Goal: Task Accomplishment & Management: Manage account settings

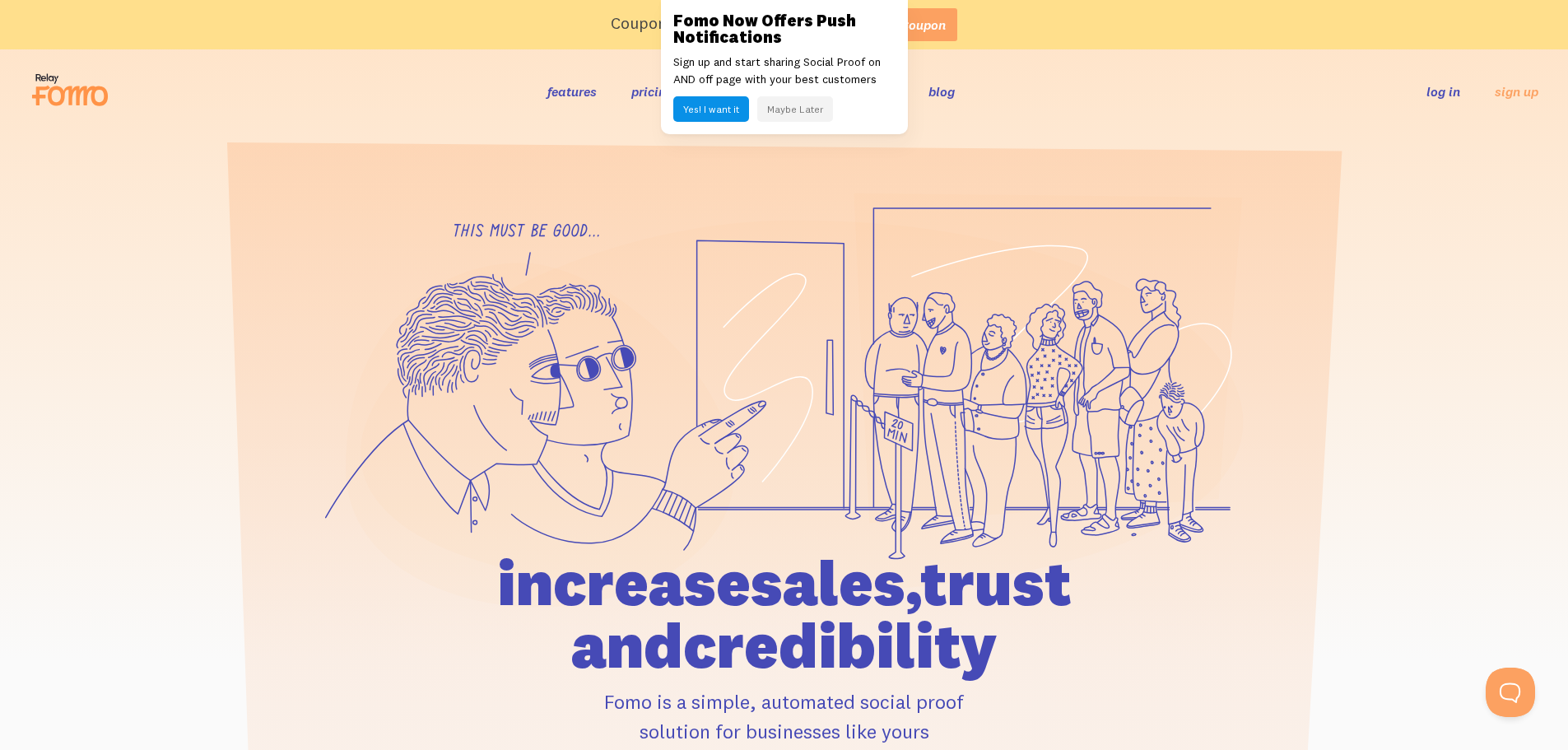
click at [1448, 98] on link "log in" at bounding box center [1444, 91] width 34 height 17
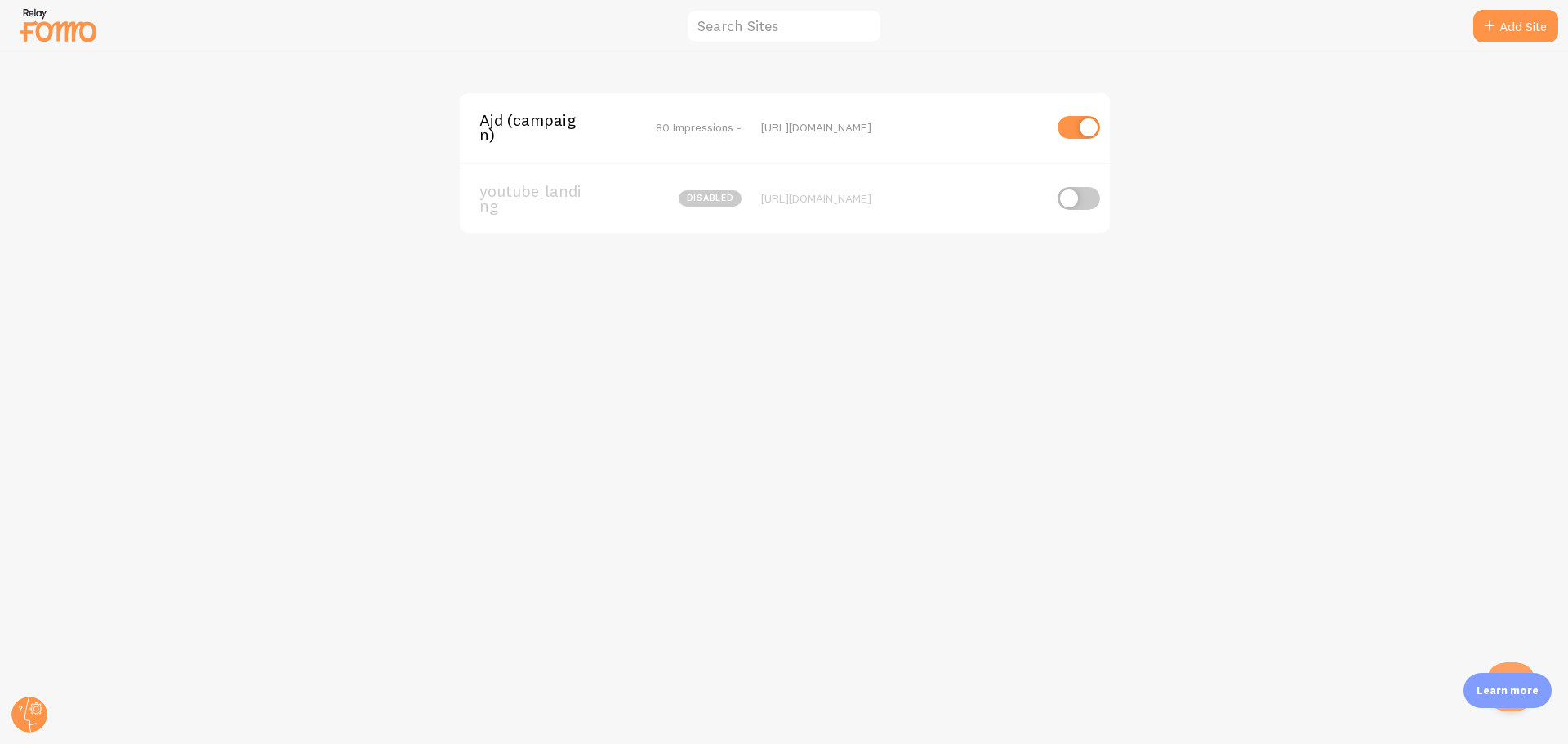
click at [597, 129] on span "Ajd (campaign)" at bounding box center [545, 127] width 131 height 30
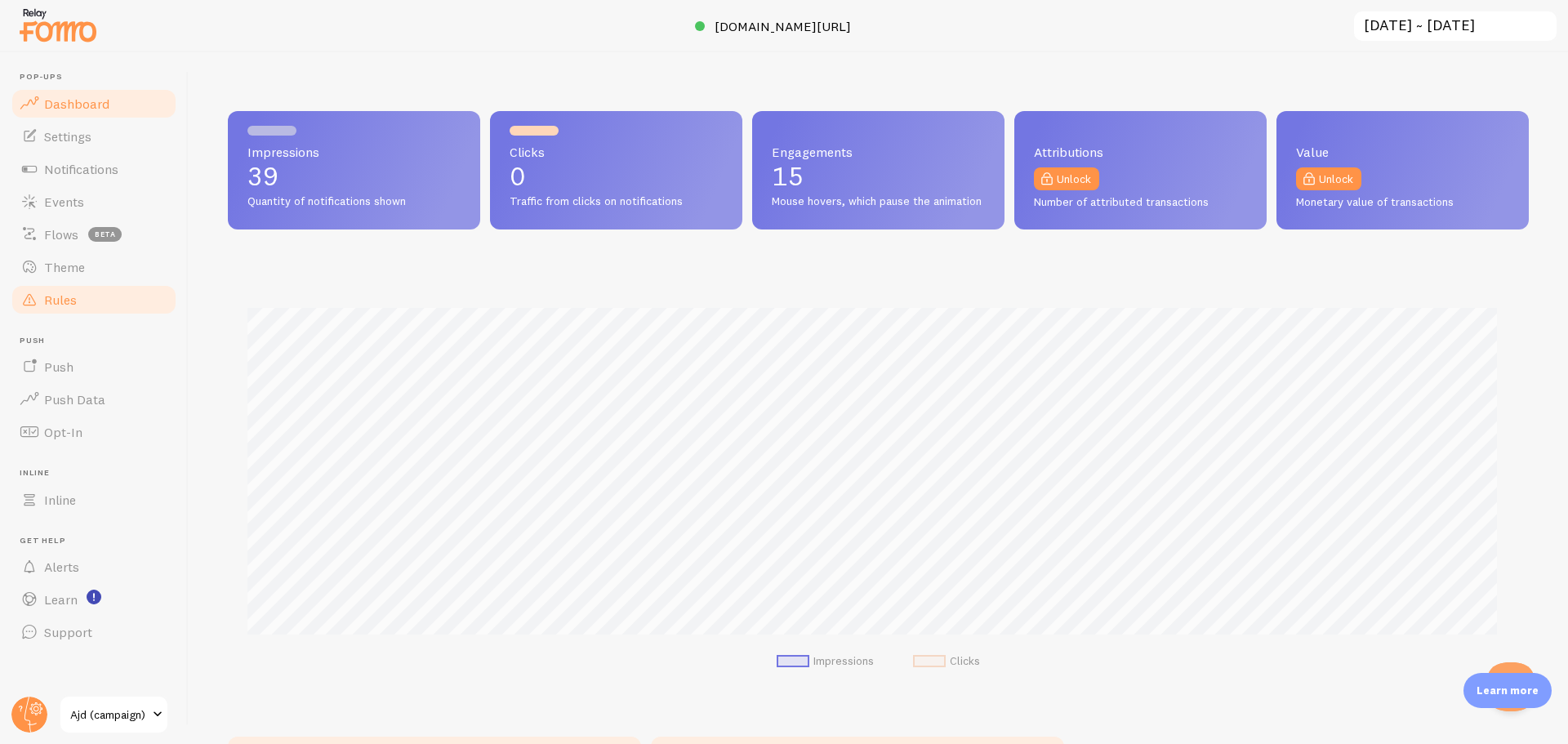
scroll to position [429, 1289]
click at [88, 169] on span "Notifications" at bounding box center [81, 169] width 74 height 16
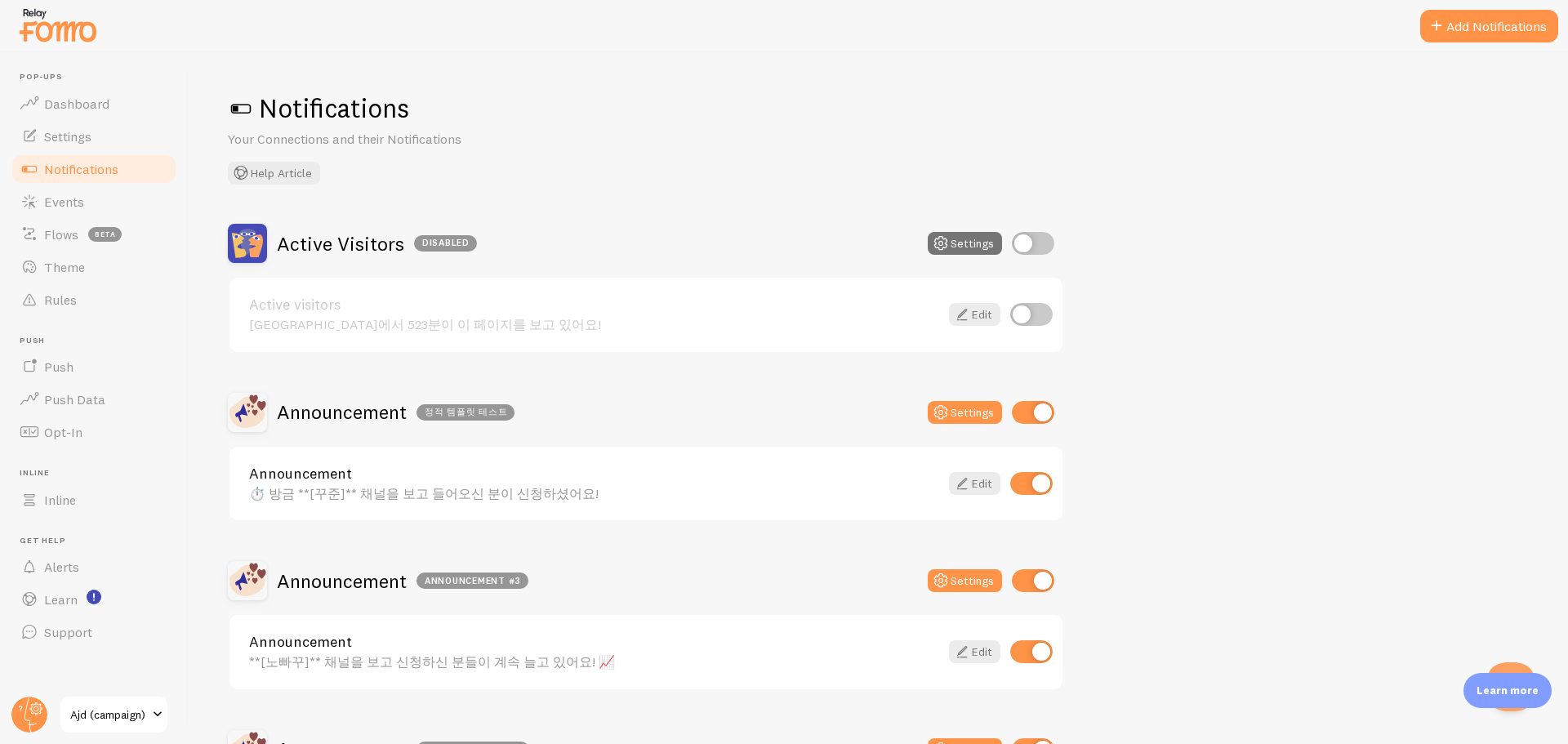
click at [1469, 22] on button "Add Notifications" at bounding box center [1489, 26] width 138 height 33
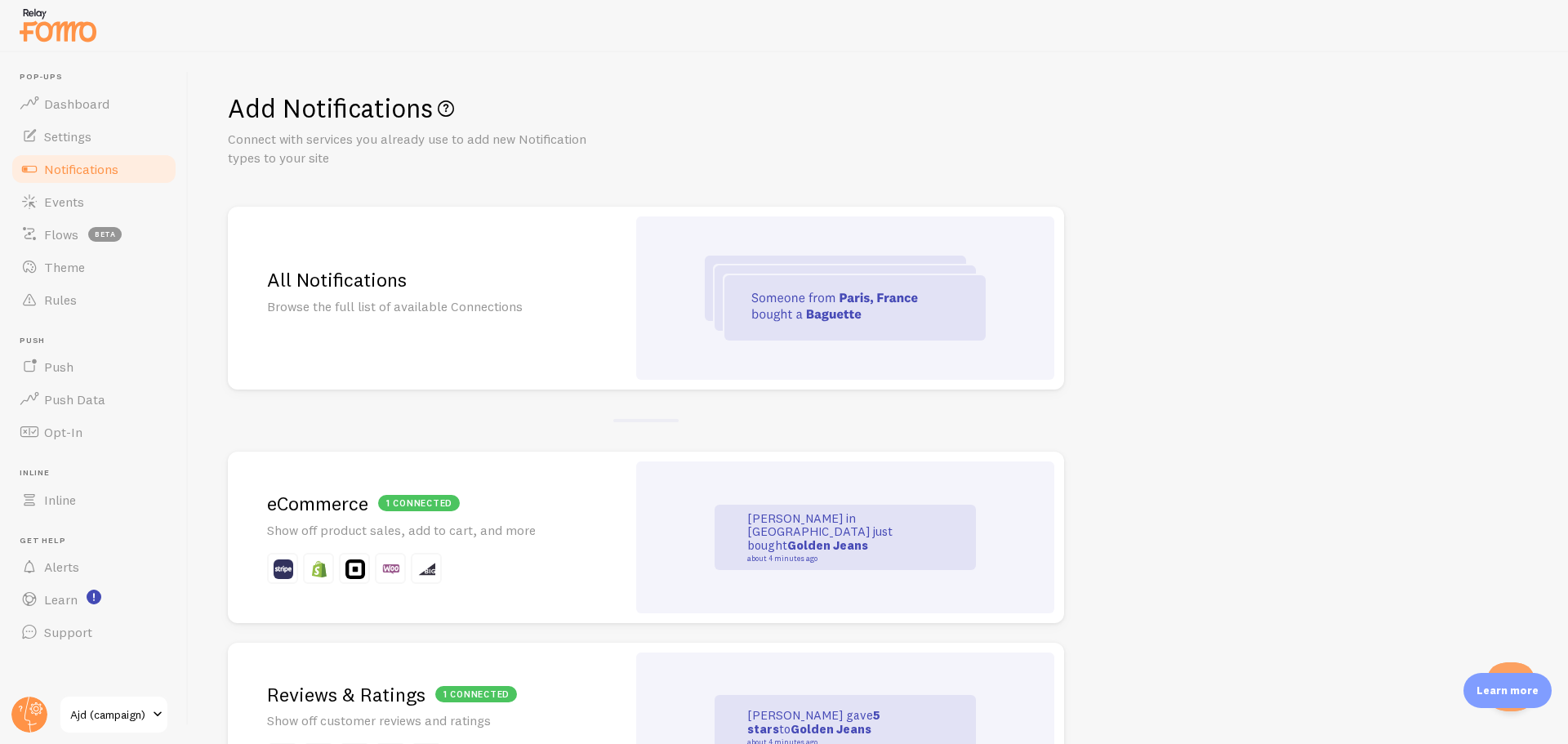
click at [482, 272] on div "All Notifications Browse the full list of available Connections" at bounding box center [427, 298] width 398 height 183
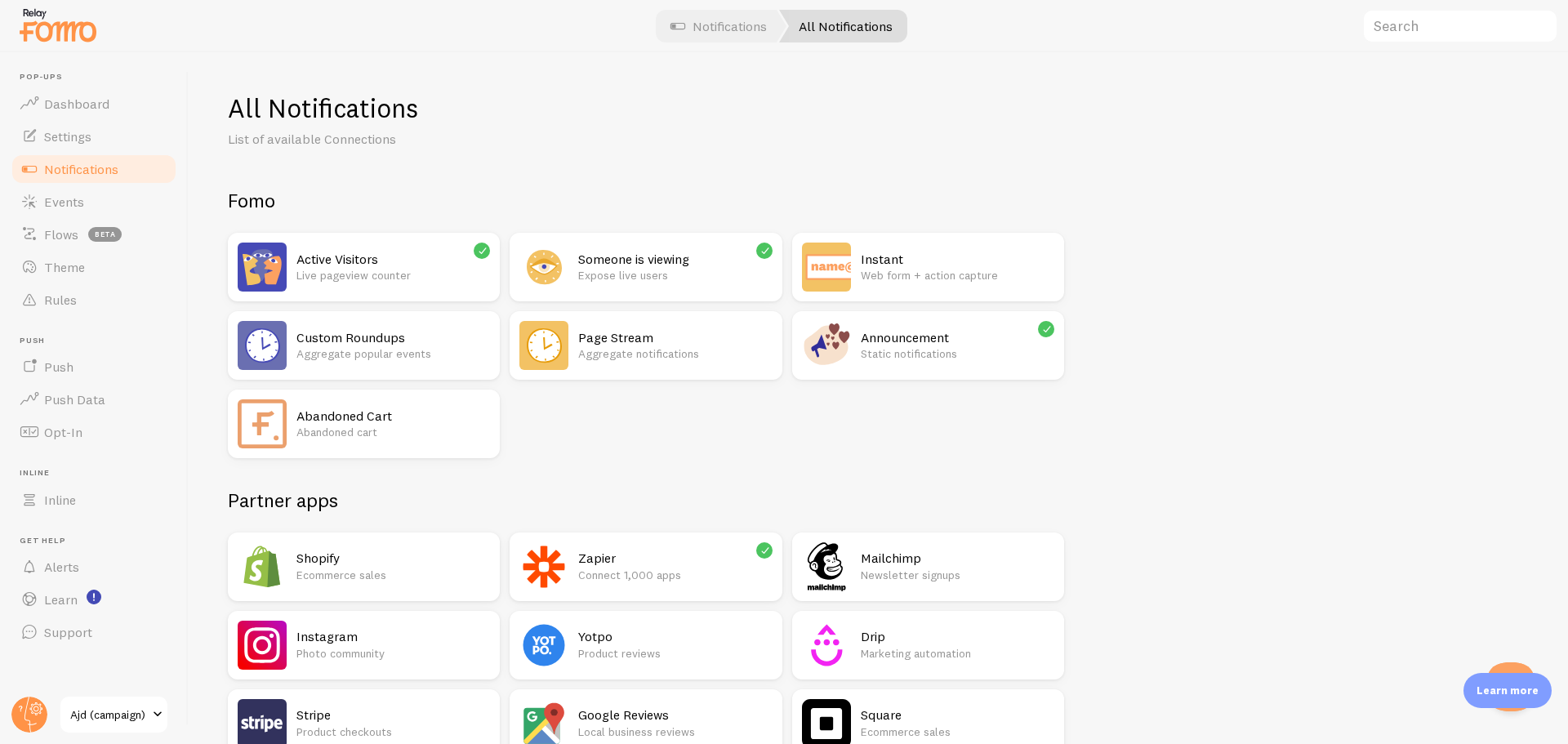
click at [938, 349] on p "Static notifications" at bounding box center [958, 353] width 194 height 16
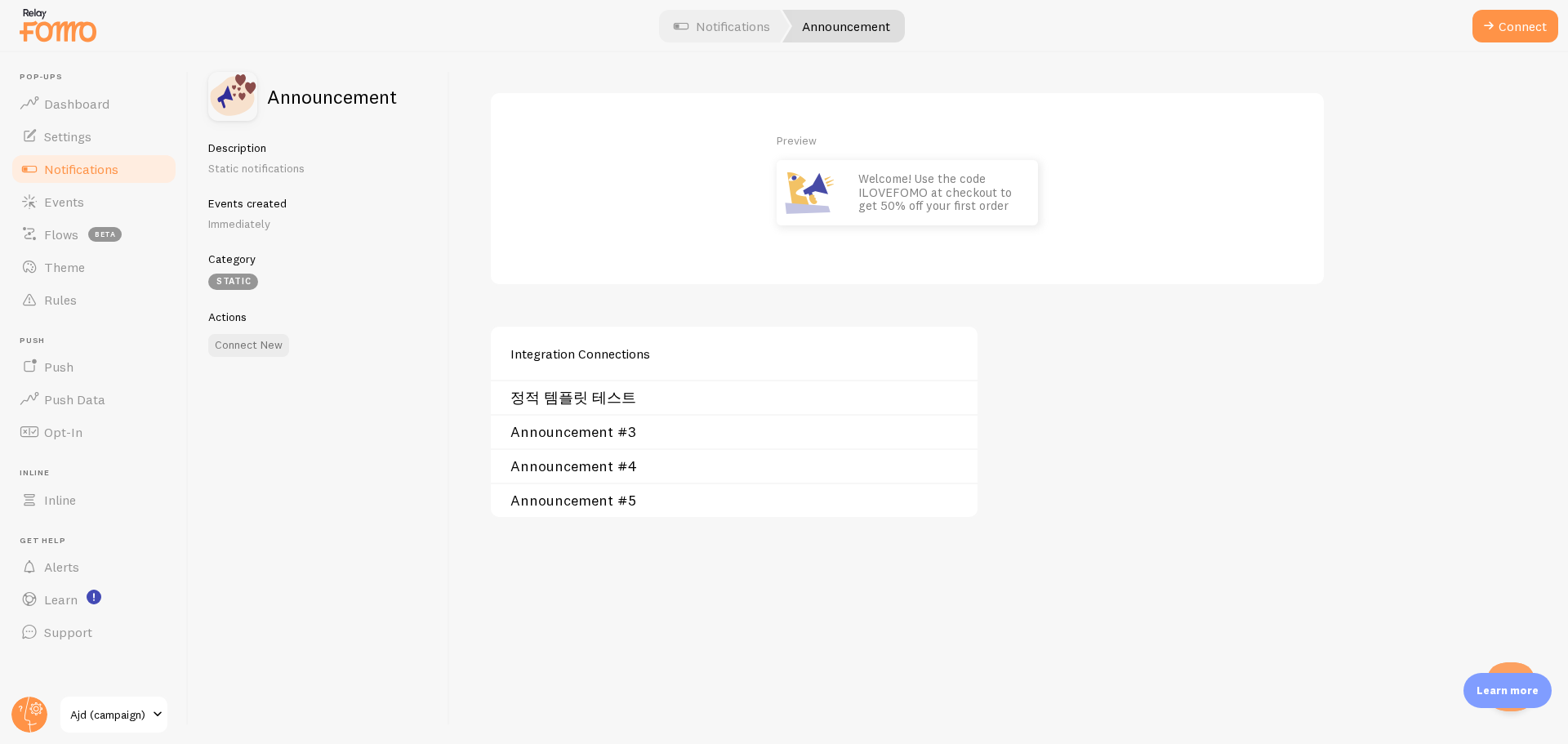
click at [594, 394] on link "정적 템플릿 테스트" at bounding box center [739, 397] width 457 height 13
click at [263, 347] on button "Connect New" at bounding box center [249, 346] width 81 height 22
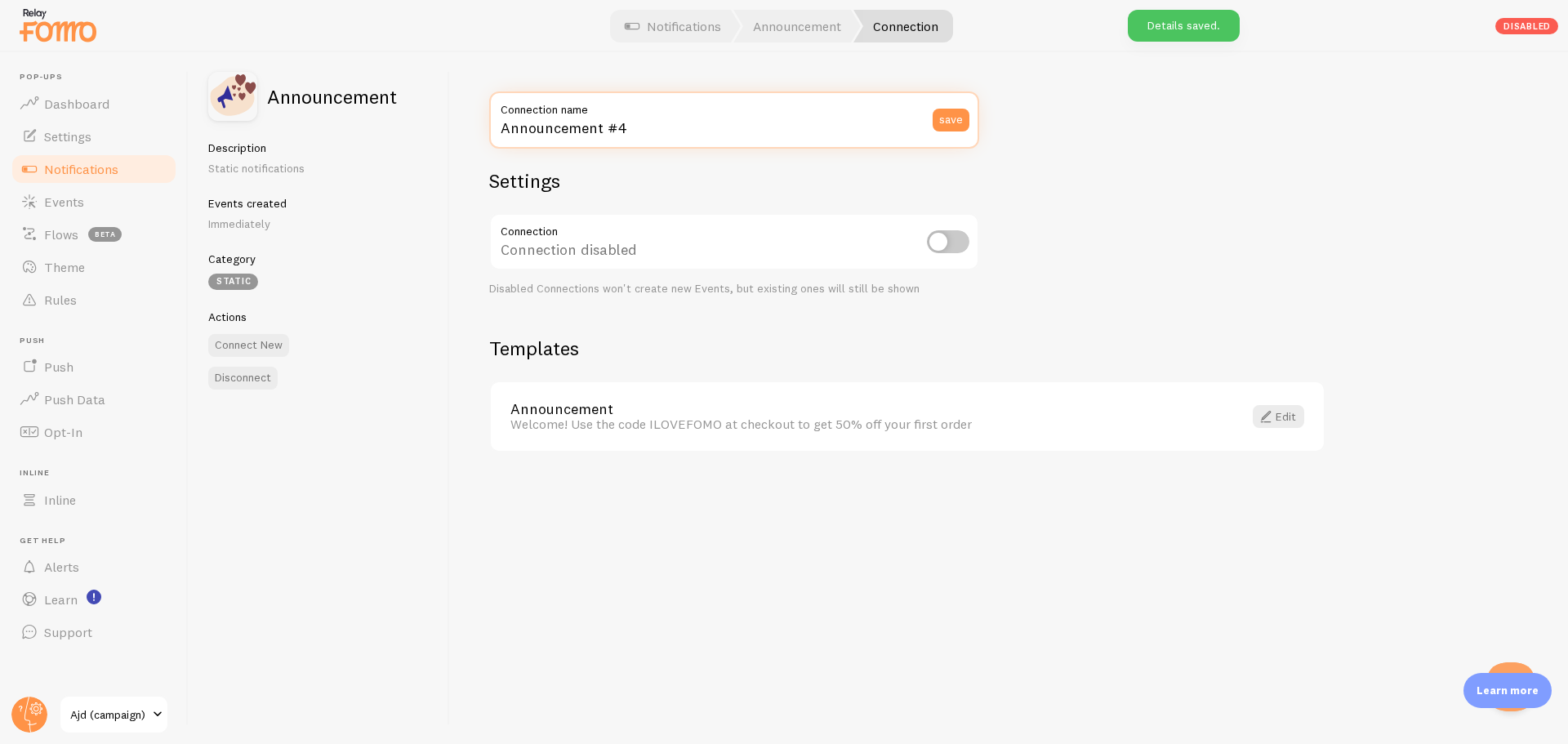
click at [603, 121] on input "Announcement #4" at bounding box center [733, 120] width 490 height 57
paste input "👀 지금 [짠한형] 채널을 보고 오신 분이 채널을 보고 오신 분이 이 페이지를 보고 있어요!"
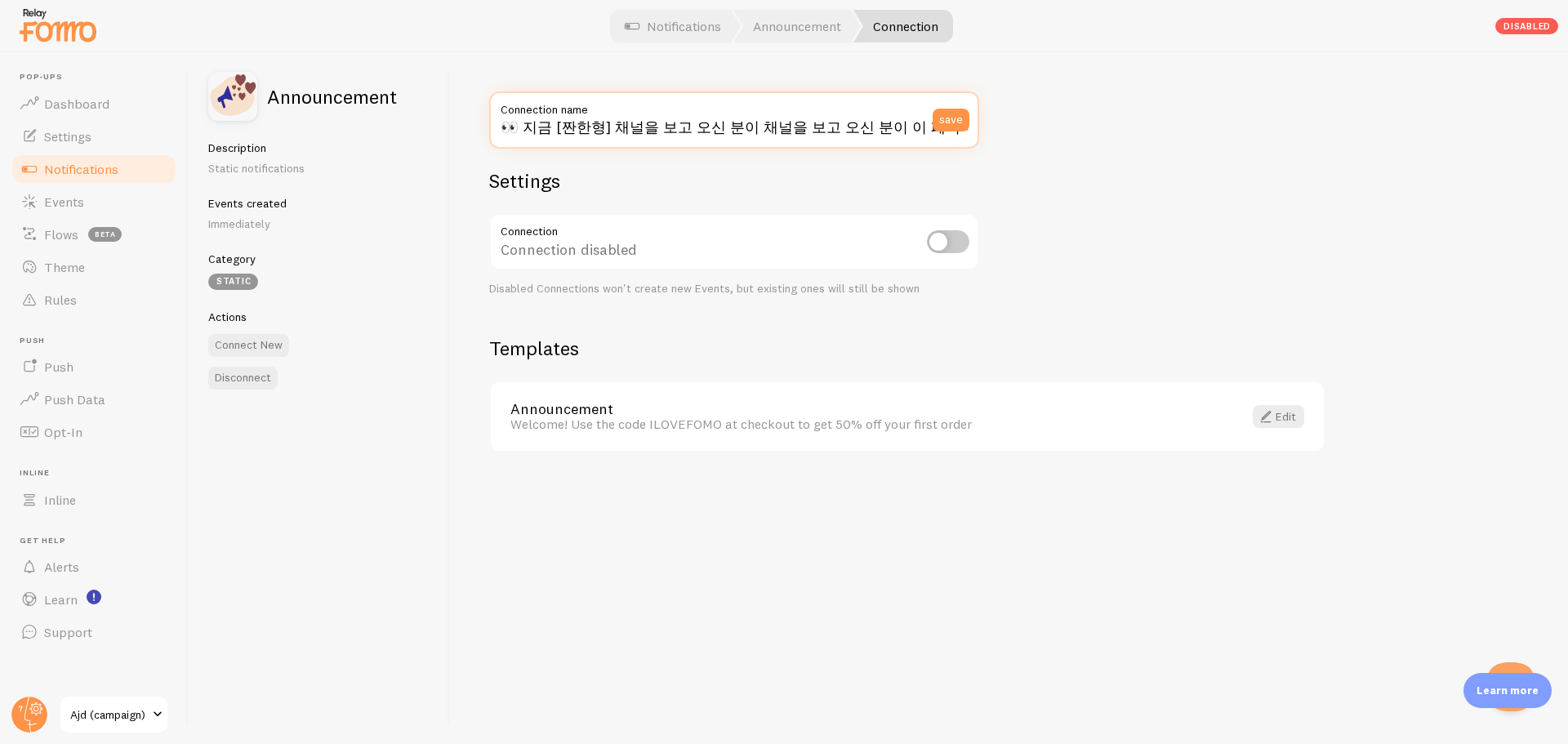
scroll to position [0, 64]
type input "👀 지금 [짠한형] 채널을 보고 오신 분이 채널을 보고 오신 분이 이 페이지를 보고 있어요!"
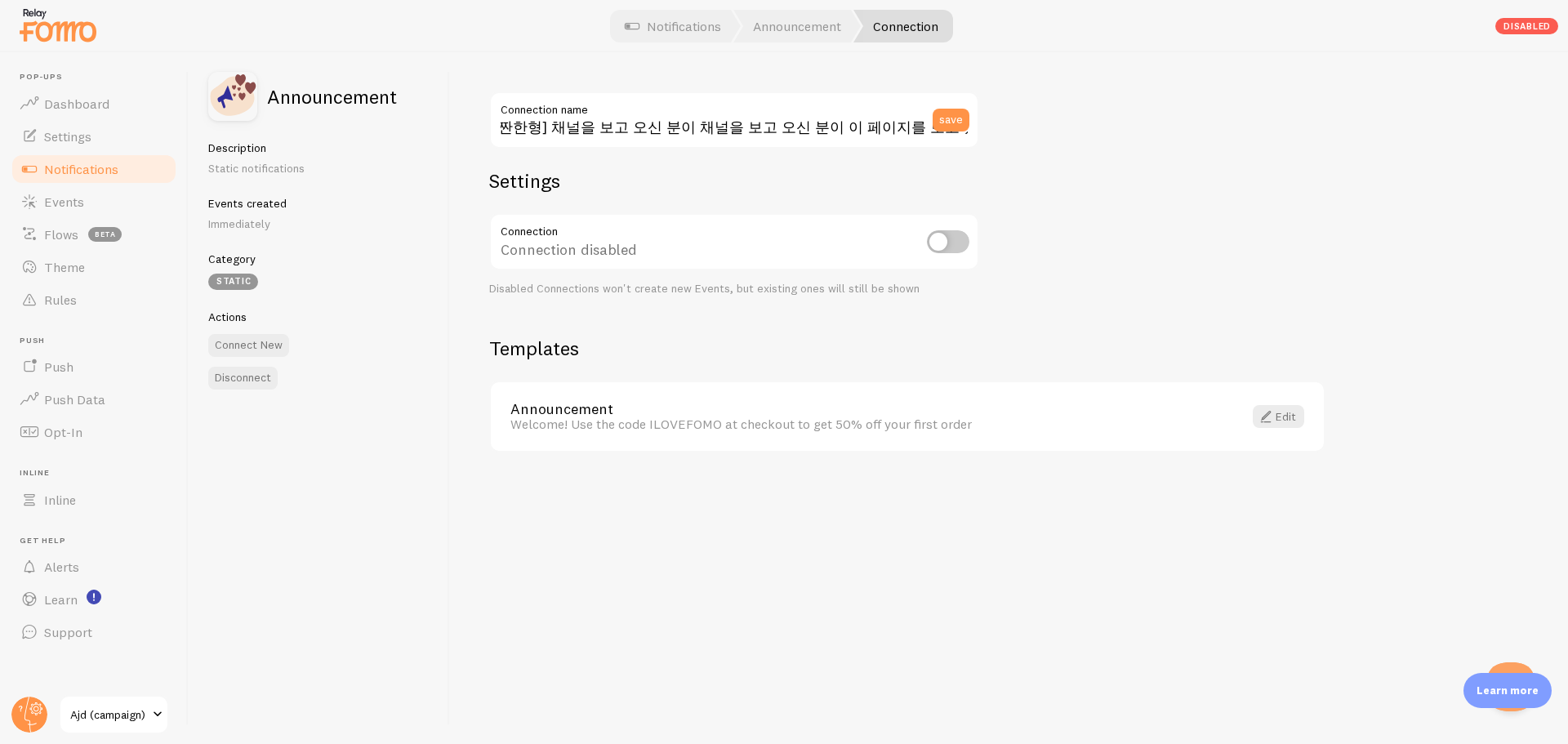
click at [667, 187] on h2 "Settings" at bounding box center [733, 181] width 490 height 25
click at [969, 263] on div "Connection disabled" at bounding box center [733, 243] width 490 height 60
click at [936, 240] on input "checkbox" at bounding box center [948, 242] width 42 height 22
checkbox input "true"
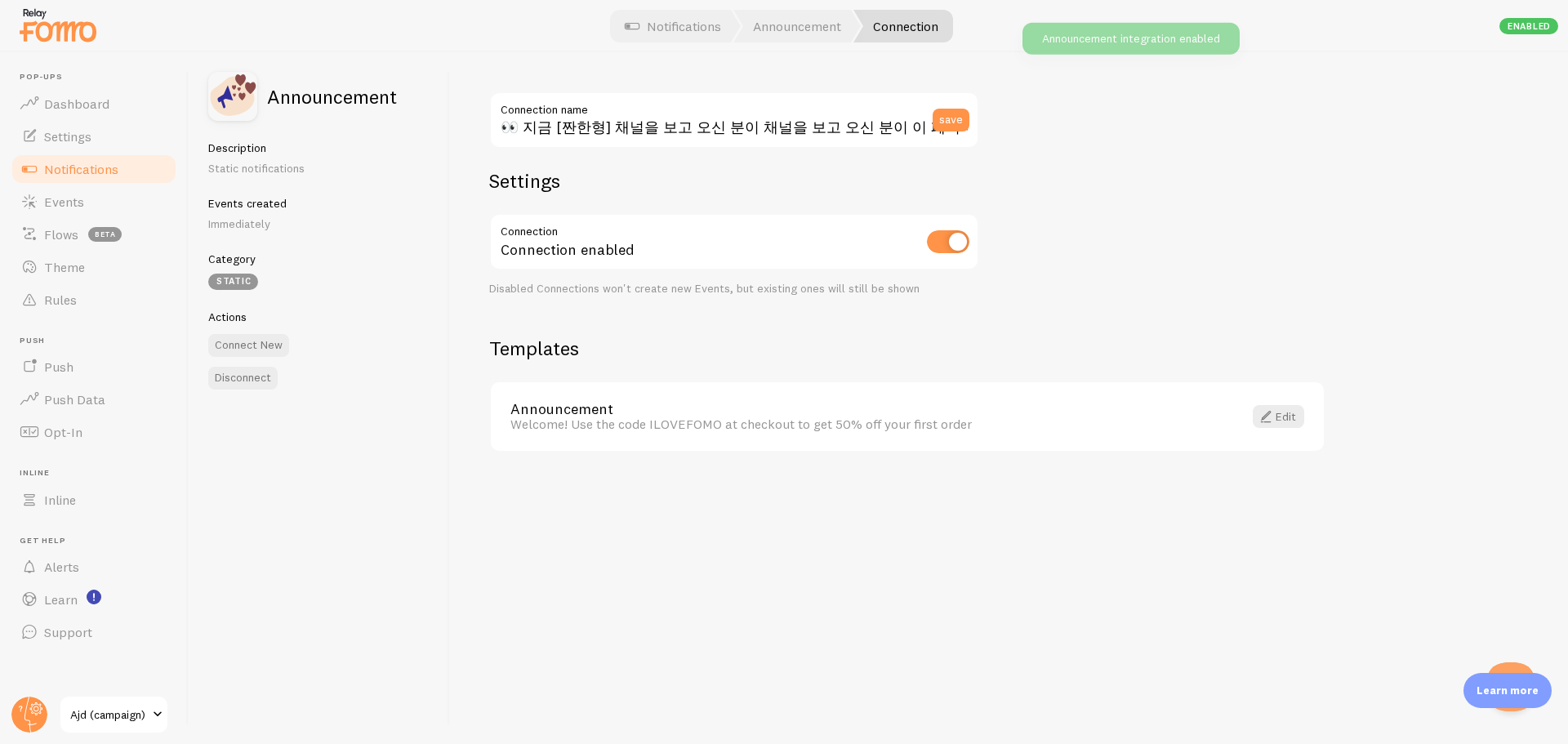
click at [742, 308] on div "👀 지금 [짠한형] 채널을 보고 오신 분이 채널을 보고 오신 분이 이 페이지를 보고 있어요! Connection name save Settin…" at bounding box center [1009, 398] width 1118 height 692
click at [1266, 421] on span at bounding box center [1266, 417] width 20 height 20
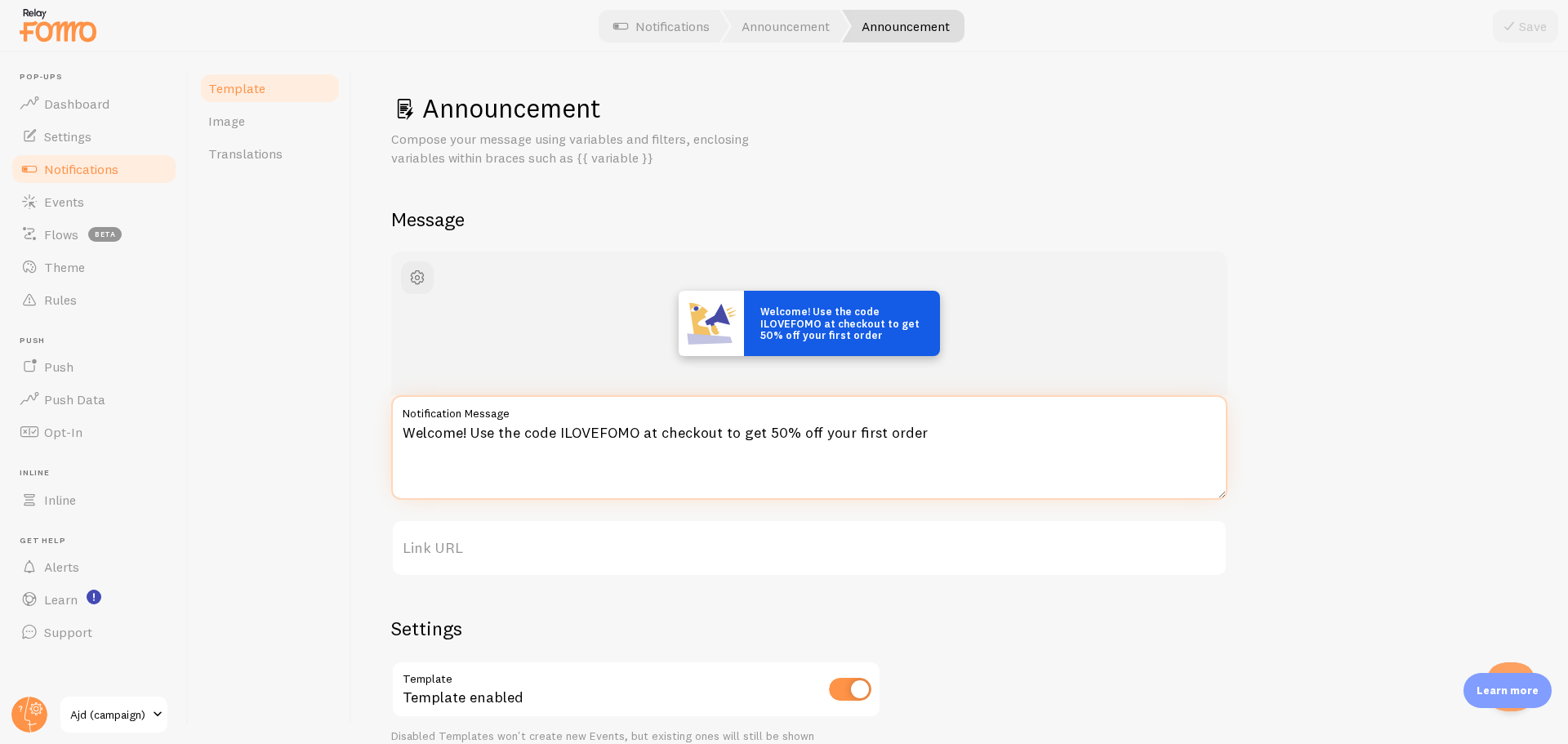
click at [581, 445] on textarea "Welcome! Use the code ILOVEFOMO at checkout to get 50% off your first order" at bounding box center [809, 448] width 836 height 105
paste textarea "👀 지금 [짠한형] 채널을 보고 오신 분이 채널을 보고 오신 분이 이 페이지를 보고 있어요!"
type textarea "👀 지금 [짠한형] 채널을 보고 오신 분이 채널을 보고 오신 분이 이 페이지를 보고 있어요!"
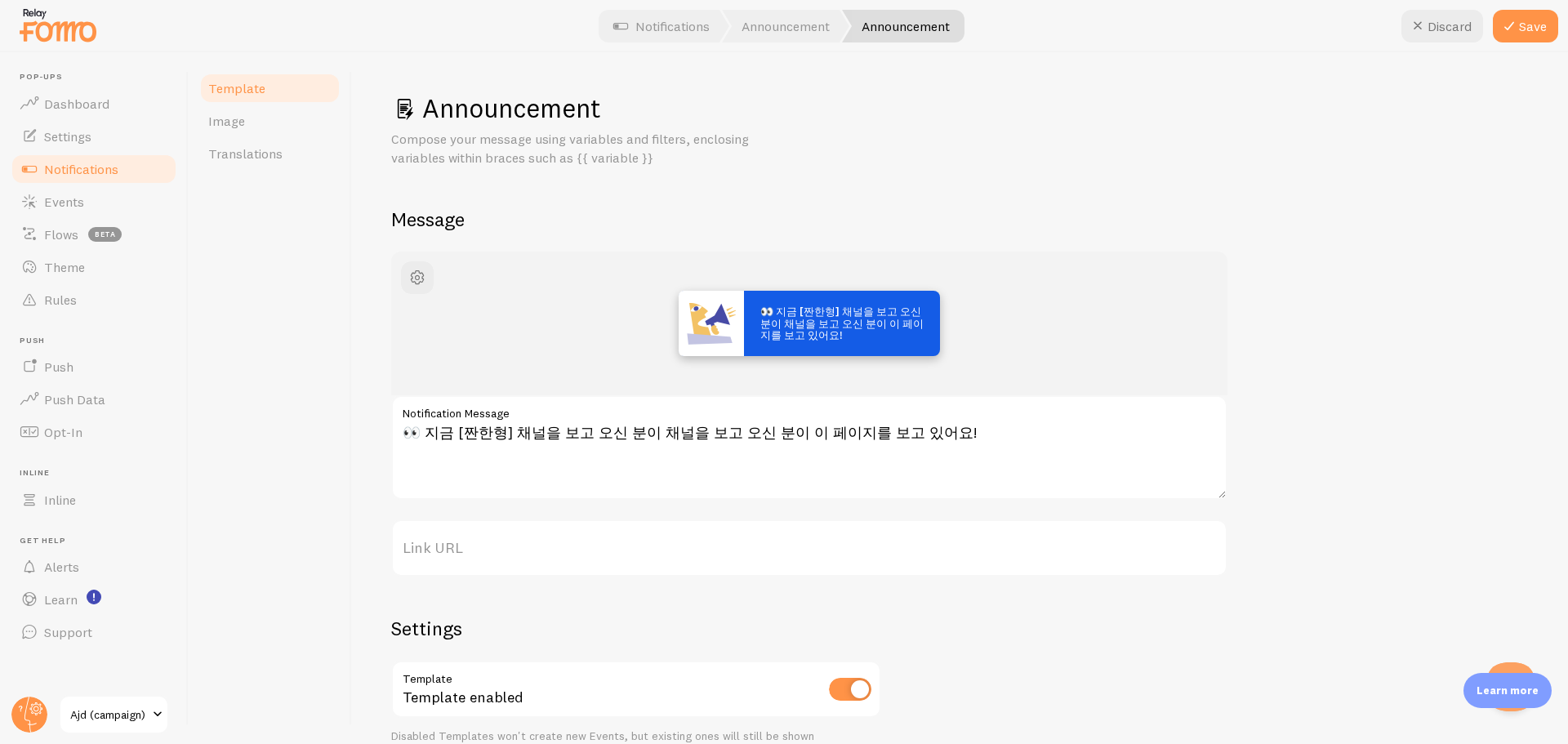
click at [330, 442] on div "Template Image Translations" at bounding box center [270, 398] width 163 height 692
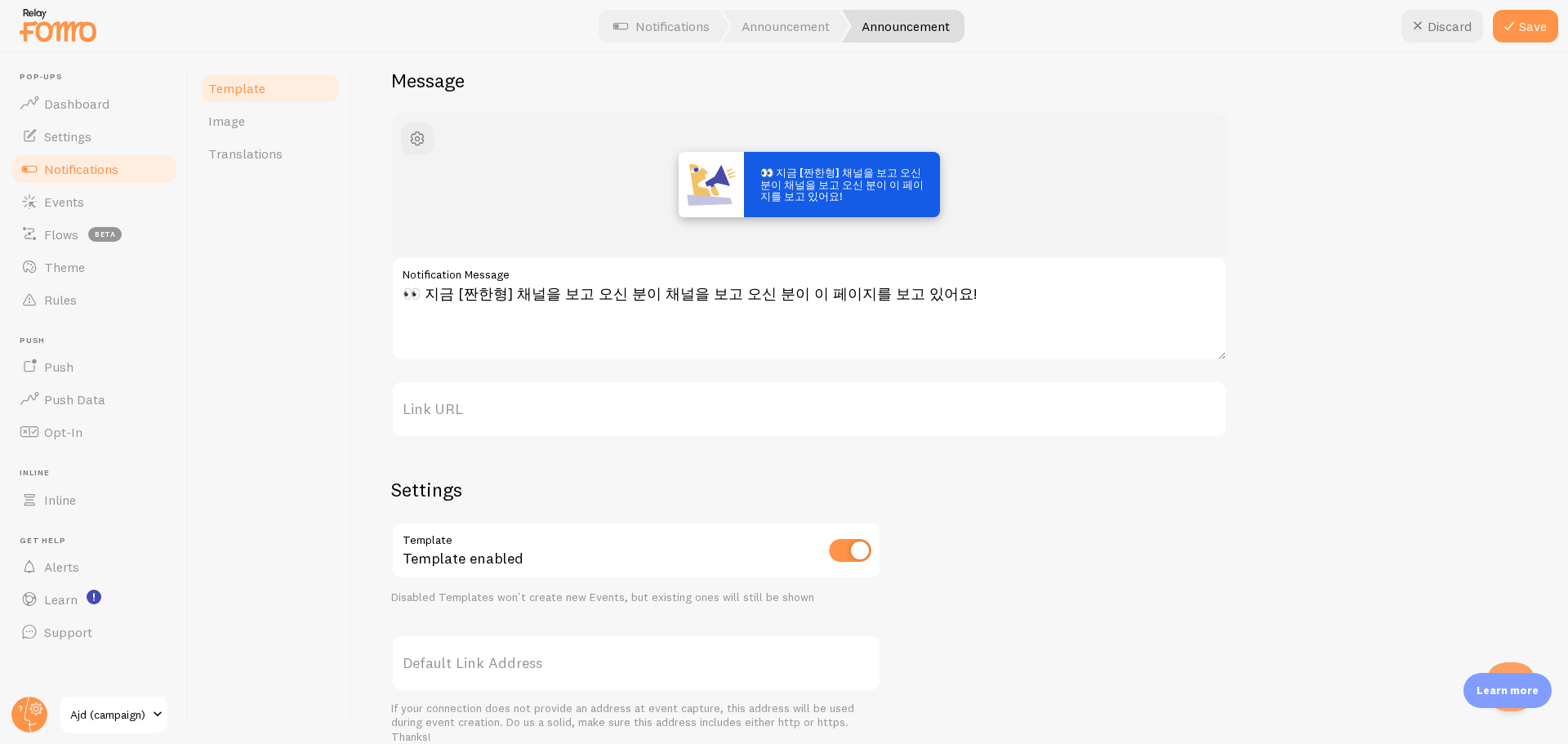
scroll to position [163, 0]
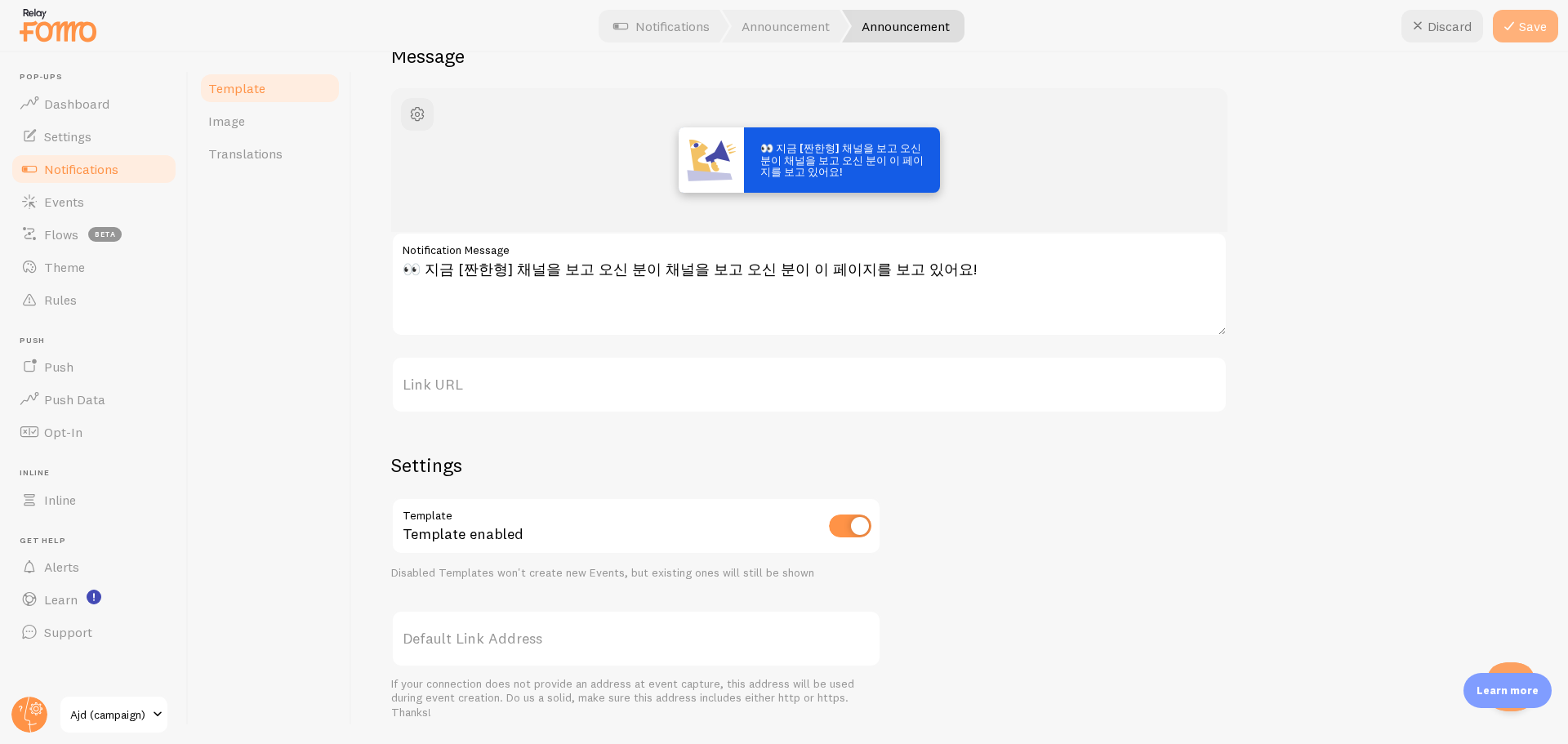
click at [1532, 37] on button "Save" at bounding box center [1526, 26] width 66 height 33
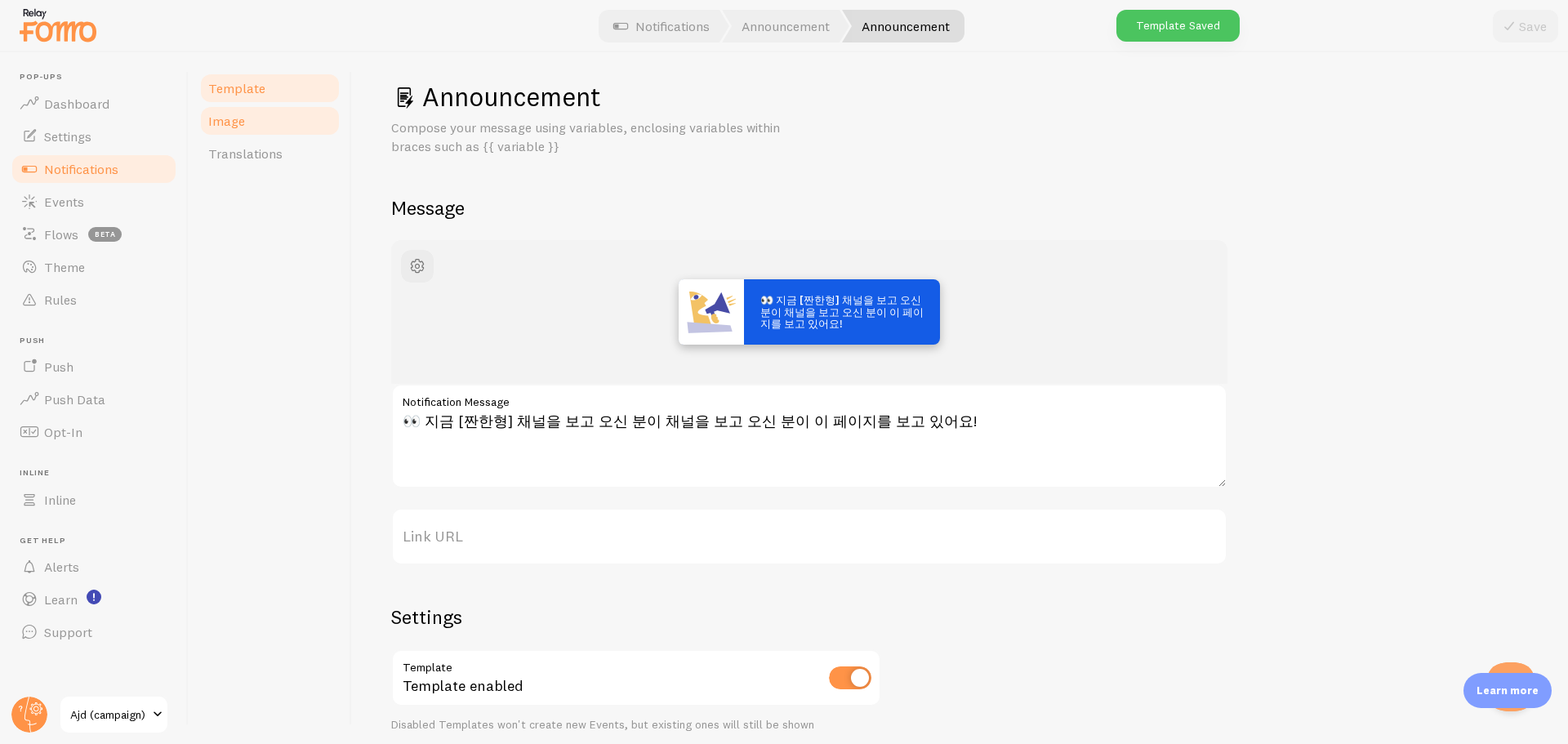
scroll to position [0, 0]
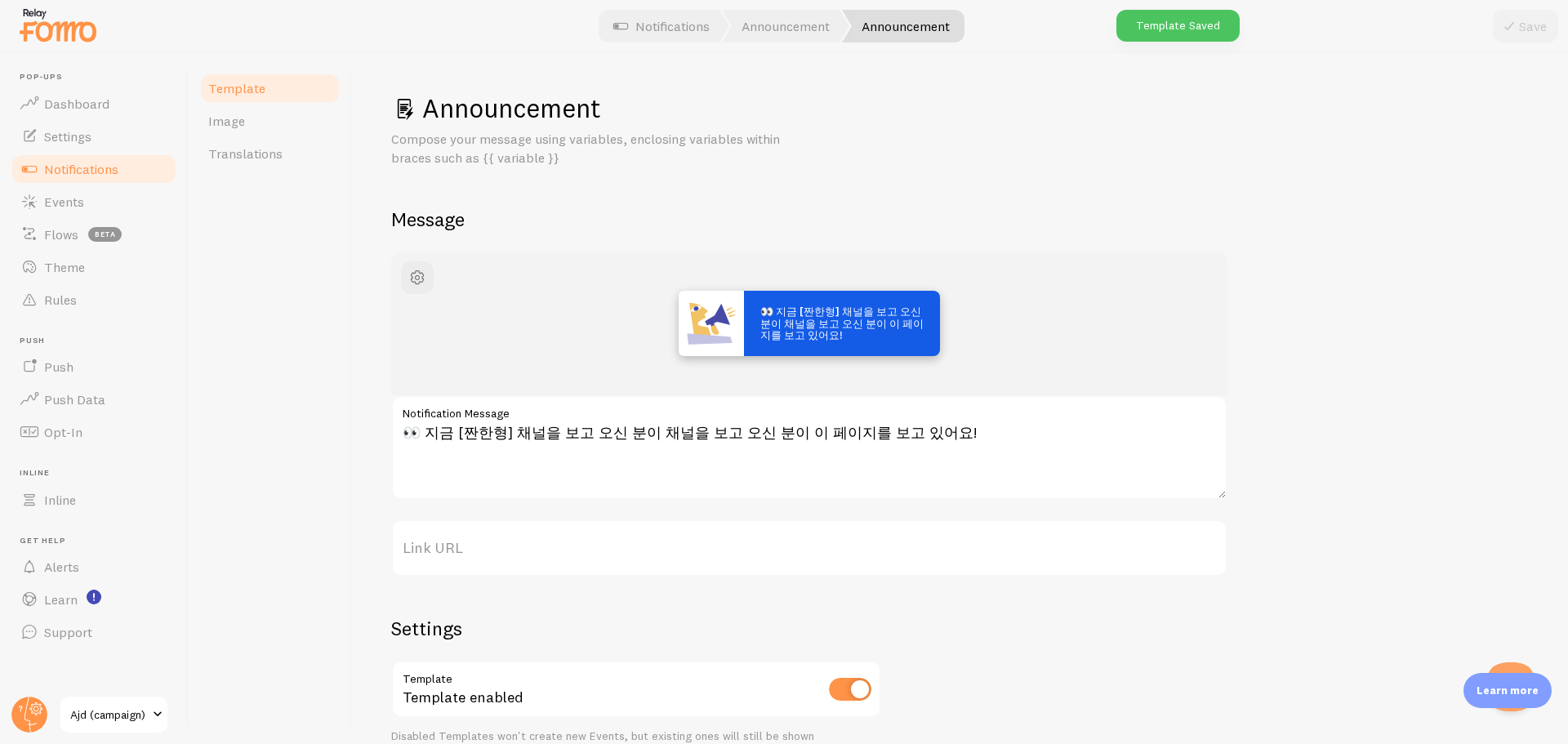
click at [270, 93] on link "Template" at bounding box center [270, 88] width 143 height 33
click at [690, 29] on link "Notifications" at bounding box center [661, 26] width 136 height 33
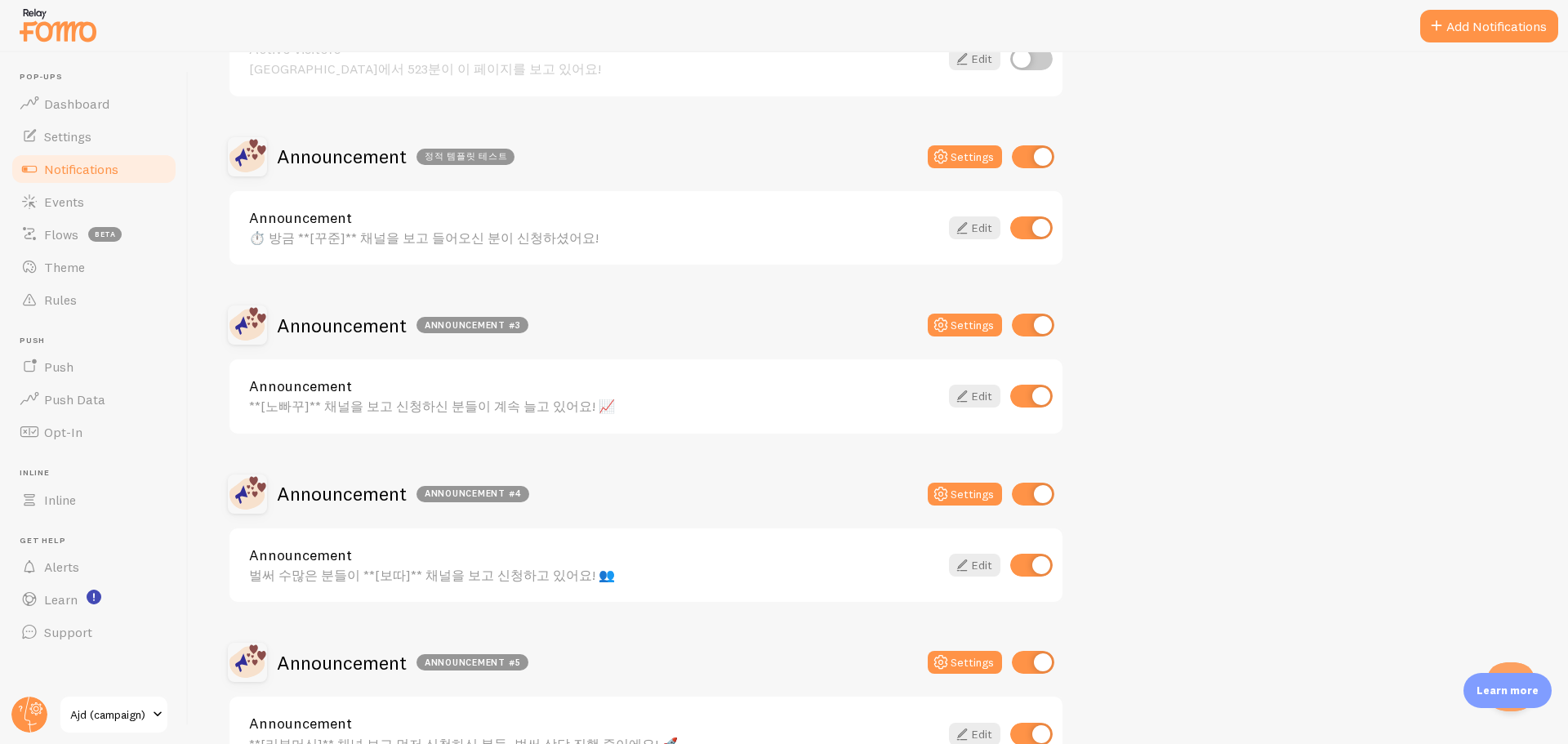
scroll to position [127, 0]
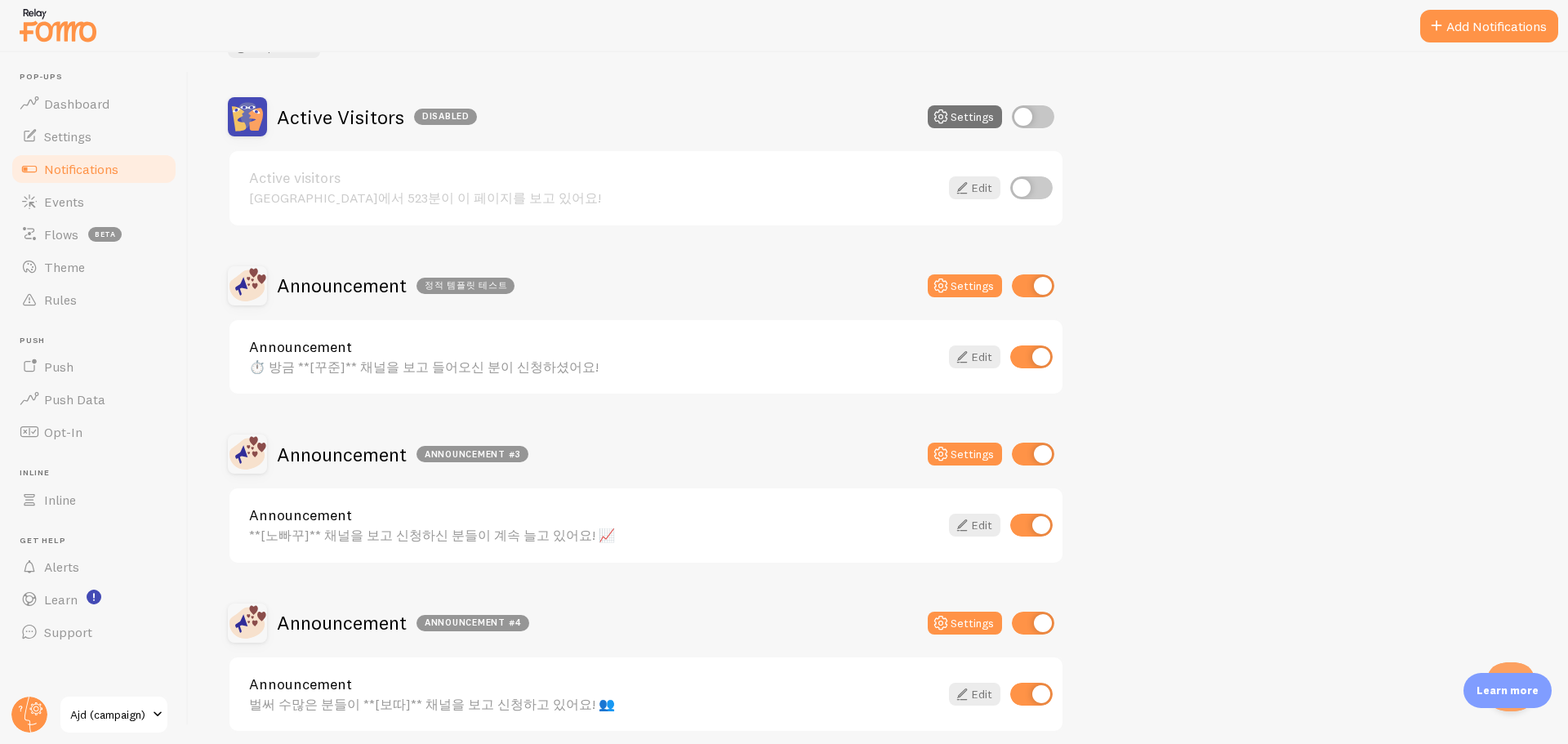
click at [477, 282] on div "정적 템플릿 테스트" at bounding box center [465, 285] width 98 height 16
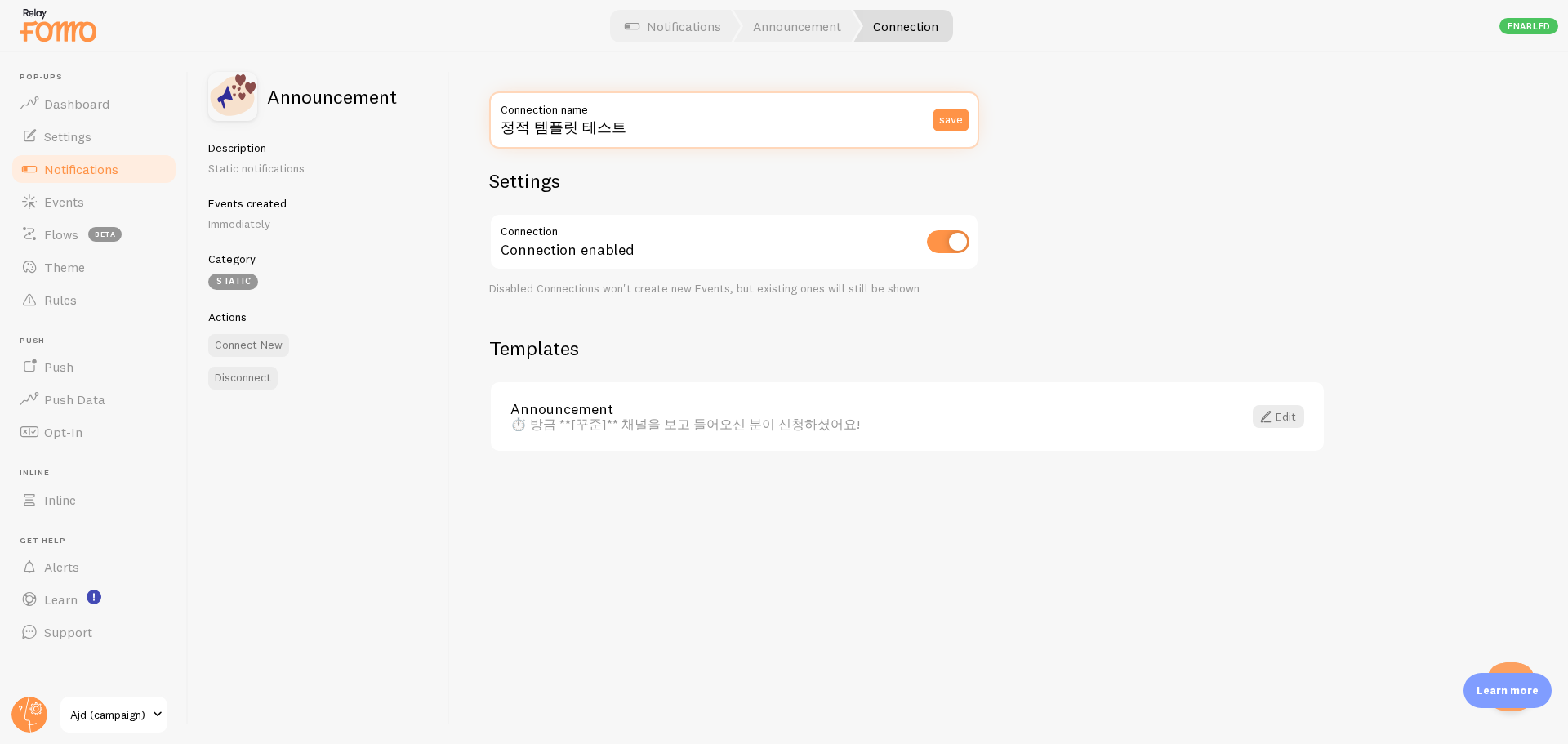
click at [664, 132] on input "정적 템플릿 테스트" at bounding box center [733, 120] width 490 height 57
click at [627, 129] on input "정적 템플릿 테스트" at bounding box center [733, 120] width 490 height 57
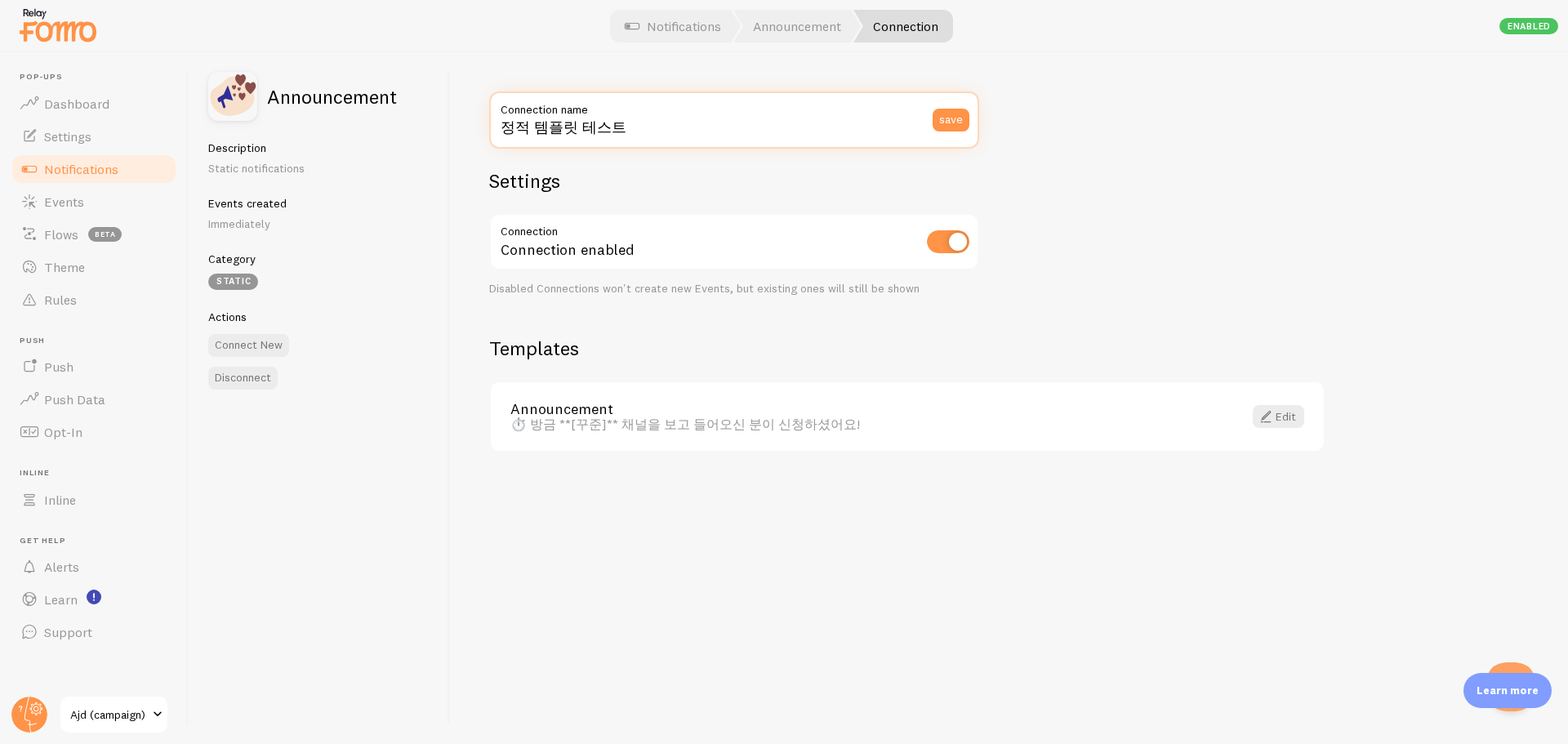
paste input "[꾸준]"
paste input "text"
drag, startPoint x: 544, startPoint y: 131, endPoint x: 645, endPoint y: 127, distance: 101.1
click at [573, 131] on input "[꾸준]_1" at bounding box center [733, 120] width 490 height 57
paste input "실시간 / 즉시성"
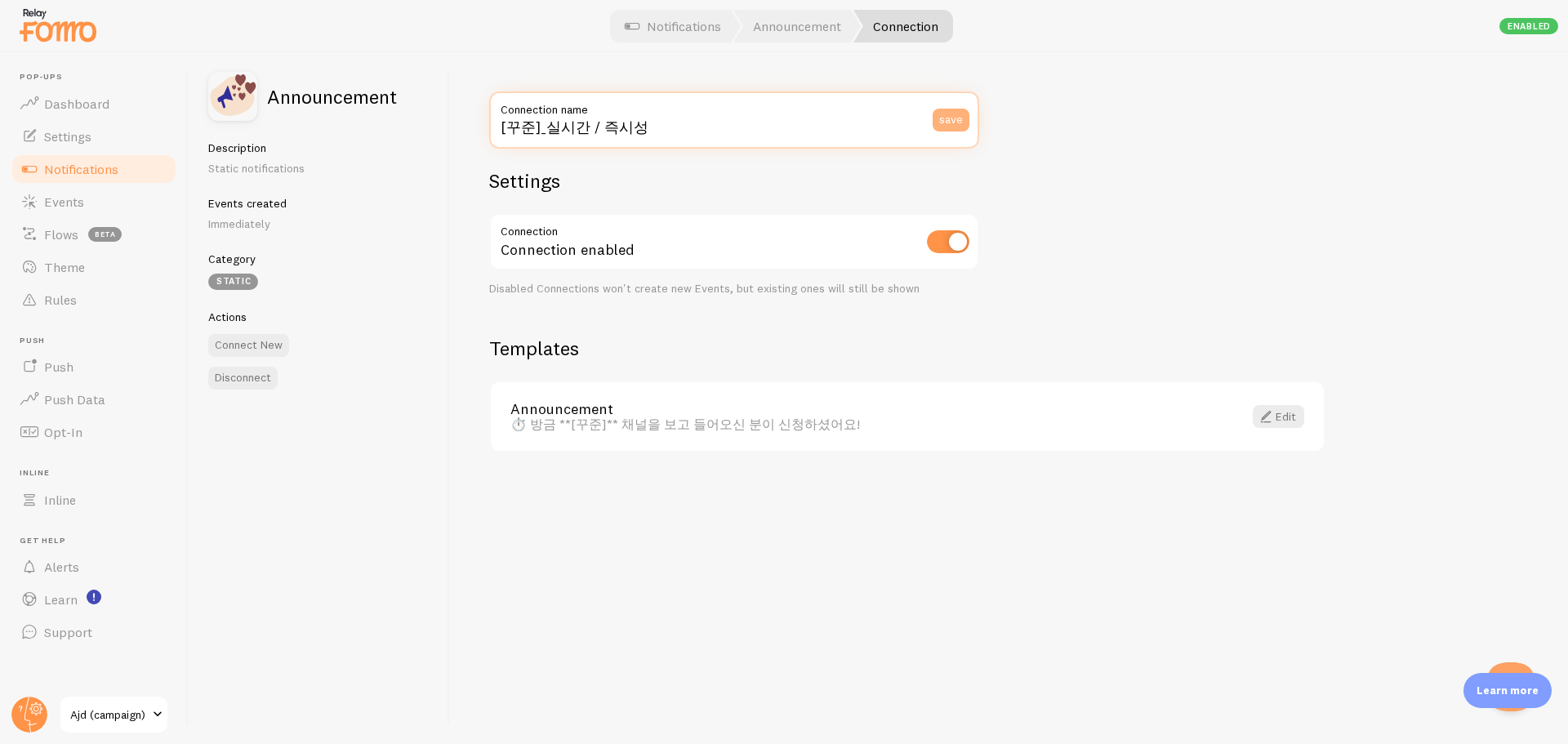
type input "[꾸준]_실시간 / 즉시성"
click at [966, 113] on button "save" at bounding box center [951, 120] width 37 height 22
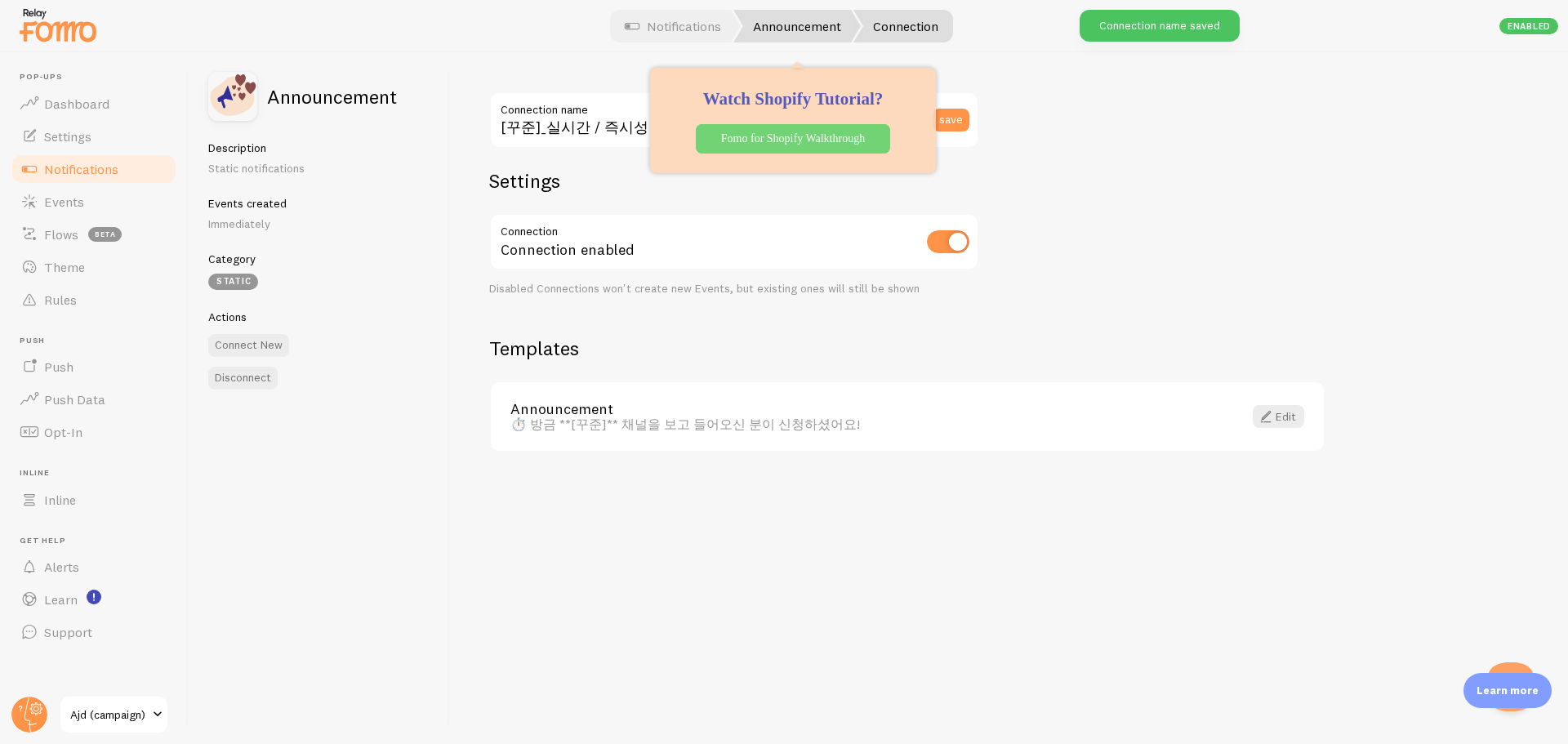
click at [806, 23] on link "Announcement" at bounding box center [797, 26] width 127 height 33
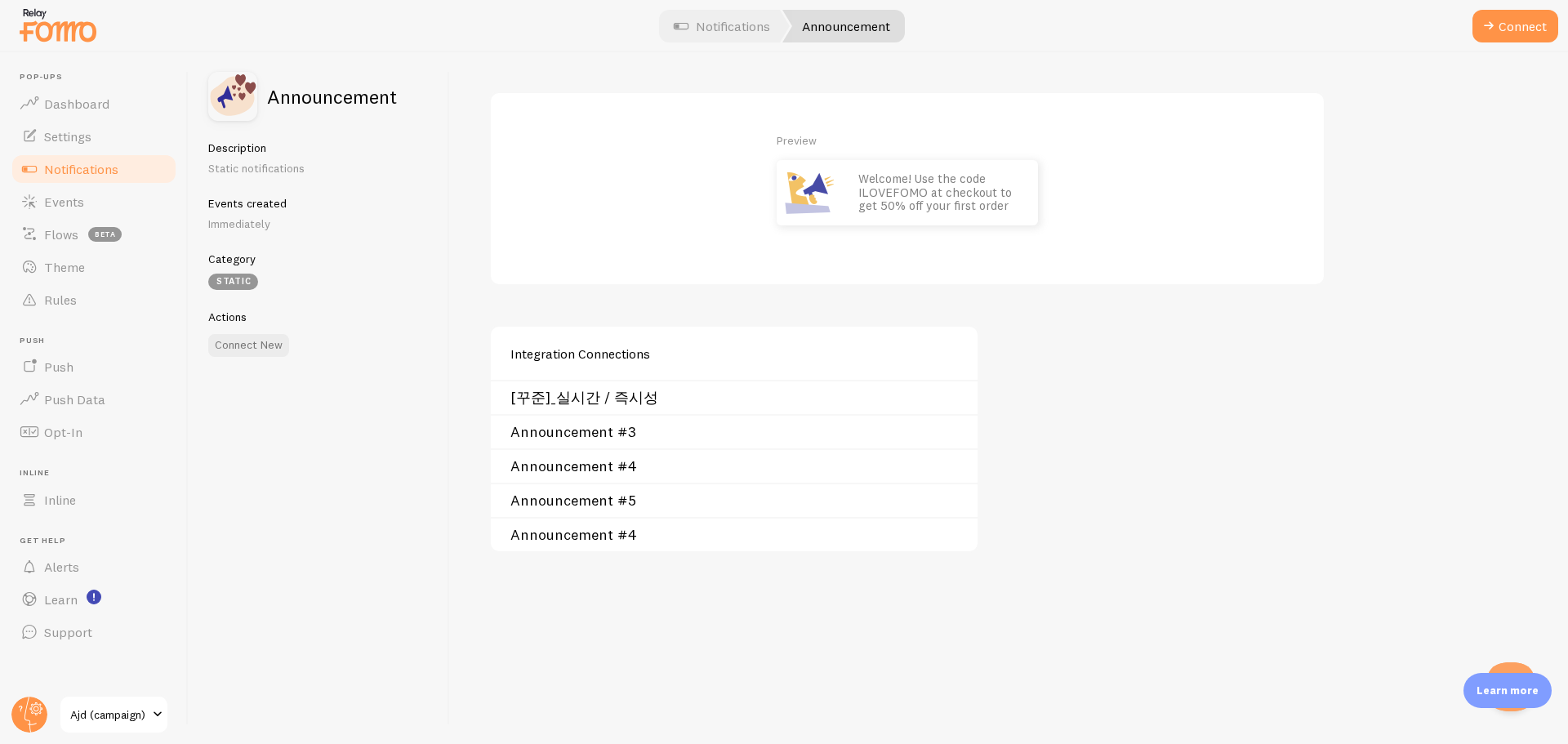
click at [568, 429] on link "Announcement #3" at bounding box center [739, 432] width 457 height 13
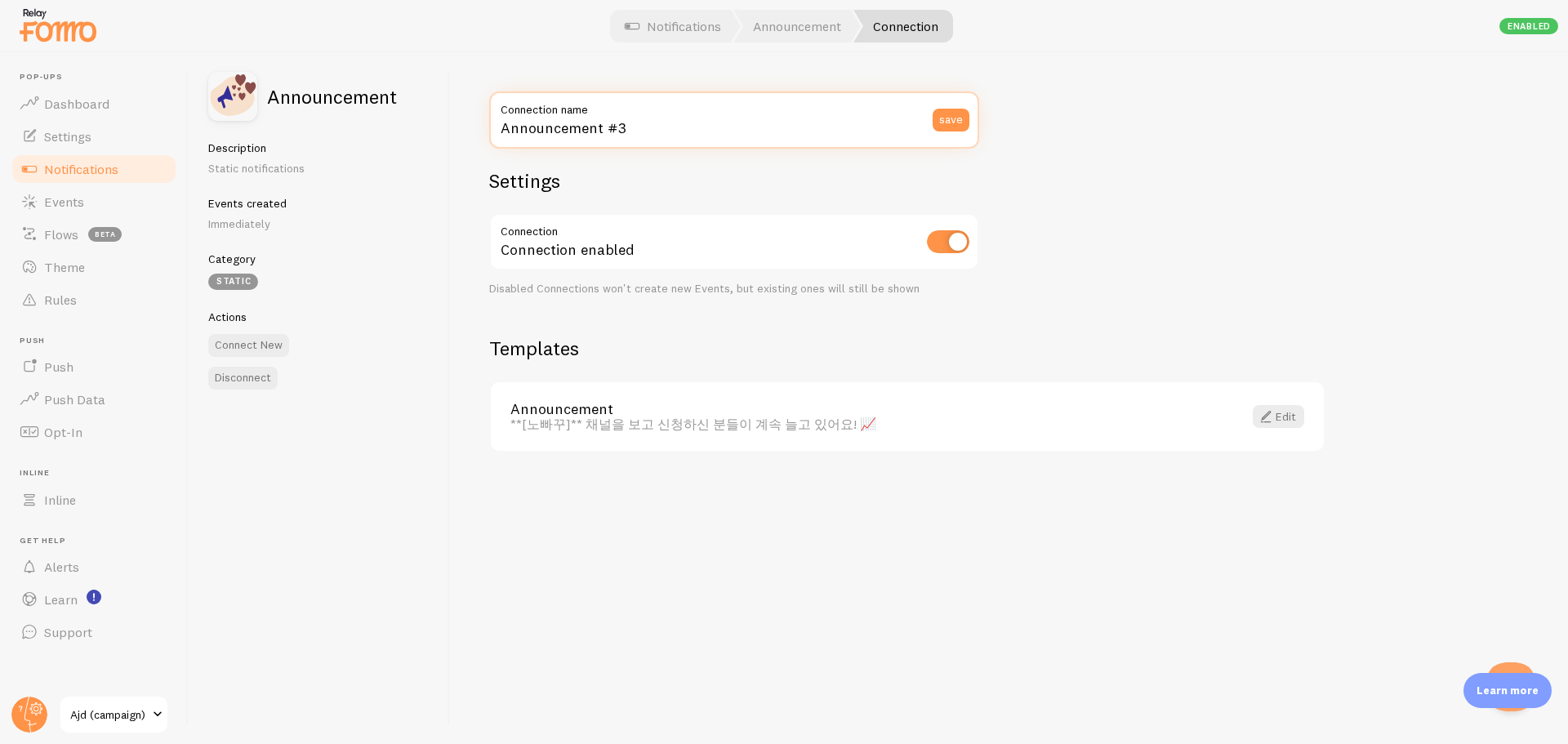
click at [878, 128] on input "Announcement #3" at bounding box center [733, 120] width 490 height 57
paste input "사회적 증거"
type input "[노빠꾸]_사회적 증거"
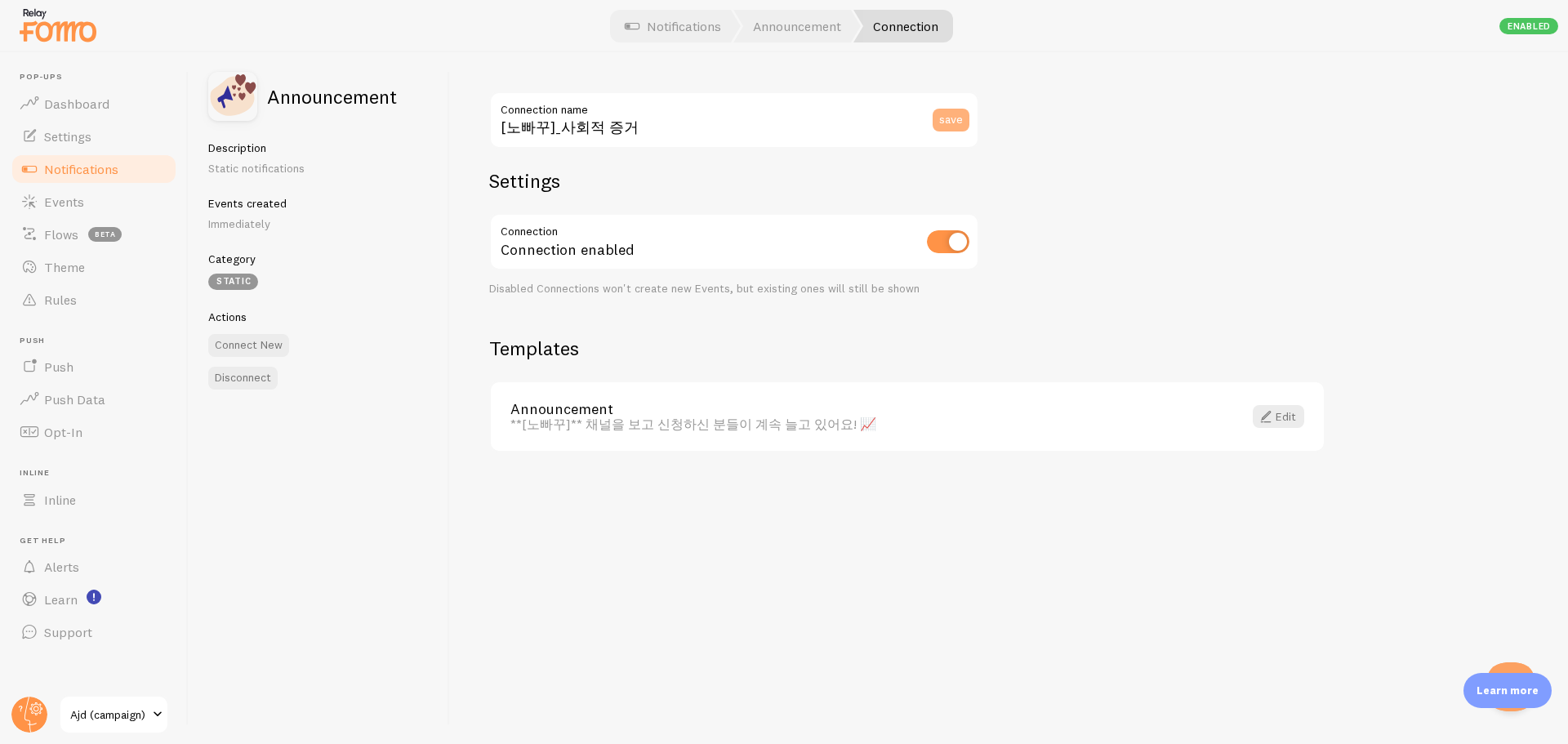
click at [961, 124] on button "save" at bounding box center [951, 120] width 37 height 22
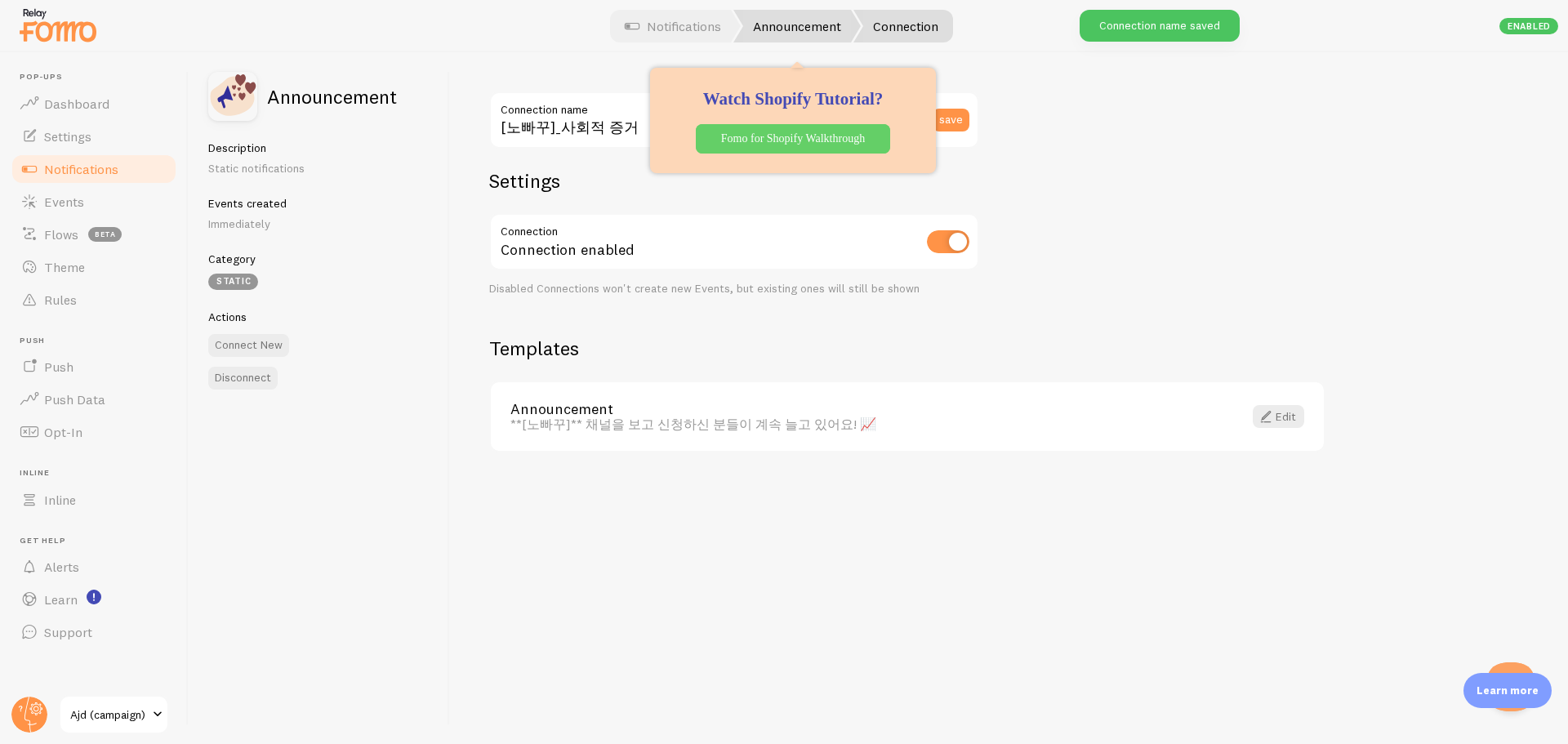
click at [813, 17] on link "Announcement" at bounding box center [797, 26] width 127 height 33
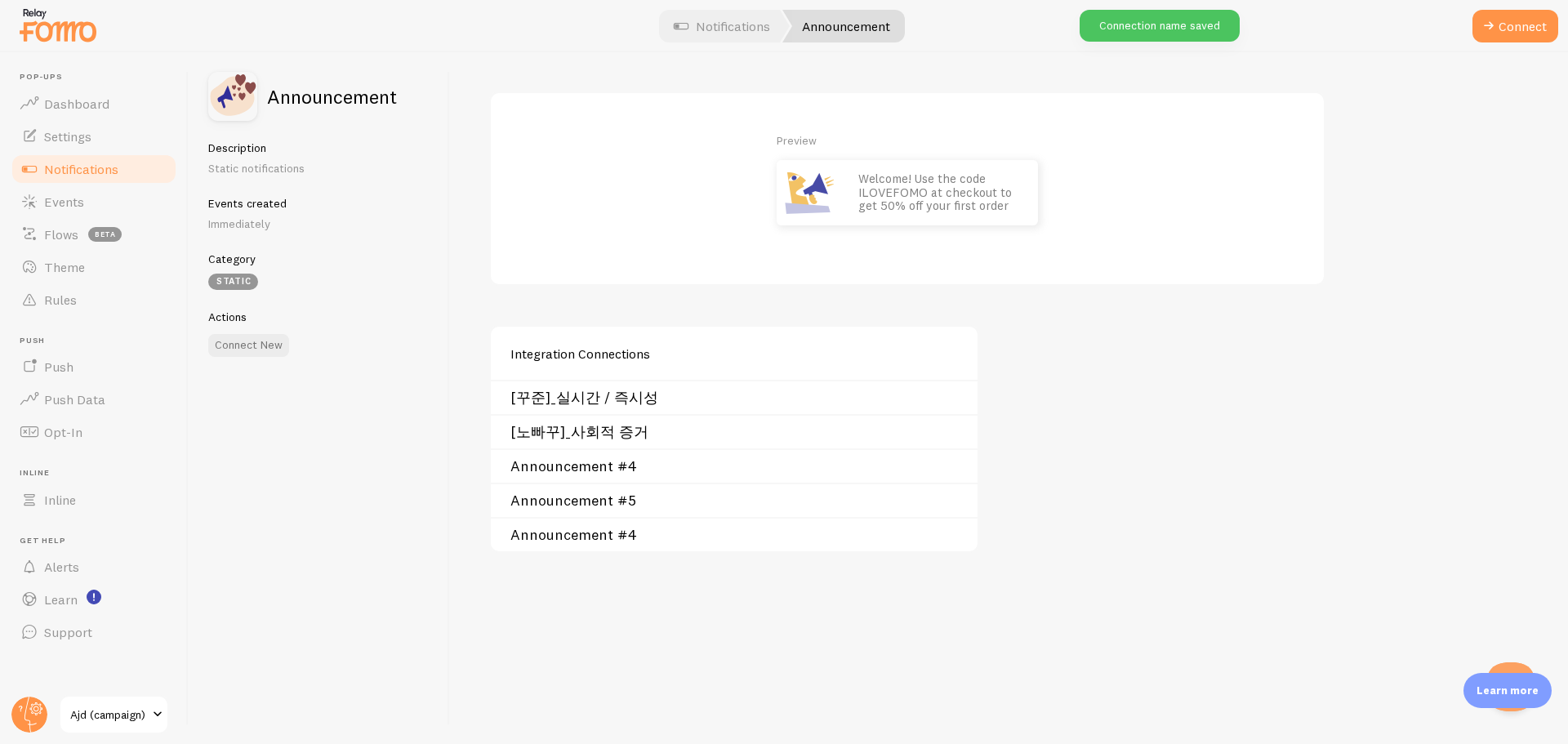
click at [623, 353] on div "Integration Connections" at bounding box center [734, 353] width 487 height 53
click at [569, 467] on link "Announcement #4" at bounding box center [739, 466] width 457 height 13
click at [600, 462] on link "Announcement #4" at bounding box center [739, 466] width 457 height 13
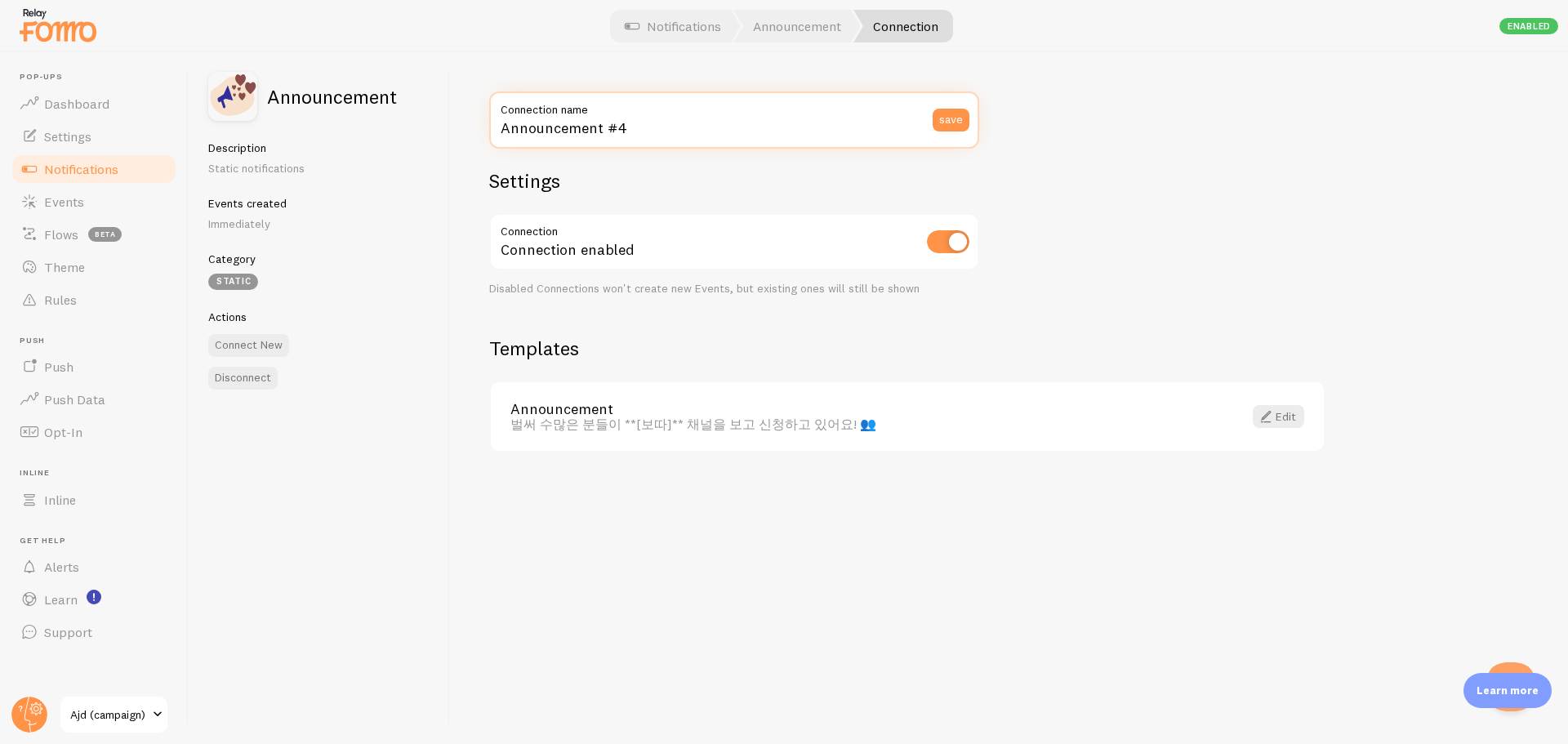
click at [724, 134] on input "Announcement #4" at bounding box center [733, 120] width 490 height 57
click at [603, 137] on input "[보따]_" at bounding box center [733, 120] width 490 height 57
paste input "사회적증거"
type input "[보따]_사회적증거"
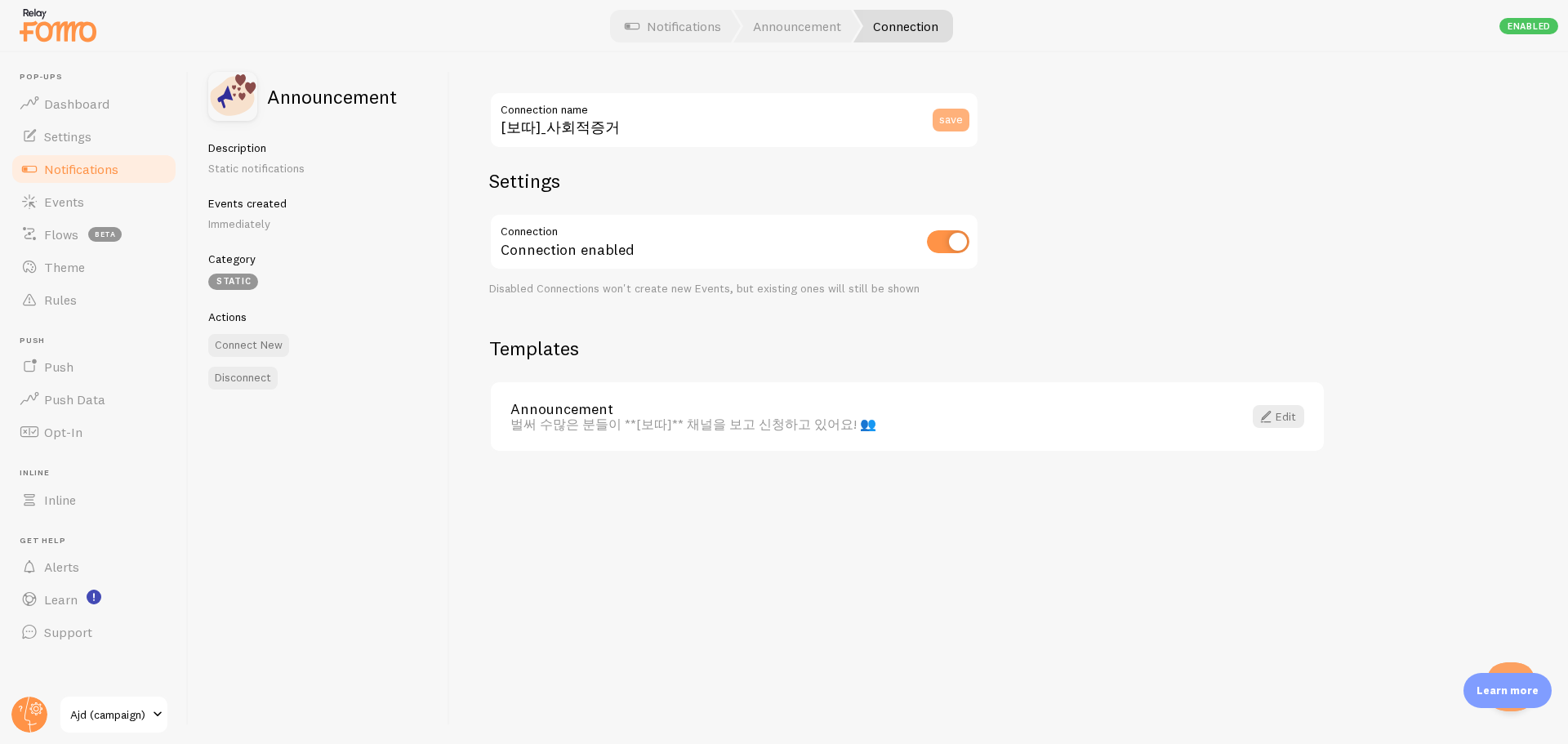
click at [955, 114] on button "save" at bounding box center [951, 120] width 37 height 22
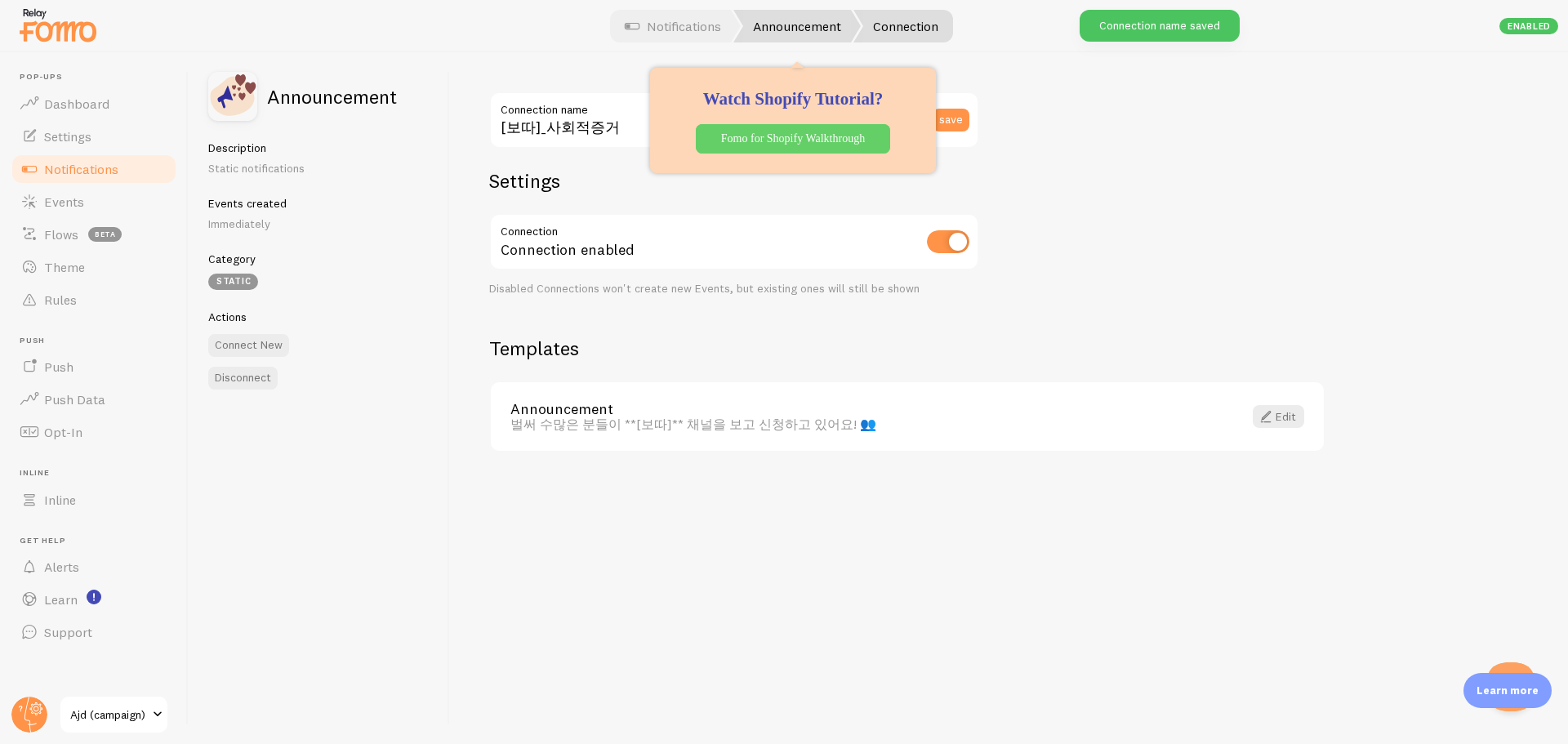
click at [825, 36] on link "Announcement" at bounding box center [797, 26] width 127 height 33
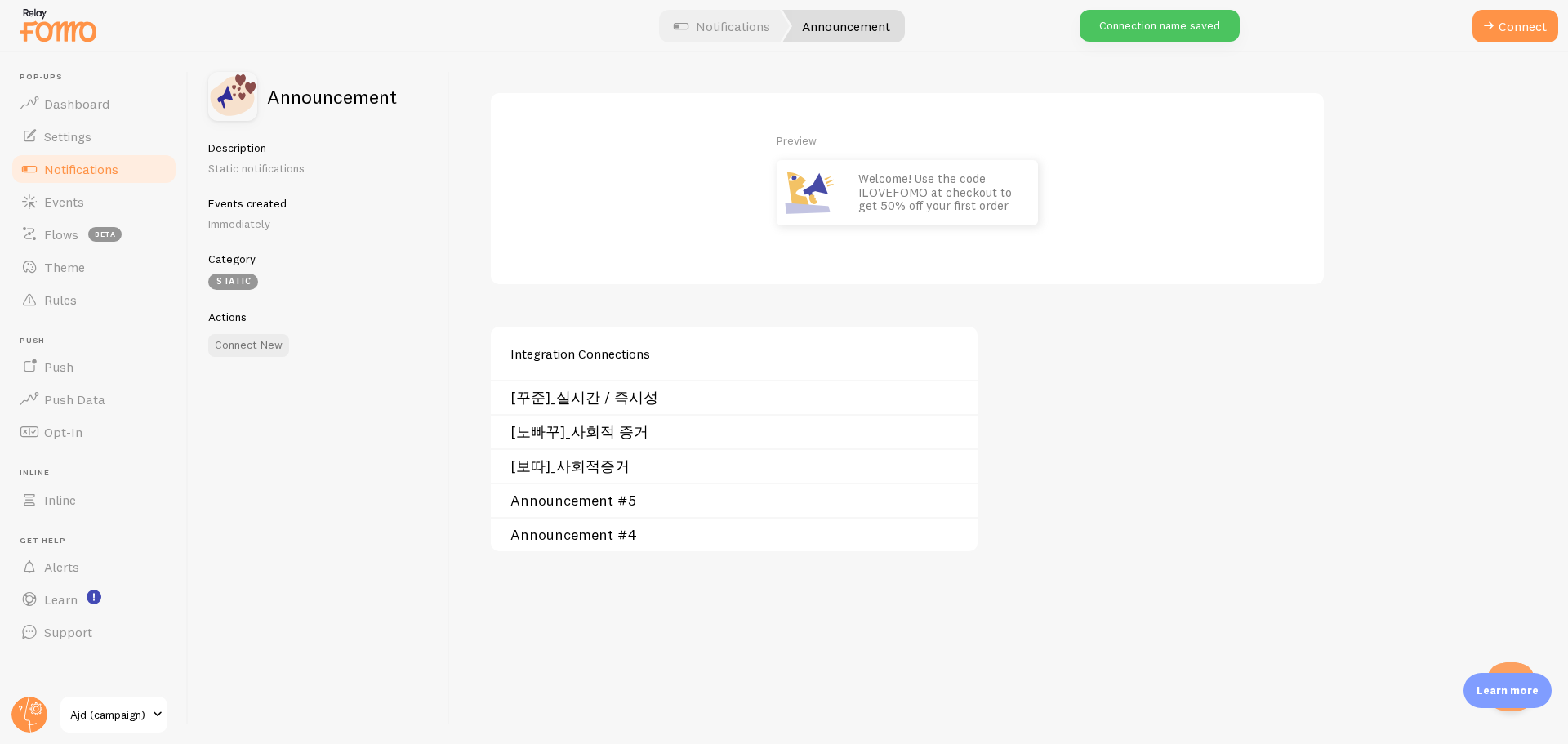
click at [575, 498] on link "Announcement #5" at bounding box center [739, 500] width 457 height 13
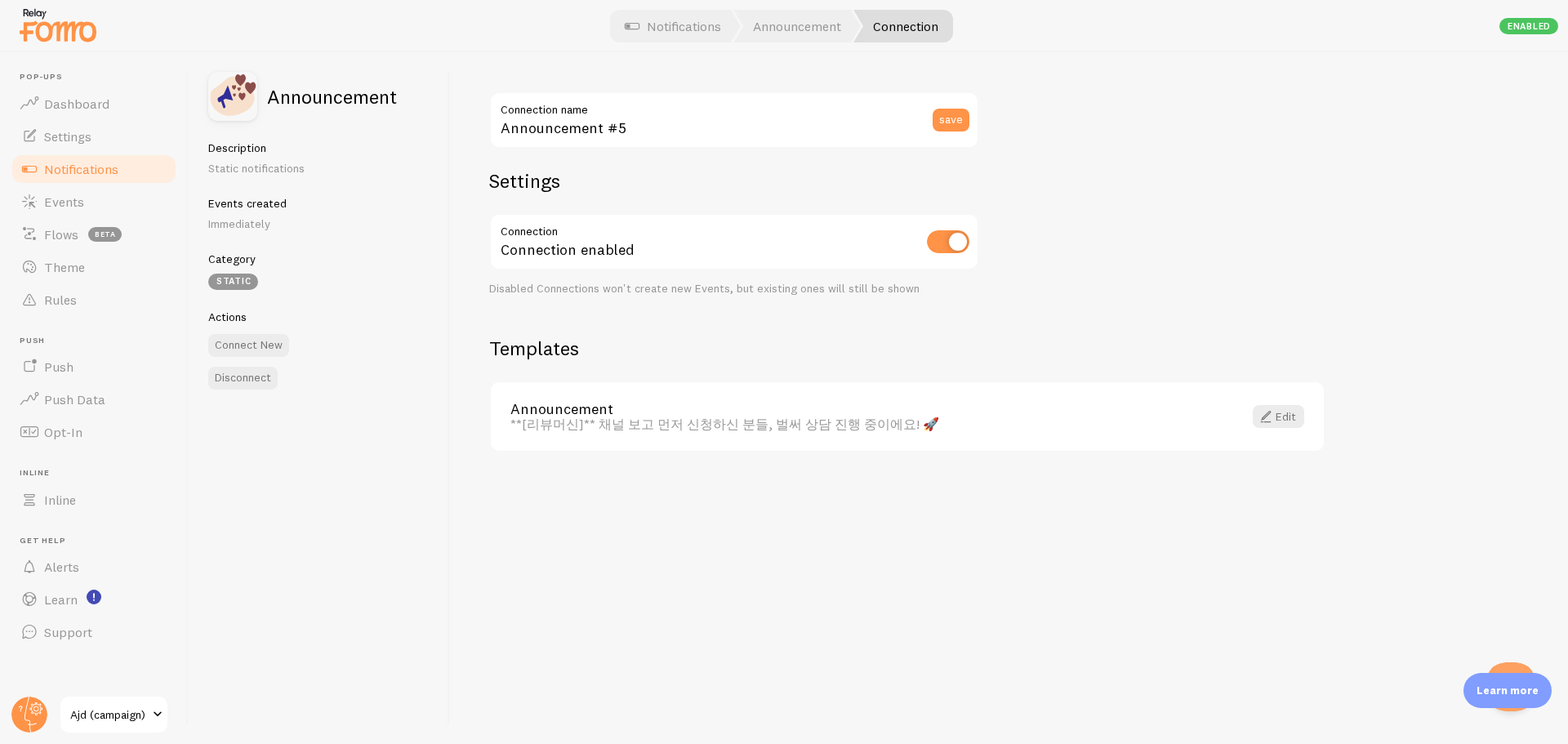
click at [722, 118] on label "Connection name" at bounding box center [733, 105] width 490 height 28
click at [722, 118] on input "Announcement #5" at bounding box center [733, 120] width 490 height 57
paste input "[리뷰머신]"
type input "[리뷰머신]_긴급성"
click at [943, 124] on button "save" at bounding box center [951, 120] width 37 height 22
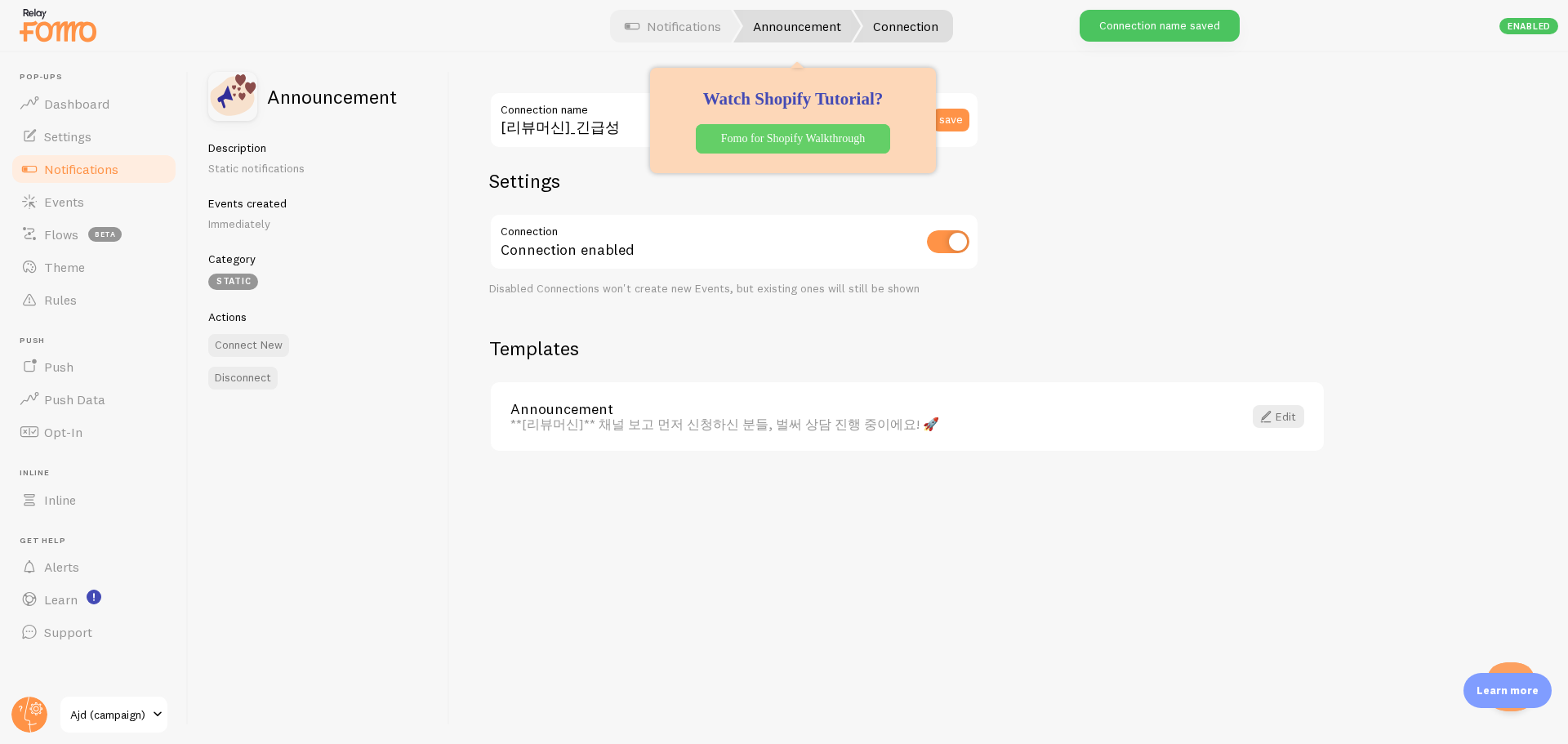
click at [808, 34] on link "Announcement" at bounding box center [797, 26] width 127 height 33
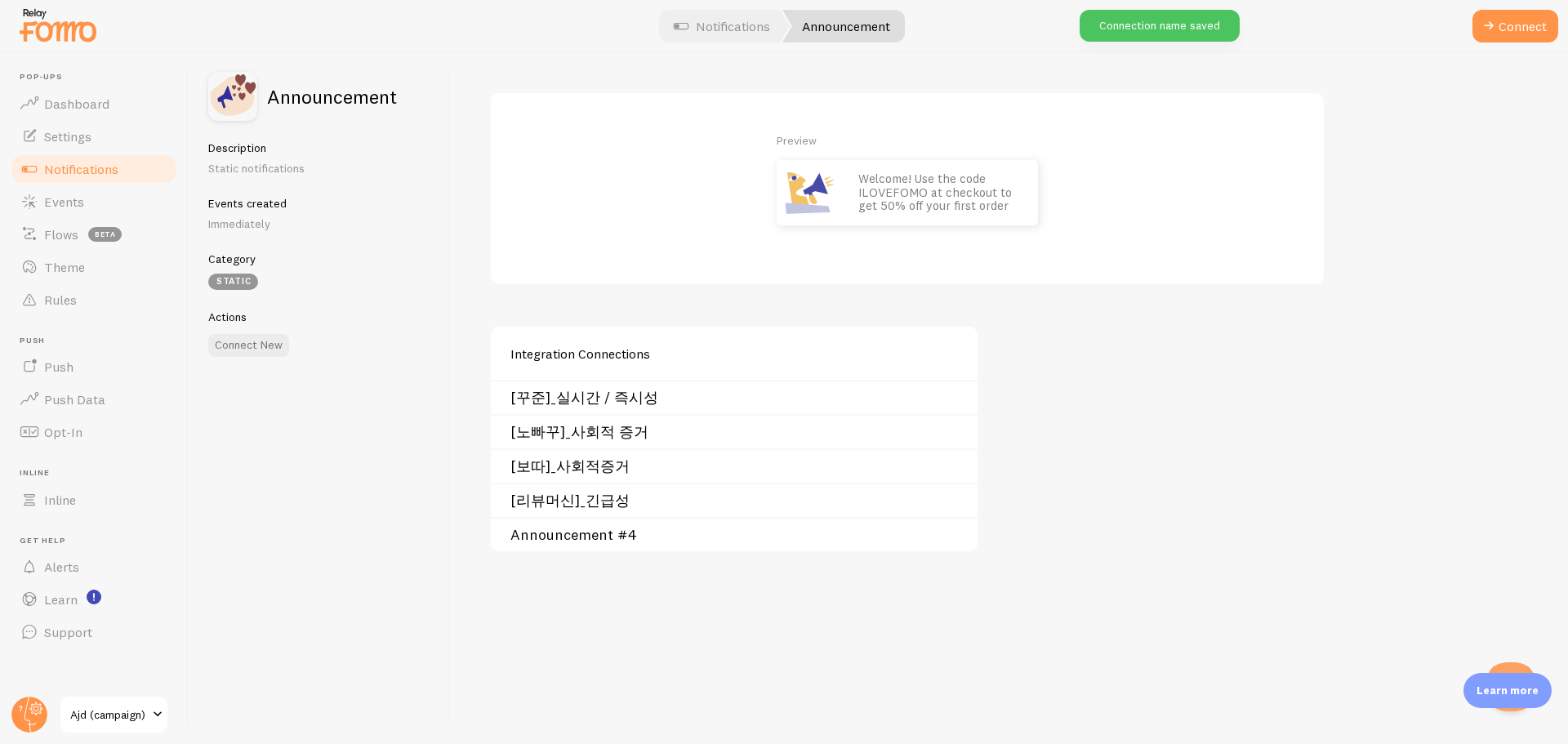
click at [590, 542] on link "Announcement #4" at bounding box center [739, 535] width 457 height 13
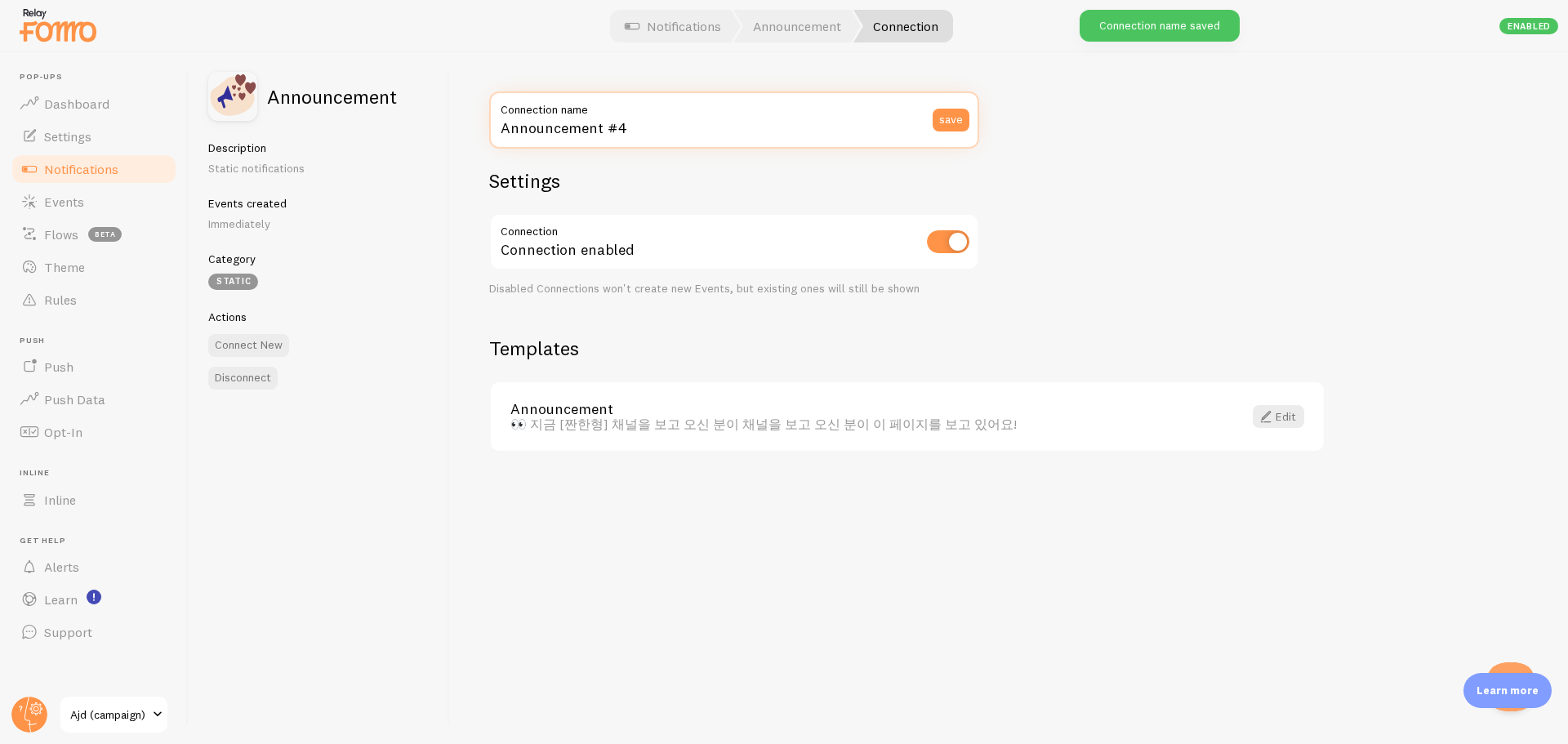
click at [886, 125] on input "Announcement #4" at bounding box center [733, 120] width 490 height 57
click at [640, 131] on input "[짠한형]" at bounding box center [733, 120] width 490 height 57
paste input "실시간 / 사회적 증거"
type input "[짠한형]_실시간 / 사회적 증거"
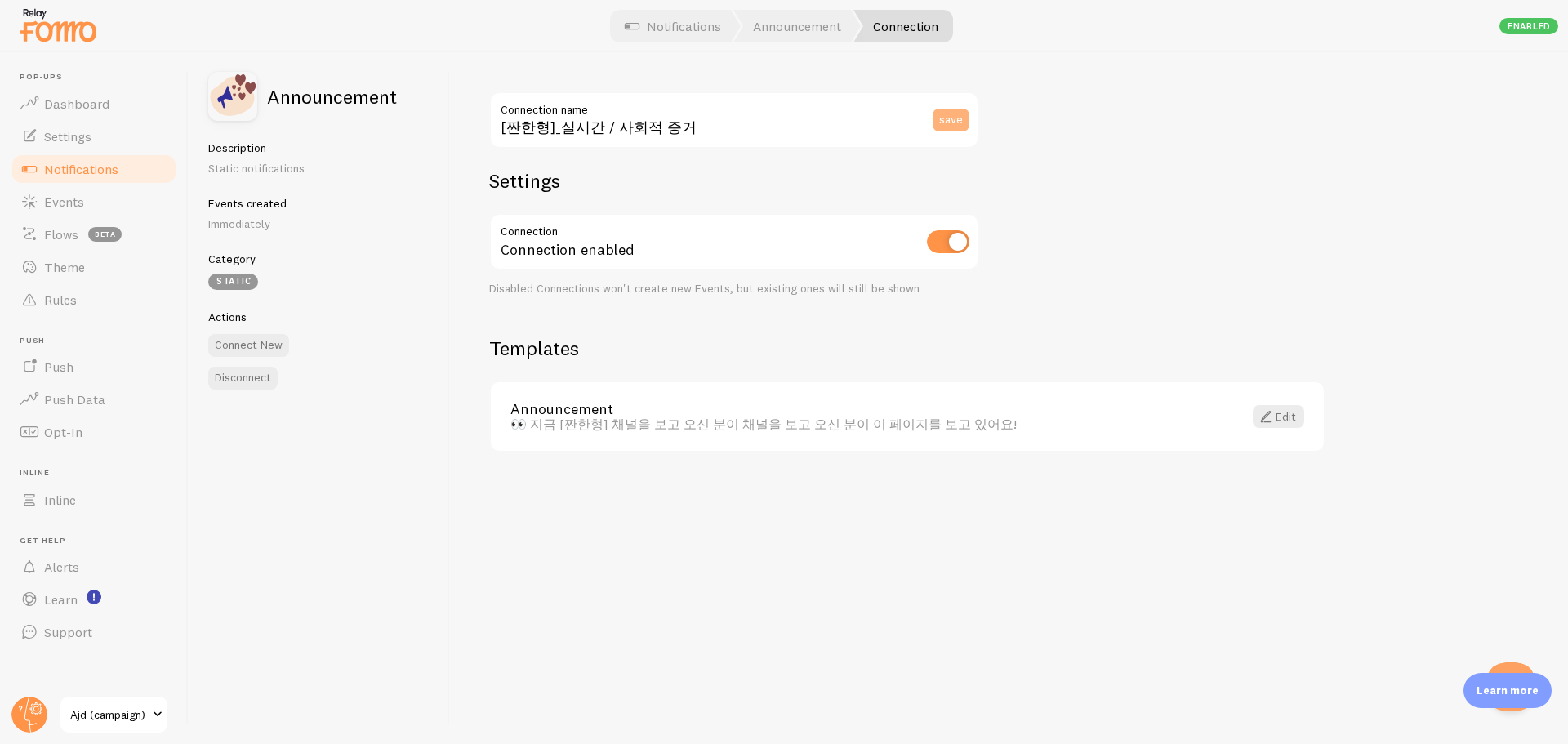
click at [957, 110] on button "save" at bounding box center [951, 120] width 37 height 22
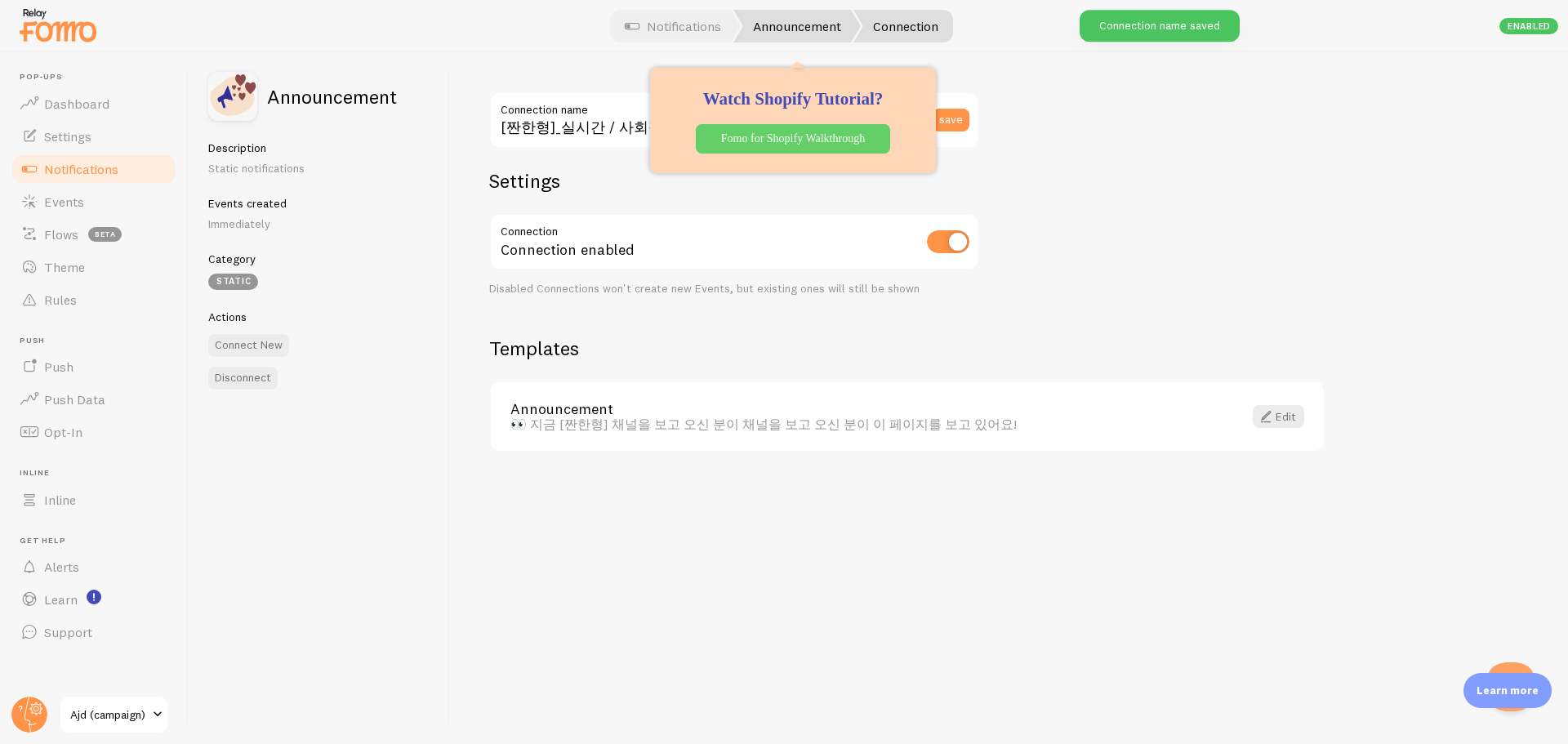
click at [783, 28] on link "Announcement" at bounding box center [797, 26] width 127 height 33
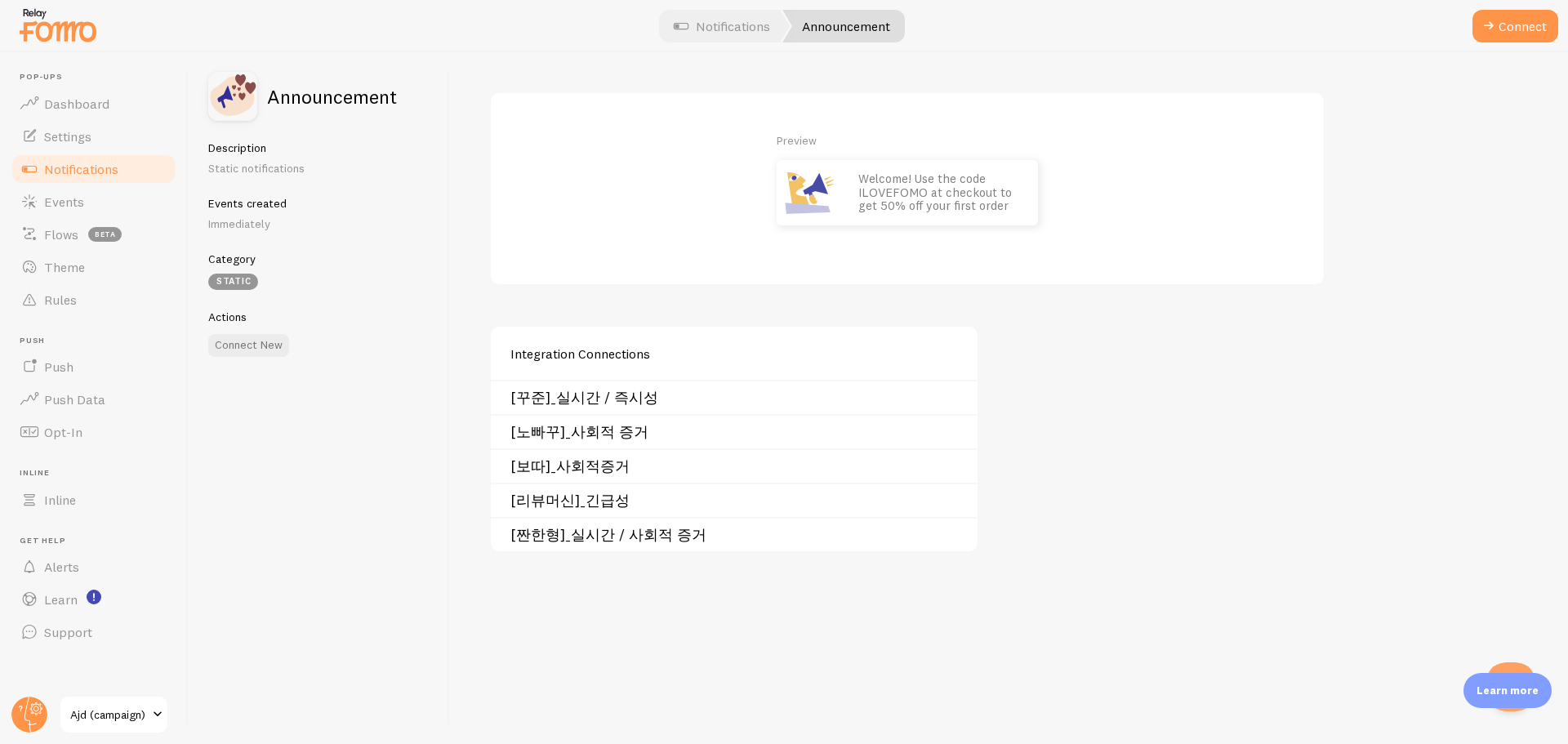
click at [594, 434] on link "[노빠꾸]_사회적 증거" at bounding box center [739, 432] width 457 height 13
click at [724, 22] on link "Notifications" at bounding box center [721, 26] width 136 height 33
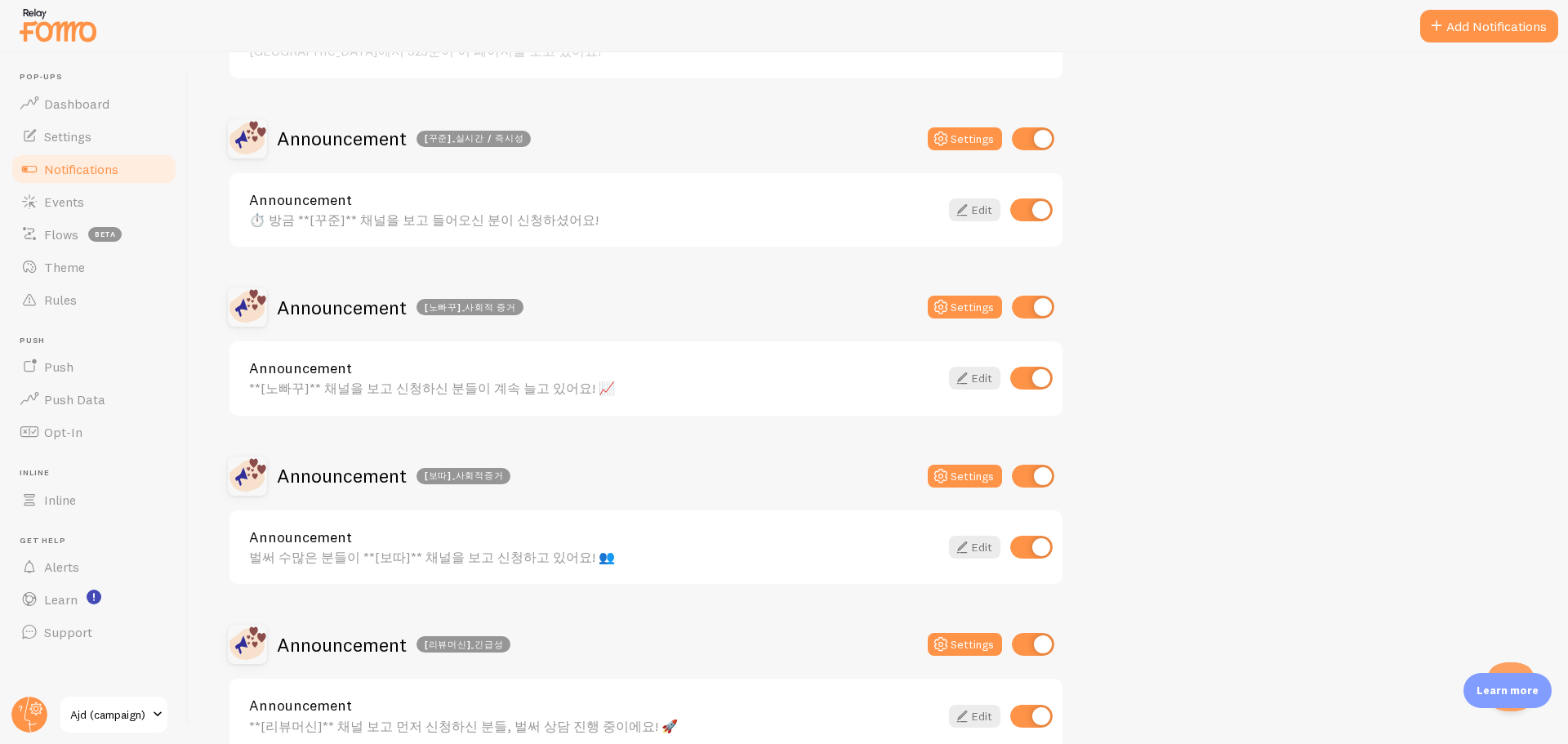
scroll to position [245, 0]
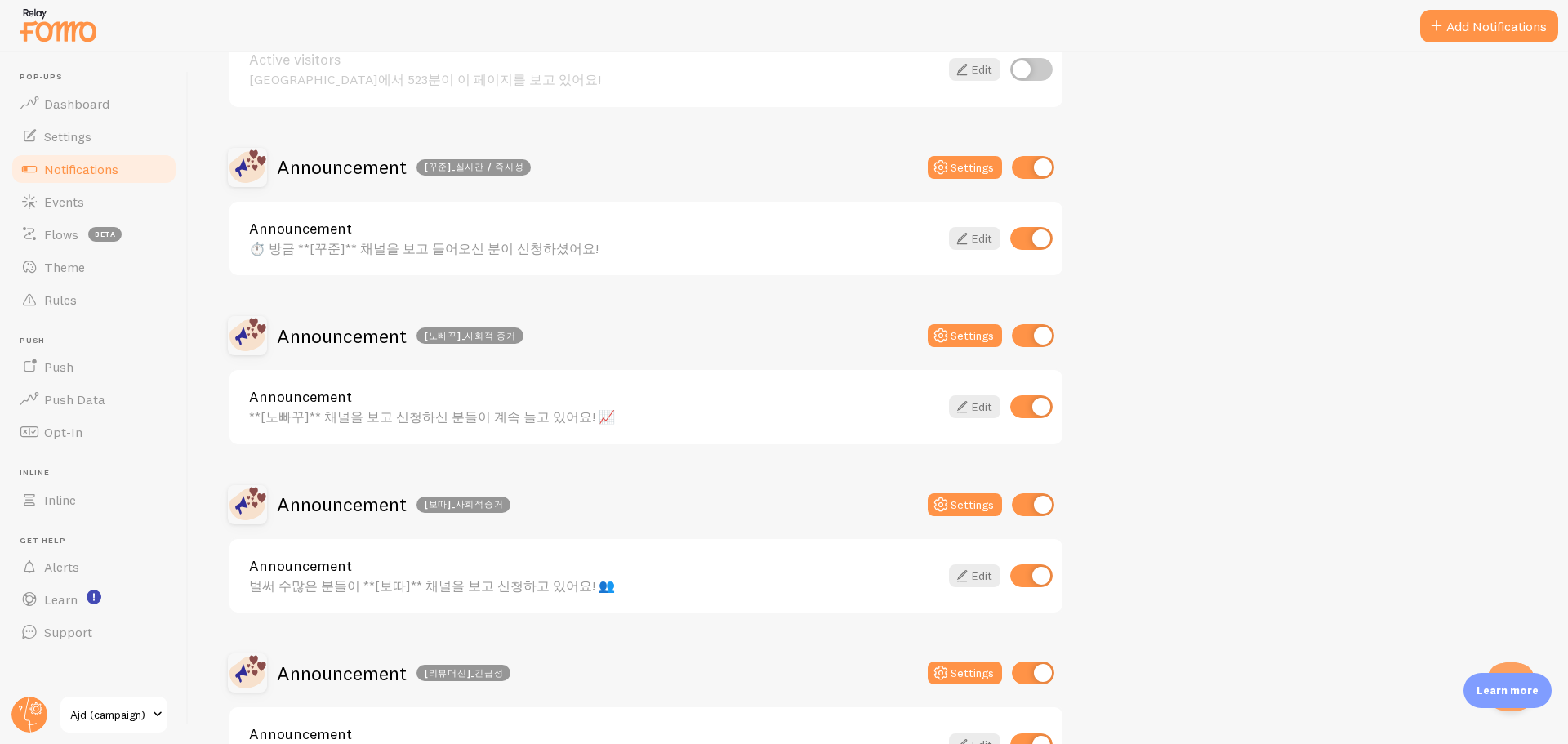
click at [657, 319] on div "Announcement [노빠꾸]_사회적 증거 Settings" at bounding box center [646, 335] width 836 height 39
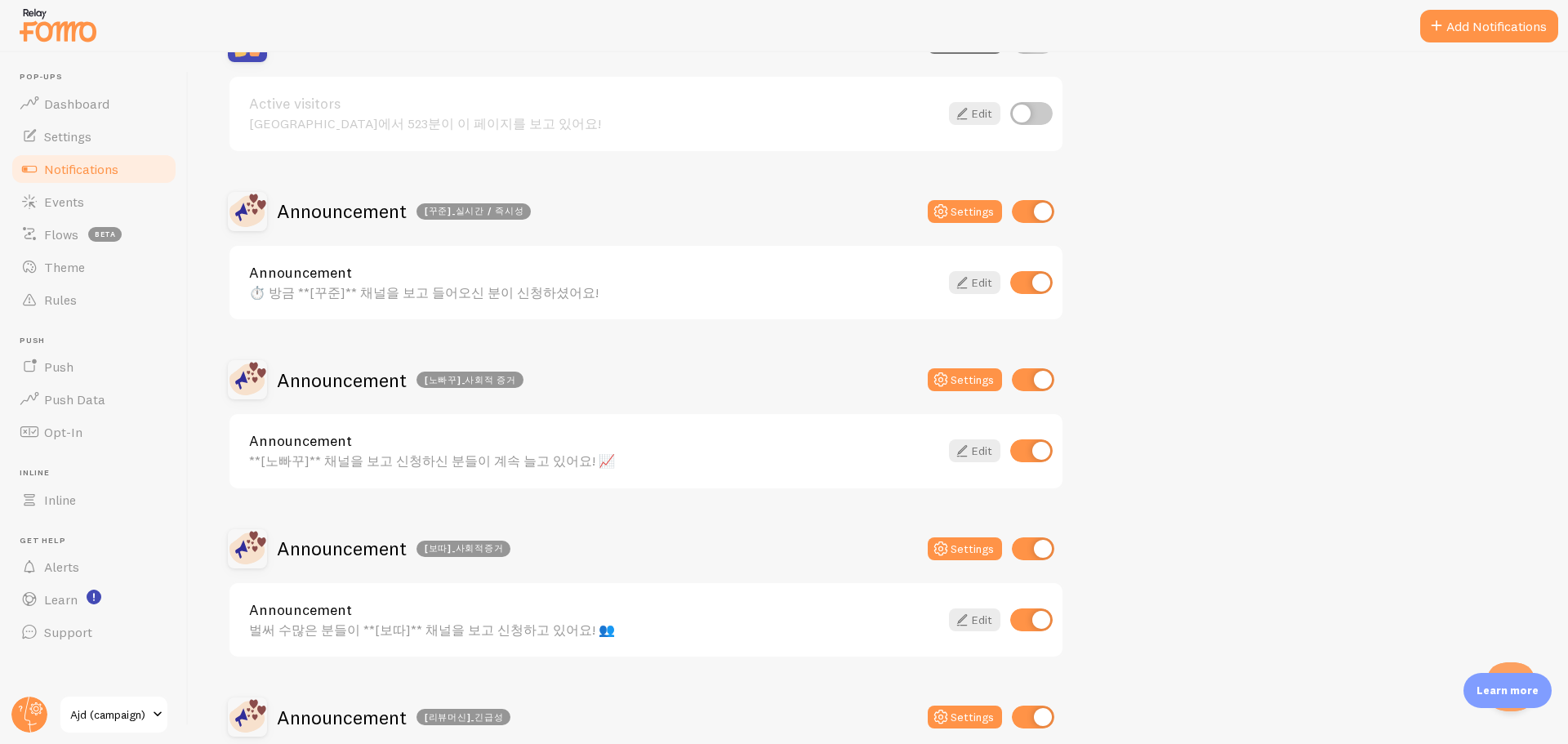
scroll to position [163, 0]
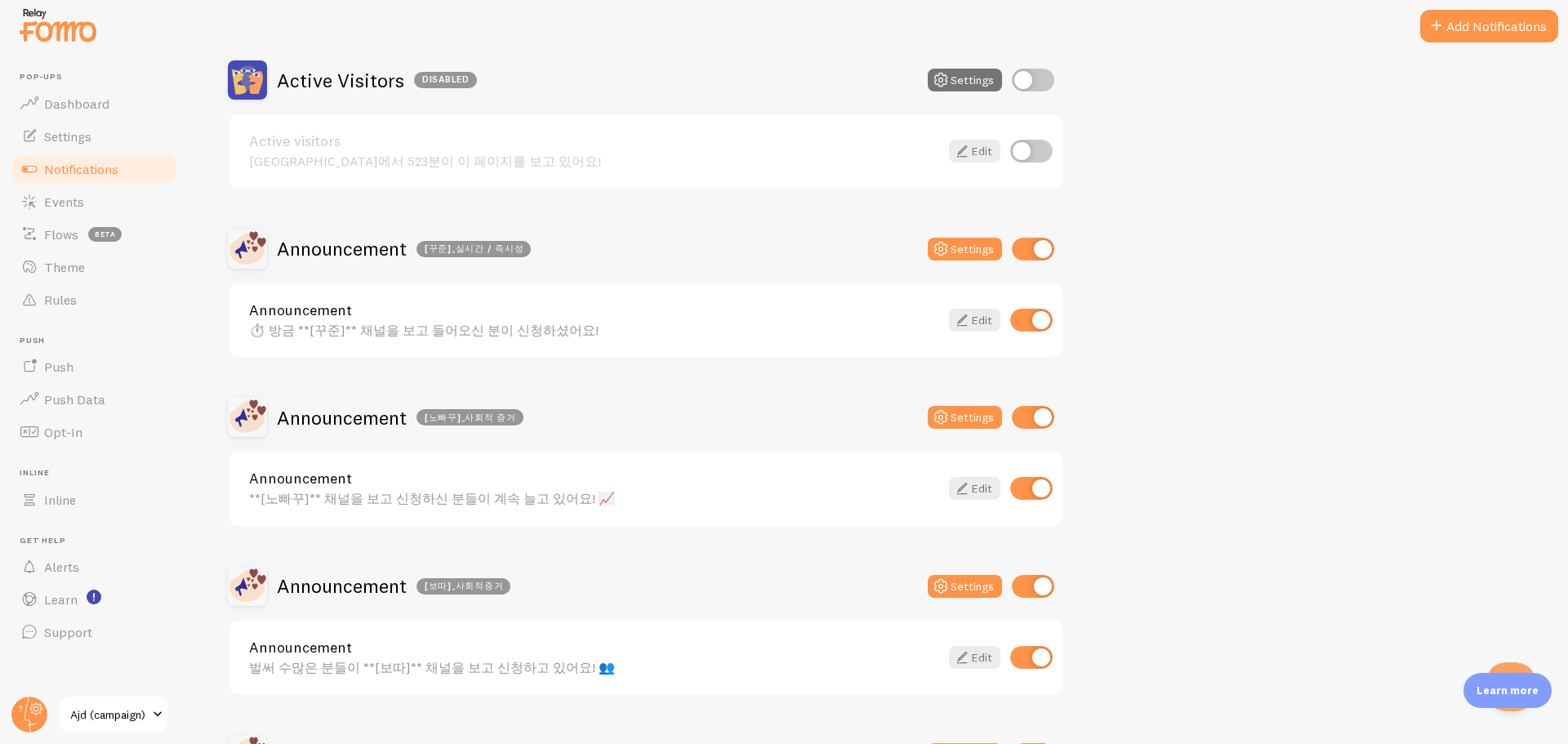
click at [360, 322] on div "⏱️ 방금 **[꾸준]** 채널을 보고 들어오신 분이 신청하셨어요!" at bounding box center [594, 329] width 690 height 15
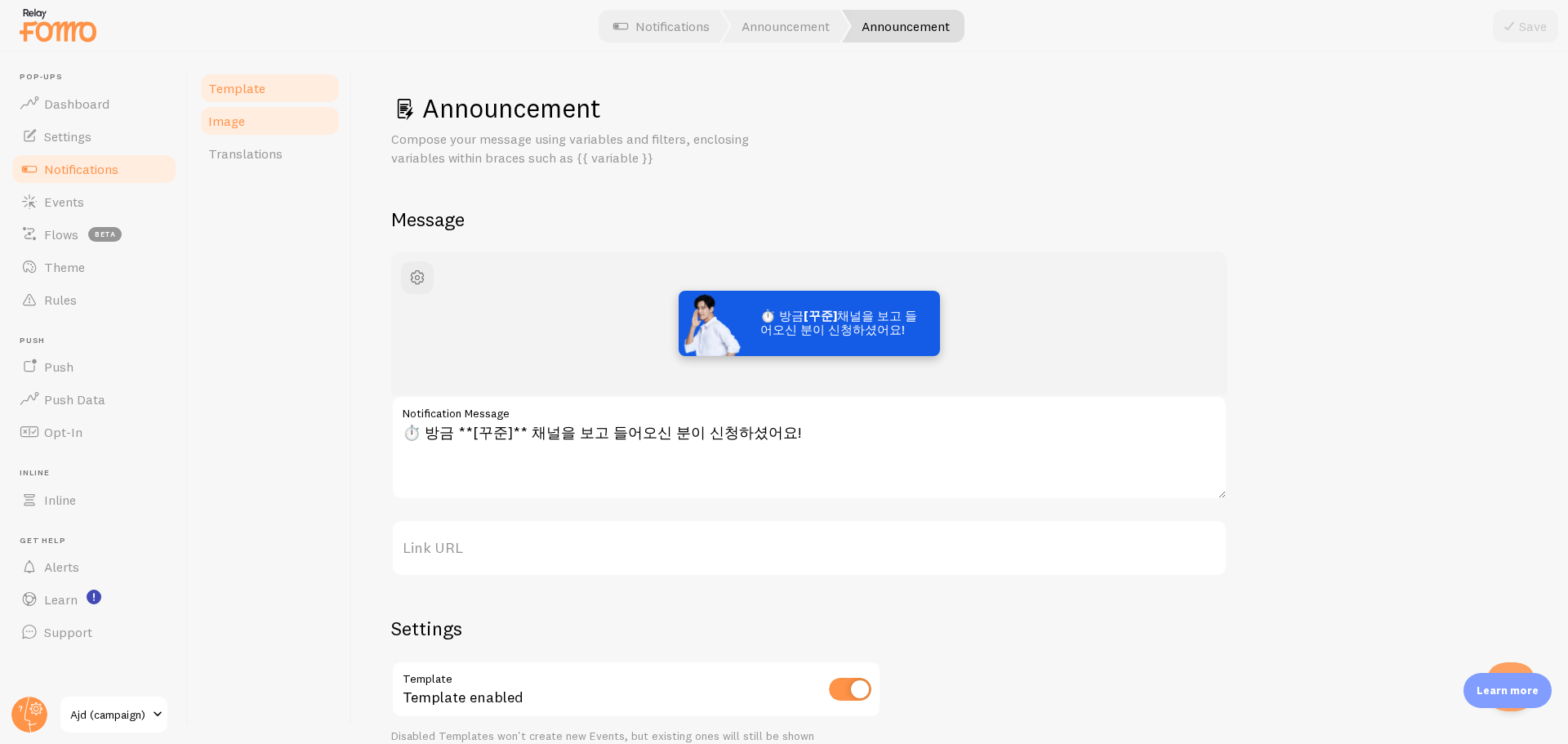
click at [259, 114] on link "Image" at bounding box center [270, 121] width 143 height 33
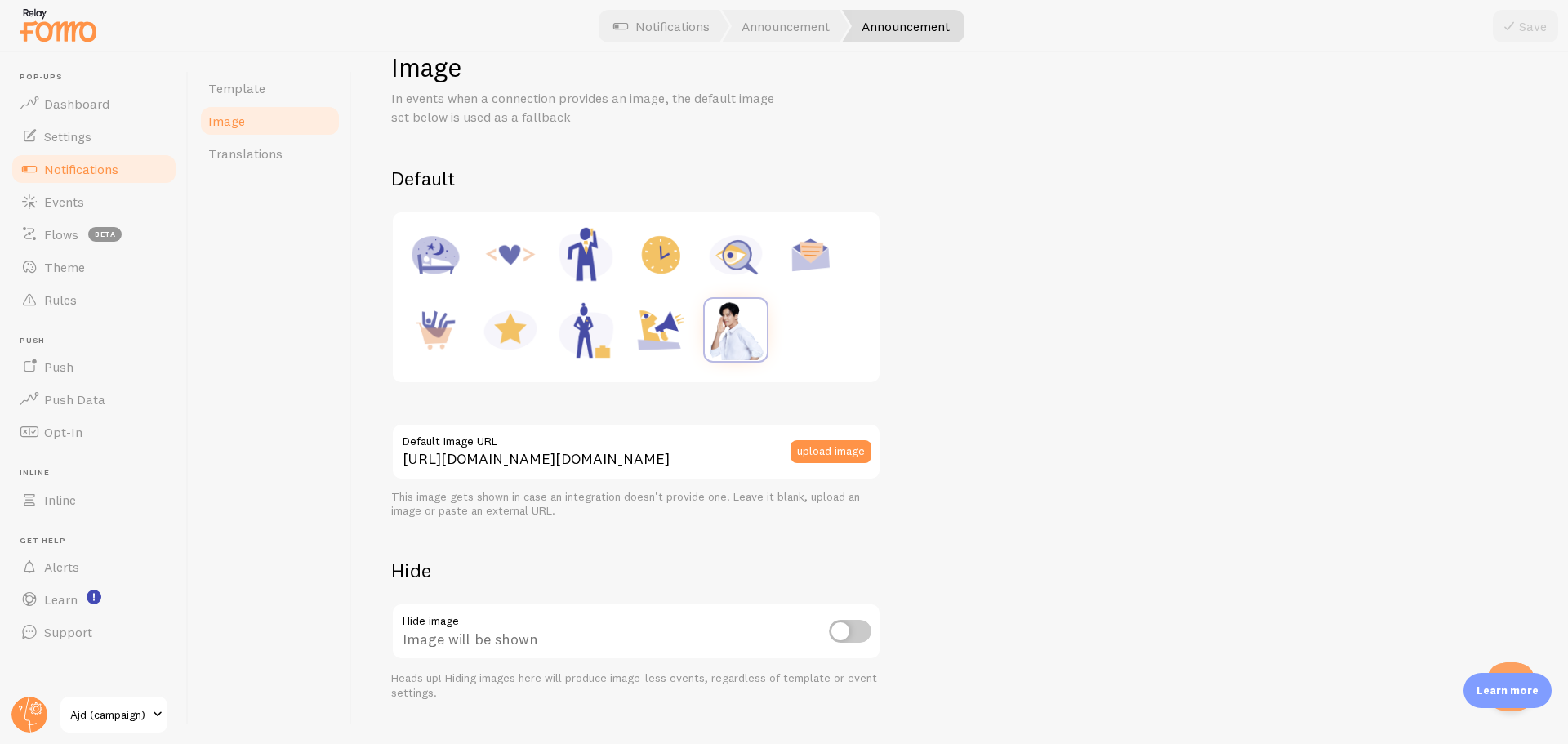
scroll to position [75, 0]
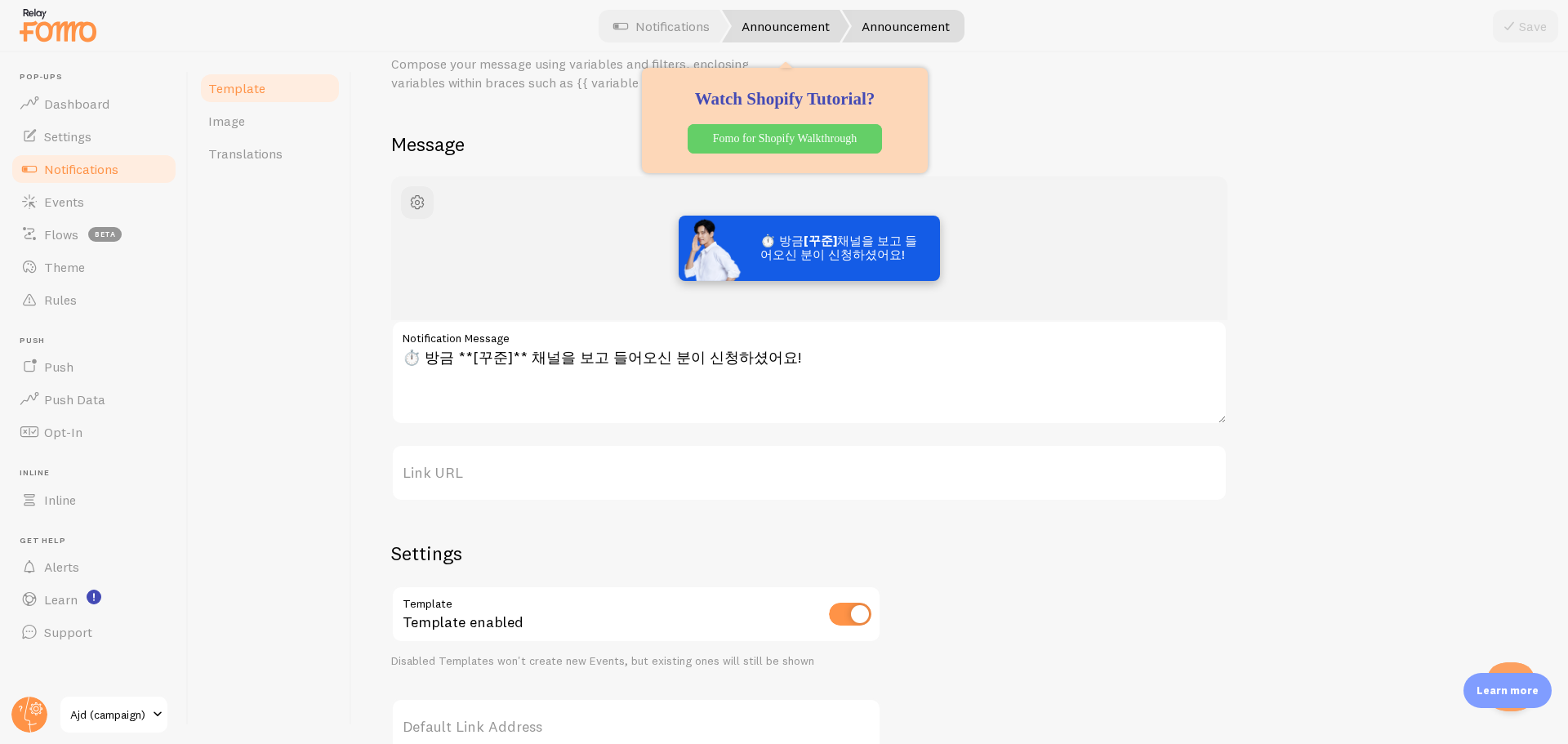
click at [753, 22] on link "Announcement" at bounding box center [785, 26] width 127 height 33
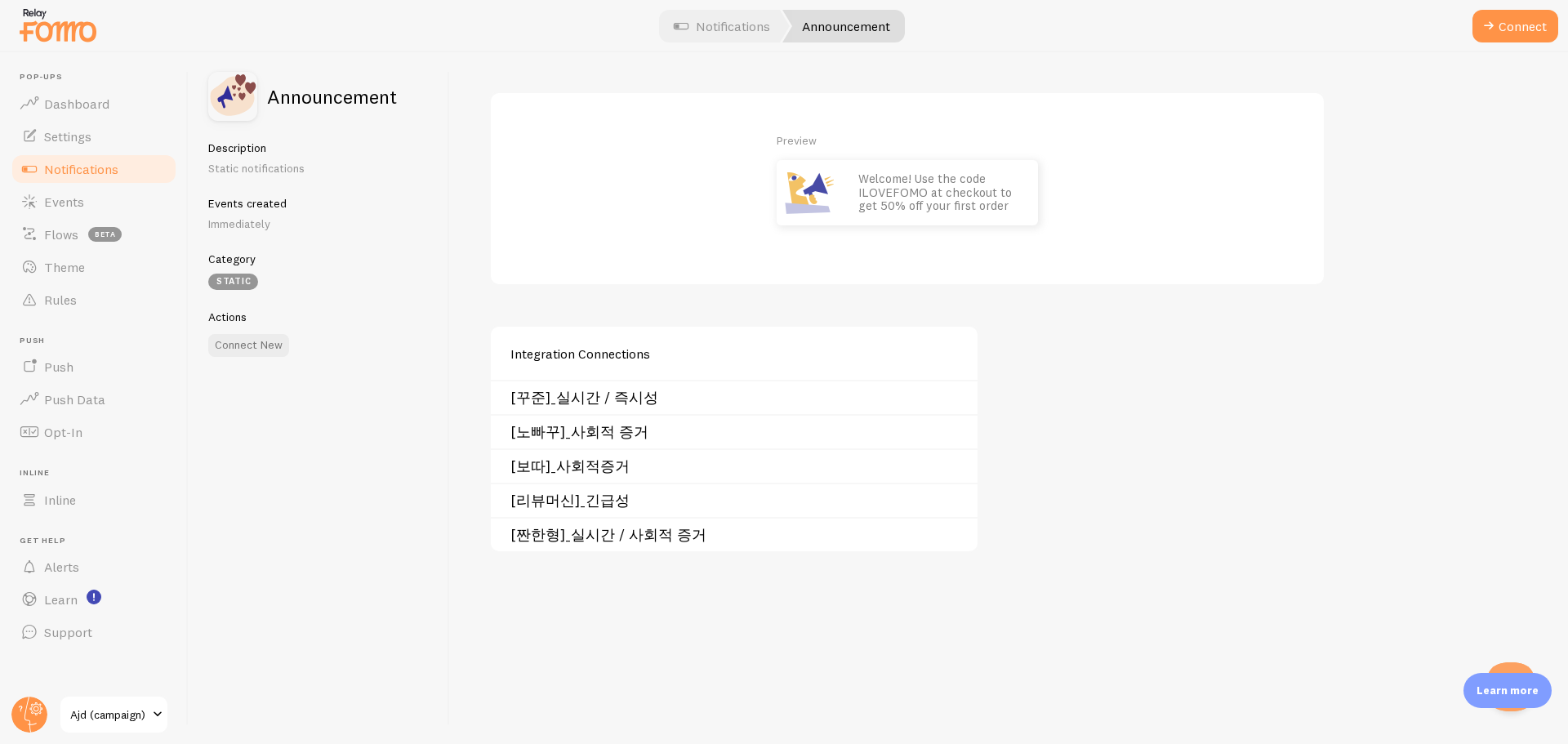
click at [599, 436] on link "[노빠꾸]_사회적 증거" at bounding box center [739, 432] width 457 height 13
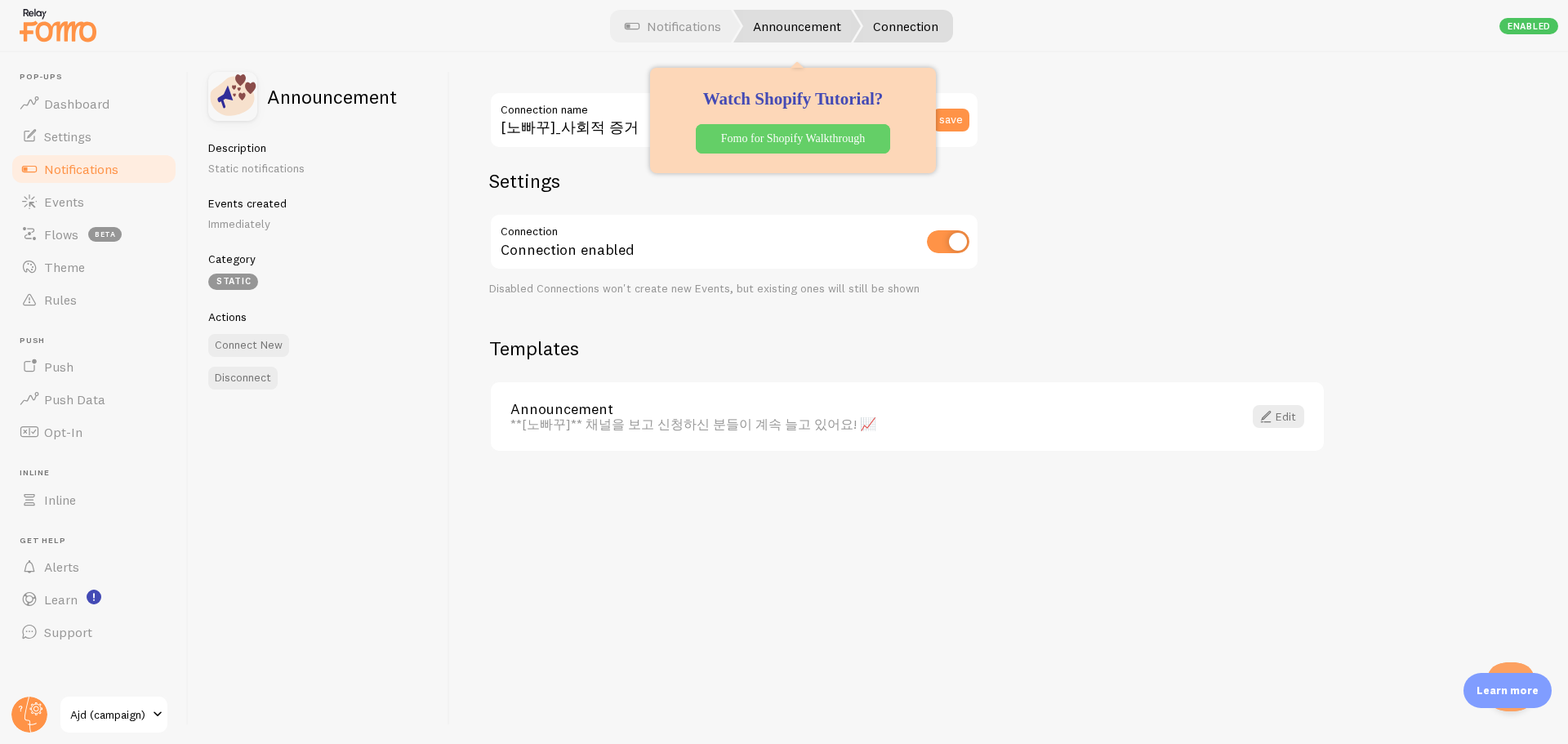
click at [802, 40] on link "Announcement" at bounding box center [797, 26] width 127 height 33
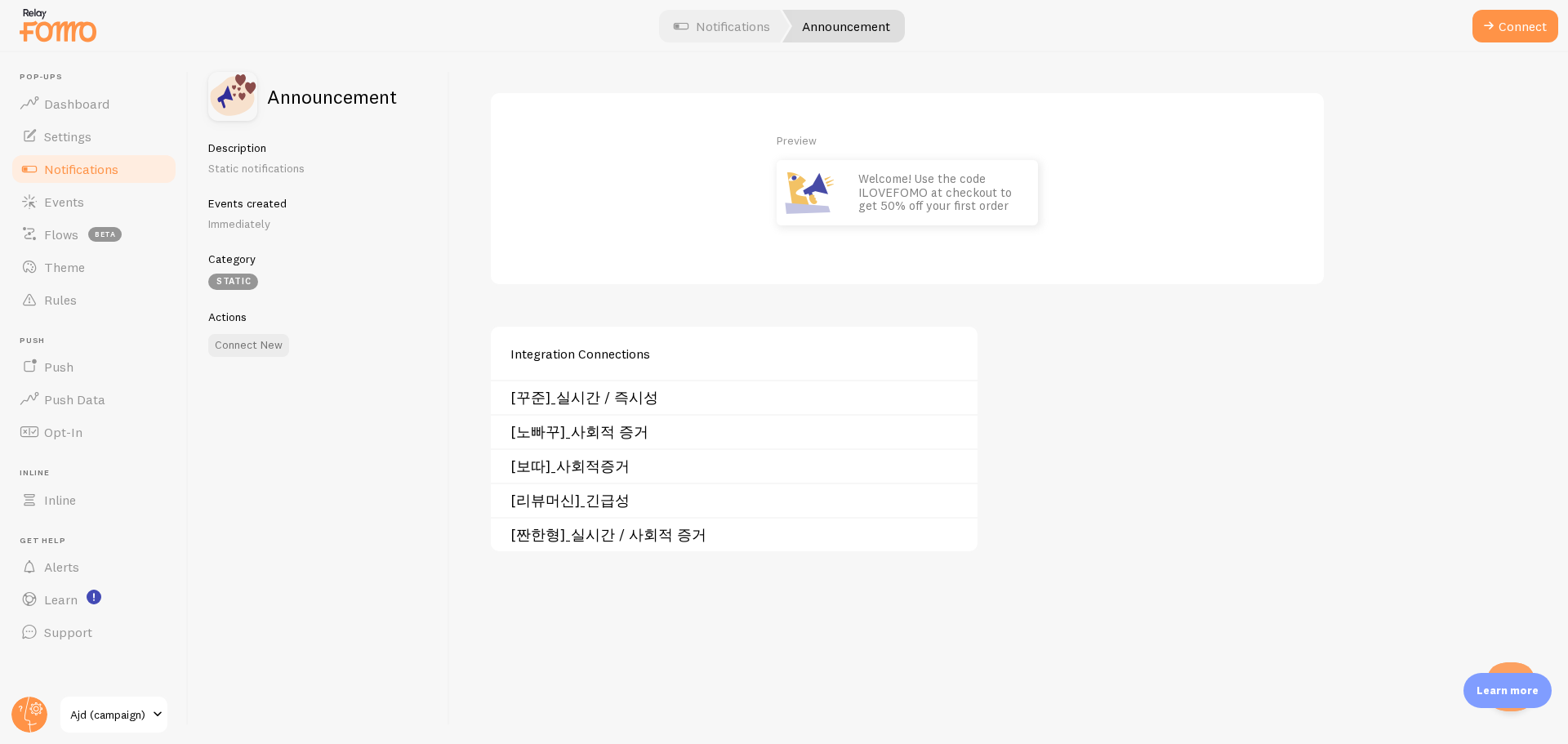
click at [589, 431] on link "[노빠꾸]_사회적 증거" at bounding box center [739, 432] width 457 height 13
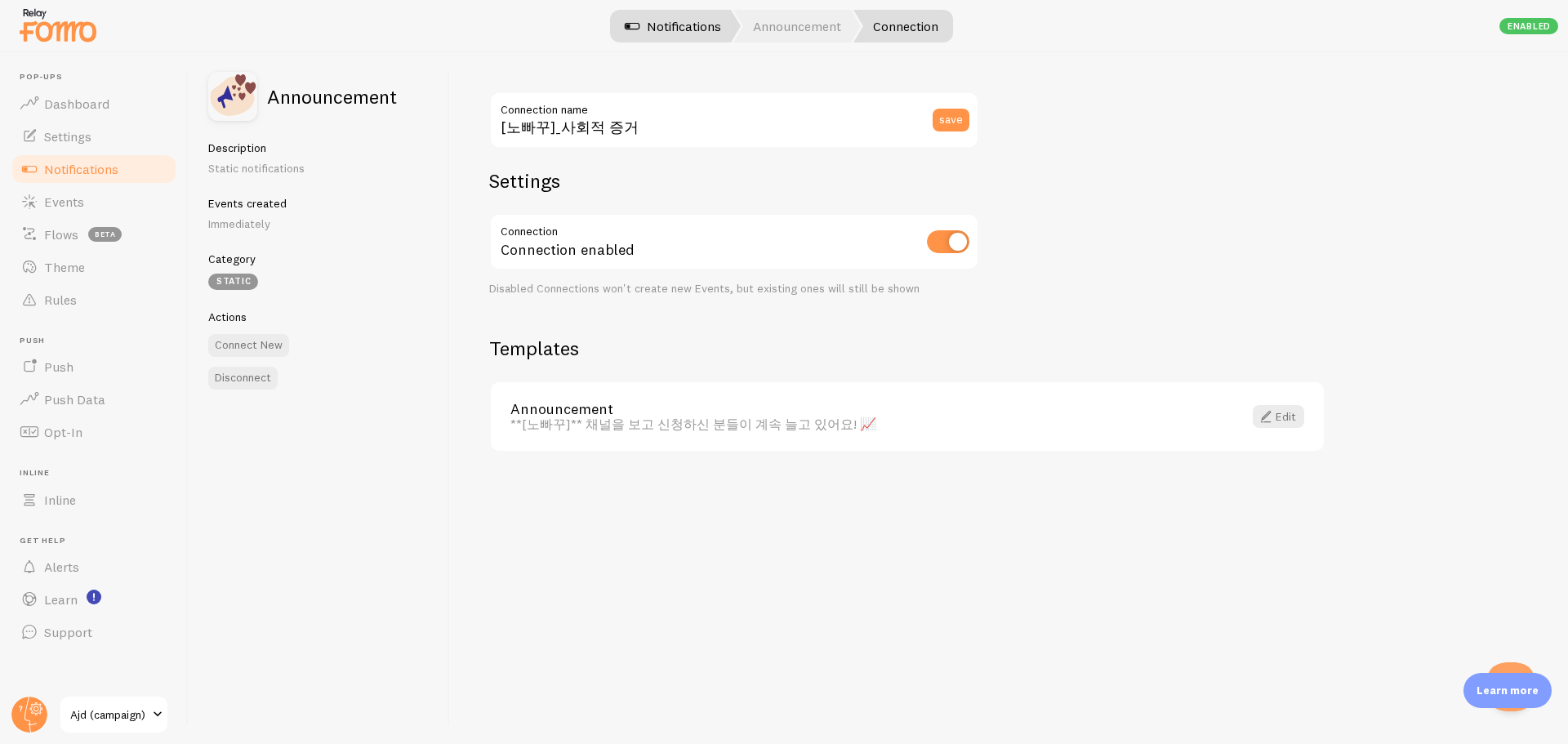
click at [667, 29] on link "Notifications" at bounding box center [673, 26] width 136 height 33
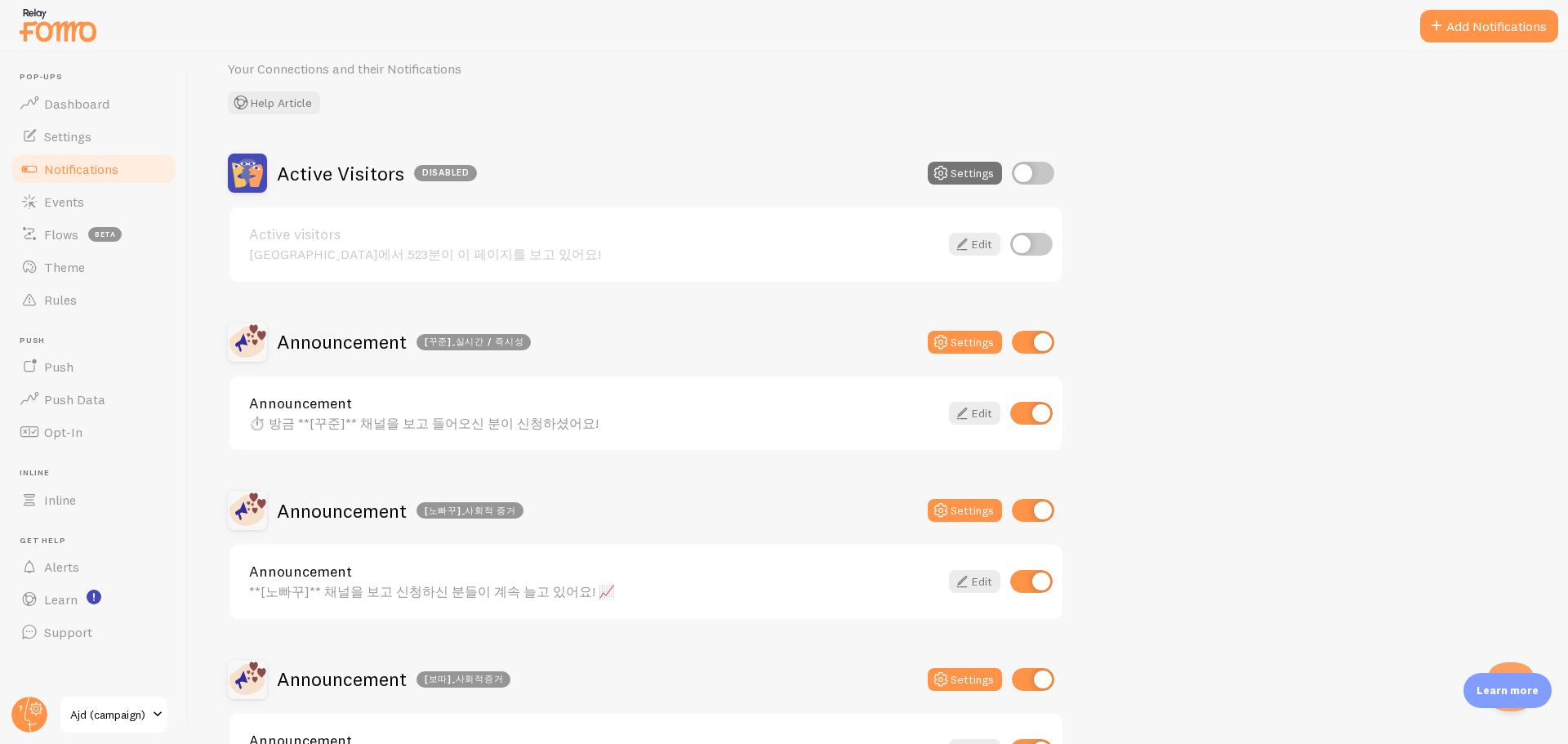
scroll to position [163, 0]
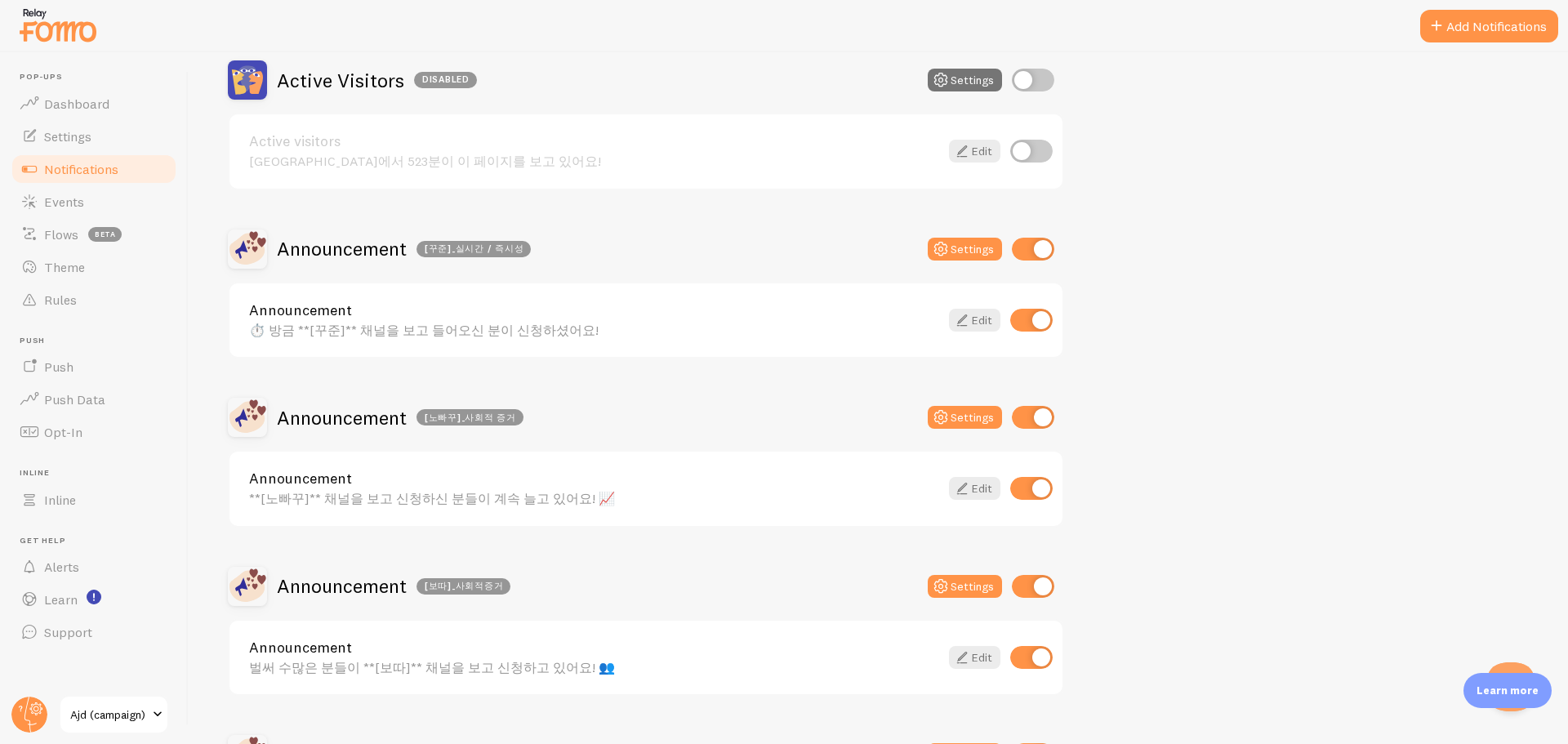
click at [435, 497] on div "**[노빠꾸]** 채널을 보고 신청하신 분들이 계속 늘고 있어요! 📈" at bounding box center [594, 498] width 690 height 15
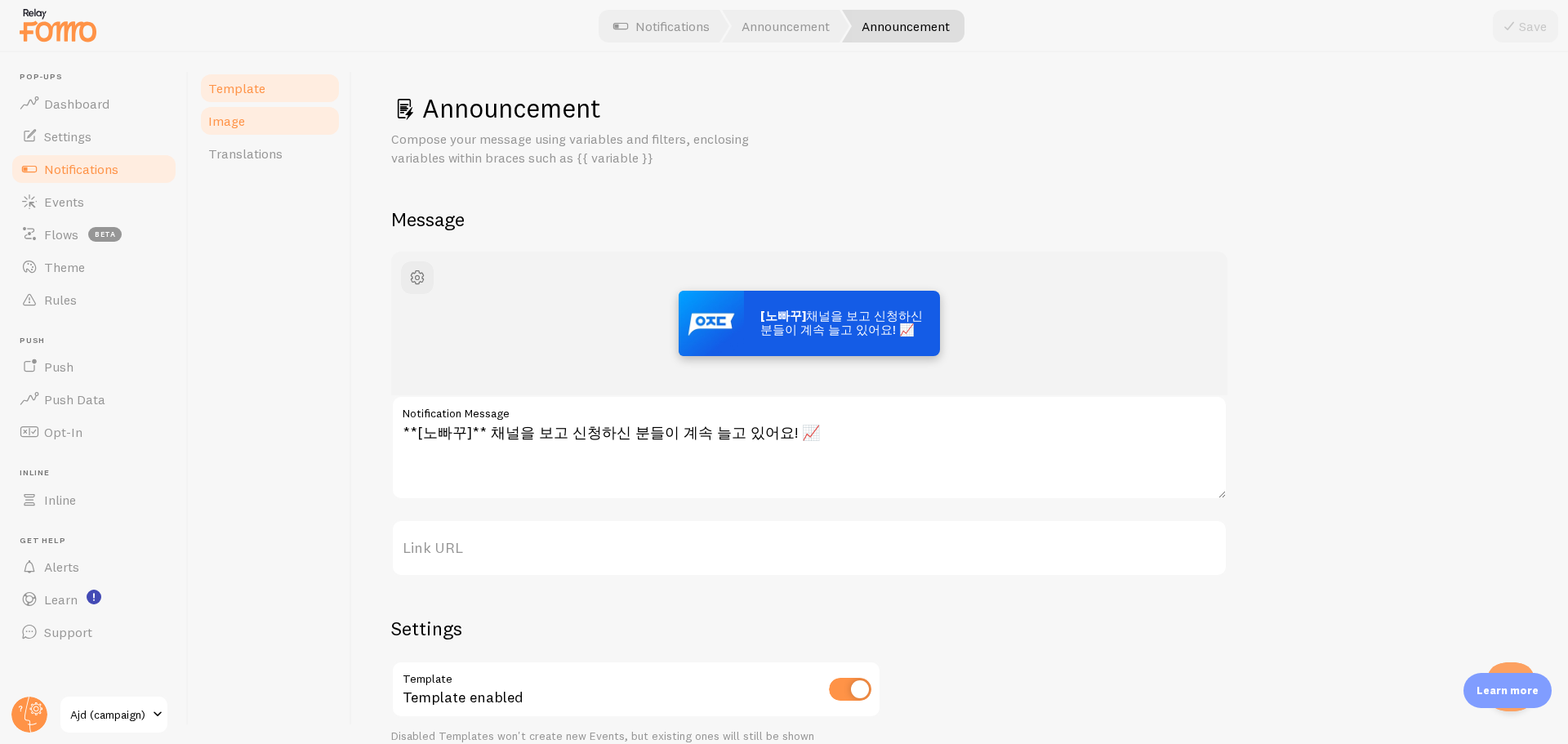
click at [233, 126] on span "Image" at bounding box center [226, 120] width 37 height 16
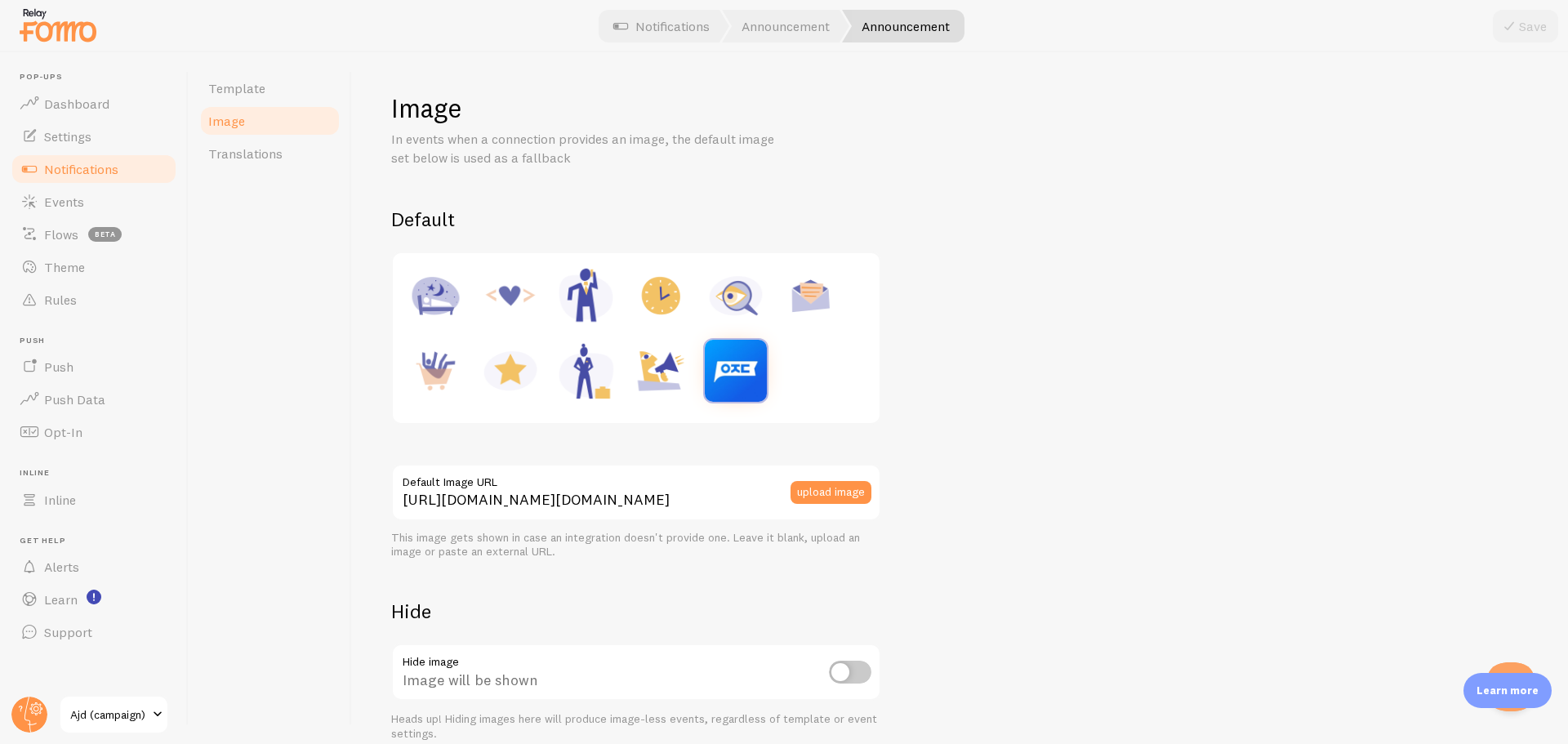
scroll to position [75, 0]
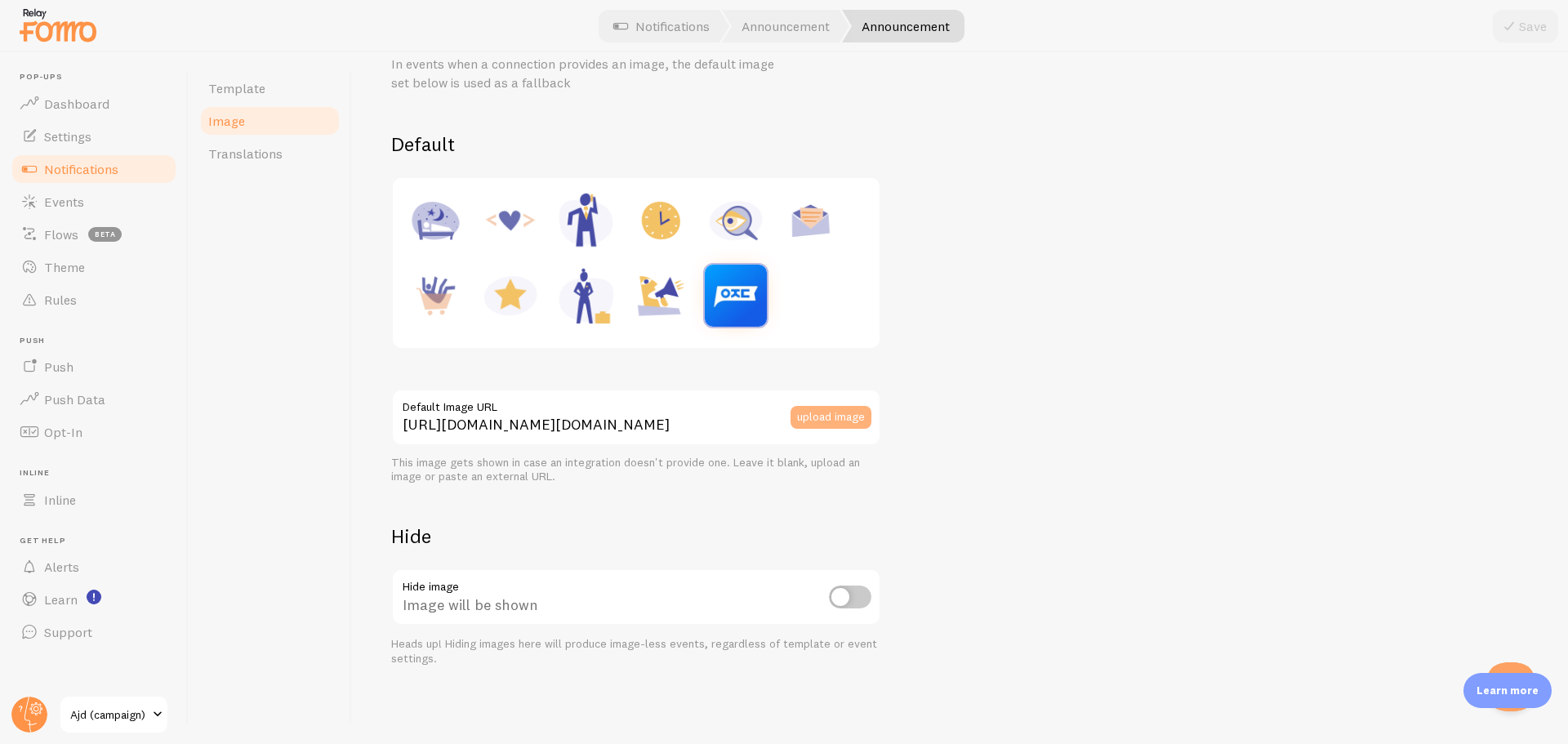
click at [827, 414] on button "upload image" at bounding box center [831, 417] width 81 height 22
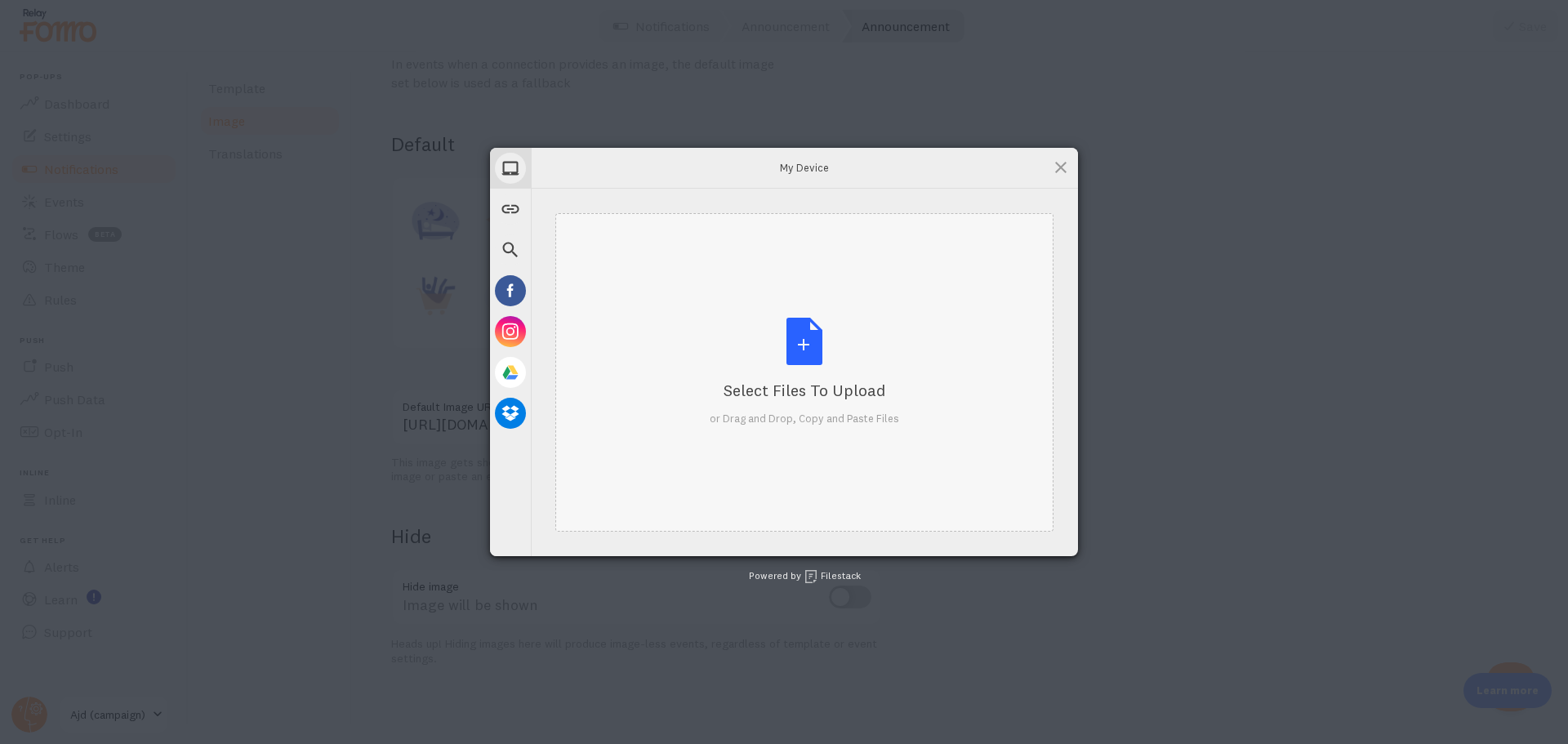
click at [877, 366] on div "Select Files to Upload or Drag and Drop, Copy and Paste Files" at bounding box center [804, 372] width 189 height 109
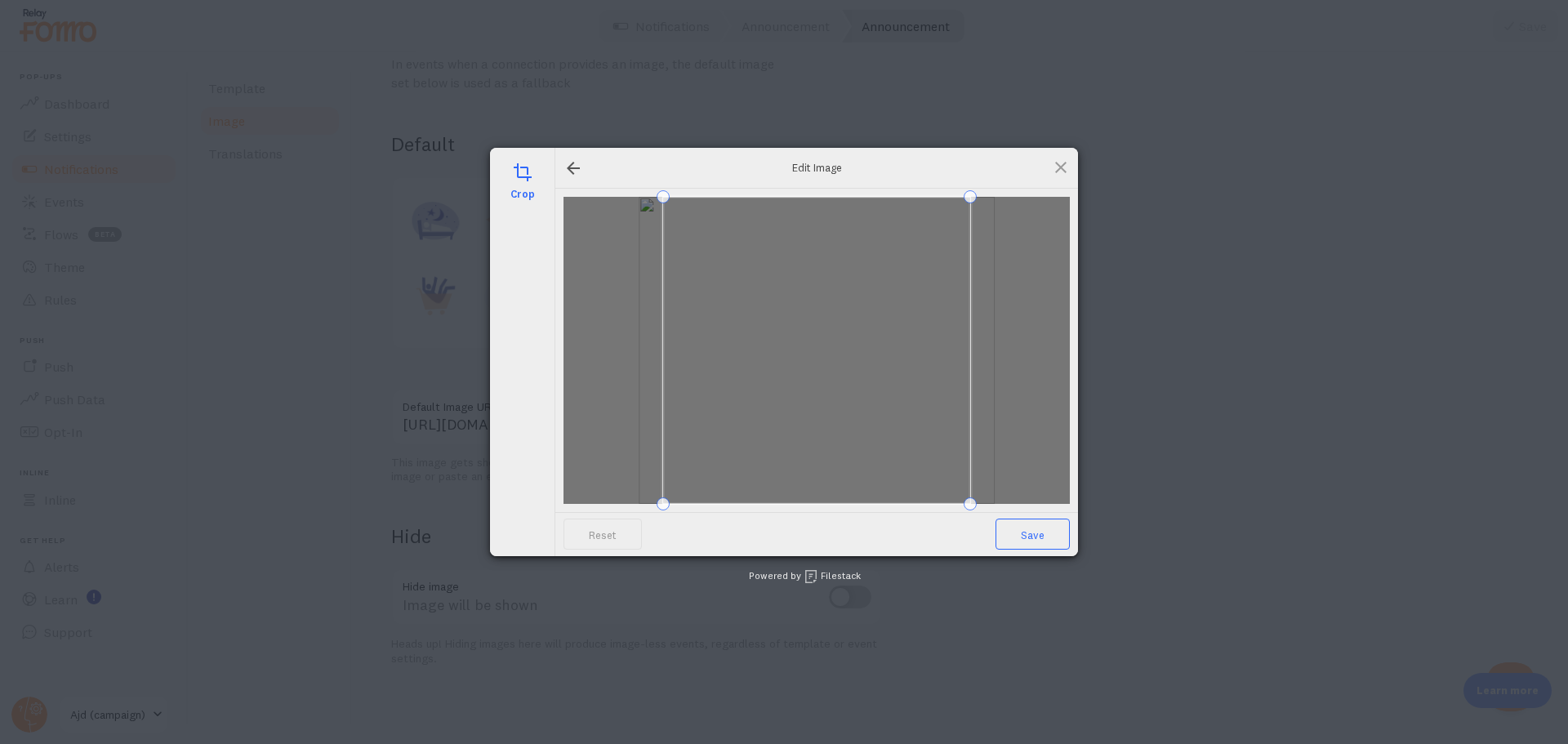
click at [1010, 537] on span "Save" at bounding box center [1033, 534] width 74 height 31
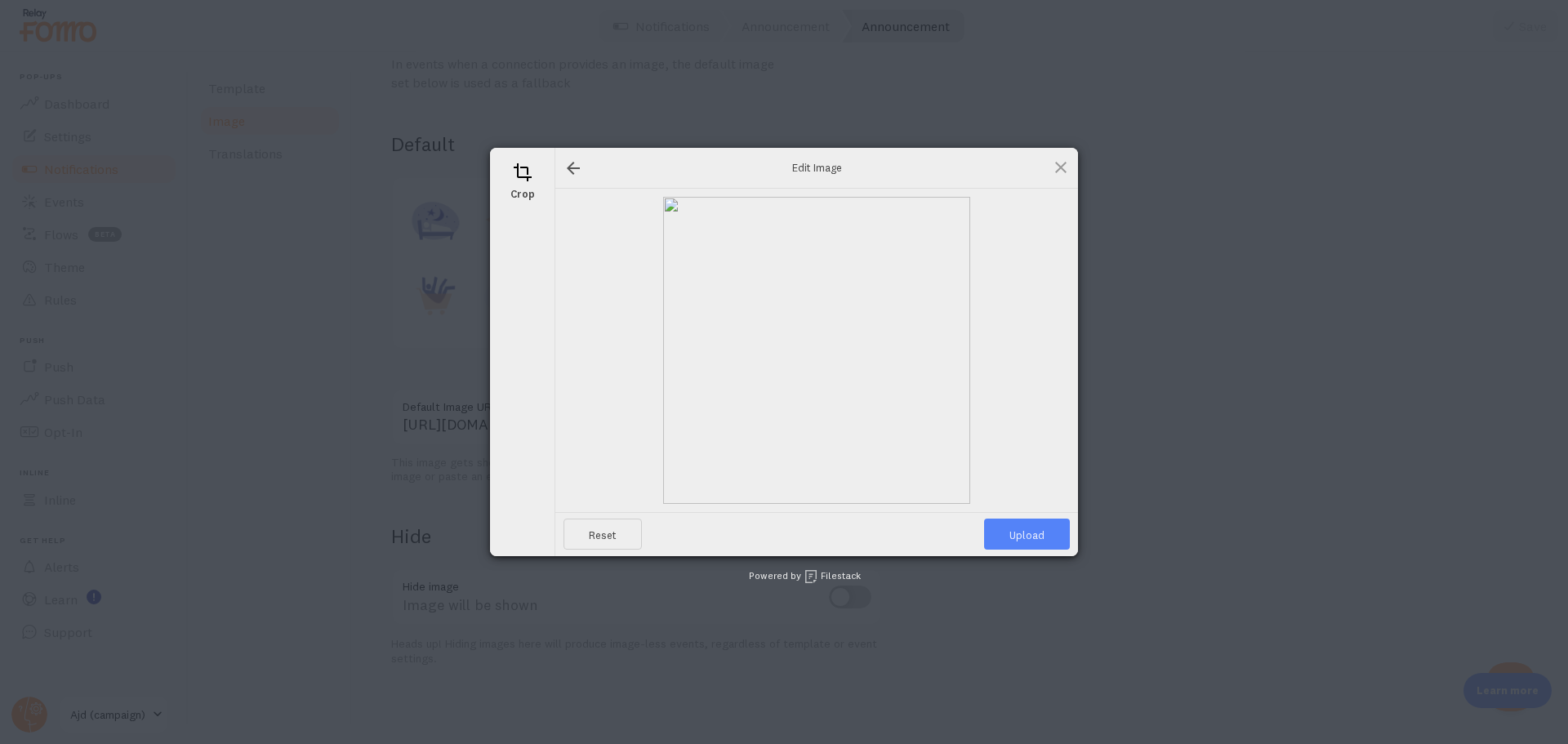
click at [1010, 537] on span "Upload" at bounding box center [1026, 534] width 86 height 31
type input "[URL][DOMAIN_NAME][DOMAIN_NAME]"
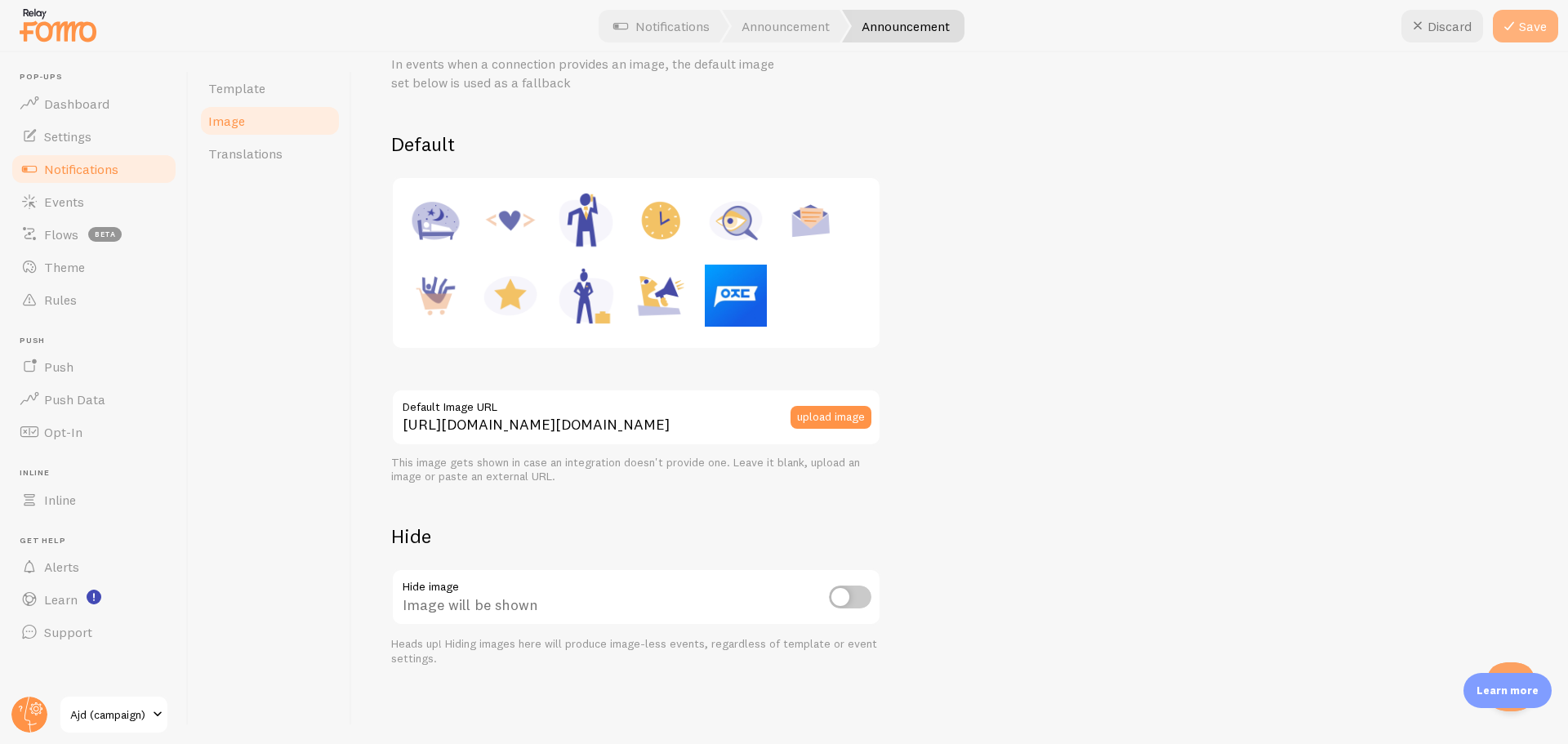
click at [1514, 25] on icon at bounding box center [1509, 26] width 20 height 20
click at [101, 168] on span "Notifications" at bounding box center [81, 169] width 74 height 16
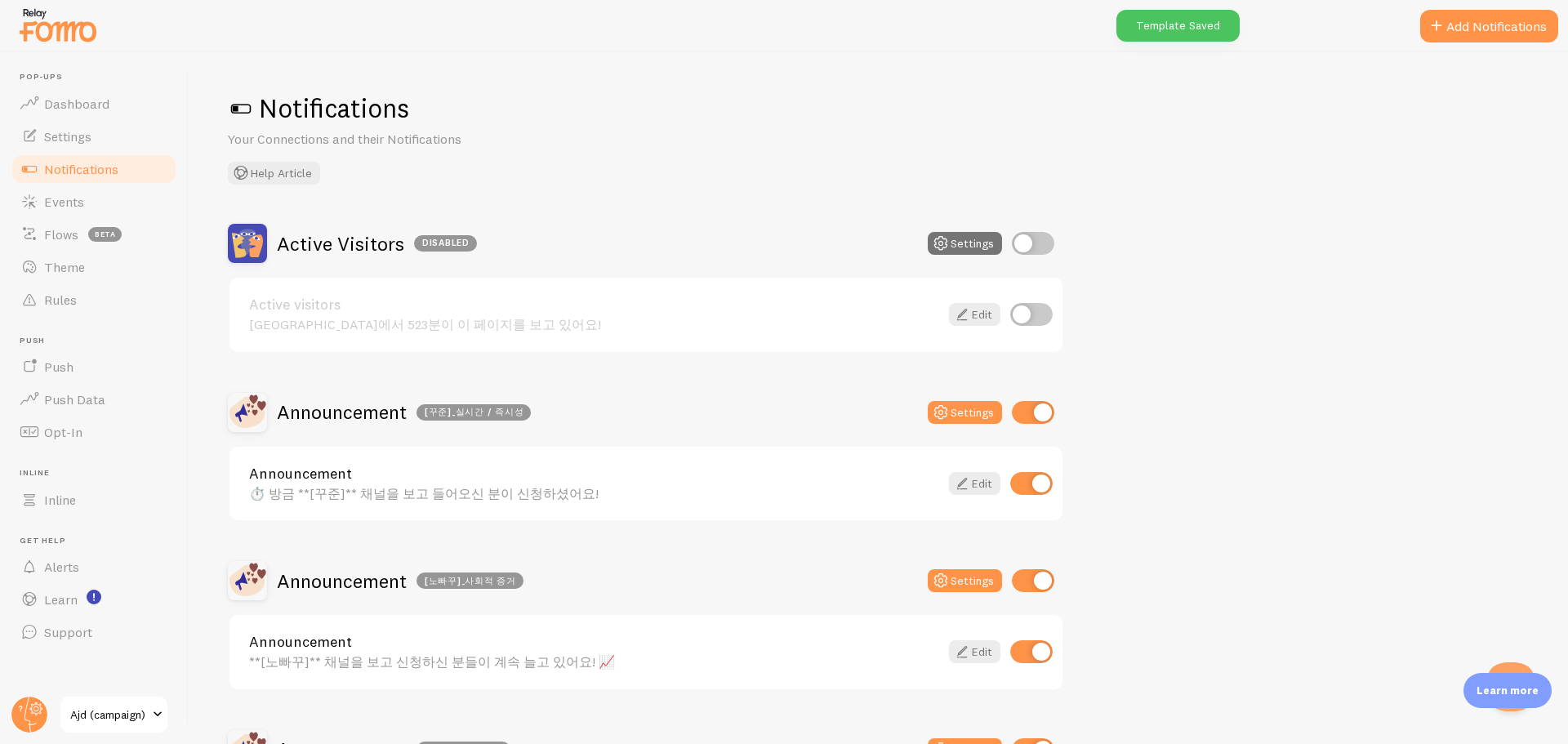
scroll to position [245, 0]
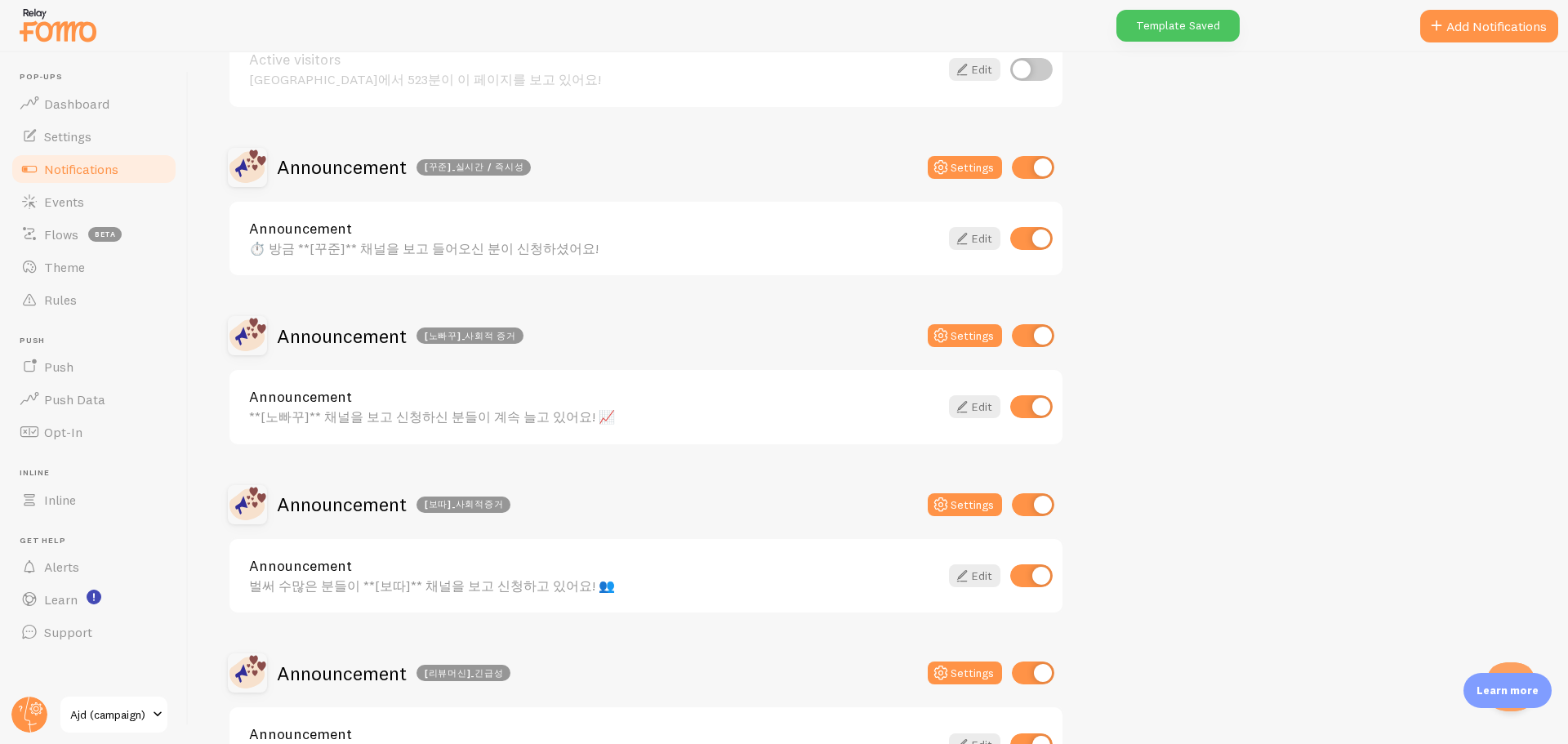
click at [444, 413] on div "**[노빠꾸]** 채널을 보고 신청하신 분들이 계속 늘고 있어요! 📈" at bounding box center [594, 417] width 690 height 15
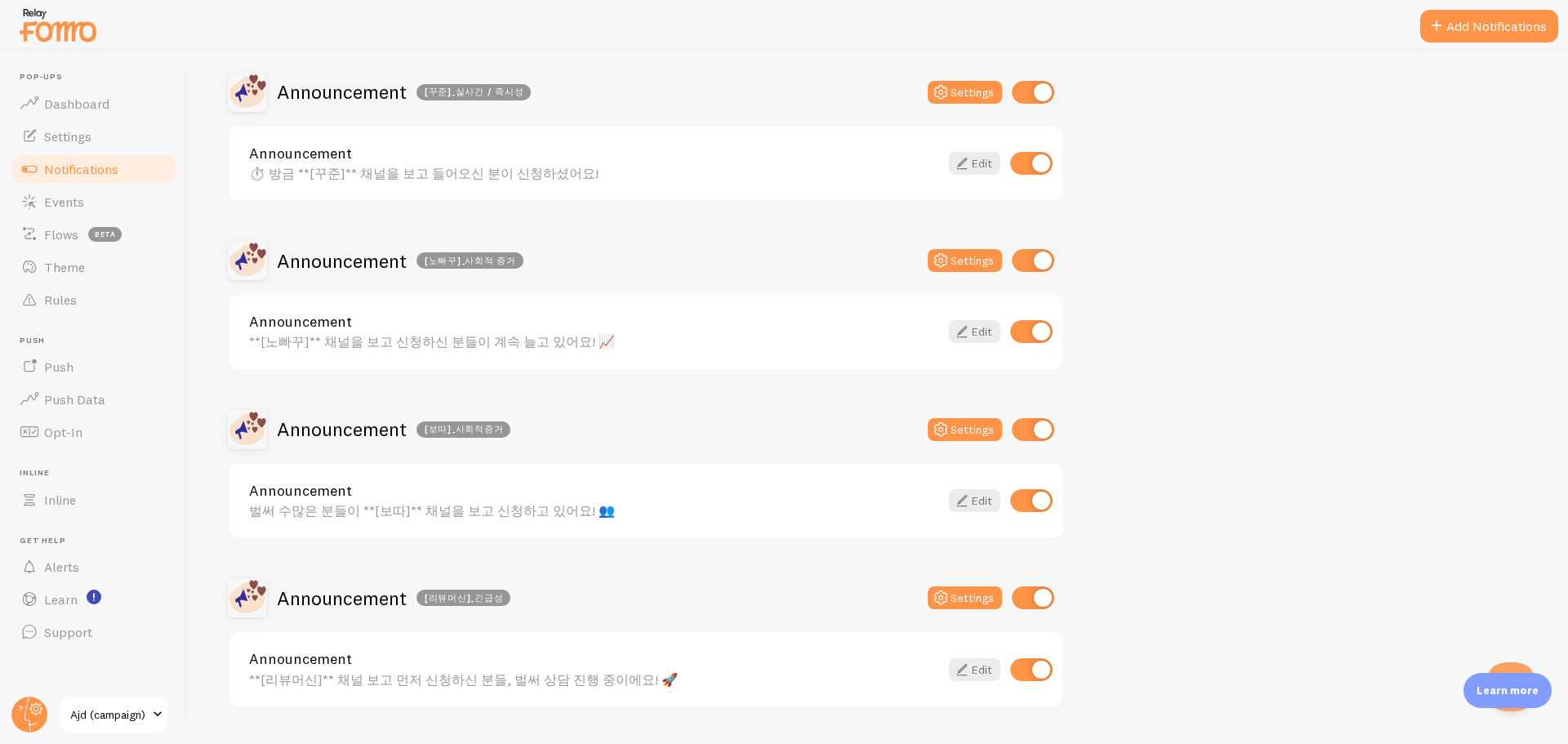
scroll to position [327, 0]
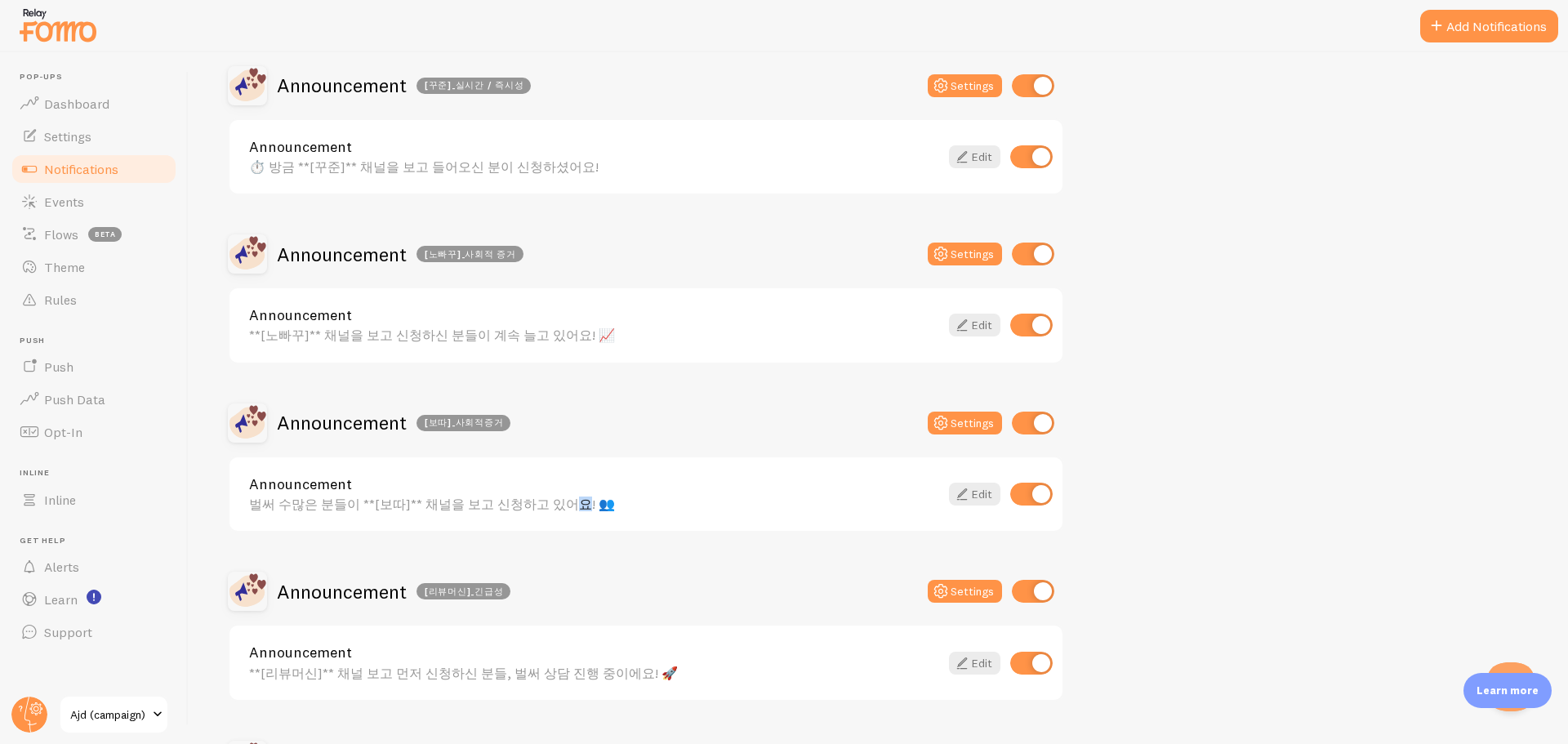
click at [487, 499] on div "벌써 수많은 분들이 **[보따]** 채널을 보고 신청하고 있어요! 👥" at bounding box center [594, 504] width 690 height 15
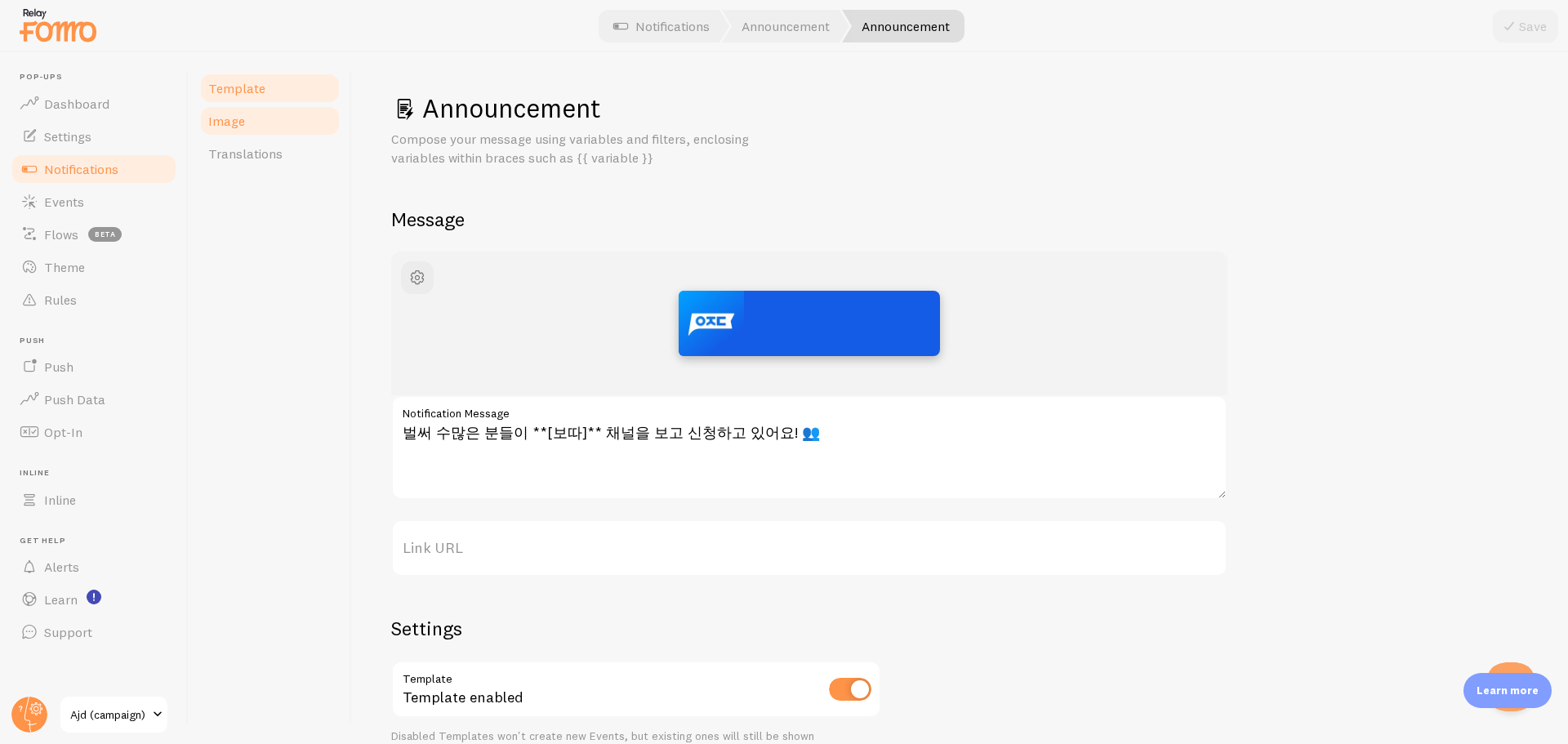
click at [270, 127] on link "Image" at bounding box center [270, 121] width 143 height 33
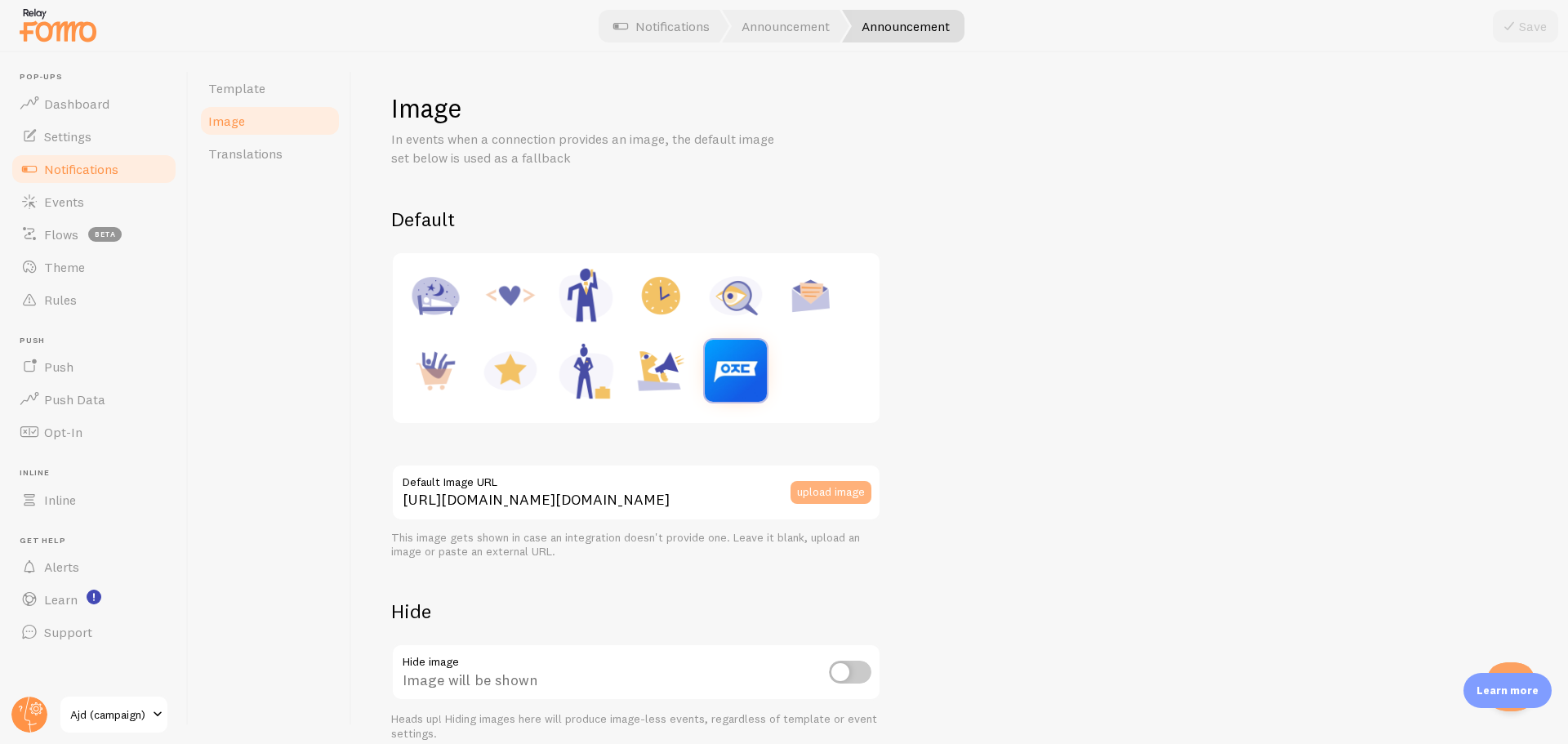
click at [802, 489] on button "upload image" at bounding box center [831, 493] width 81 height 22
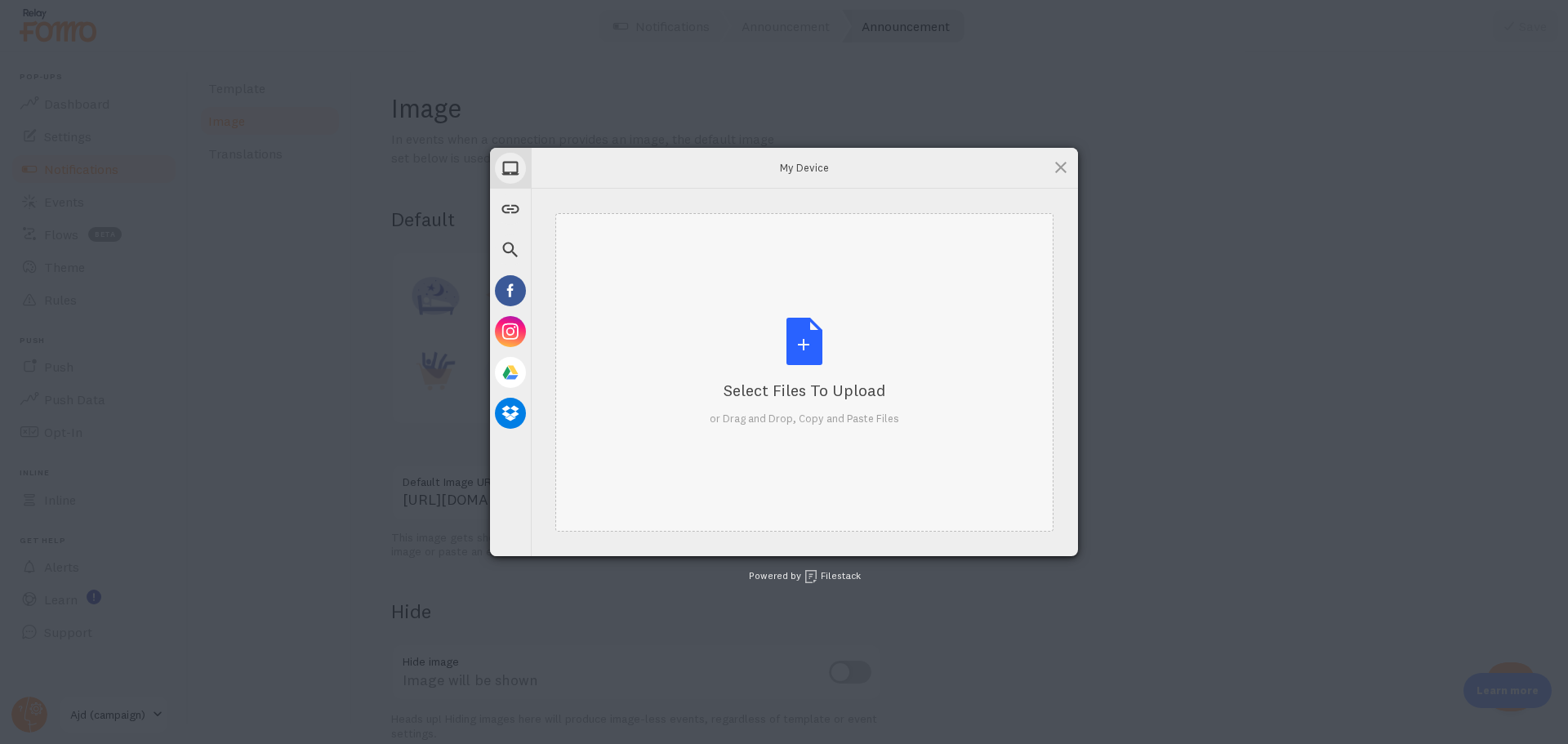
click at [684, 343] on div "Select Files to Upload or Drag and Drop, Copy and Paste Files" at bounding box center [804, 372] width 498 height 319
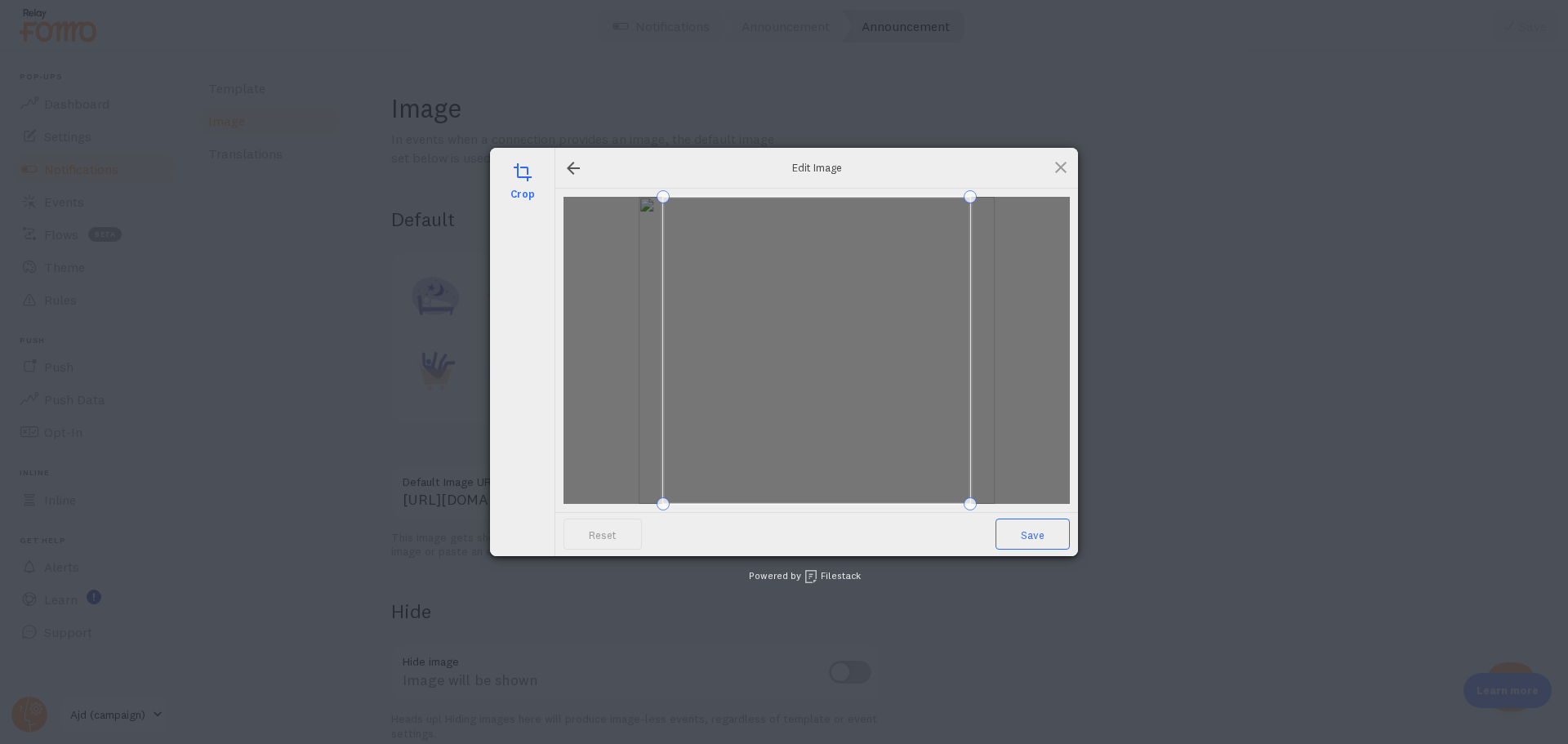
click at [1012, 542] on span "Save" at bounding box center [1033, 534] width 74 height 31
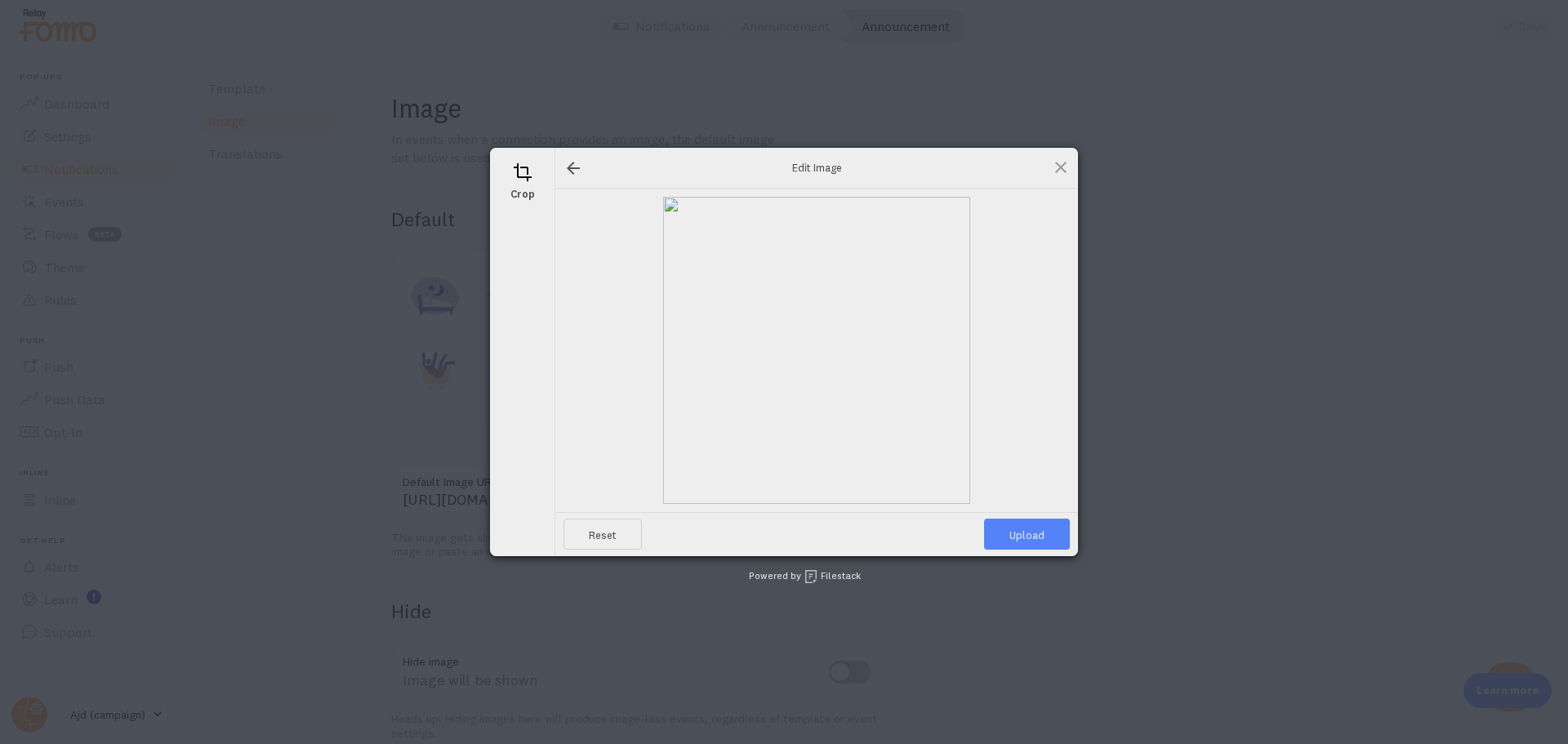
click at [1012, 542] on span "Upload" at bounding box center [1026, 534] width 86 height 31
type input "[URL][DOMAIN_NAME][DOMAIN_NAME]"
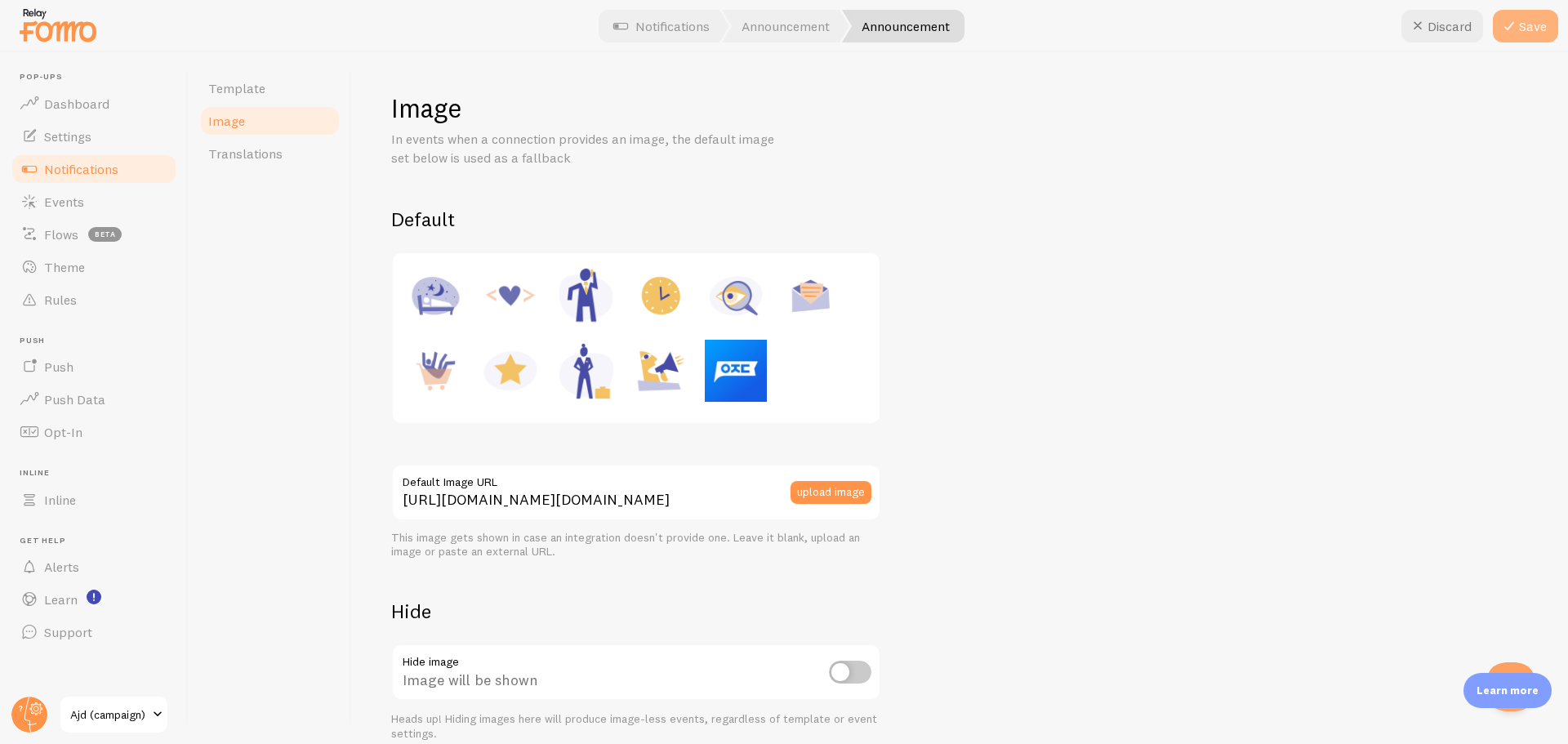
click at [1533, 32] on button "Save" at bounding box center [1526, 26] width 66 height 33
click at [88, 168] on span "Notifications" at bounding box center [81, 169] width 74 height 16
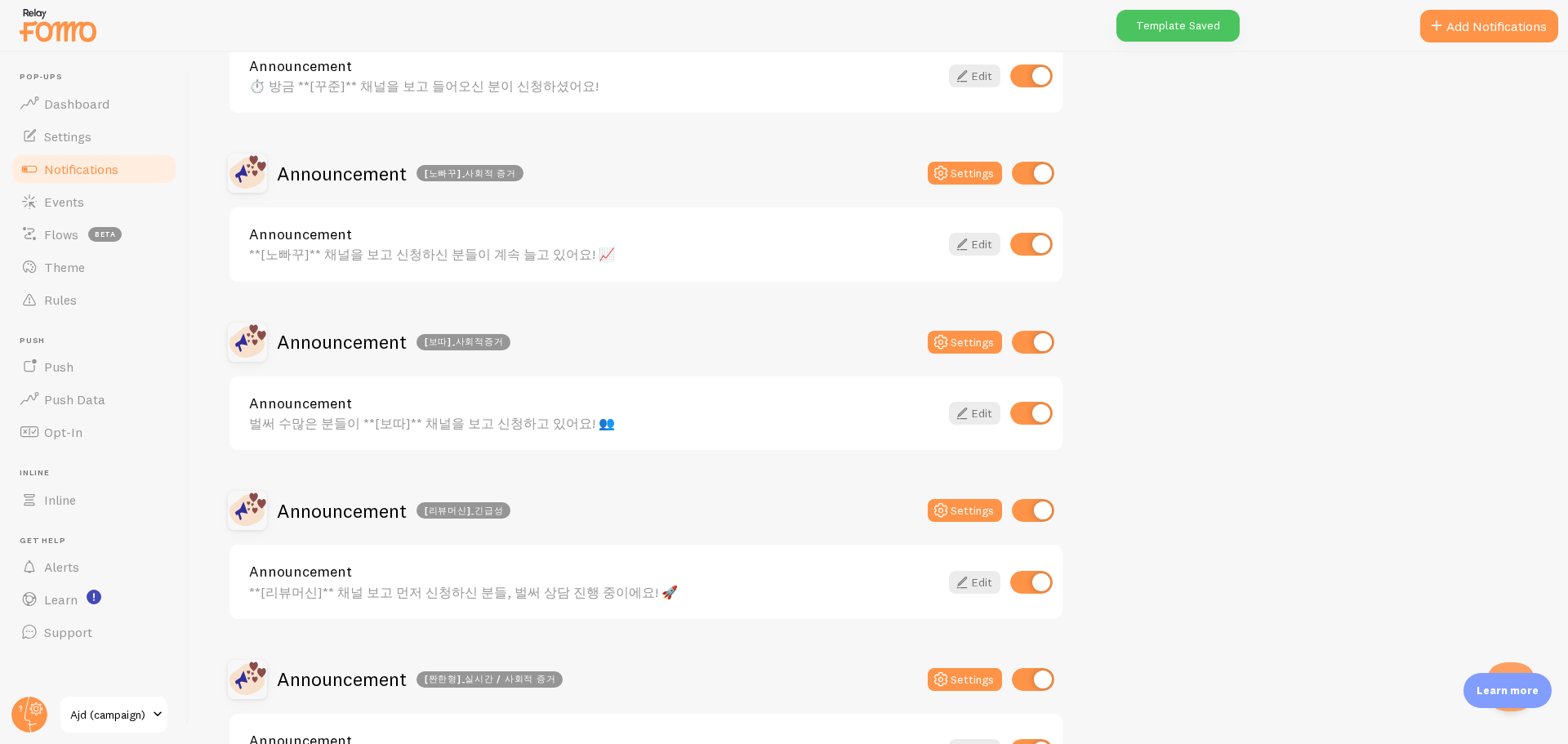
scroll to position [409, 0]
click at [427, 432] on div "Announcement 벌써 수많은 분들이 **[보따]** 채널을 보고 신청하고 있어요! 👥 Edit" at bounding box center [646, 413] width 833 height 74
click at [438, 417] on div "벌써 수많은 분들이 **[보따]** 채널을 보고 신청하고 있어요! 👥" at bounding box center [594, 422] width 690 height 15
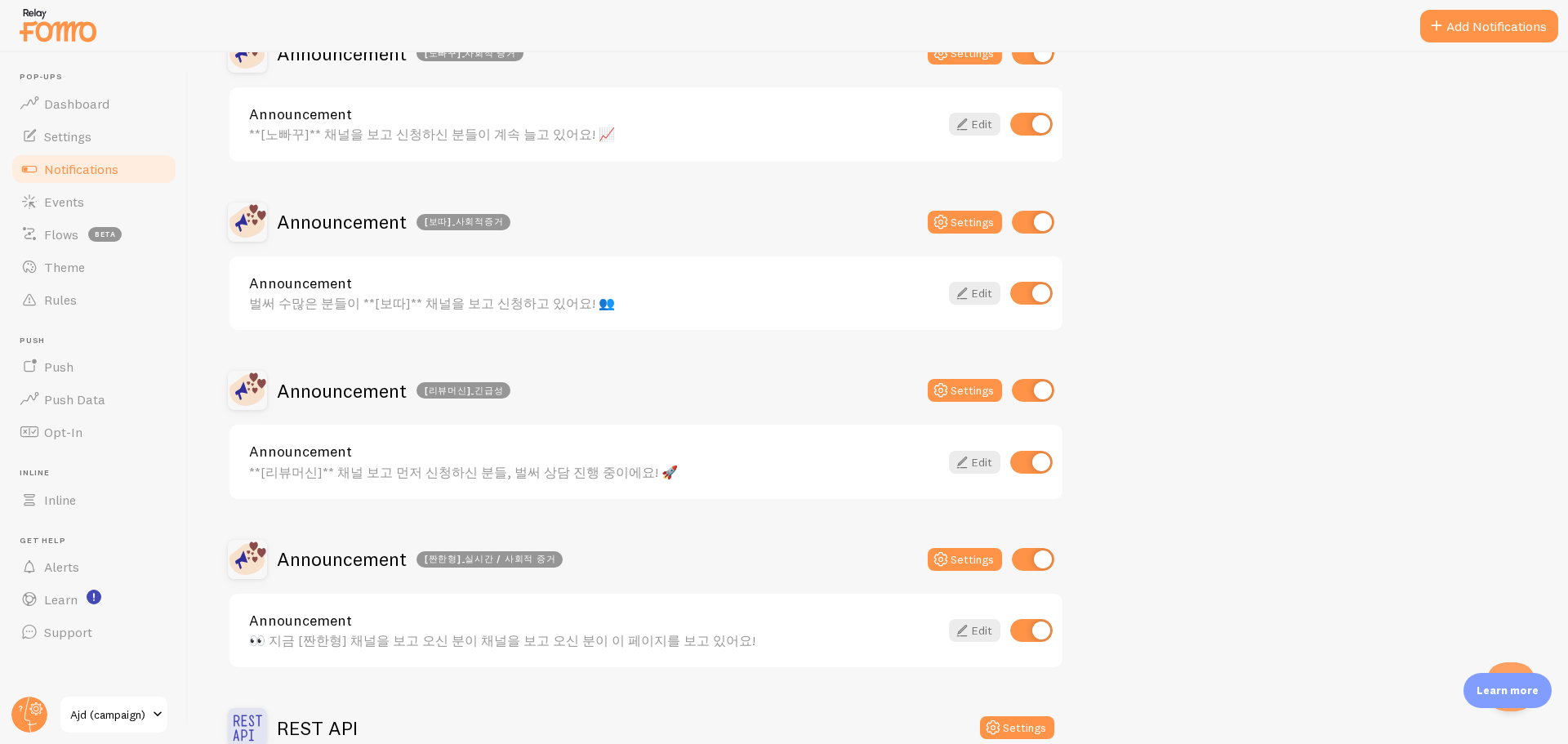
scroll to position [572, 0]
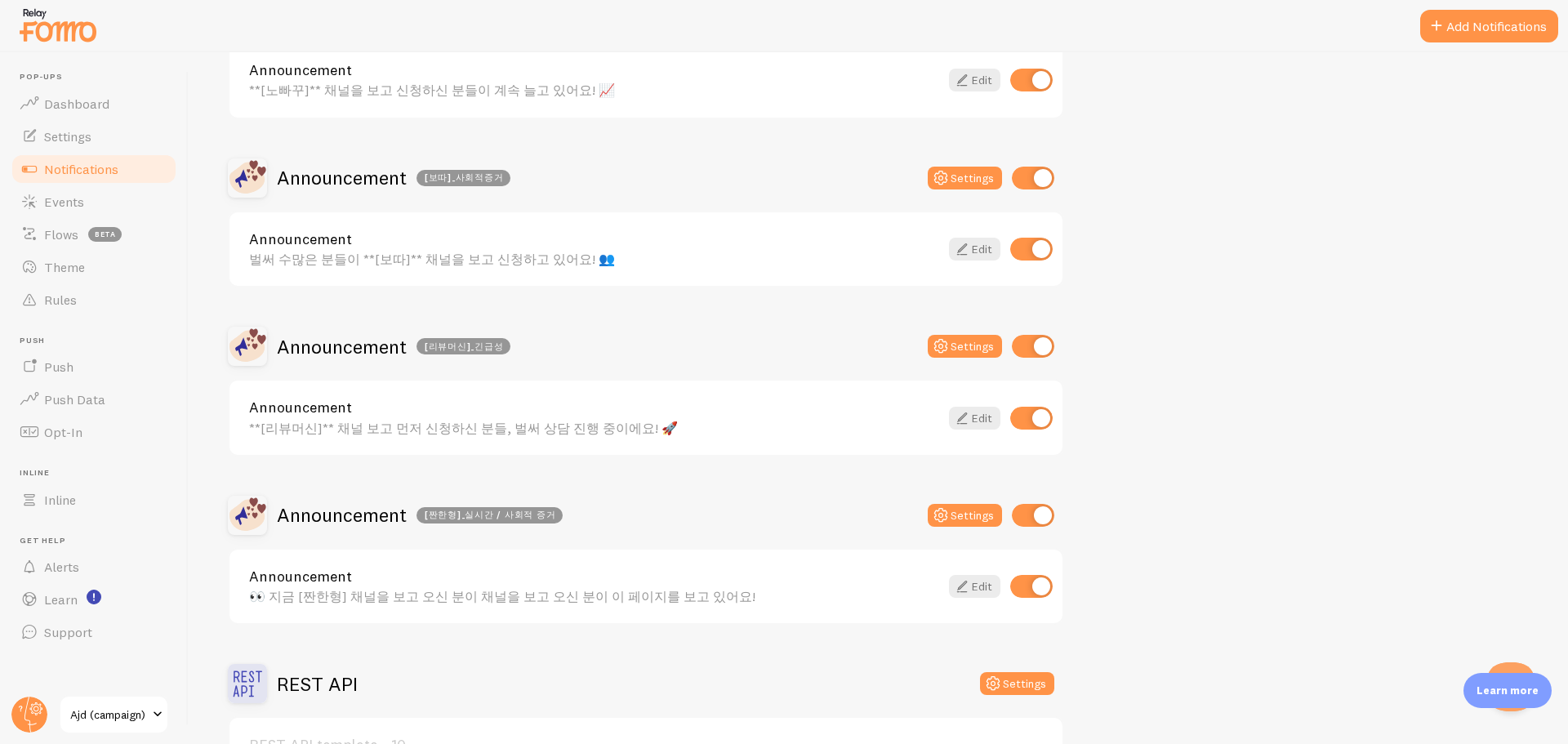
click at [429, 421] on div "**[리뷰머신]** 채널 보고 먼저 신청하신 분들, 벌써 상담 진행 중이에요! 🚀" at bounding box center [594, 428] width 690 height 15
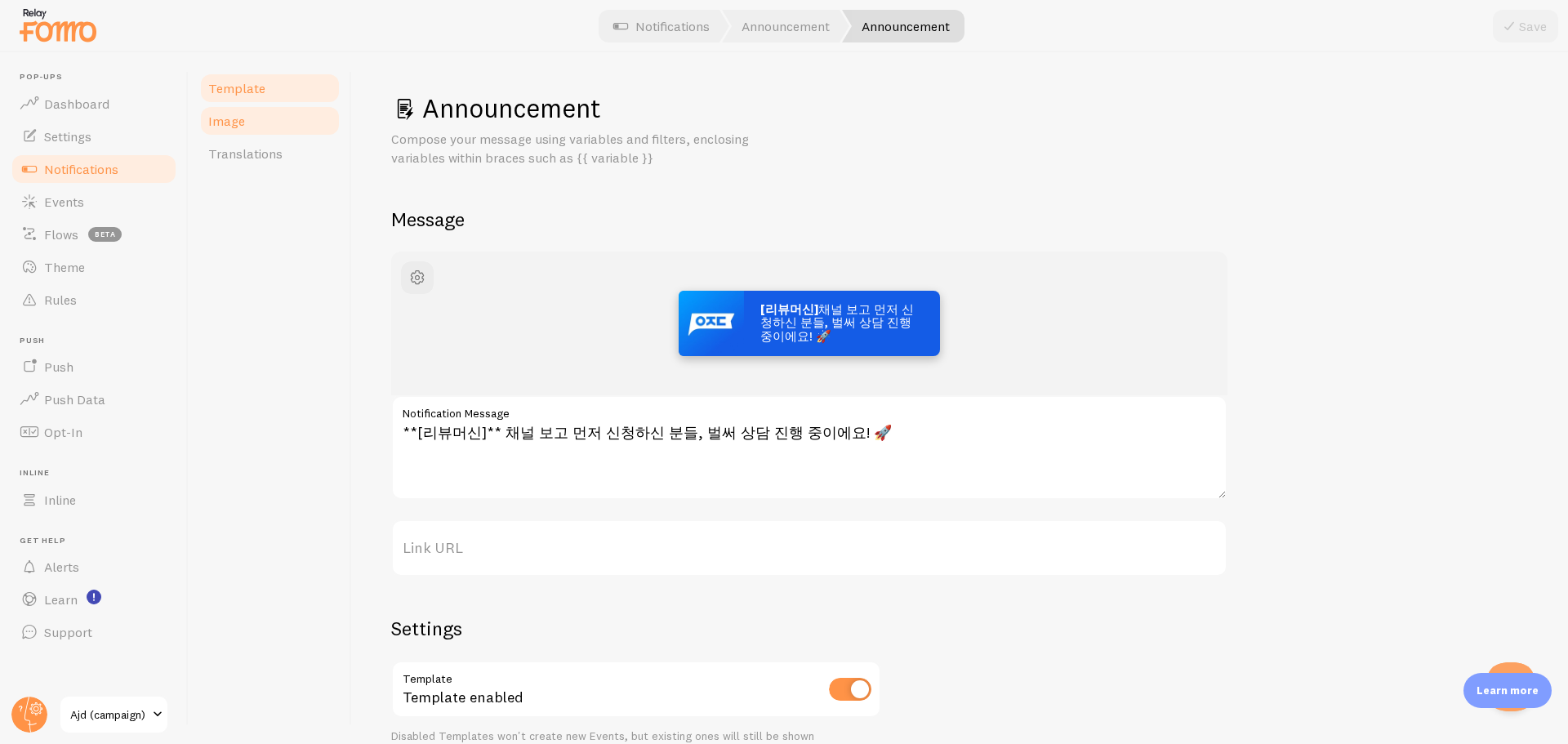
click at [293, 133] on link "Image" at bounding box center [270, 121] width 143 height 33
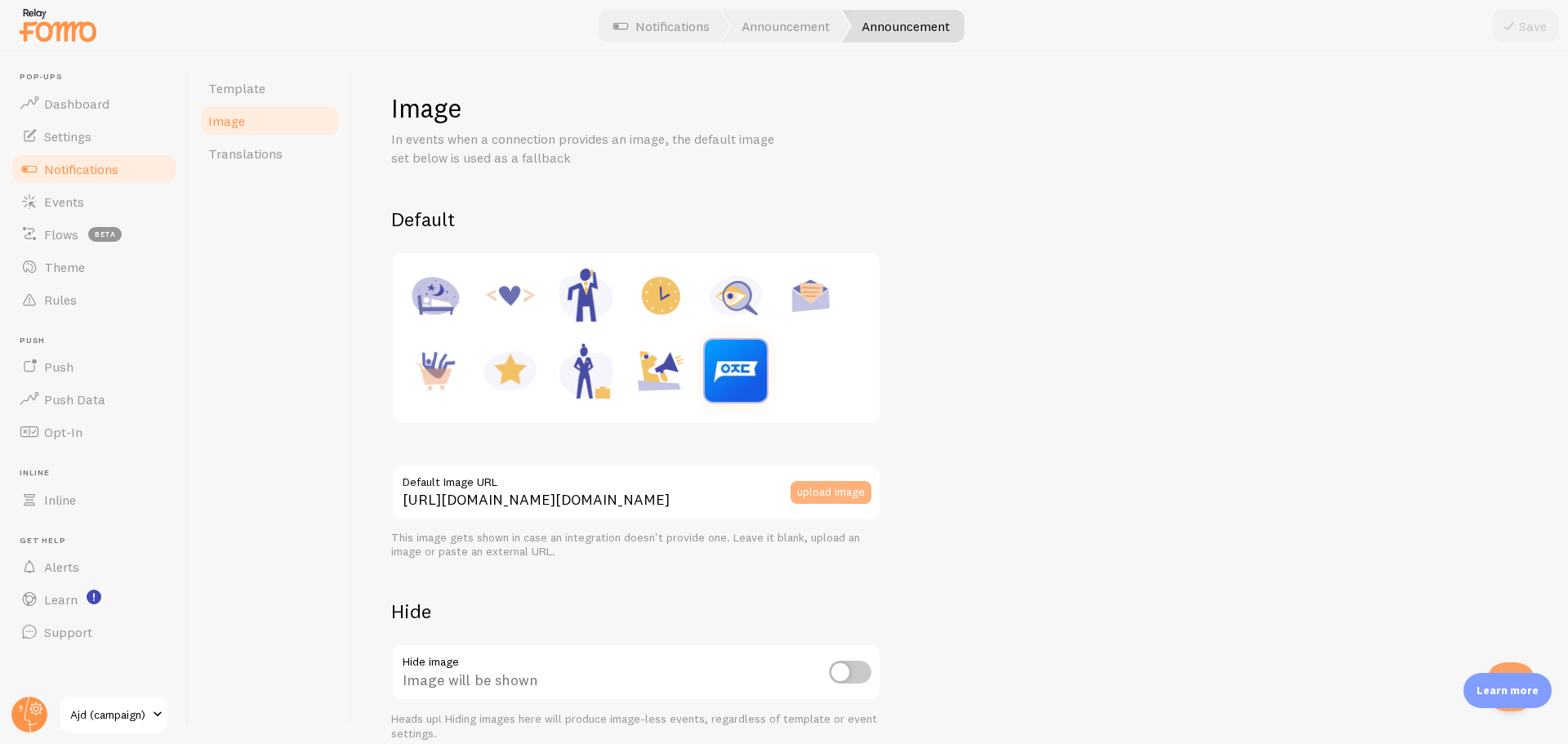
click at [817, 494] on button "upload image" at bounding box center [831, 493] width 81 height 22
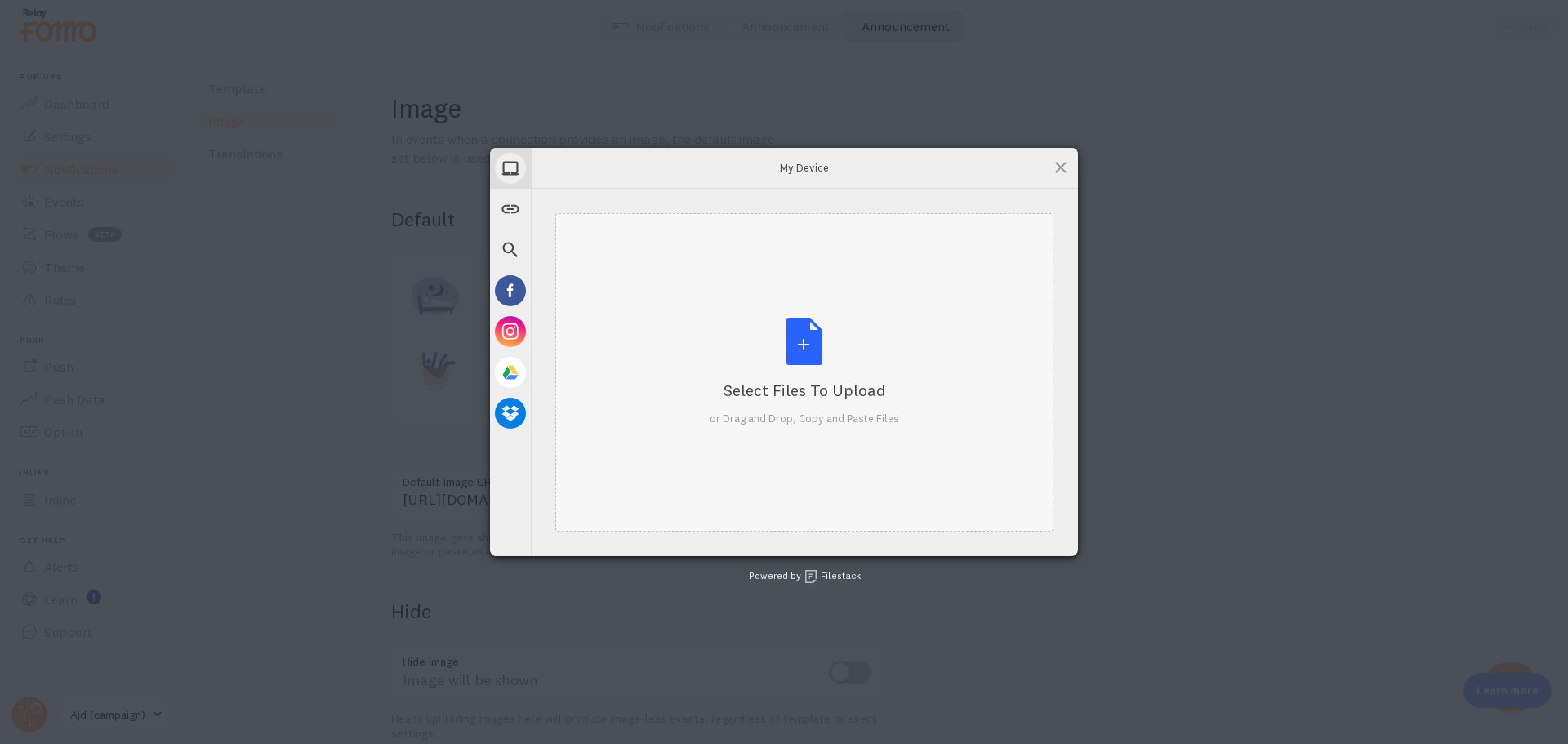
click at [816, 366] on div "Select Files to Upload or Drag and Drop, Copy and Paste Files" at bounding box center [804, 372] width 189 height 109
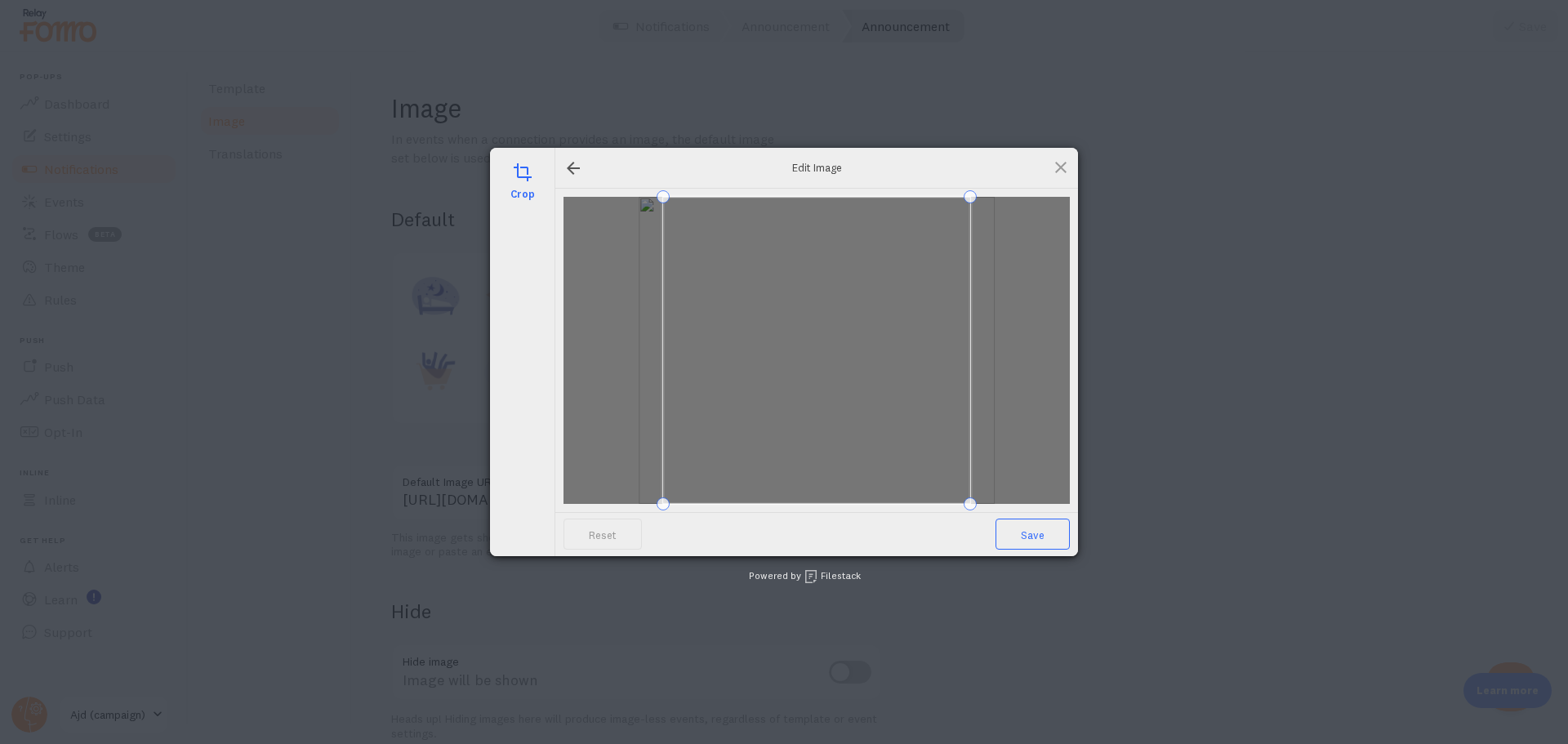
click at [1025, 533] on span "Save" at bounding box center [1033, 534] width 74 height 31
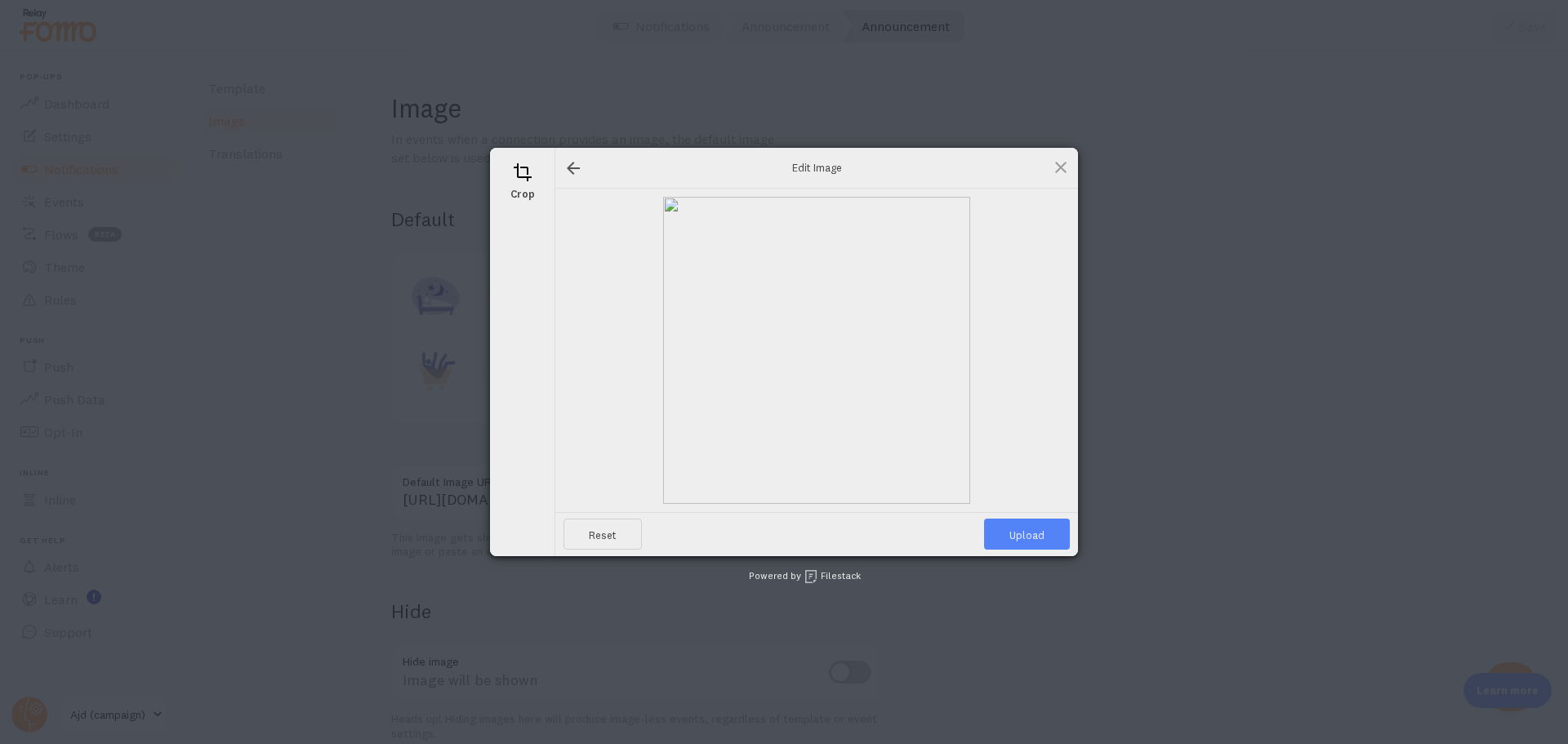
click at [1030, 533] on span "Upload" at bounding box center [1026, 534] width 86 height 31
type input "[URL][DOMAIN_NAME][DOMAIN_NAME]"
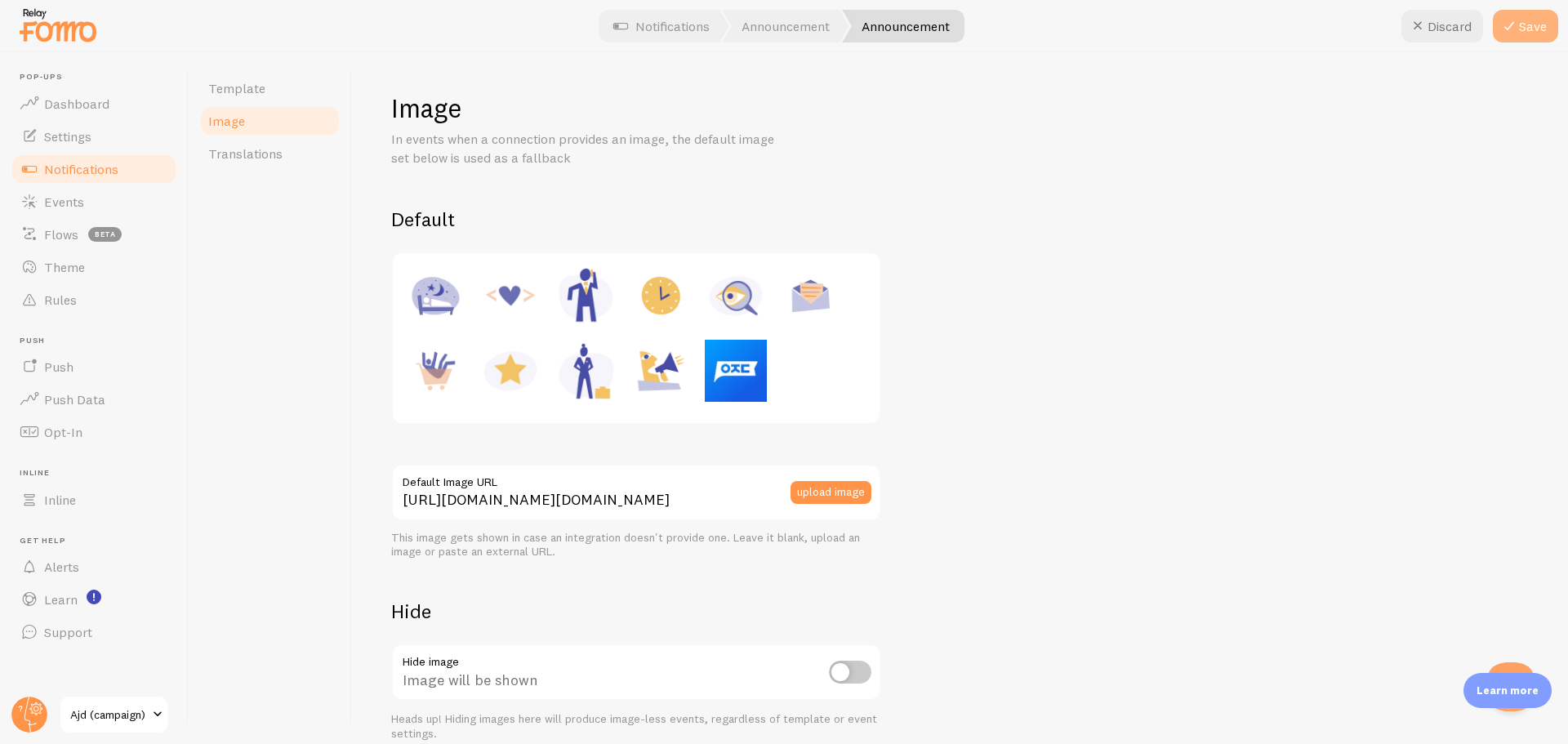
click at [1500, 30] on icon at bounding box center [1509, 26] width 20 height 20
click at [66, 164] on span "Notifications" at bounding box center [81, 169] width 74 height 16
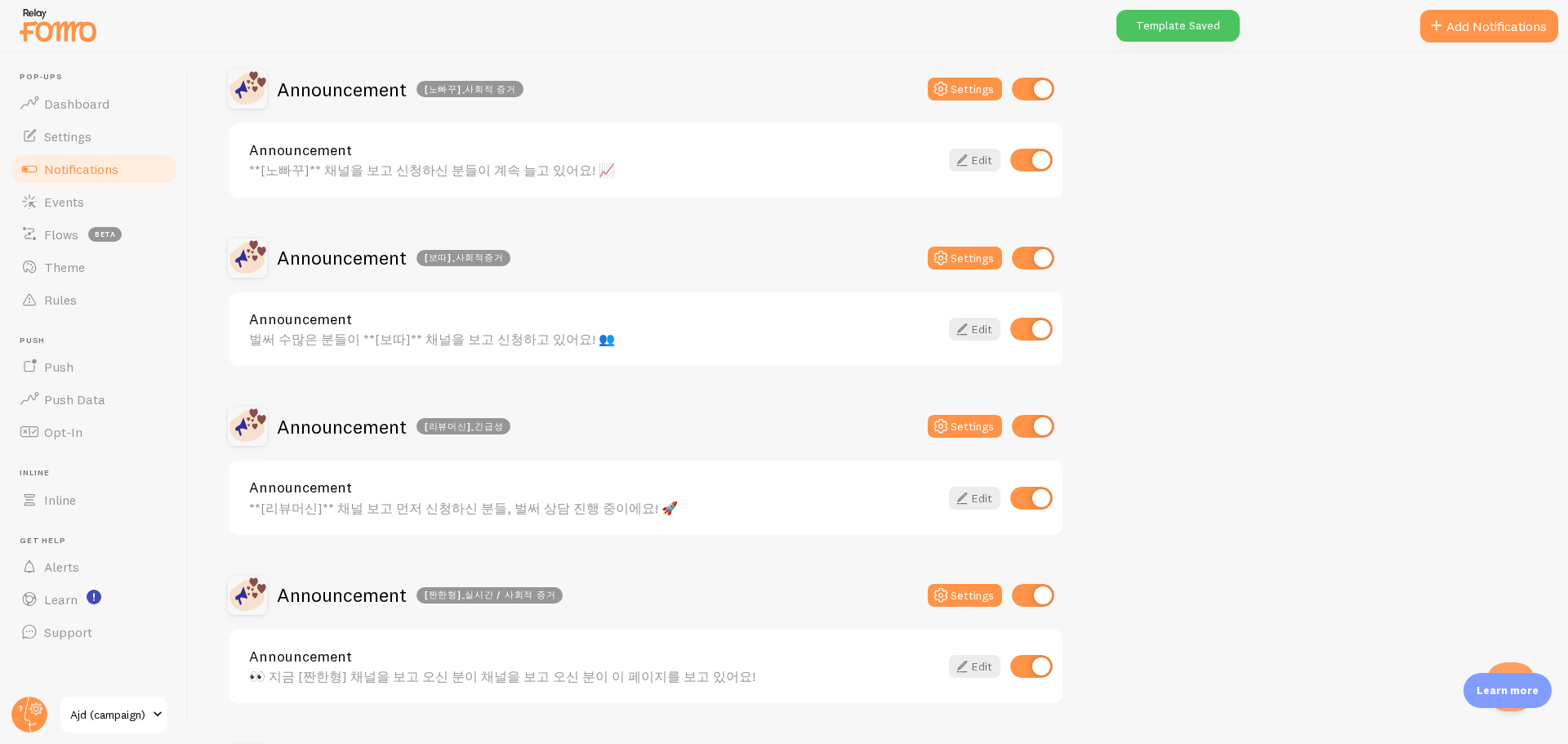
scroll to position [490, 0]
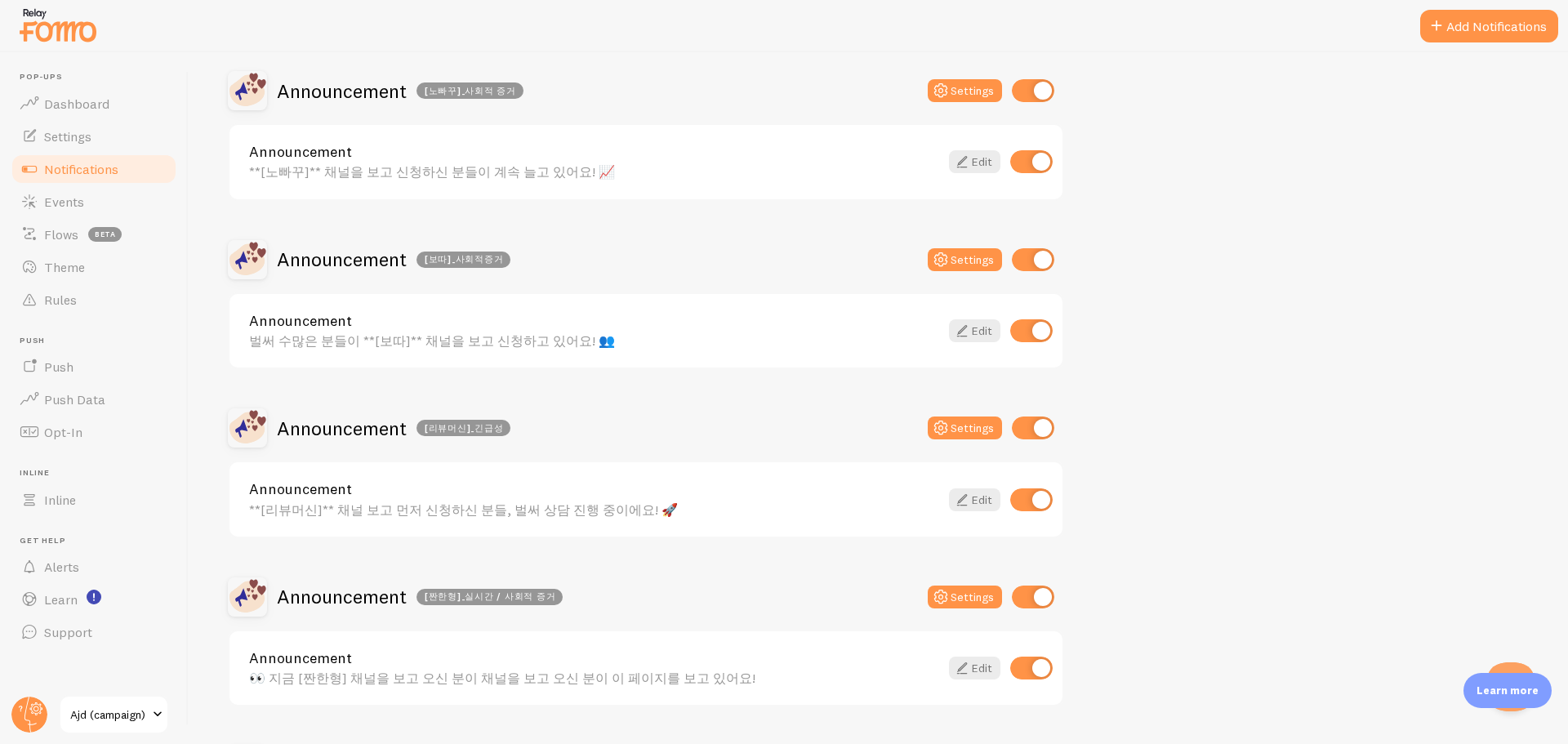
click at [360, 485] on link "Announcement" at bounding box center [594, 489] width 690 height 15
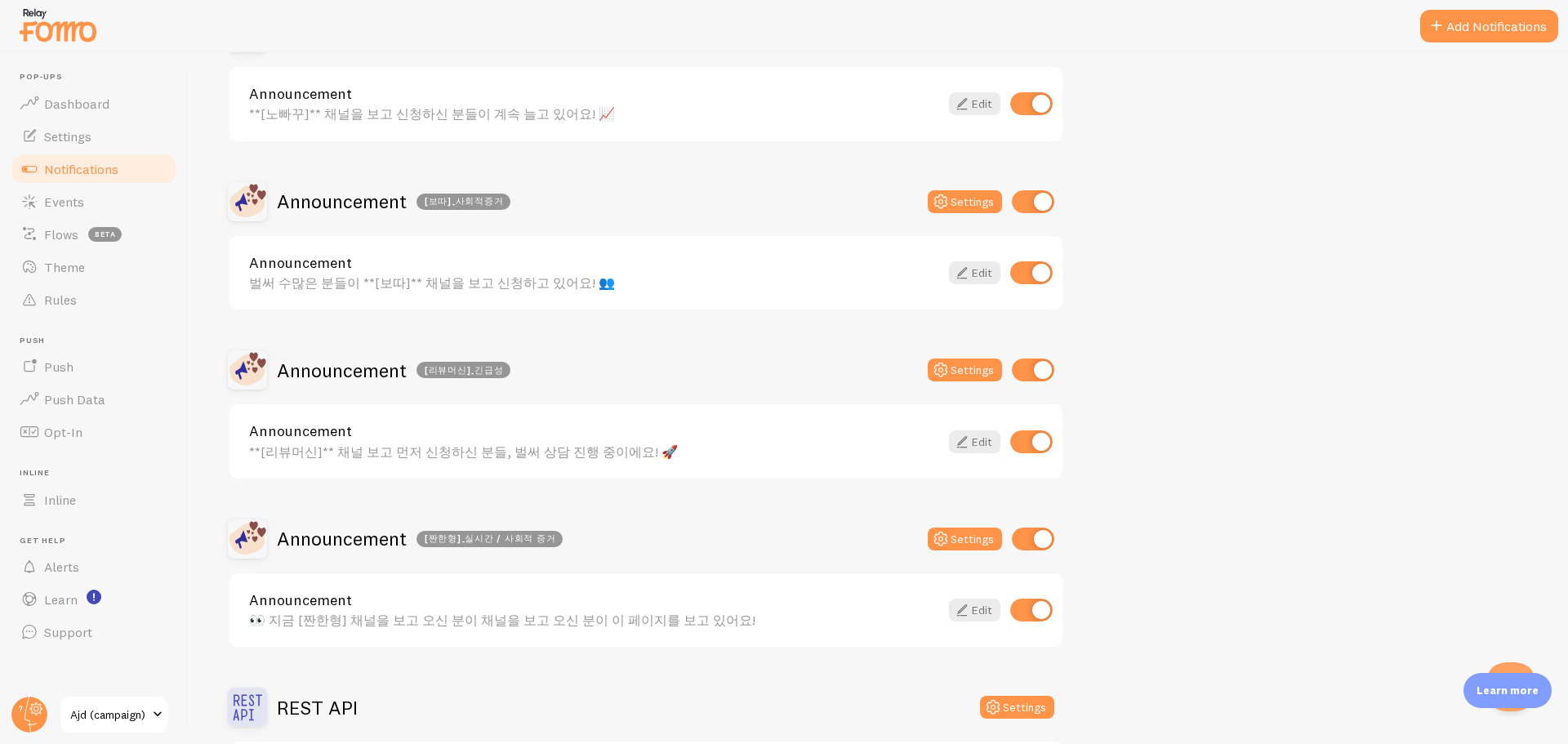
scroll to position [572, 0]
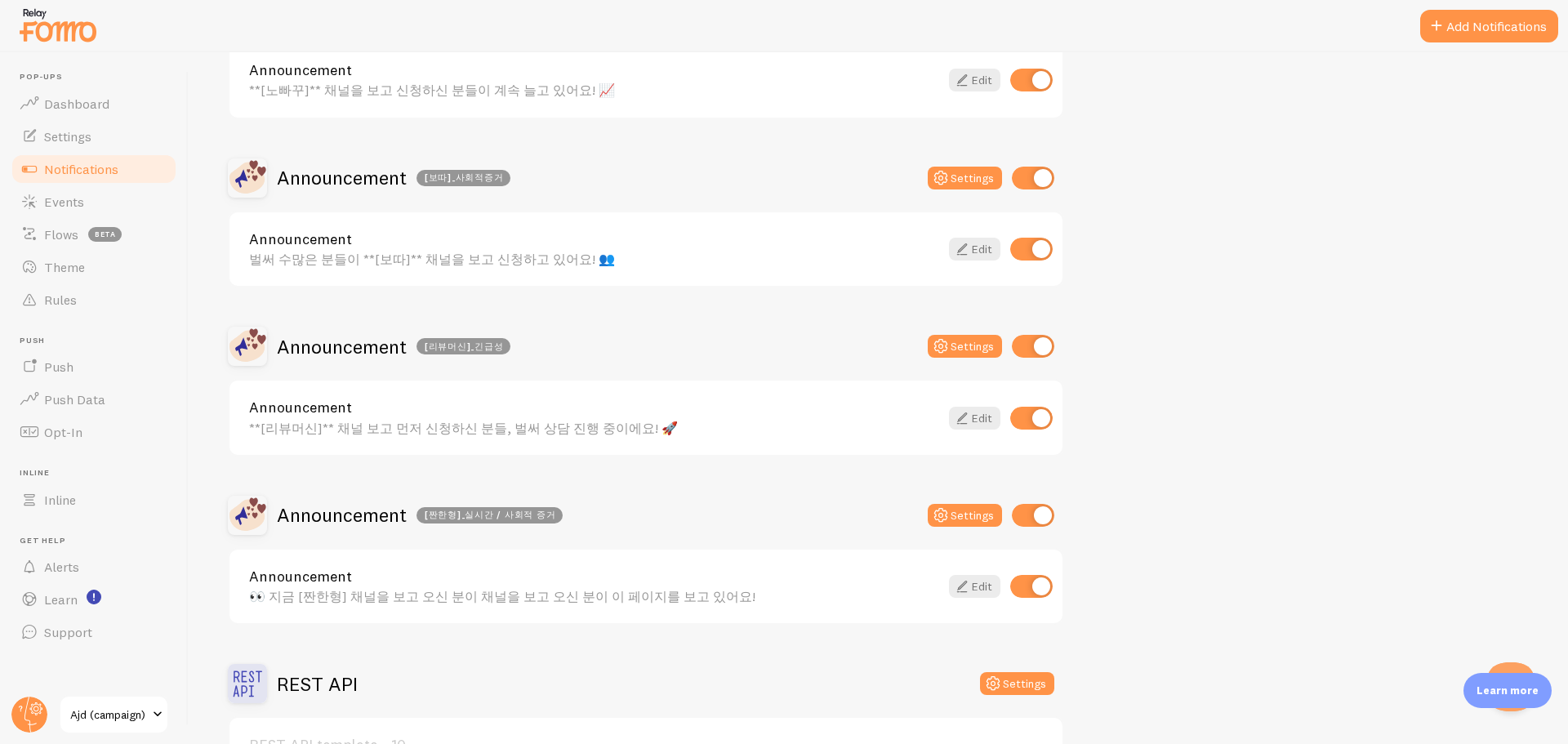
click at [458, 425] on div "**[리뷰머신]** 채널 보고 먼저 신청하신 분들, 벌써 상담 진행 중이에요! 🚀" at bounding box center [594, 428] width 690 height 15
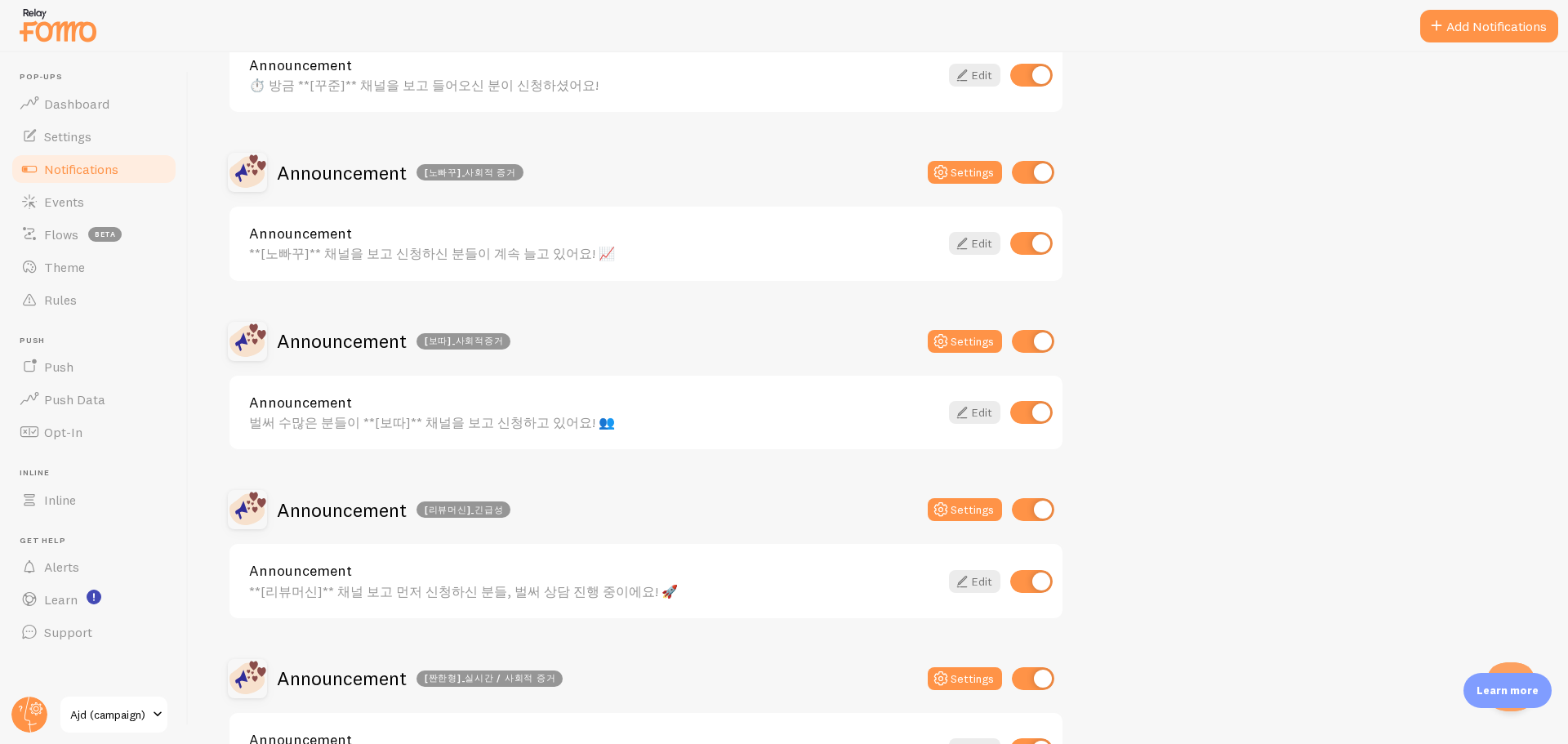
scroll to position [490, 0]
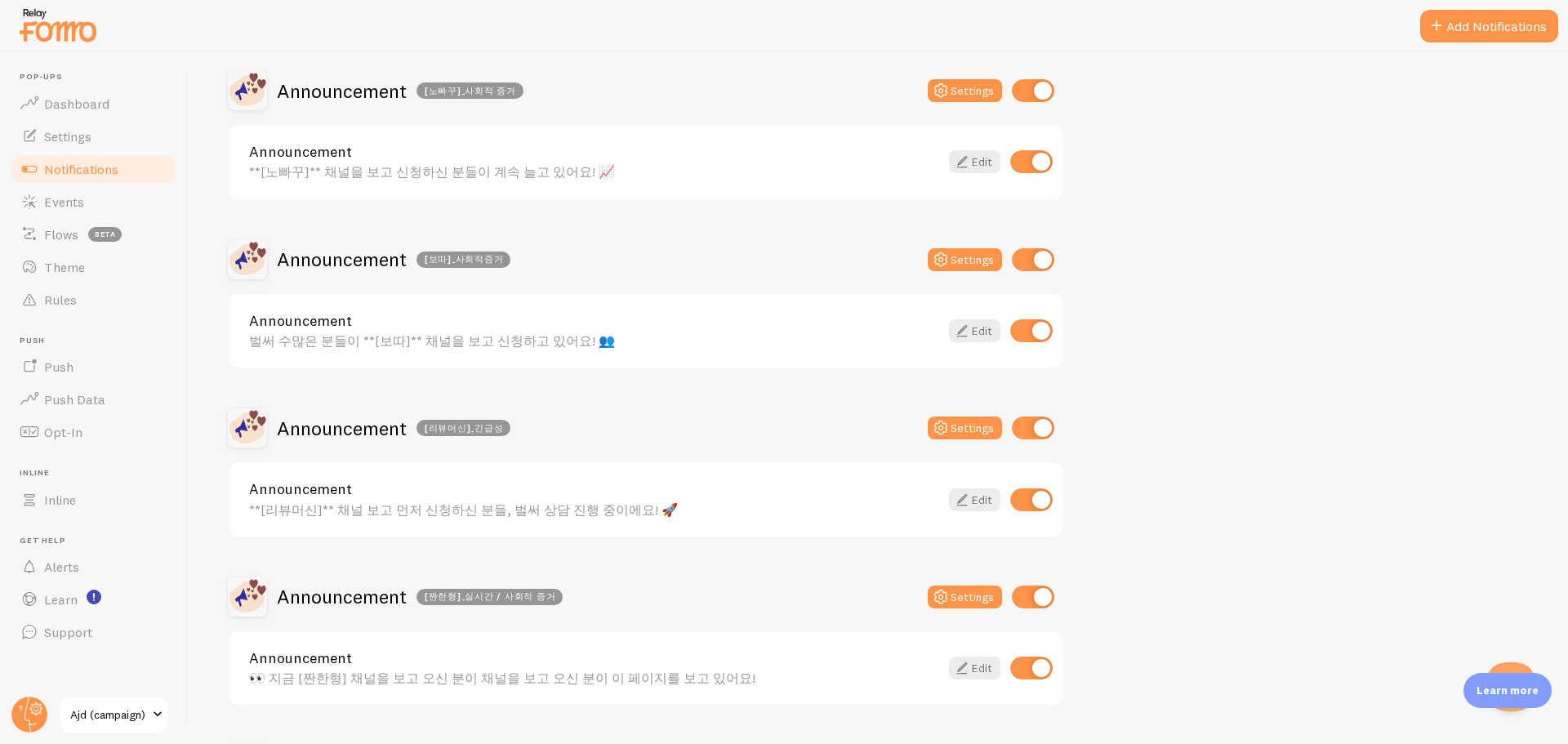
click at [403, 507] on div "**[리뷰머신]** 채널 보고 먼저 신청하신 분들, 벌써 상담 진행 중이에요! 🚀" at bounding box center [594, 509] width 690 height 15
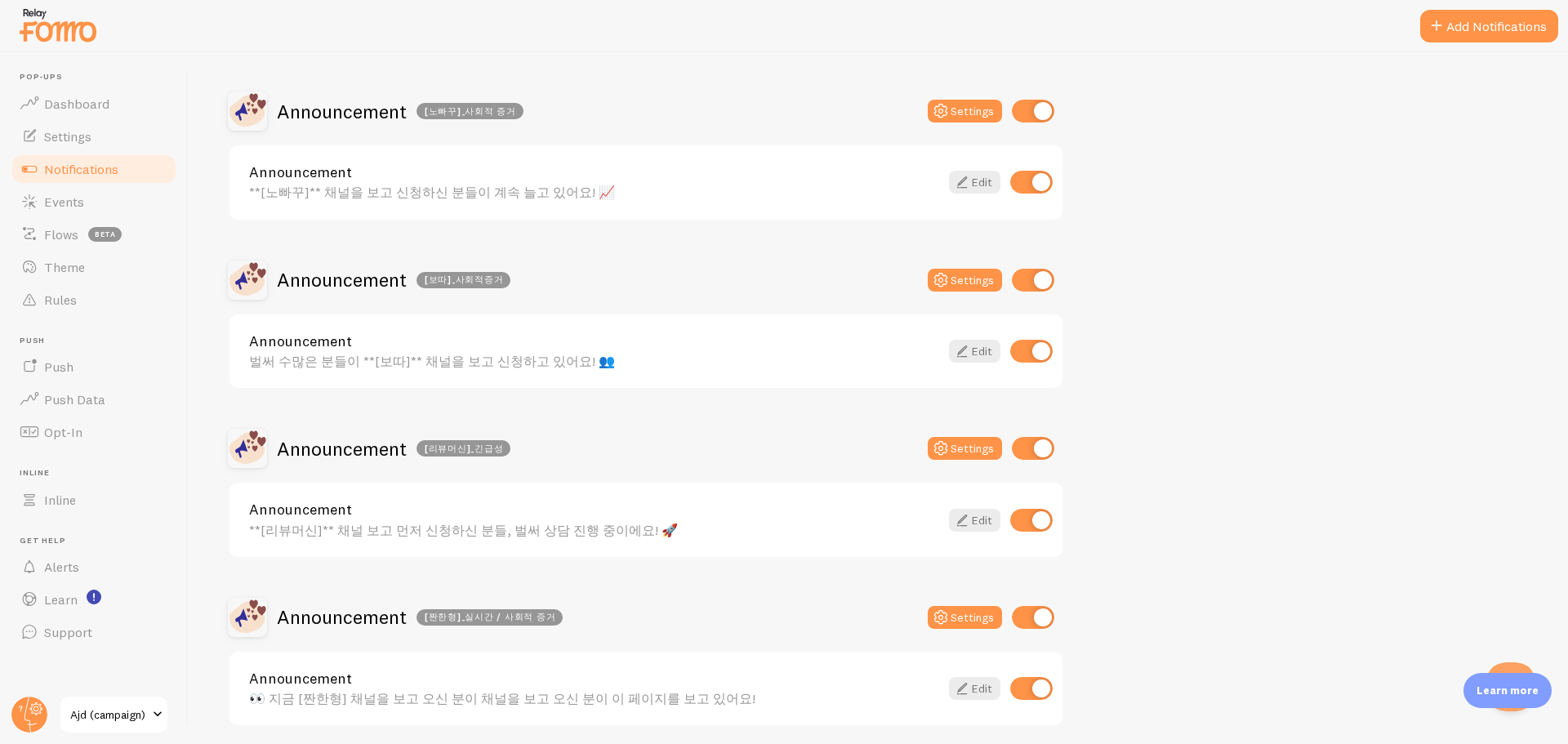
scroll to position [572, 0]
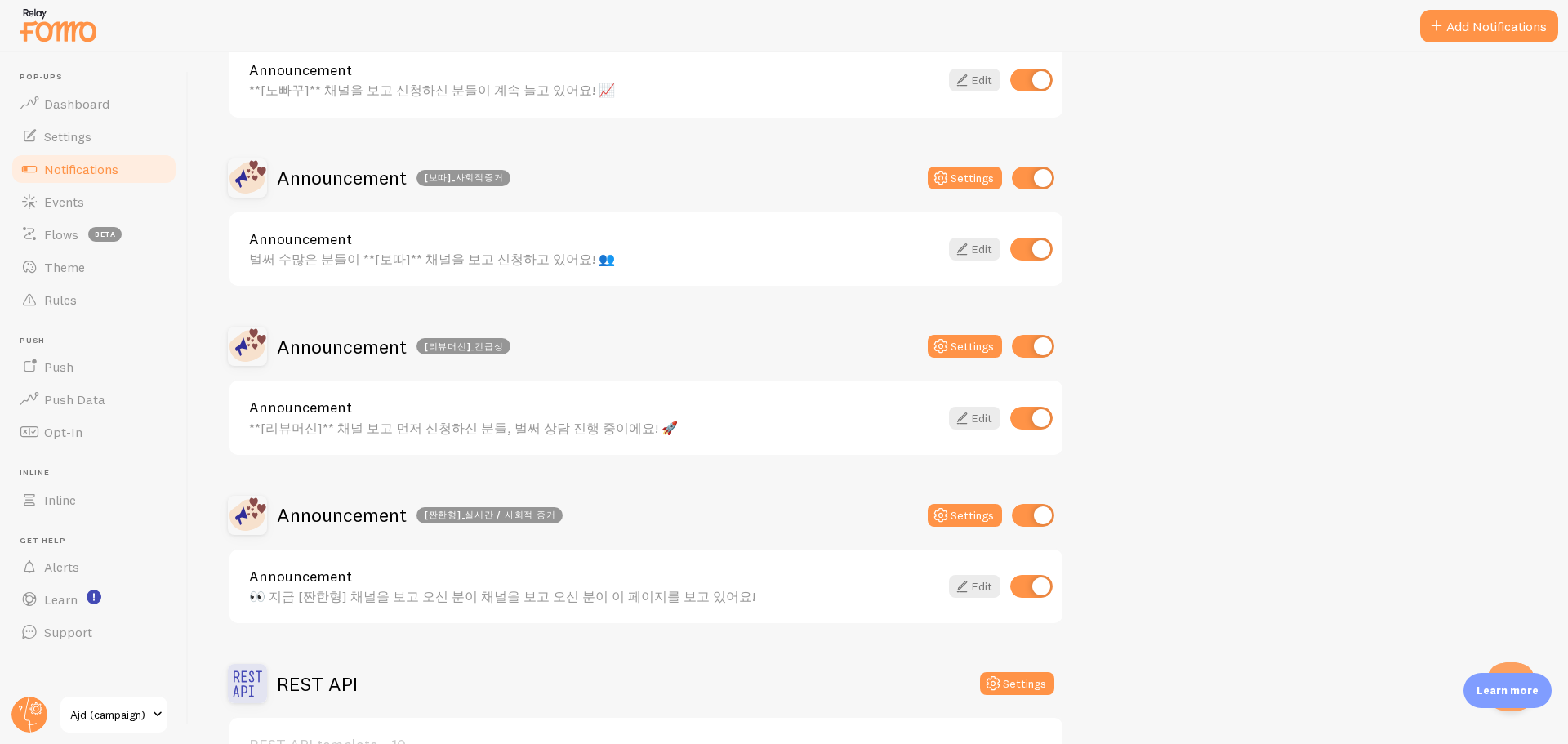
click at [422, 592] on div "👀 지금 [짠한형] 채널을 보고 오신 분이 채널을 보고 오신 분이 이 페이지를 보고 있어요!" at bounding box center [594, 596] width 690 height 15
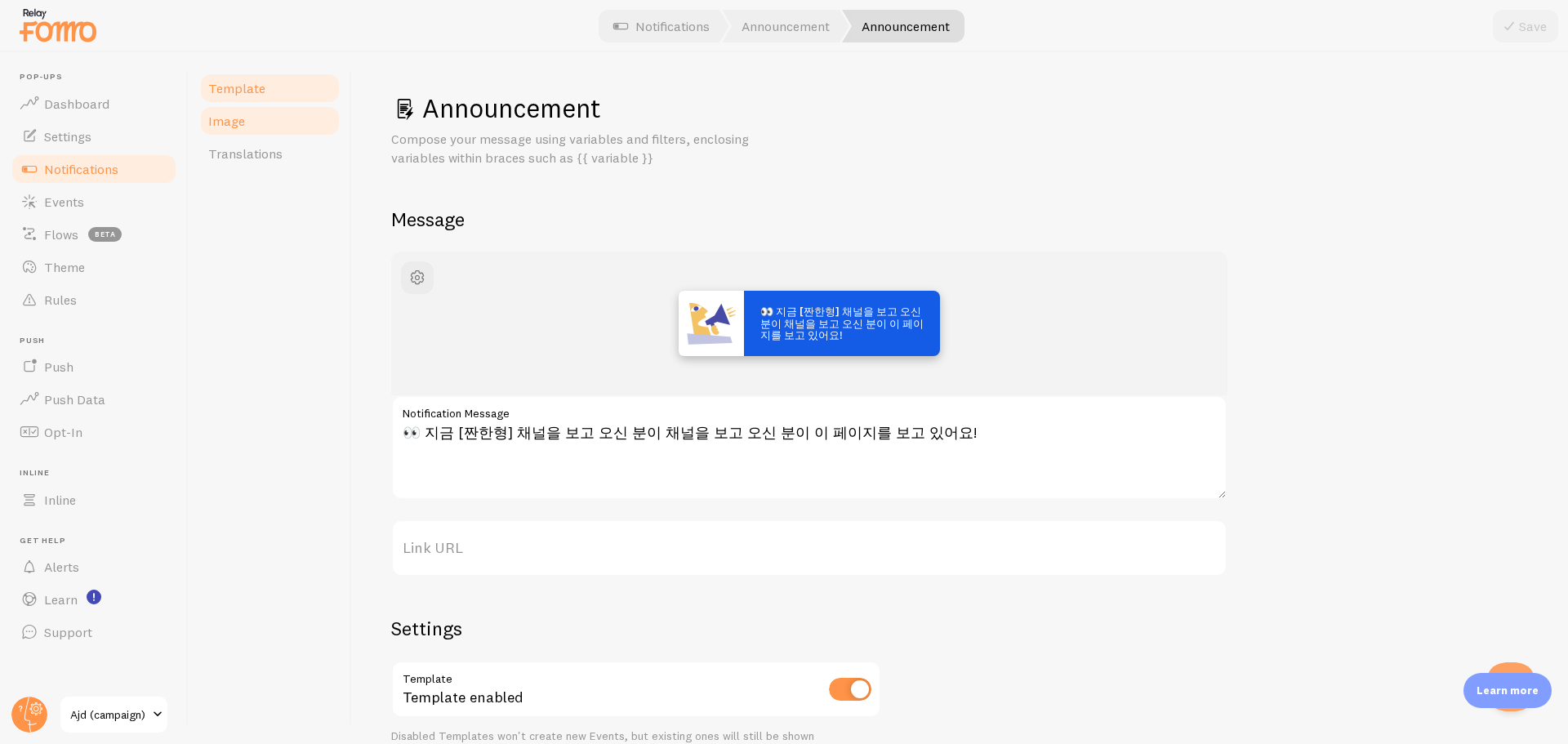
click at [267, 115] on link "Image" at bounding box center [270, 121] width 143 height 33
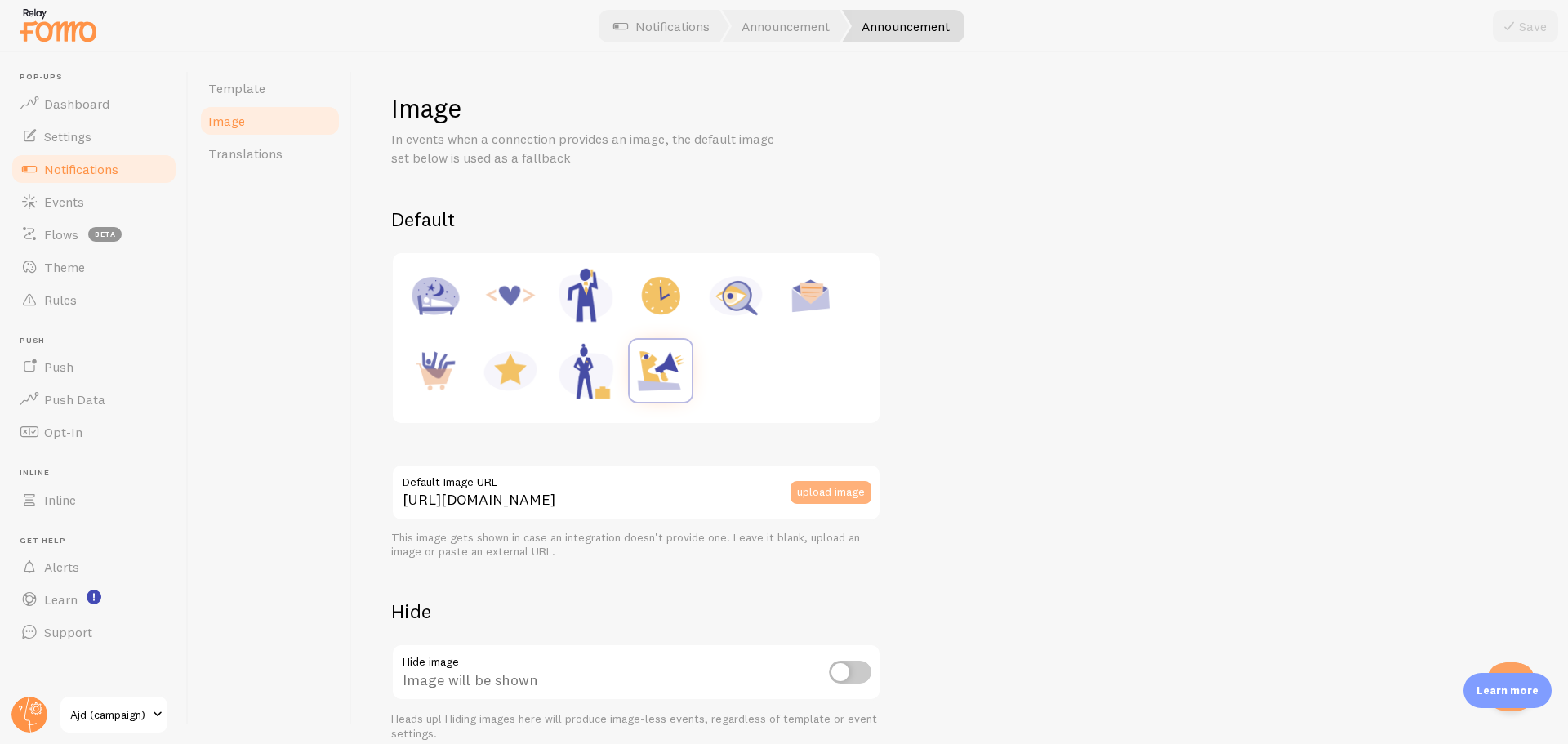
click at [822, 490] on button "upload image" at bounding box center [831, 493] width 81 height 22
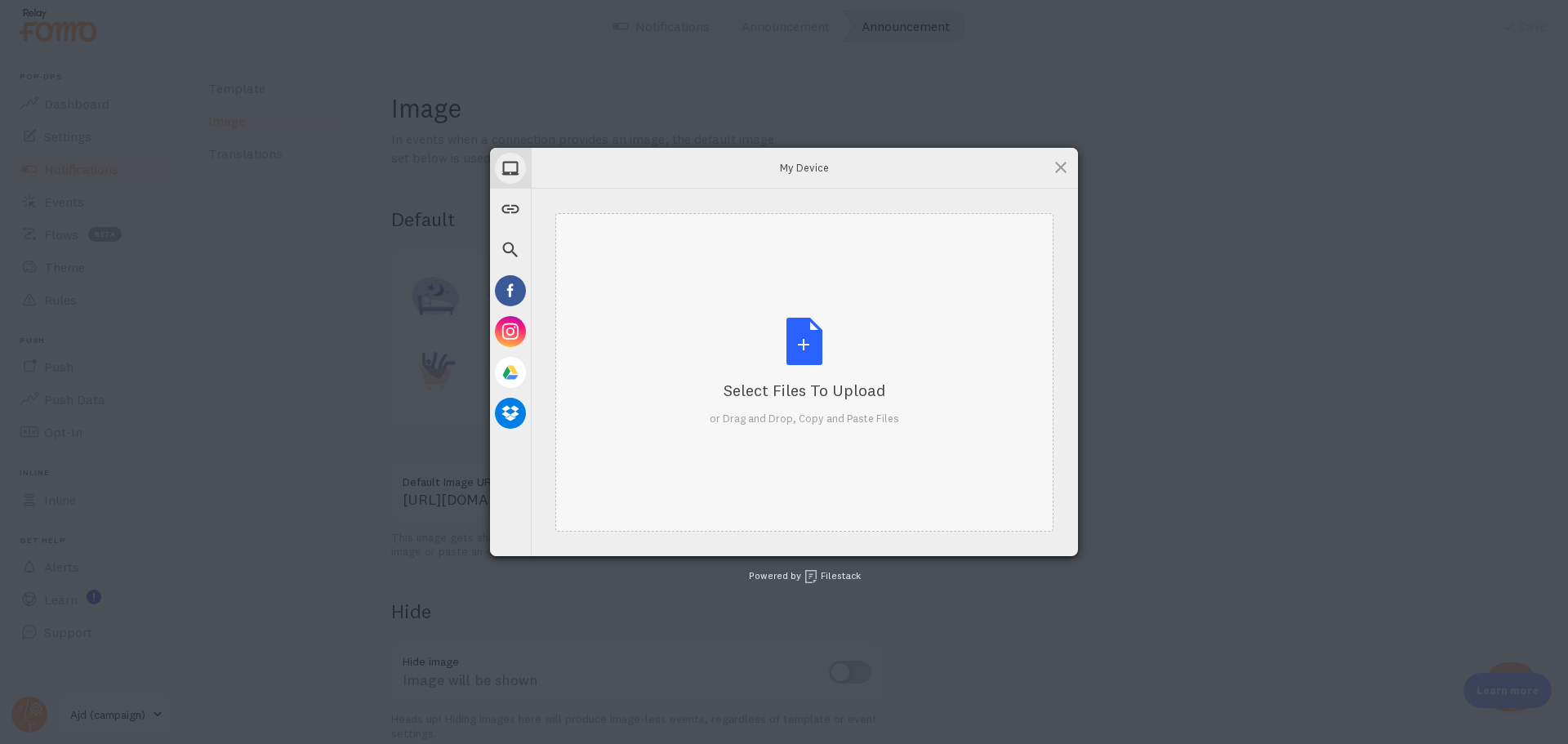
click at [750, 316] on div "Select Files to Upload or Drag and Drop, Copy and Paste Files" at bounding box center [804, 372] width 498 height 319
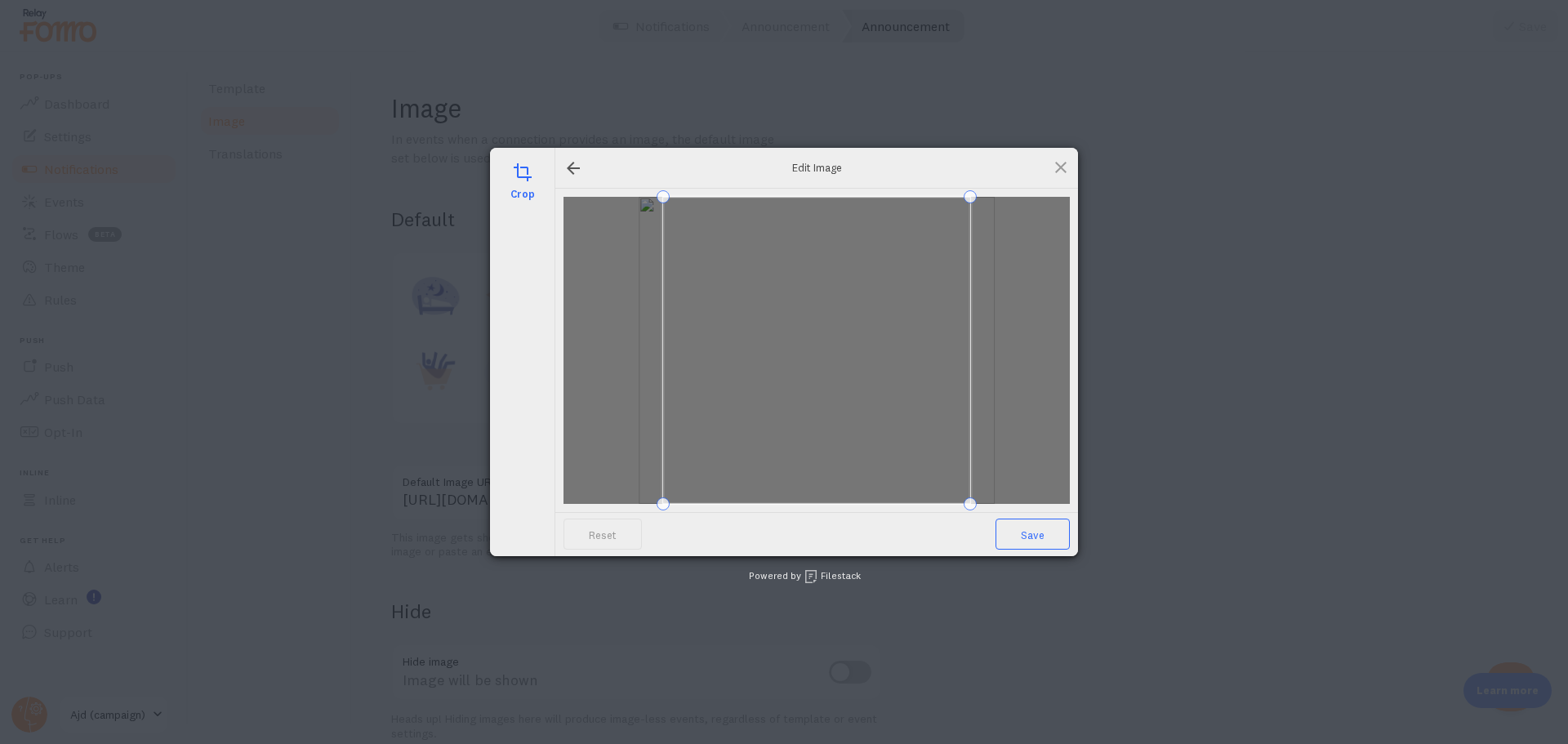
click at [1011, 538] on span "Save" at bounding box center [1033, 534] width 74 height 31
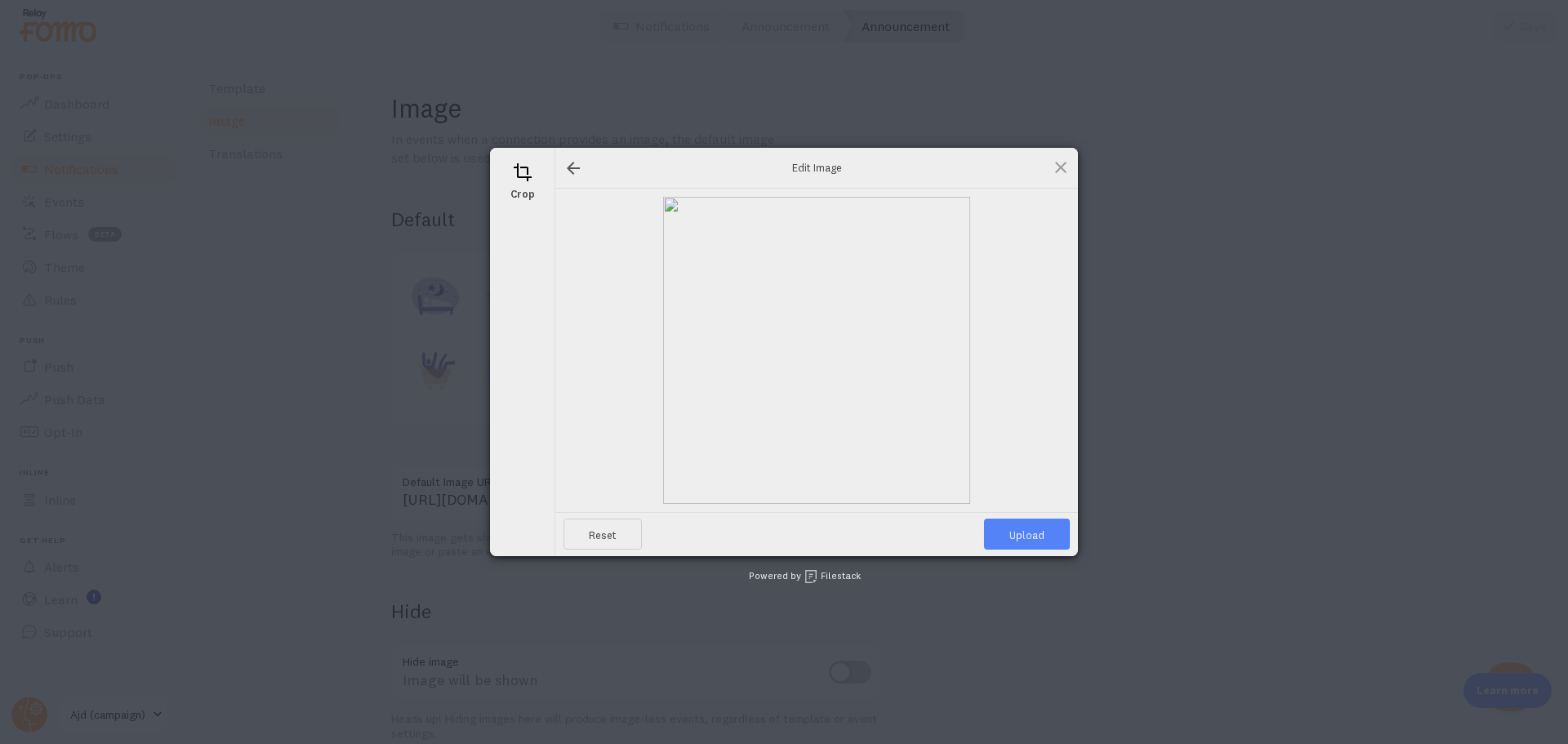
click at [1011, 538] on span "Upload" at bounding box center [1026, 534] width 86 height 31
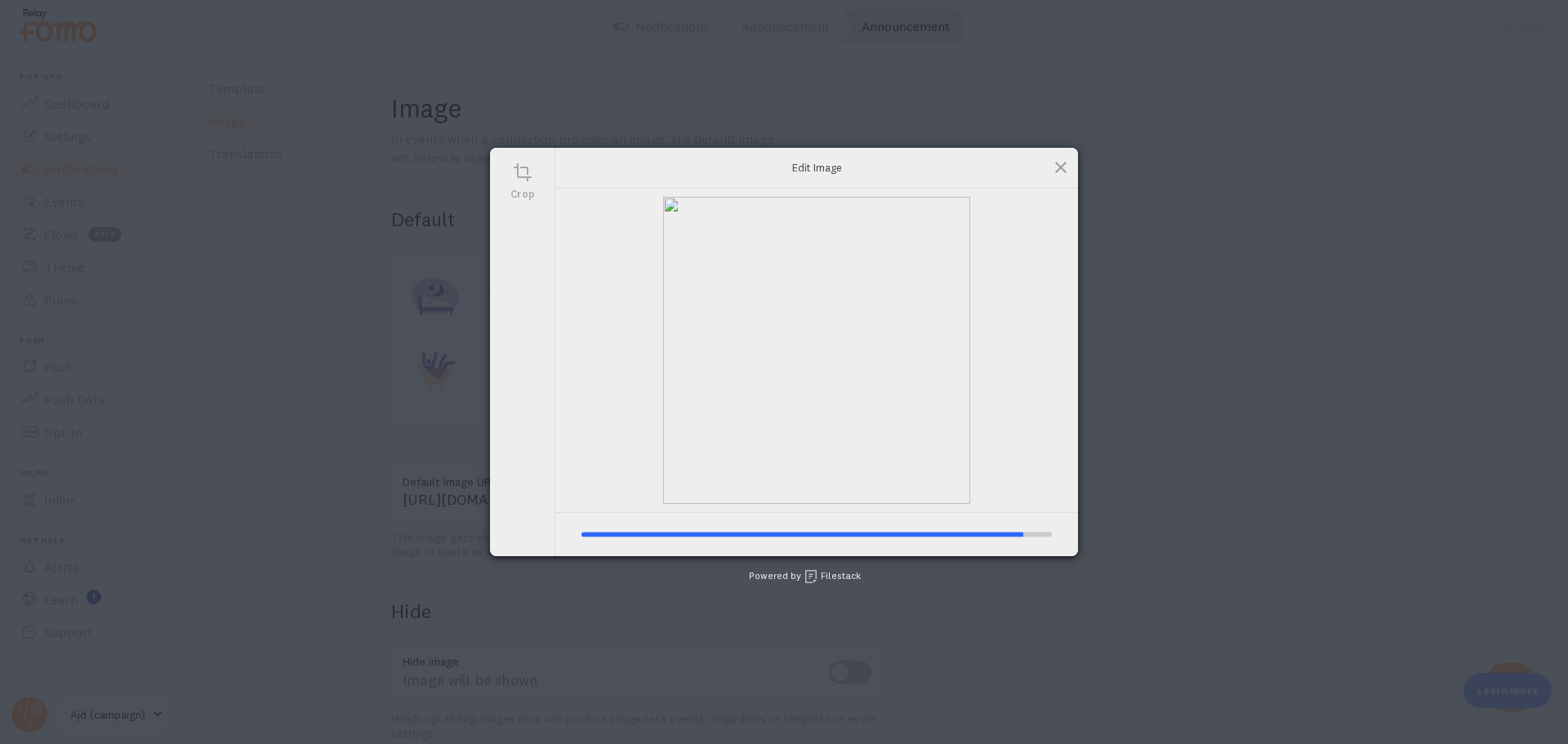
type input "[URL][DOMAIN_NAME][DOMAIN_NAME]"
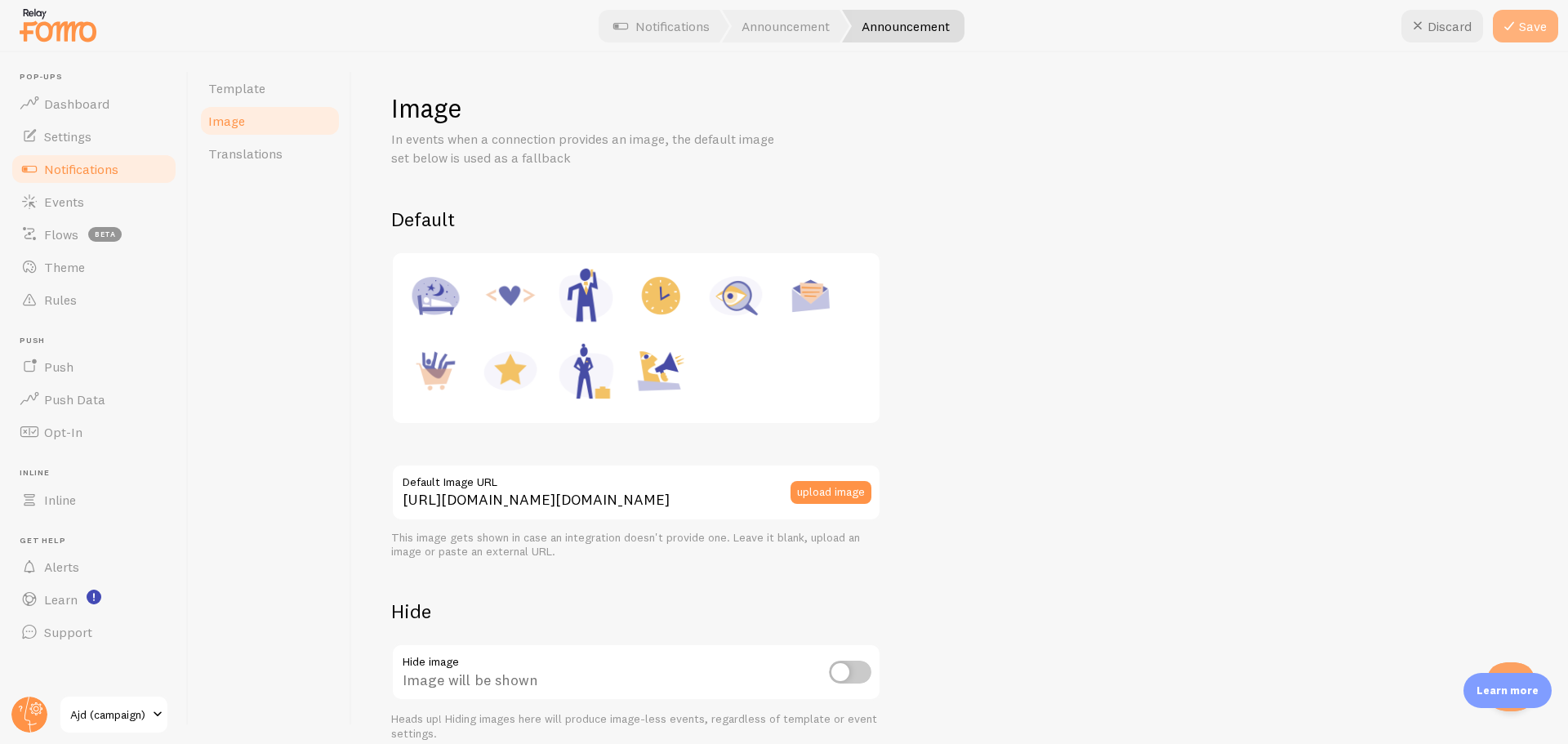
click at [1521, 29] on button "Save" at bounding box center [1526, 26] width 66 height 33
click at [92, 167] on span "Notifications" at bounding box center [81, 169] width 74 height 16
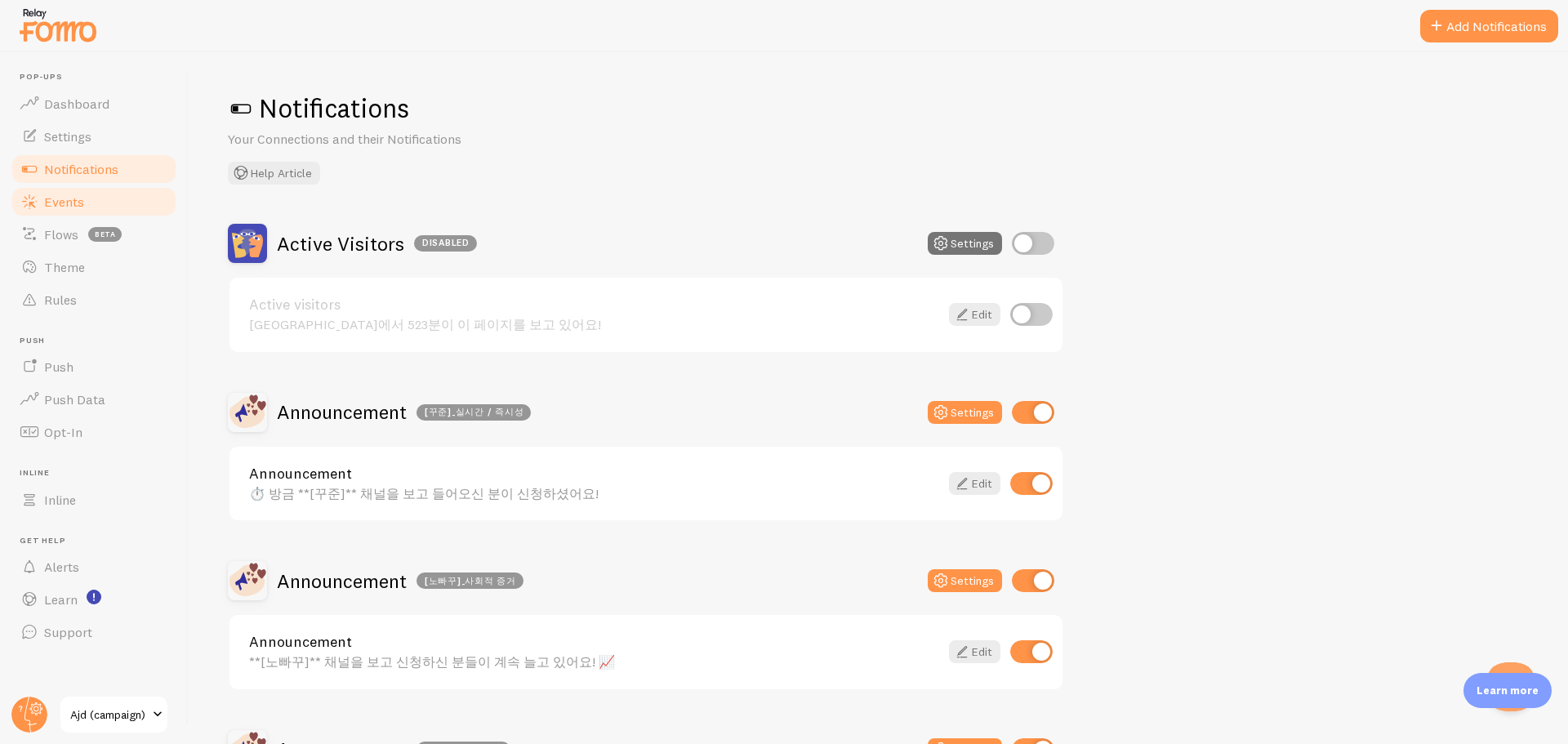
click at [52, 209] on span "Events" at bounding box center [64, 201] width 40 height 16
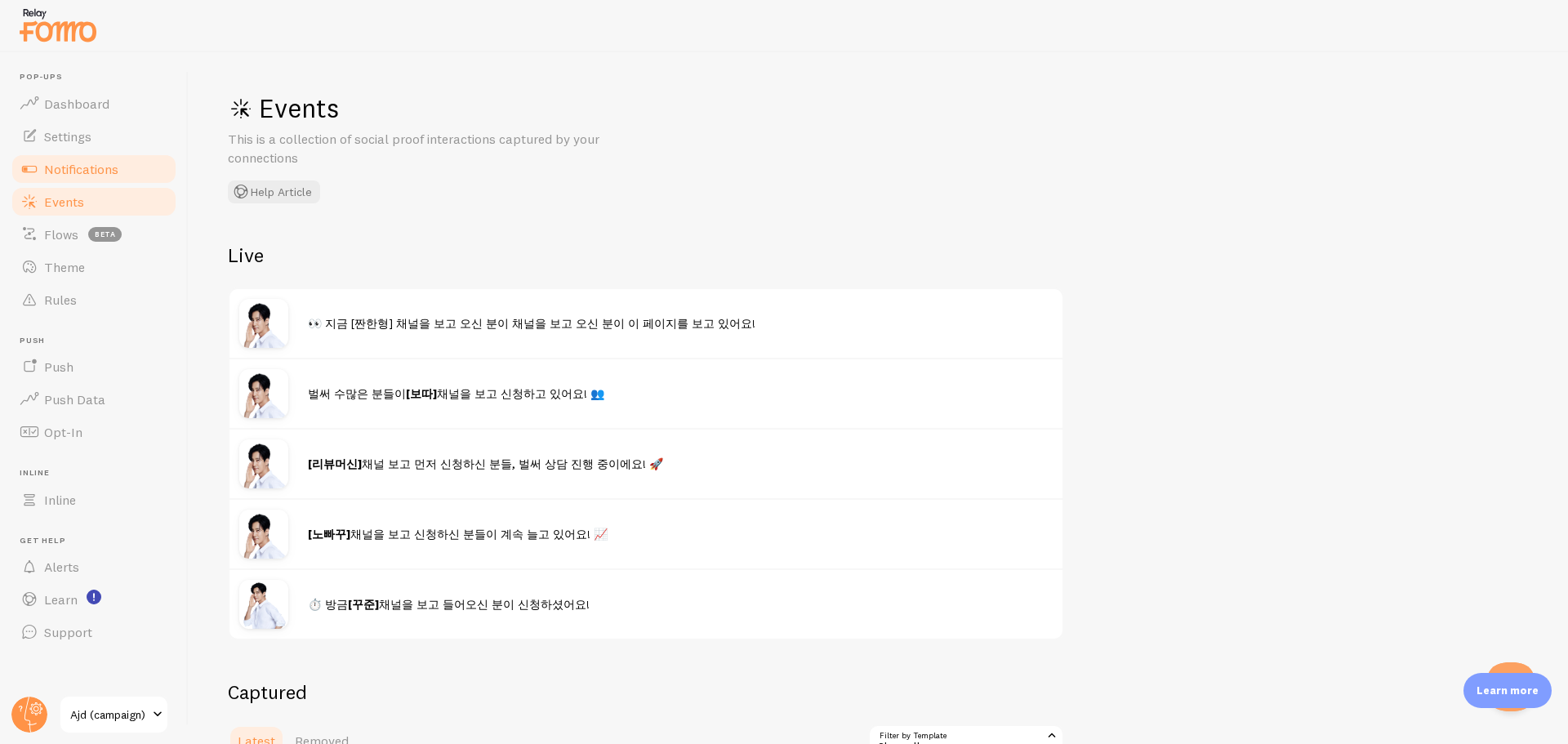
click at [81, 166] on span "Notifications" at bounding box center [81, 169] width 74 height 16
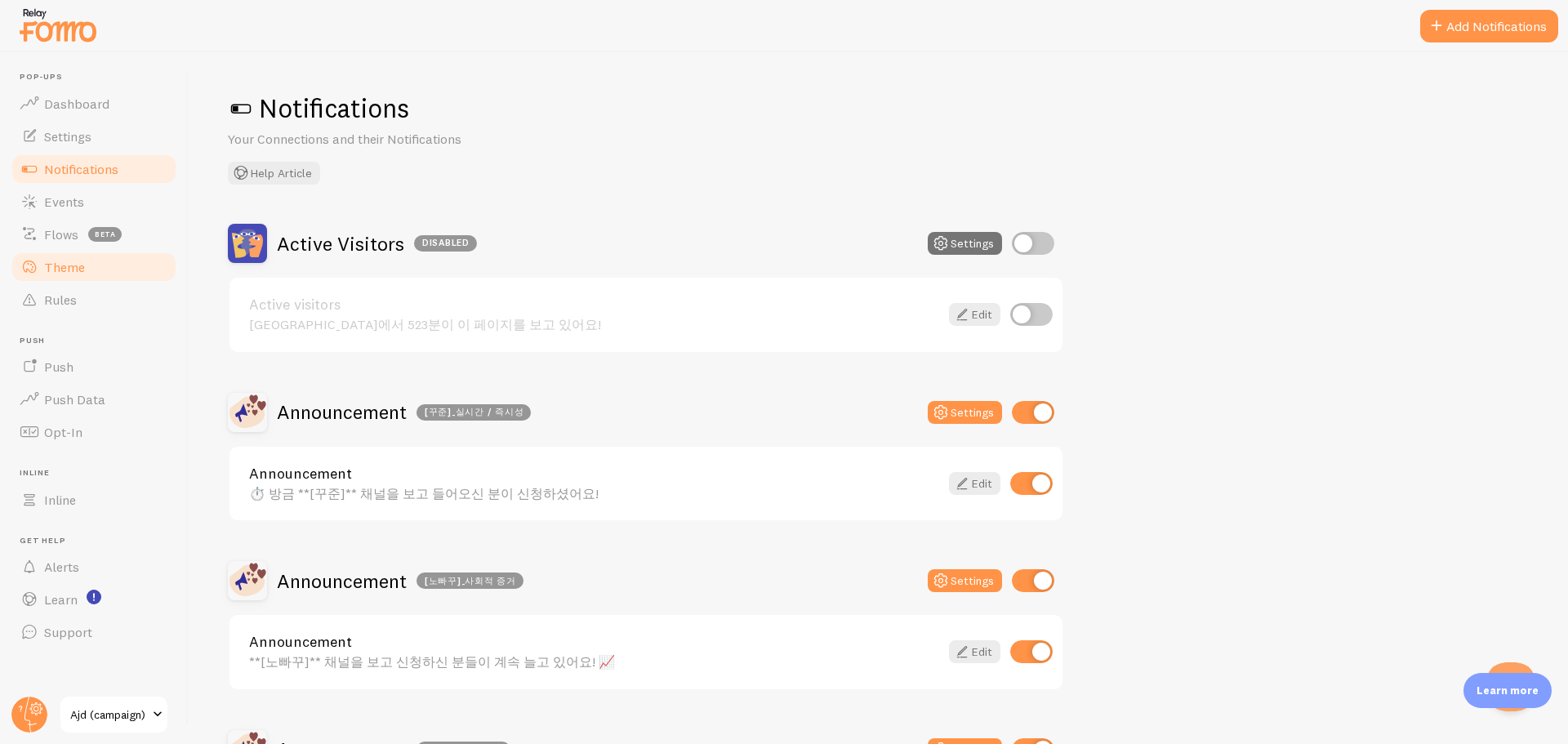
click at [67, 269] on span "Theme" at bounding box center [64, 267] width 41 height 16
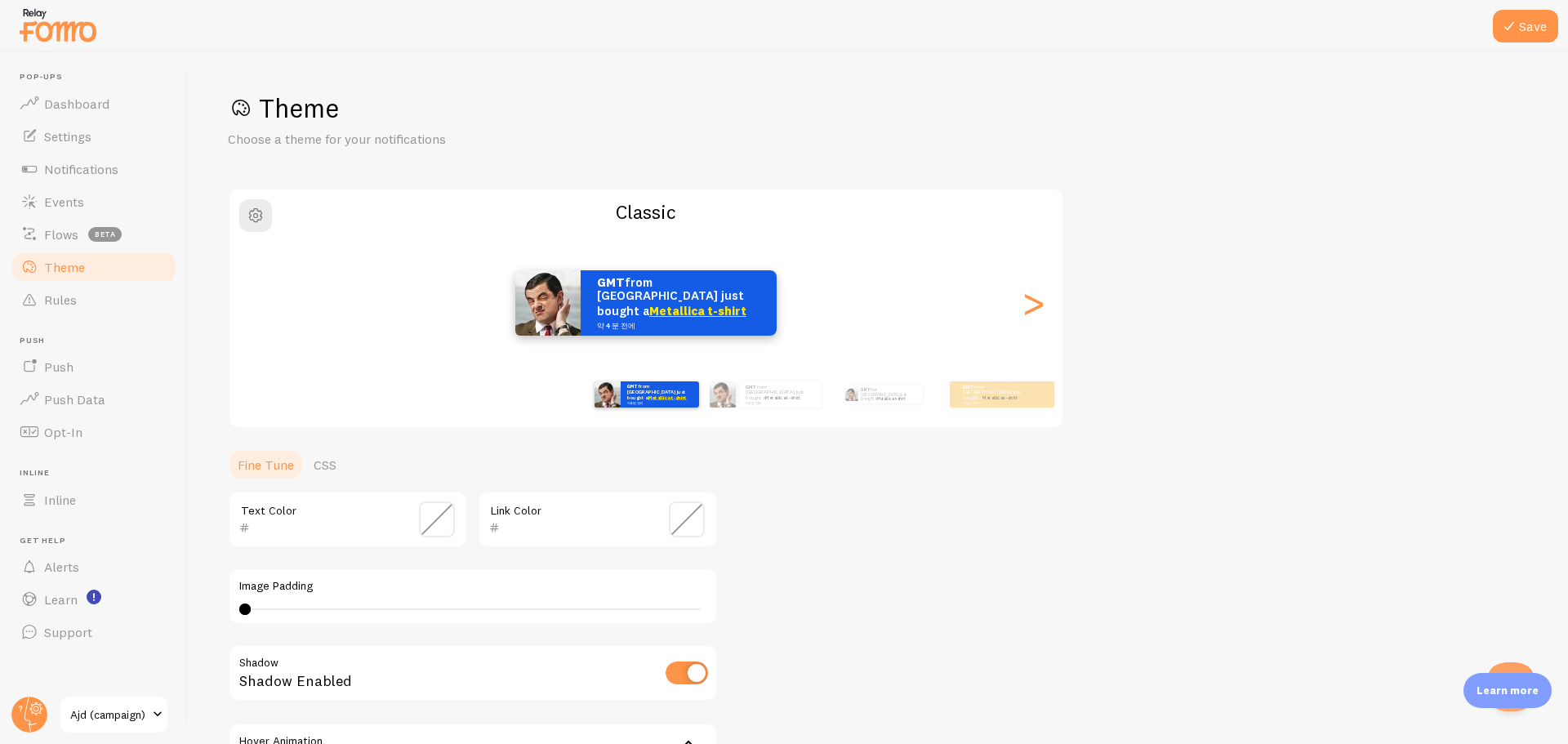
click at [765, 126] on div "Theme Choose a theme for your notifications" at bounding box center [879, 120] width 1301 height 57
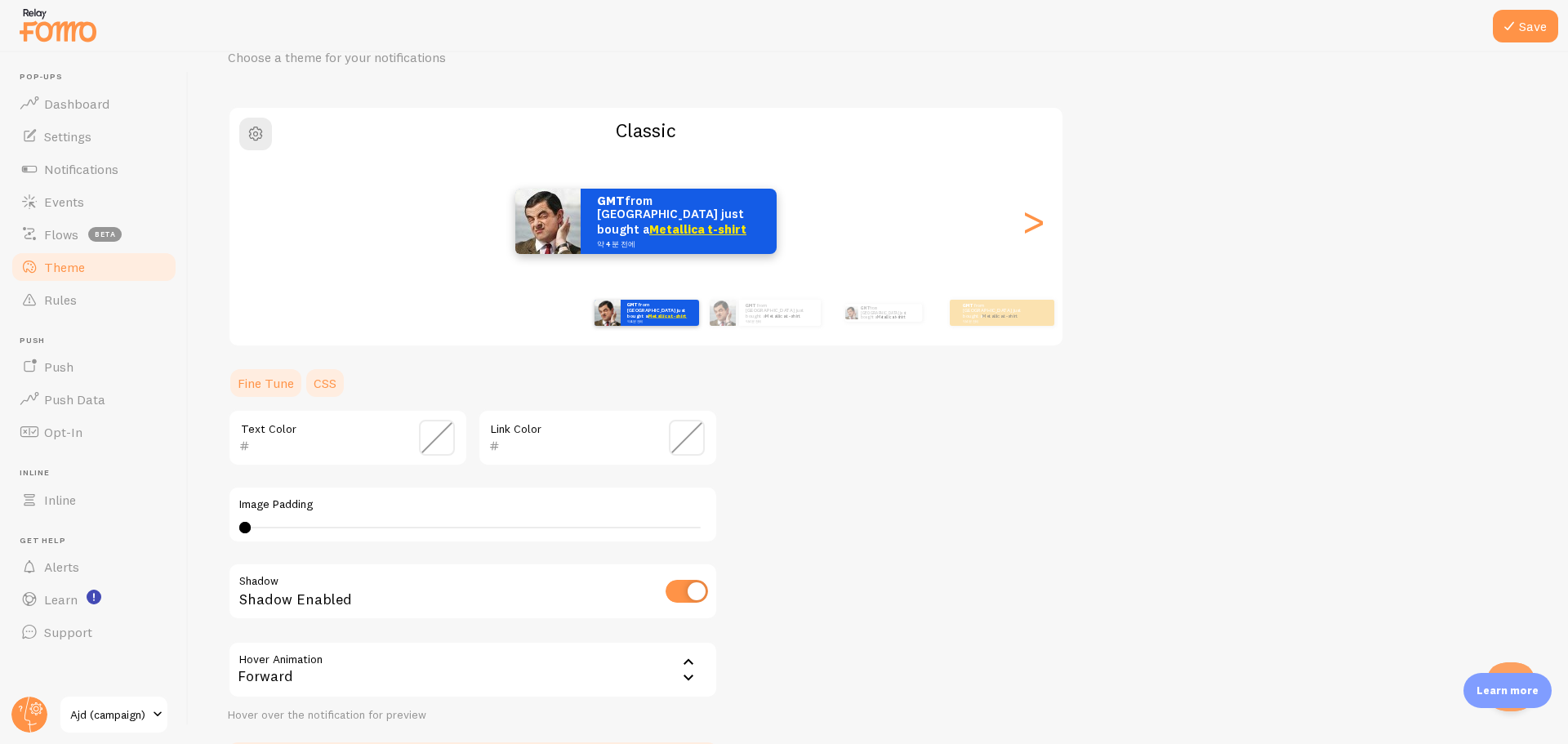
click at [333, 386] on link "CSS" at bounding box center [325, 384] width 42 height 33
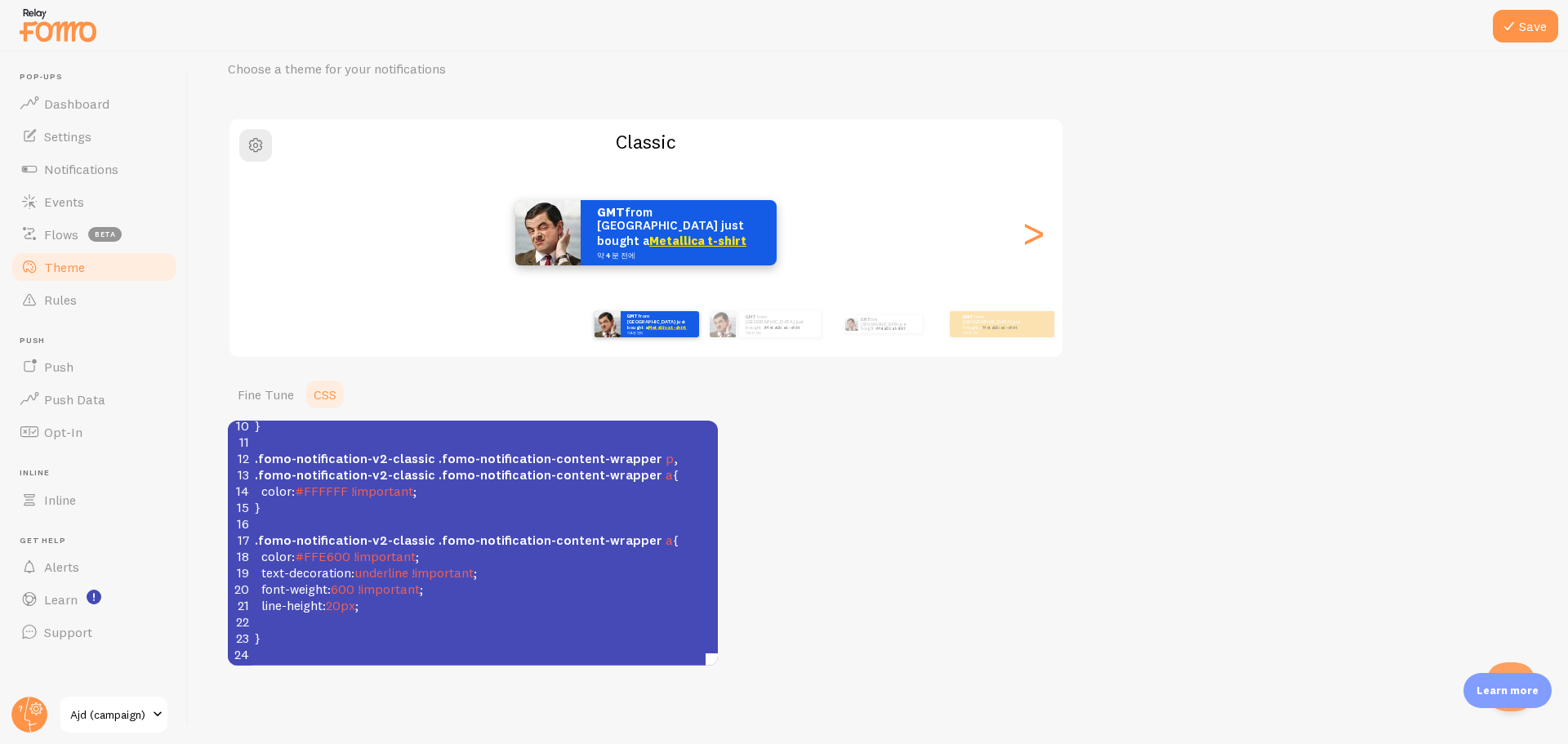
scroll to position [165, 0]
click at [247, 387] on link "Fine Tune" at bounding box center [266, 395] width 76 height 33
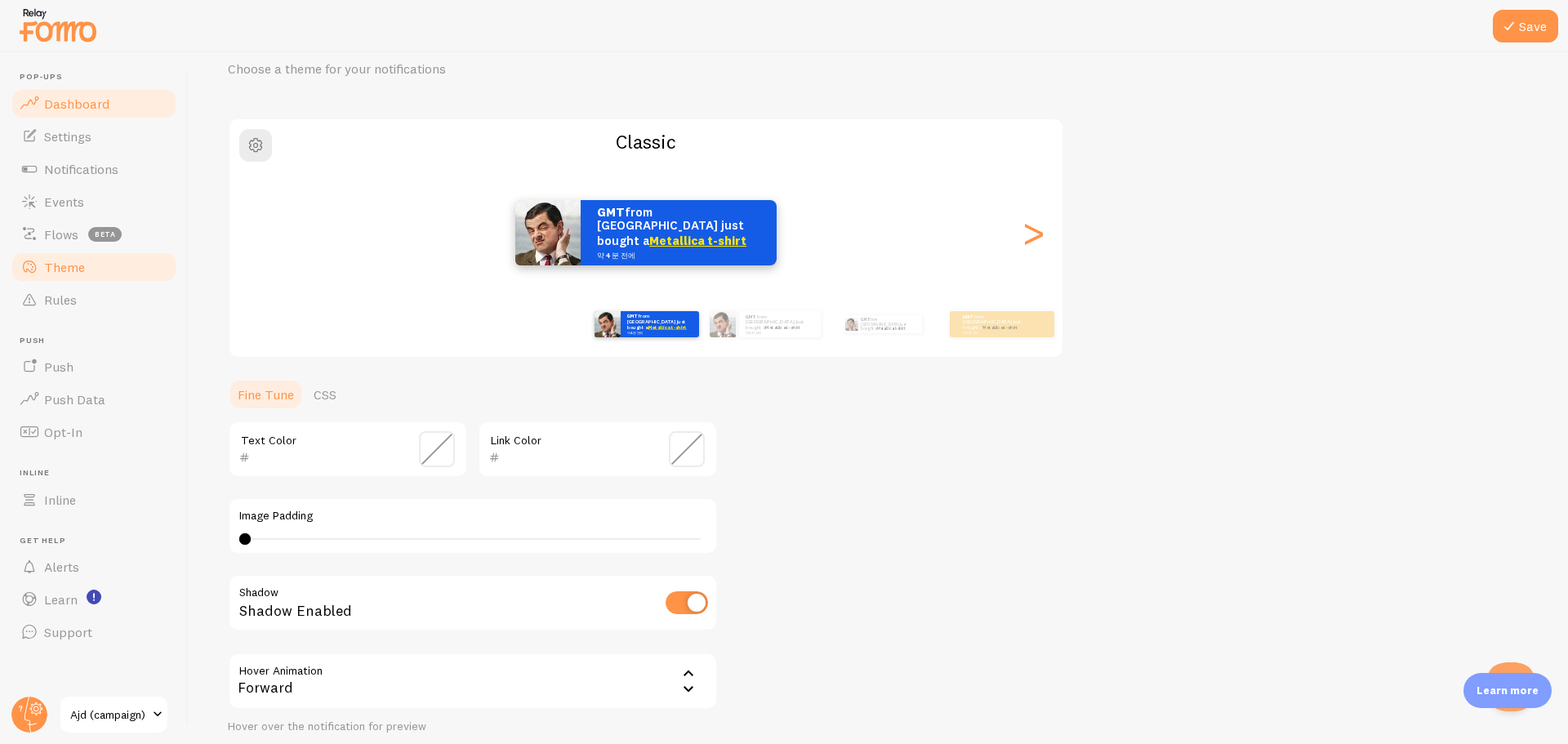
click at [70, 96] on span "Dashboard" at bounding box center [77, 104] width 66 height 16
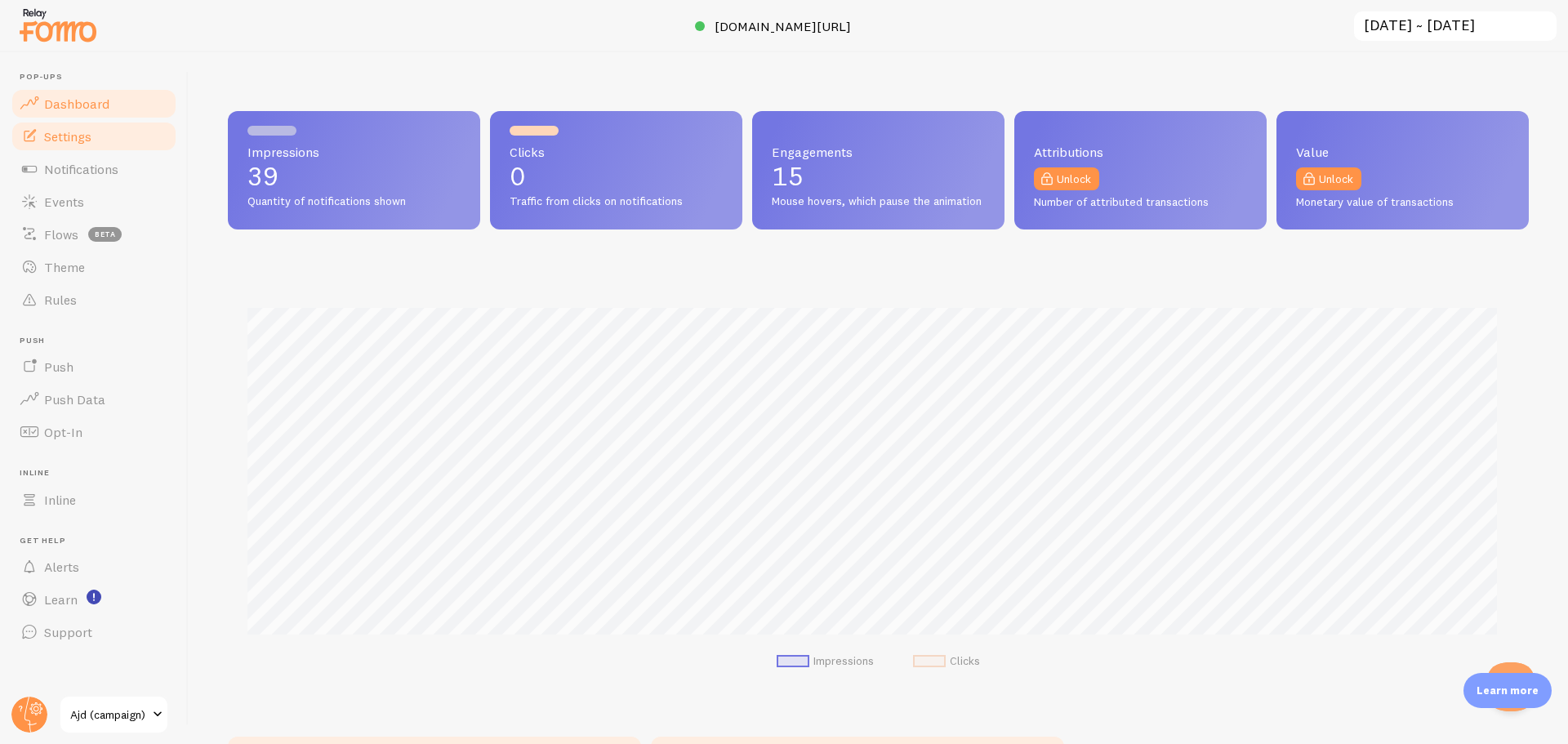
scroll to position [429, 1289]
click at [67, 141] on span "Settings" at bounding box center [67, 136] width 48 height 16
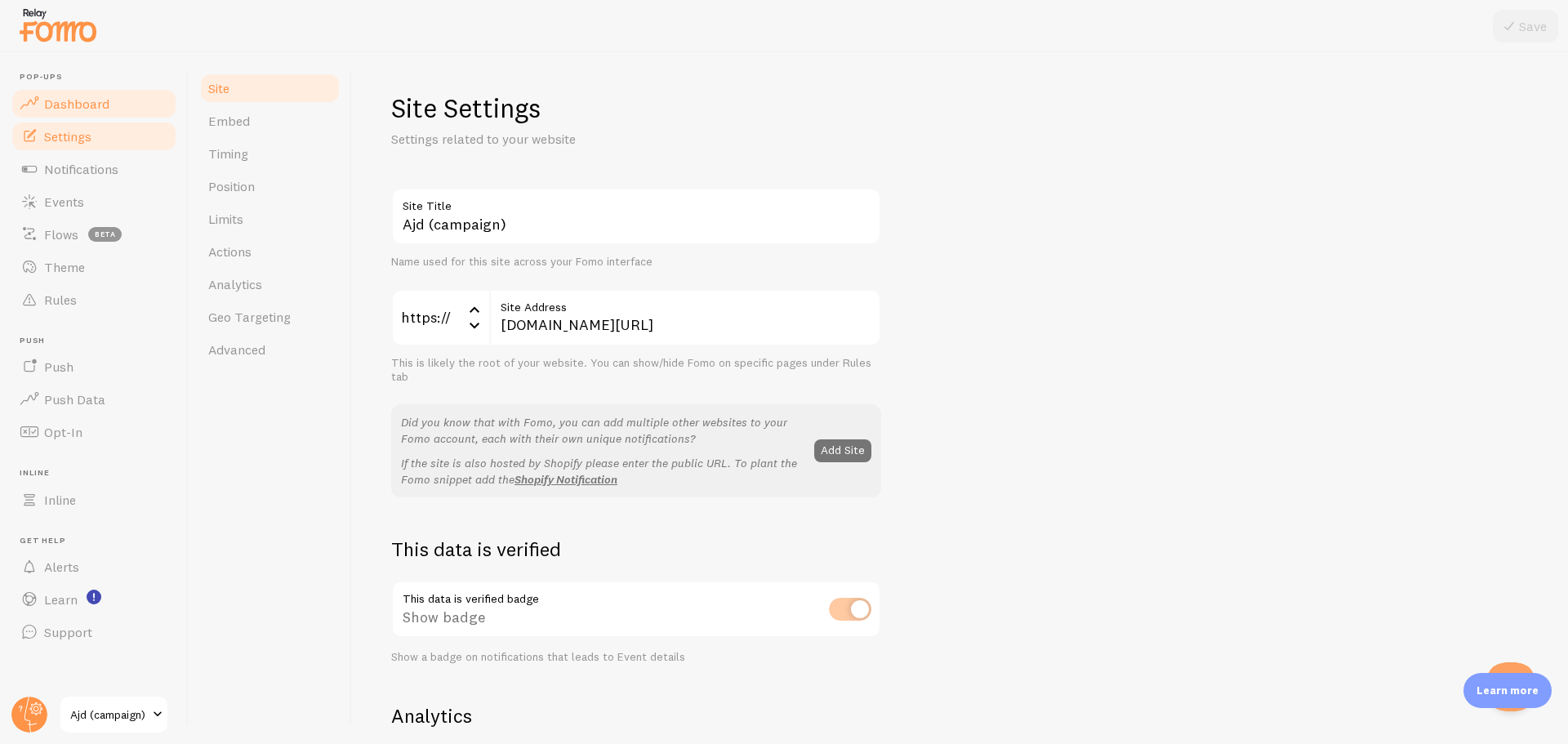
click at [67, 96] on span "Dashboard" at bounding box center [77, 104] width 66 height 16
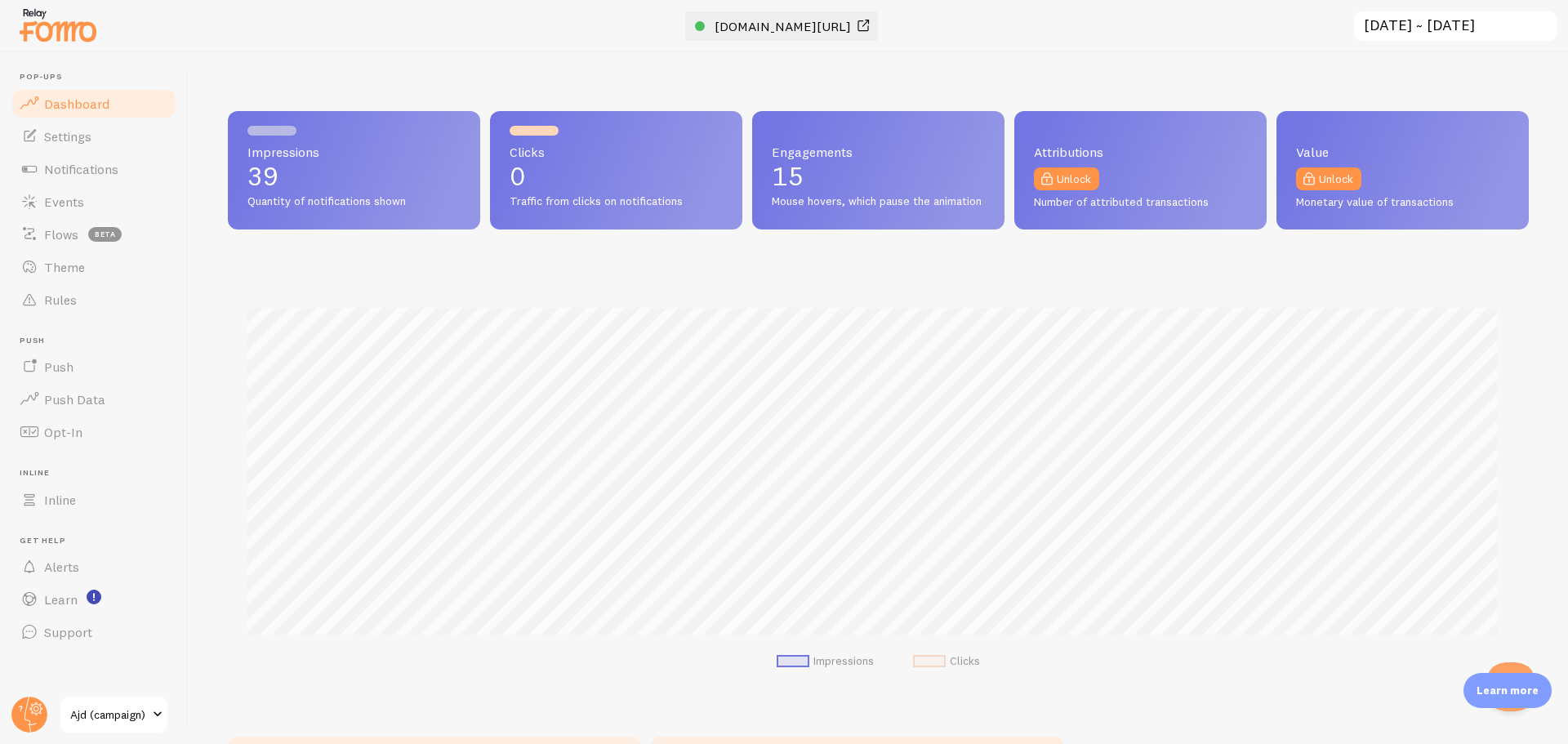
click at [810, 29] on span "[DOMAIN_NAME][URL]" at bounding box center [783, 26] width 136 height 16
drag, startPoint x: 944, startPoint y: 26, endPoint x: 875, endPoint y: 30, distance: 69.1
click at [875, 30] on div "Pop-ups Dashboard Settings Notifications Events Flows beta Theme Rules [GEOGRAP…" at bounding box center [784, 372] width 1568 height 744
copy div "Pop-ups Dashboard Settings Notifications Events Flows beta Theme Rules Push Pus…"
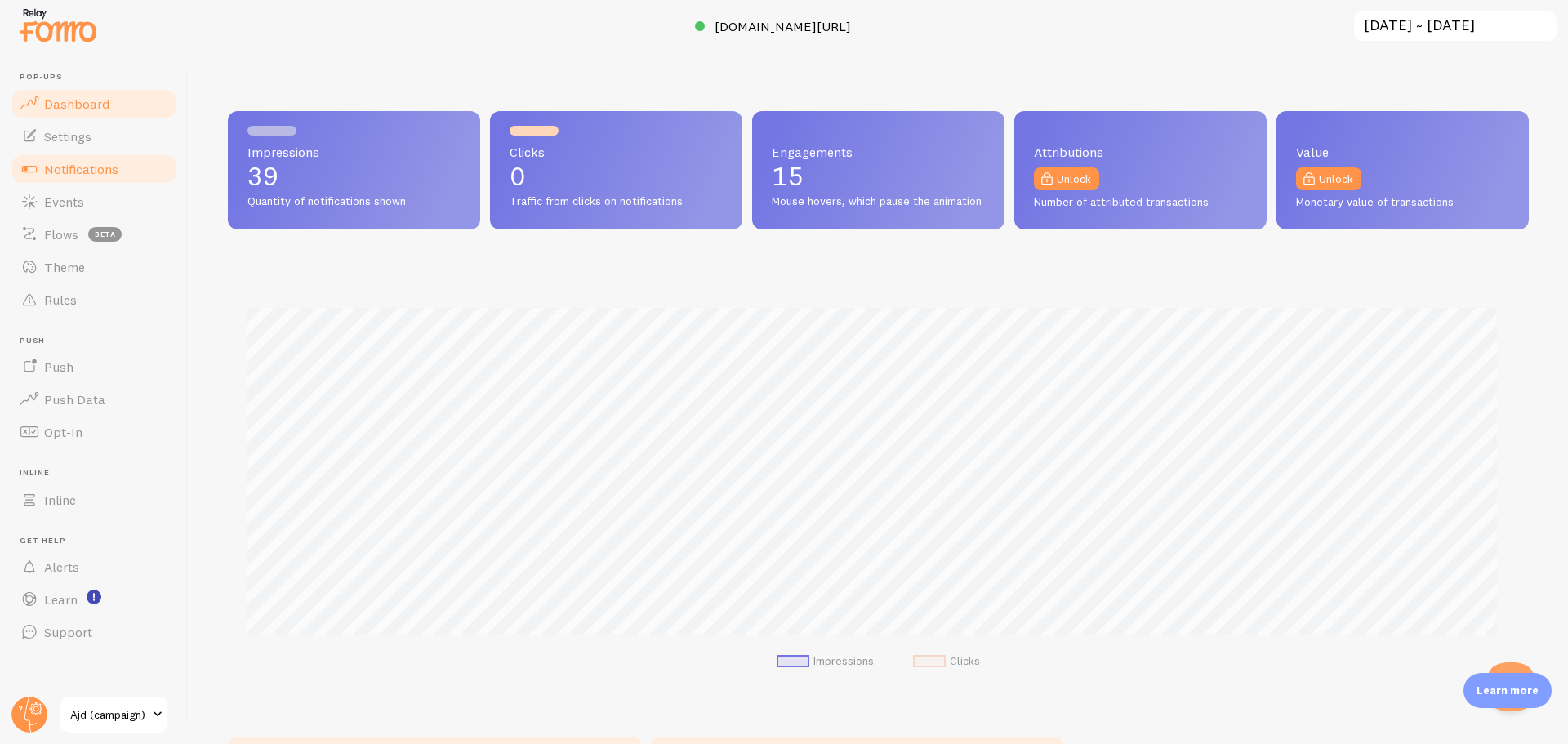
click at [92, 169] on span "Notifications" at bounding box center [81, 169] width 74 height 16
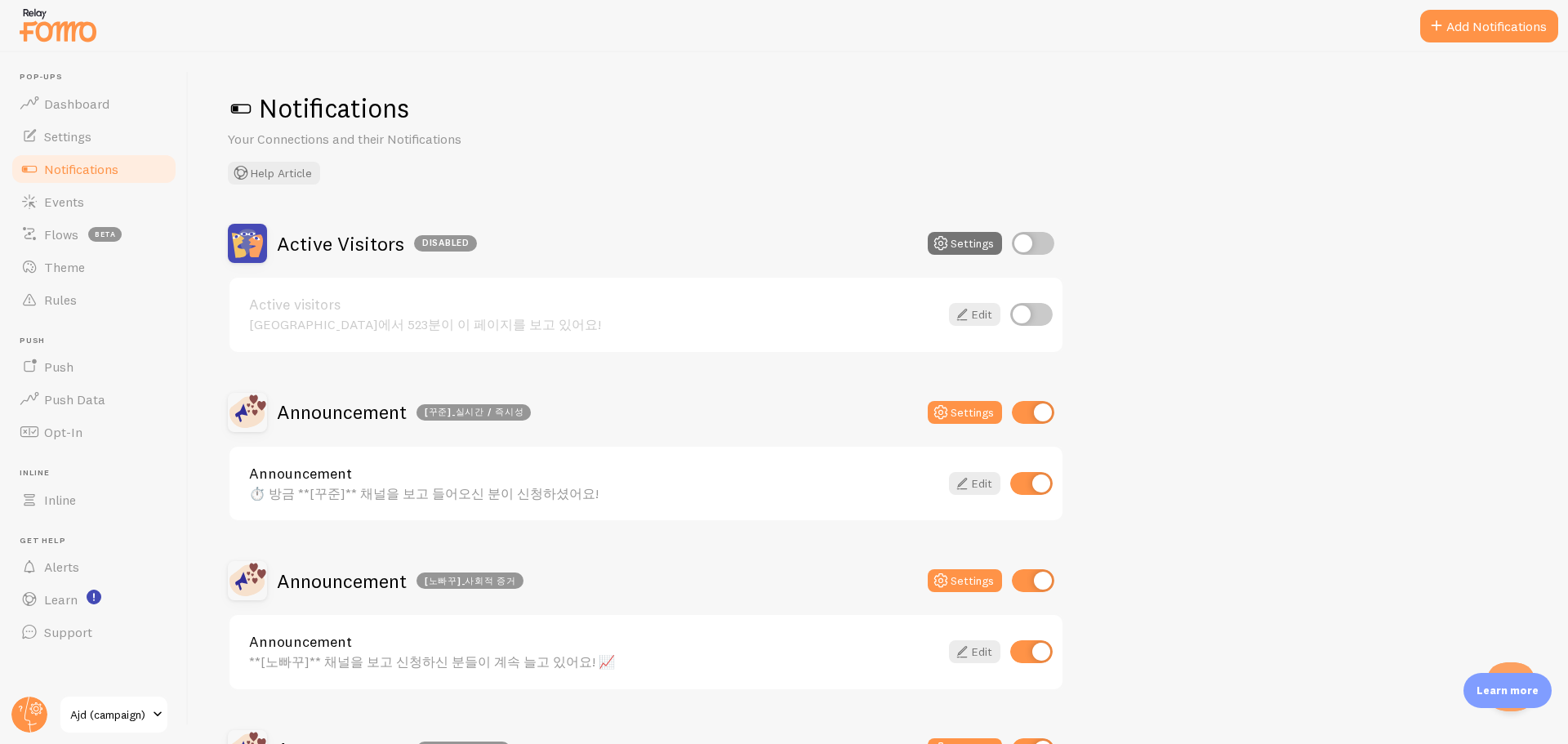
click at [492, 120] on h1 "Notifications" at bounding box center [879, 108] width 1301 height 34
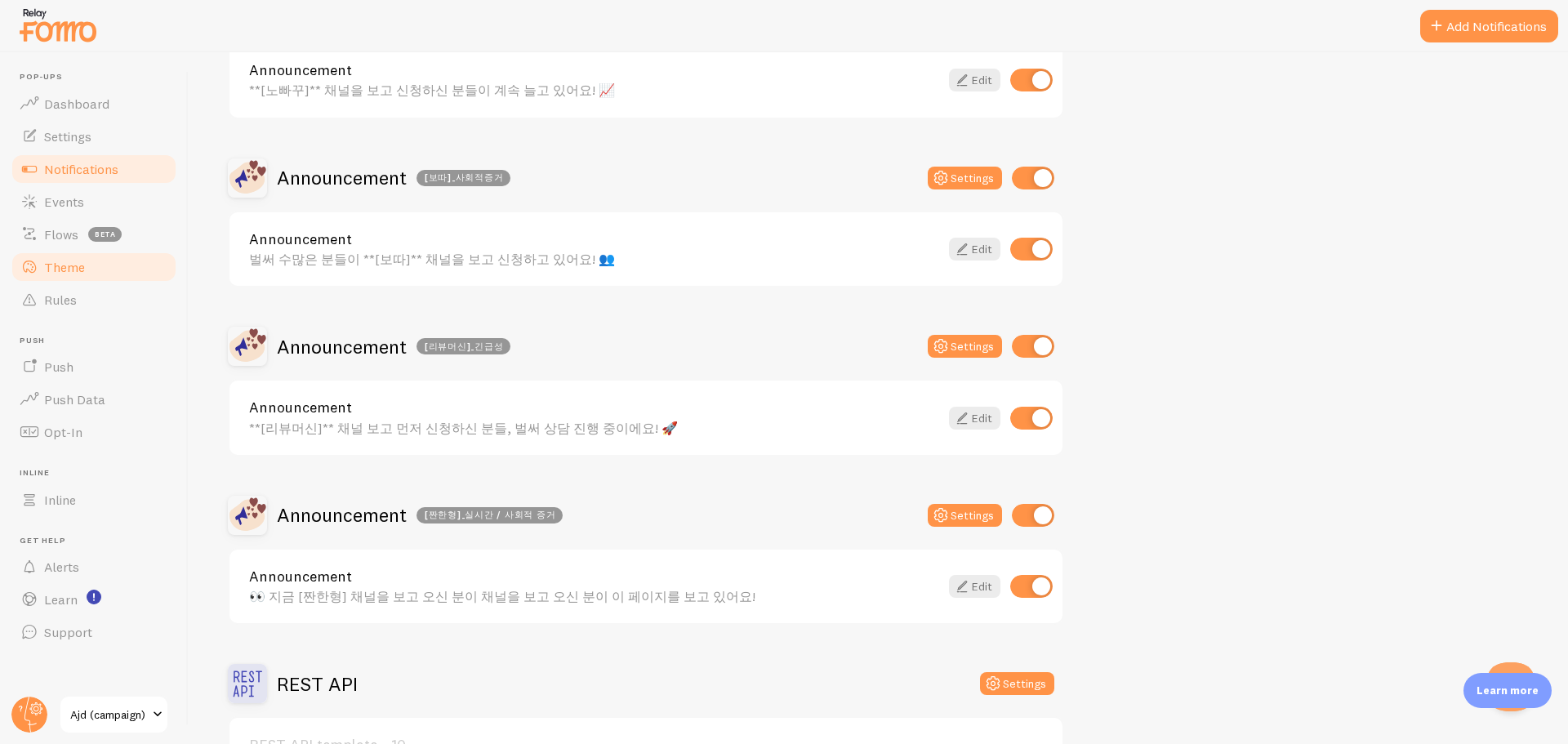
click at [110, 264] on link "Theme" at bounding box center [93, 267] width 168 height 33
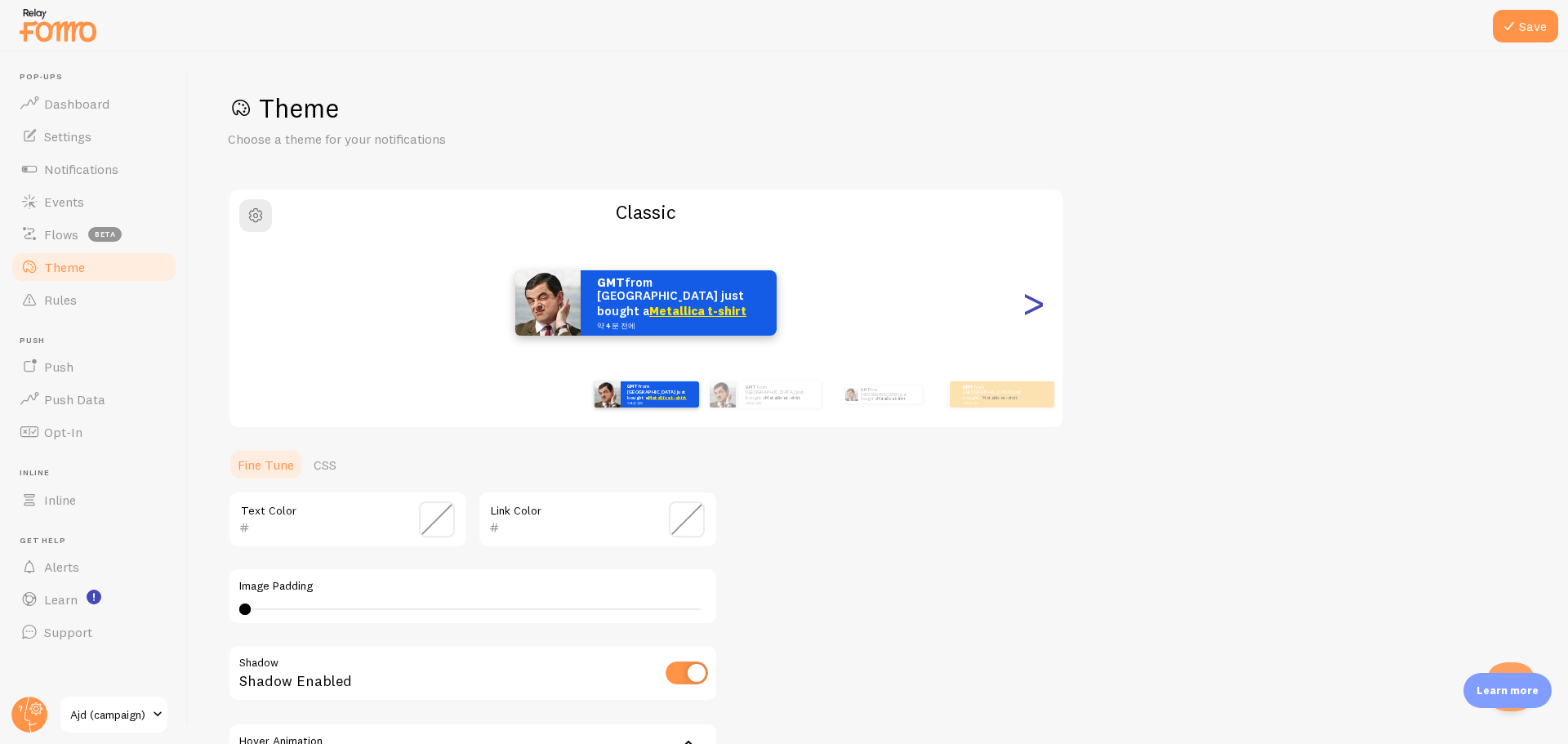
click at [1037, 307] on div ">" at bounding box center [1033, 303] width 20 height 118
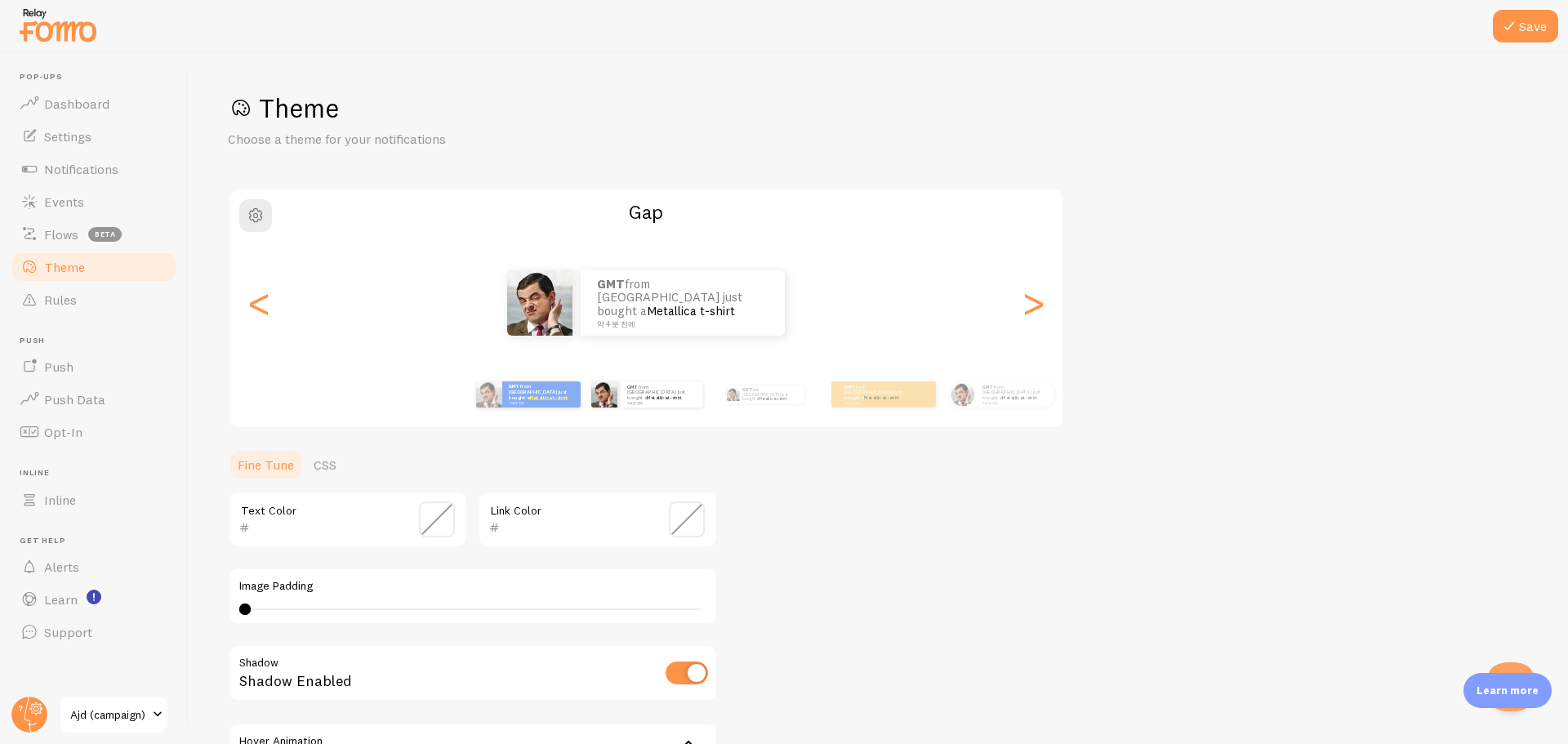
click at [909, 533] on div "Theme Choose a theme for your notifications Gap GMT from [GEOGRAPHIC_DATA] just…" at bounding box center [879, 479] width 1301 height 775
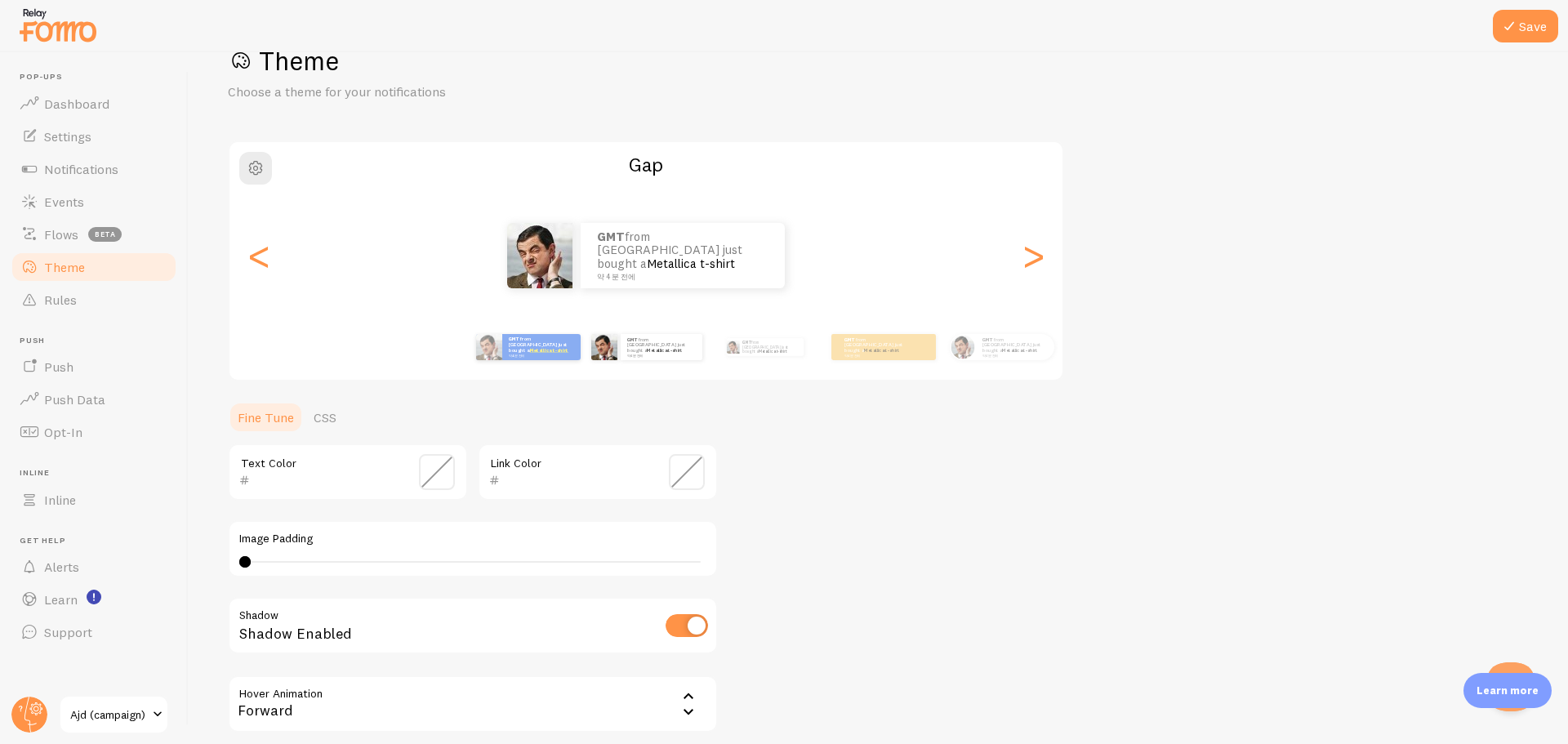
scroll to position [37, 0]
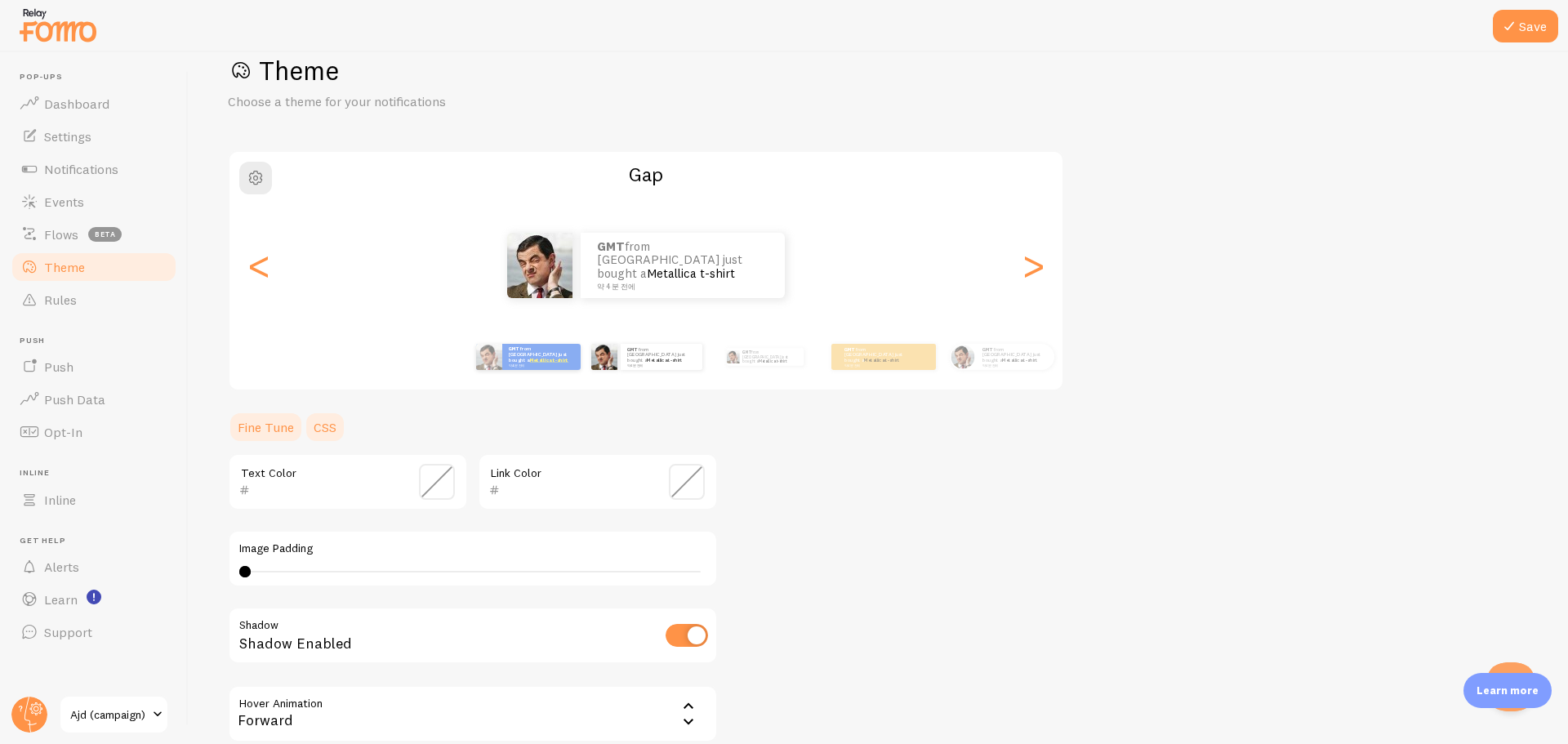
click at [332, 431] on link "CSS" at bounding box center [325, 428] width 42 height 33
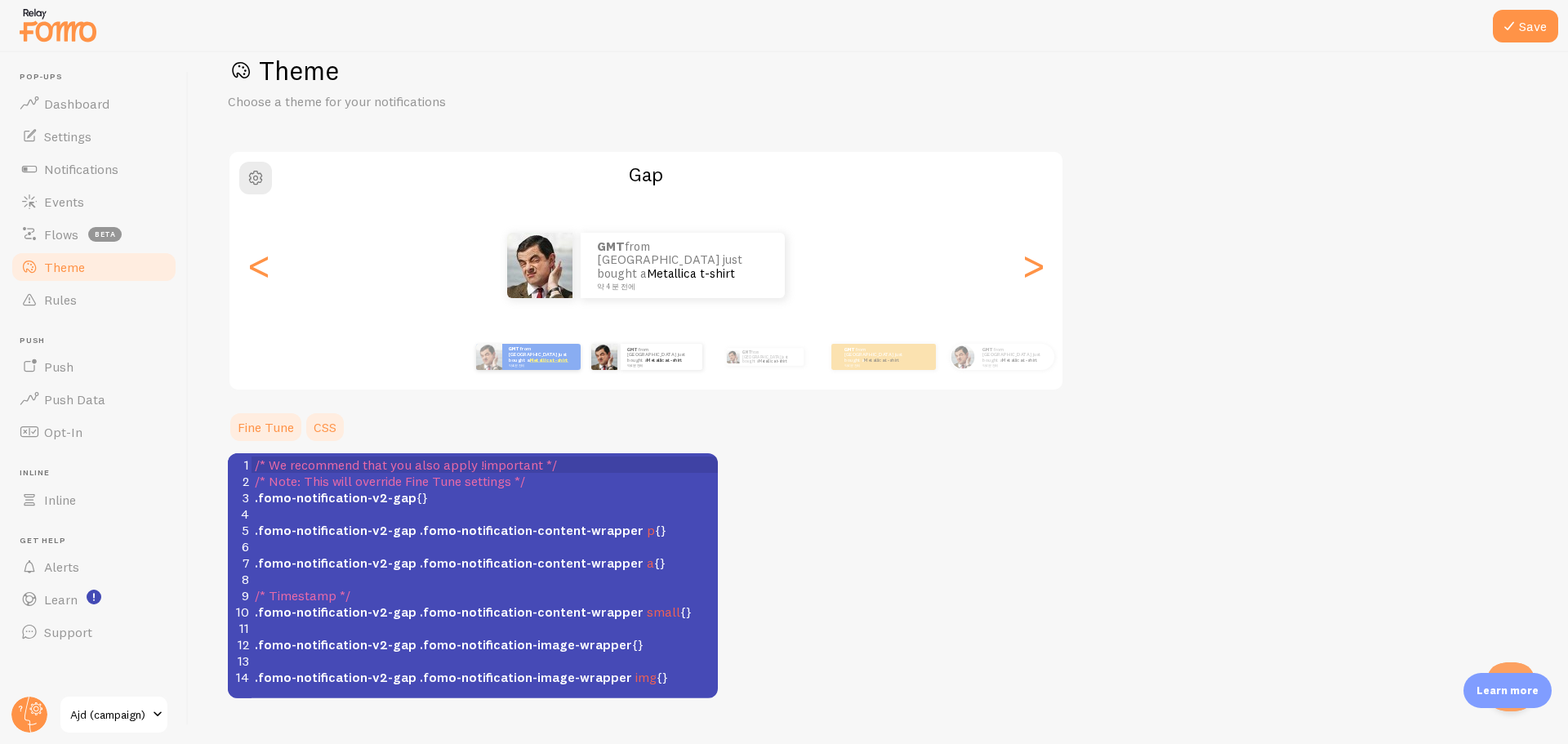
click at [264, 429] on link "Fine Tune" at bounding box center [266, 428] width 76 height 33
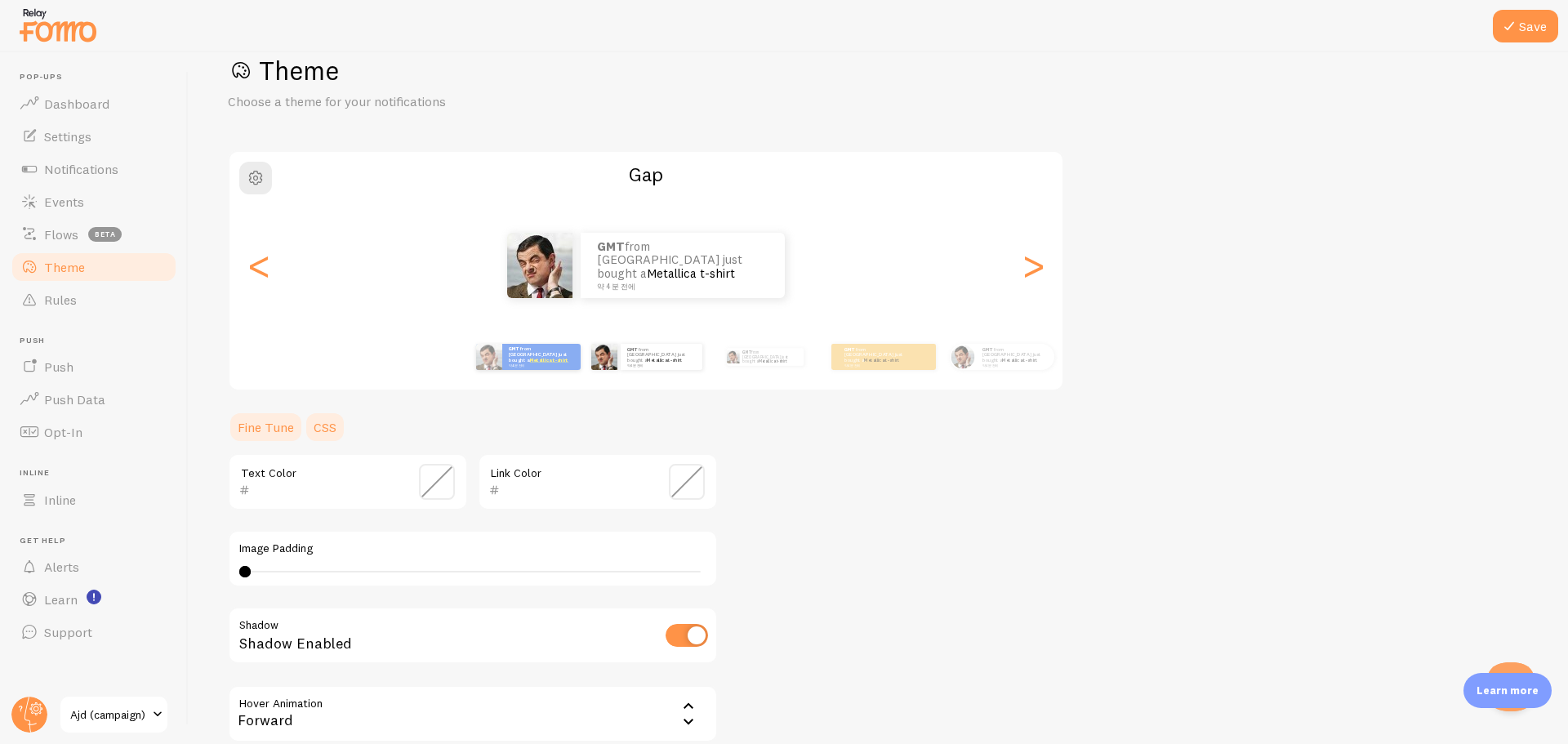
click at [308, 429] on link "CSS" at bounding box center [325, 428] width 42 height 33
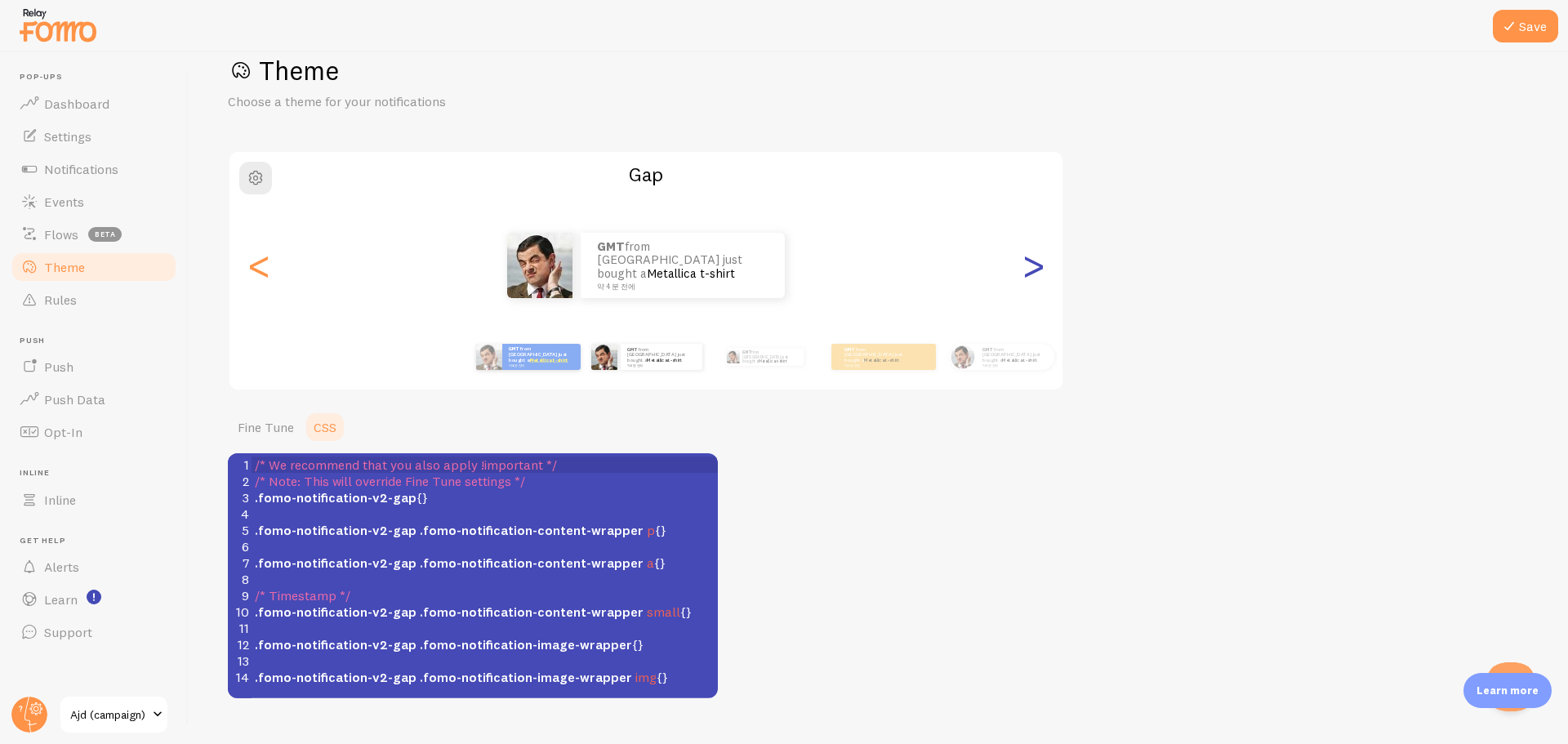
click at [1033, 268] on div ">" at bounding box center [1033, 265] width 20 height 118
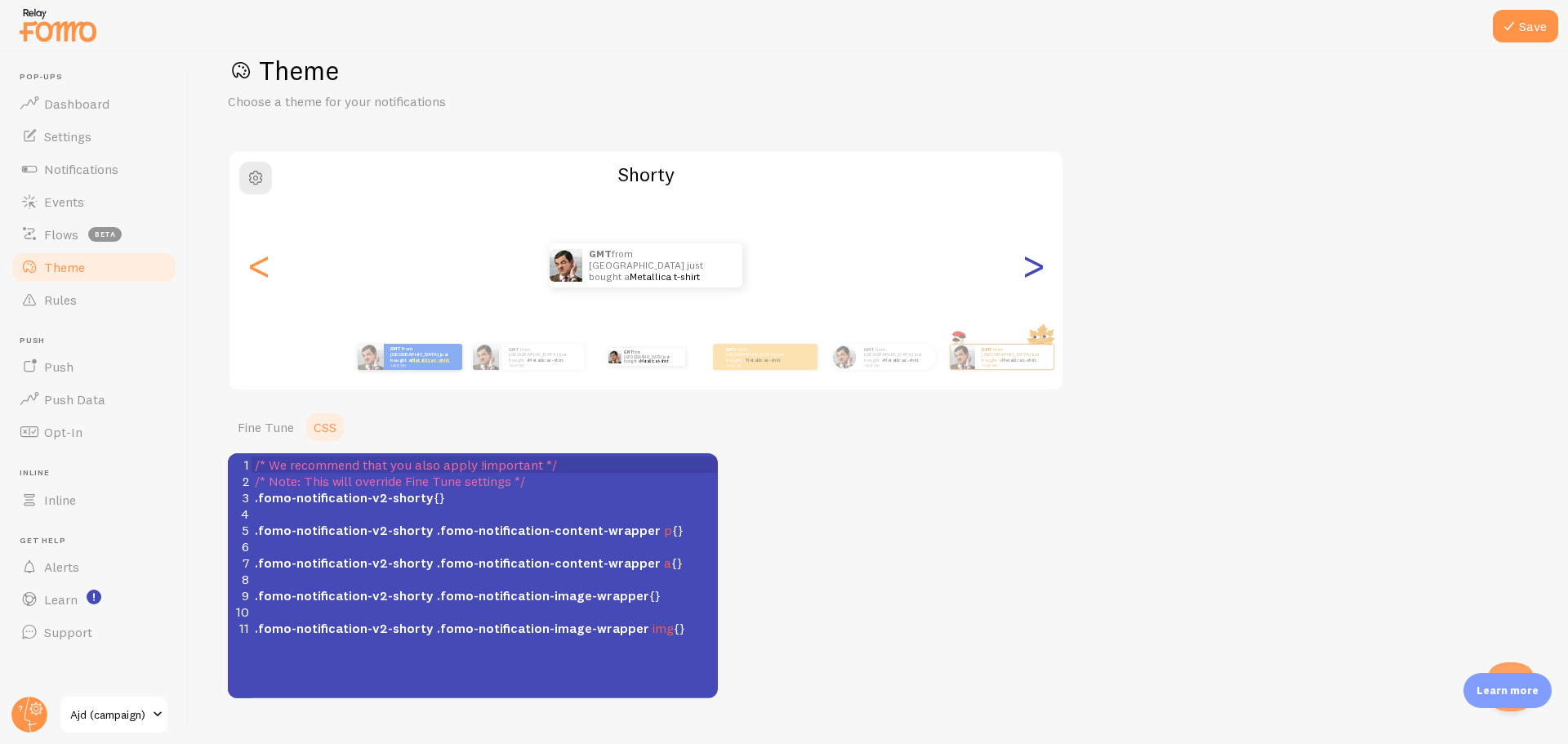
click at [1033, 268] on div ">" at bounding box center [1033, 265] width 20 height 118
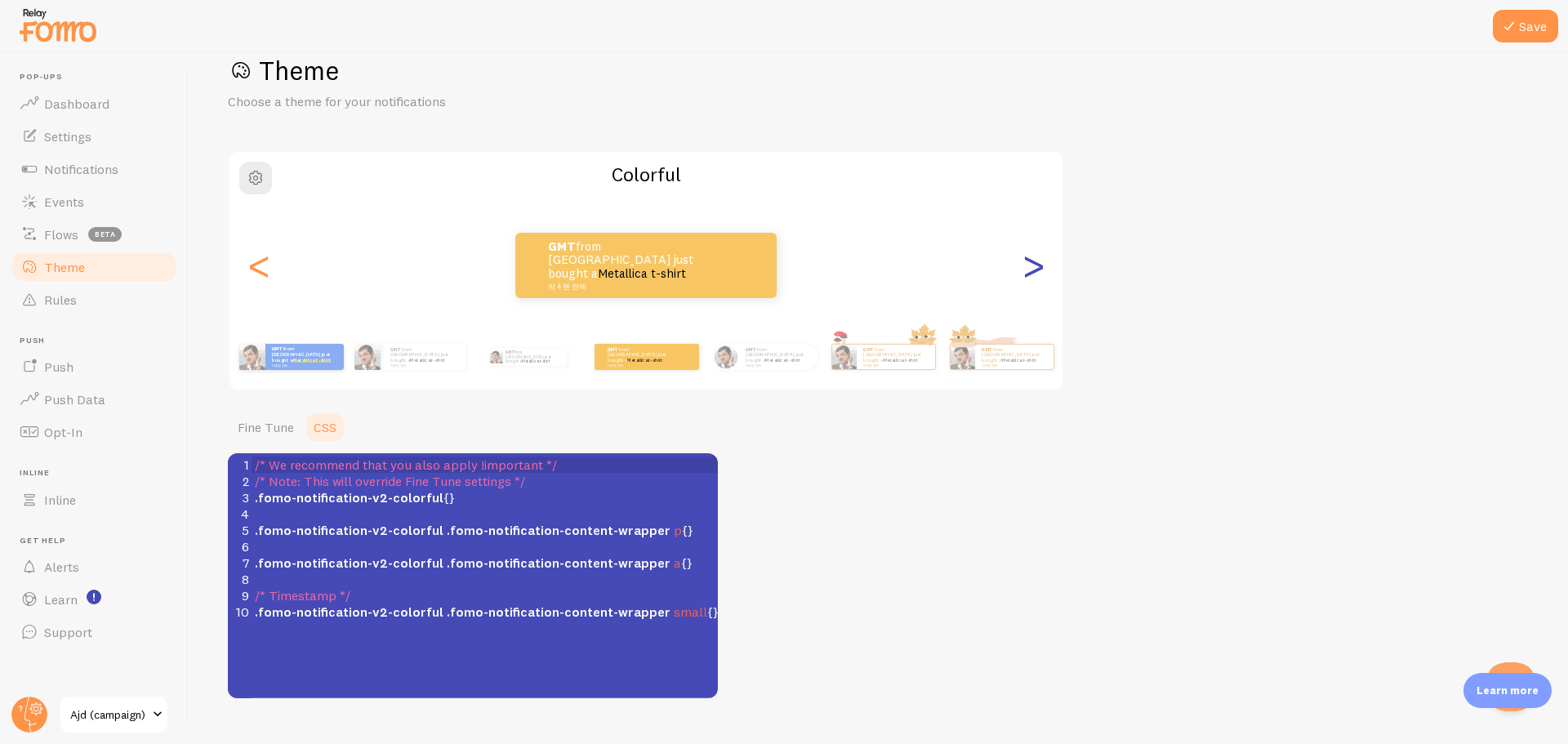
click at [1033, 268] on div ">" at bounding box center [1033, 265] width 20 height 118
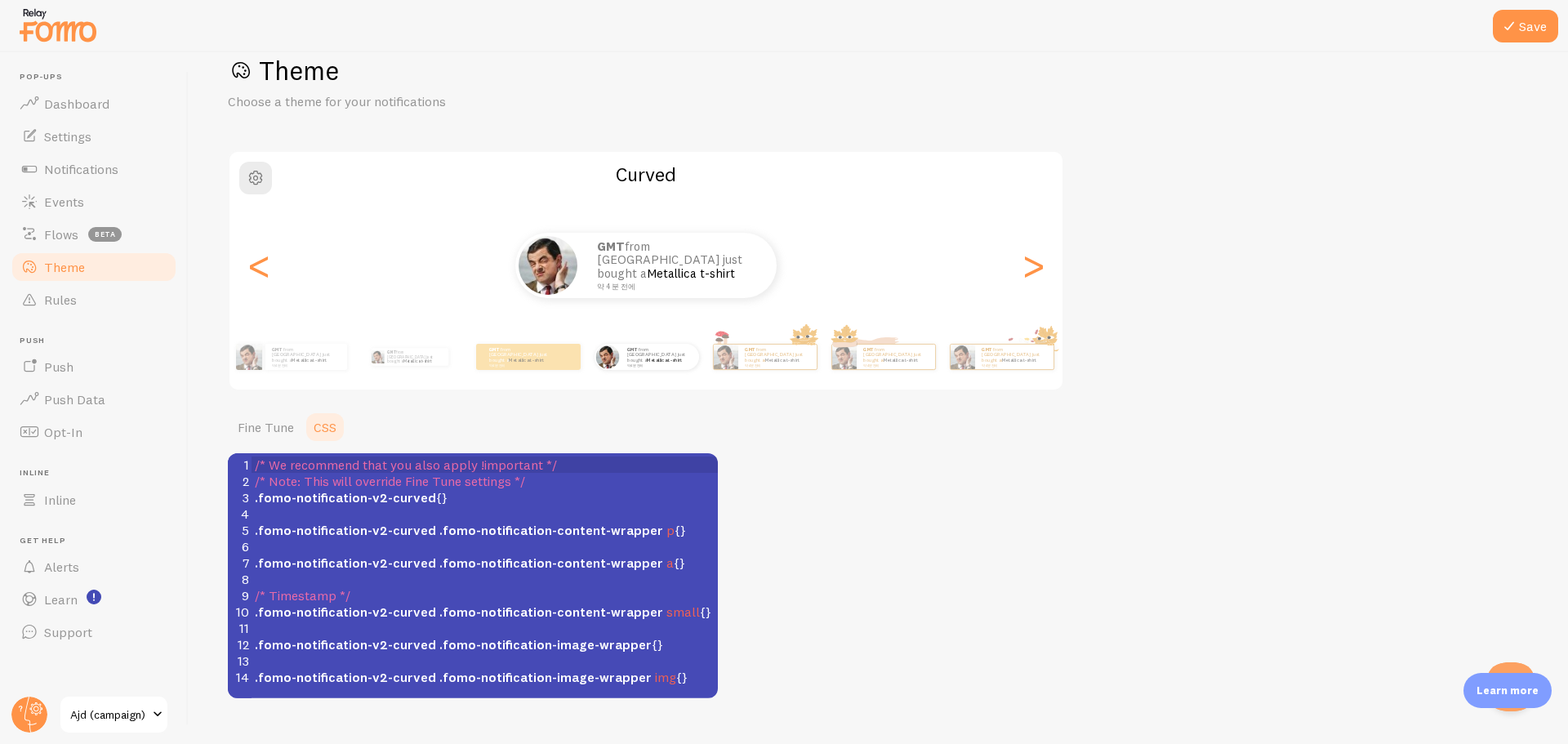
click at [275, 270] on div "GMT from [GEOGRAPHIC_DATA] just bought a Metallica t-shirt 약 4 분 전에" at bounding box center [646, 265] width 833 height 66
click at [255, 270] on div "<" at bounding box center [258, 265] width 20 height 118
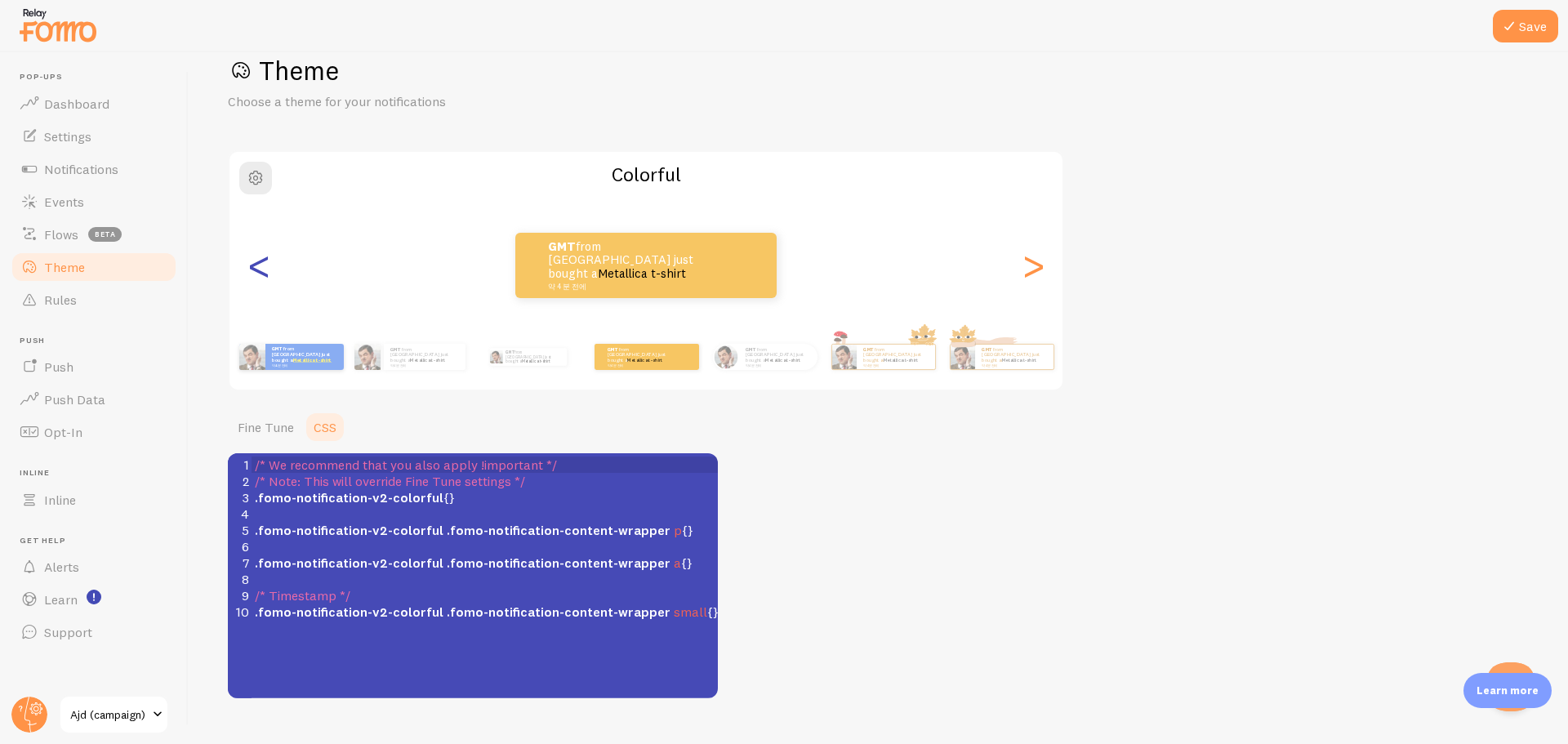
click at [255, 270] on div "<" at bounding box center [258, 265] width 20 height 118
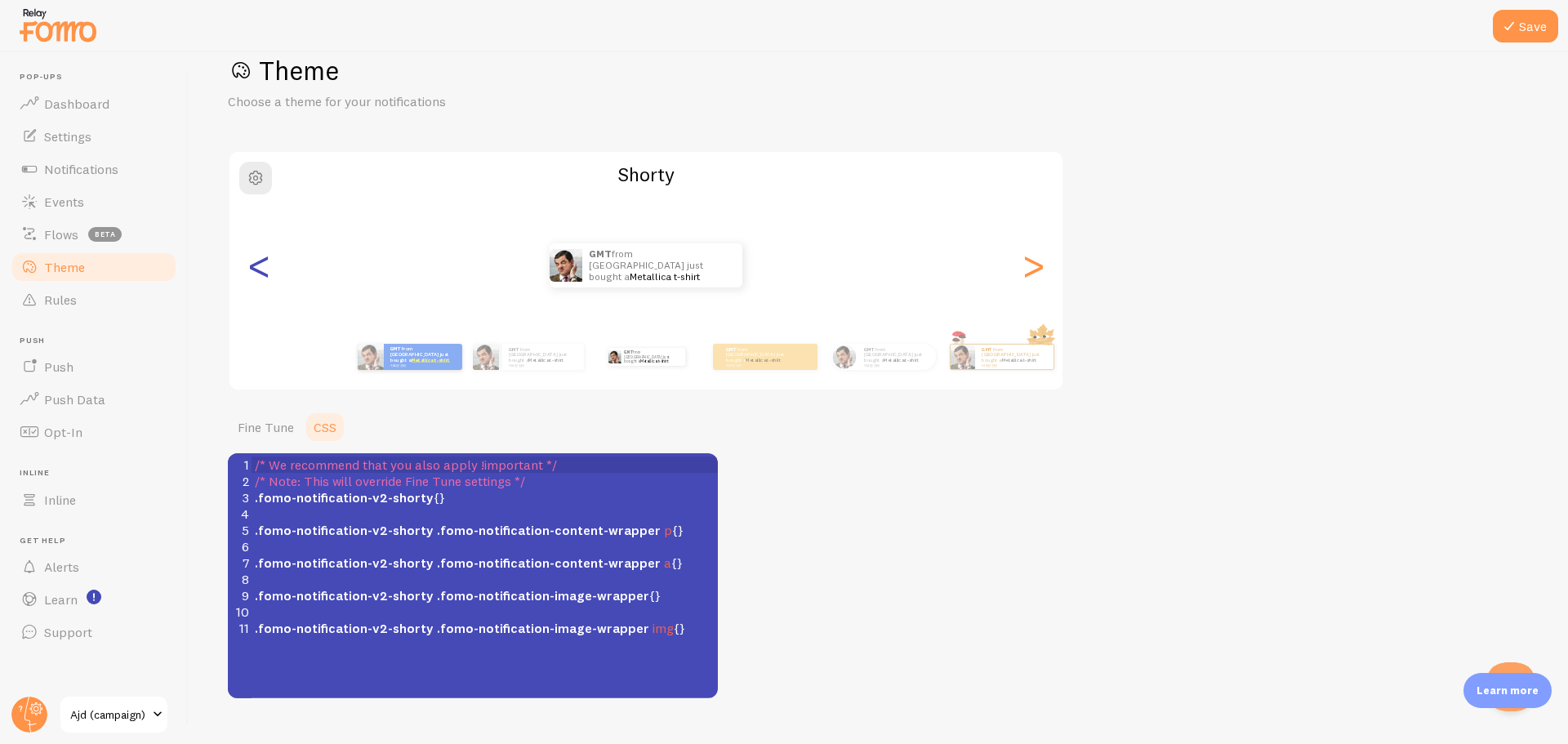
click at [255, 270] on div "<" at bounding box center [258, 265] width 20 height 118
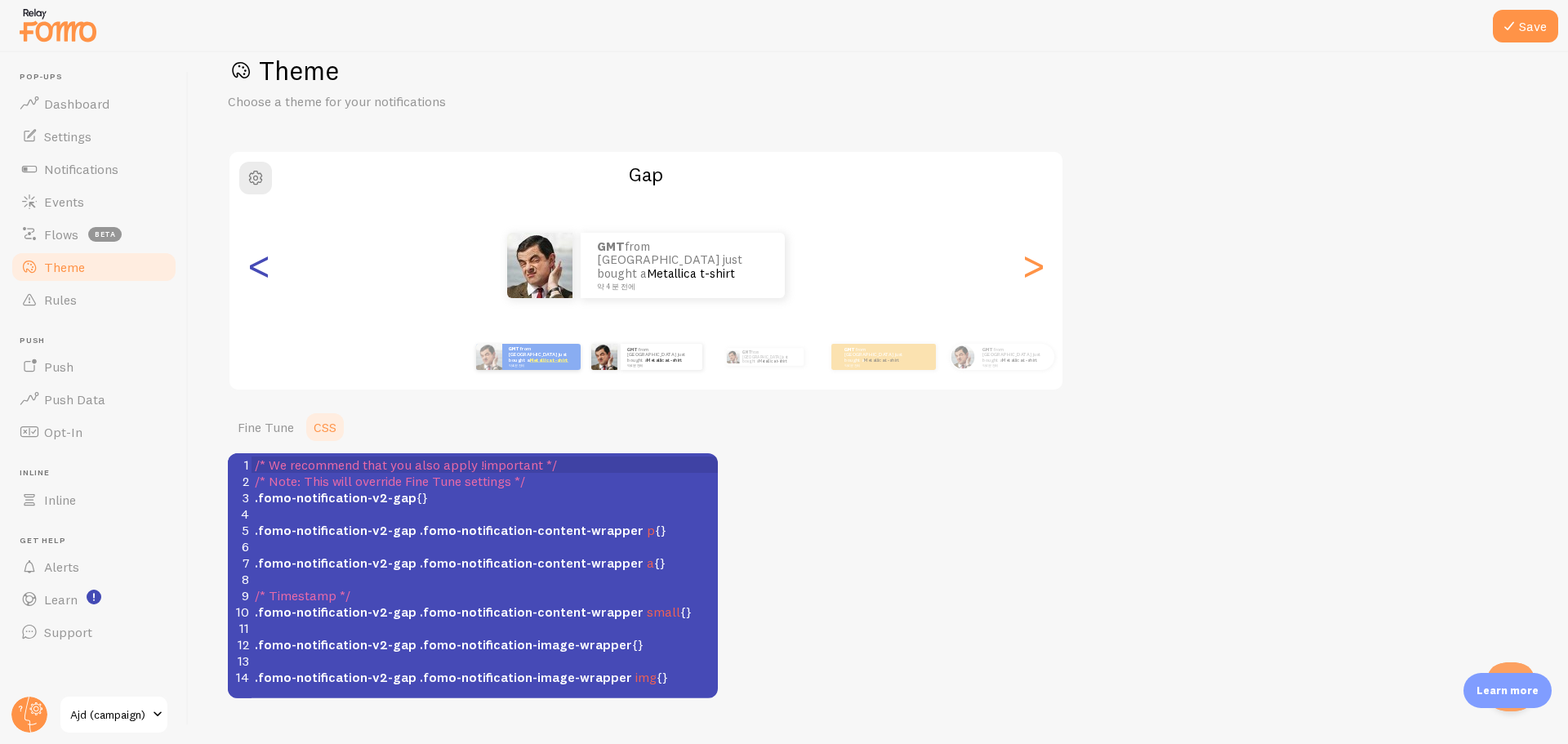
click at [255, 270] on div "<" at bounding box center [258, 265] width 20 height 118
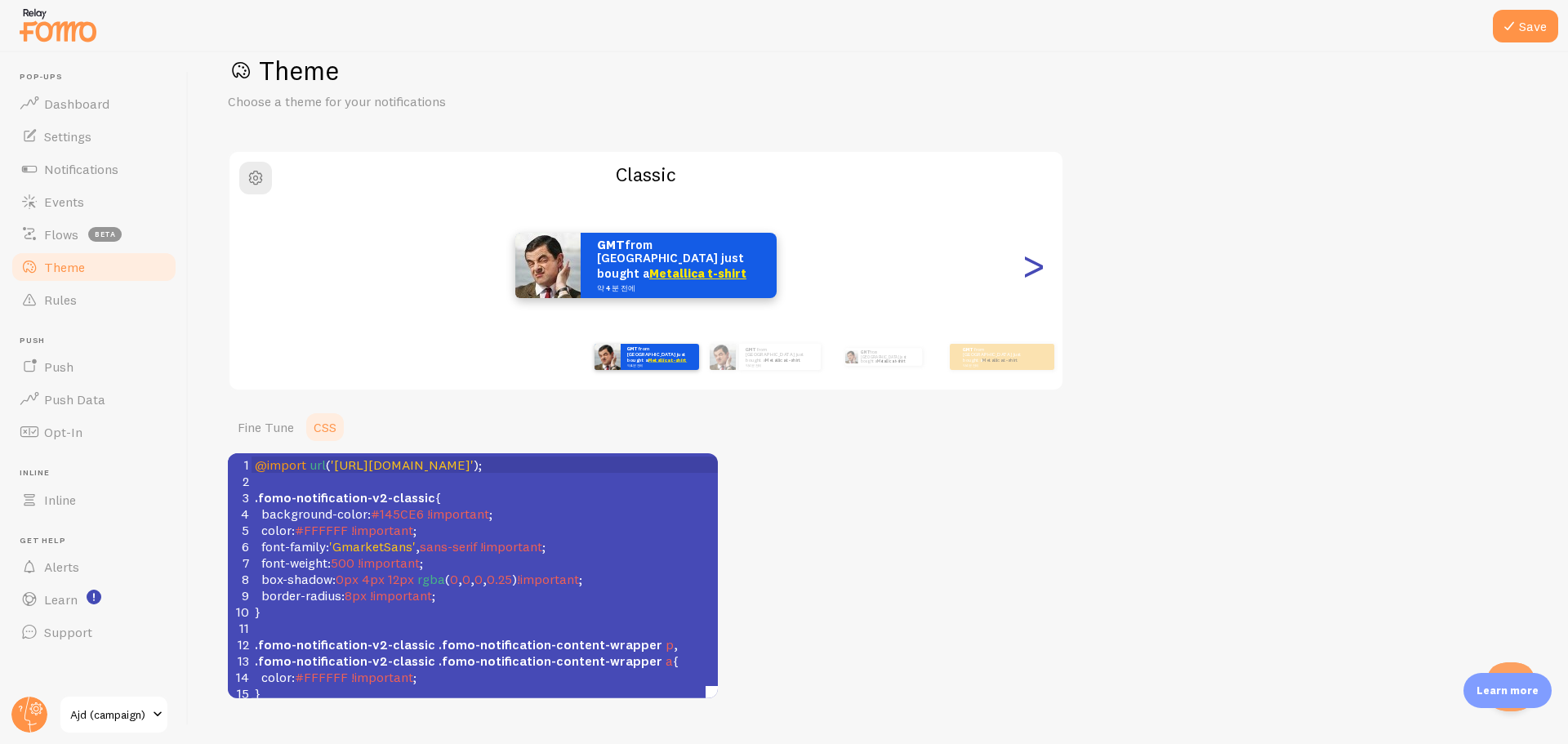
click at [1032, 269] on div ">" at bounding box center [1033, 265] width 20 height 118
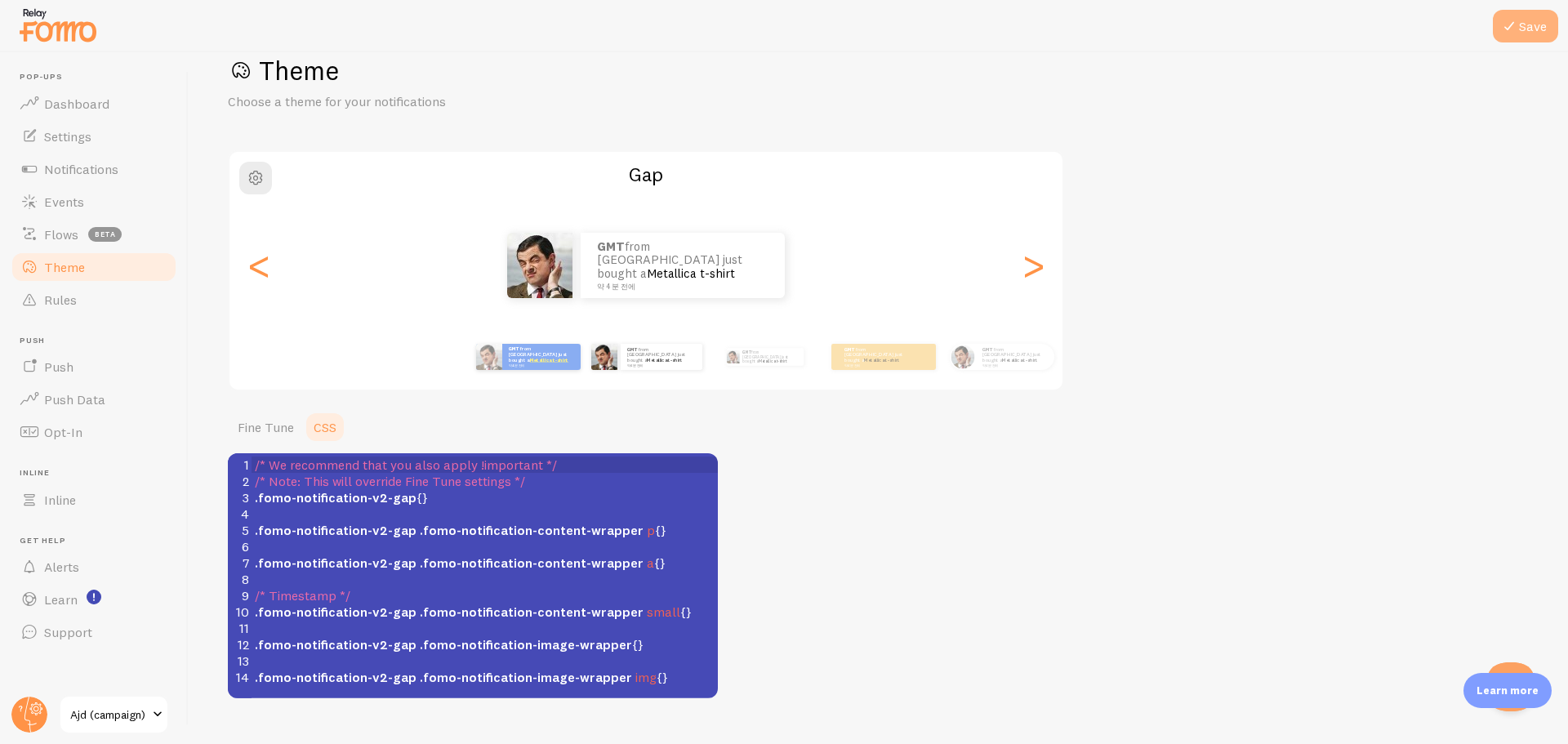
click at [1499, 22] on button "Save" at bounding box center [1526, 26] width 66 height 33
click at [103, 162] on span "Notifications" at bounding box center [81, 169] width 74 height 16
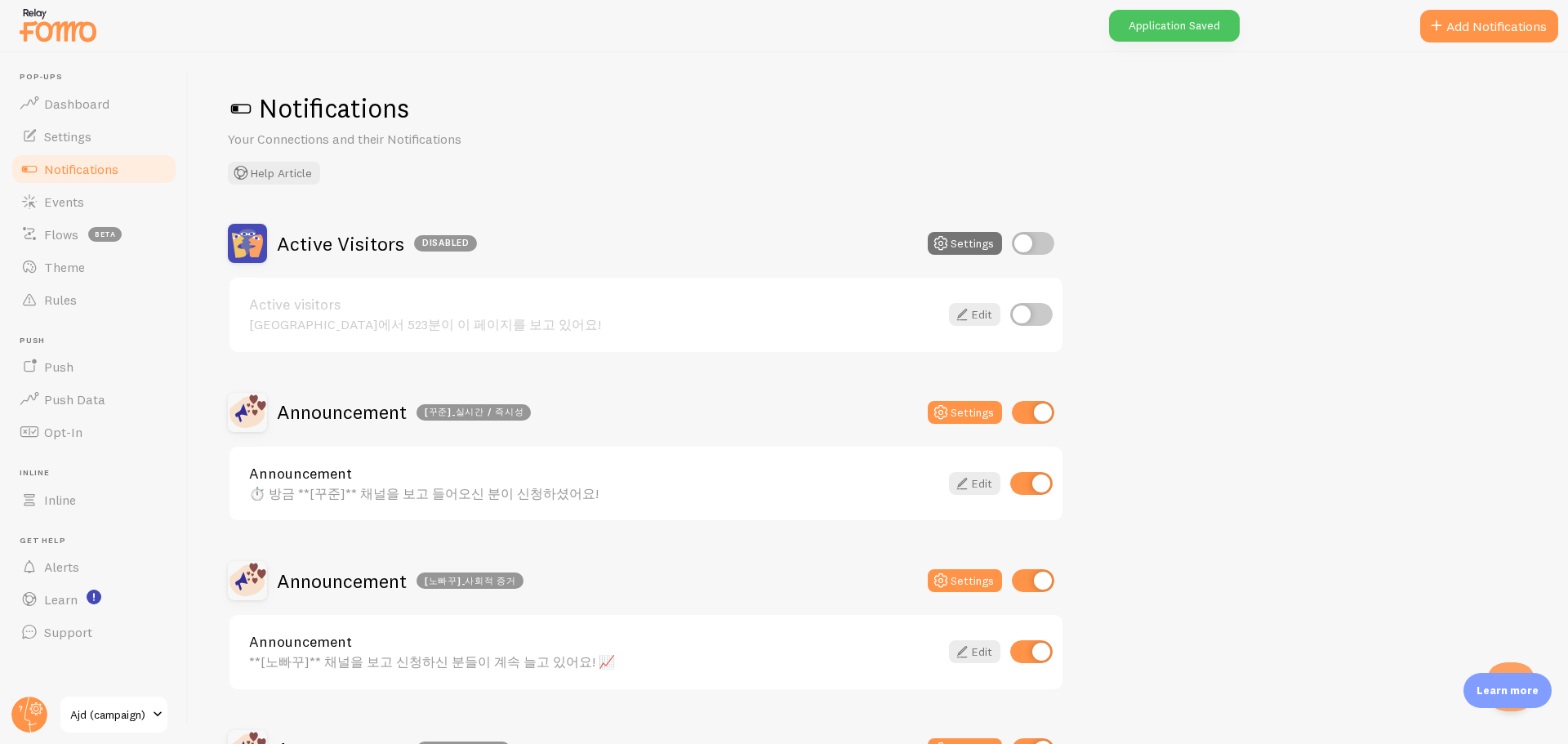
click at [371, 483] on div "Announcement ⏱️ 방금 **[꾸준]** 채널을 보고 들어오신 분이 신청하셨어요!" at bounding box center [594, 484] width 690 height 35
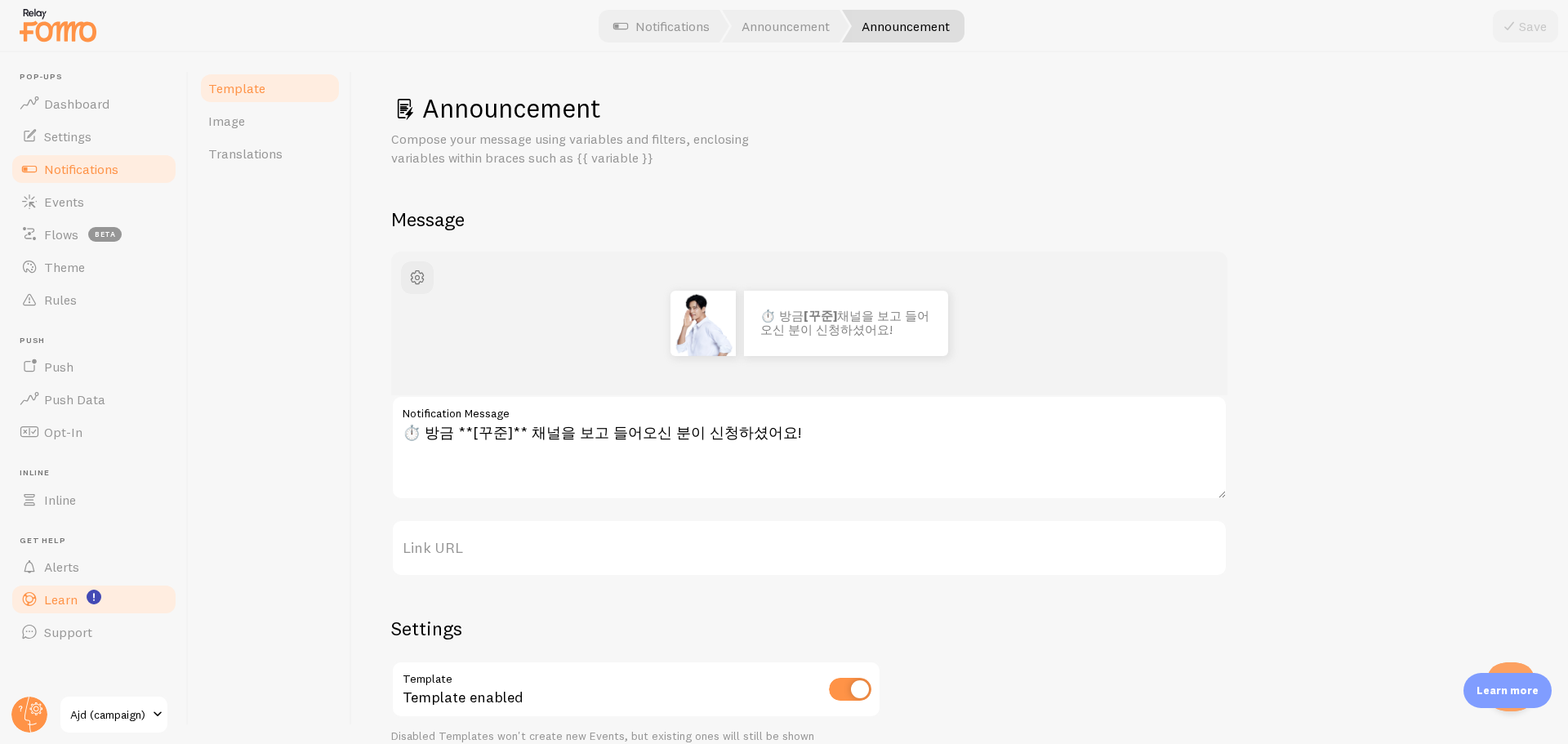
click at [156, 601] on link "Learn" at bounding box center [93, 600] width 168 height 33
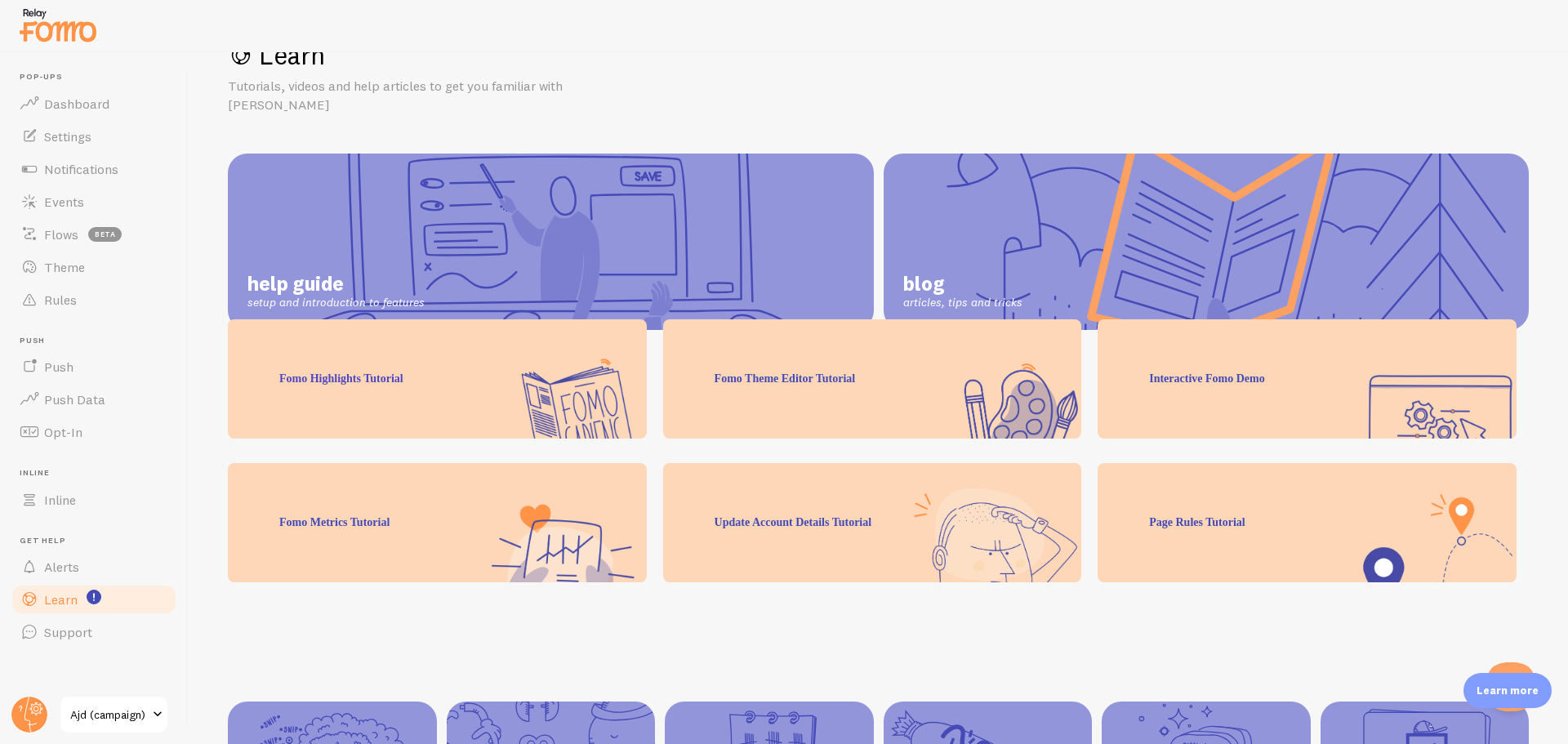
scroll to position [162, 0]
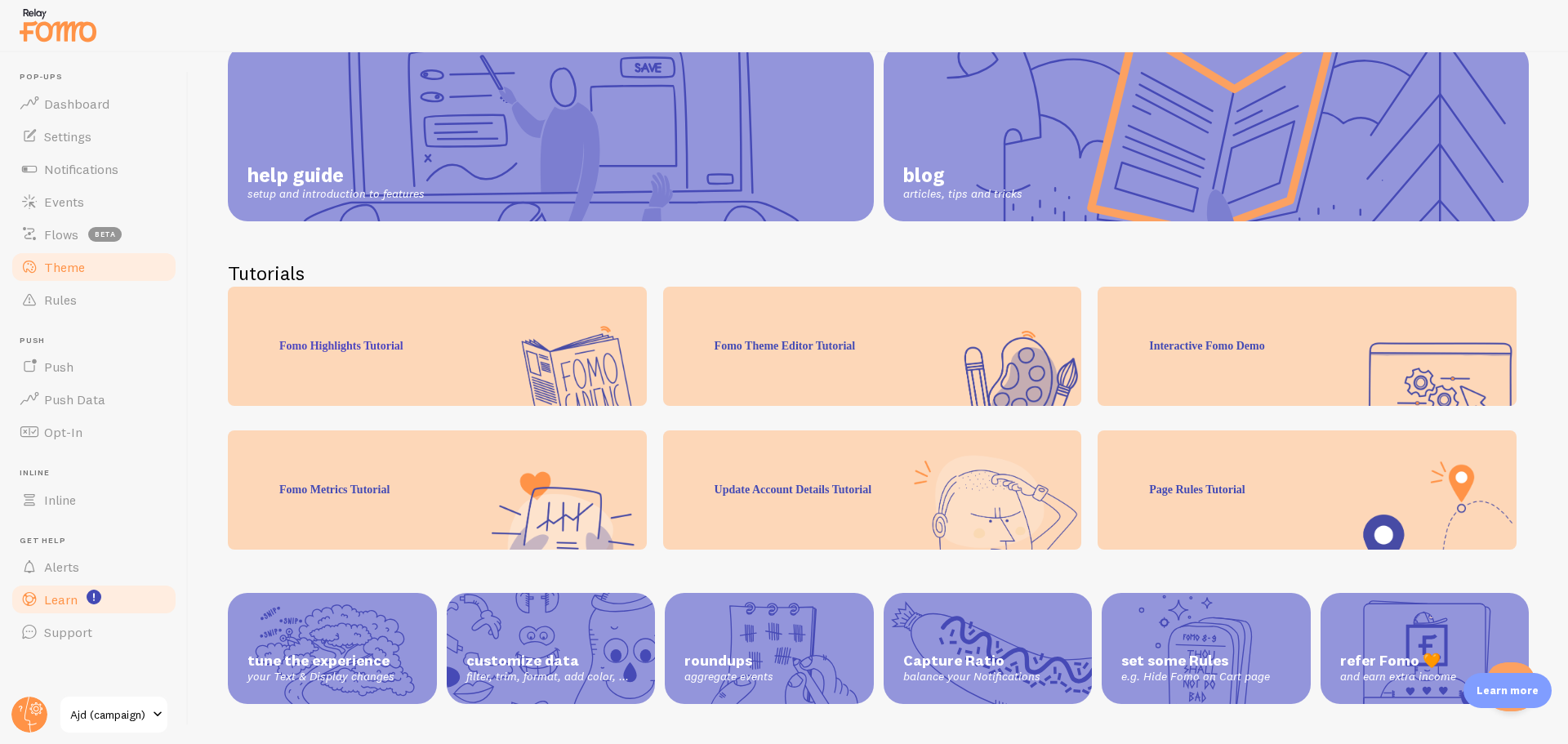
click at [98, 252] on link "Theme" at bounding box center [93, 267] width 168 height 33
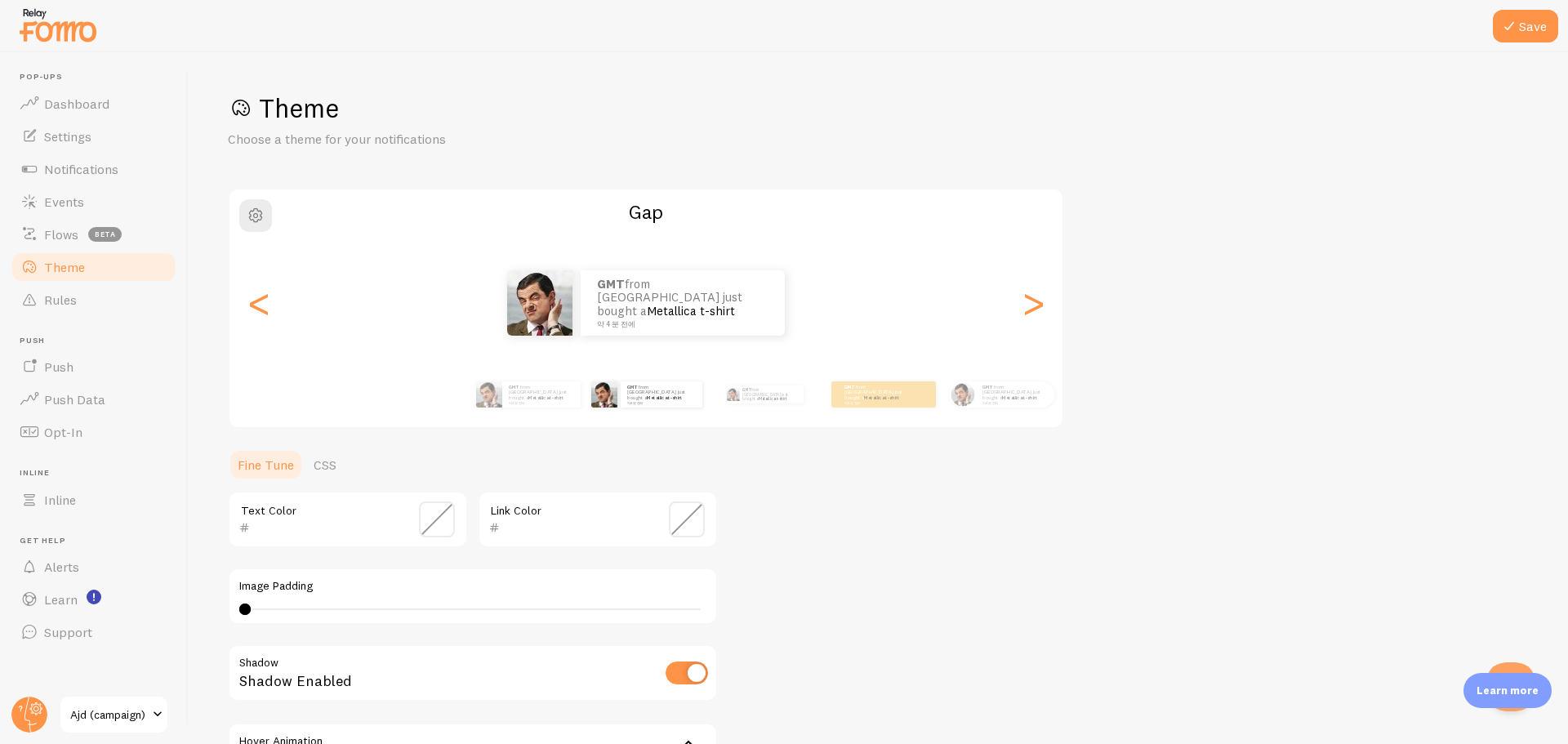
click at [475, 476] on ul "Fine Tune CSS" at bounding box center [473, 465] width 490 height 33
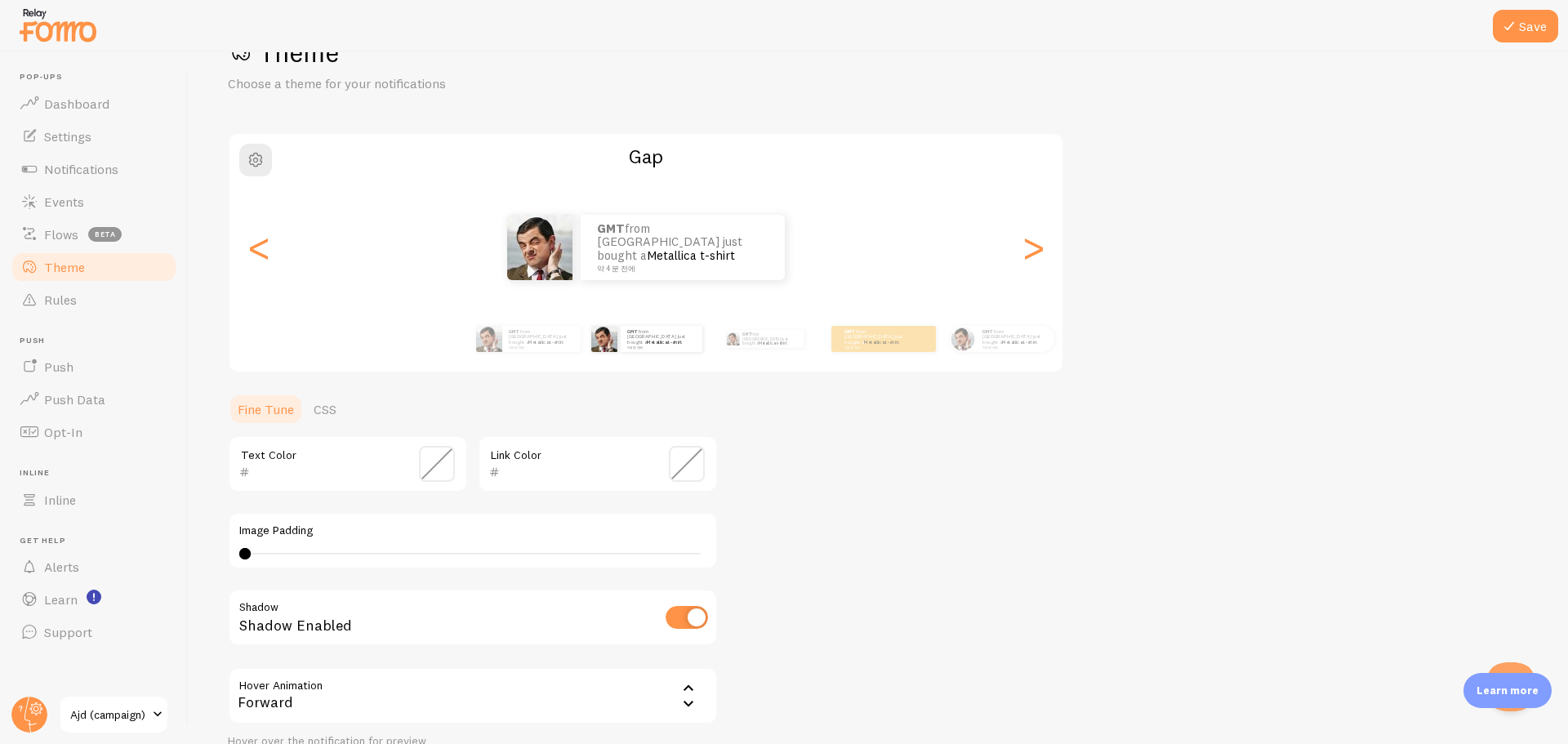
scroll to position [82, 0]
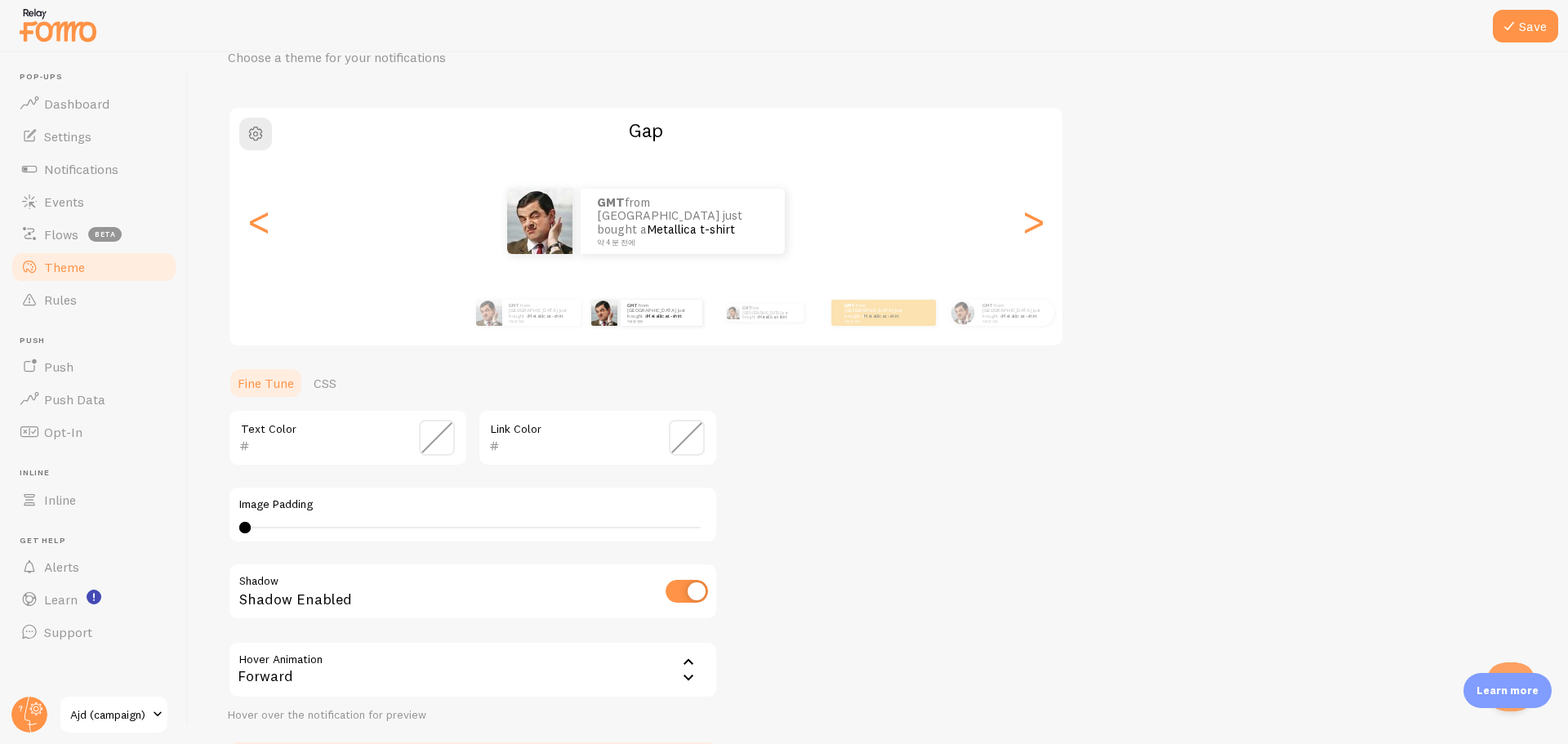
type input "0"
drag, startPoint x: 247, startPoint y: 525, endPoint x: 168, endPoint y: 536, distance: 79.8
click at [168, 536] on main "Pop-ups Dashboard Settings Notifications Events Flows beta Theme Rules [GEOGRAP…" at bounding box center [784, 398] width 1568 height 692
click at [554, 315] on link "Metallica t-shirt" at bounding box center [546, 316] width 35 height 7
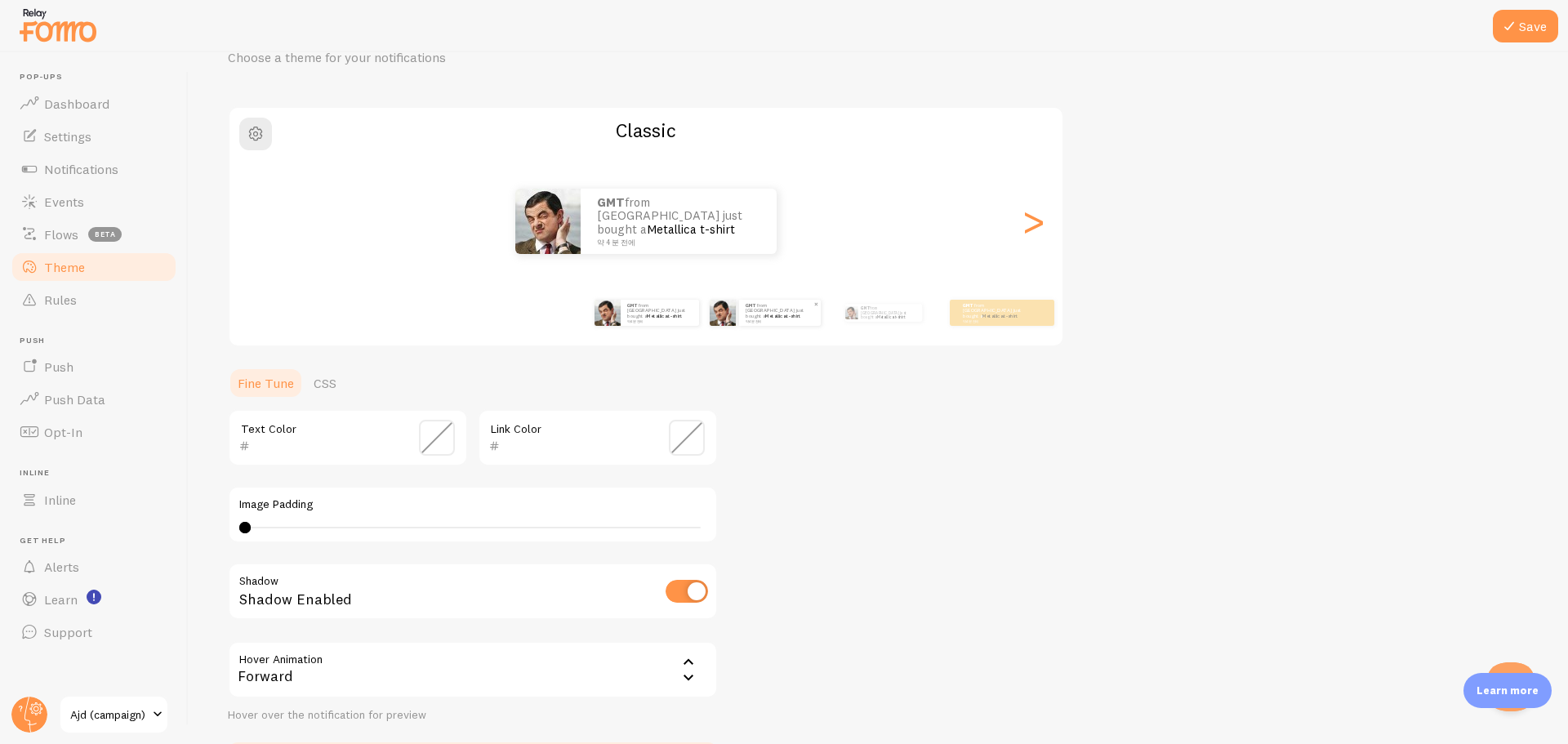
click at [772, 323] on div "GMT from [GEOGRAPHIC_DATA] just bought a Metallica t-shirt 약 4 분 전에" at bounding box center [780, 313] width 82 height 26
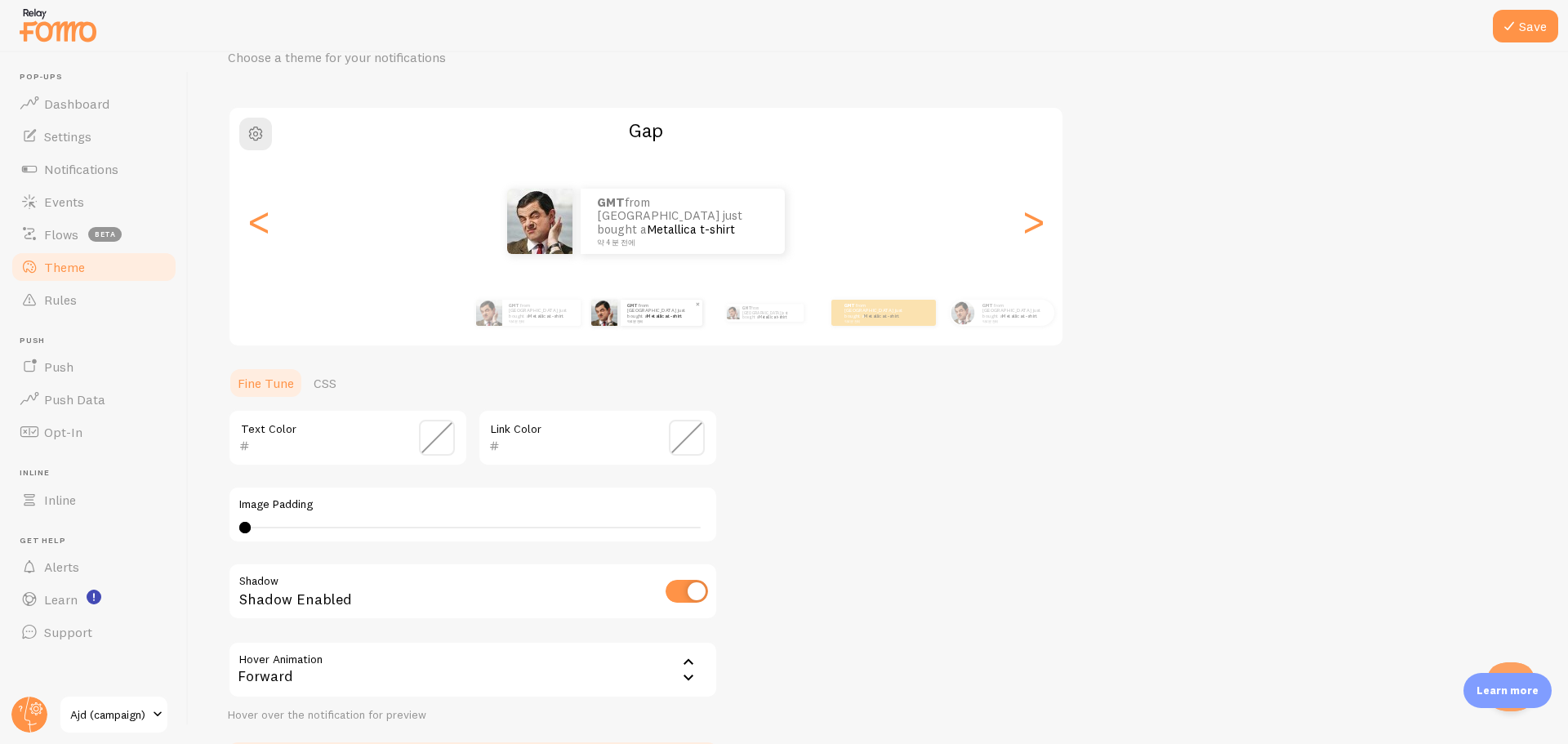
click at [772, 323] on div "GMT from [GEOGRAPHIC_DATA] just bought a Metallica t-shirt 약 4 분 전에" at bounding box center [765, 313] width 105 height 46
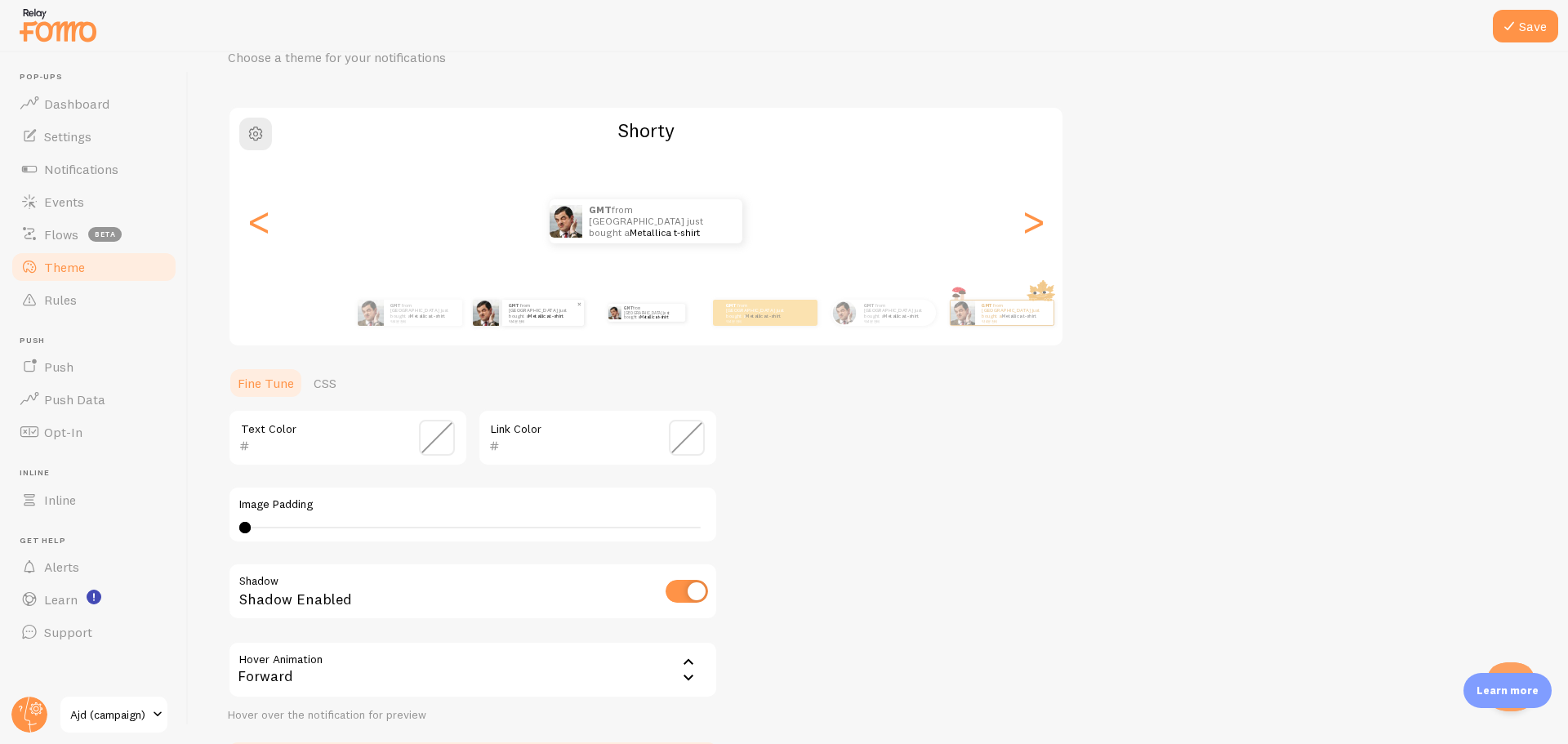
click at [772, 323] on div "GMT from [GEOGRAPHIC_DATA] just bought a Metallica t-shirt 약 4 분 전에" at bounding box center [765, 313] width 105 height 26
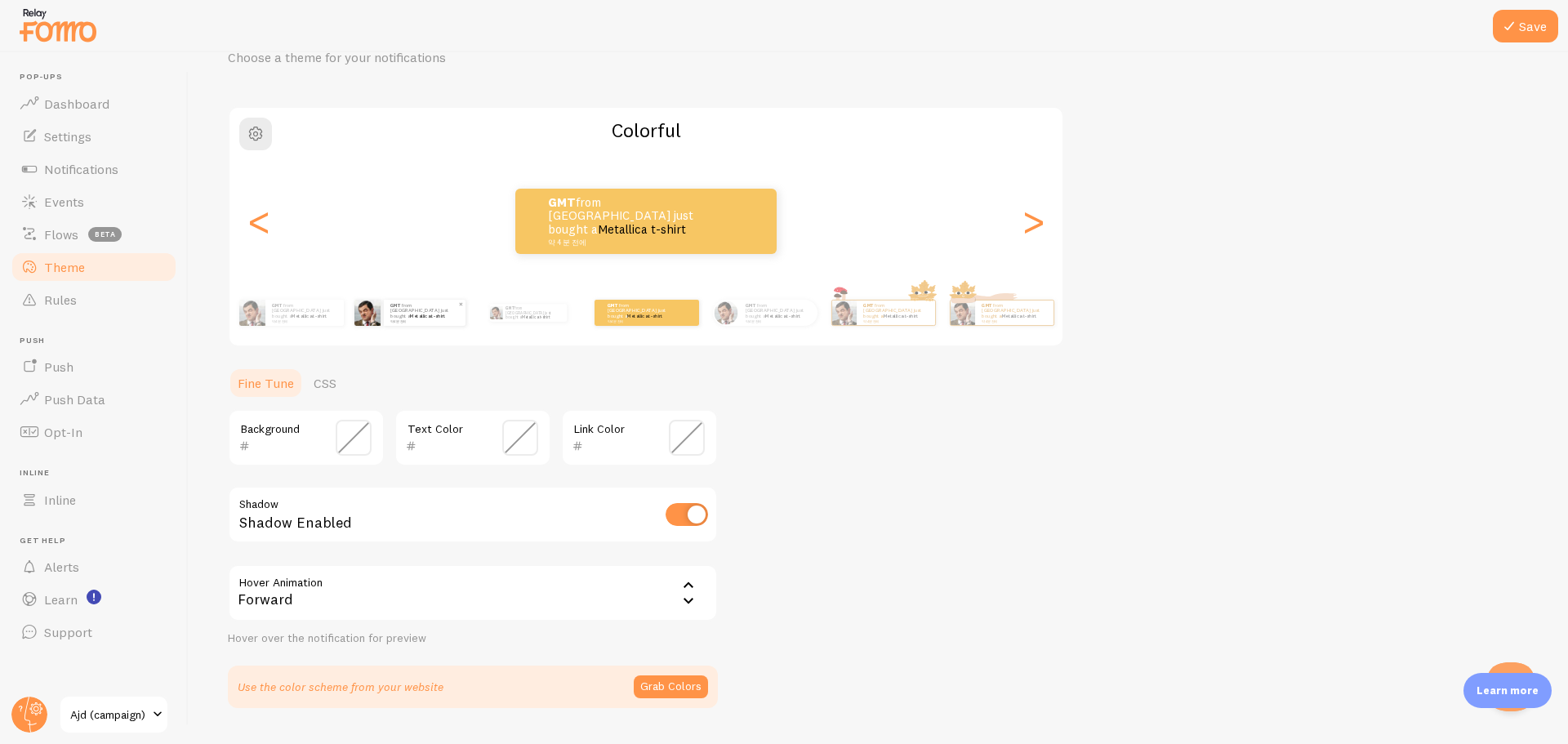
click at [772, 323] on div "GMT from [GEOGRAPHIC_DATA] just bought a Metallica t-shirt 약 4 분 전에" at bounding box center [778, 313] width 79 height 26
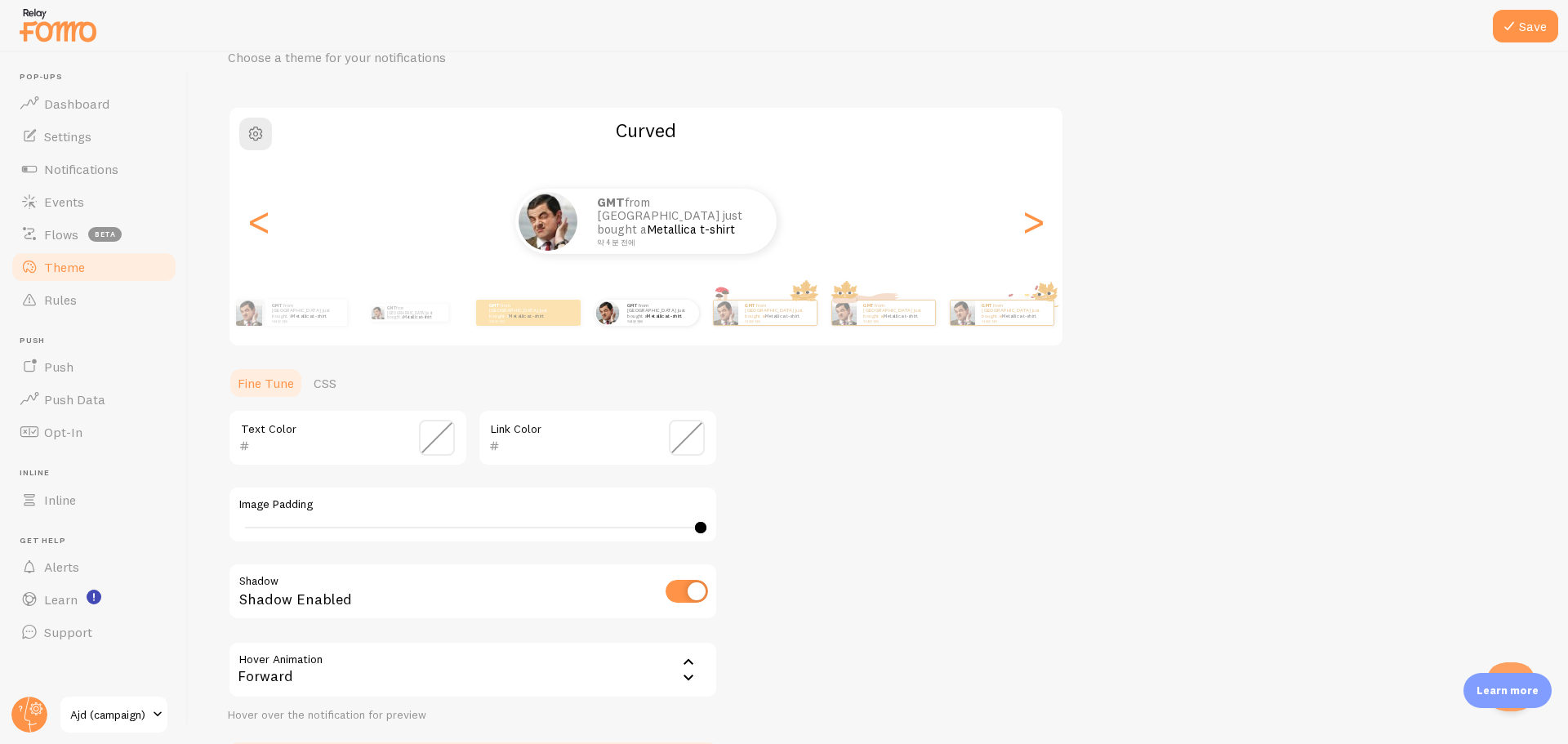
type input "4"
drag, startPoint x: 247, startPoint y: 525, endPoint x: 177, endPoint y: 532, distance: 70.3
click at [151, 532] on main "Pop-ups Dashboard Settings Notifications Events Flows beta Theme Rules [GEOGRAP…" at bounding box center [784, 398] width 1568 height 692
click at [1508, 20] on icon at bounding box center [1509, 26] width 20 height 20
click at [95, 169] on span "Notifications" at bounding box center [81, 169] width 74 height 16
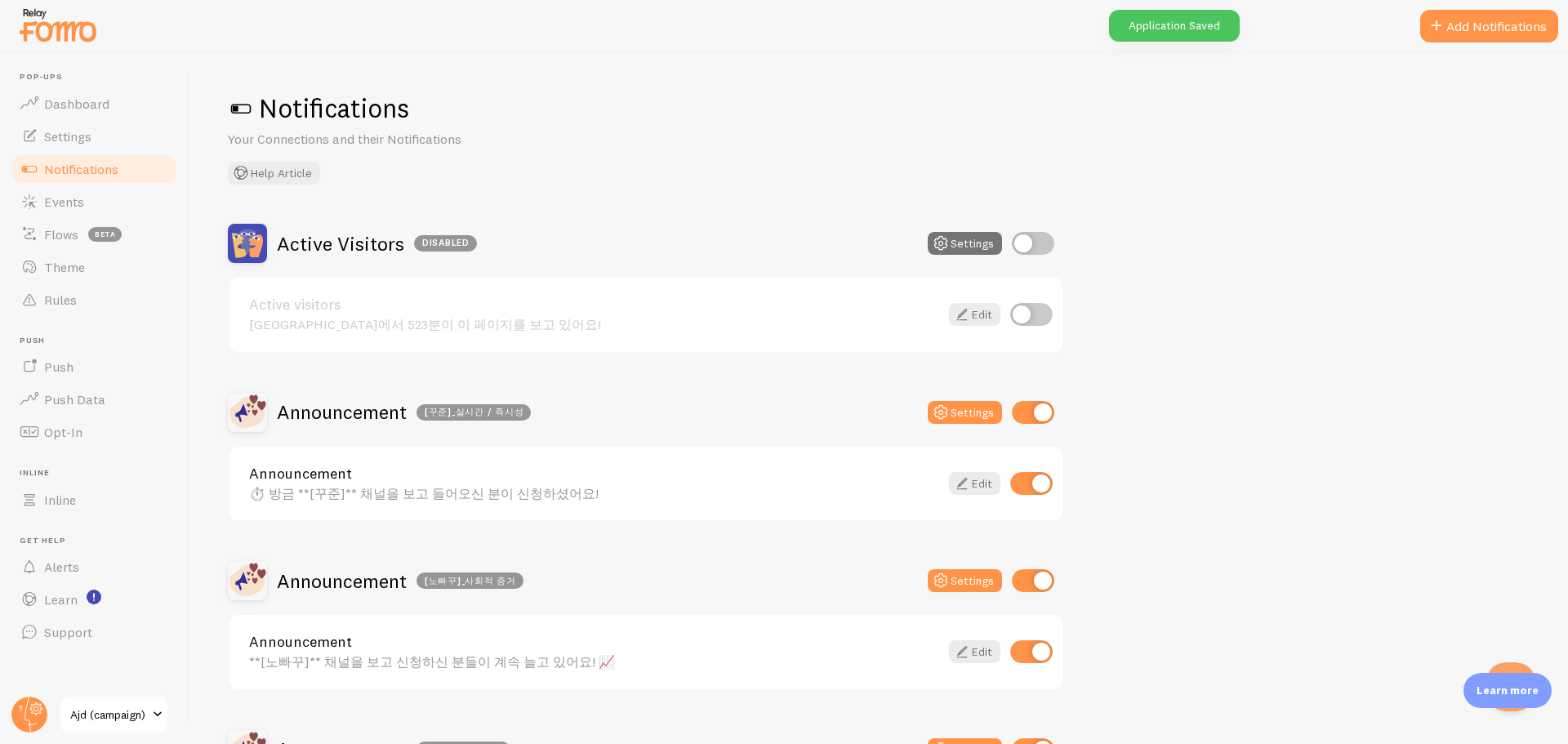
click at [465, 491] on div "⏱️ 방금 **[꾸준]** 채널을 보고 들어오신 분이 신청하셨어요!" at bounding box center [594, 493] width 690 height 15
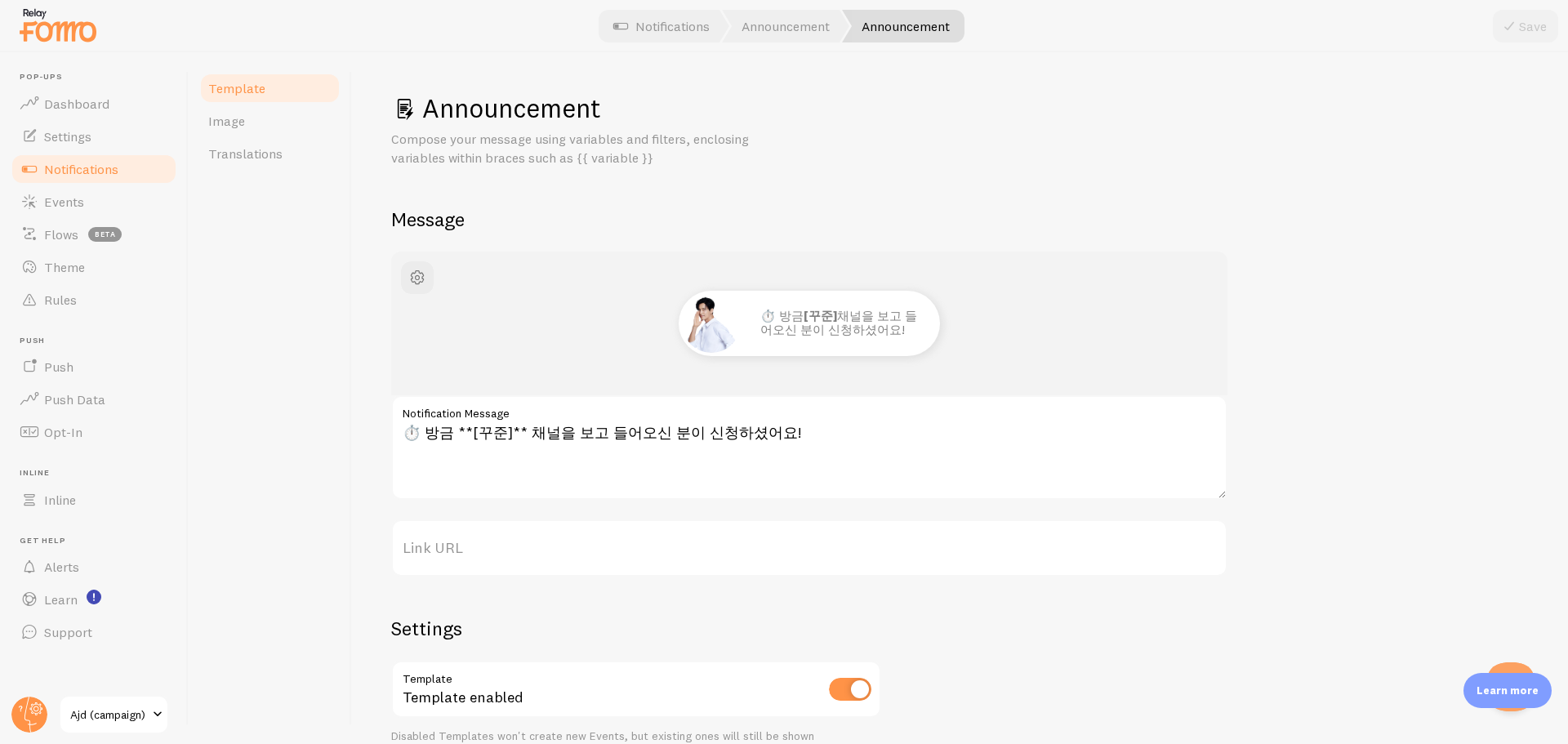
click at [337, 539] on div "Template Image Translations" at bounding box center [270, 398] width 163 height 692
click at [117, 113] on link "Dashboard" at bounding box center [93, 104] width 168 height 33
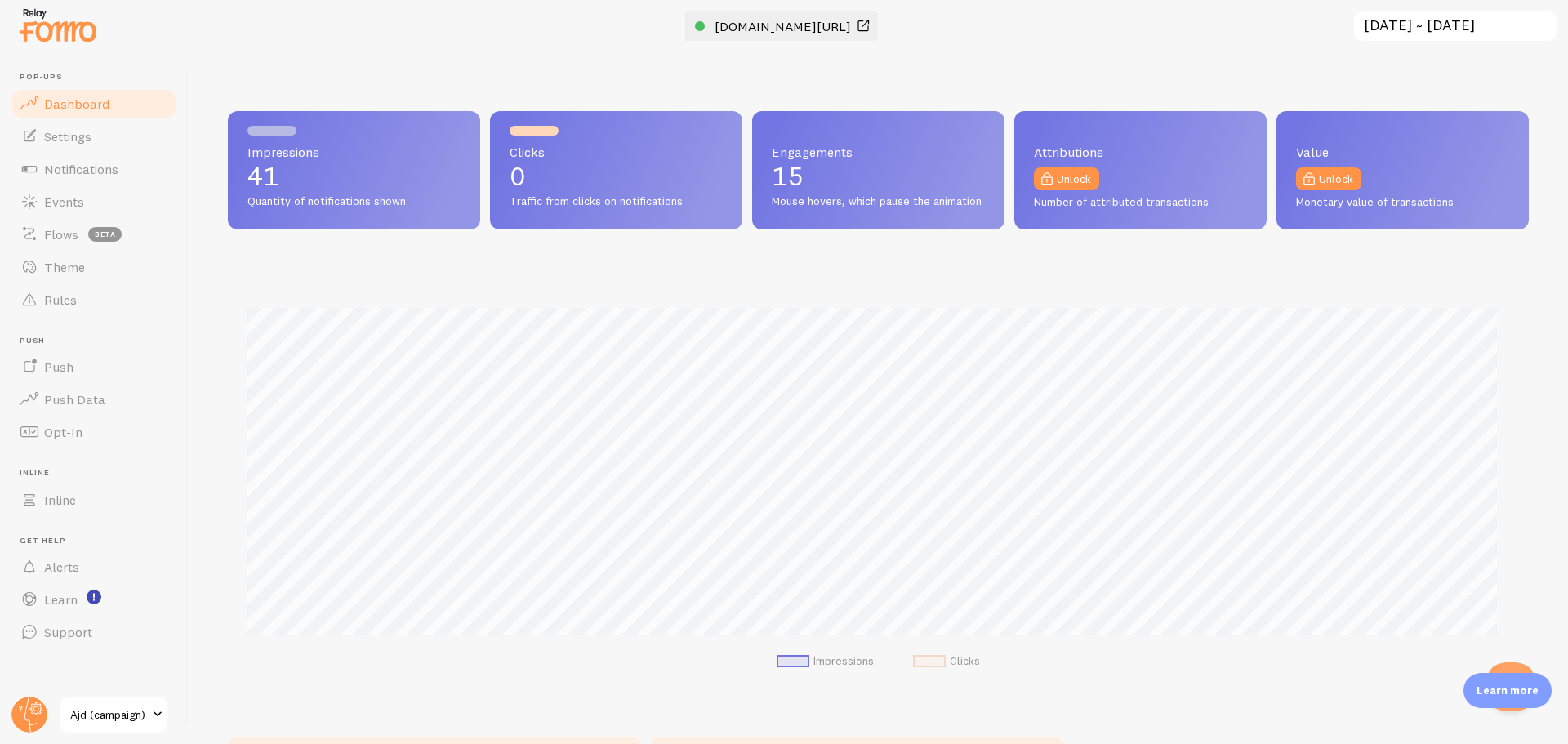
scroll to position [429, 1289]
click at [800, 27] on span "[DOMAIN_NAME][URL]" at bounding box center [783, 26] width 136 height 16
click at [111, 275] on link "Theme" at bounding box center [93, 267] width 168 height 33
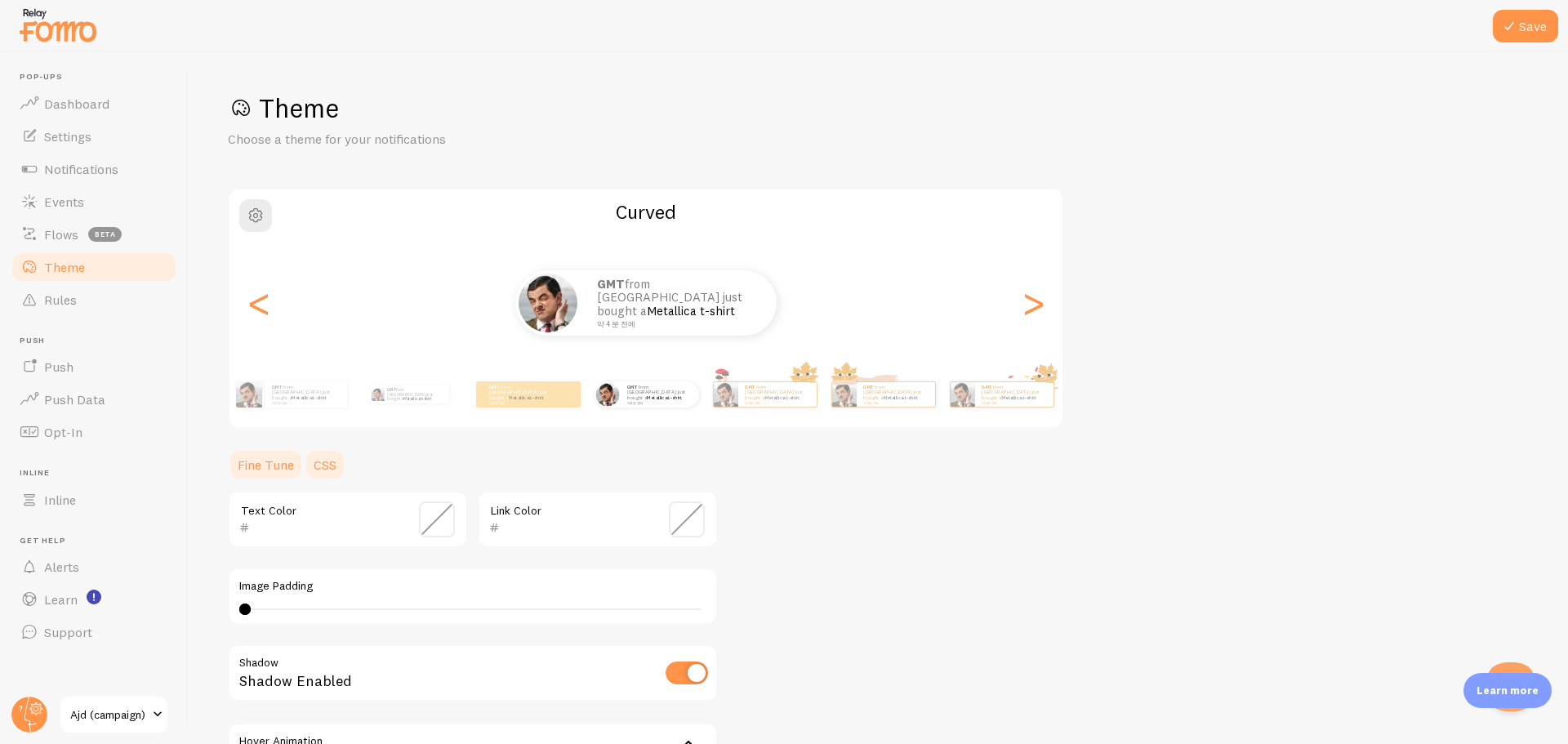
click at [328, 469] on link "CSS" at bounding box center [325, 465] width 42 height 33
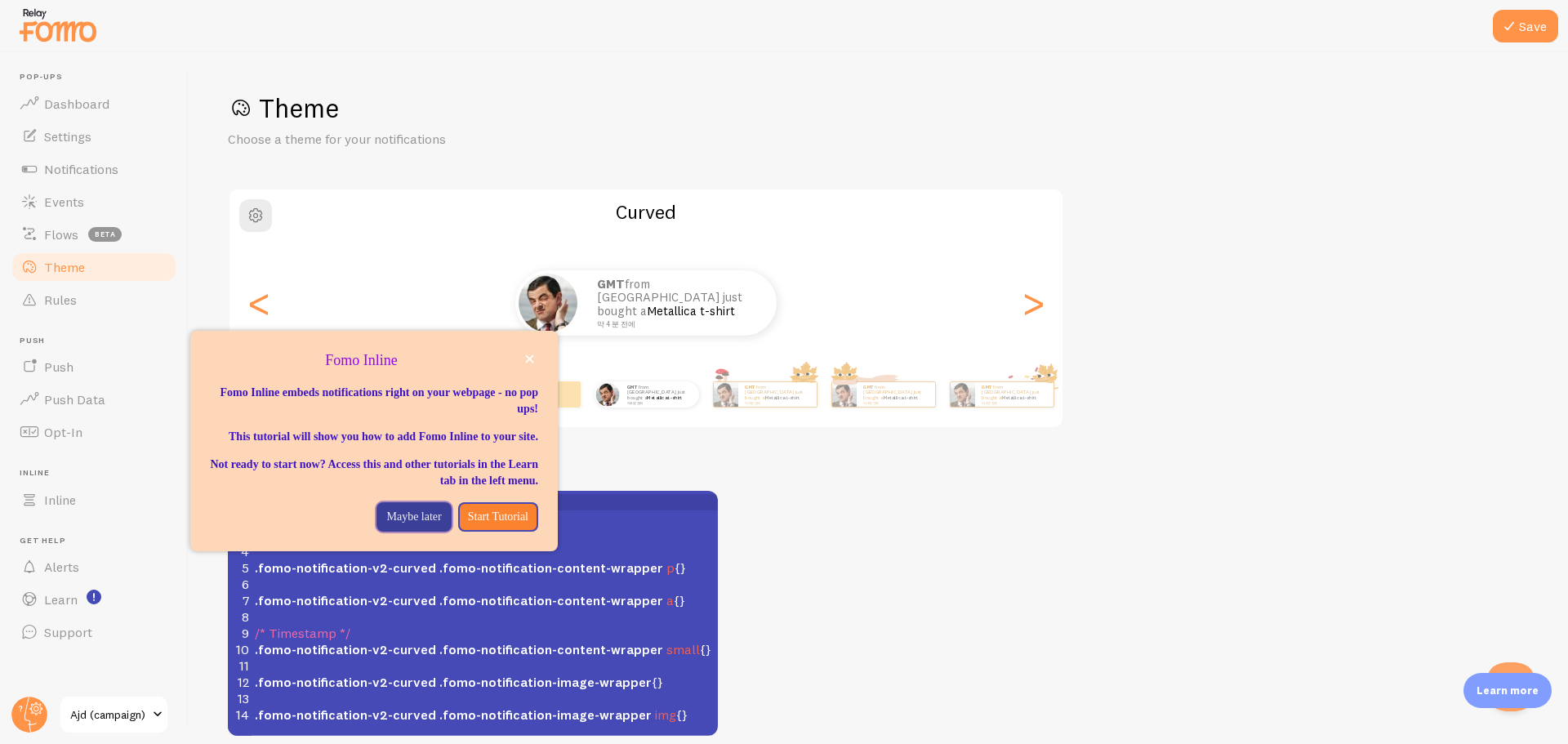
click at [400, 525] on p "Maybe later" at bounding box center [413, 517] width 54 height 16
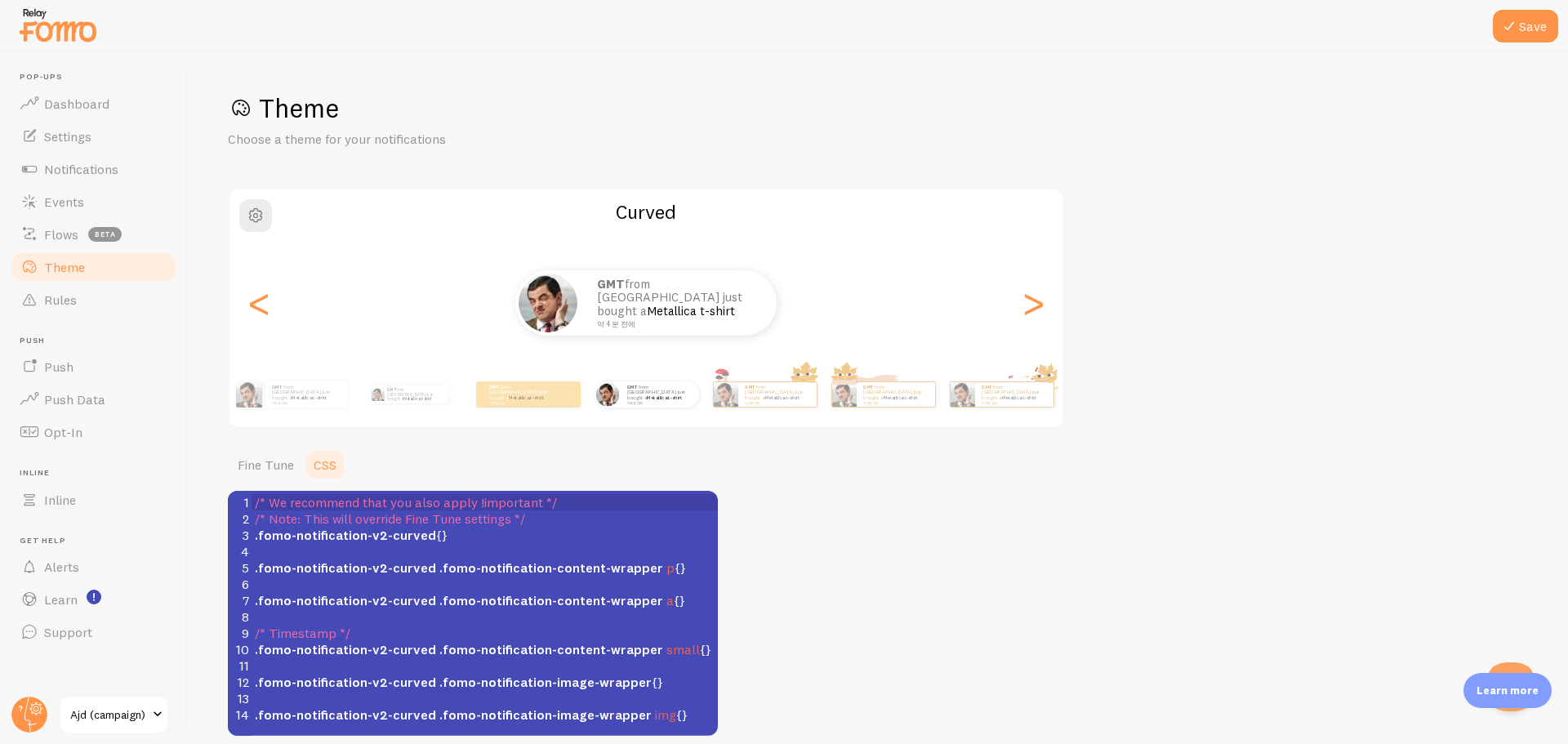
click at [839, 501] on div "Theme Choose a theme for your notifications Curved GMT from [GEOGRAPHIC_DATA] j…" at bounding box center [879, 414] width 1301 height 645
click at [1040, 315] on div ">" at bounding box center [1033, 303] width 20 height 118
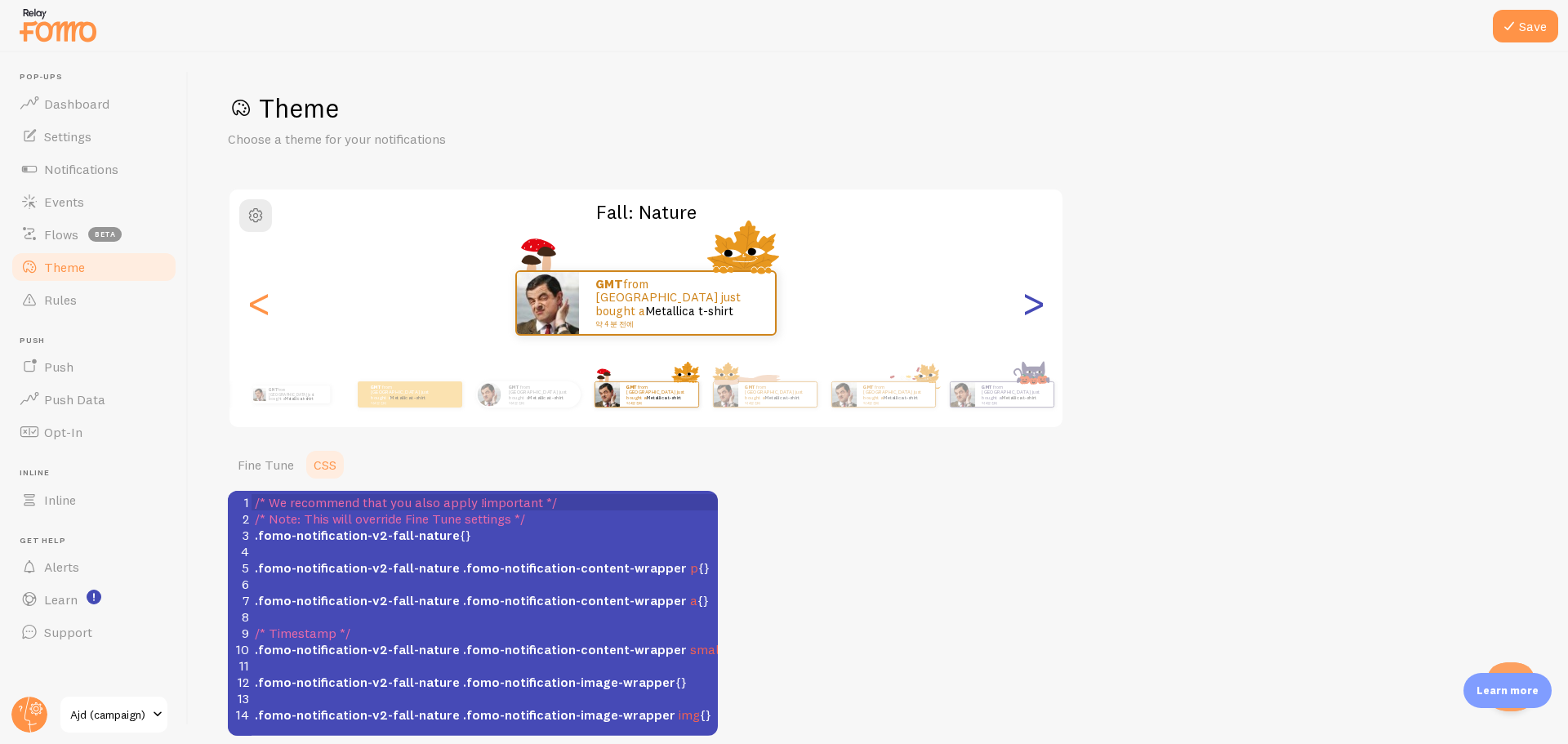
click at [1040, 315] on div ">" at bounding box center [1033, 303] width 20 height 118
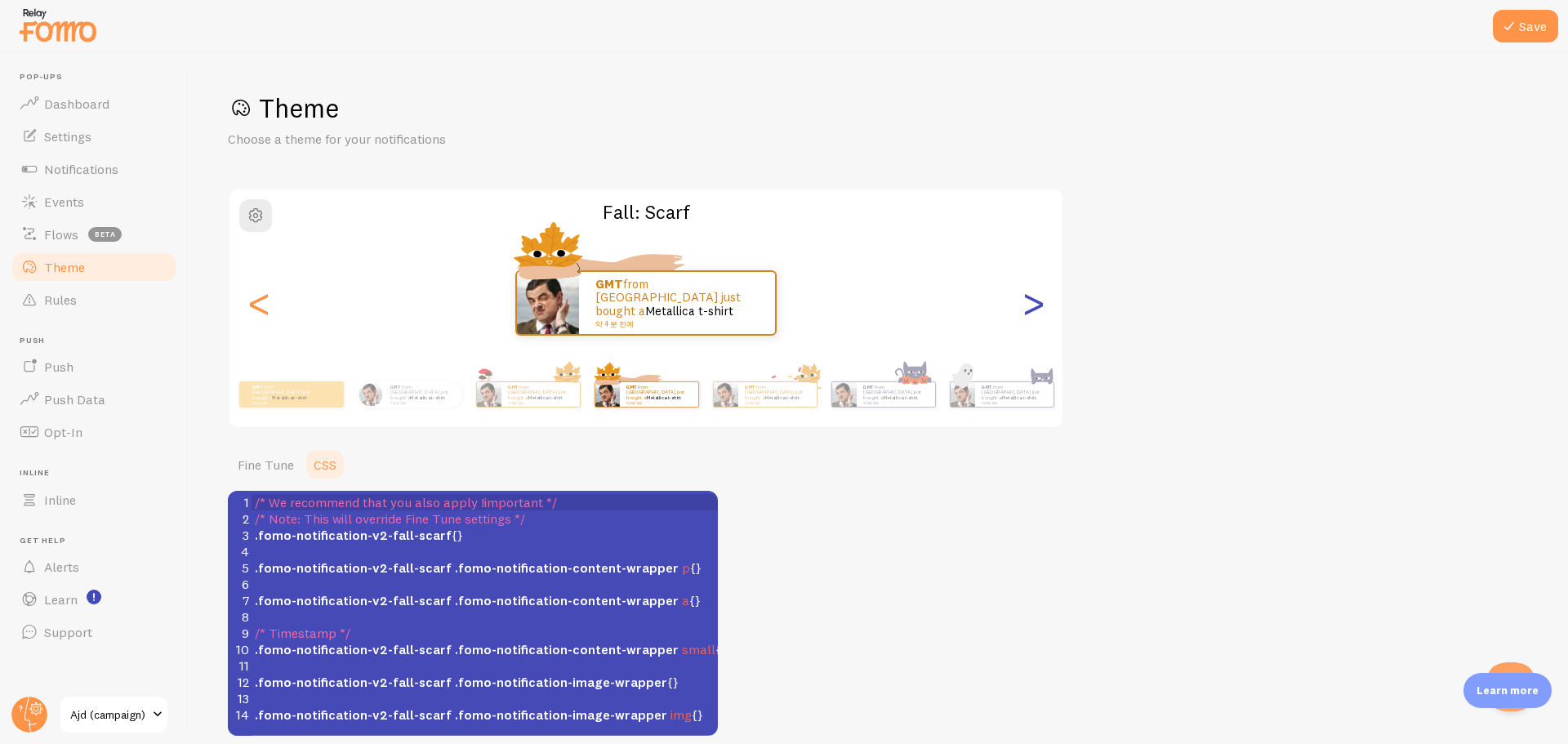
click at [1040, 315] on div ">" at bounding box center [1033, 303] width 20 height 118
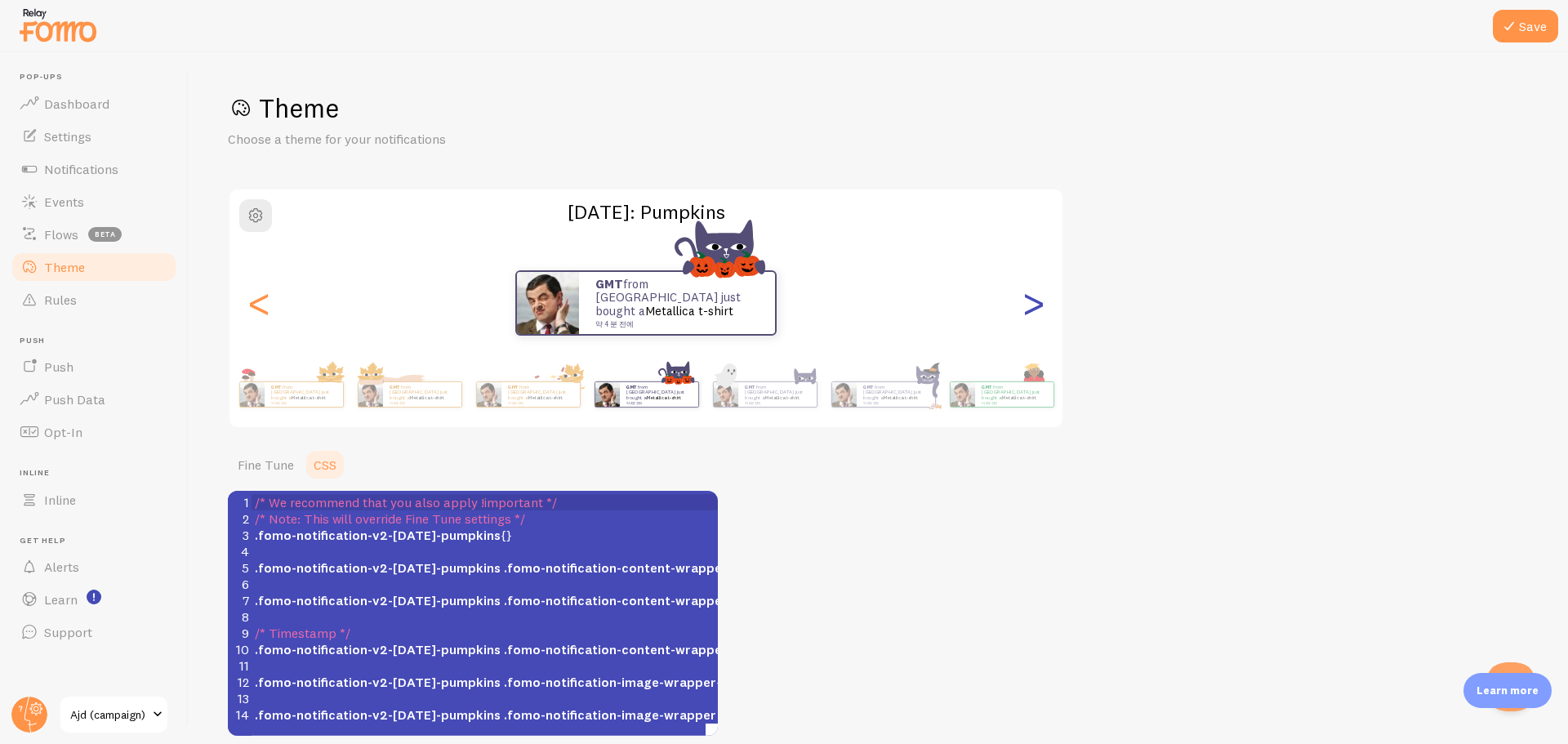
click at [1040, 315] on div ">" at bounding box center [1033, 303] width 20 height 118
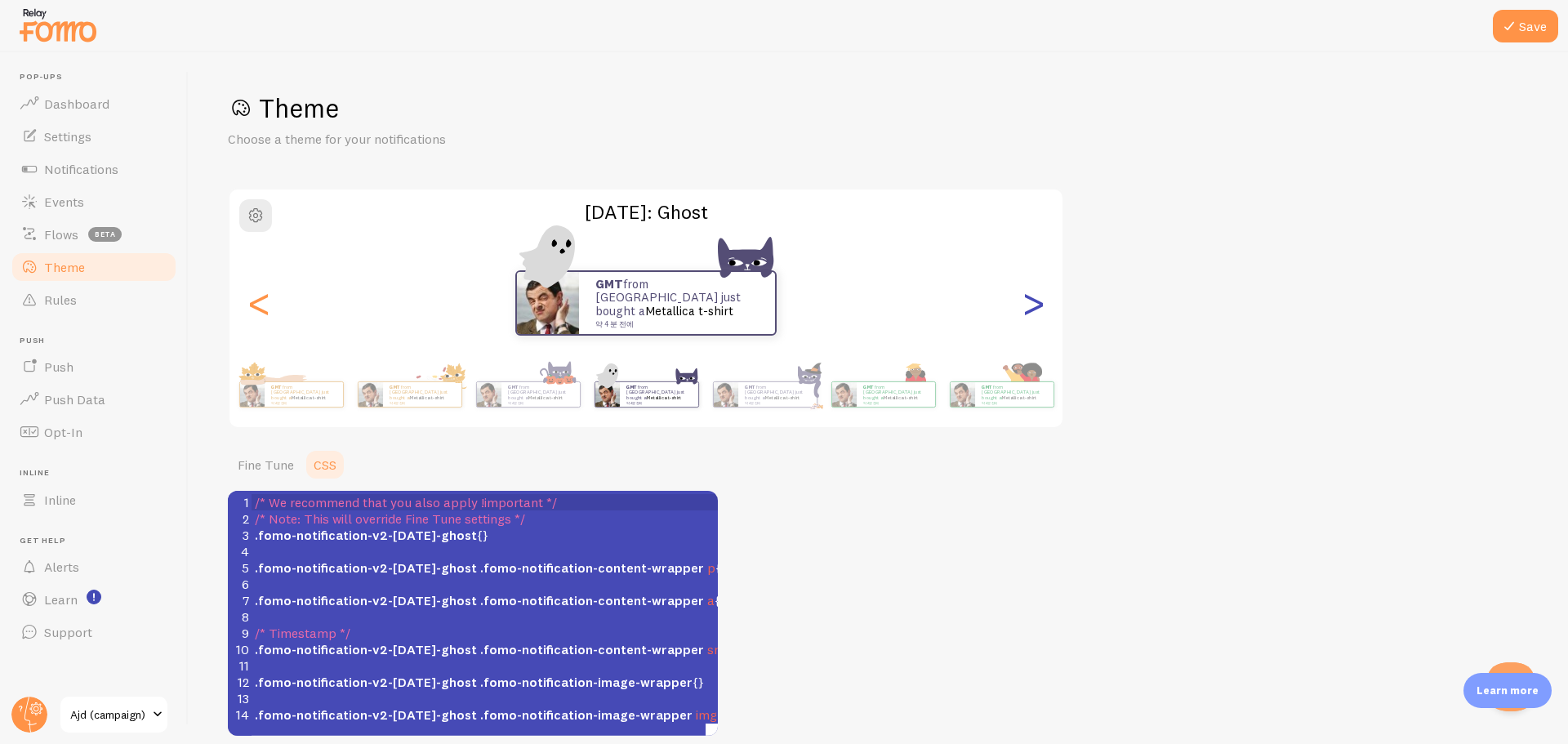
click at [1040, 315] on div ">" at bounding box center [1033, 303] width 20 height 118
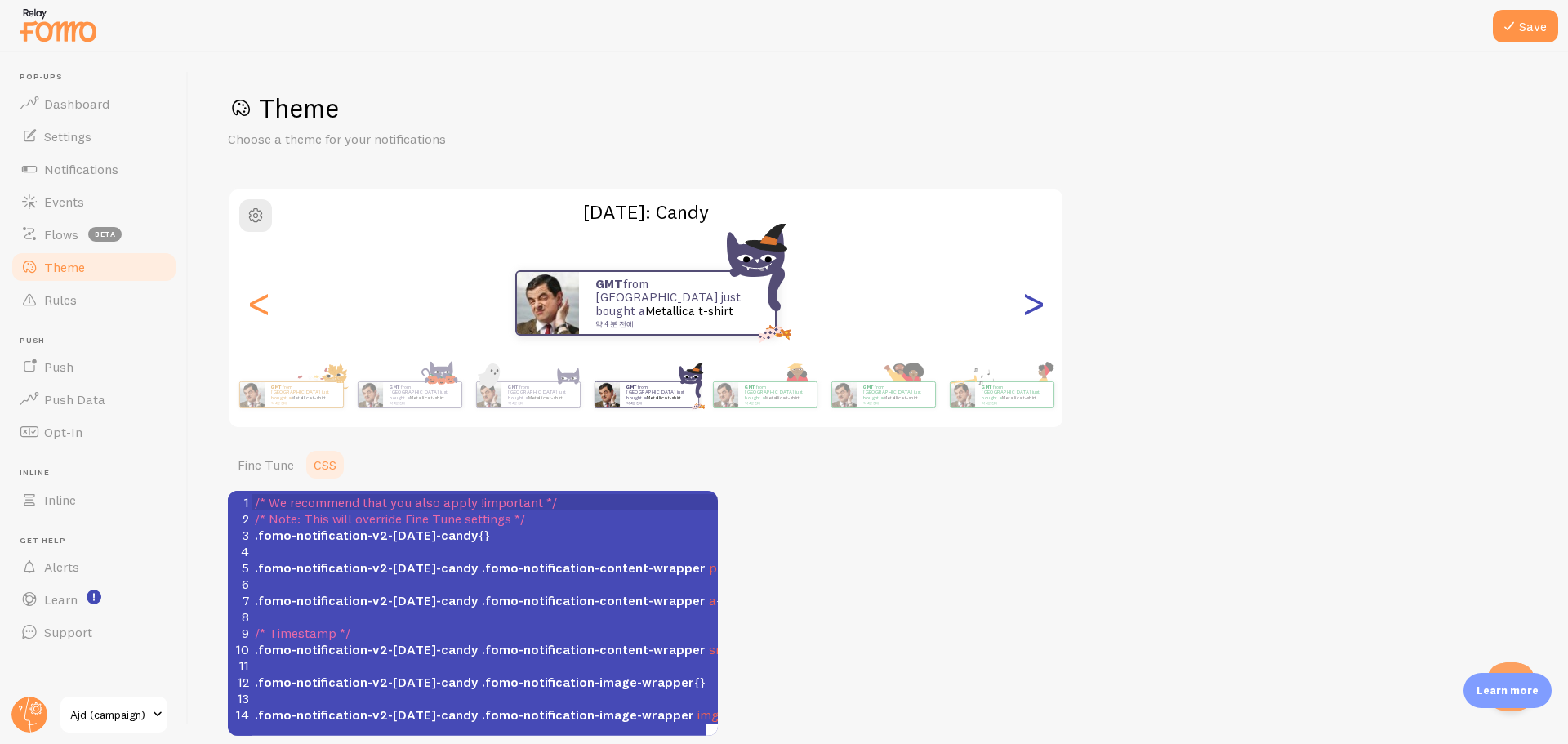
click at [1040, 315] on div ">" at bounding box center [1033, 303] width 20 height 118
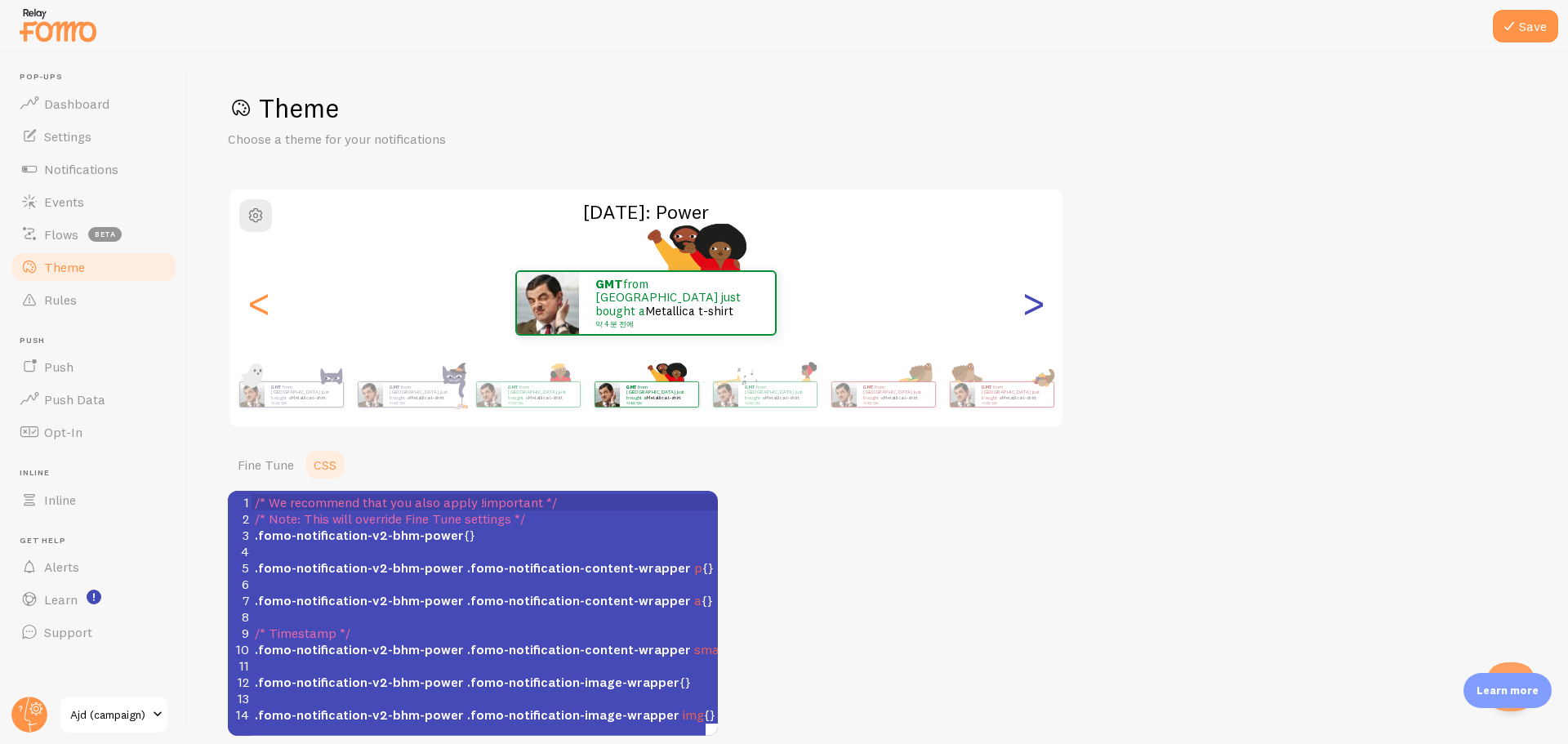
click at [1040, 315] on div ">" at bounding box center [1033, 303] width 20 height 118
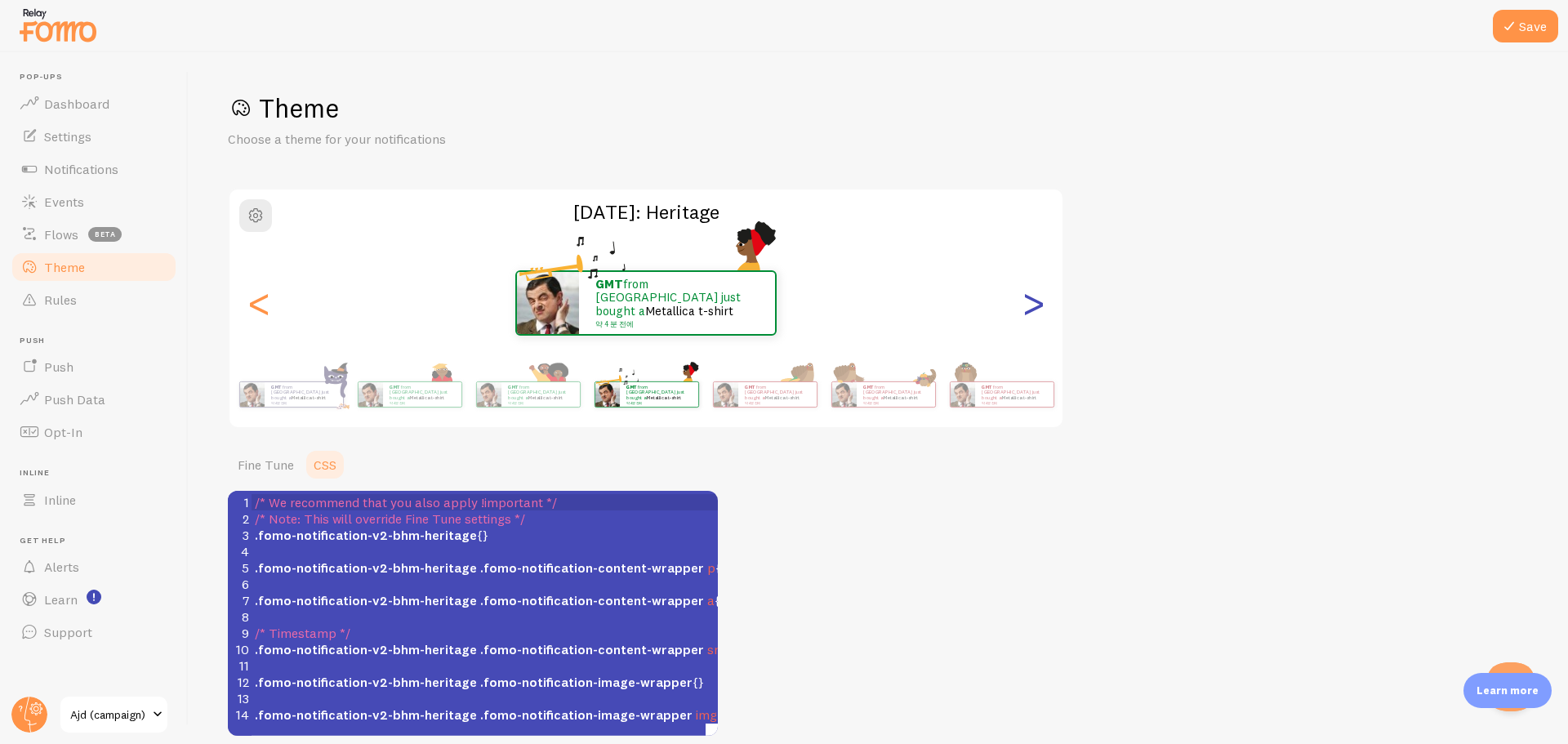
click at [1040, 315] on div ">" at bounding box center [1033, 303] width 20 height 118
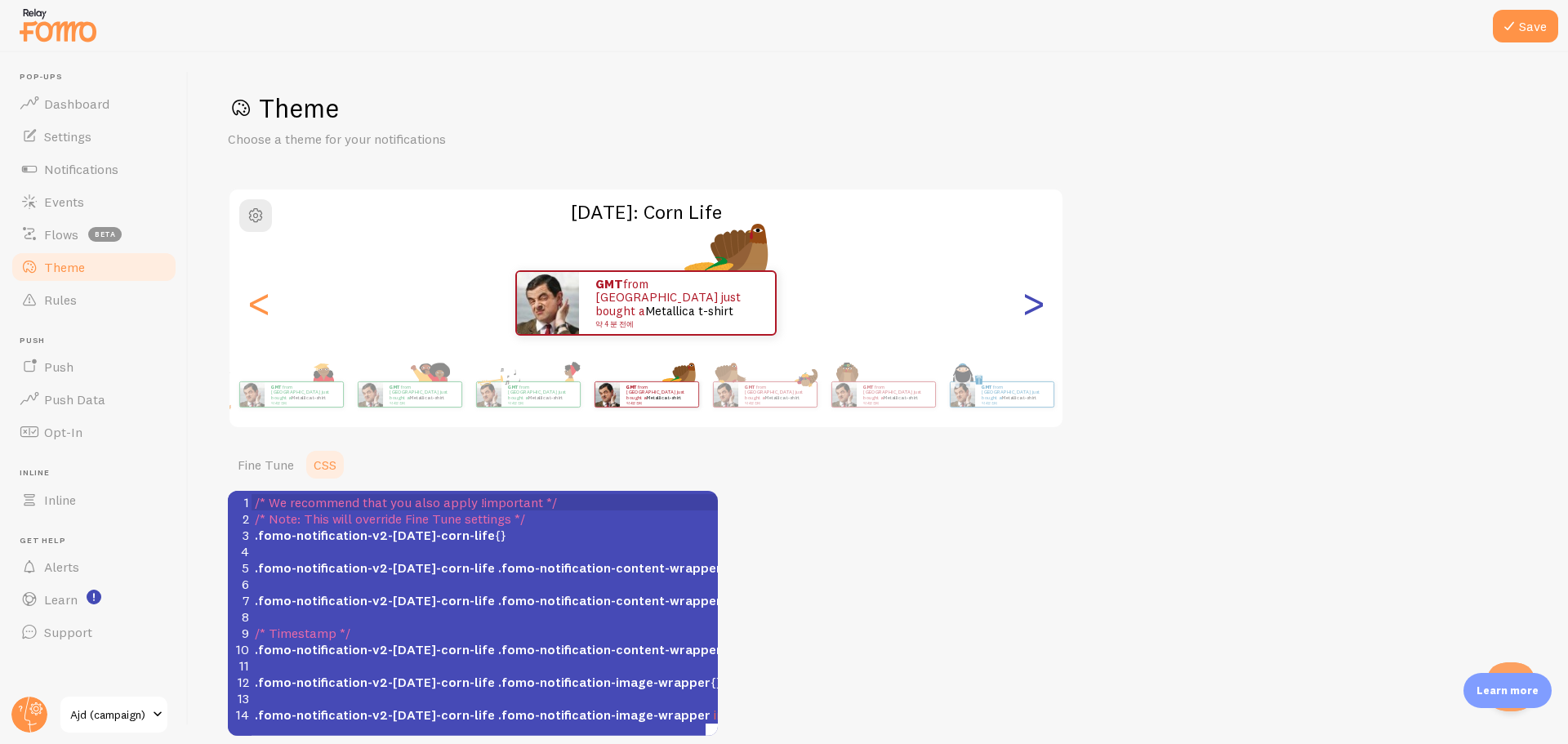
click at [1040, 315] on div ">" at bounding box center [1033, 303] width 20 height 118
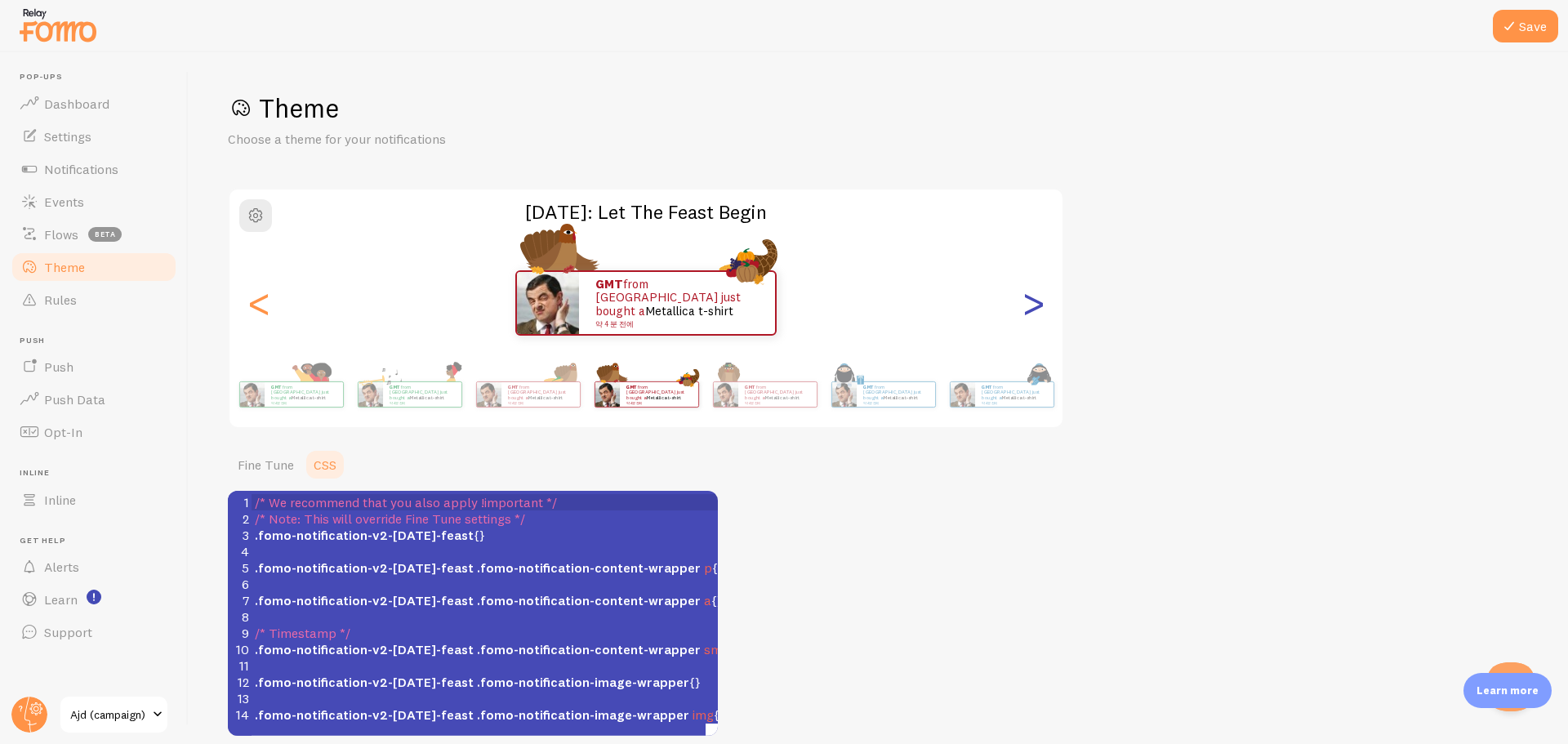
click at [1040, 315] on div ">" at bounding box center [1033, 303] width 20 height 118
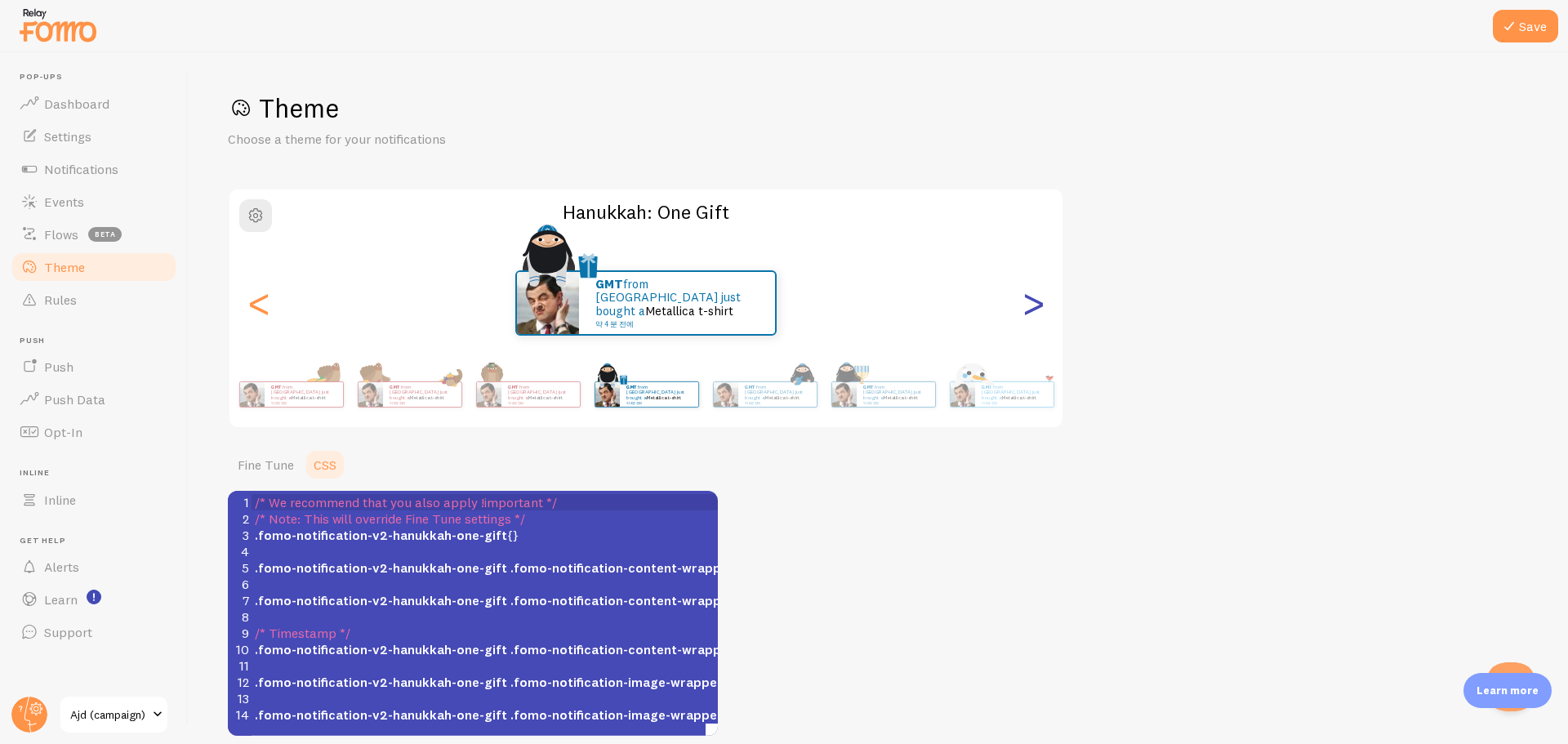
click at [1040, 315] on div ">" at bounding box center [1033, 303] width 20 height 118
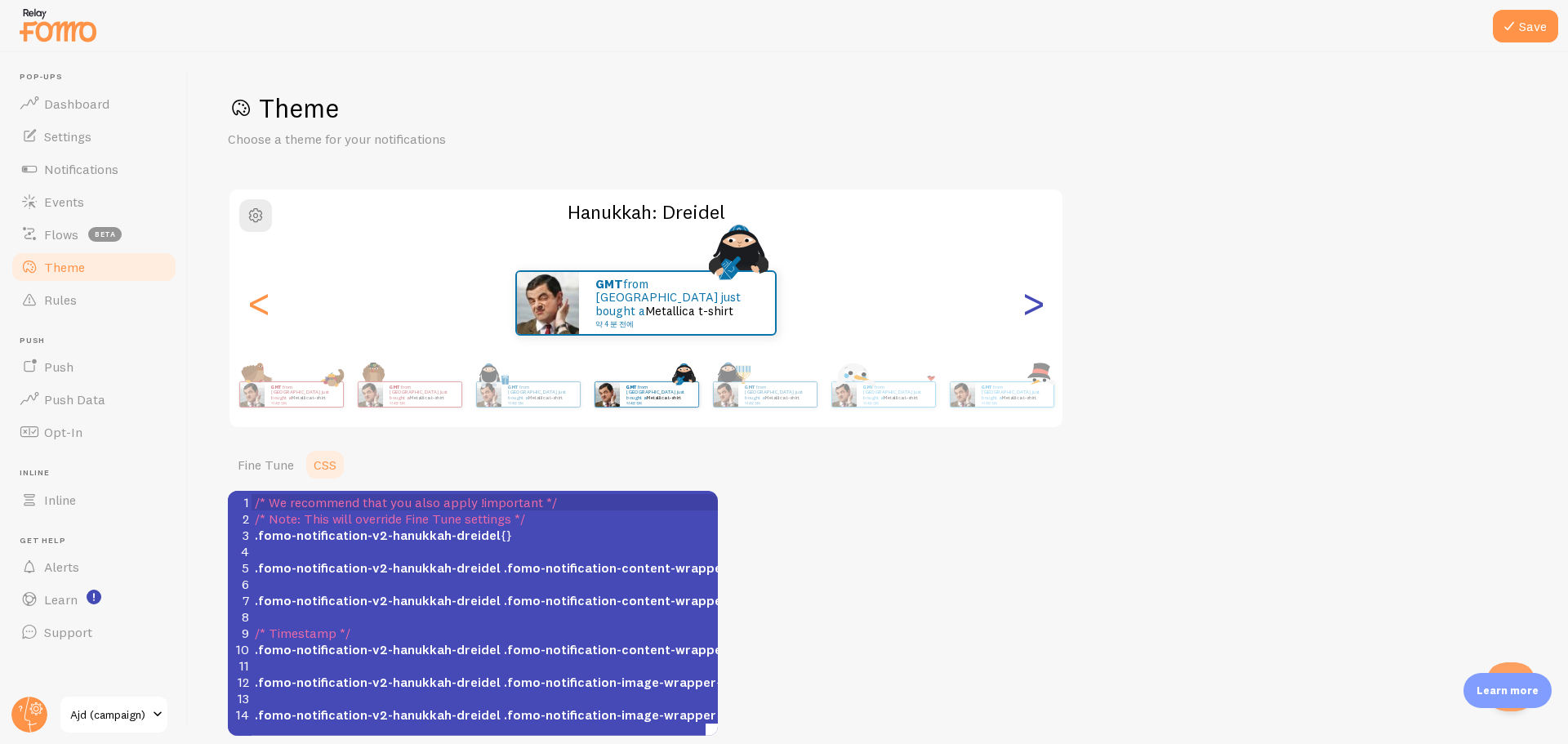
click at [1040, 315] on div ">" at bounding box center [1033, 303] width 20 height 118
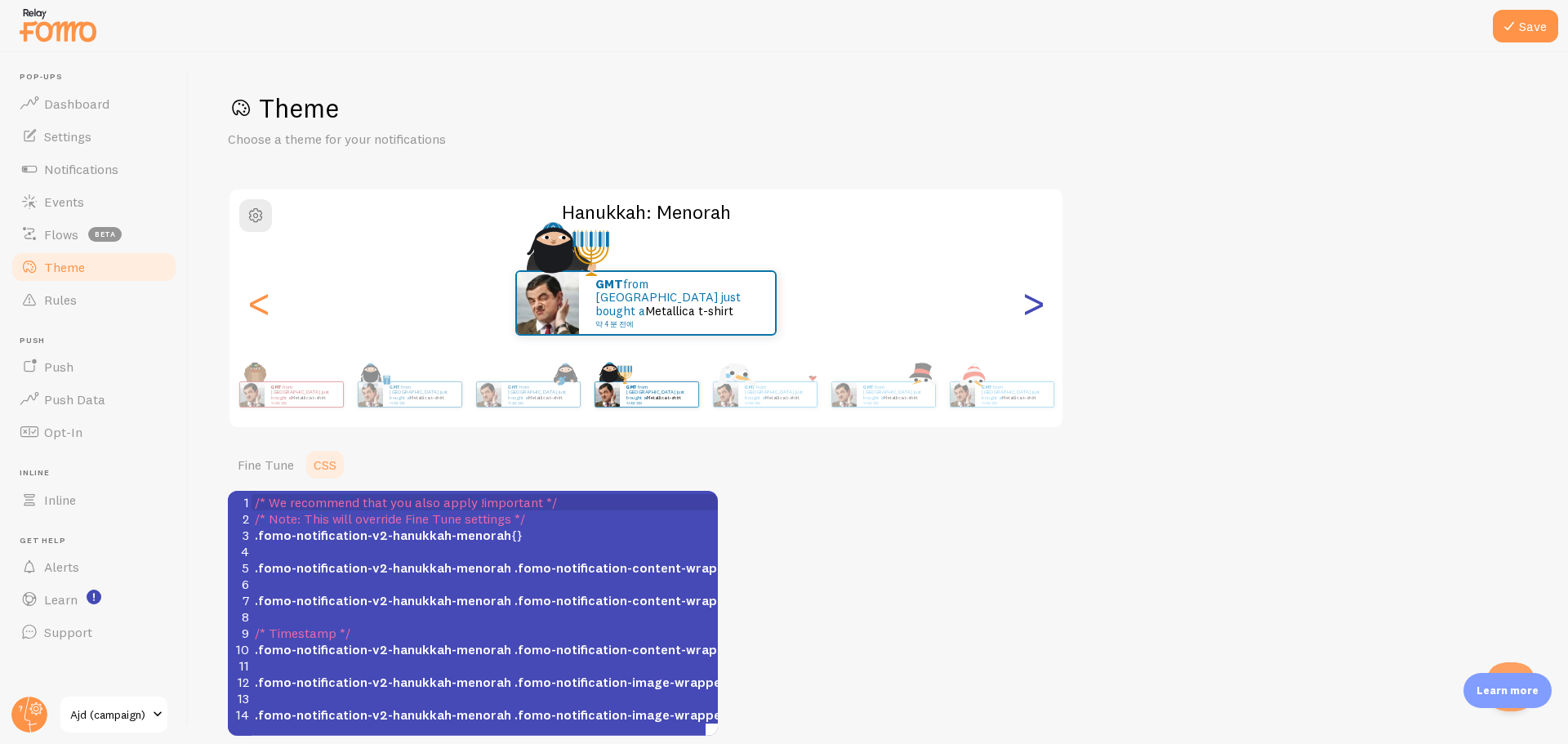
click at [1040, 315] on div ">" at bounding box center [1033, 303] width 20 height 118
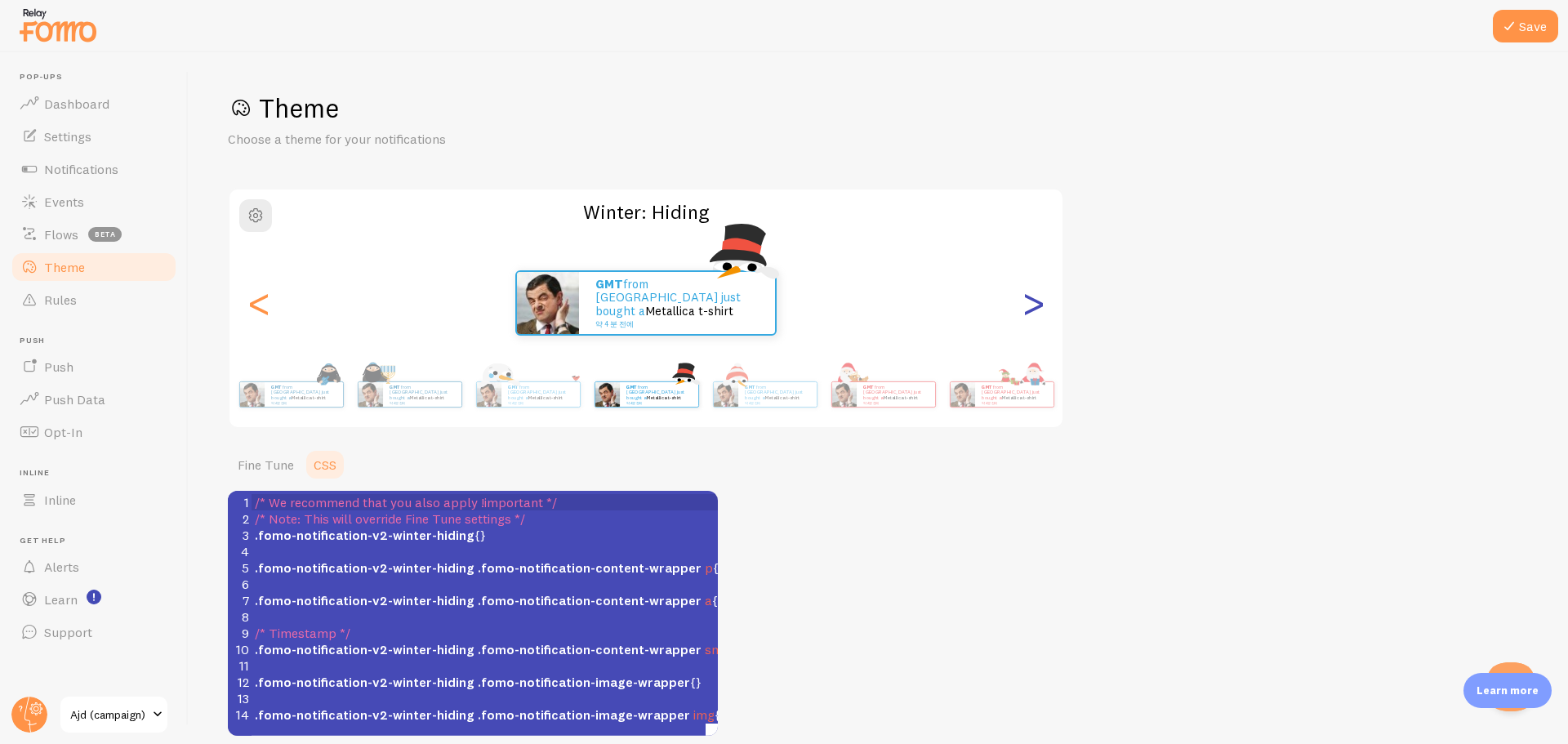
click at [1040, 315] on div ">" at bounding box center [1033, 303] width 20 height 118
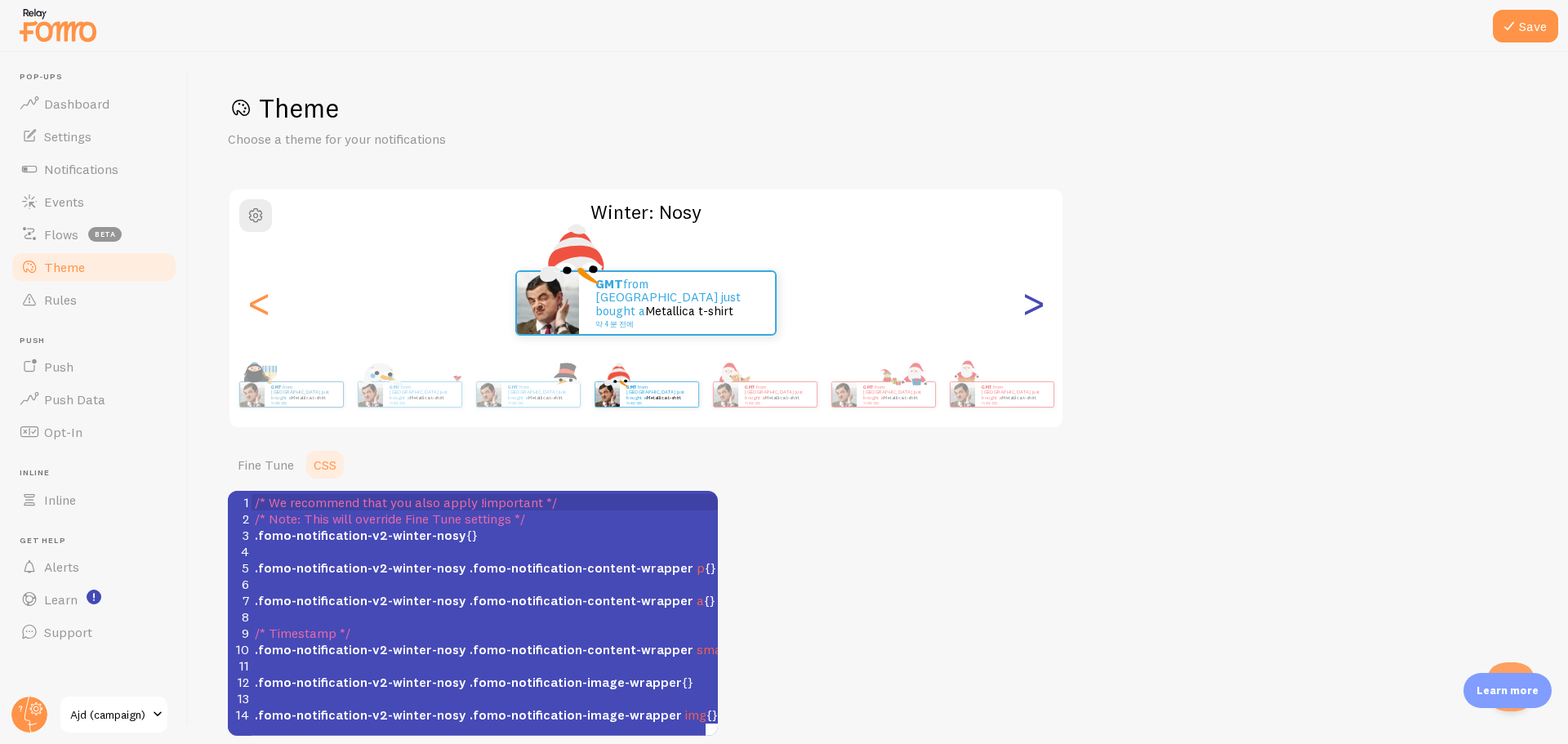
click at [1040, 315] on div ">" at bounding box center [1033, 303] width 20 height 118
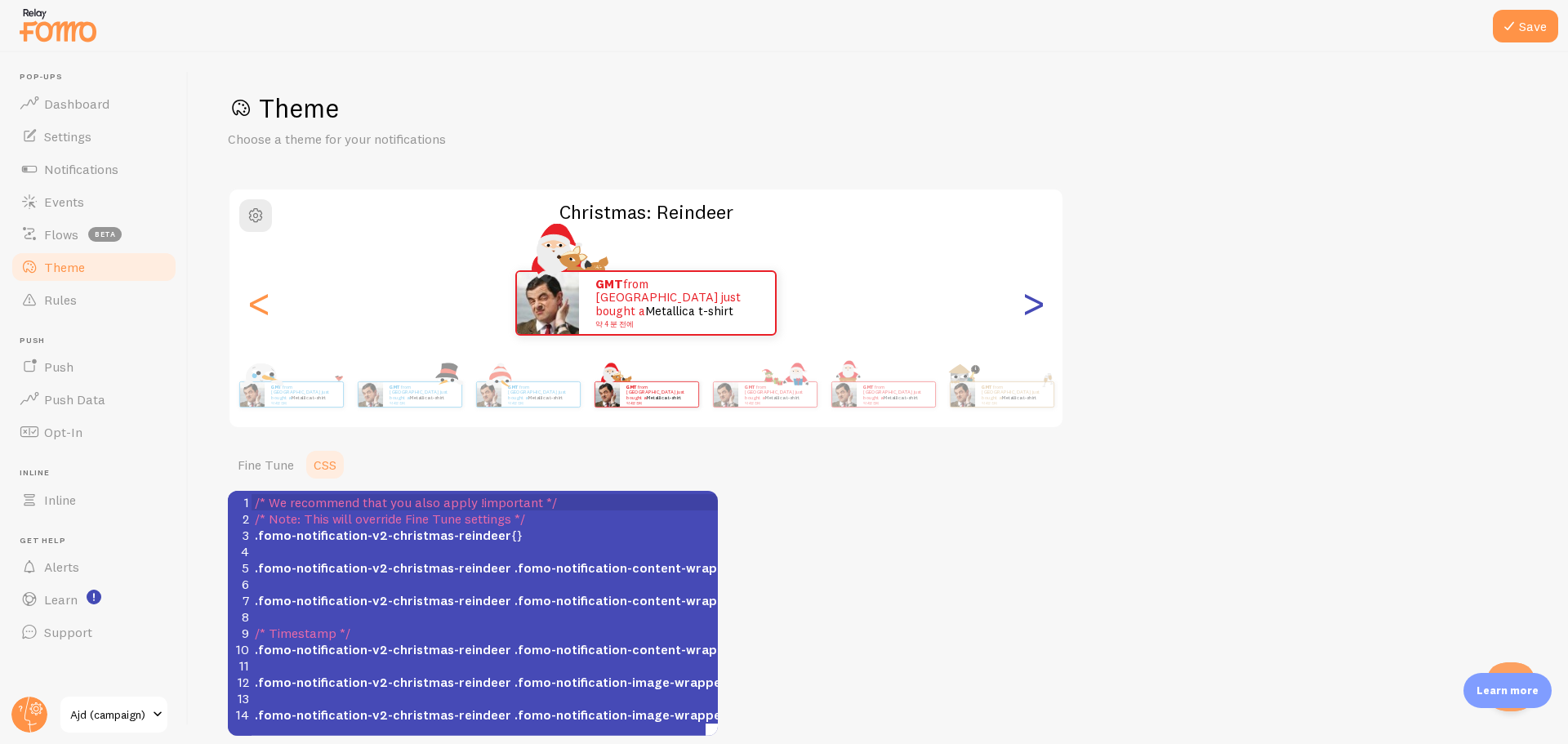
click at [1040, 315] on div ">" at bounding box center [1033, 303] width 20 height 118
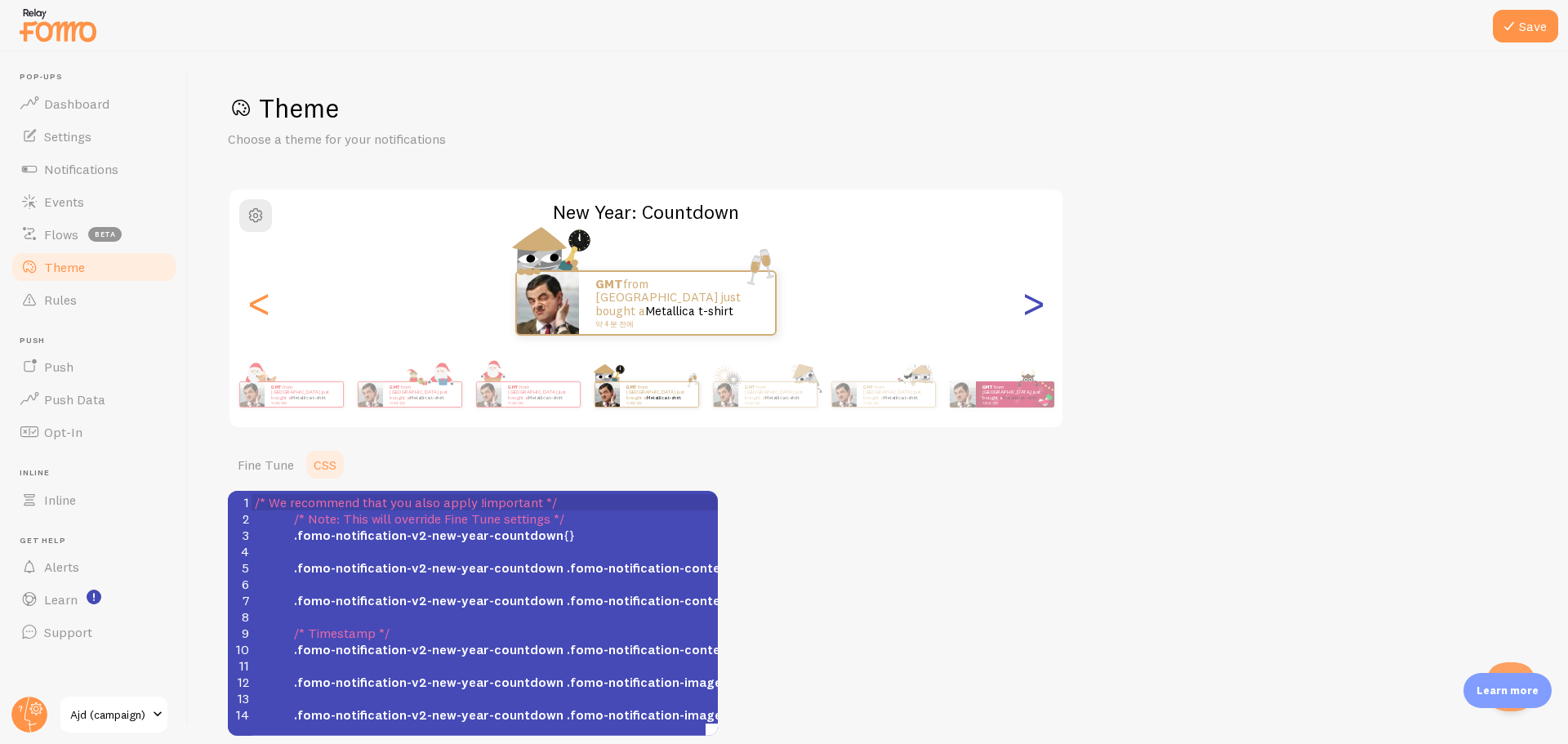
click at [1040, 315] on div ">" at bounding box center [1033, 303] width 20 height 118
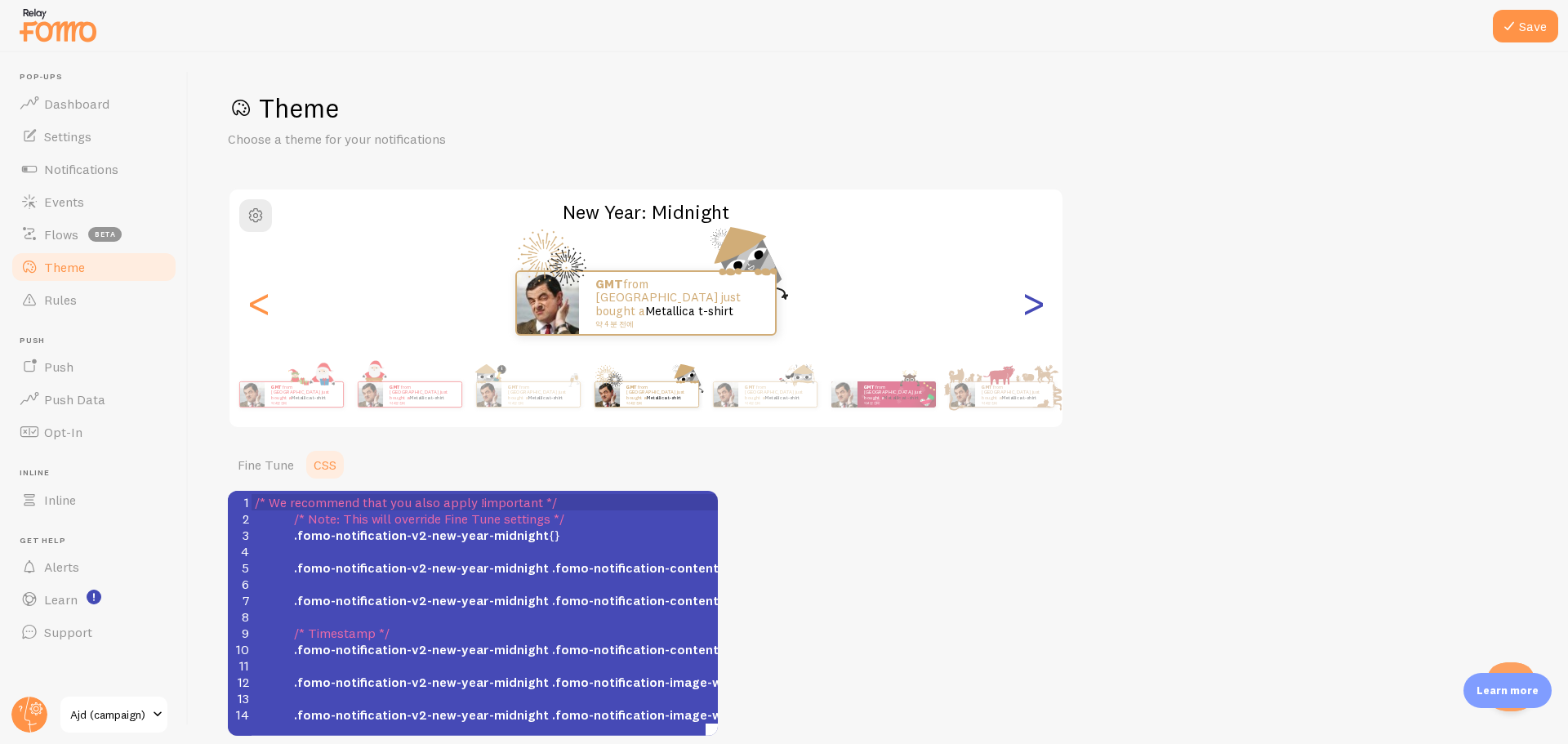
click at [1040, 315] on div ">" at bounding box center [1033, 303] width 20 height 118
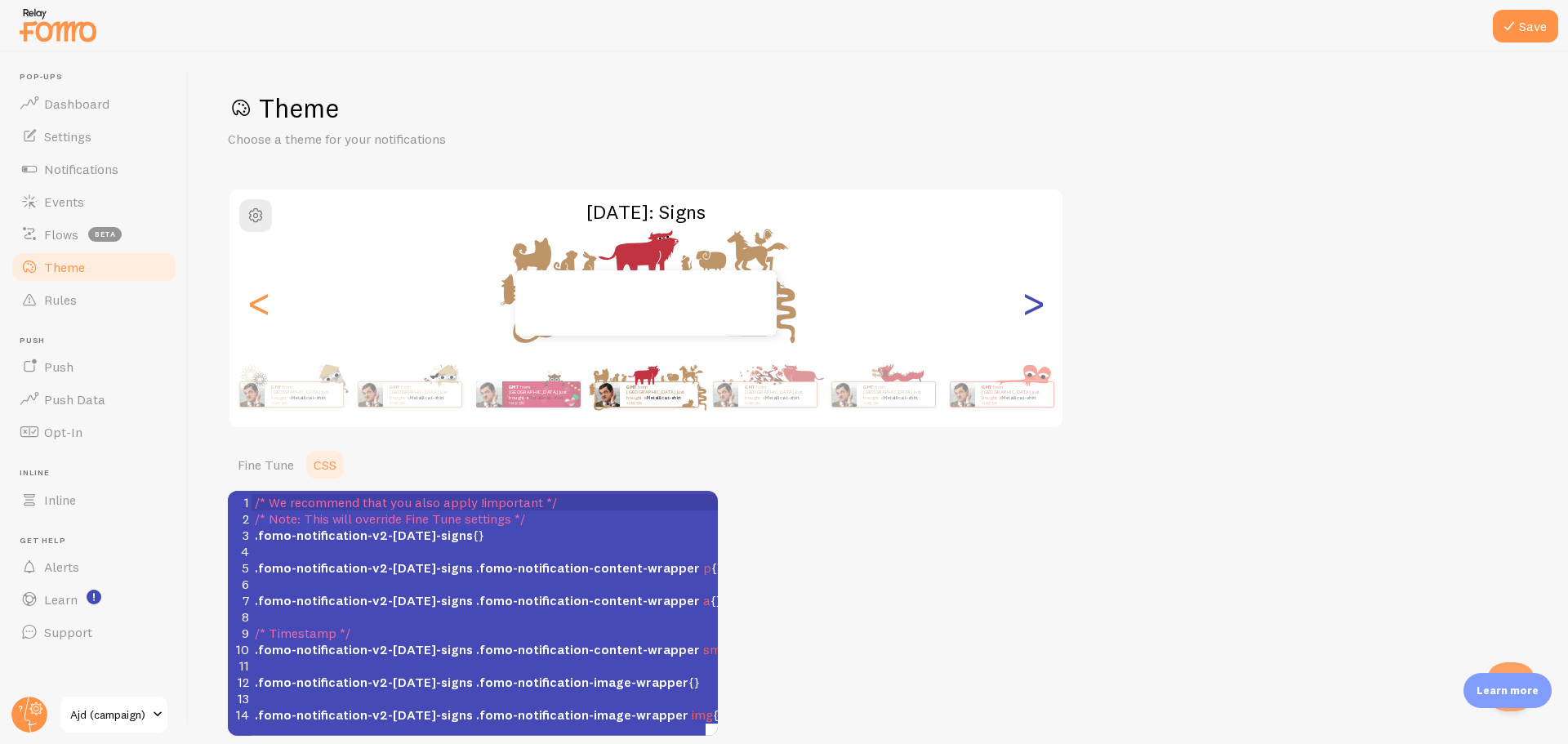
click at [1040, 315] on div ">" at bounding box center [1033, 303] width 20 height 118
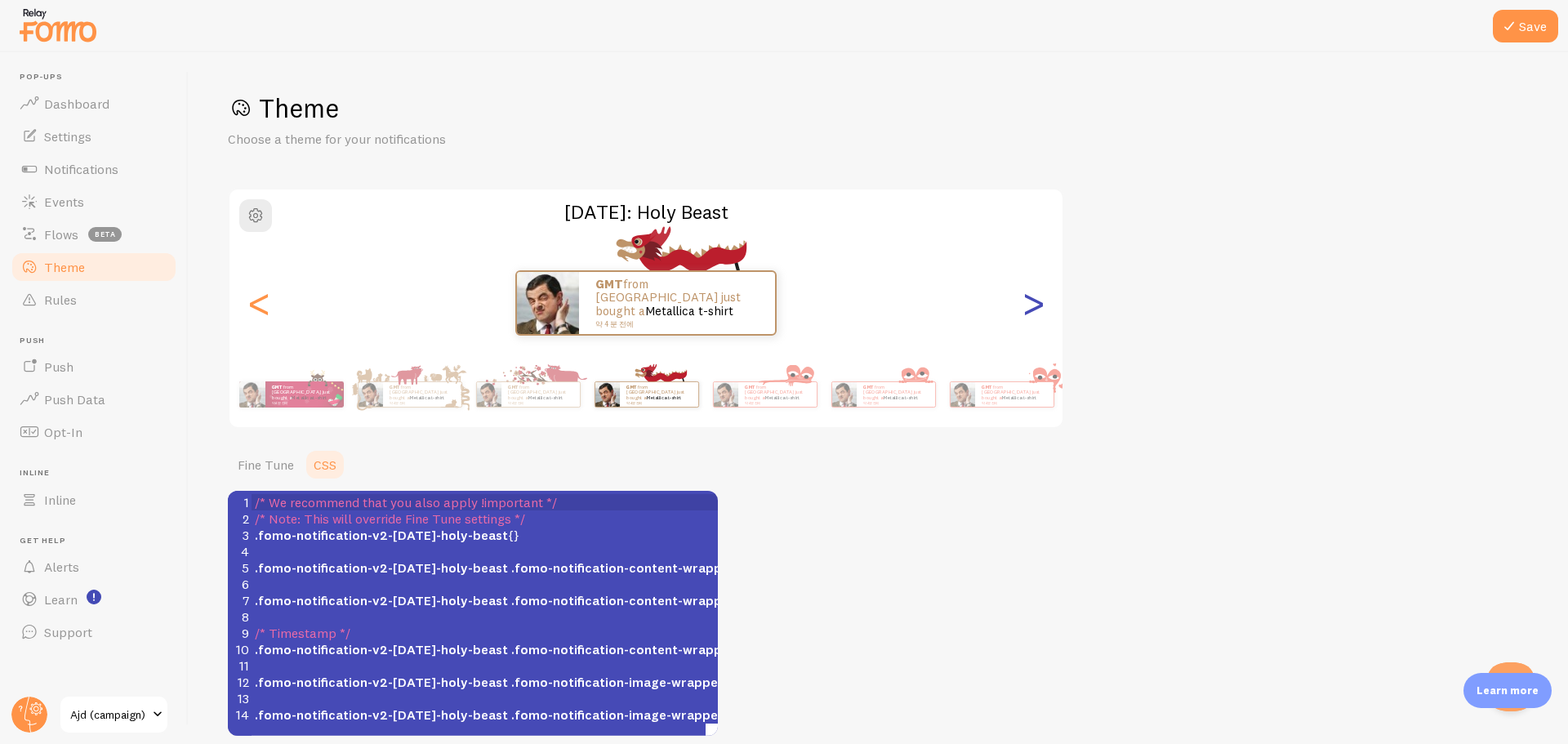
click at [1040, 315] on div ">" at bounding box center [1033, 303] width 20 height 118
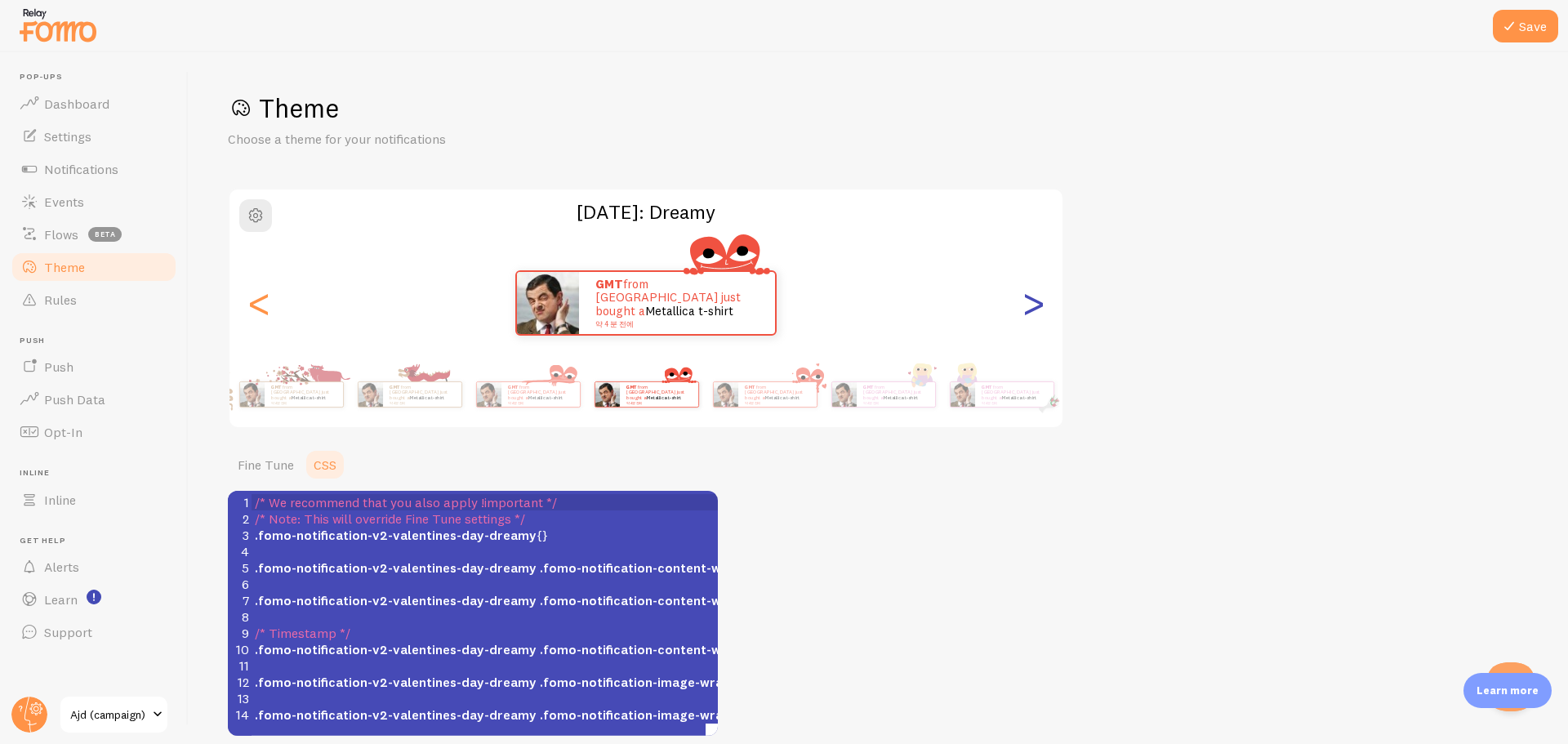
click at [1040, 315] on div ">" at bounding box center [1033, 303] width 20 height 118
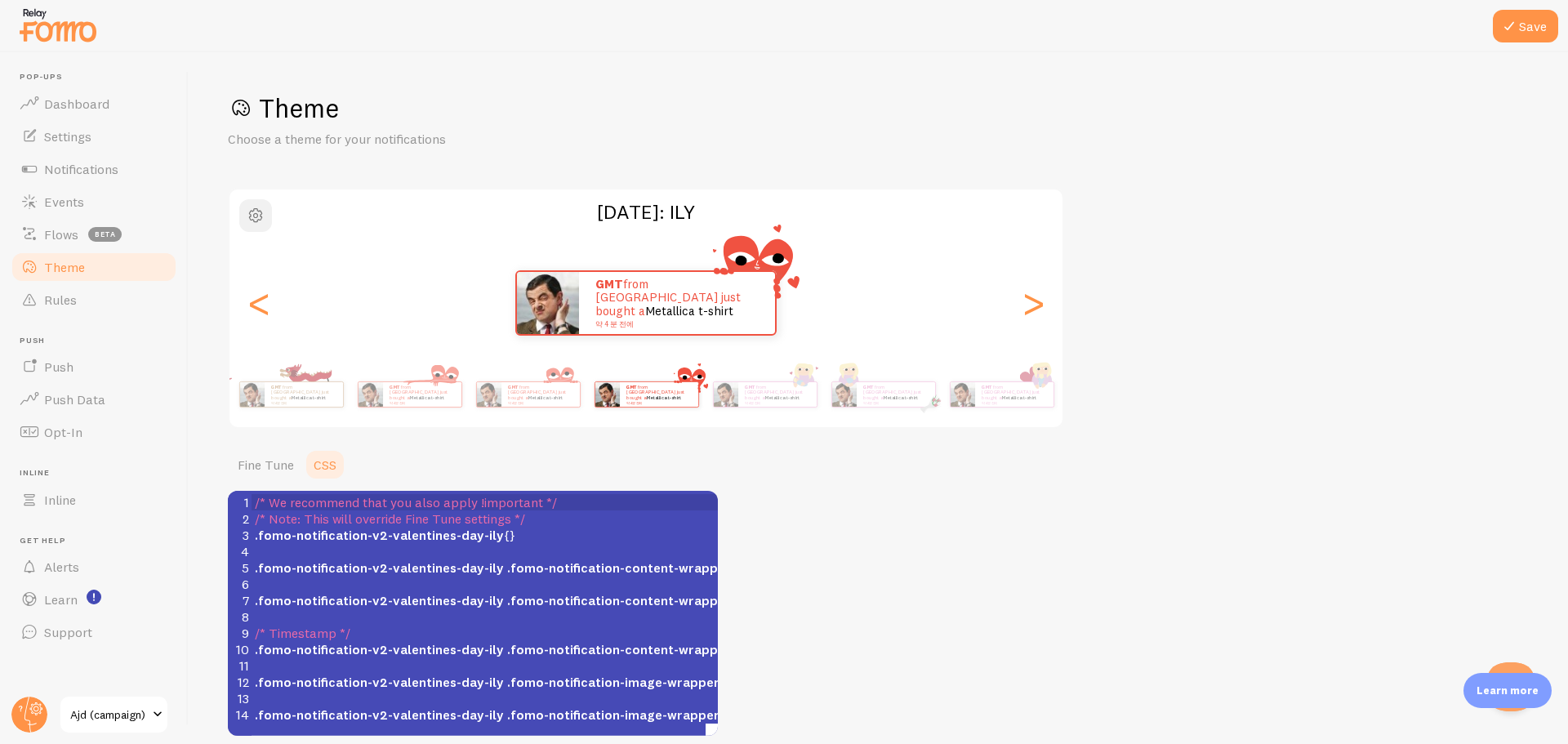
click at [263, 221] on span "button" at bounding box center [256, 215] width 20 height 20
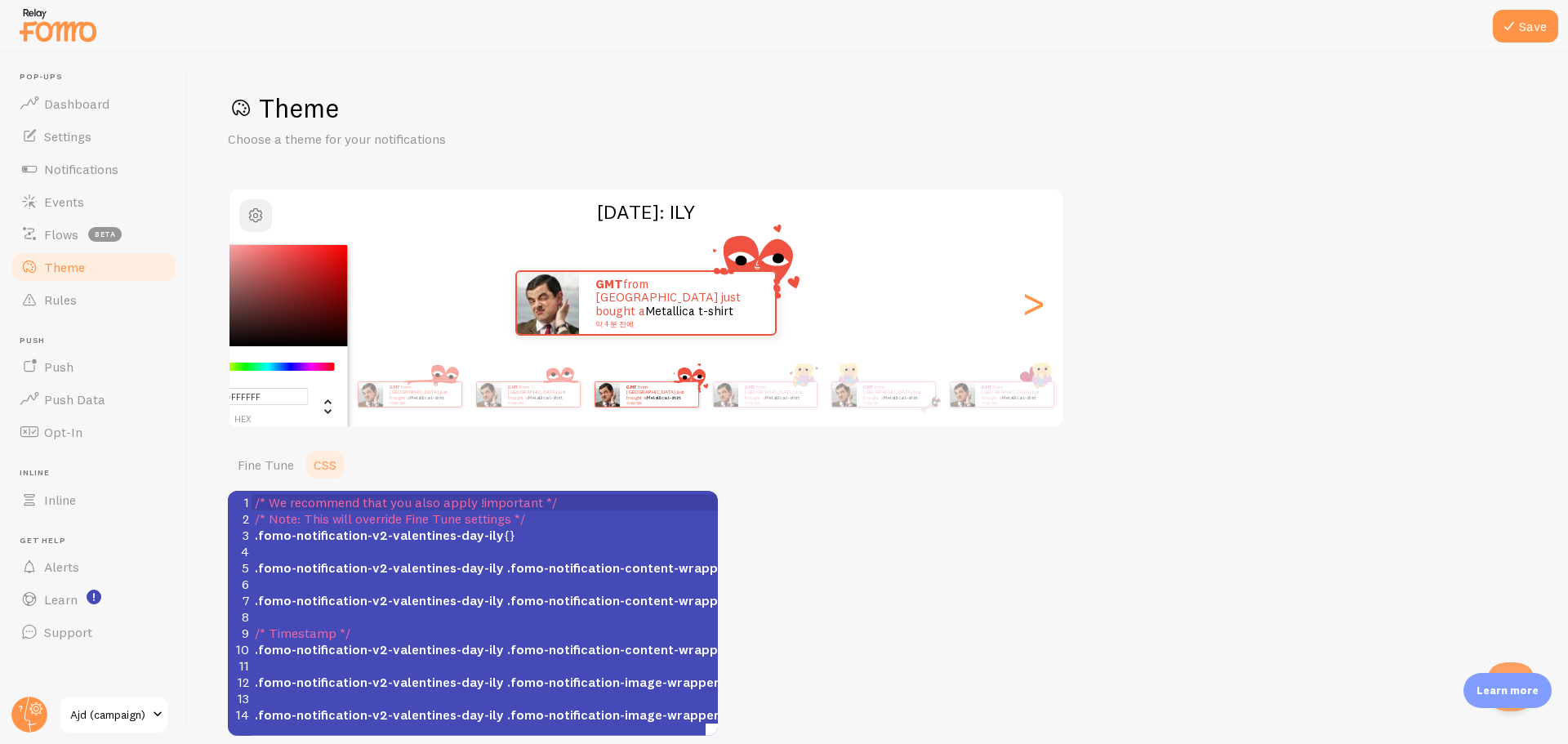
click at [263, 221] on span "button" at bounding box center [256, 215] width 20 height 20
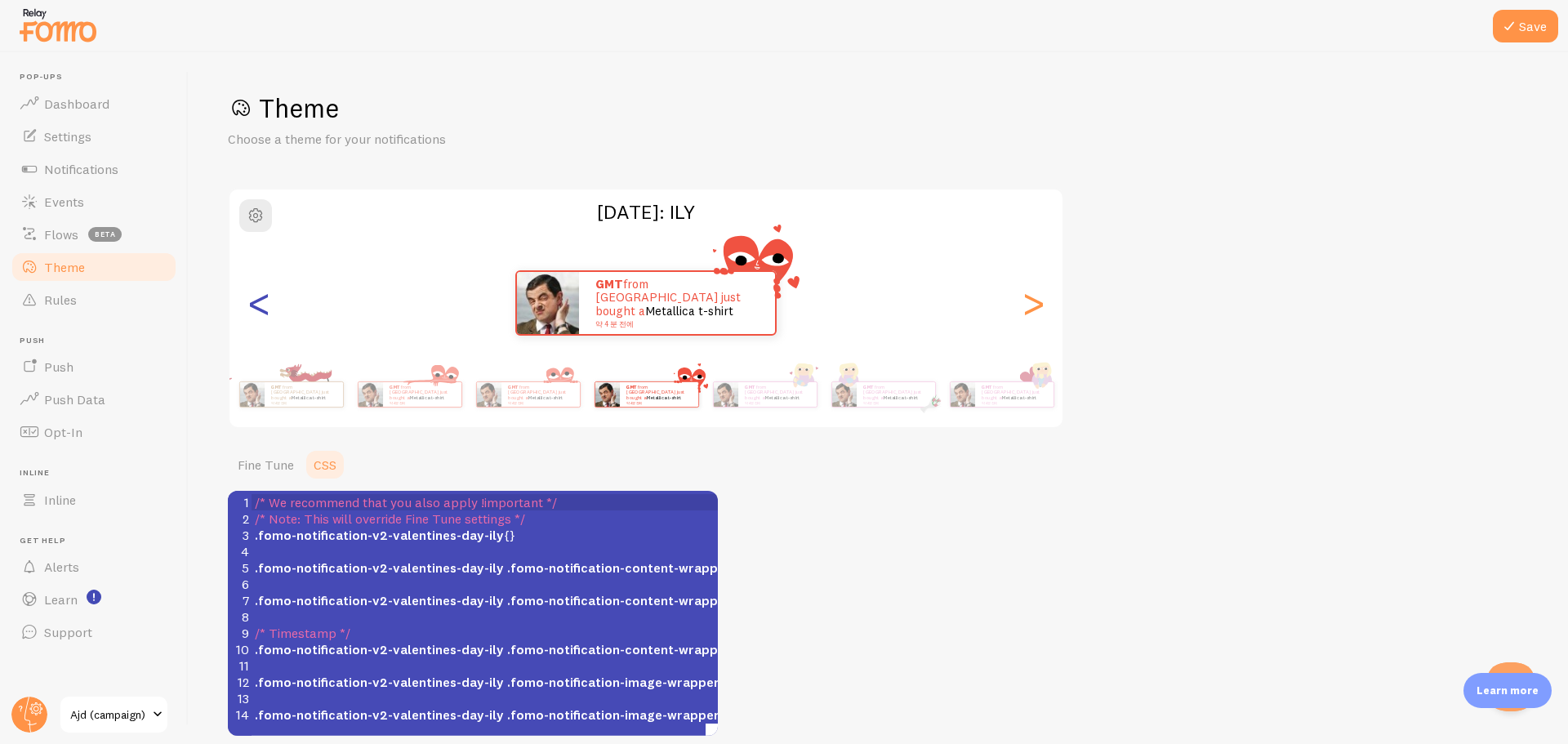
click at [268, 306] on div "<" at bounding box center [258, 303] width 20 height 118
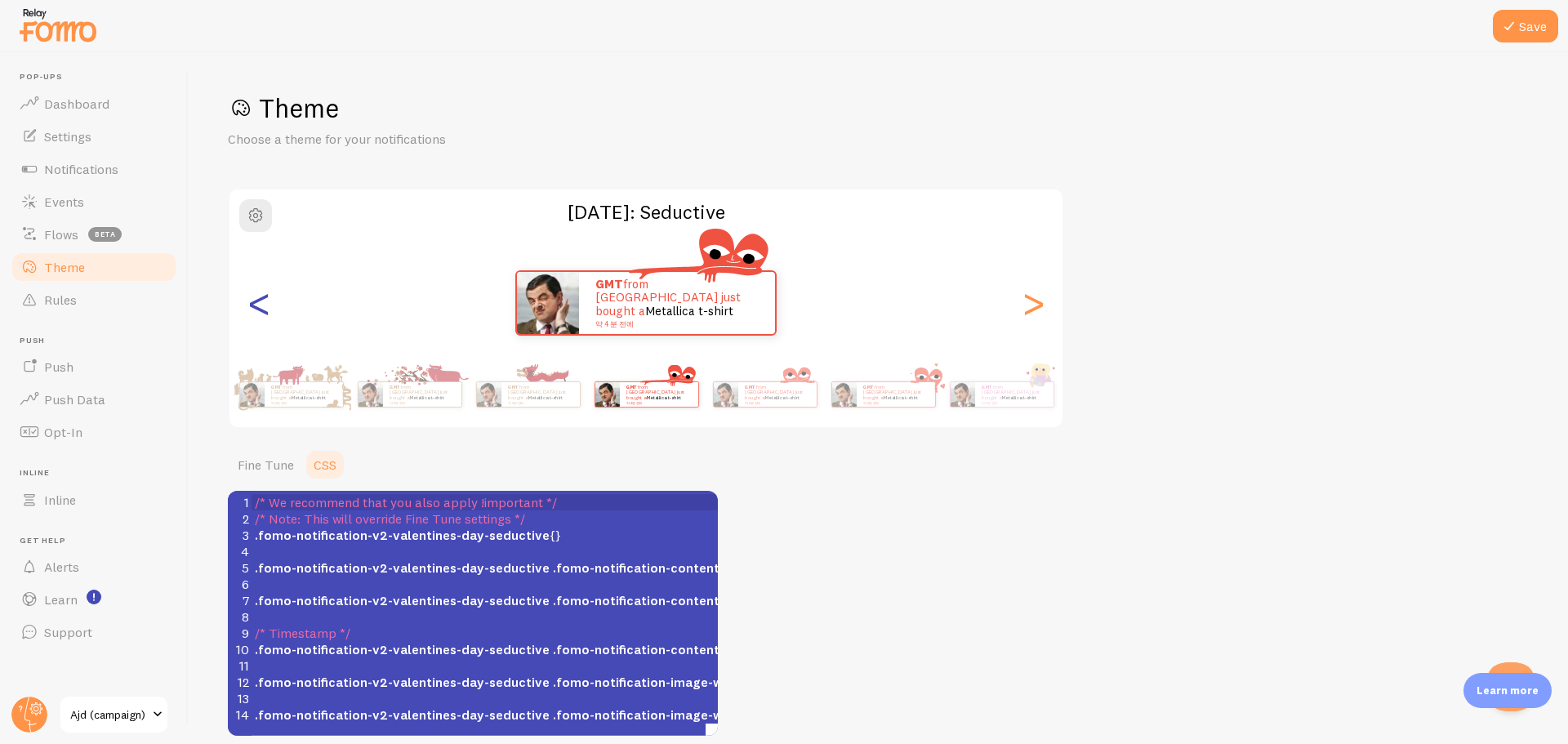
click at [268, 306] on div "<" at bounding box center [258, 303] width 20 height 118
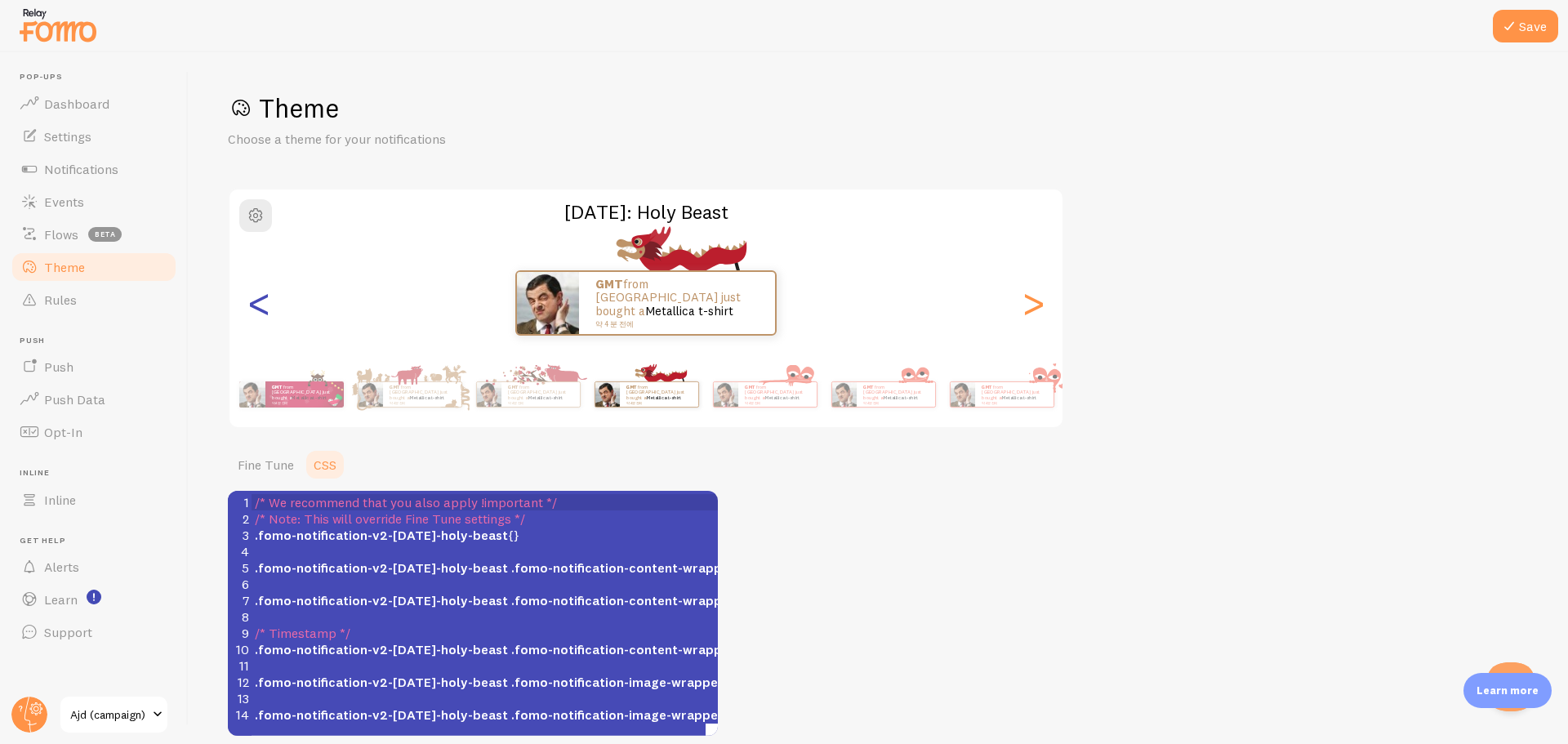
click at [268, 306] on div "<" at bounding box center [258, 303] width 20 height 118
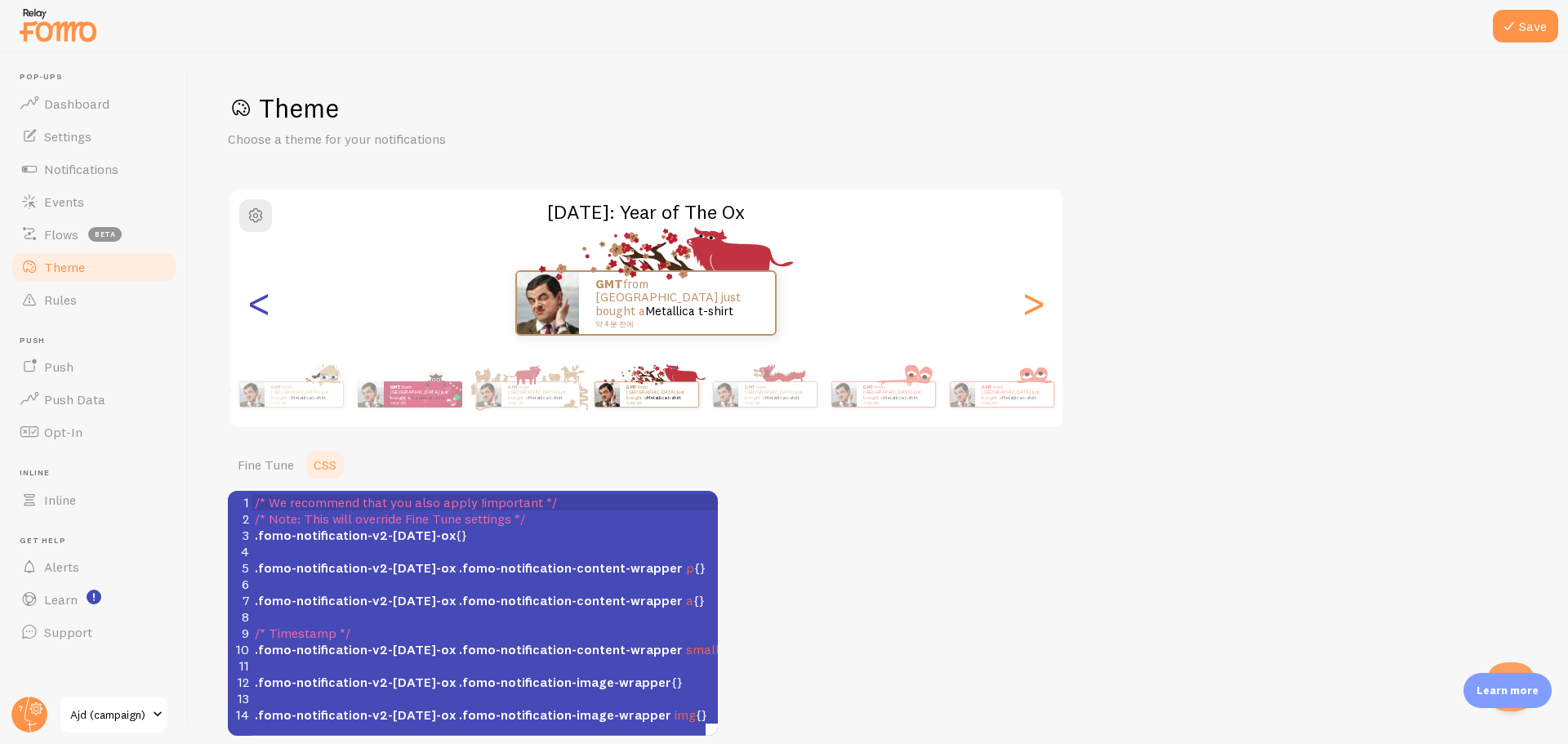
click at [268, 306] on div "<" at bounding box center [258, 303] width 20 height 118
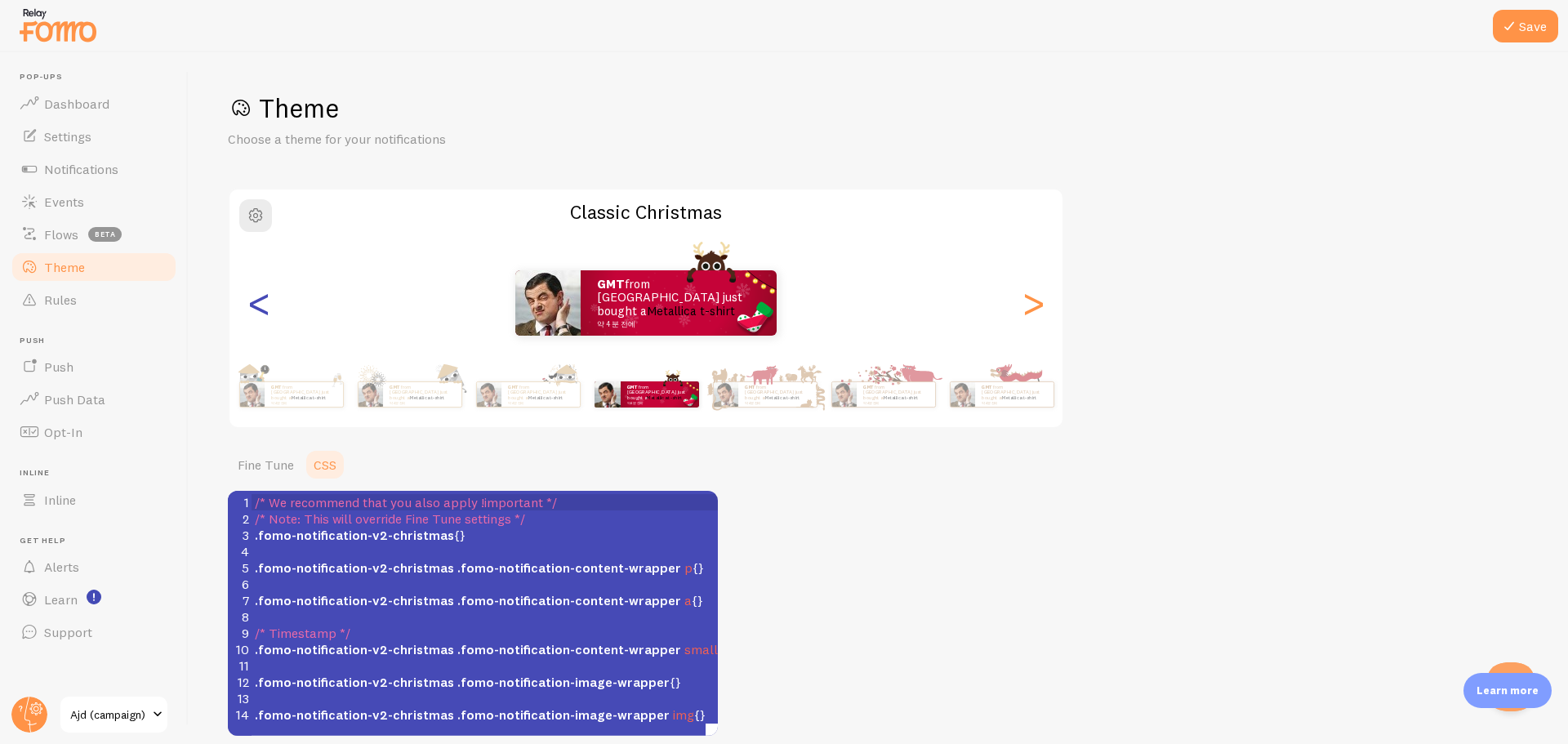
click at [268, 306] on div "<" at bounding box center [258, 303] width 20 height 118
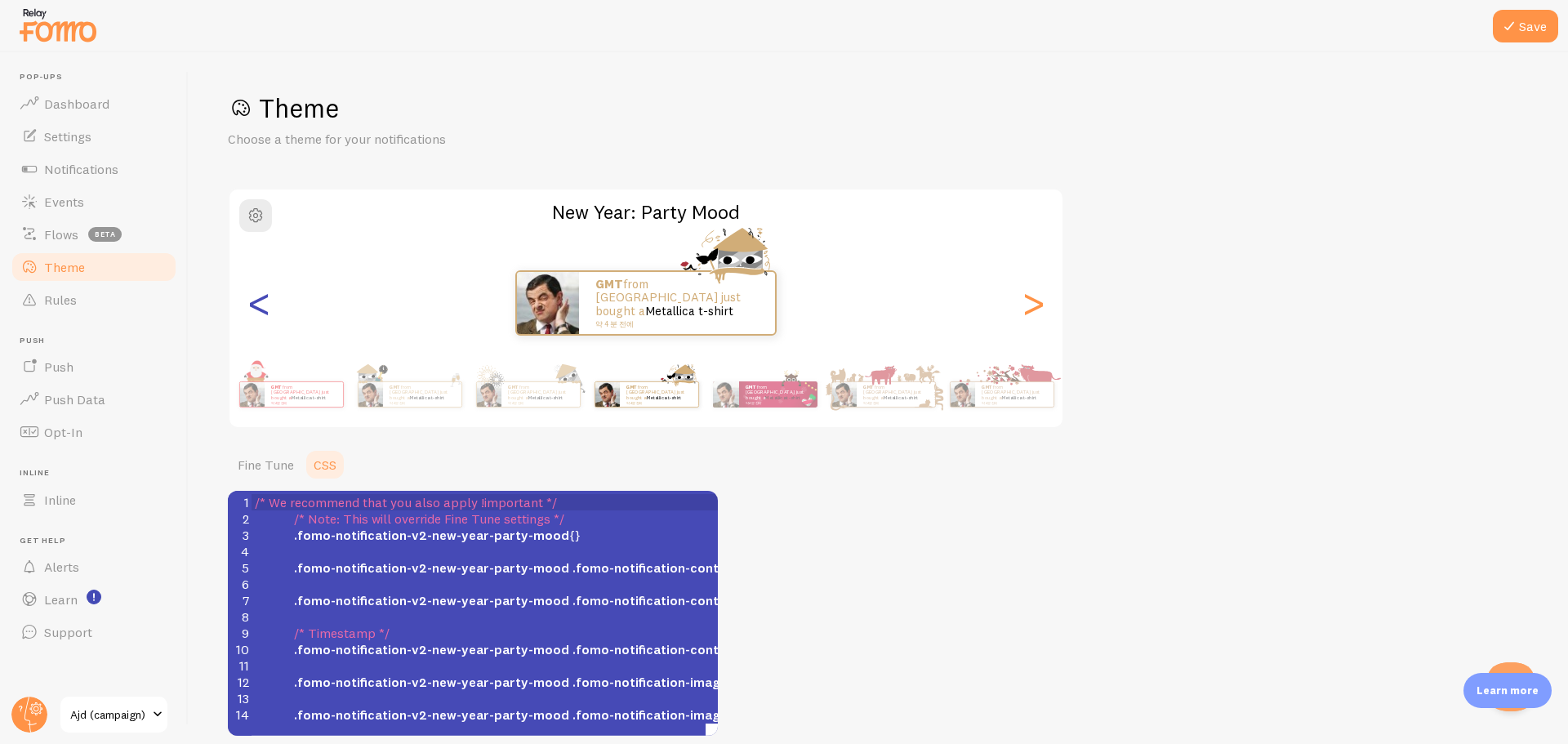
click at [268, 306] on div "<" at bounding box center [258, 303] width 20 height 118
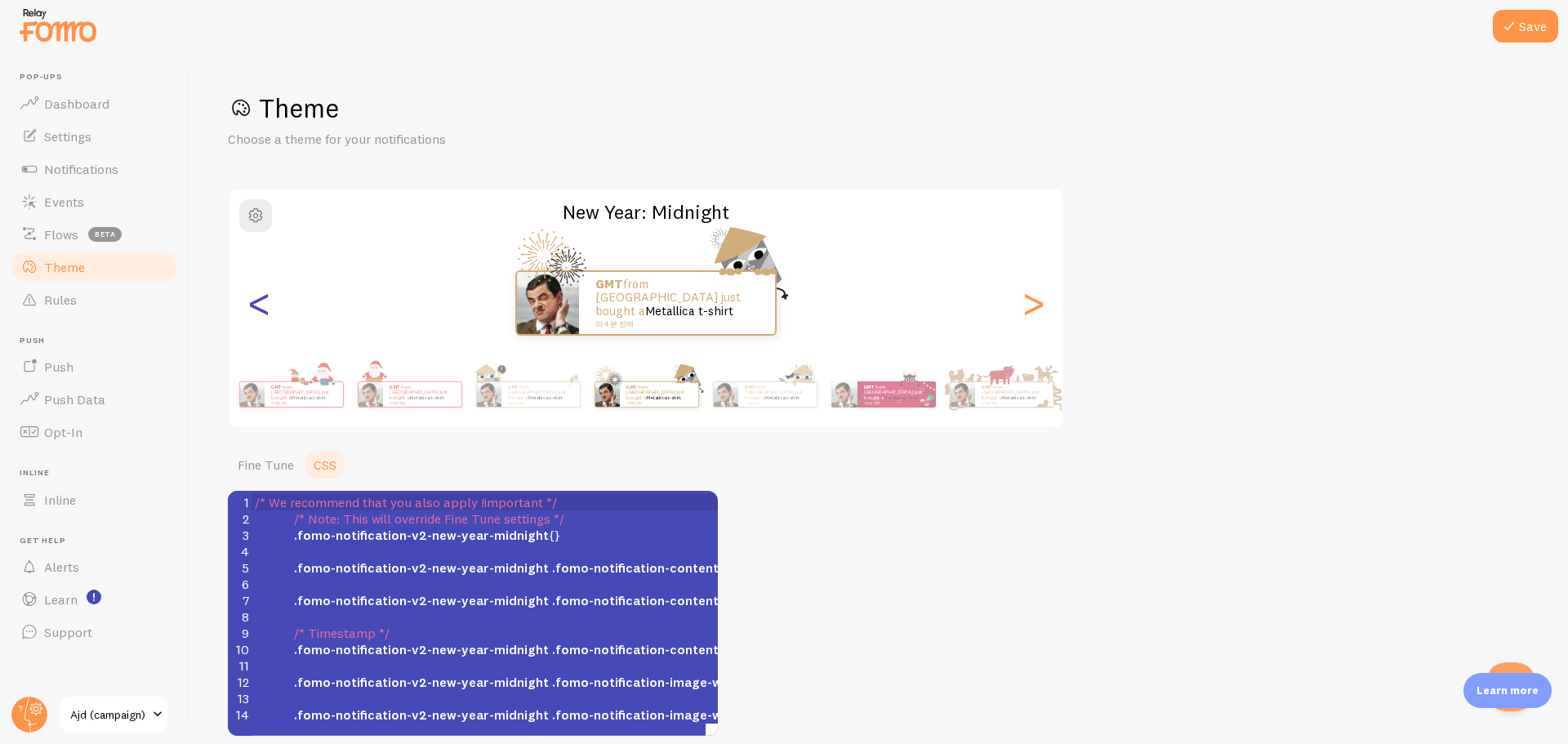
click at [268, 306] on div "<" at bounding box center [258, 303] width 20 height 118
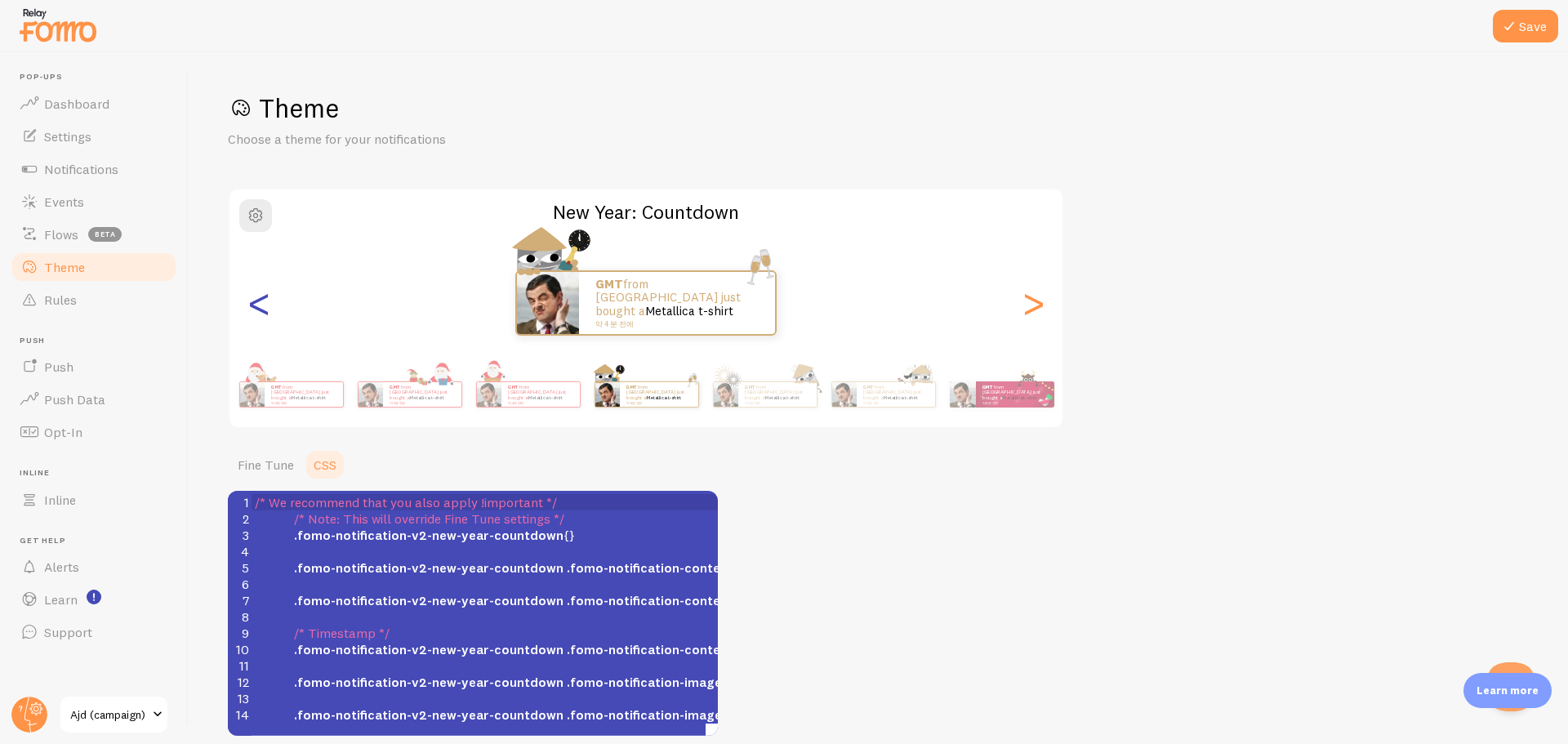
click at [268, 306] on div "<" at bounding box center [258, 303] width 20 height 118
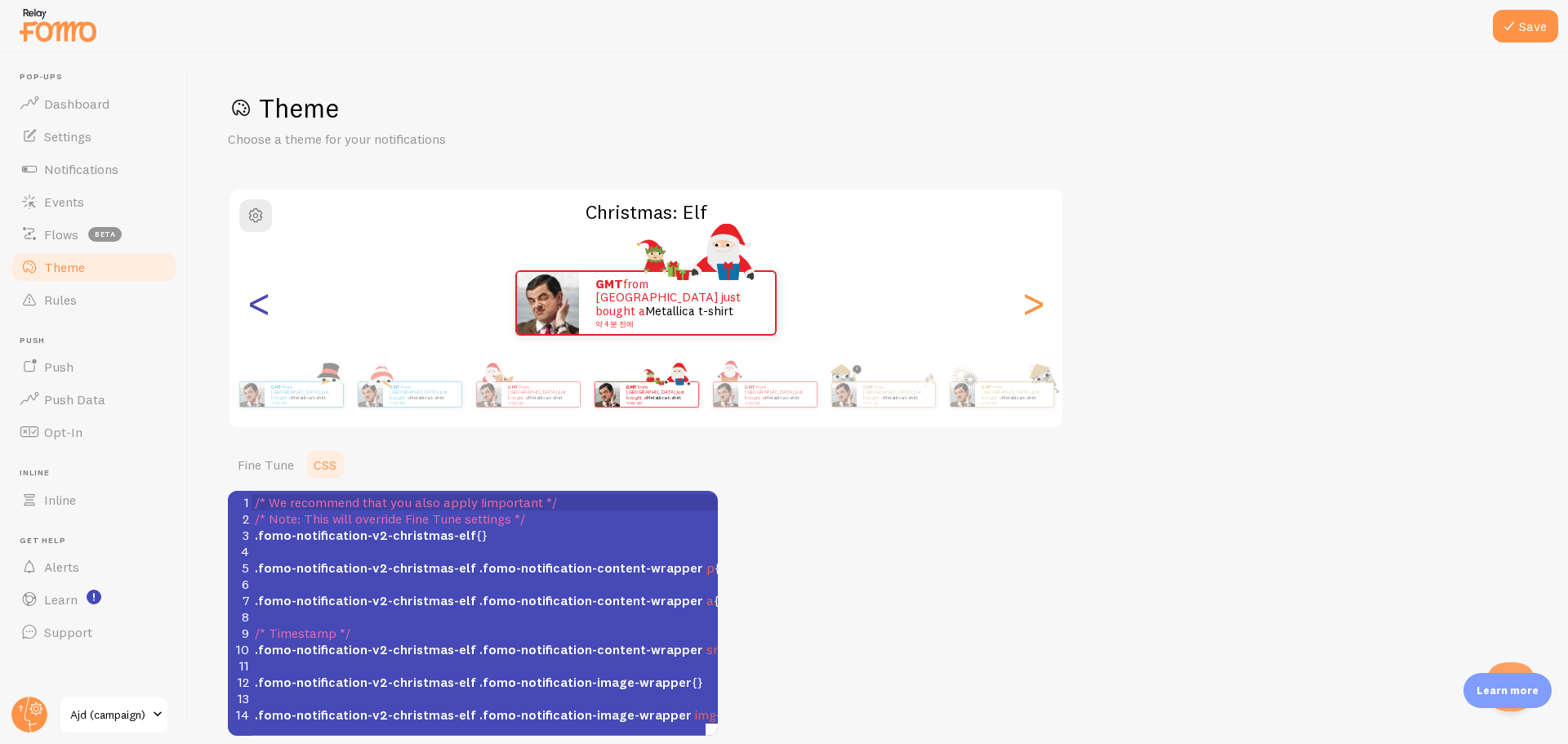
click at [268, 306] on div "<" at bounding box center [258, 303] width 20 height 118
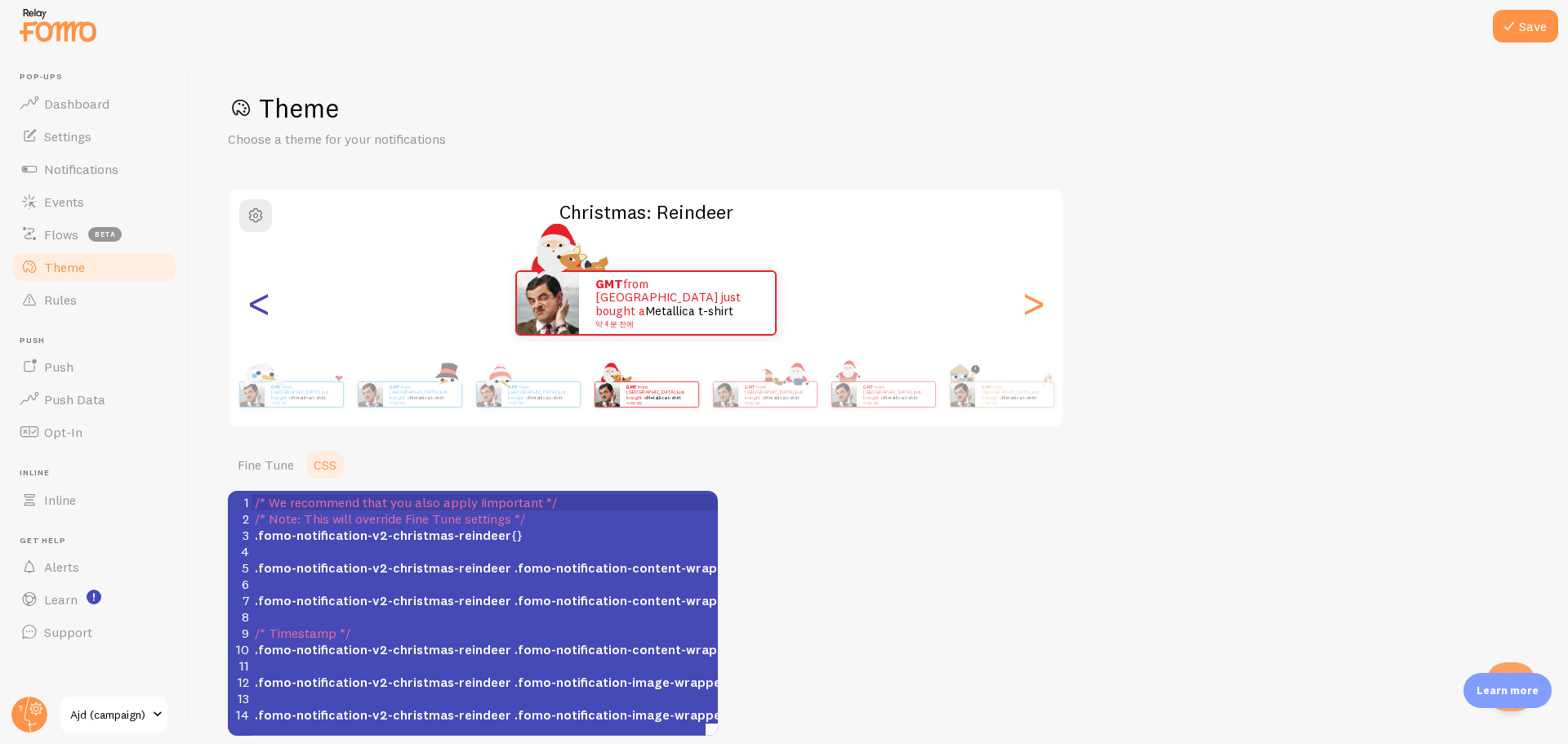
click at [268, 306] on div "<" at bounding box center [258, 303] width 20 height 118
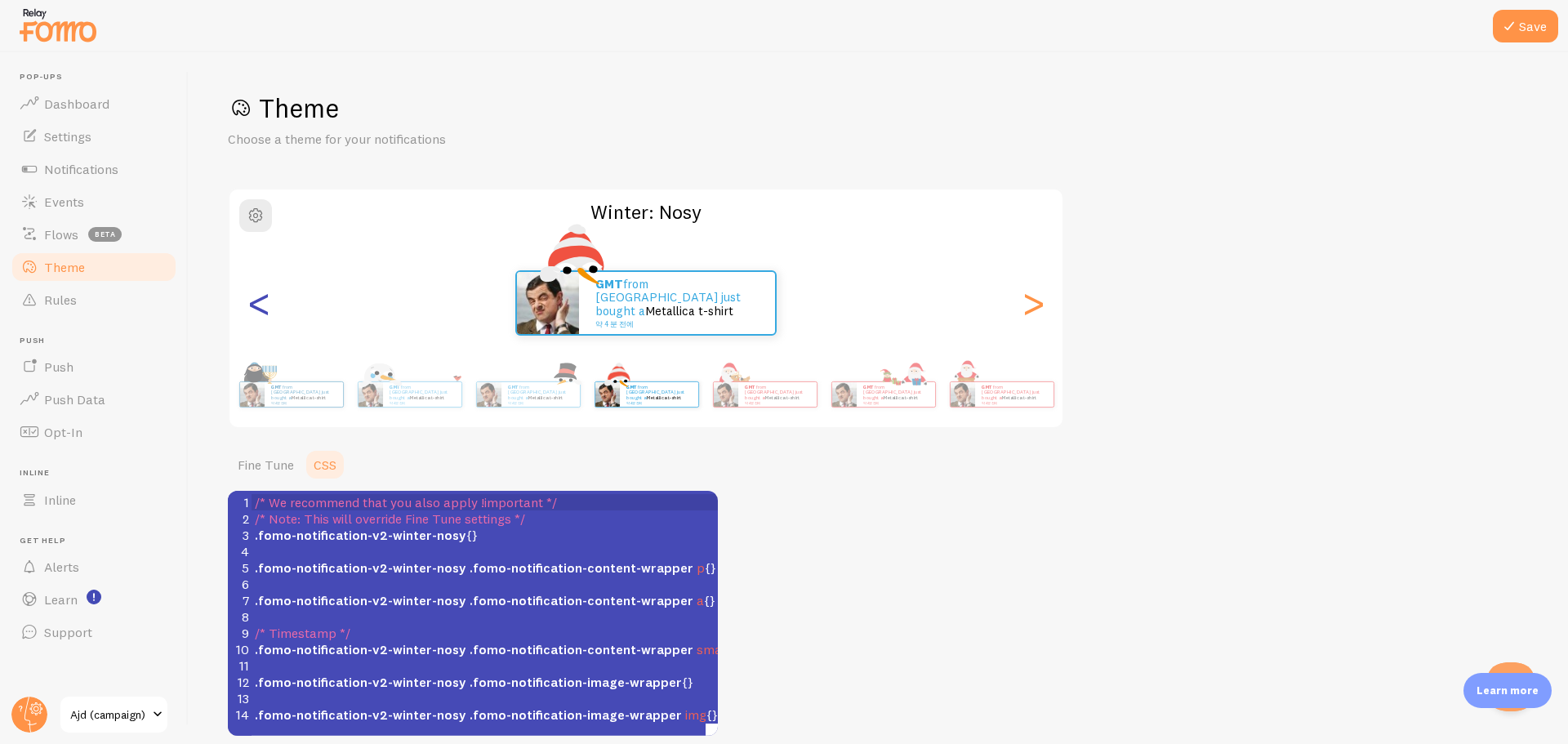
click at [268, 306] on div "<" at bounding box center [258, 303] width 20 height 118
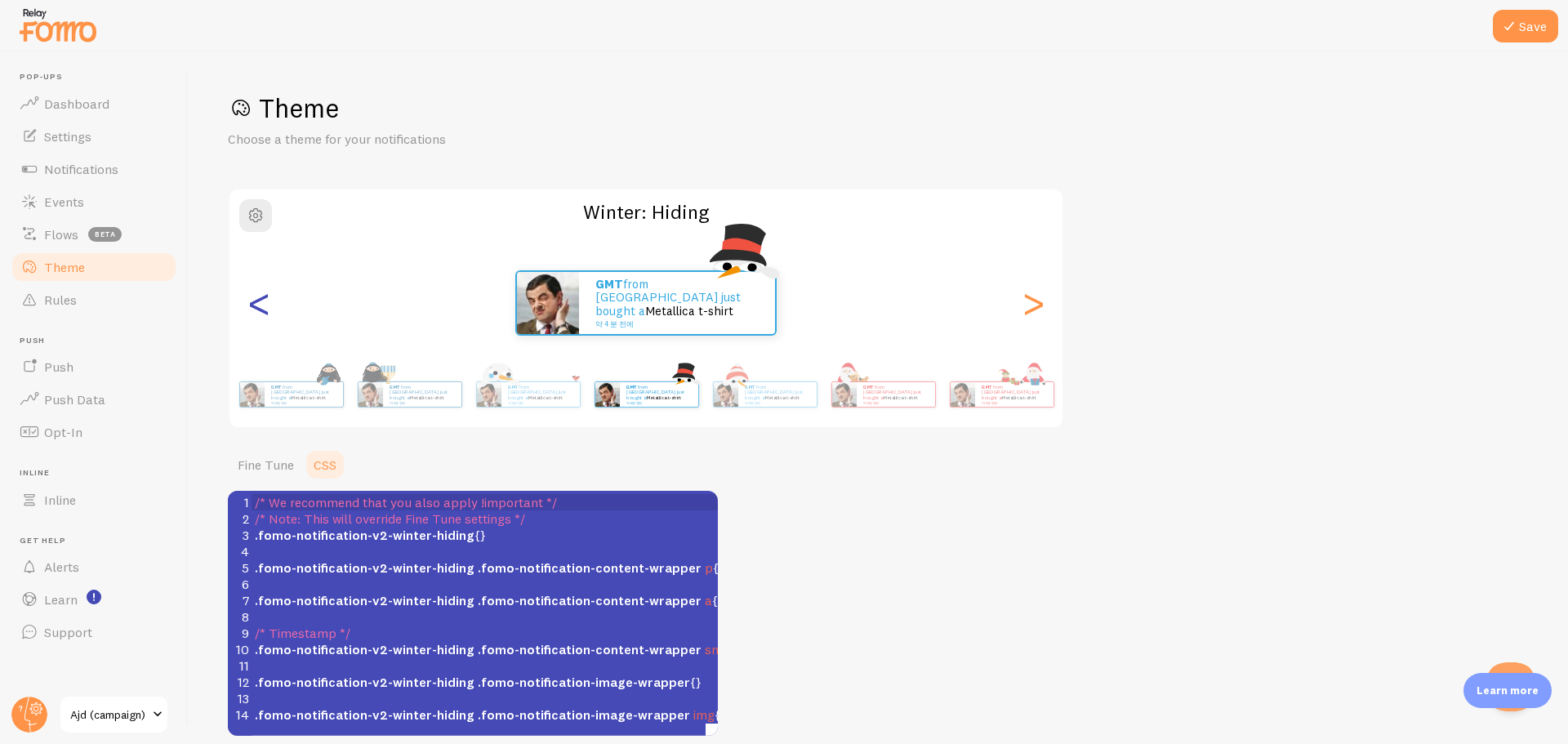
click at [268, 306] on div "<" at bounding box center [258, 303] width 20 height 118
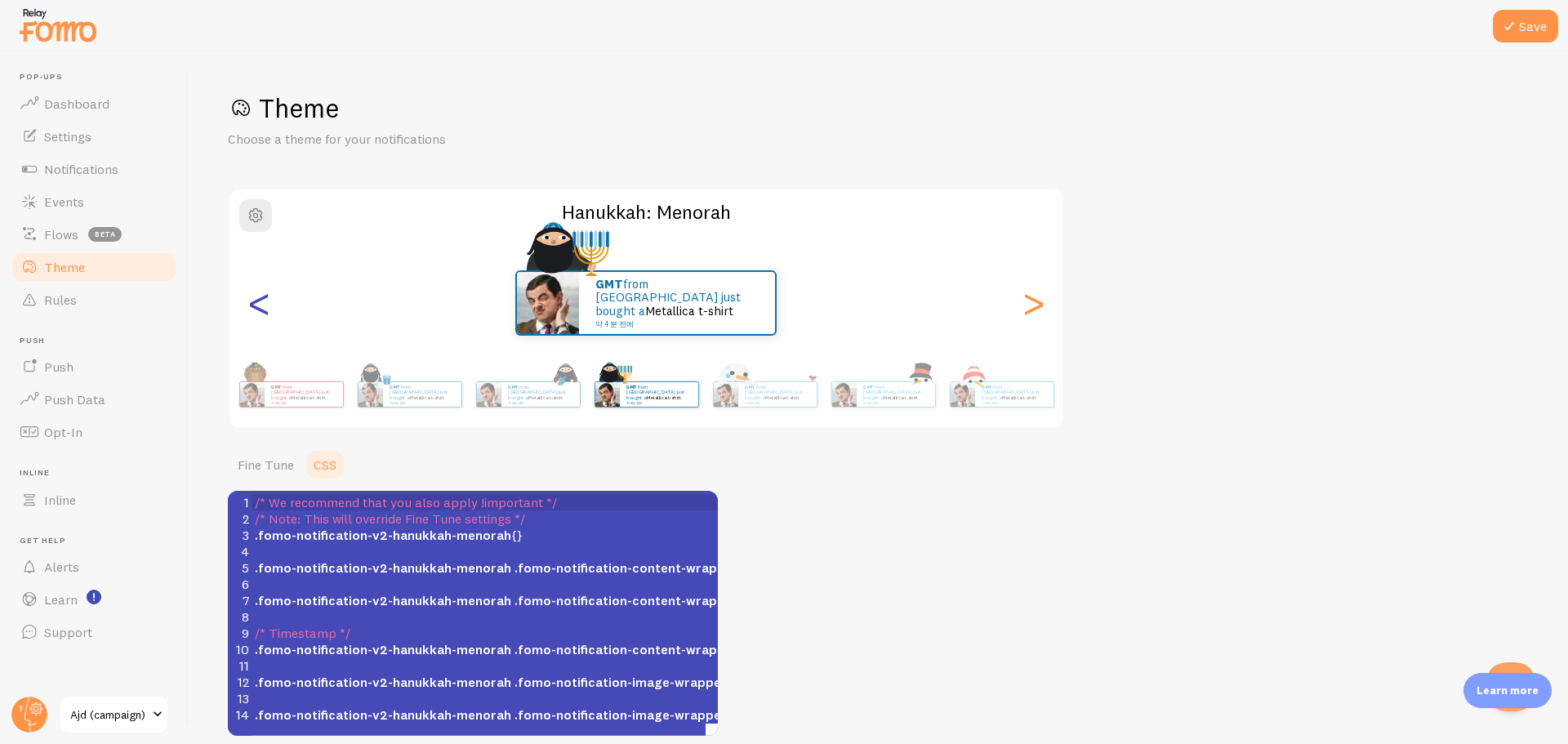
click at [268, 306] on div "<" at bounding box center [258, 303] width 20 height 118
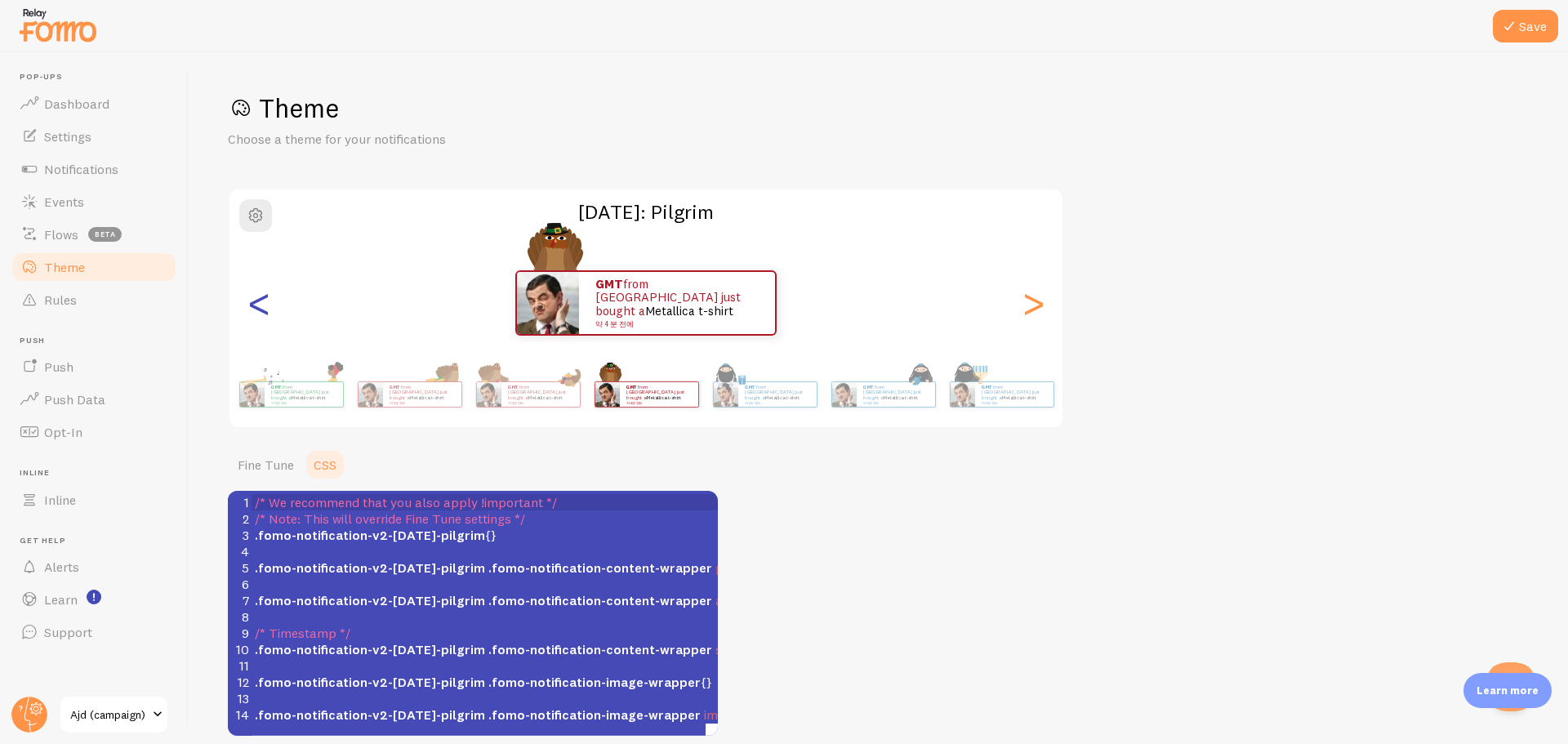
click at [268, 306] on div "<" at bounding box center [258, 303] width 20 height 118
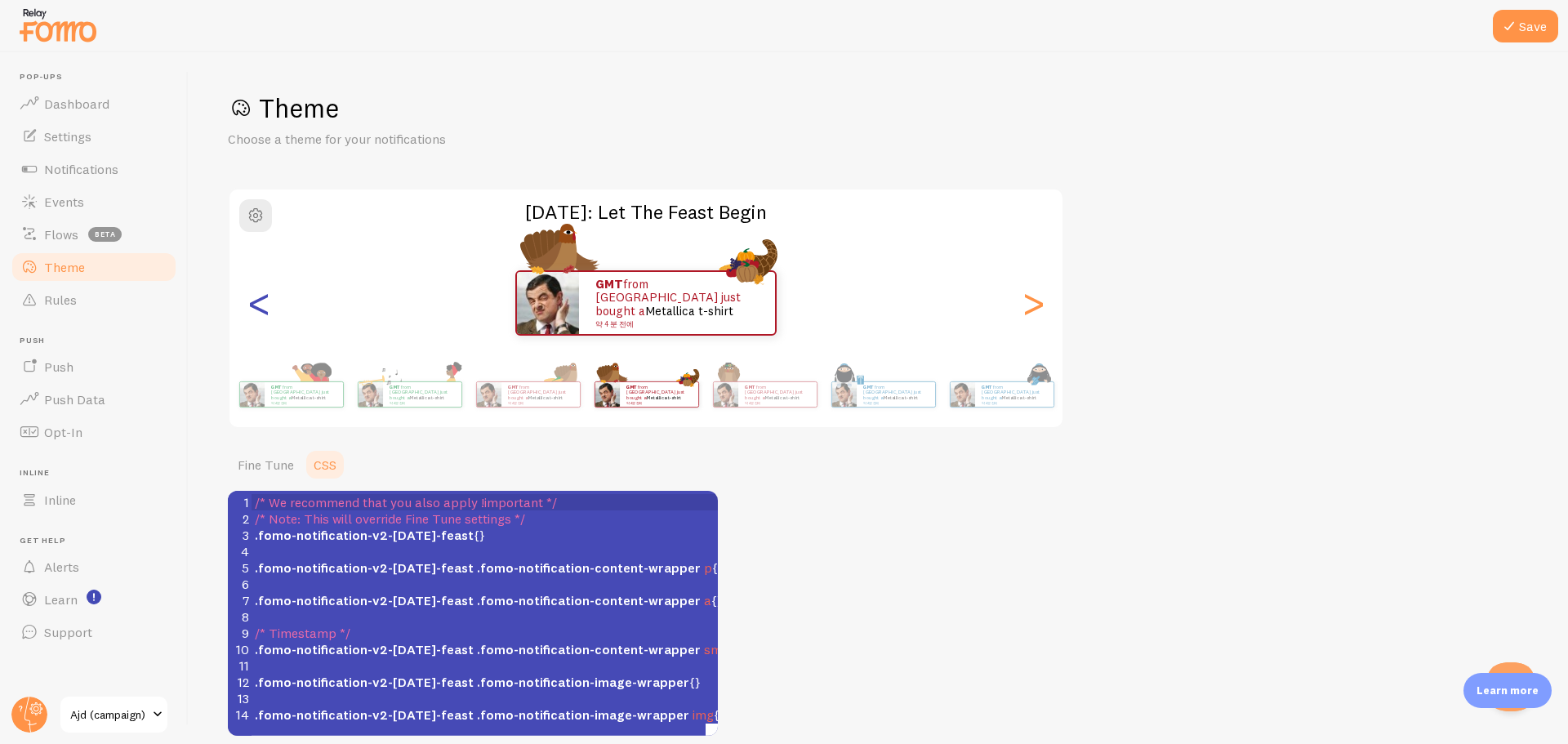
click at [268, 306] on div "<" at bounding box center [258, 303] width 20 height 118
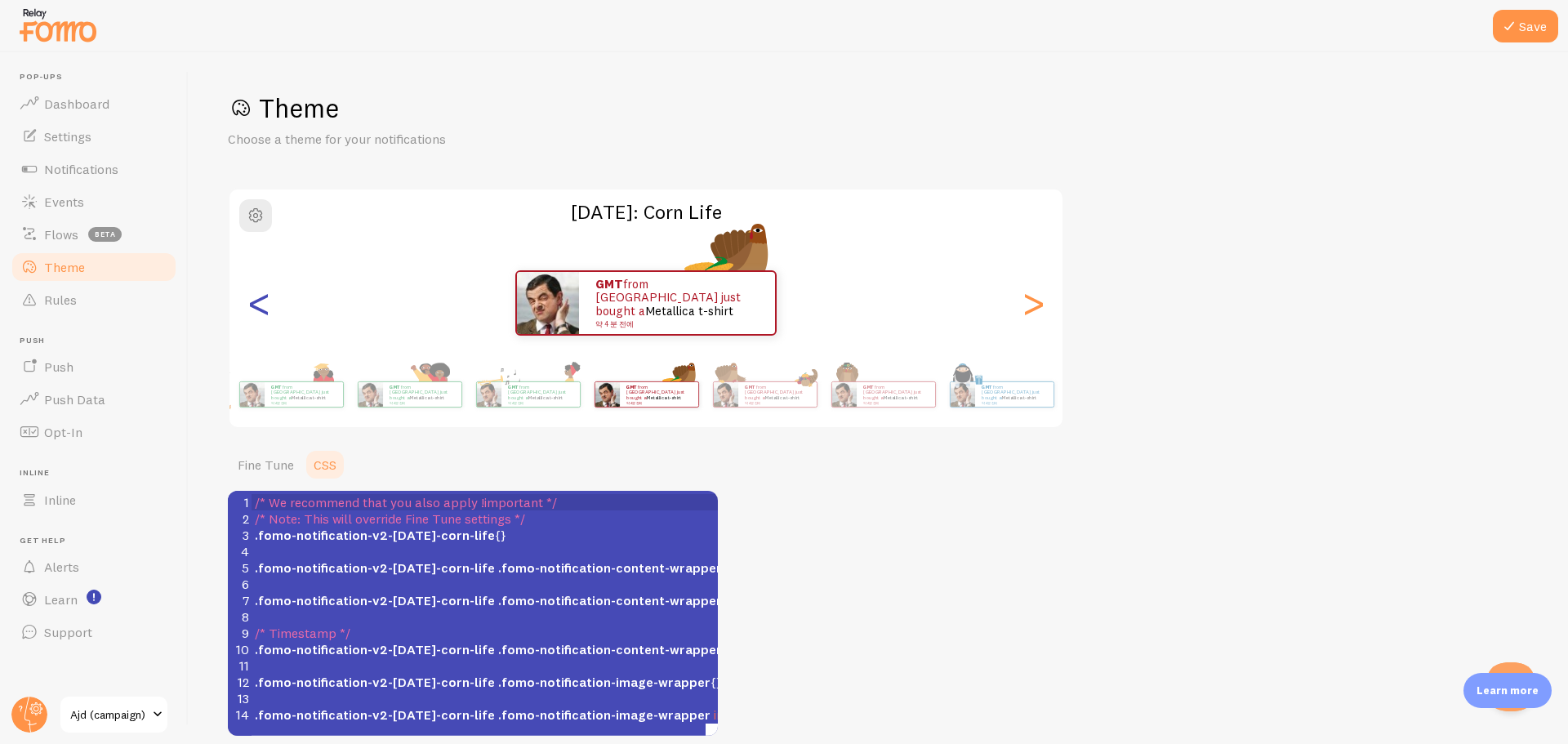
click at [268, 306] on div "<" at bounding box center [258, 303] width 20 height 118
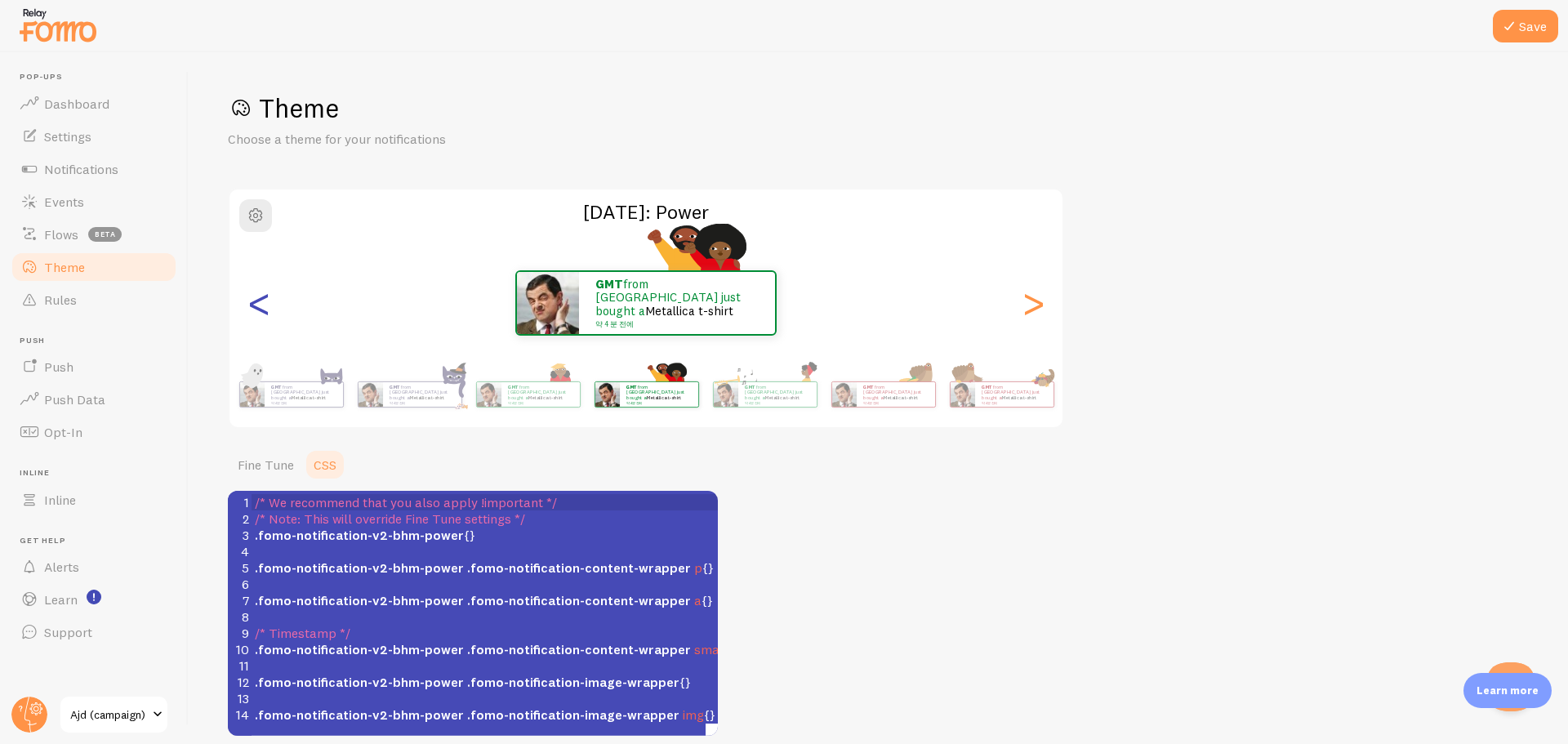
click at [268, 306] on div "<" at bounding box center [258, 303] width 20 height 118
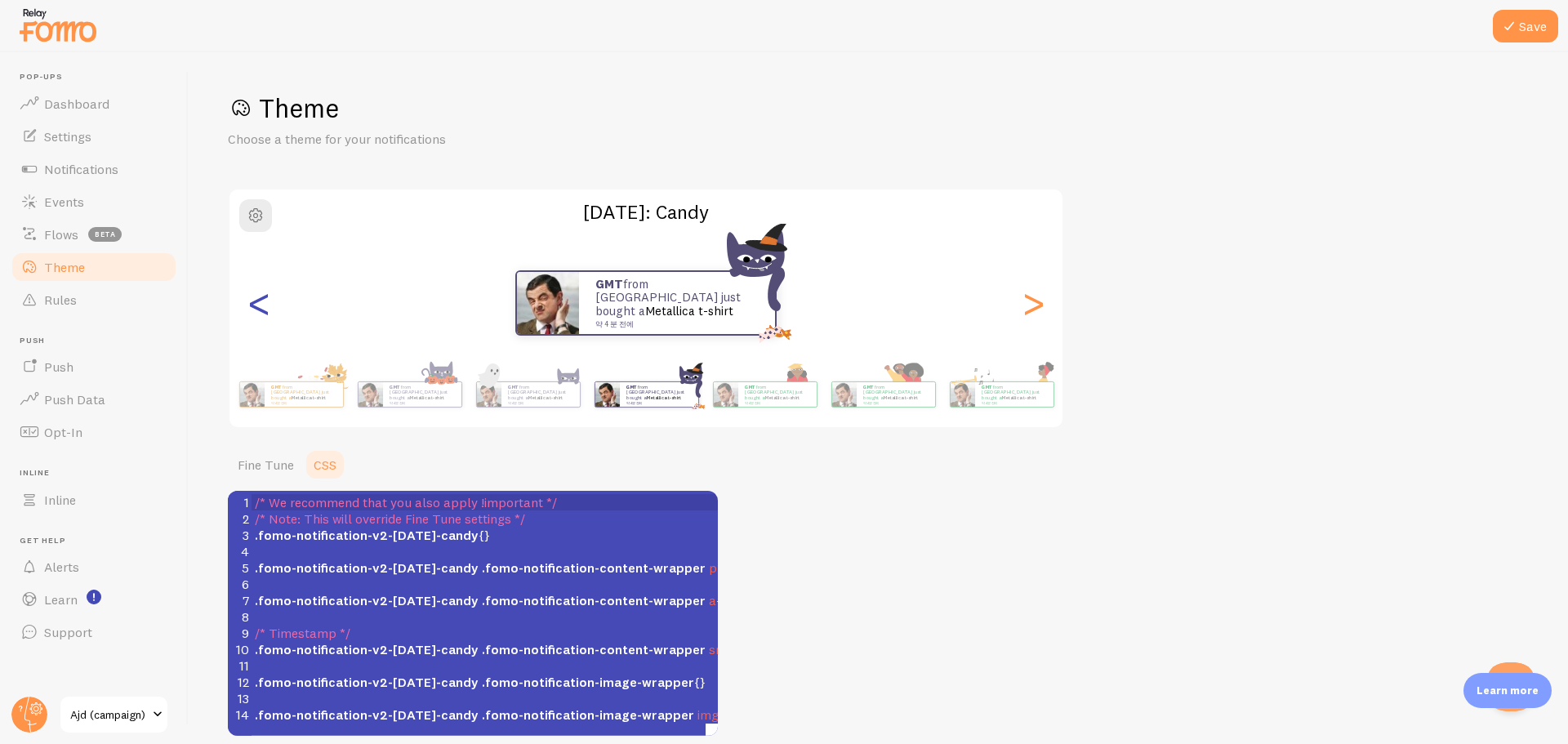
click at [251, 304] on div "<" at bounding box center [258, 303] width 20 height 118
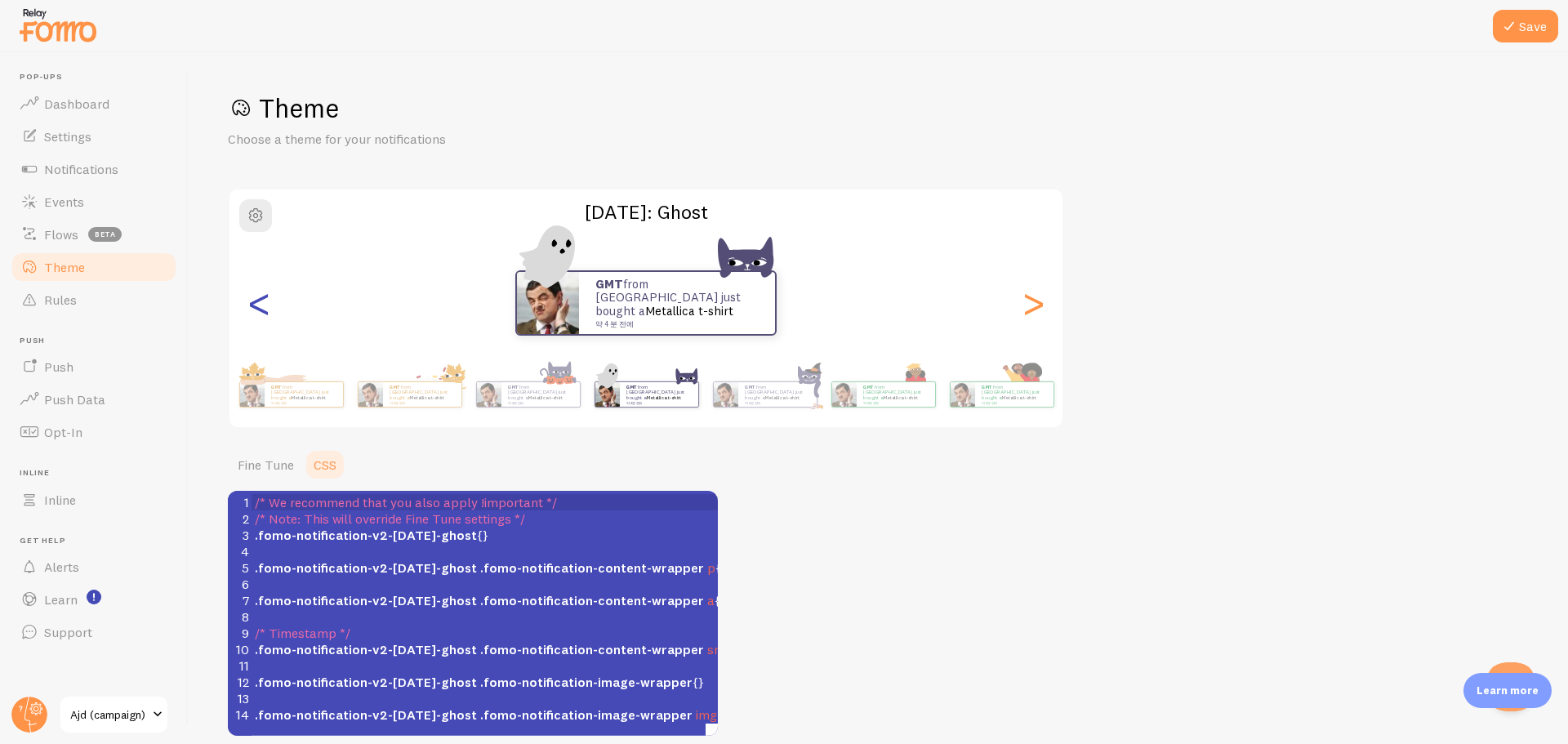
click at [251, 304] on div "<" at bounding box center [258, 303] width 20 height 118
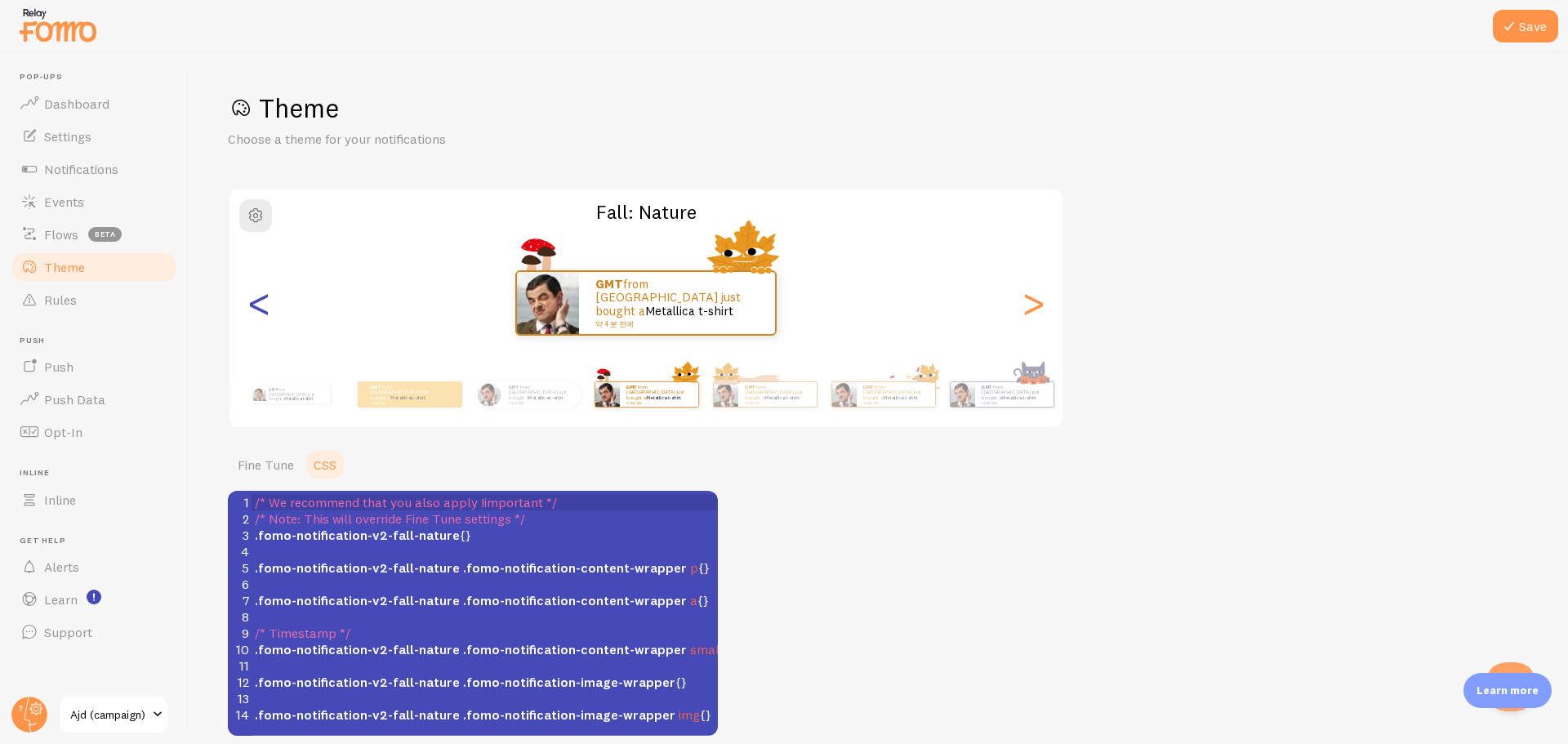
click at [251, 304] on div "<" at bounding box center [258, 303] width 20 height 118
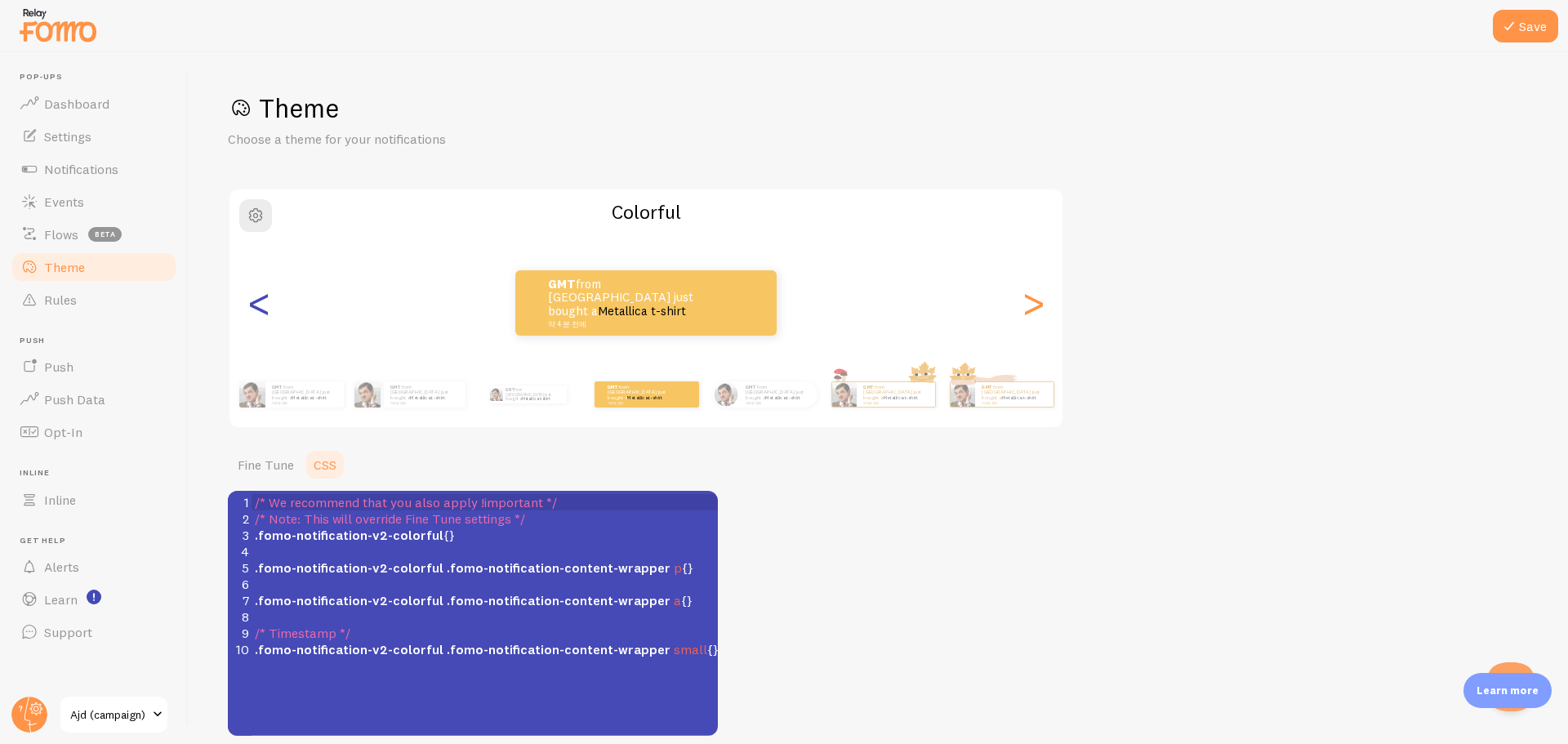
click at [251, 304] on div "<" at bounding box center [258, 303] width 20 height 118
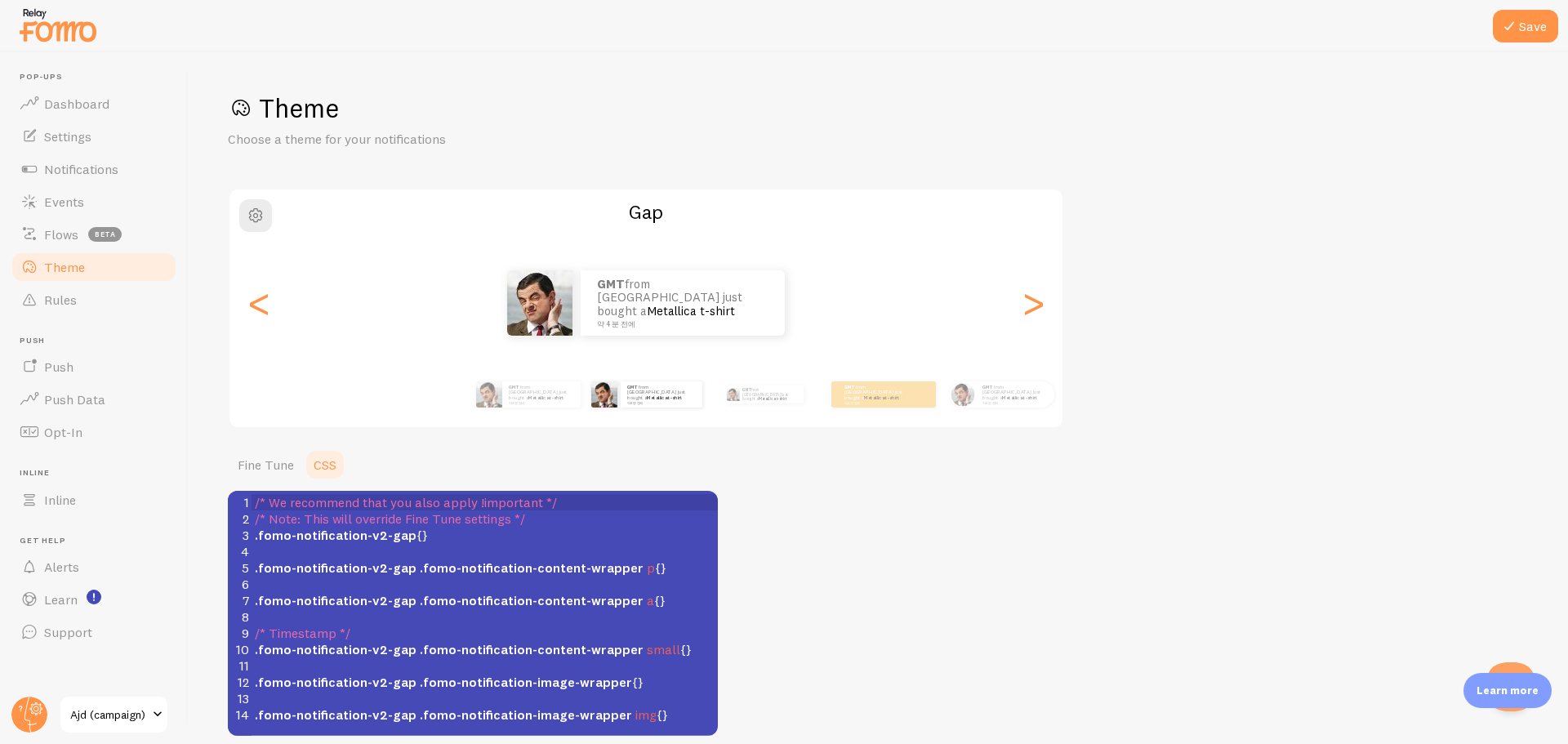
click at [273, 322] on div "GMT from [GEOGRAPHIC_DATA] just bought a Metallica t-shirt 약 4 분 전에" at bounding box center [646, 303] width 833 height 66
click at [546, 387] on p "GMT from [GEOGRAPHIC_DATA] just bought a Metallica t-shirt 약 4 분 전에" at bounding box center [542, 394] width 66 height 21
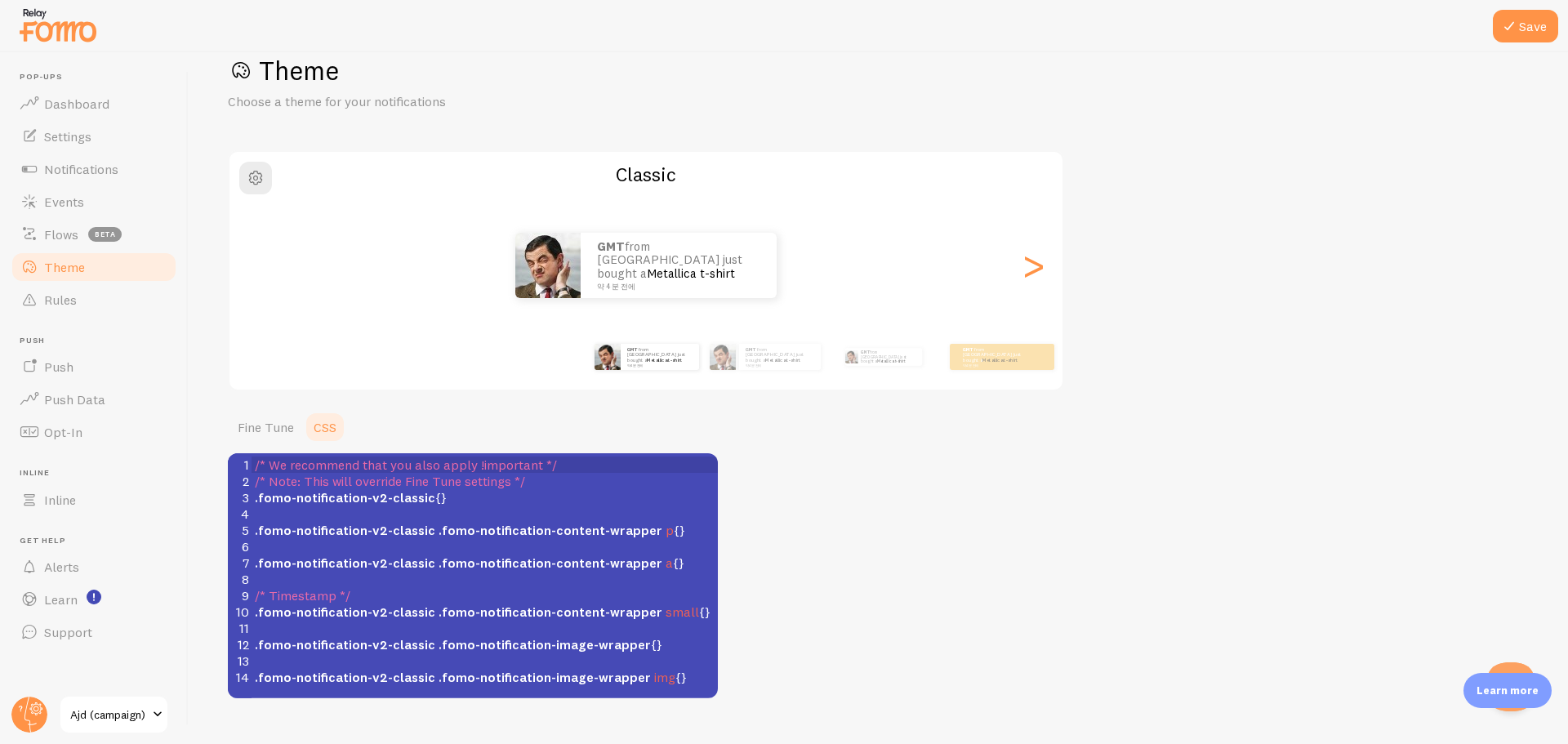
scroll to position [70, 0]
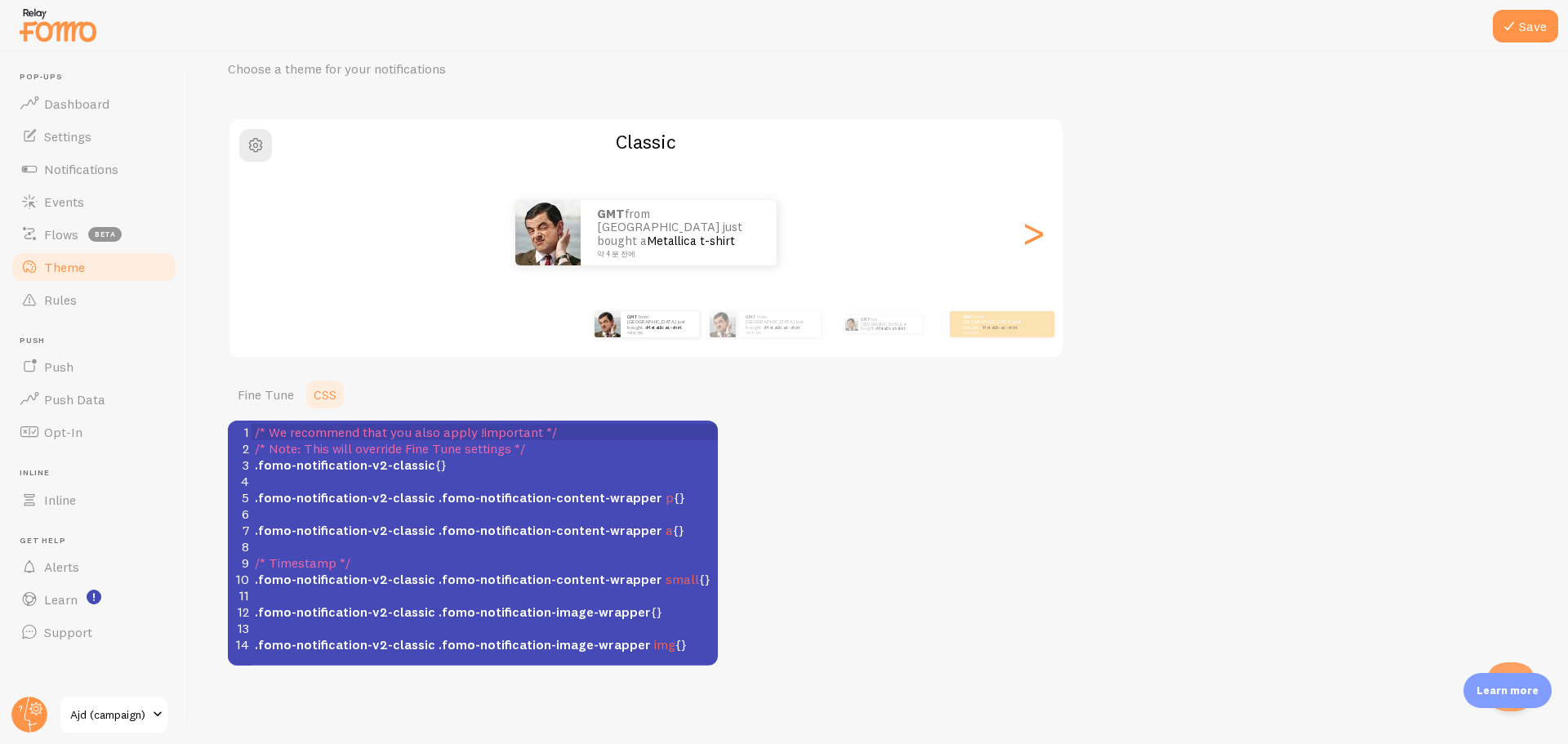
click at [452, 532] on span ".fomo-notification-content-wrapper" at bounding box center [550, 530] width 224 height 16
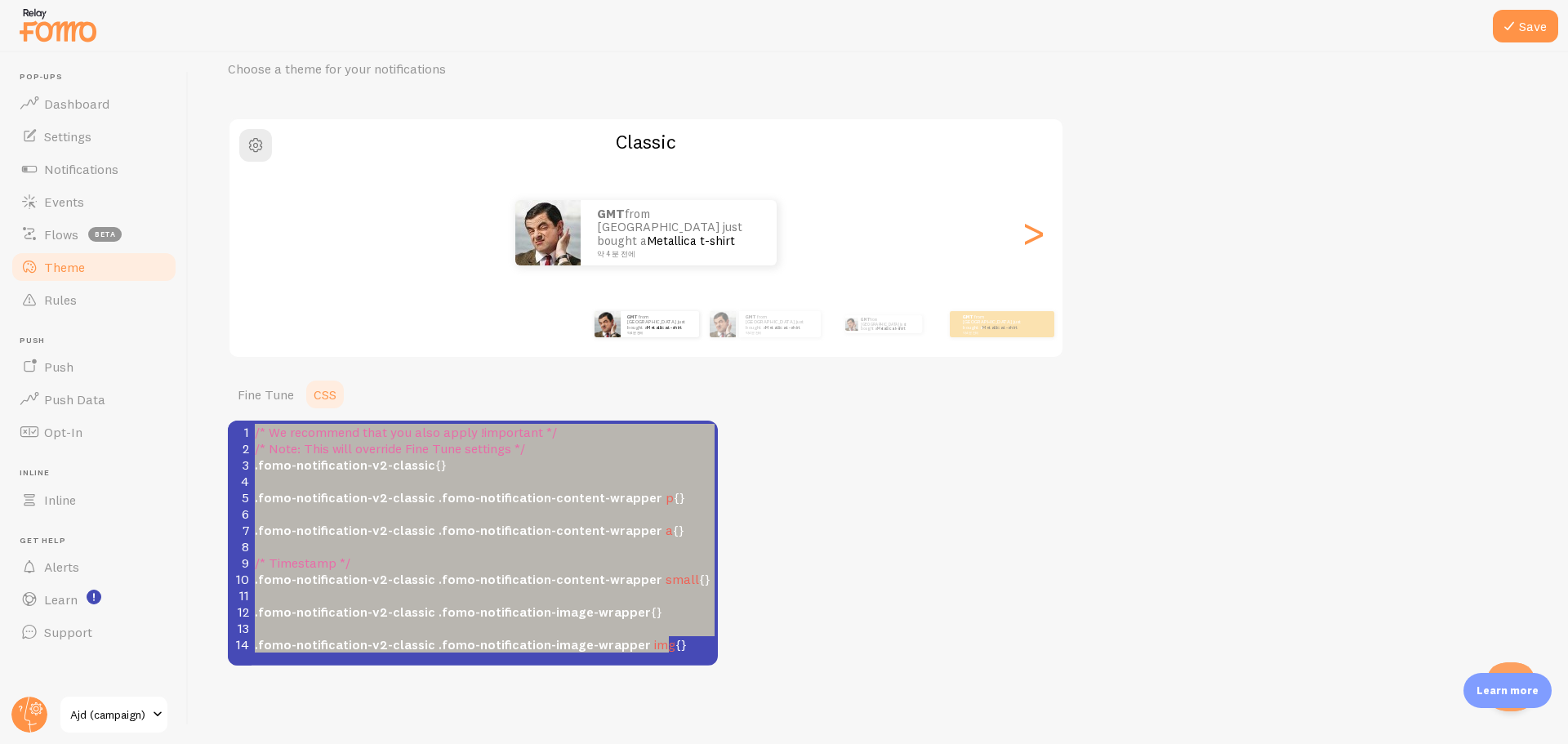
paste textarea "1) 루트 스코프: 현재 테마 클래스명으로 교체 가능 */ .fomo-notification-v2-classic { /* 전체 말풍선 카드 *…"
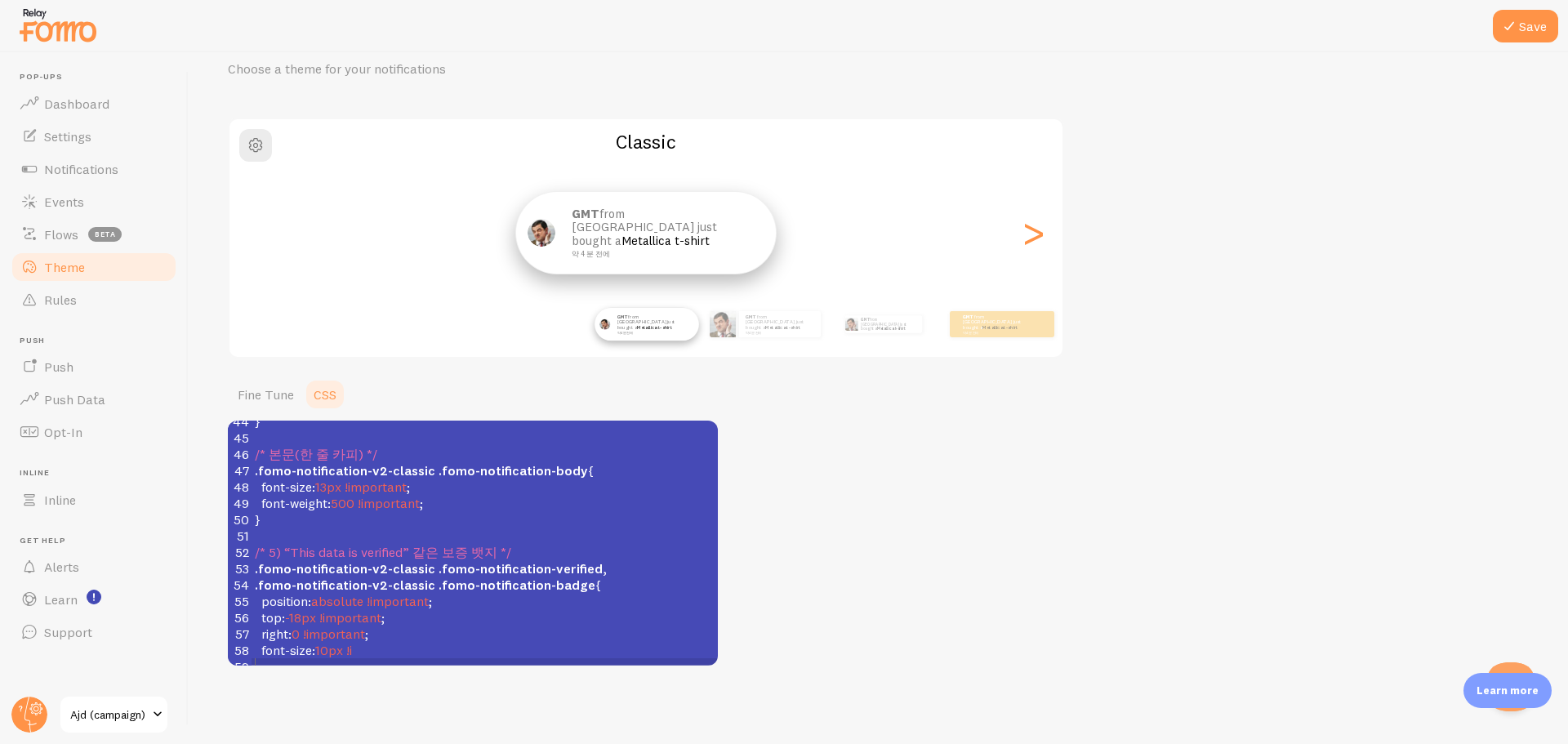
type textarea "/* 1) 루트 스코프: 현재 테마 클래스명으로 교체 가능 */ .fomo-notification-v2-classic { /* 전체 말풍선 카…"
click at [659, 364] on div "Theme Choose a theme for your notifications Classic GMT from South Korea just b…" at bounding box center [879, 344] width 1301 height 645
click at [735, 315] on img at bounding box center [723, 324] width 26 height 26
click at [744, 333] on div "GMT from [GEOGRAPHIC_DATA] just bought a Metallica t-shirt 약 4 분 전에" at bounding box center [780, 324] width 82 height 26
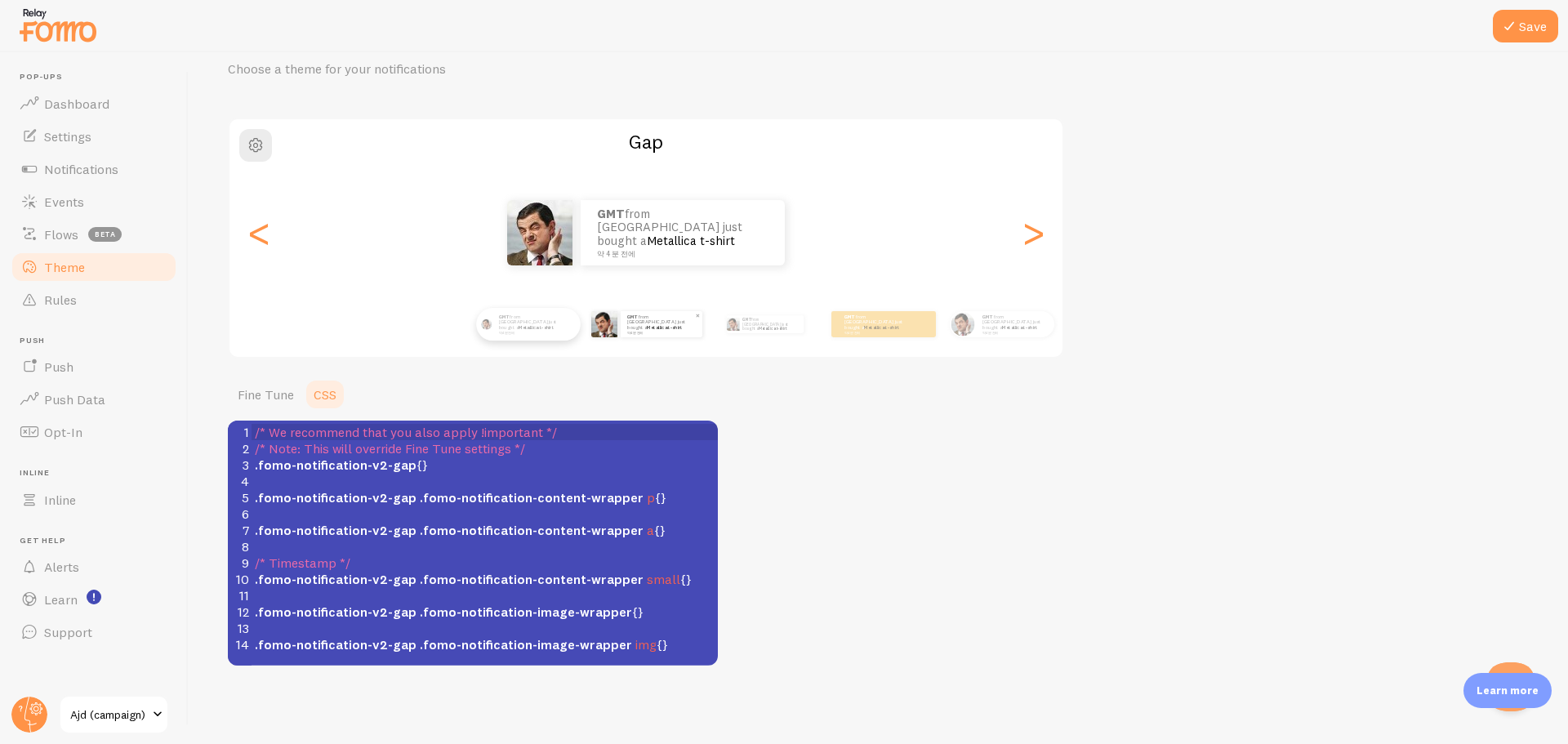
scroll to position [0, 0]
click at [546, 338] on div "GMT from [GEOGRAPHIC_DATA] just bought a Metallica t-shirt 약 4 분 전에" at bounding box center [528, 324] width 105 height 34
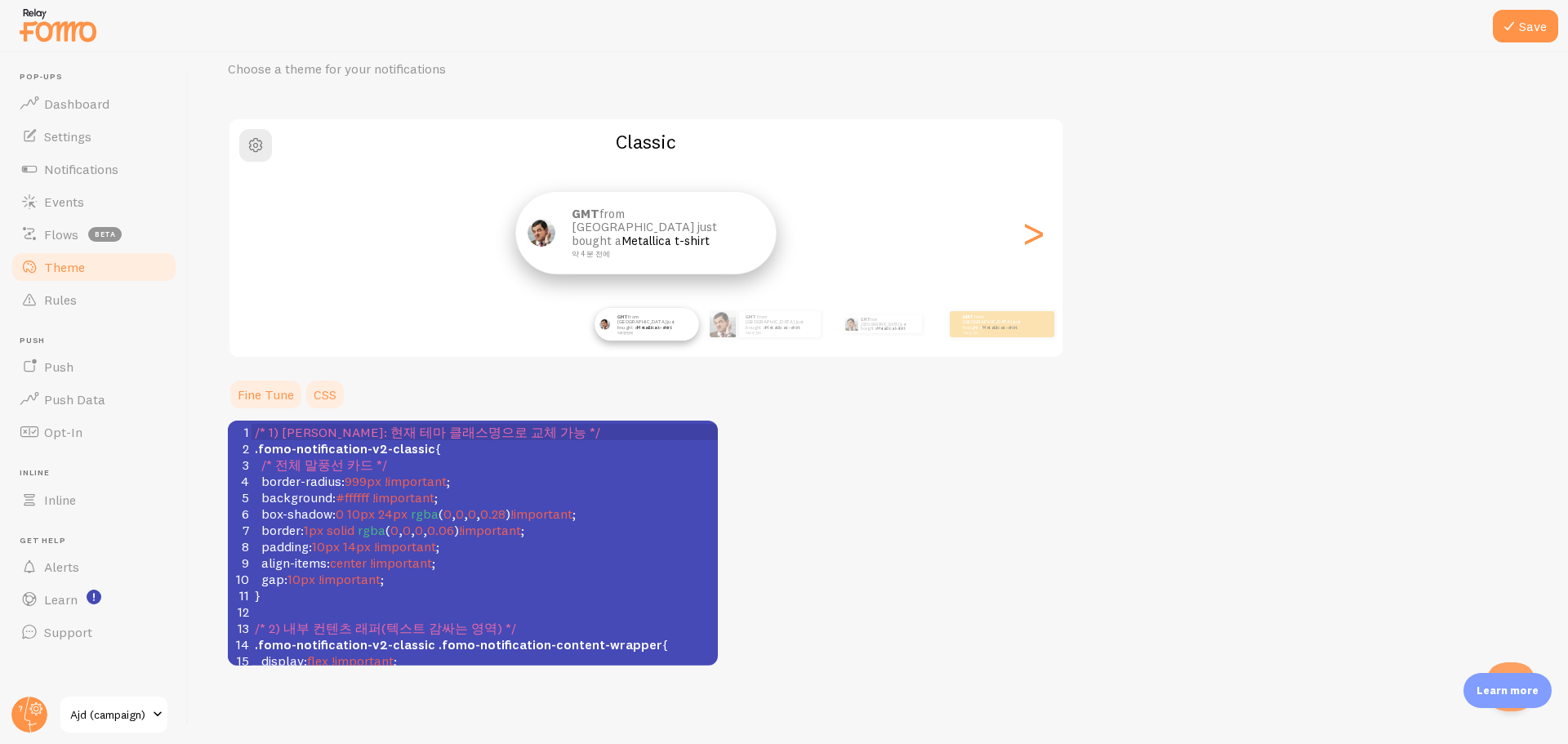
click at [257, 387] on link "Fine Tune" at bounding box center [266, 395] width 76 height 33
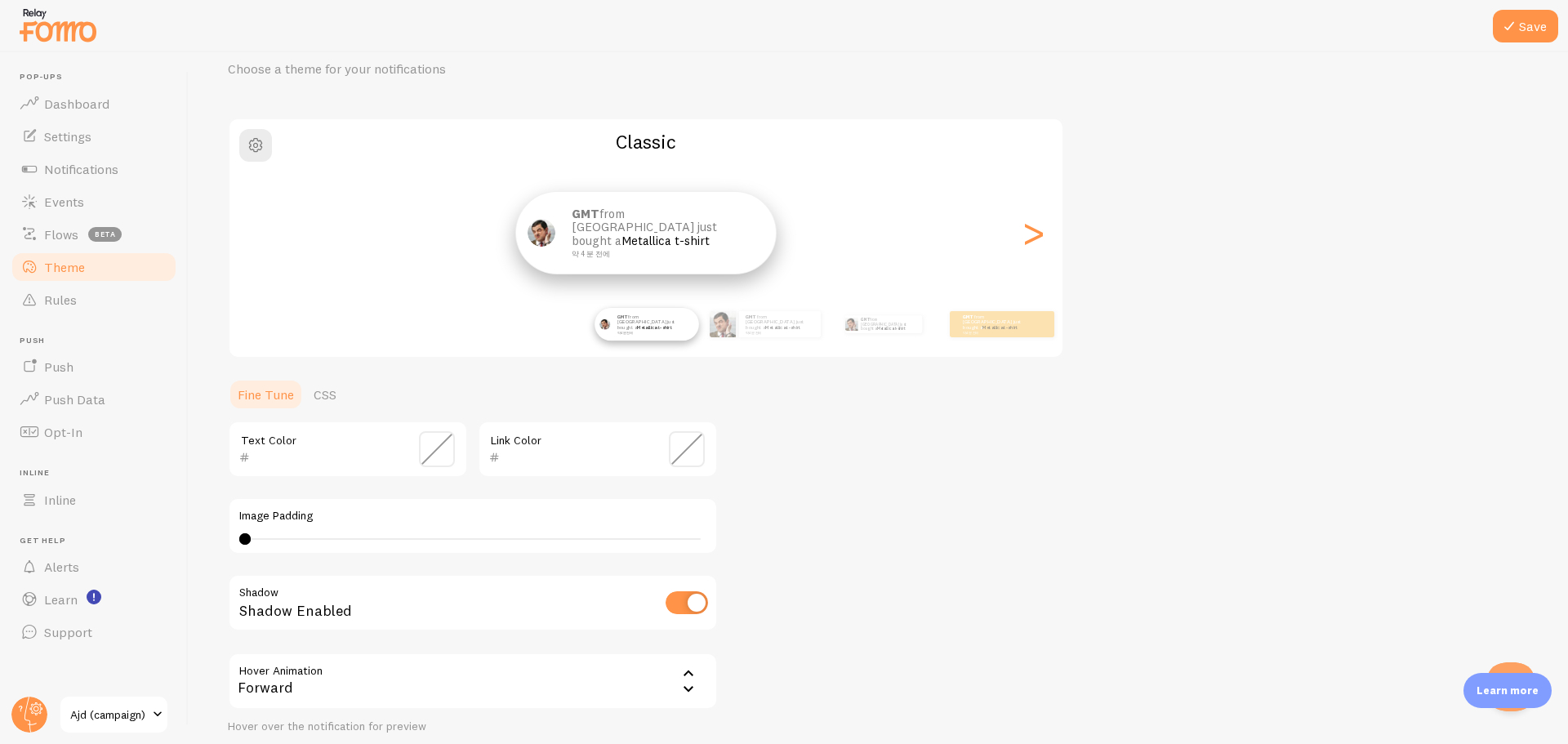
scroll to position [201, 0]
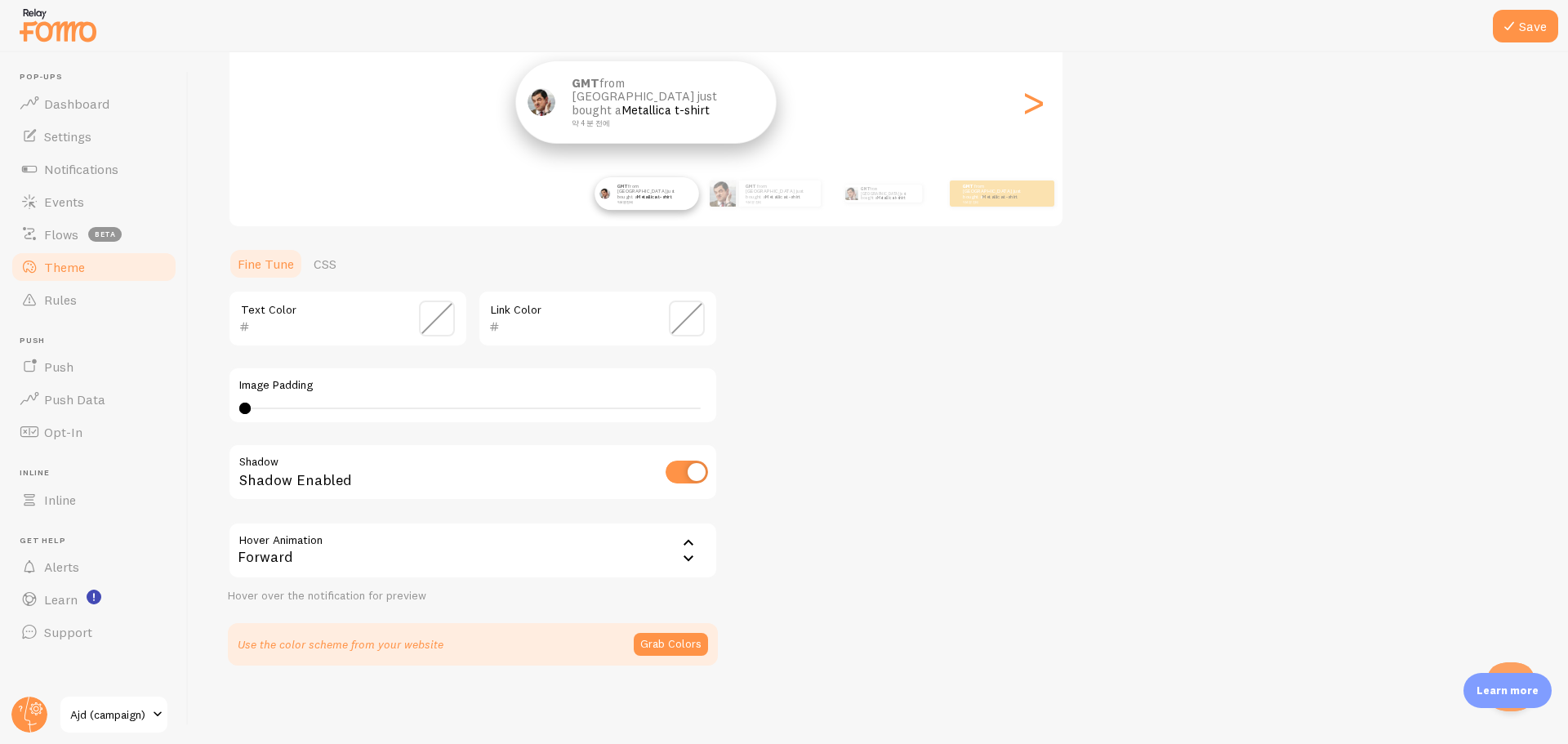
click at [870, 483] on div "Theme Choose a theme for your notifications Classic GMT from South Korea just b…" at bounding box center [879, 277] width 1301 height 775
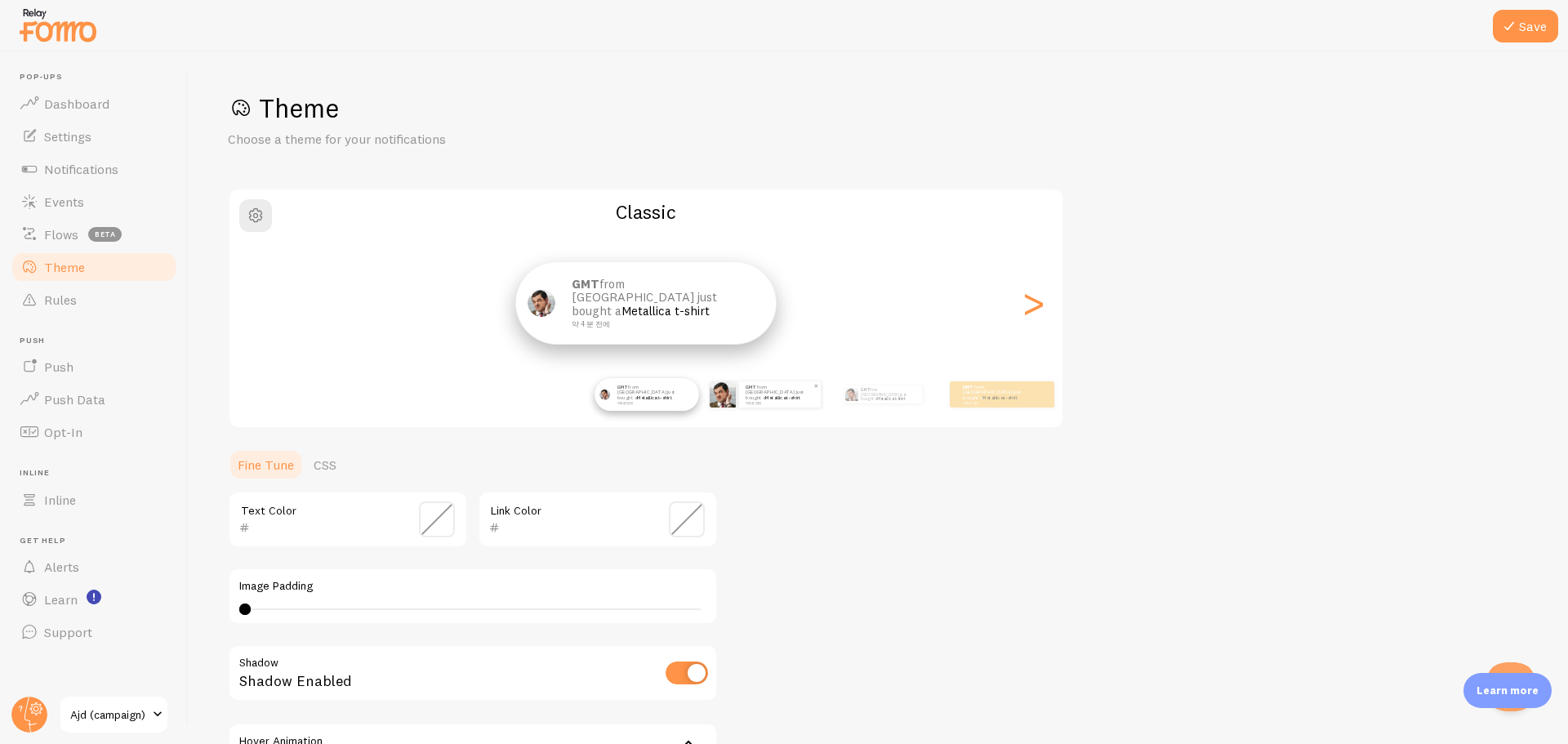
click at [779, 387] on p "GMT from [GEOGRAPHIC_DATA] just bought a Metallica t-shirt 약 4 분 전에" at bounding box center [779, 394] width 68 height 21
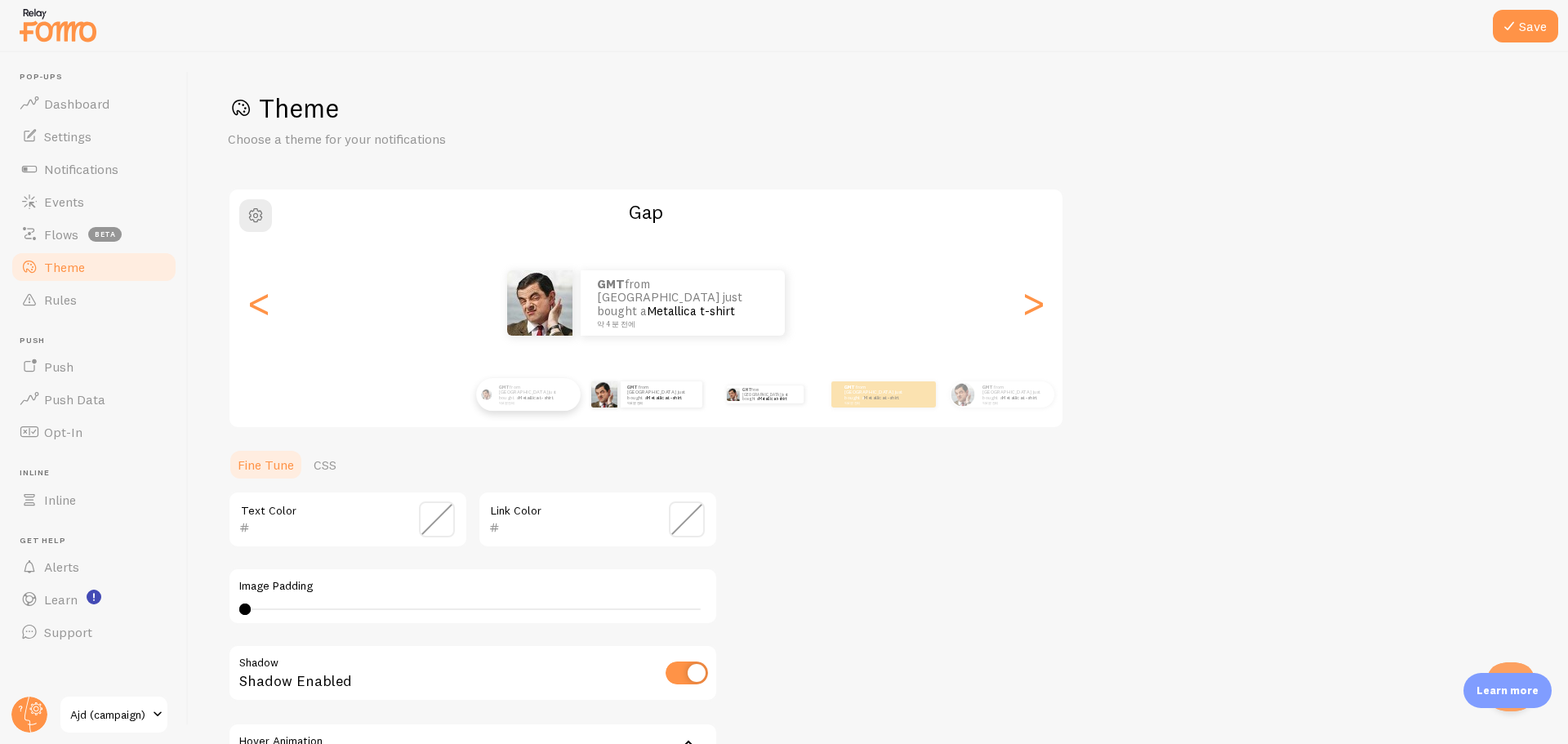
click at [772, 401] on div "GMT from [GEOGRAPHIC_DATA] just bought a Metallica t-shirt 약 4 분 전에" at bounding box center [765, 394] width 105 height 46
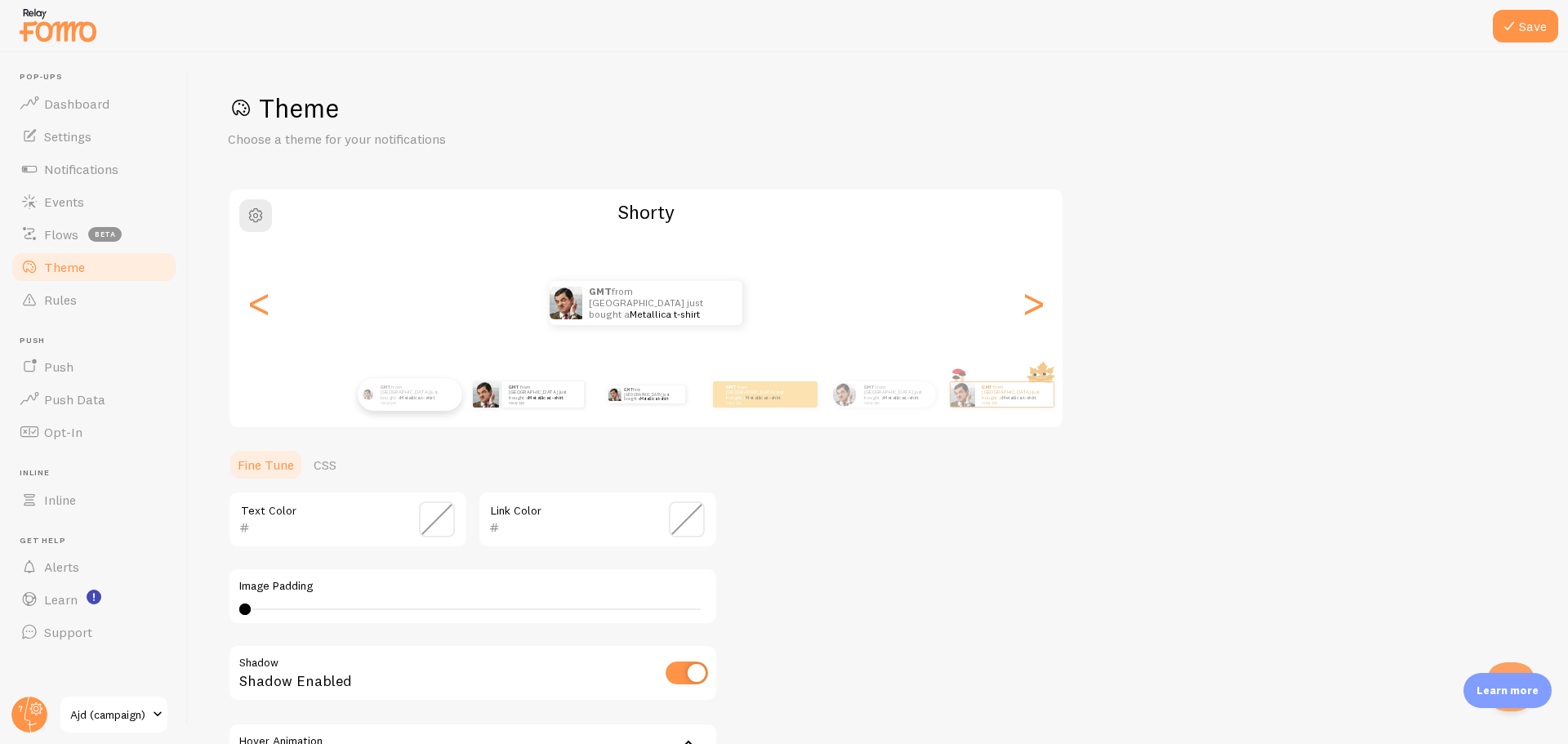
click at [533, 412] on div "GMT from [GEOGRAPHIC_DATA] just bought a Metallica t-shirt 약 4 분 전에" at bounding box center [528, 394] width 105 height 46
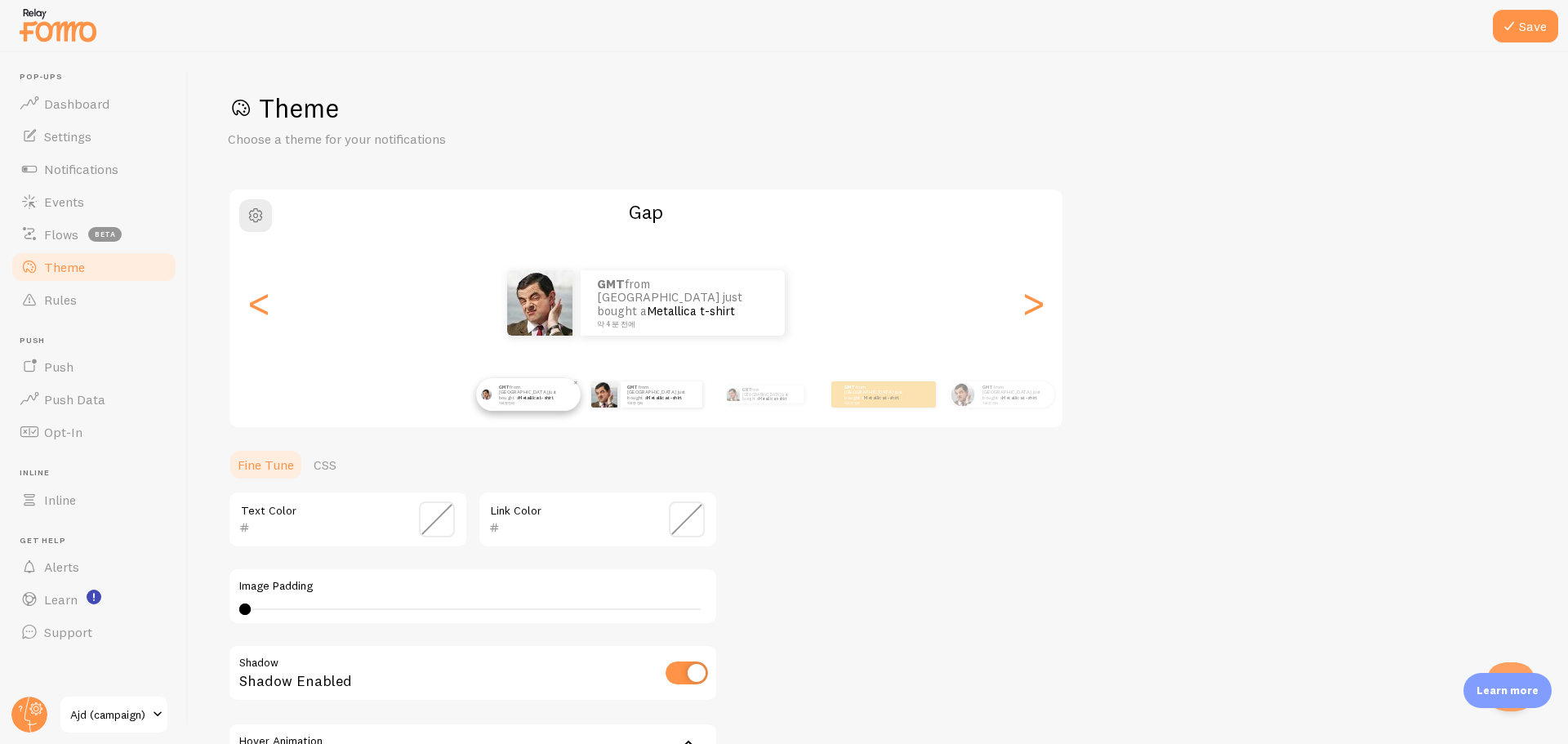
click at [484, 410] on div "GMT from [GEOGRAPHIC_DATA] just bought a Metallica t-shirt 약 4 분 전에" at bounding box center [528, 394] width 105 height 46
click at [495, 410] on div "GMT from [GEOGRAPHIC_DATA] just bought a Metallica t-shirt 약 4 분 전에" at bounding box center [528, 394] width 105 height 34
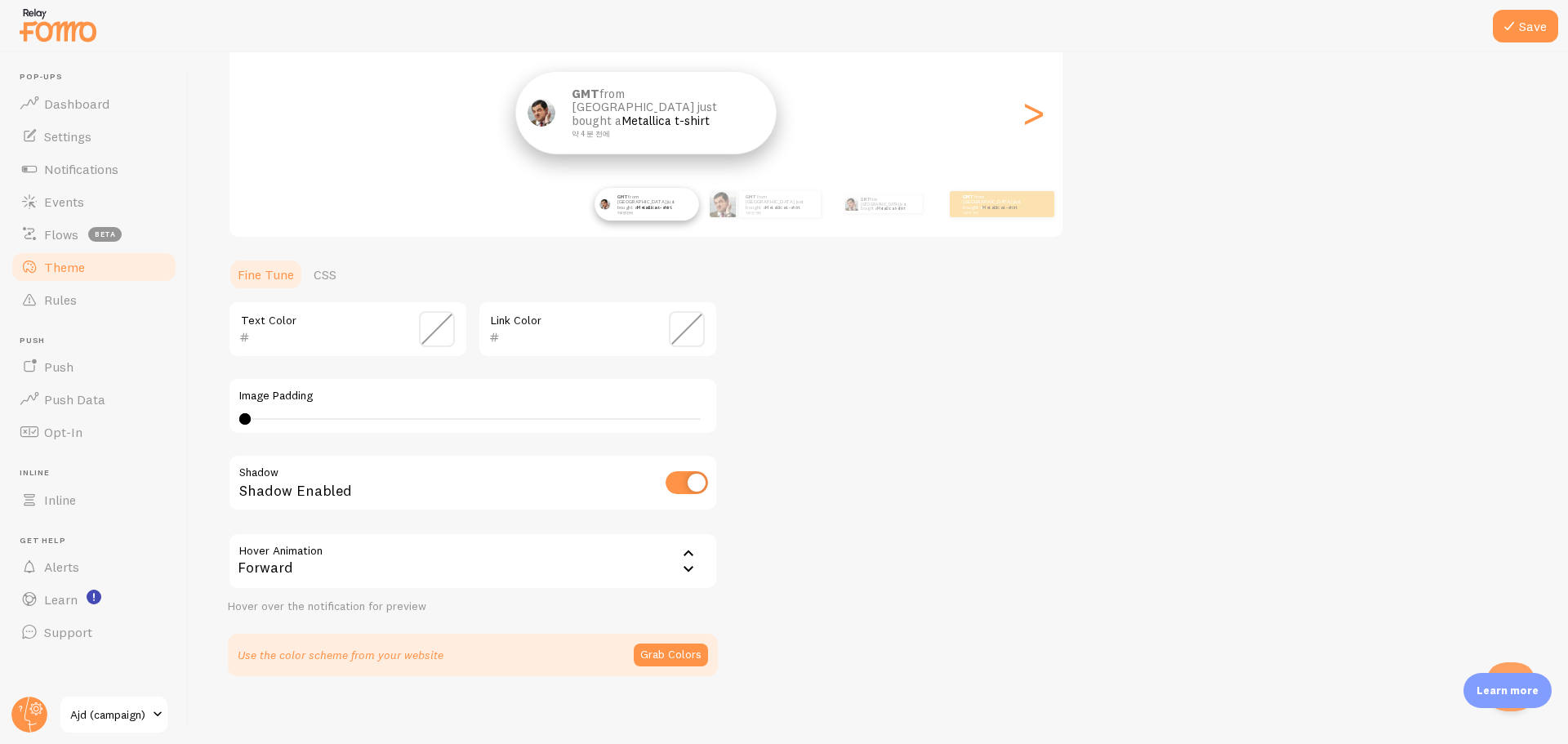
scroll to position [201, 0]
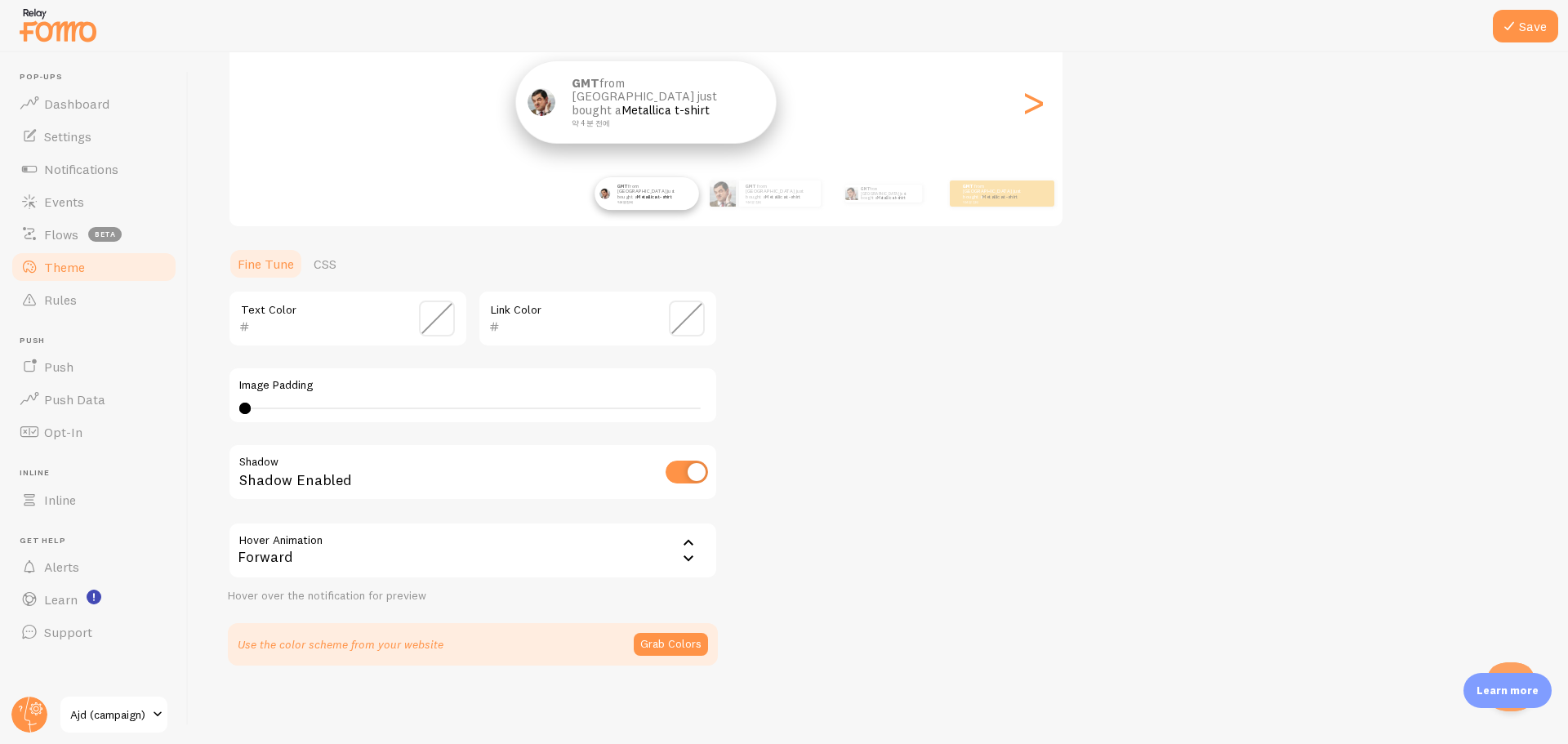
click at [800, 457] on div "Theme Choose a theme for your notifications Classic GMT from South Korea just b…" at bounding box center [879, 277] width 1301 height 775
click at [409, 264] on ul "Fine Tune CSS" at bounding box center [473, 264] width 490 height 33
click at [337, 268] on link "CSS" at bounding box center [325, 264] width 42 height 33
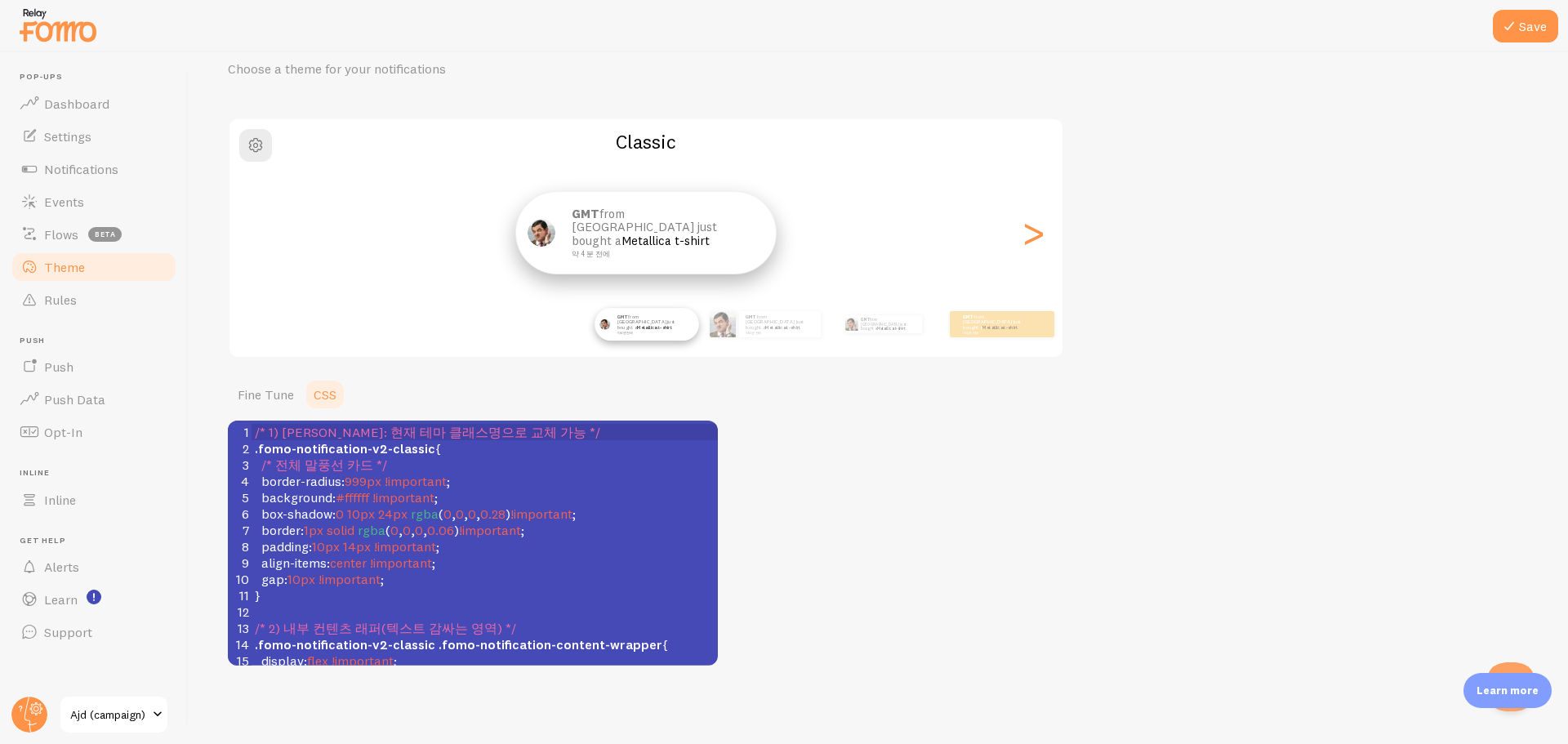
click at [412, 567] on span "!important" at bounding box center [401, 563] width 62 height 16
click at [479, 525] on span "!important" at bounding box center [490, 530] width 62 height 16
type textarea "/* 1) 루트 스코프: 현재 테마 클래스명으로 교체 가능 */ .fomo-notification-v2-classic { /* 전체 말풍선 카…"
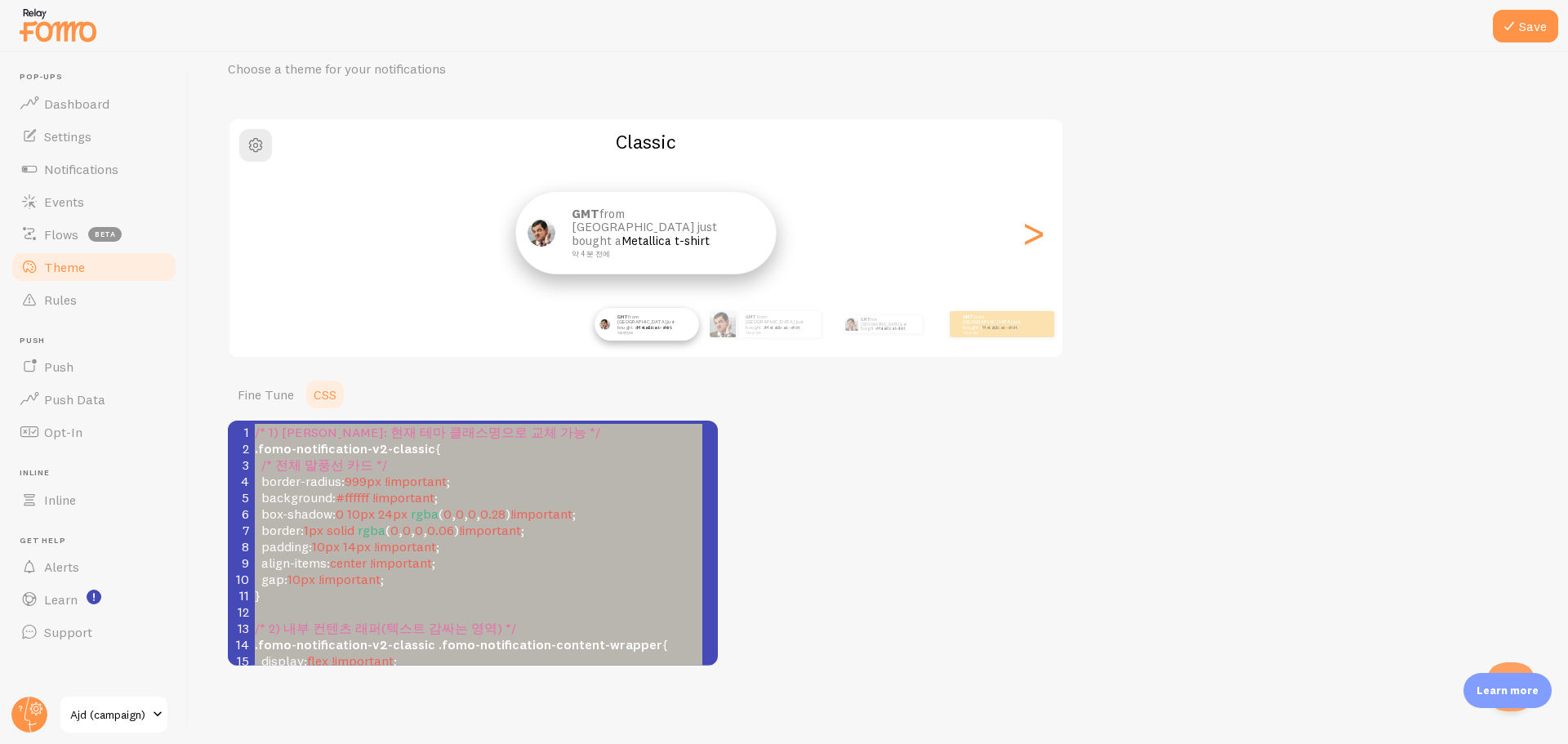
click at [487, 385] on ul "Fine Tune CSS" at bounding box center [473, 395] width 490 height 33
click at [649, 342] on div "GMT from [GEOGRAPHIC_DATA] just bought a Metallica t-shirt 약 4 분 전에" at bounding box center [646, 324] width 105 height 46
click at [1031, 238] on div ">" at bounding box center [1033, 232] width 20 height 118
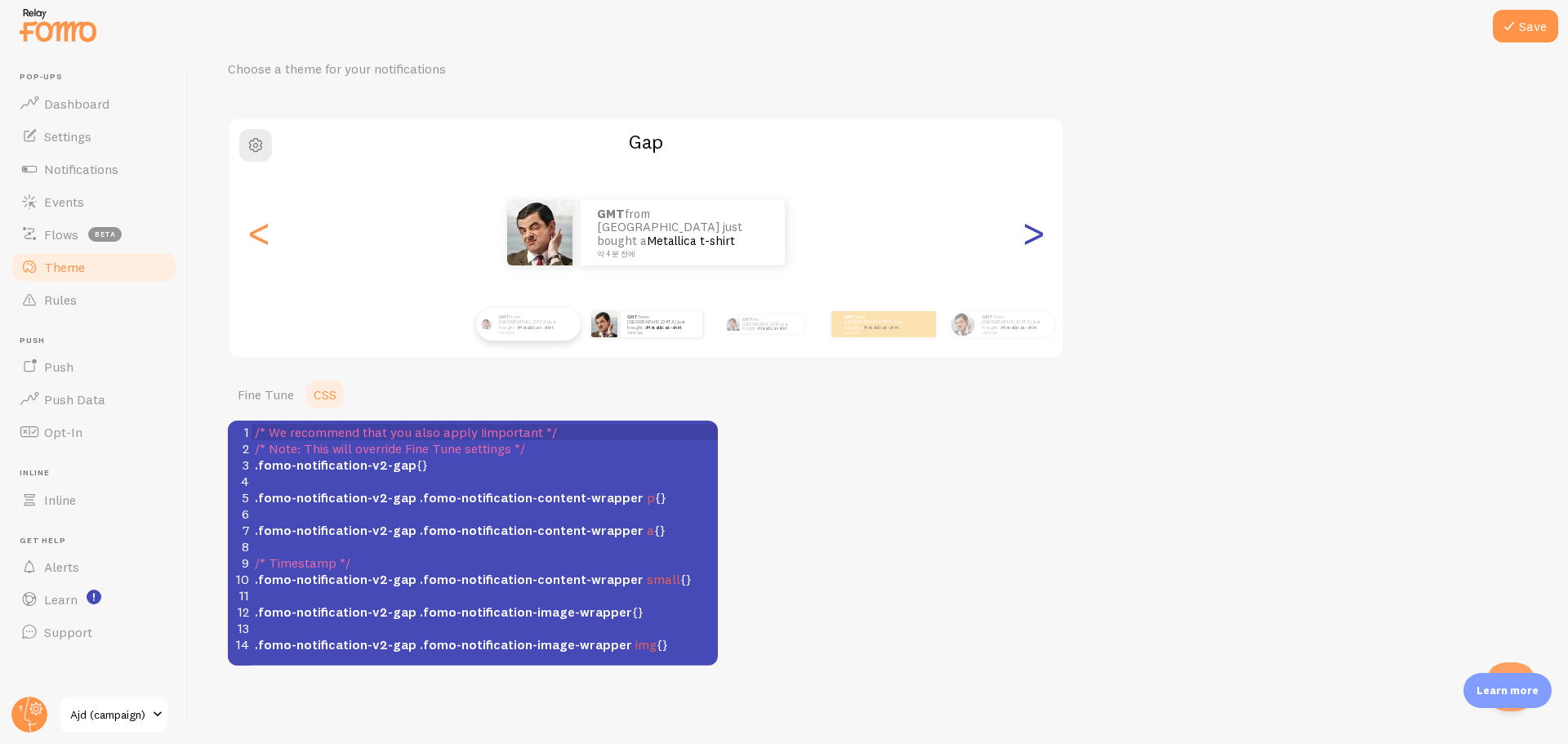
click at [1031, 238] on div ">" at bounding box center [1033, 232] width 20 height 118
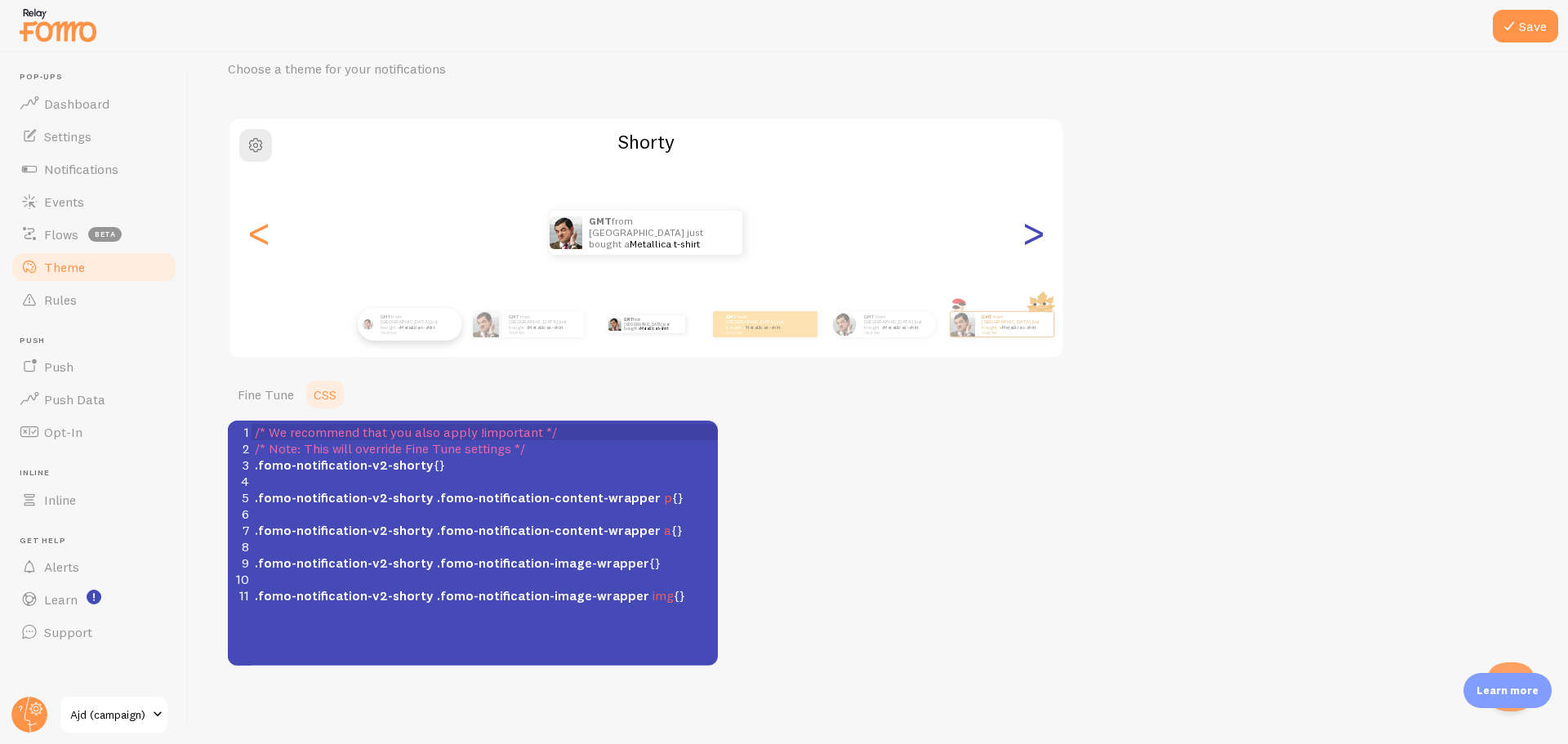
click at [1031, 238] on div ">" at bounding box center [1033, 232] width 20 height 118
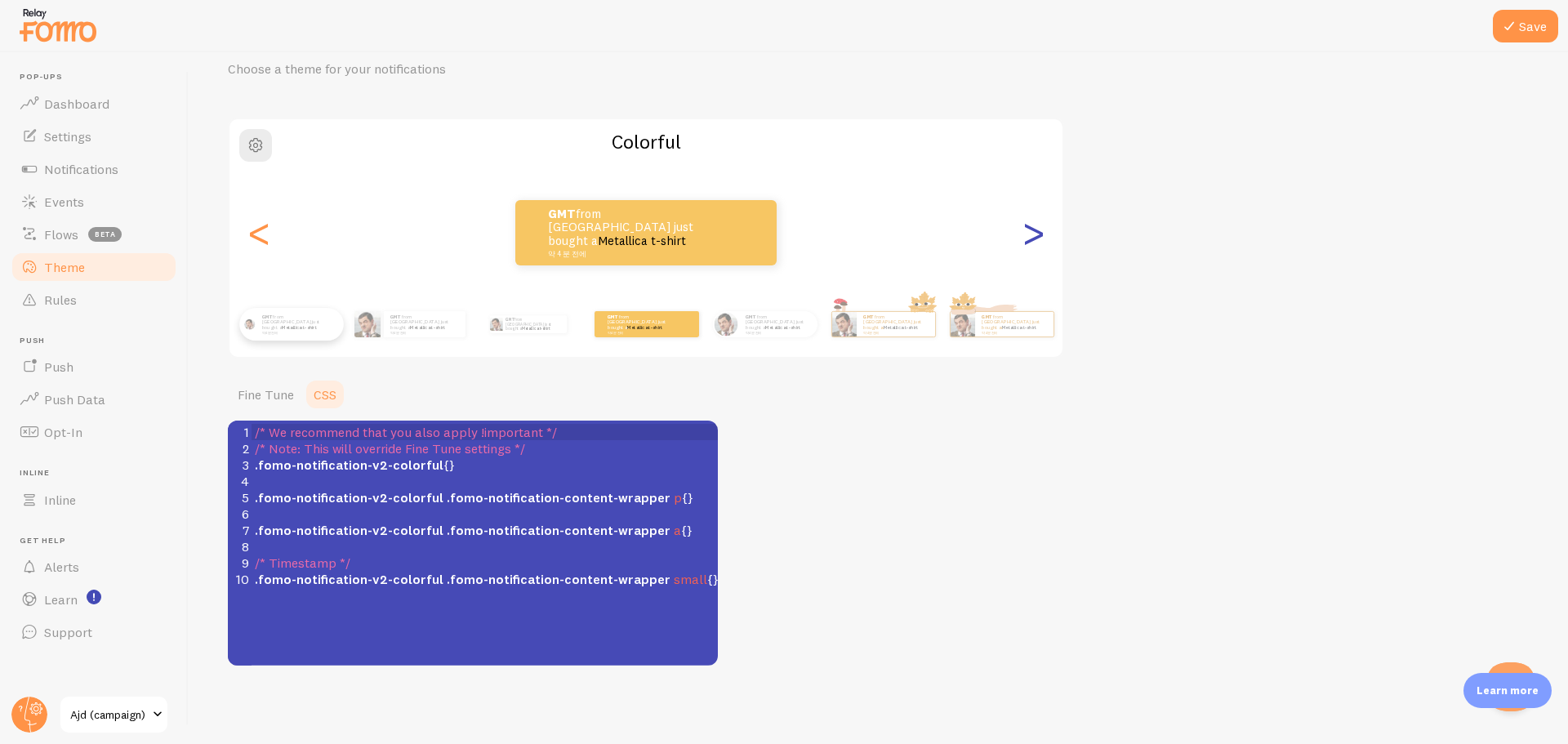
click at [1031, 238] on div ">" at bounding box center [1033, 232] width 20 height 118
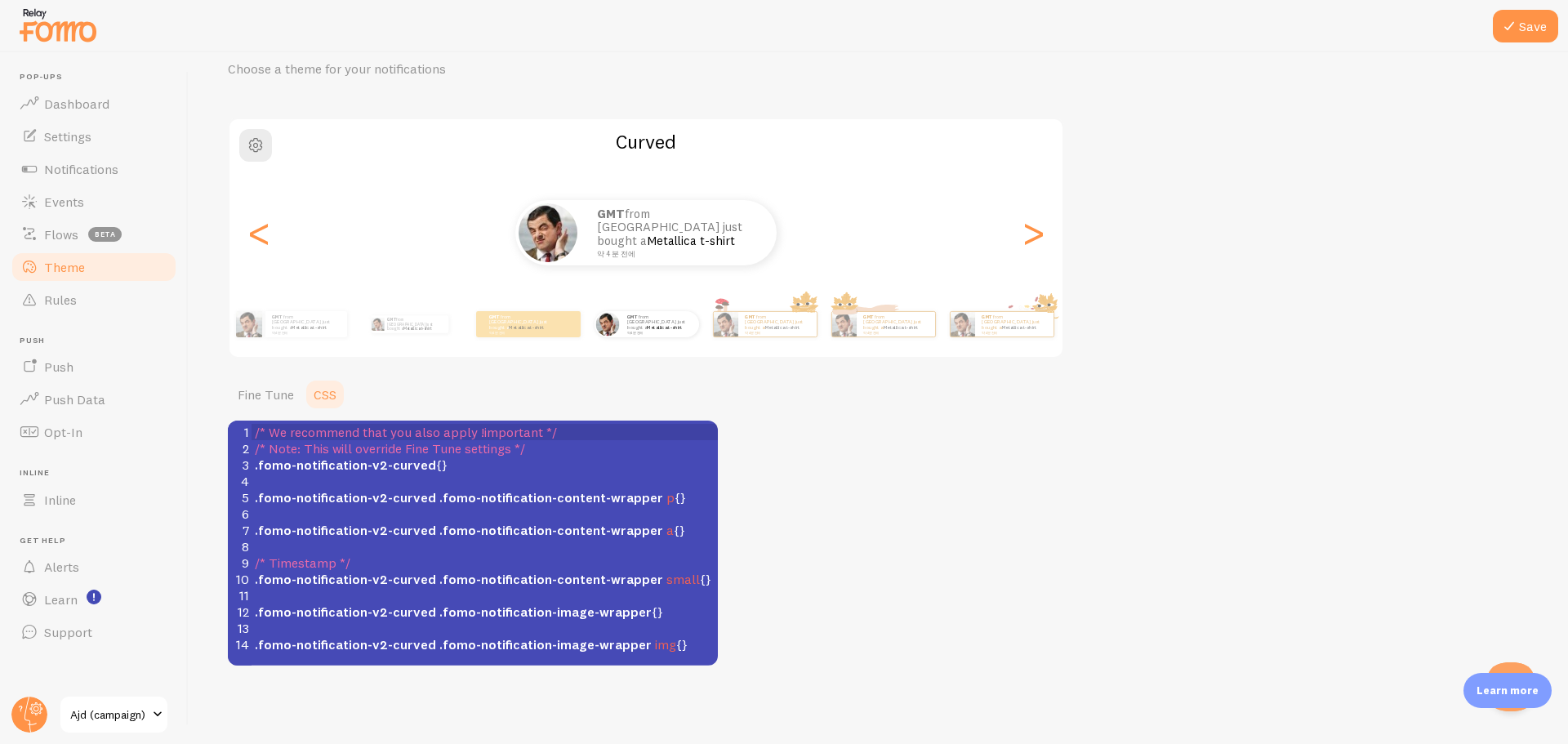
click at [428, 584] on span ".fomo-notification-v2-curved .fomo-notification-content-wrapper small {}" at bounding box center [483, 579] width 457 height 16
type textarea "/* We recommend that you also apply !important */ /* Note: This will override F…"
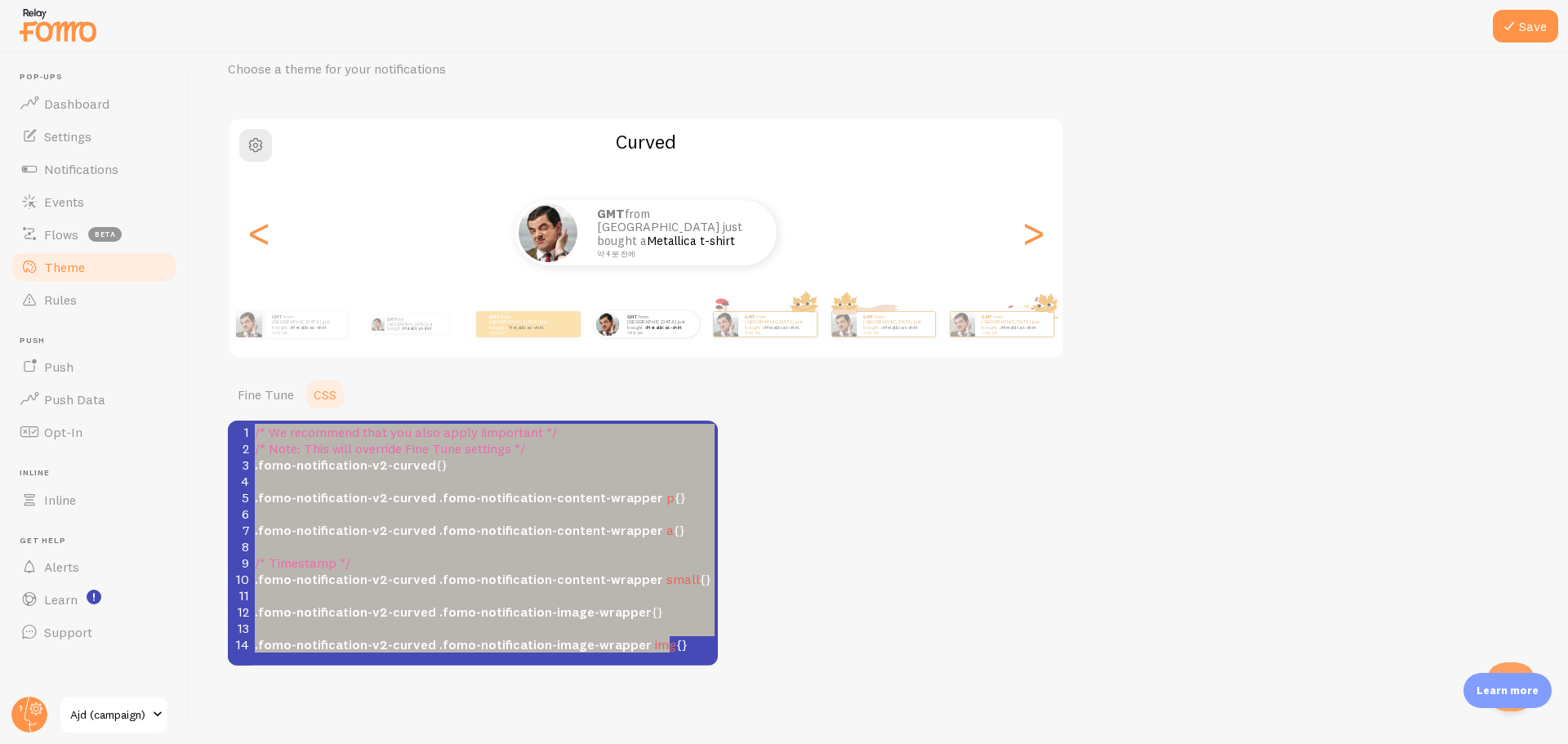
click at [473, 550] on pre "​" at bounding box center [491, 546] width 479 height 16
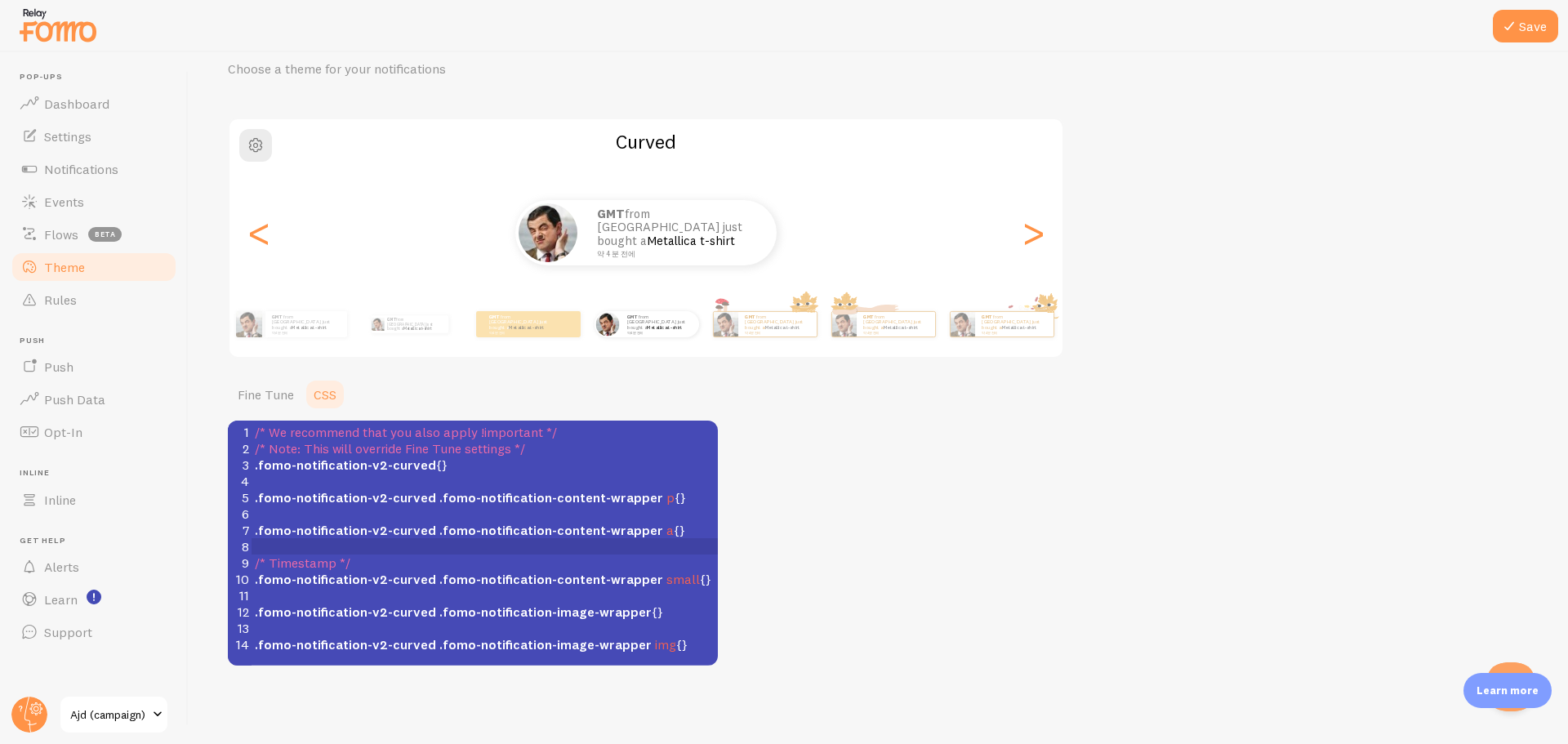
click at [1165, 518] on div "Theme Choose a theme for your notifications Curved GMT from South Korea just bo…" at bounding box center [879, 344] width 1301 height 645
click at [410, 552] on pre "​" at bounding box center [491, 546] width 479 height 16
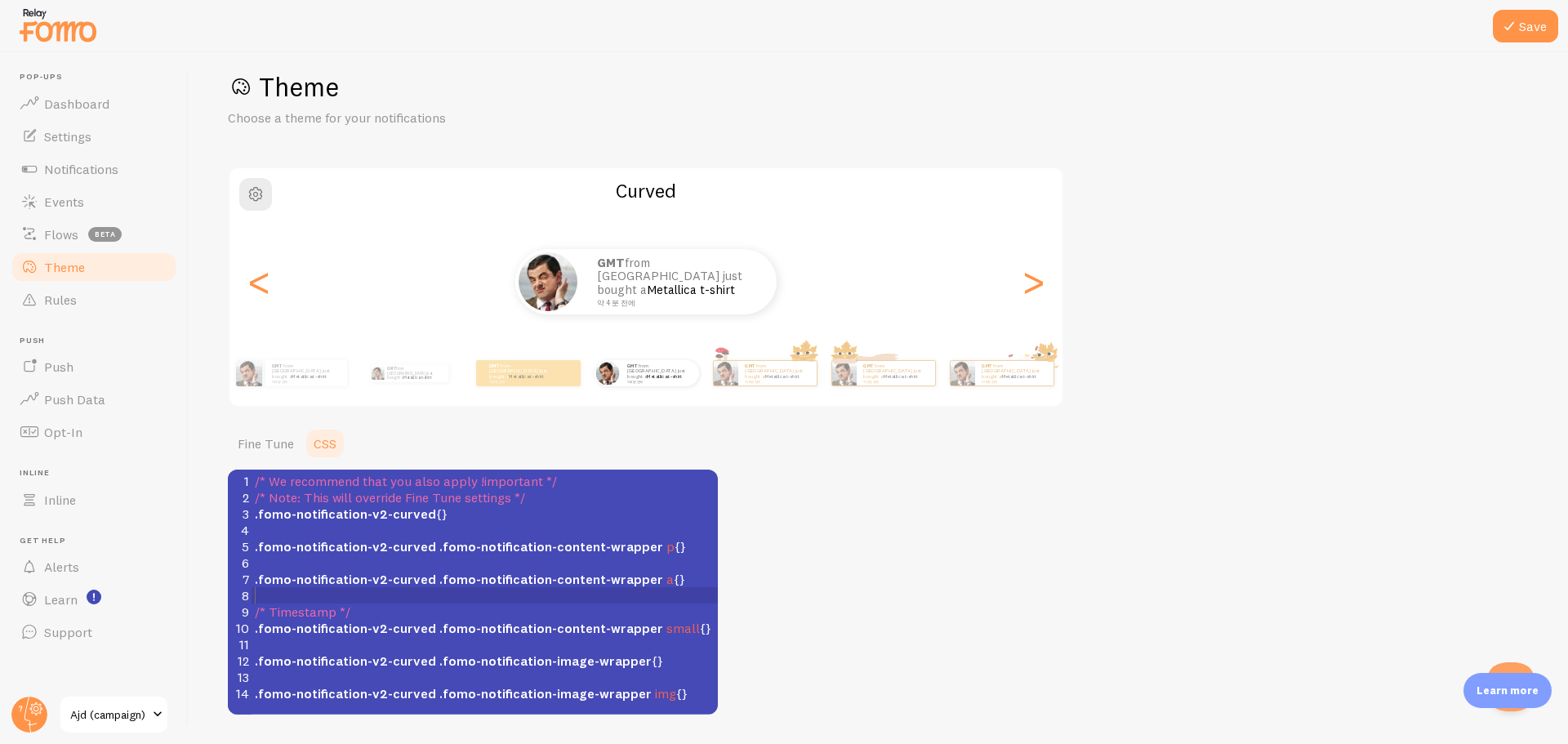
scroll to position [0, 0]
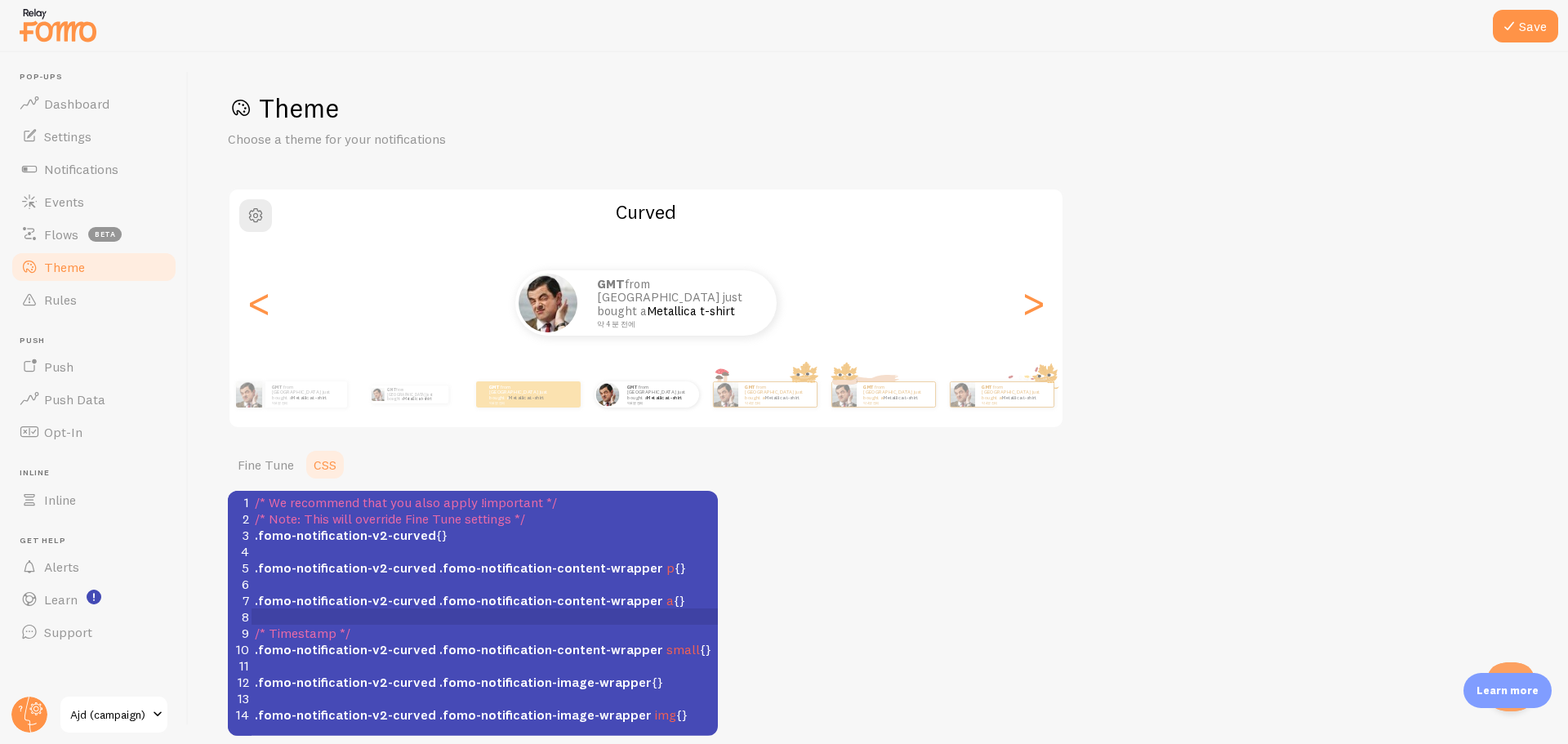
click at [562, 139] on p "Choose a theme for your notifications" at bounding box center [424, 139] width 392 height 19
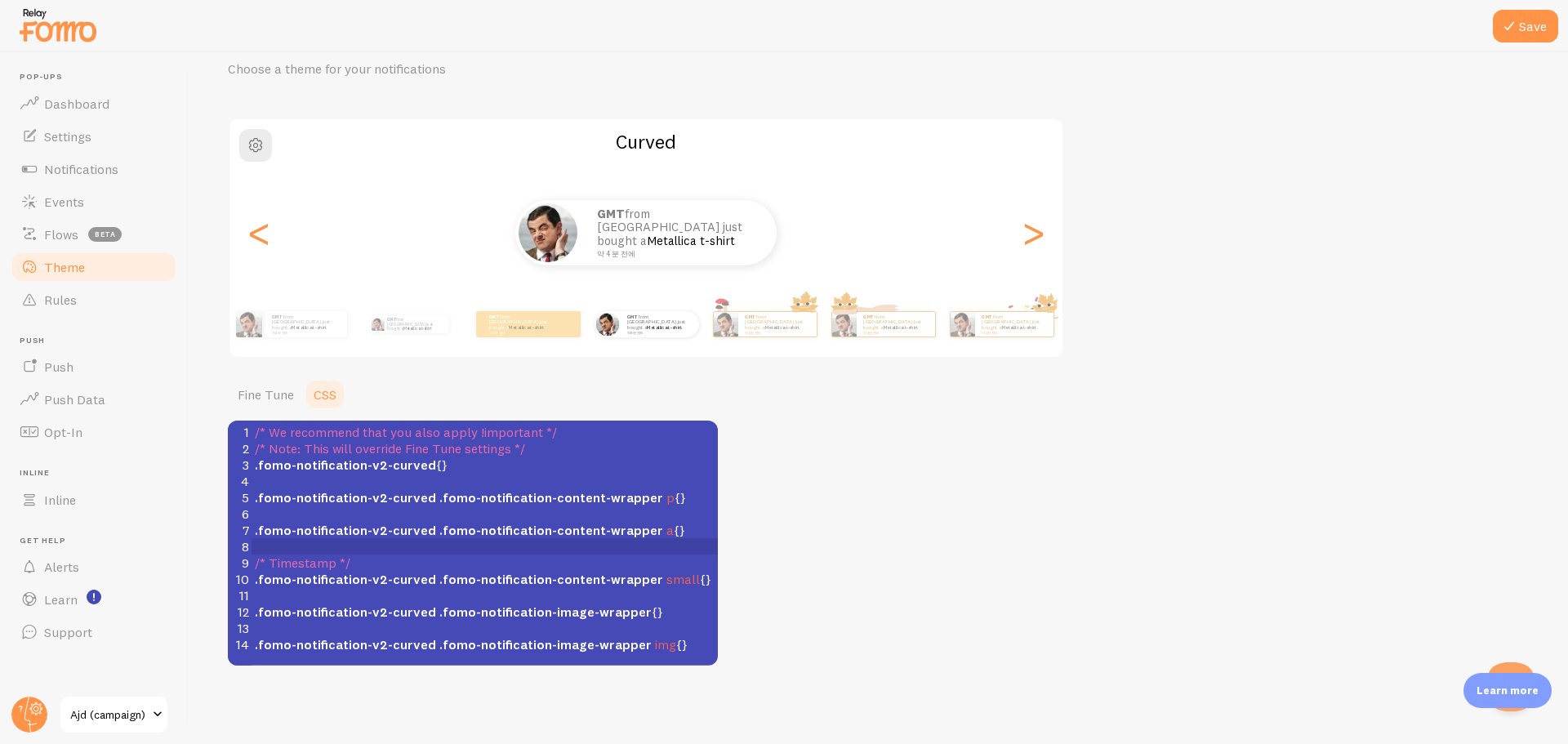
click at [588, 546] on pre "​" at bounding box center [491, 546] width 479 height 16
type textarea "/* We recommend that you also apply !important */ /* Note: This will override F…"
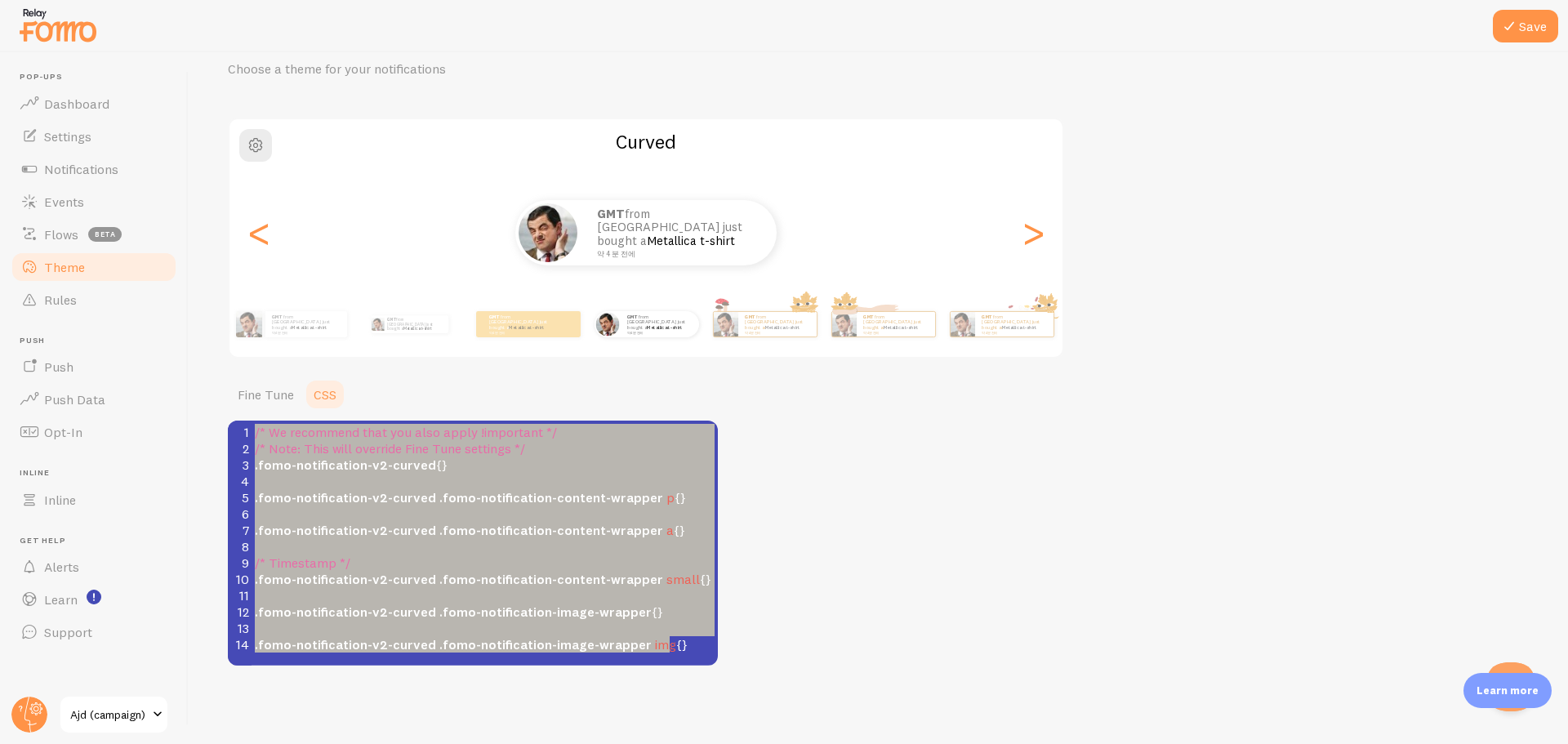
paste textarea
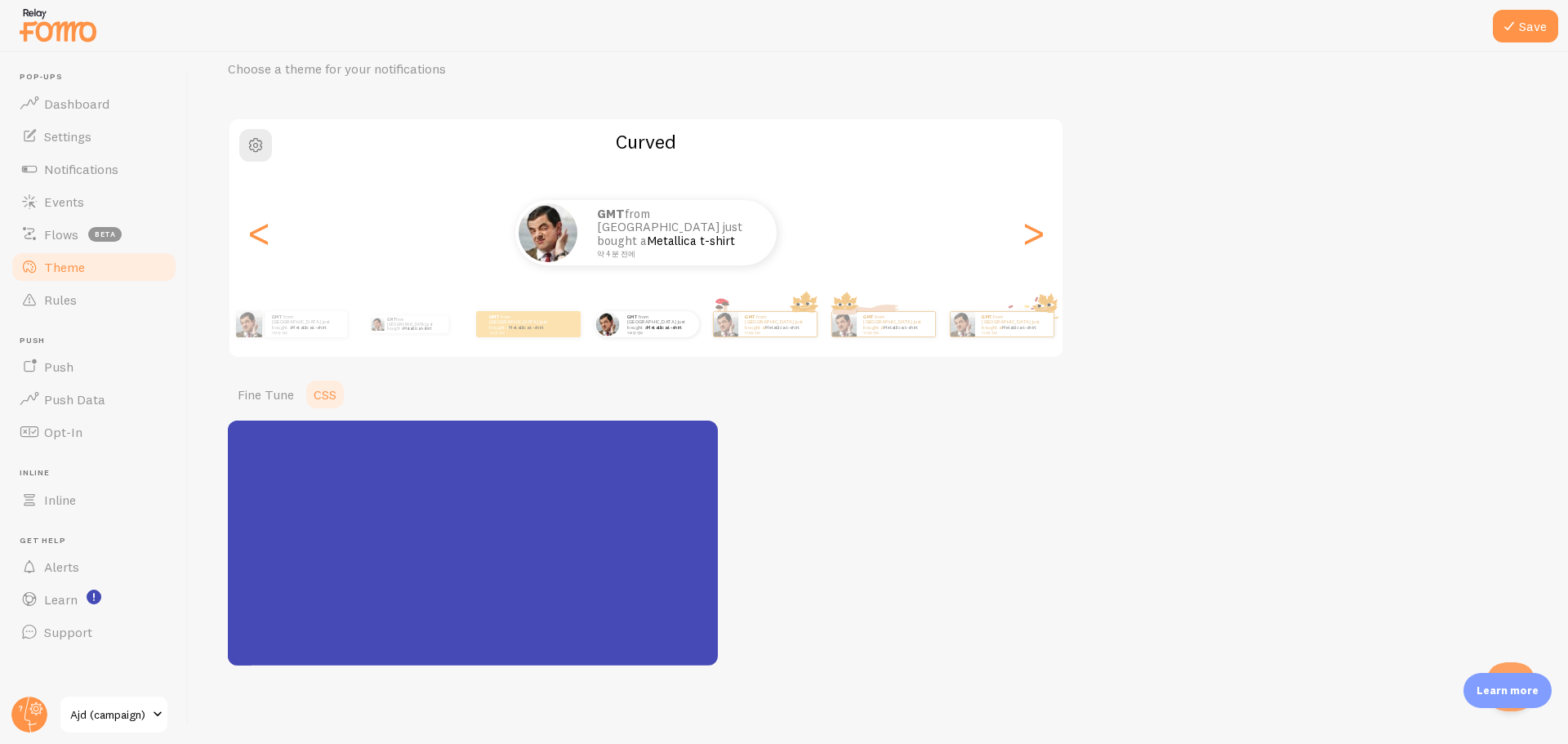
scroll to position [1117, 0]
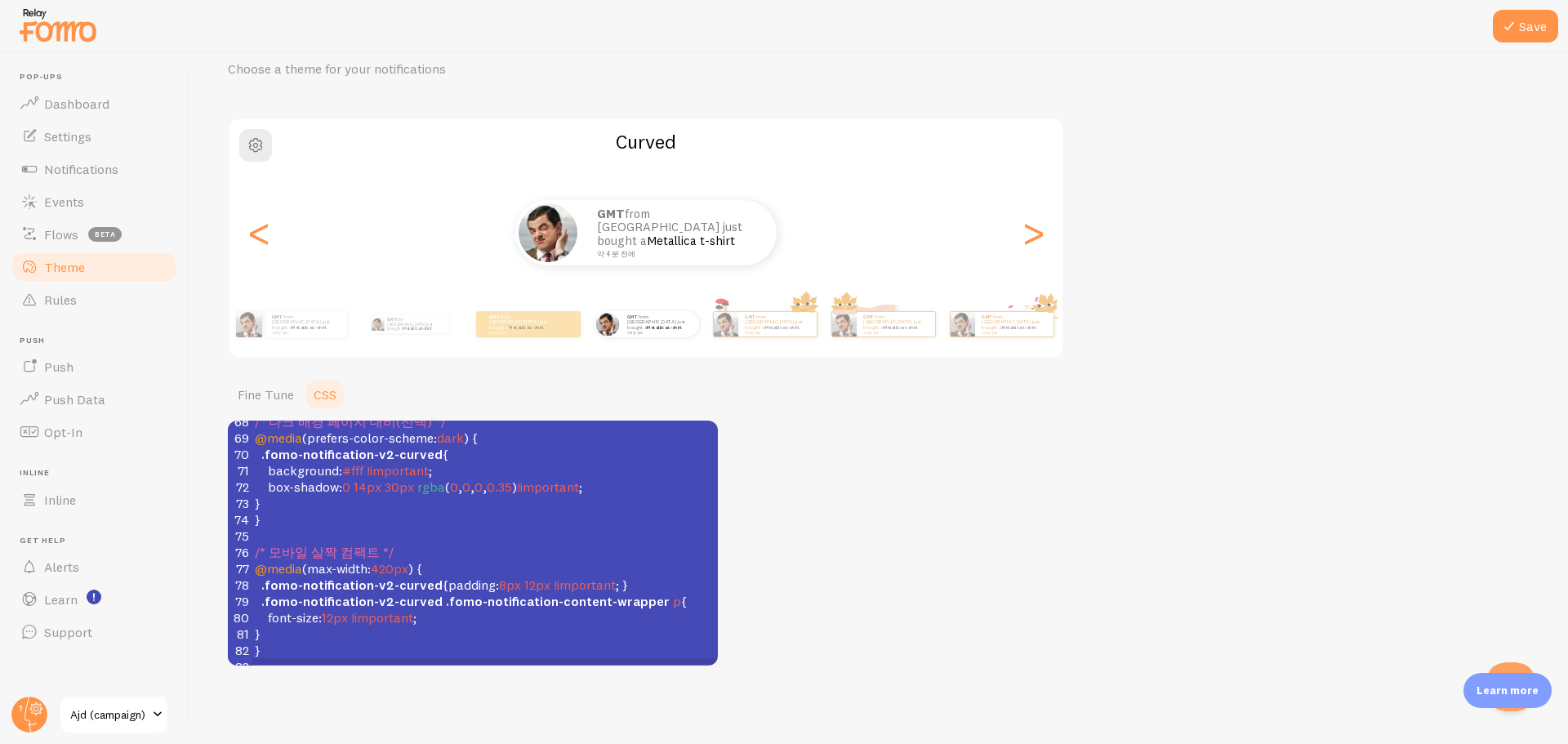
click at [578, 529] on pre "​" at bounding box center [485, 536] width 467 height 16
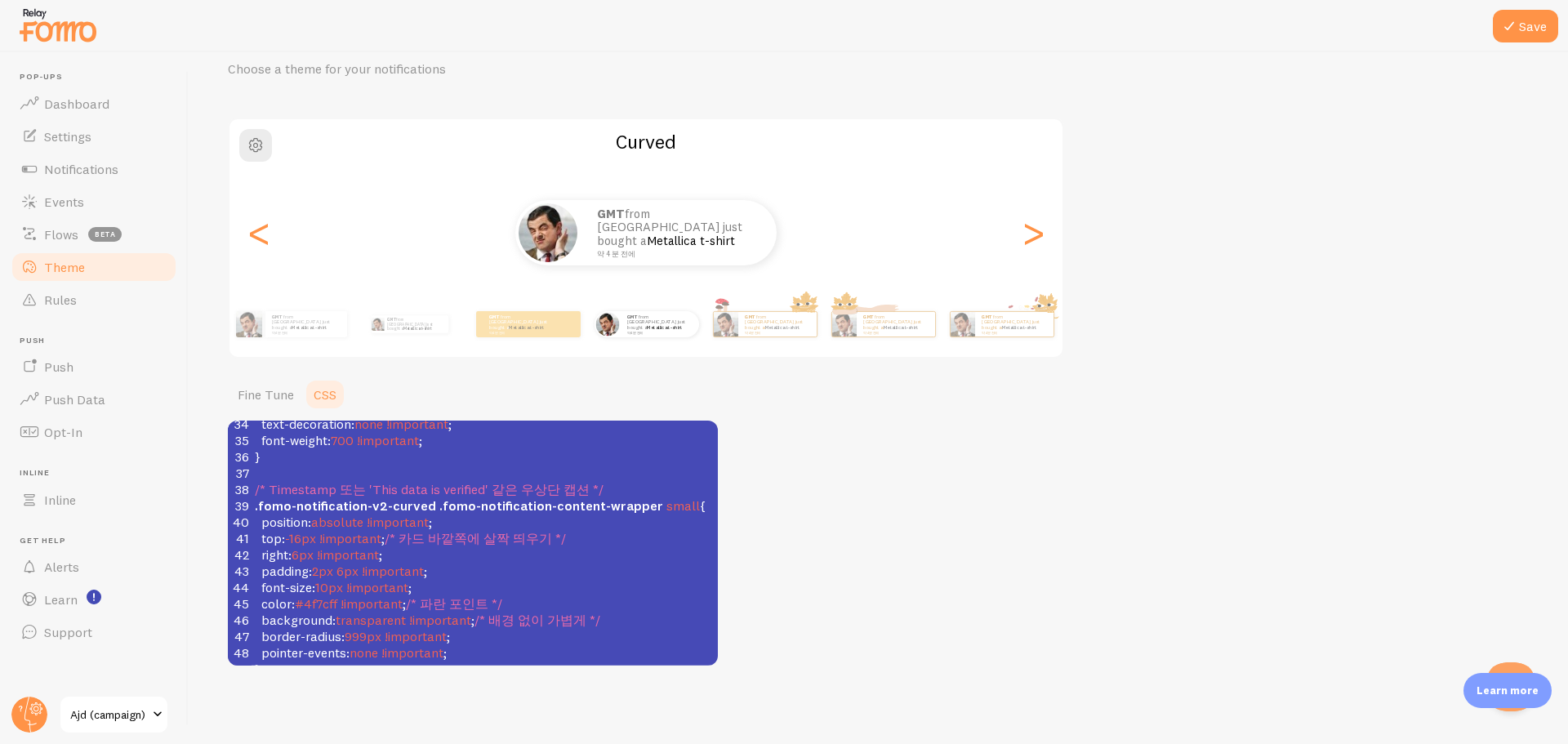
scroll to position [464, 0]
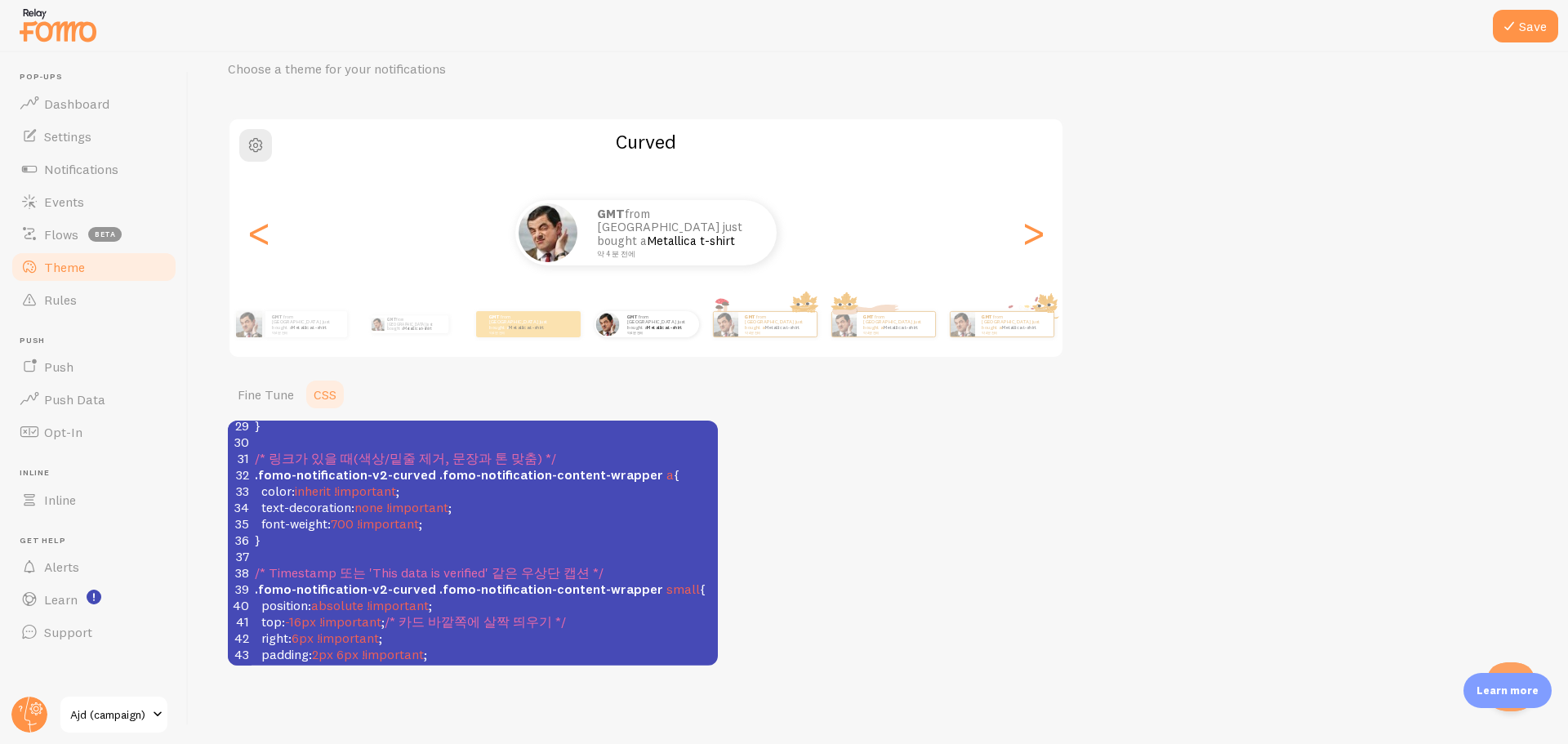
click at [524, 536] on pre "}" at bounding box center [485, 540] width 467 height 16
type textarea "/* We recommend that you also apply !important */ /* Note: This will override F…"
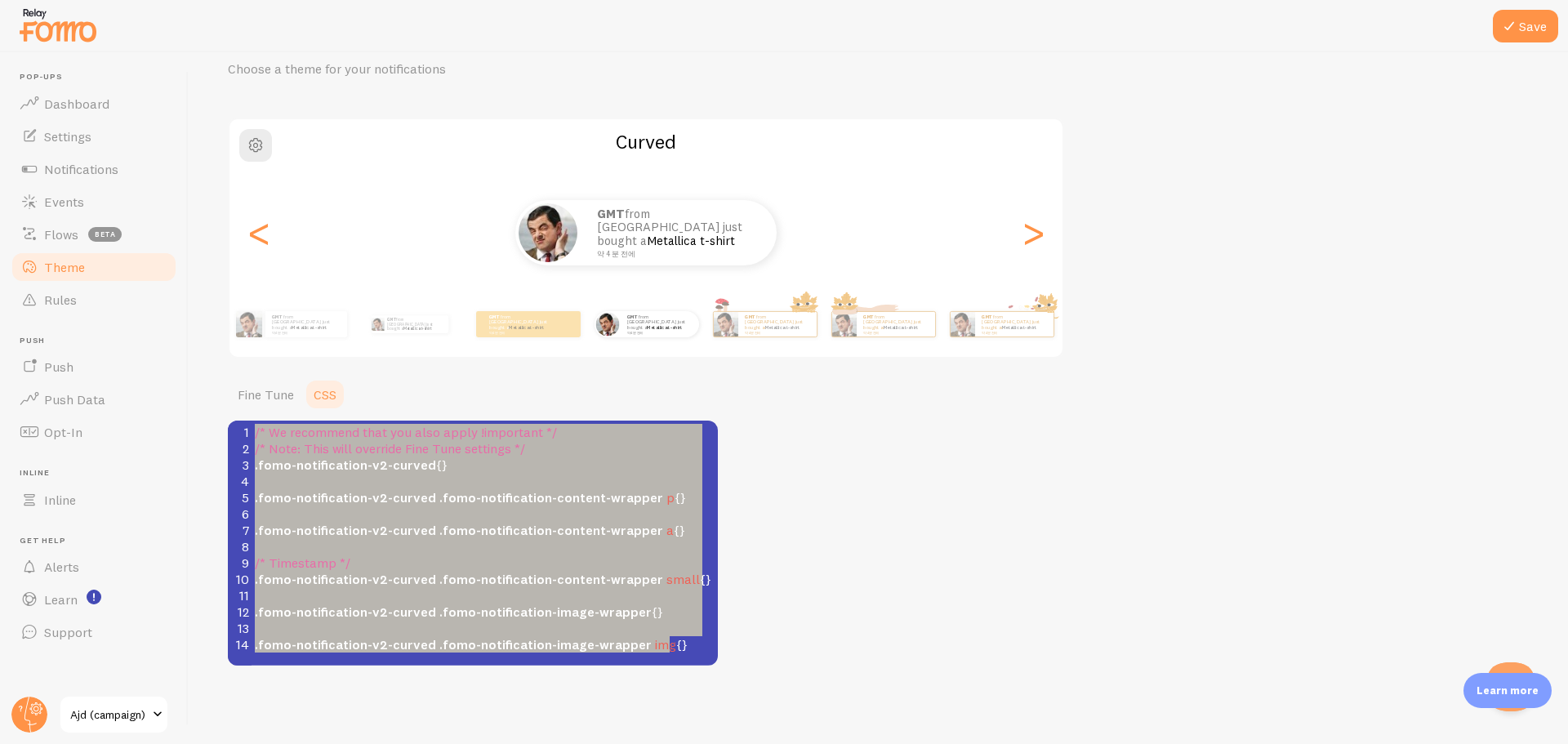
scroll to position [1117, 0]
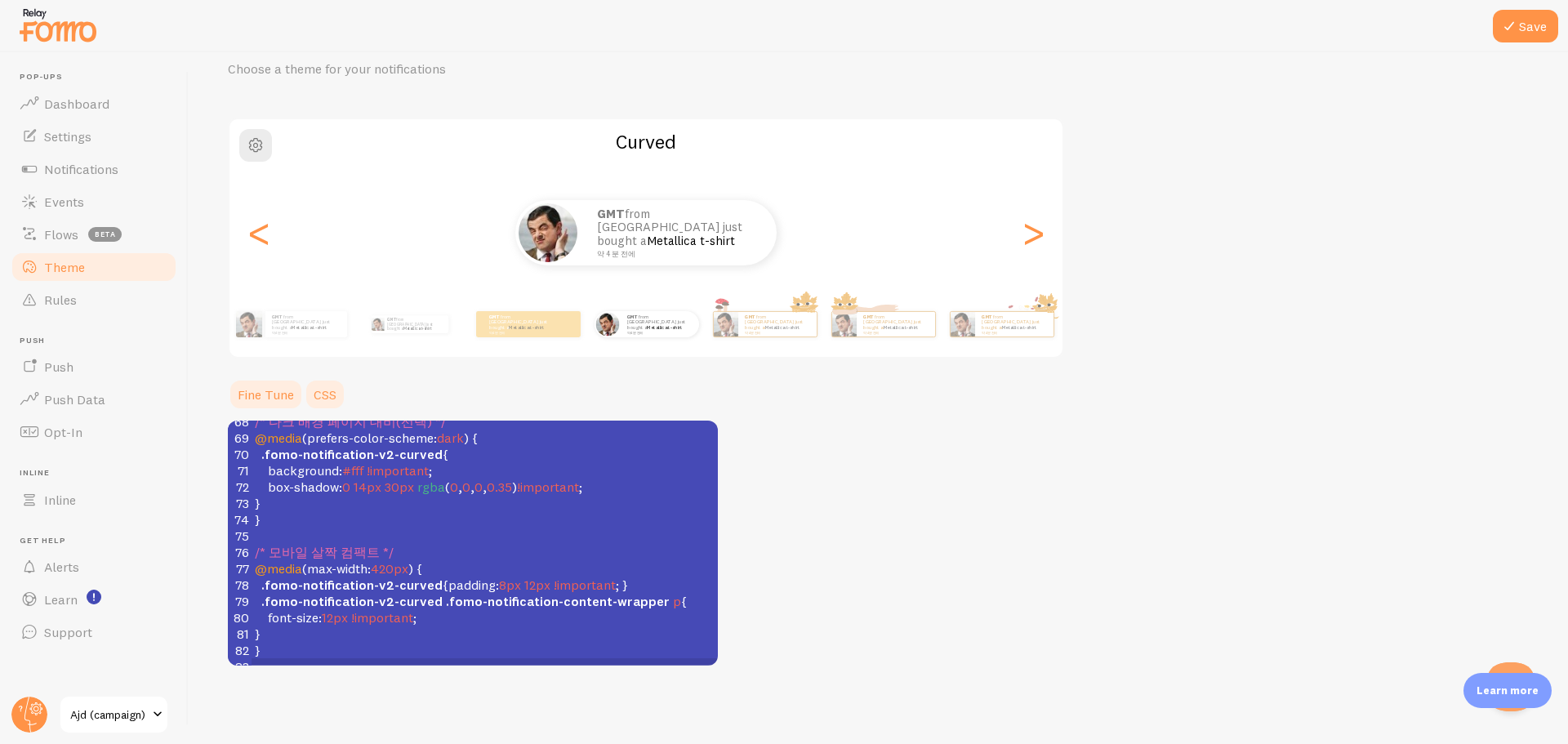
click at [251, 386] on link "Fine Tune" at bounding box center [266, 395] width 76 height 33
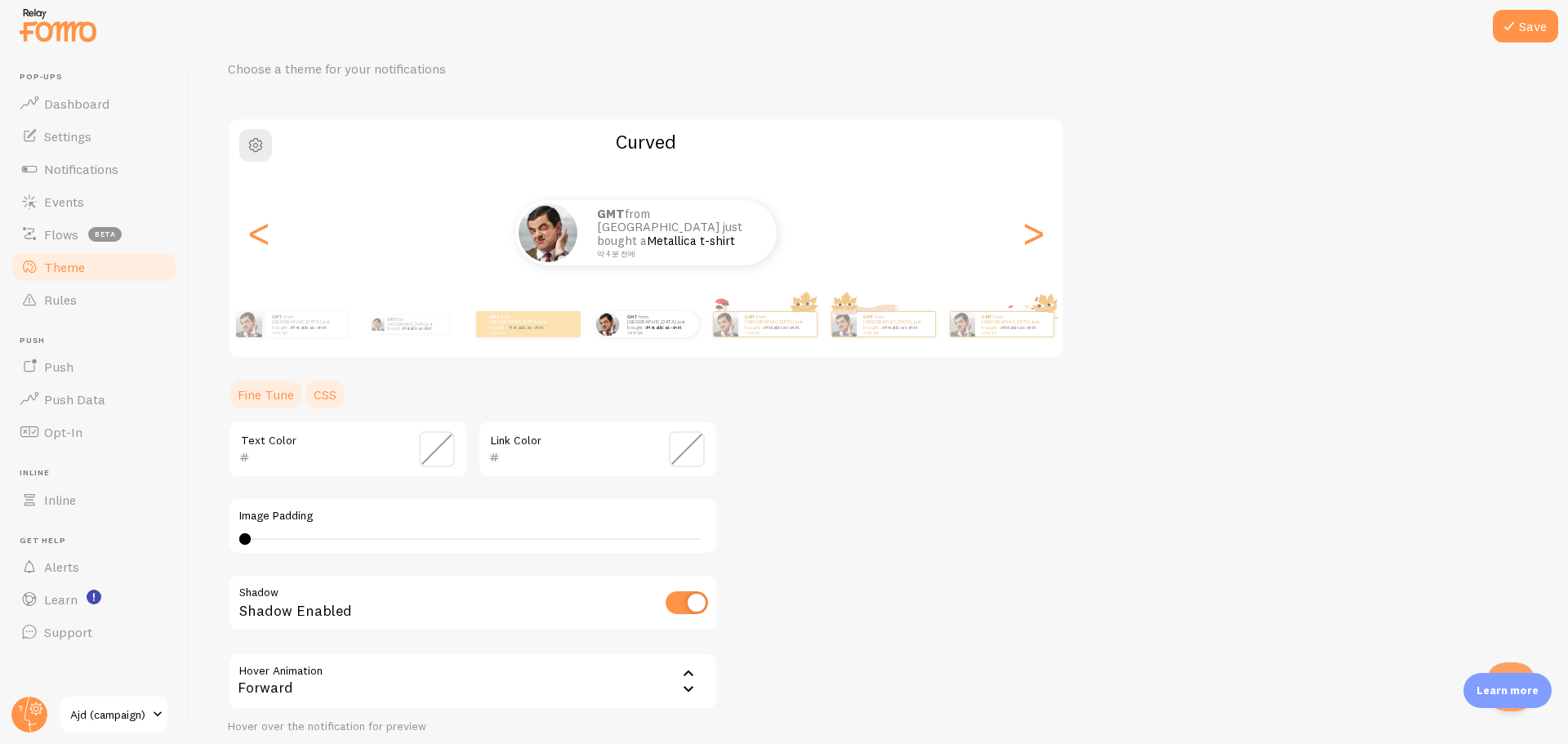
click at [334, 394] on link "CSS" at bounding box center [325, 395] width 42 height 33
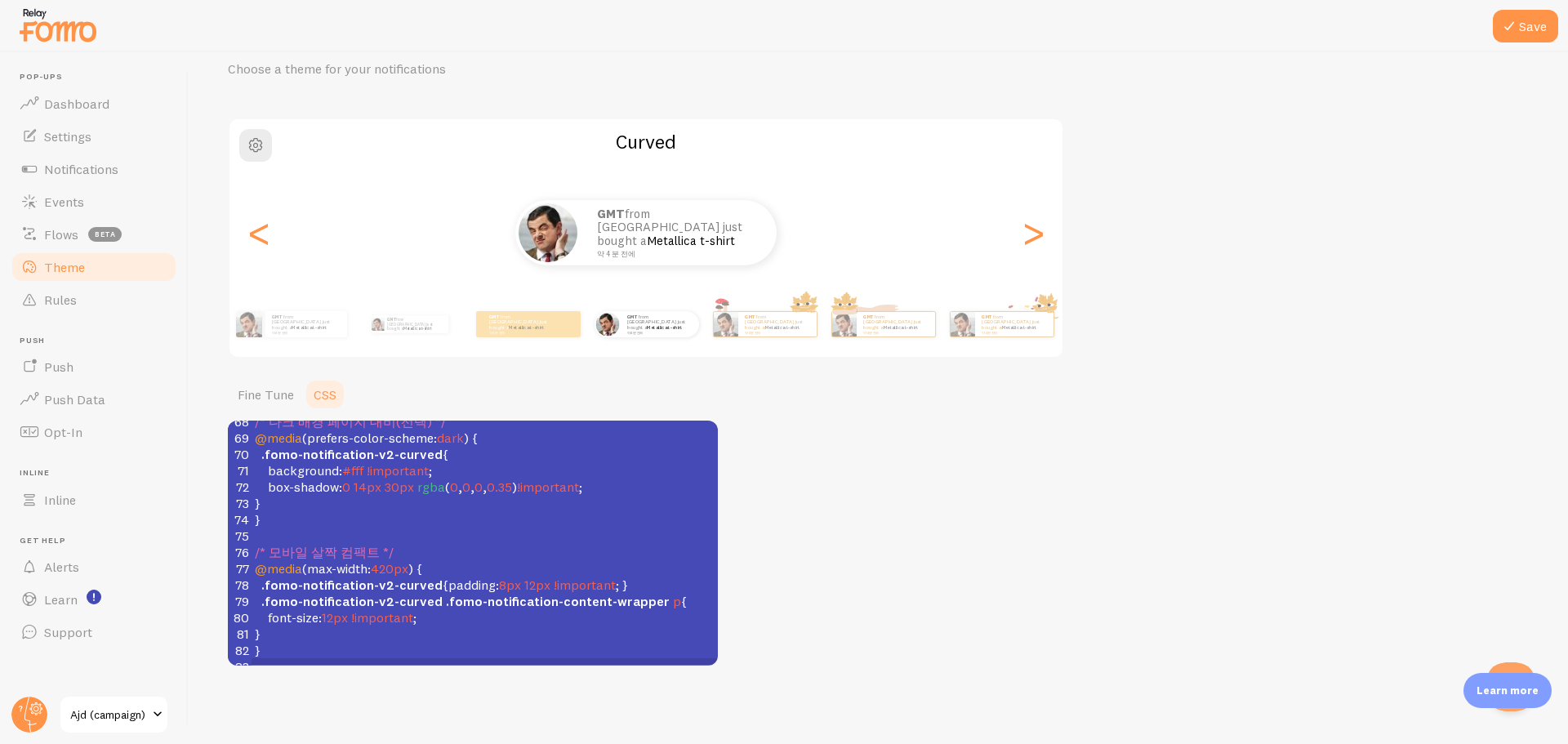
click at [403, 547] on pre "/* 모바일 살짝 컴팩트 */" at bounding box center [485, 552] width 467 height 16
type textarea "/* We recommend that you also apply !important */ /* Note: This will override F…"
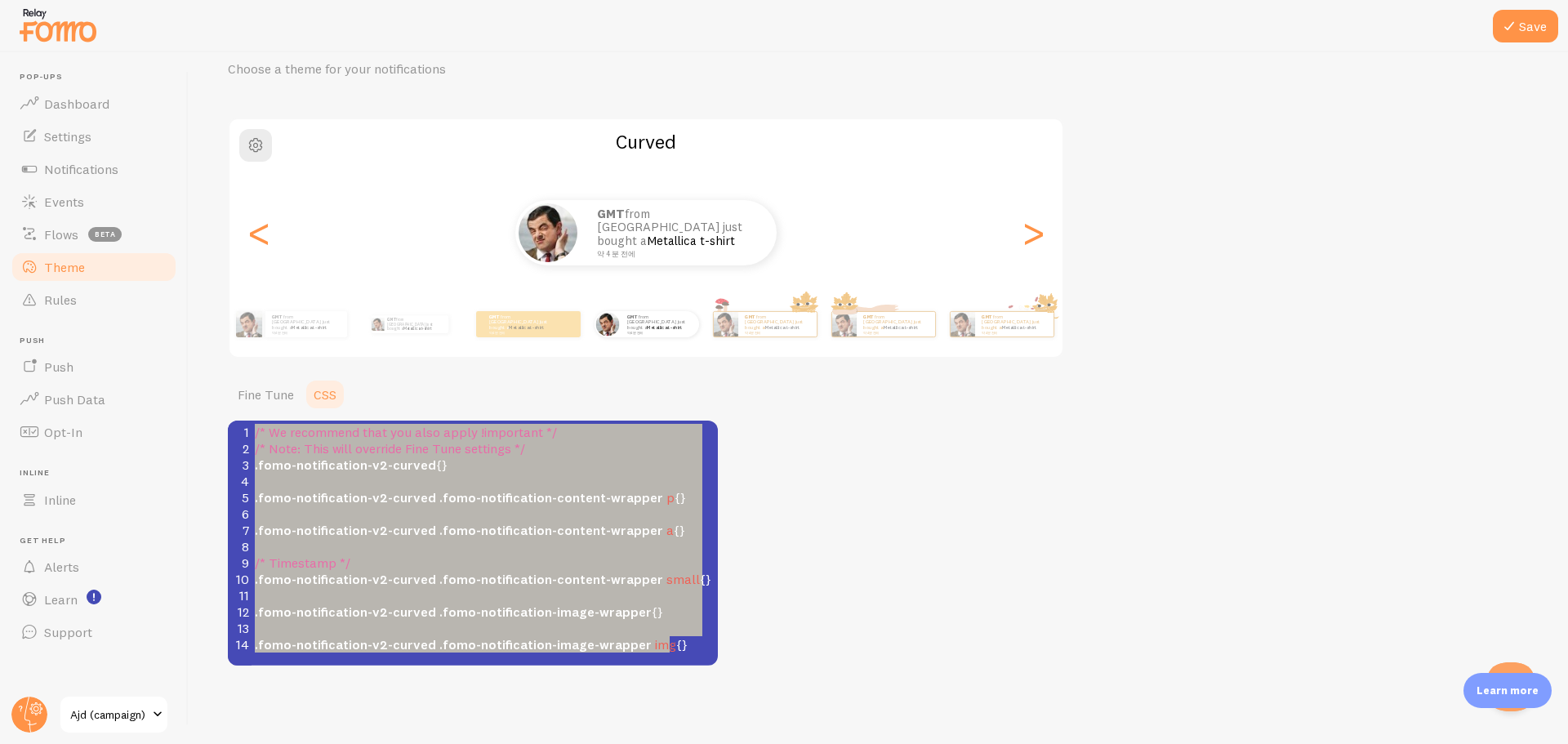
scroll to position [0, 0]
click at [403, 547] on pre "​" at bounding box center [491, 546] width 479 height 16
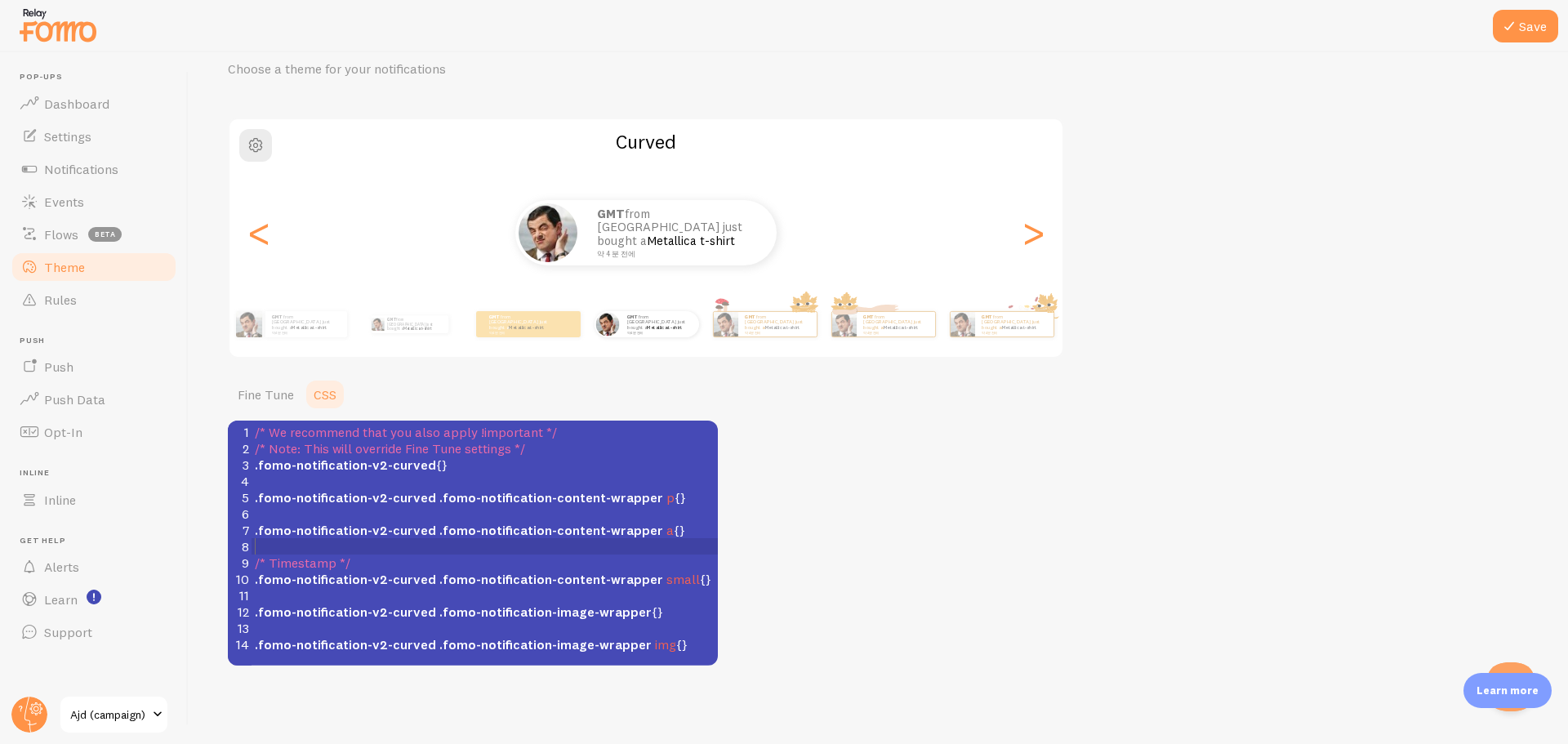
click at [892, 499] on div "Theme Choose a theme for your notifications Curved GMT from South Korea just bo…" at bounding box center [879, 344] width 1301 height 645
click at [855, 547] on div "Theme Choose a theme for your notifications Curved GMT from South Korea just bo…" at bounding box center [879, 344] width 1301 height 645
click at [266, 235] on div "<" at bounding box center [258, 232] width 20 height 118
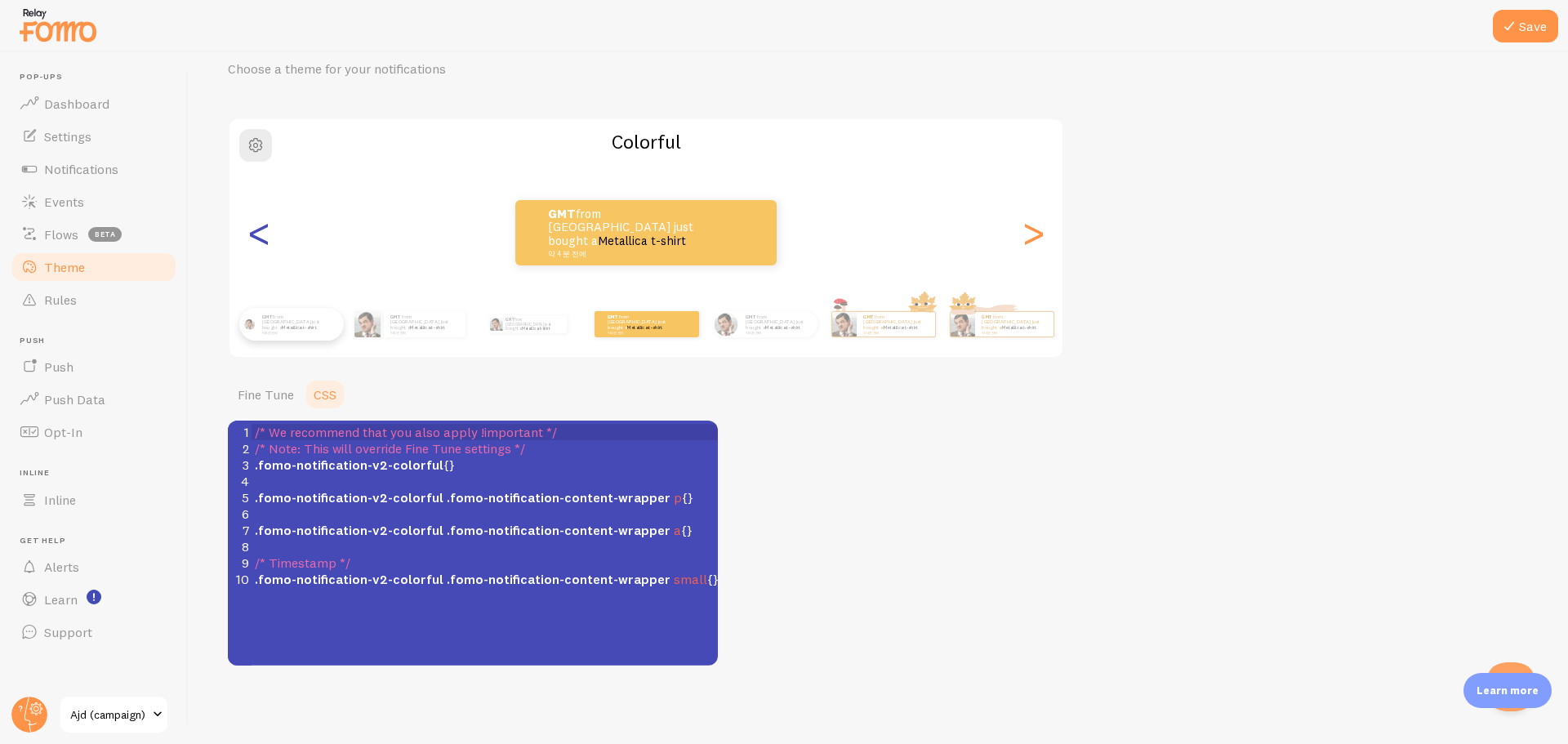
click at [266, 235] on div "<" at bounding box center [258, 232] width 20 height 118
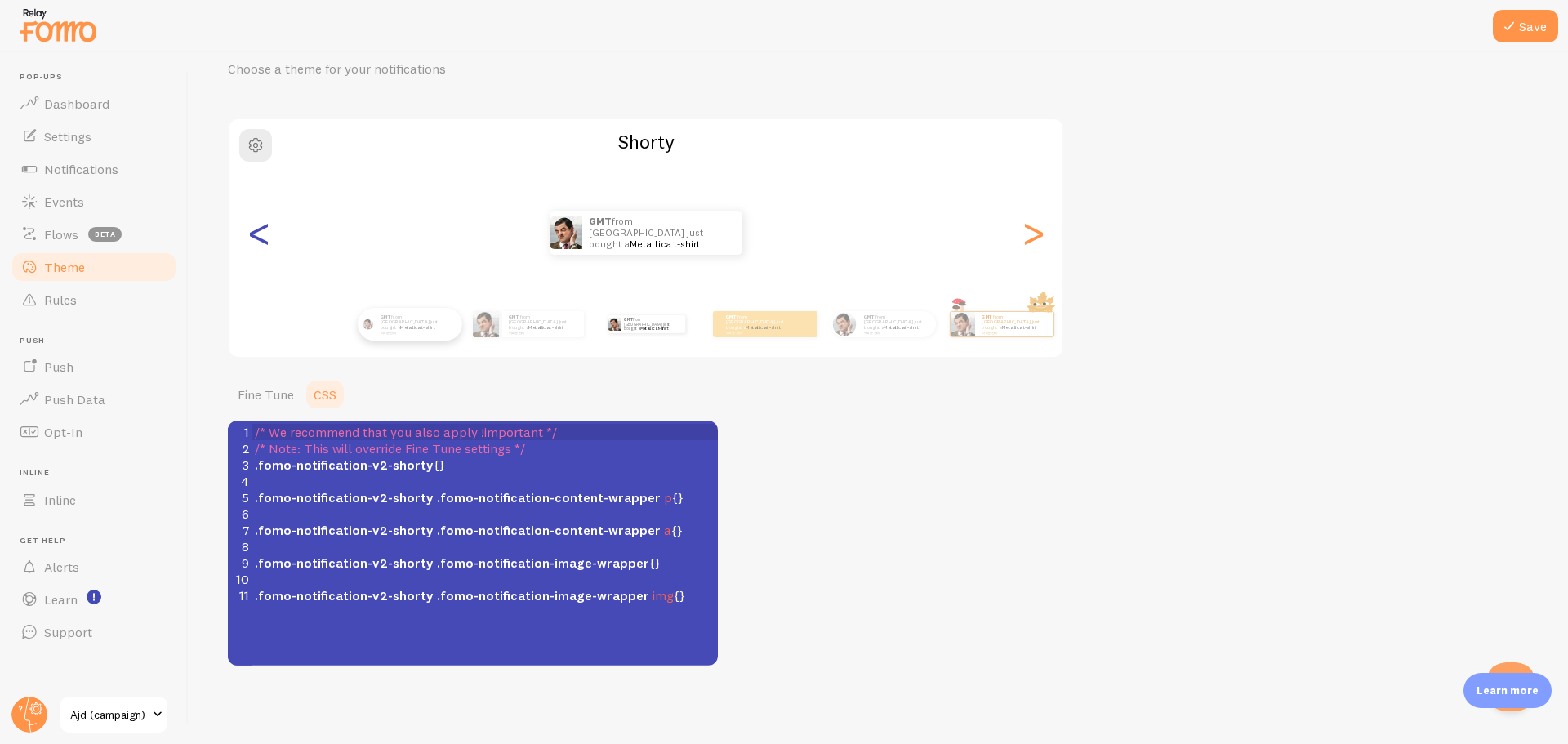
click at [266, 235] on div "<" at bounding box center [258, 232] width 20 height 118
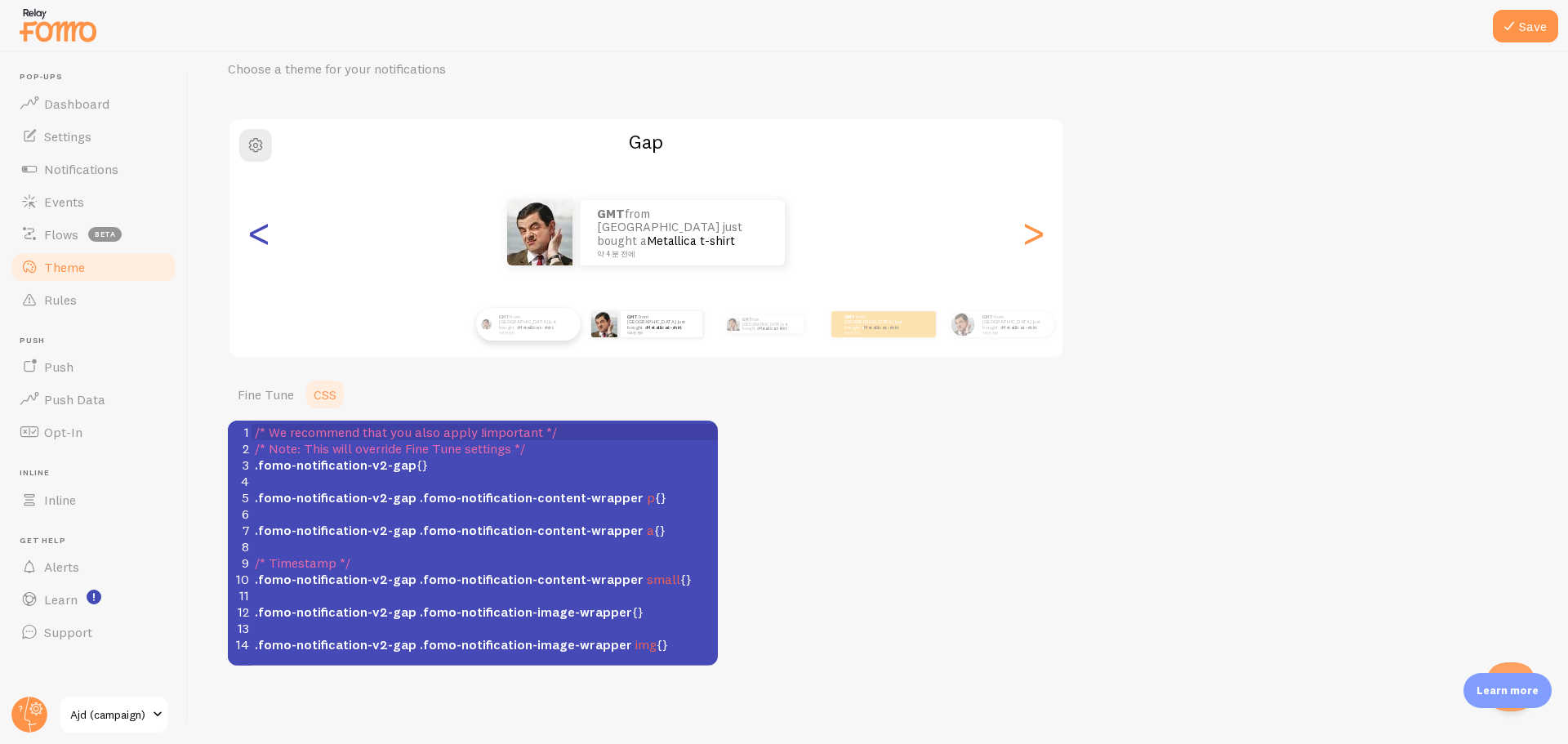
click at [266, 235] on div "<" at bounding box center [258, 232] width 20 height 118
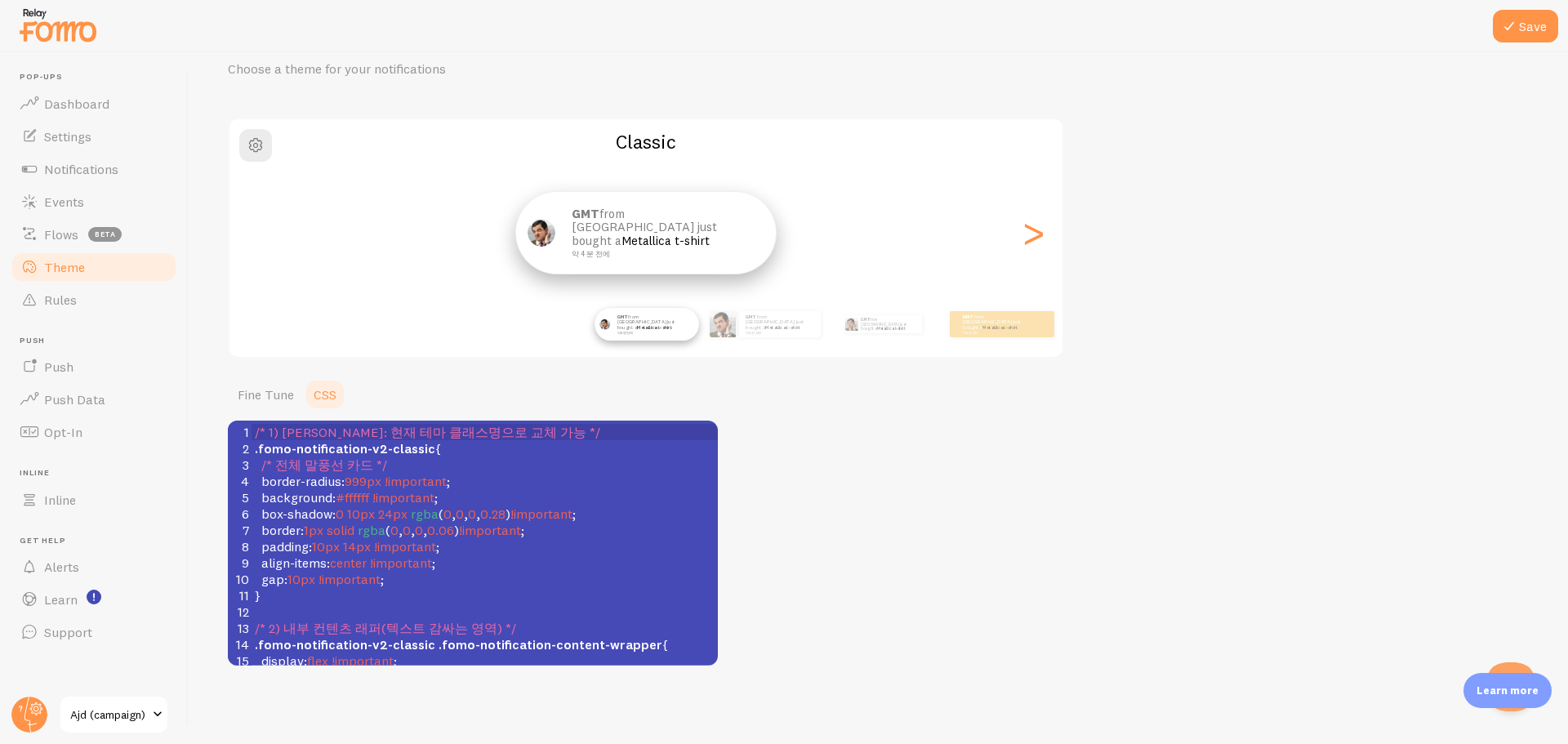
click at [266, 235] on div "<" at bounding box center [258, 232] width 20 height 118
click at [524, 544] on pre "padding : 10px 14px !important ;" at bounding box center [485, 546] width 467 height 16
type textarea "/* 1) 루트 스코프: 현재 테마 클래스명으로 교체 가능 */ .fomo-notification-v2-classic { /* 전체 말풍선 카…"
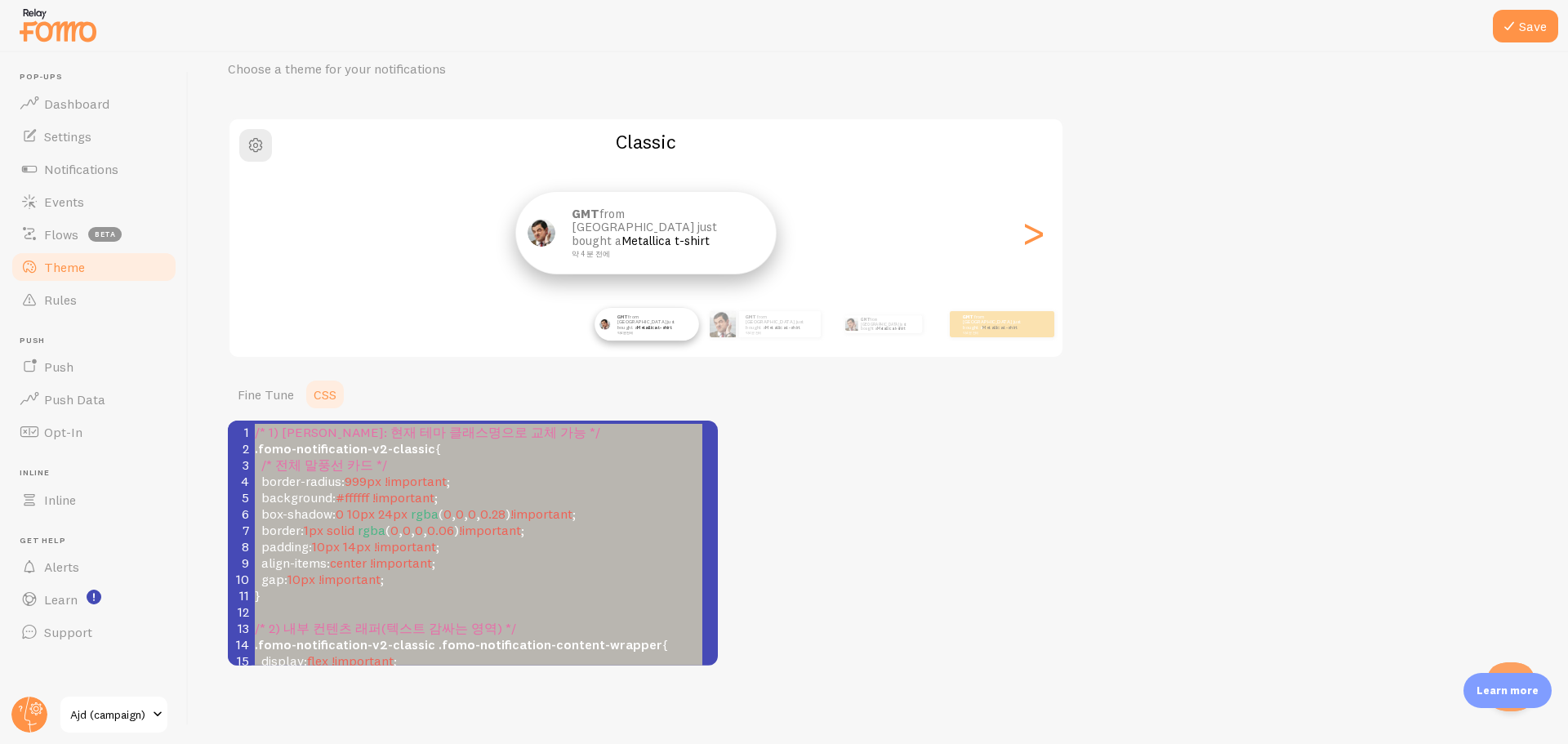
paste textarea
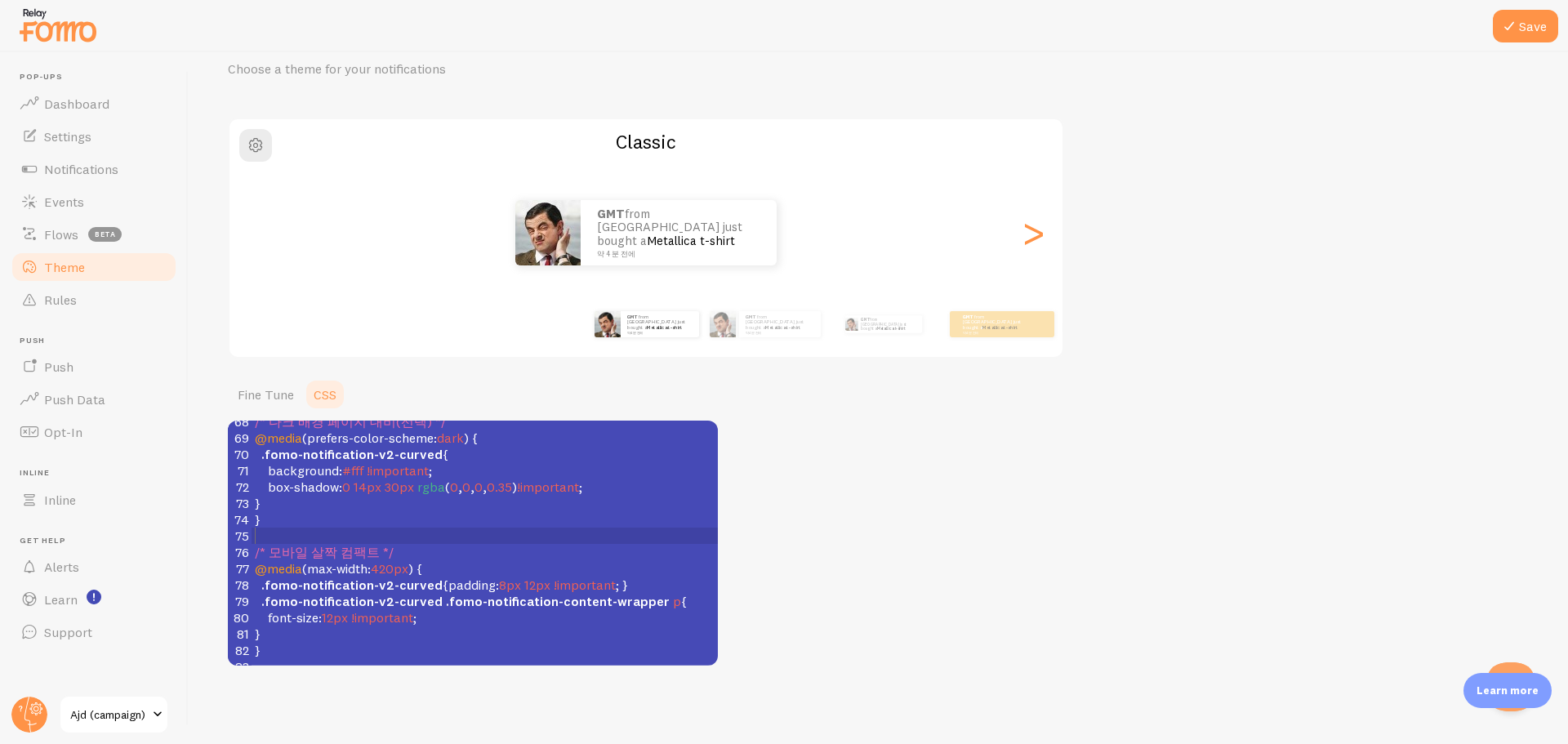
click at [502, 528] on pre "​" at bounding box center [485, 536] width 467 height 16
type textarea "/* We recommend that you also apply !important */ /* Note: This will override F…"
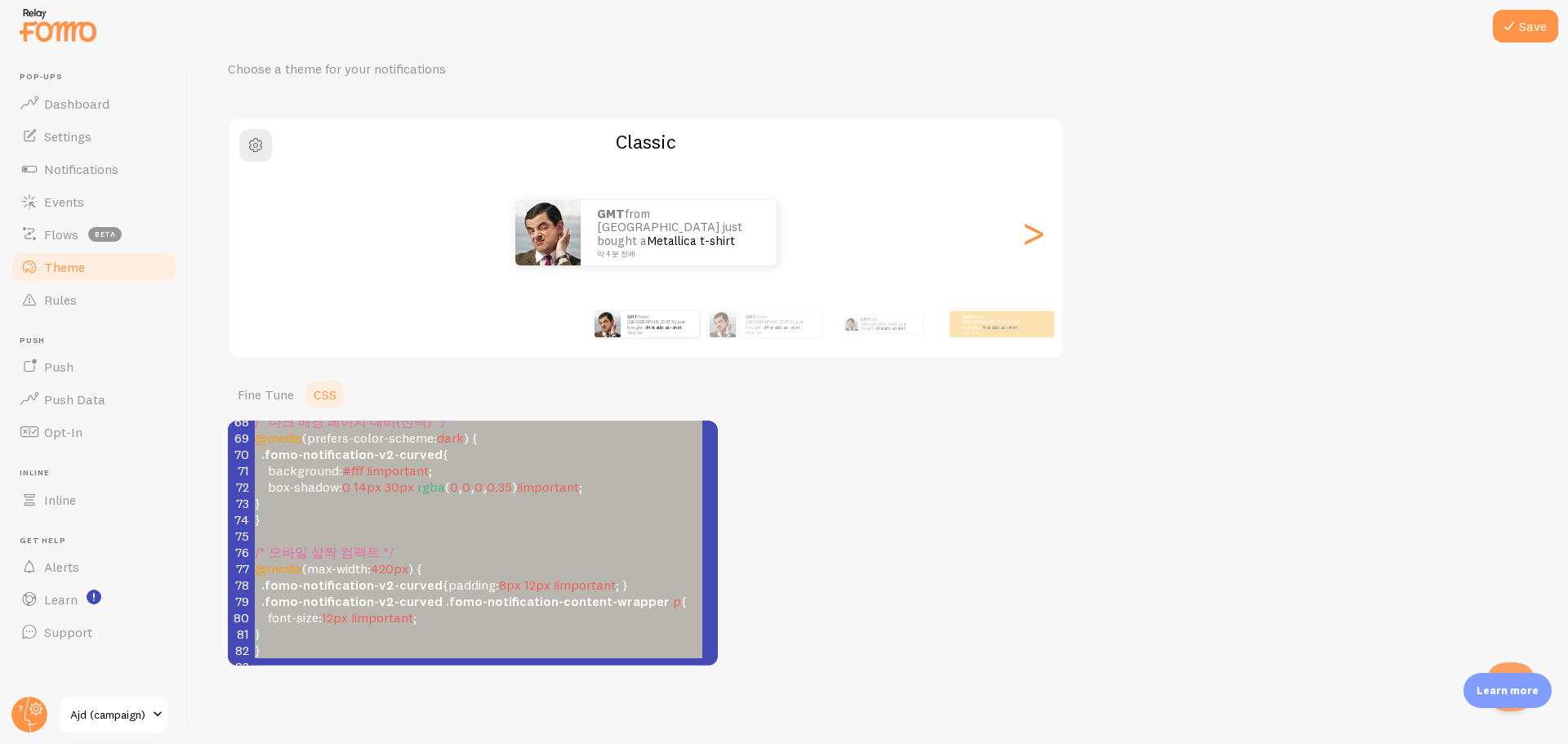
scroll to position [0, 0]
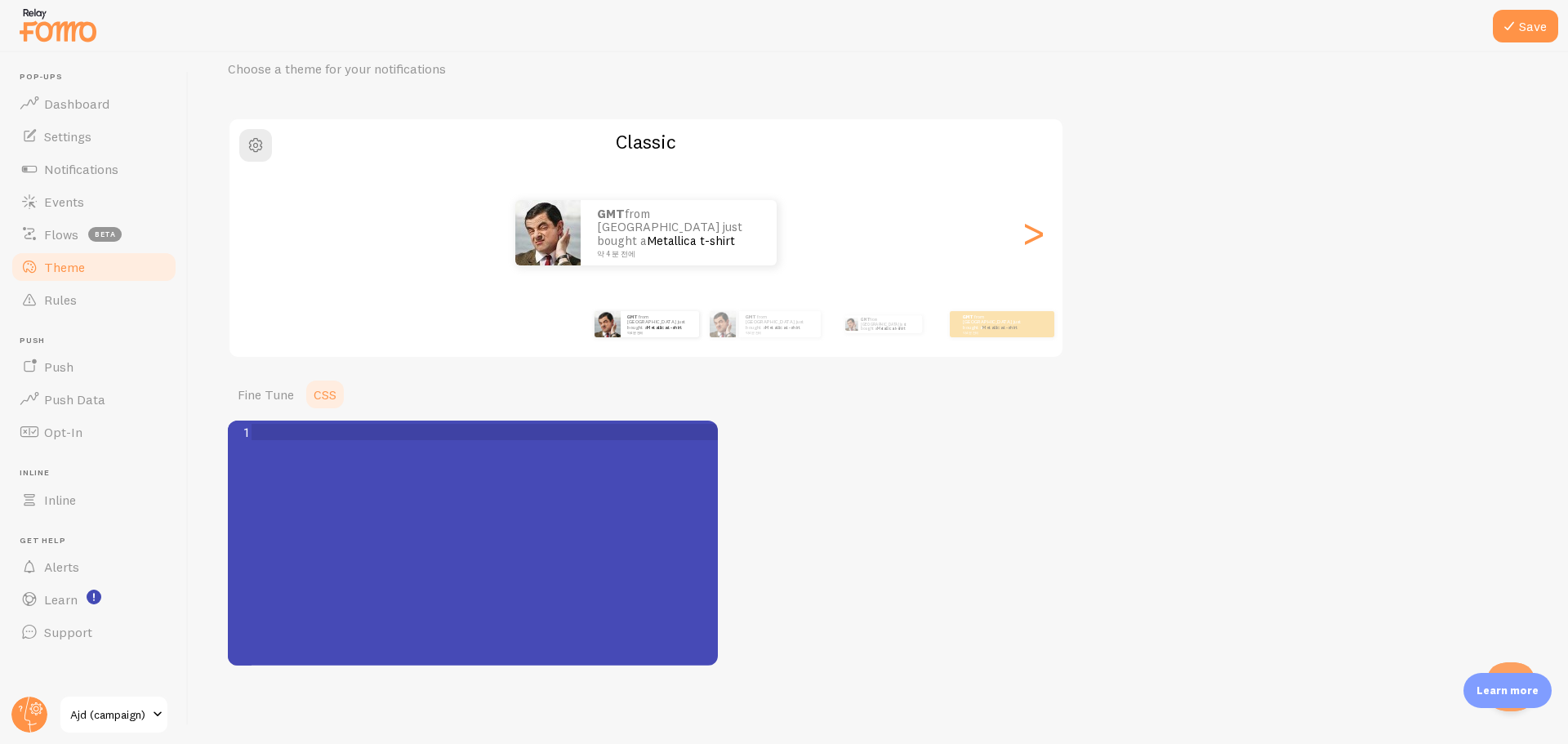
click at [892, 480] on div "Theme Choose a theme for your notifications Classic GMT from South Korea just b…" at bounding box center [879, 344] width 1301 height 645
click at [263, 396] on link "Fine Tune" at bounding box center [266, 395] width 76 height 33
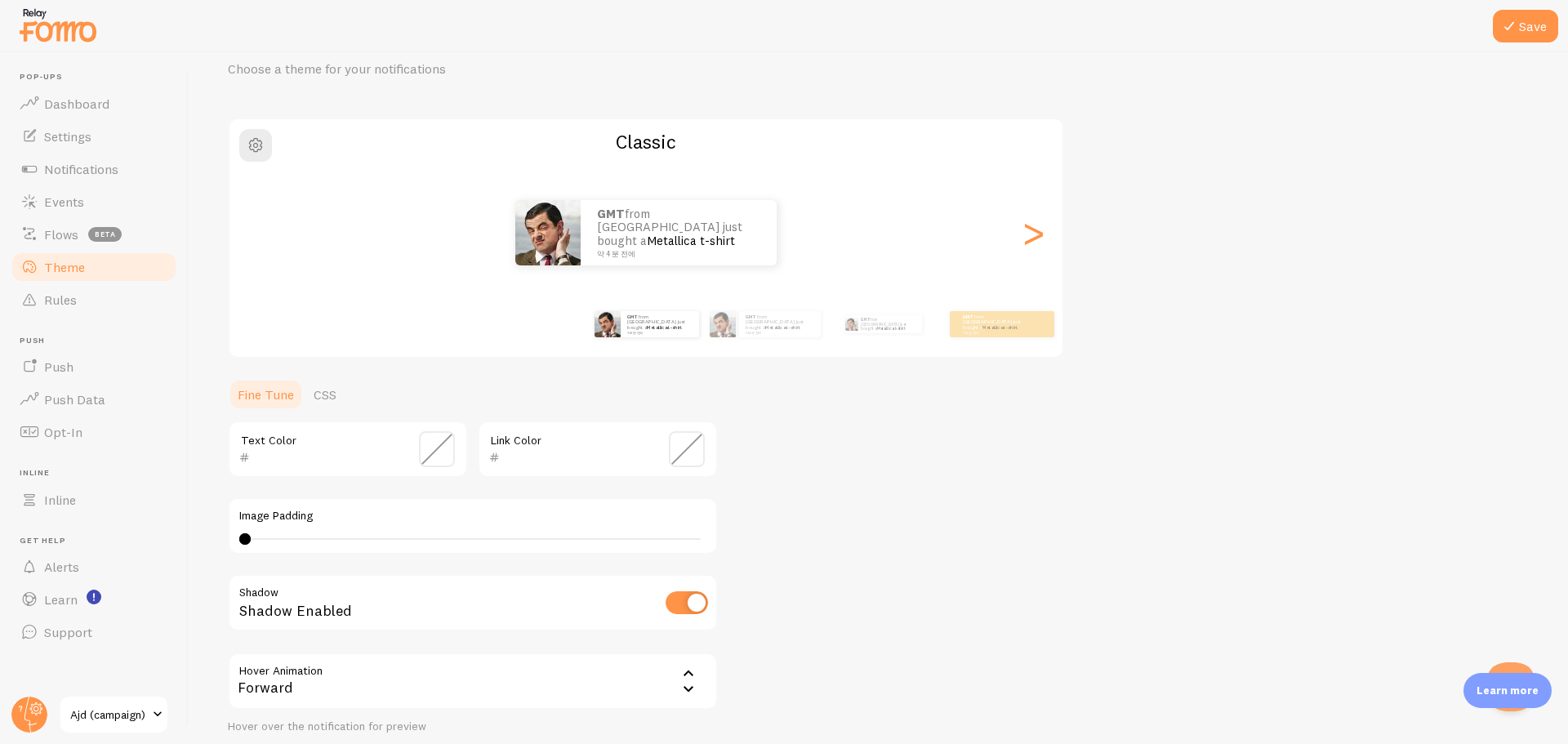
click at [263, 396] on link "Fine Tune" at bounding box center [266, 395] width 76 height 33
click at [335, 393] on link "CSS" at bounding box center [325, 395] width 42 height 33
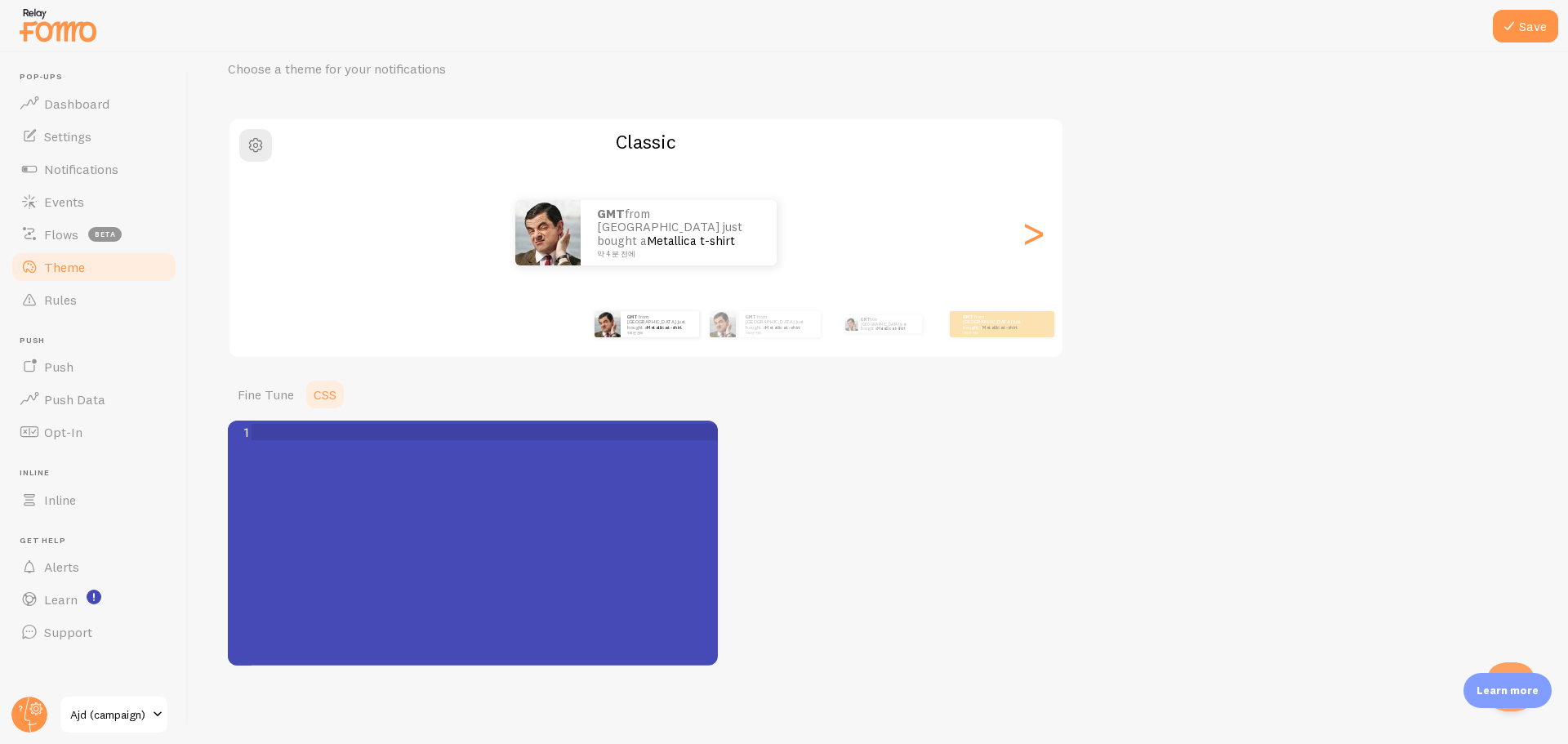
click at [335, 393] on link "CSS" at bounding box center [325, 395] width 42 height 33
drag, startPoint x: 897, startPoint y: 417, endPoint x: 688, endPoint y: 395, distance: 210.2
click at [897, 417] on div "Theme Choose a theme for your notifications Classic GMT from South Korea just b…" at bounding box center [879, 344] width 1301 height 645
click at [73, 158] on link "Notifications" at bounding box center [93, 169] width 168 height 33
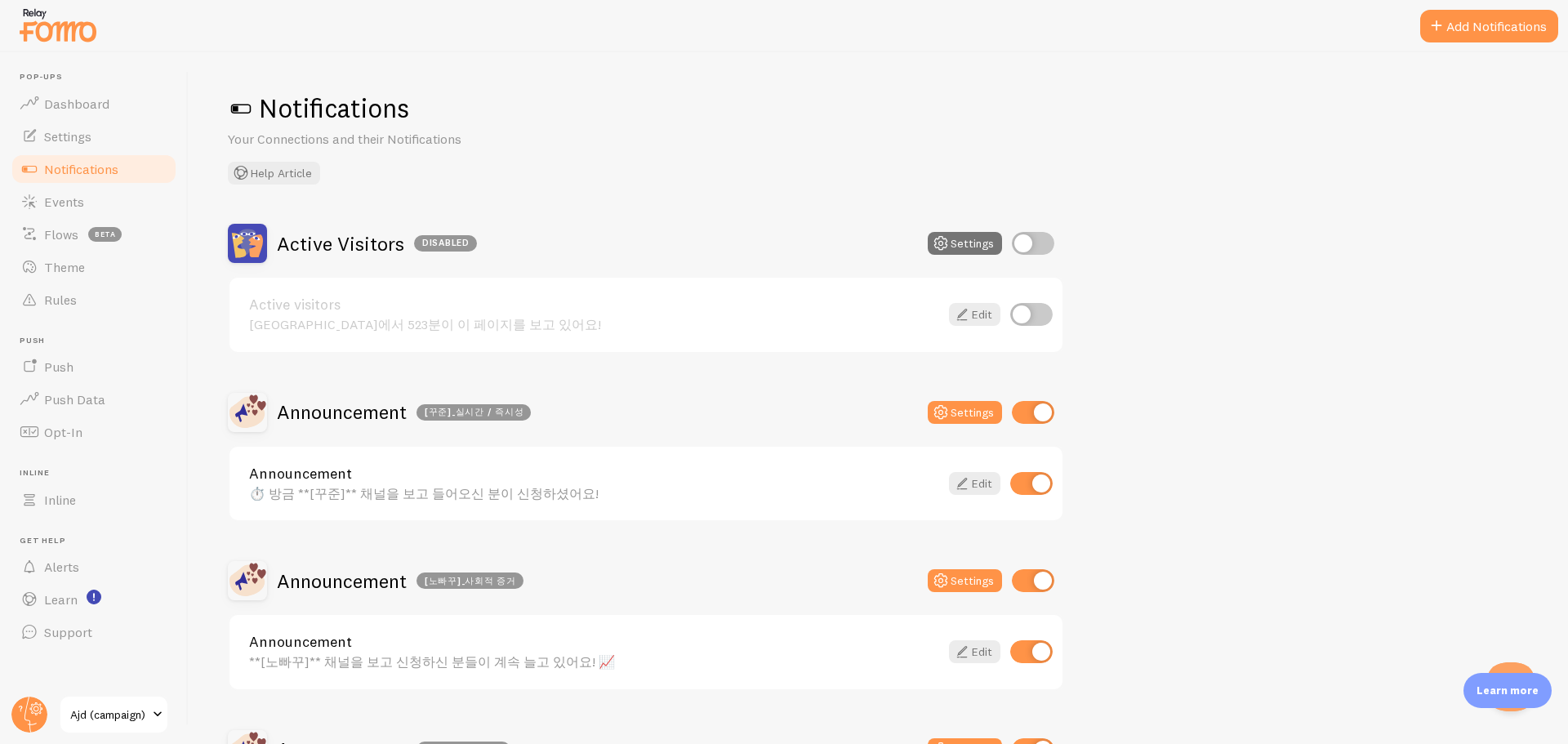
click at [403, 462] on div "Announcement ⏱️ 방금 **[꾸준]** 채널을 보고 들어오신 분이 신청하셨어요! Edit" at bounding box center [646, 484] width 833 height 74
click at [403, 474] on link "Announcement" at bounding box center [594, 474] width 690 height 15
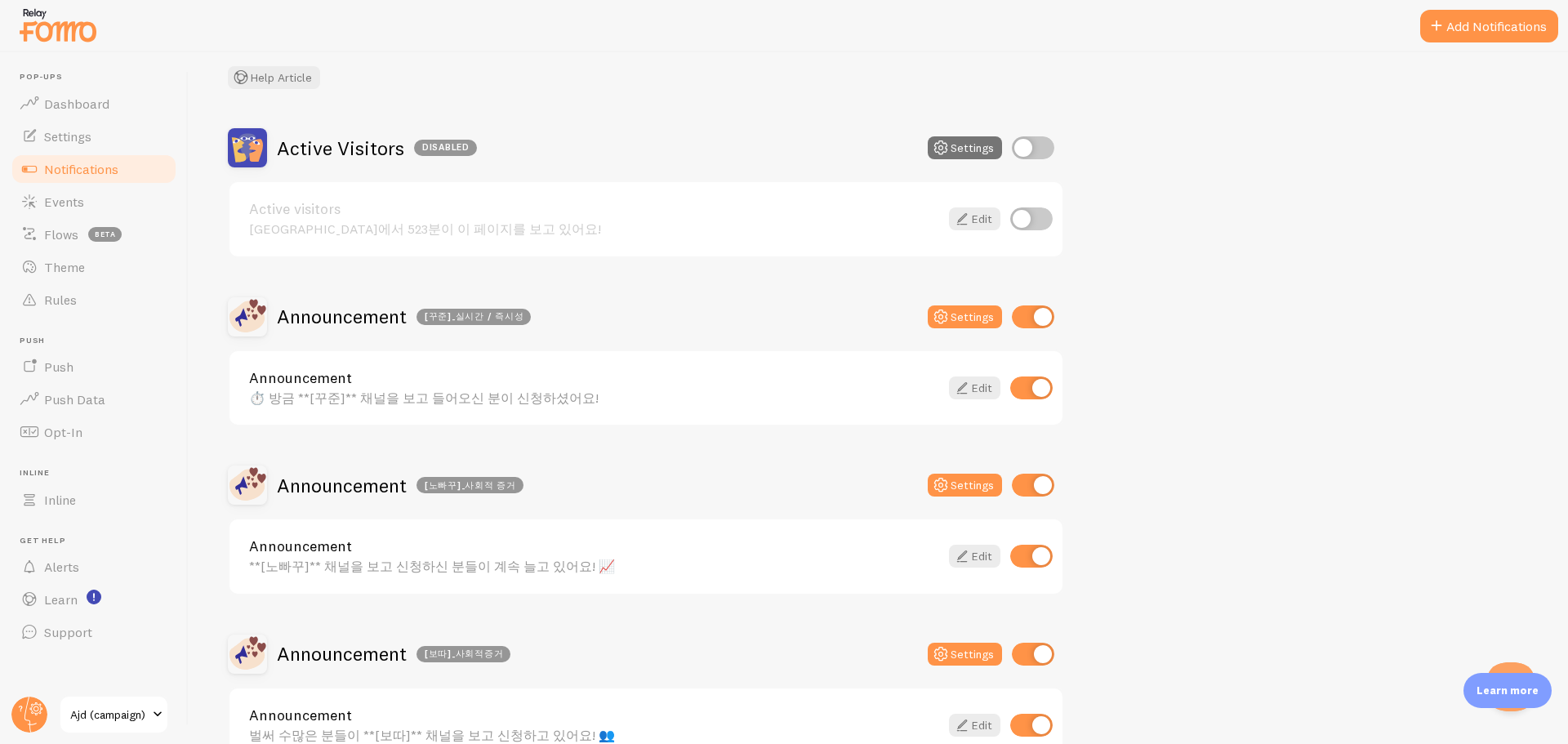
scroll to position [327, 0]
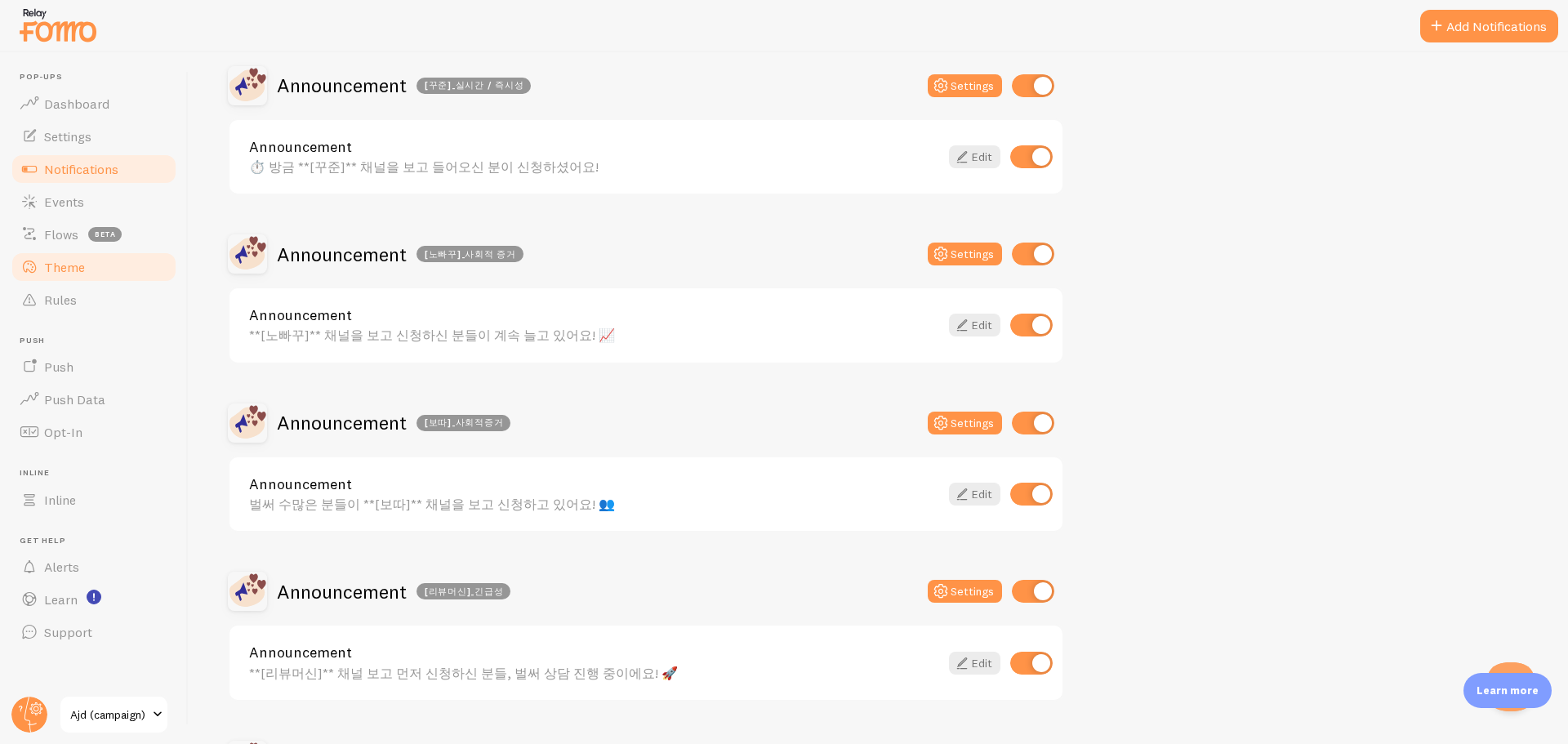
click at [97, 270] on link "Theme" at bounding box center [93, 267] width 168 height 33
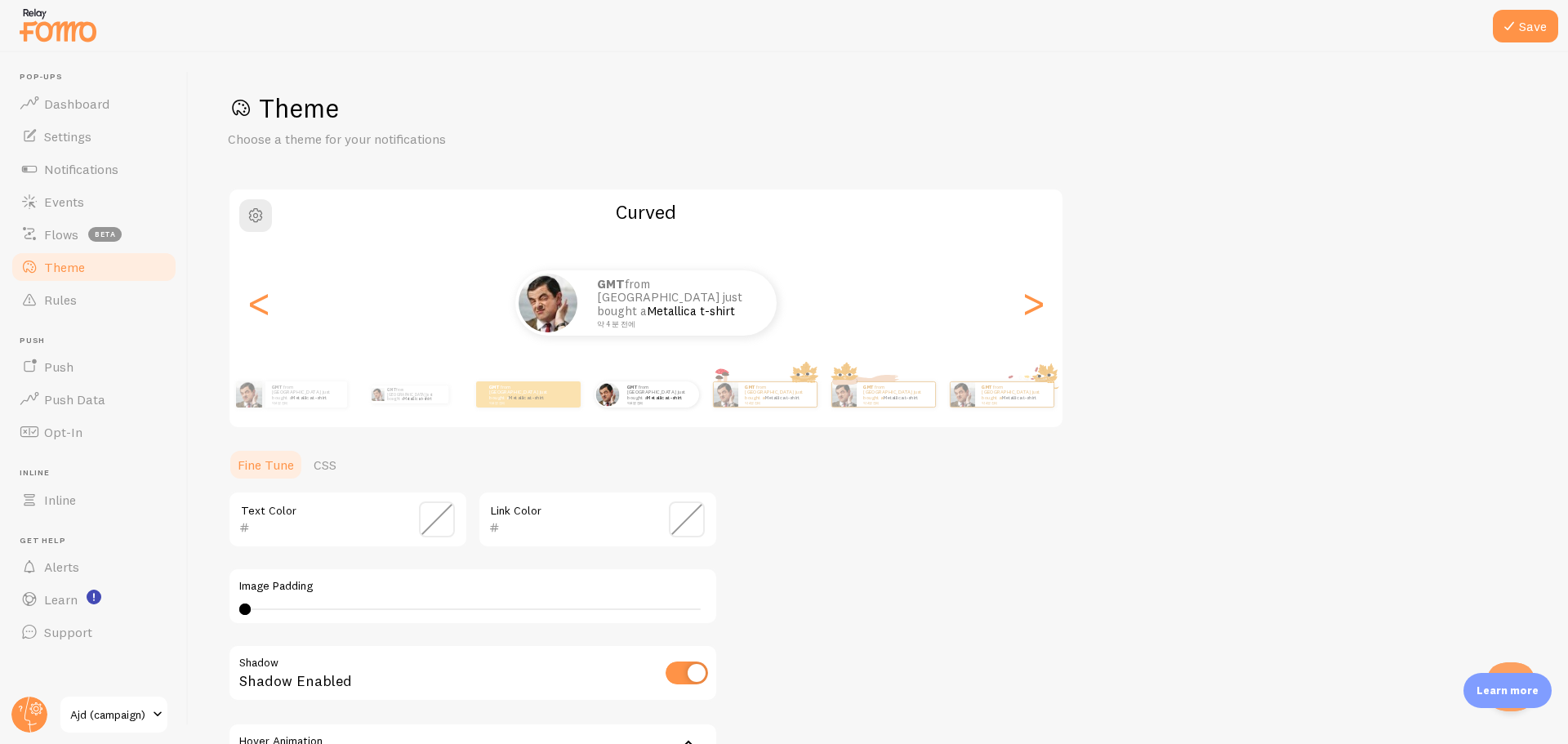
click at [322, 143] on p "Choose a theme for your notifications" at bounding box center [424, 139] width 392 height 19
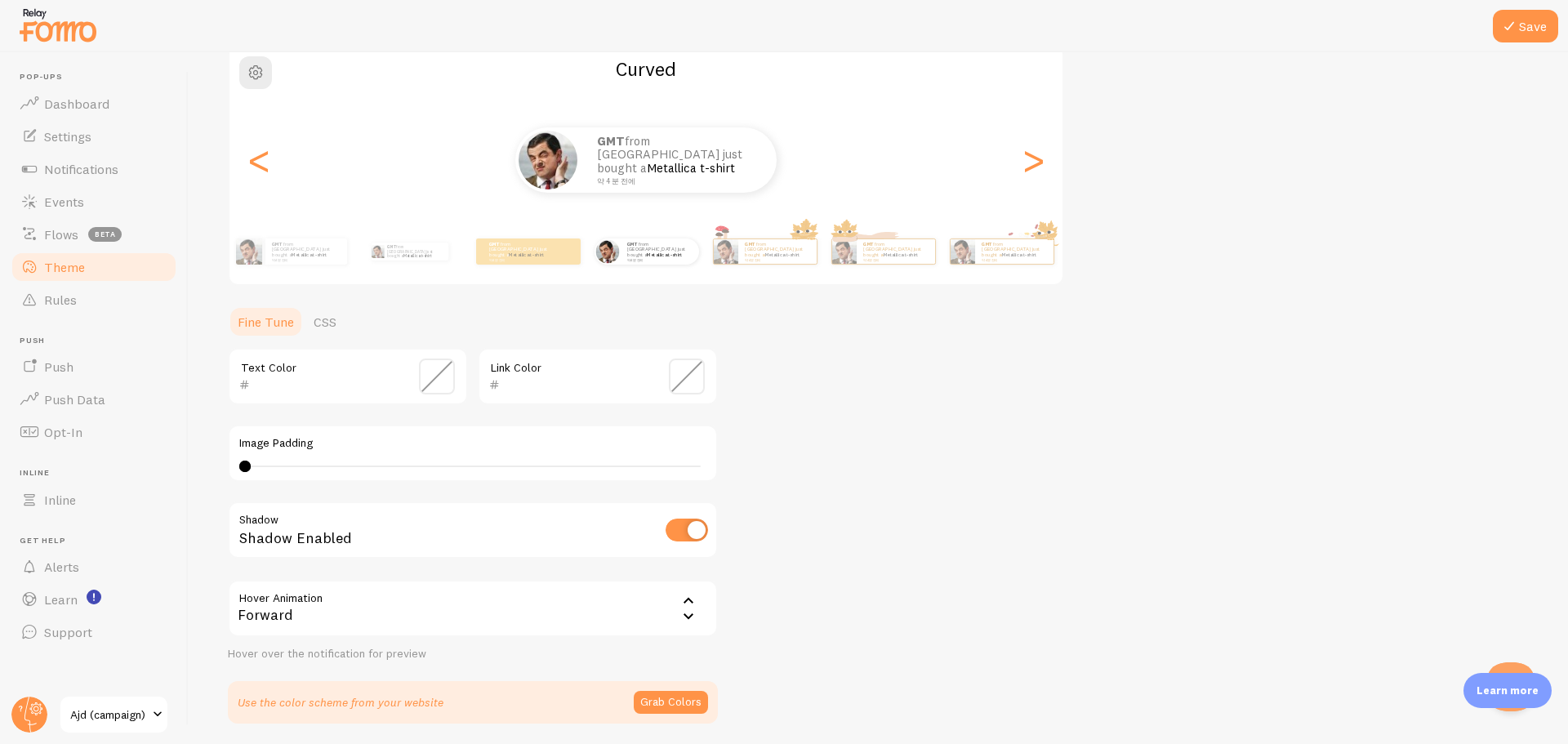
scroll to position [37, 0]
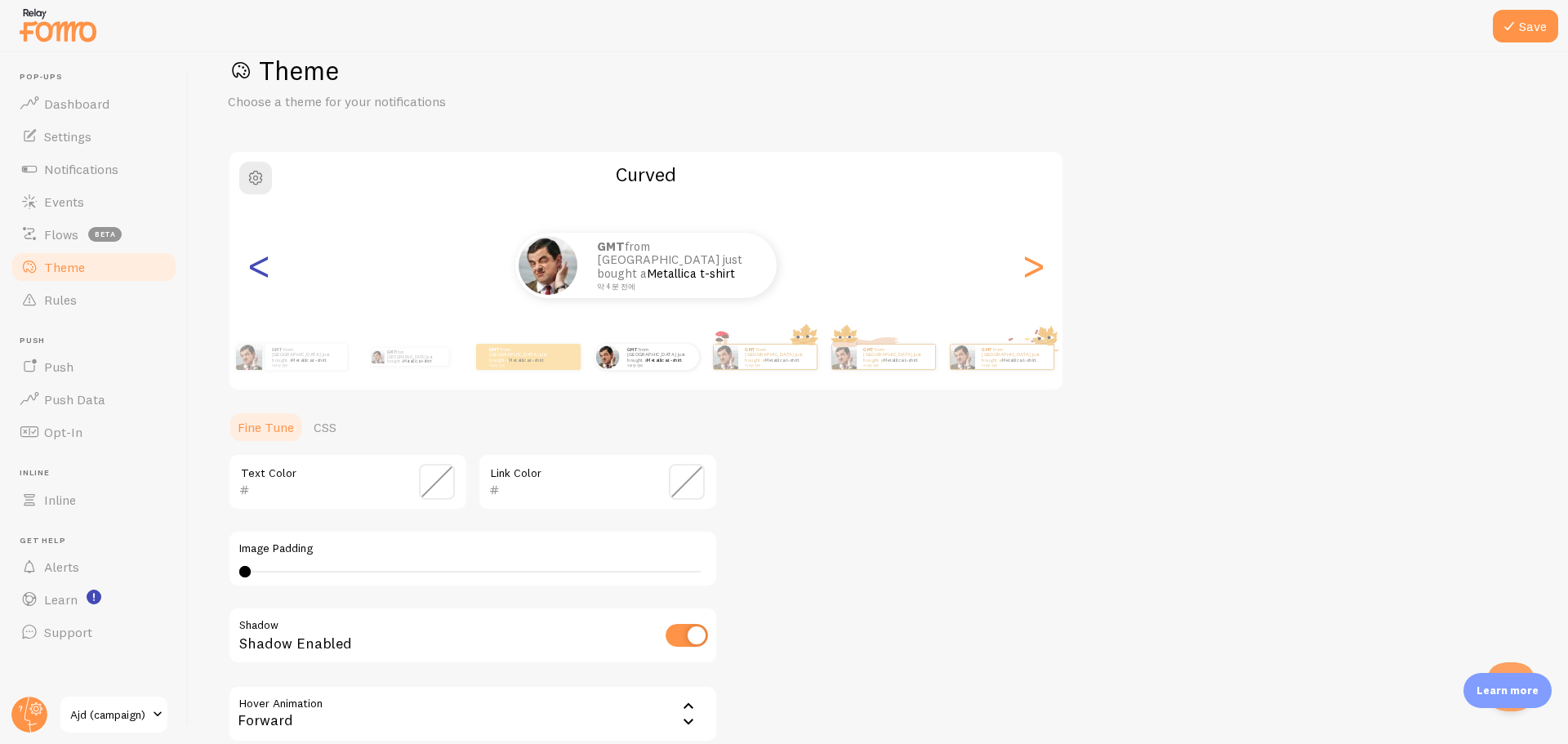
click at [269, 269] on div "<" at bounding box center [258, 265] width 20 height 118
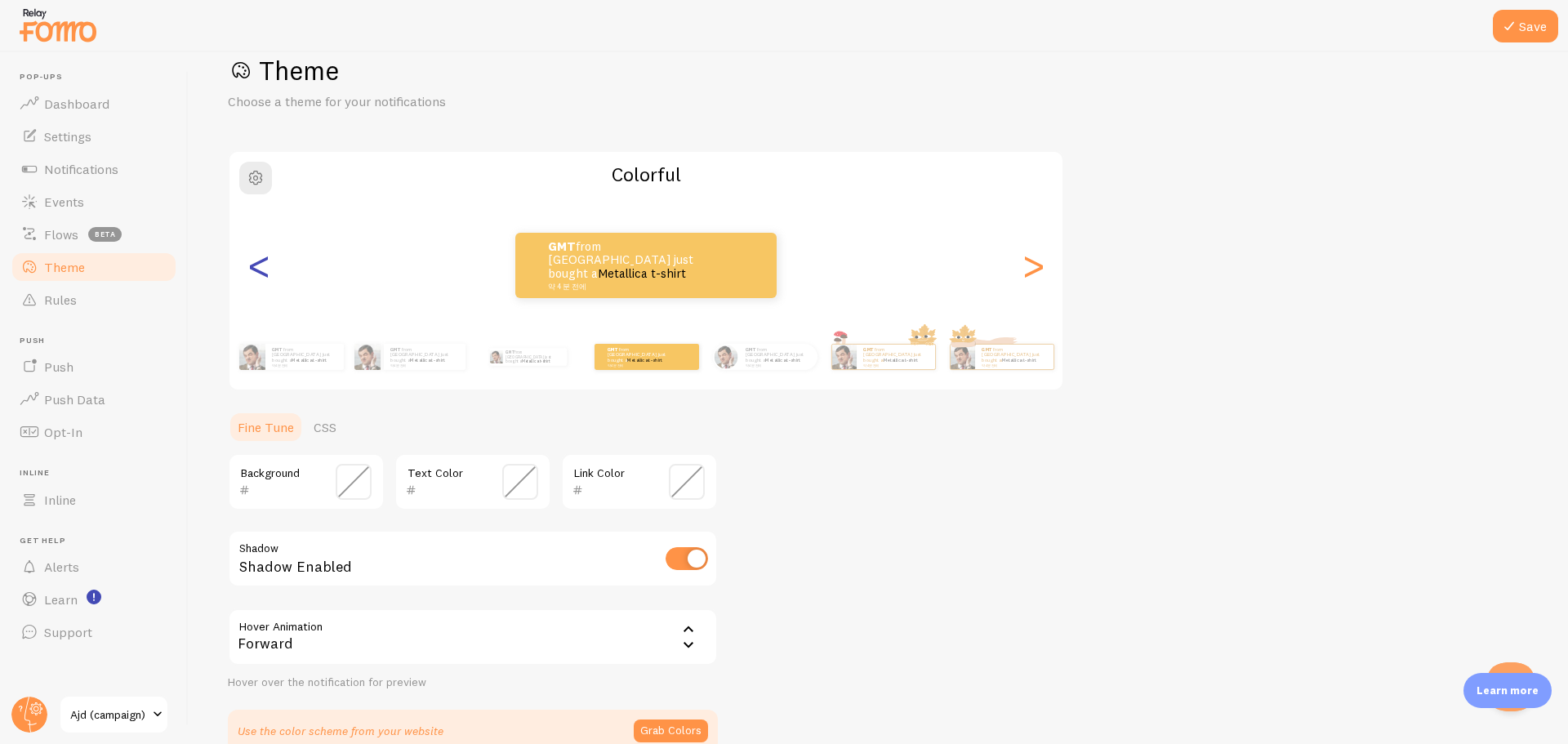
click at [269, 269] on div "<" at bounding box center [258, 265] width 20 height 118
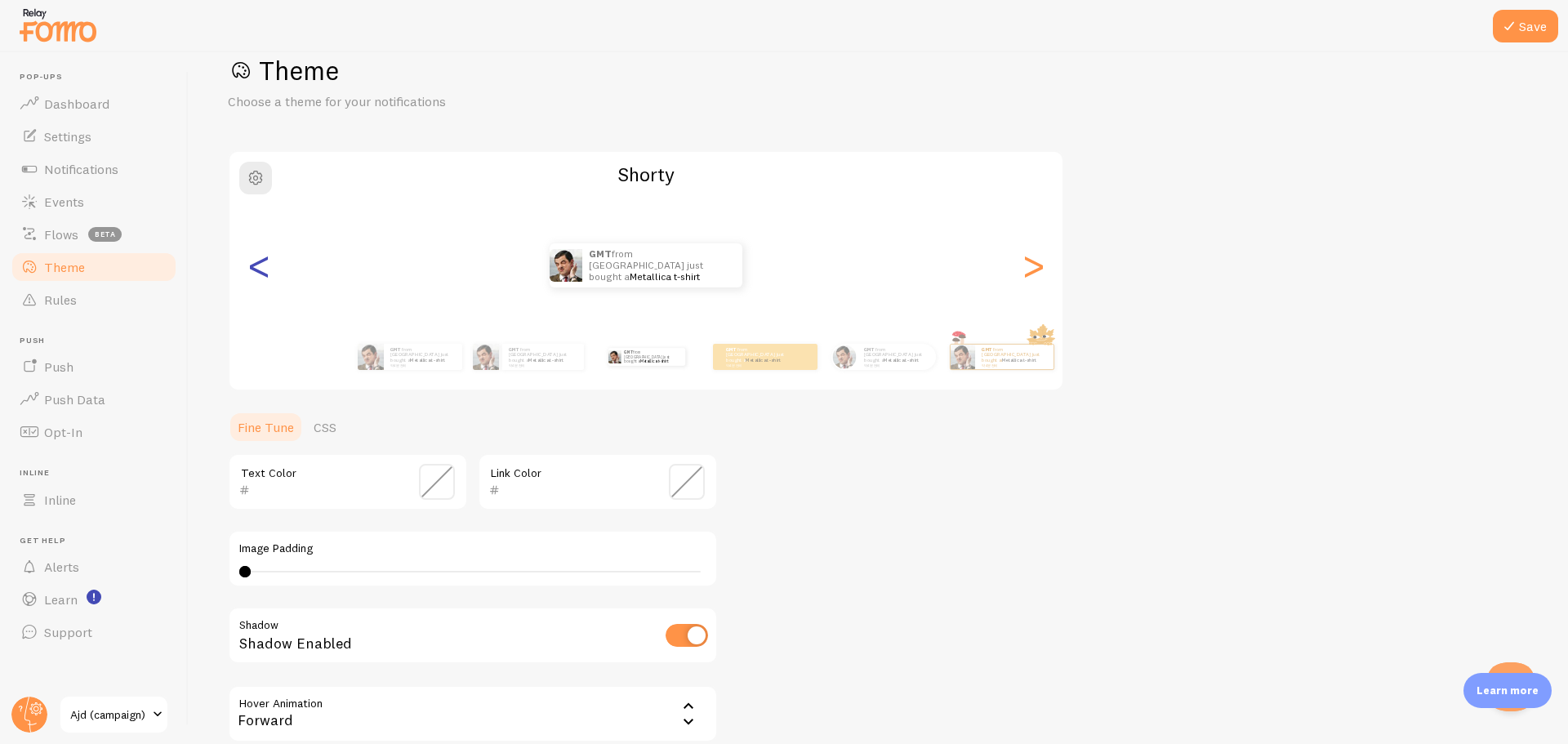
click at [269, 269] on div "<" at bounding box center [258, 265] width 20 height 118
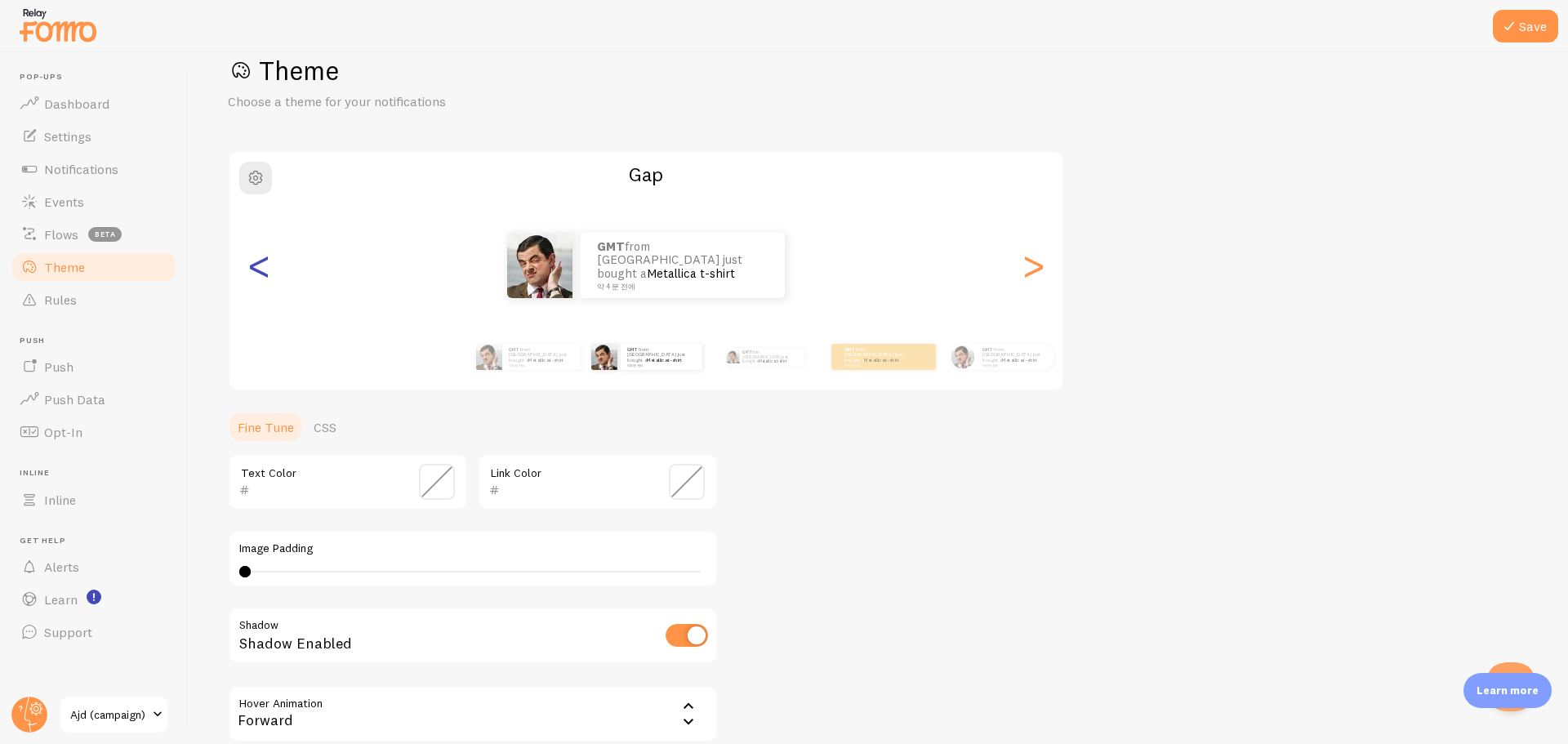
click at [269, 269] on div "<" at bounding box center [258, 265] width 20 height 118
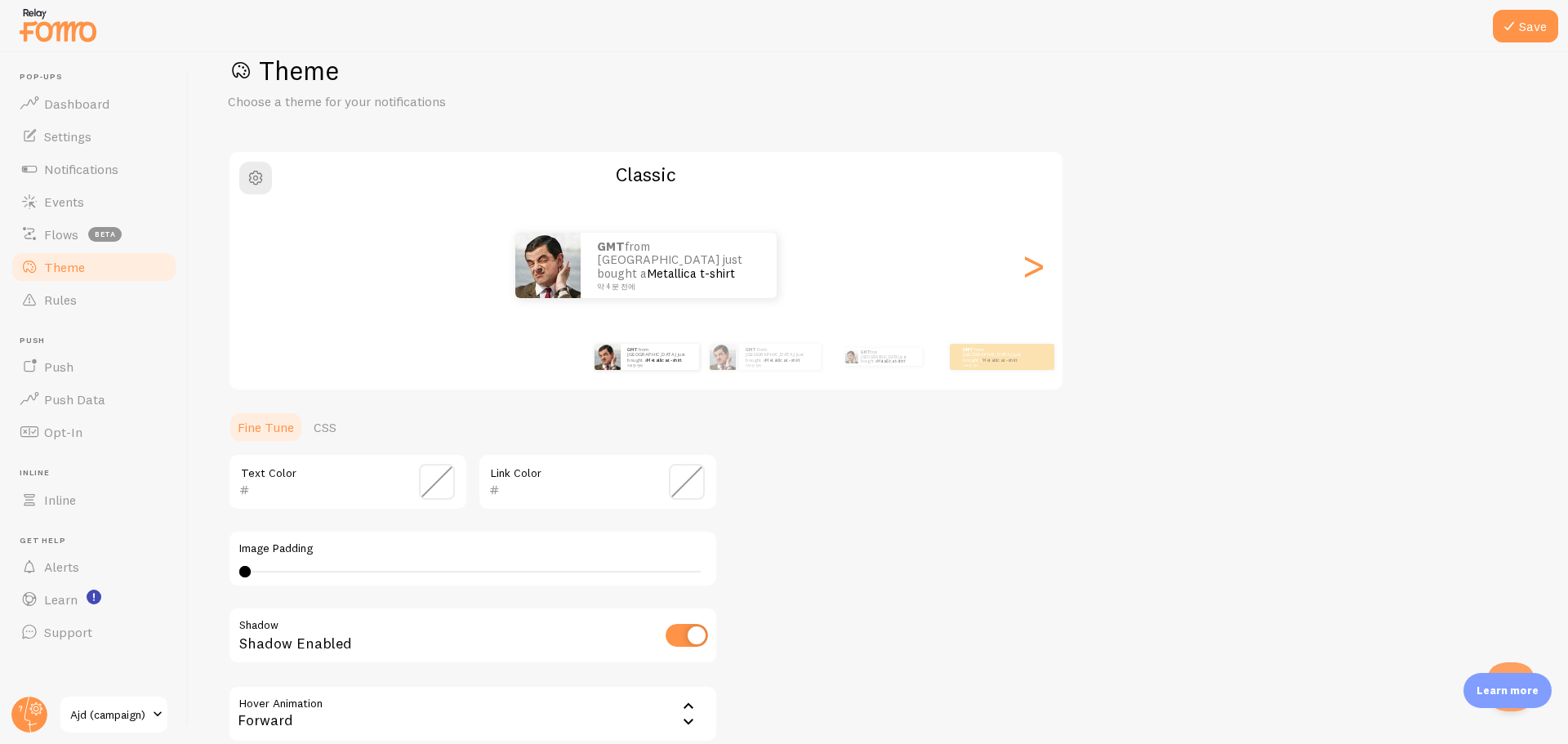
click at [272, 269] on div "GMT from [GEOGRAPHIC_DATA] just bought a Metallica t-shirt 약 4 분 전에" at bounding box center [646, 265] width 833 height 66
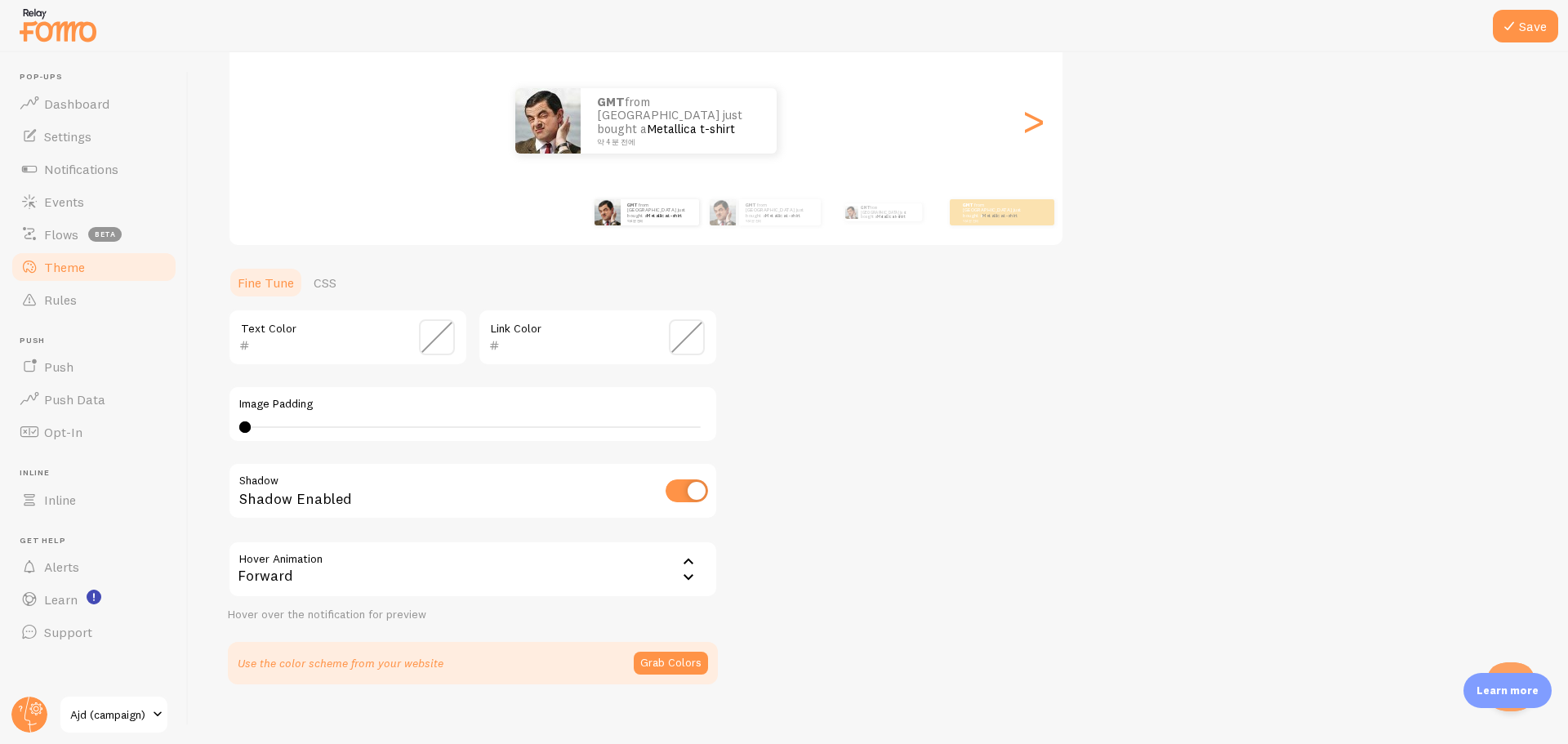
scroll to position [201, 0]
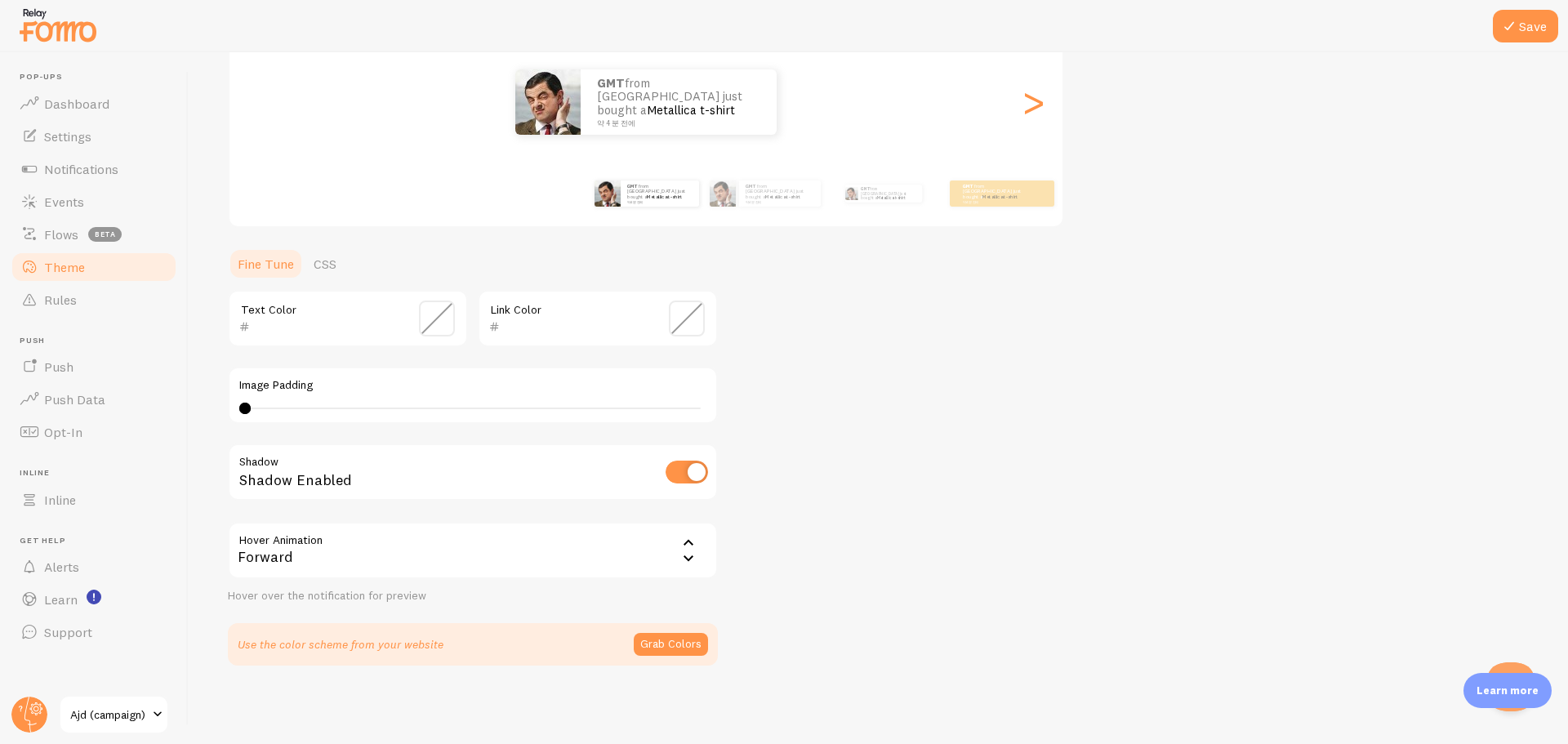
type input "0"
drag, startPoint x: 591, startPoint y: 431, endPoint x: 82, endPoint y: 417, distance: 509.2
click at [82, 417] on main "Pop-ups Dashboard Settings Notifications Events Flows beta Theme Rules Push Pus…" at bounding box center [784, 398] width 1568 height 692
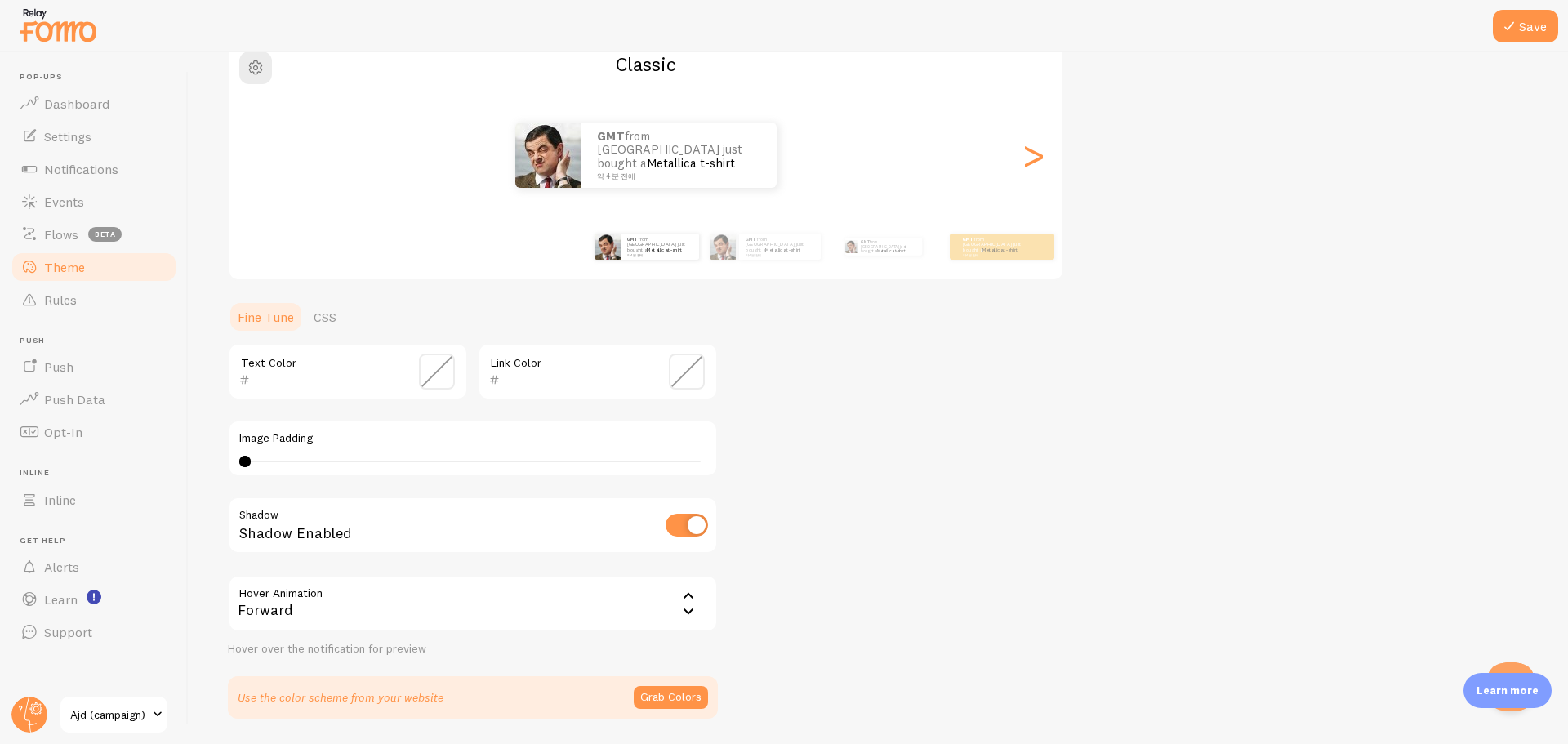
scroll to position [119, 0]
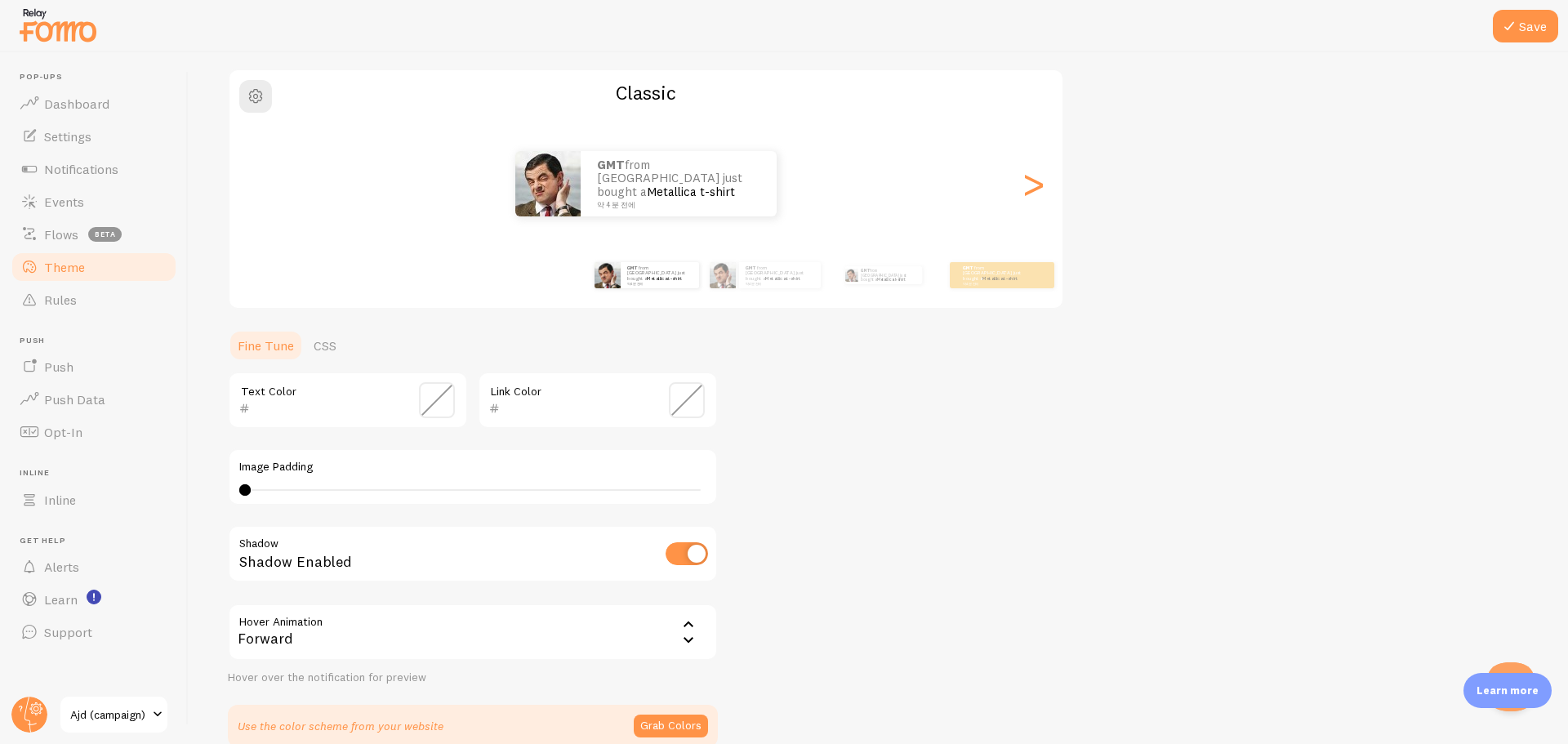
click at [892, 464] on div "Theme Choose a theme for your notifications Classic GMT from South Korea just b…" at bounding box center [879, 359] width 1301 height 775
click at [1039, 182] on div ">" at bounding box center [1033, 184] width 20 height 118
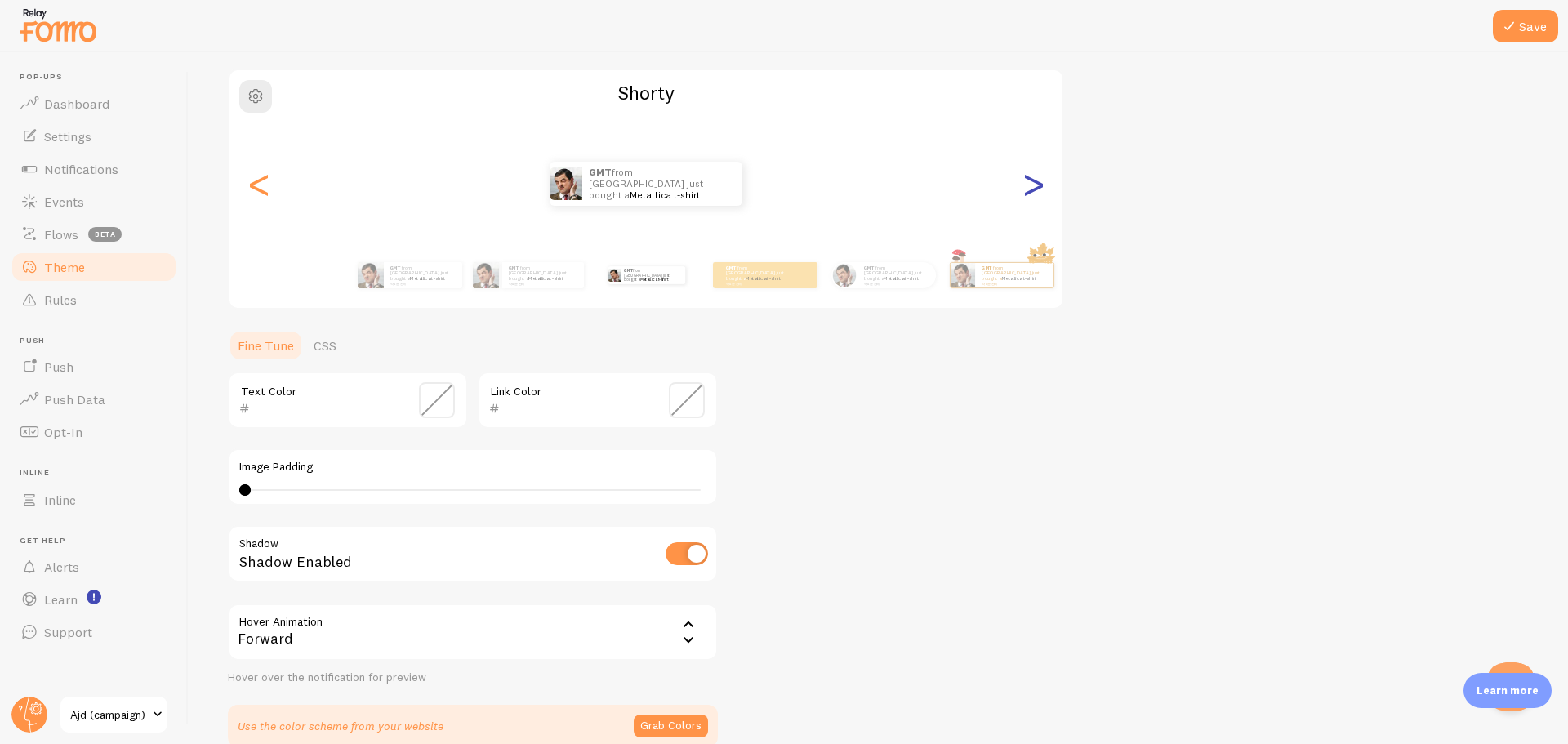
click at [1039, 182] on div ">" at bounding box center [1033, 184] width 20 height 118
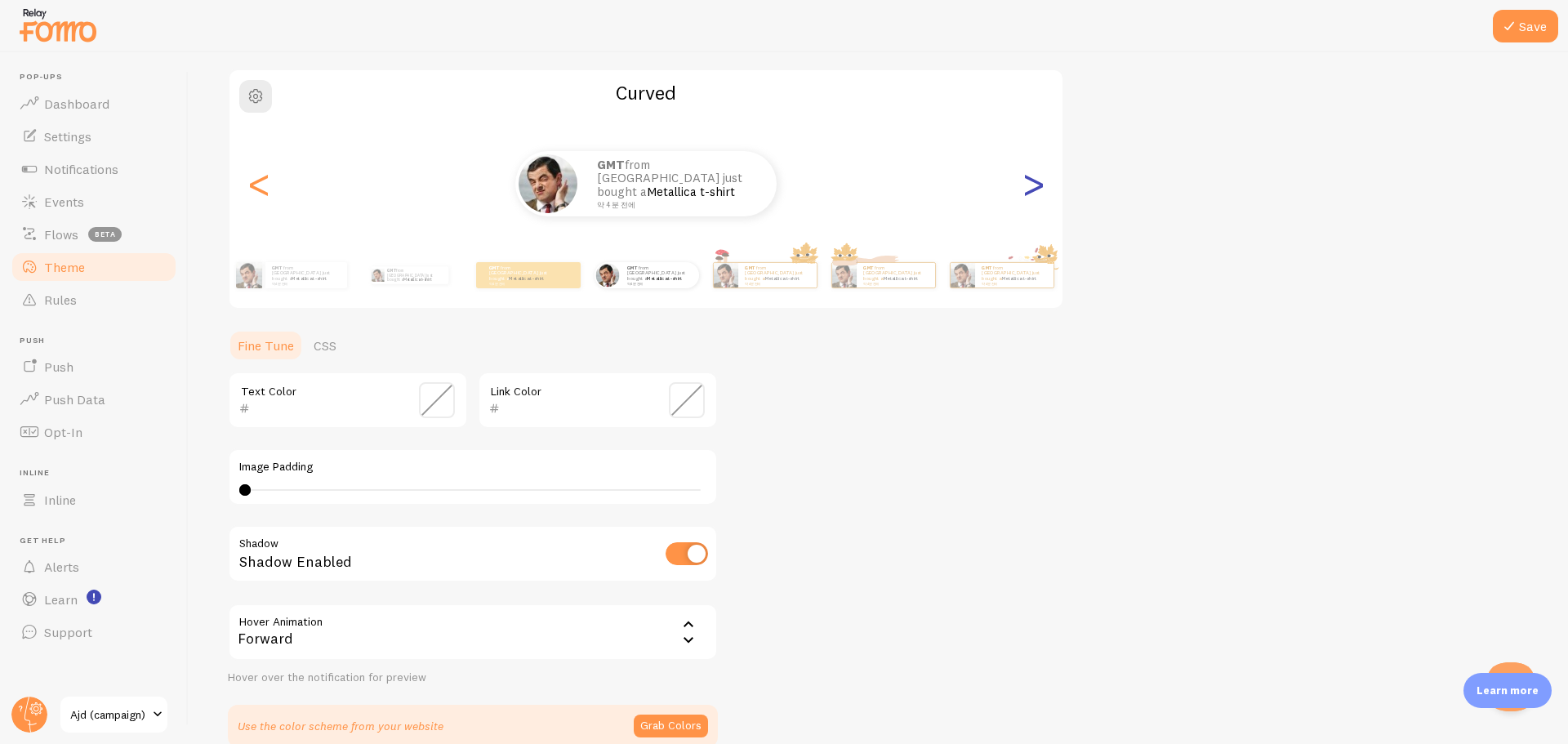
click at [1039, 182] on div ">" at bounding box center [1033, 184] width 20 height 118
type input "0"
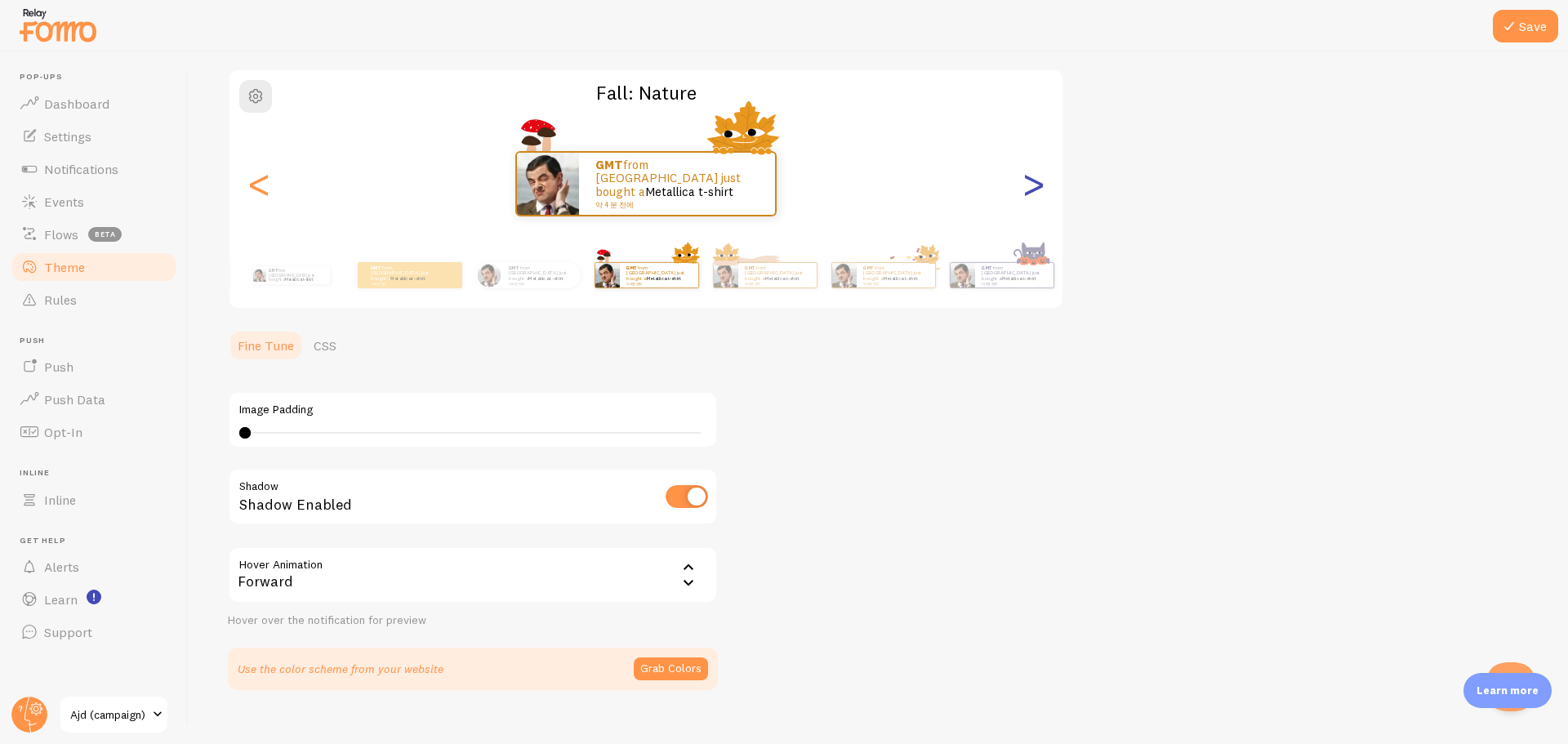
click at [1039, 182] on div ">" at bounding box center [1033, 184] width 20 height 118
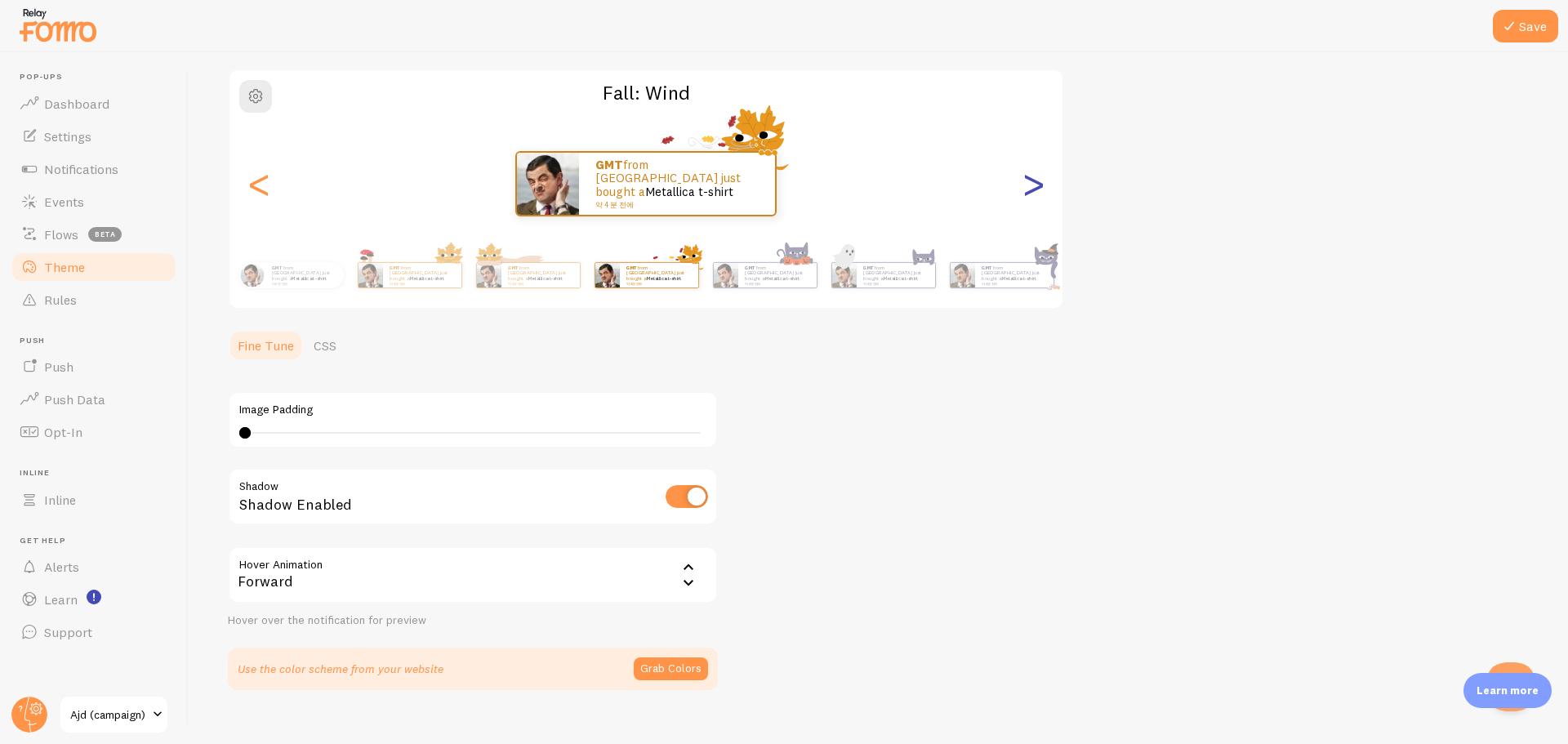
click at [1039, 182] on div ">" at bounding box center [1033, 184] width 20 height 118
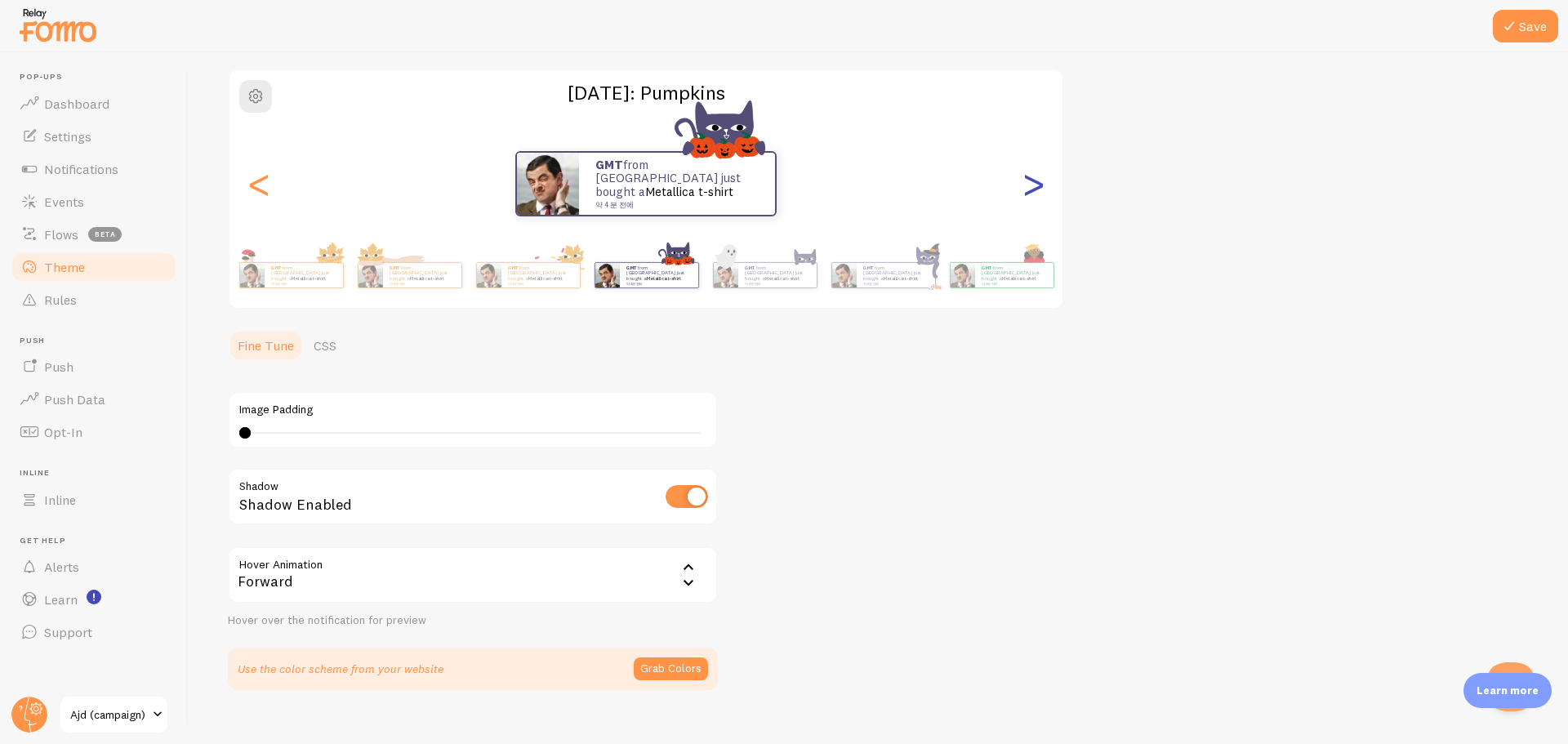
click at [1039, 182] on div ">" at bounding box center [1033, 184] width 20 height 118
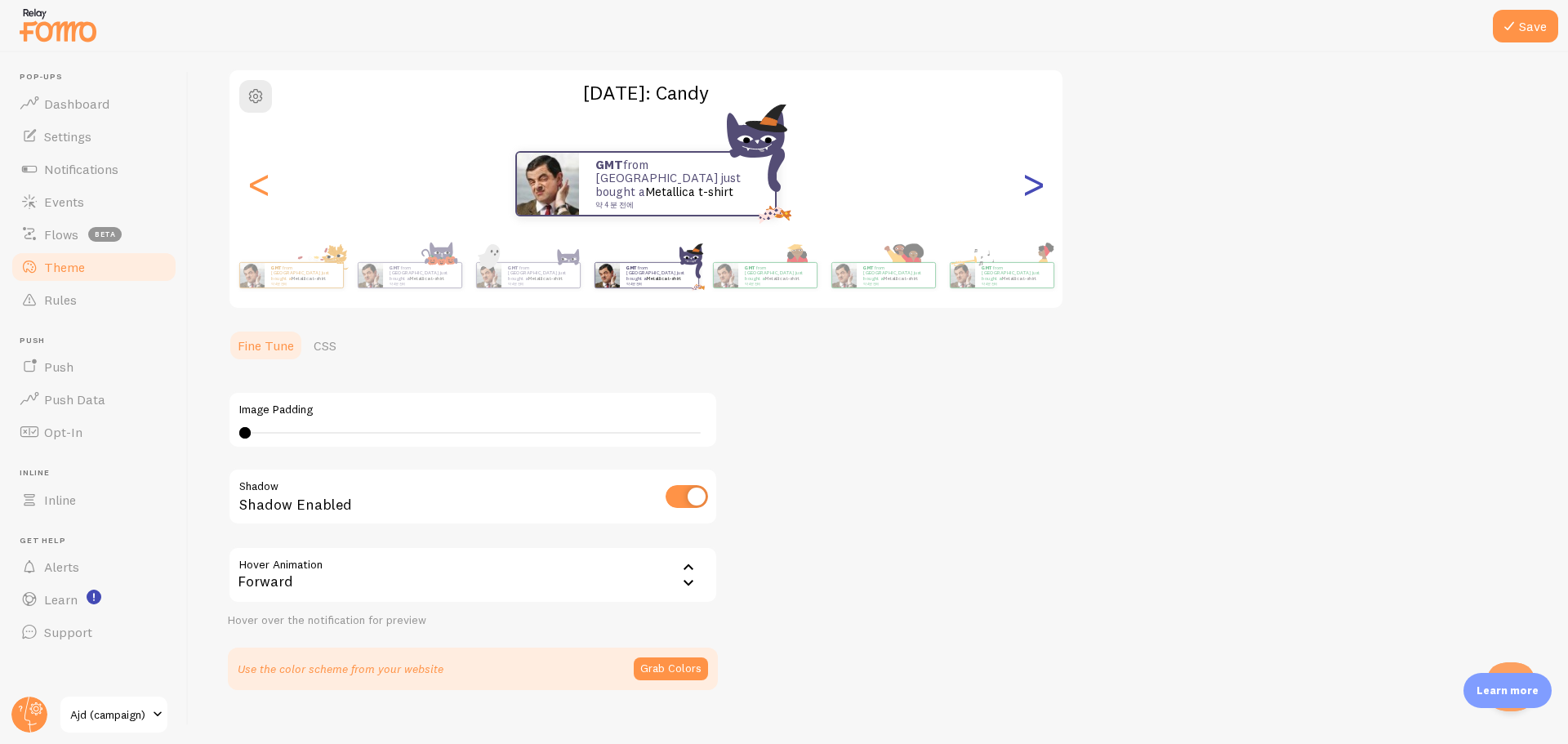
click at [1039, 182] on div ">" at bounding box center [1033, 184] width 20 height 118
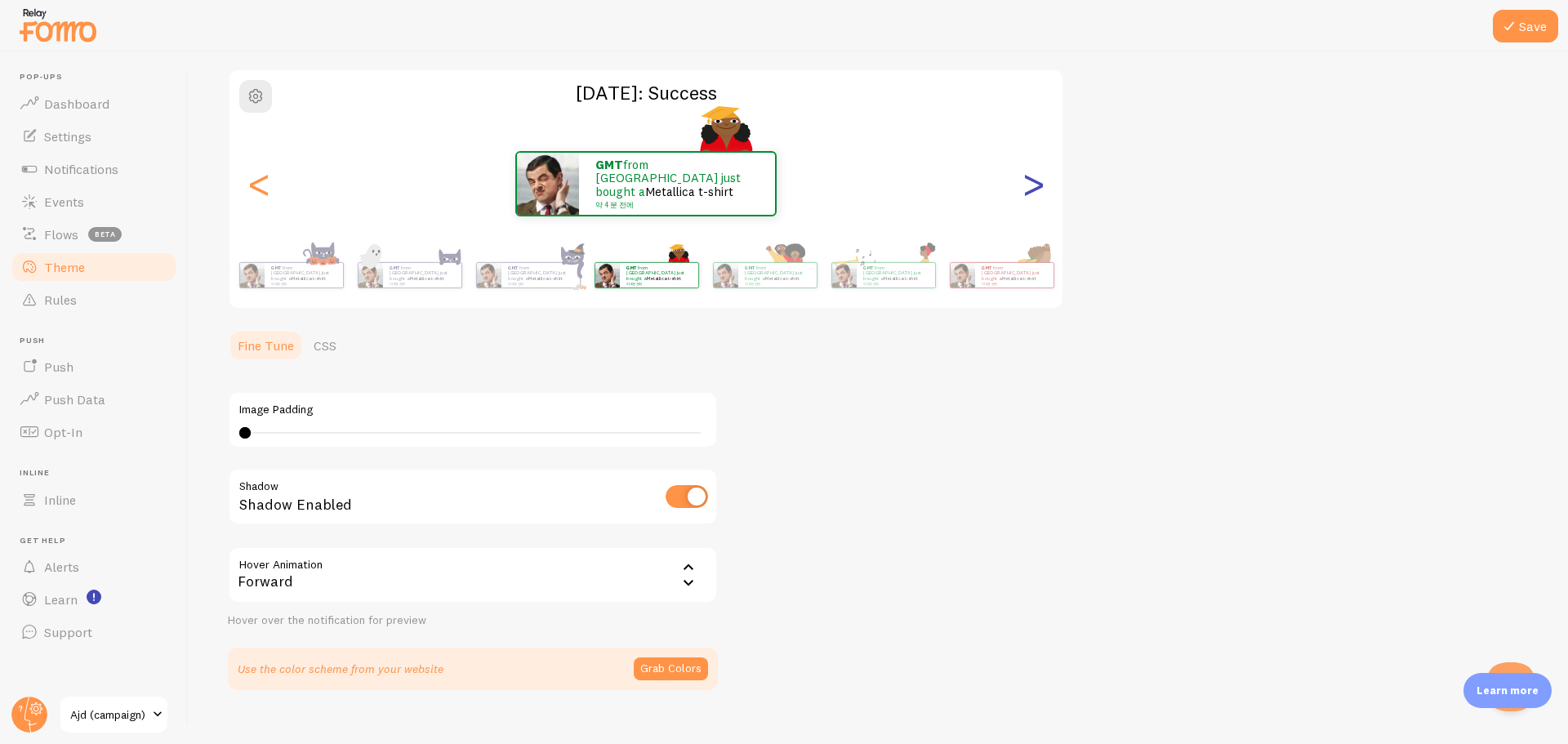
click at [1039, 182] on div ">" at bounding box center [1033, 184] width 20 height 118
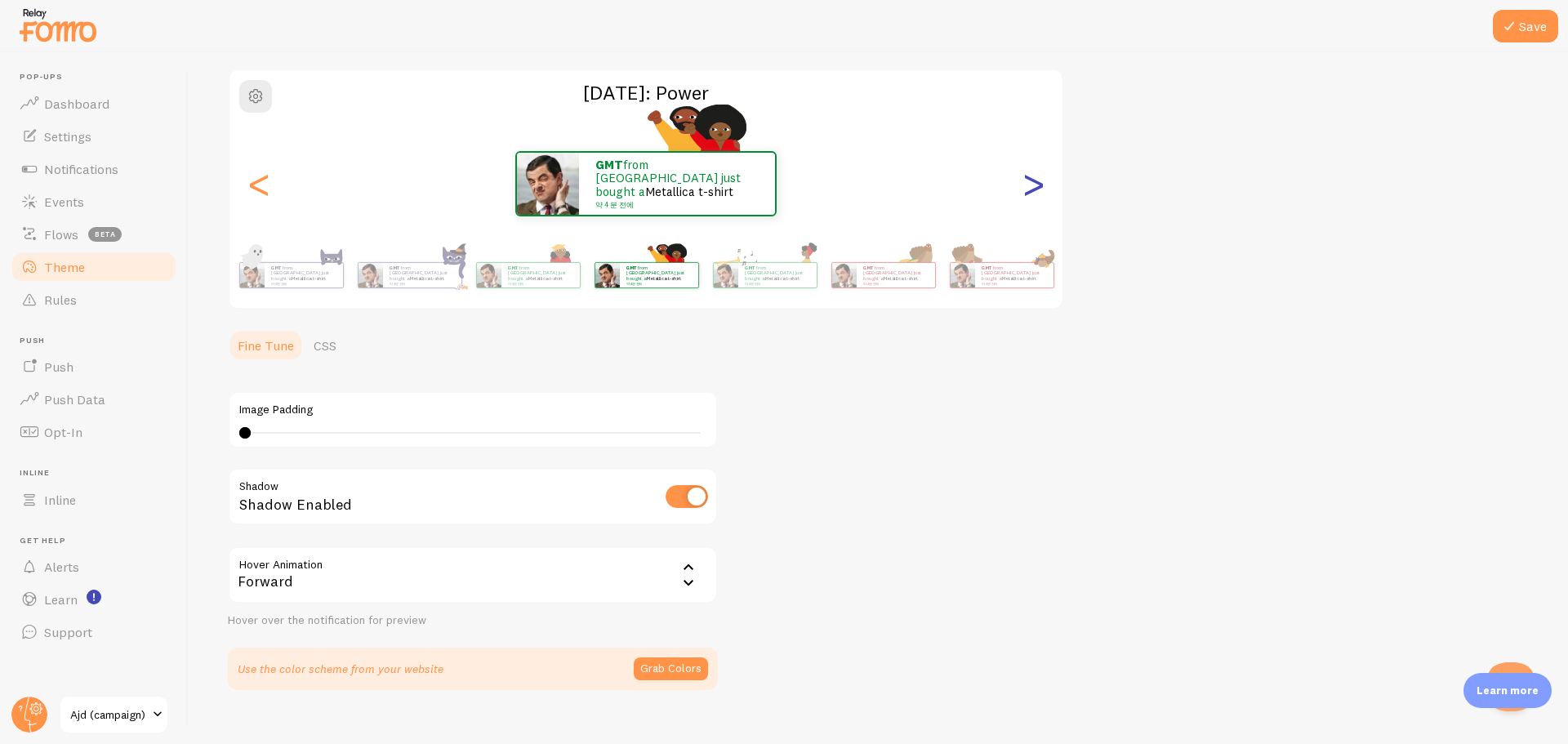
click at [1039, 182] on div ">" at bounding box center [1033, 184] width 20 height 118
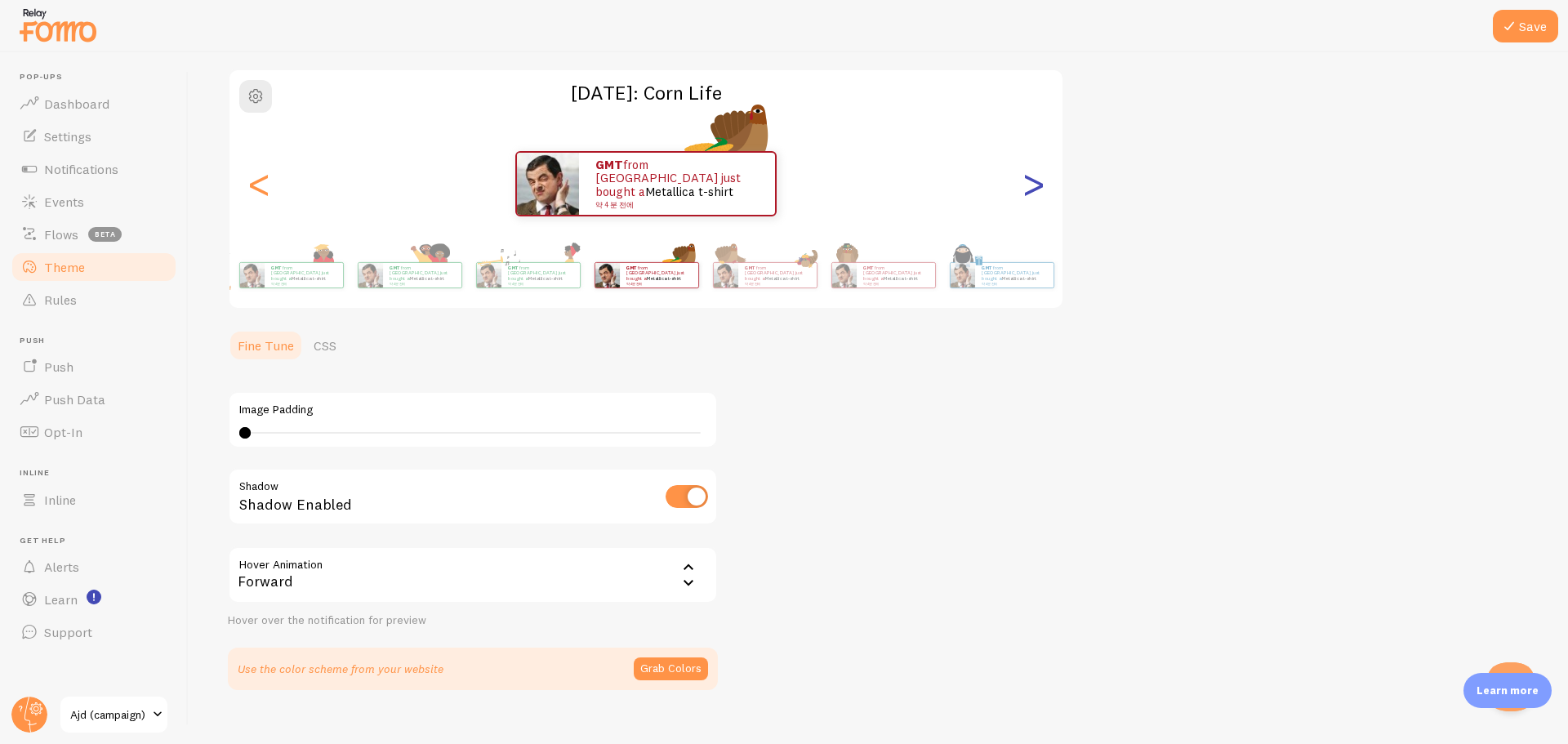
click at [1039, 182] on div ">" at bounding box center [1033, 184] width 20 height 118
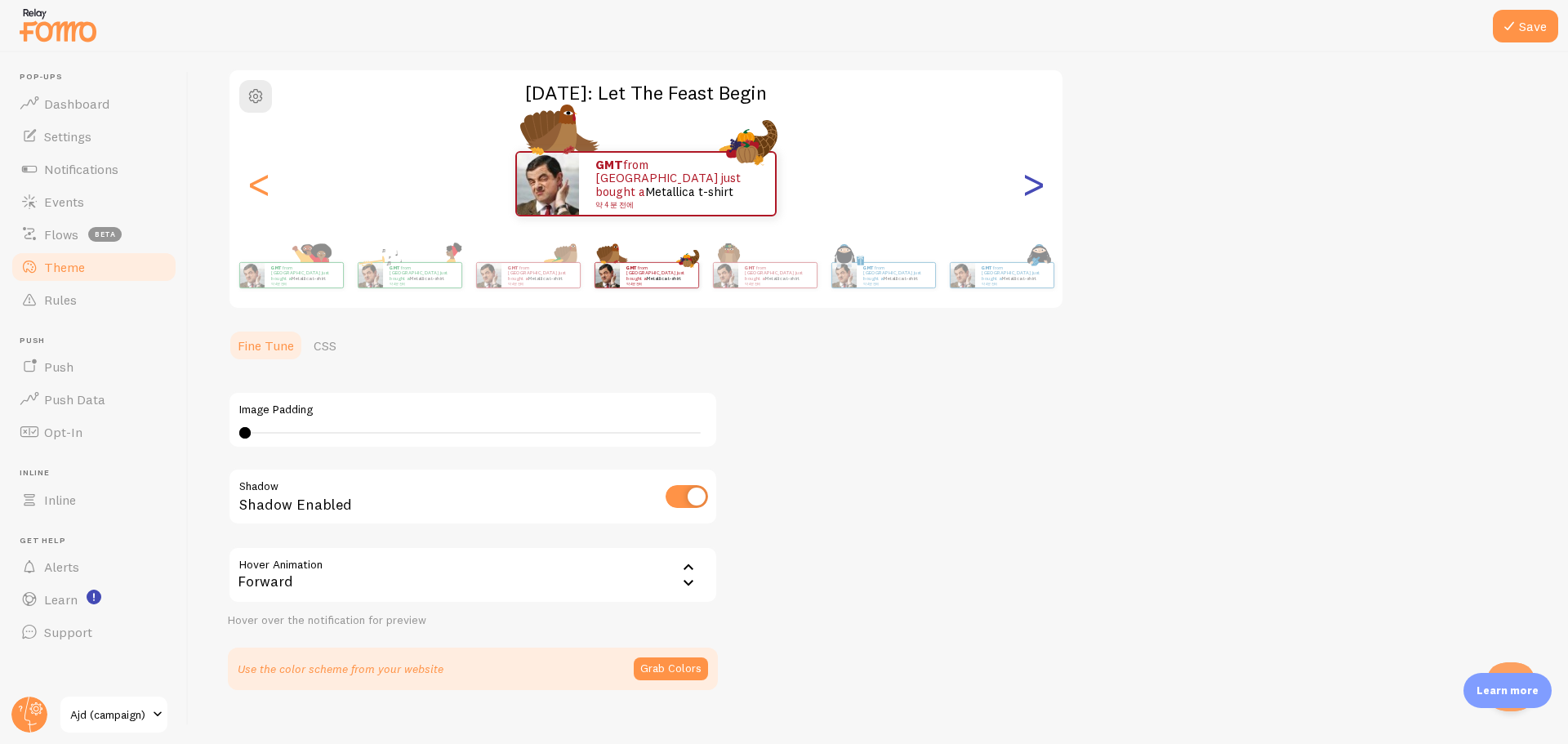
click at [1039, 182] on div ">" at bounding box center [1033, 184] width 20 height 118
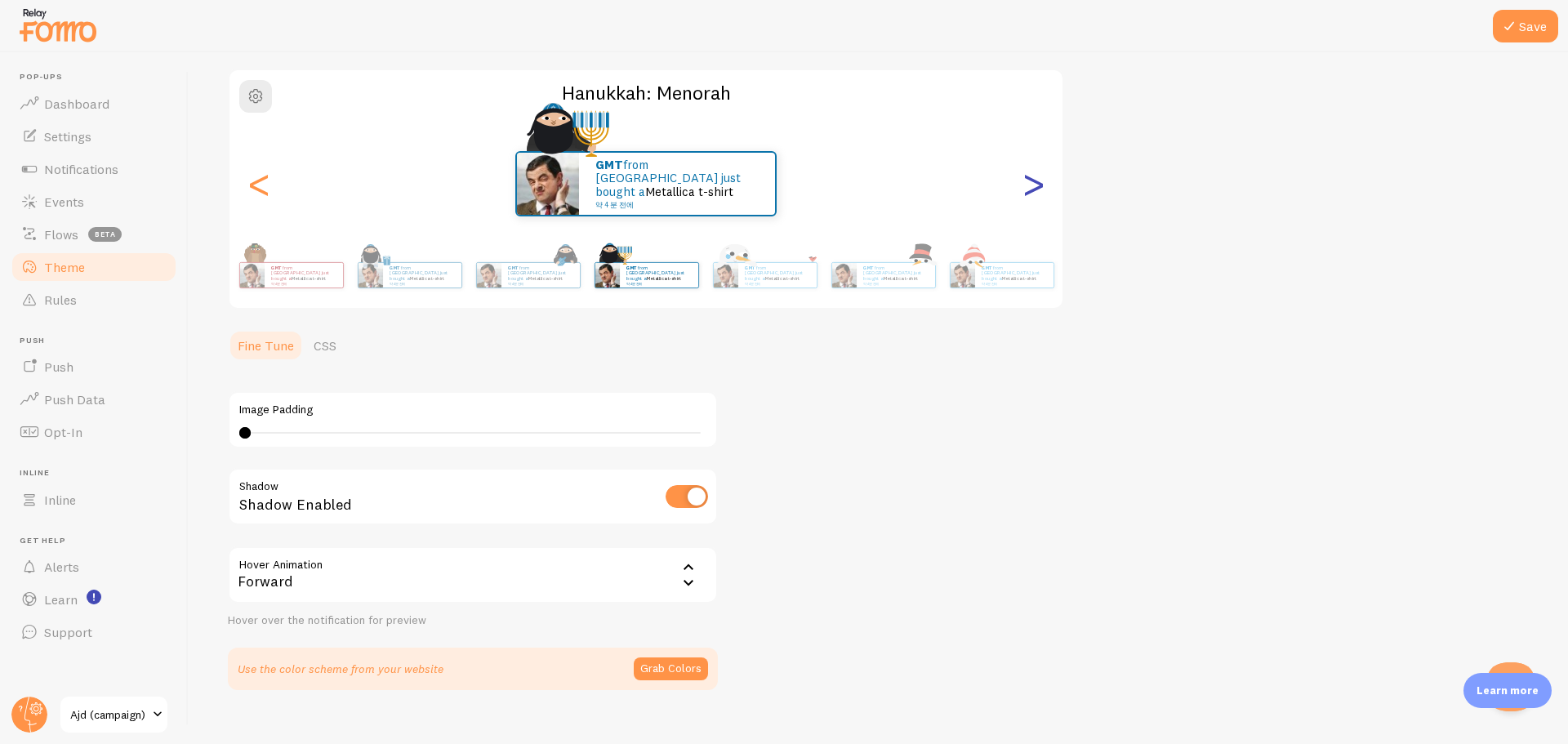
click at [1039, 182] on div ">" at bounding box center [1033, 184] width 20 height 118
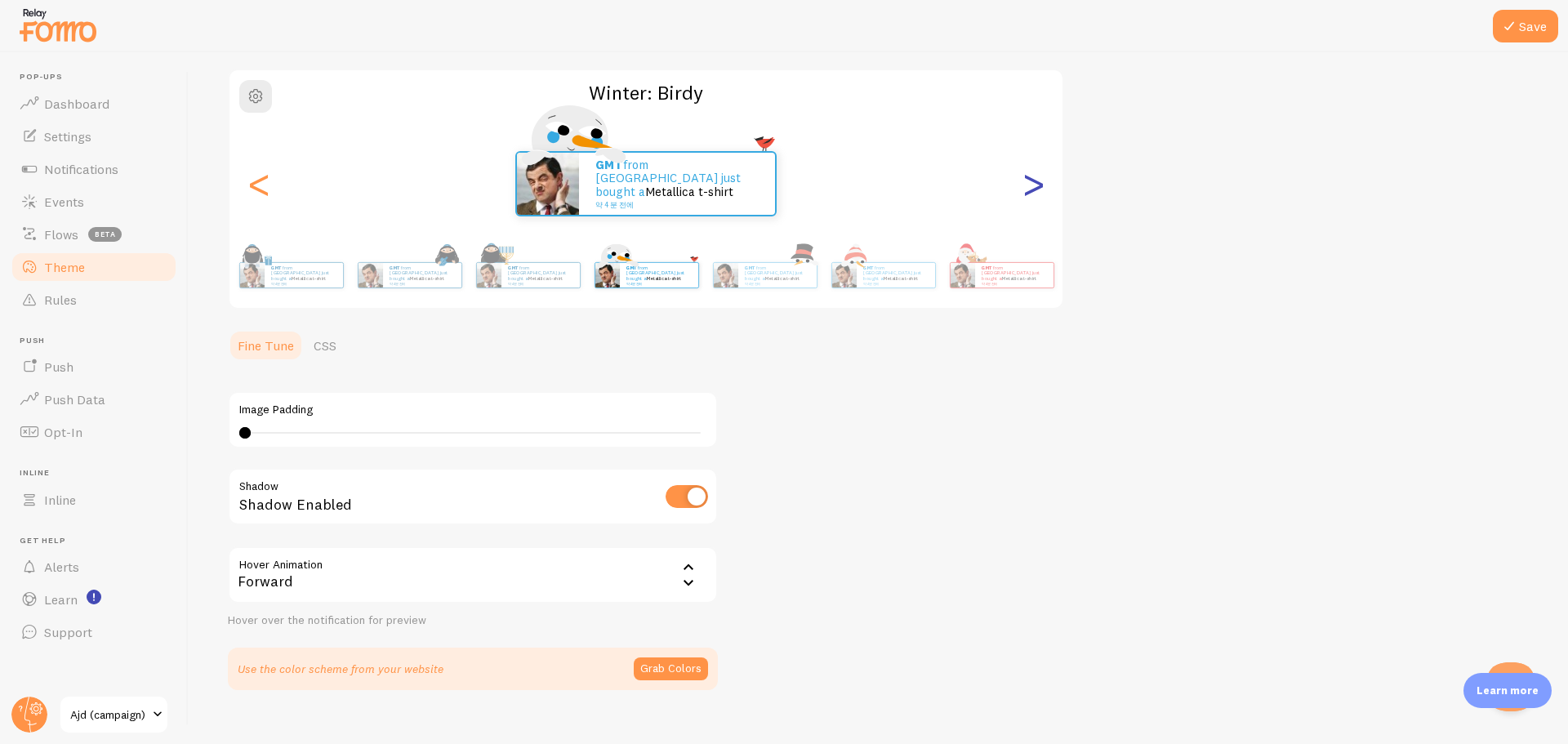
click at [1039, 182] on div ">" at bounding box center [1033, 184] width 20 height 118
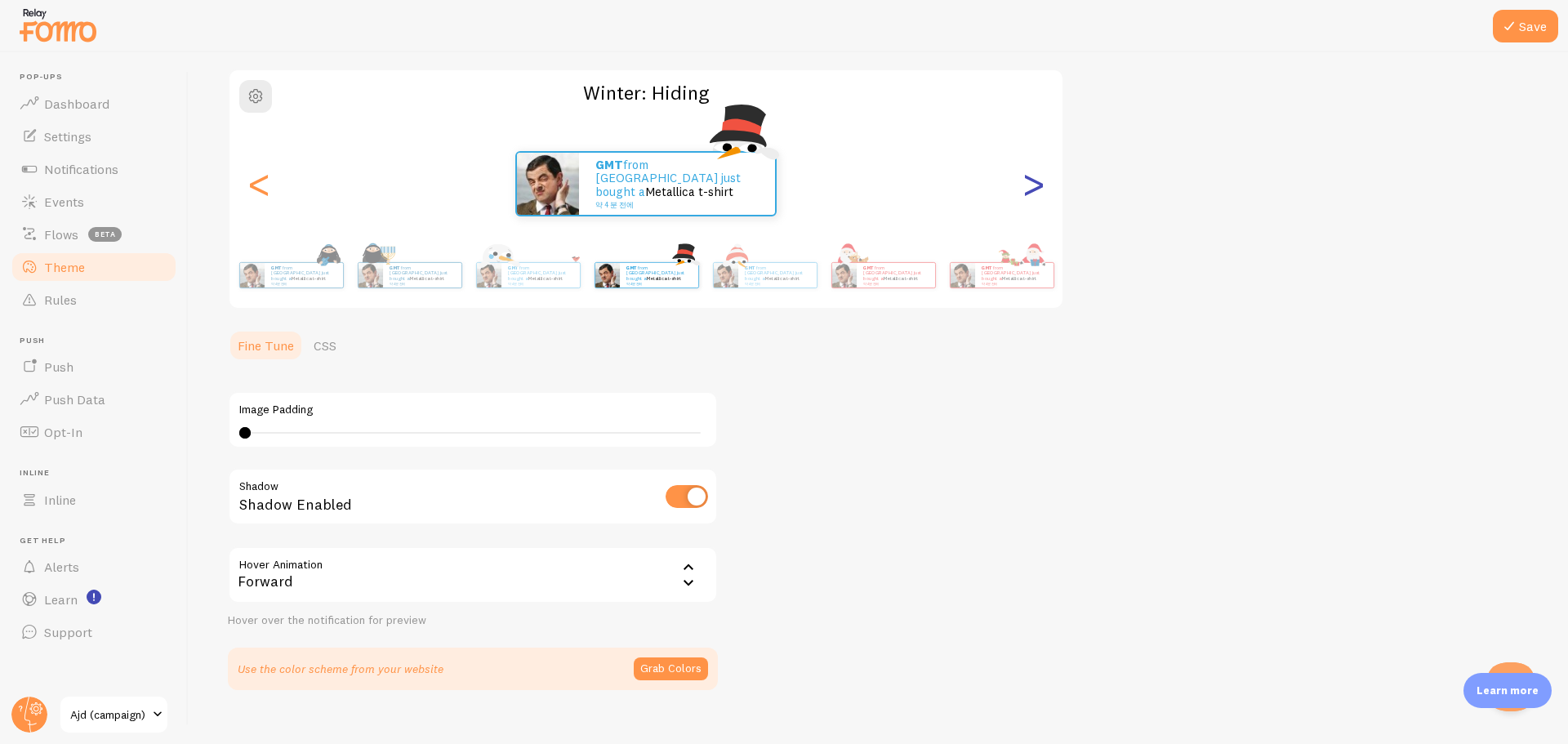
click at [1039, 182] on div ">" at bounding box center [1033, 184] width 20 height 118
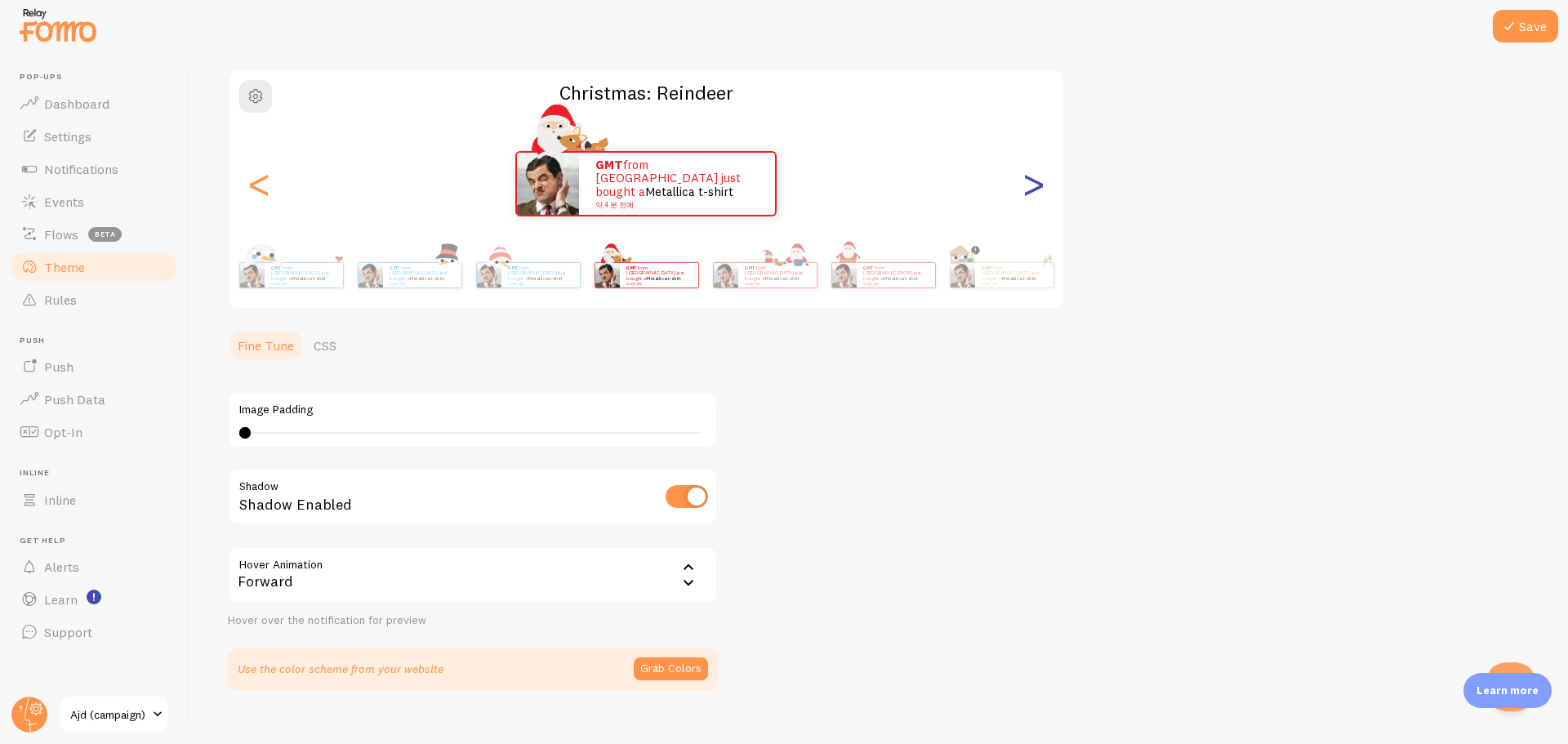
click at [1039, 182] on div ">" at bounding box center [1033, 184] width 20 height 118
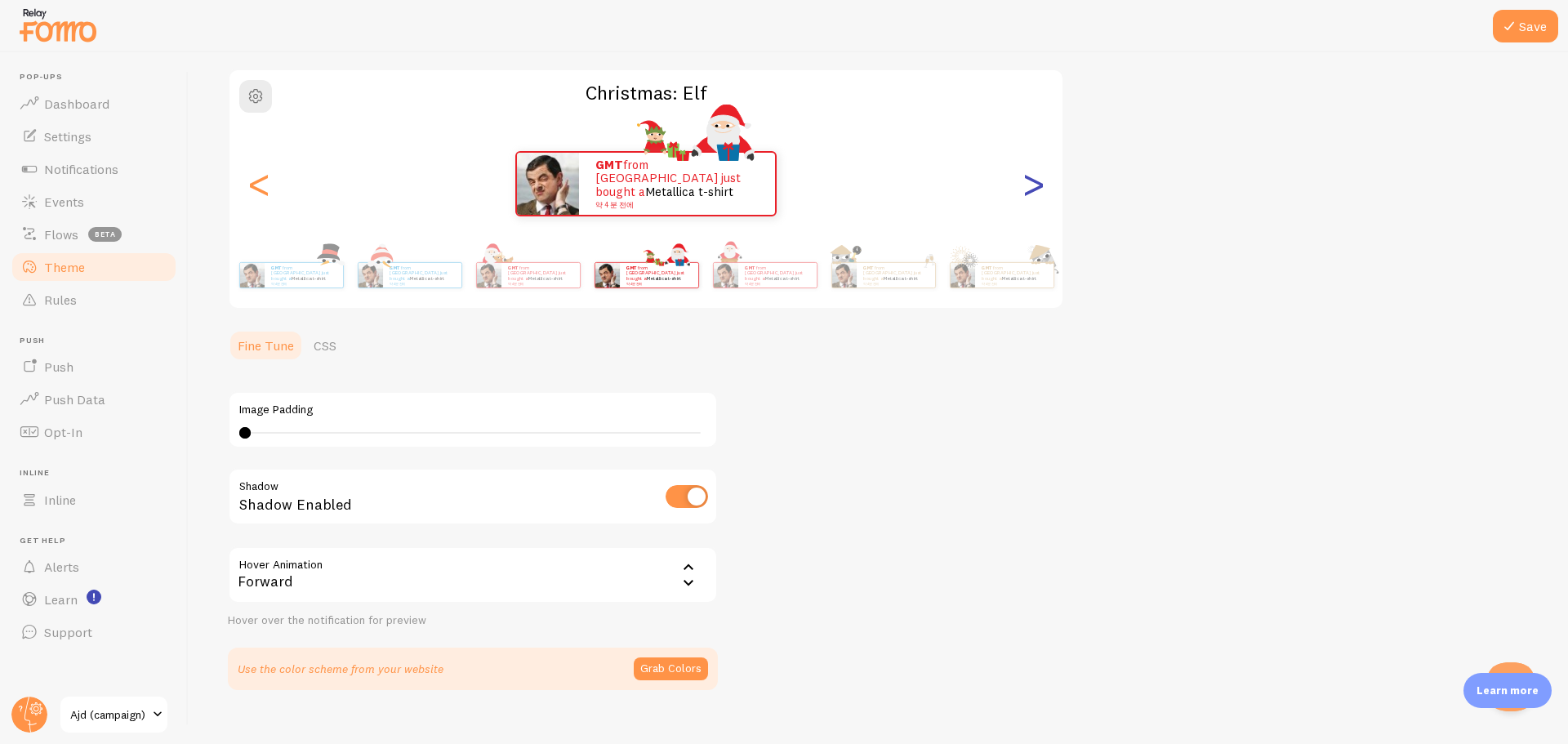
click at [1039, 182] on div ">" at bounding box center [1033, 184] width 20 height 118
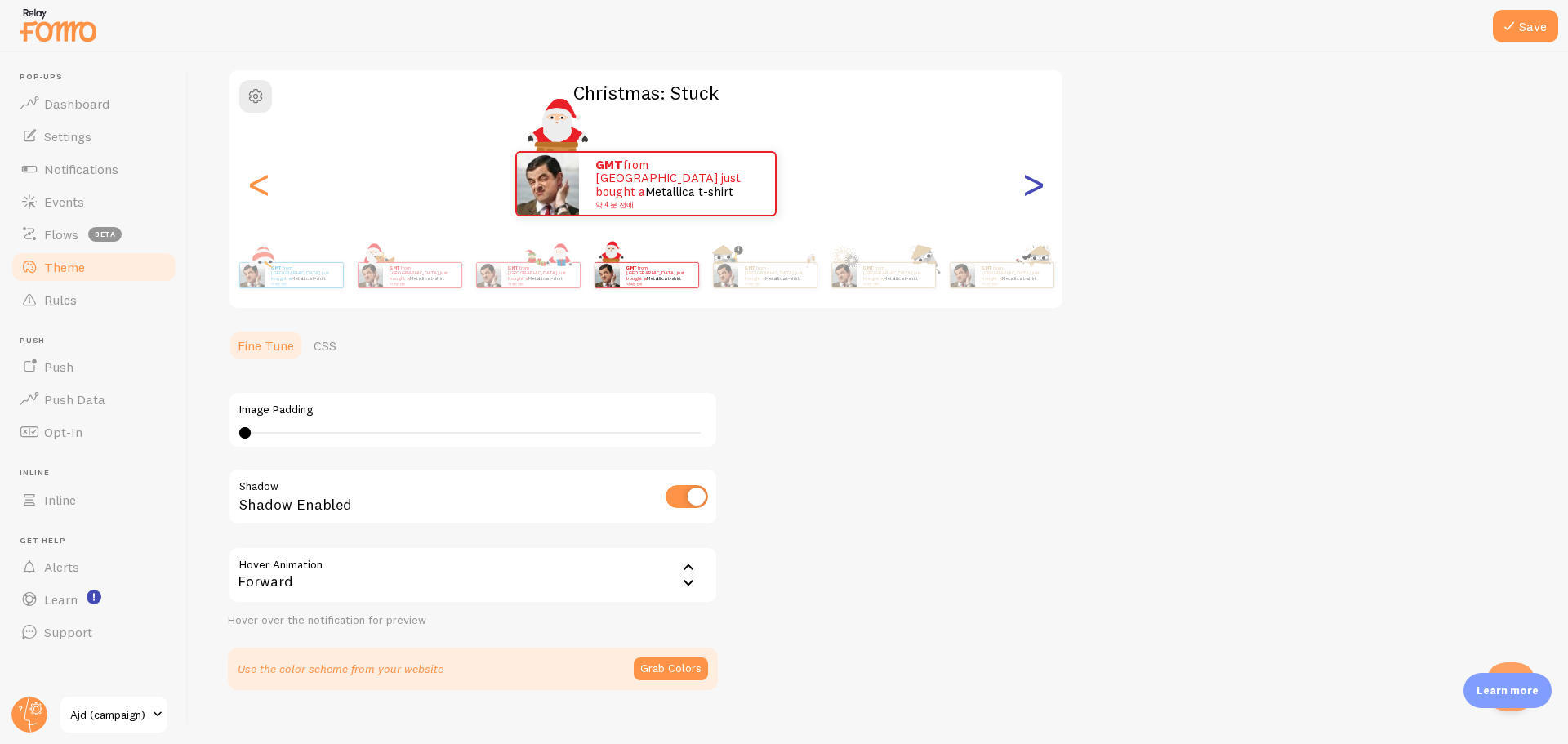
click at [1039, 182] on div ">" at bounding box center [1033, 184] width 20 height 118
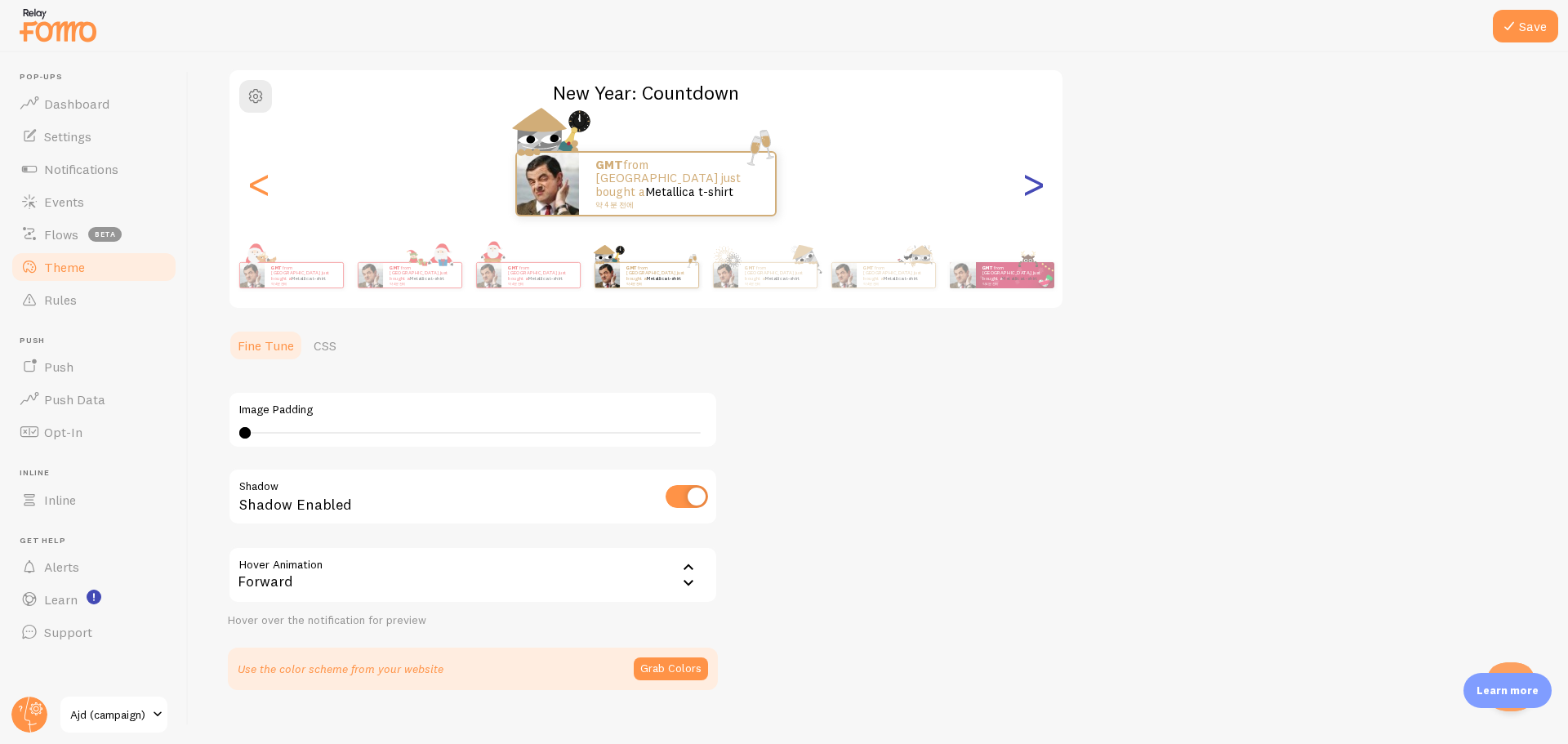
click at [1039, 182] on div ">" at bounding box center [1033, 184] width 20 height 118
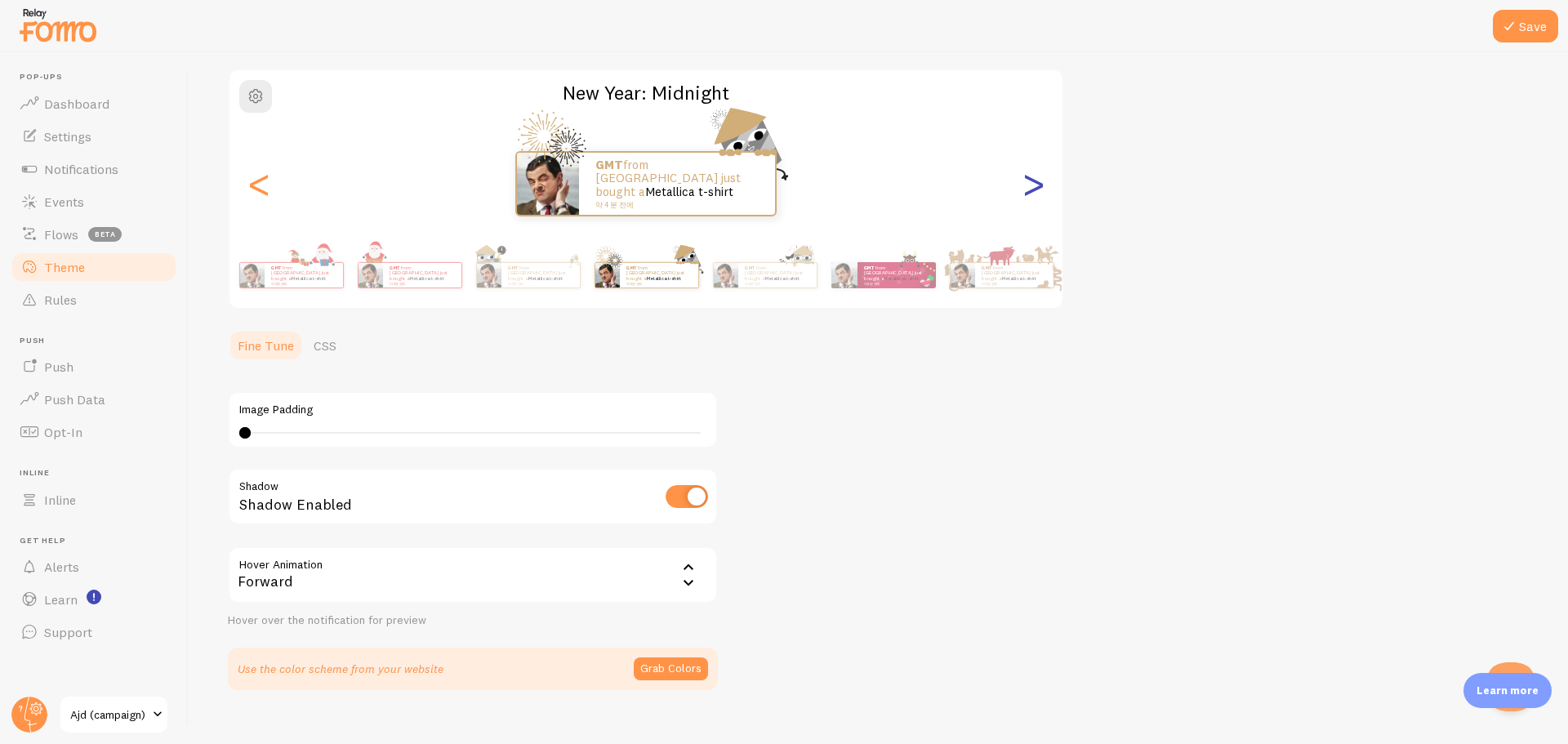
click at [1039, 182] on div ">" at bounding box center [1033, 184] width 20 height 118
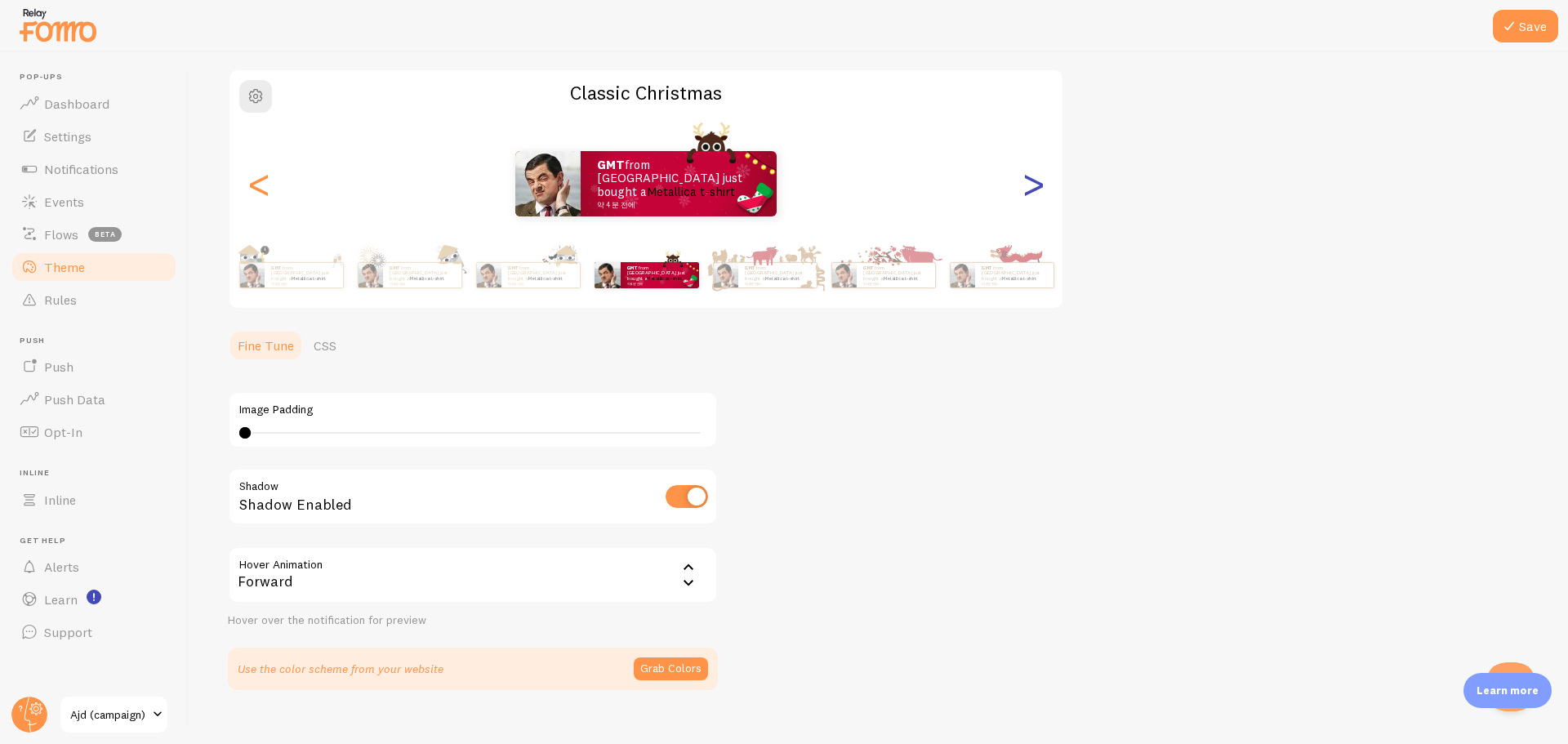
click at [1039, 182] on div ">" at bounding box center [1033, 184] width 20 height 118
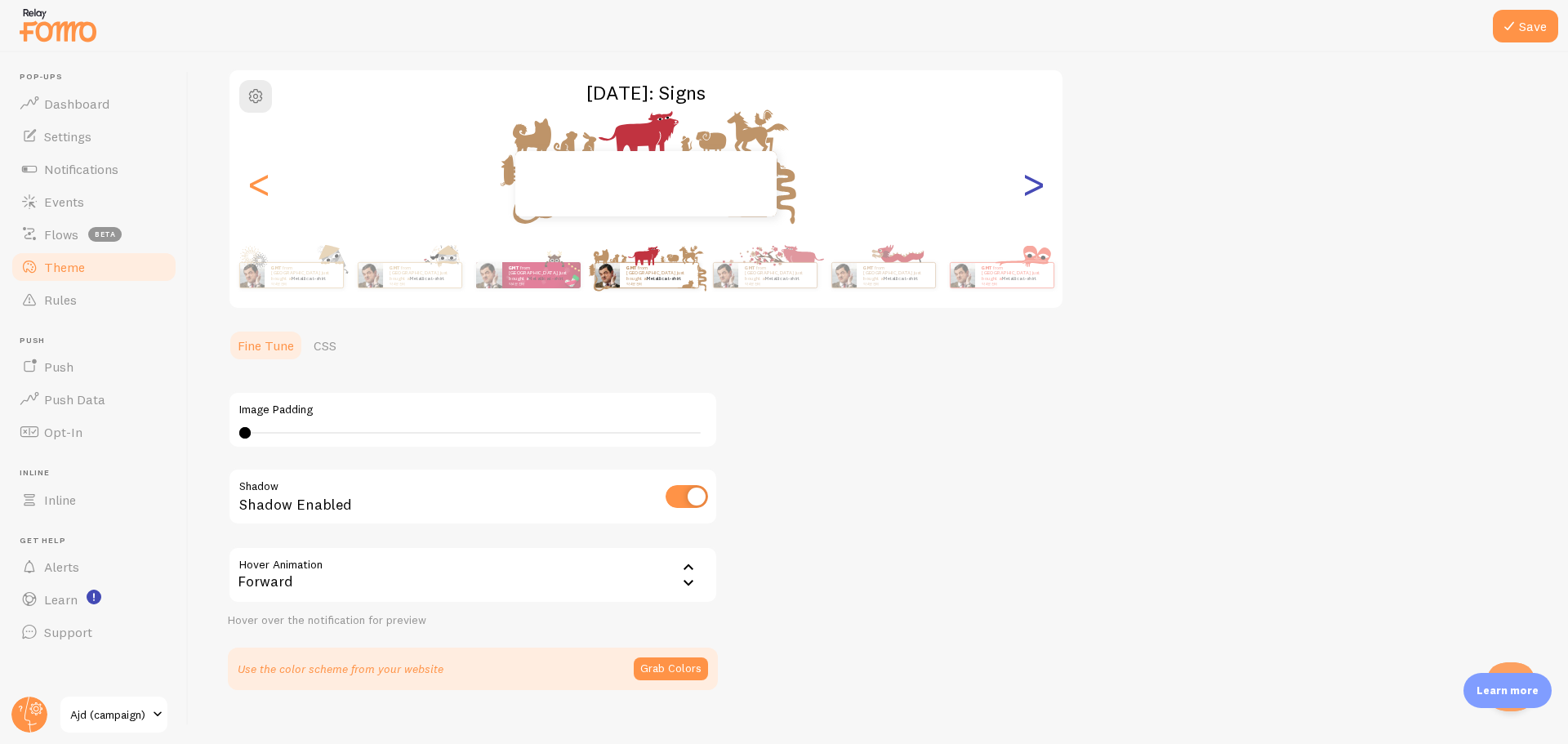
click at [1039, 182] on div ">" at bounding box center [1033, 184] width 20 height 118
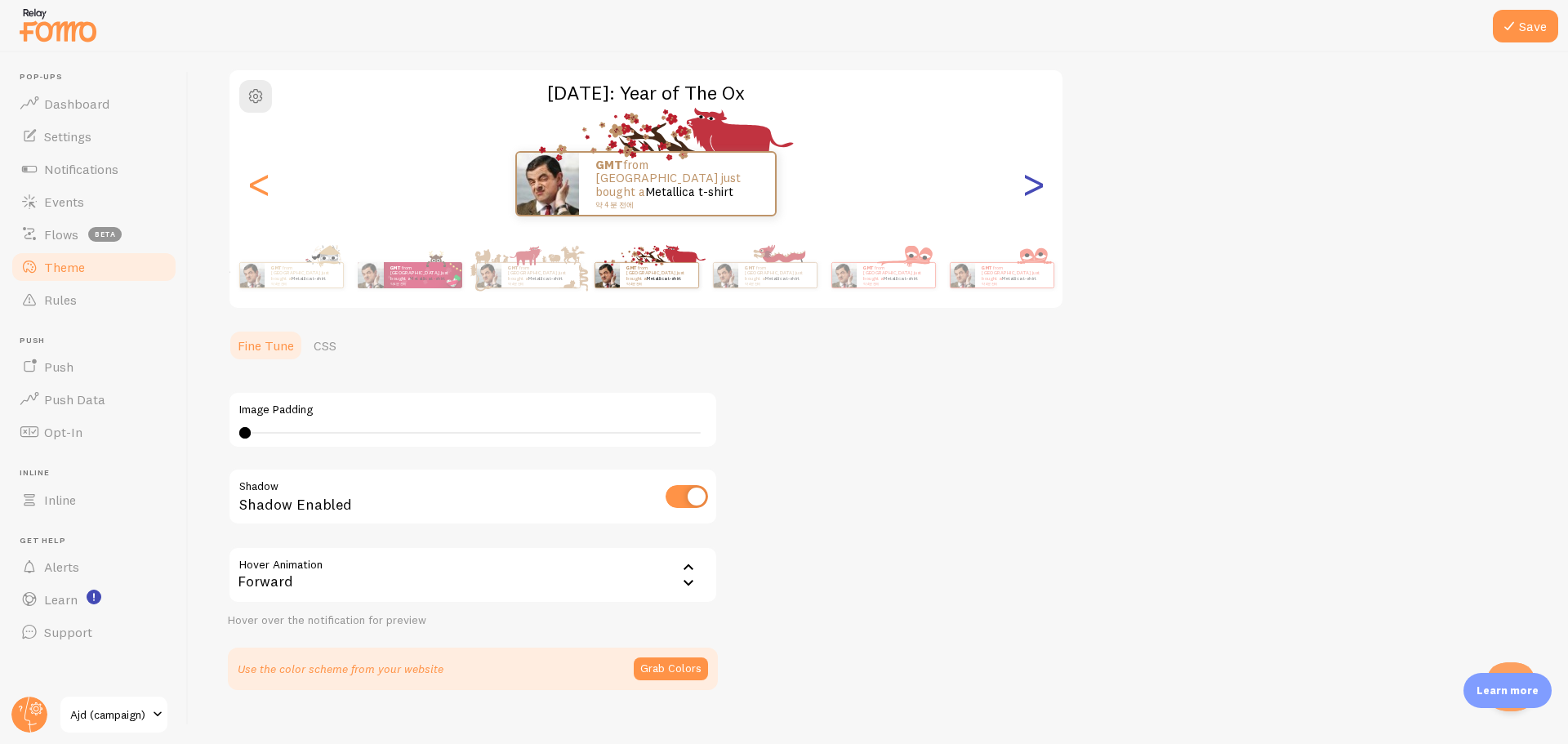
click at [1039, 182] on div ">" at bounding box center [1033, 184] width 20 height 118
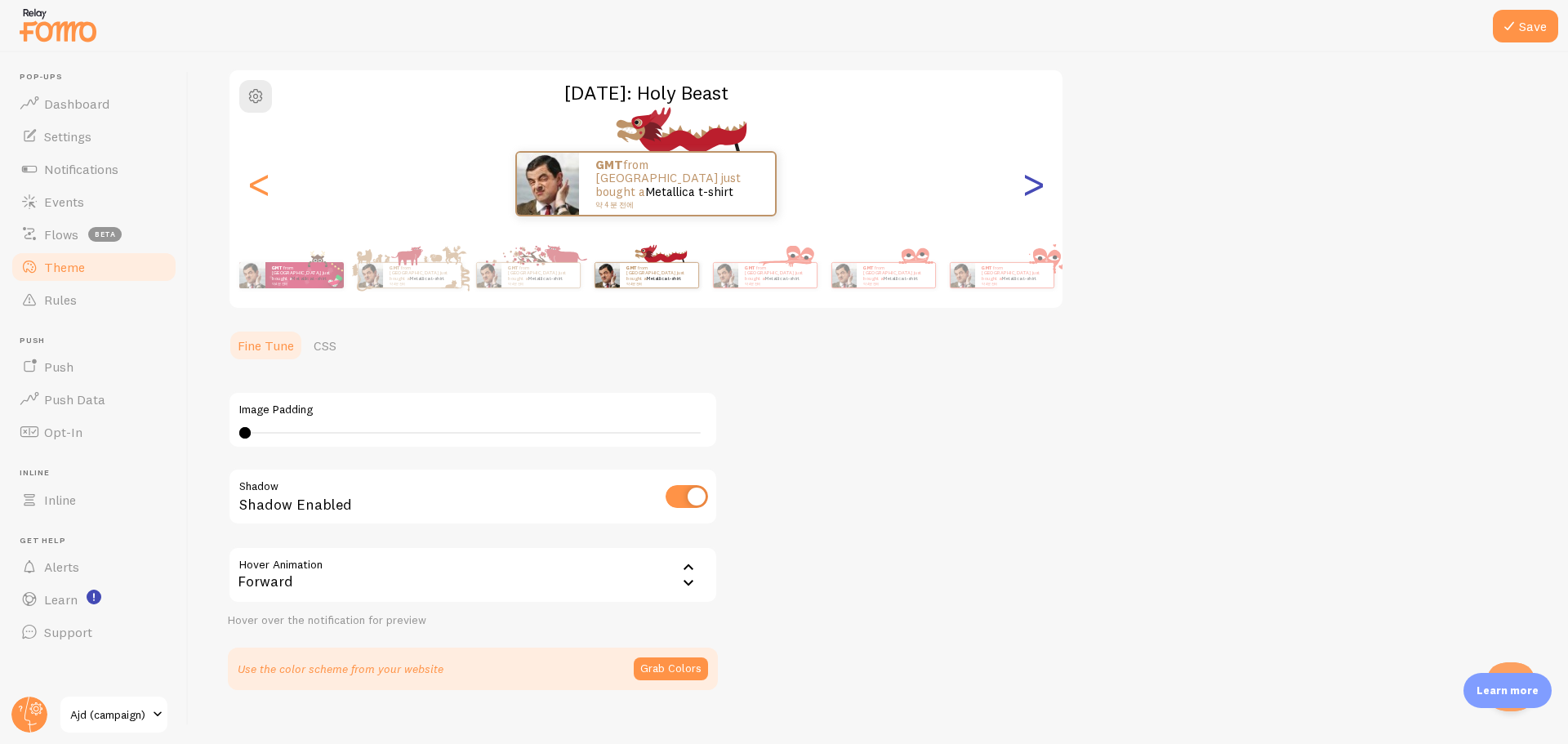
click at [1039, 182] on div ">" at bounding box center [1033, 184] width 20 height 118
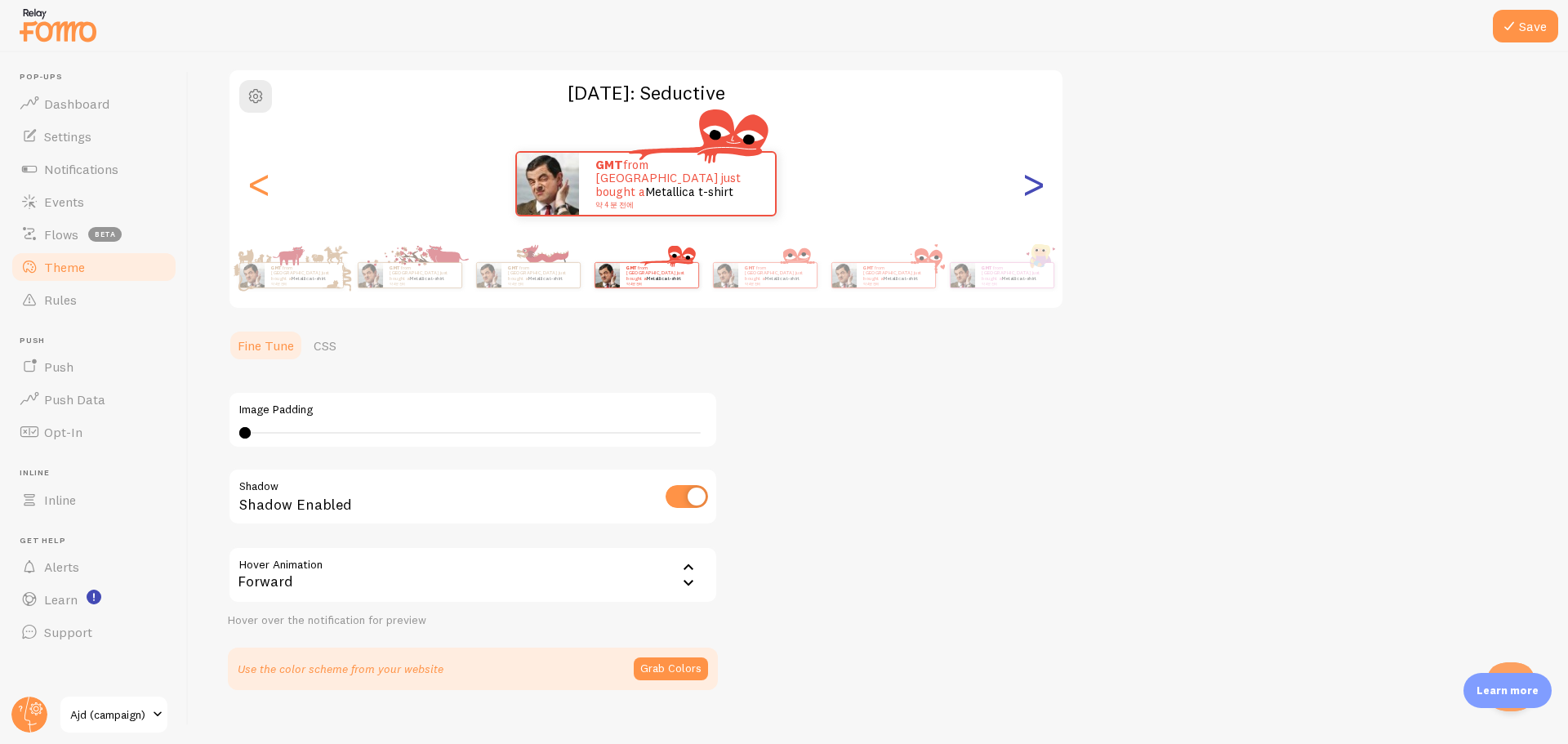
click at [1039, 182] on div ">" at bounding box center [1033, 184] width 20 height 118
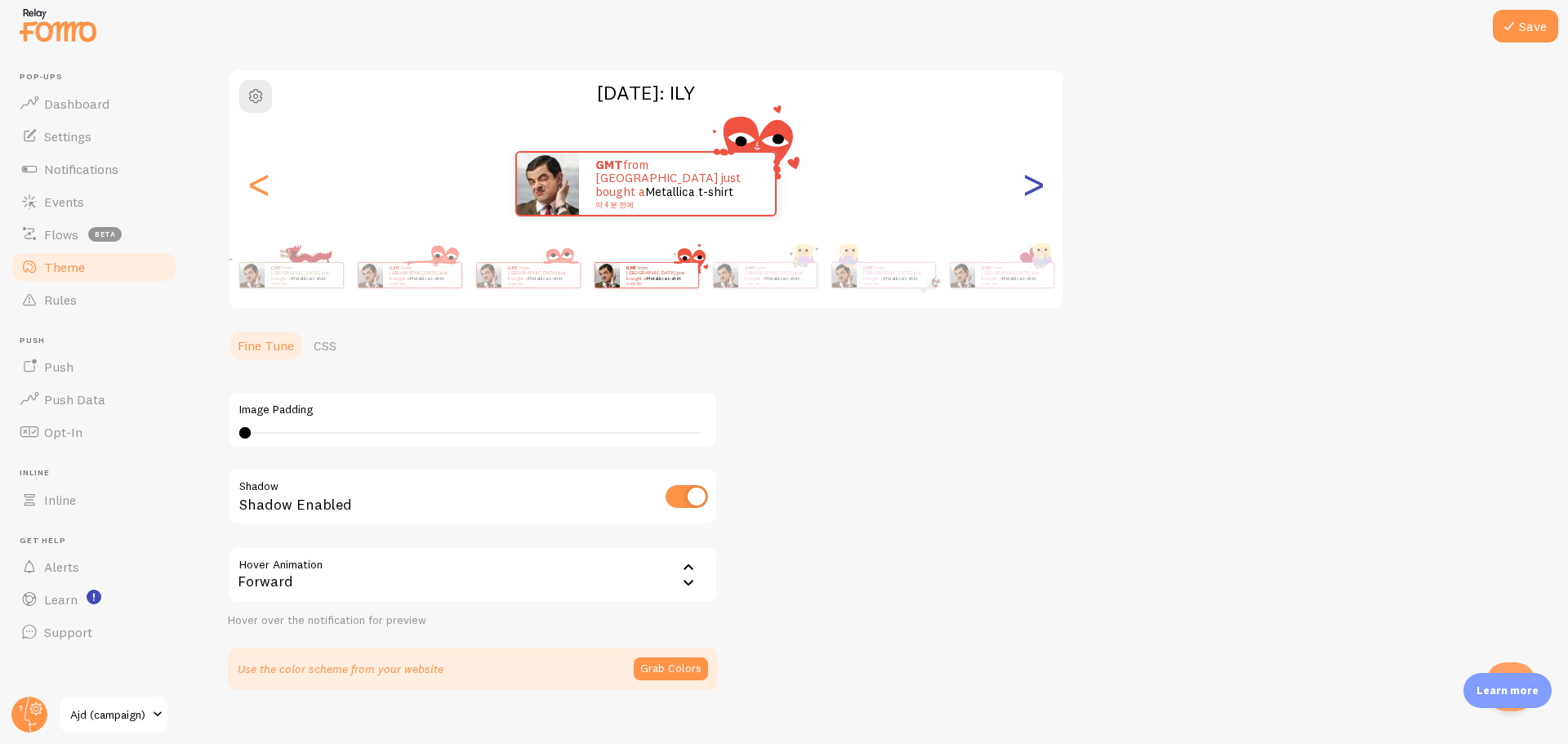
click at [1039, 182] on div ">" at bounding box center [1033, 184] width 20 height 118
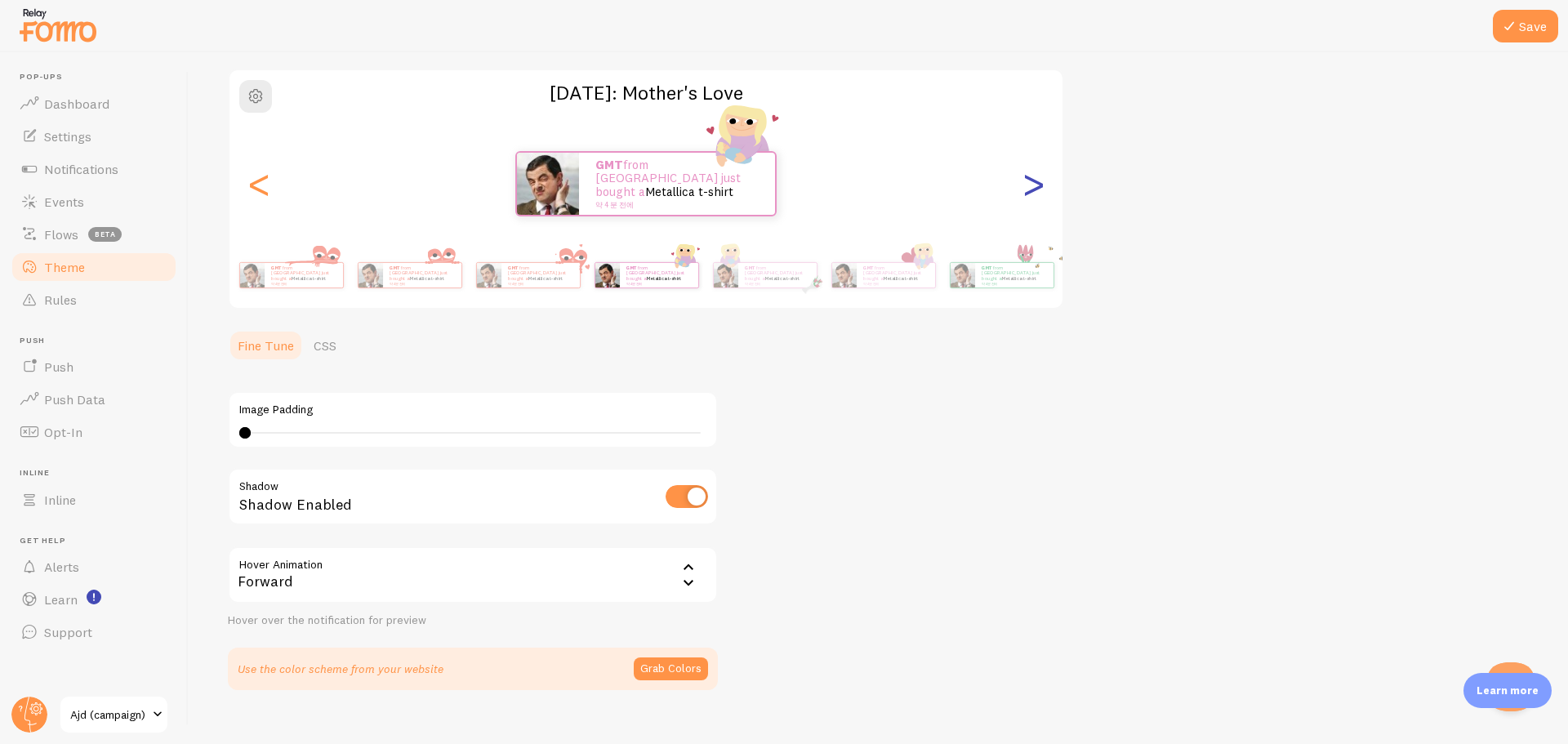
click at [1039, 182] on div ">" at bounding box center [1033, 184] width 20 height 118
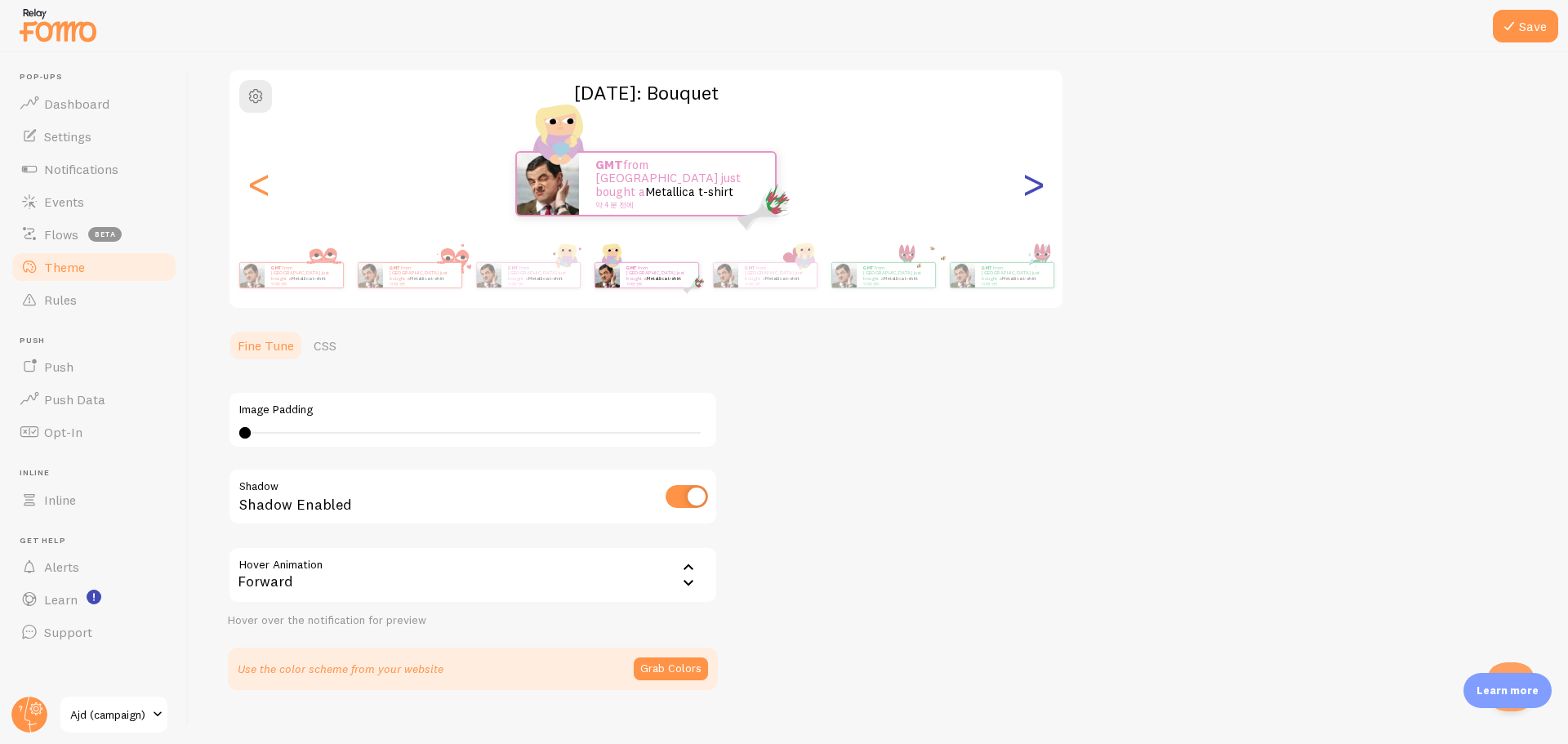
click at [1039, 182] on div ">" at bounding box center [1033, 184] width 20 height 118
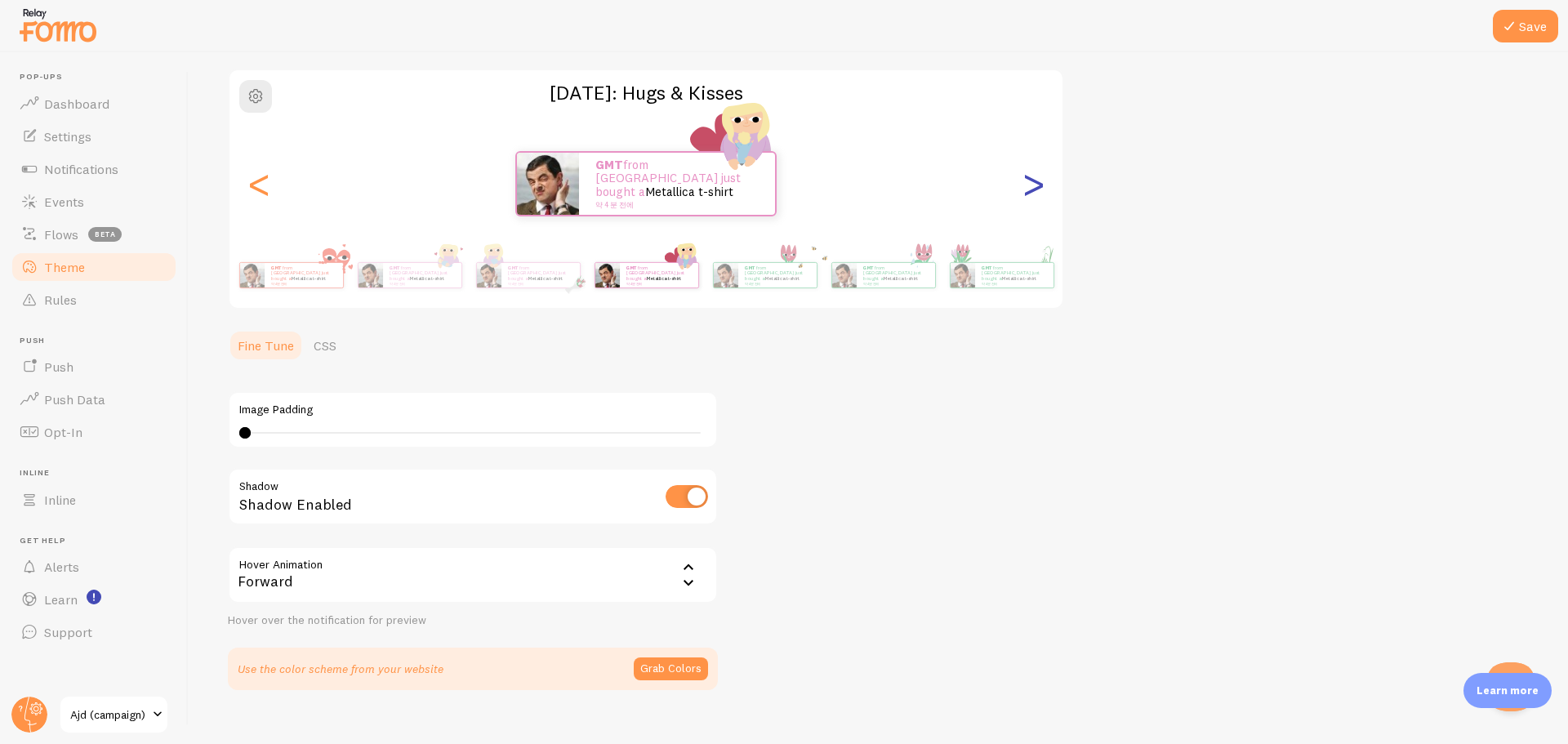
click at [1039, 182] on div ">" at bounding box center [1033, 184] width 20 height 118
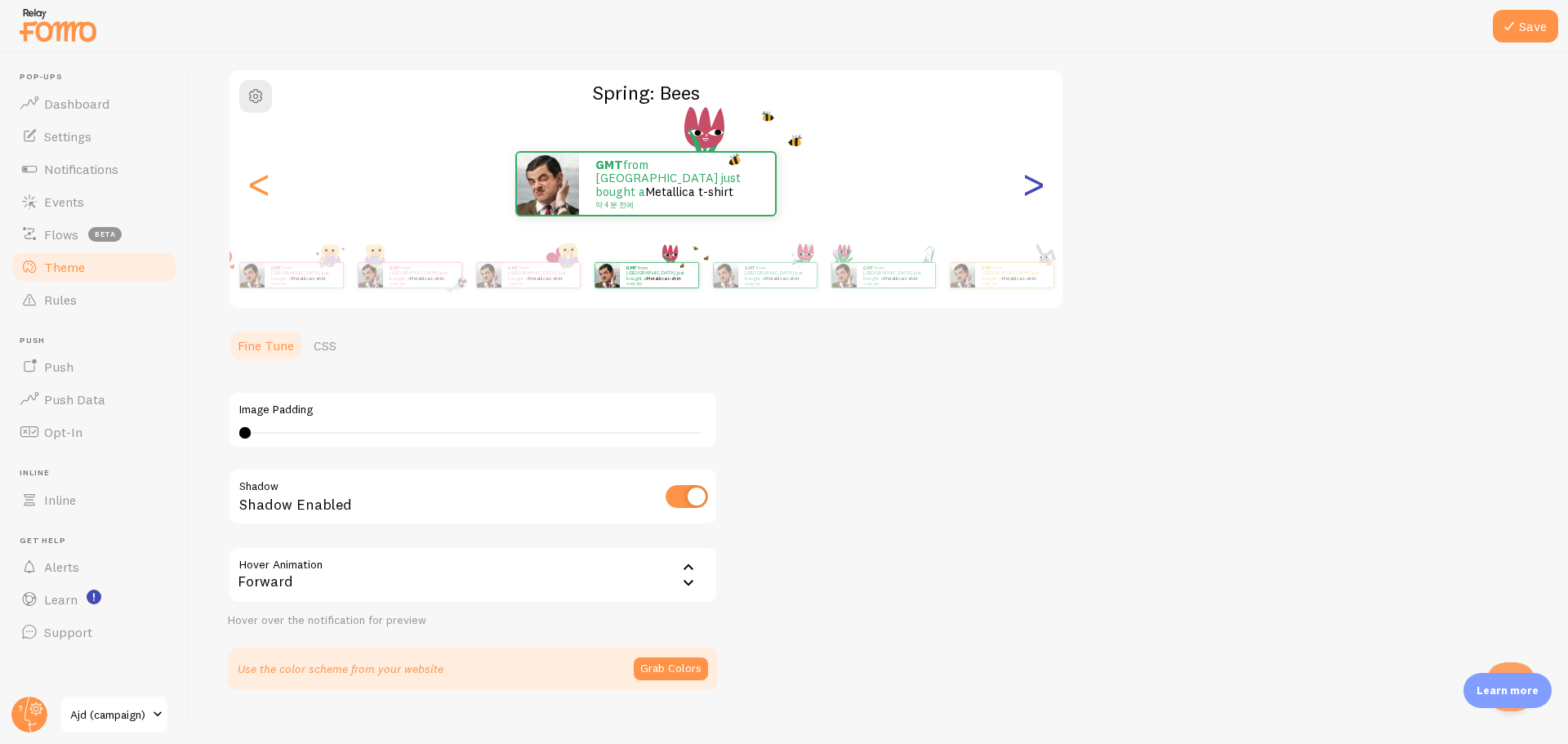
click at [1039, 182] on div ">" at bounding box center [1033, 184] width 20 height 118
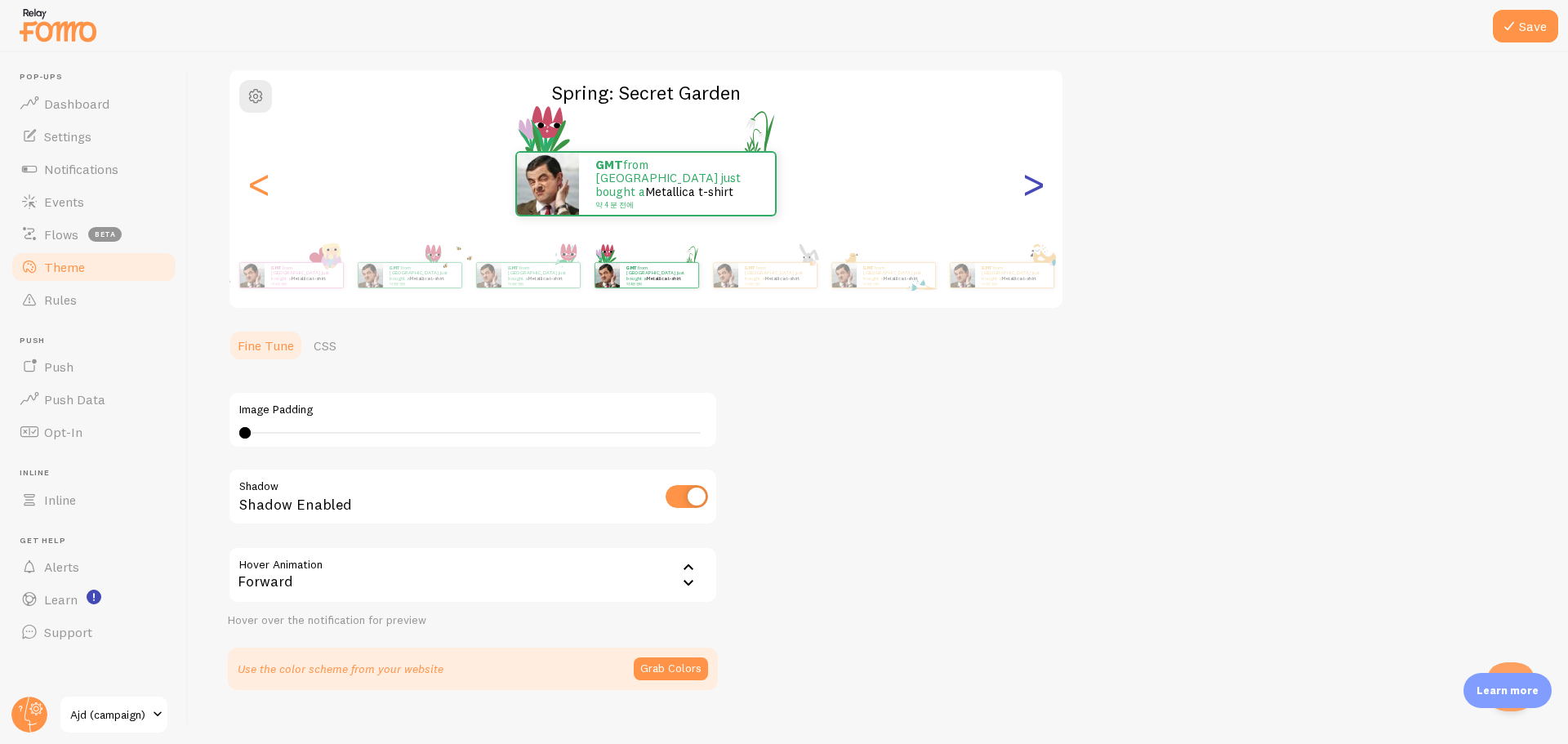
click at [1039, 182] on div ">" at bounding box center [1033, 184] width 20 height 118
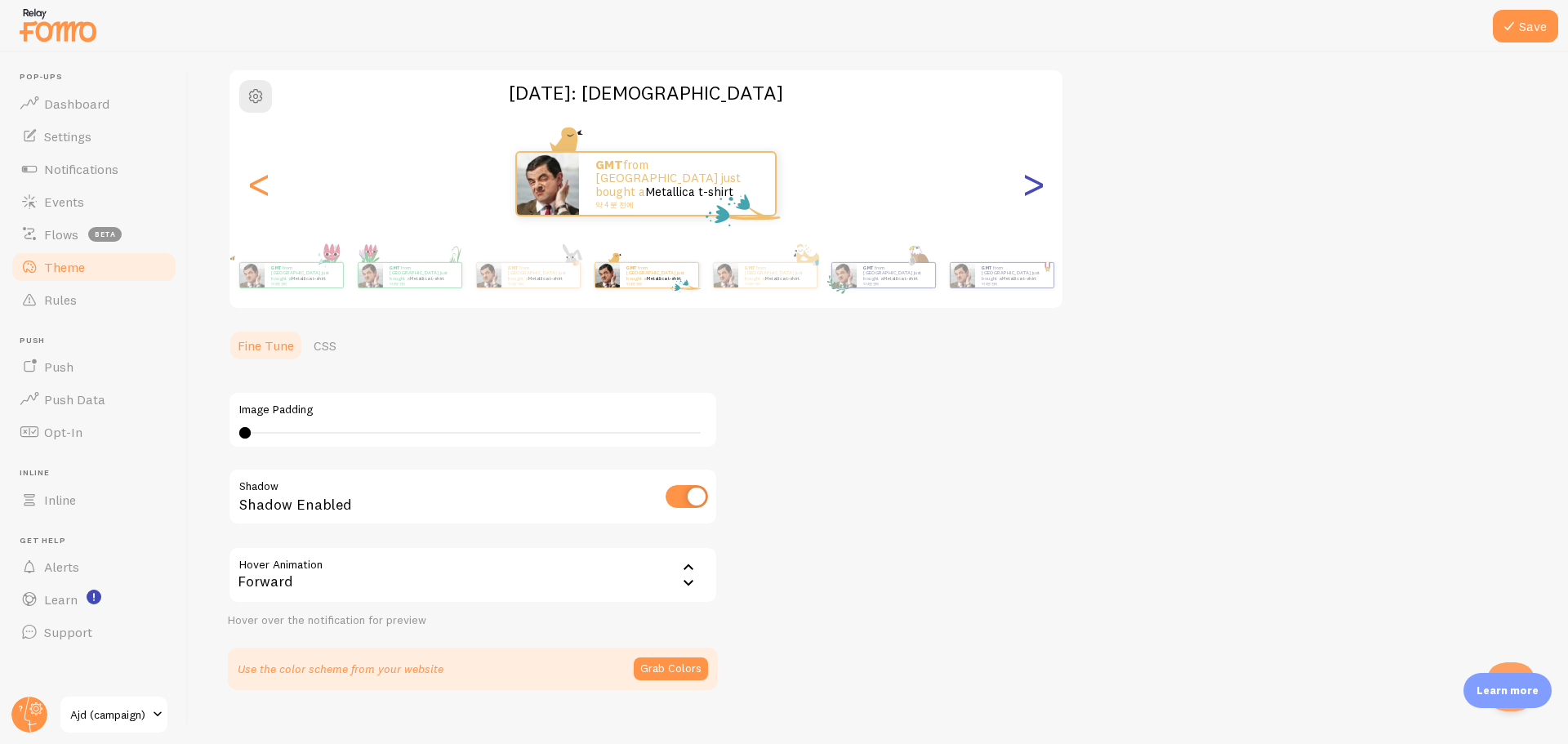
click at [1039, 182] on div ">" at bounding box center [1033, 184] width 20 height 118
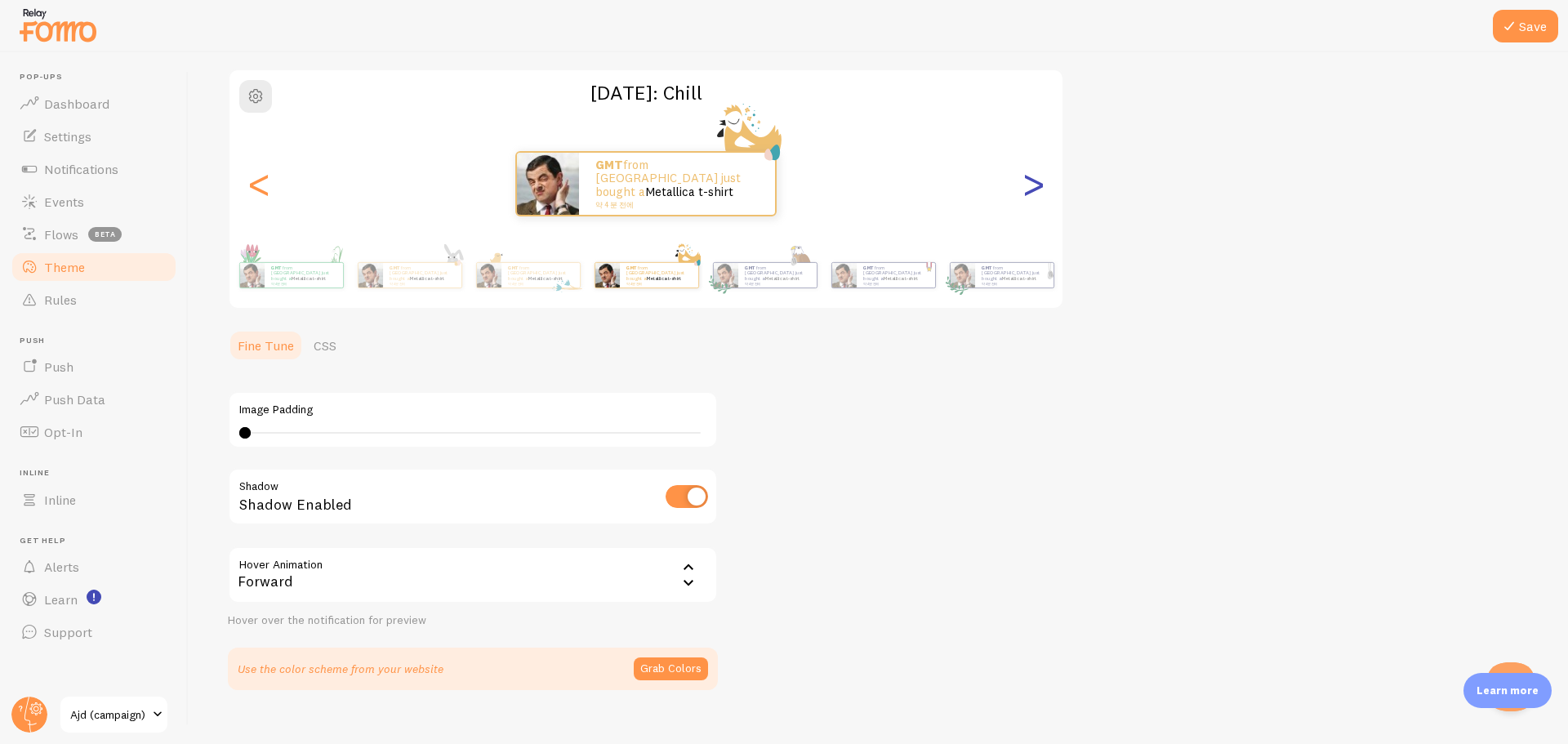
click at [1039, 182] on div ">" at bounding box center [1033, 184] width 20 height 118
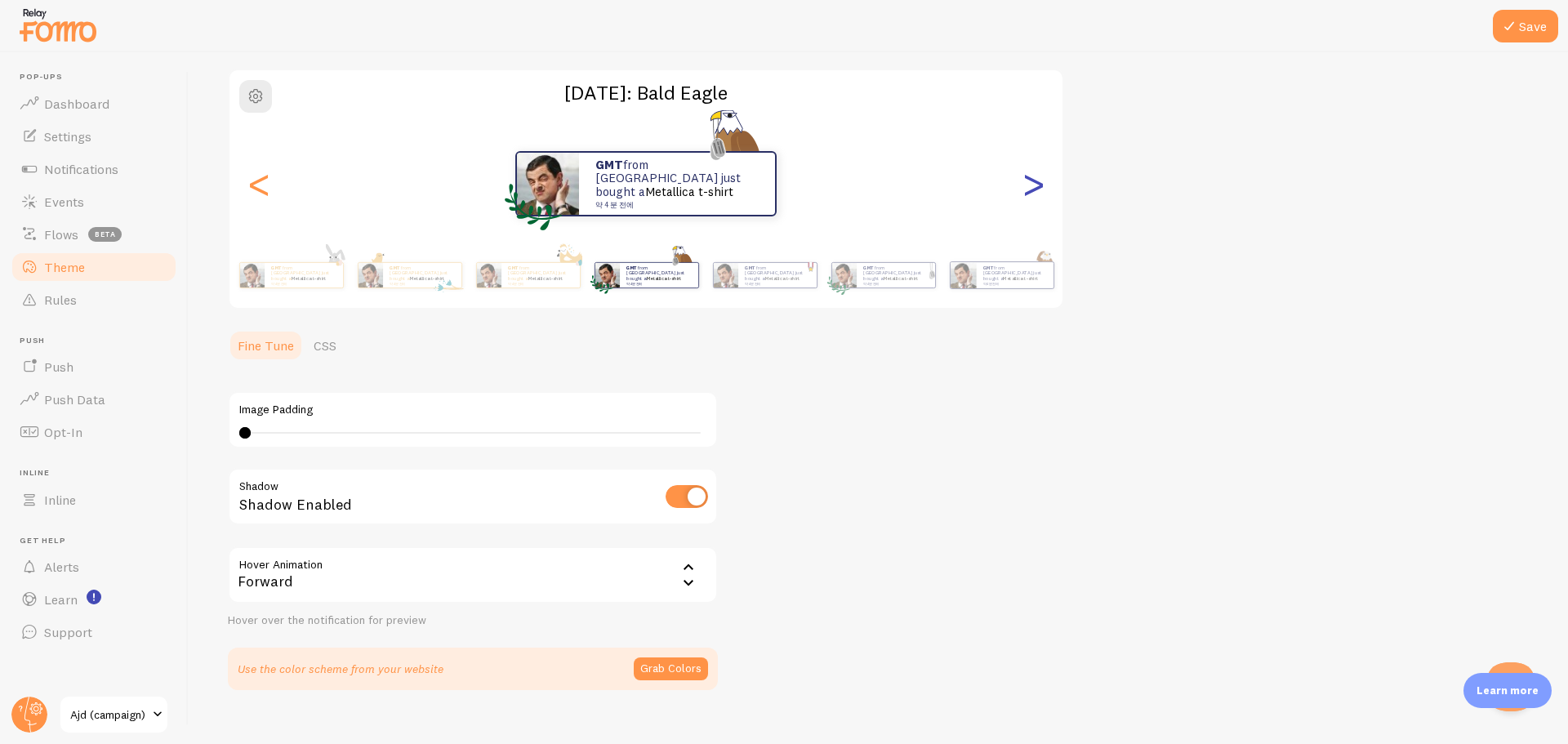
click at [1039, 182] on div ">" at bounding box center [1033, 184] width 20 height 118
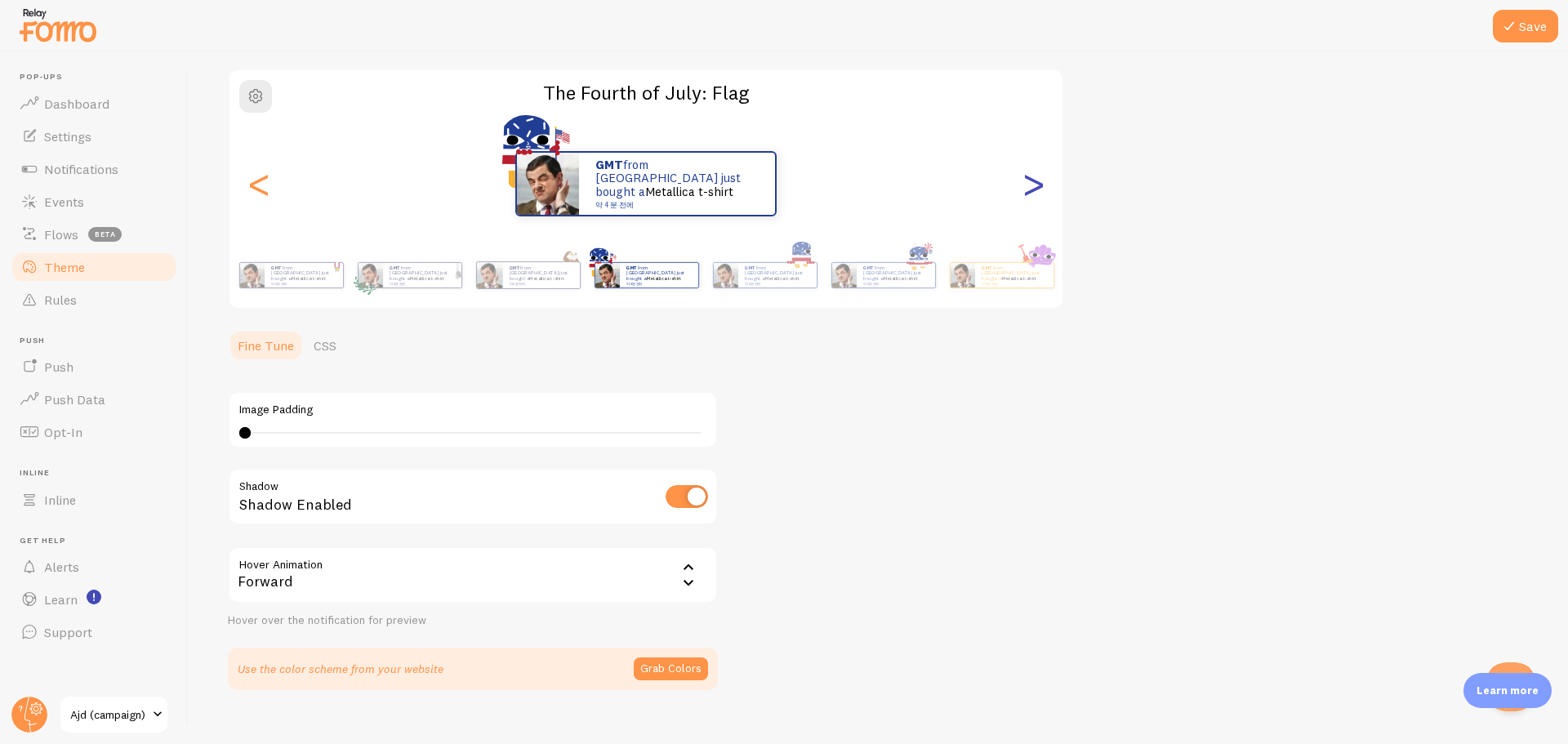
click at [1039, 182] on div ">" at bounding box center [1033, 184] width 20 height 118
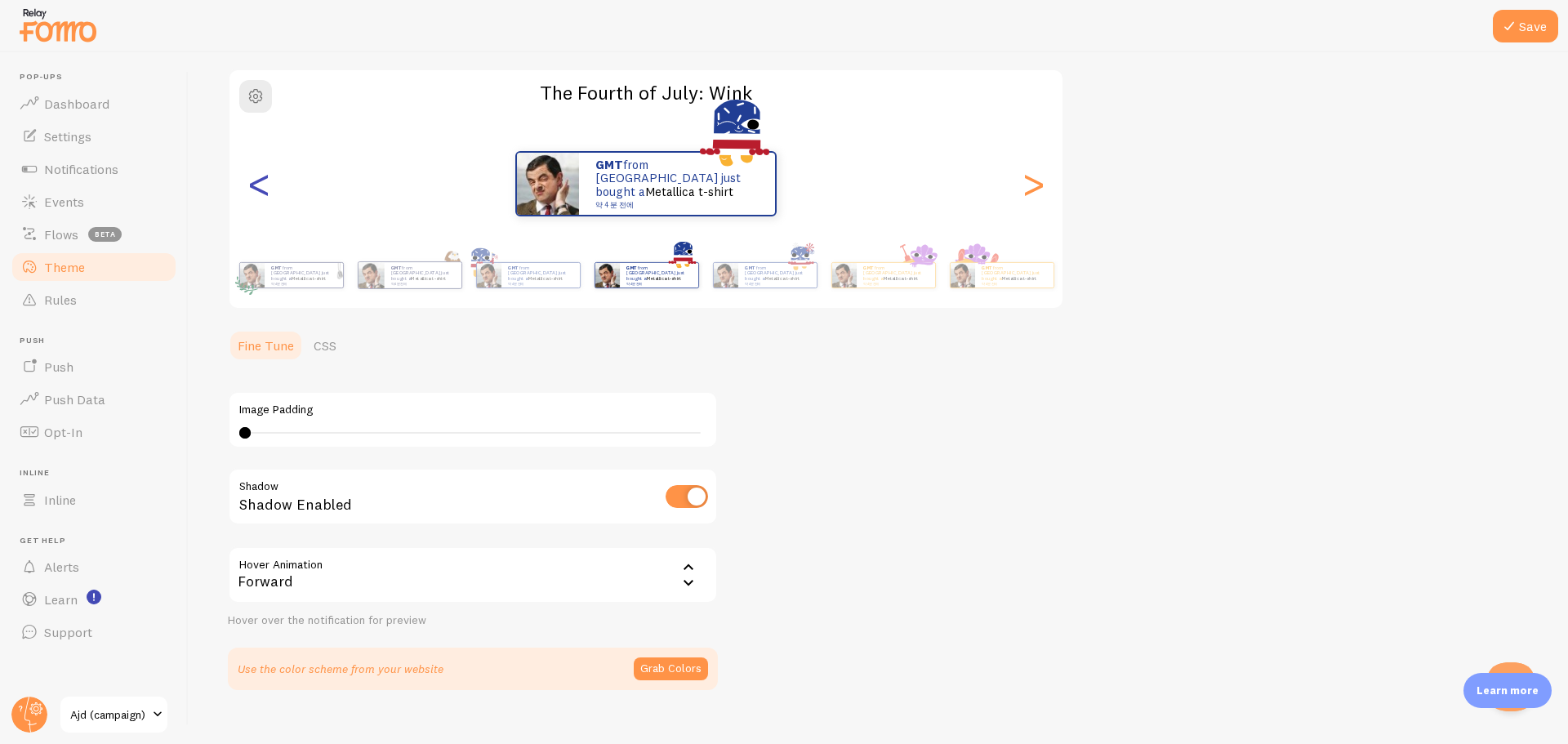
click at [260, 193] on div "<" at bounding box center [258, 184] width 20 height 118
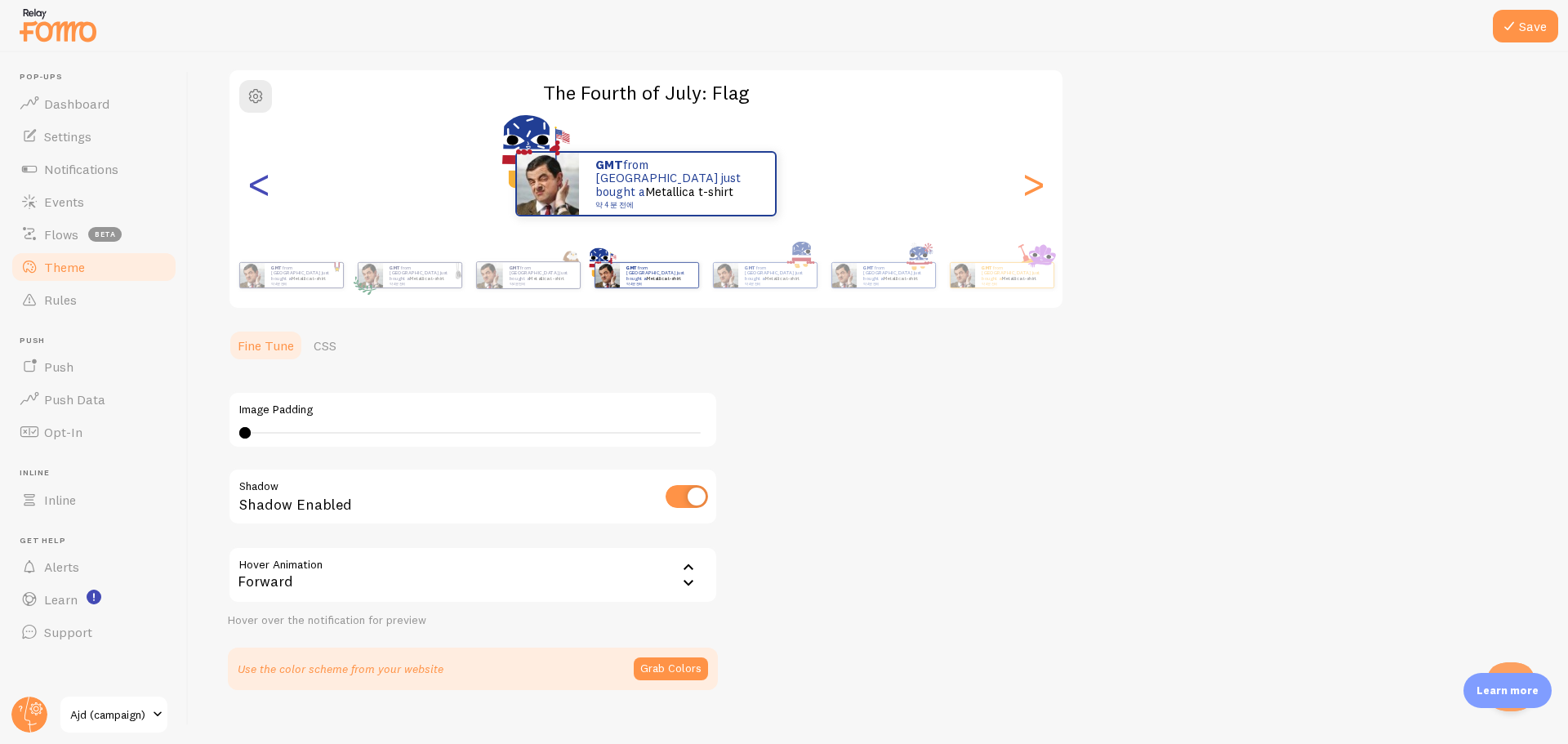
click at [260, 193] on div "<" at bounding box center [258, 184] width 20 height 118
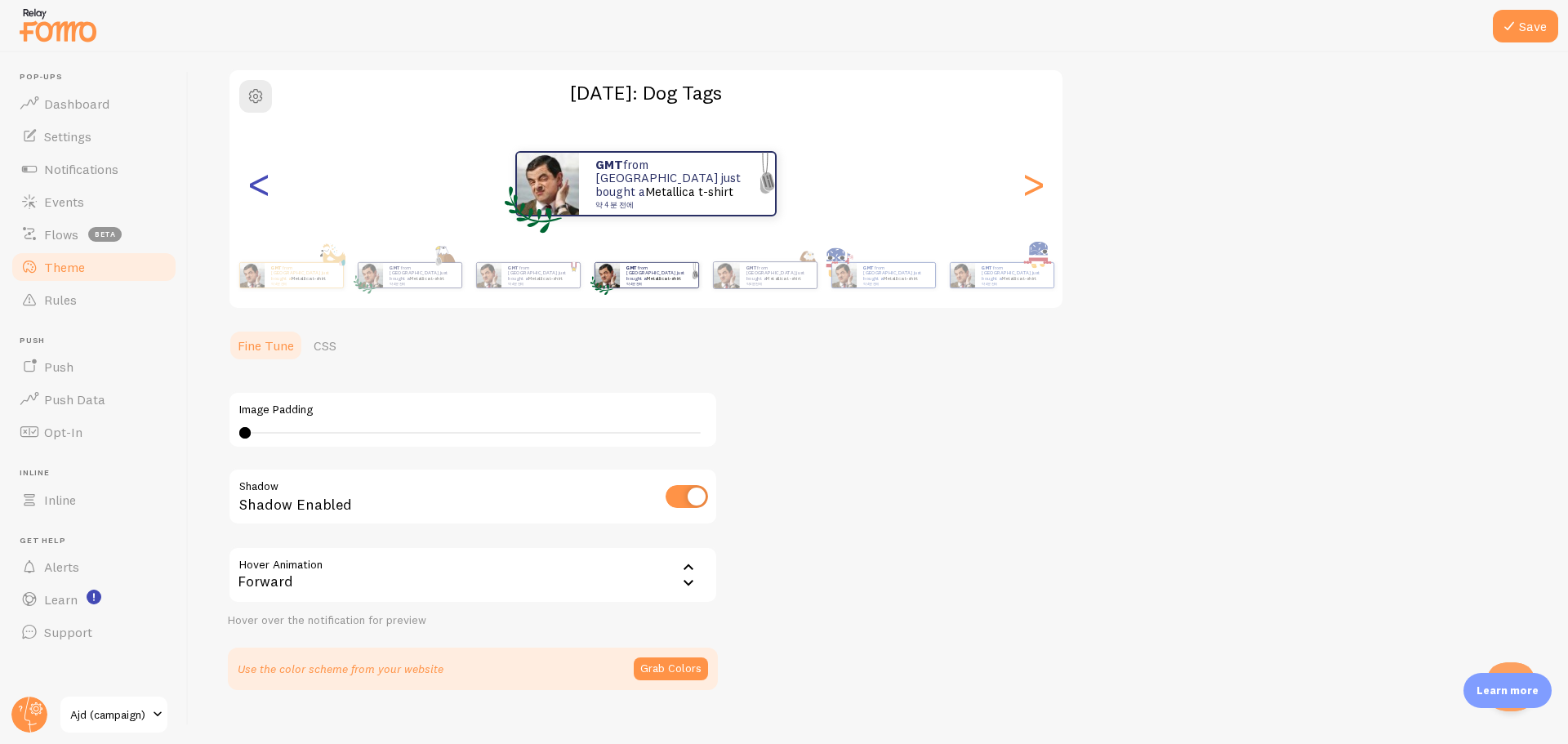
click at [260, 193] on div "<" at bounding box center [258, 184] width 20 height 118
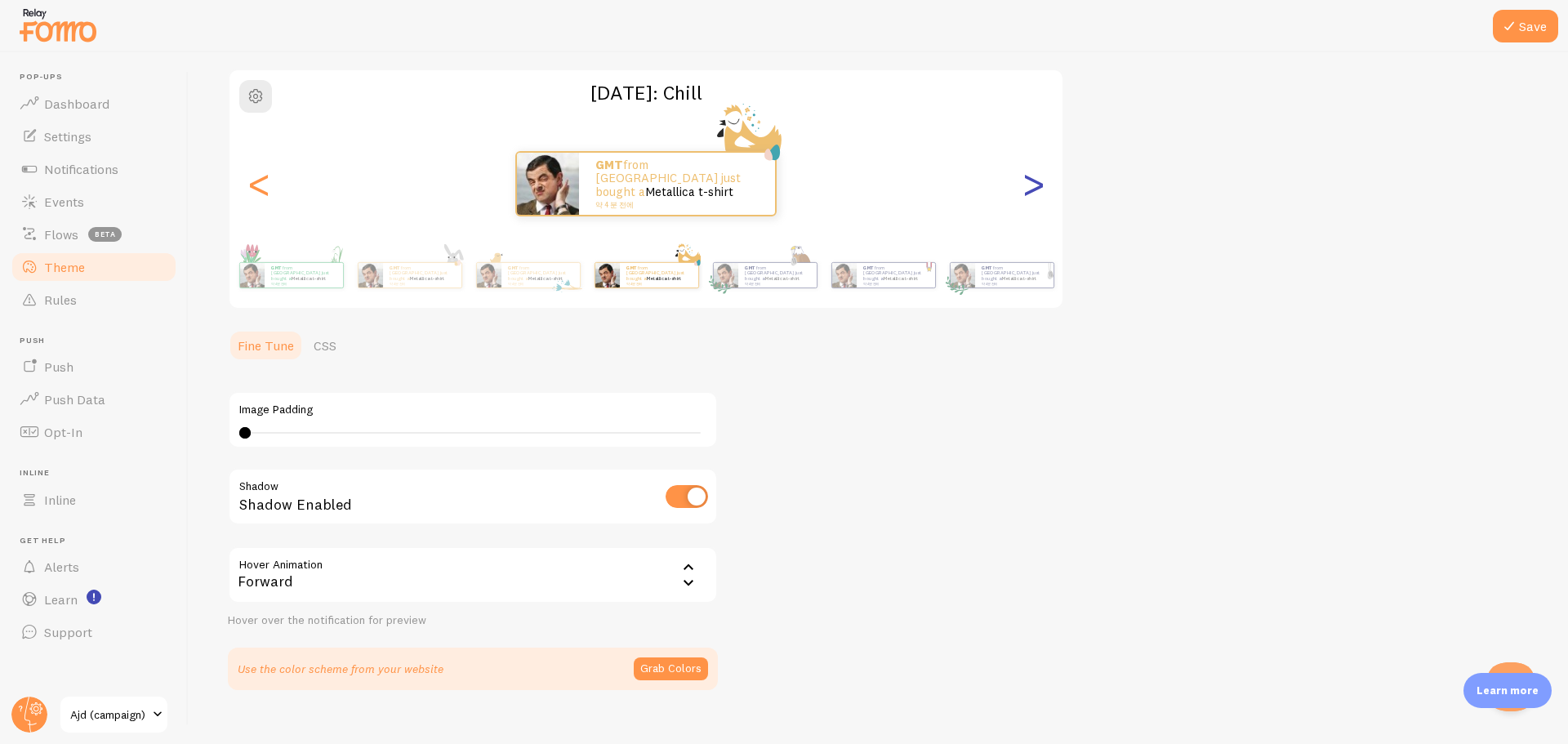
click at [1038, 188] on div ">" at bounding box center [1033, 184] width 20 height 118
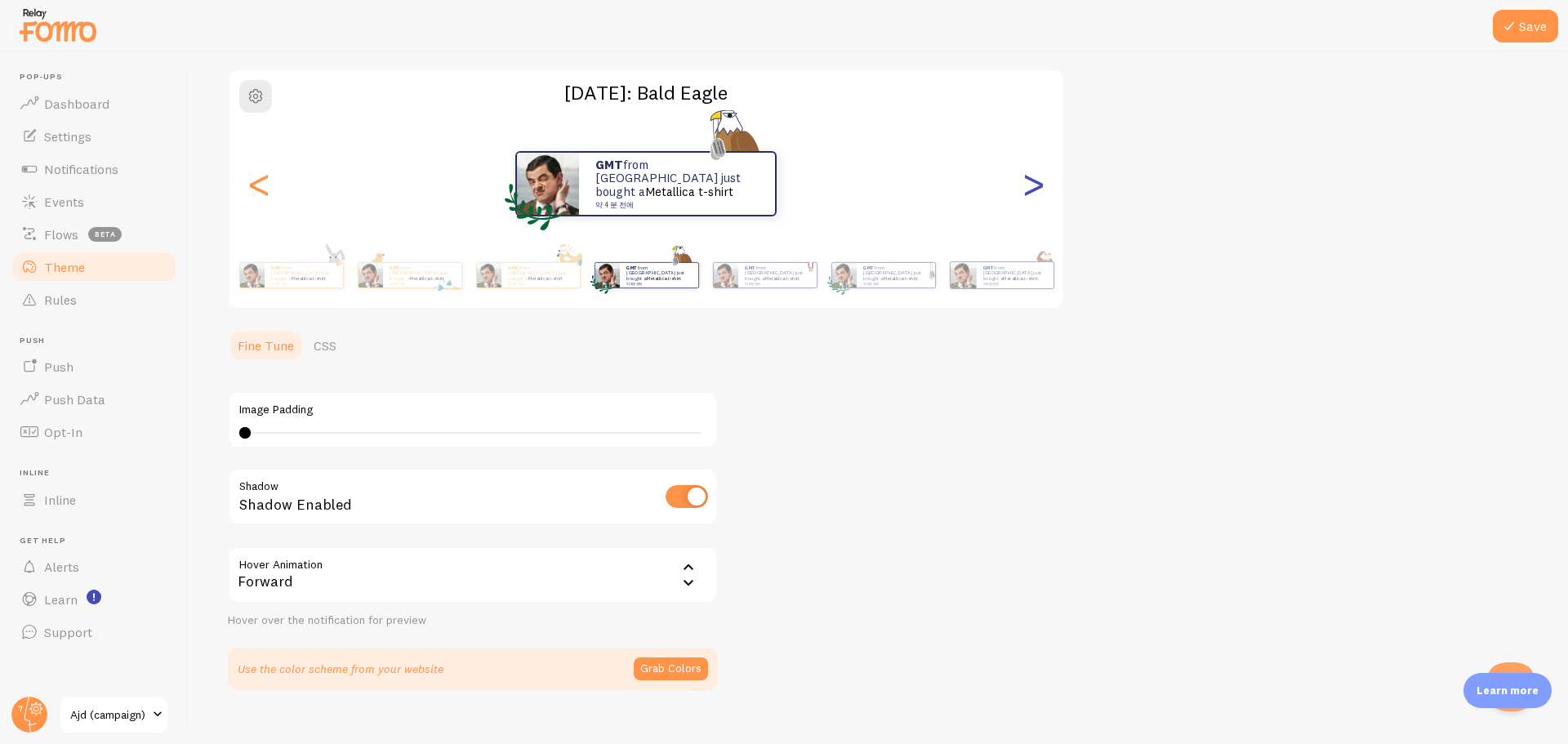
click at [1038, 188] on div ">" at bounding box center [1033, 184] width 20 height 118
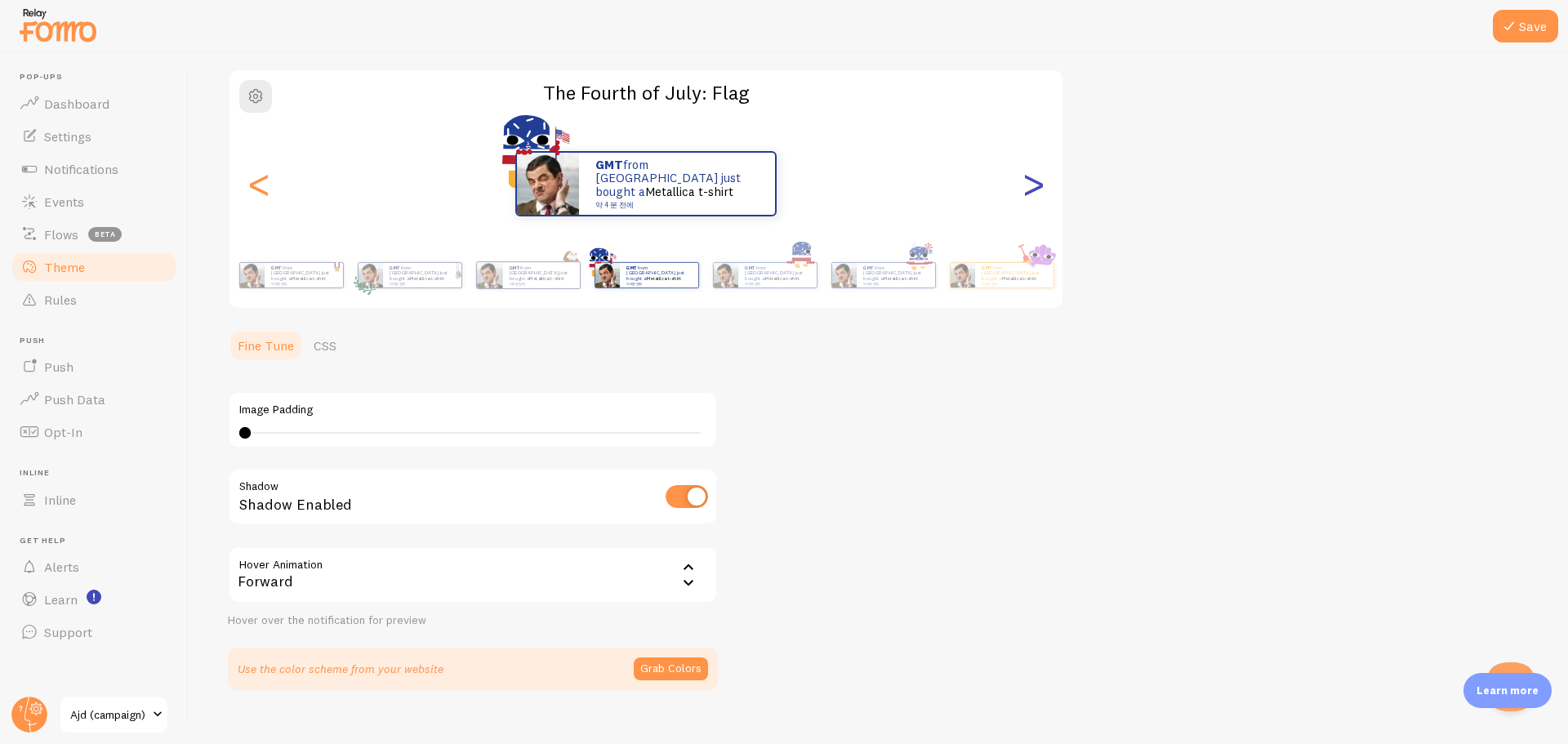
click at [1038, 188] on div ">" at bounding box center [1033, 184] width 20 height 118
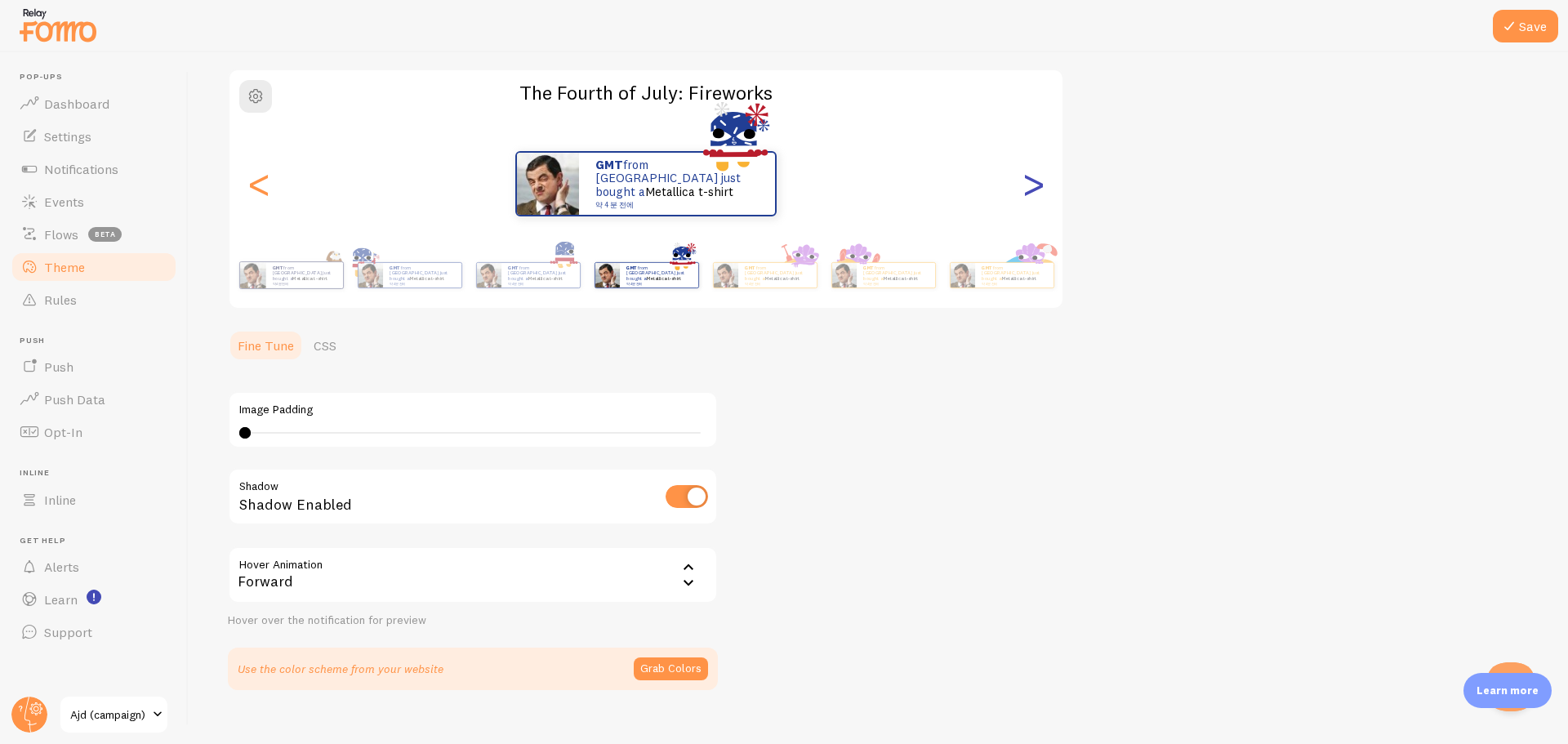
click at [1038, 188] on div ">" at bounding box center [1033, 184] width 20 height 118
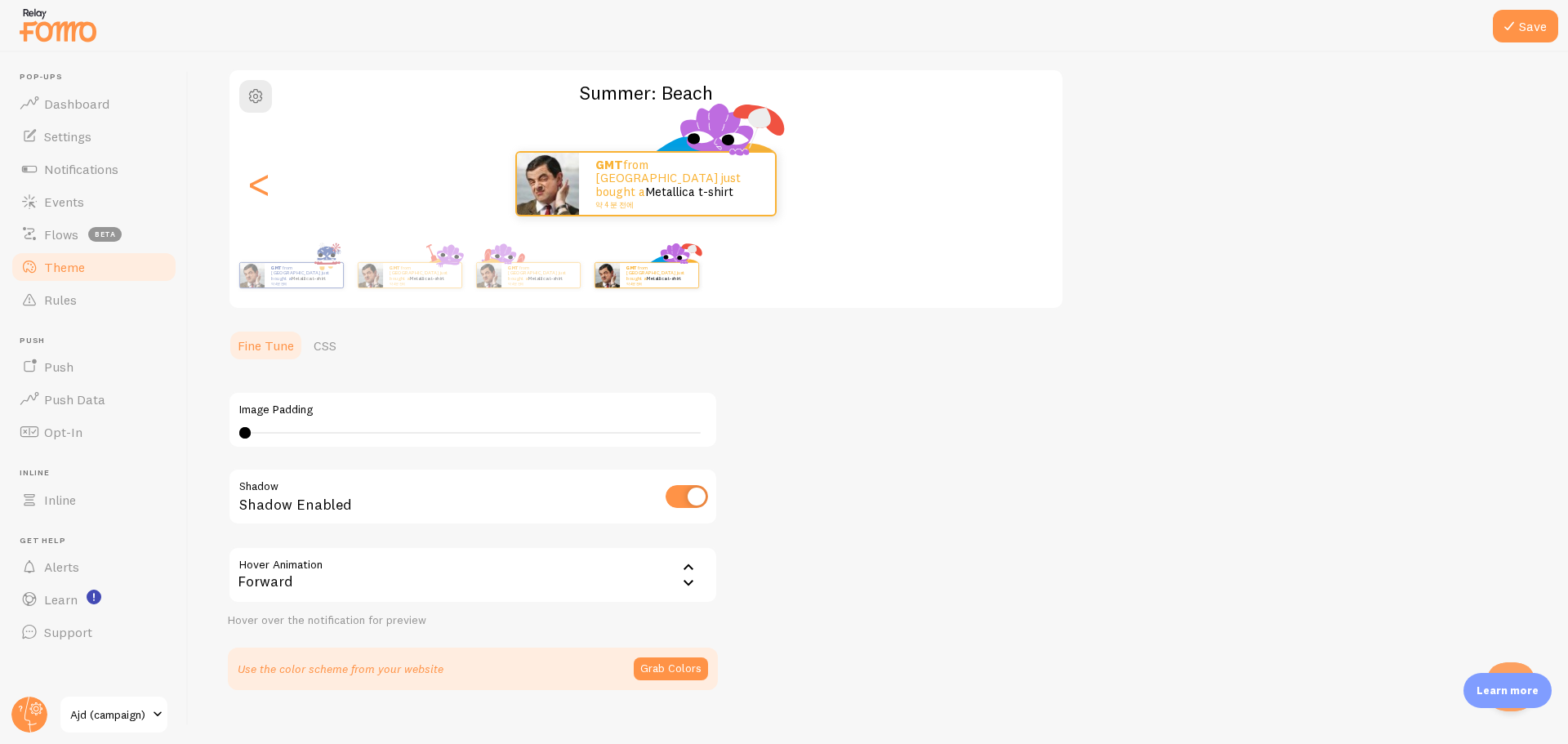
click at [1038, 188] on div "GMT from [GEOGRAPHIC_DATA] just bought a Metallica t-shirt 약 4 분 전에" at bounding box center [646, 184] width 833 height 66
click at [269, 186] on div "<" at bounding box center [258, 184] width 20 height 118
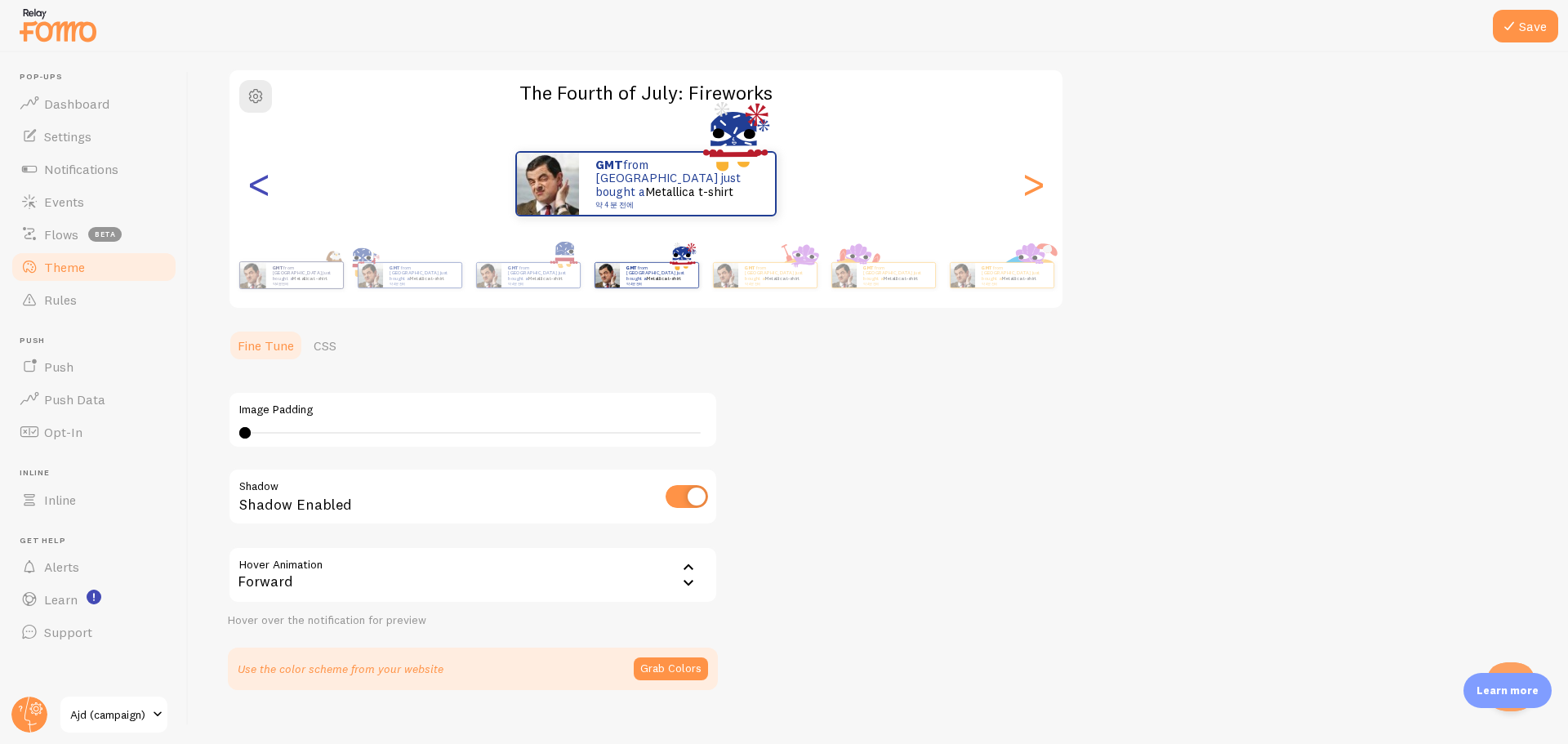
click at [269, 186] on div "<" at bounding box center [258, 184] width 20 height 118
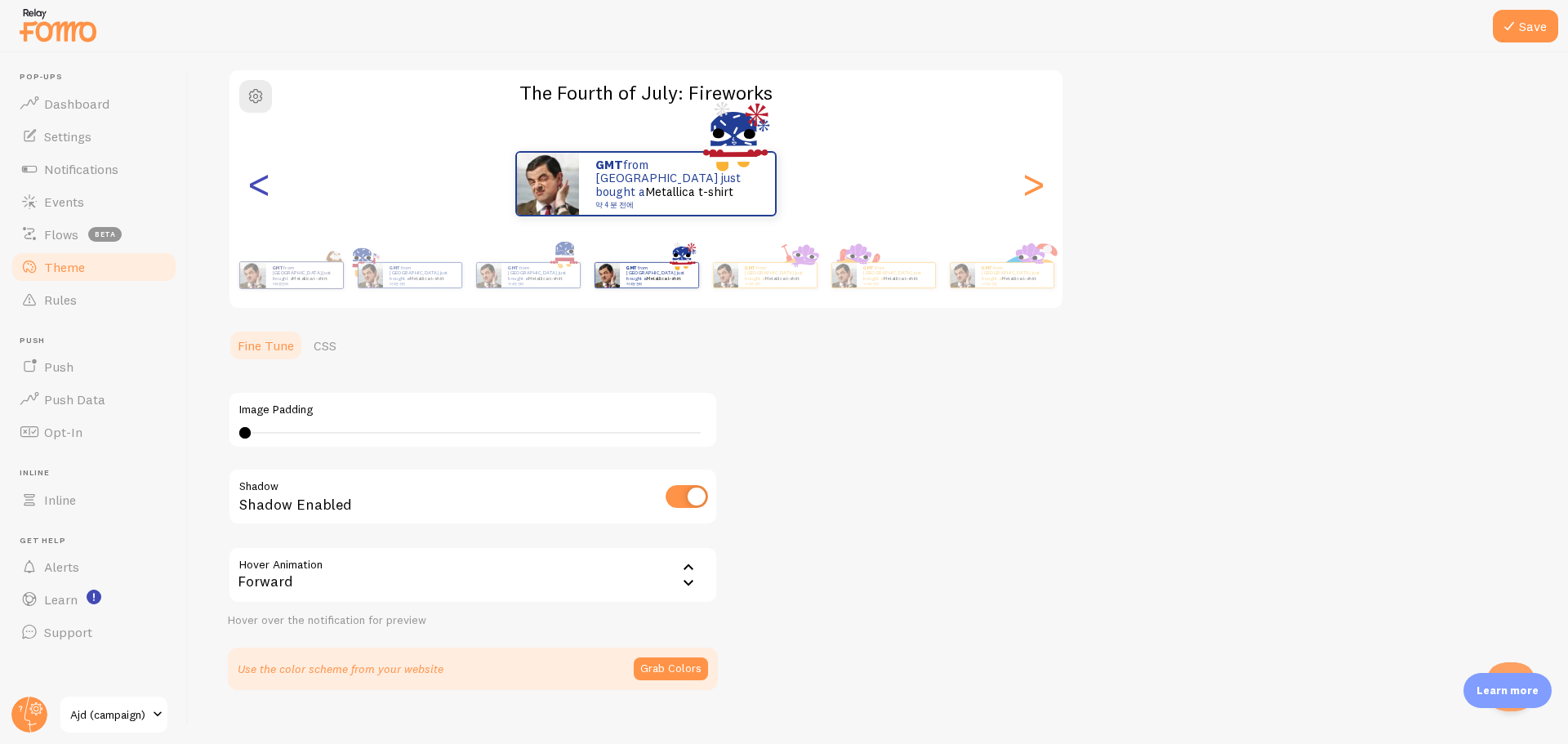
click at [269, 186] on div "<" at bounding box center [258, 184] width 20 height 118
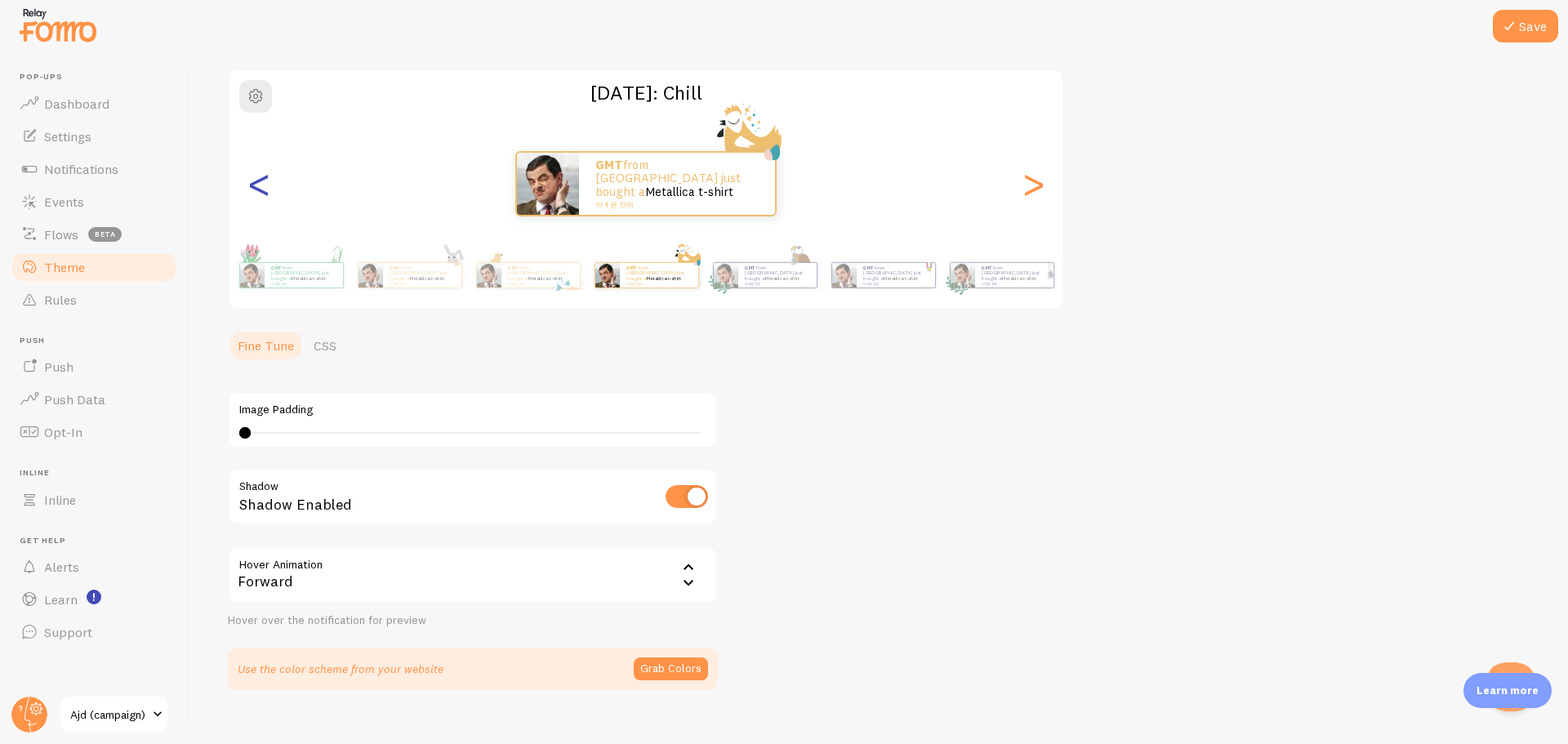
click at [269, 186] on div "<" at bounding box center [258, 184] width 20 height 118
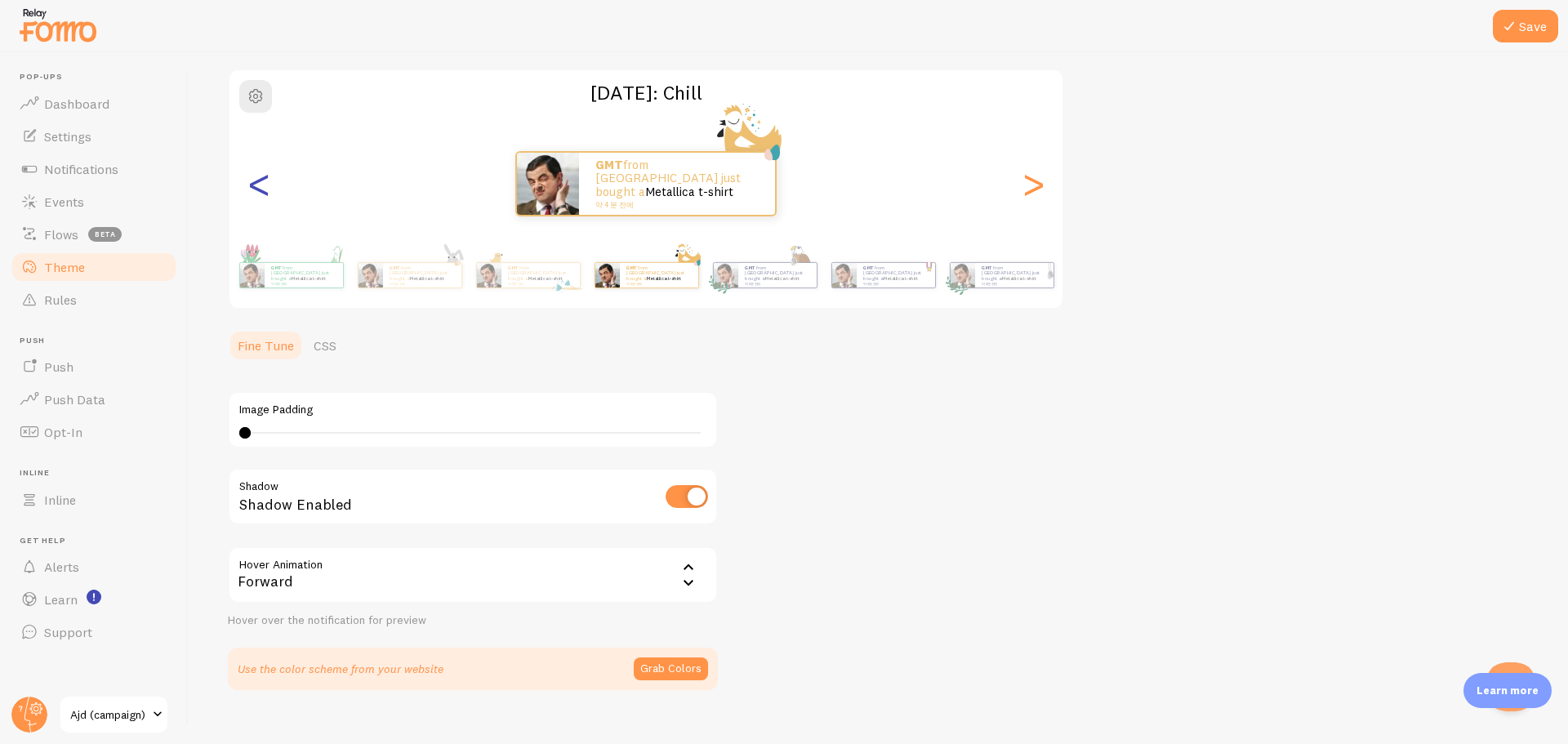
click at [269, 186] on div "<" at bounding box center [258, 184] width 20 height 118
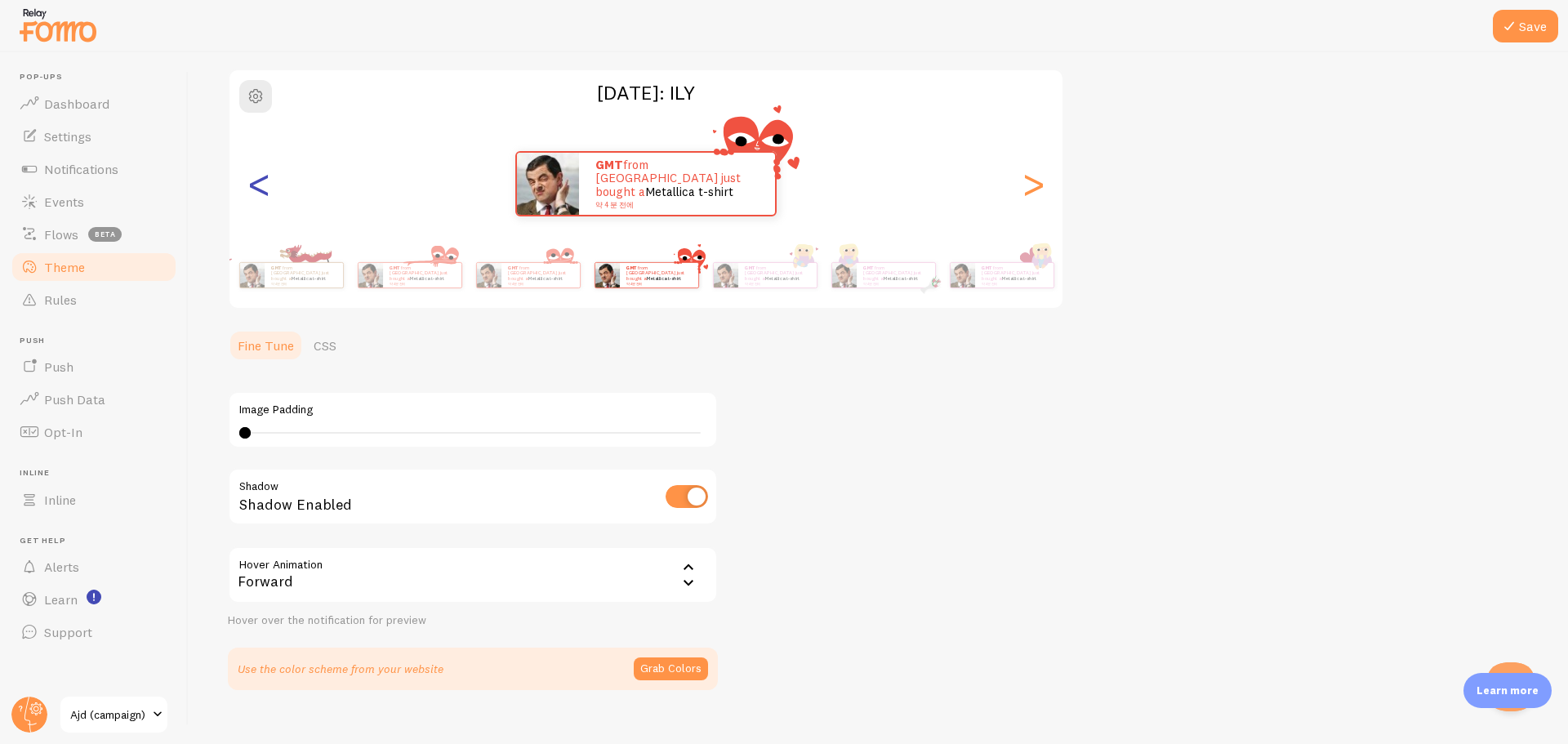
click at [269, 186] on div "<" at bounding box center [258, 184] width 20 height 118
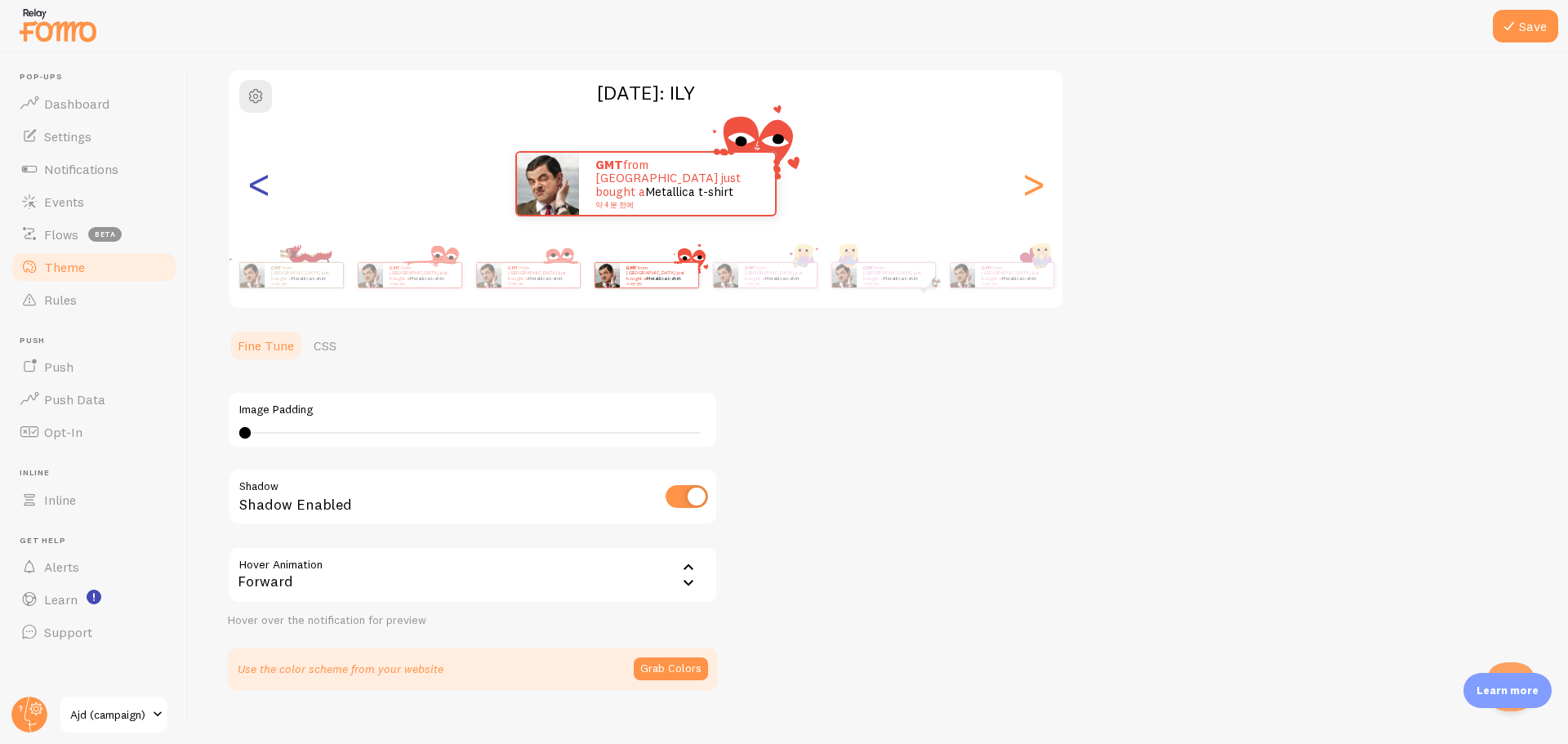
click at [269, 186] on div "<" at bounding box center [258, 184] width 20 height 118
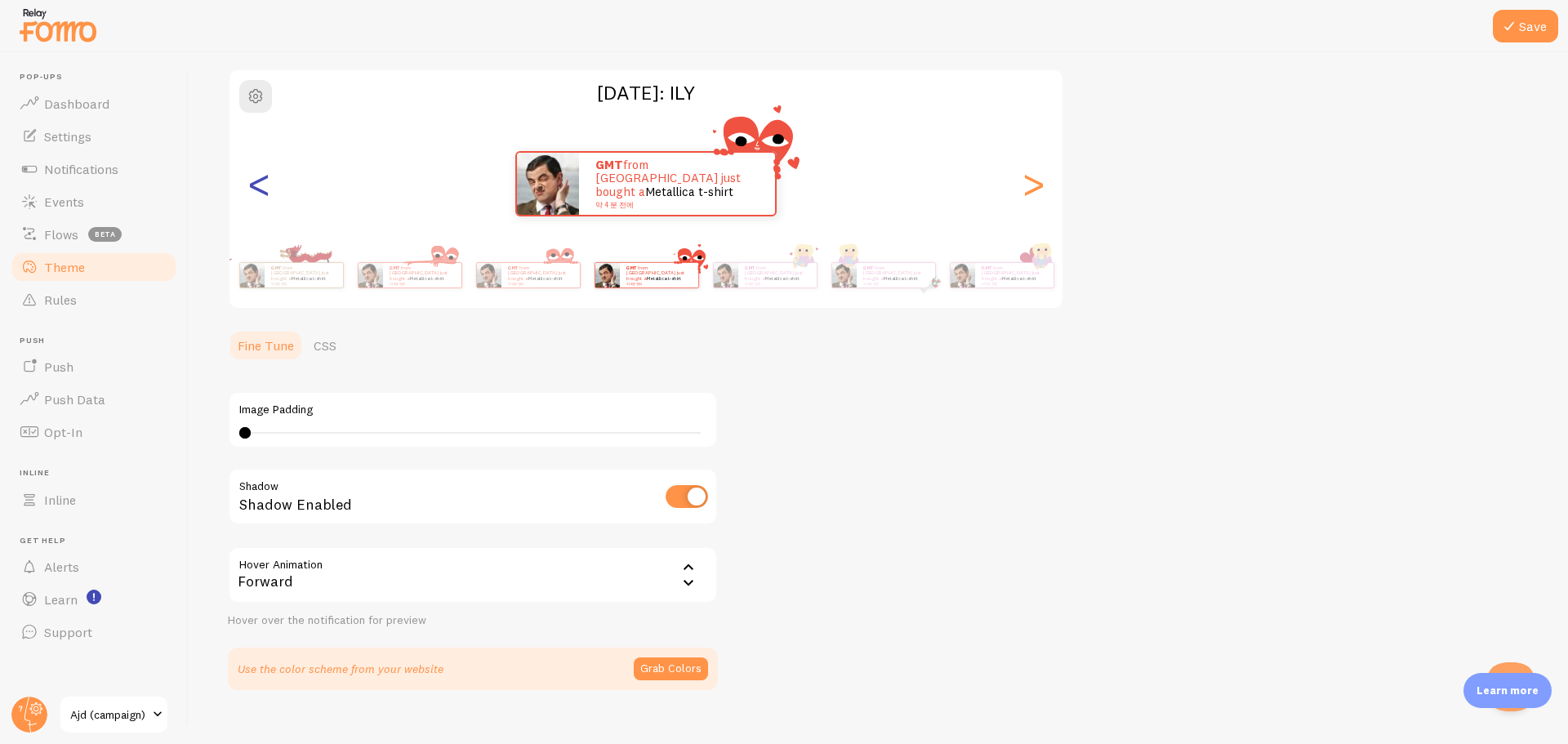
click at [269, 186] on div "<" at bounding box center [258, 184] width 20 height 118
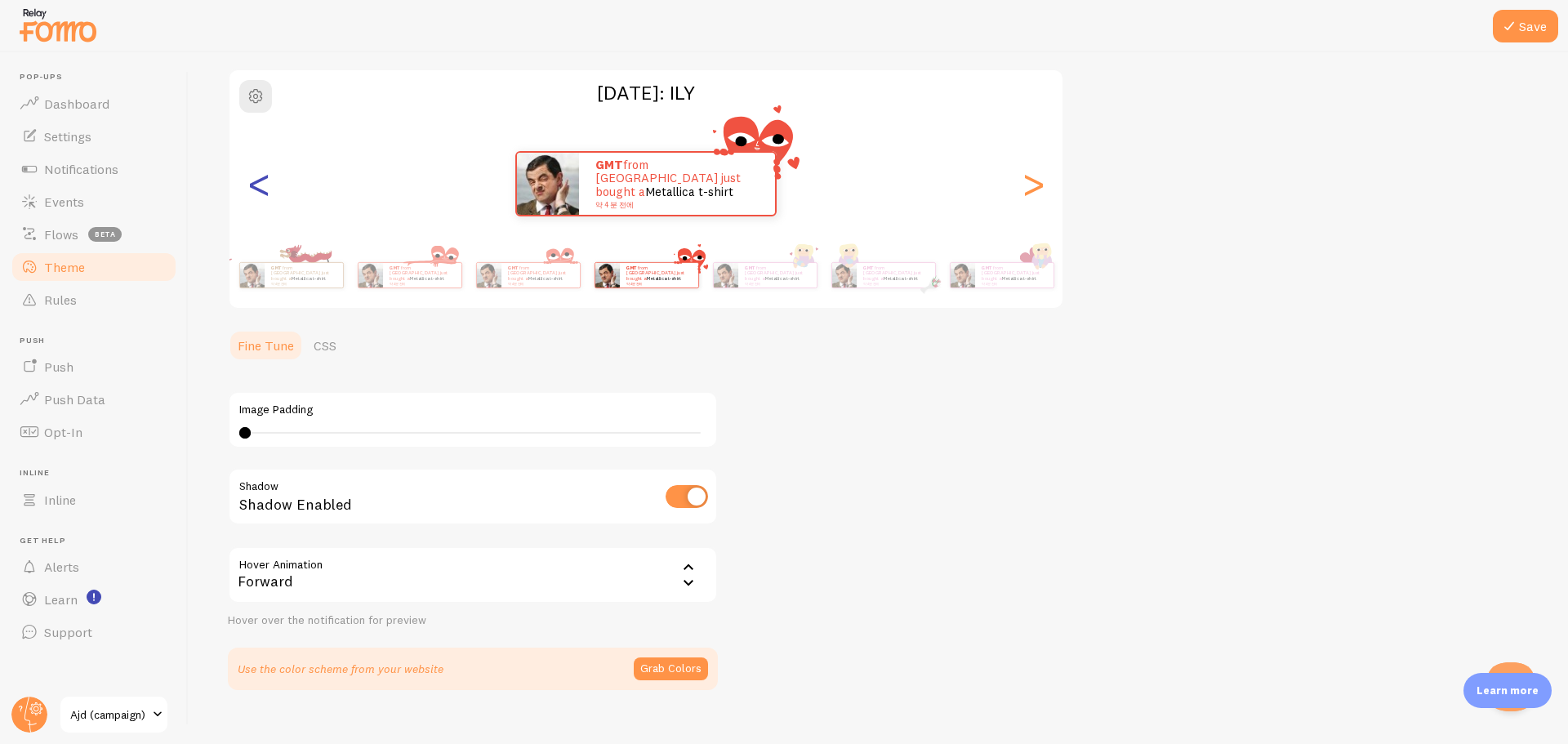
click at [269, 186] on div "<" at bounding box center [258, 184] width 20 height 118
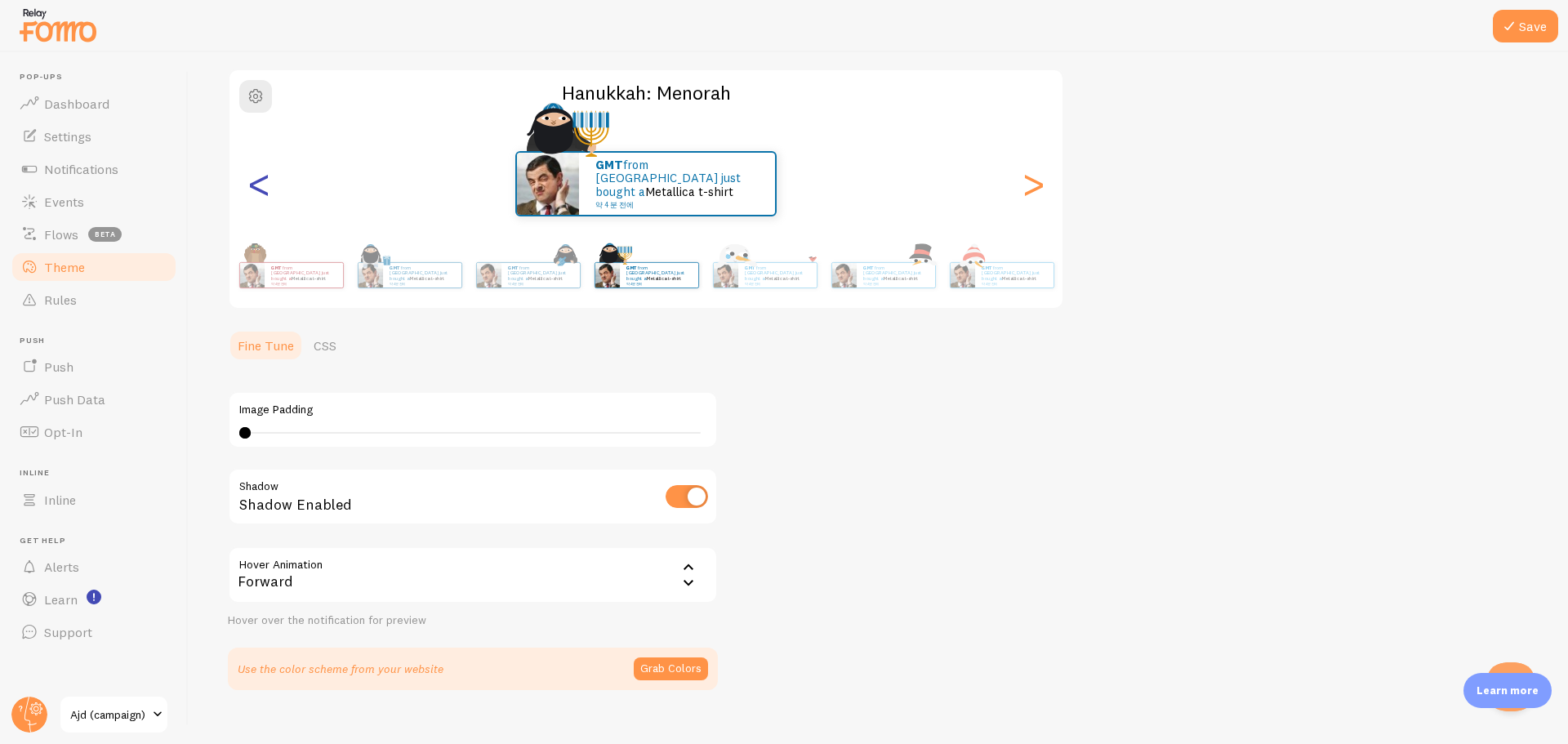
click at [269, 186] on div "<" at bounding box center [258, 184] width 20 height 118
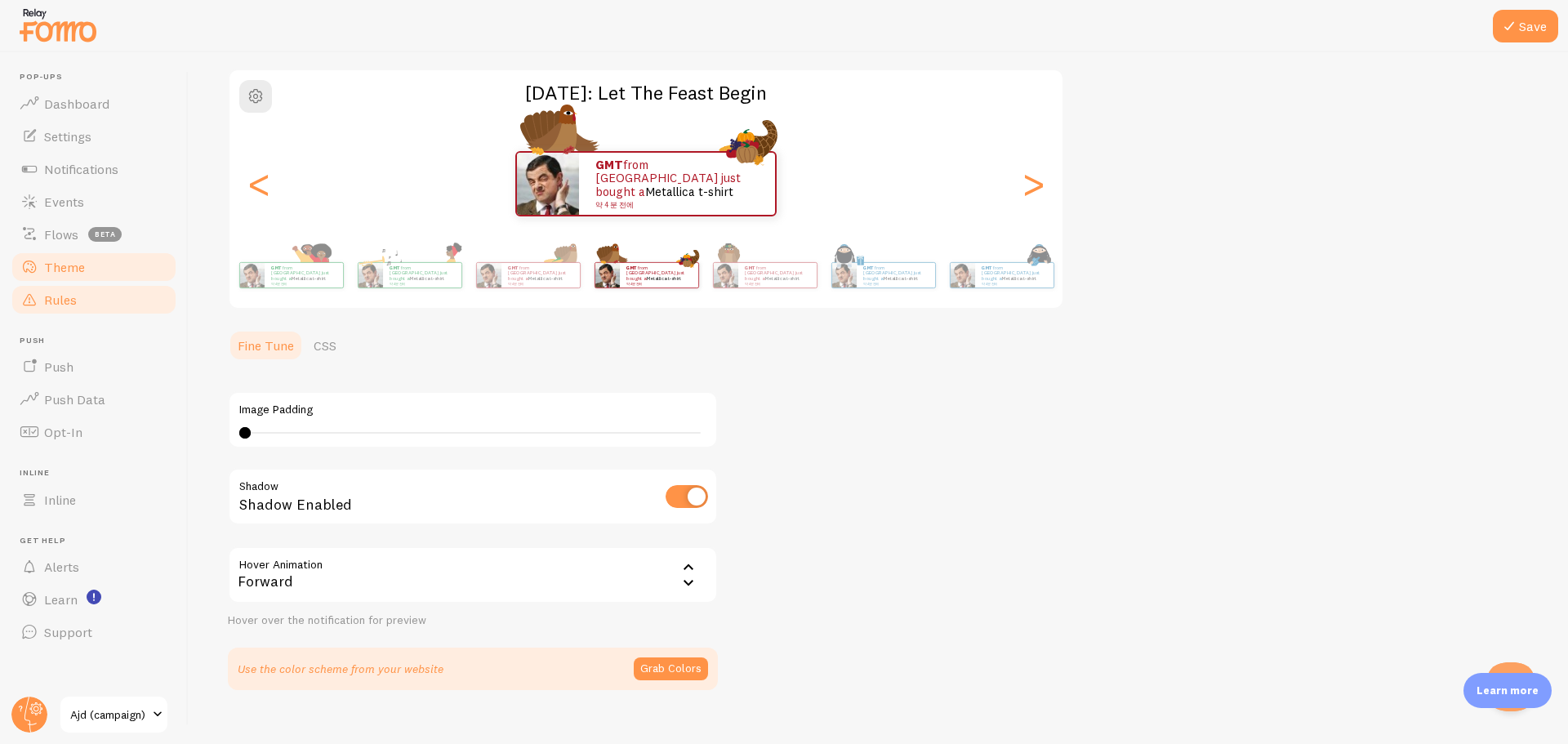
click at [86, 292] on link "Rules" at bounding box center [93, 300] width 168 height 33
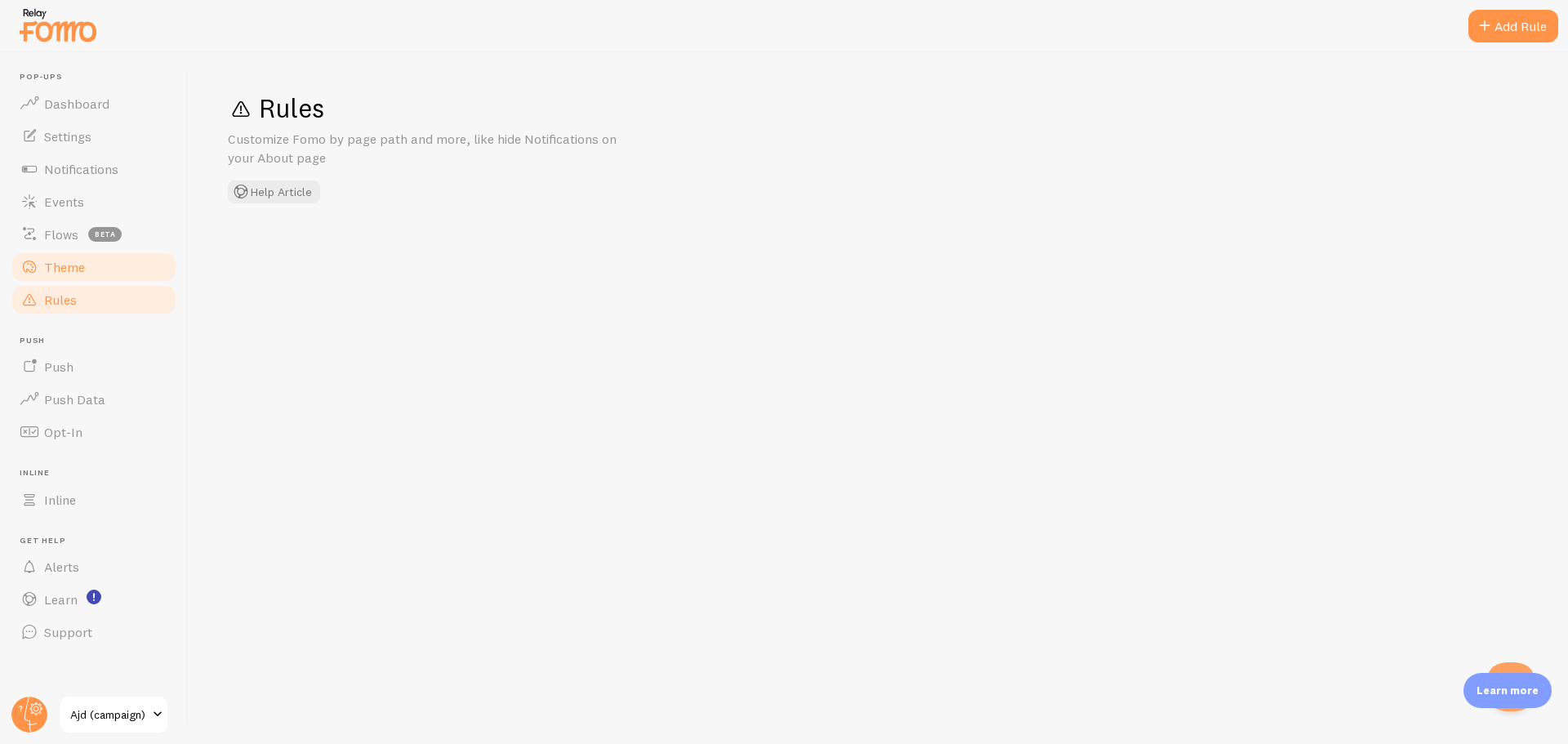
click at [90, 269] on link "Theme" at bounding box center [93, 267] width 168 height 33
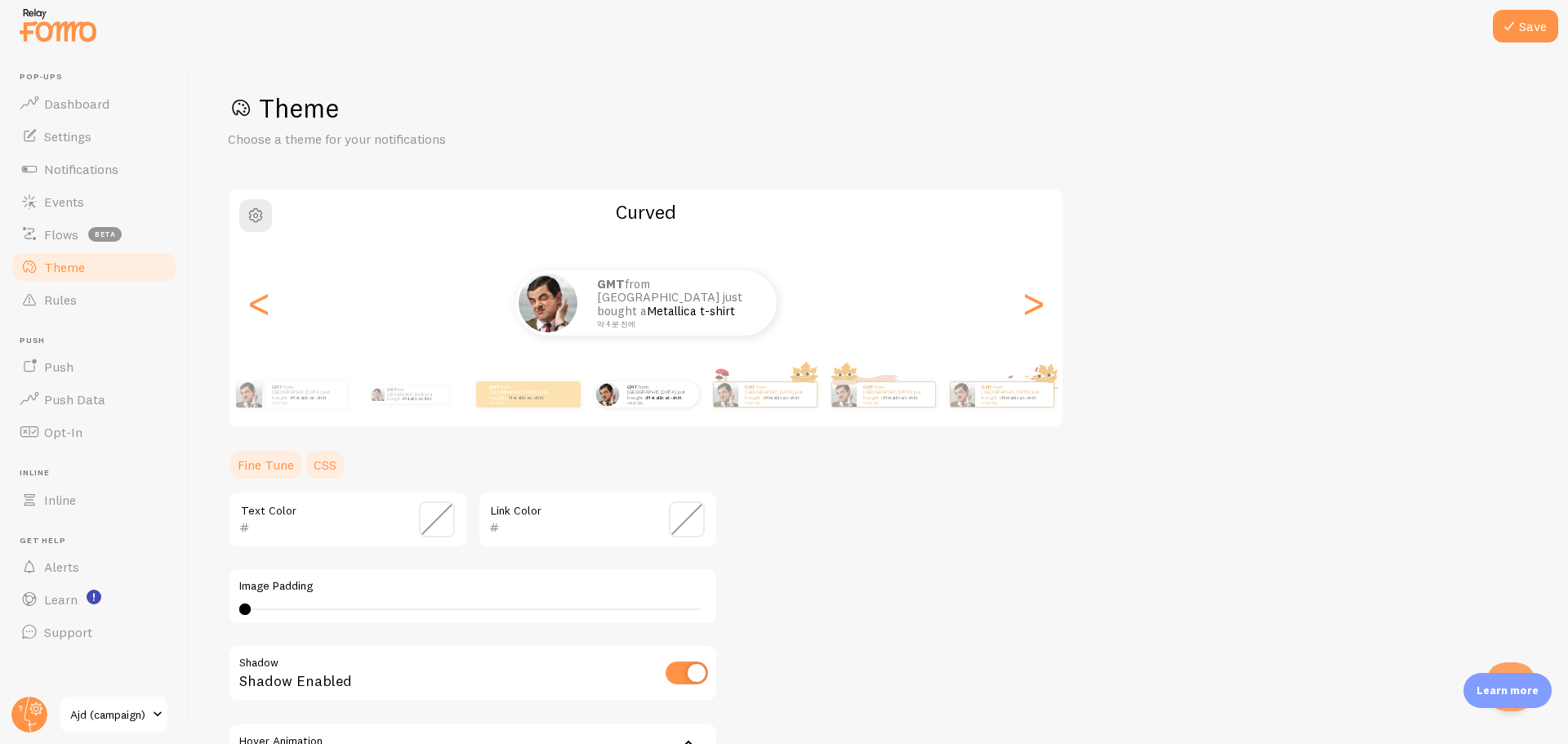
click at [325, 467] on link "CSS" at bounding box center [325, 465] width 42 height 33
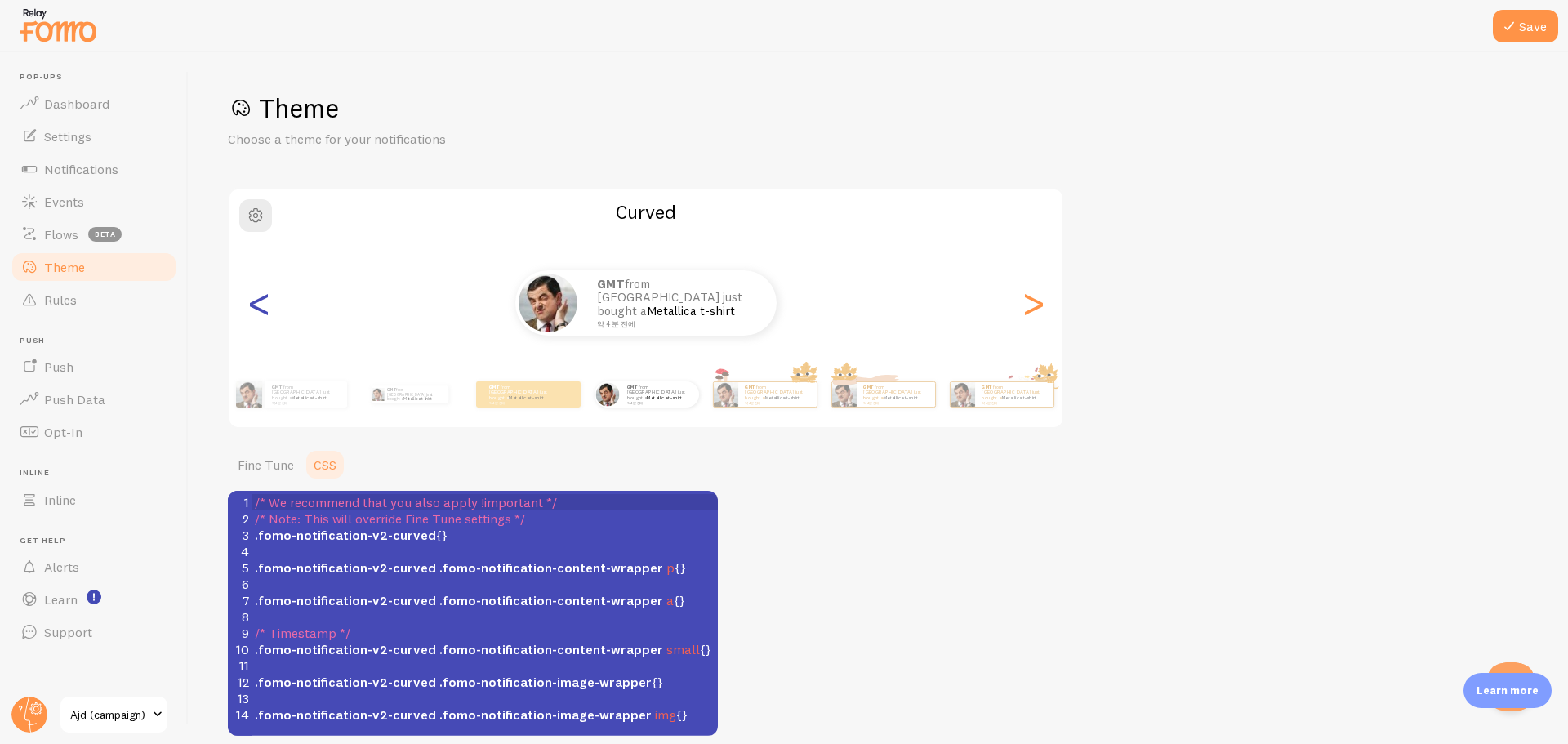
click at [268, 310] on div "<" at bounding box center [258, 303] width 20 height 118
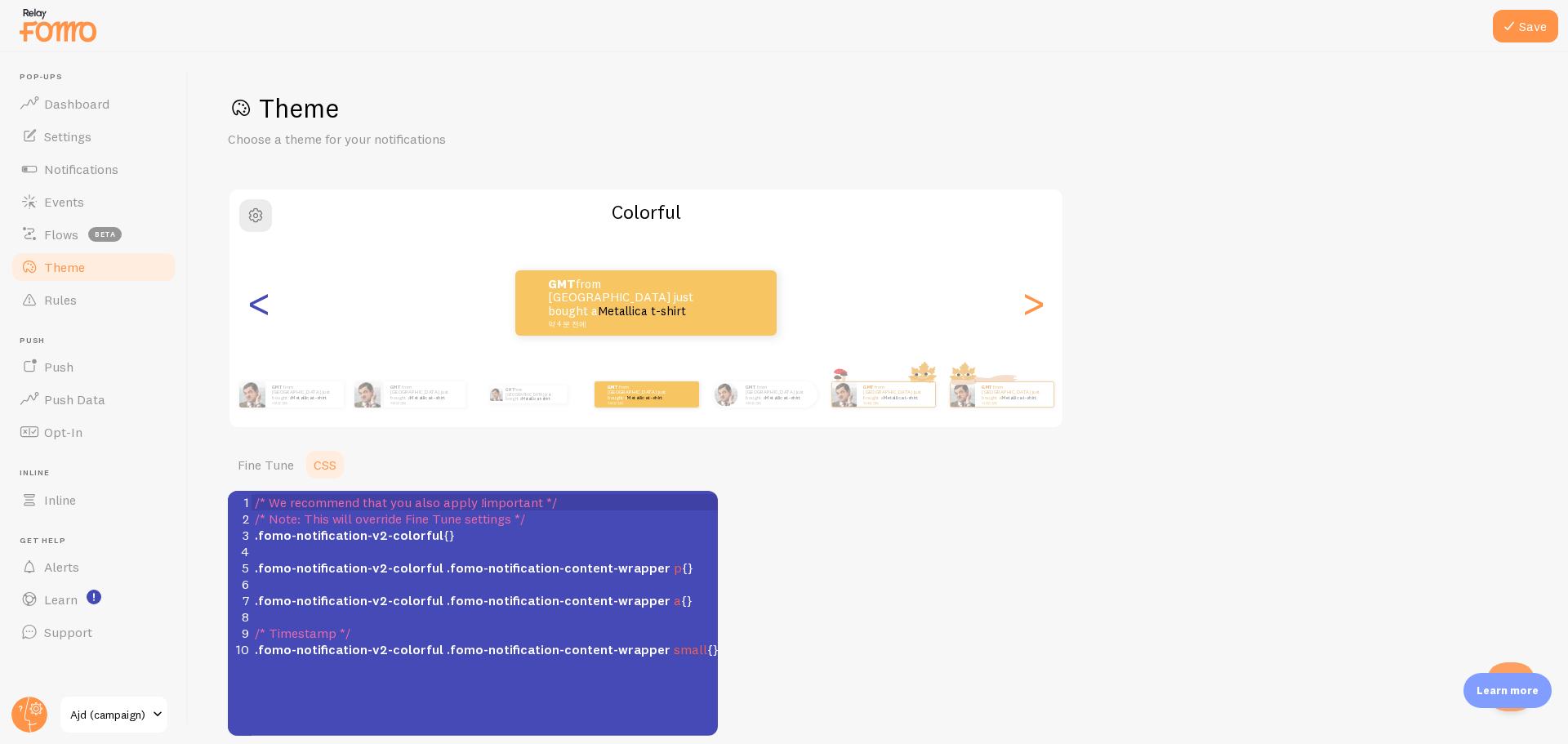
click at [268, 310] on div "<" at bounding box center [258, 303] width 20 height 118
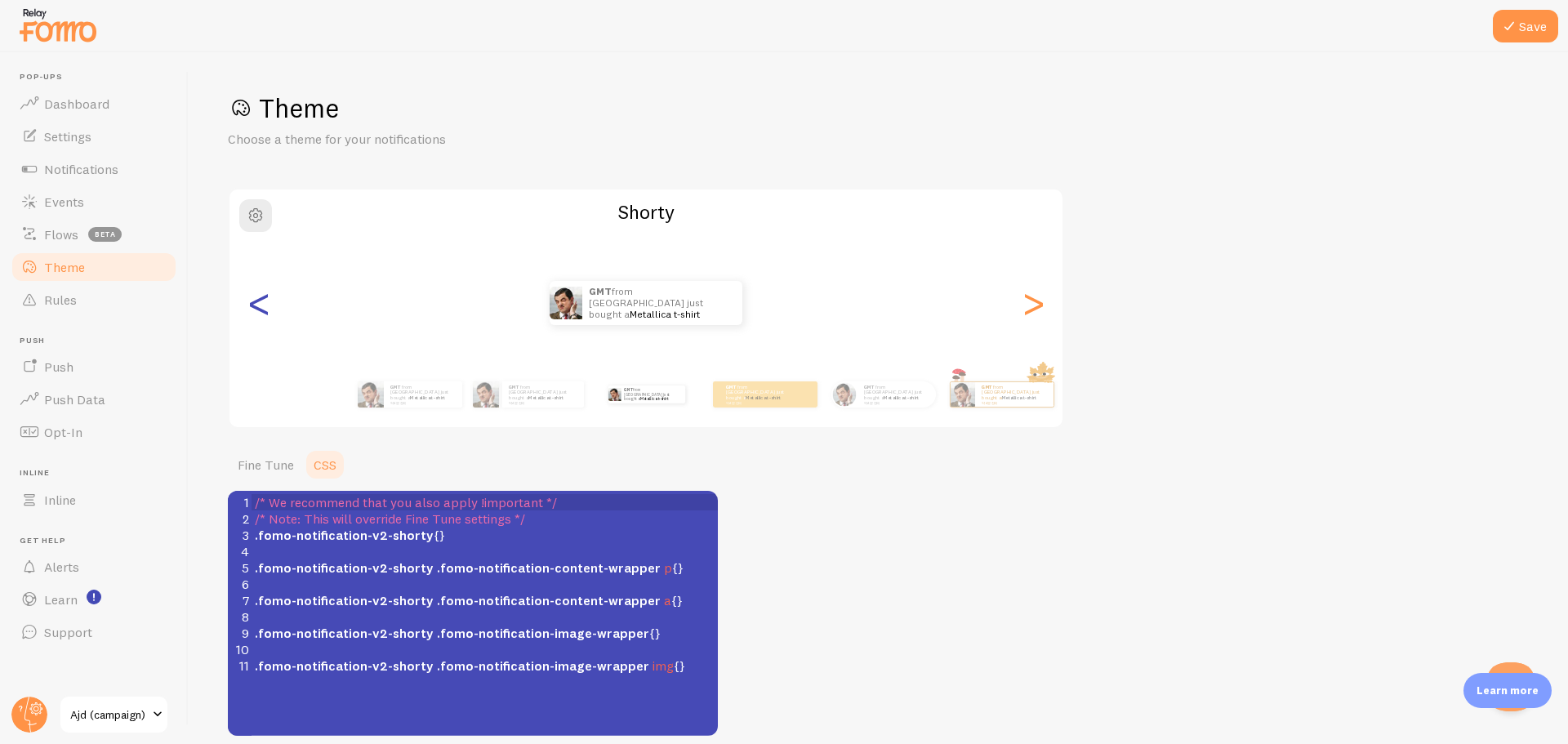
click at [268, 310] on div "<" at bounding box center [258, 303] width 20 height 118
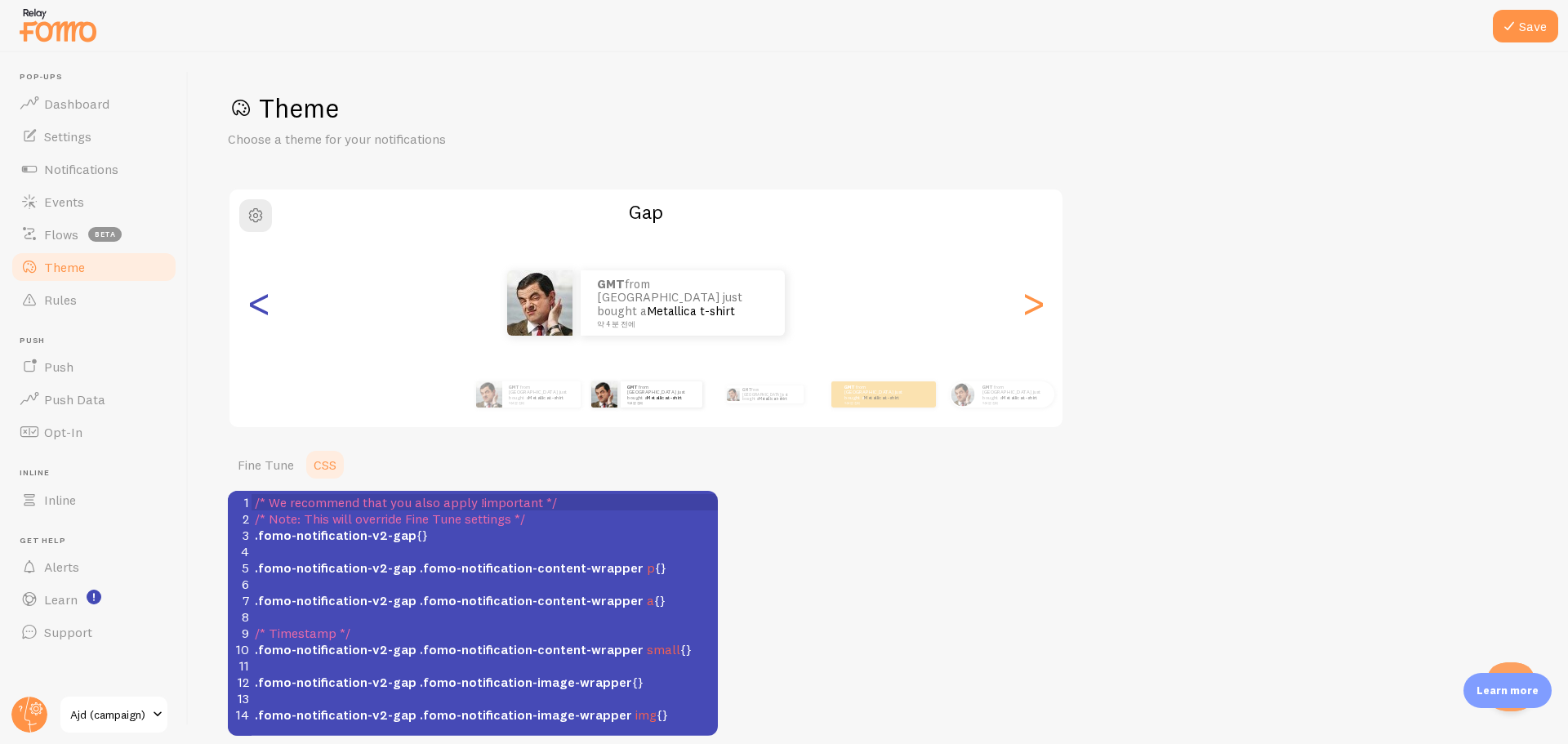
click at [268, 310] on div "<" at bounding box center [258, 303] width 20 height 118
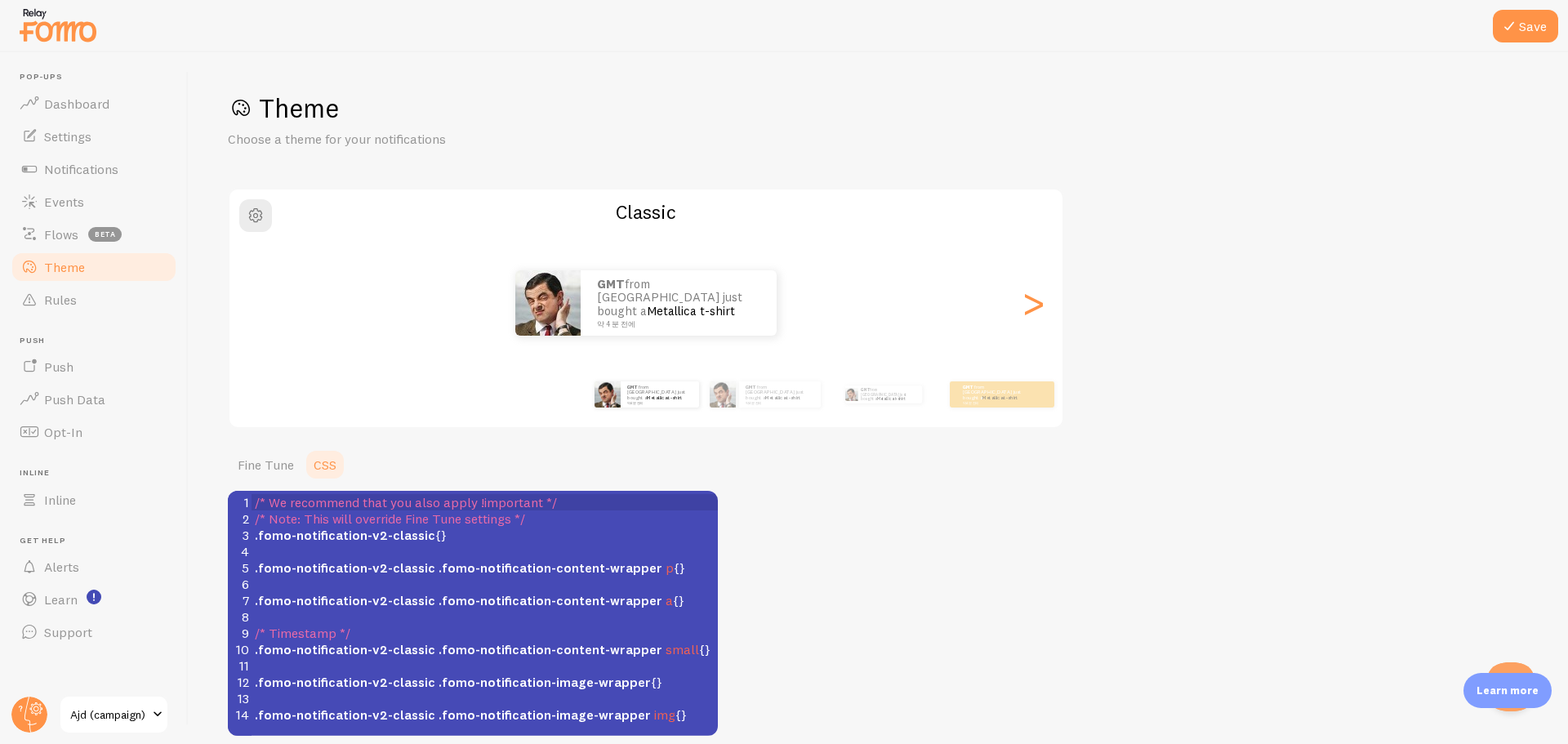
click at [268, 310] on div "GMT from South Korea just bought a Metallica t-shirt 약 4 분 전에 GMT from South Ko…" at bounding box center [646, 303] width 833 height 118
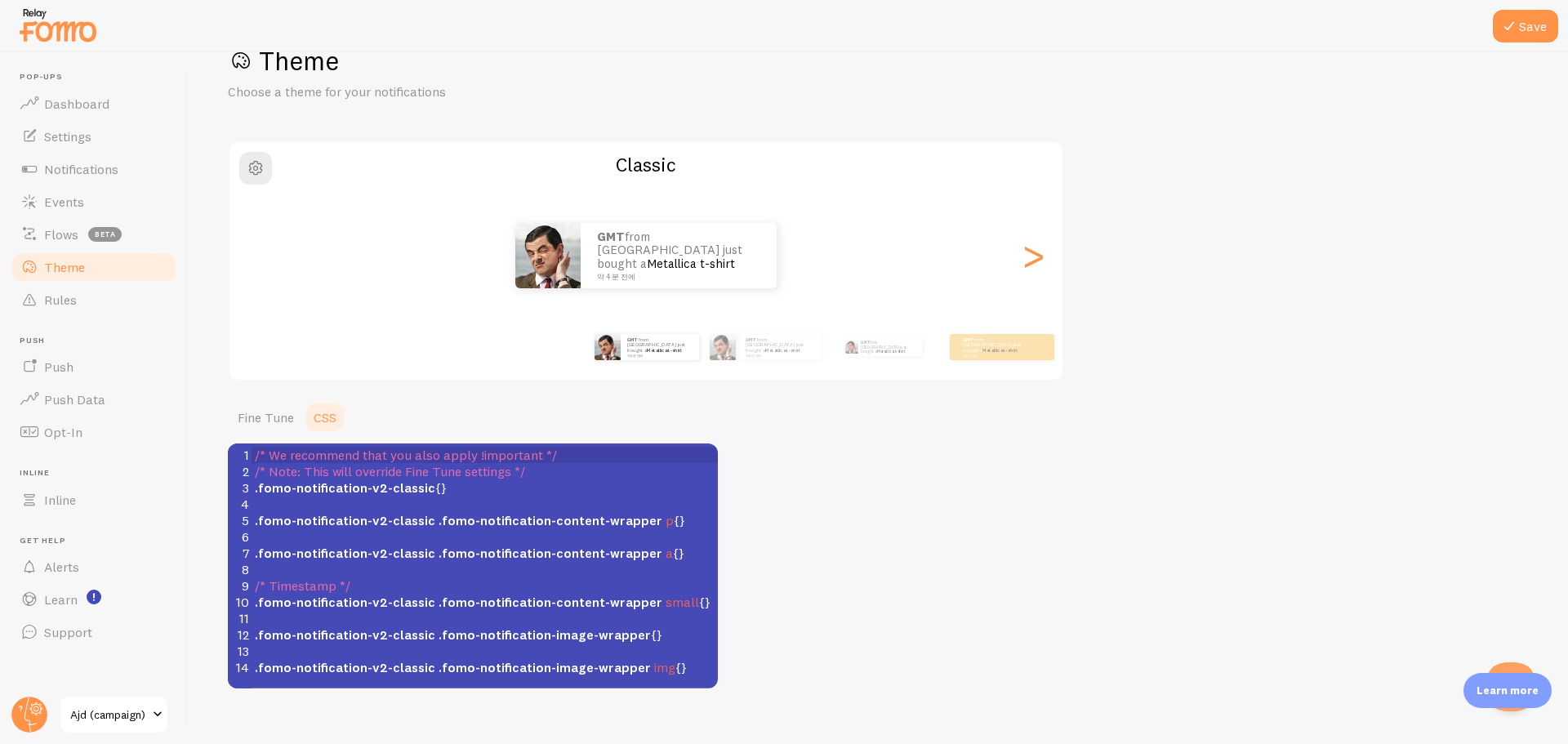
scroll to position [70, 0]
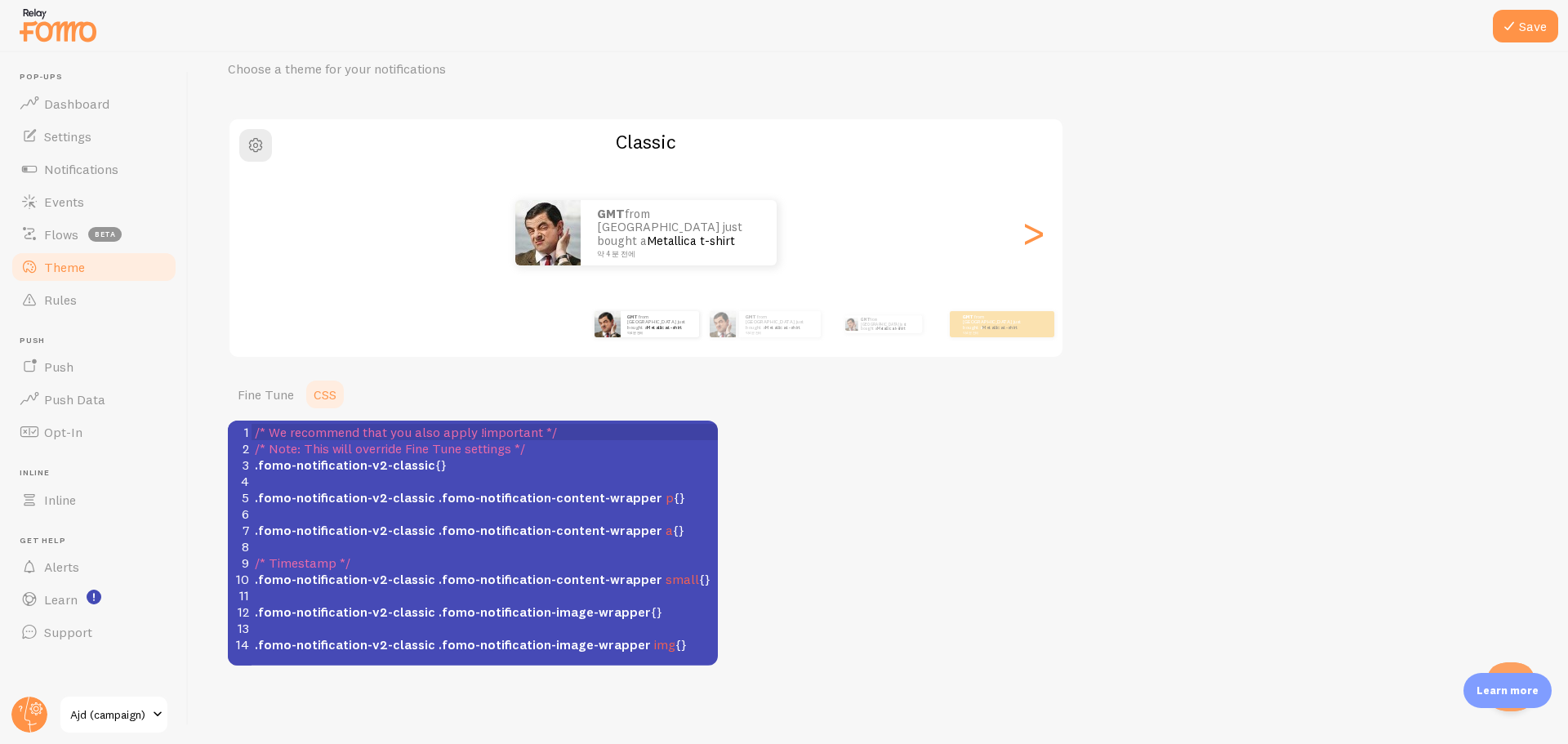
click at [632, 548] on pre "​" at bounding box center [491, 546] width 479 height 16
type textarea "/* We recommend that you also apply !important */ /* Note: This will override F…"
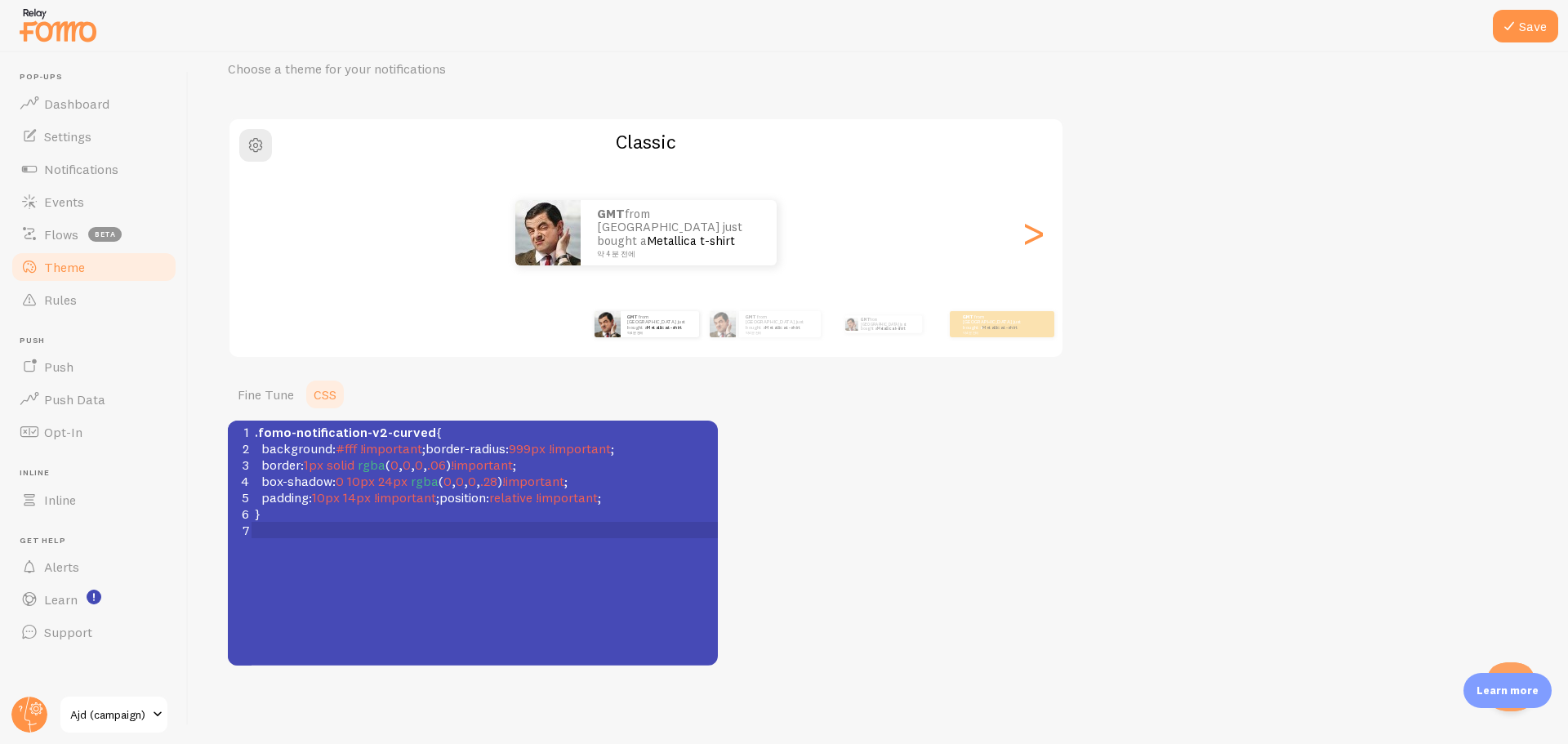
click at [884, 471] on div "Theme Choose a theme for your notifications Classic GMT from South Korea just b…" at bounding box center [879, 344] width 1301 height 645
click at [460, 510] on pre "}" at bounding box center [491, 513] width 479 height 16
type textarea "/* We recommend that you also apply !important */ /* Note: This will override F…"
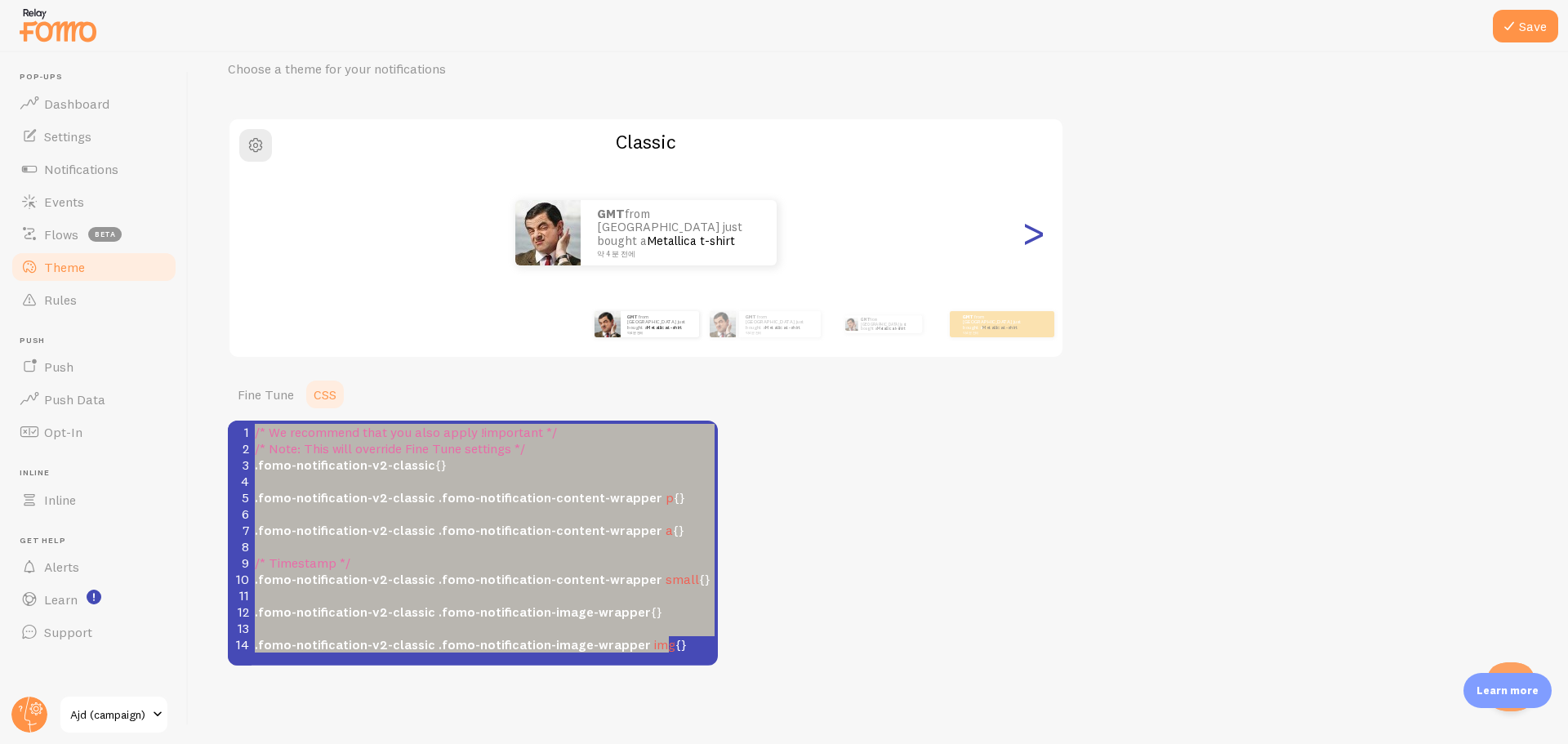
click at [1042, 232] on div ">" at bounding box center [1033, 232] width 20 height 118
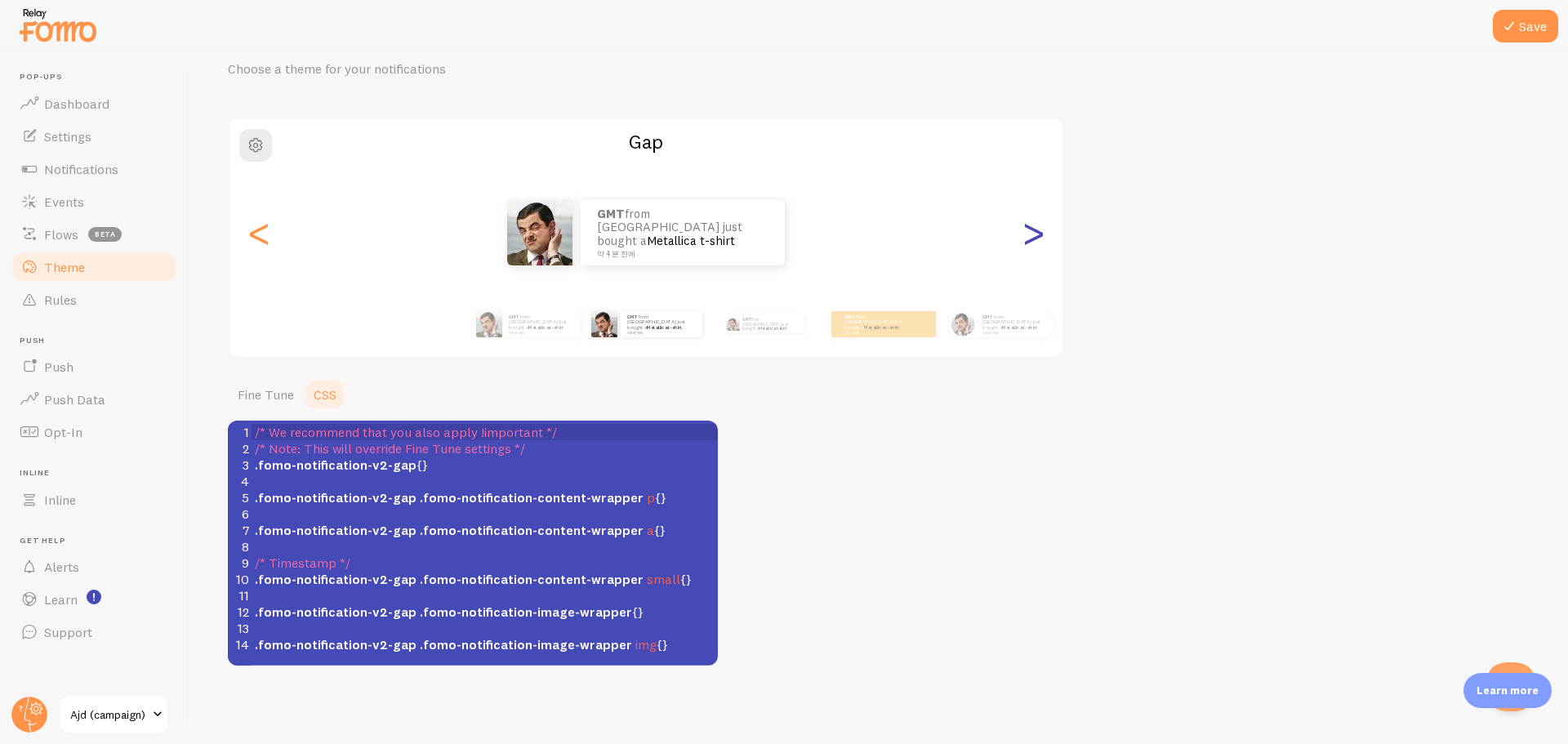
click at [1040, 232] on div ">" at bounding box center [1033, 232] width 20 height 118
click at [1038, 234] on div ">" at bounding box center [1033, 232] width 20 height 118
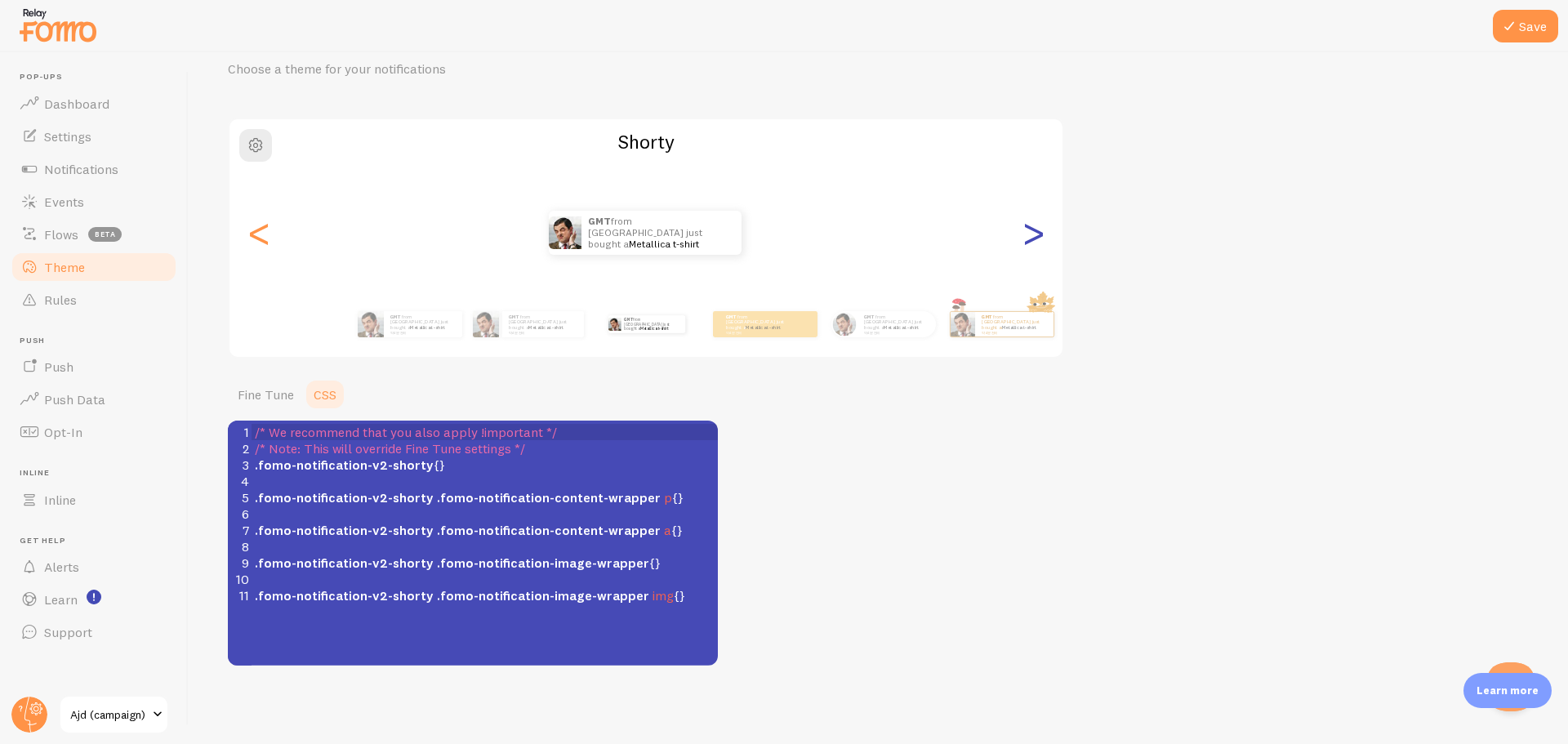
click at [1030, 232] on div ">" at bounding box center [1033, 232] width 20 height 118
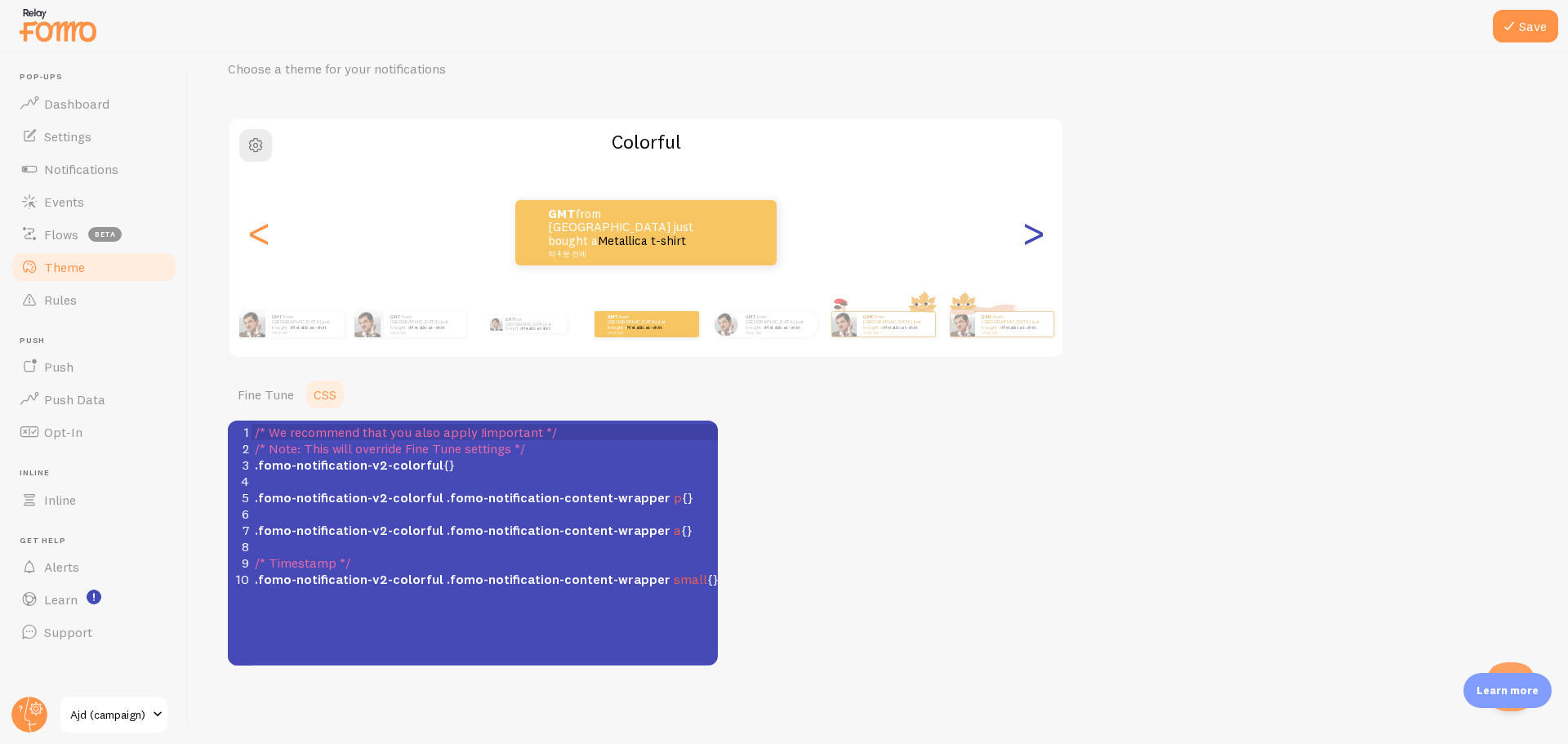
click at [1030, 232] on div ">" at bounding box center [1033, 232] width 20 height 118
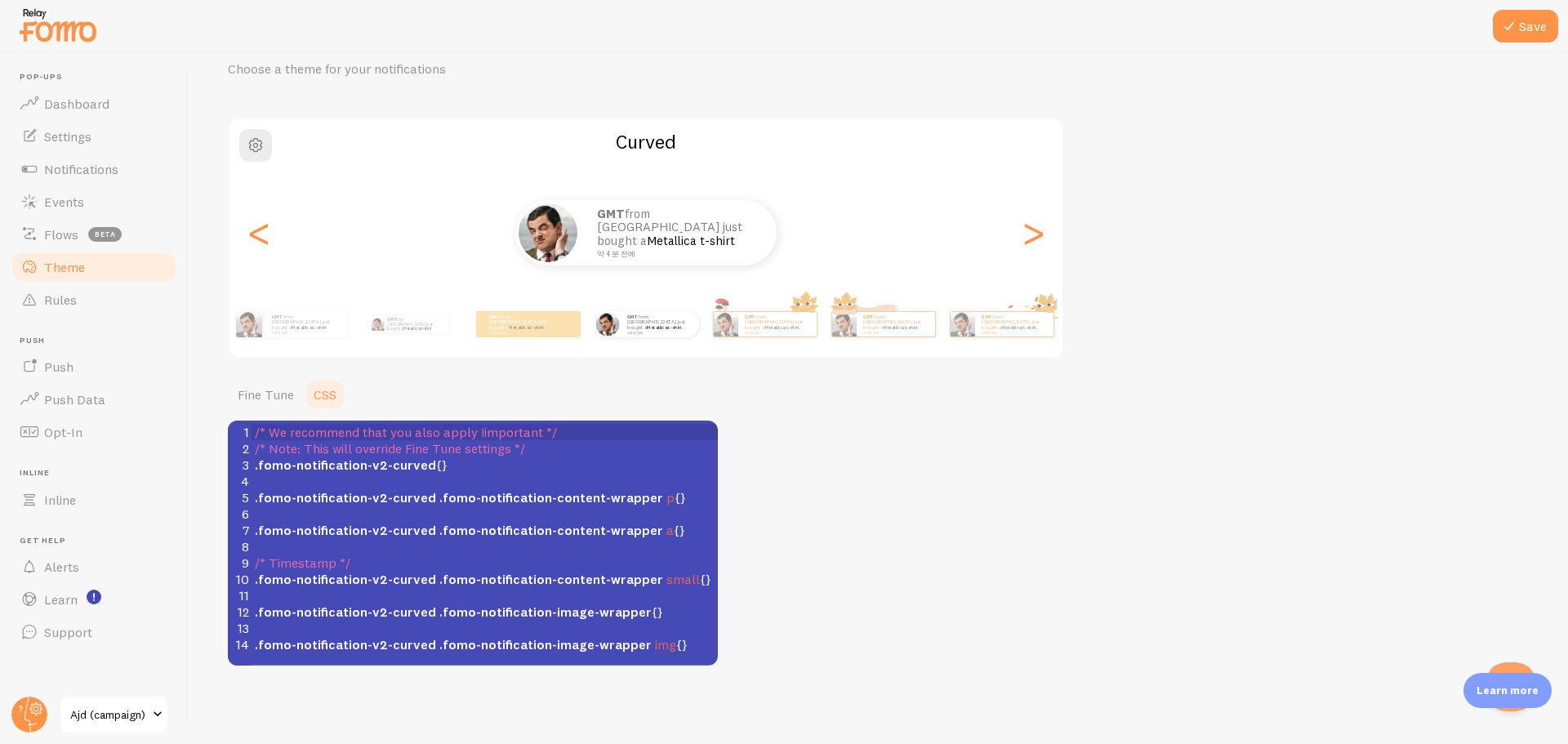
click at [402, 633] on pre "​" at bounding box center [491, 628] width 479 height 16
type textarea "/* We recommend that you also apply !important */ /* Note: This will override F…"
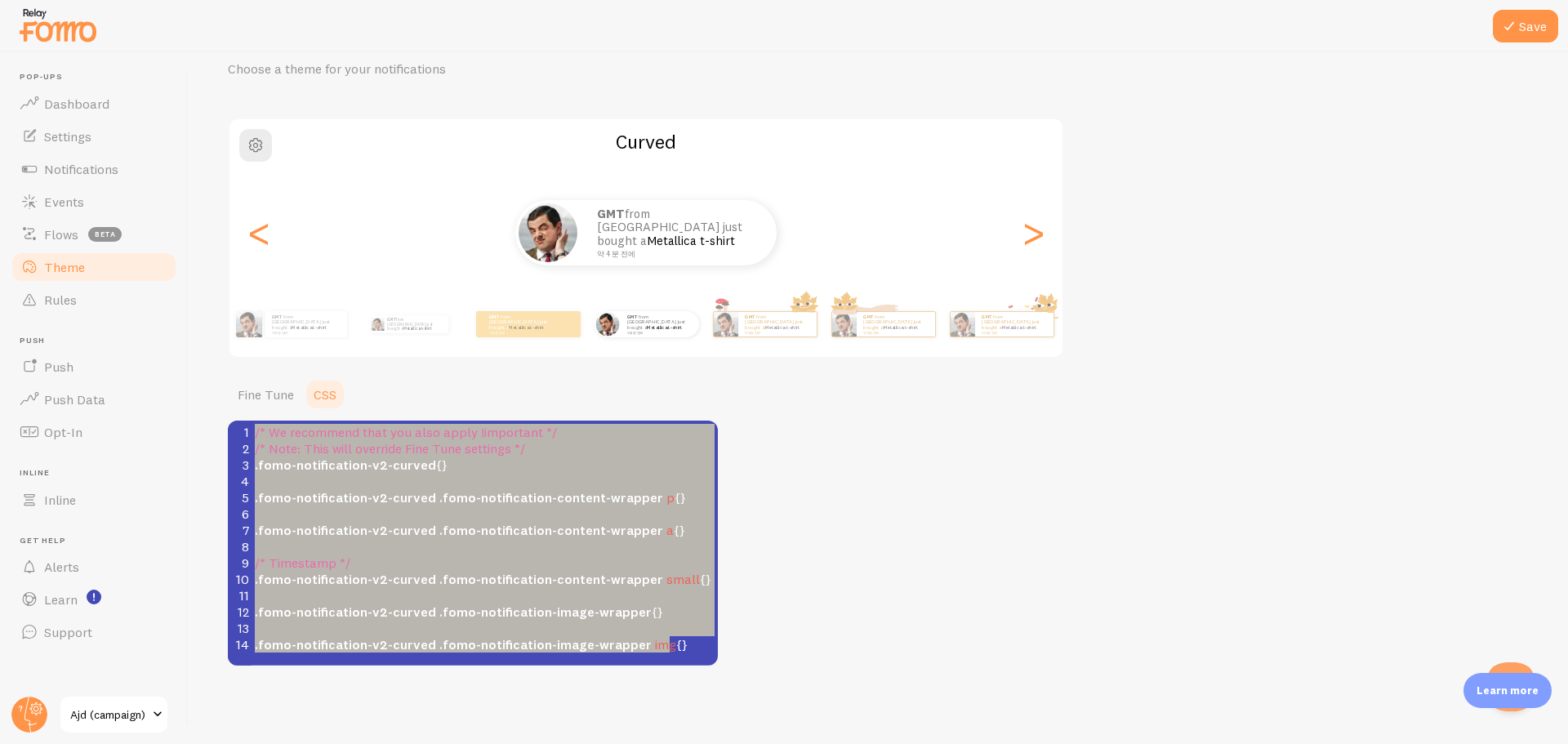
click at [427, 480] on pre "​" at bounding box center [491, 480] width 479 height 16
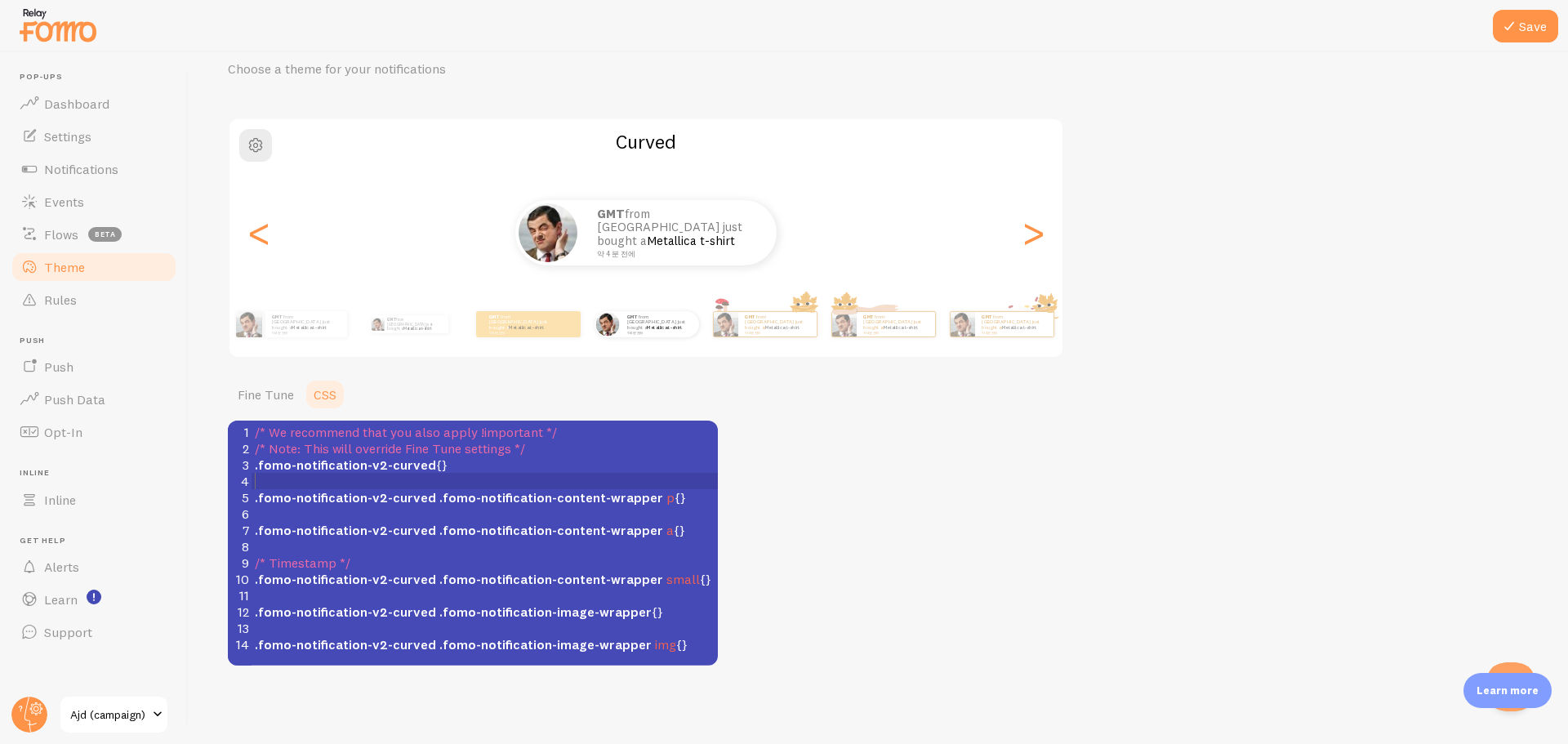
type textarea "/* We recommend that you also apply !important */ /* Note: This will override F…"
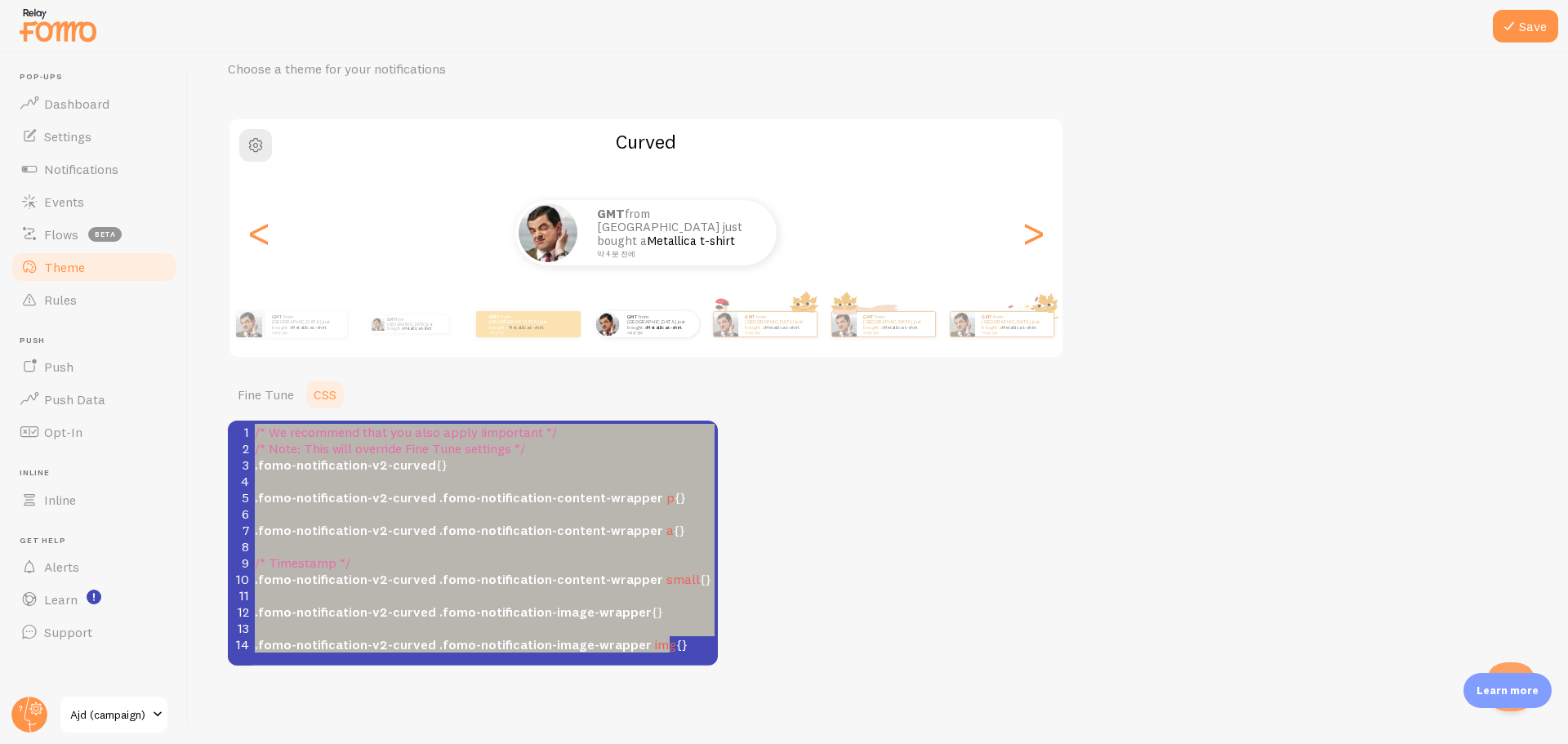
click at [422, 489] on span ".fomo-notification-v2-curved" at bounding box center [346, 497] width 181 height 16
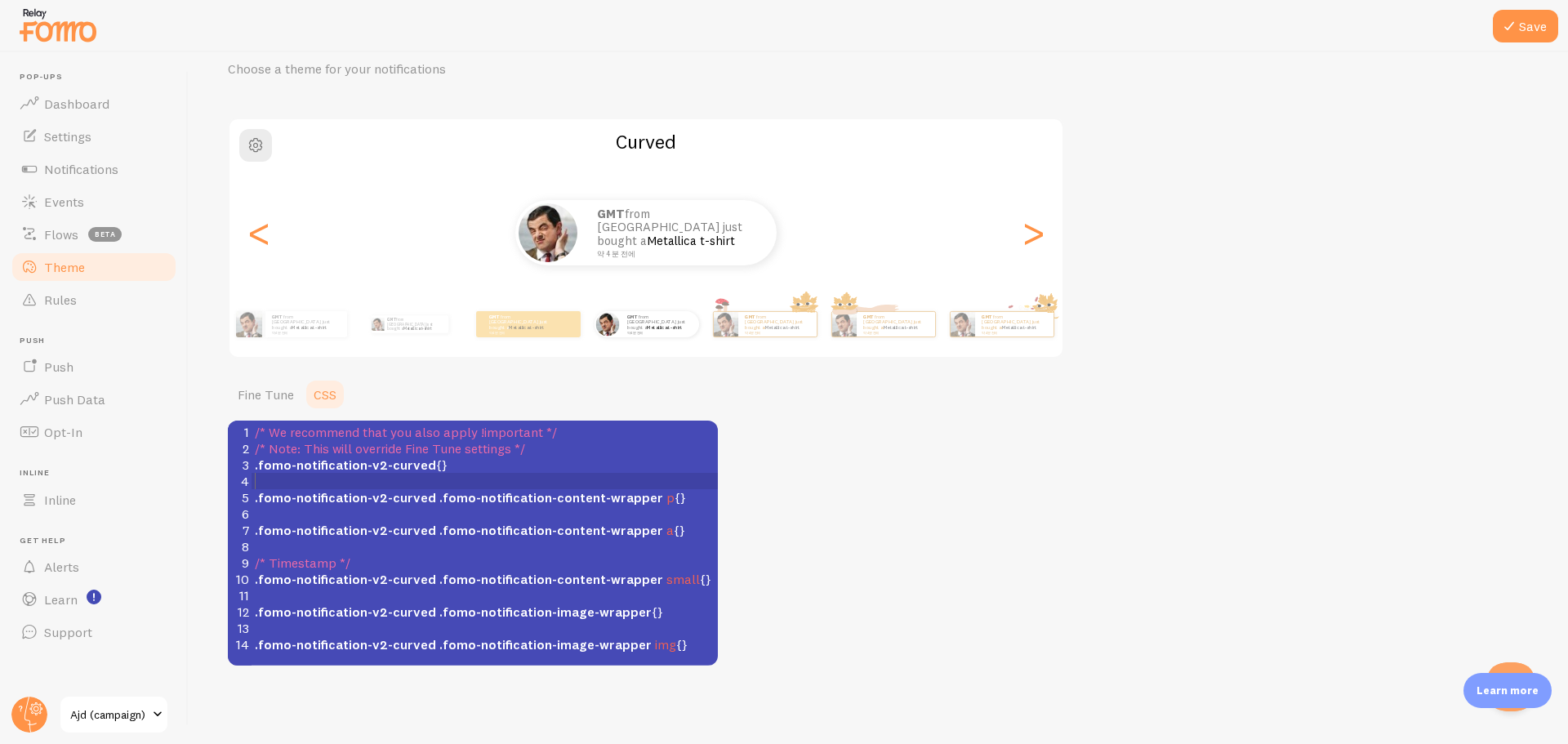
type textarea "/* We recommend that you also apply !important */ /* Note: This will override F…"
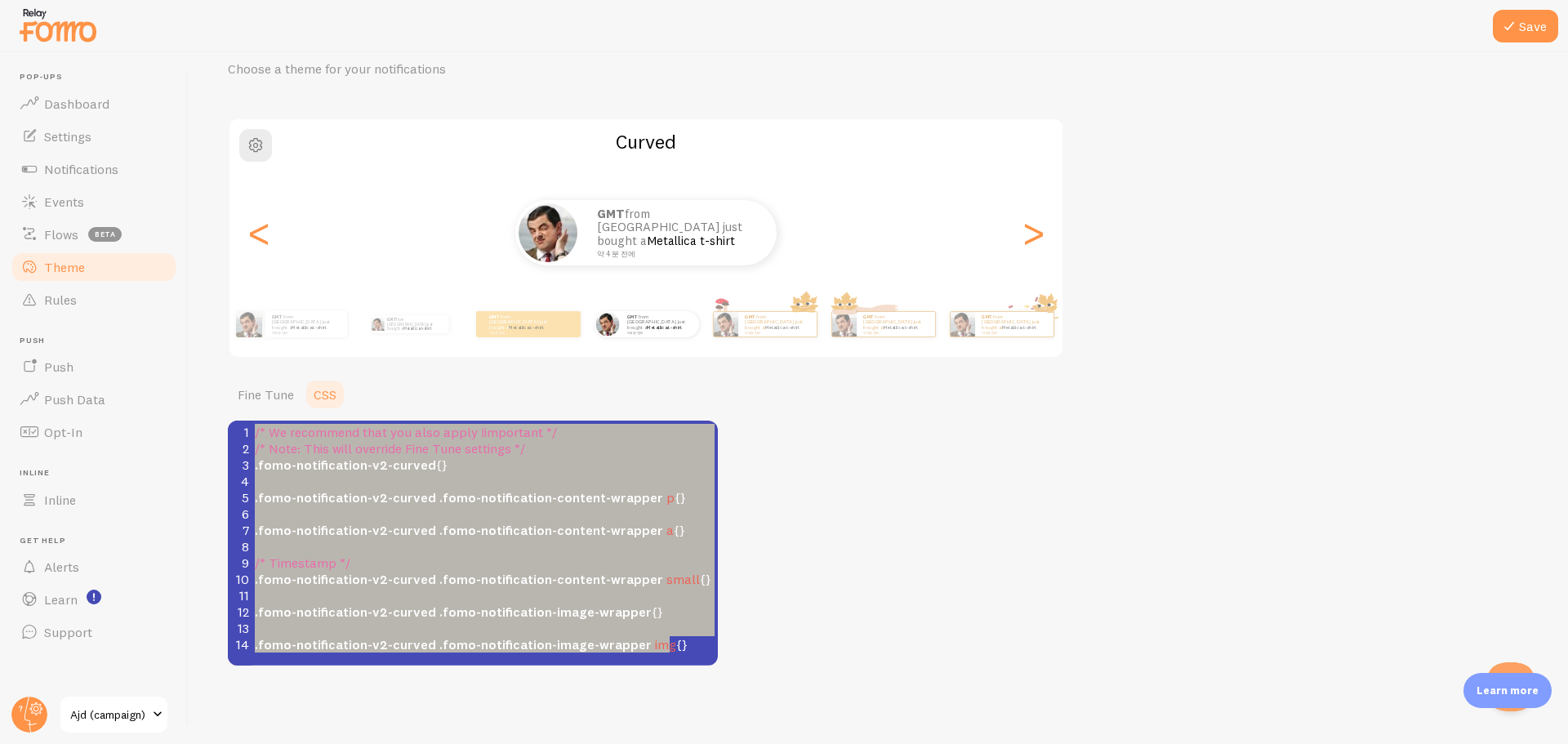
click at [652, 547] on pre "​" at bounding box center [491, 546] width 479 height 16
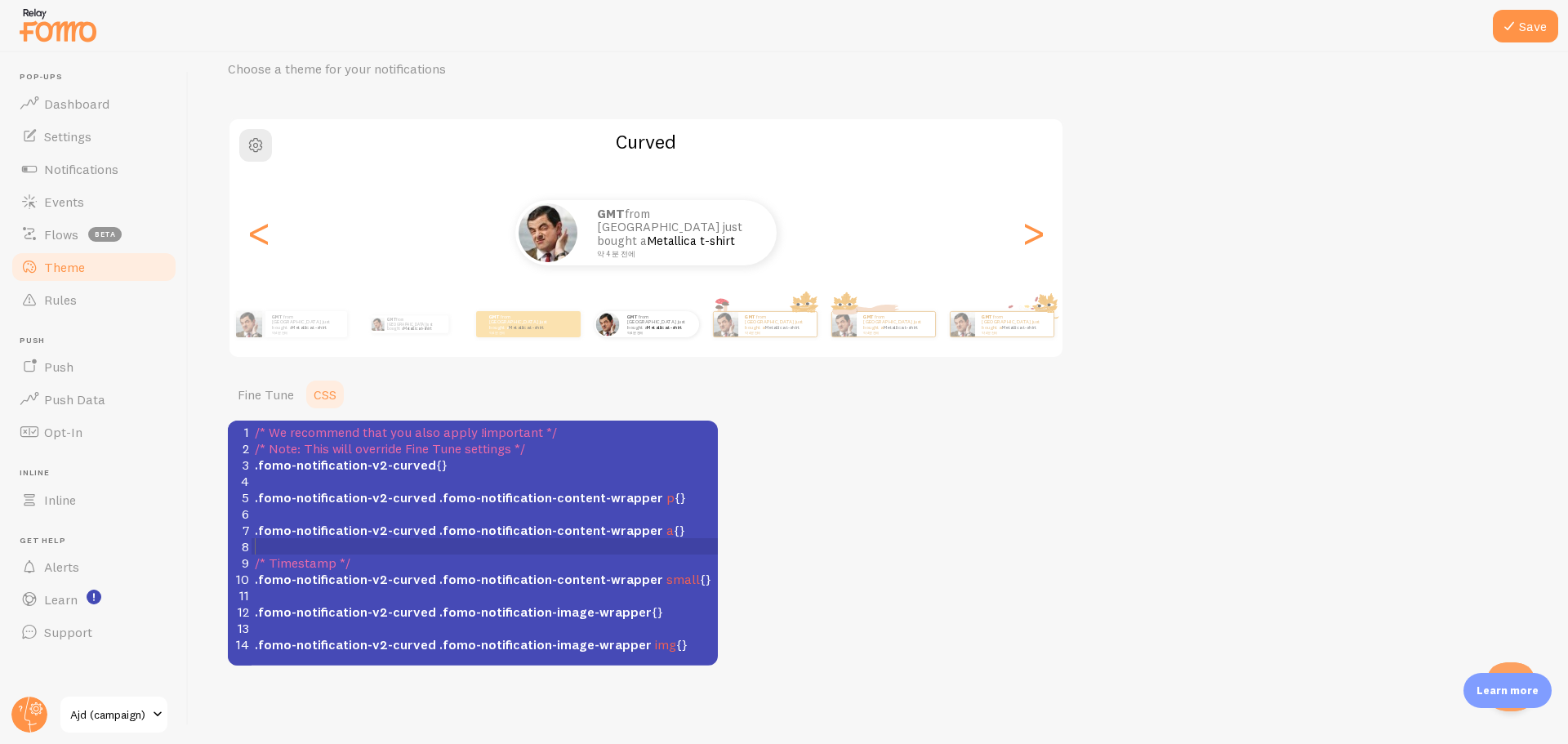
type textarea "/* We recommend that you also apply !important */ /* Note: This will override F…"
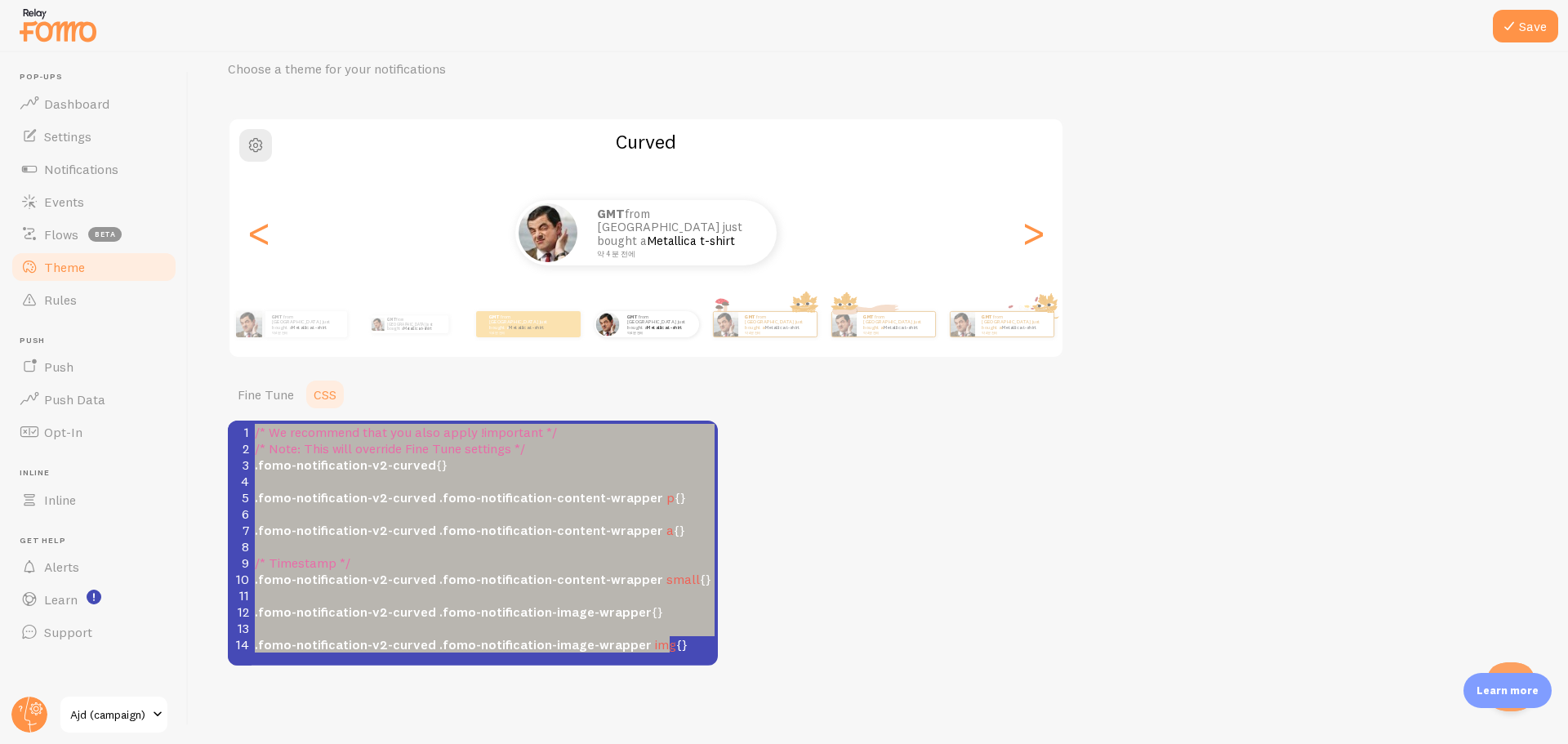
paste textarea
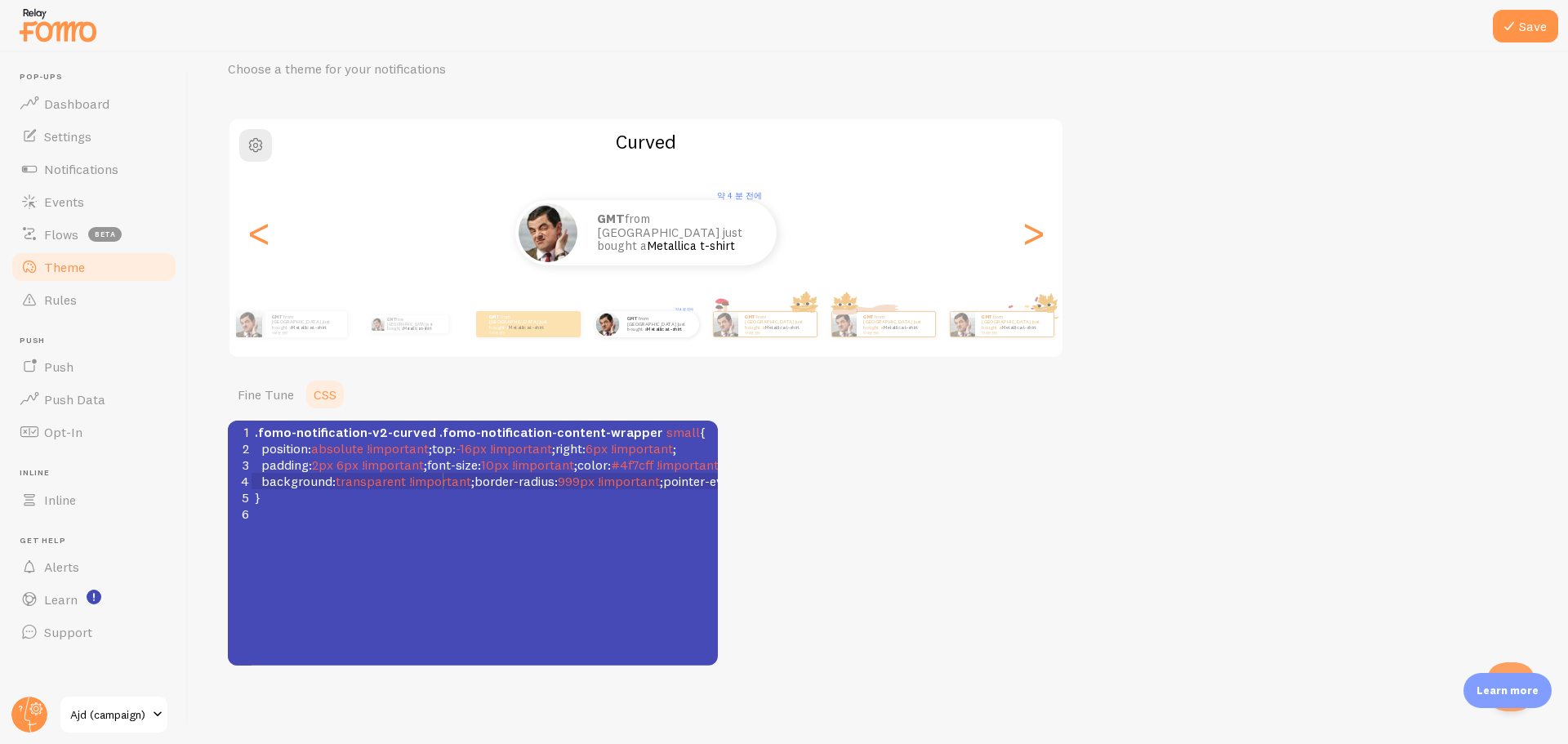
click at [444, 487] on span "!important" at bounding box center [441, 480] width 62 height 16
click at [592, 433] on span ".fomo-notification-content-wrapper" at bounding box center [551, 432] width 224 height 16
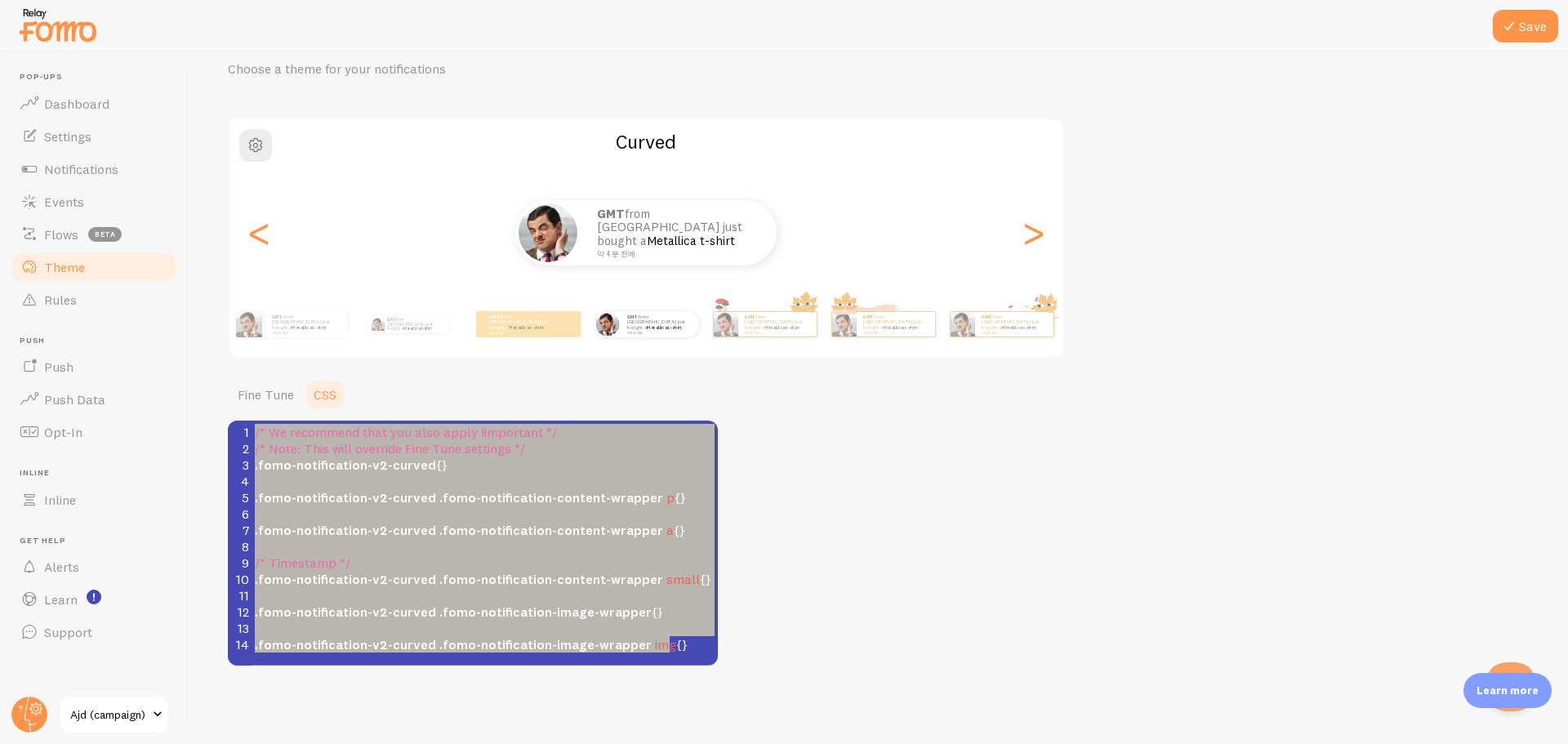
type textarea "/* We recommend that you also apply !important */ /* Note: This will override F…"
click at [520, 525] on span ".fomo-notification-content-wrapper" at bounding box center [551, 530] width 224 height 16
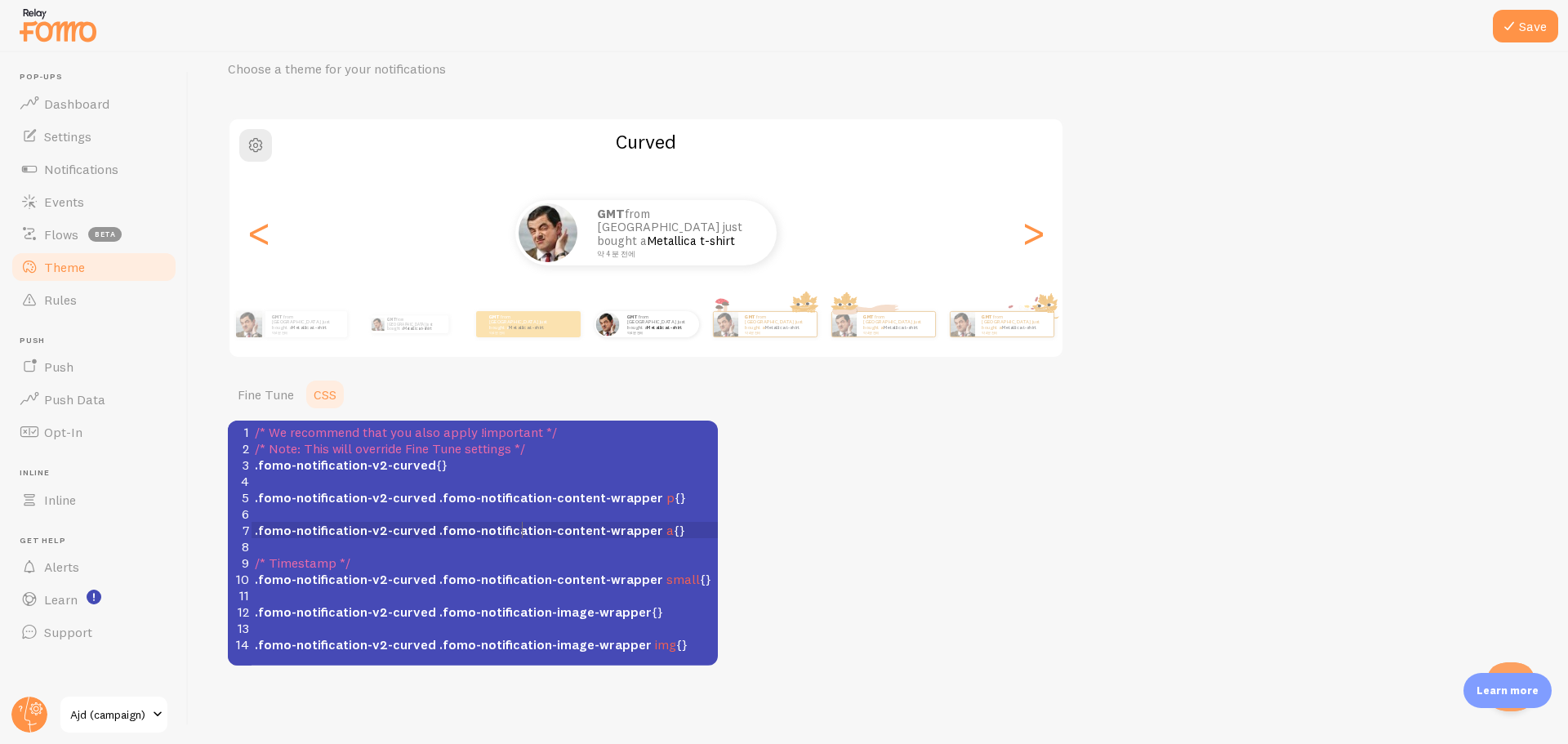
type textarea "/* We recommend that you also apply !important */ /* Note: This will override F…"
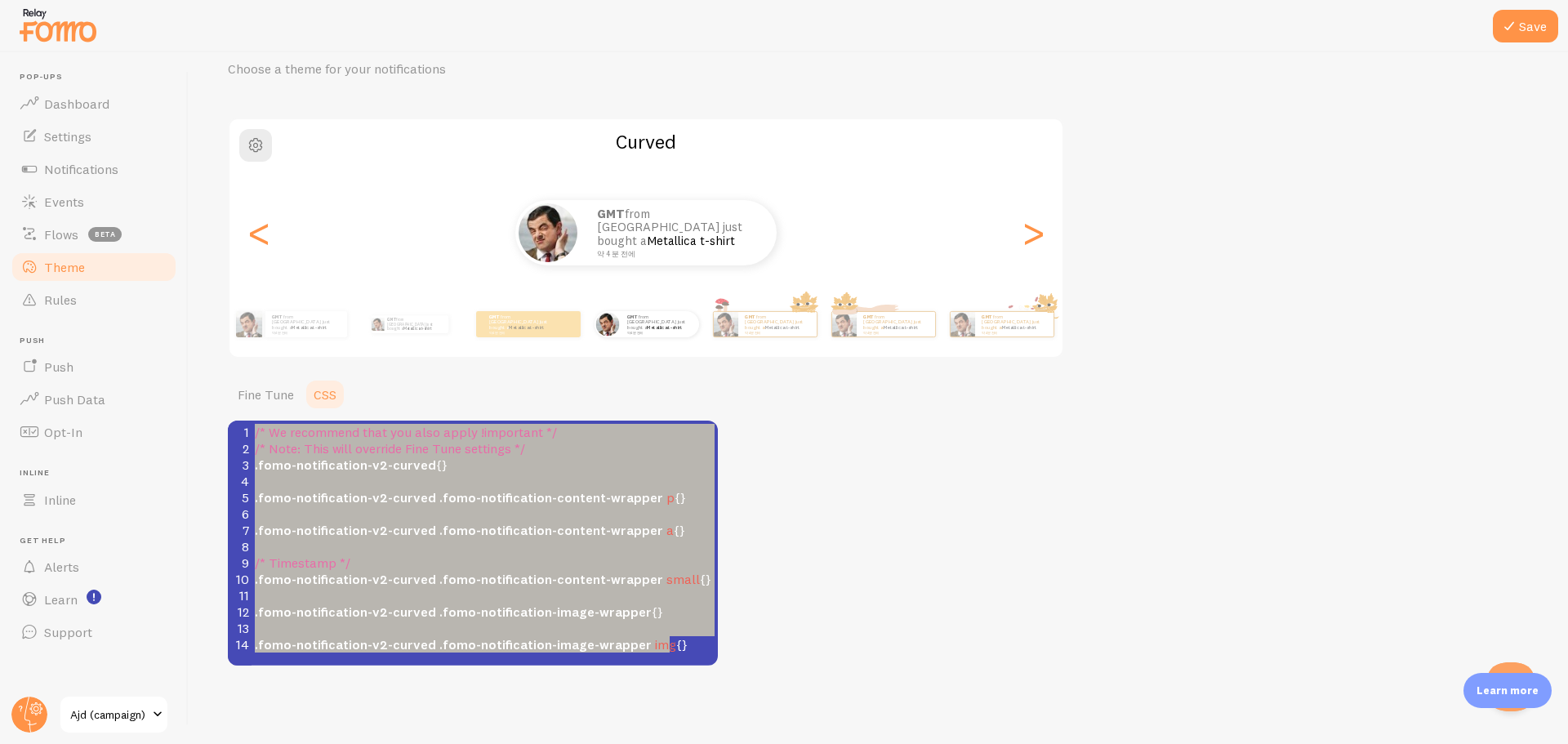
click at [543, 545] on pre "​" at bounding box center [491, 546] width 479 height 16
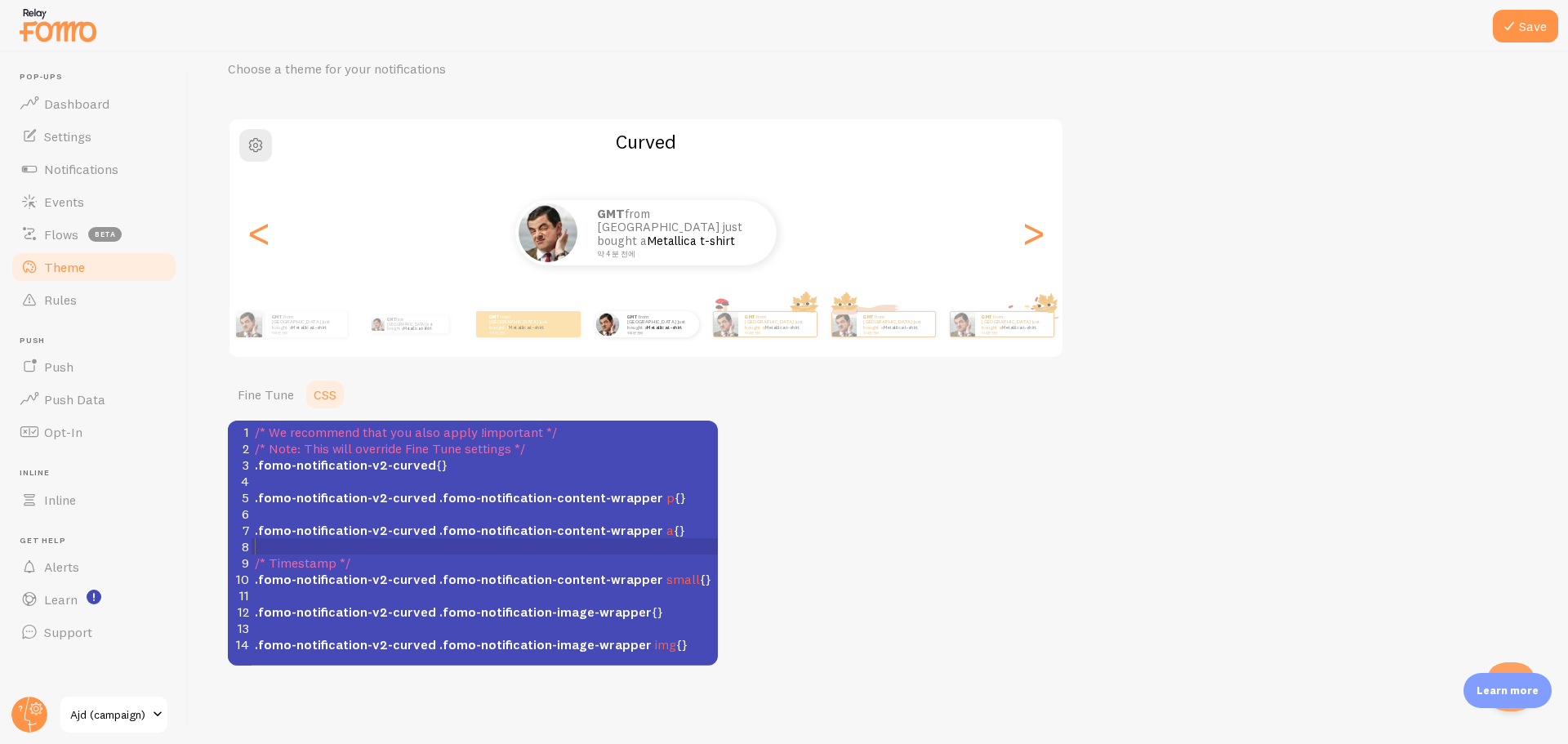
type textarea "/* We recommend that you also apply !important */ /* Note: This will override F…"
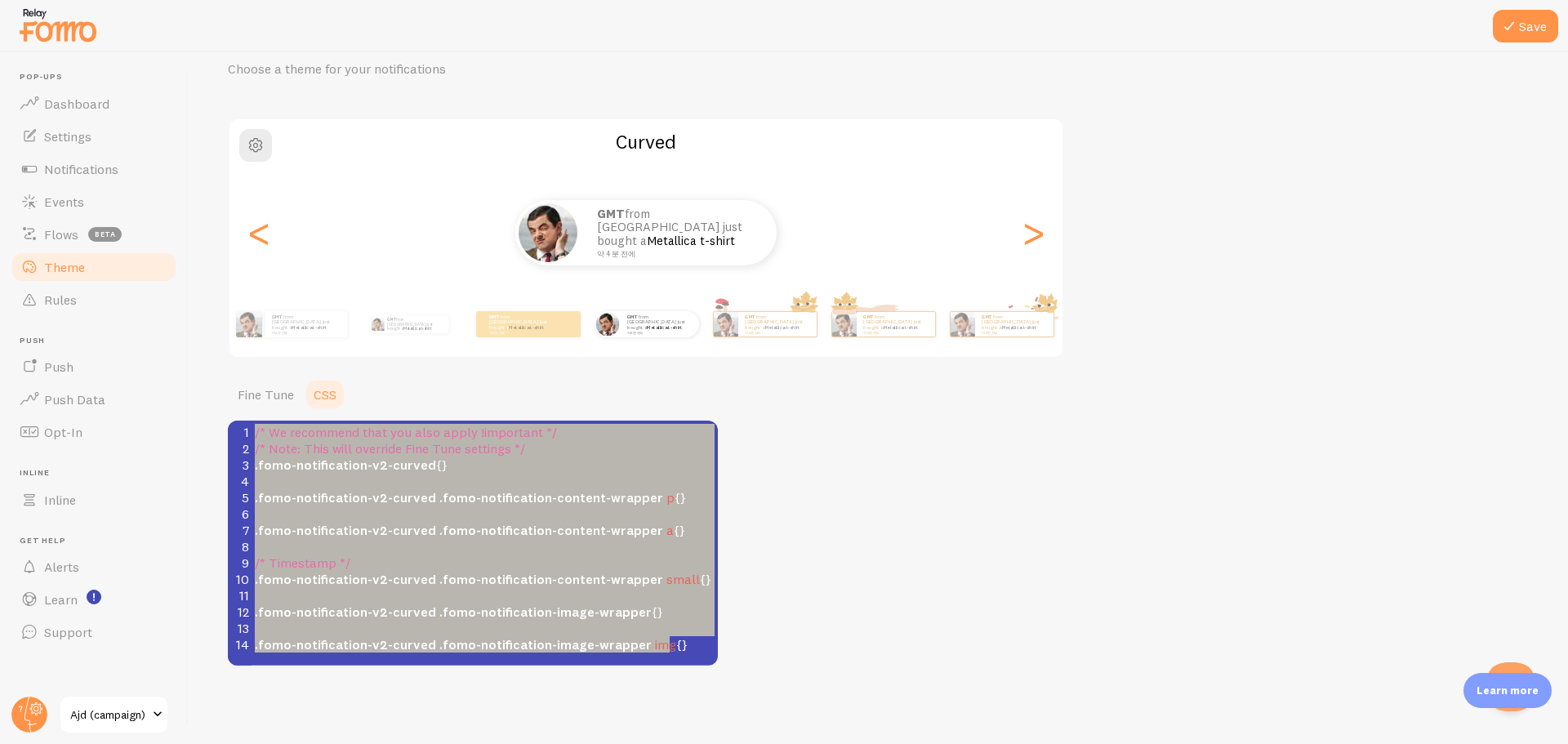
click at [1019, 515] on div "Theme Choose a theme for your notifications Curved GMT from South Korea just bo…" at bounding box center [879, 344] width 1301 height 645
click at [497, 518] on pre "​" at bounding box center [491, 513] width 479 height 16
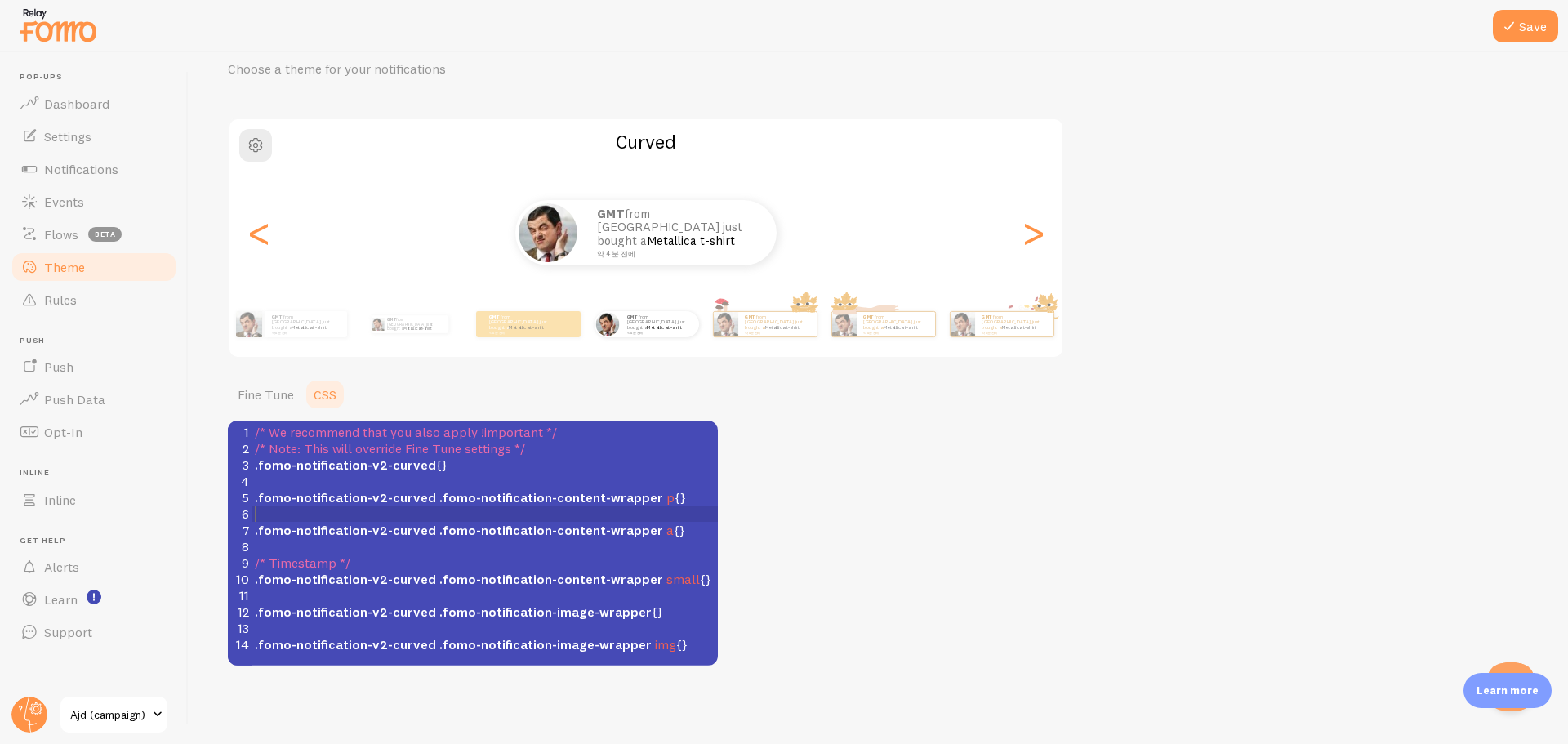
click at [1114, 510] on div "Theme Choose a theme for your notifications Curved GMT from South Korea just bo…" at bounding box center [879, 344] width 1301 height 645
click at [397, 500] on span ".fomo-notification-v2-curved" at bounding box center [346, 497] width 181 height 16
type textarea "/* We recommend that you also apply !important */ /* Note: This will override F…"
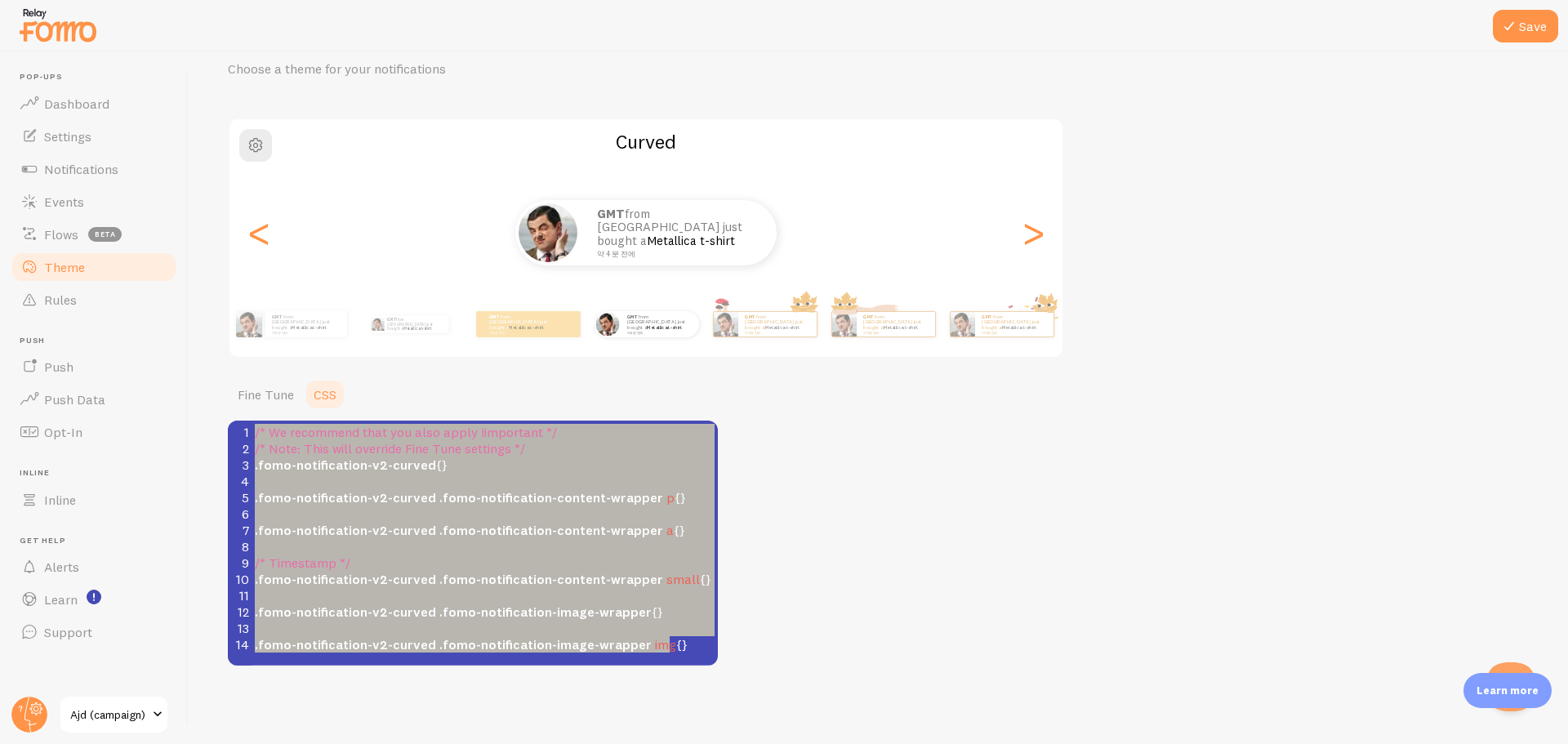
click at [461, 508] on pre "​" at bounding box center [491, 513] width 479 height 16
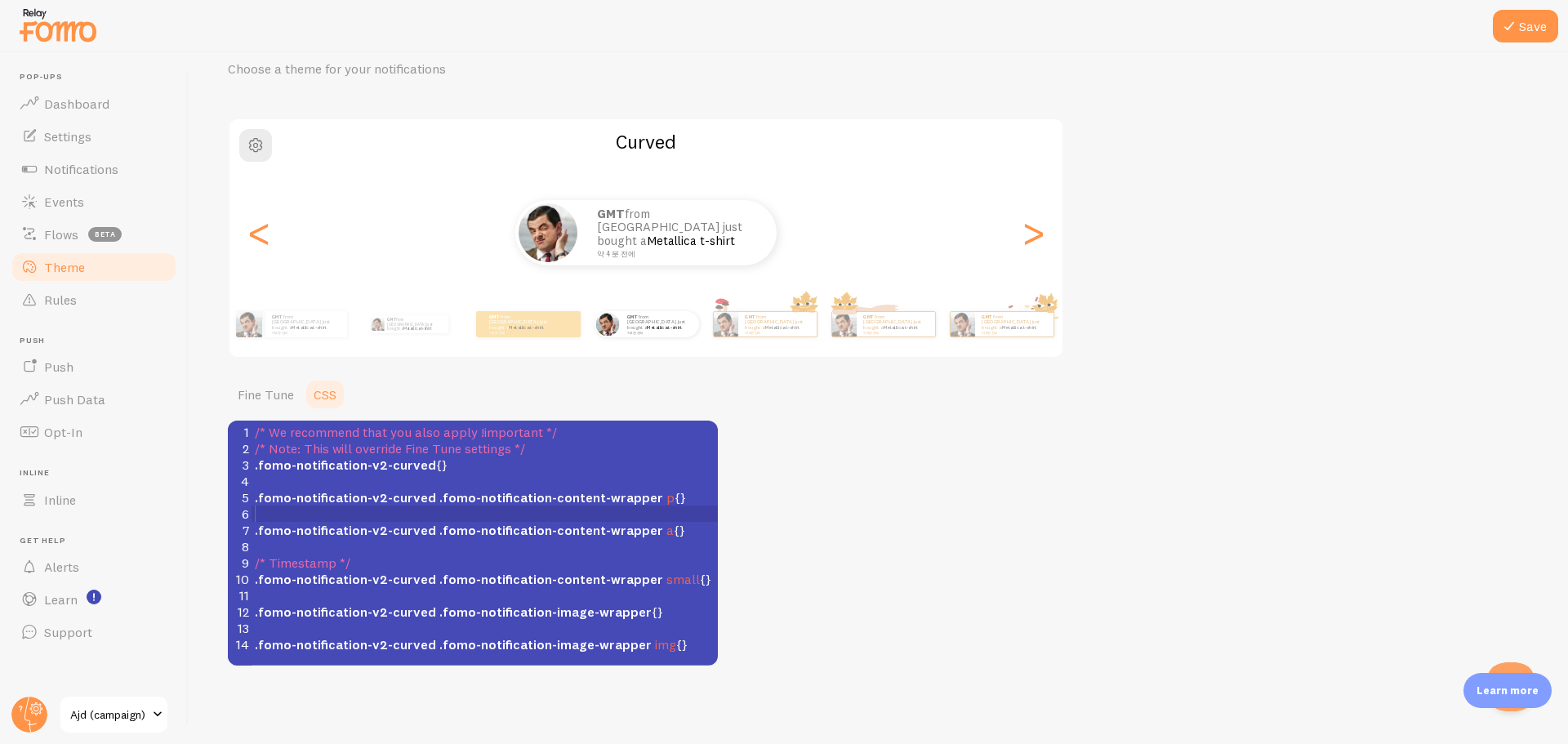
click at [1083, 436] on div "Theme Choose a theme for your notifications Curved GMT from South Korea just bo…" at bounding box center [879, 344] width 1301 height 645
click at [60, 315] on link "Rules" at bounding box center [93, 300] width 168 height 33
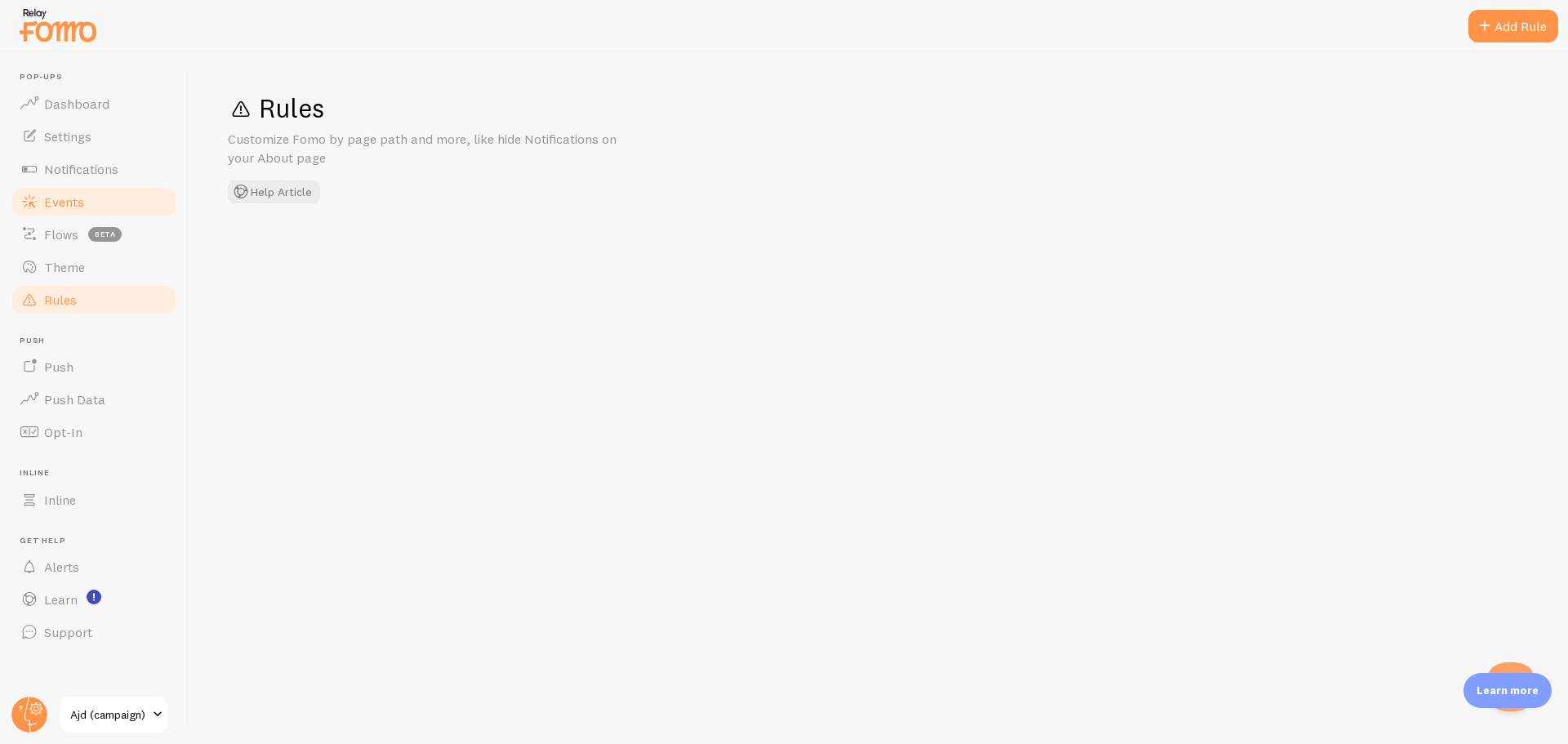
click at [80, 209] on span "Events" at bounding box center [64, 201] width 40 height 16
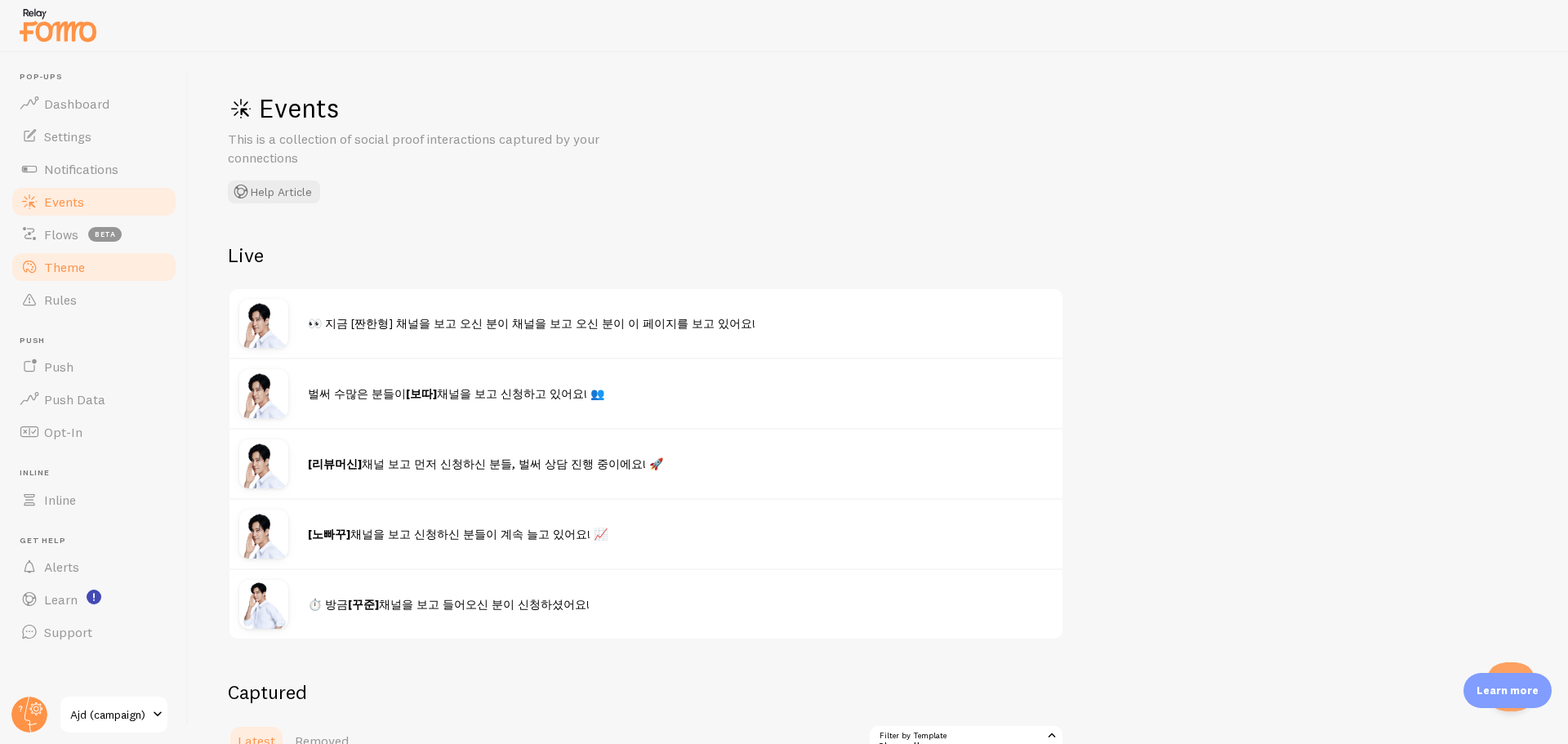
click at [69, 273] on span "Theme" at bounding box center [64, 267] width 41 height 16
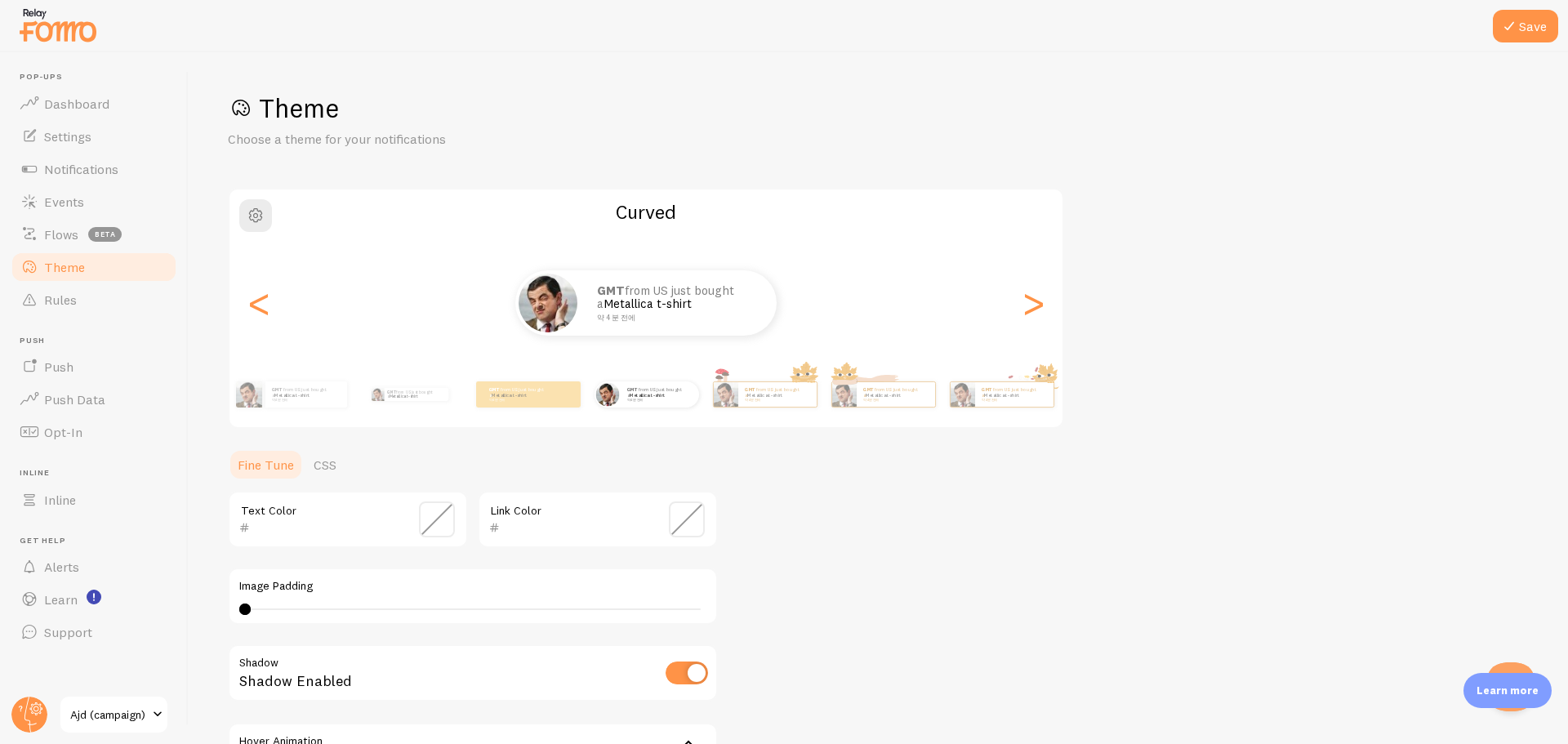
click at [69, 273] on span "Theme" at bounding box center [64, 267] width 41 height 16
click at [88, 190] on link "Events" at bounding box center [93, 202] width 168 height 33
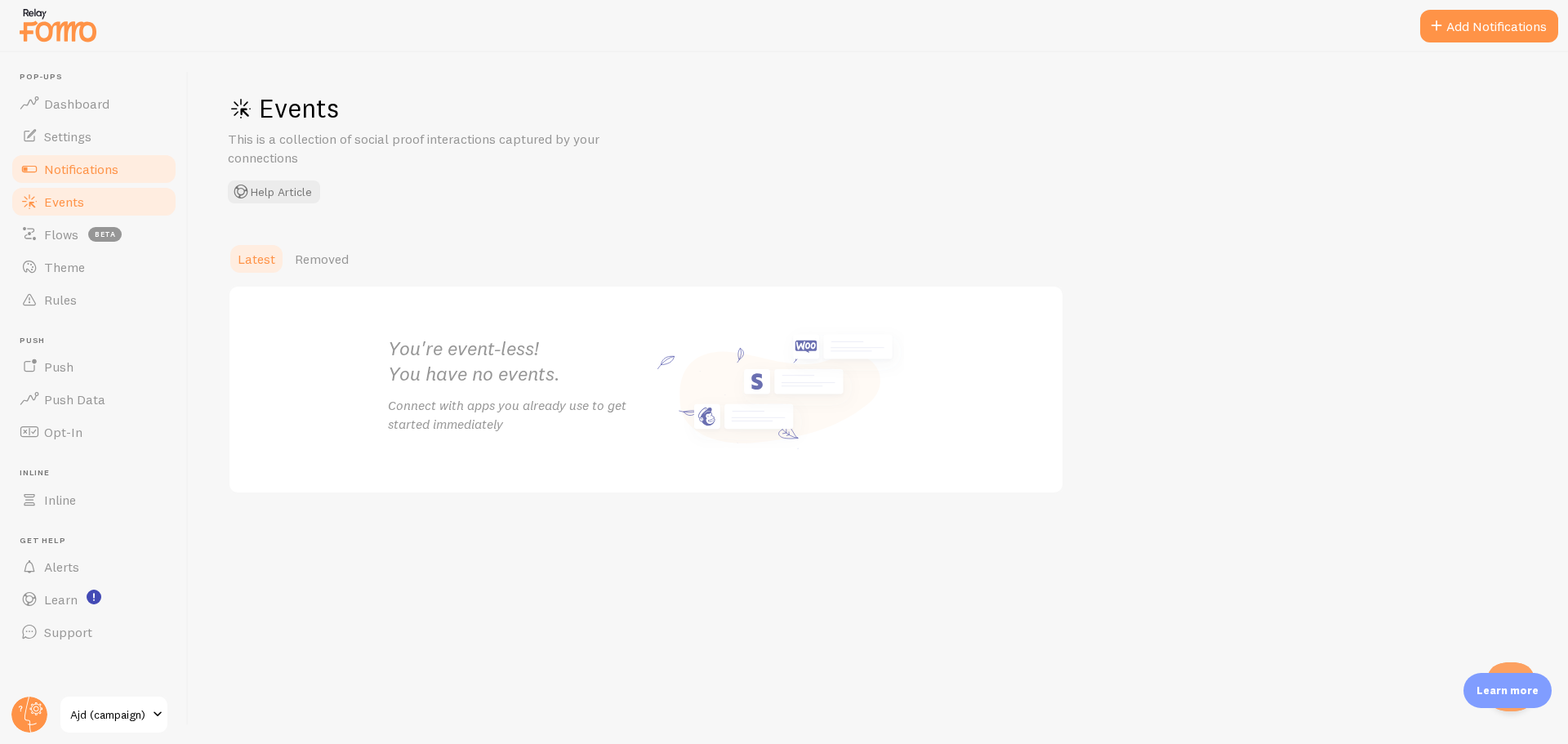
click at [92, 167] on span "Notifications" at bounding box center [81, 169] width 74 height 16
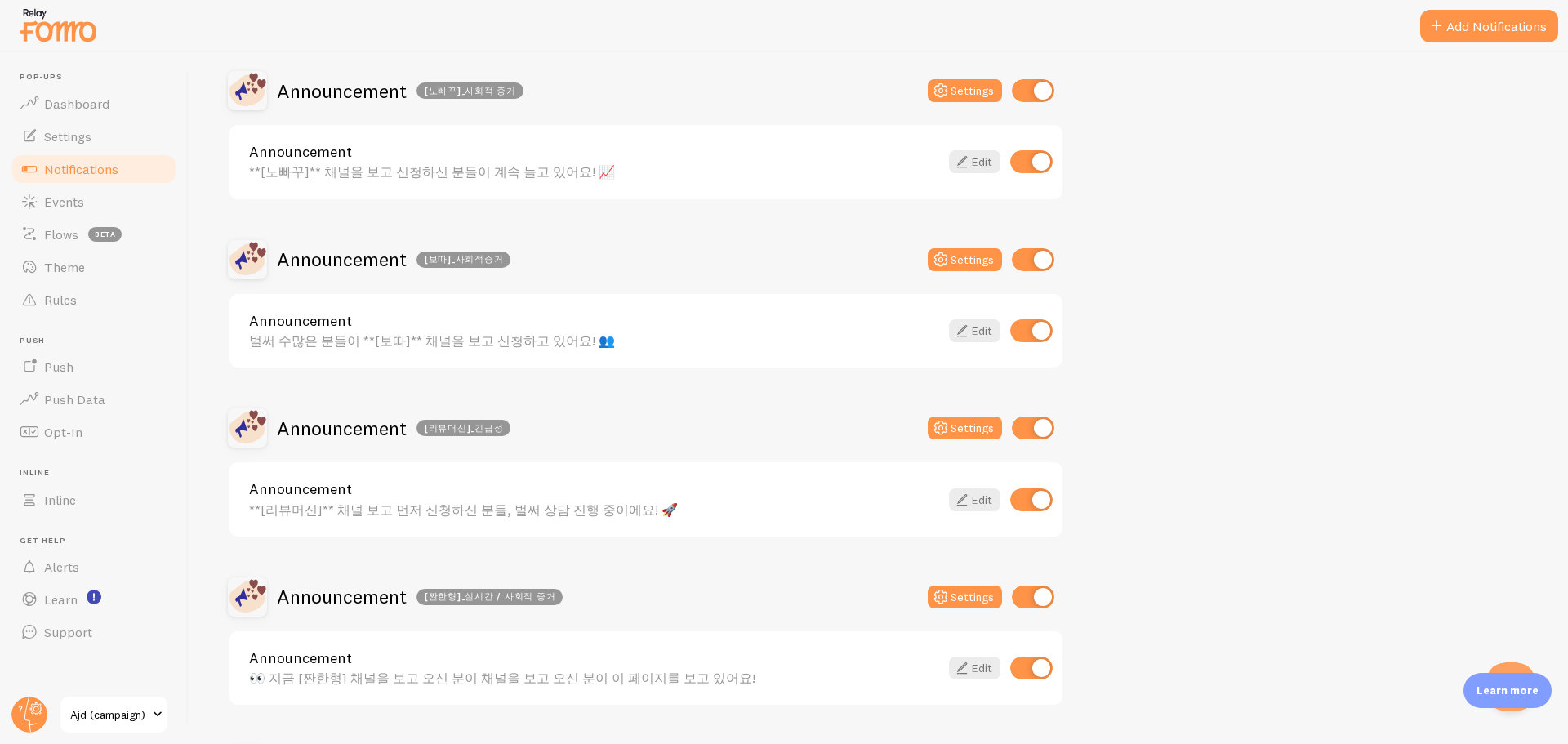
scroll to position [1062, 0]
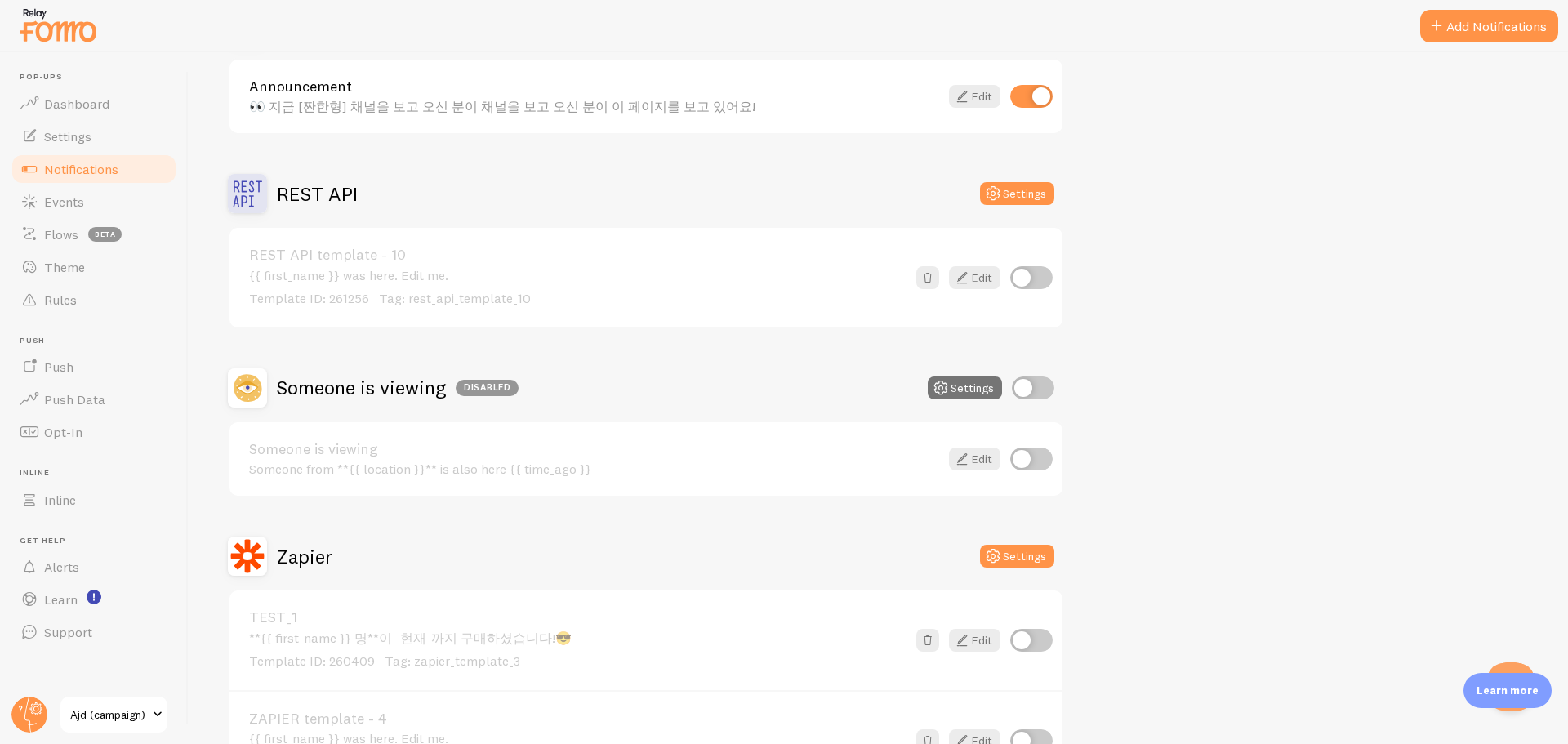
click at [376, 102] on div "👀 지금 [짠한형] 채널을 보고 오신 분이 채널을 보고 오신 분이 이 페이지를 보고 있어요!" at bounding box center [594, 105] width 690 height 15
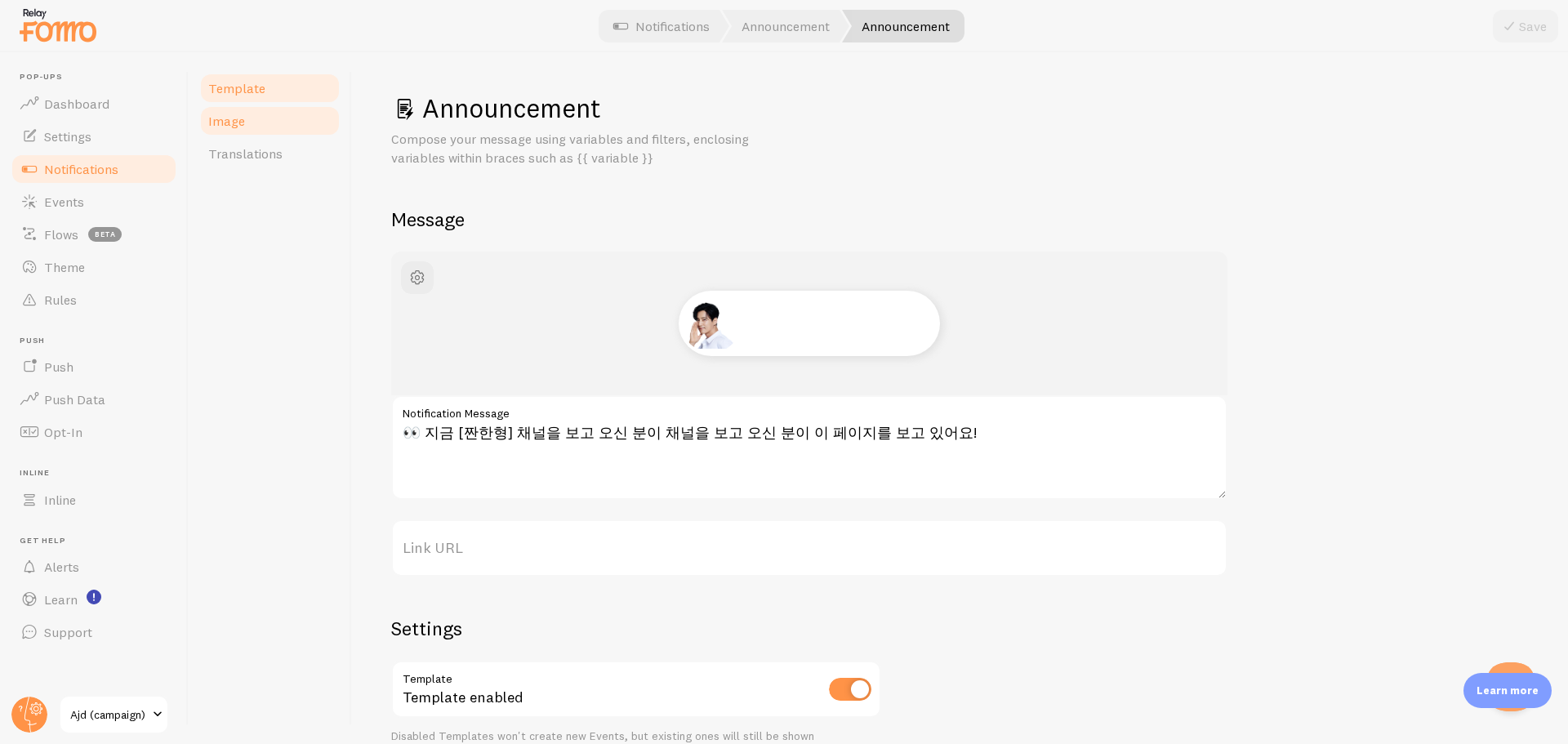
click at [289, 112] on link "Image" at bounding box center [270, 121] width 143 height 33
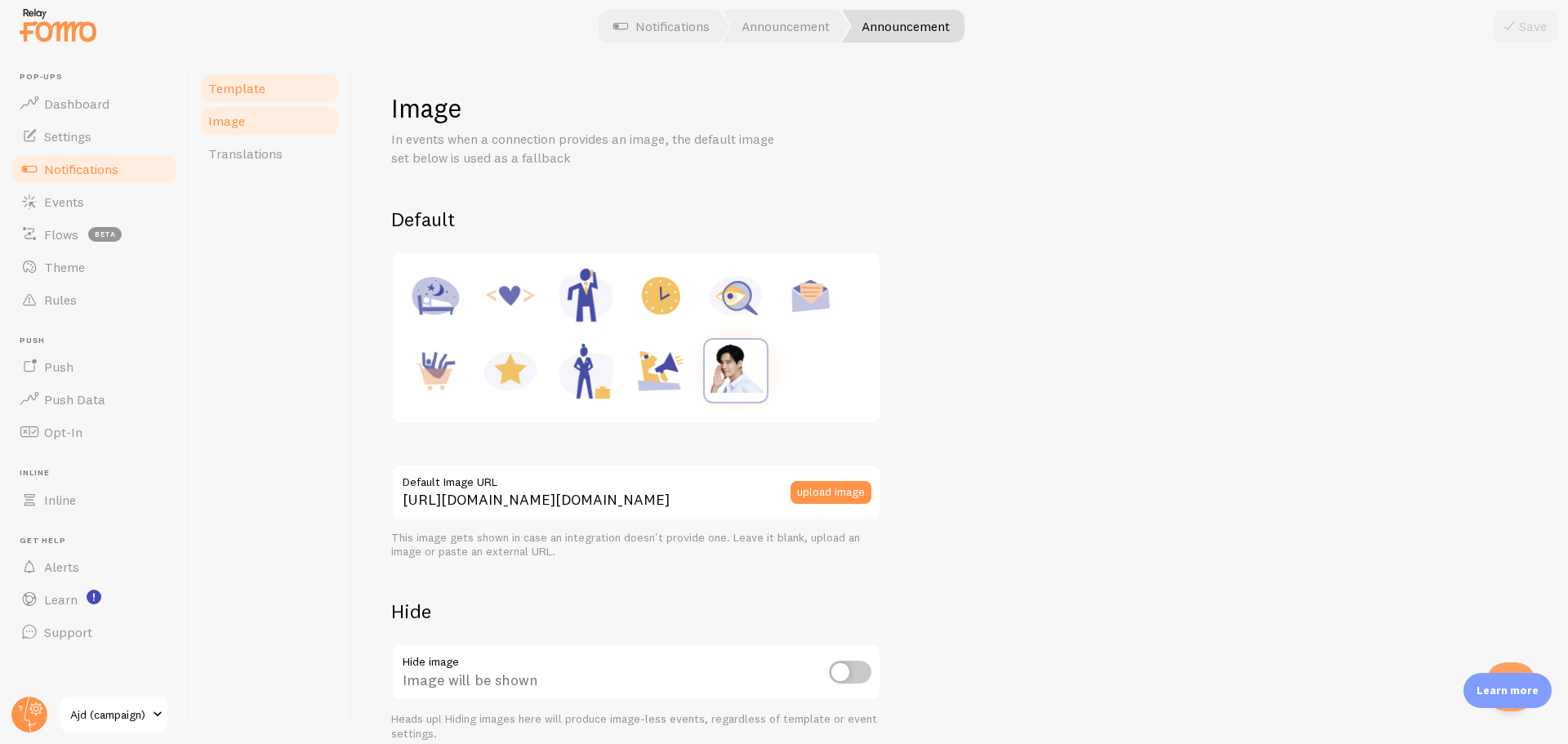
click at [278, 86] on link "Template" at bounding box center [270, 88] width 143 height 33
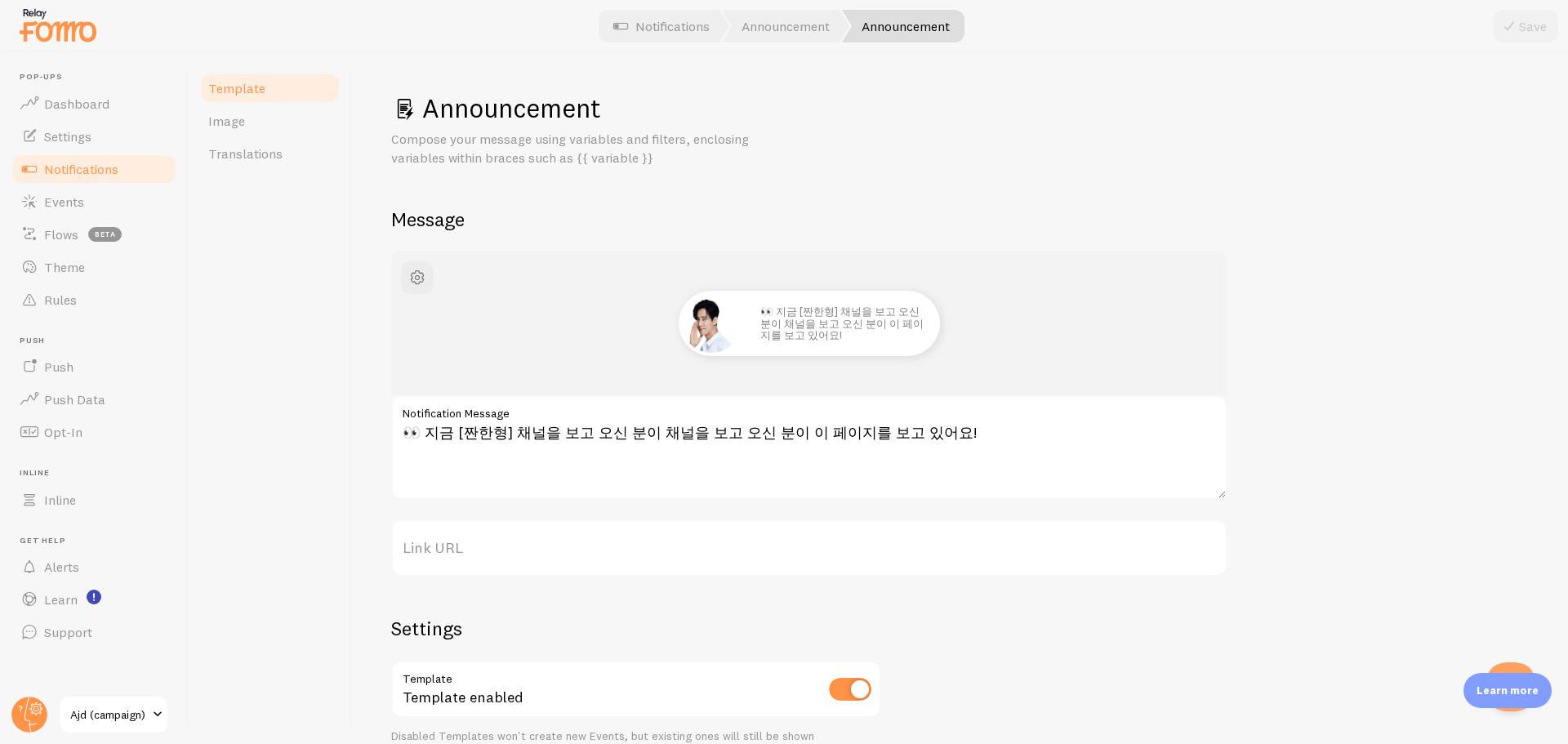
click at [279, 385] on div "Template Image Translations" at bounding box center [270, 398] width 163 height 692
click at [101, 207] on link "Events" at bounding box center [93, 202] width 168 height 33
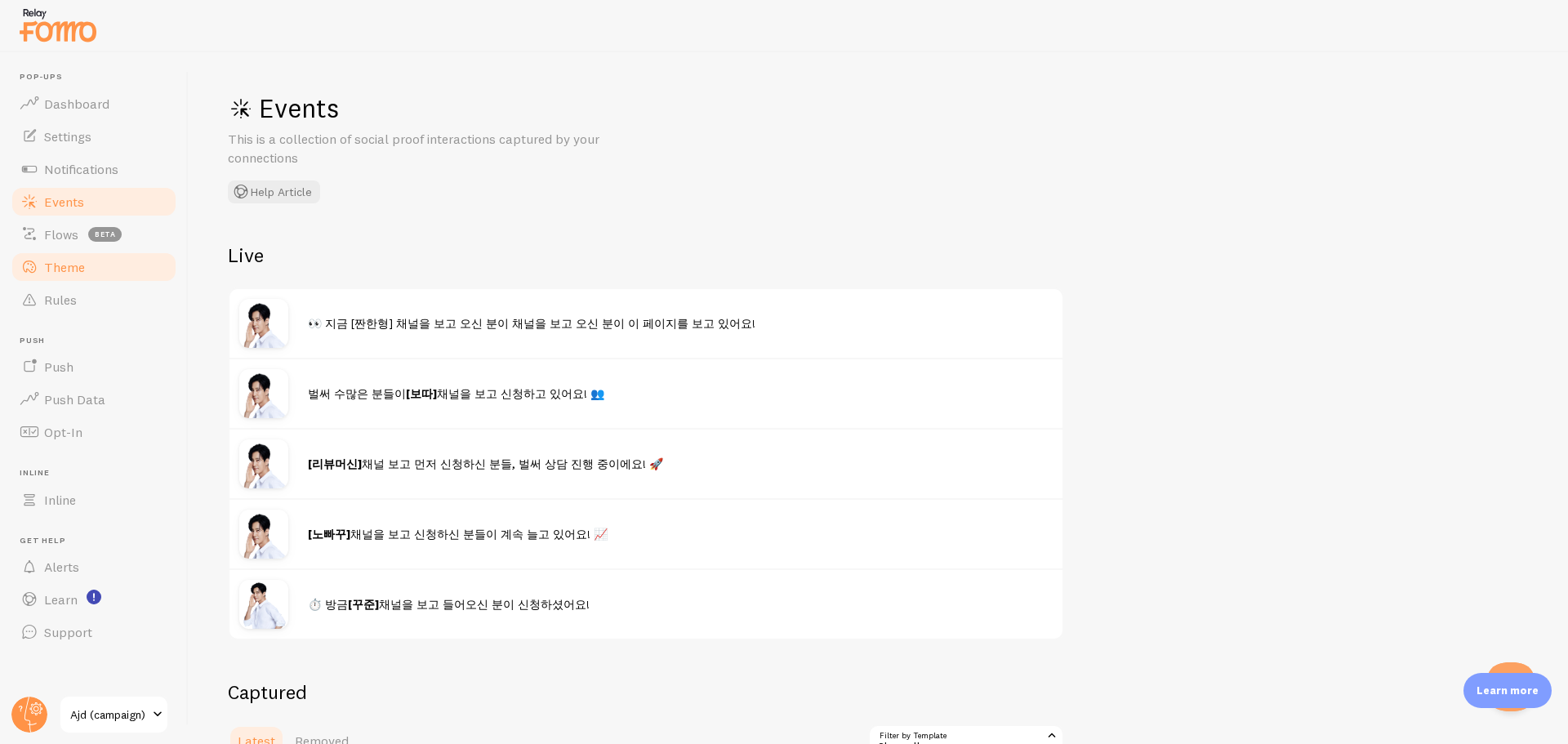
click at [85, 266] on link "Theme" at bounding box center [93, 267] width 168 height 33
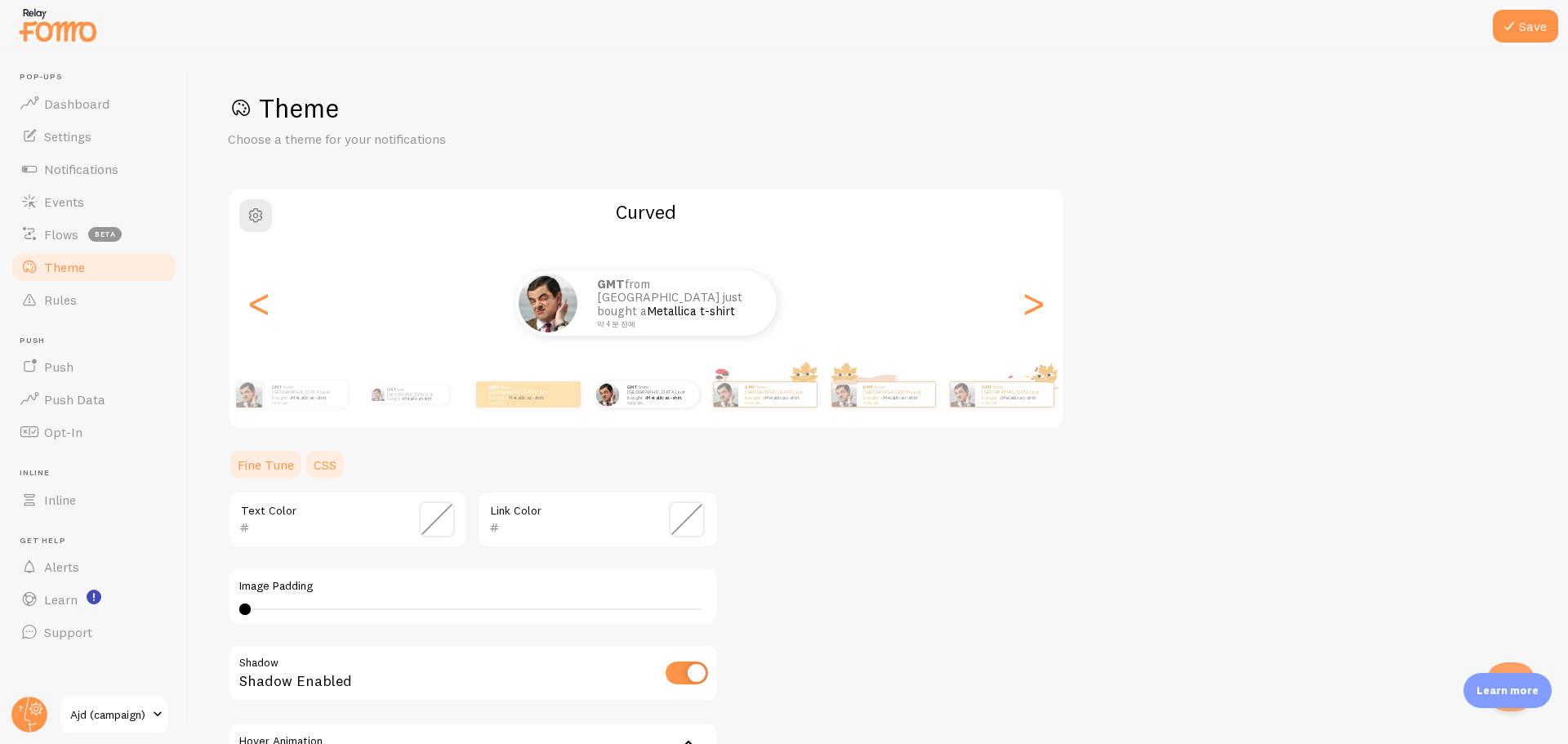
click at [325, 456] on link "CSS" at bounding box center [325, 465] width 42 height 33
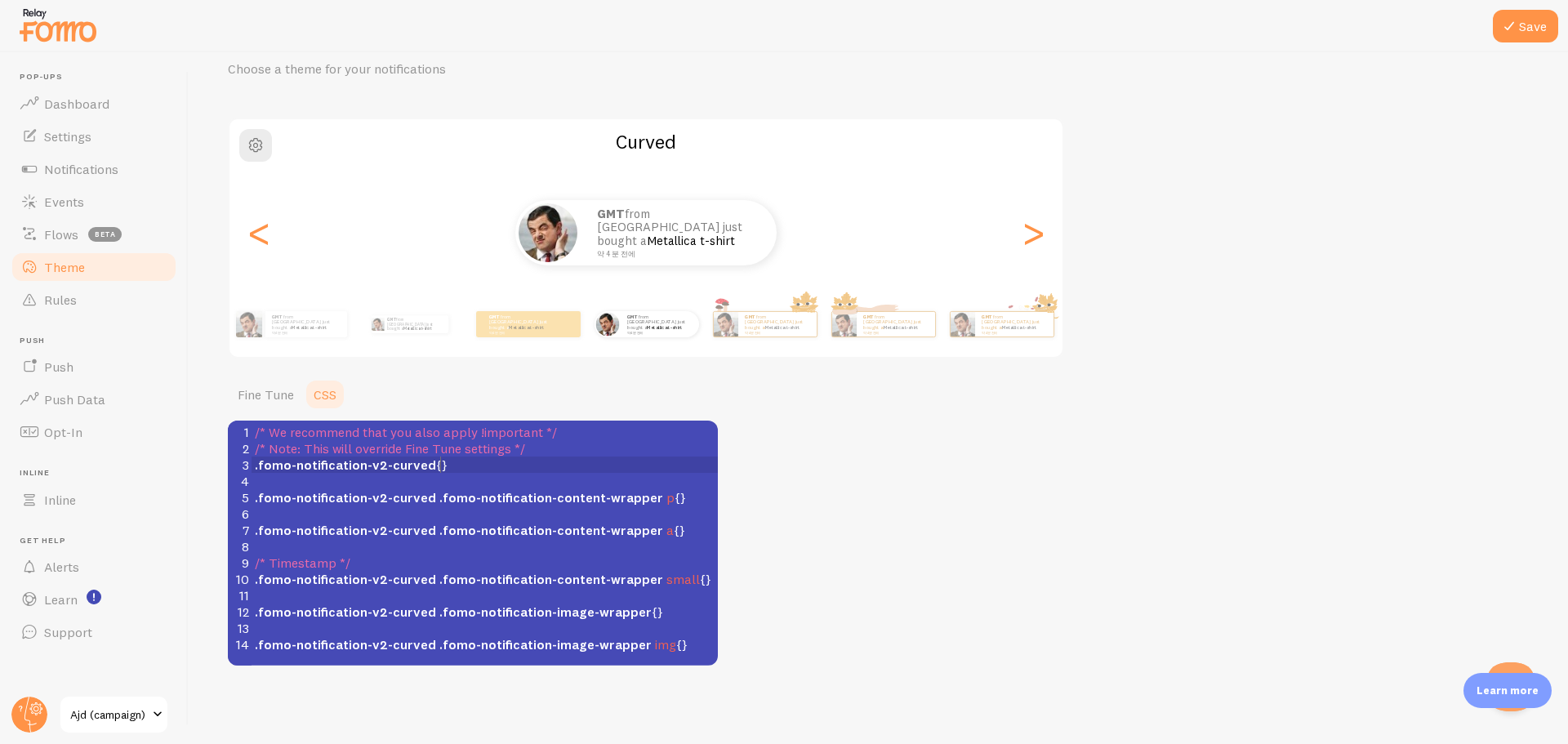
scroll to position [7, 0]
click at [482, 458] on pre ".fomo-notification-v2-curved {}" at bounding box center [491, 465] width 479 height 16
type textarea "/* We recommend that you also apply !important */ /* Note: This will override F…"
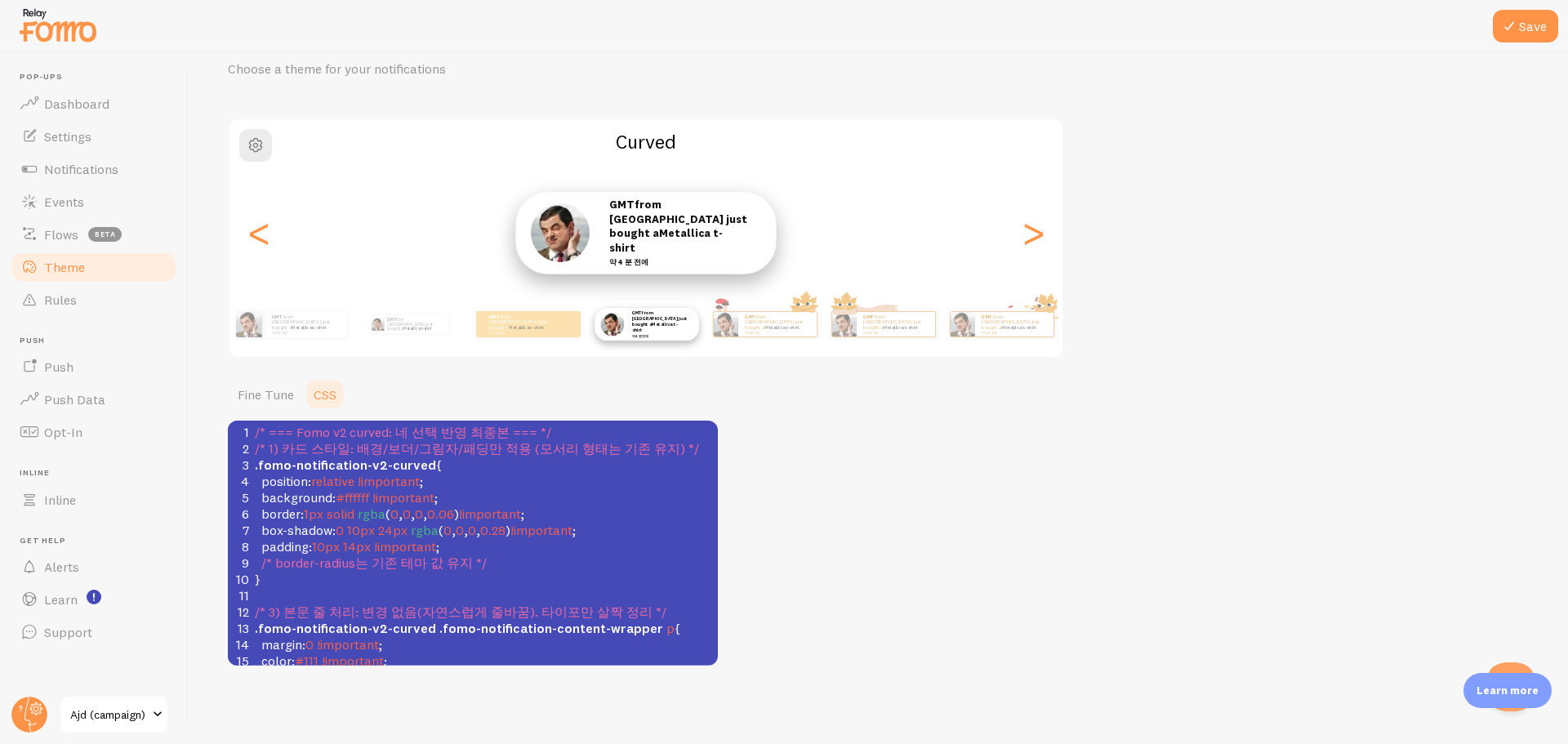
scroll to position [334, 0]
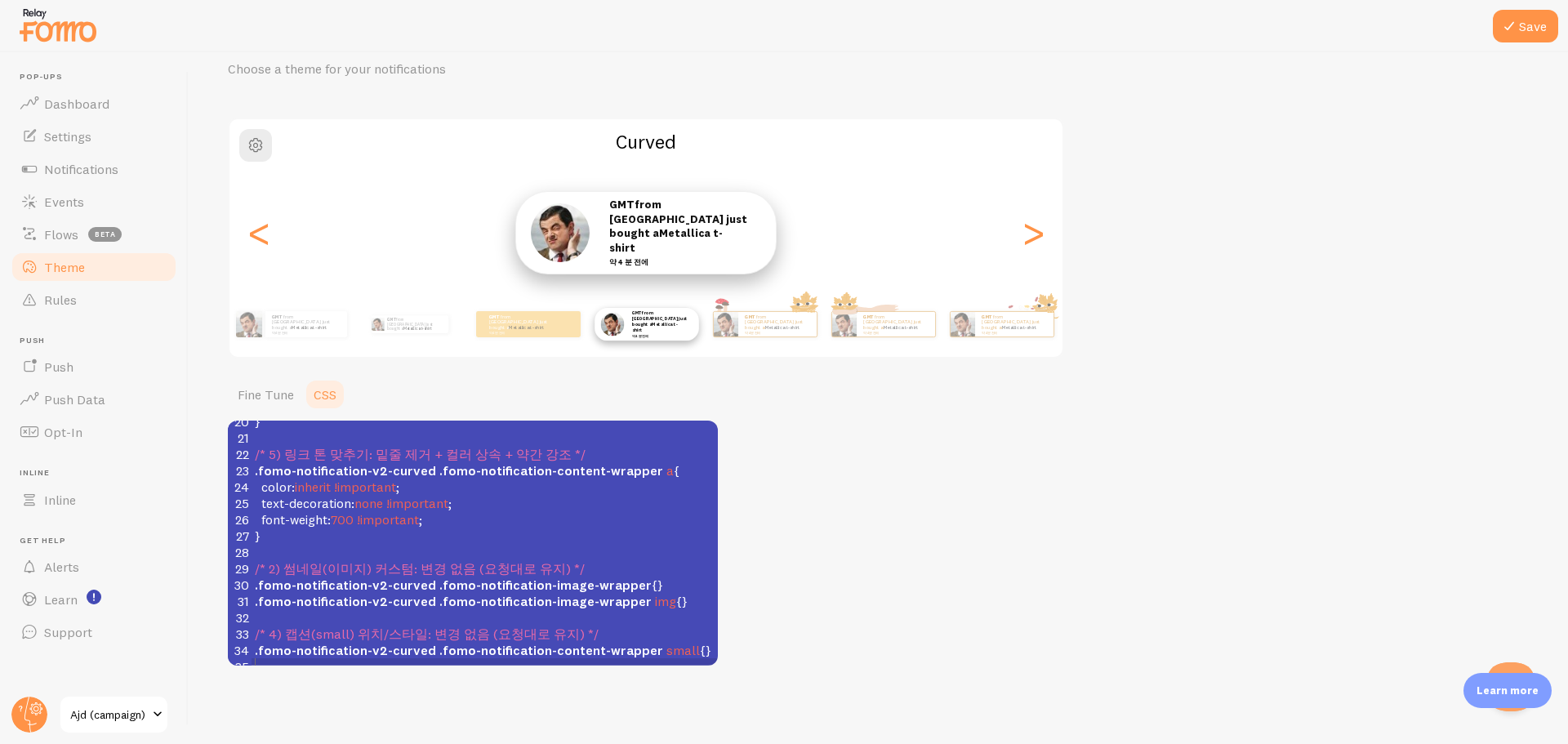
click at [952, 488] on div "Theme Choose a theme for your notifications Curved GMT from South Korea just bo…" at bounding box center [879, 344] width 1301 height 645
click at [1521, 24] on button "Save" at bounding box center [1526, 26] width 66 height 33
click at [85, 169] on span "Notifications" at bounding box center [81, 169] width 74 height 16
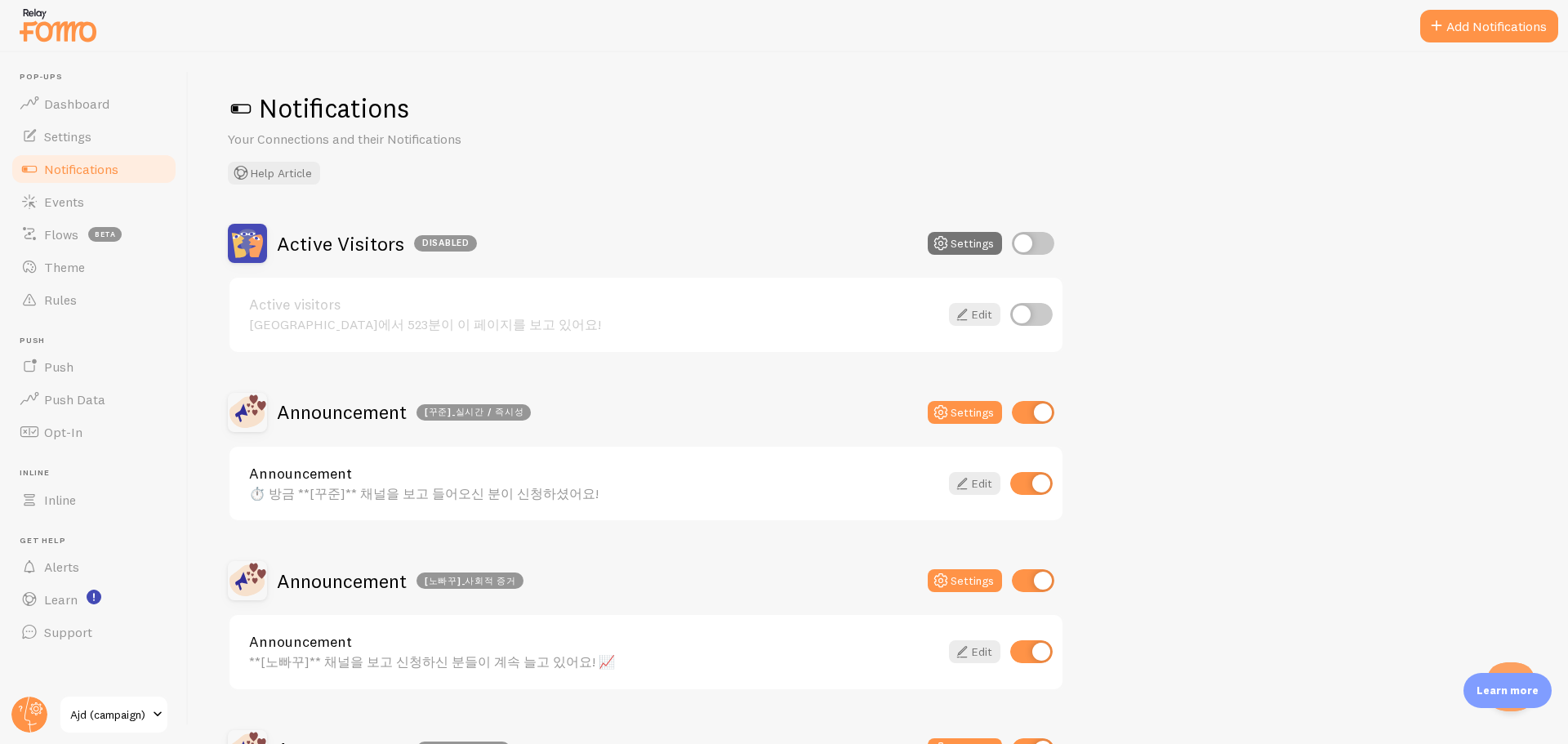
click at [360, 480] on link "Announcement" at bounding box center [594, 474] width 690 height 15
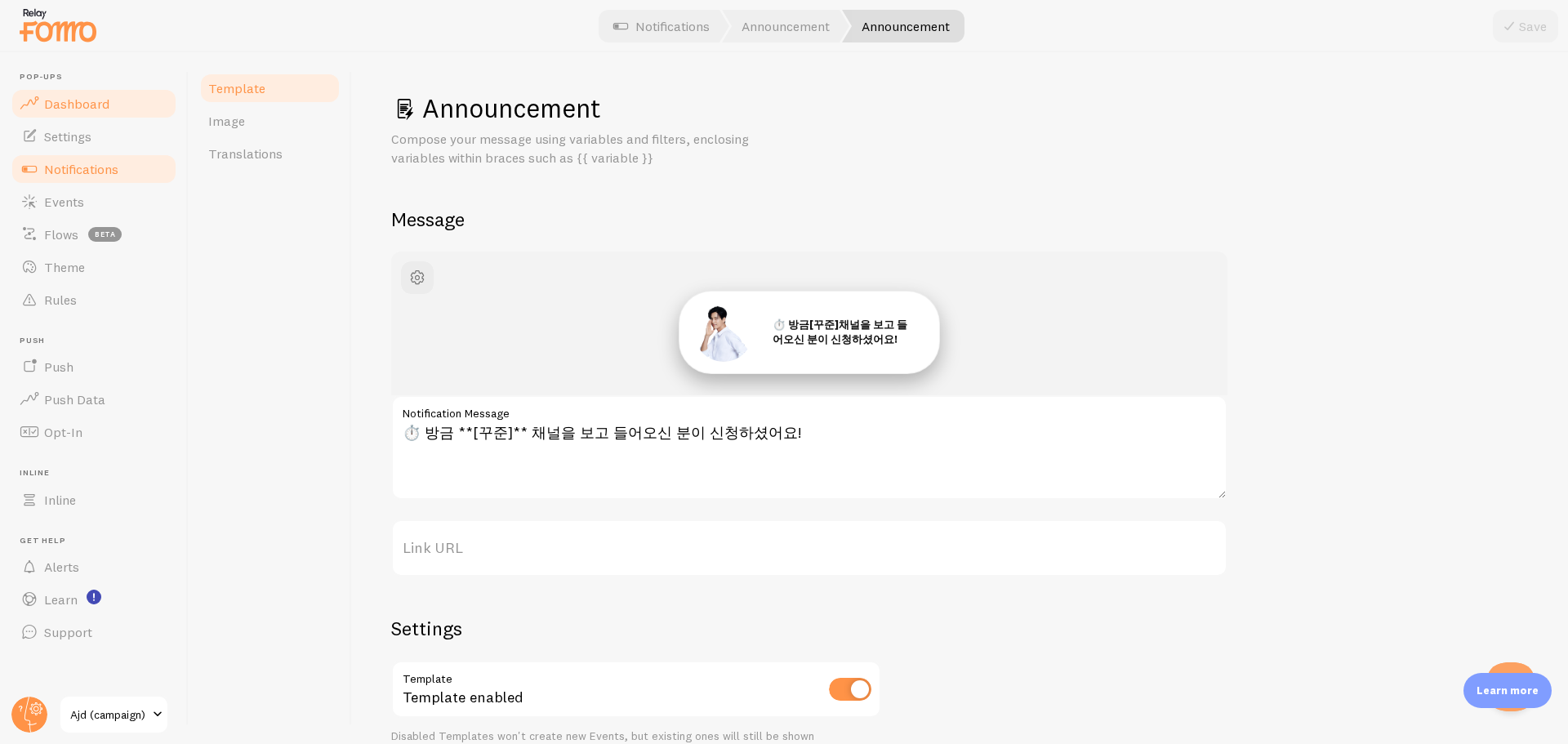
click at [104, 110] on span "Dashboard" at bounding box center [77, 104] width 66 height 16
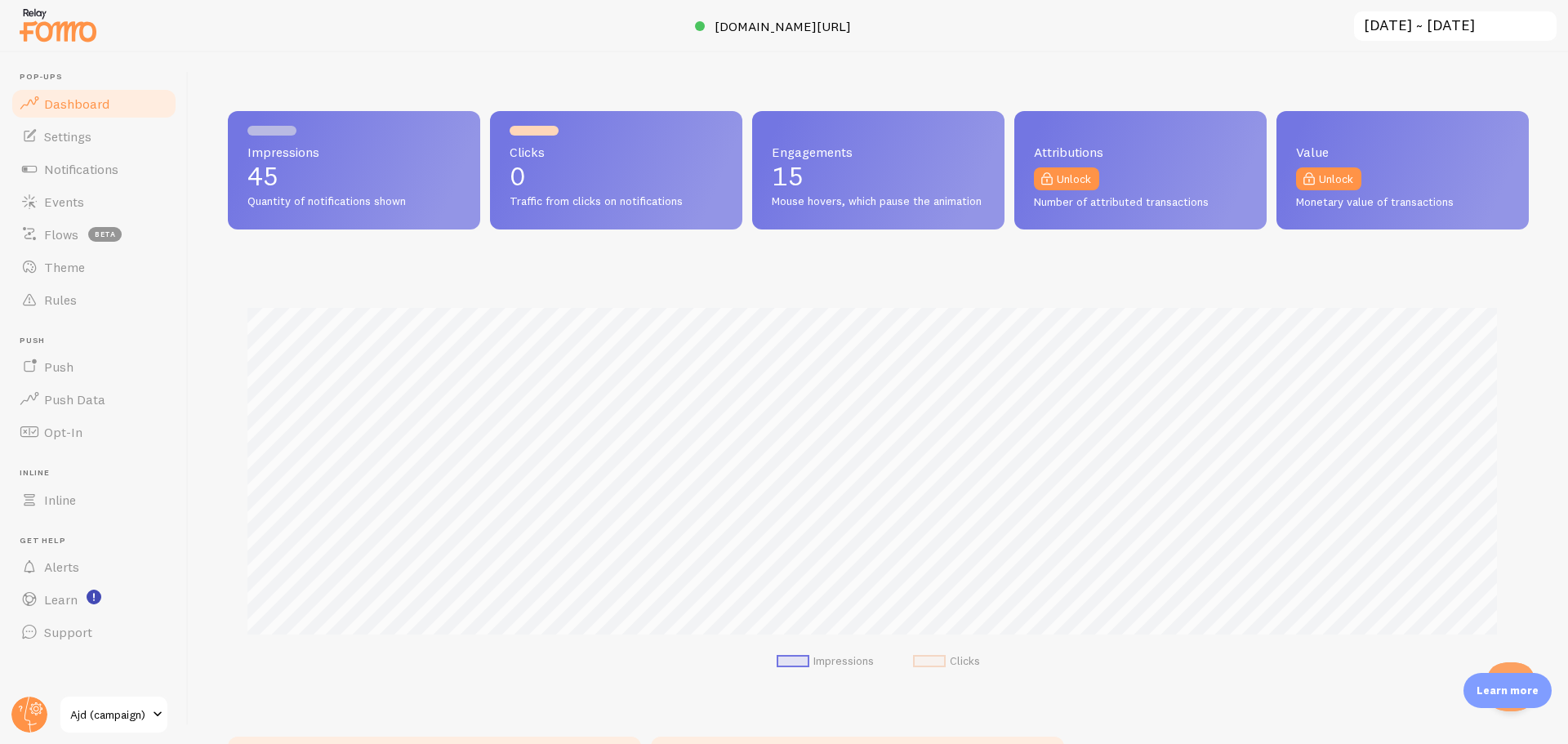
scroll to position [429, 1289]
click at [66, 34] on img at bounding box center [58, 25] width 82 height 41
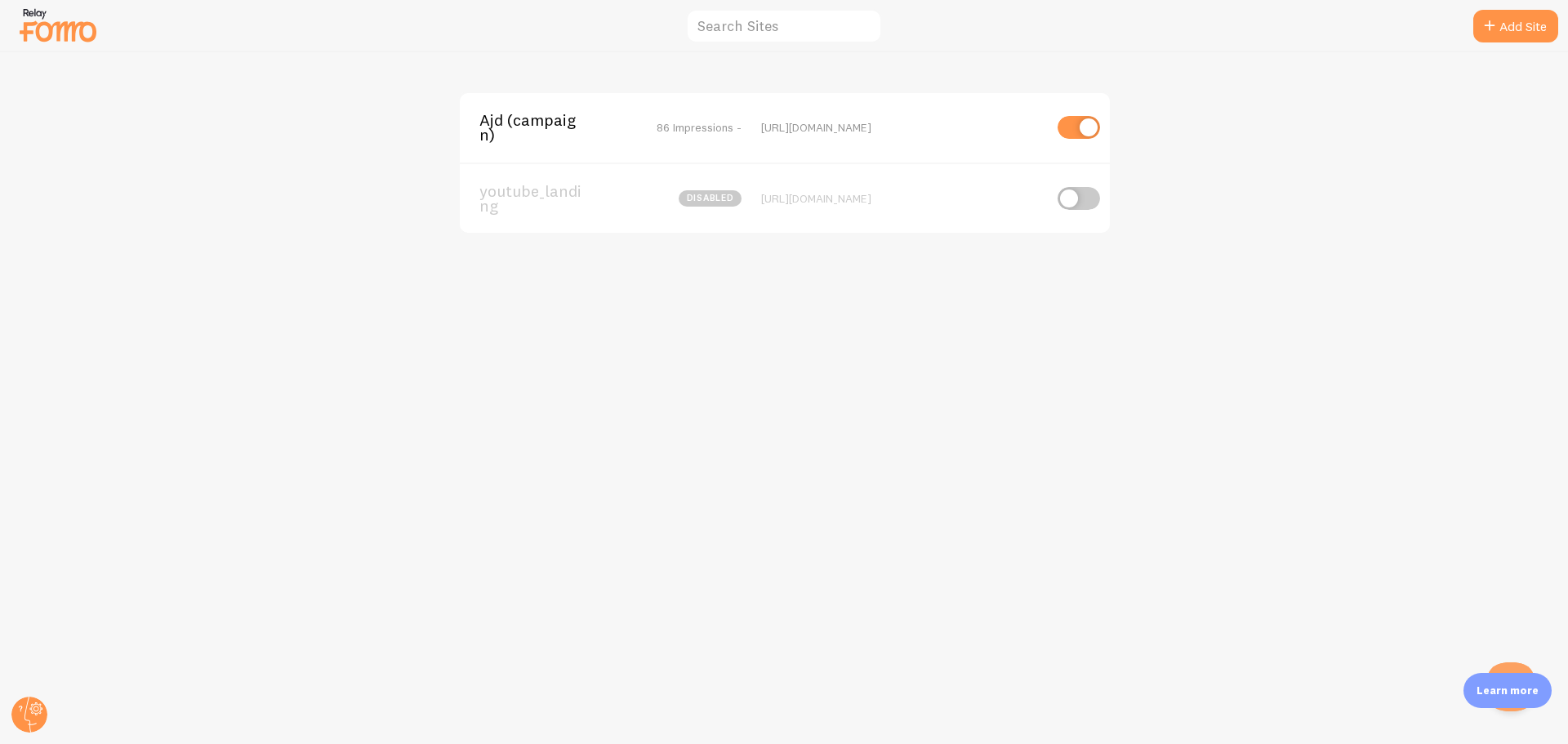
click at [526, 131] on span "Ajd (campaign)" at bounding box center [545, 127] width 131 height 30
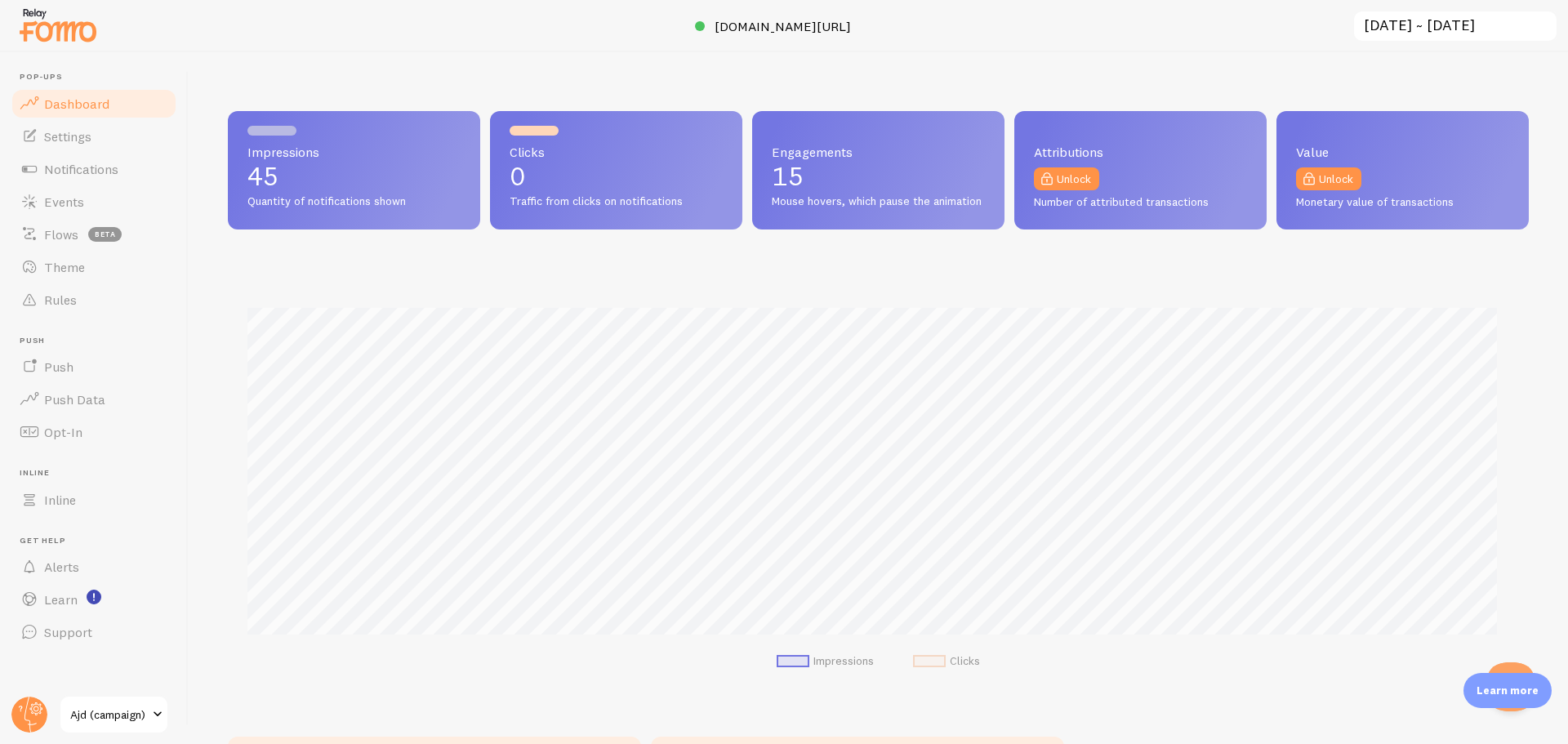
scroll to position [429, 1289]
click at [61, 140] on span "Settings" at bounding box center [67, 136] width 48 height 16
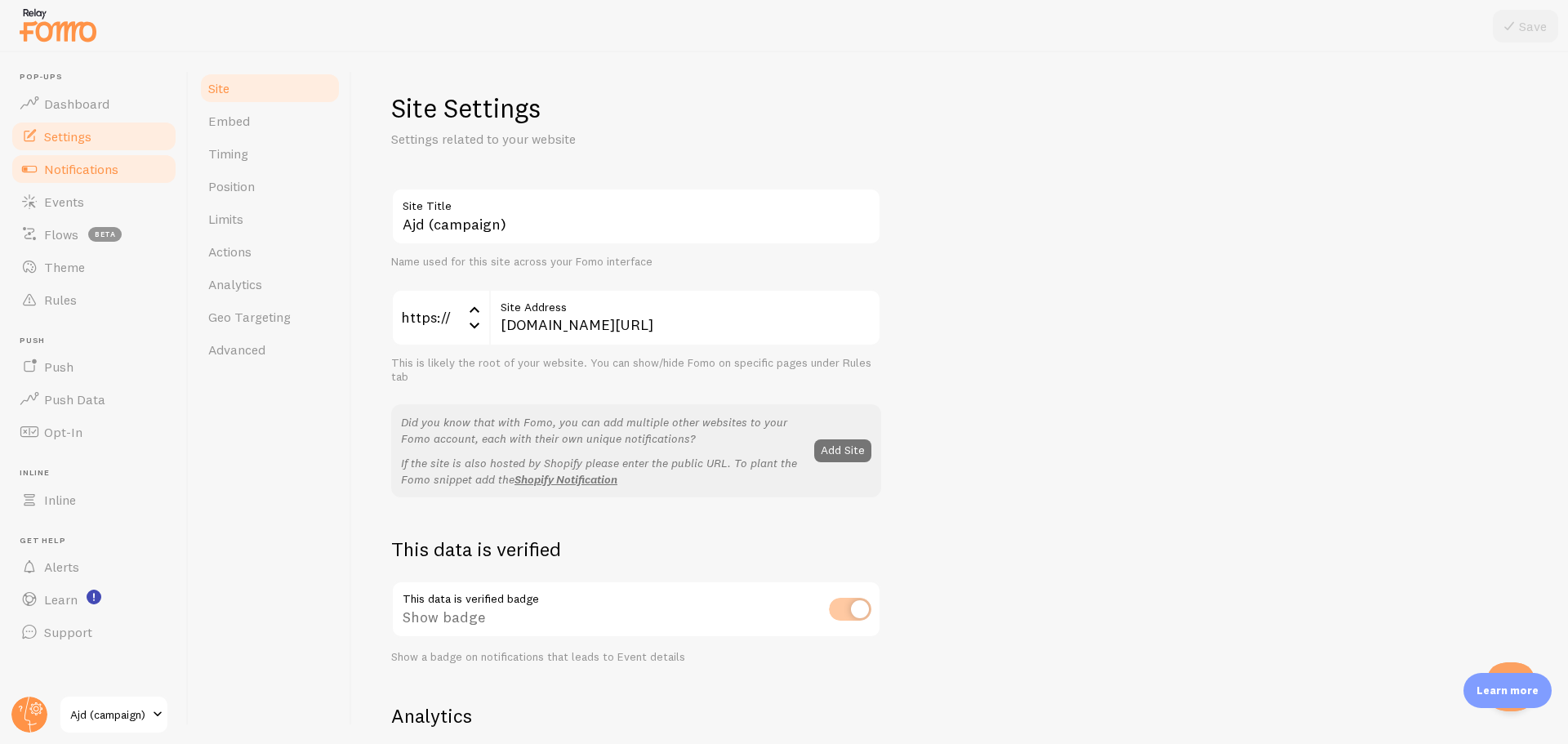
click at [50, 174] on span "Notifications" at bounding box center [81, 169] width 74 height 16
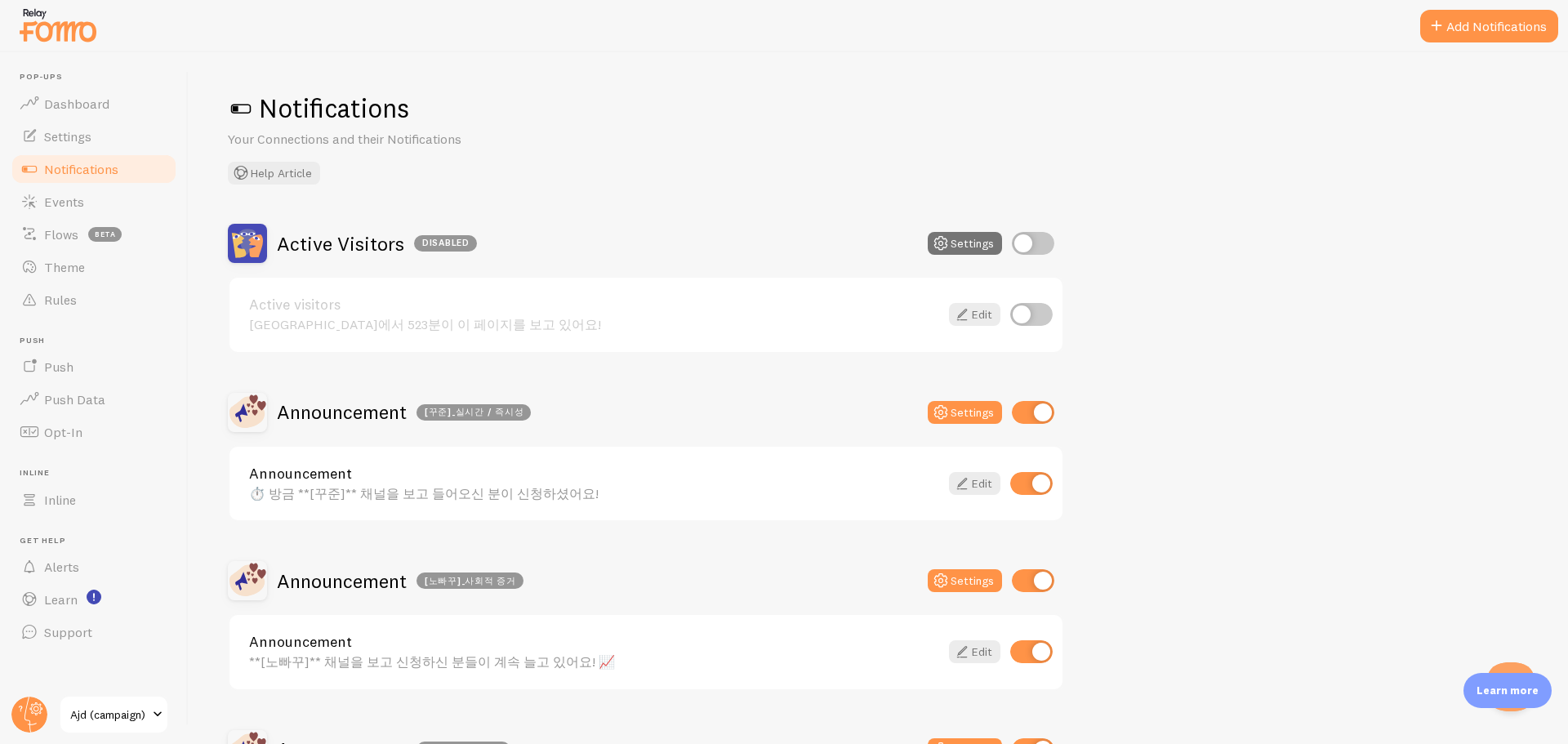
click at [67, 161] on span "Notifications" at bounding box center [81, 169] width 74 height 16
drag, startPoint x: 20, startPoint y: 44, endPoint x: 1508, endPoint y: 694, distance: 1623.8
click at [1508, 694] on p "Learn more" at bounding box center [1508, 690] width 62 height 16
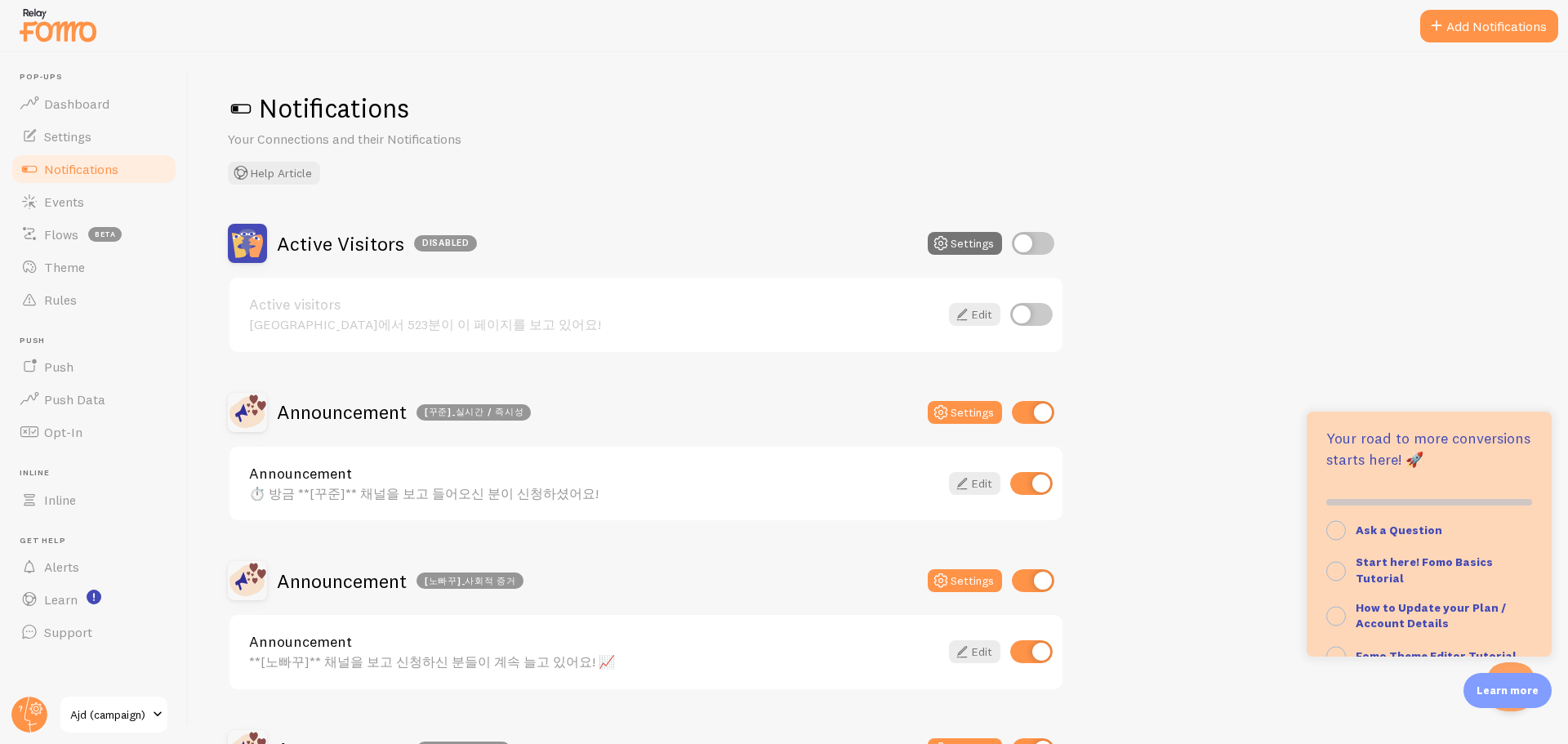
click at [1508, 694] on p "Learn more" at bounding box center [1508, 690] width 62 height 16
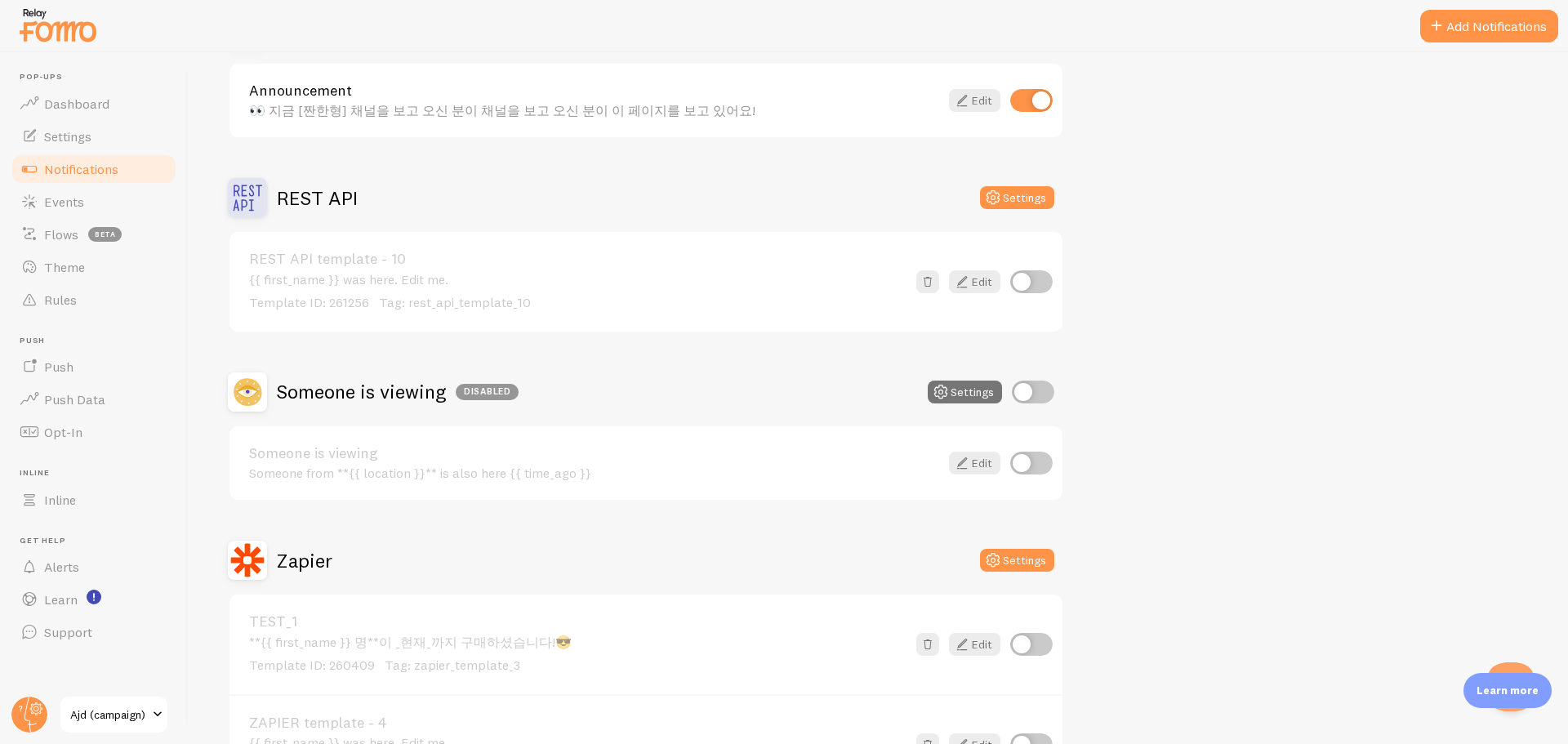
scroll to position [1062, 0]
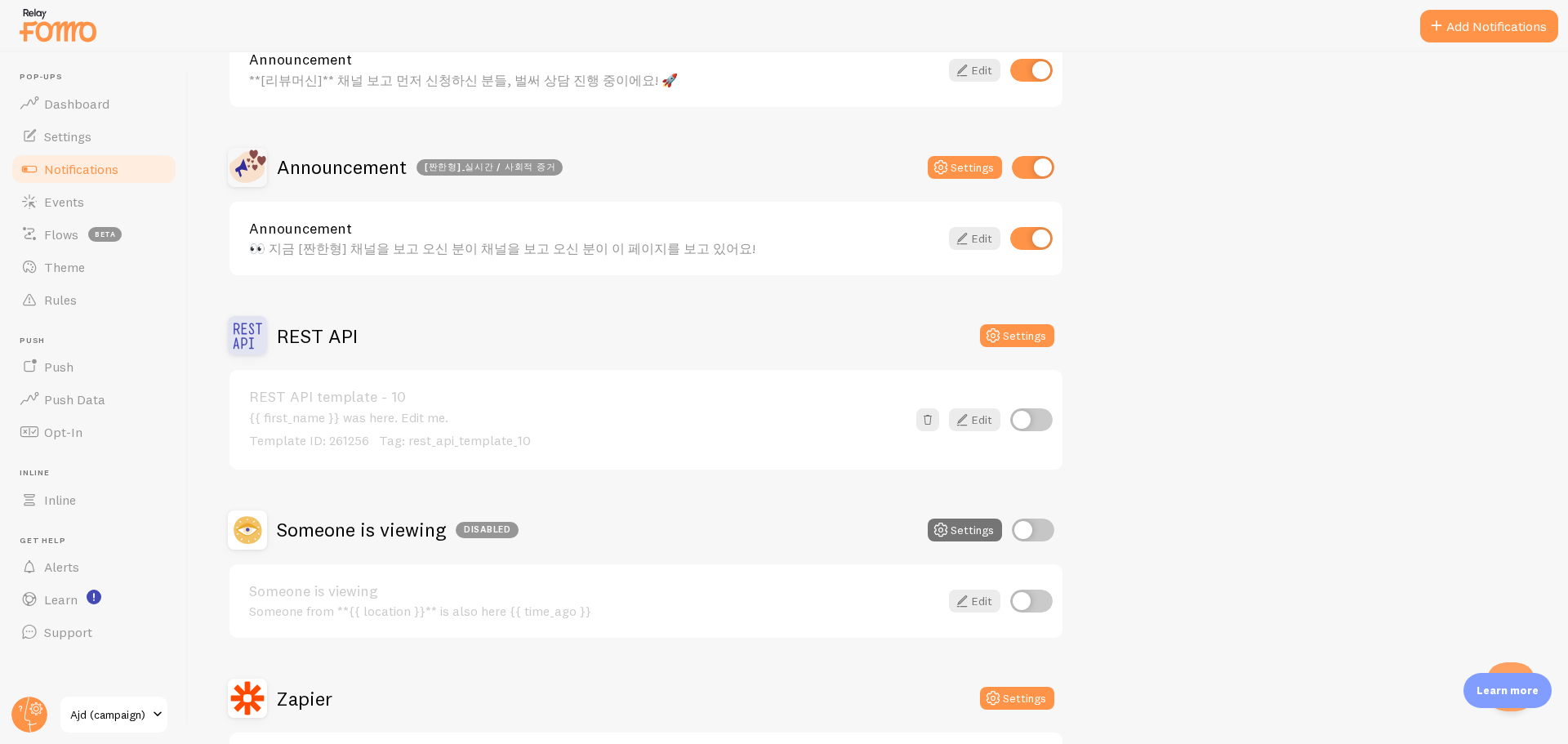
scroll to position [817, 0]
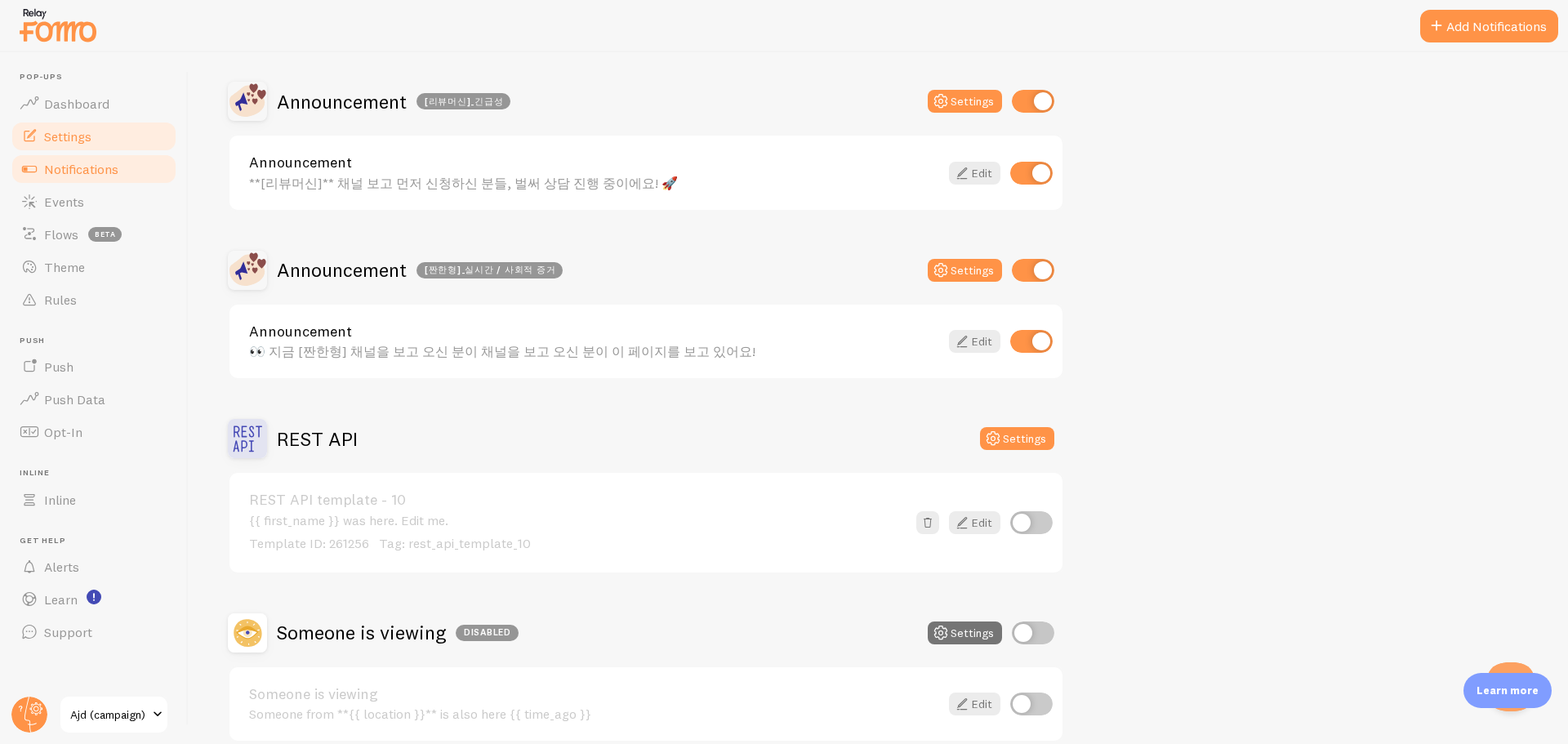
click at [112, 136] on link "Settings" at bounding box center [93, 137] width 168 height 33
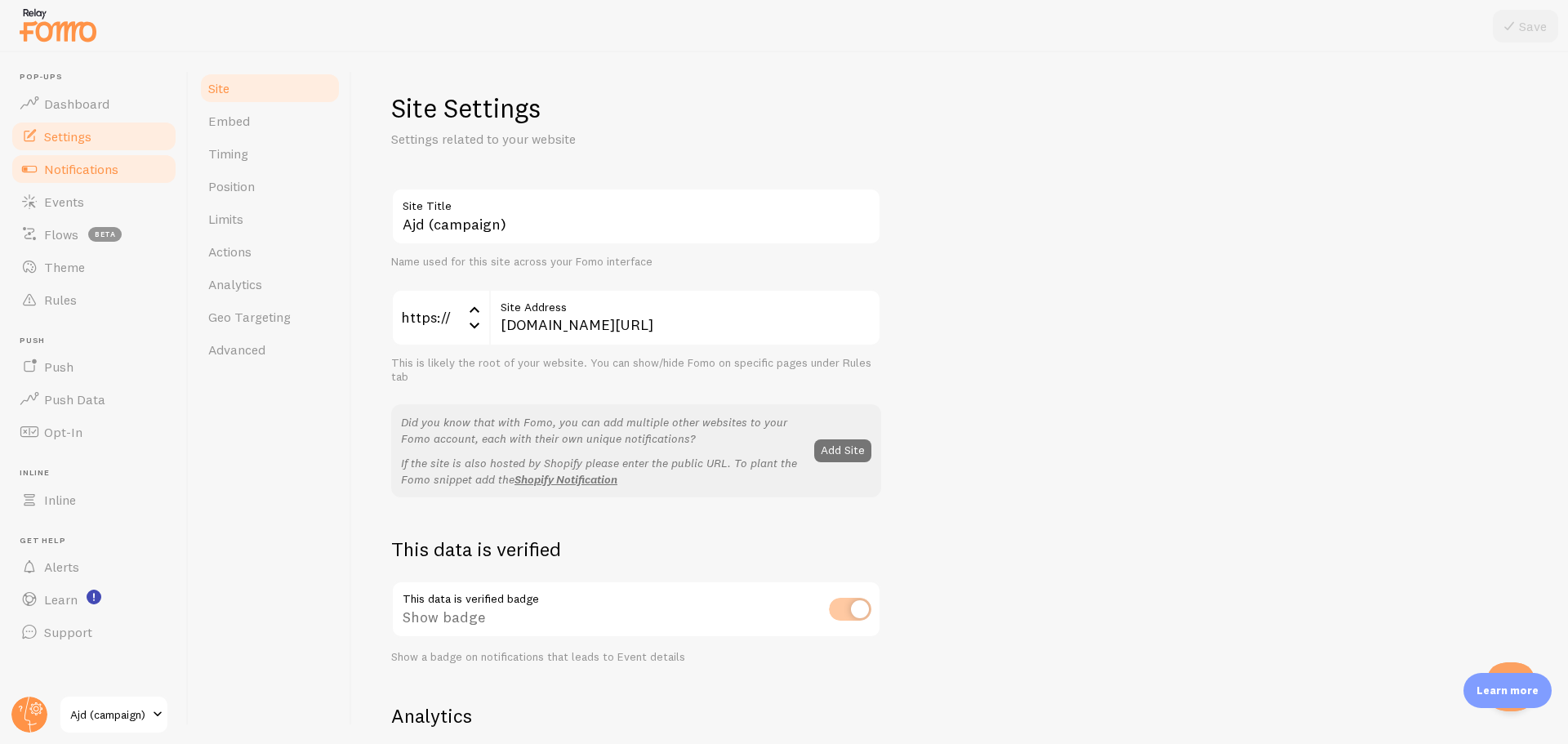
click at [98, 167] on span "Notifications" at bounding box center [81, 169] width 74 height 16
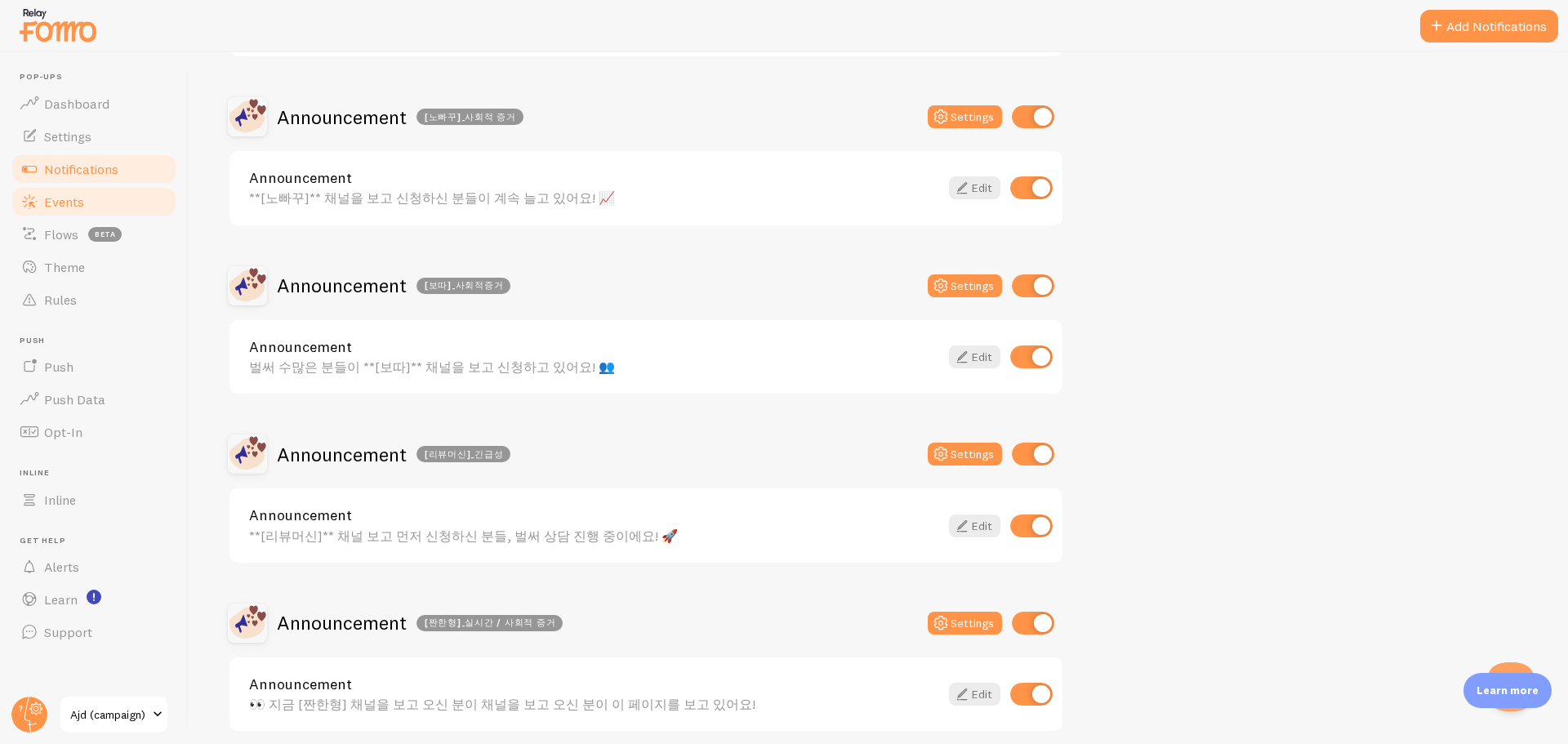
scroll to position [490, 0]
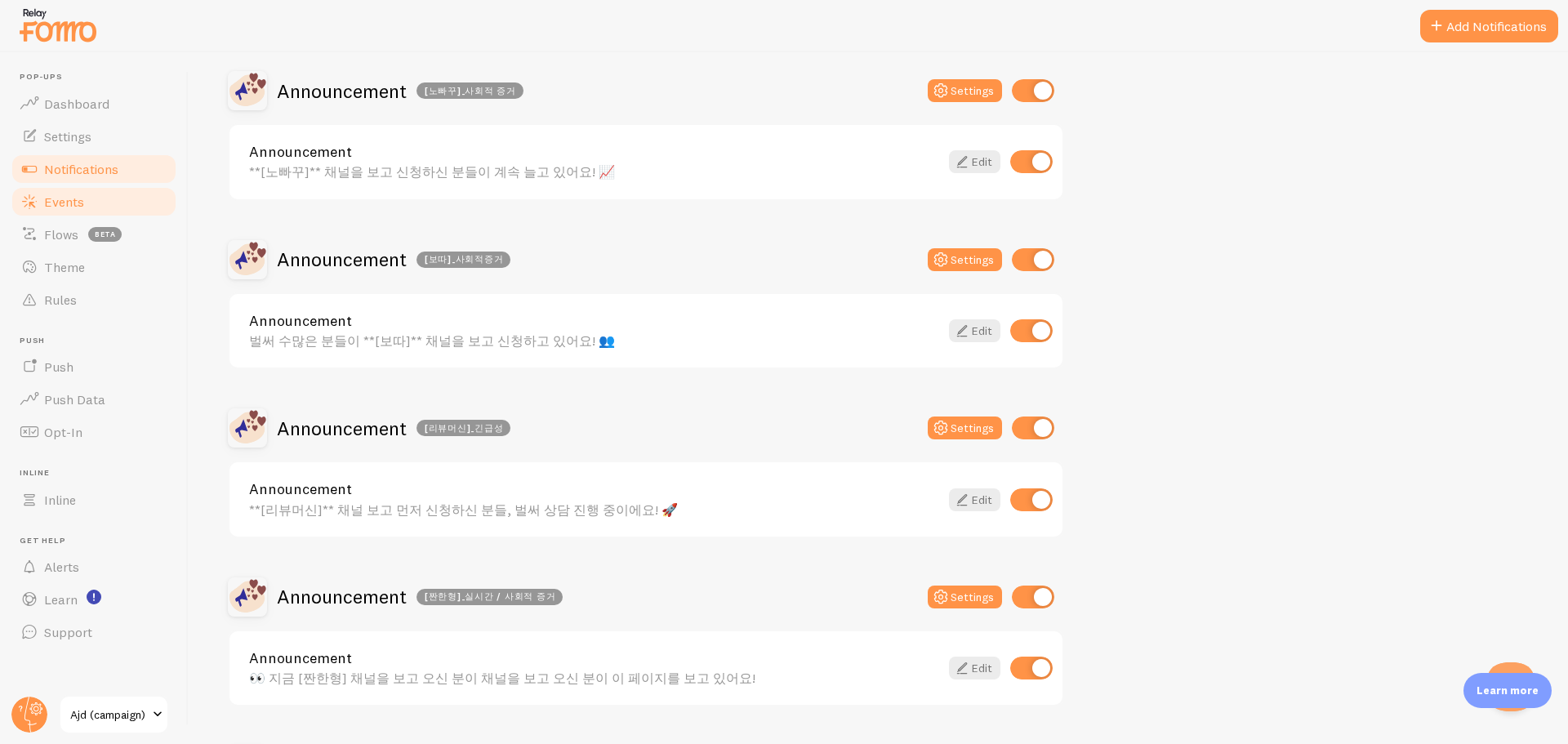
click at [110, 194] on link "Events" at bounding box center [93, 202] width 168 height 33
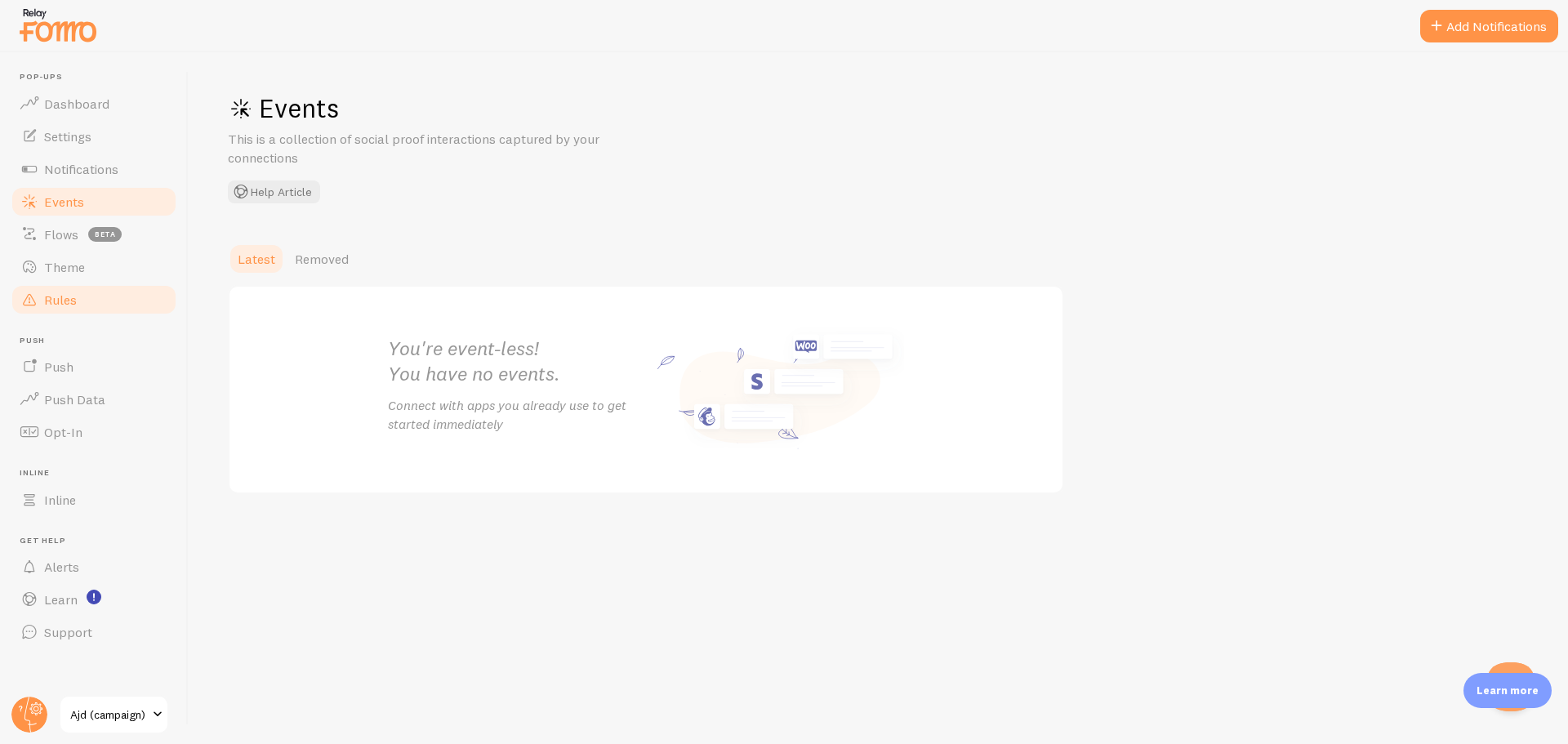
drag, startPoint x: 66, startPoint y: 276, endPoint x: 73, endPoint y: 301, distance: 26.0
click at [67, 276] on link "Theme" at bounding box center [93, 267] width 168 height 33
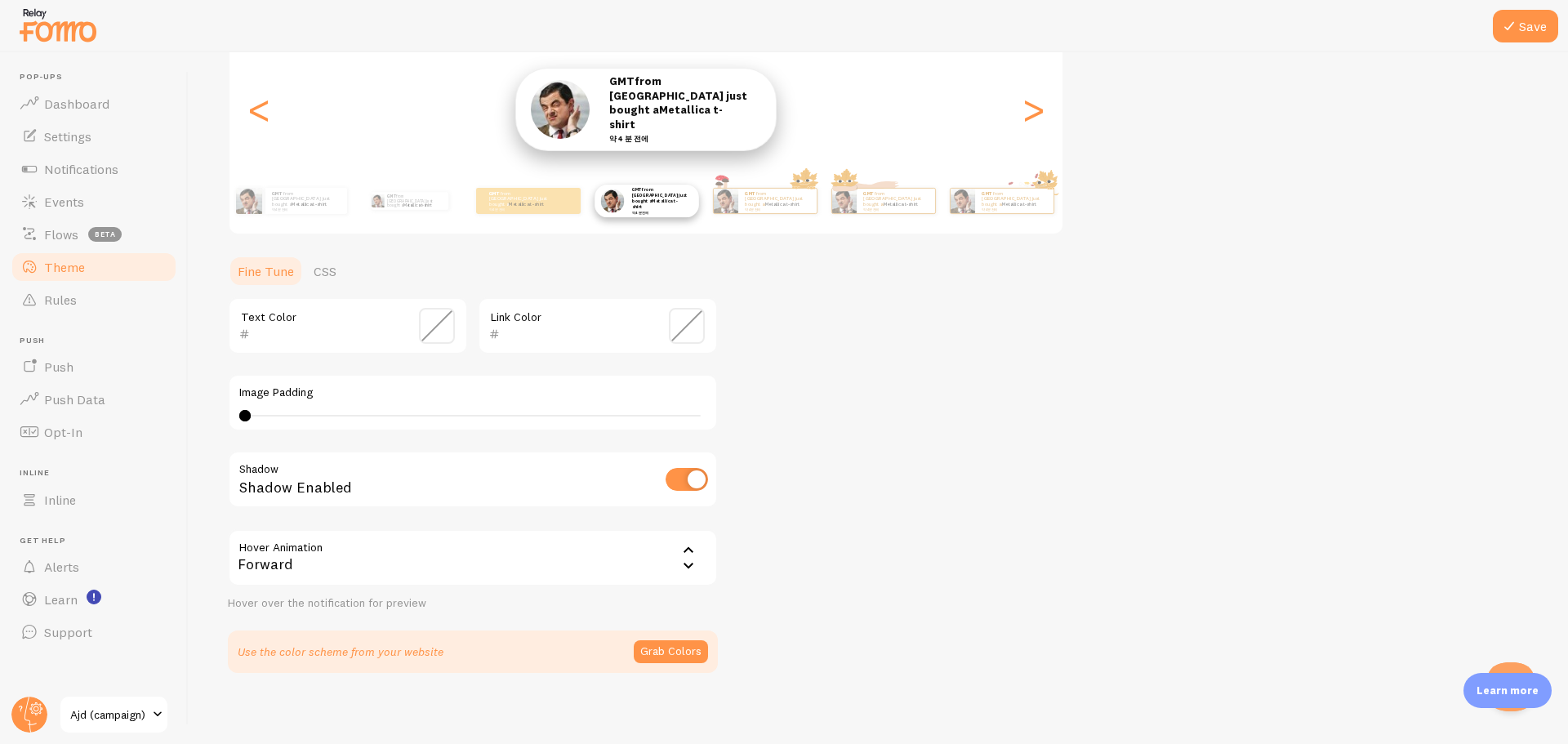
scroll to position [201, 0]
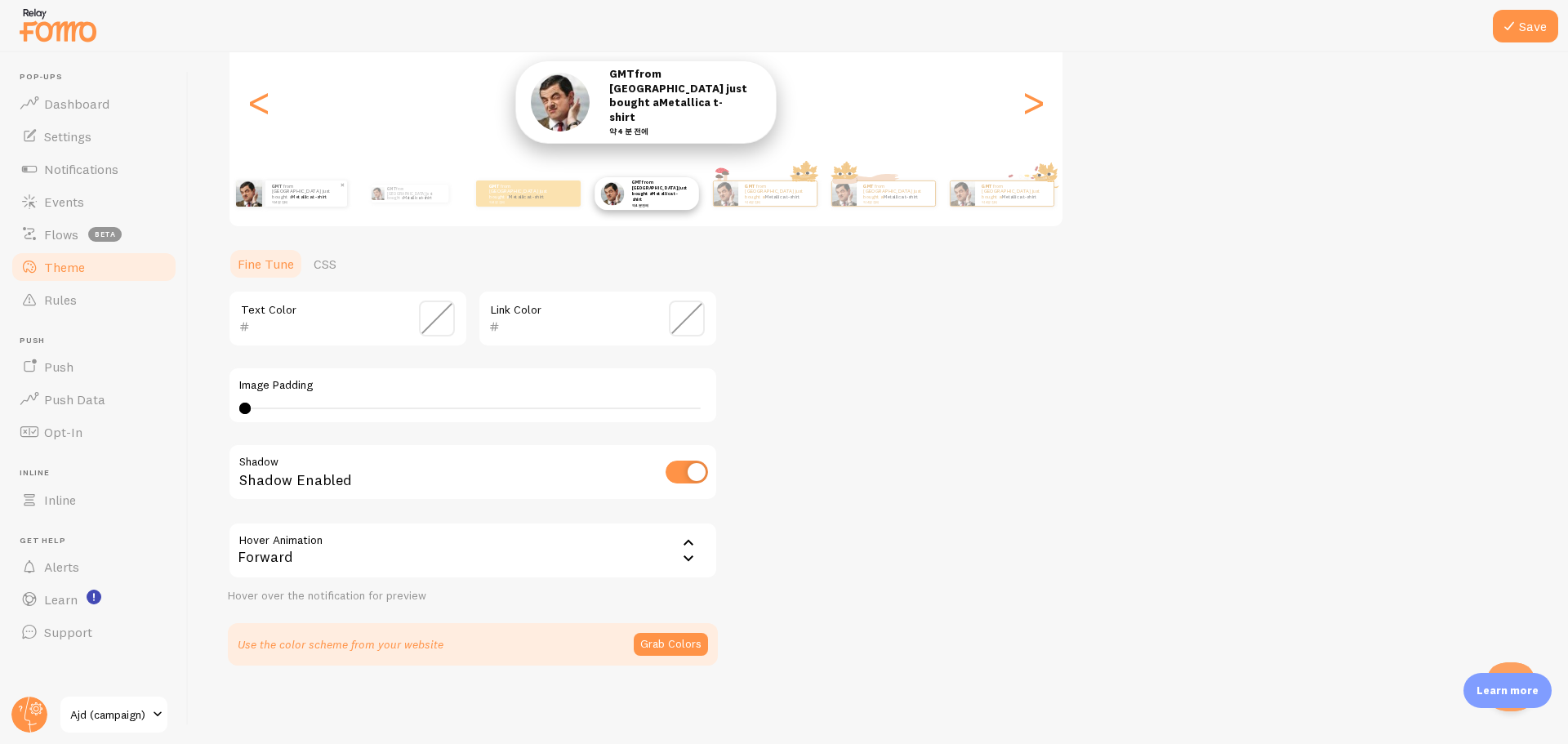
click at [322, 195] on link "Metallica t-shirt" at bounding box center [309, 197] width 35 height 7
type input "0"
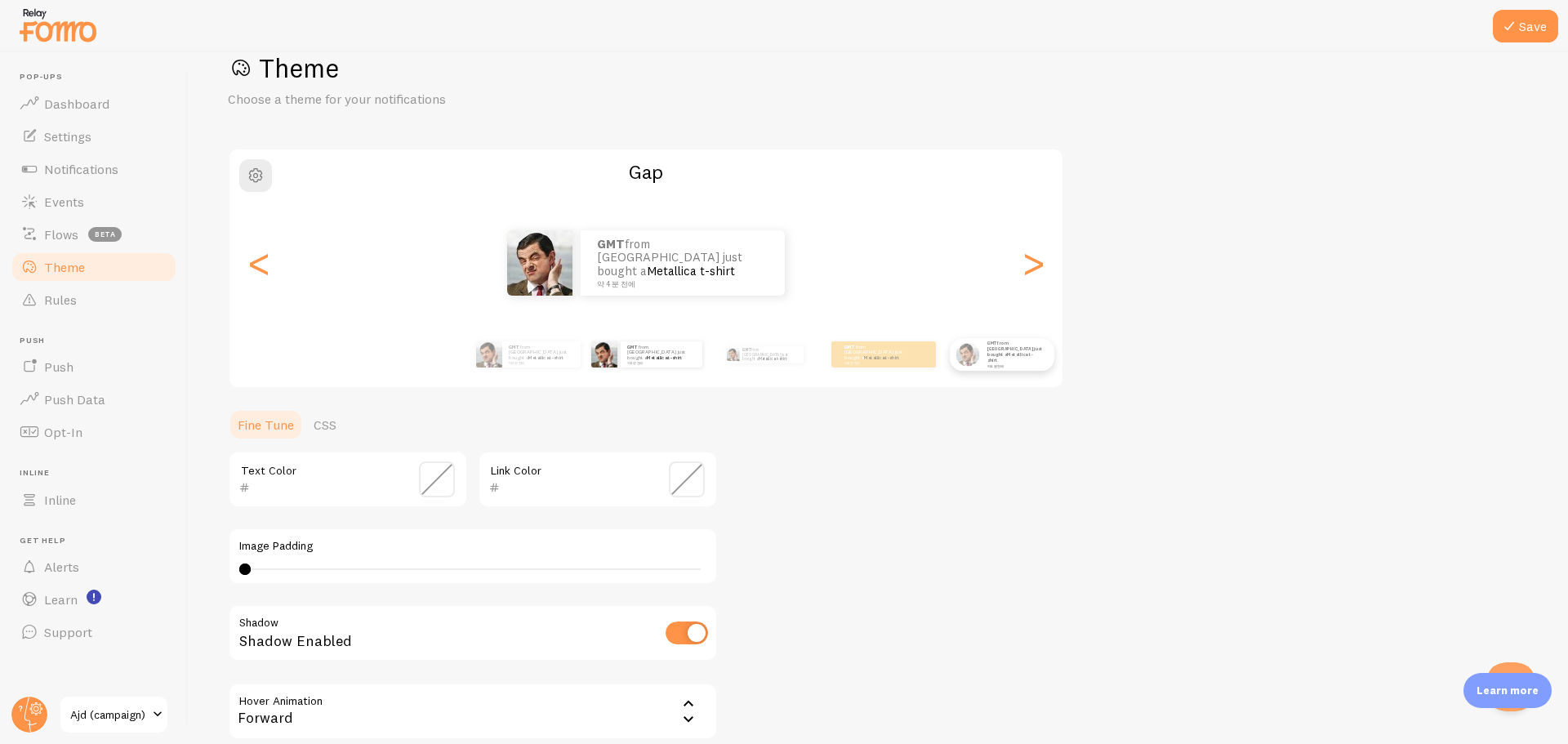
scroll to position [0, 0]
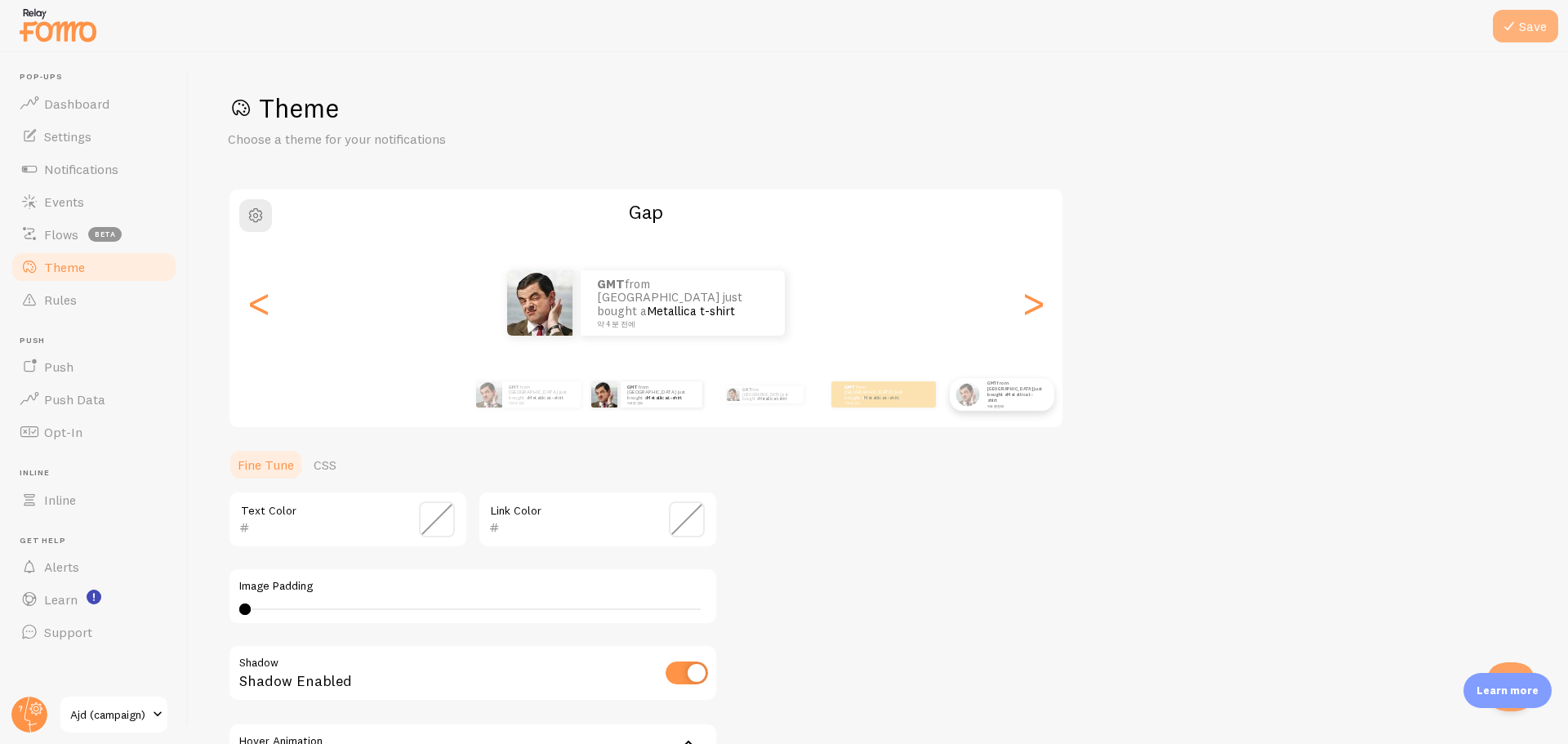
click at [1510, 27] on icon at bounding box center [1509, 26] width 20 height 20
click at [676, 407] on div "GMT from [GEOGRAPHIC_DATA] just bought a Metallica t-shirt 약 4 분 전에" at bounding box center [662, 395] width 82 height 26
click at [733, 404] on div "GMT from [GEOGRAPHIC_DATA] just bought a Metallica t-shirt 약 4 분 전에" at bounding box center [765, 394] width 105 height 46
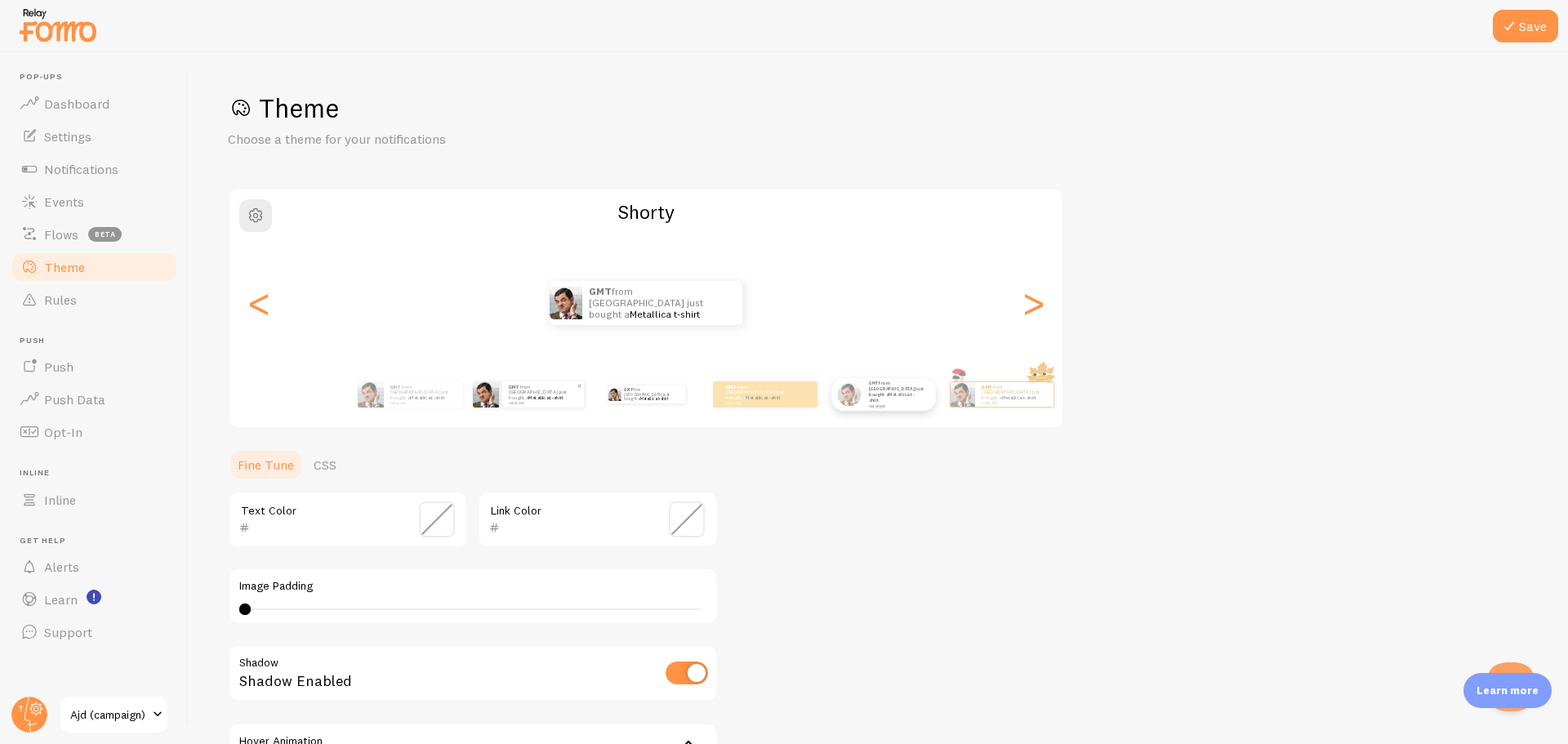
click at [477, 407] on img at bounding box center [486, 395] width 26 height 26
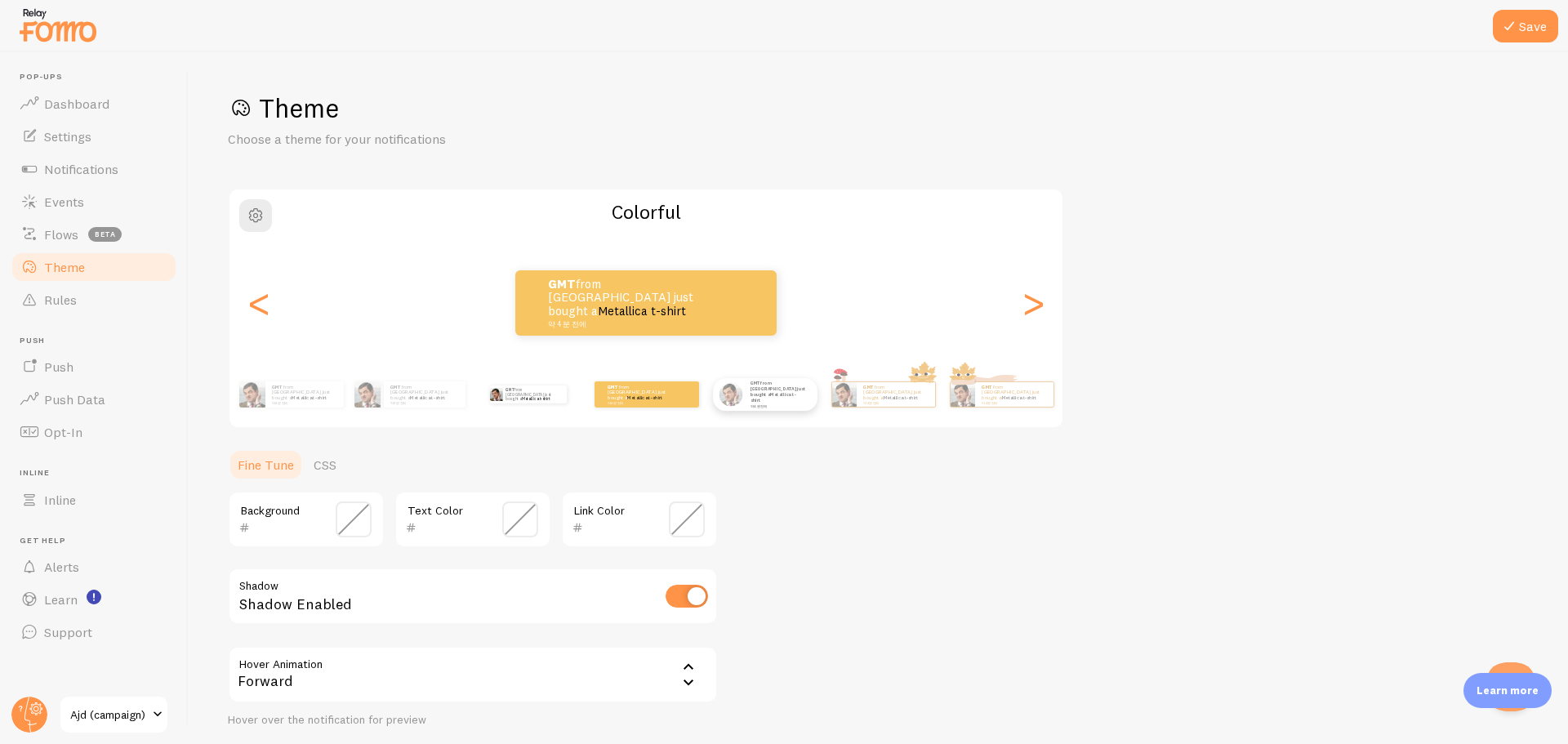
click at [542, 404] on div "GMT from [GEOGRAPHIC_DATA] just bought a Metallica t-shirt 약 4 분 전에" at bounding box center [528, 394] width 105 height 46
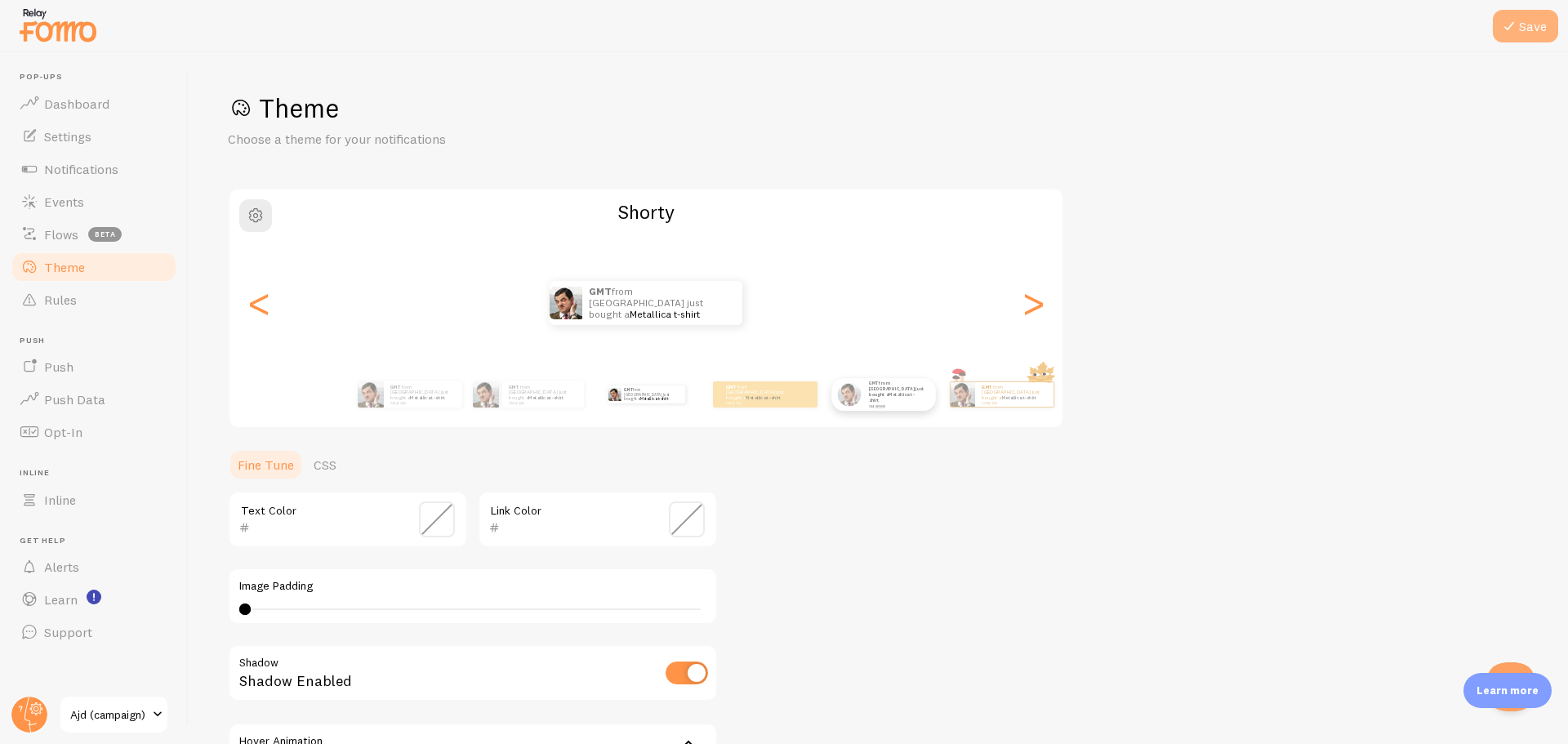
click at [1502, 27] on icon at bounding box center [1509, 26] width 20 height 20
click at [63, 169] on span "Notifications" at bounding box center [81, 169] width 74 height 16
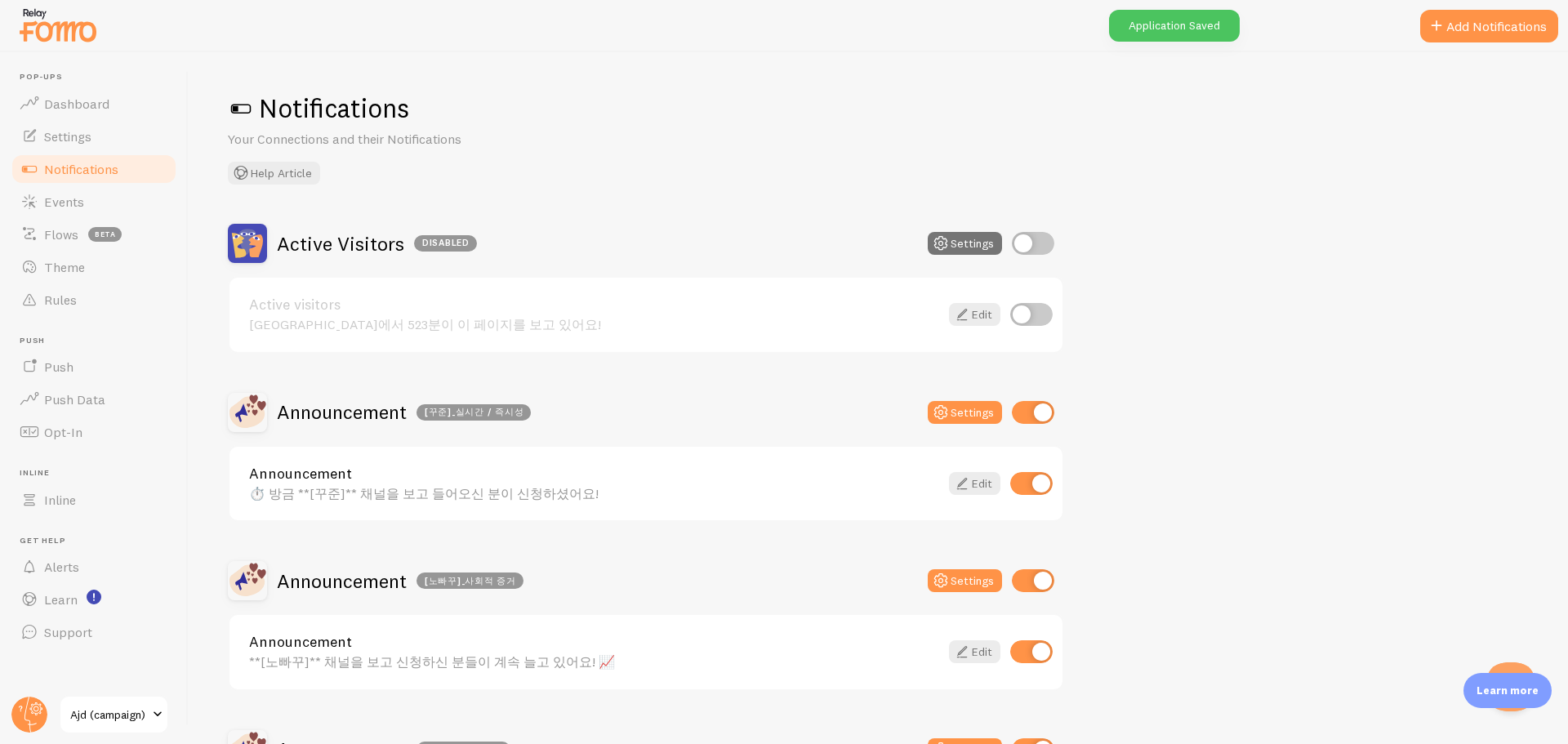
click at [533, 468] on link "Announcement" at bounding box center [594, 474] width 690 height 15
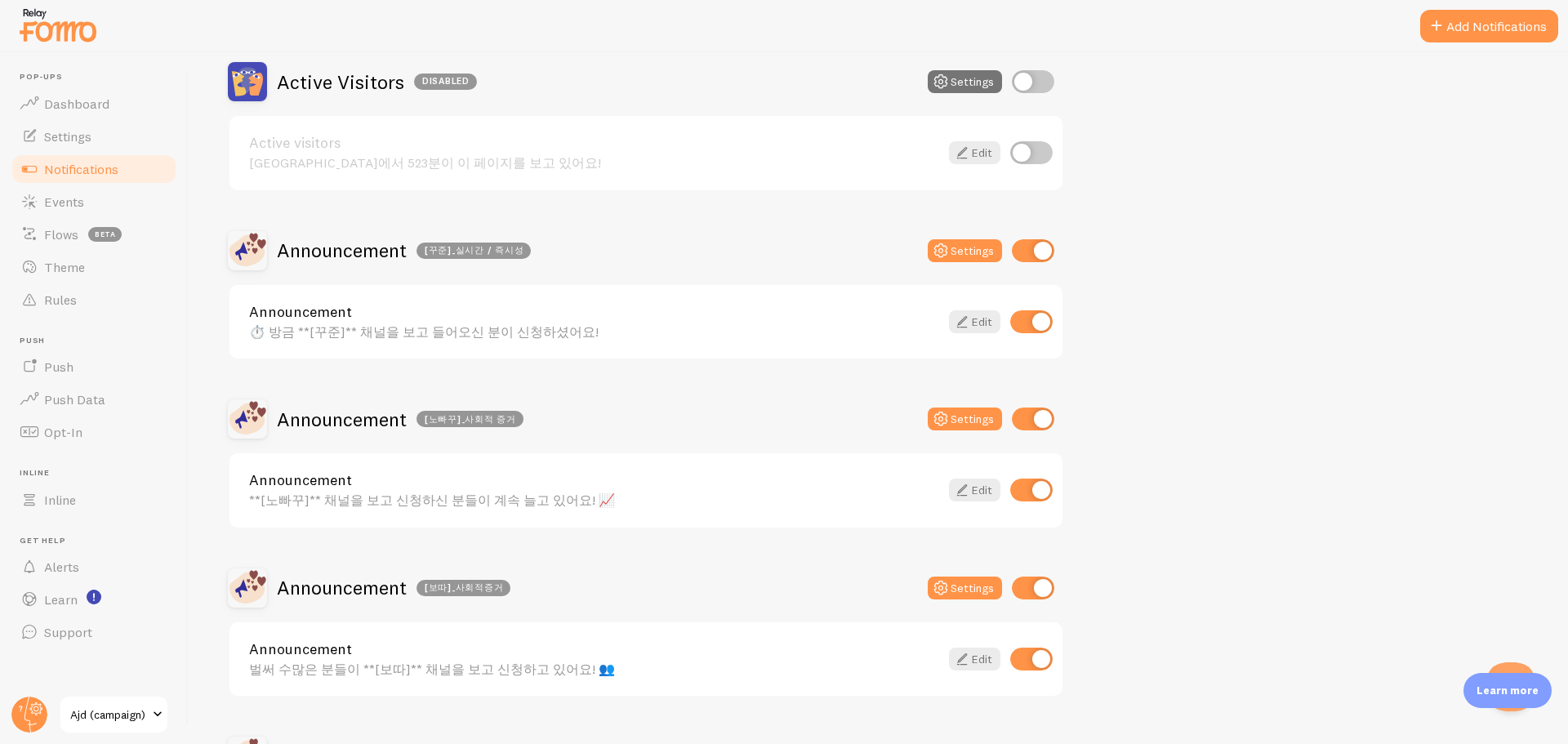
scroll to position [163, 0]
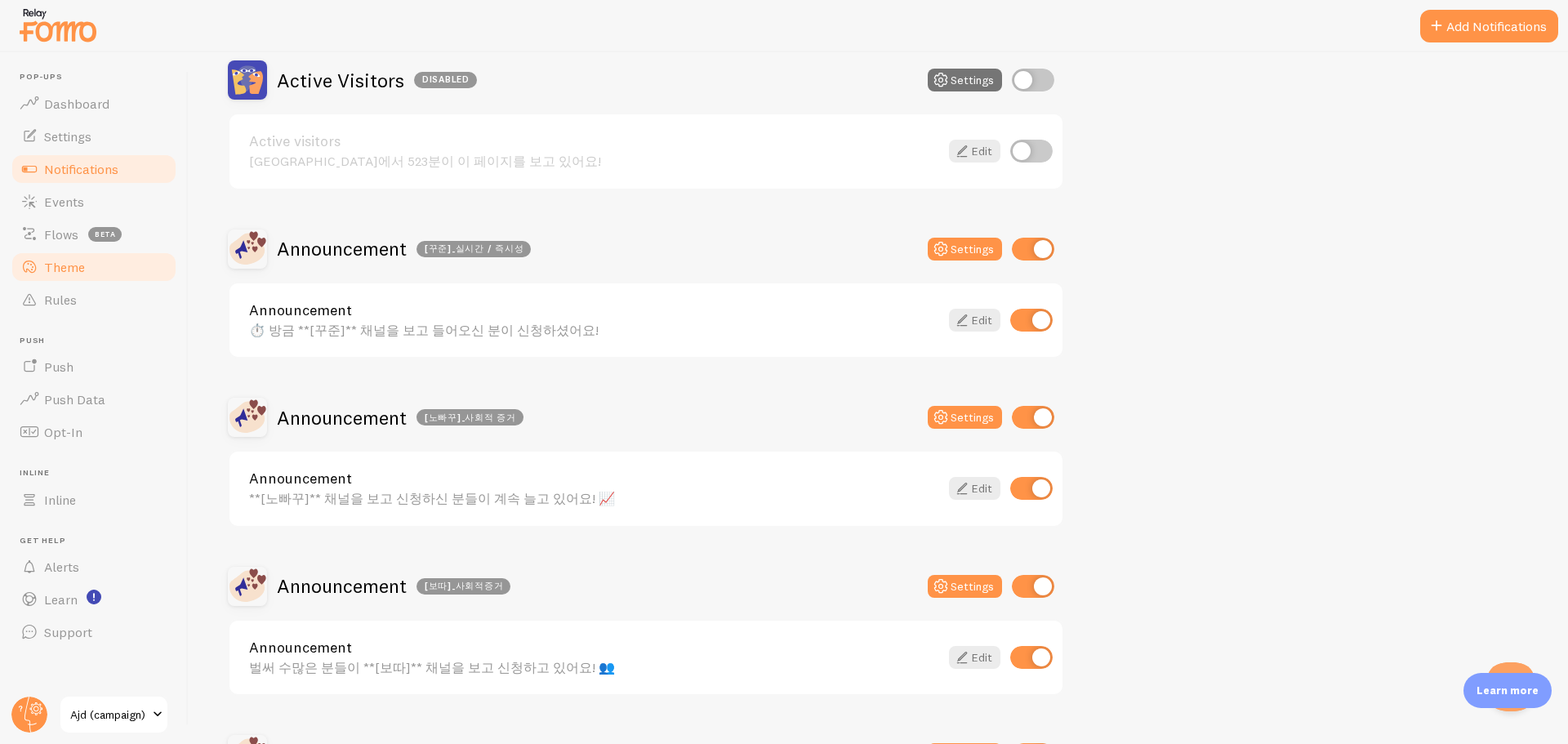
click at [79, 259] on span "Theme" at bounding box center [64, 267] width 41 height 16
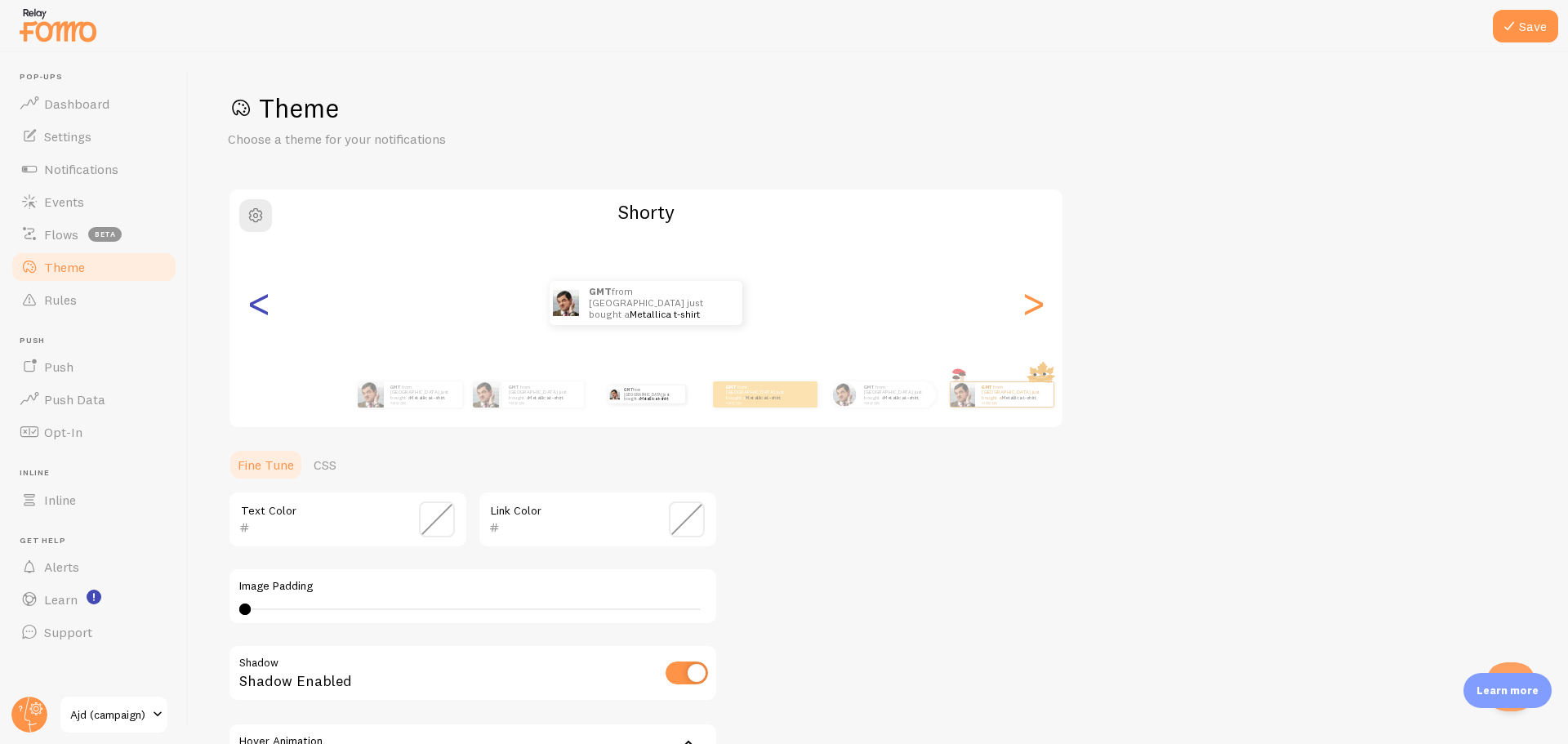
click at [260, 318] on div "<" at bounding box center [258, 303] width 20 height 118
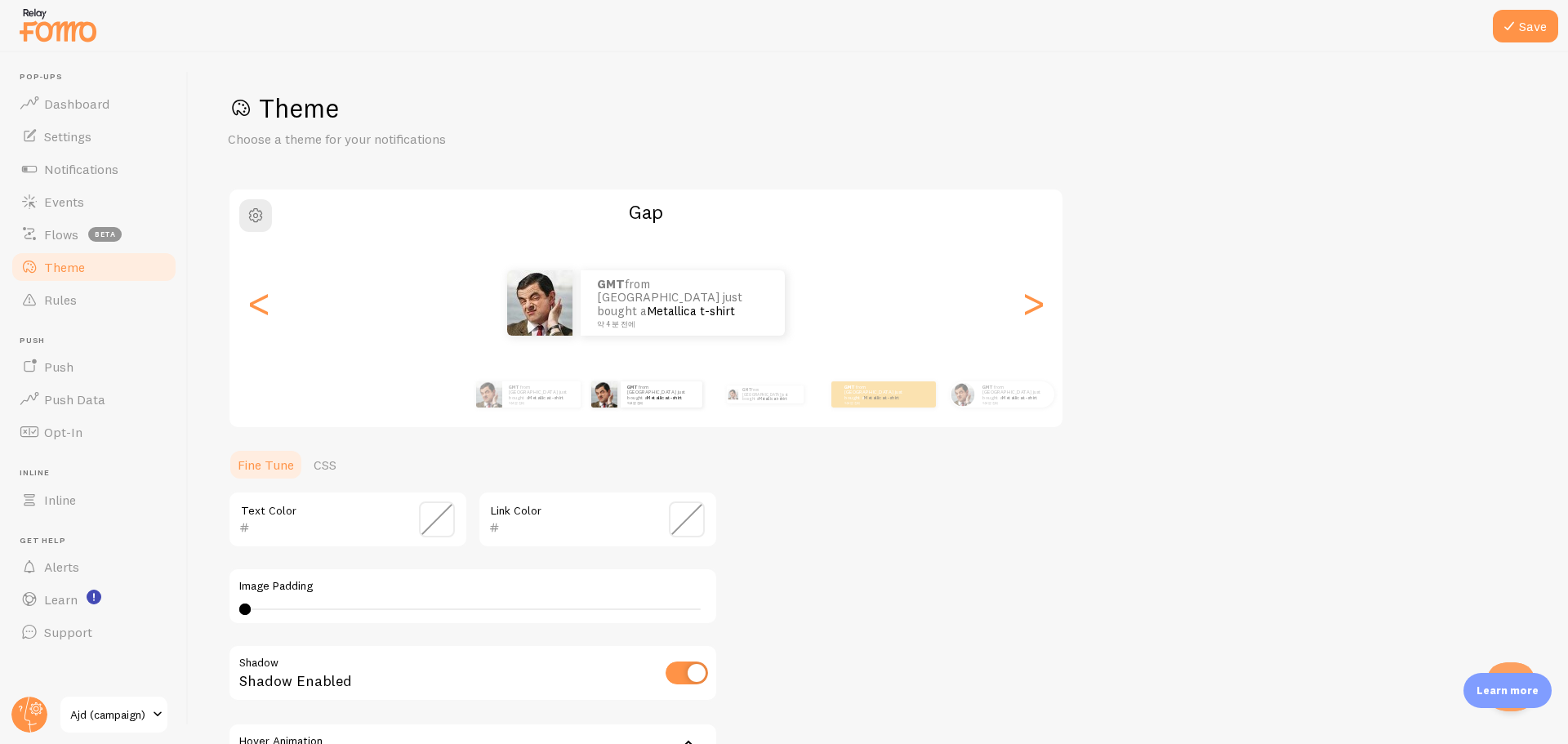
click at [250, 613] on div "0 0 - undefined" at bounding box center [473, 609] width 467 height 13
drag, startPoint x: 250, startPoint y: 613, endPoint x: 256, endPoint y: 601, distance: 13.4
click at [308, 609] on div "0" at bounding box center [473, 609] width 467 height 13
drag, startPoint x: 320, startPoint y: 608, endPoint x: 234, endPoint y: 620, distance: 86.8
click at [234, 620] on div "Image Padding 6" at bounding box center [473, 596] width 490 height 57
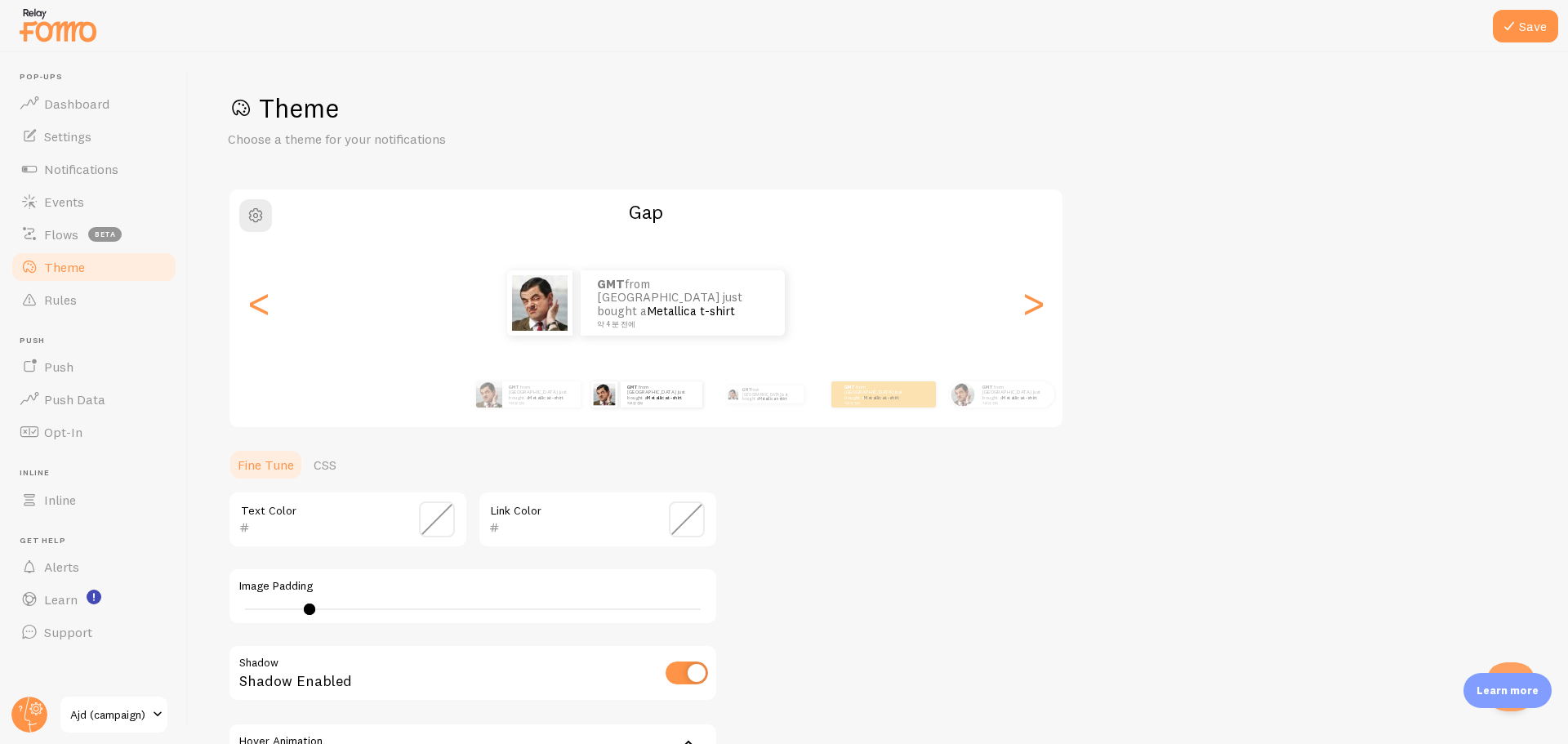
type input "0"
drag, startPoint x: 314, startPoint y: 607, endPoint x: 184, endPoint y: 632, distance: 132.4
click at [184, 632] on main "Pop-ups Dashboard Settings Notifications Events Flows beta Theme Rules [GEOGRAP…" at bounding box center [784, 398] width 1568 height 692
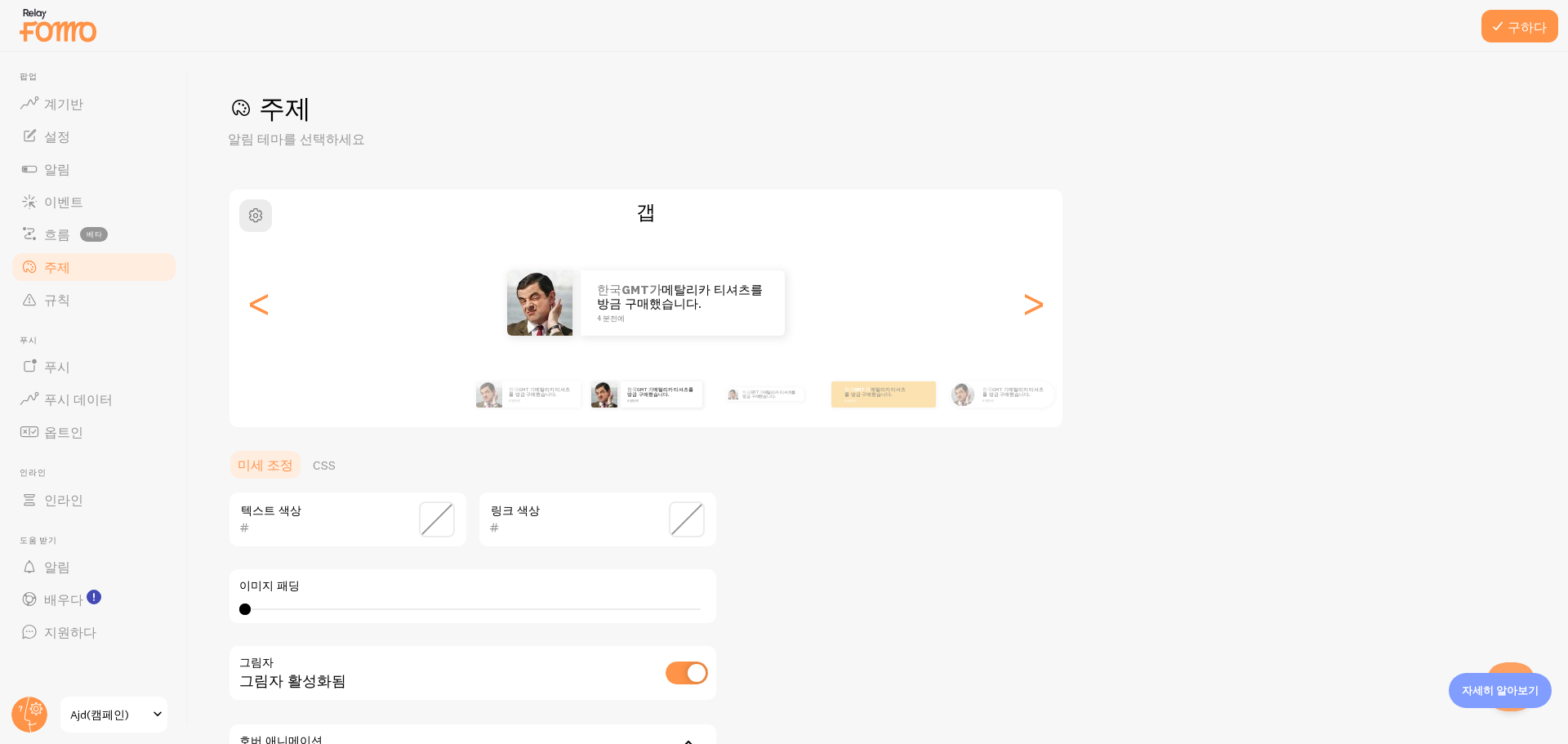
click at [899, 616] on div "주제 알림 테마를 선택하세요 갭 한국 GMT가 메탈리카 티셔츠를 방금 구매했습니다. 4 분전에 한국 GMT가 메탈리카 티셔츠를 방금 구매했습니…" at bounding box center [879, 479] width 1301 height 775
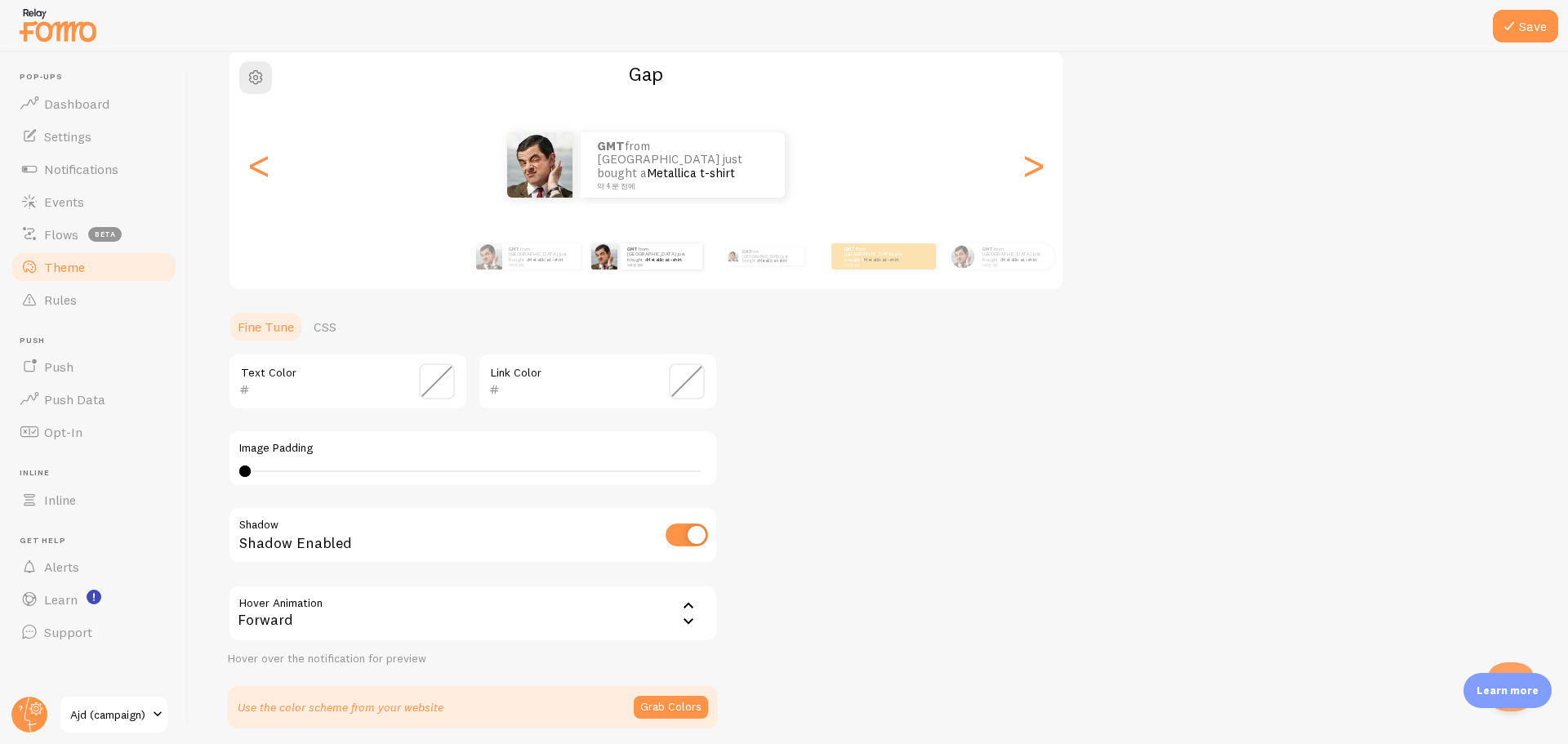
scroll to position [163, 0]
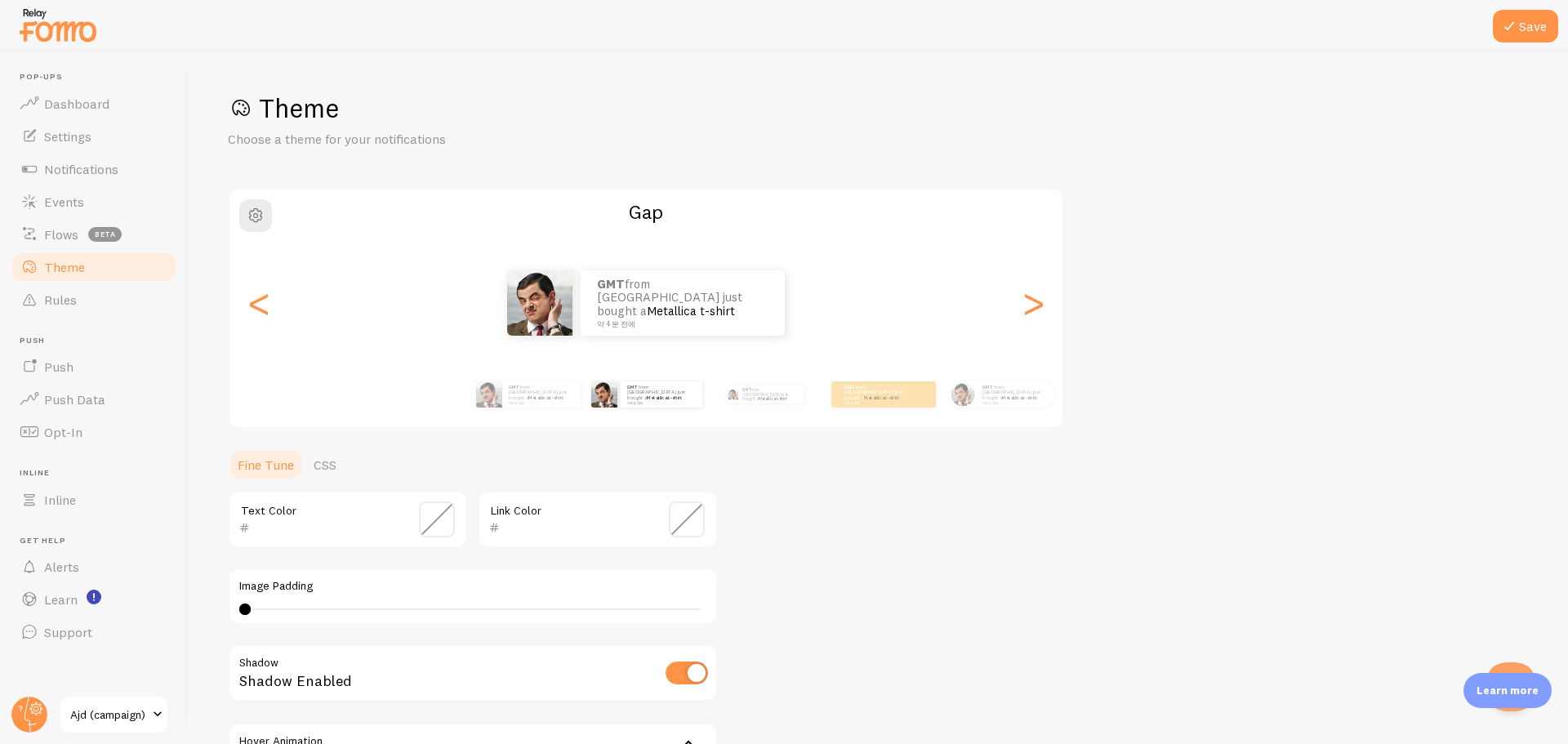
click at [603, 723] on div "Forward" at bounding box center [473, 752] width 490 height 57
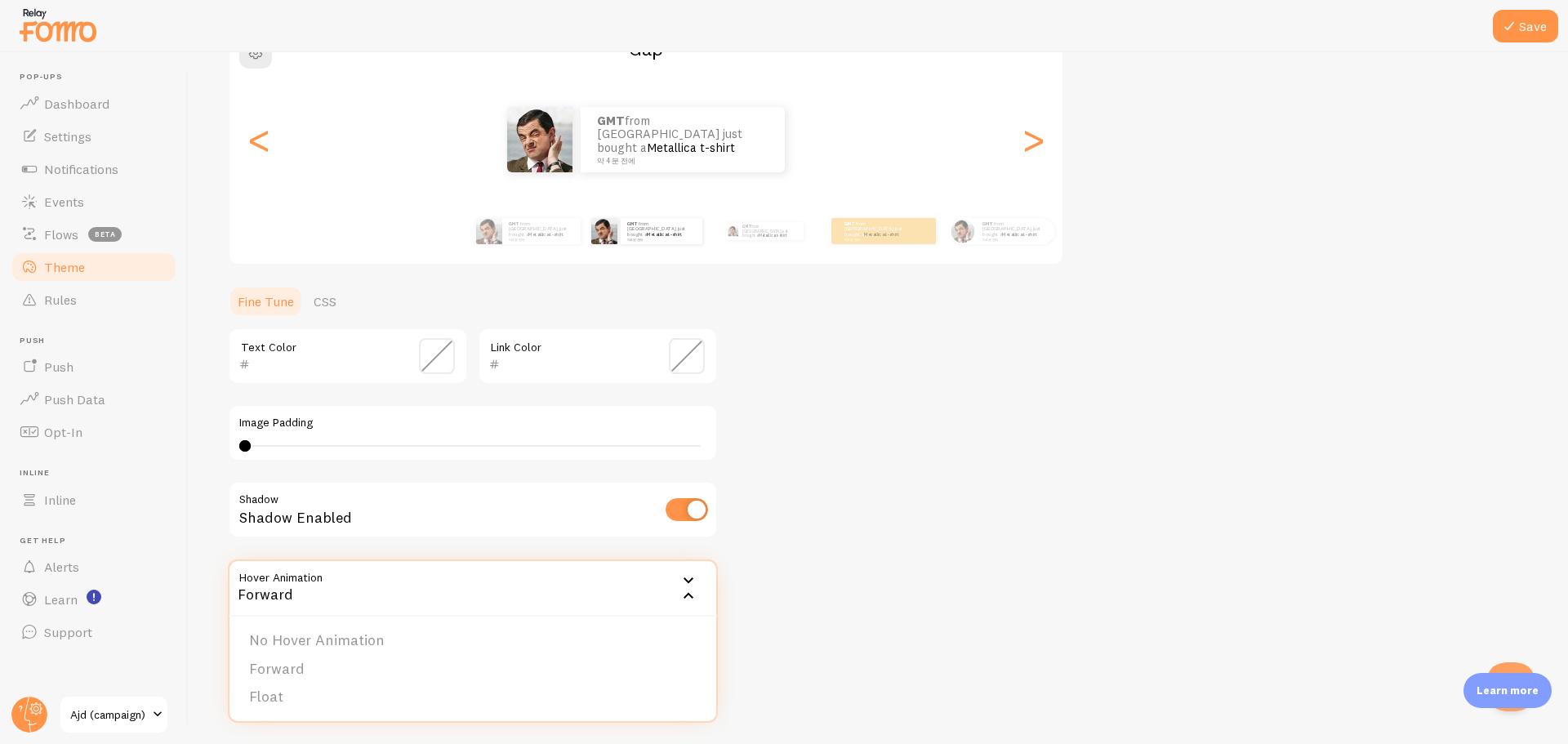
click at [808, 596] on div "Theme Choose a theme for your notifications Gap GMT from South Korea just bough…" at bounding box center [879, 315] width 1301 height 775
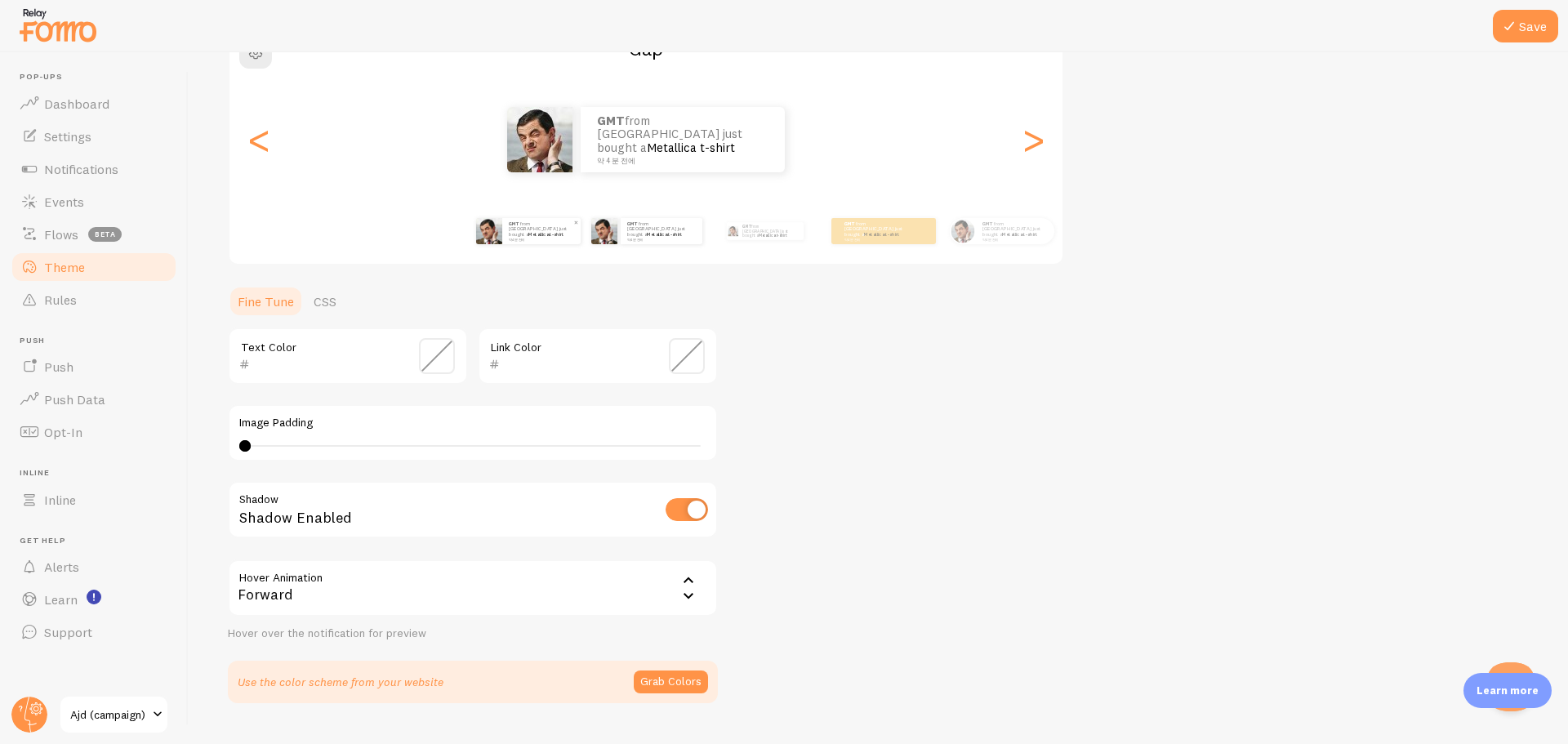
click at [511, 238] on small "약 4 분 전에" at bounding box center [541, 239] width 64 height 3
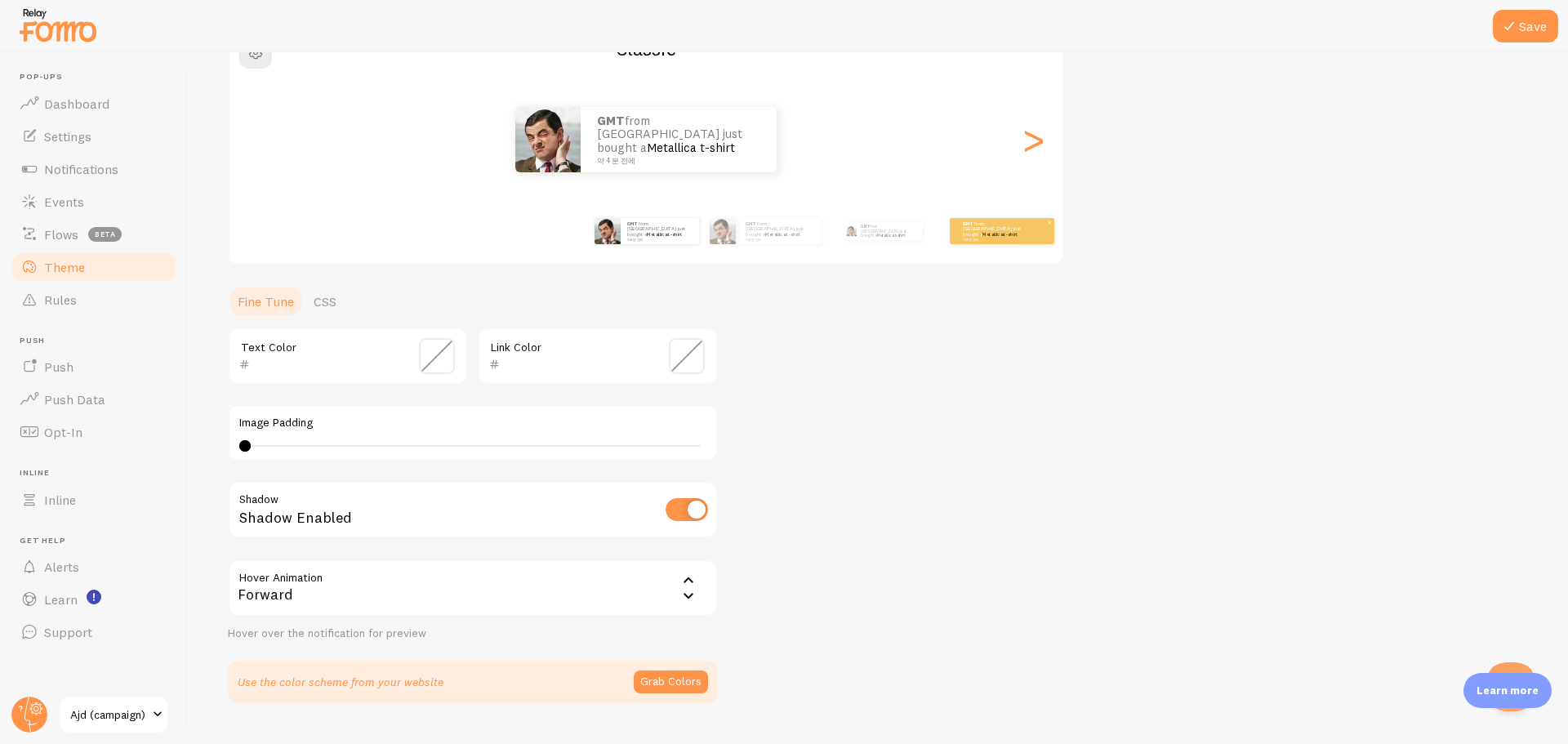
click at [991, 232] on link "Metallica t-shirt" at bounding box center [1000, 235] width 35 height 7
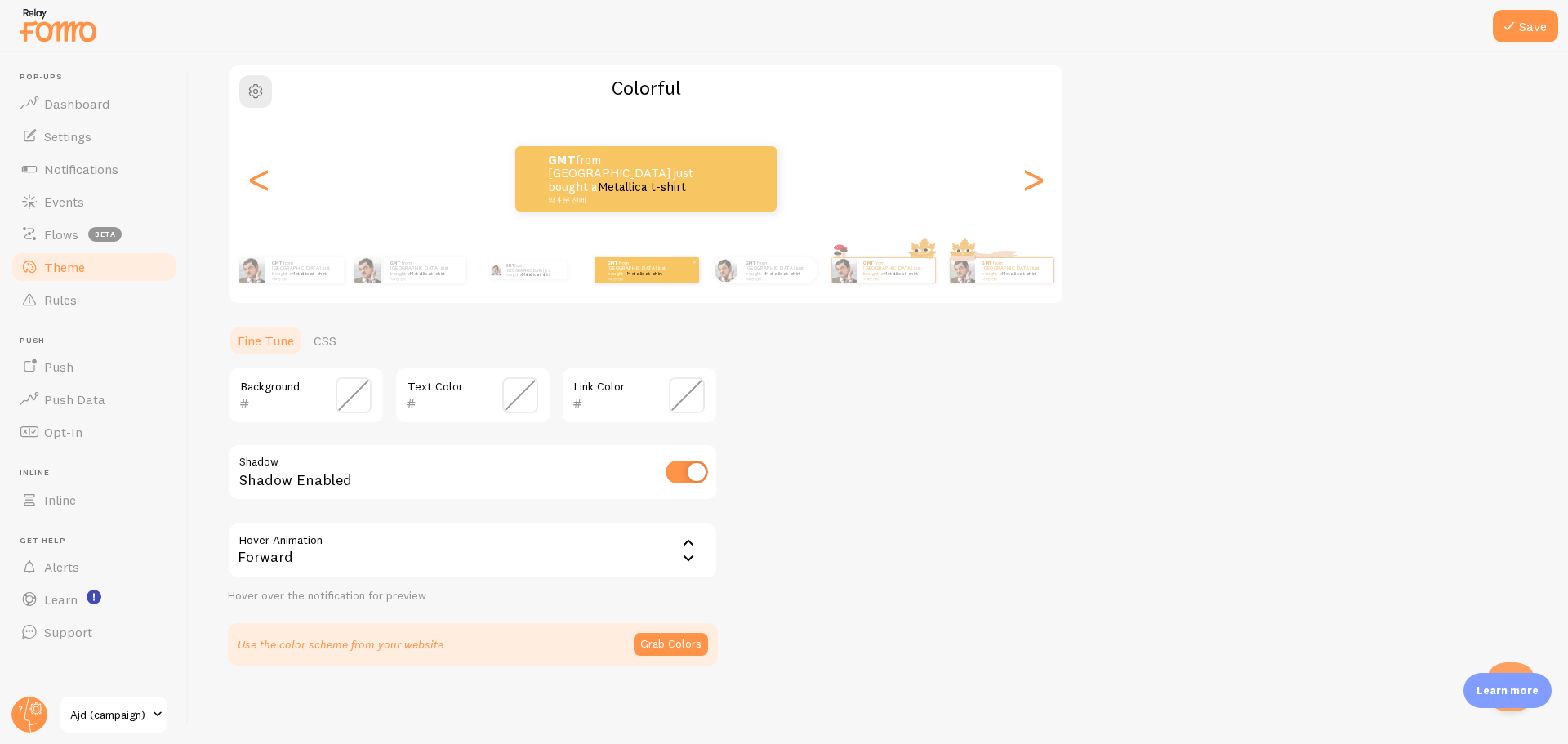
scroll to position [124, 0]
click at [772, 265] on p "GMT from South Korea just bought a Metallica t-shirt 약 4 분 전에" at bounding box center [778, 270] width 66 height 21
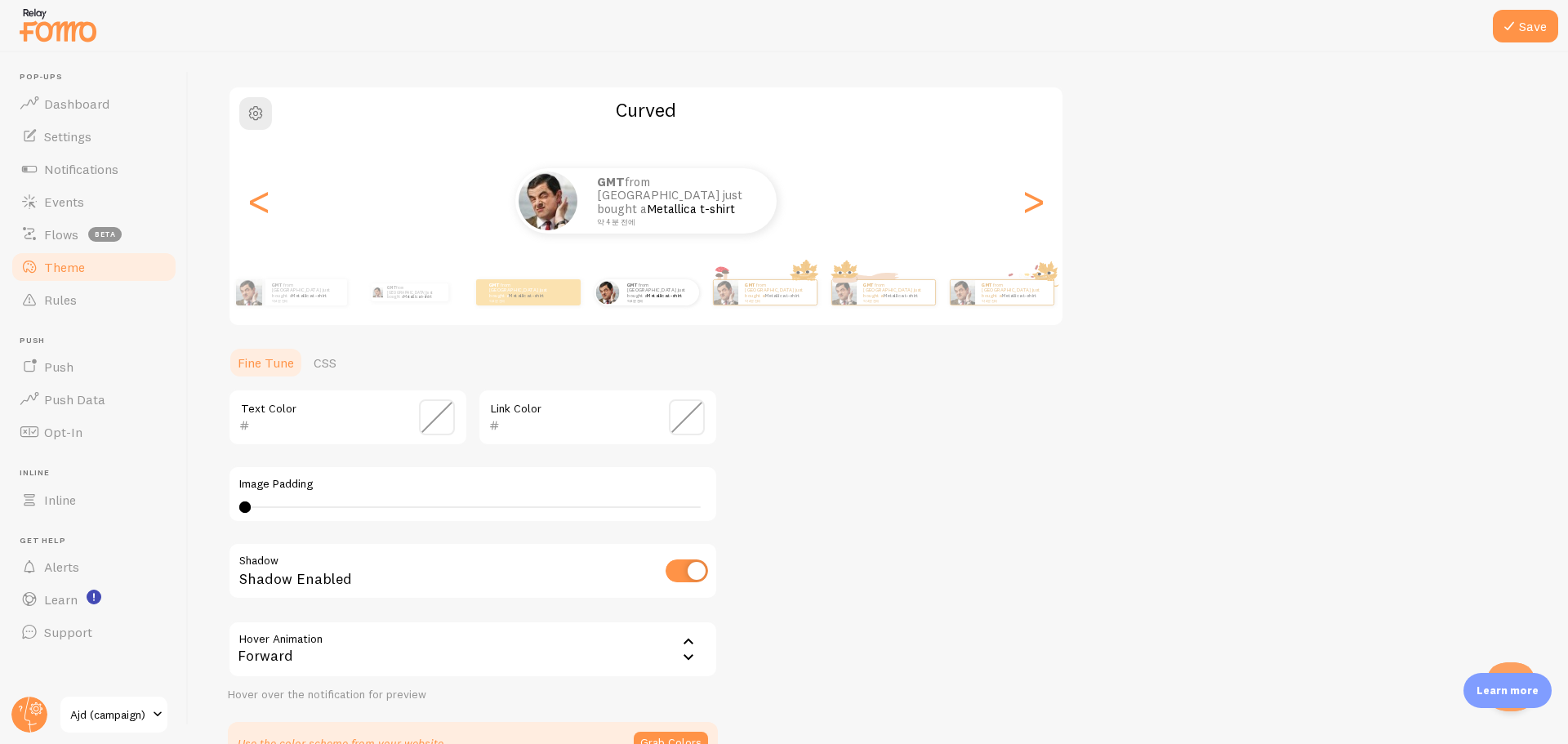
scroll to position [0, 0]
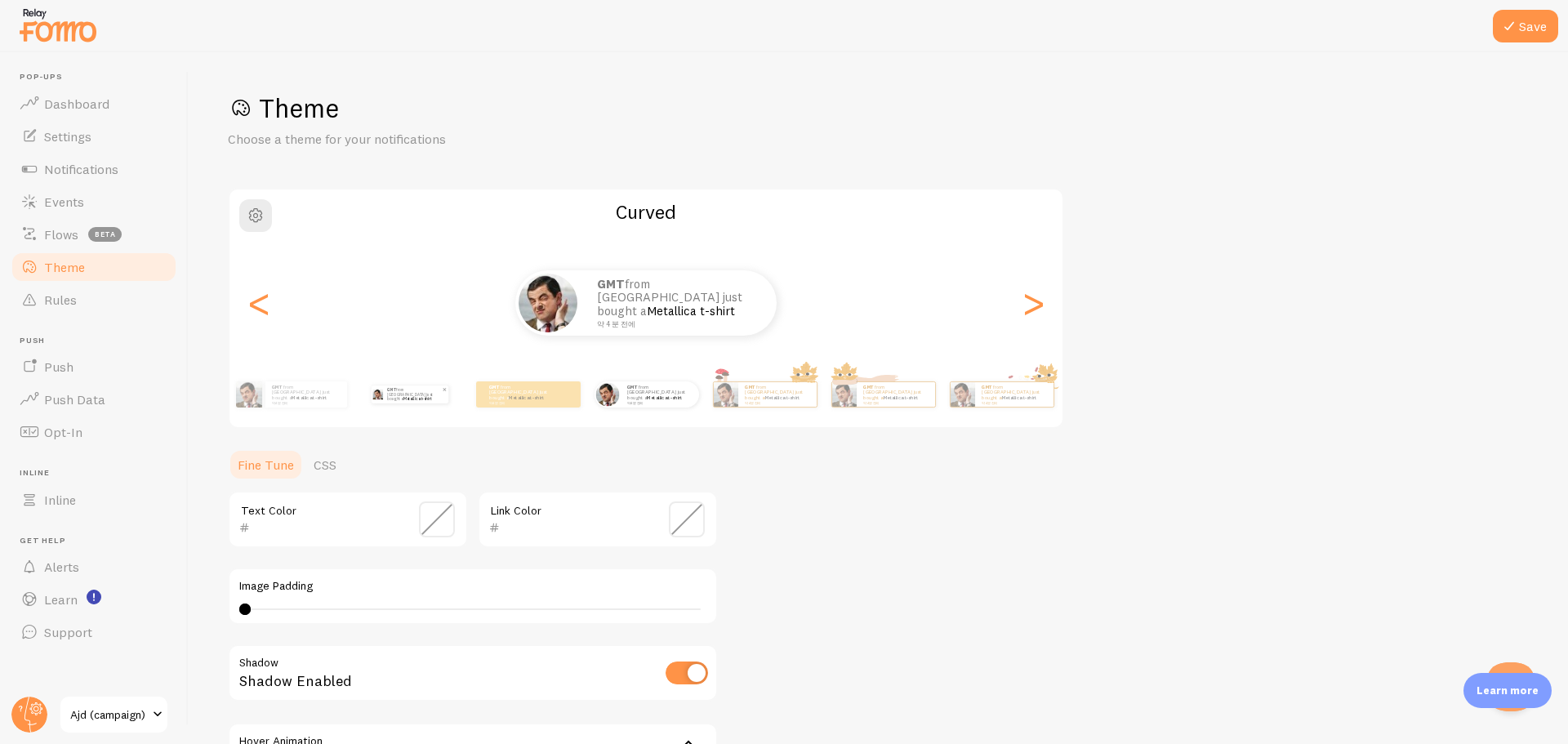
click at [402, 399] on p "GMT from South Korea just bought a Metallica t-shirt 약 4 분 전에" at bounding box center [414, 394] width 54 height 18
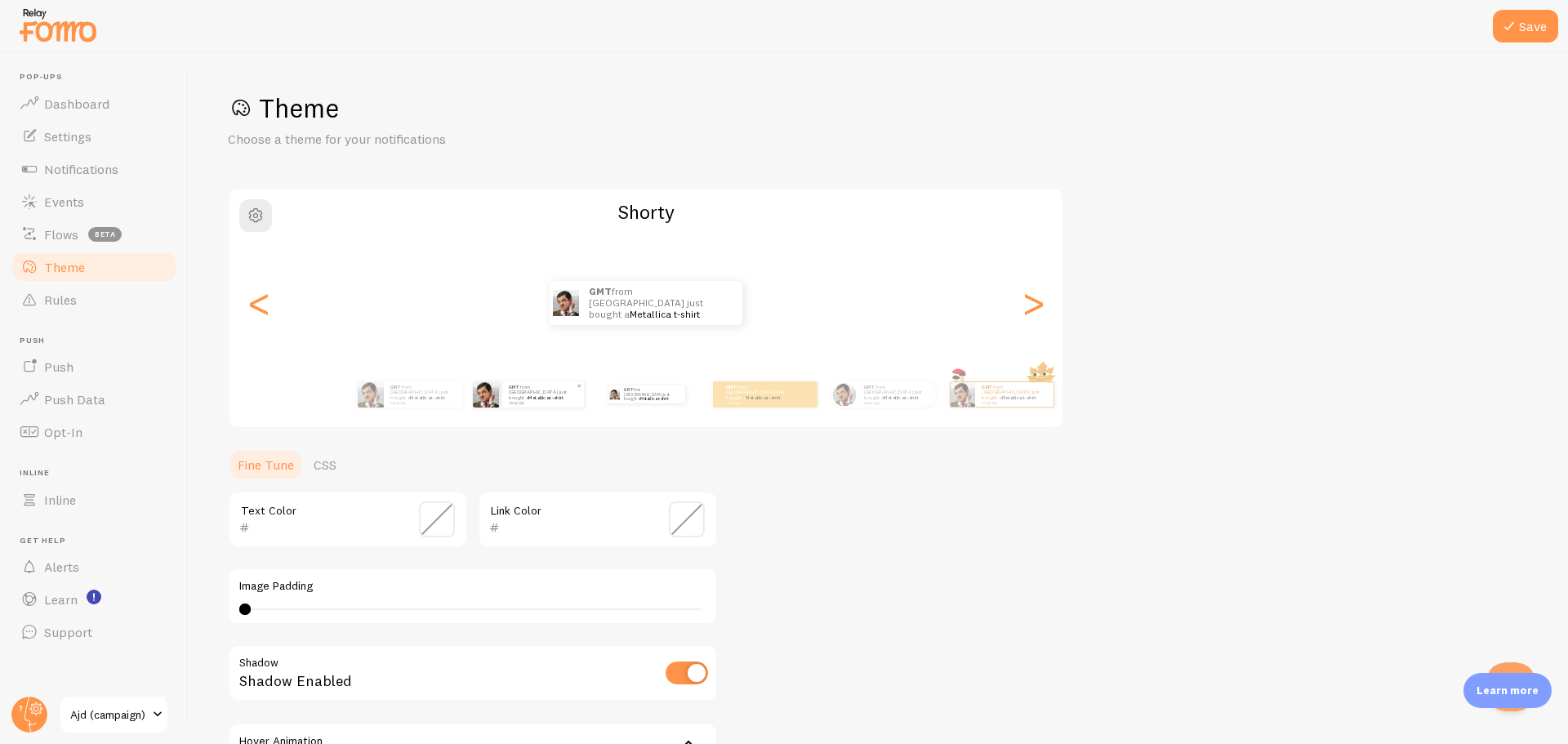
click at [503, 405] on div "GMT from South Korea just bought a Metallica t-shirt 약 4 분 전에" at bounding box center [543, 395] width 82 height 26
type input "0"
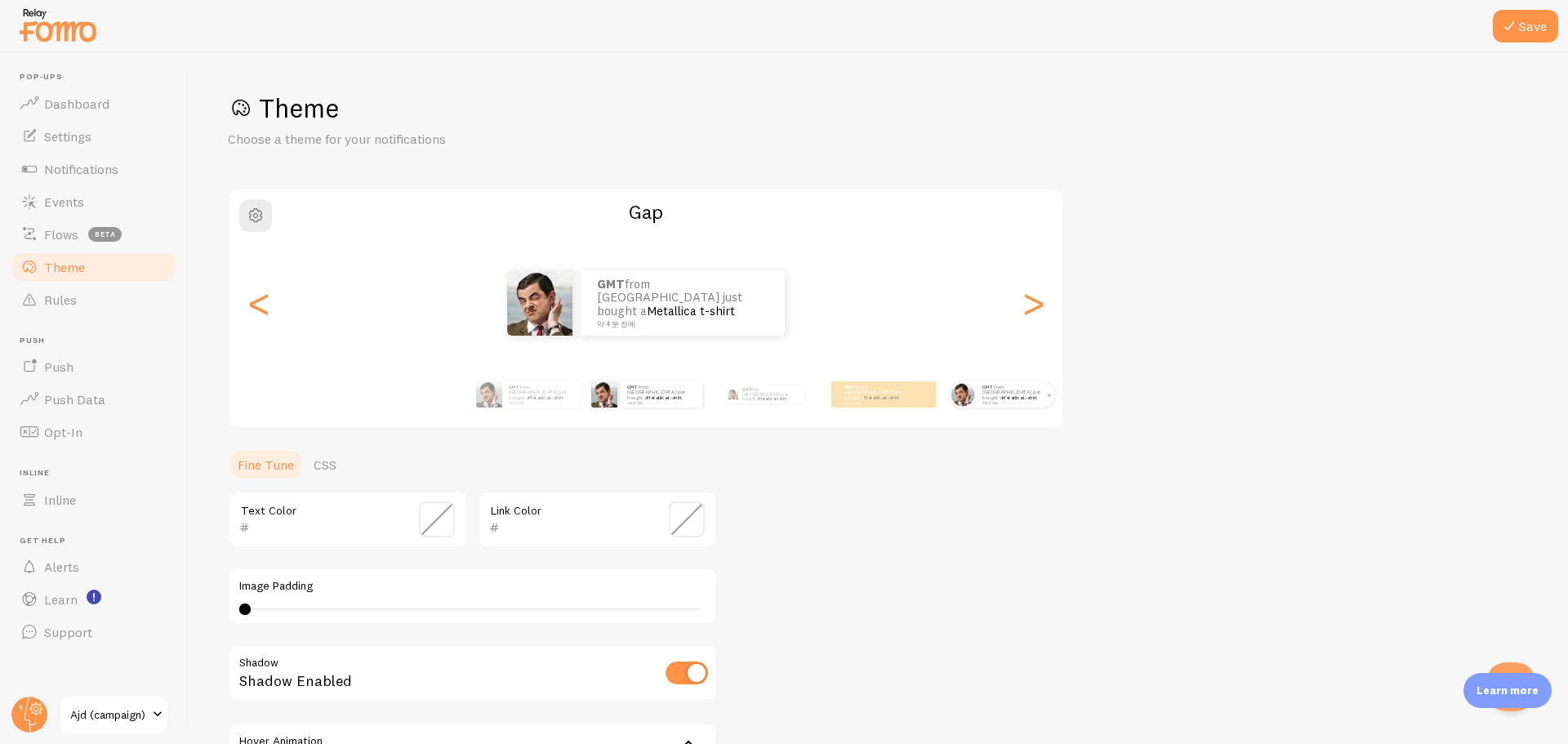
click at [1014, 395] on link "Metallica t-shirt" at bounding box center [1019, 398] width 35 height 7
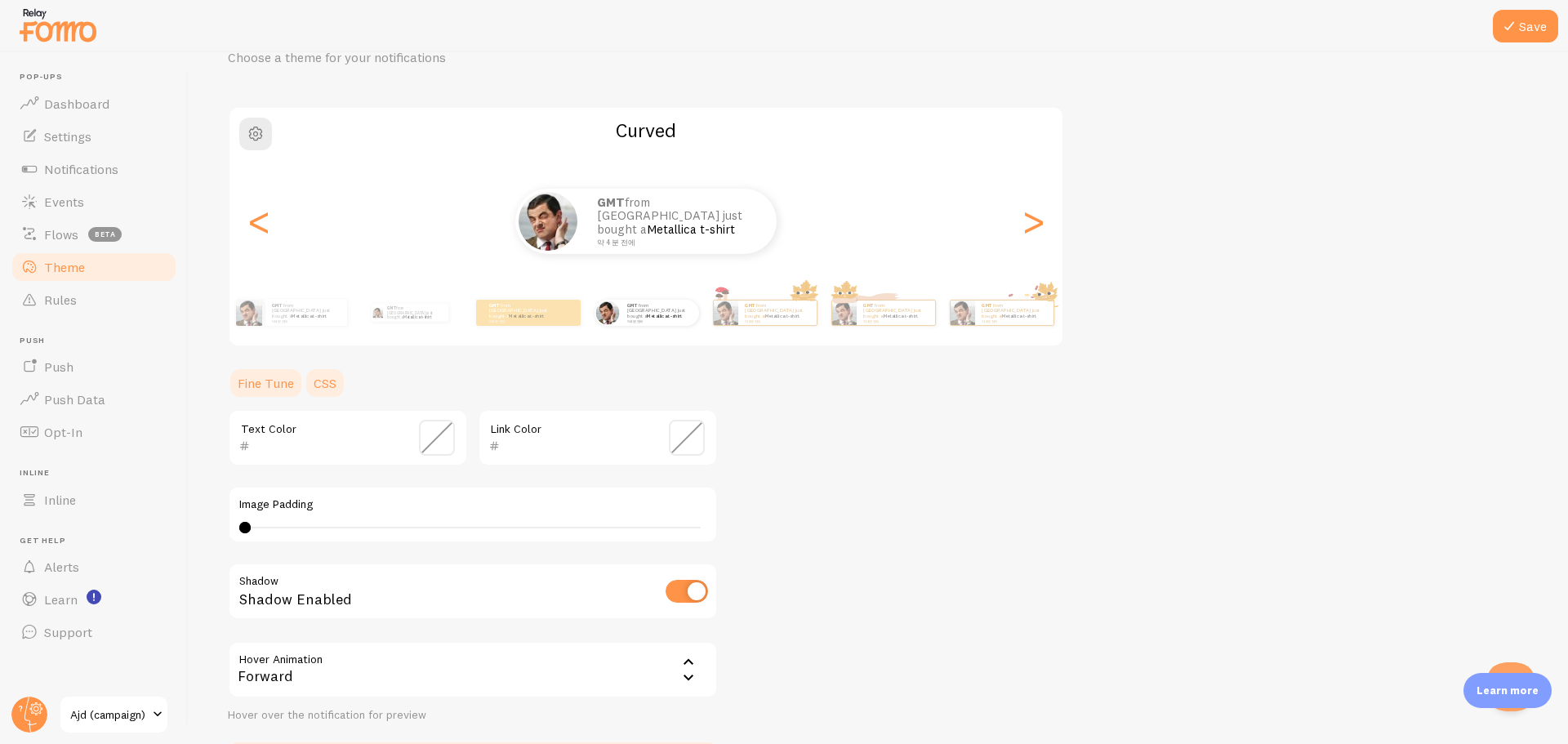
click at [339, 381] on link "CSS" at bounding box center [325, 384] width 42 height 33
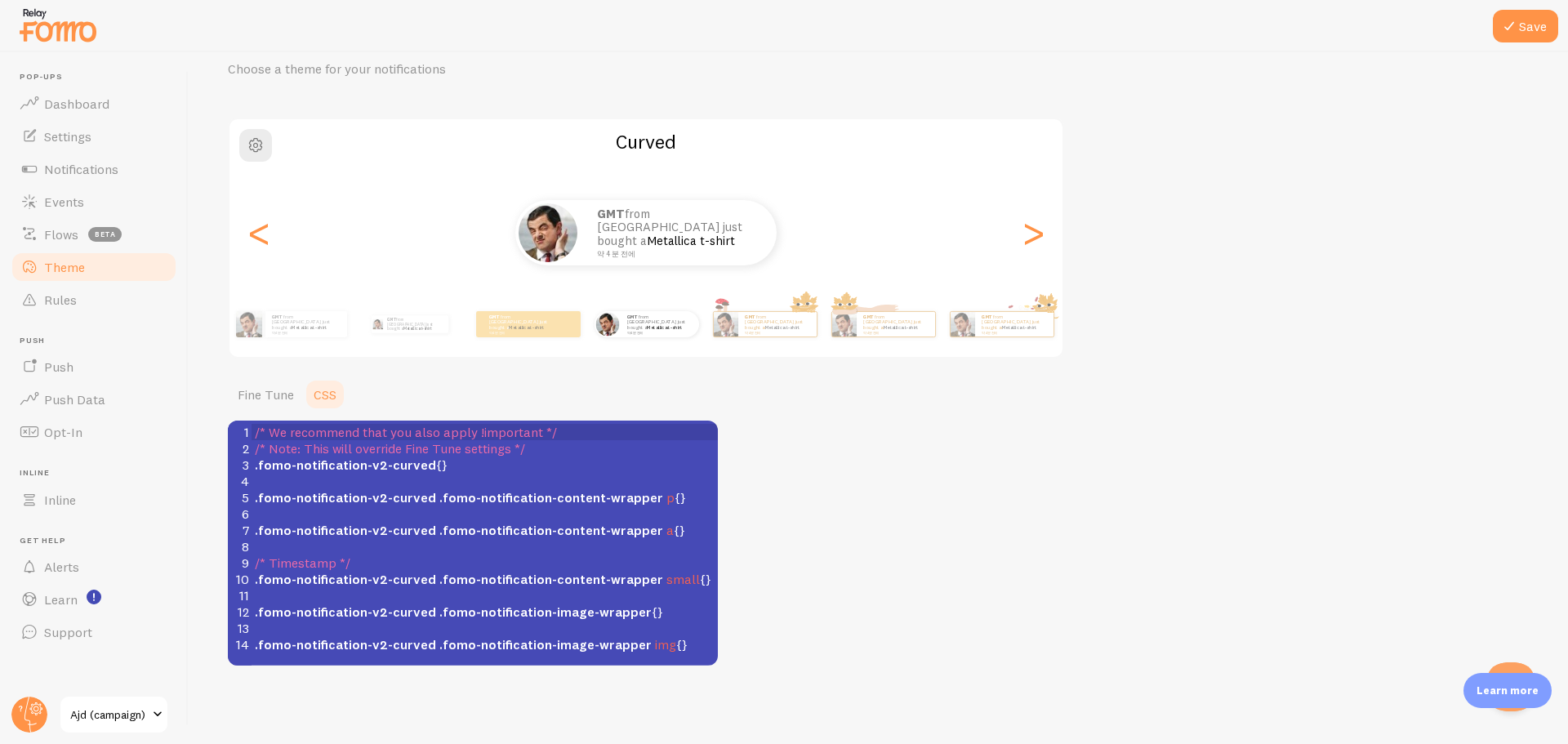
scroll to position [7, 0]
click at [503, 534] on span ".fomo-notification-content-wrapper" at bounding box center [551, 530] width 224 height 16
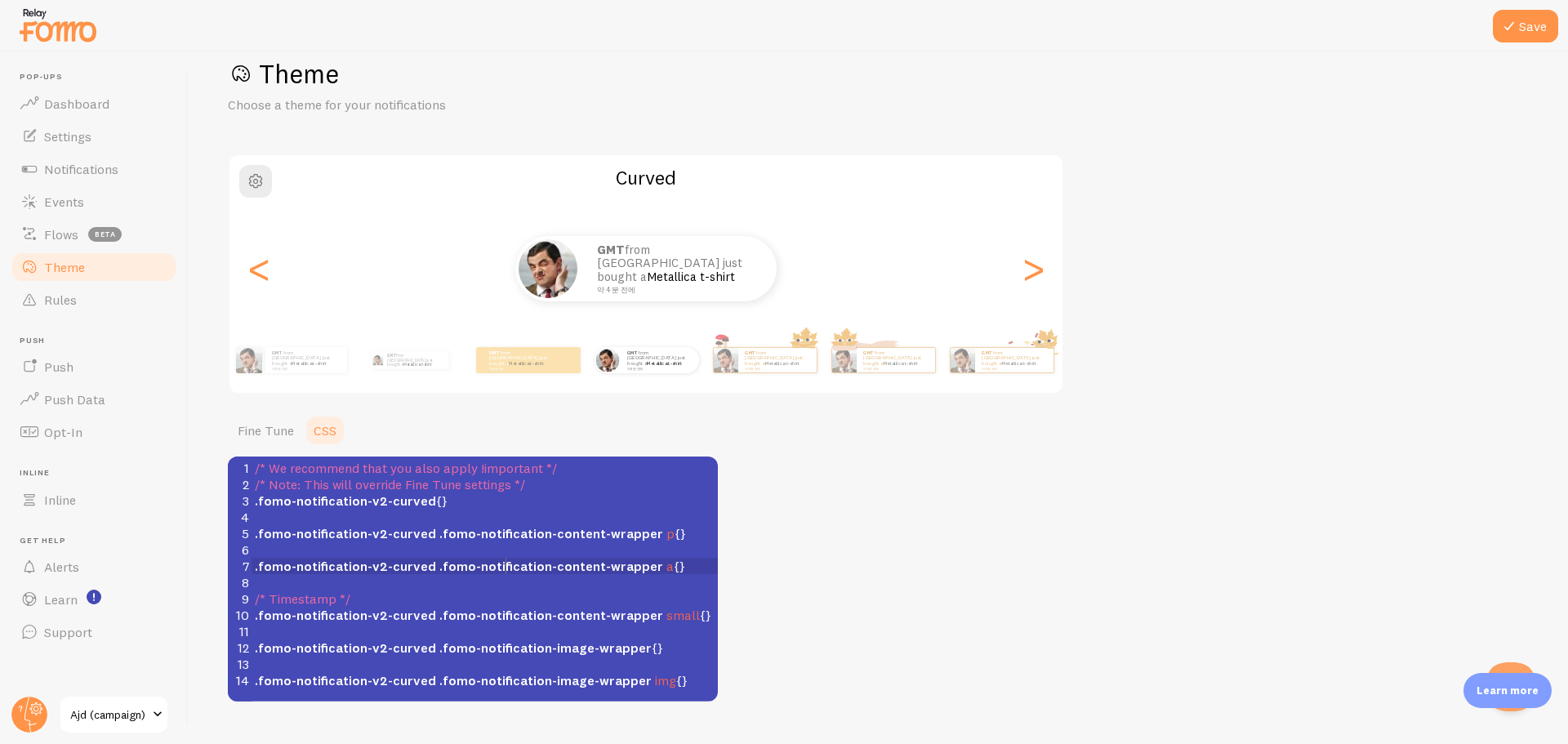
scroll to position [0, 0]
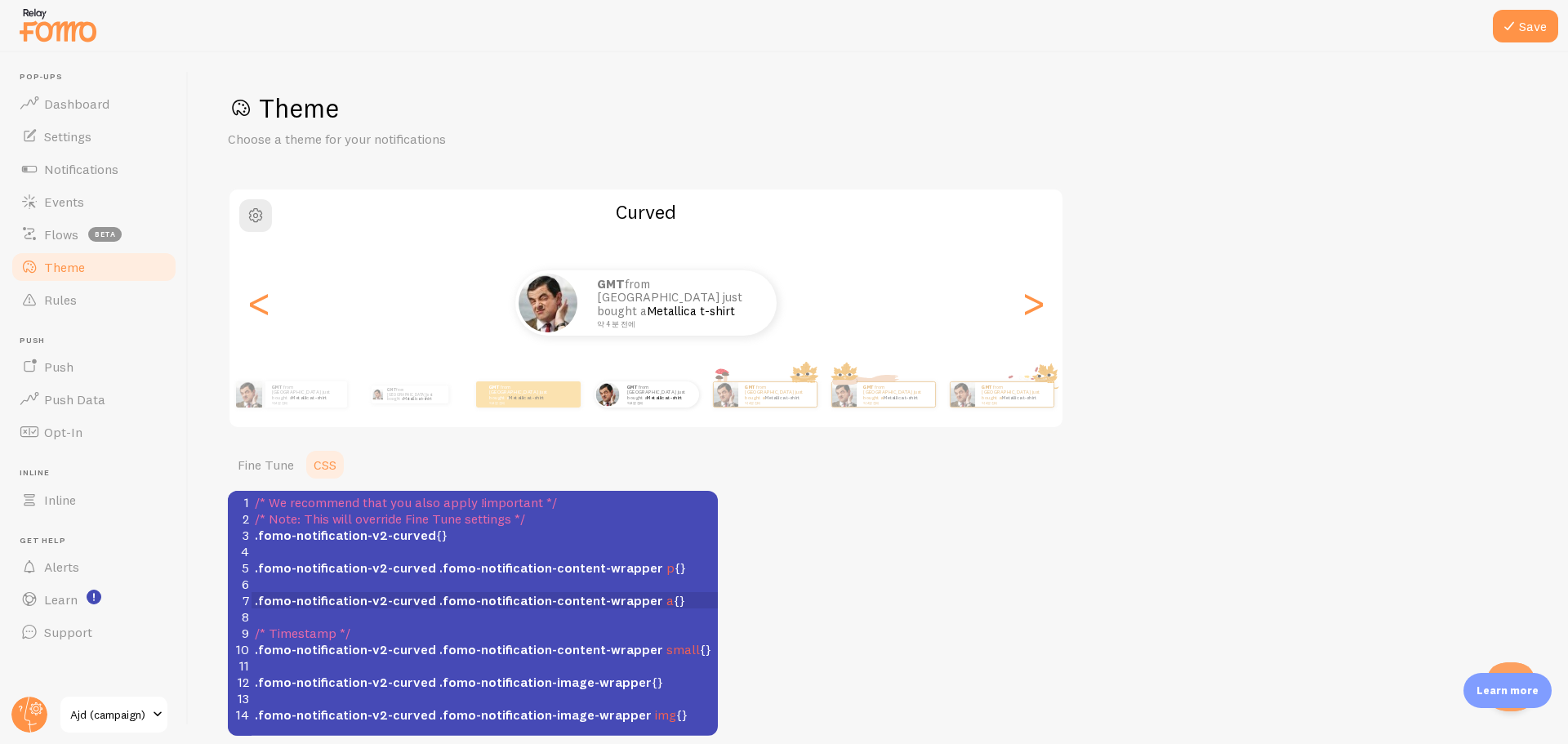
click at [463, 577] on pre "​" at bounding box center [491, 584] width 479 height 16
type textarea "/* We recommend that you also apply !important */ /* Note: This will override F…"
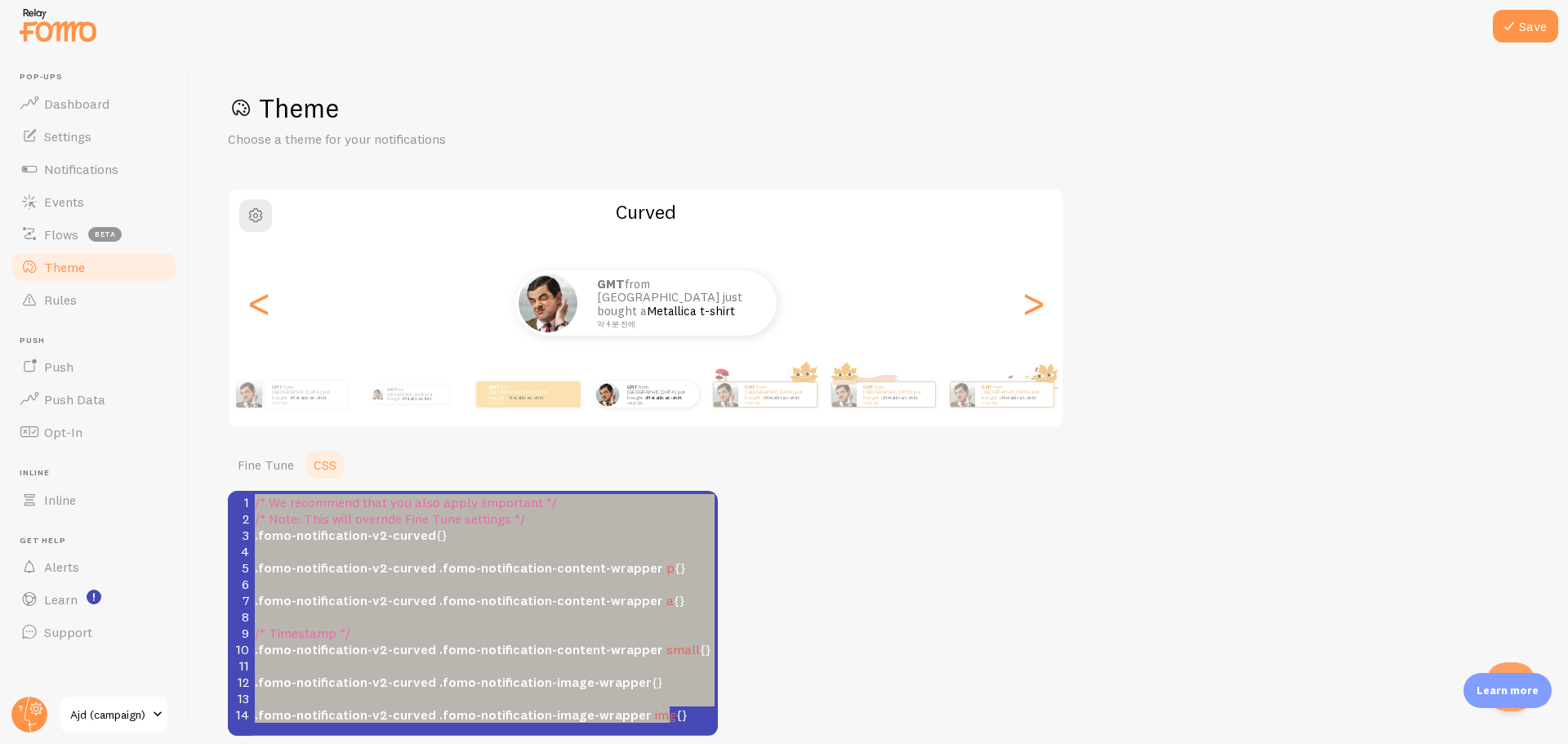
scroll to position [70, 0]
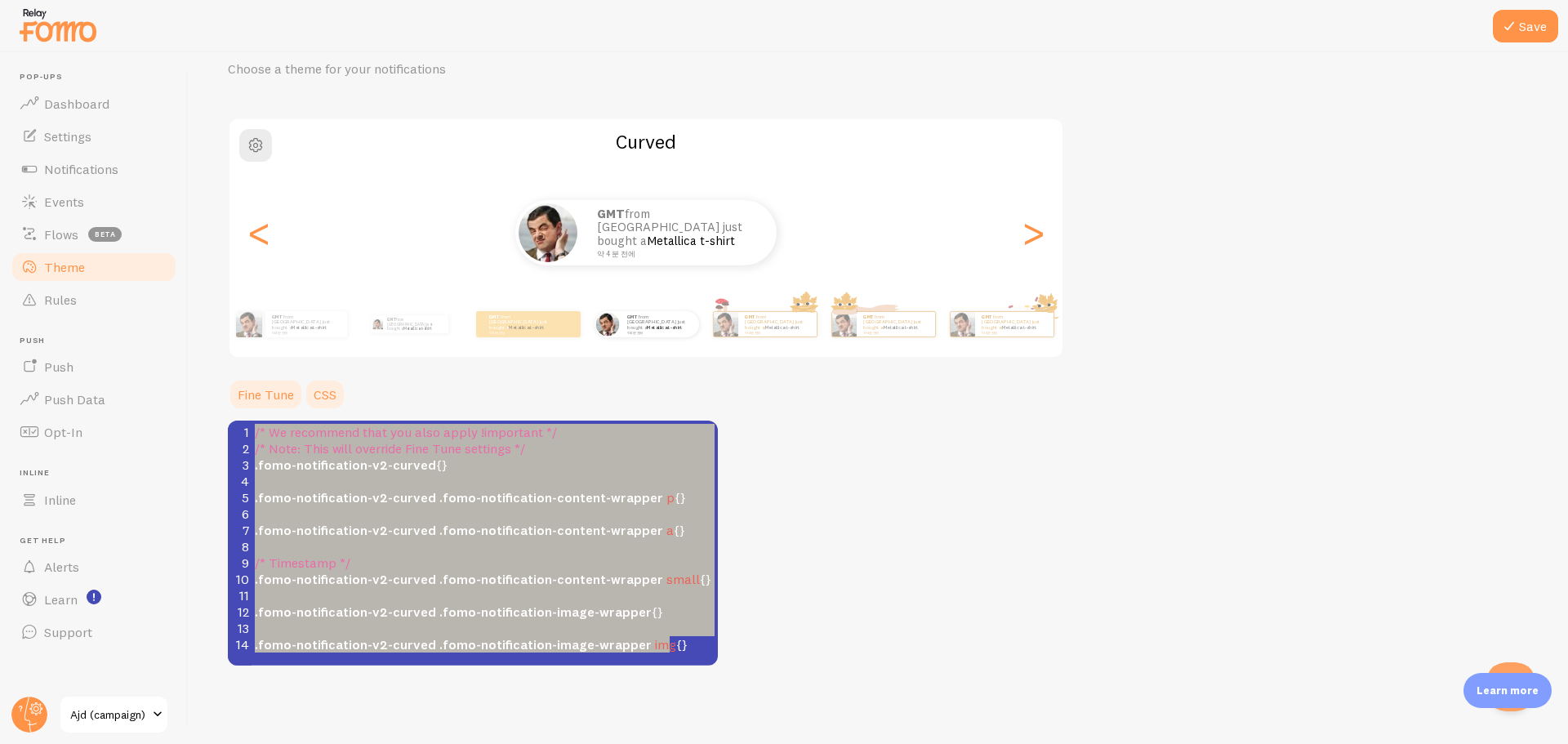
click at [272, 397] on link "Fine Tune" at bounding box center [266, 395] width 76 height 33
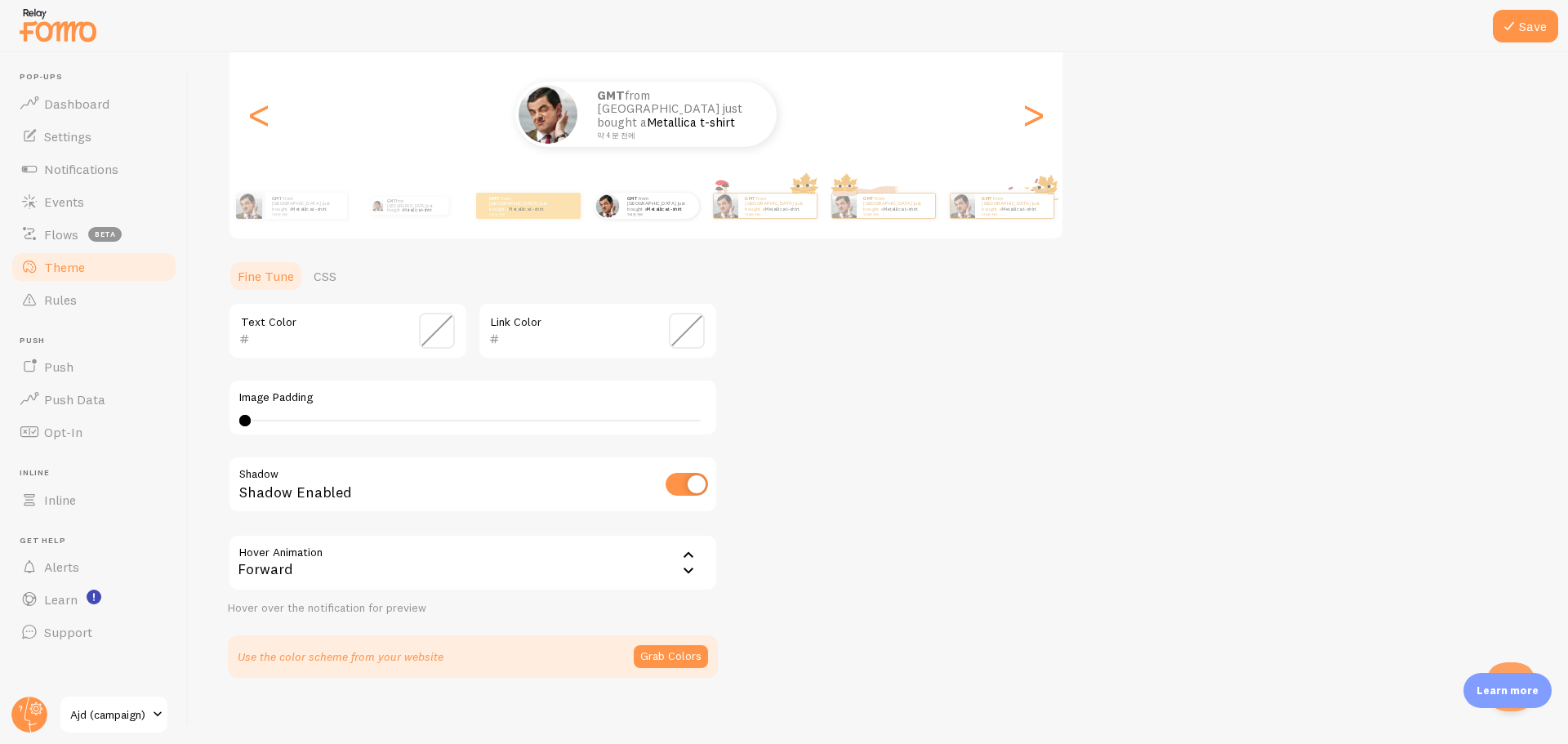
scroll to position [201, 0]
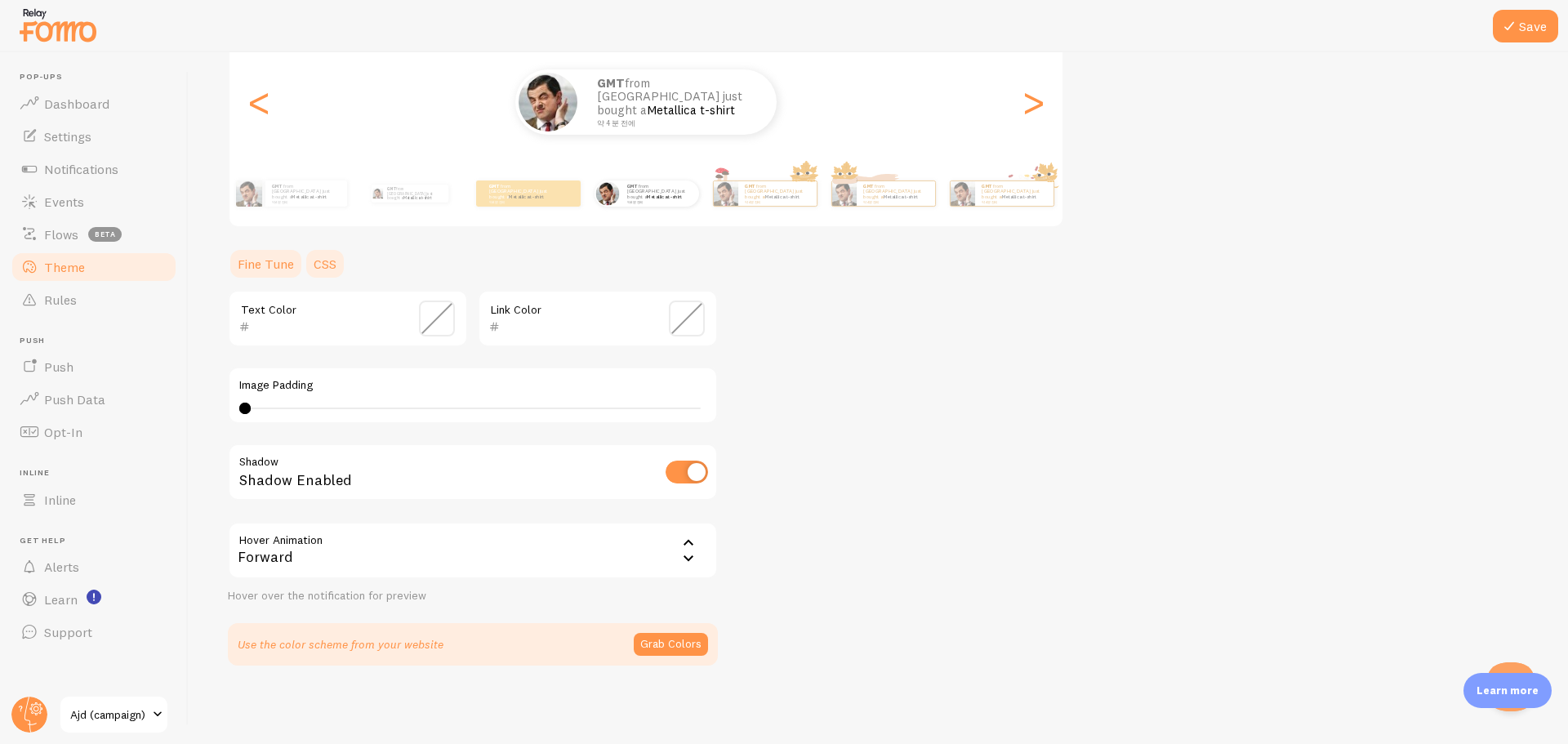
click at [326, 262] on link "CSS" at bounding box center [325, 264] width 42 height 33
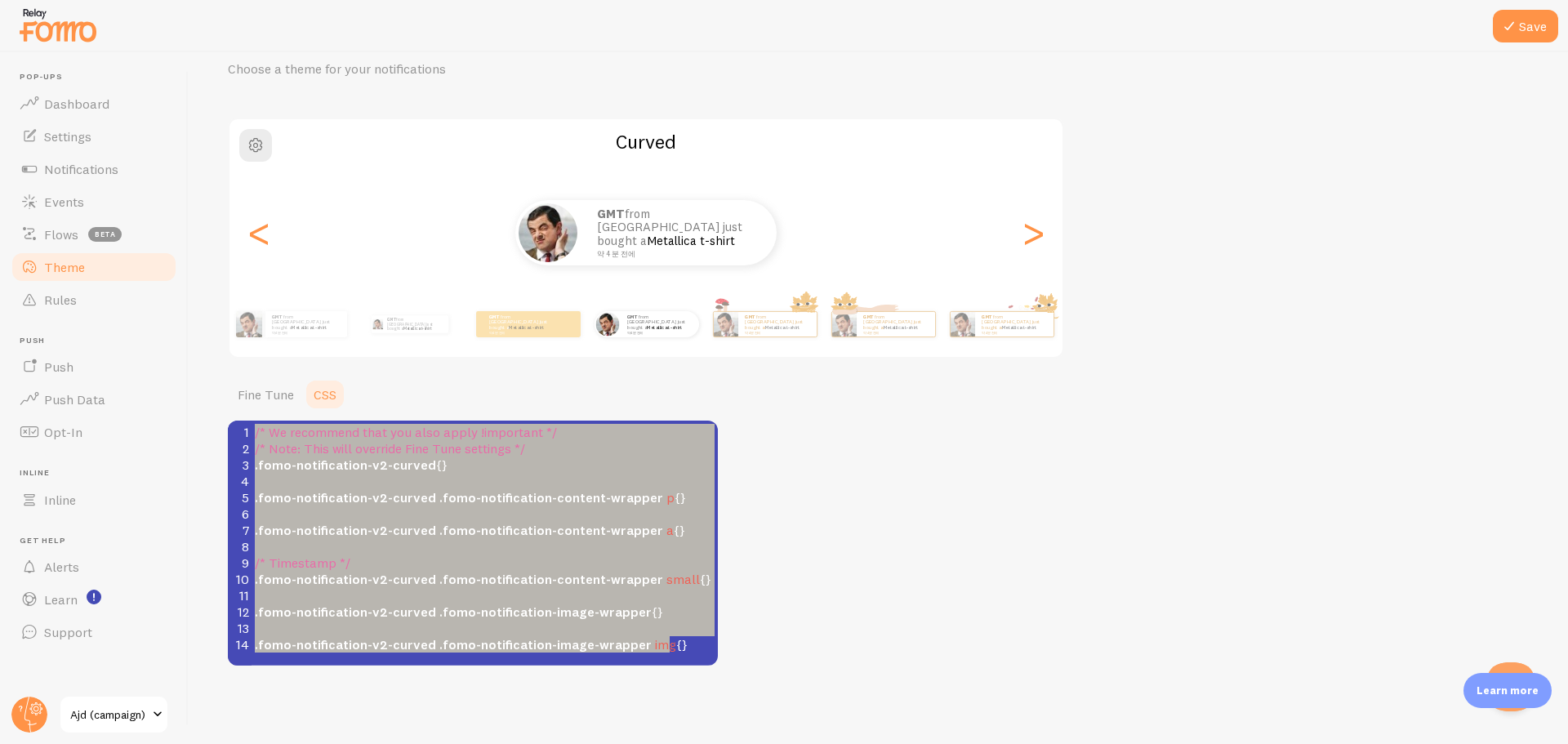
scroll to position [70, 0]
click at [448, 539] on pre "​" at bounding box center [491, 546] width 479 height 16
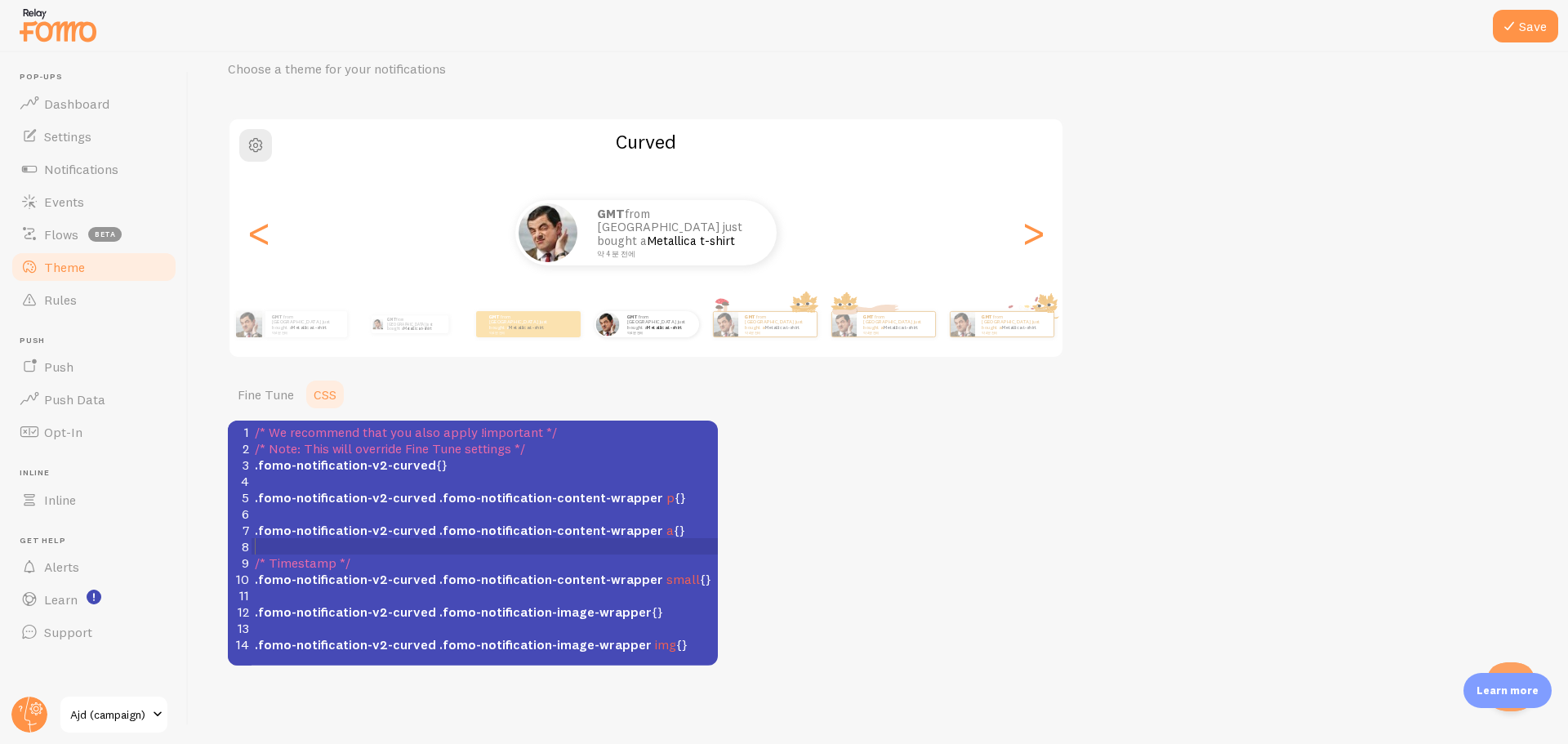
type textarea "/* We recommend that you also apply !important */ /* Note: This will override F…"
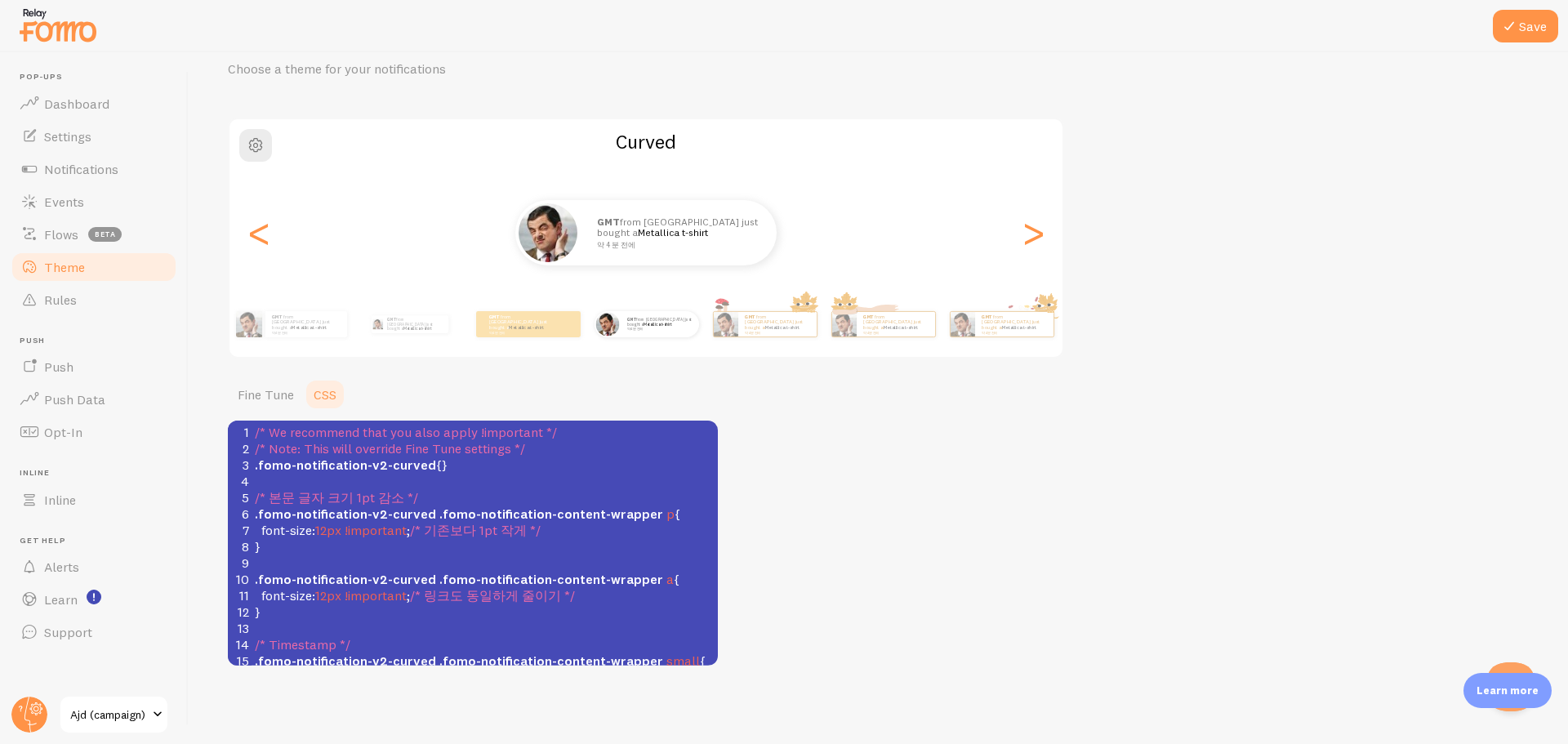
scroll to position [121, 0]
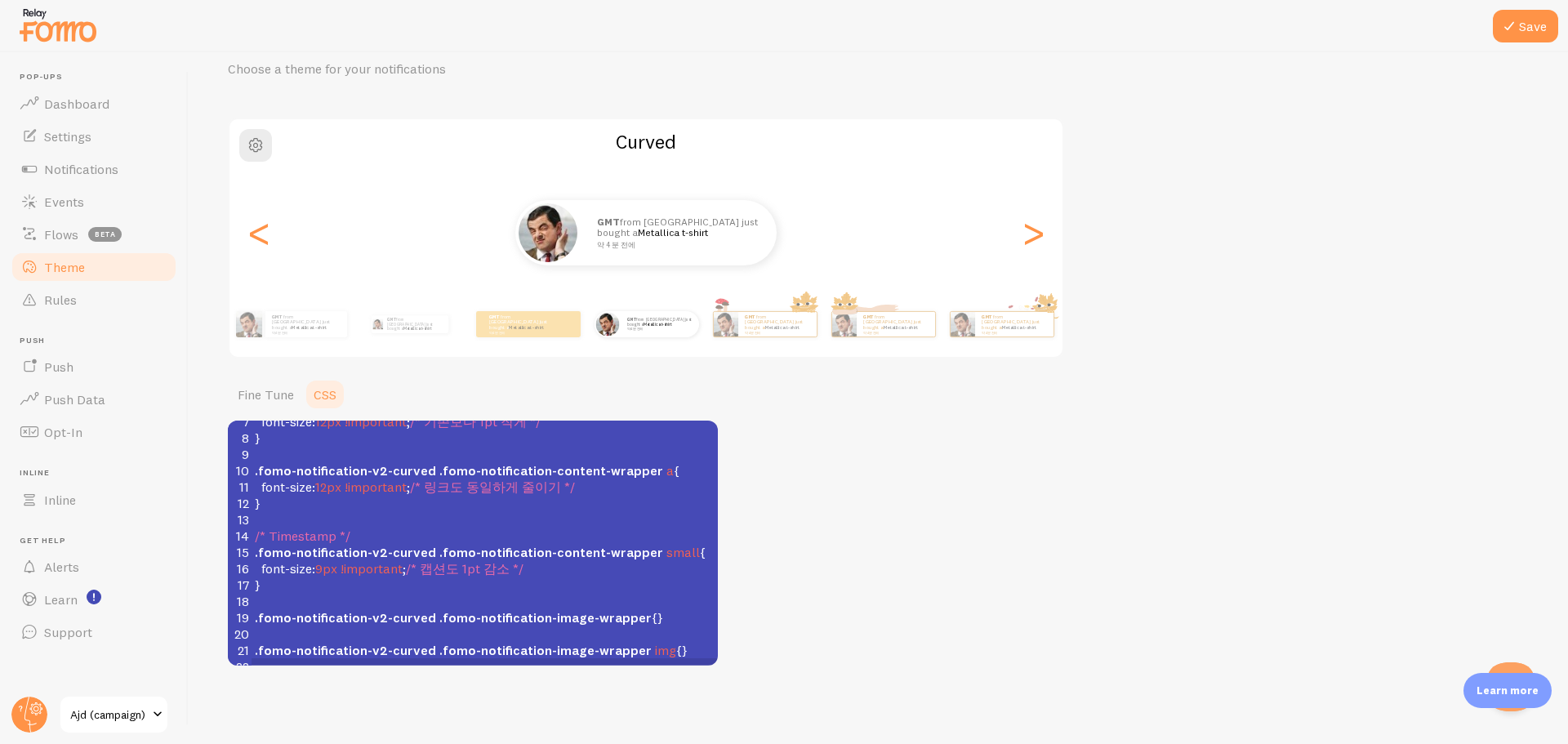
click at [988, 488] on div "Theme Choose a theme for your notifications Curved GMT from South Korea just bo…" at bounding box center [879, 344] width 1301 height 645
click at [1519, 20] on icon at bounding box center [1509, 26] width 20 height 20
click at [92, 162] on span "Notifications" at bounding box center [81, 169] width 74 height 16
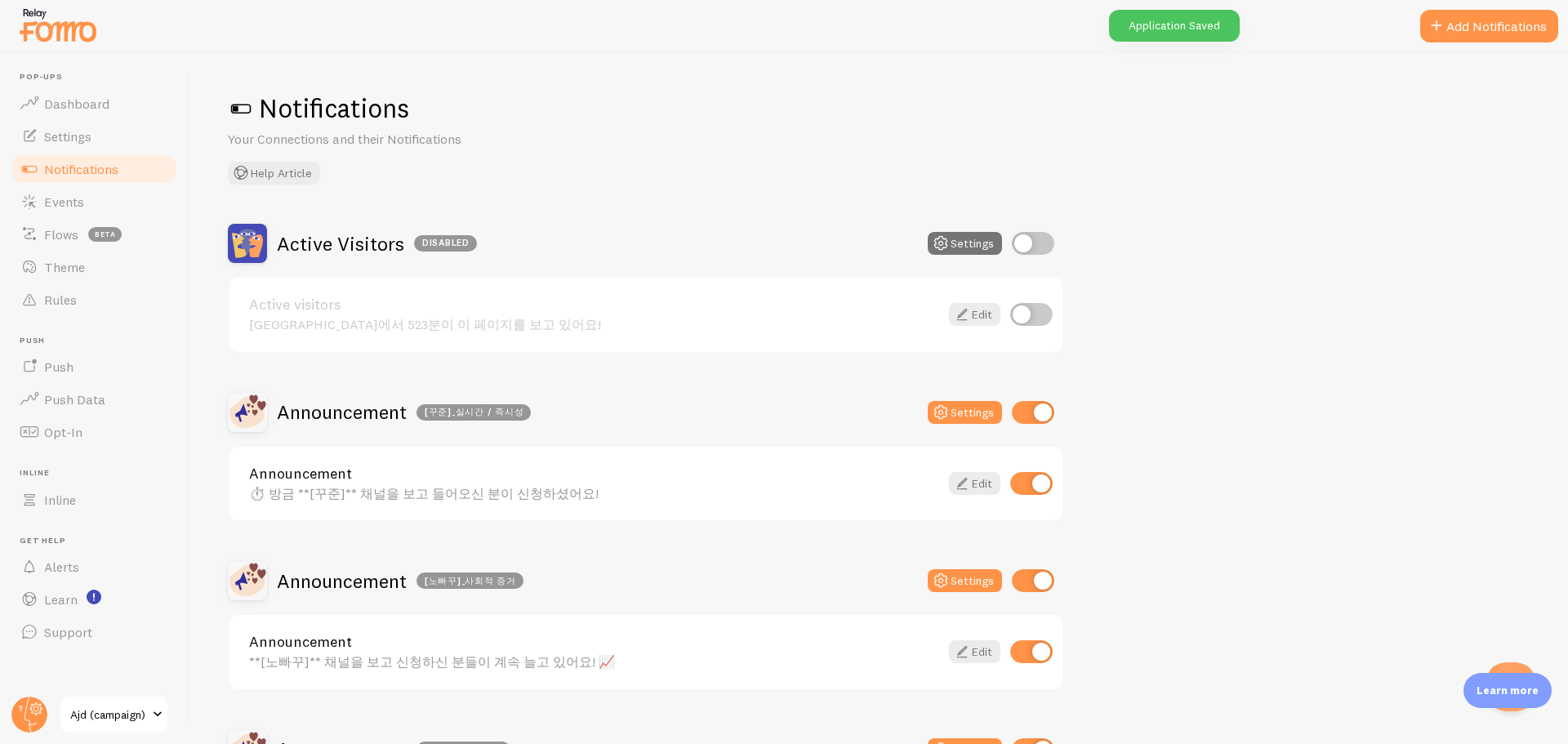
click at [422, 484] on div "Announcement ⏱️ 방금 **[꾸준]** 채널을 보고 들어오신 분이 신청하셨어요!" at bounding box center [594, 484] width 690 height 35
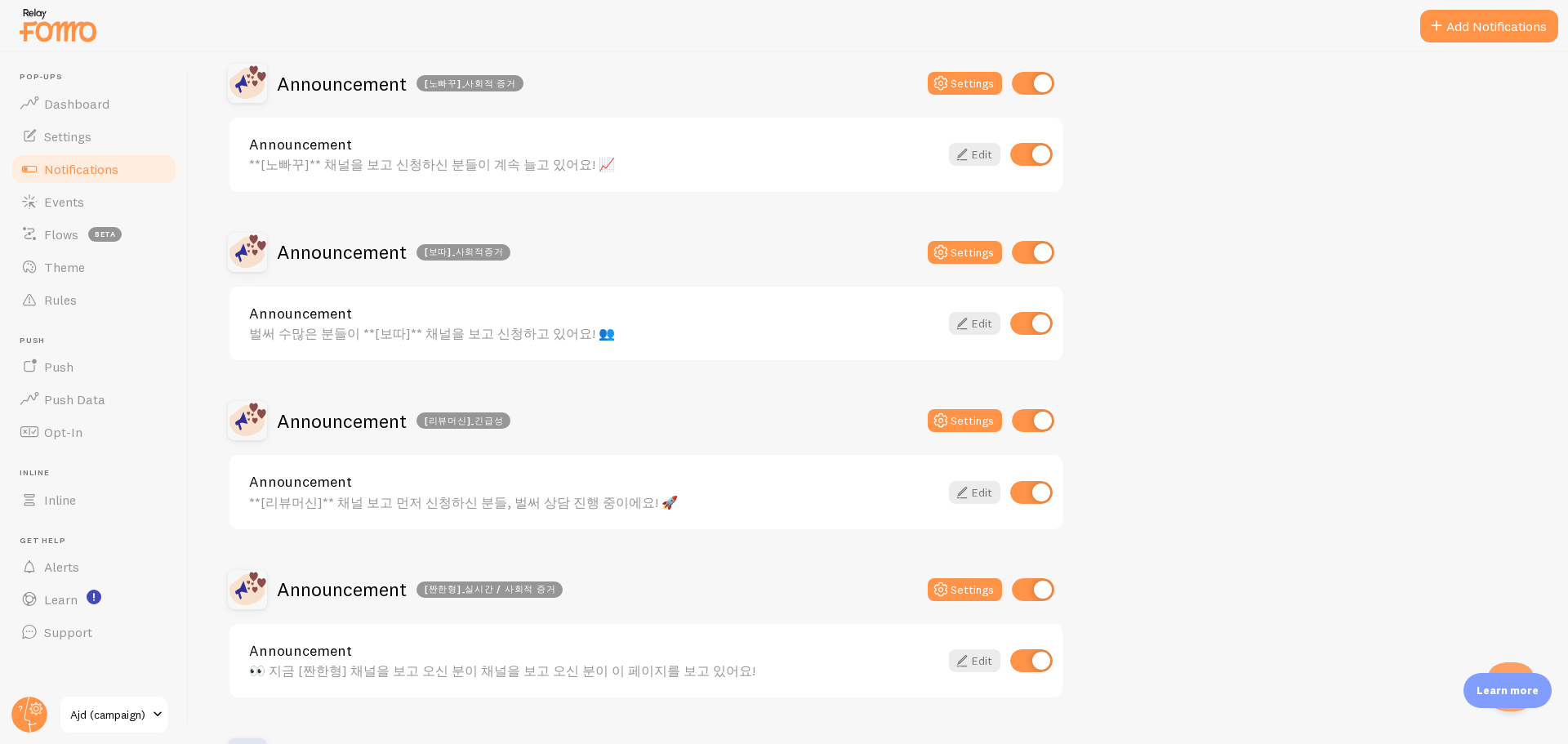
scroll to position [572, 0]
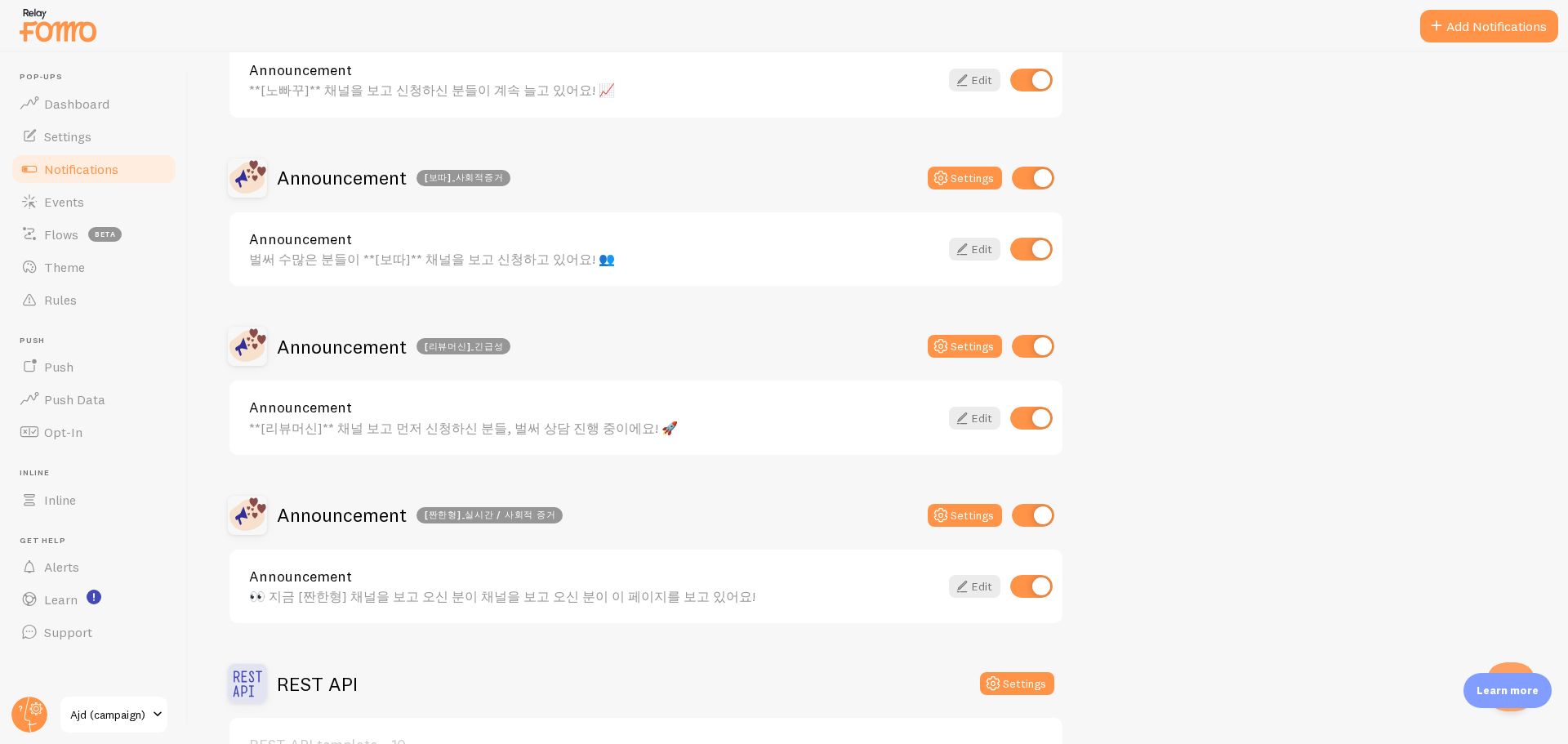
click at [620, 597] on div "👀 지금 [짠한형] 채널을 보고 오신 분이 채널을 보고 오신 분이 이 페이지를 보고 있어요!" at bounding box center [594, 596] width 690 height 15
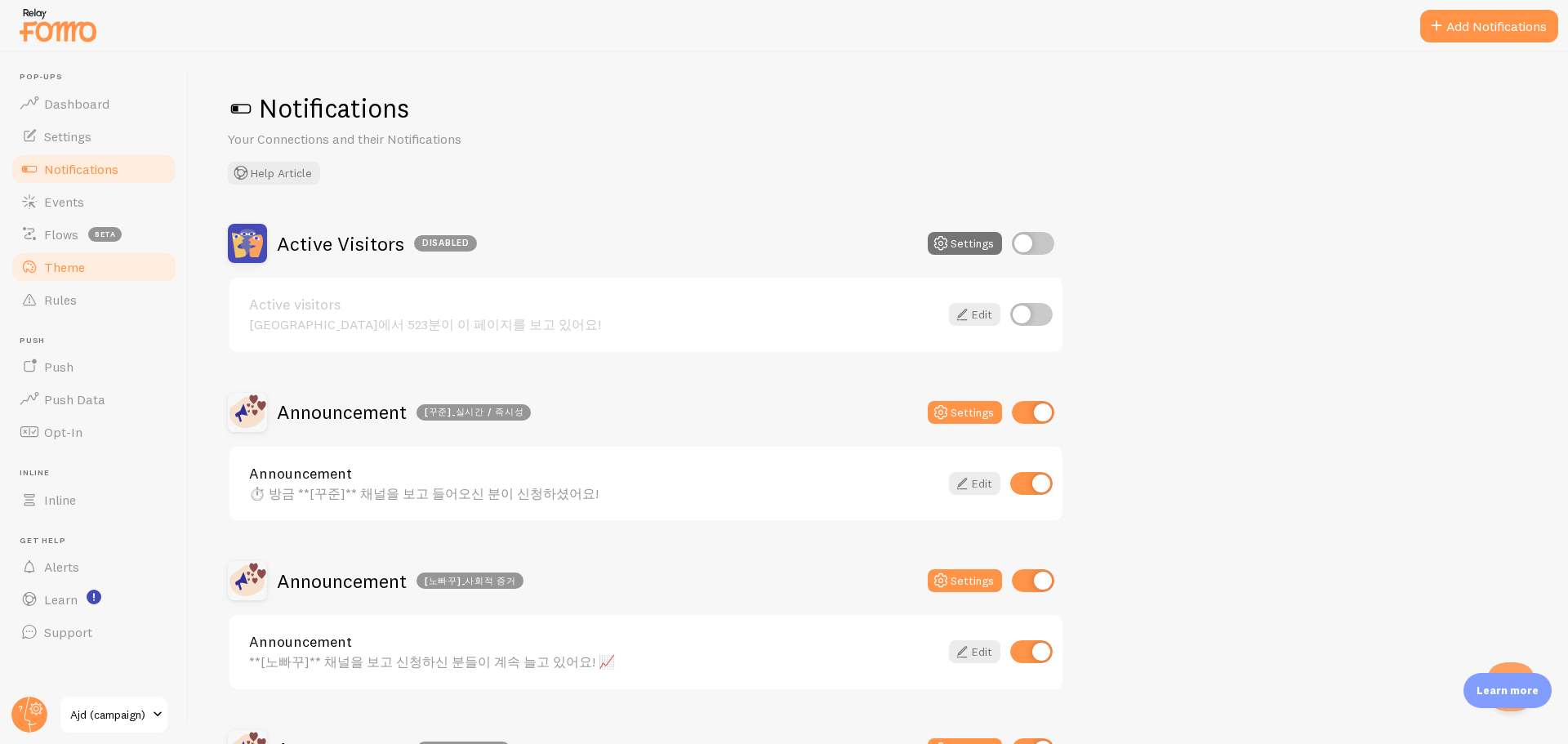
click at [78, 263] on span "Theme" at bounding box center [64, 267] width 41 height 16
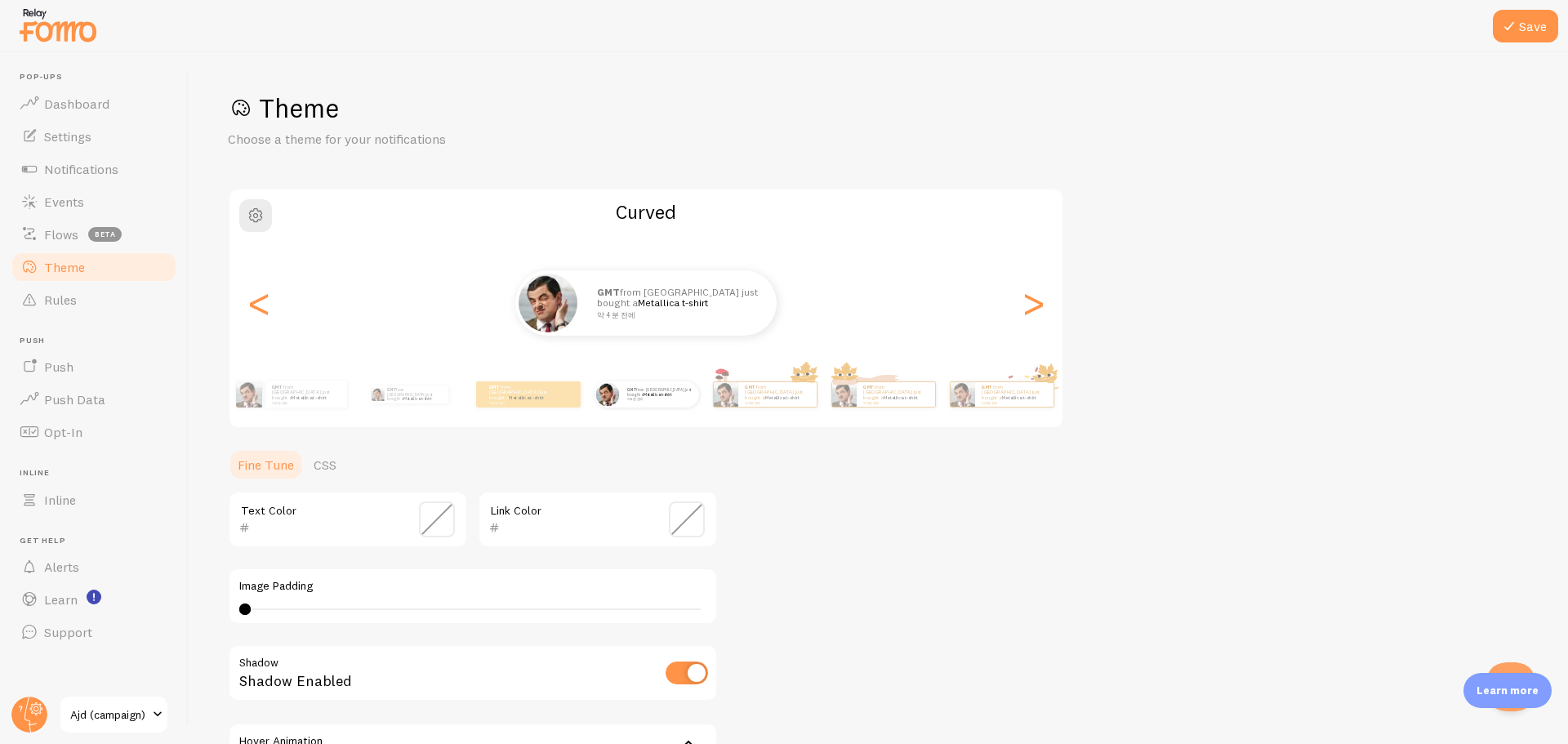
click at [680, 523] on span at bounding box center [687, 520] width 36 height 36
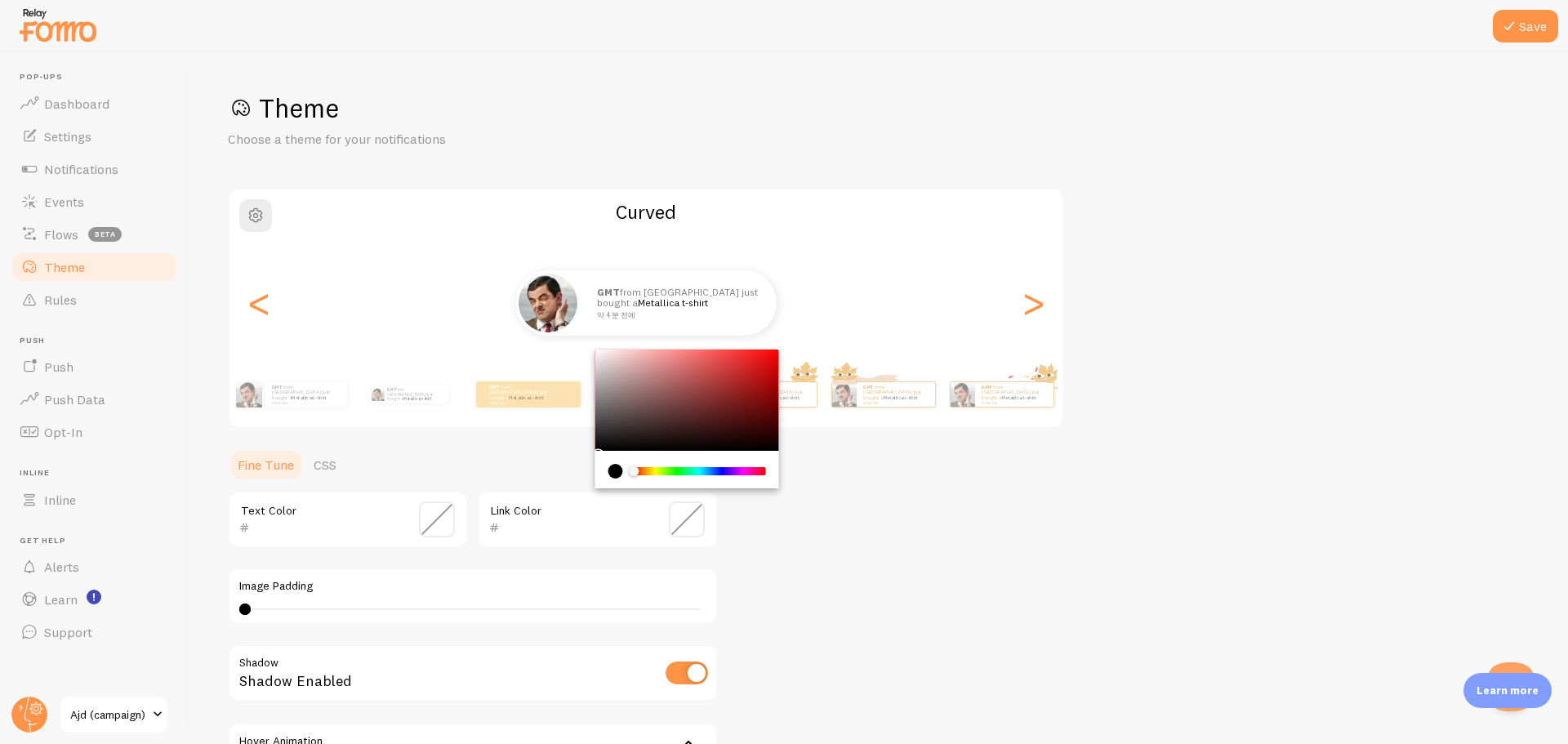
click at [726, 471] on div "Chrome color picker" at bounding box center [700, 471] width 130 height 8
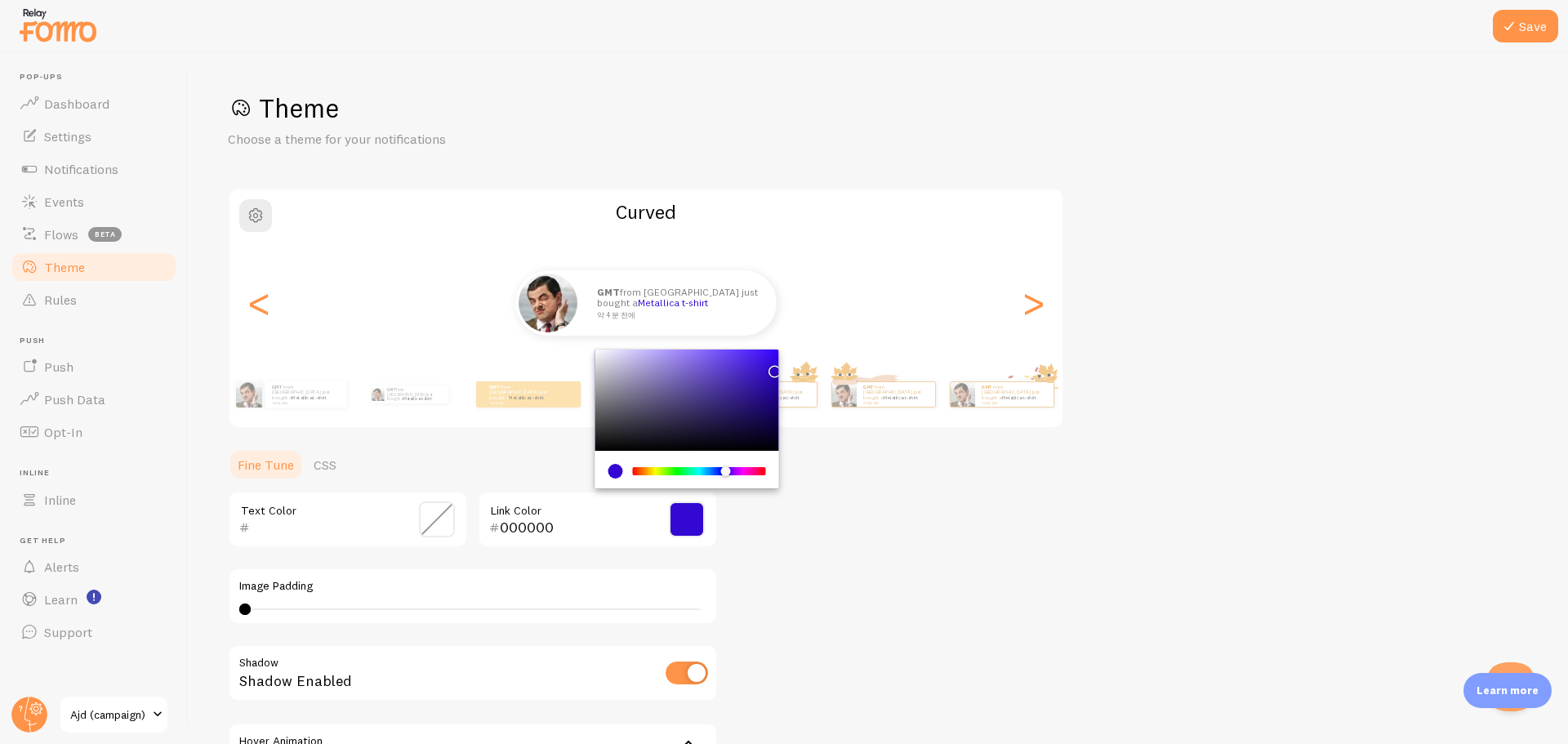
drag, startPoint x: 742, startPoint y: 405, endPoint x: 774, endPoint y: 361, distance: 54.4
click at [774, 361] on div "Chrome color picker" at bounding box center [687, 400] width 184 height 101
click at [764, 358] on div "Chrome color picker" at bounding box center [687, 400] width 184 height 101
click at [764, 358] on div "Chrome color picker" at bounding box center [766, 361] width 10 height 10
click at [911, 535] on div "Theme Choose a theme for your notifications Curved GMT from South Korea just bo…" at bounding box center [879, 479] width 1301 height 775
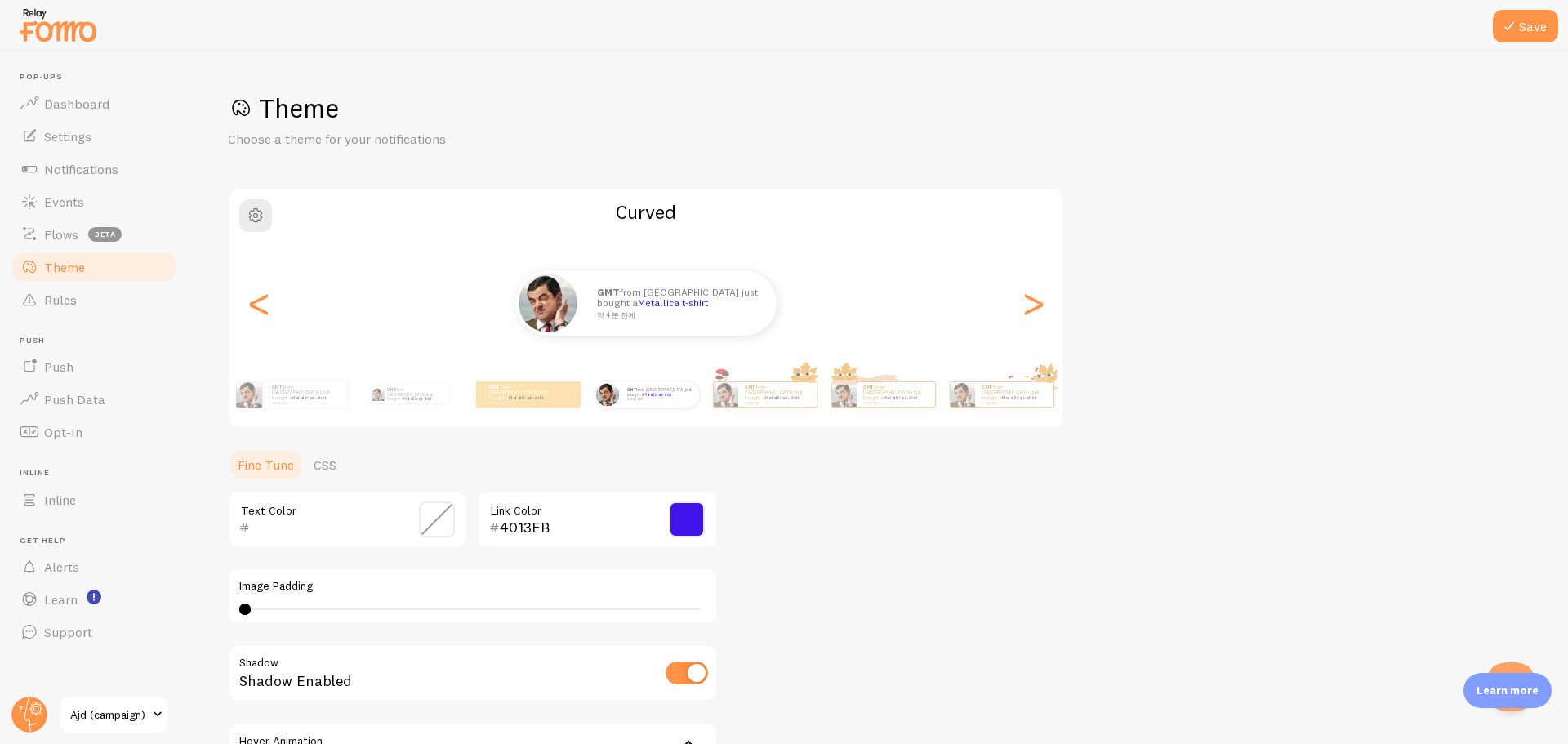
click at [681, 518] on span at bounding box center [687, 520] width 36 height 36
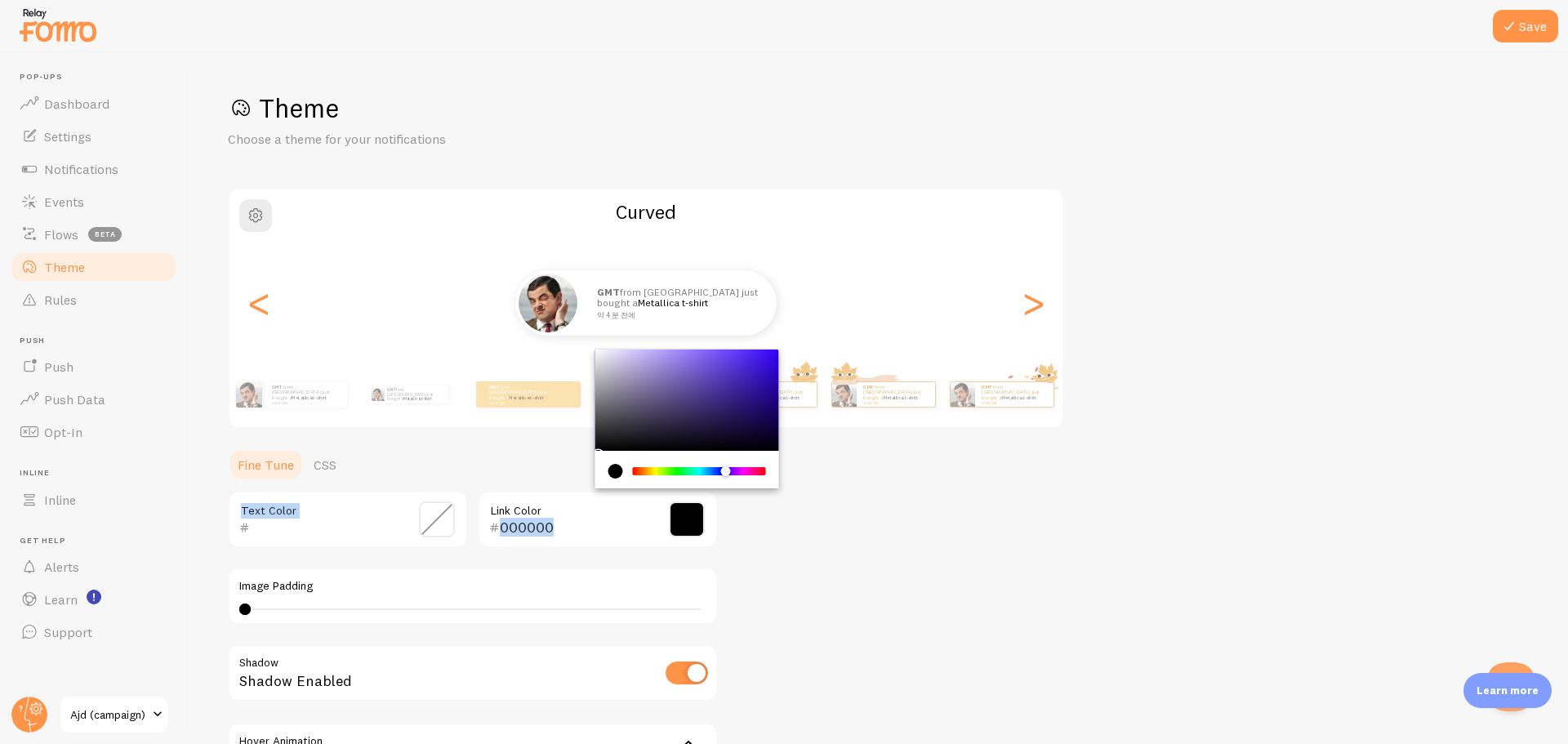
drag, startPoint x: 689, startPoint y: 406, endPoint x: 587, endPoint y: 453, distance: 112.3
click at [587, 453] on section "Fine Tune CSS Text Color 000000 Link Color Image Padding 4 4 - undefined Shadow…" at bounding box center [473, 658] width 490 height 418
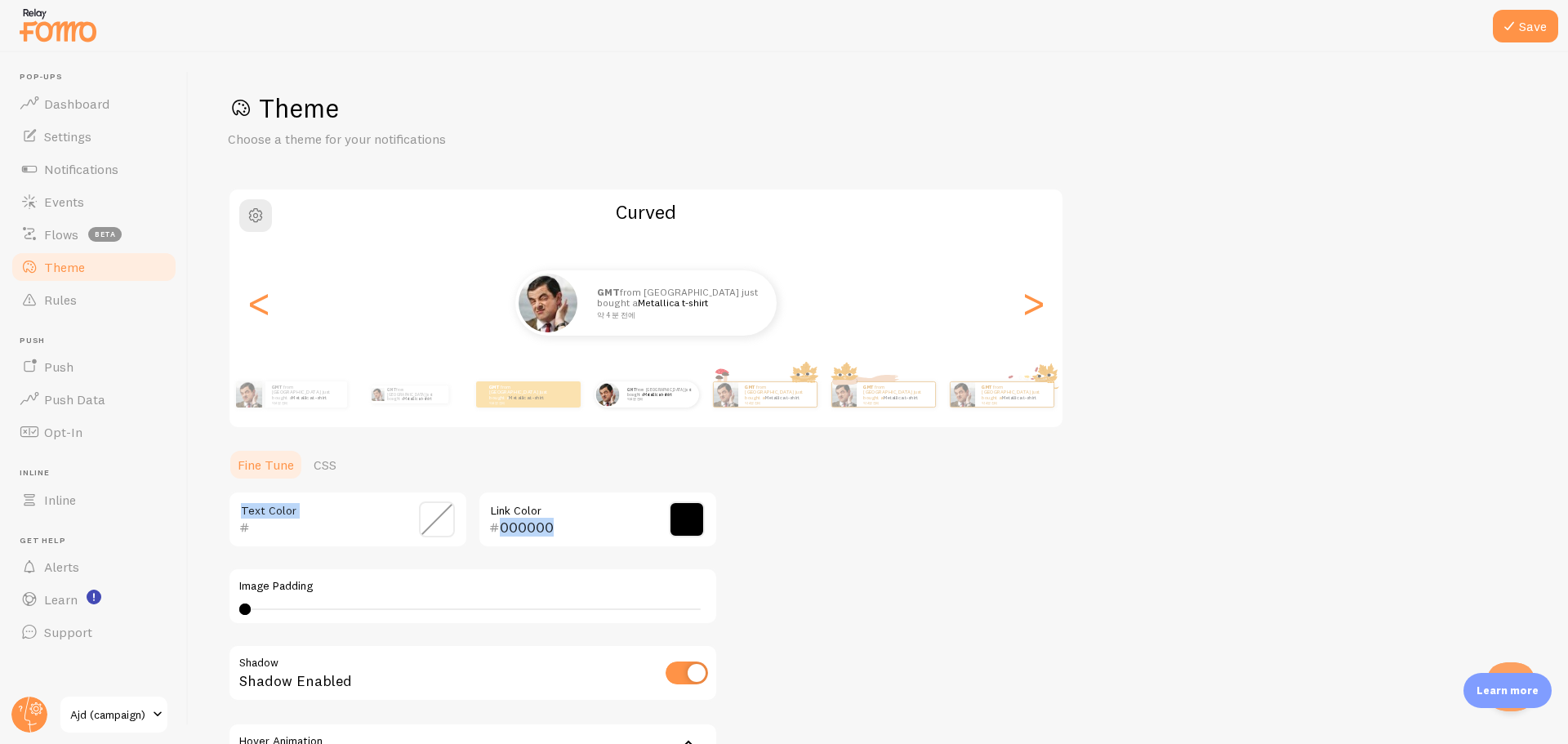
click at [477, 472] on ul "Fine Tune CSS" at bounding box center [473, 465] width 490 height 33
click at [588, 479] on ul "Fine Tune CSS" at bounding box center [473, 465] width 490 height 33
click at [963, 530] on div "Theme Choose a theme for your notifications Curved GMT from South Korea just bo…" at bounding box center [879, 479] width 1301 height 775
click at [696, 519] on span at bounding box center [687, 520] width 36 height 36
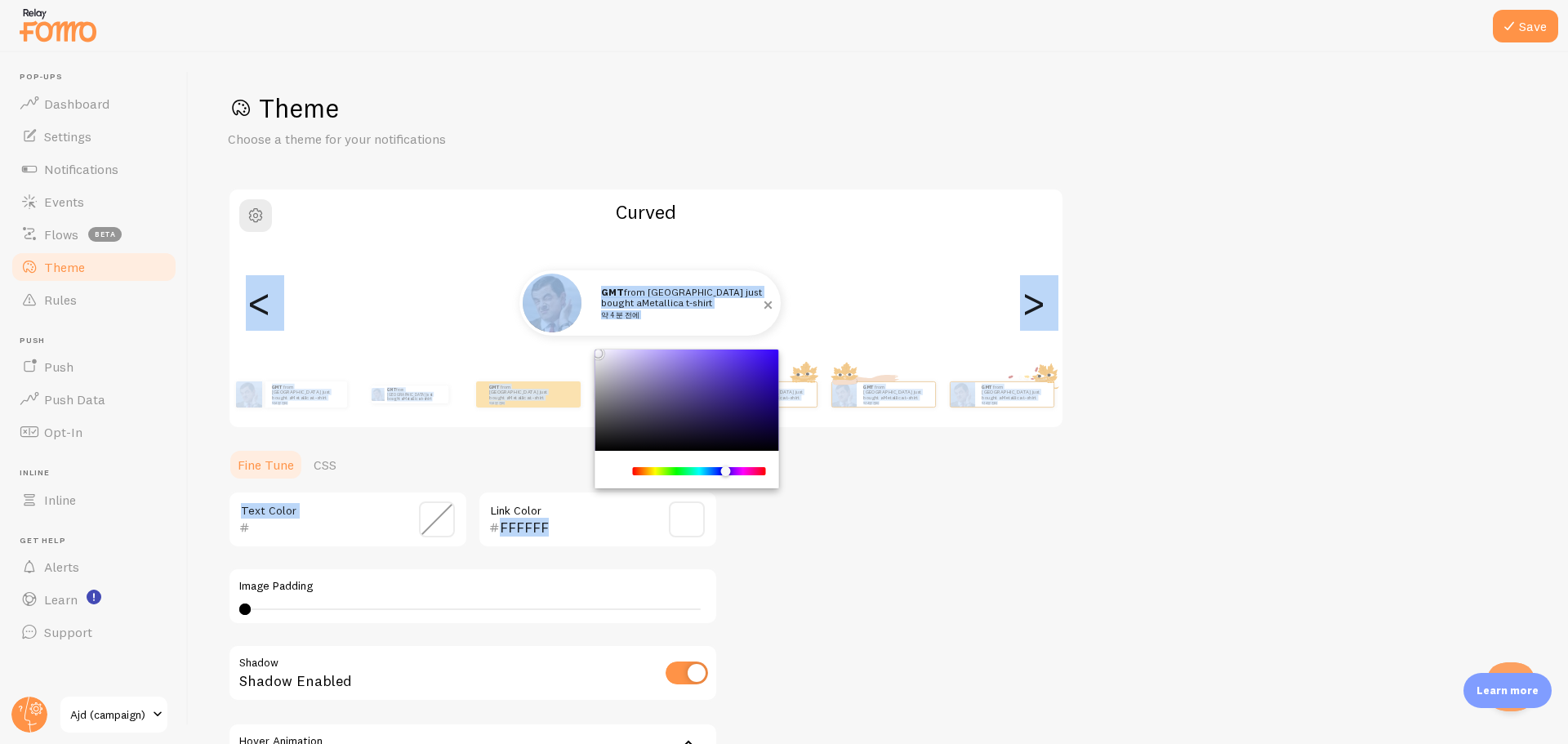
drag, startPoint x: 618, startPoint y: 385, endPoint x: 584, endPoint y: 330, distance: 64.7
click at [584, 330] on div "Theme Choose a theme for your notifications Curved GMT from South Korea just bo…" at bounding box center [879, 479] width 1301 height 775
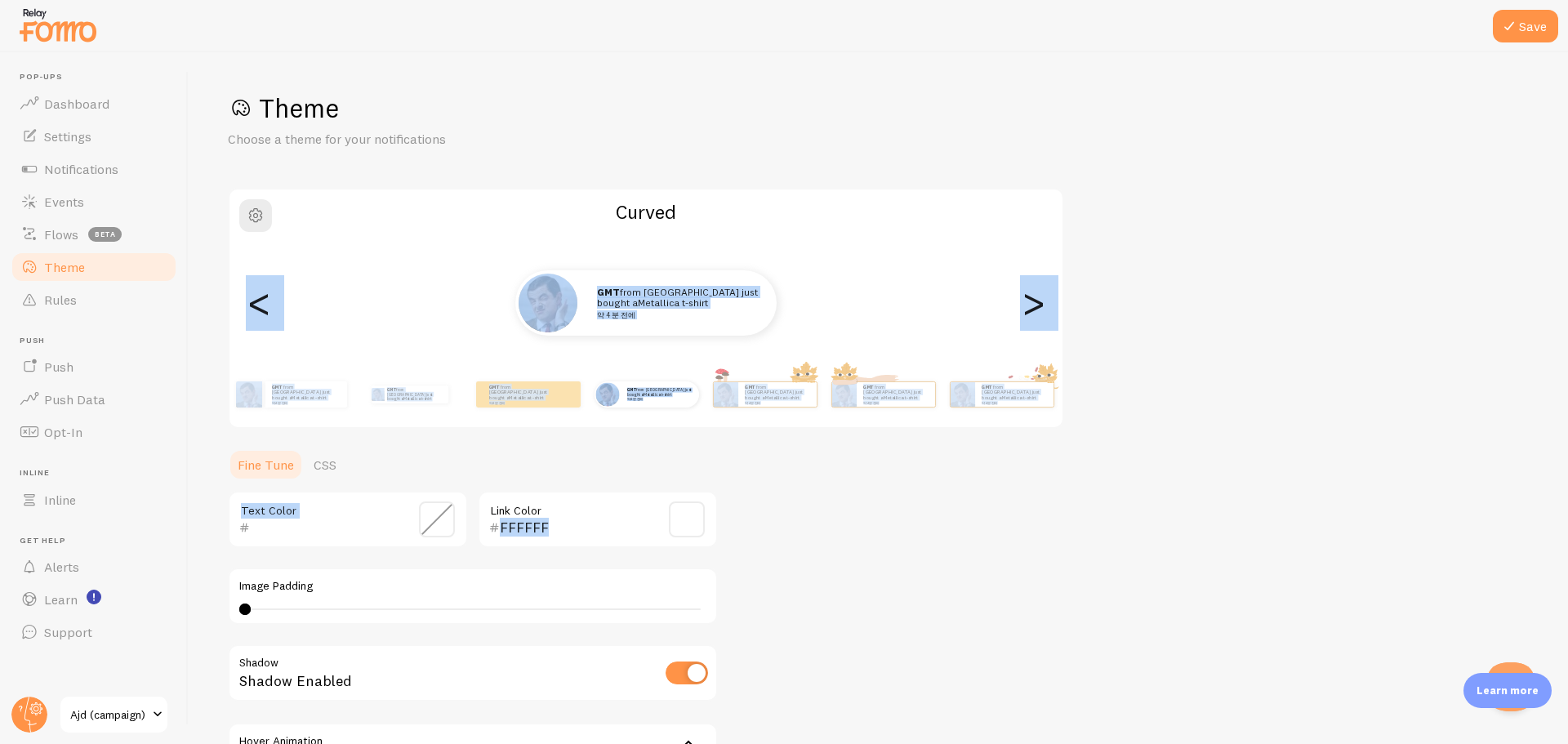
click at [803, 531] on div "Theme Choose a theme for your notifications Curved GMT from South Korea just bo…" at bounding box center [879, 479] width 1301 height 775
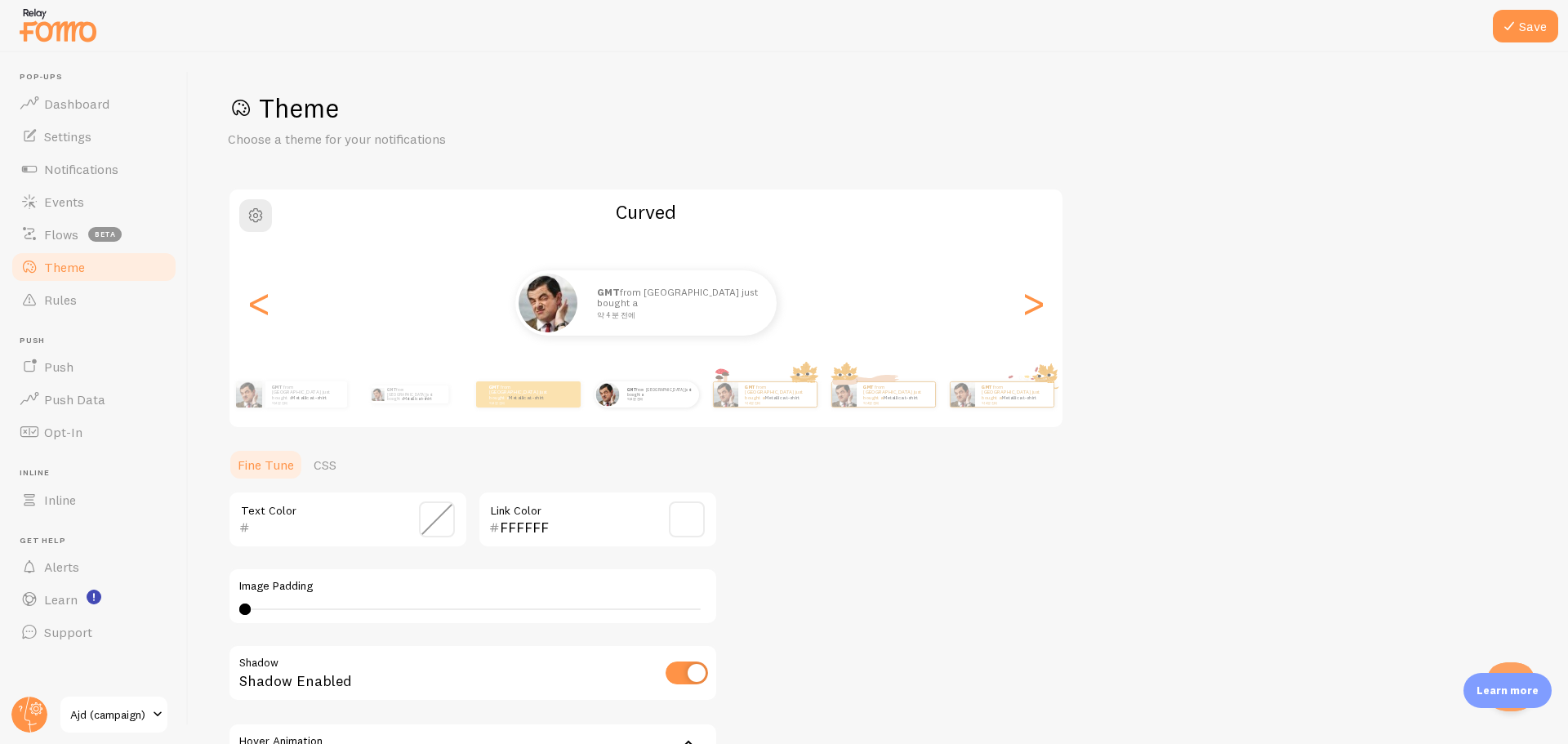
click at [679, 516] on span at bounding box center [687, 520] width 36 height 36
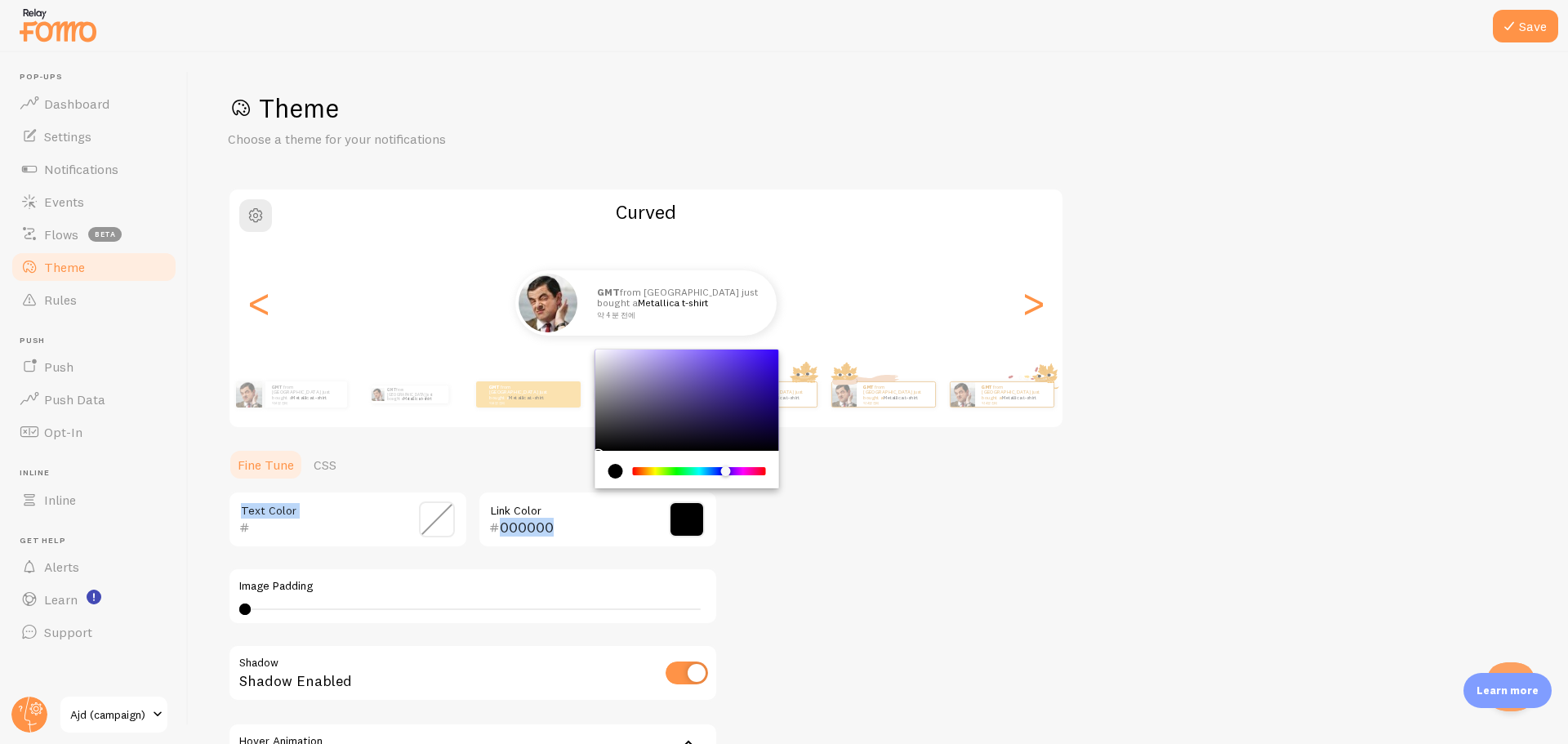
type input "000000"
drag, startPoint x: 655, startPoint y: 417, endPoint x: 568, endPoint y: 459, distance: 96.6
click at [568, 459] on section "Fine Tune CSS Text Color 000000 Link Color Image Padding 4 4 - undefined Shadow…" at bounding box center [473, 658] width 490 height 418
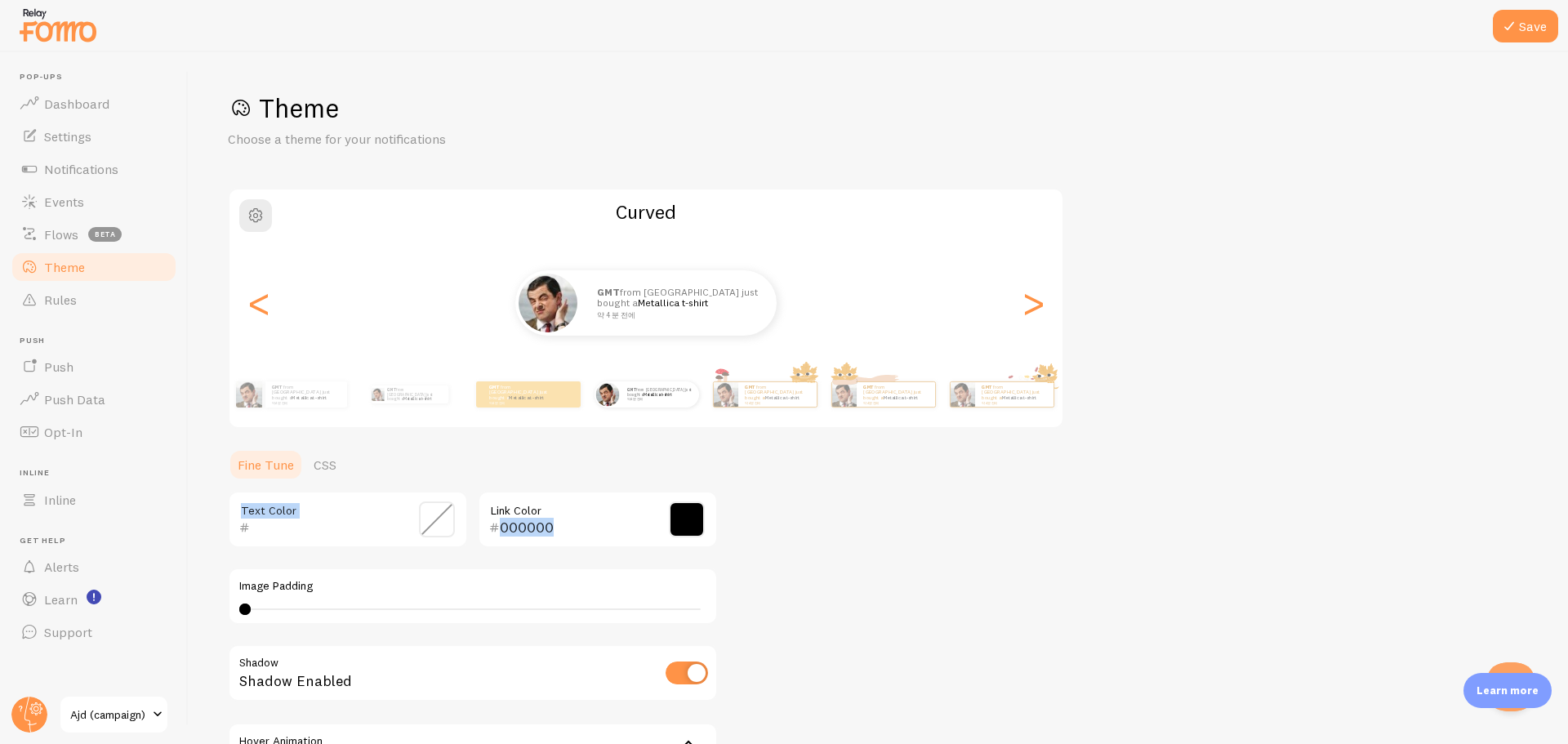
click at [545, 459] on ul "Fine Tune CSS" at bounding box center [473, 465] width 490 height 33
click at [362, 522] on input "text" at bounding box center [324, 527] width 149 height 20
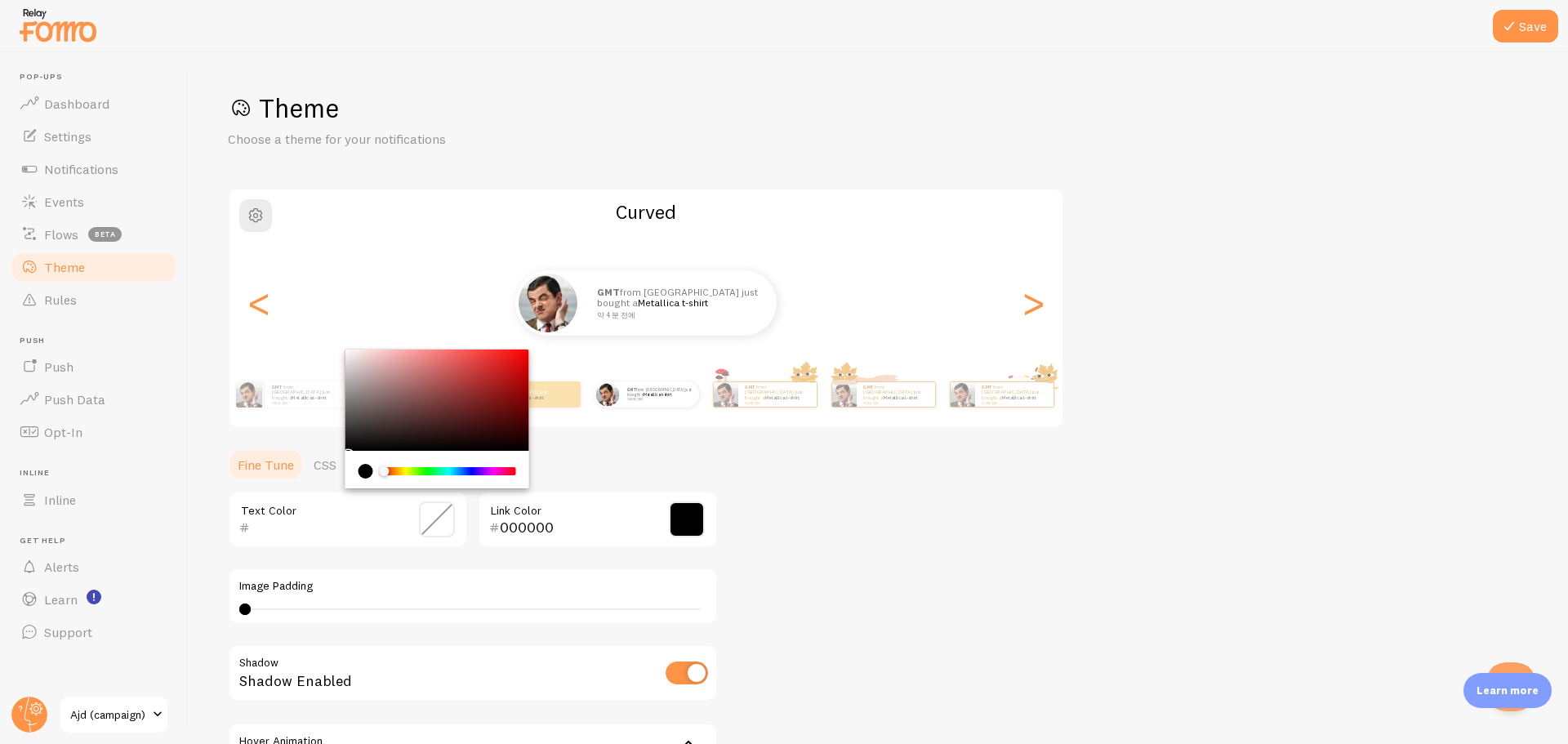
click at [1021, 580] on div "Theme Choose a theme for your notifications Curved GMT from South Korea just bo…" at bounding box center [879, 479] width 1301 height 775
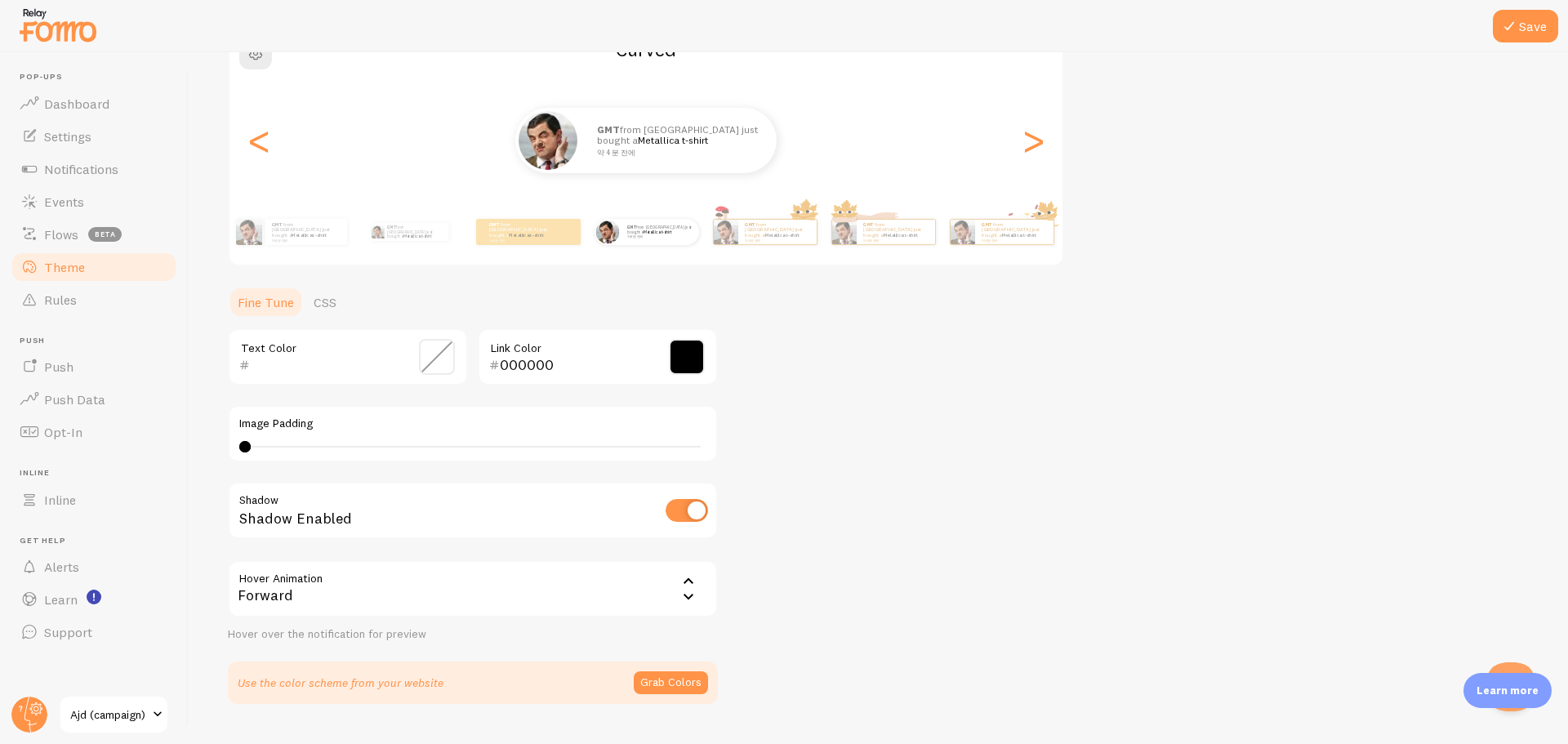
scroll to position [163, 0]
click at [317, 303] on link "CSS" at bounding box center [325, 302] width 42 height 33
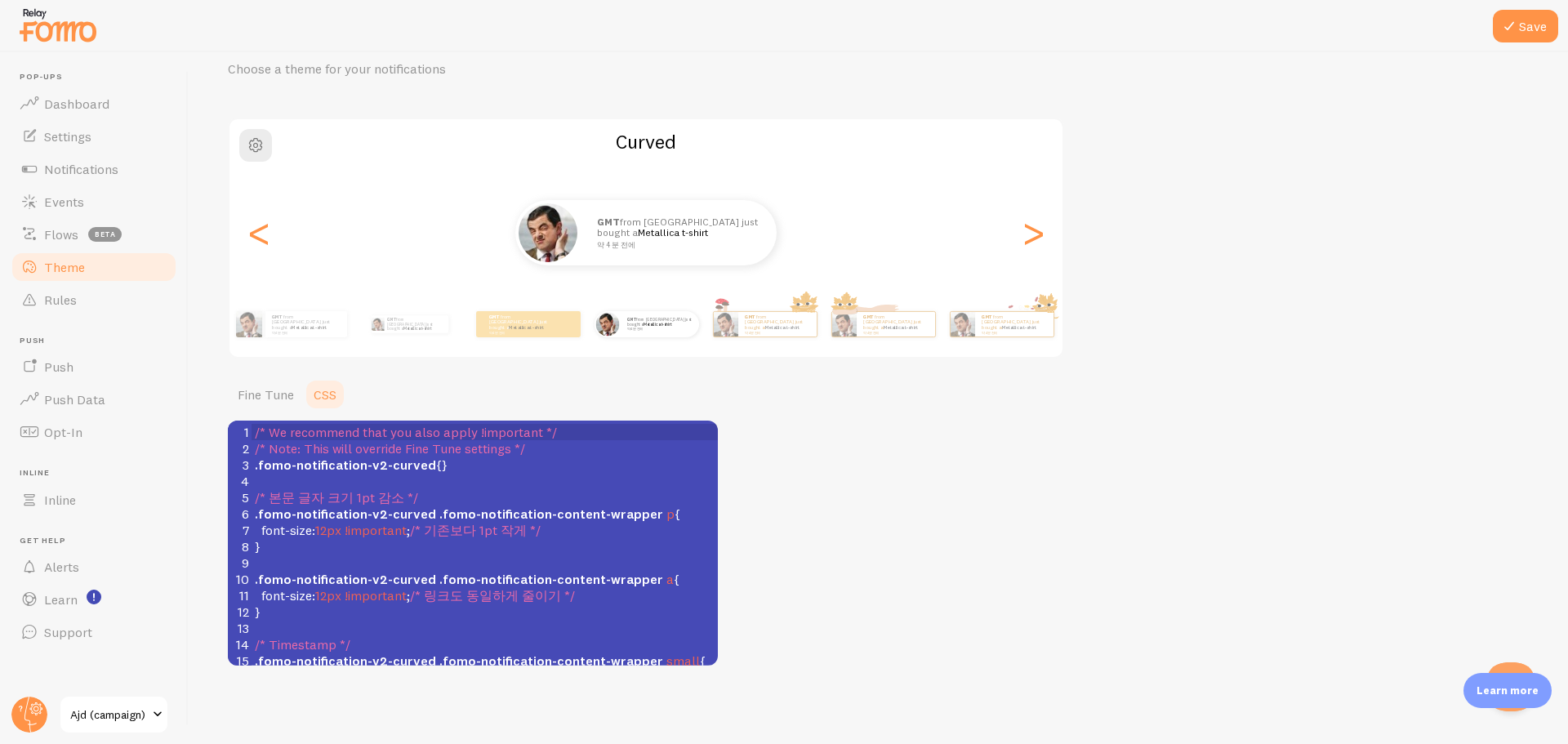
click at [375, 496] on span "/* 본문 글자 크기 1pt 감소 */" at bounding box center [336, 497] width 163 height 16
type textarea "/* We recommend that you also apply !important */ /* Note: This will override F…"
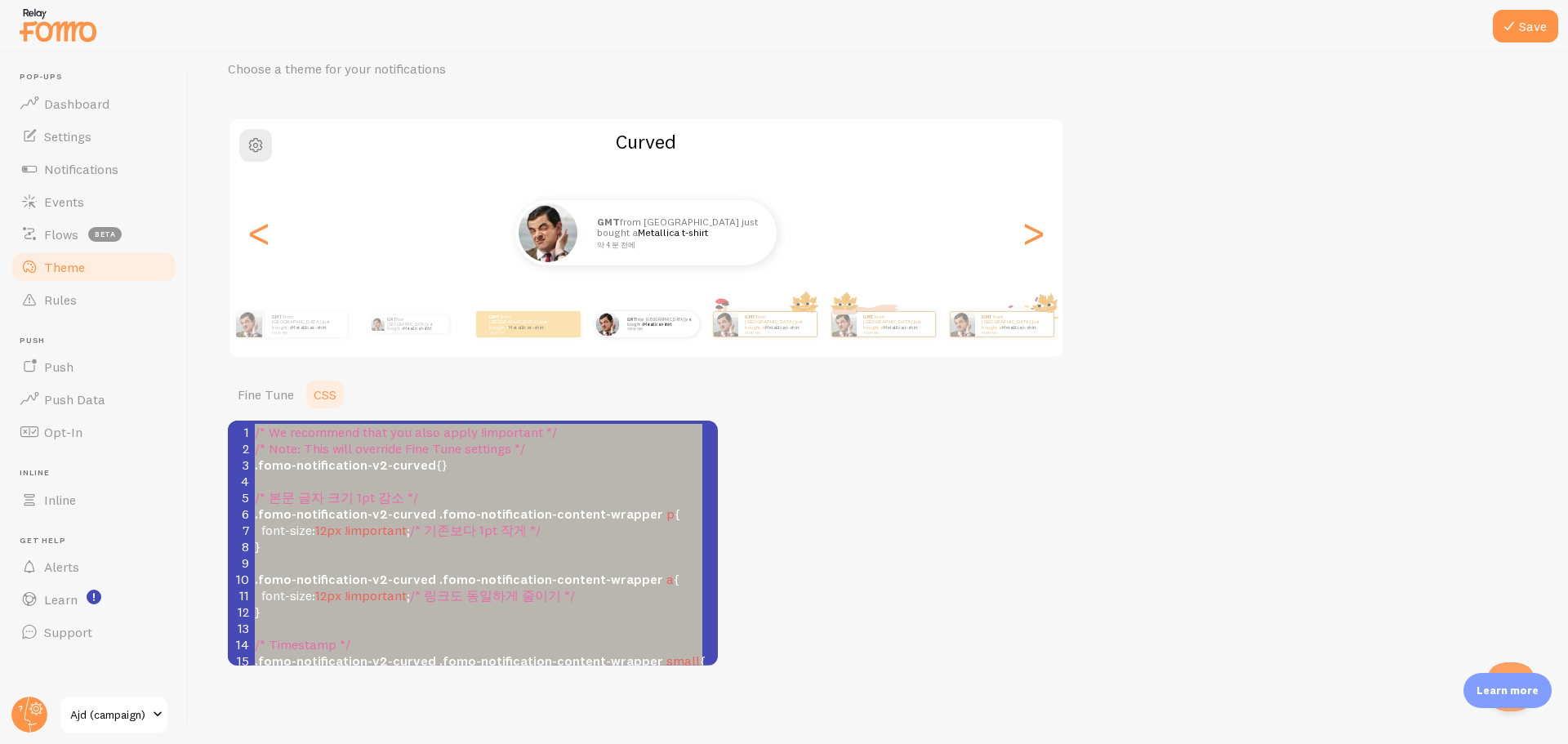
scroll to position [268, 0]
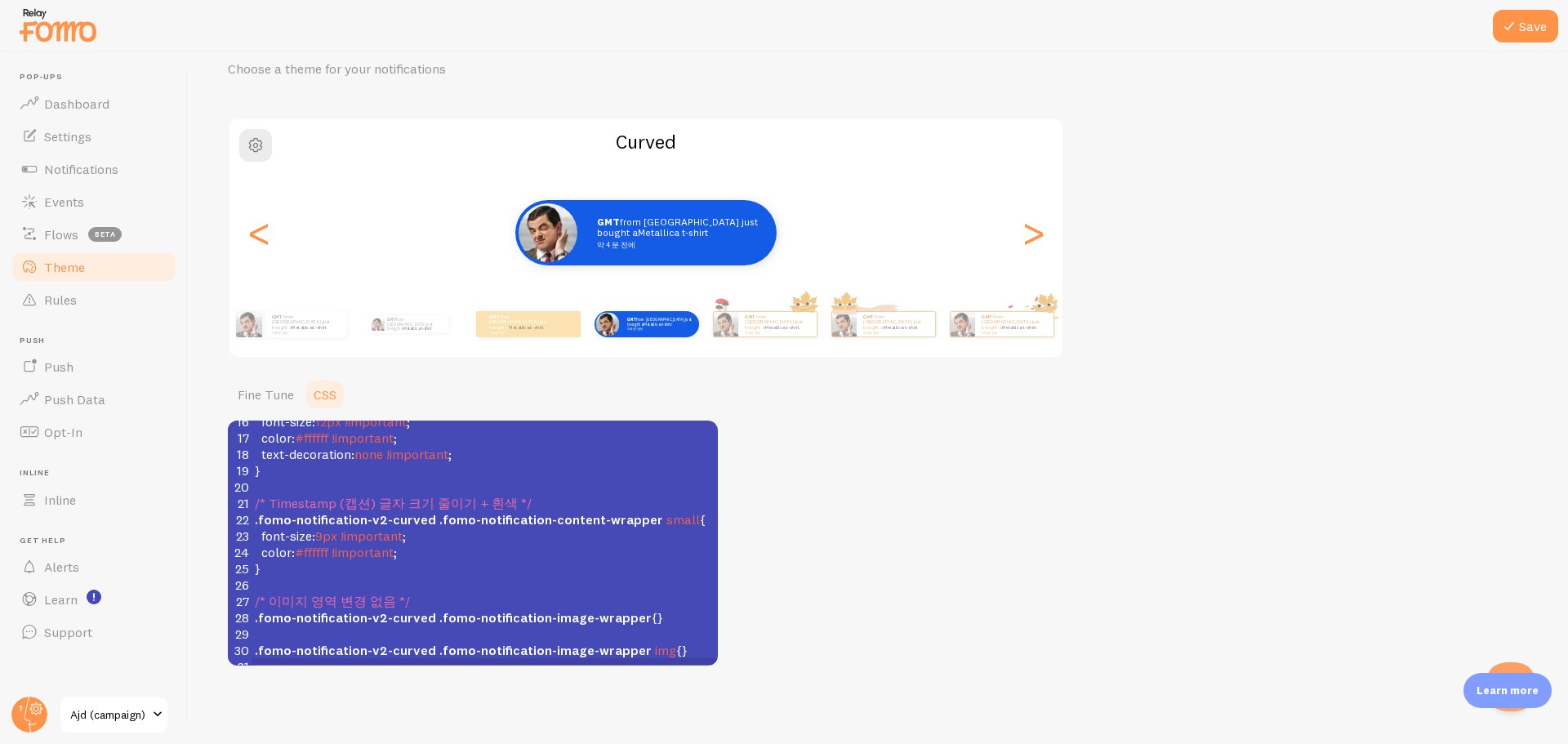
click at [878, 537] on div "Theme Choose a theme for your notifications Curved GMT from South Korea just bo…" at bounding box center [879, 344] width 1301 height 645
click at [1520, 33] on button "Save" at bounding box center [1526, 26] width 66 height 33
click at [81, 173] on span "Notifications" at bounding box center [81, 169] width 74 height 16
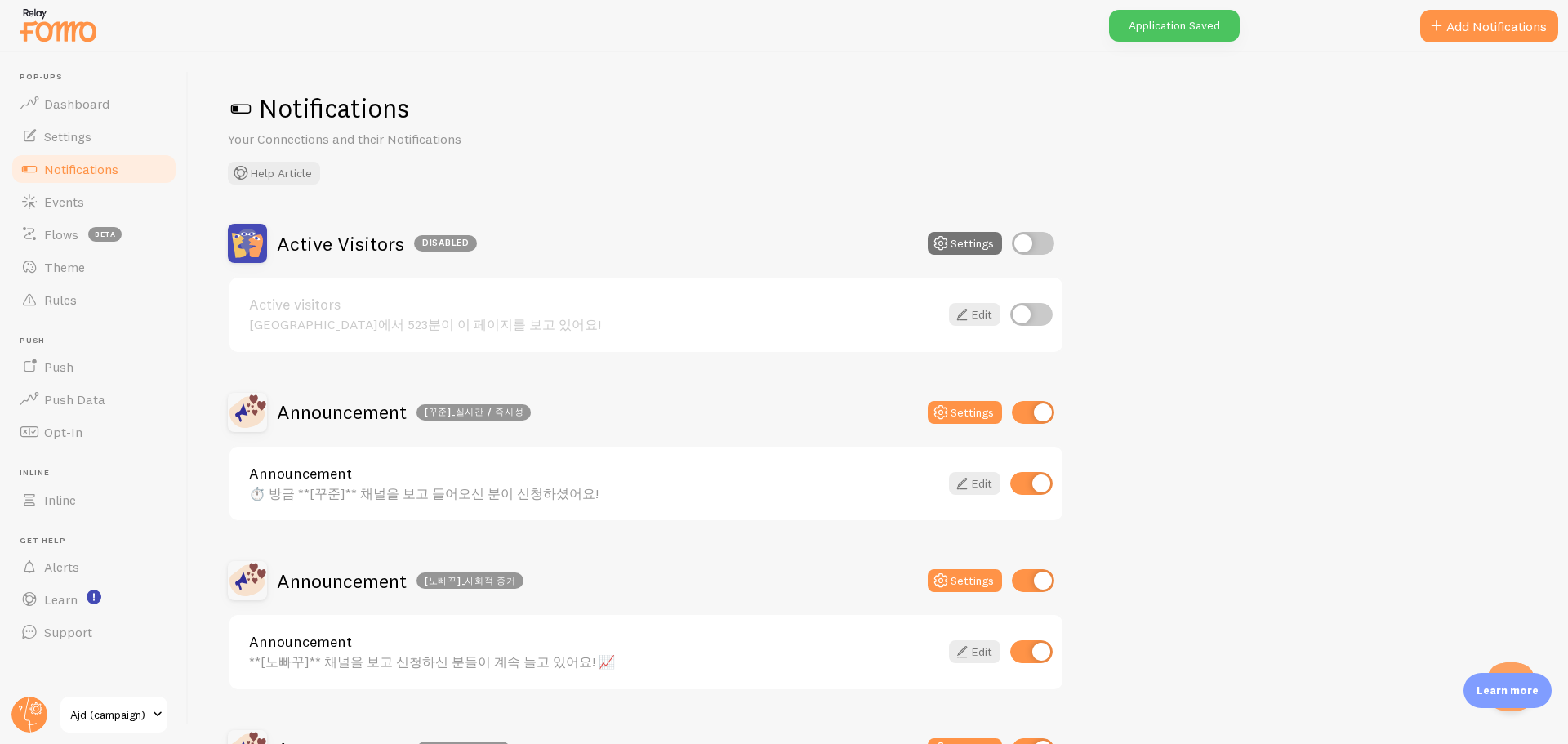
click at [447, 514] on div "Announcement ⏱️ 방금 **[꾸준]** 채널을 보고 들어오신 분이 신청하셨어요! Edit" at bounding box center [646, 484] width 833 height 74
click at [454, 500] on div "⏱️ 방금 **[꾸준]** 채널을 보고 들어오신 분이 신청하셨어요!" at bounding box center [594, 493] width 690 height 15
click at [71, 270] on span "Theme" at bounding box center [64, 267] width 41 height 16
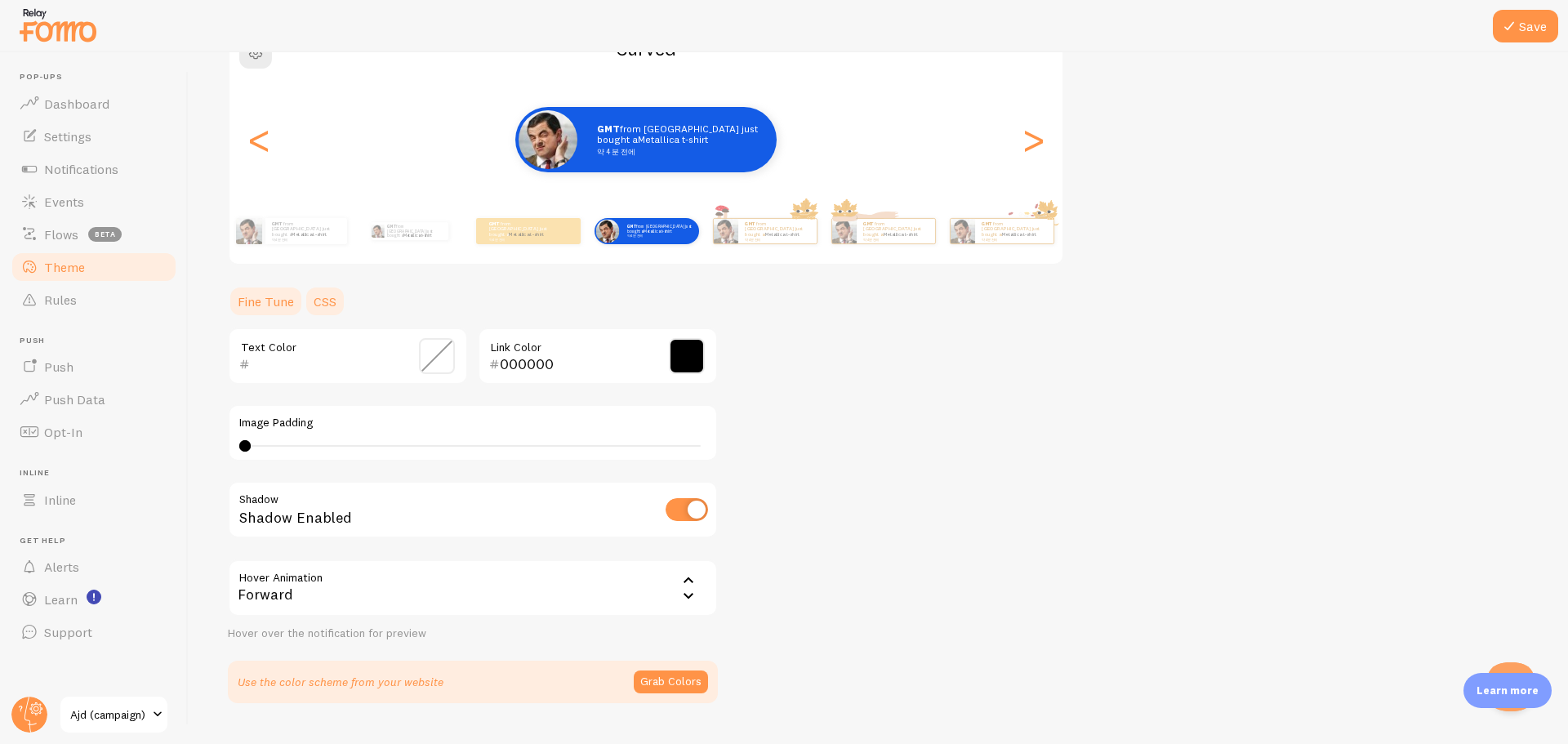
click at [322, 305] on link "CSS" at bounding box center [325, 302] width 42 height 33
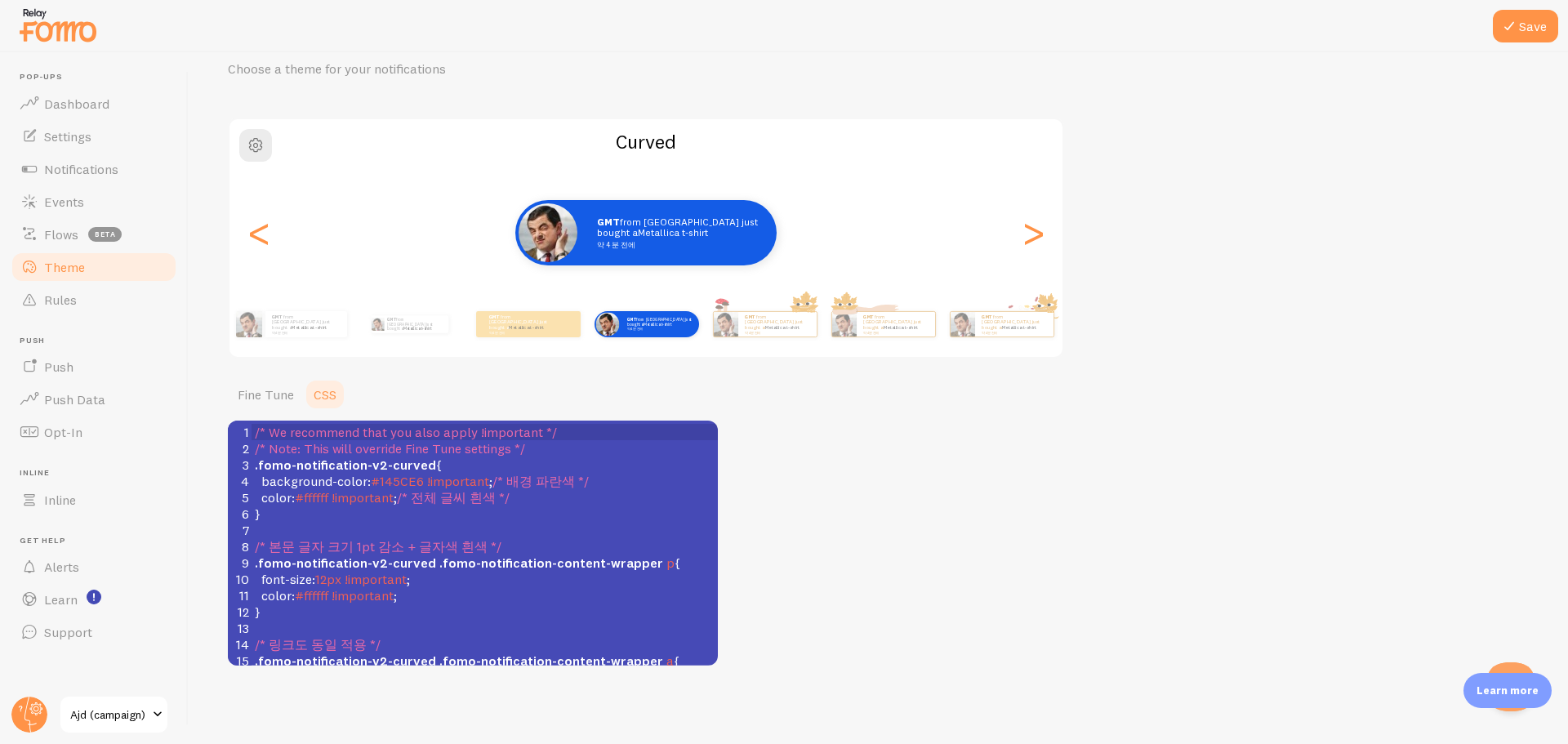
click at [553, 566] on span ".fomo-notification-content-wrapper" at bounding box center [551, 563] width 224 height 16
type textarea "/* We recommend that you also apply !important */ /* Note: This will override F…"
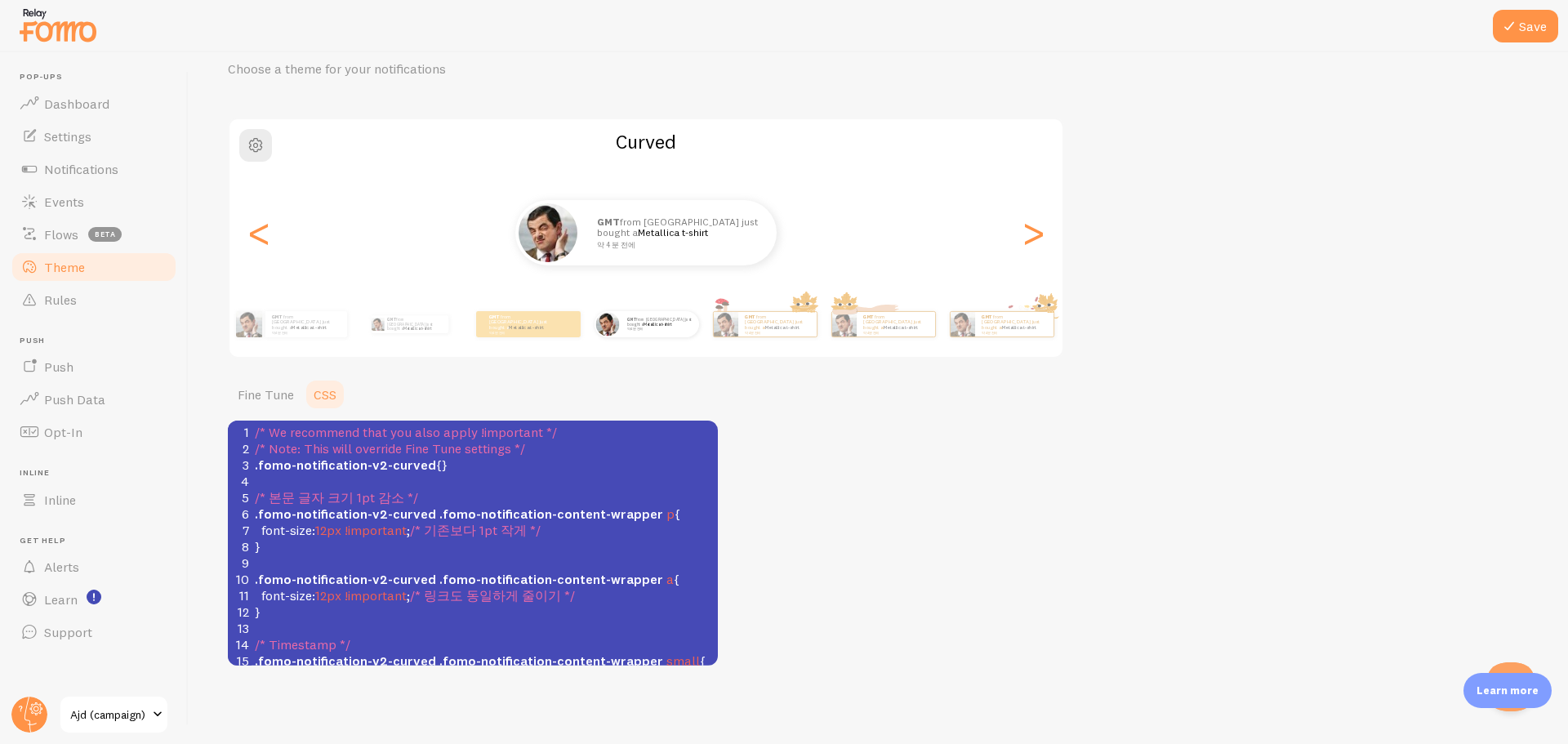
scroll to position [121, 0]
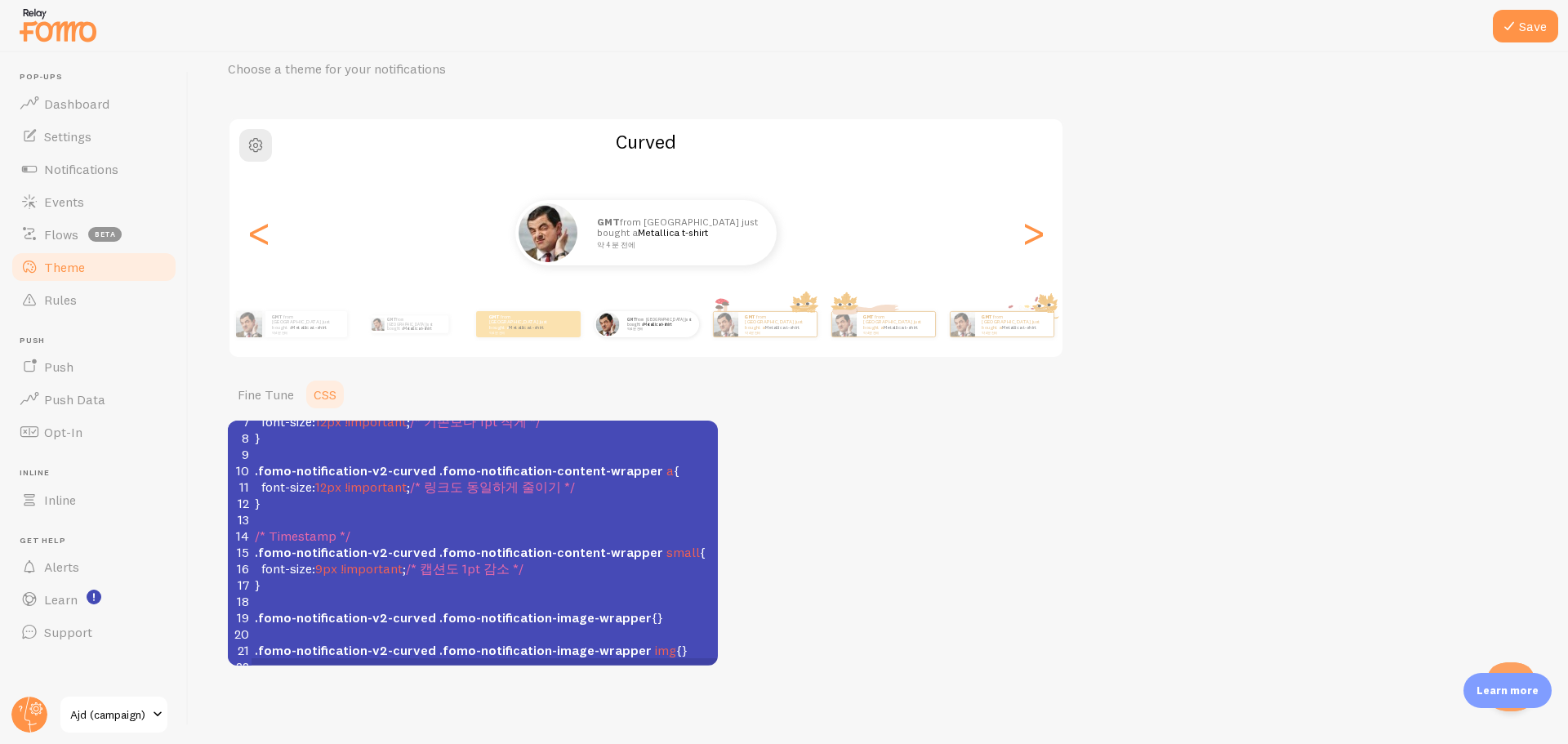
click at [615, 579] on pre "}" at bounding box center [485, 585] width 467 height 16
type textarea "/* We recommend that you also apply !important */ /* Note: This will override F…"
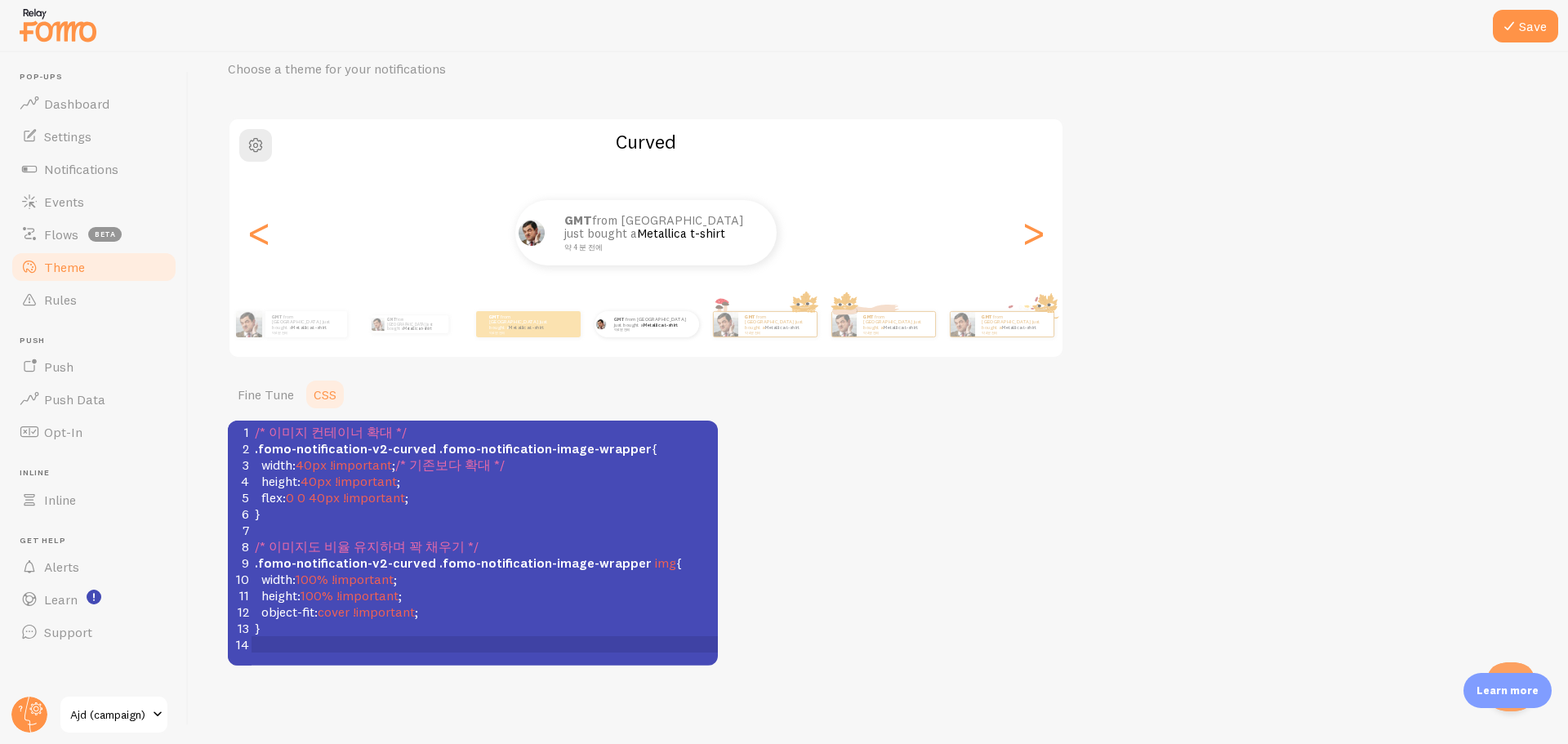
scroll to position [3, 0]
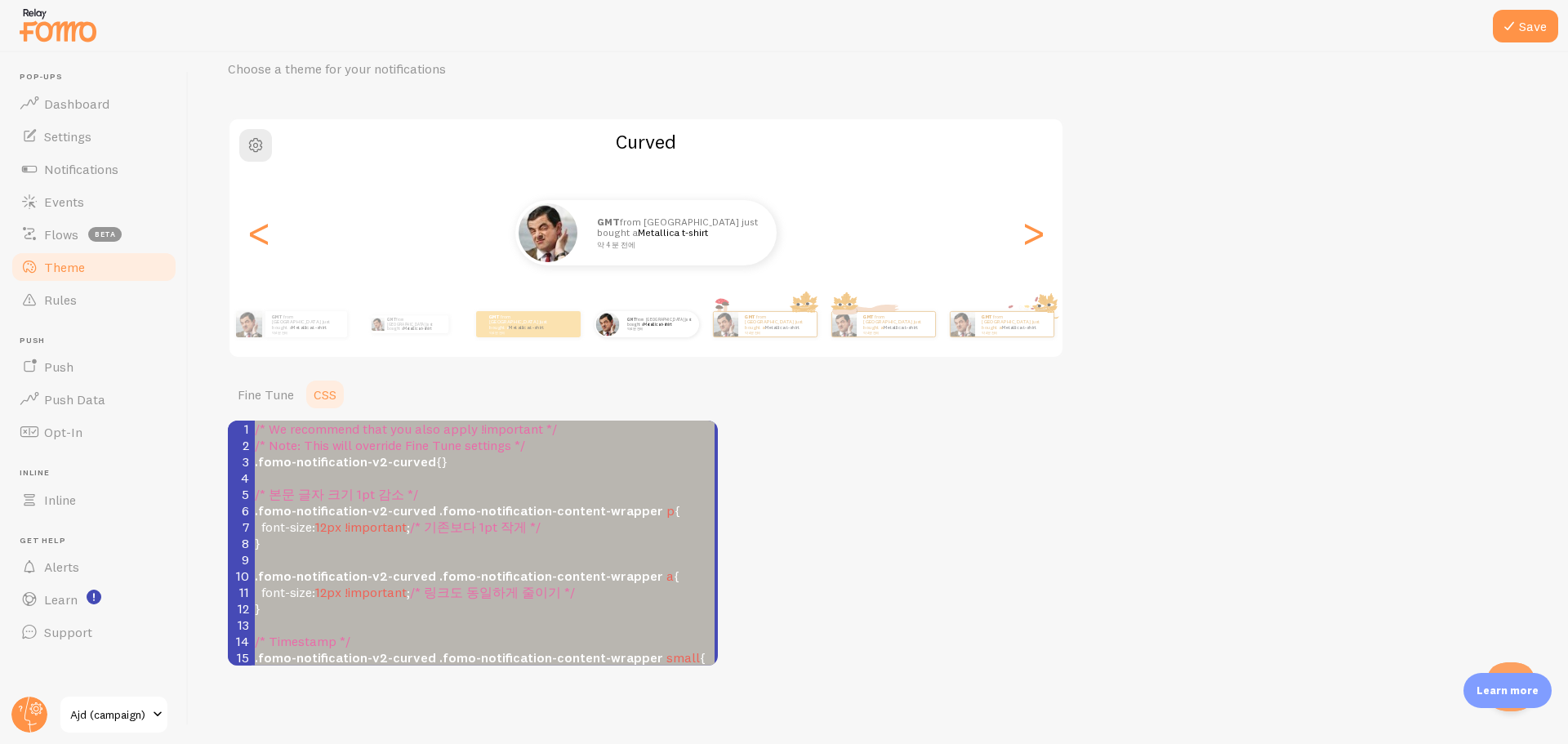
click at [527, 506] on span ".fomo-notification-content-wrapper" at bounding box center [551, 510] width 224 height 16
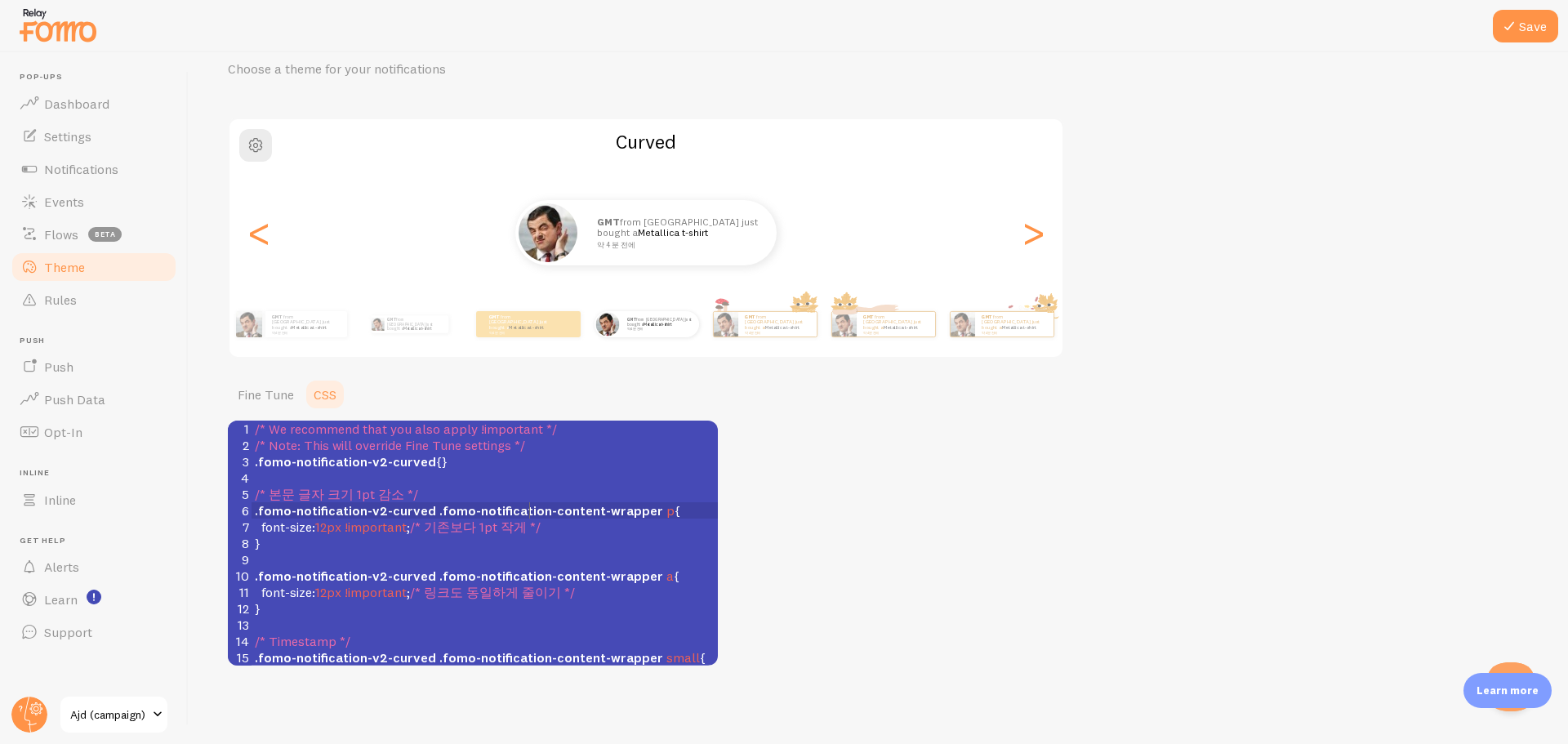
type textarea "/* We recommend that you also apply !important */ /* Note: This will override F…"
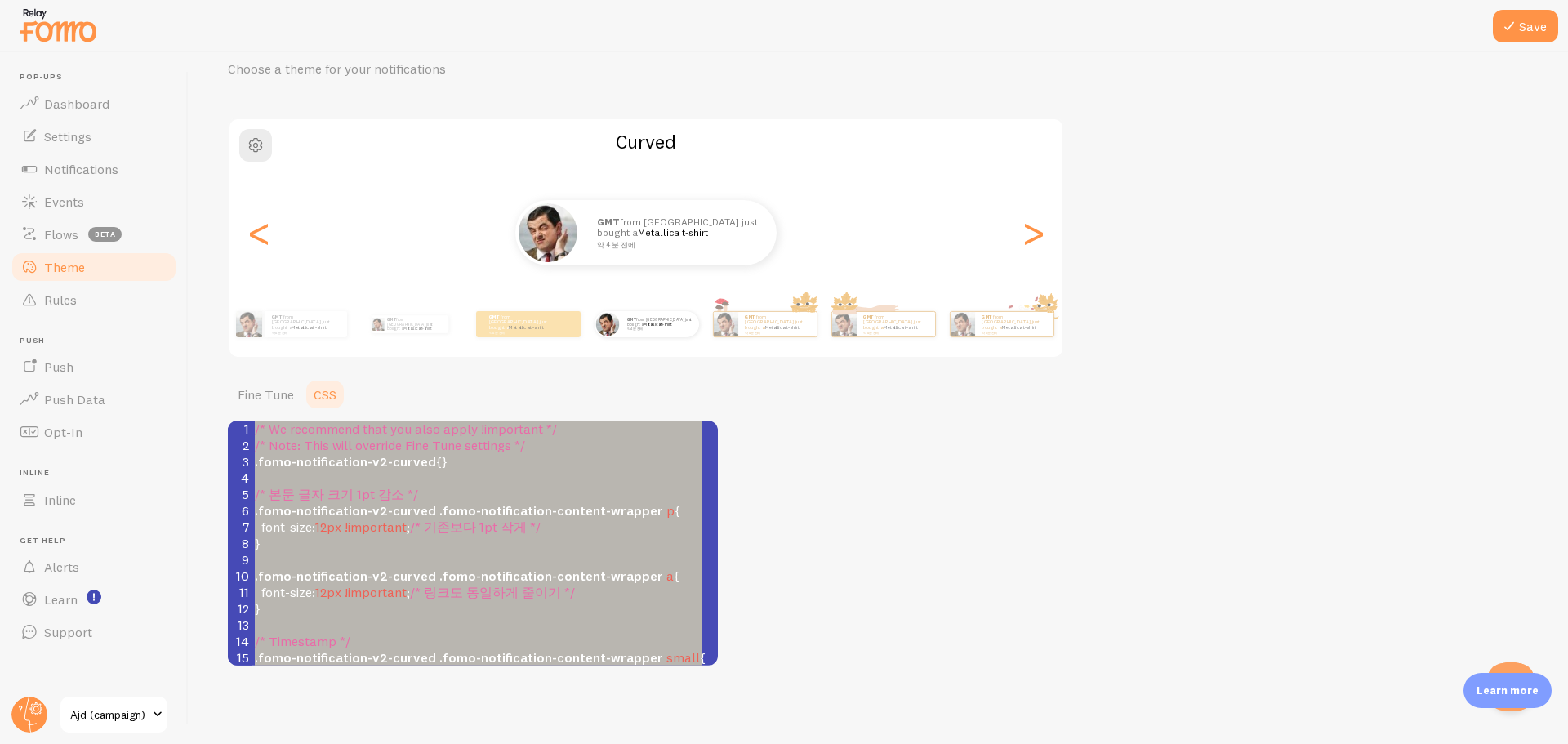
click at [553, 543] on pre "}" at bounding box center [485, 543] width 467 height 16
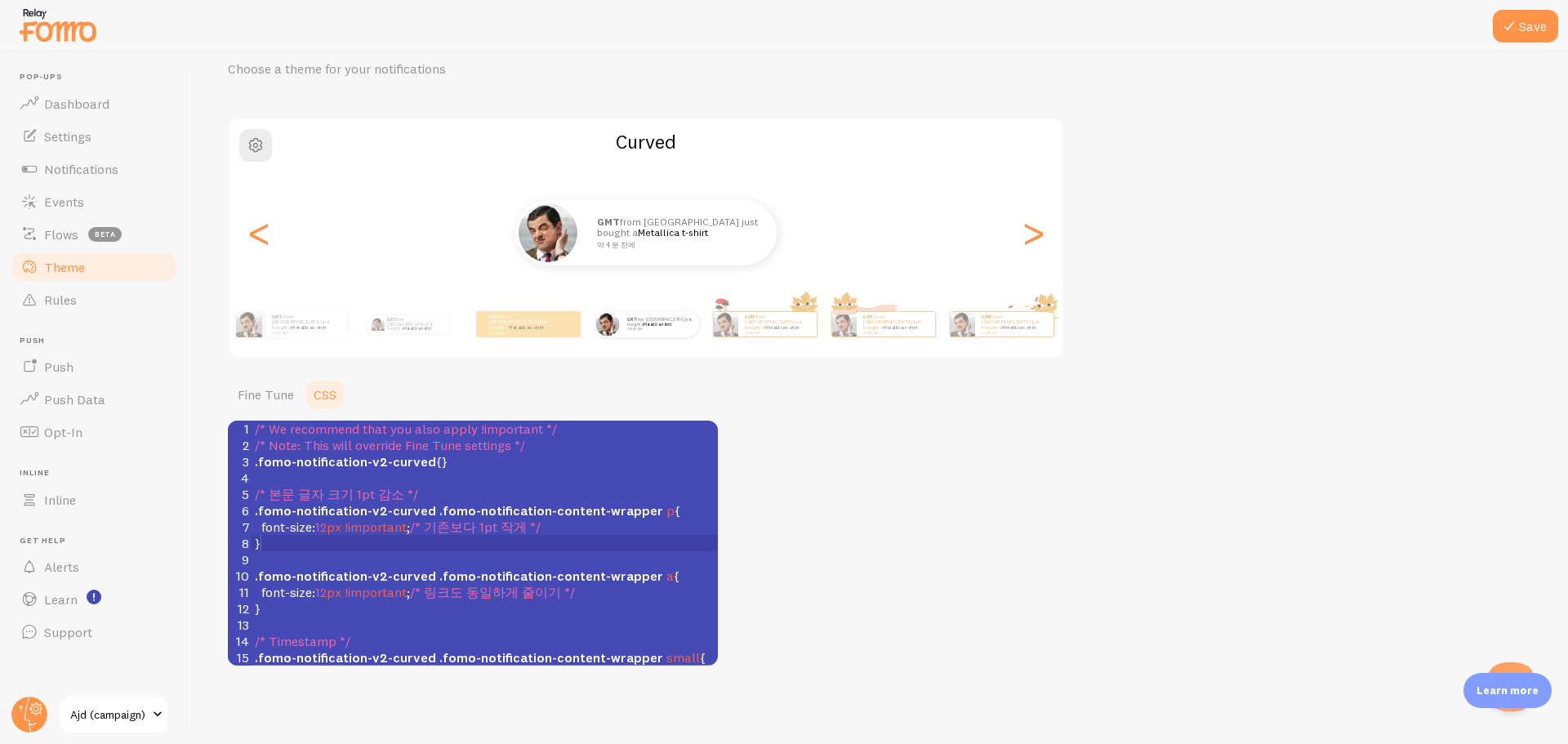
type textarea "/* We recommend that you also apply !important */ /* Note: This will override F…"
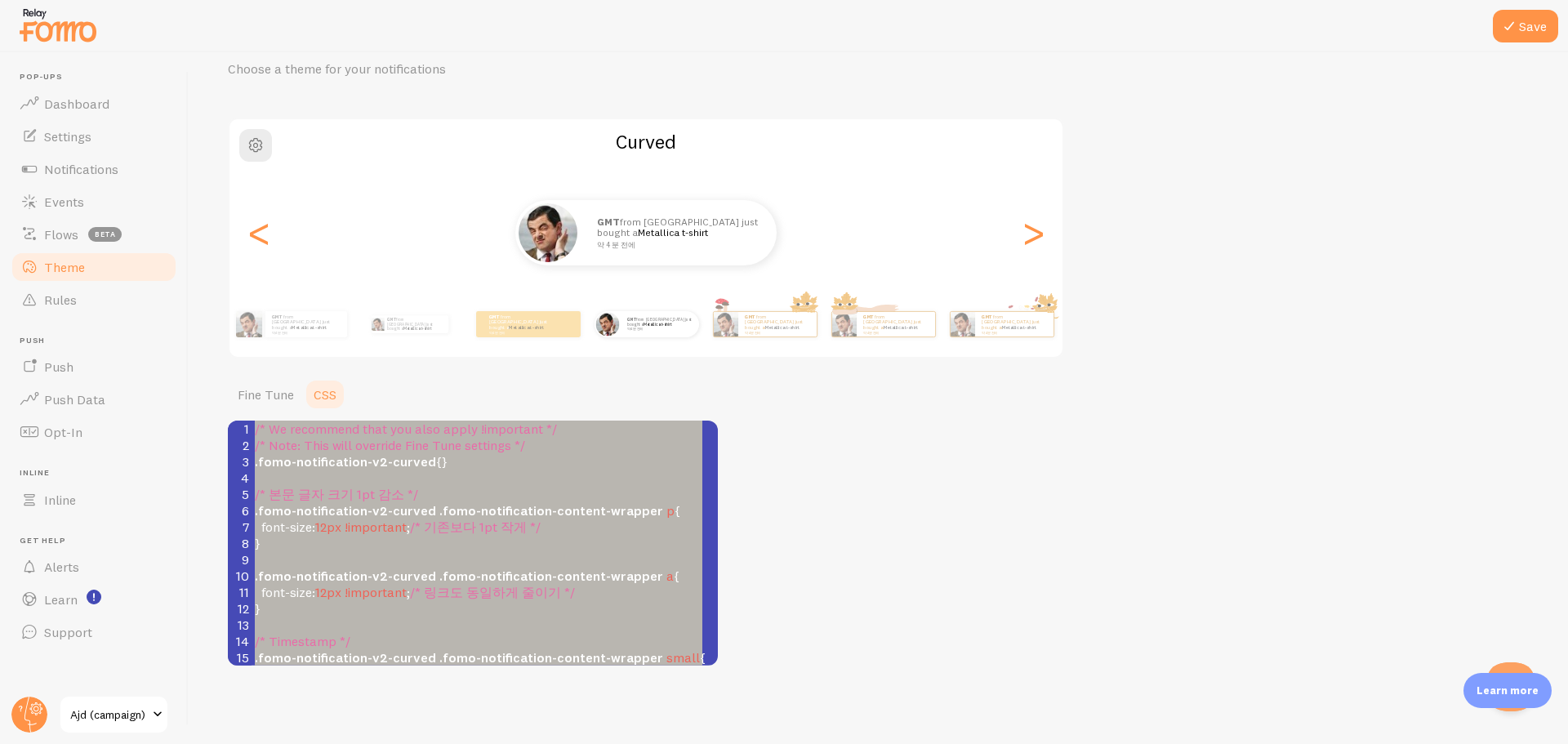
paste textarea
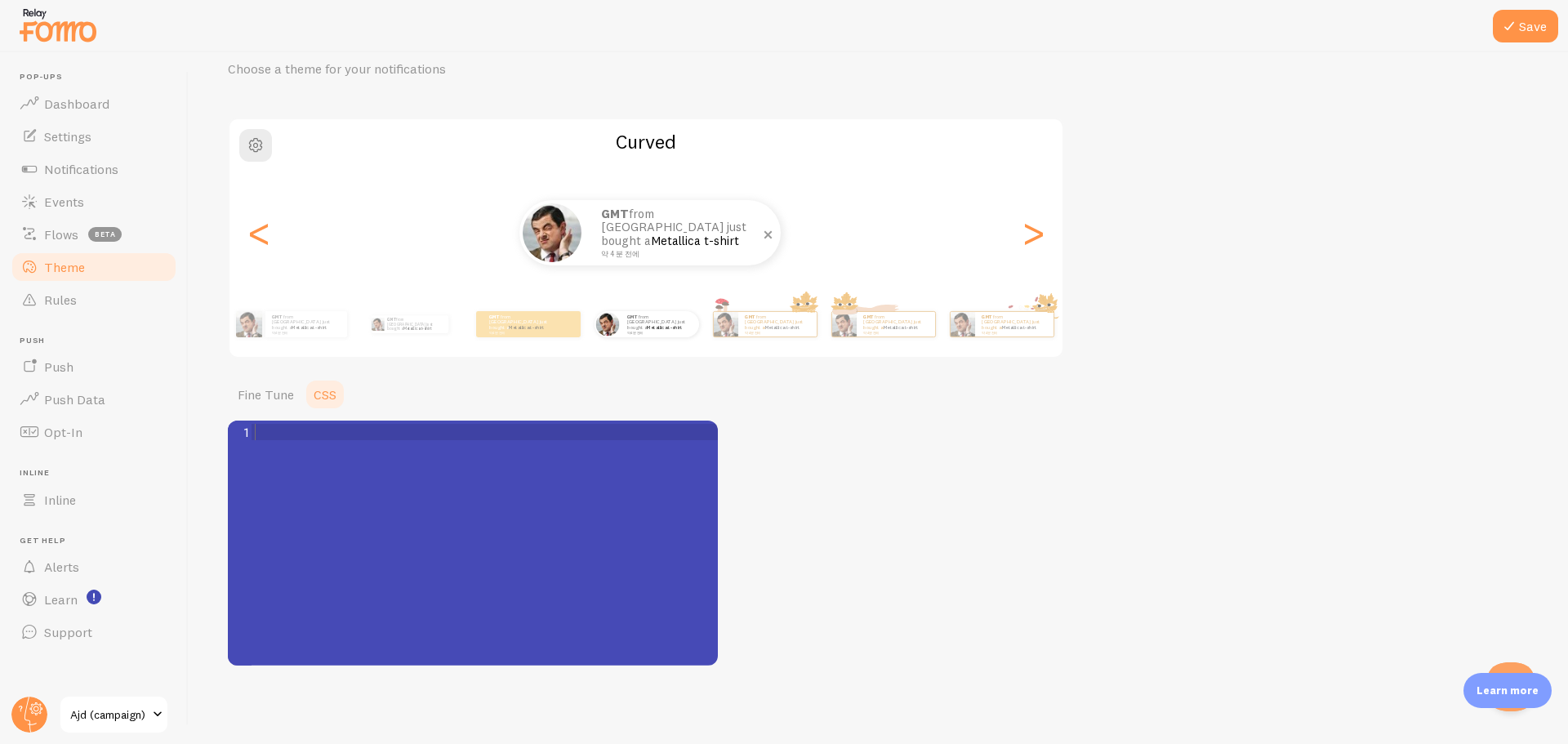
scroll to position [0, 0]
click at [427, 541] on div "x 1 ​ 1 ​" at bounding box center [493, 563] width 531 height 286
click at [412, 509] on div "x 1 ​ 1 ​" at bounding box center [493, 563] width 531 height 286
click at [333, 479] on div "x 1 ​ 1 ​" at bounding box center [493, 563] width 531 height 286
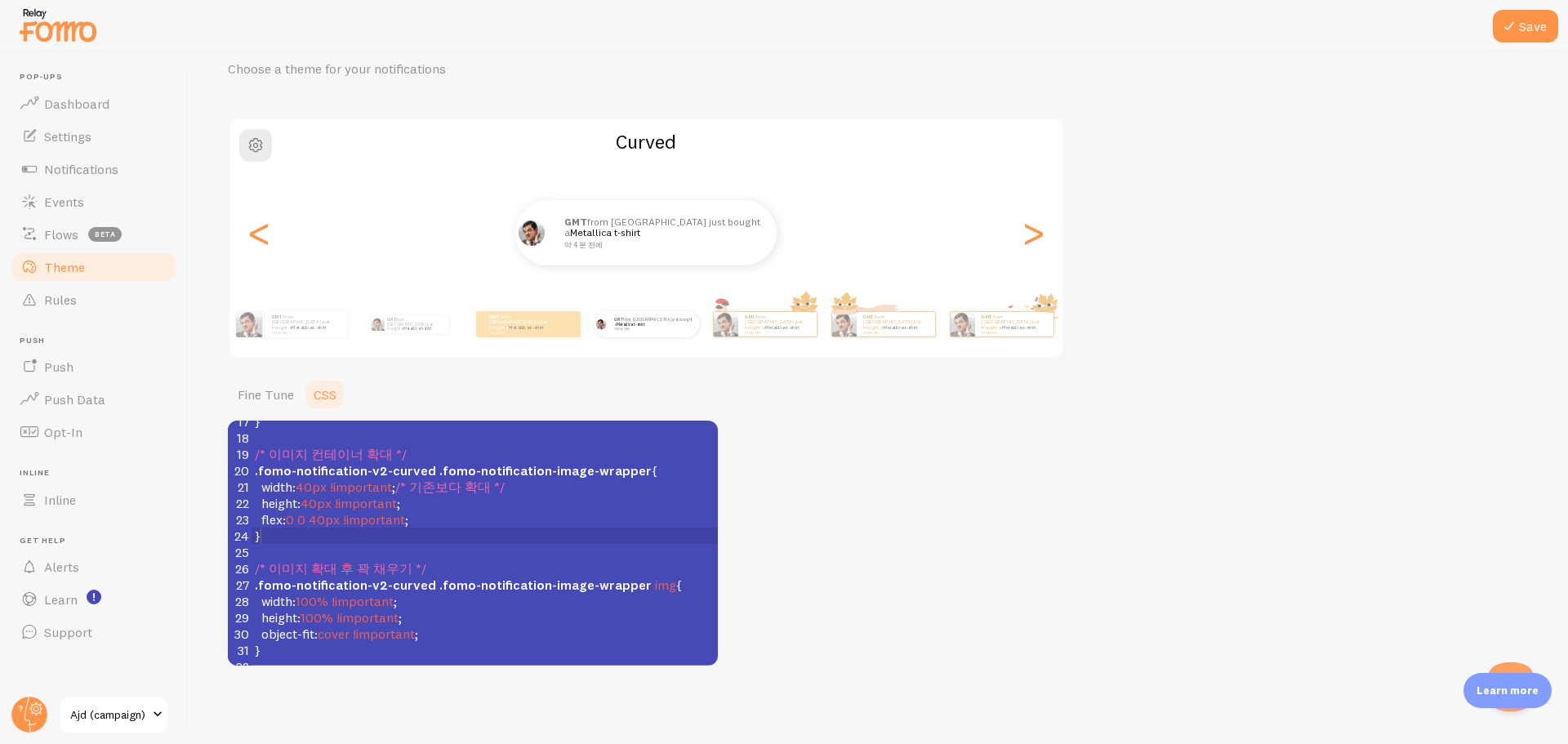
click at [604, 530] on pre "}" at bounding box center [485, 536] width 467 height 16
type textarea "/* We recommend that you also apply !important */ /* Note: This will override F…"
click at [981, 476] on div "Theme Choose a theme for your notifications Curved GMT from South Korea just bo…" at bounding box center [879, 344] width 1301 height 645
click at [502, 495] on pre "height : 40px !important ;" at bounding box center [485, 503] width 467 height 16
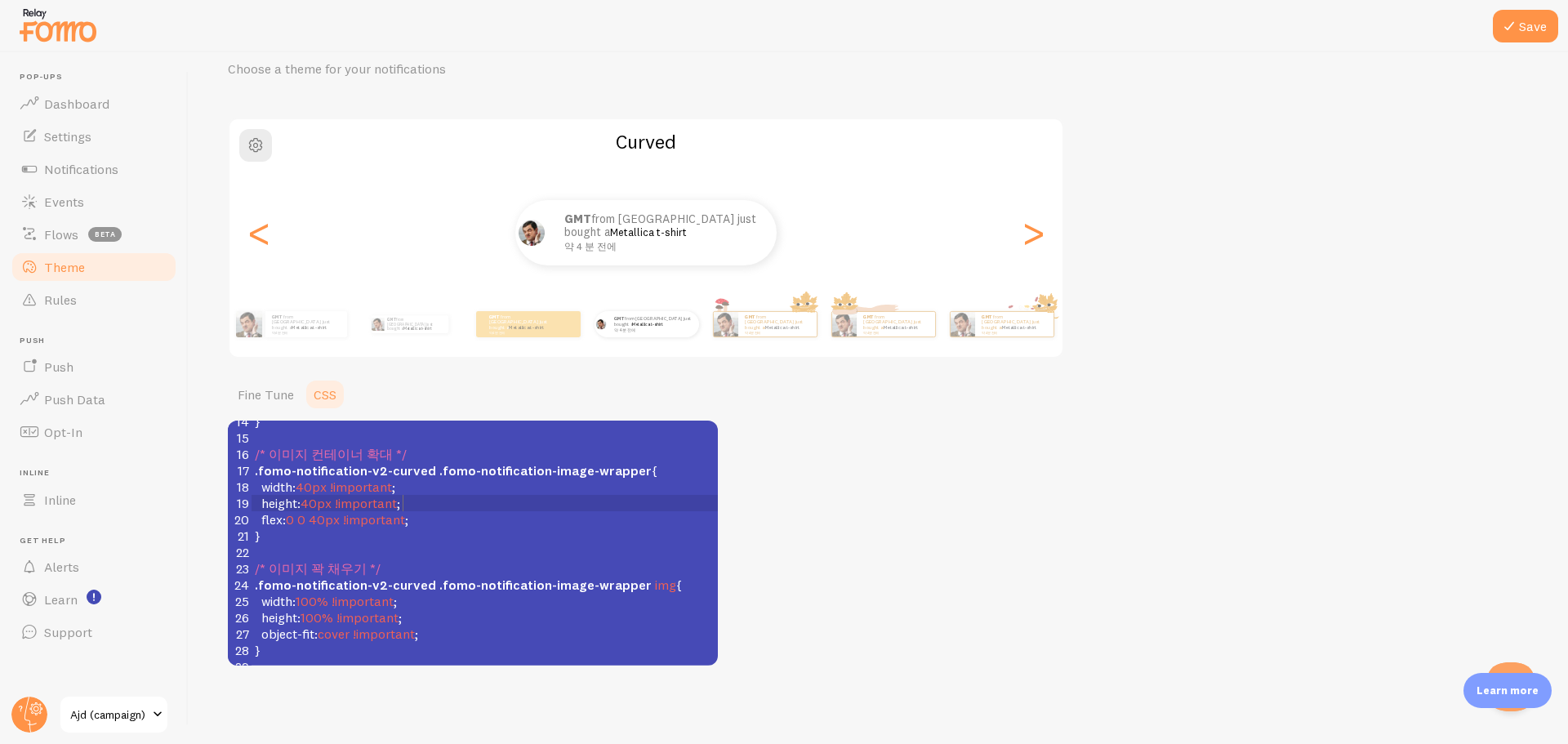
type textarea "/* 본문 글자 크기: 기존 대비 90% 크기 */ .fomo-notification-v2-curved .fomo-notification-co…"
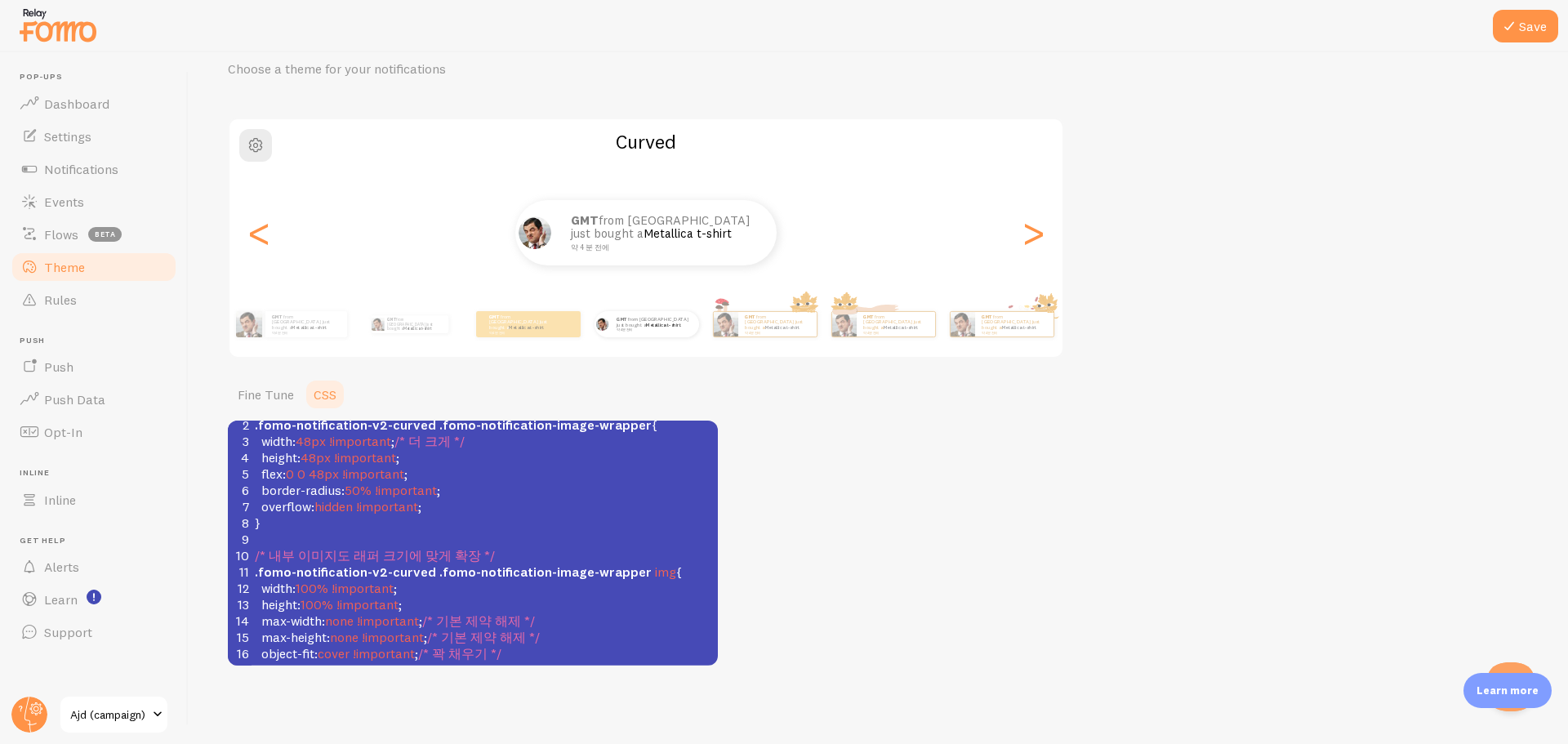
scroll to position [0, 0]
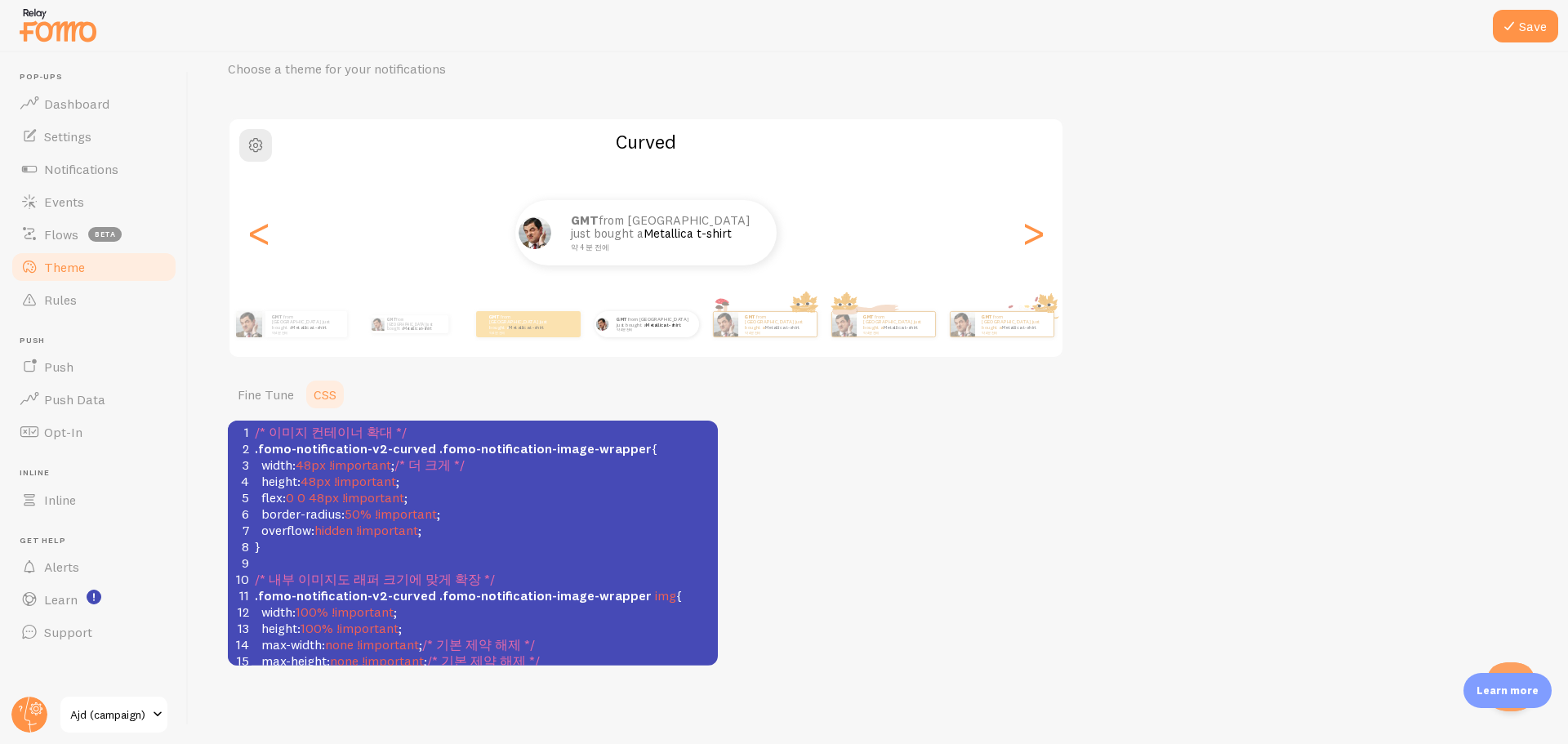
click at [295, 479] on span "height" at bounding box center [280, 480] width 36 height 16
type textarea "50"
type textarea "52"
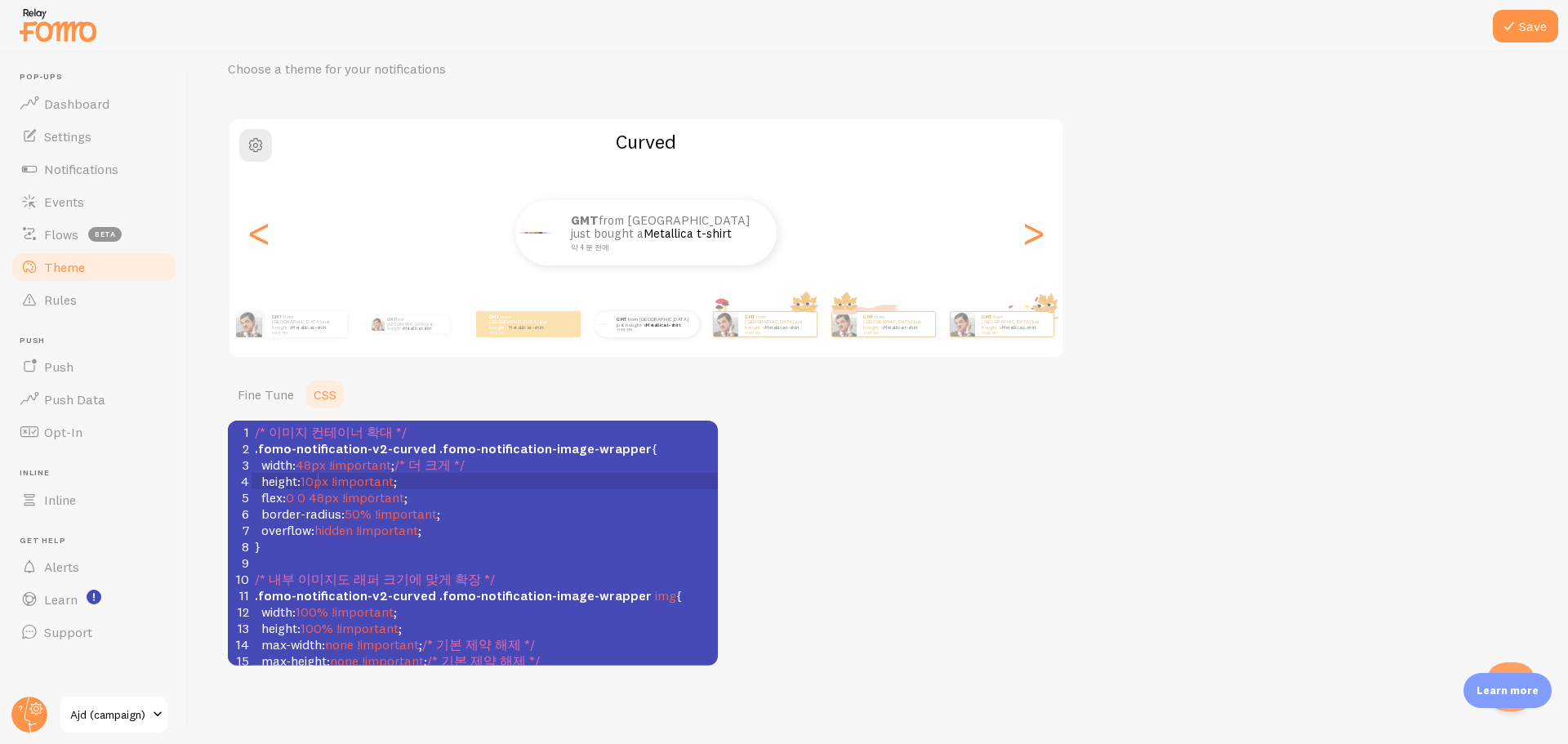
type textarea "100"
type textarea "60"
type textarea "50"
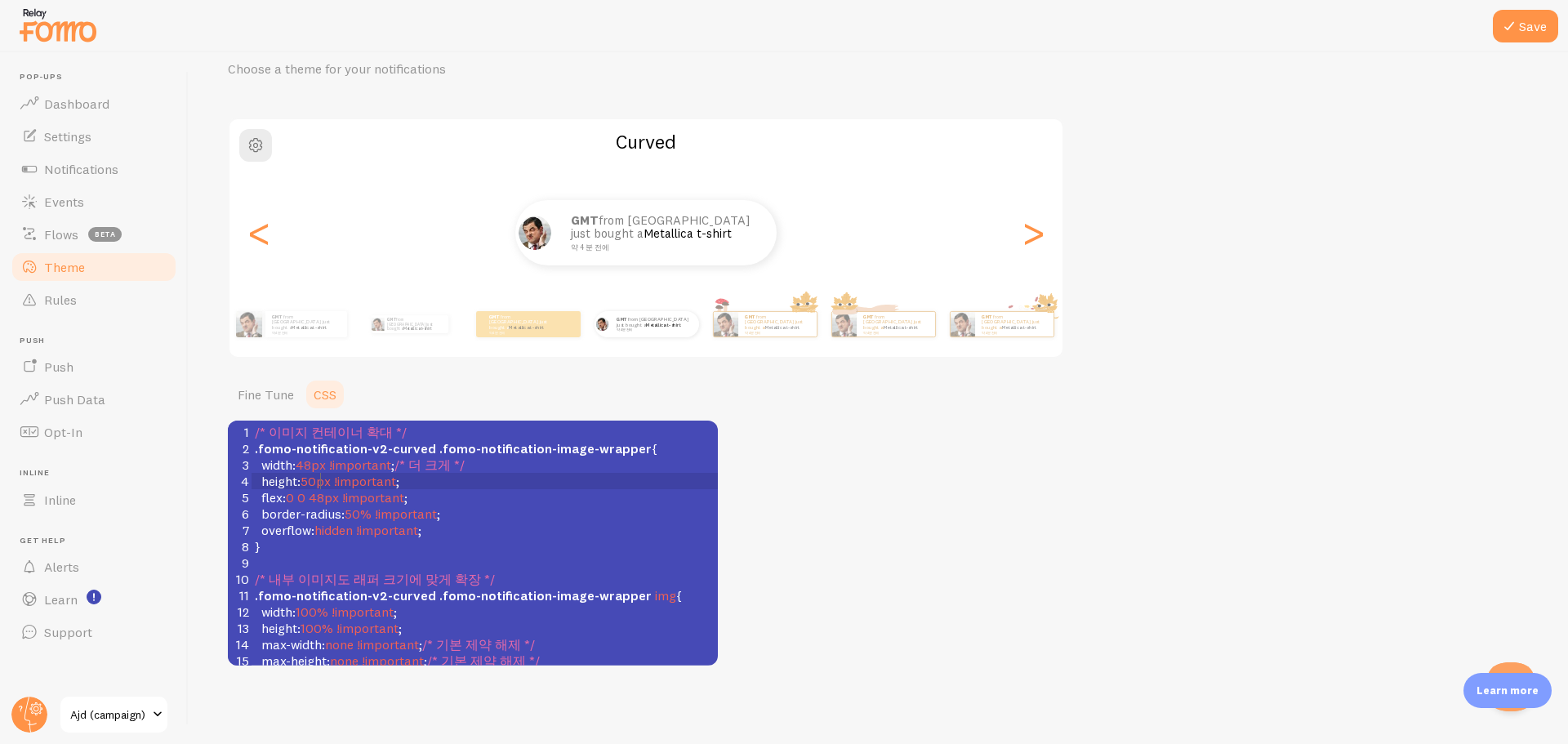
scroll to position [7, 14]
type textarea "48"
type textarea "60"
type textarea "100"
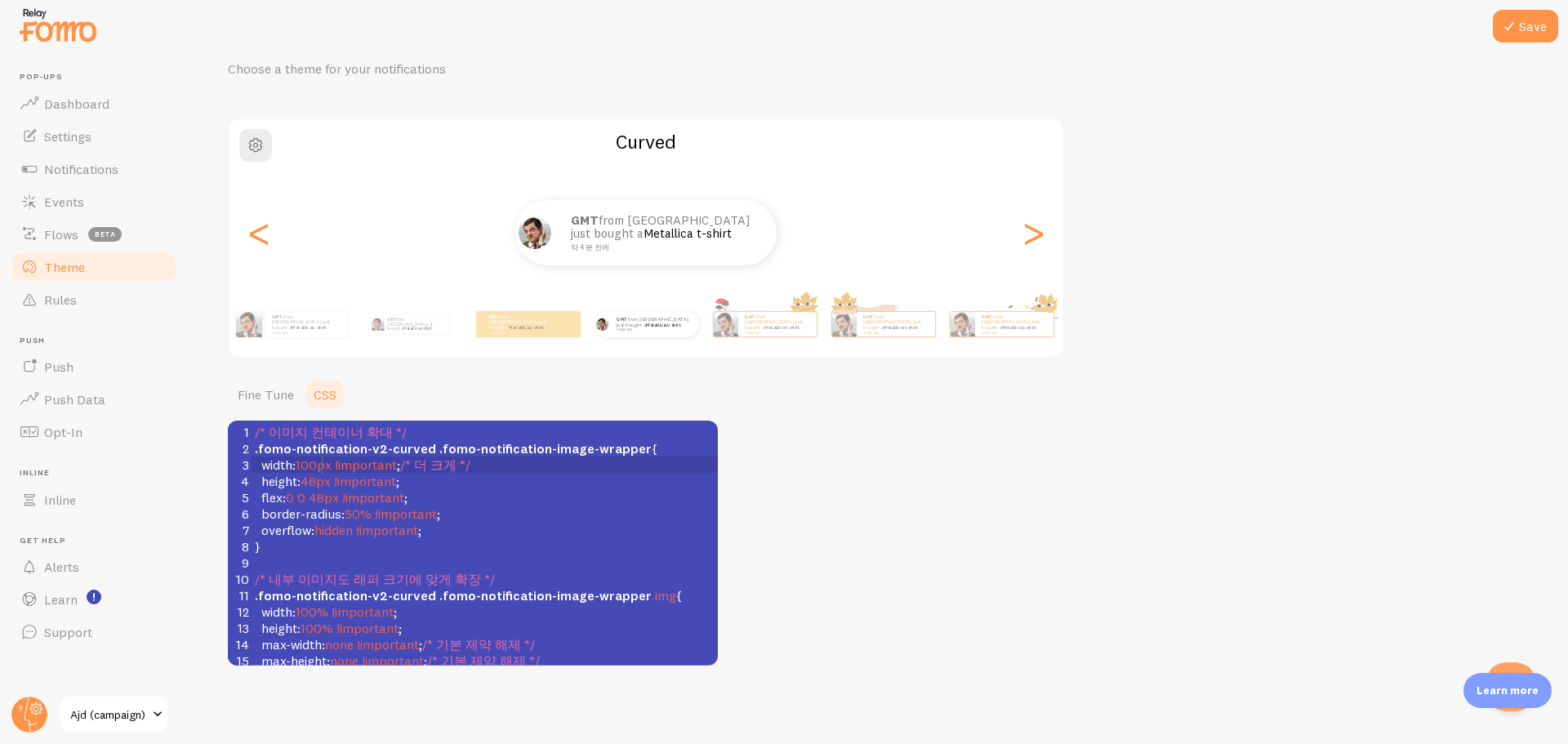
scroll to position [7, 20]
type textarea "48"
click at [968, 545] on div "Theme Choose a theme for your notifications Curved GMT from South Korea just bo…" at bounding box center [879, 344] width 1301 height 645
click at [415, 575] on span "/* 내부 이미지도 래퍼 크기에 맞게 확장 */" at bounding box center [375, 579] width 240 height 16
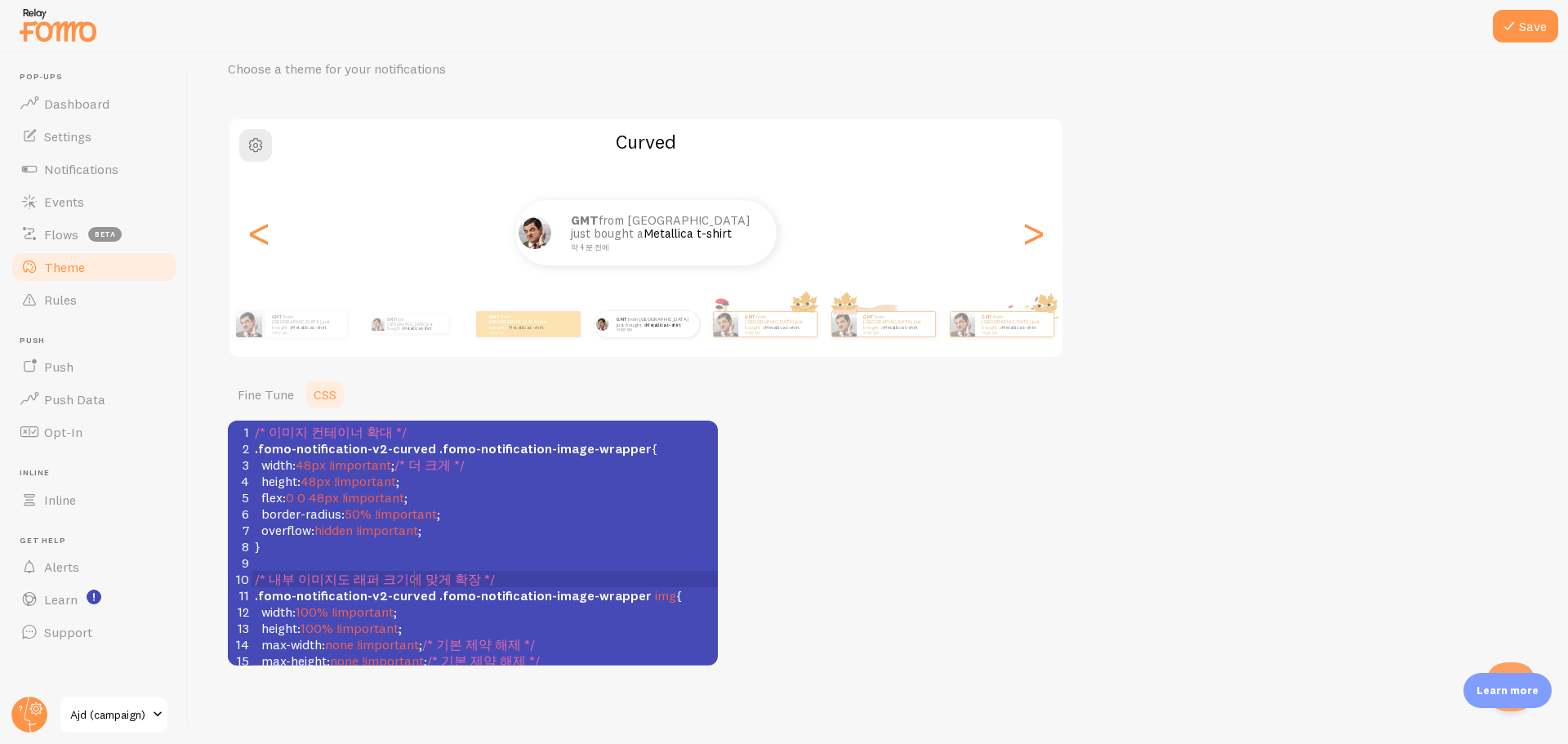
scroll to position [7, 0]
type textarea "/* 이미지 컨테이너 확대 */ .fomo-notification-v2-curved .fomo-notification-image-wrapper…"
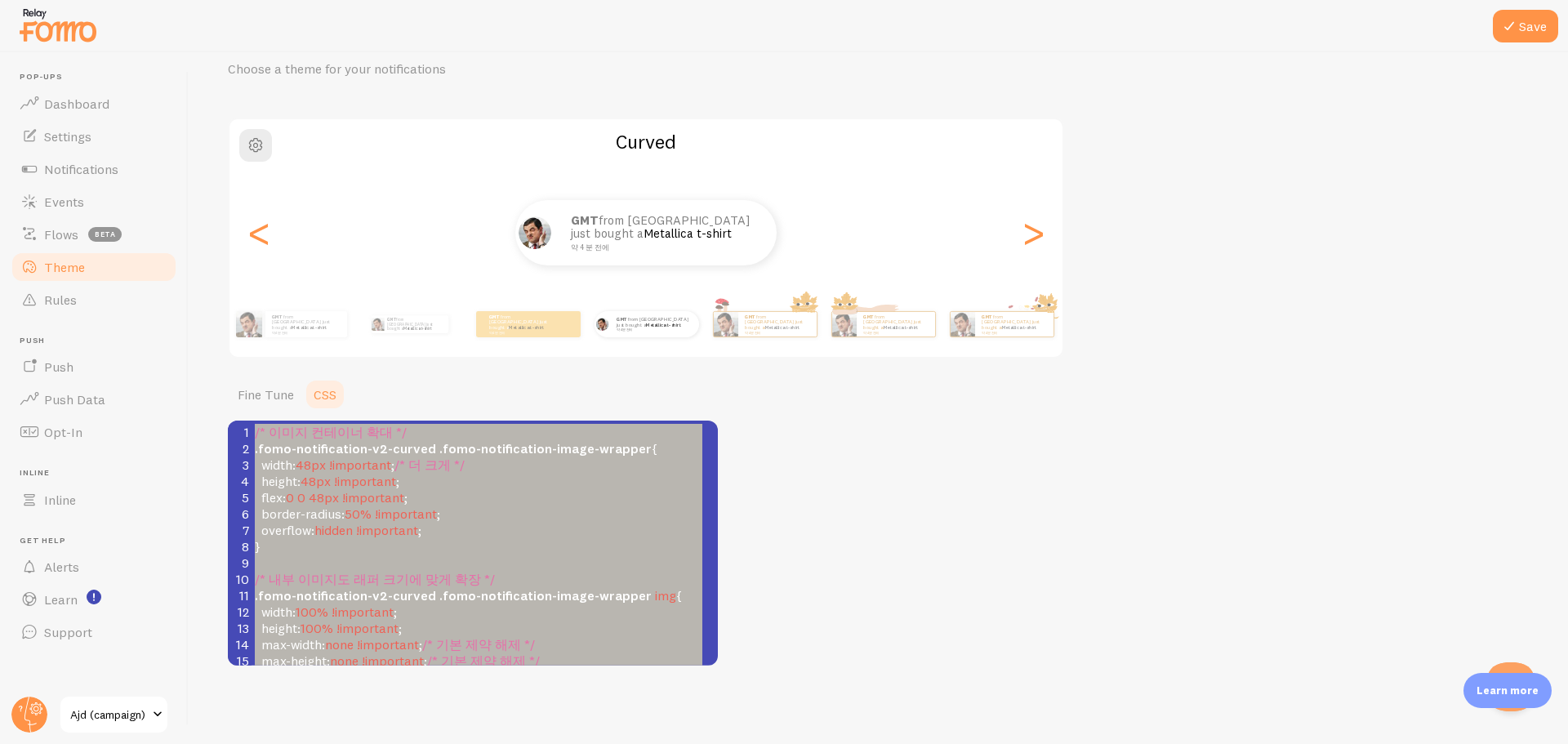
scroll to position [693, 0]
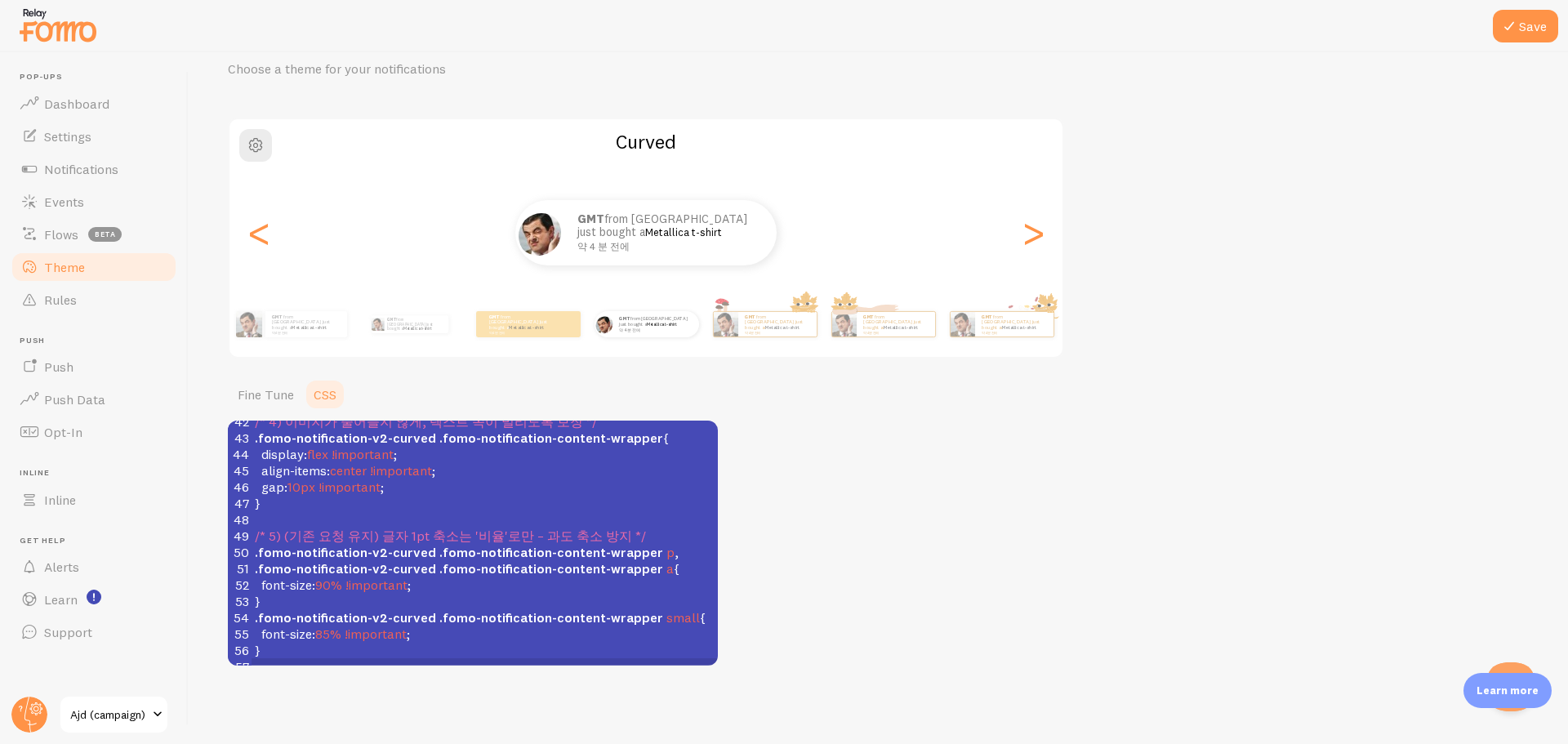
click at [987, 545] on div "Theme Choose a theme for your notifications Curved GMT from South Korea just bo…" at bounding box center [879, 344] width 1301 height 645
click at [1533, 28] on button "Save" at bounding box center [1526, 26] width 66 height 33
click at [117, 161] on span "Notifications" at bounding box center [81, 169] width 74 height 16
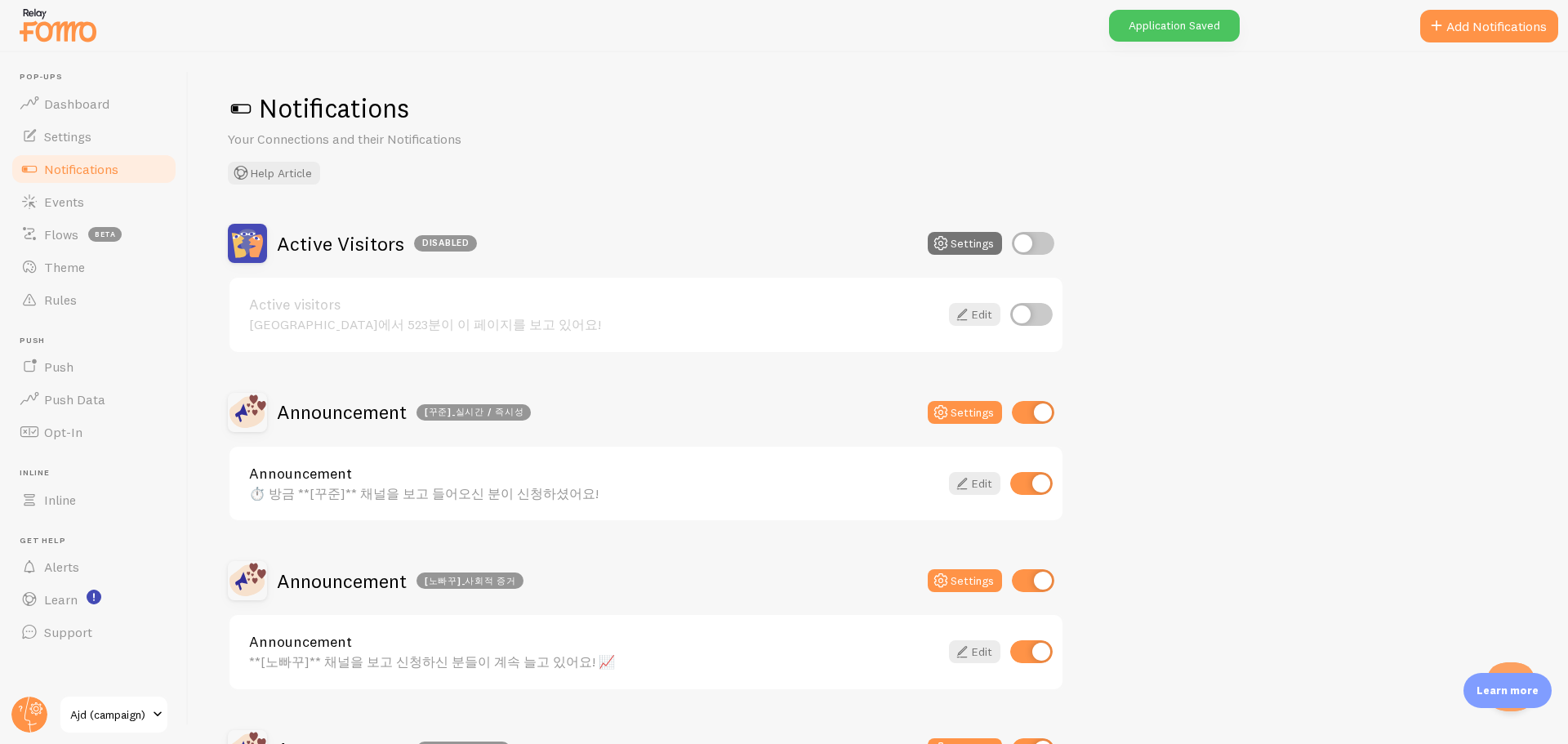
click at [575, 481] on div "Announcement ⏱️ 방금 **[꾸준]** 채널을 보고 들어오신 분이 신청하셨어요!" at bounding box center [594, 484] width 690 height 35
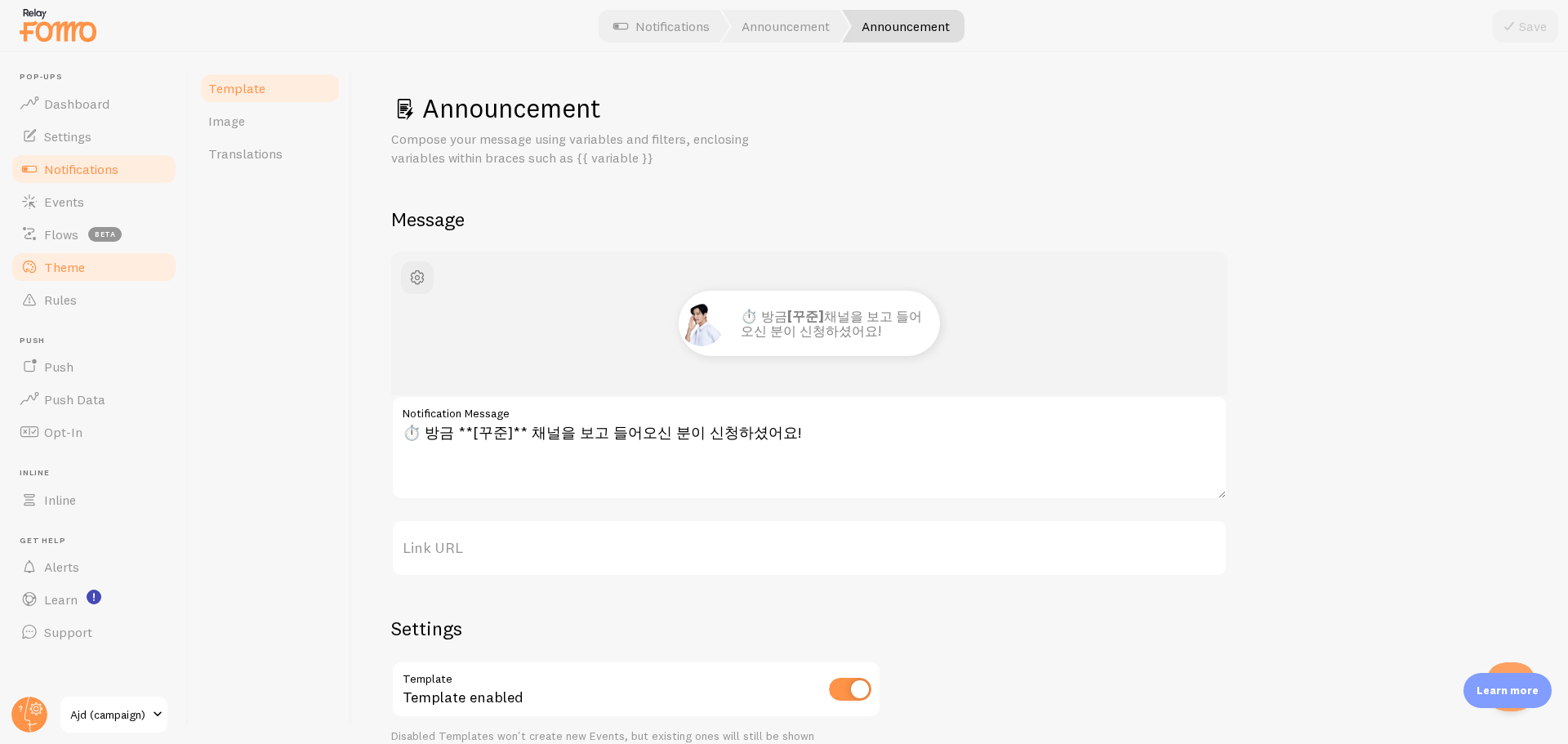
click at [74, 259] on span "Theme" at bounding box center [64, 267] width 41 height 16
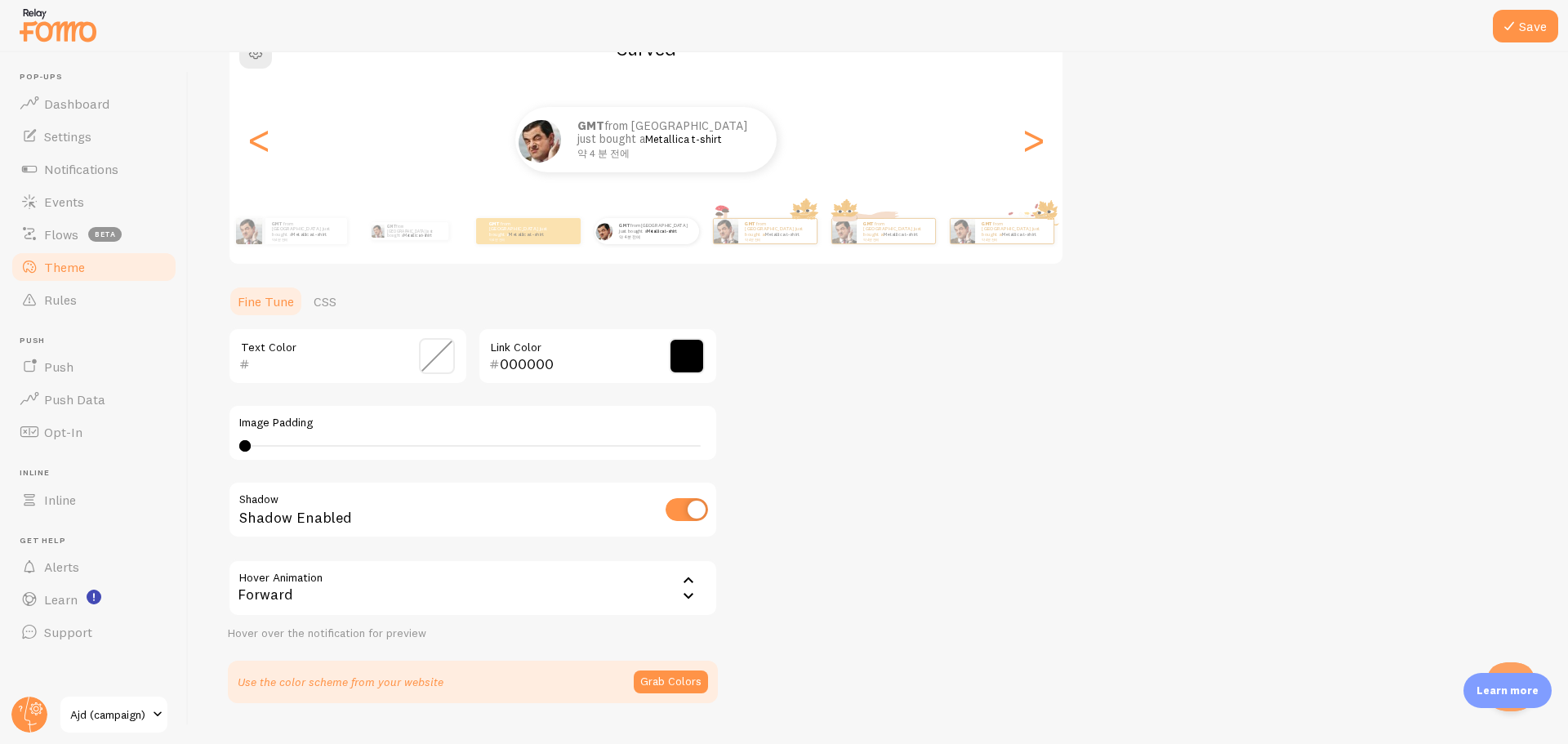
scroll to position [201, 0]
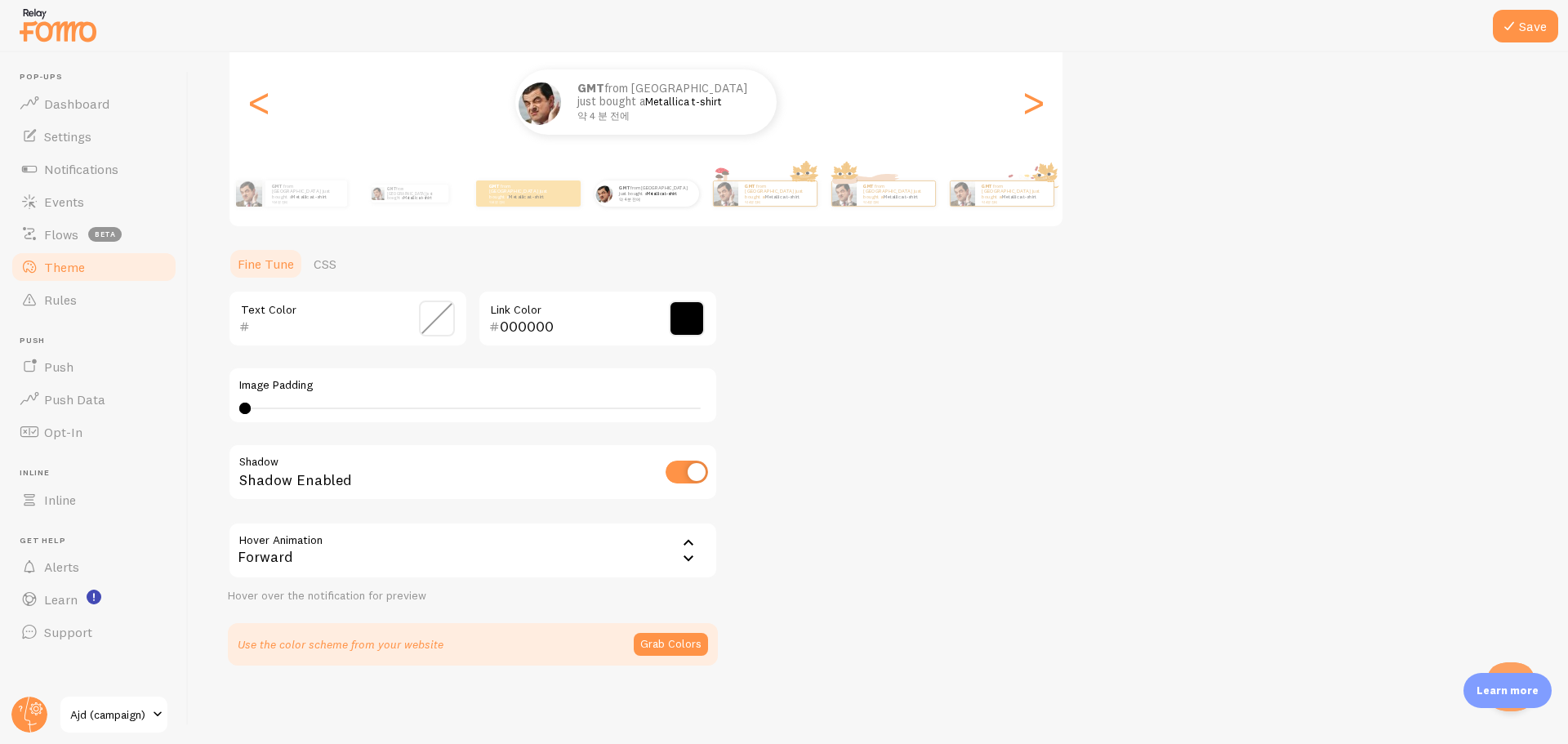
click at [1000, 528] on div "Theme Choose a theme for your notifications Curved GMT from South Korea just bo…" at bounding box center [879, 277] width 1301 height 775
click at [648, 651] on button "Grab Colors" at bounding box center [671, 645] width 74 height 22
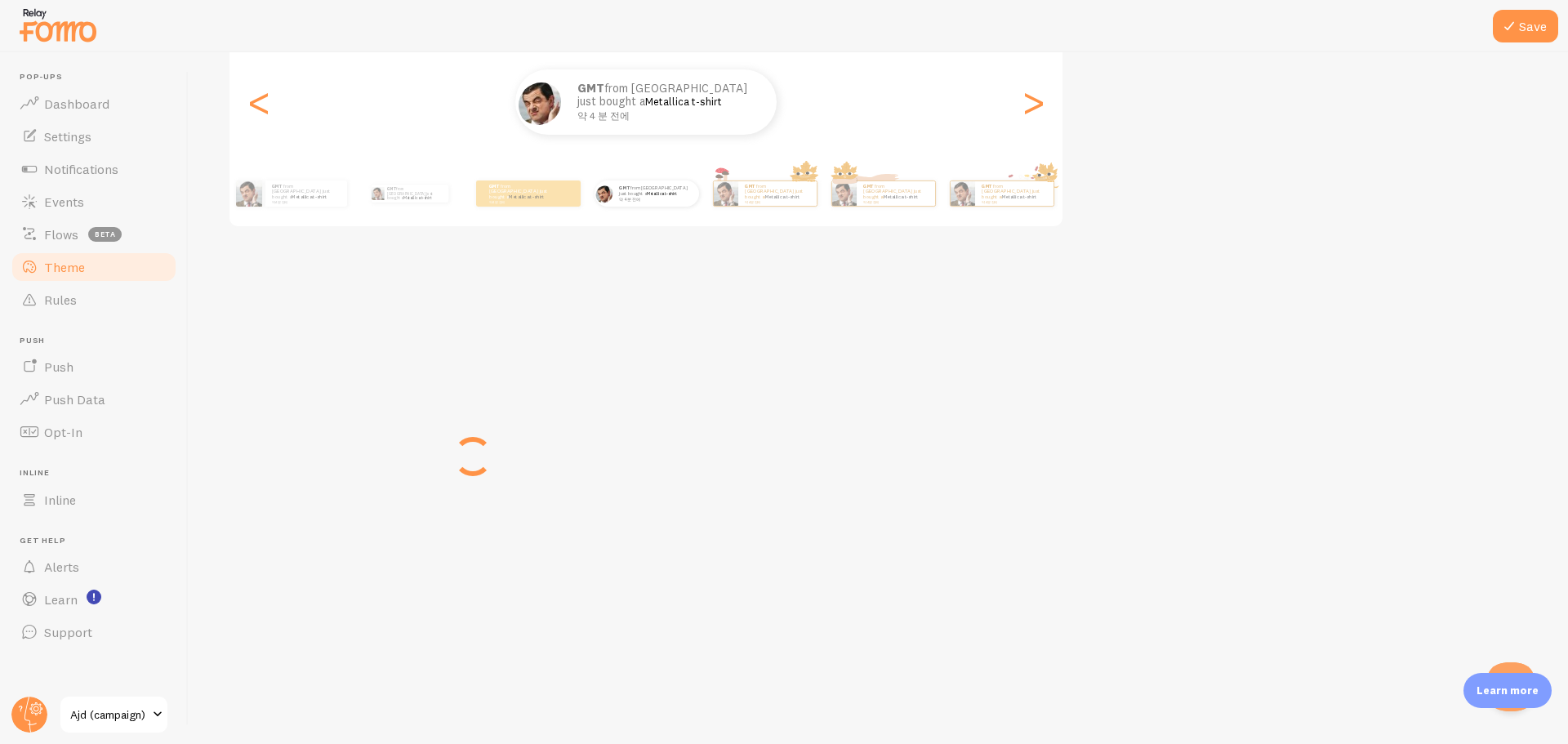
scroll to position [194, 0]
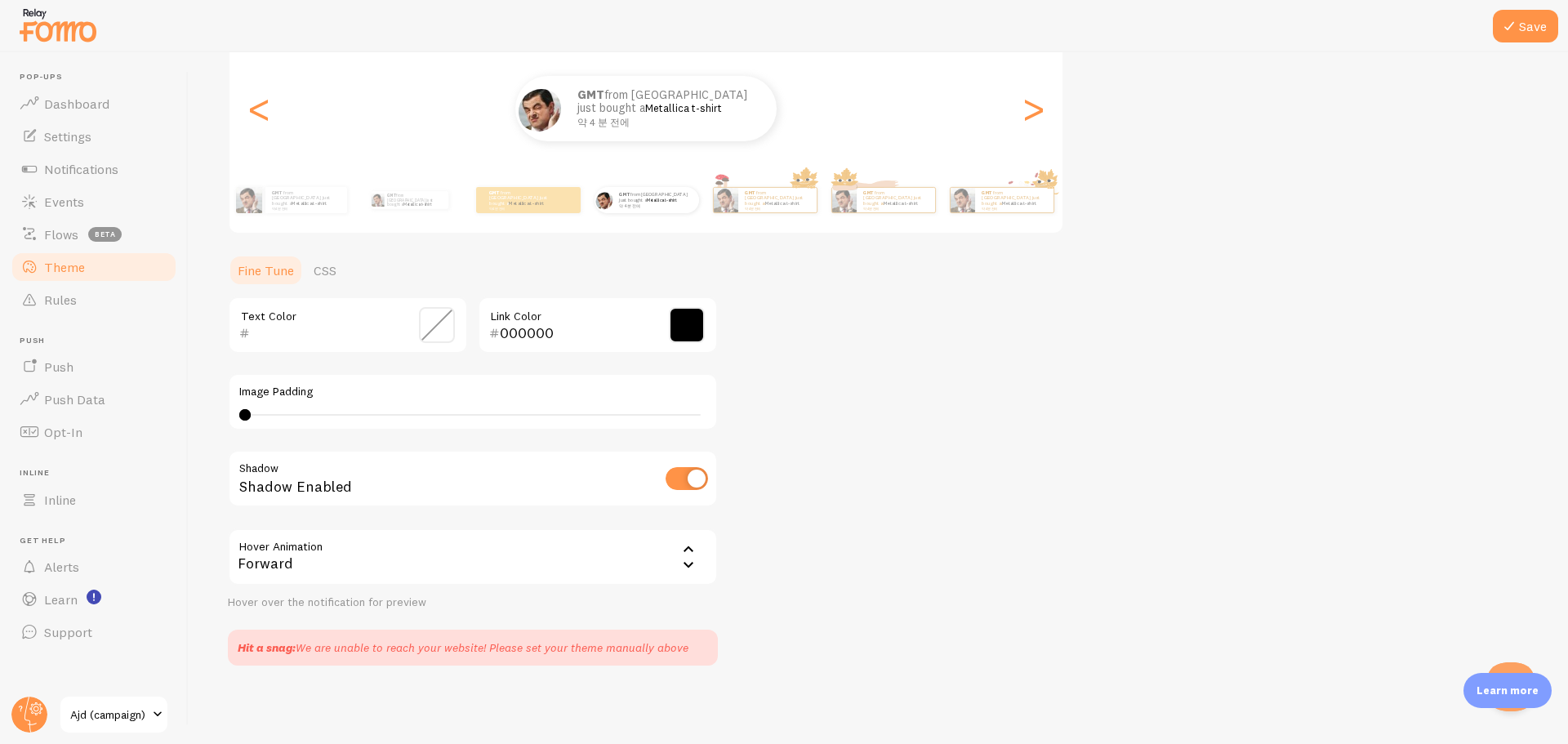
click at [862, 611] on div "Theme Choose a theme for your notifications Curved GMT from South Korea just bo…" at bounding box center [879, 282] width 1301 height 769
click at [893, 621] on div "Theme Choose a theme for your notifications Curved GMT from South Korea just bo…" at bounding box center [879, 282] width 1301 height 769
click at [913, 614] on div "Theme Choose a theme for your notifications Curved GMT from South Korea just bo…" at bounding box center [879, 282] width 1301 height 769
click at [316, 271] on link "CSS" at bounding box center [325, 270] width 42 height 33
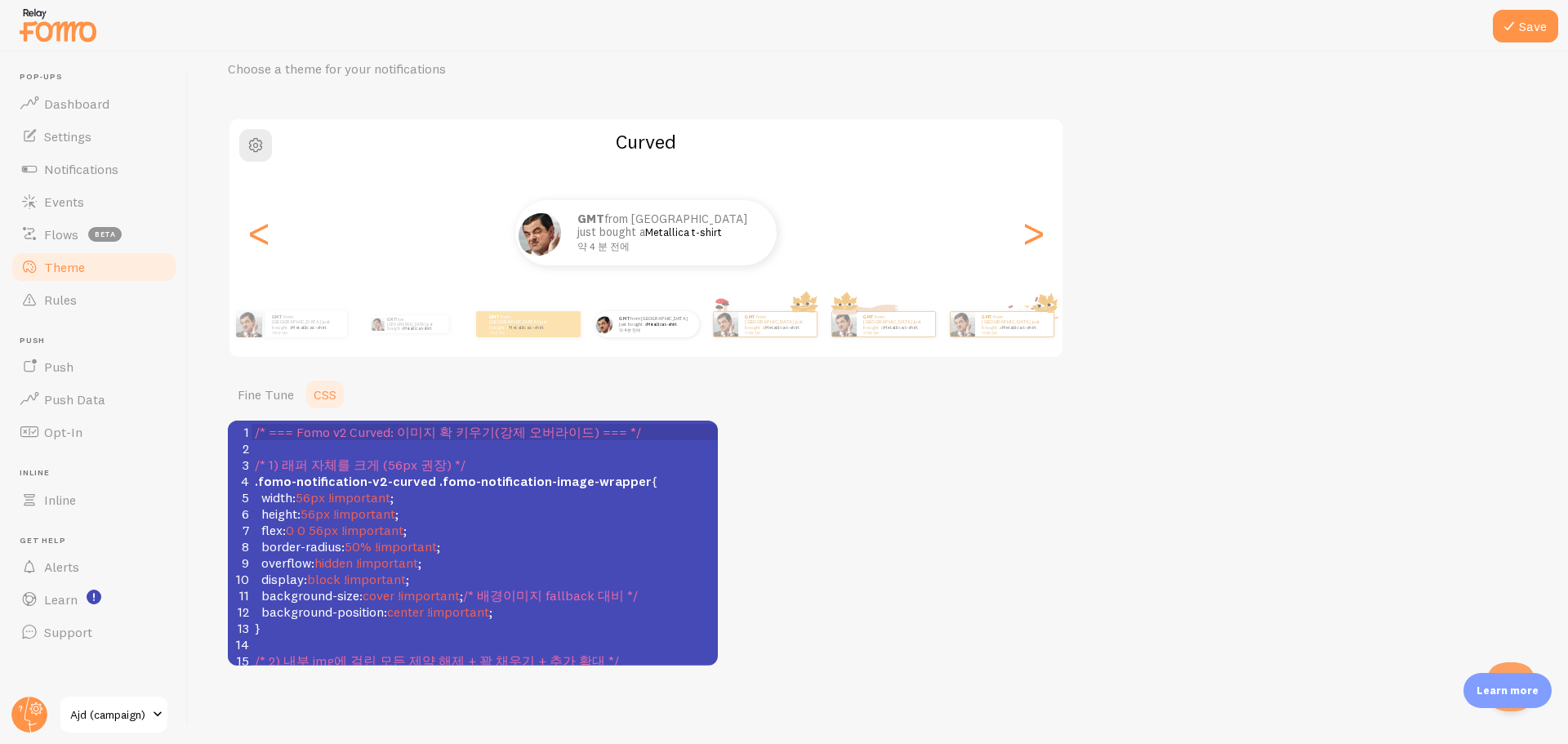
scroll to position [70, 0]
click at [542, 552] on pre "border-radius : 50% !important ;" at bounding box center [485, 546] width 467 height 16
type textarea "/* === Fomo v2 Curved: 이미지 확 키우기(강제 오버라이드) === */ /* 1) 래퍼 자체를 크게 (56px 권장) */ …"
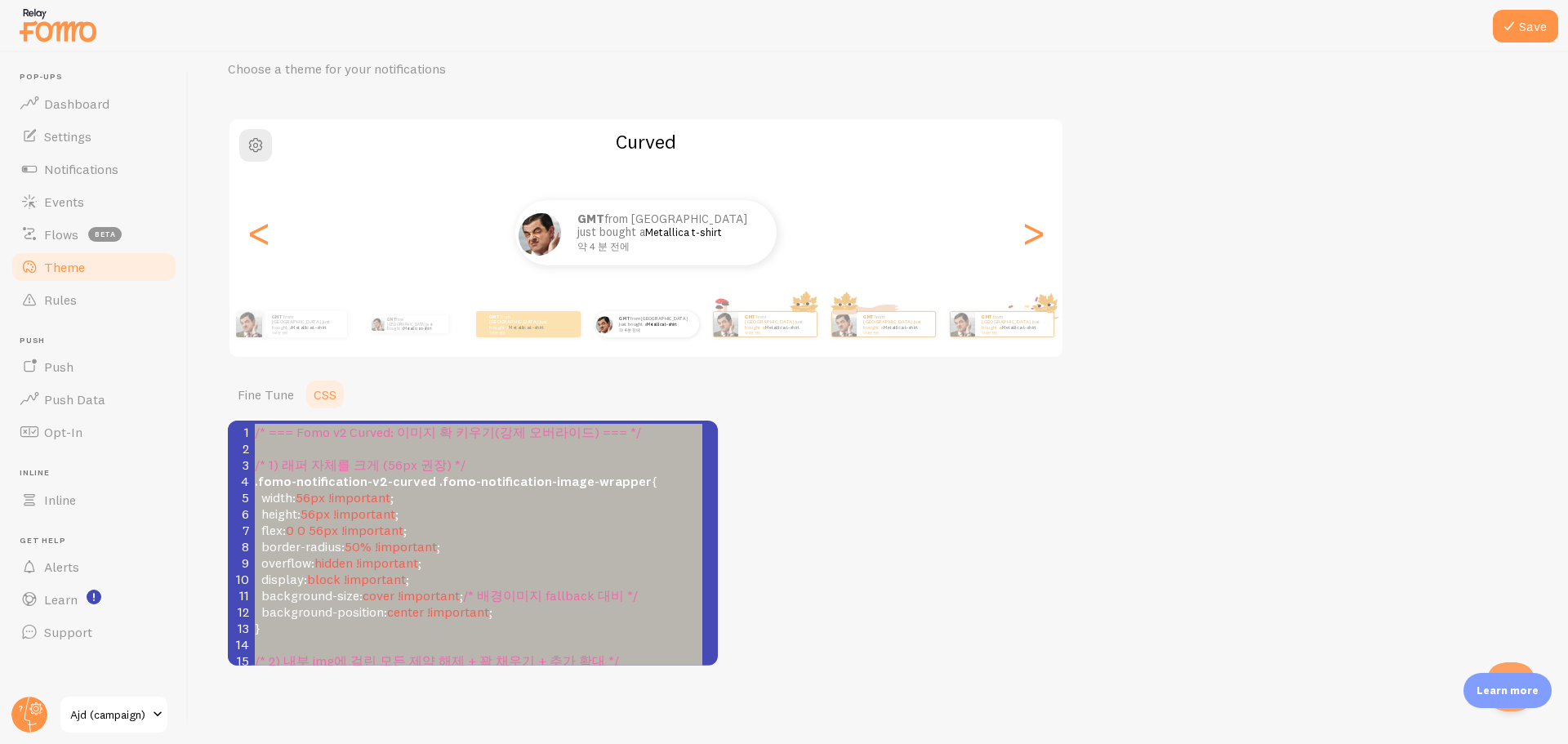
scroll to position [268, 0]
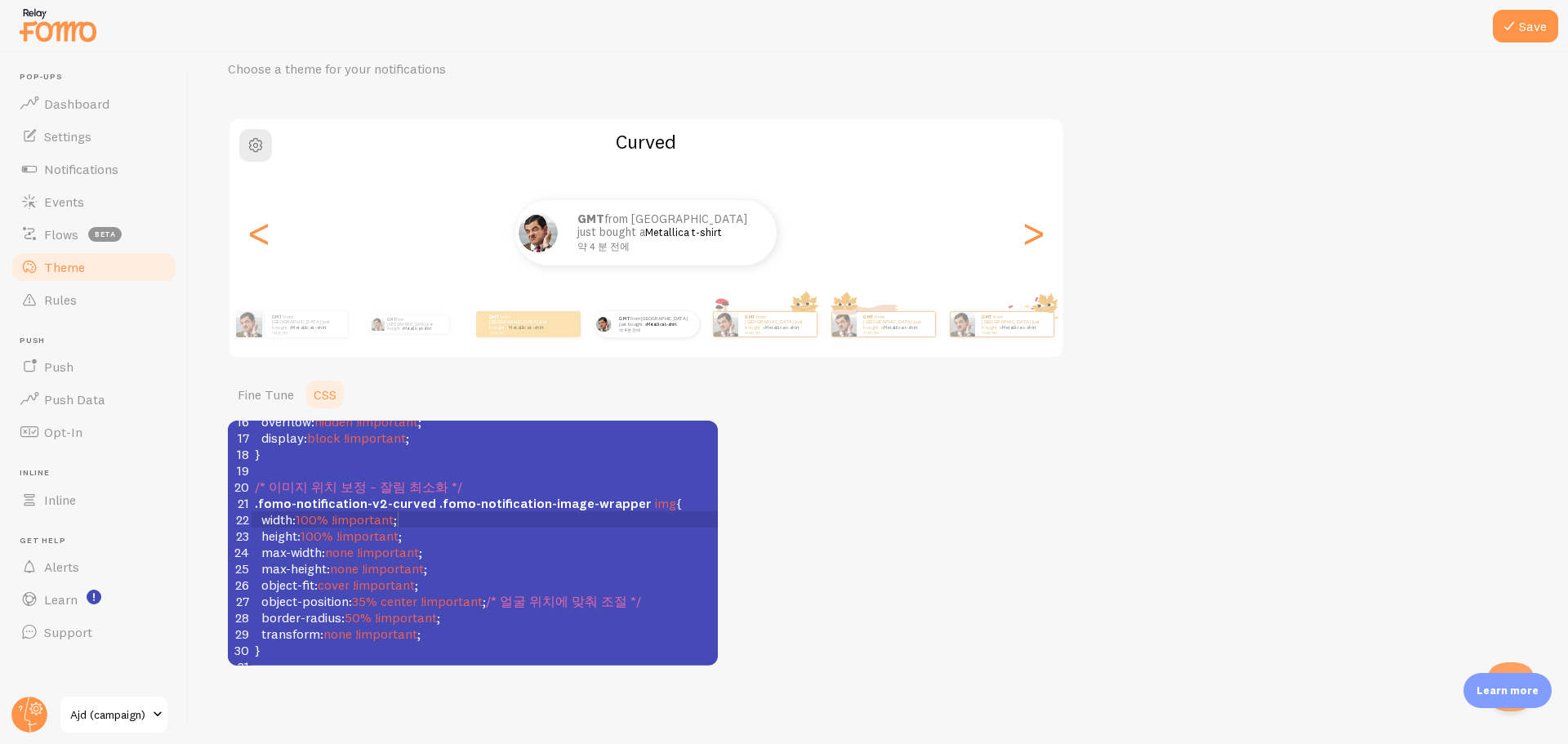
click at [397, 512] on span "width : 100% !important ;" at bounding box center [326, 519] width 143 height 16
type textarea "/* 본문 글씨 크기 약간 축소 */ .fomo-notification-v2-curved .fomo-notification-content-wr…"
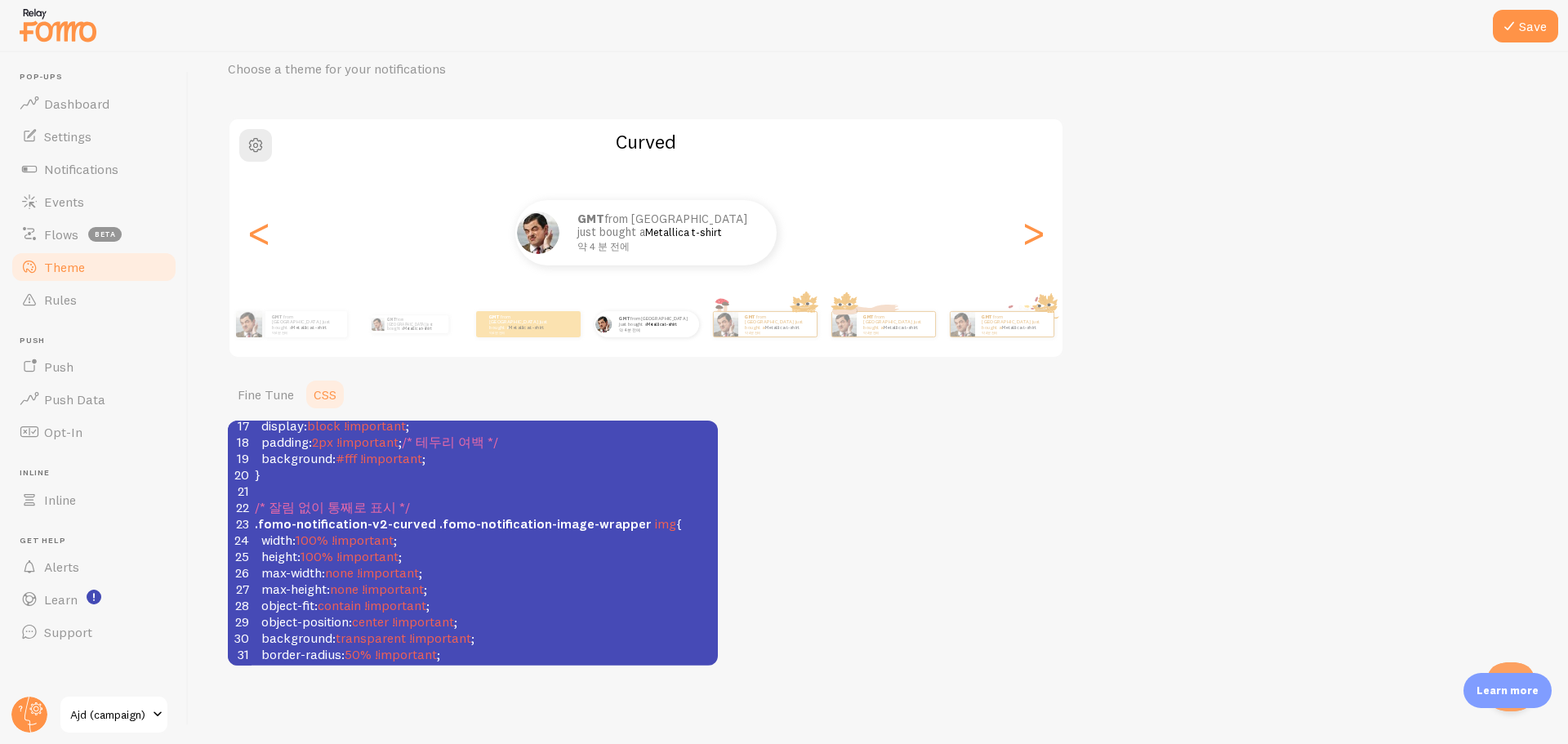
scroll to position [317, 0]
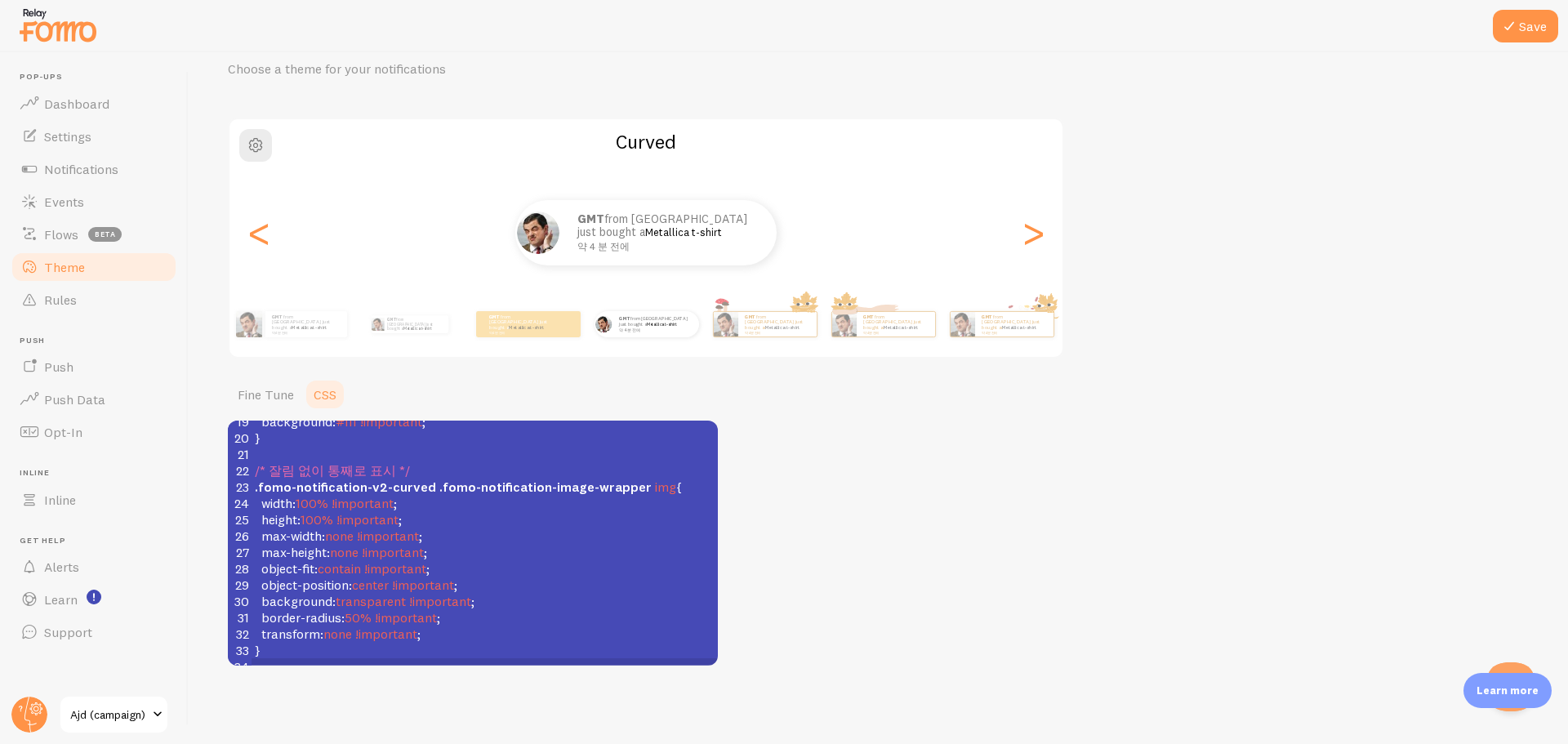
click at [651, 577] on pre "object-position : center !important ;" at bounding box center [485, 585] width 467 height 16
type textarea "/* 본문 글씨 크기 약간 축소 */ .fomo-notification-v2-curved .fomo-notification-content-wr…"
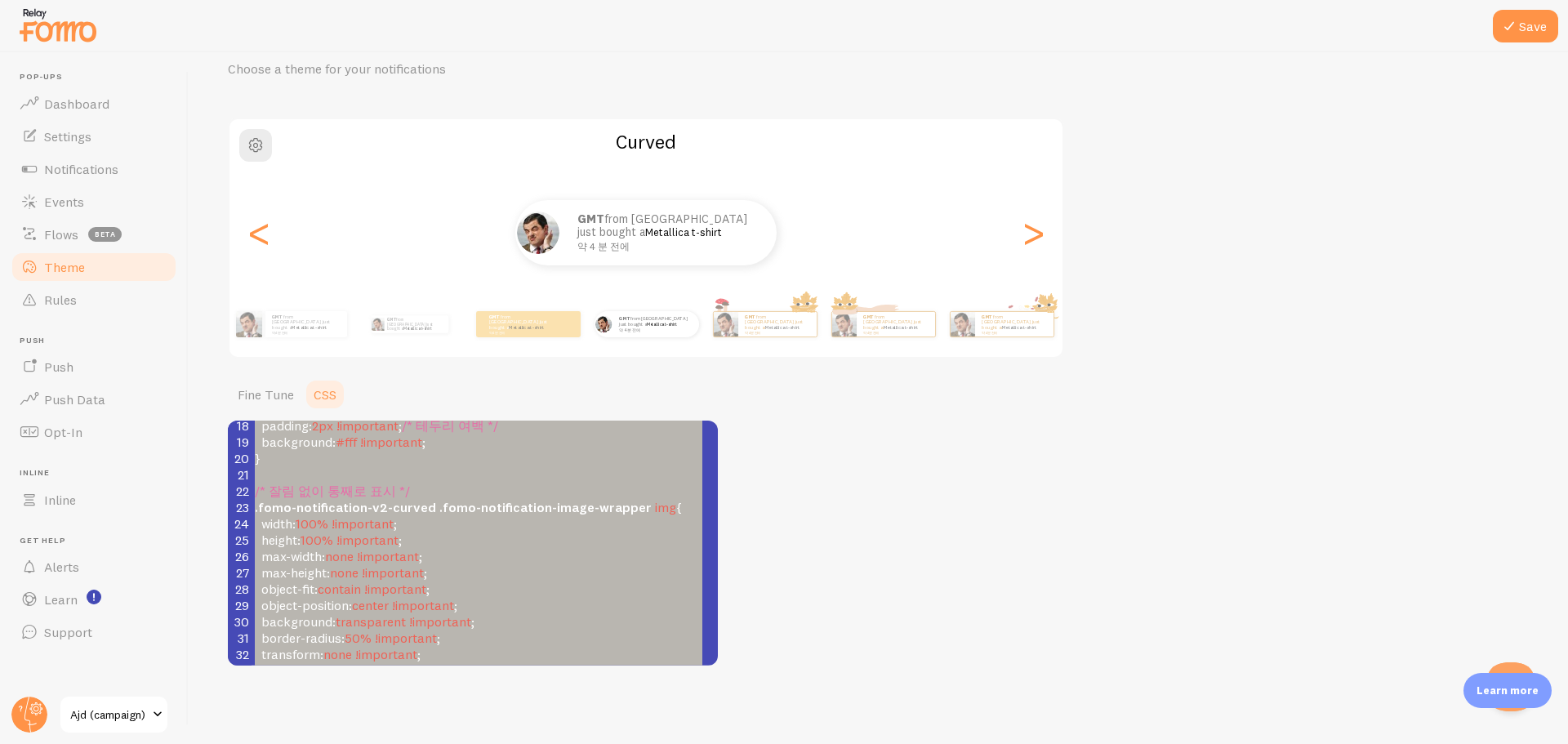
scroll to position [284, 0]
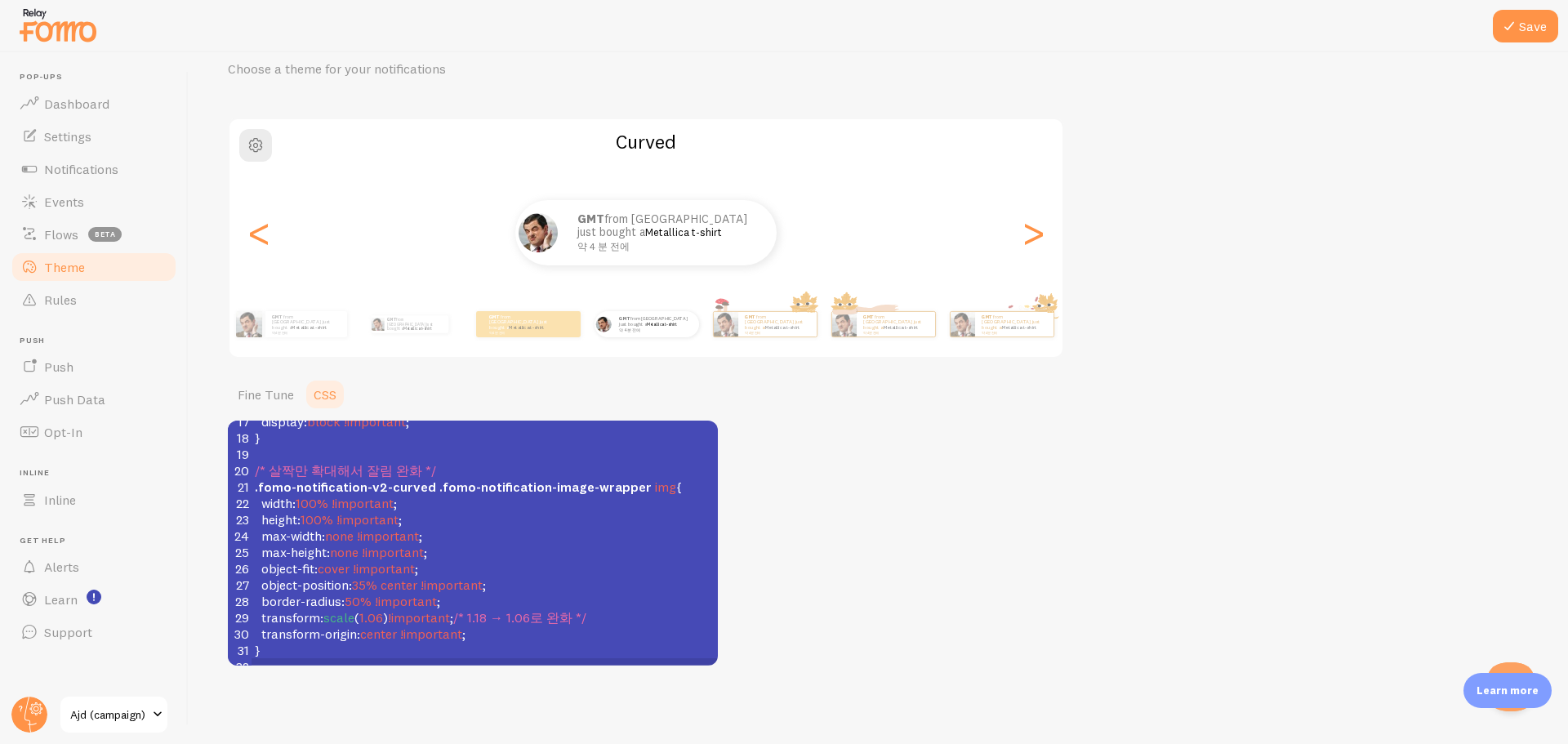
click at [424, 544] on span "!important" at bounding box center [393, 552] width 62 height 16
type textarea "/* 본문 글씨 크기 약간 축소 */ .fomo-notification-v2-curved .fomo-notification-content-wr…"
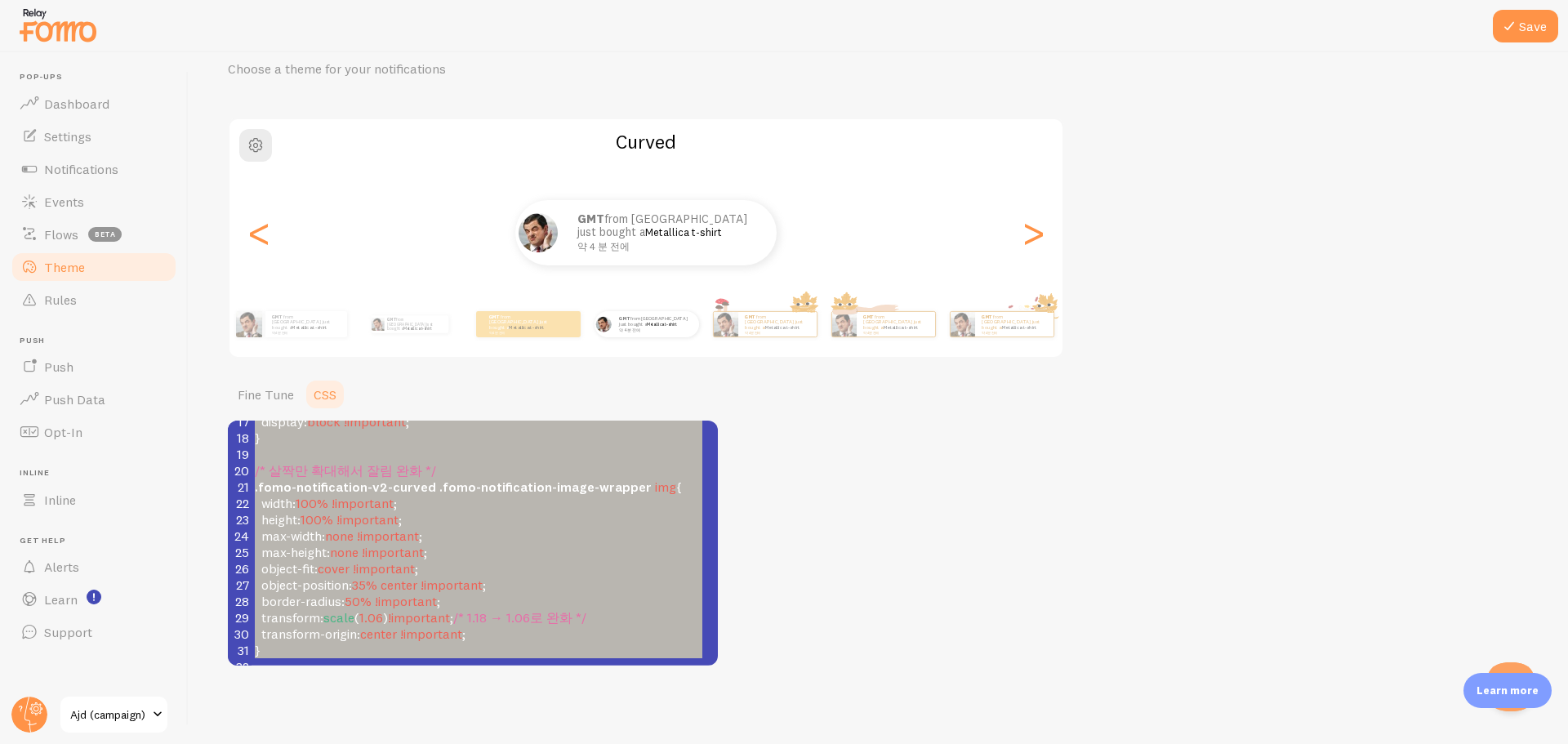
scroll to position [317, 0]
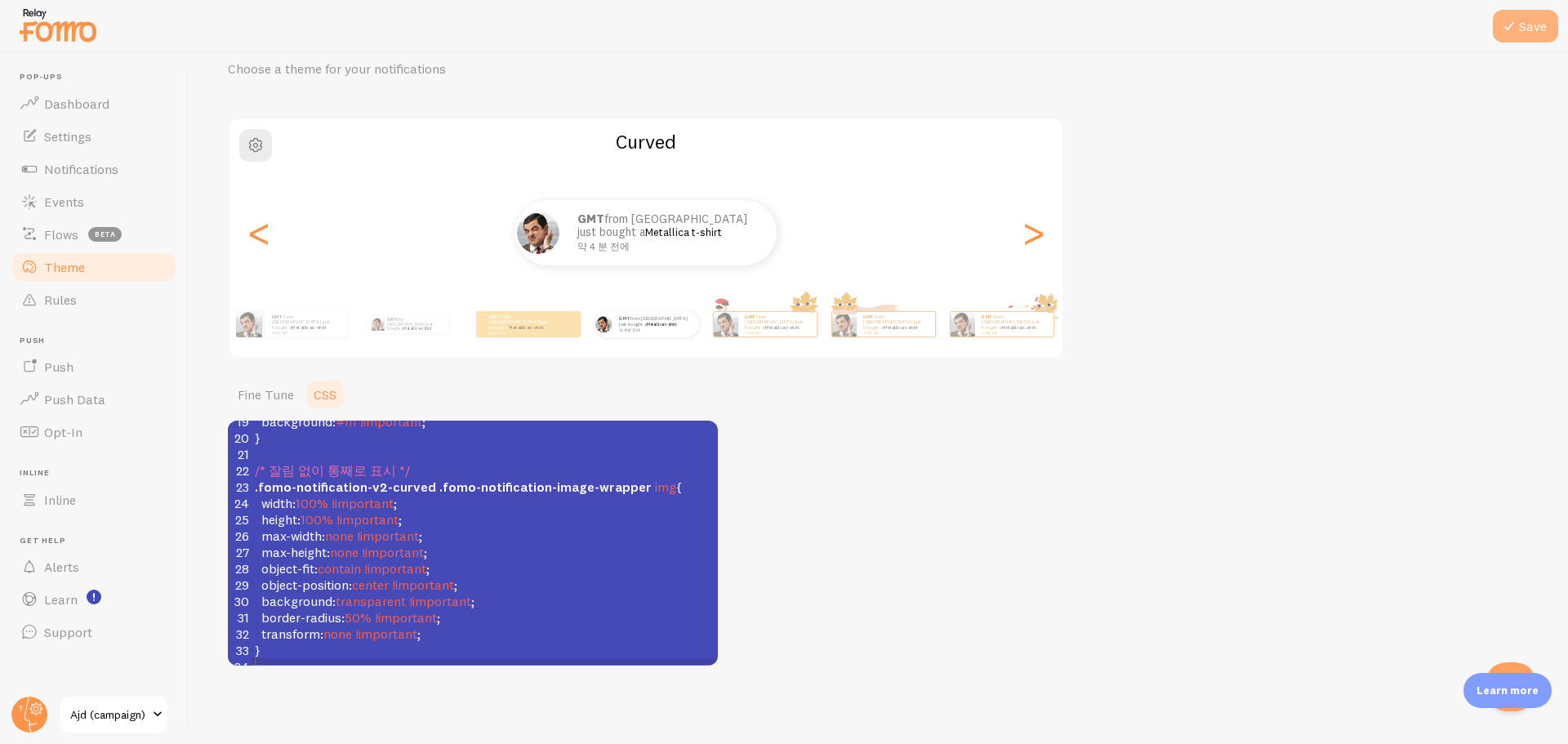
click at [1512, 29] on icon at bounding box center [1509, 26] width 20 height 20
click at [78, 164] on span "Notifications" at bounding box center [81, 169] width 74 height 16
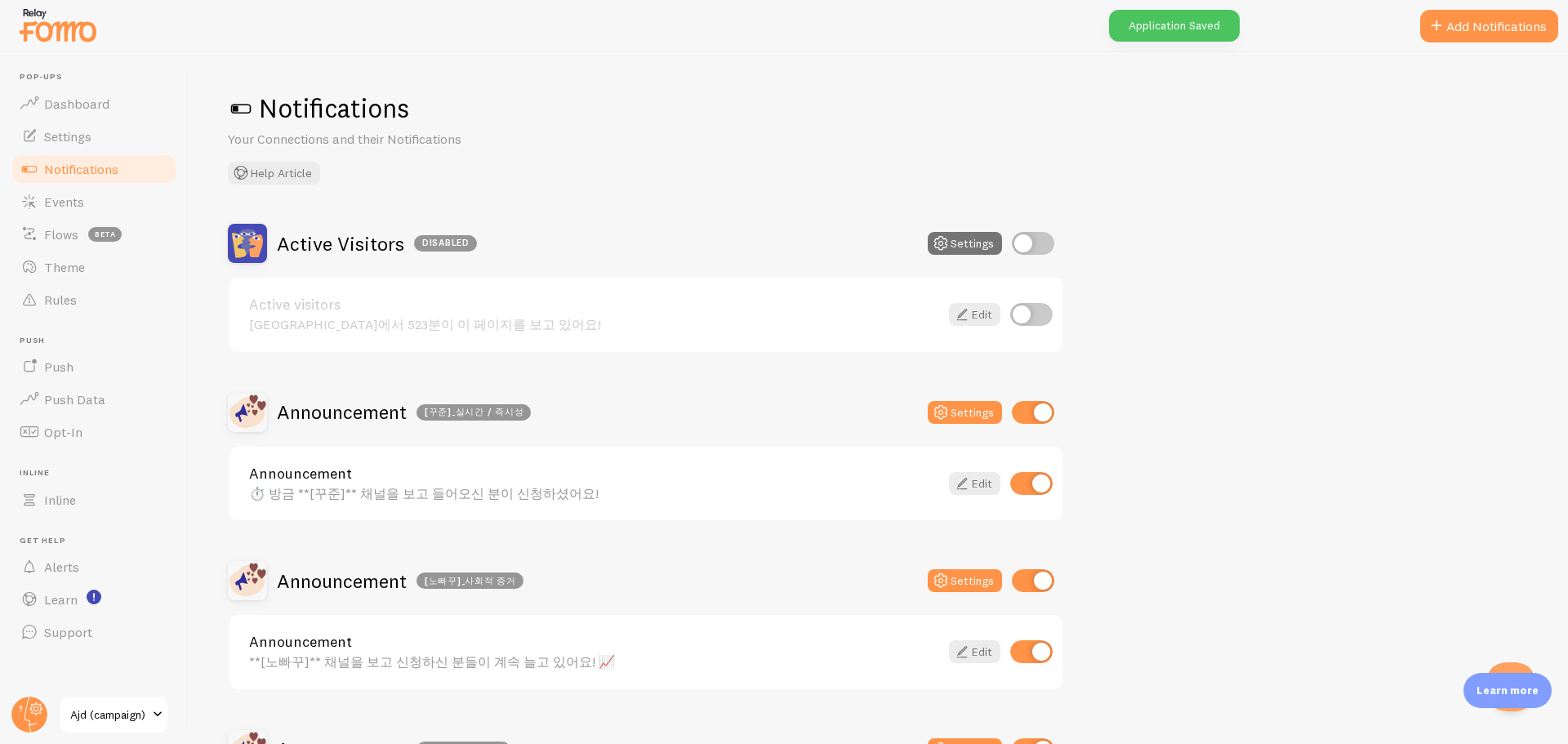
click at [409, 488] on div "⏱️ 방금 **[꾸준]** 채널을 보고 들어오신 분이 신청하셨어요!" at bounding box center [594, 493] width 690 height 15
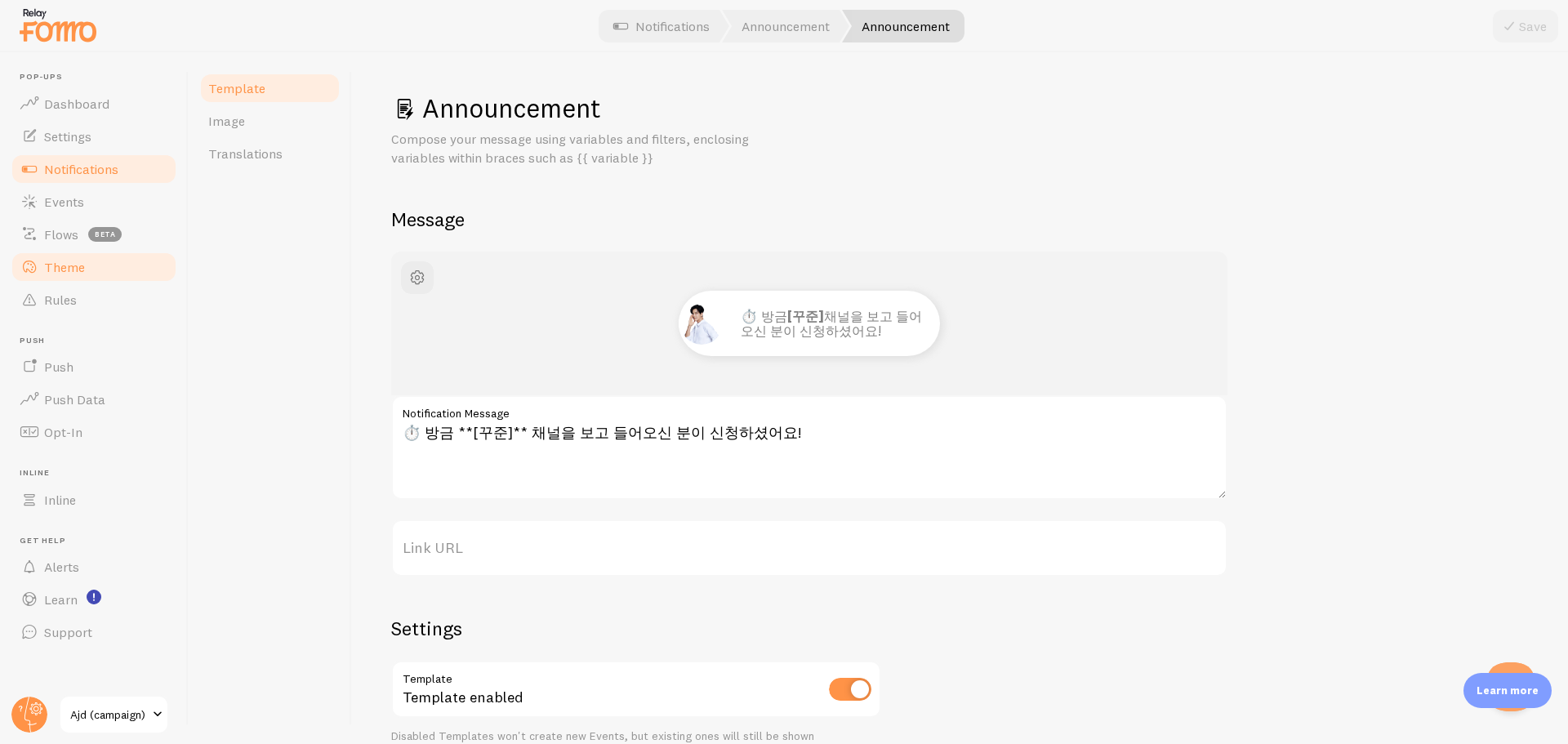
click at [76, 272] on span "Theme" at bounding box center [64, 267] width 41 height 16
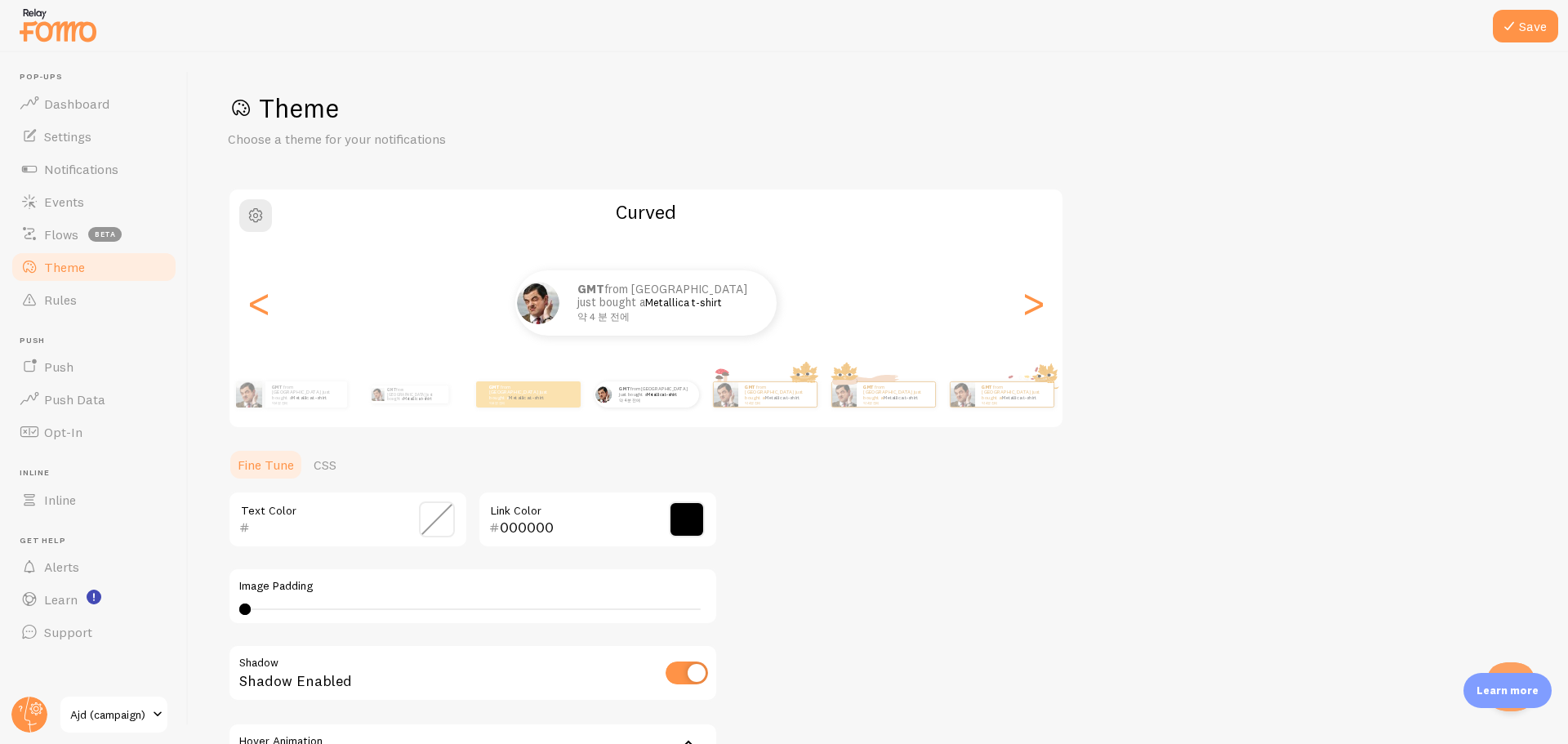
scroll to position [82, 0]
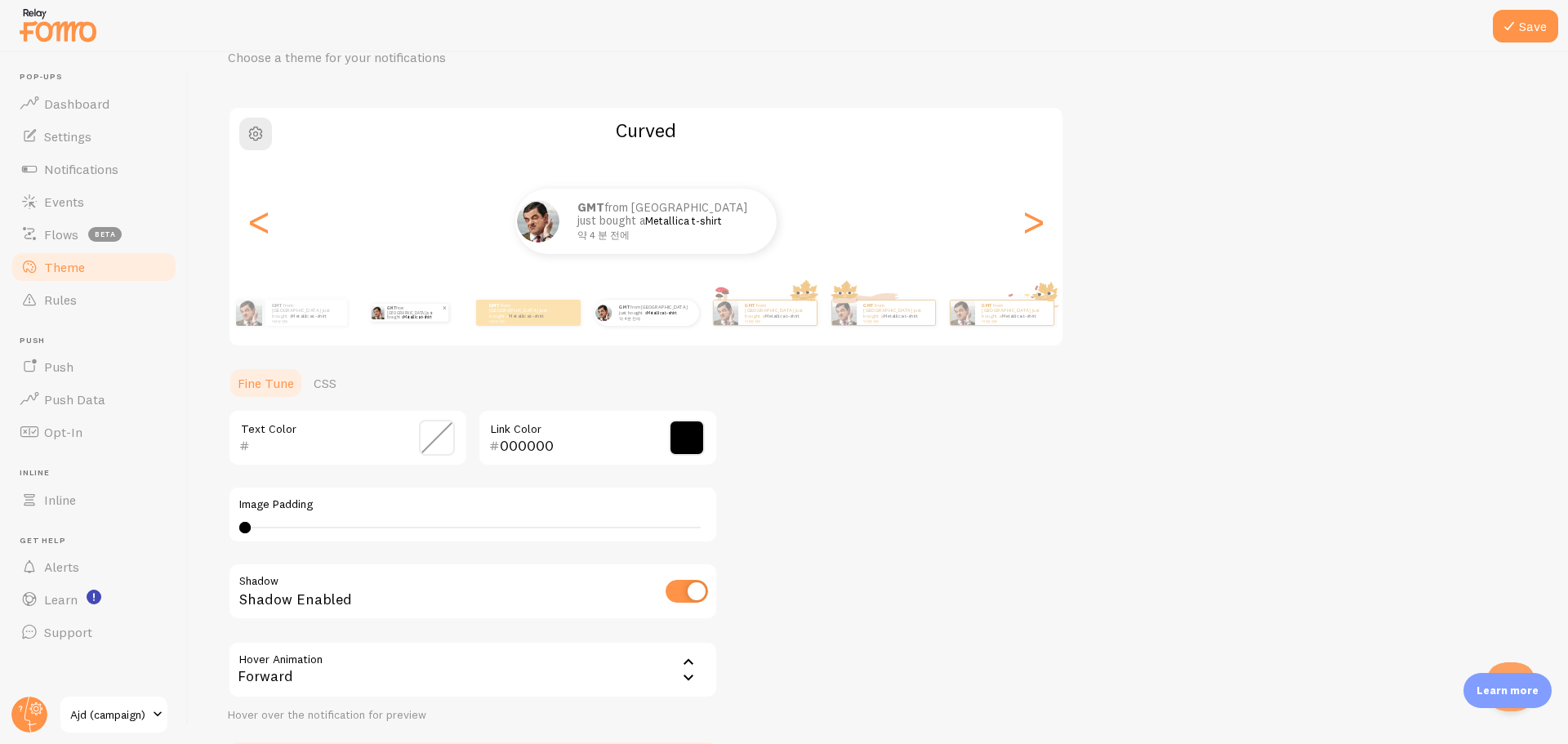
click at [414, 315] on link "Metallica t-shirt" at bounding box center [417, 317] width 28 height 5
type input "0"
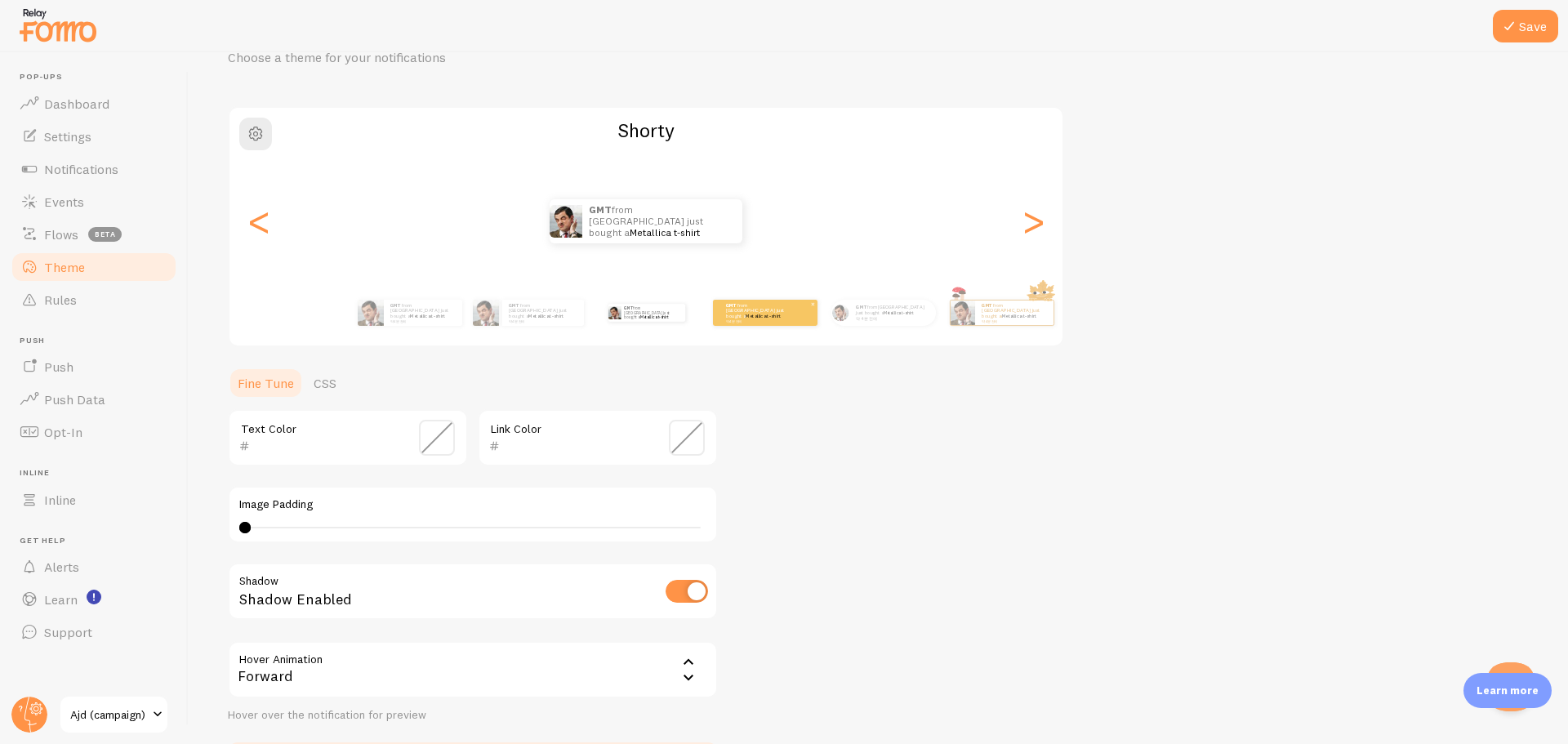
click at [745, 325] on div "GMT from [GEOGRAPHIC_DATA] just bought a Metallica t-shirt 약 4 분 전에" at bounding box center [765, 313] width 105 height 26
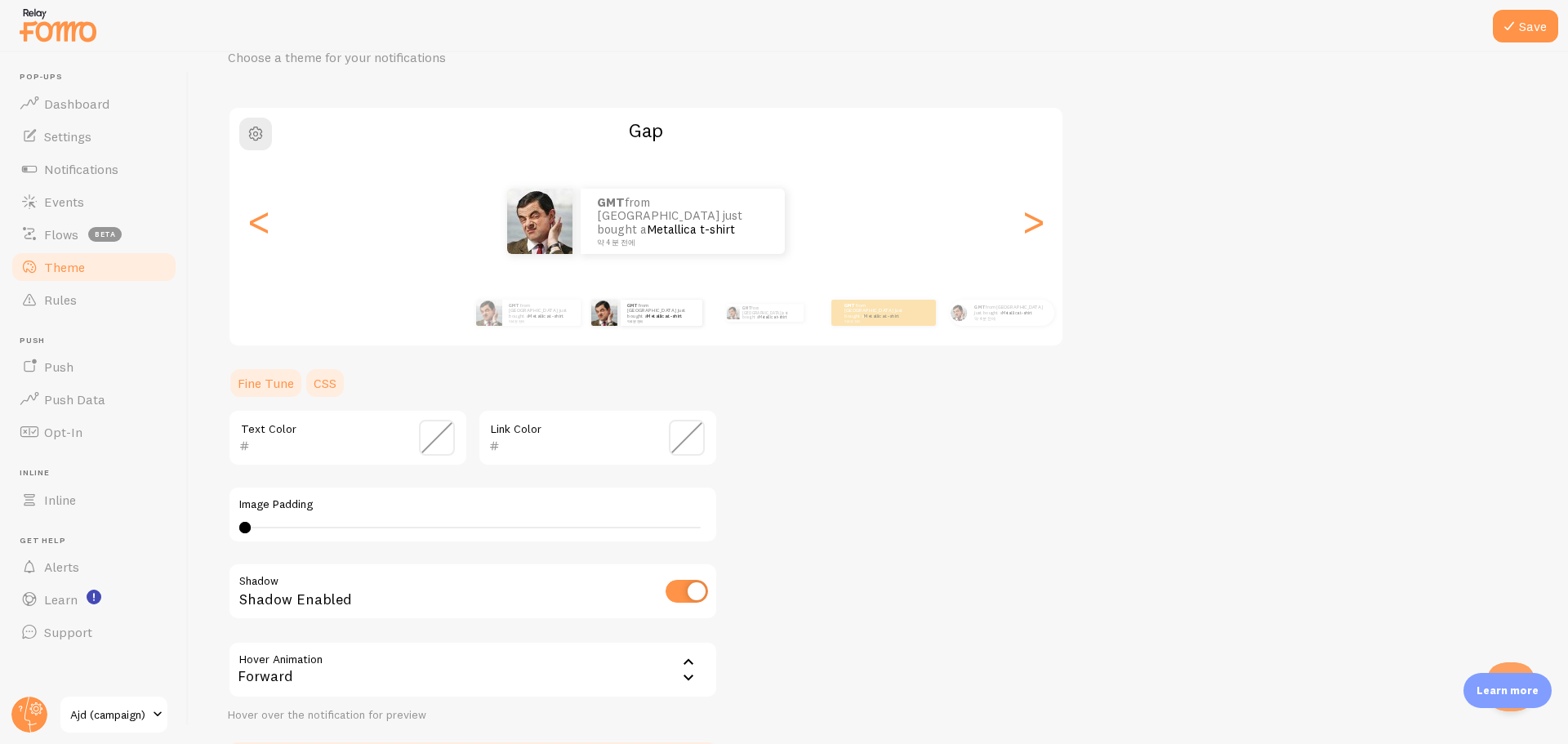
click at [316, 390] on link "CSS" at bounding box center [325, 384] width 42 height 33
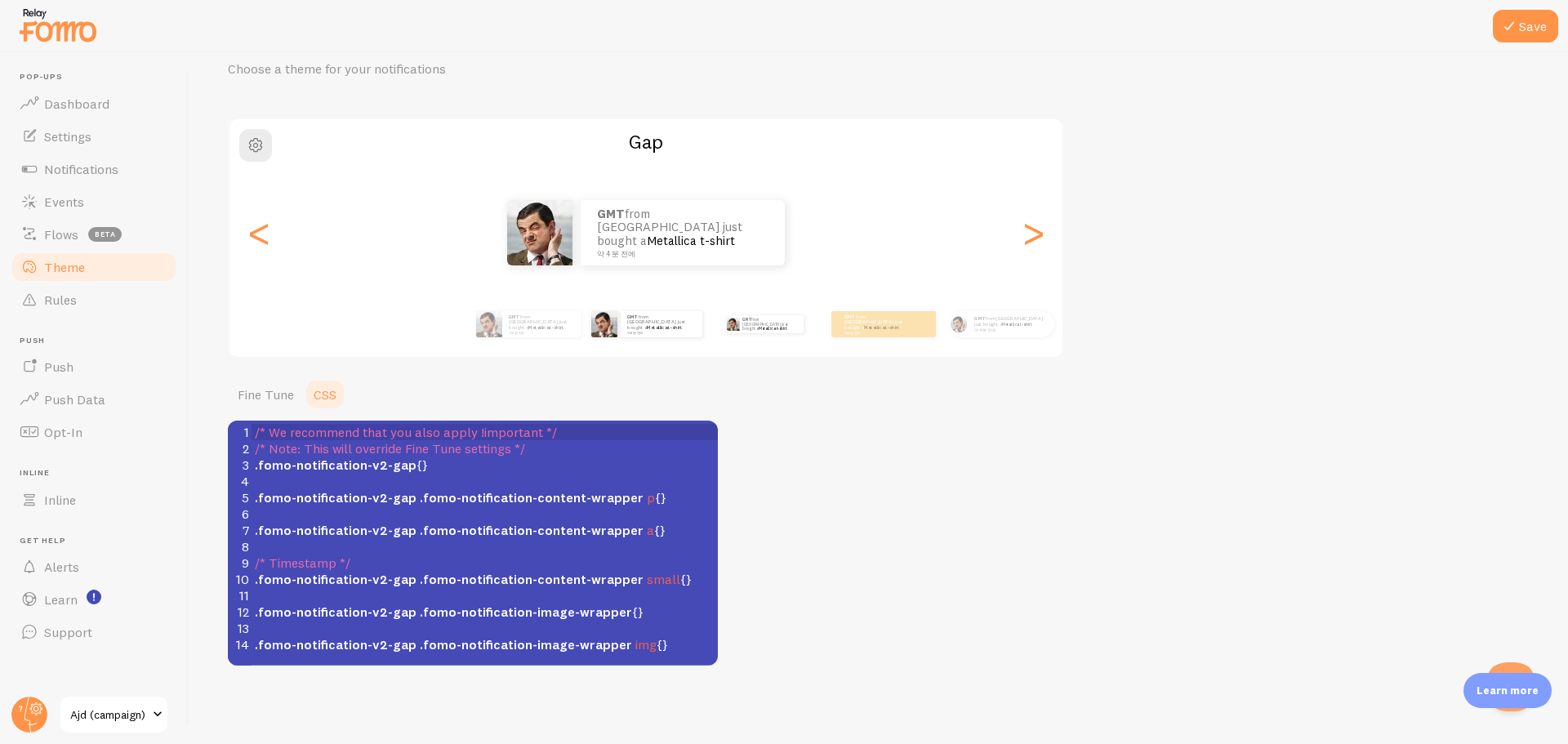
scroll to position [0, 0]
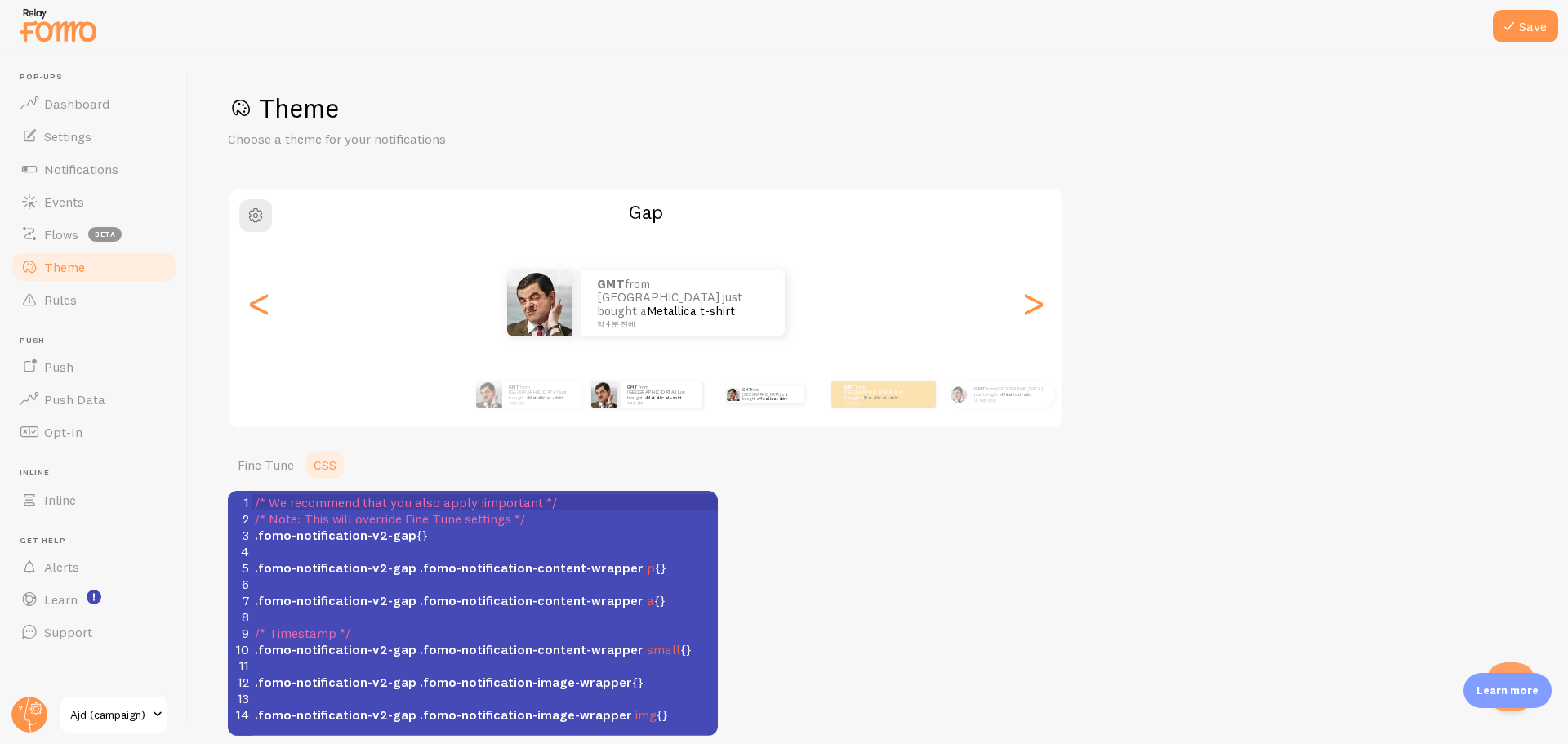
click at [750, 403] on div "GMT from [GEOGRAPHIC_DATA] just bought a Metallica t-shirt 약 4 분 전에" at bounding box center [765, 394] width 105 height 46
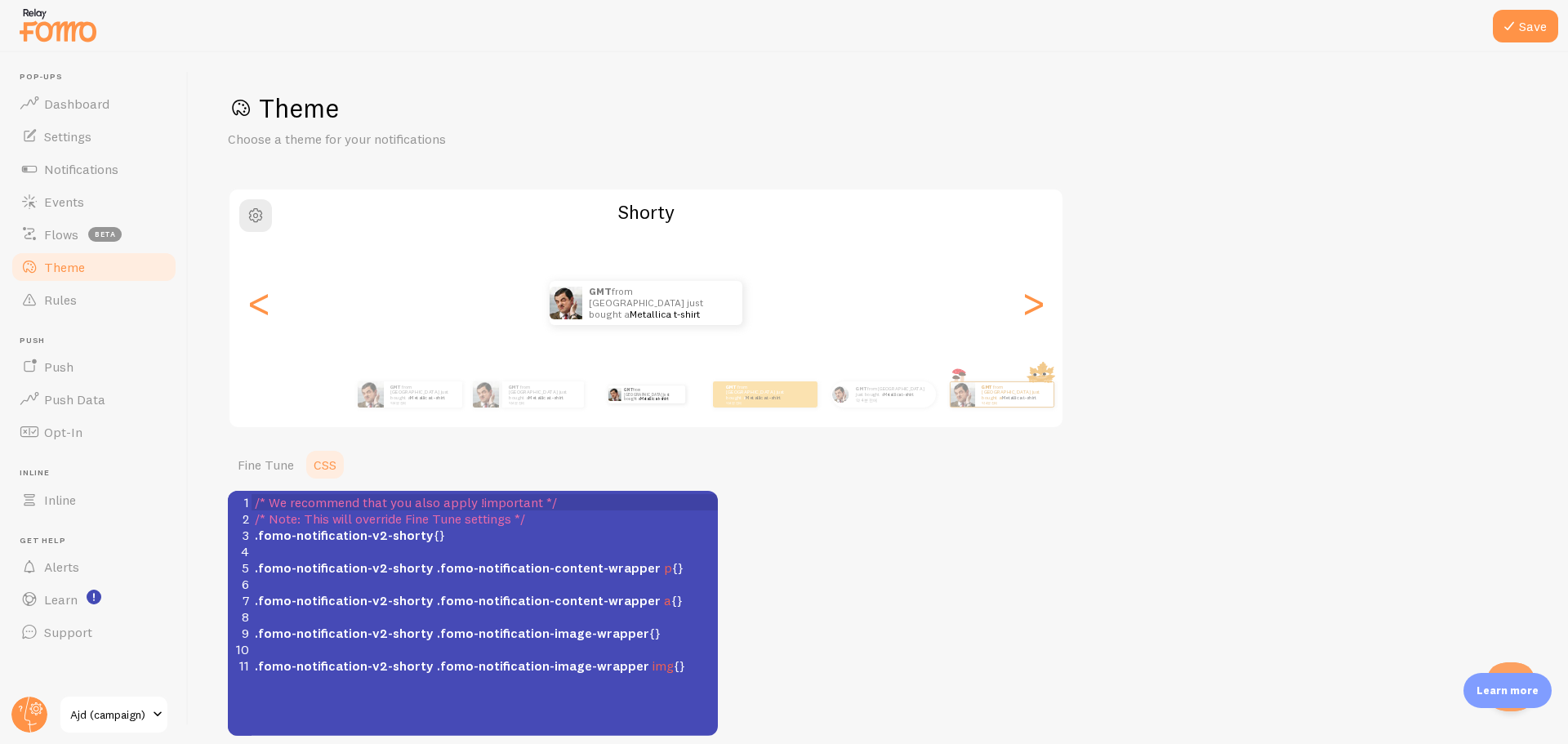
click at [750, 403] on div "GMT from [GEOGRAPHIC_DATA] just bought a Metallica t-shirt 약 4 분 전에" at bounding box center [765, 395] width 105 height 26
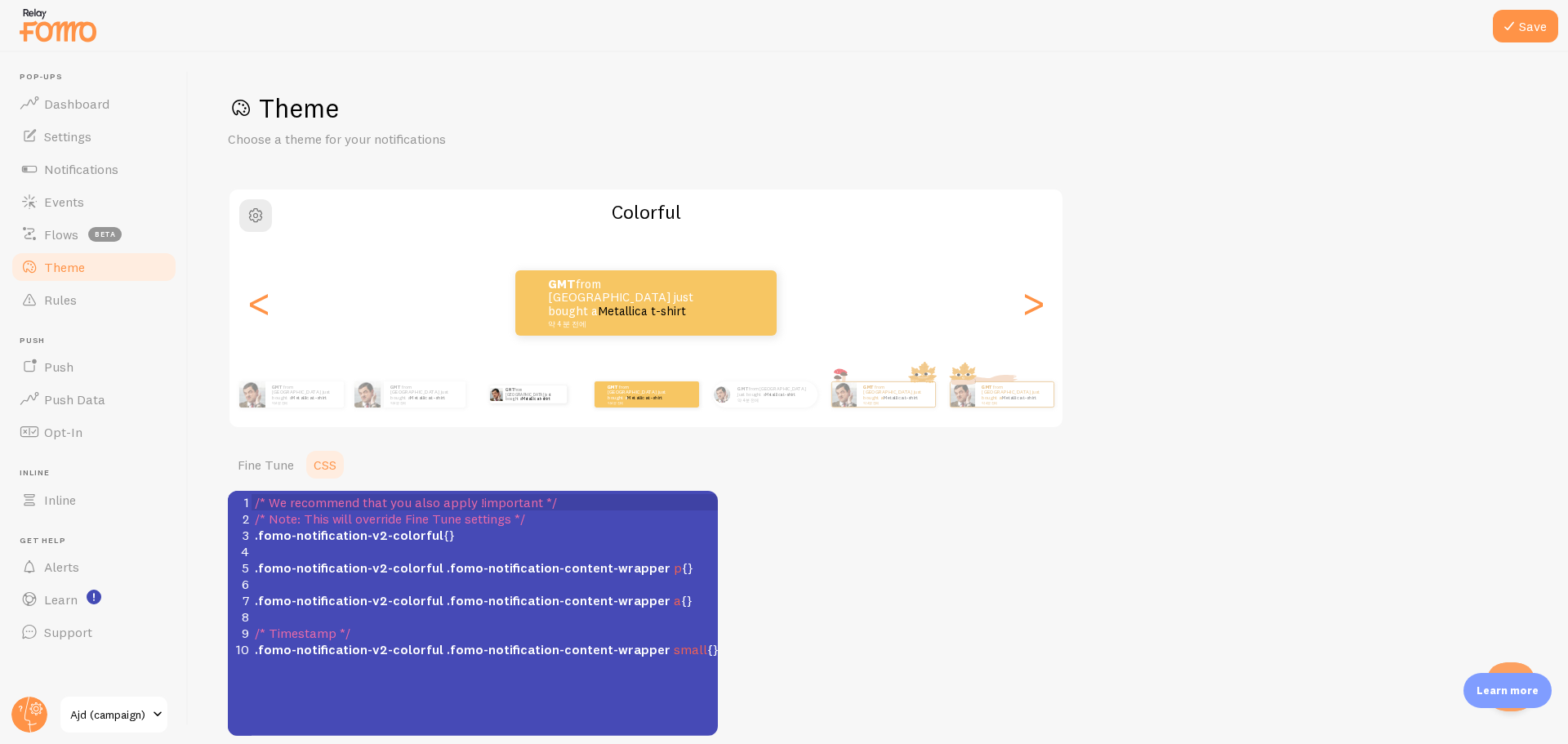
click at [750, 403] on div "GMT from [GEOGRAPHIC_DATA] just bought a Metallica t-shirt 약 4 분 전에" at bounding box center [774, 395] width 86 height 26
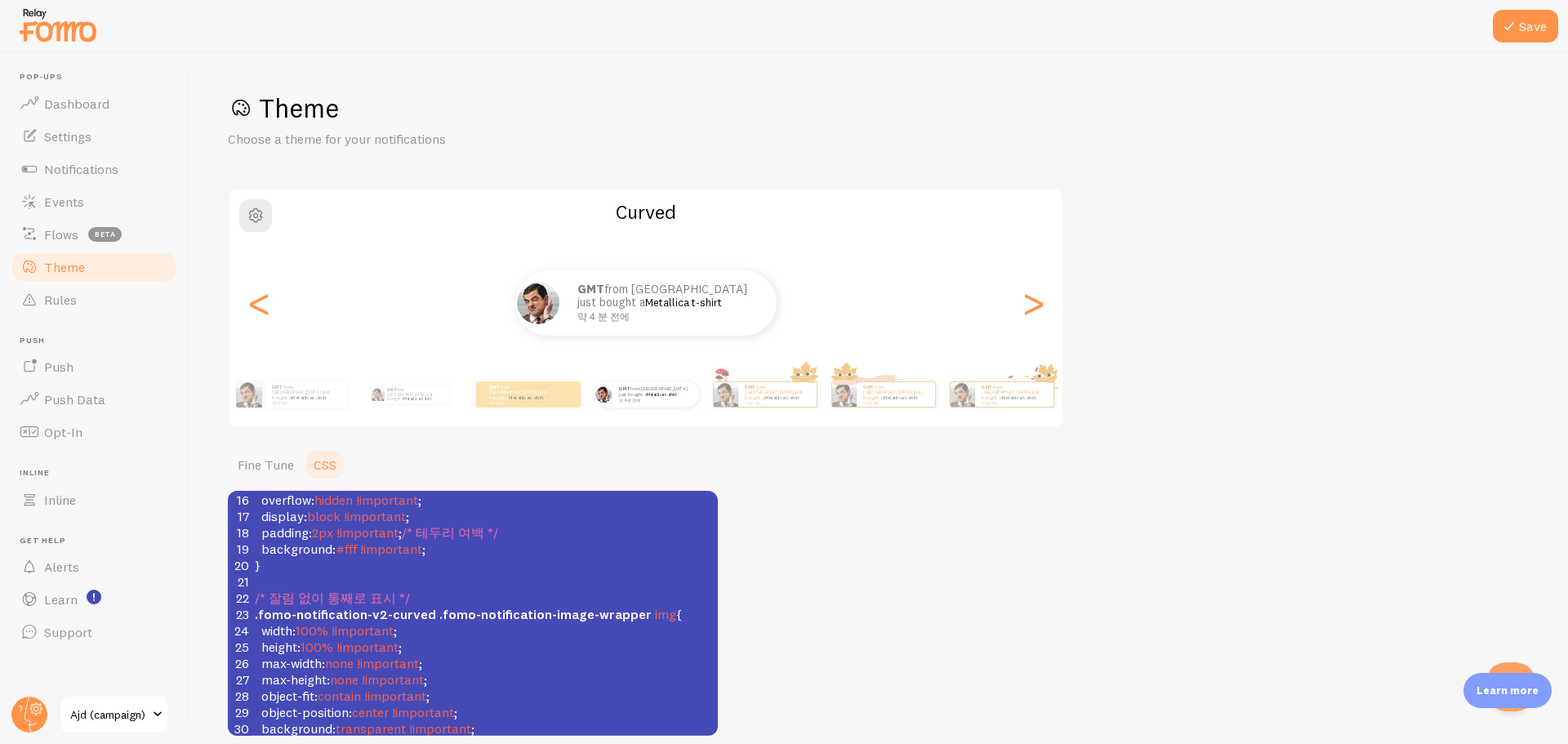
scroll to position [317, 0]
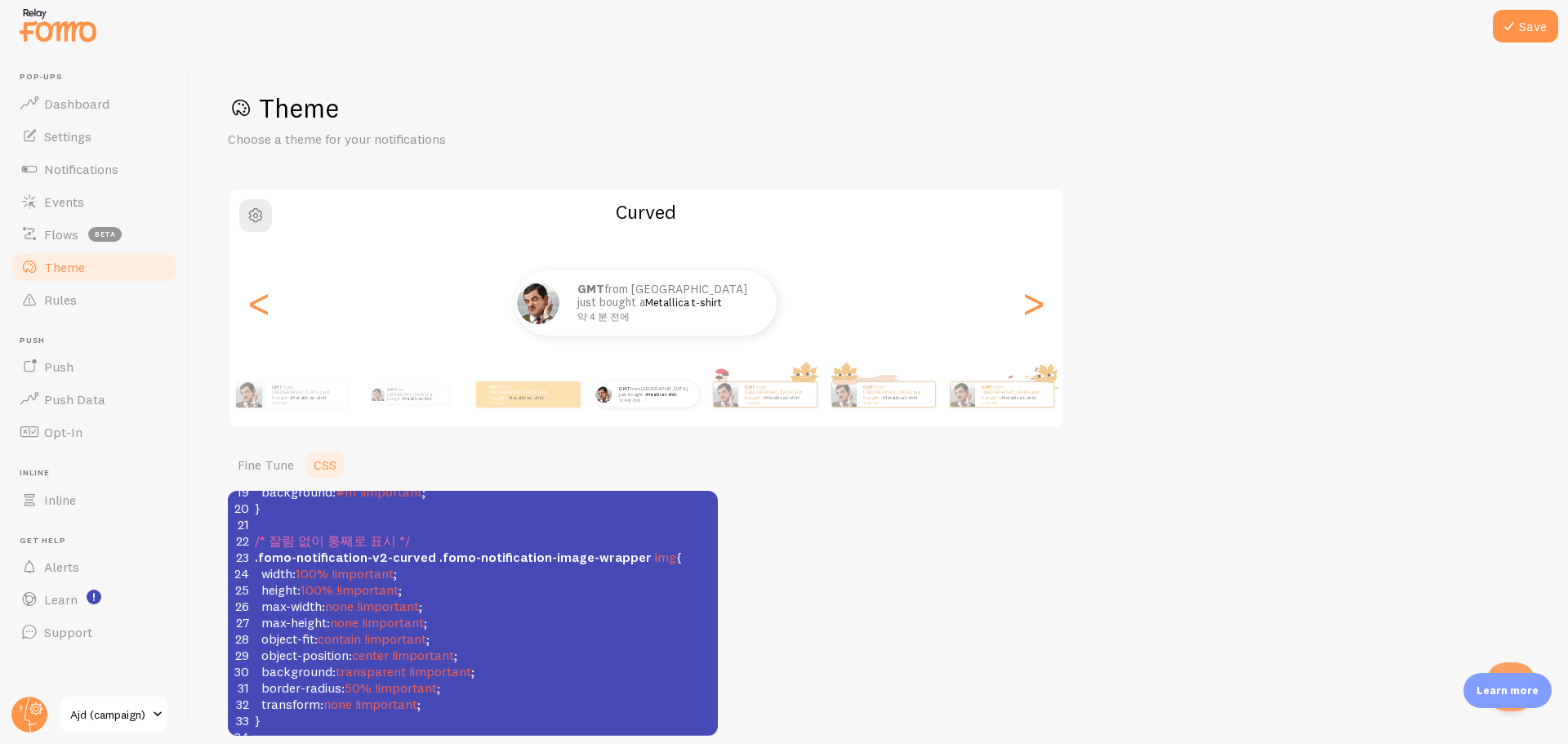
click at [448, 664] on span "!important" at bounding box center [441, 671] width 62 height 16
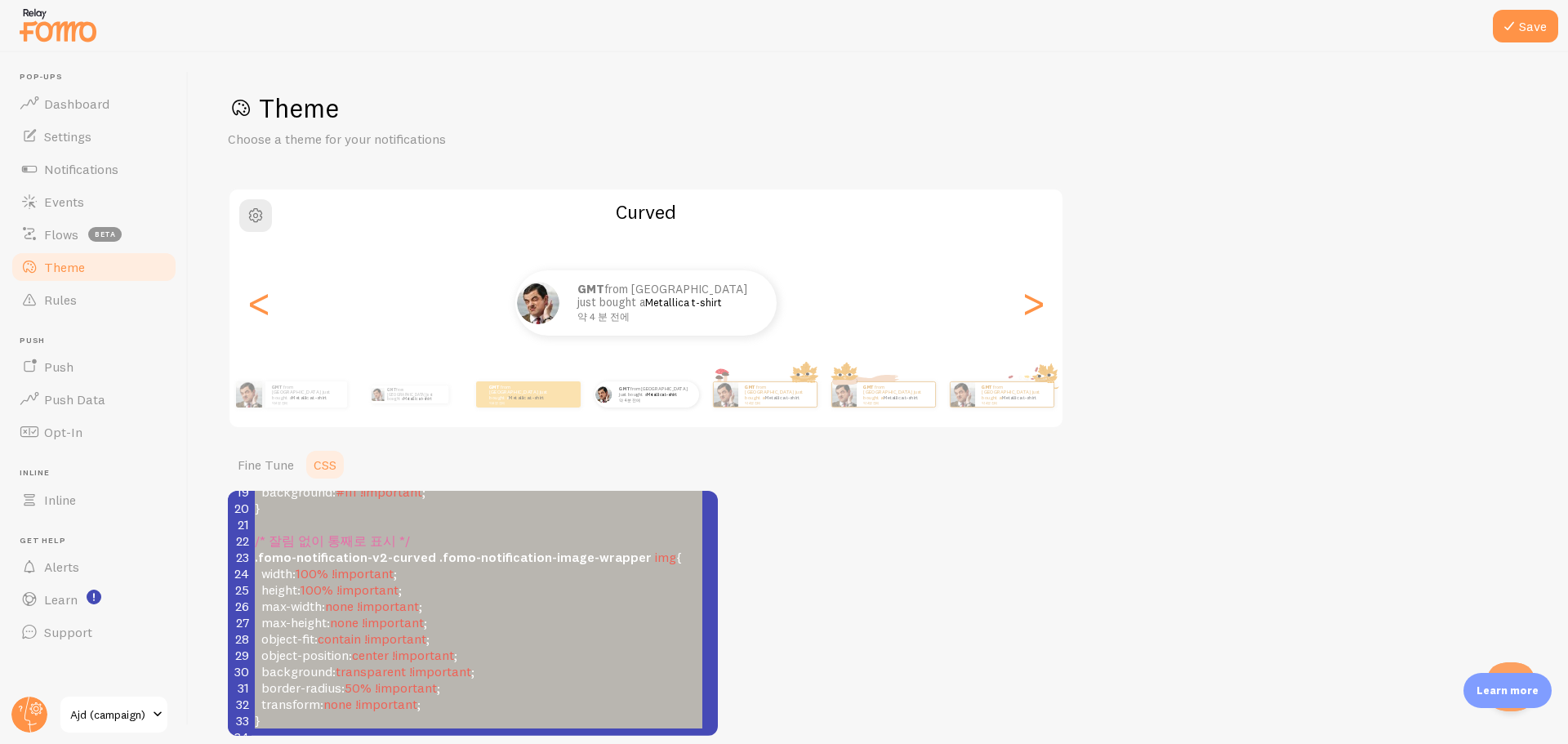
paste textarea "We recommend that you also apply !important */ /* Note: This will override Fine…"
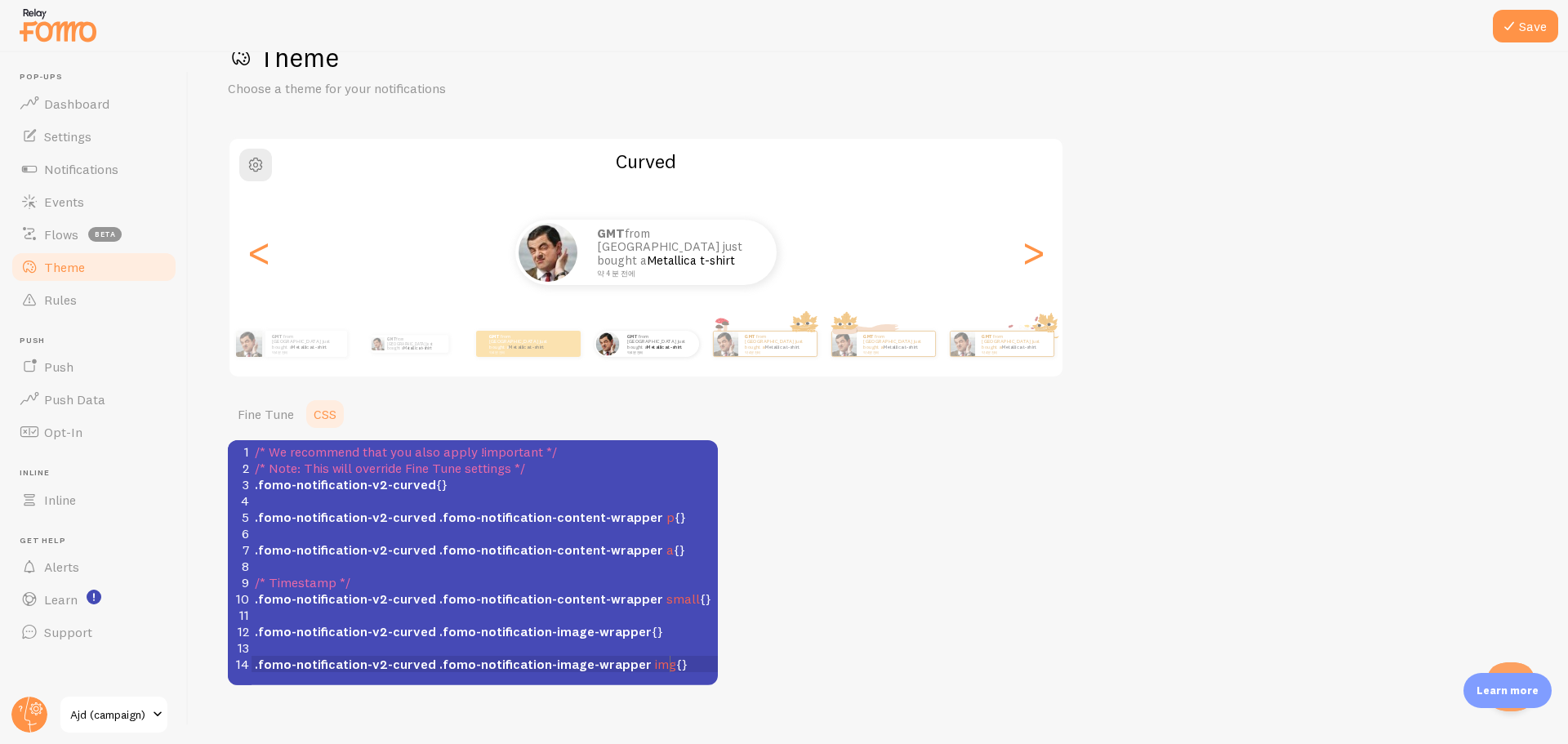
scroll to position [70, 0]
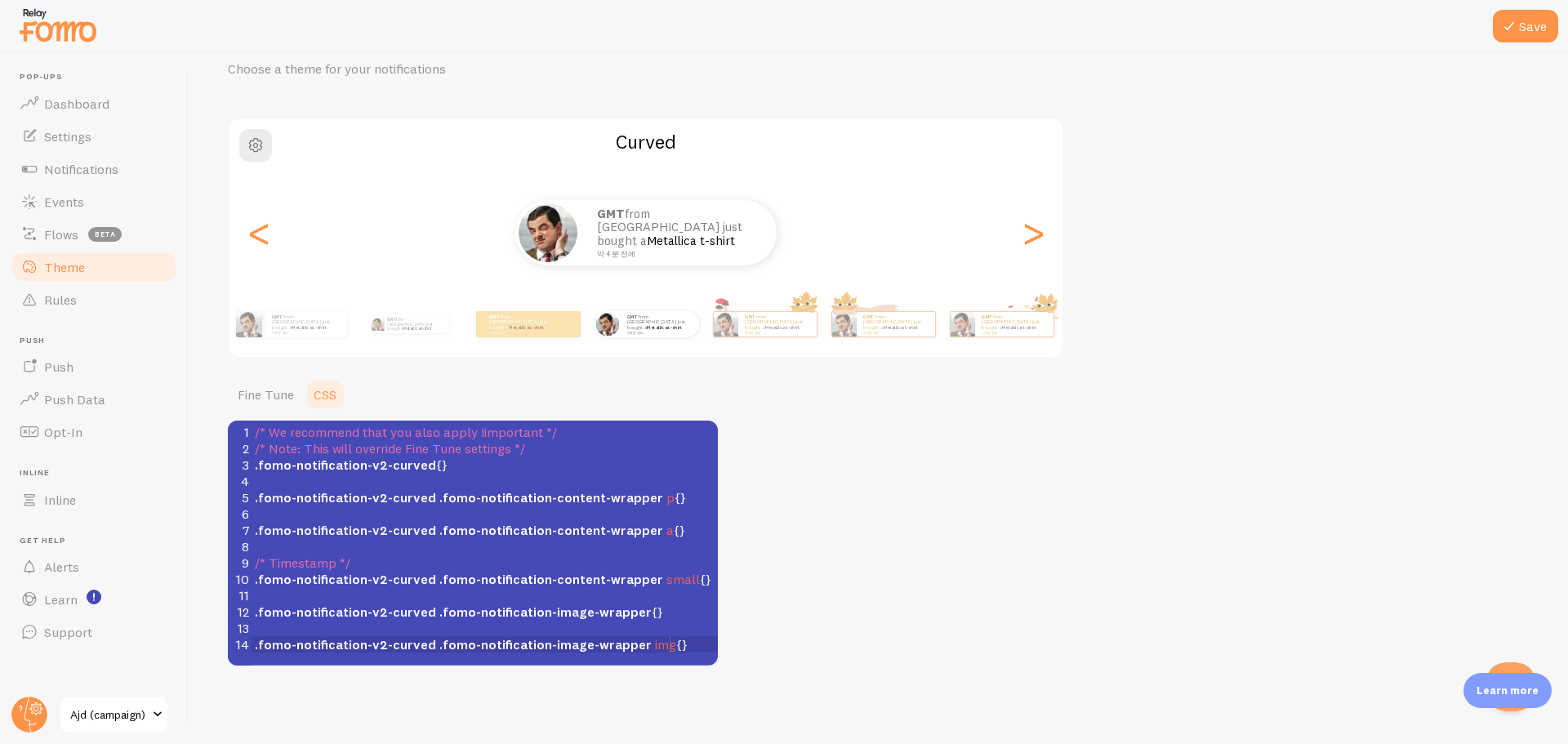
type textarea "/* We recommend that you also apply !important */ /* Note: This will override F…"
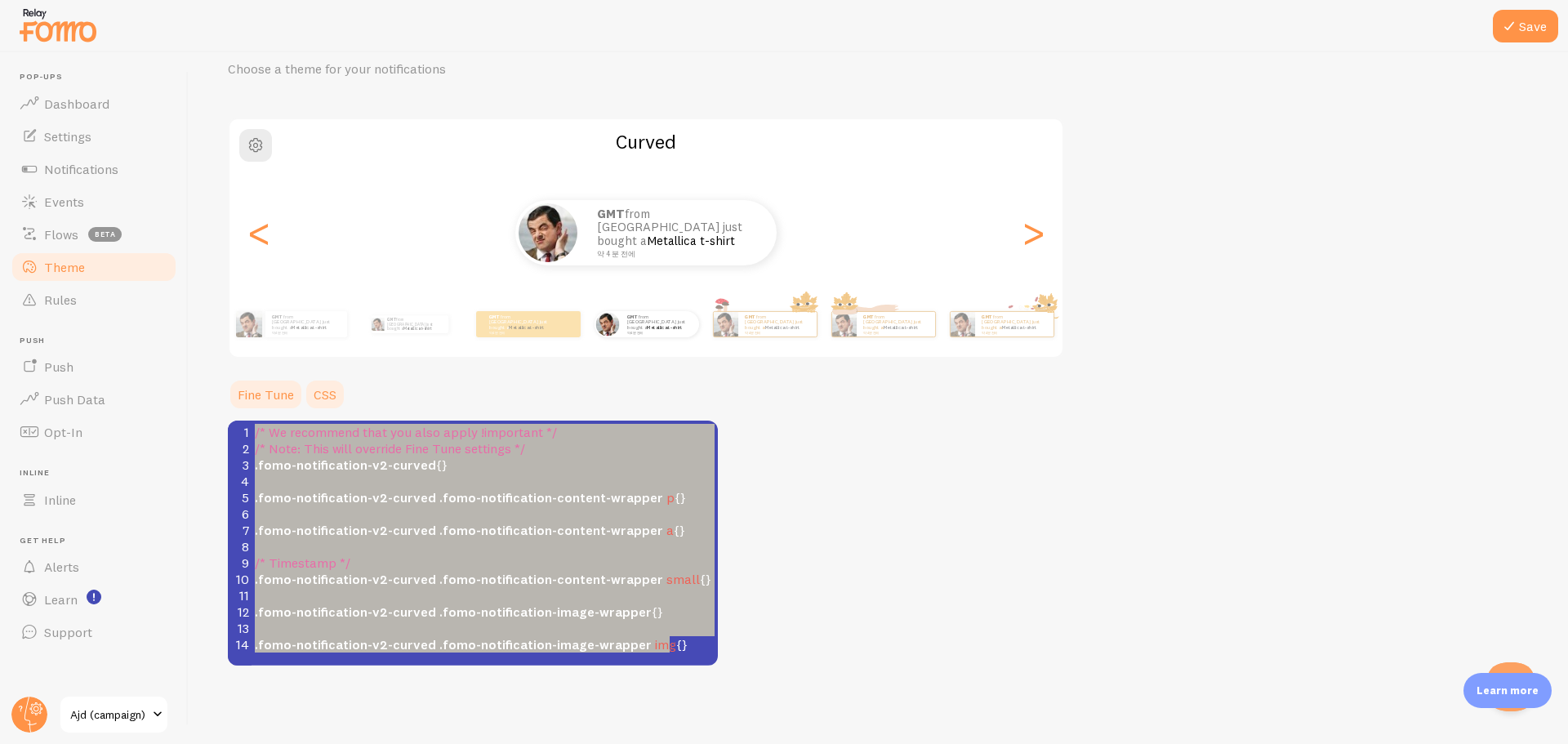
click at [273, 398] on link "Fine Tune" at bounding box center [266, 395] width 76 height 33
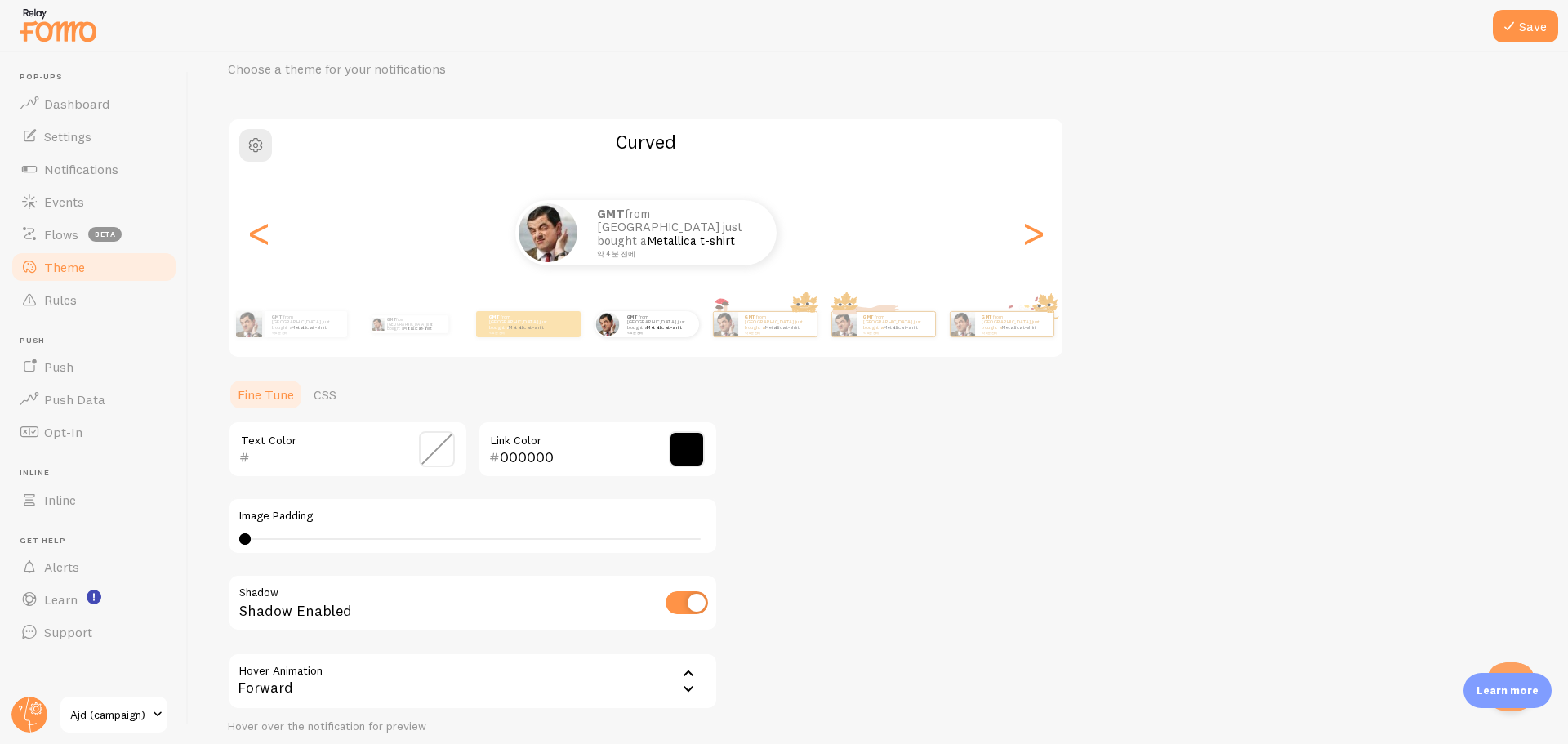
type input "40"
drag, startPoint x: 244, startPoint y: 536, endPoint x: 351, endPoint y: 544, distance: 107.3
click at [351, 544] on div "40" at bounding box center [473, 538] width 467 height 13
click at [349, 540] on div "40" at bounding box center [473, 539] width 456 height 2
drag, startPoint x: 244, startPoint y: 536, endPoint x: 274, endPoint y: 536, distance: 30.0
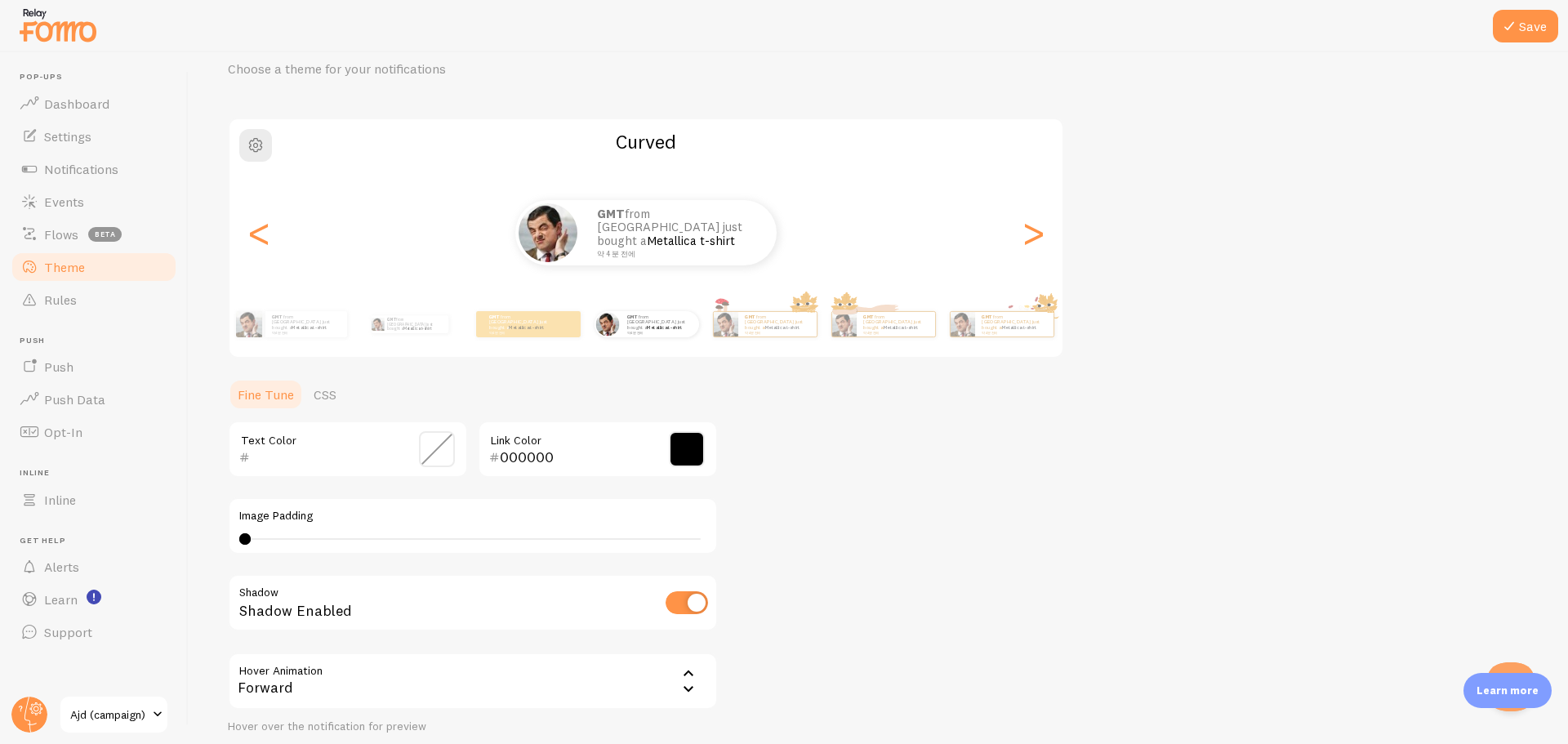
click at [274, 536] on div "40" at bounding box center [473, 538] width 467 height 13
drag, startPoint x: 241, startPoint y: 542, endPoint x: 1187, endPoint y: 187, distance: 1010.4
click at [263, 542] on div "40" at bounding box center [473, 538] width 467 height 13
click at [1520, 34] on button "Save" at bounding box center [1526, 26] width 66 height 33
click at [67, 164] on span "Notifications" at bounding box center [81, 169] width 74 height 16
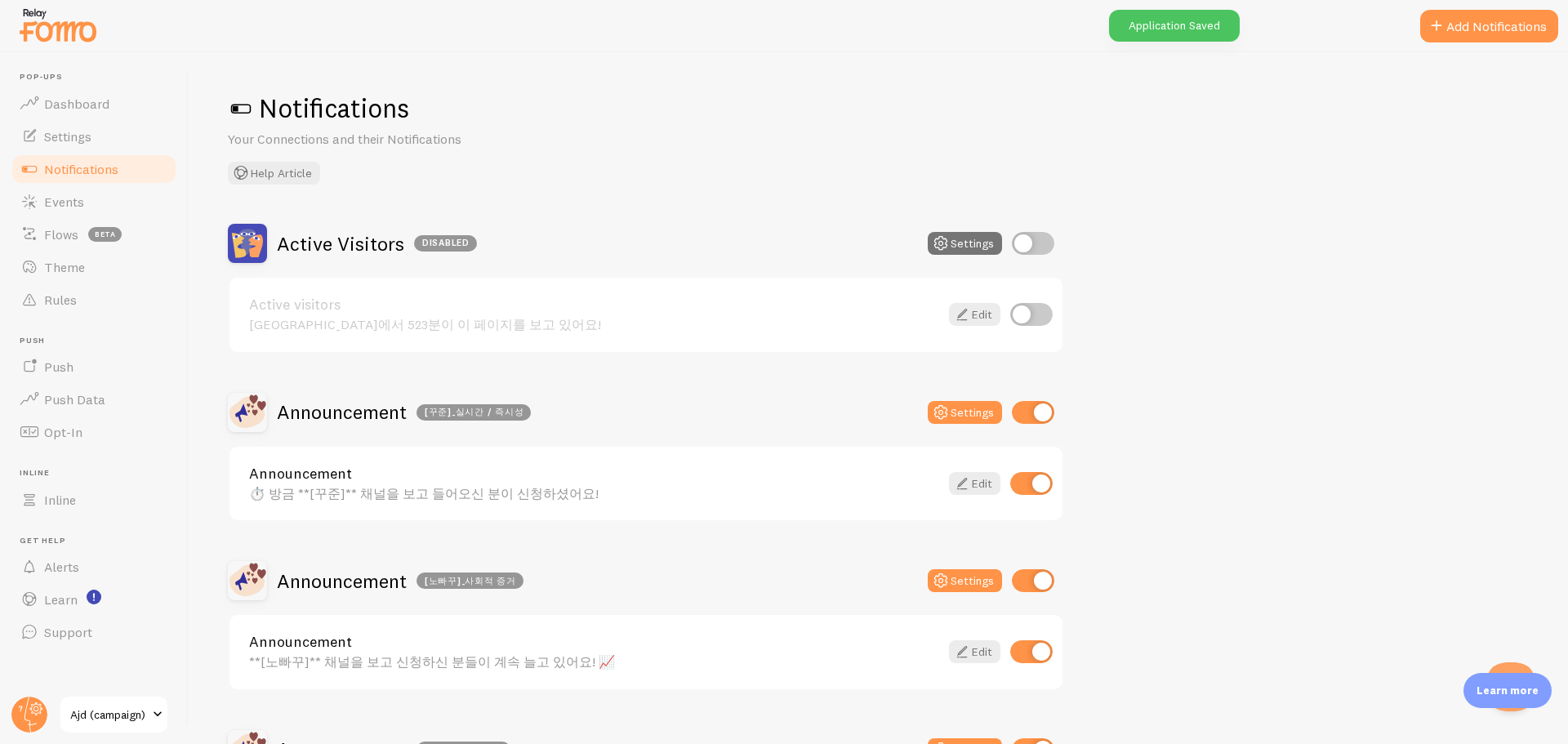
scroll to position [327, 0]
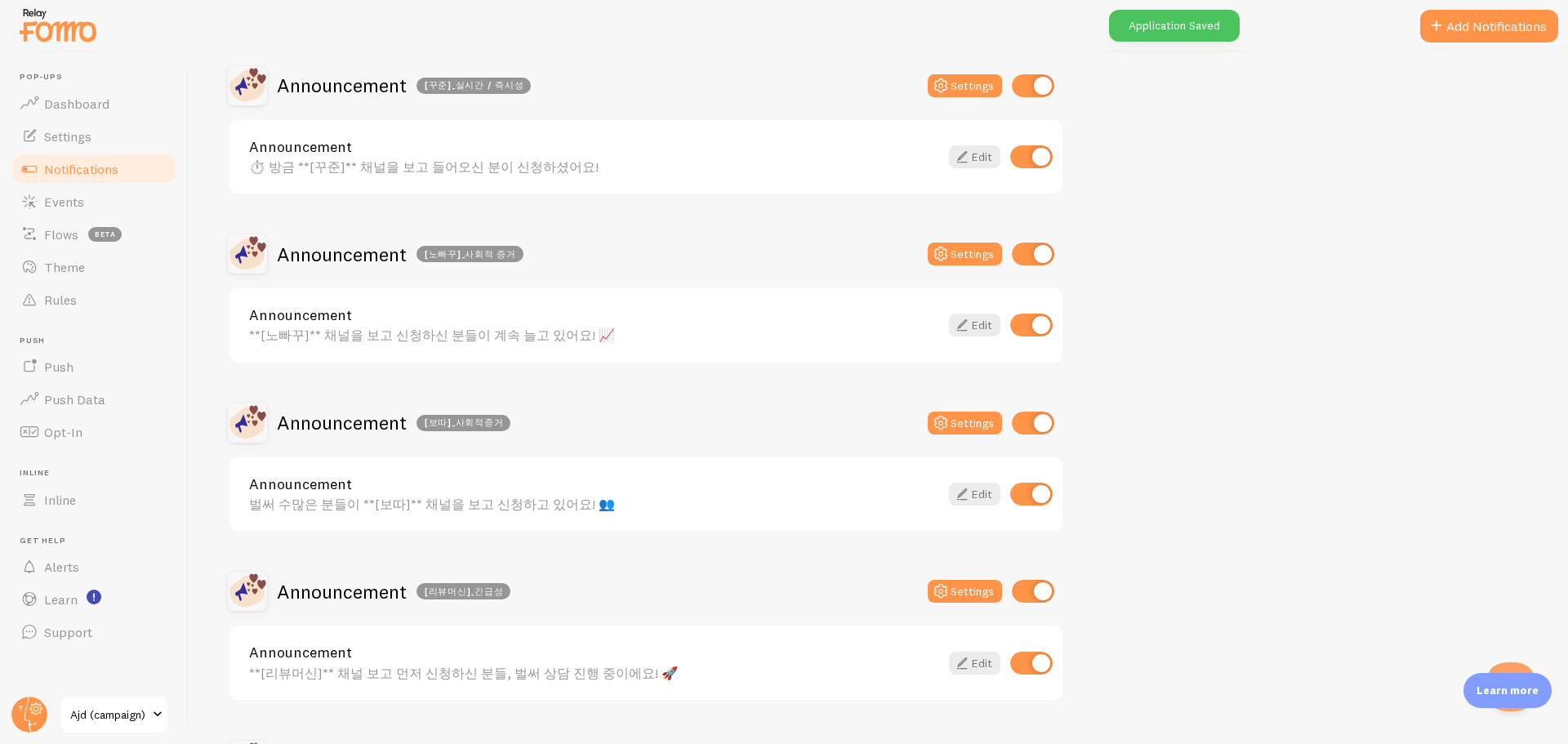
click at [547, 501] on div "벌써 수많은 분들이 **[보따]** 채널을 보고 신청하고 있어요! 👥" at bounding box center [594, 504] width 690 height 15
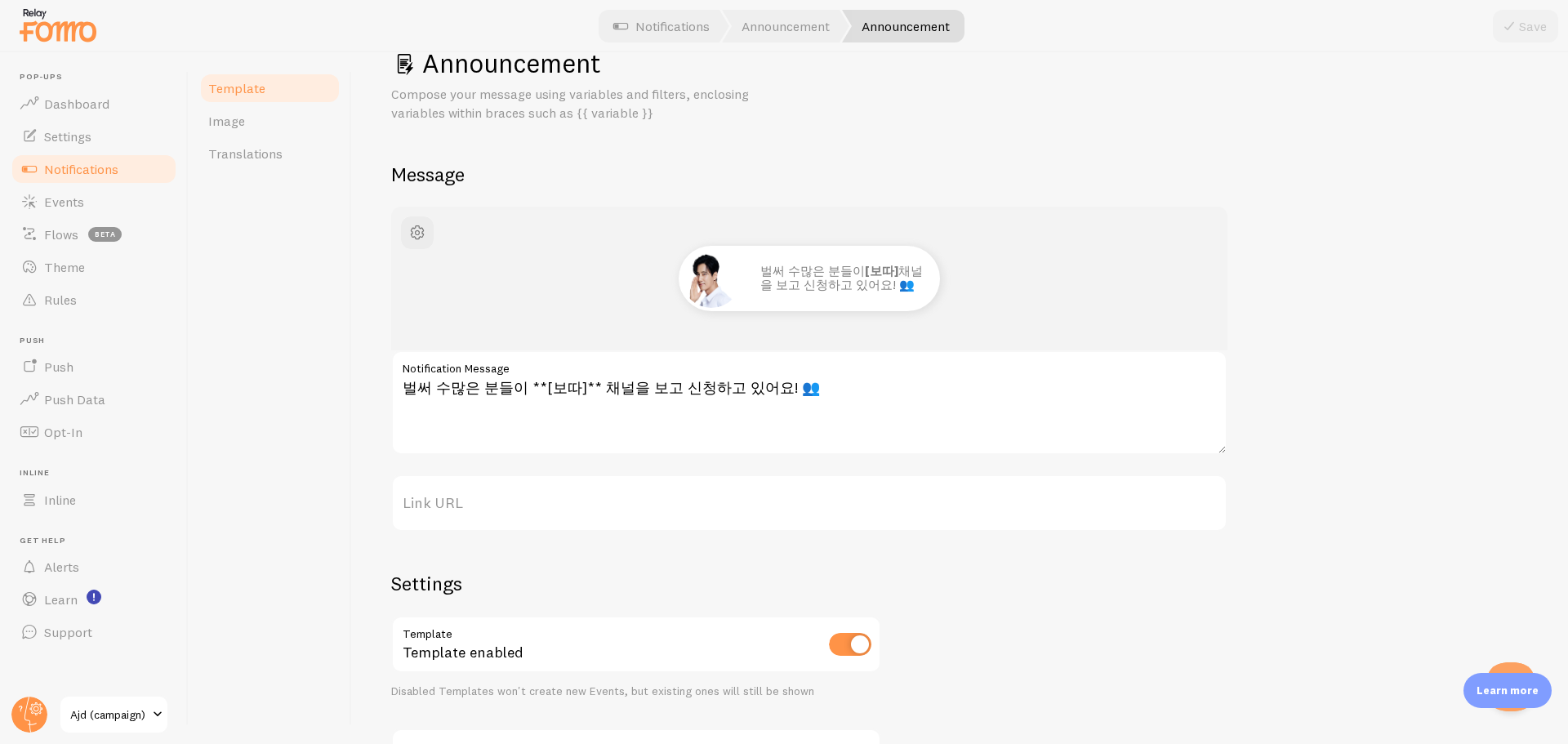
scroll to position [44, 0]
drag, startPoint x: 60, startPoint y: 277, endPoint x: 168, endPoint y: 266, distance: 108.6
click at [60, 277] on link "Theme" at bounding box center [93, 267] width 168 height 33
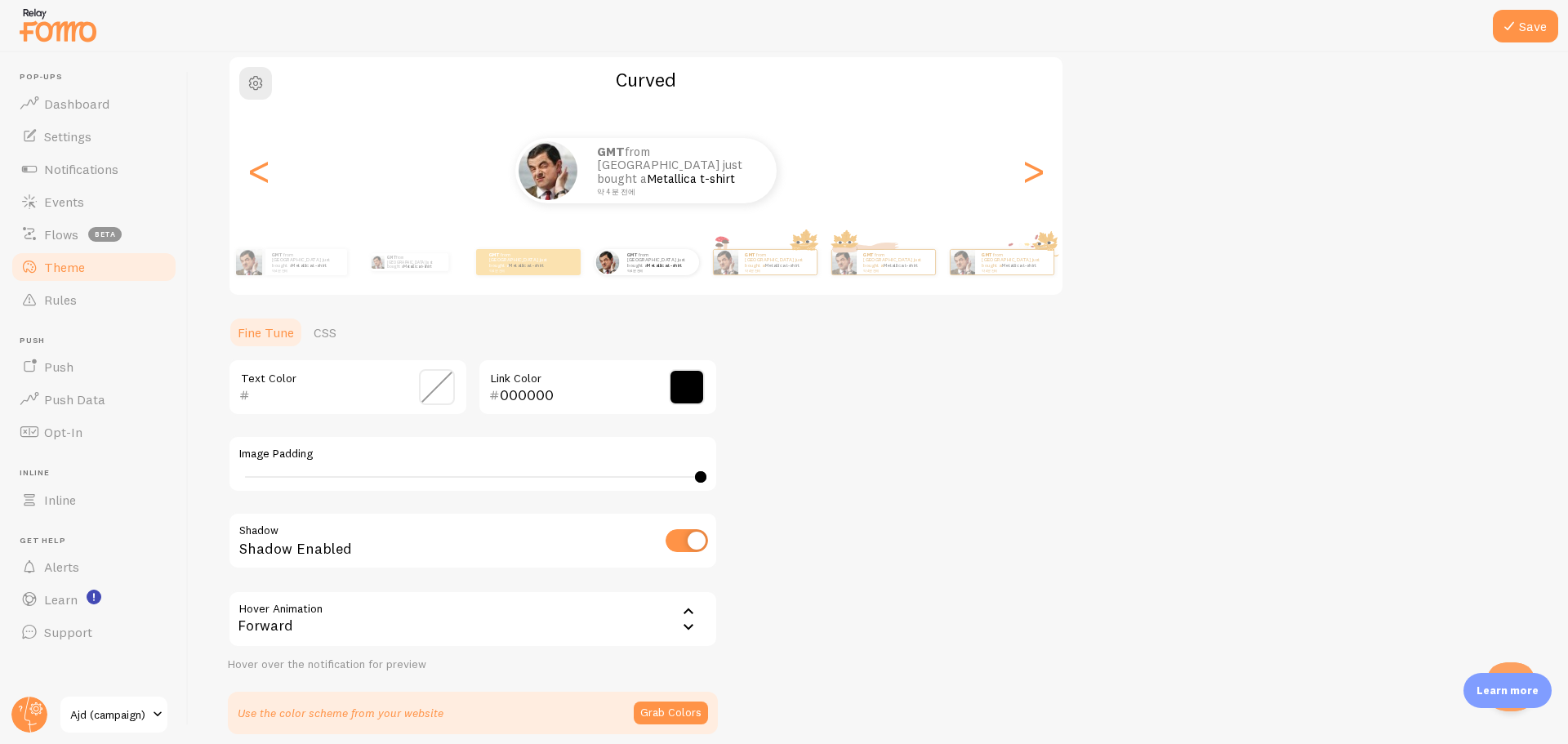
scroll to position [37, 0]
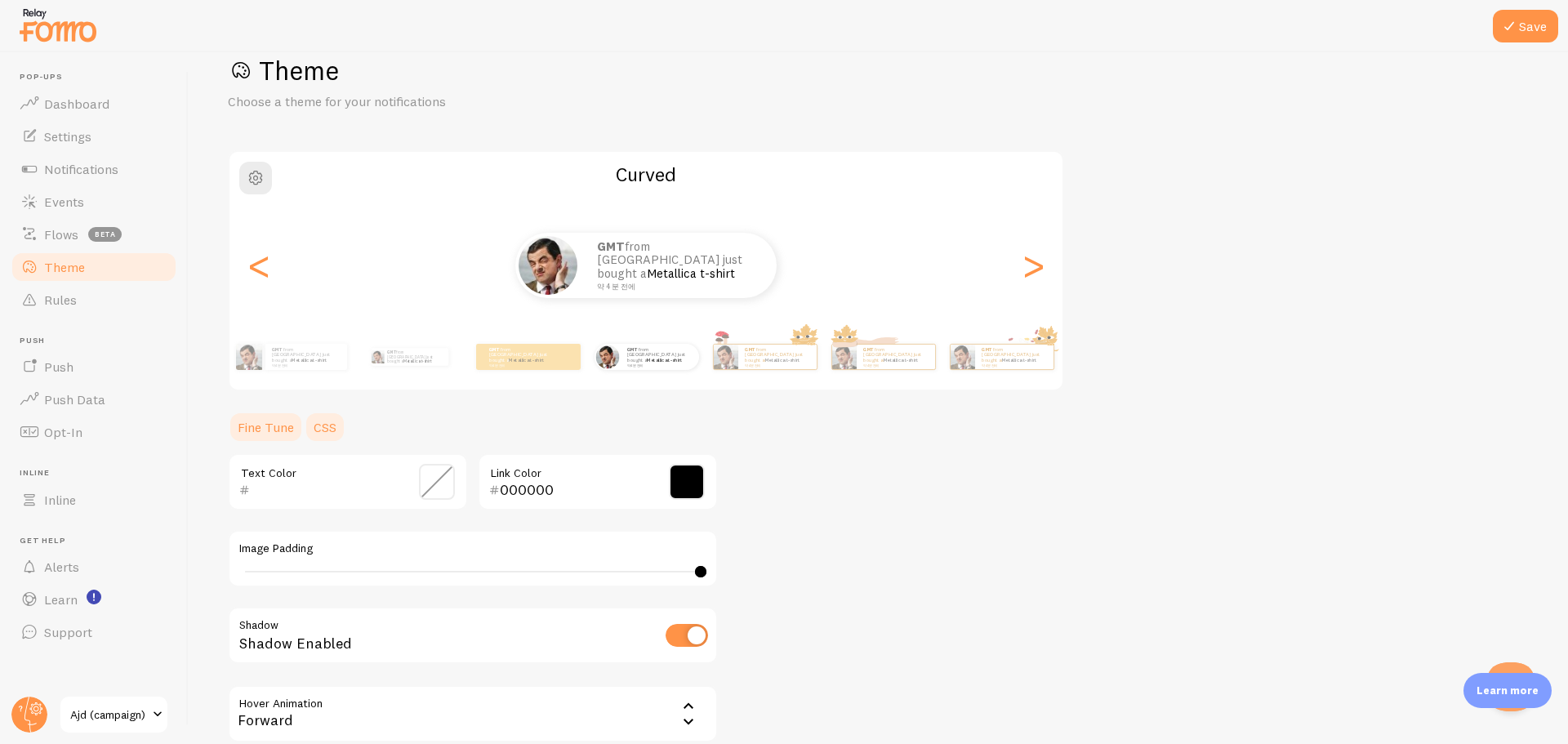
click at [317, 436] on link "CSS" at bounding box center [325, 428] width 42 height 33
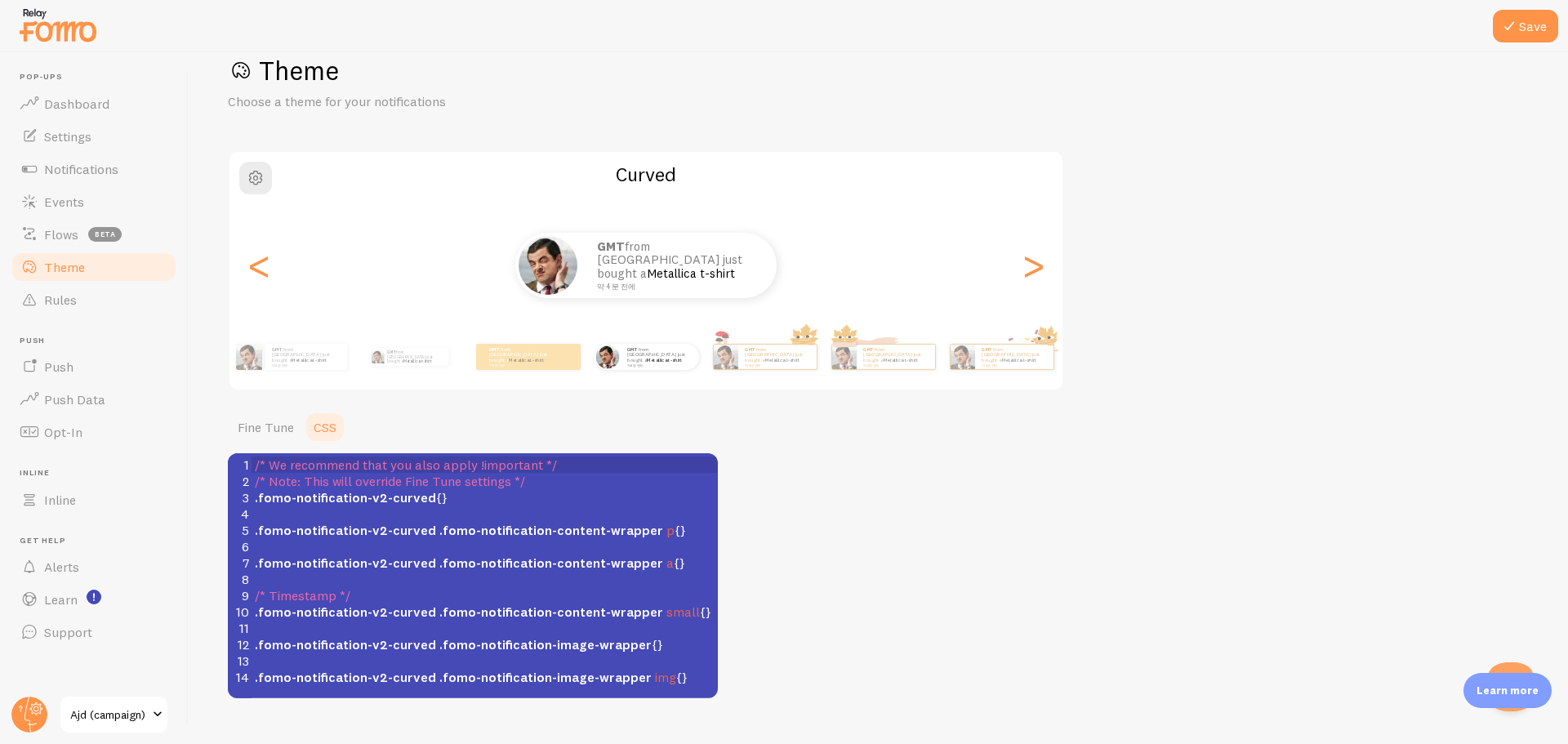
click at [413, 532] on span ".fomo-notification-v2-curved" at bounding box center [346, 530] width 181 height 16
type textarea "/* We recommend that you also apply !important */ /* Note: This will override F…"
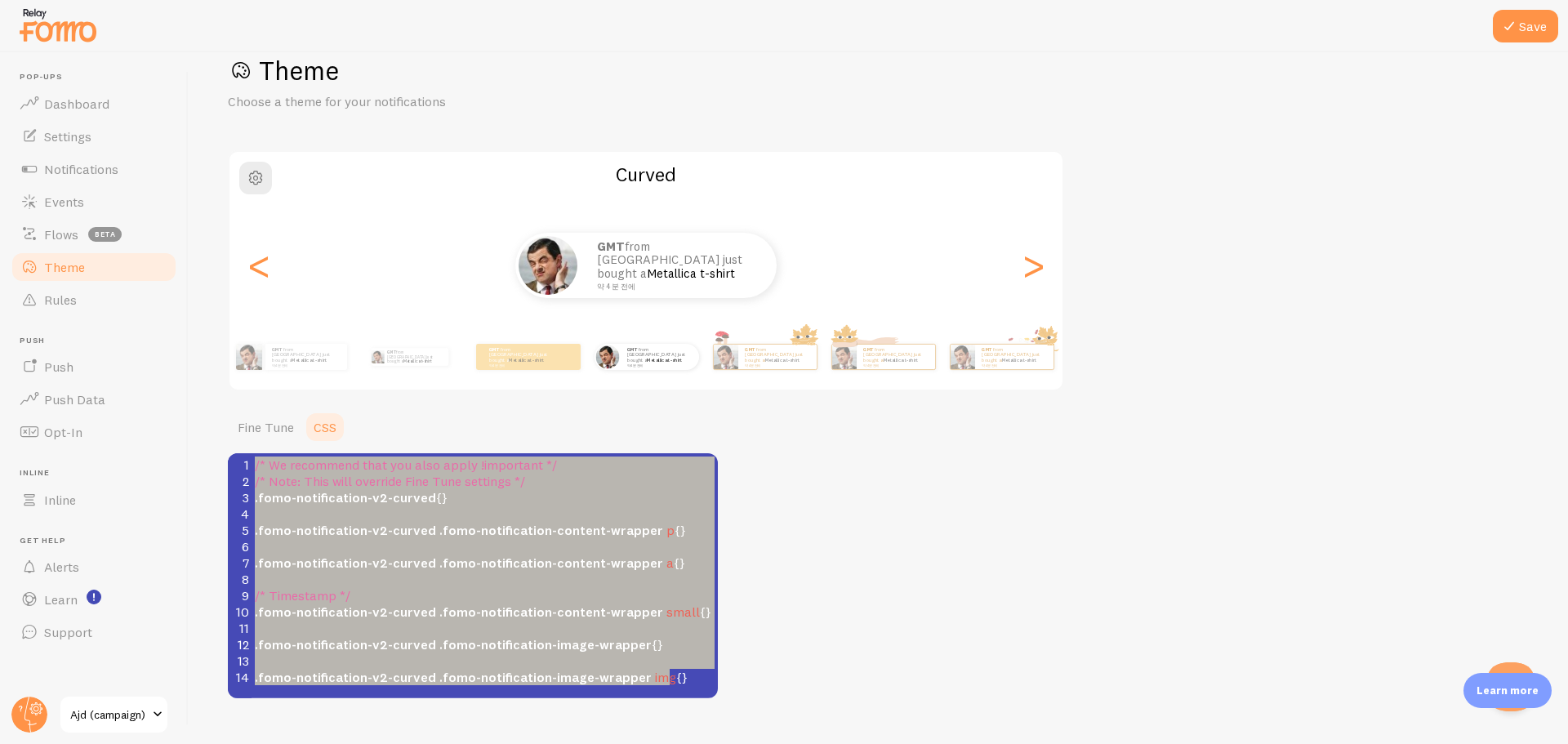
click at [473, 617] on span ".fomo-notification-content-wrapper" at bounding box center [551, 612] width 224 height 16
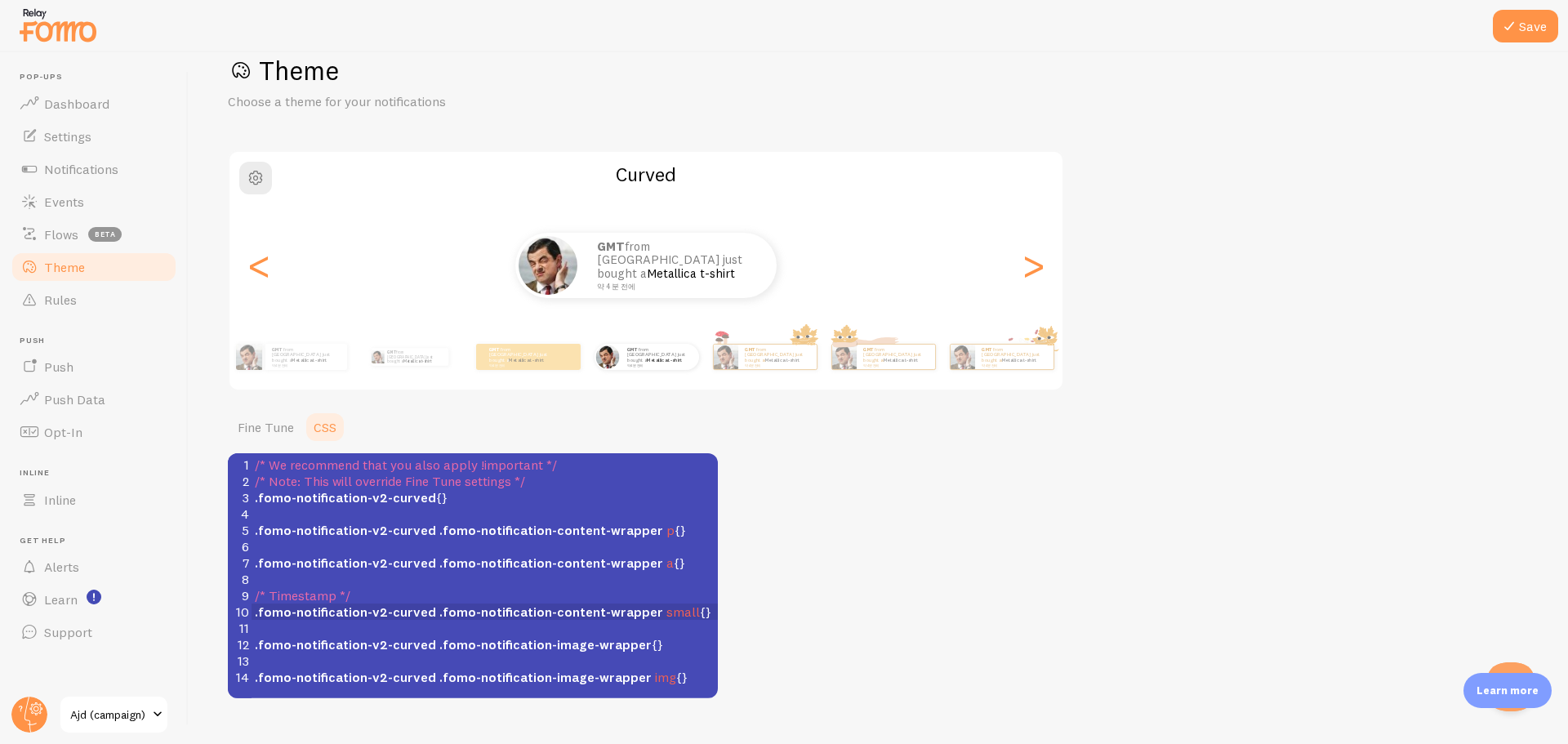
click at [597, 531] on span ".fomo-notification-content-wrapper" at bounding box center [551, 530] width 224 height 16
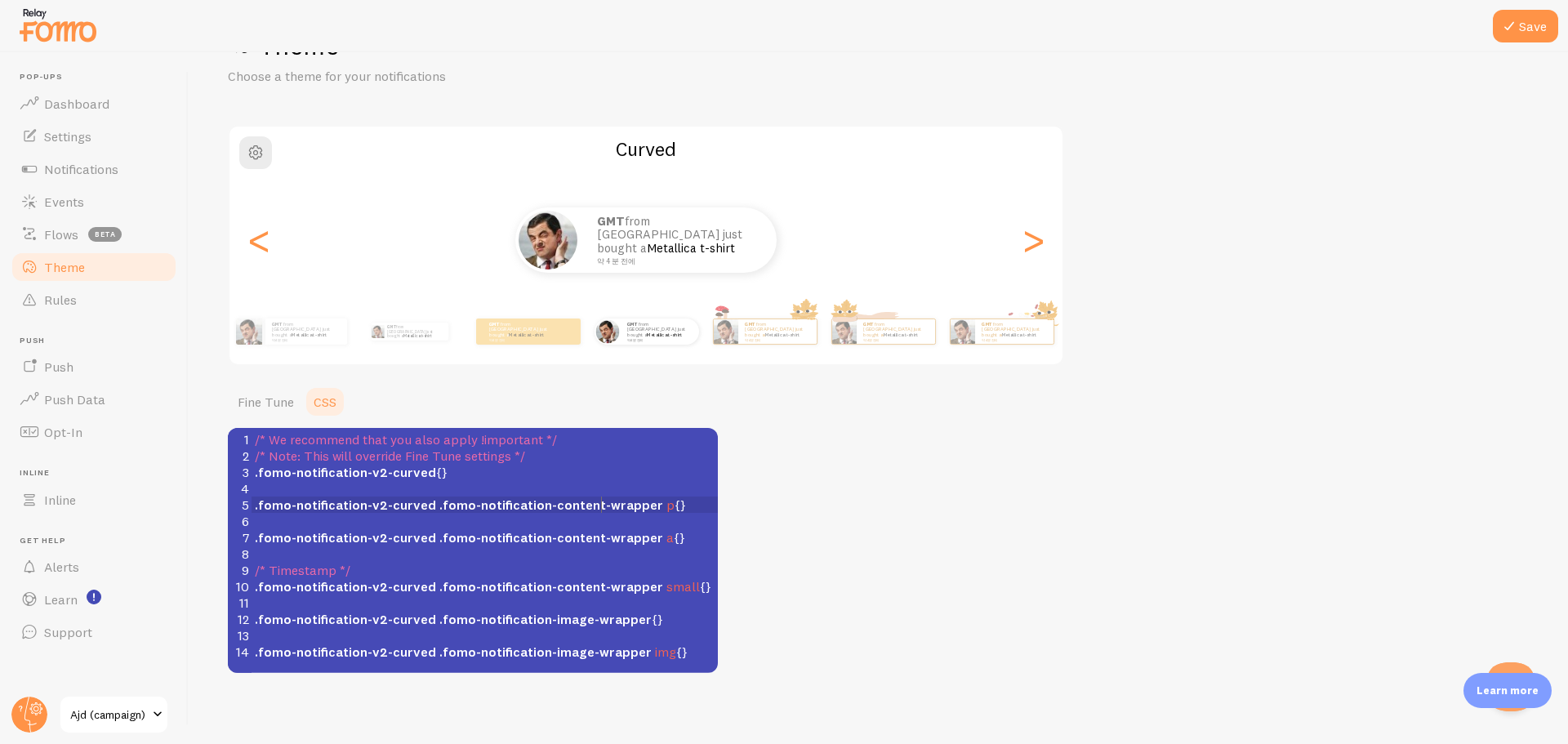
scroll to position [70, 0]
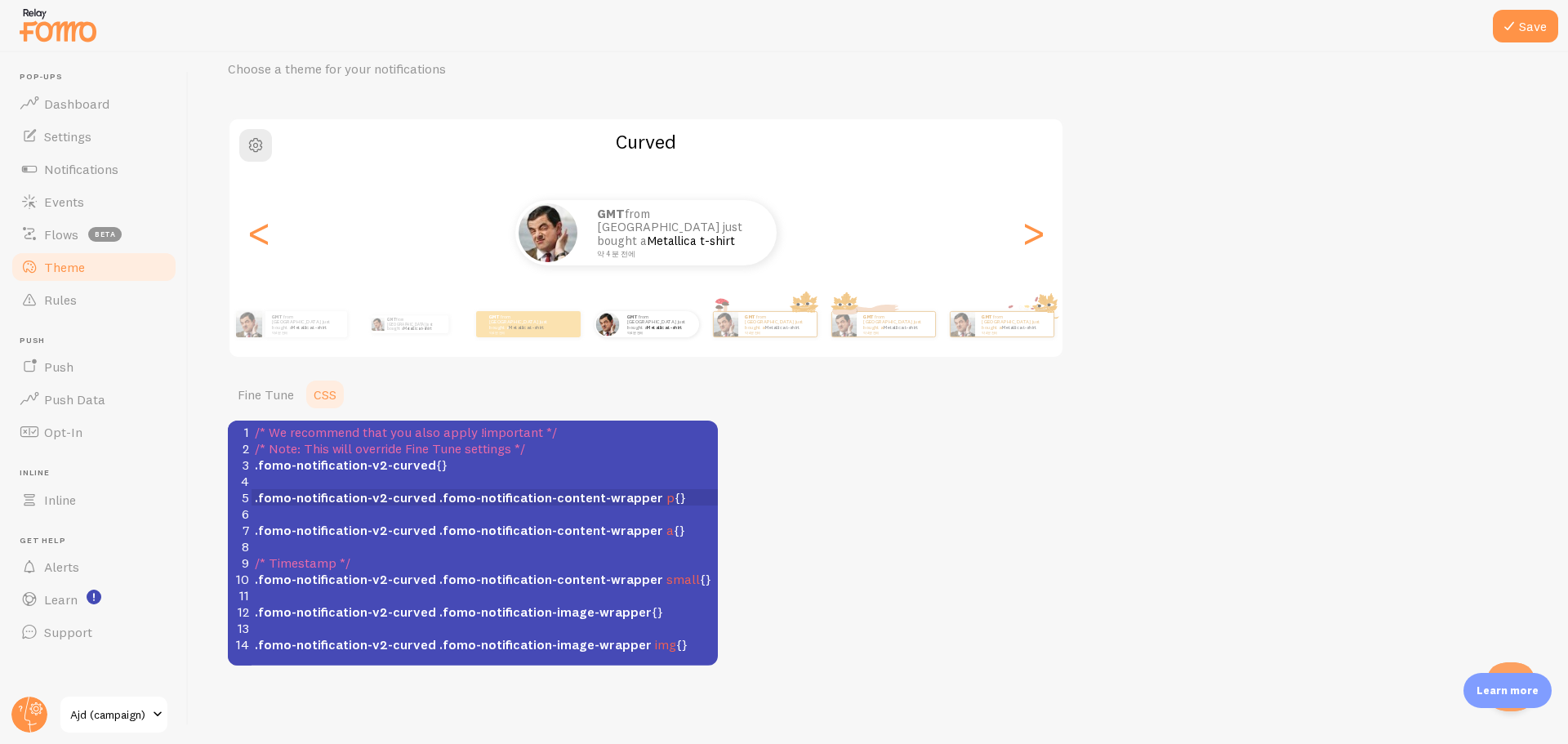
click at [869, 538] on div "Theme Choose a theme for your notifications Curved GMT from South Korea just bo…" at bounding box center [879, 344] width 1301 height 645
click at [270, 389] on link "Fine Tune" at bounding box center [266, 395] width 76 height 33
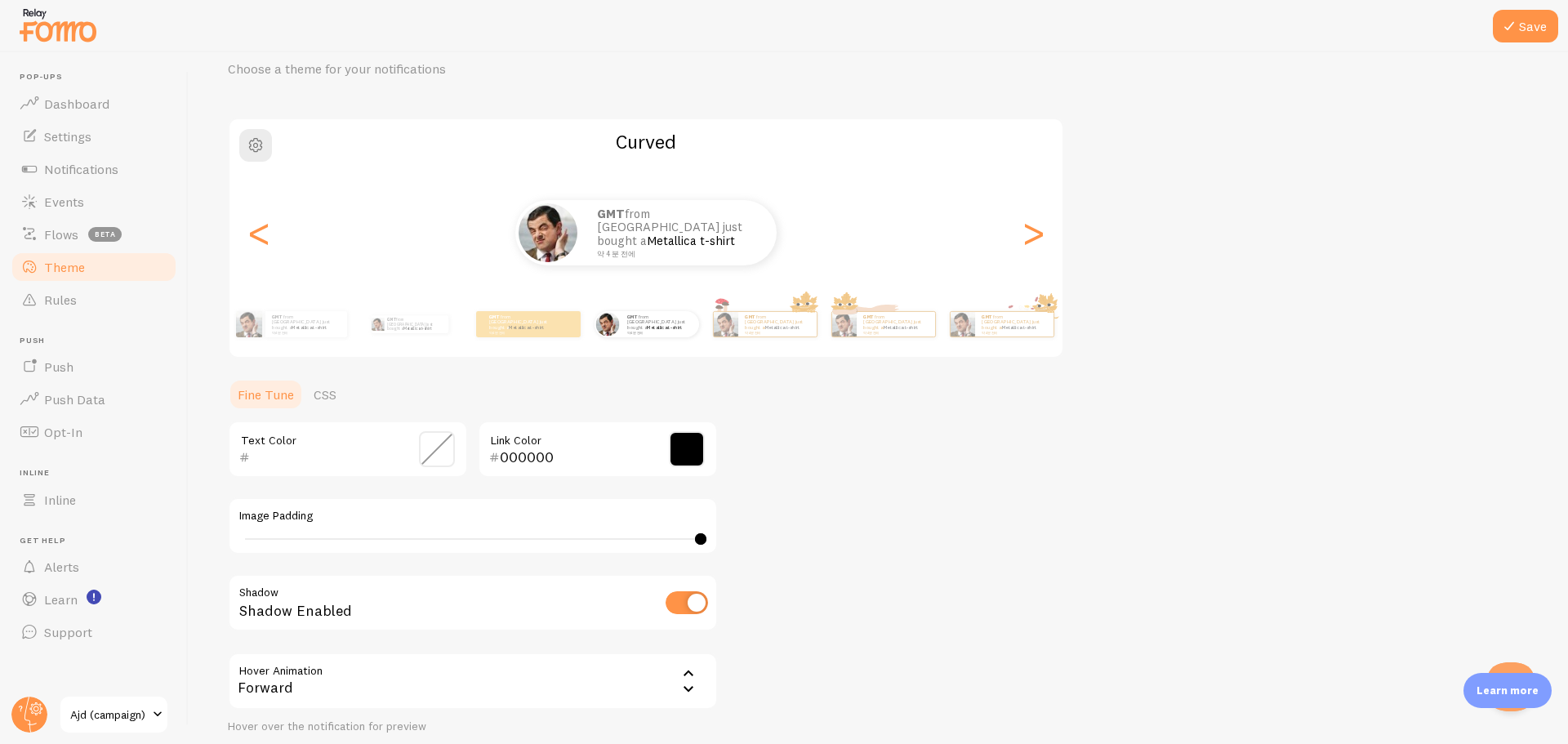
click at [683, 544] on div "40" at bounding box center [473, 538] width 467 height 13
drag, startPoint x: 676, startPoint y: 541, endPoint x: 502, endPoint y: 532, distance: 174.2
click at [502, 532] on div "39" at bounding box center [473, 538] width 467 height 13
click at [502, 532] on div "24" at bounding box center [473, 538] width 467 height 13
click at [367, 546] on div "24" at bounding box center [473, 538] width 467 height 13
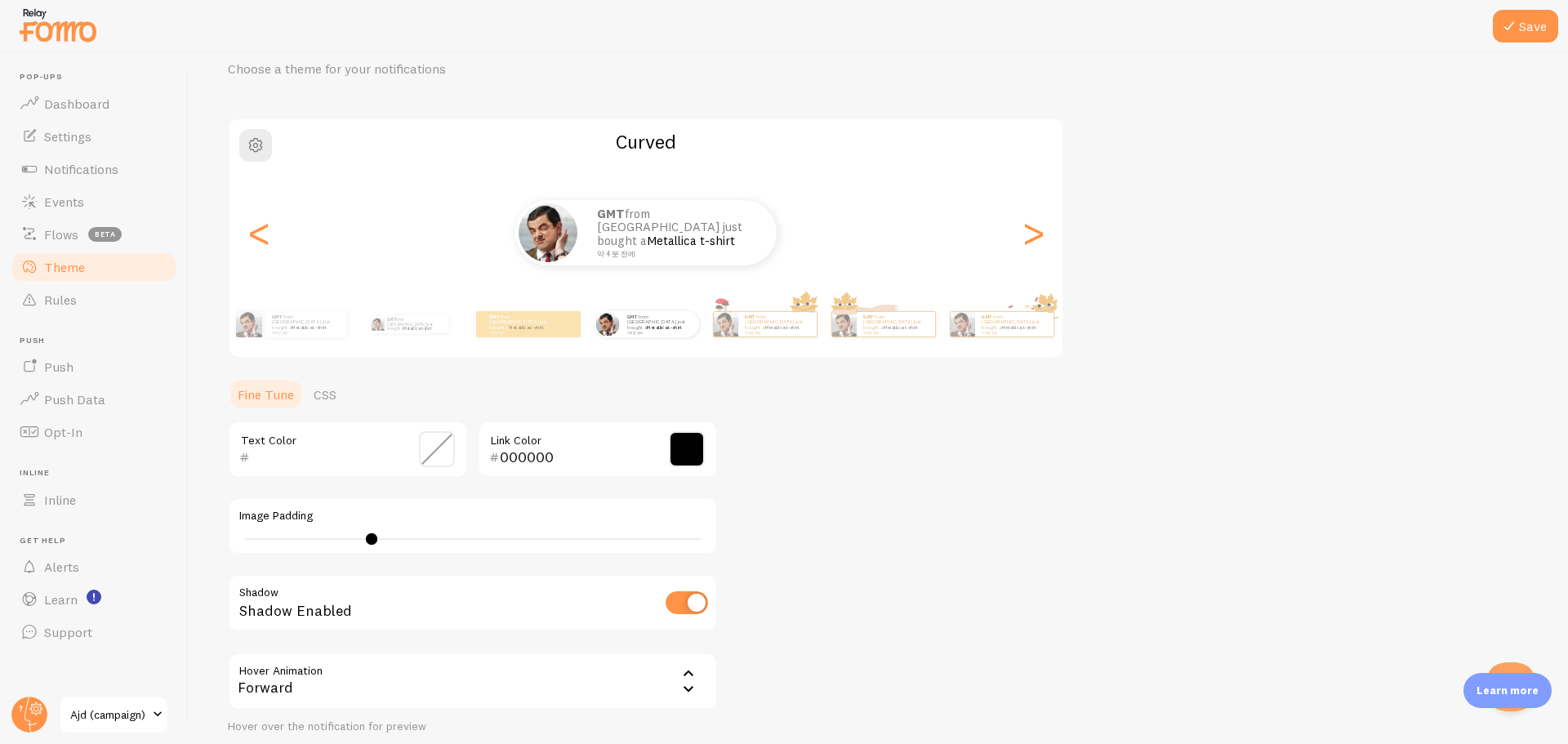
click at [694, 538] on div "14" at bounding box center [473, 539] width 456 height 2
type input "39"
drag, startPoint x: 697, startPoint y: 538, endPoint x: 721, endPoint y: 538, distance: 24.0
click at [720, 538] on div "Theme Choose a theme for your notifications Curved GMT from South Korea just bo…" at bounding box center [879, 409] width 1301 height 775
click at [321, 391] on link "CSS" at bounding box center [325, 395] width 42 height 33
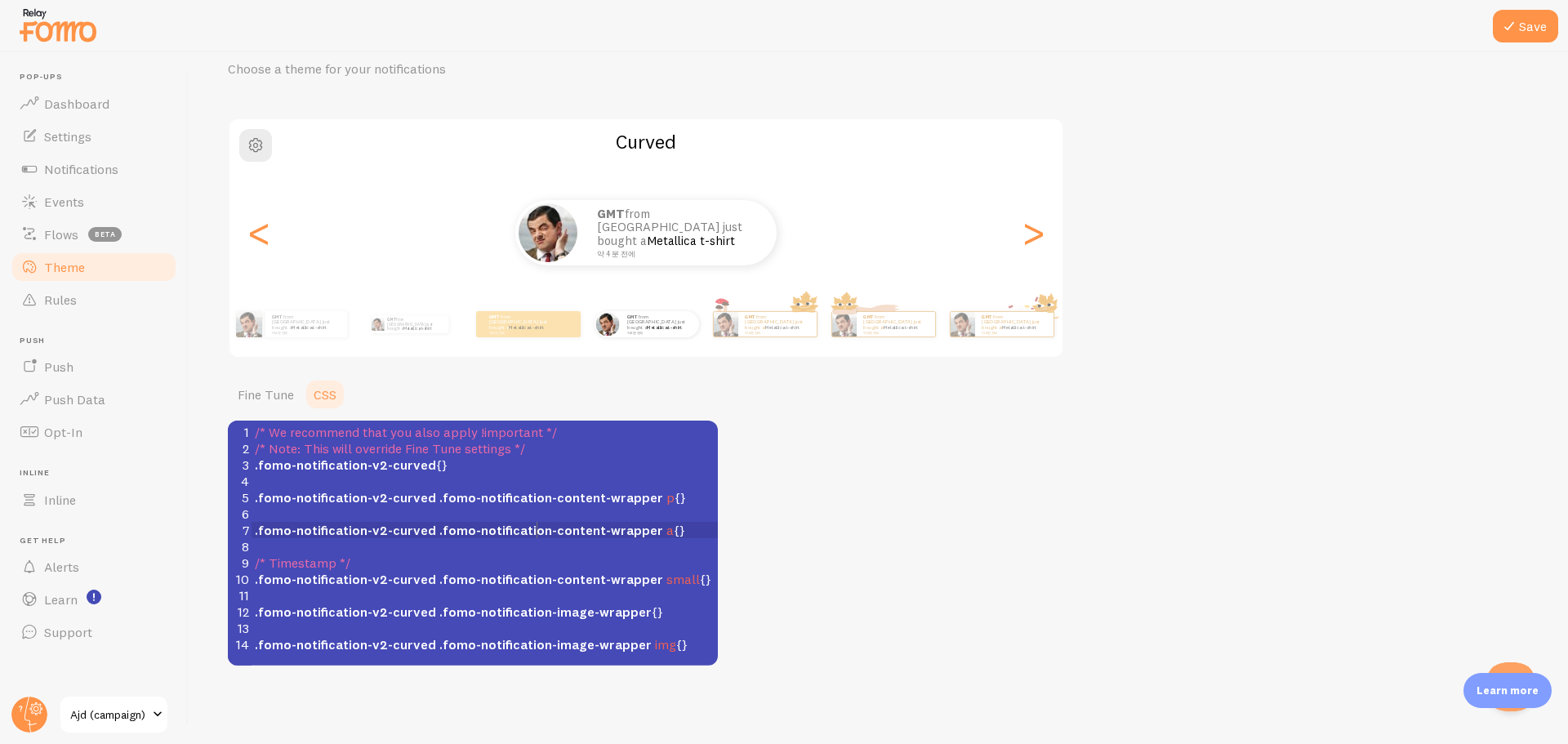
click at [536, 525] on span ".fomo-notification-content-wrapper" at bounding box center [551, 530] width 224 height 16
type textarea "/* We recommend that you also apply !important */ /* Note: This will override F…"
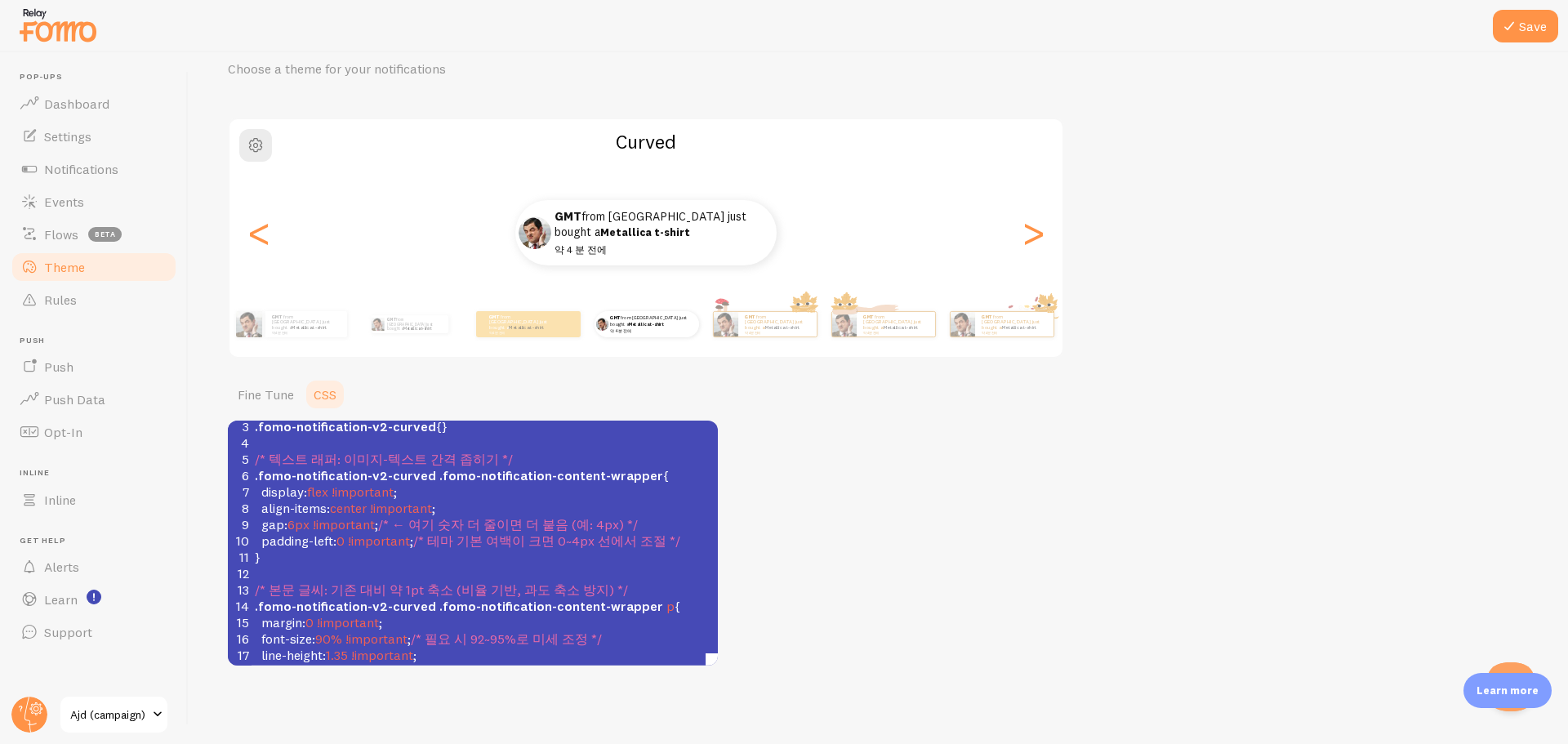
scroll to position [0, 0]
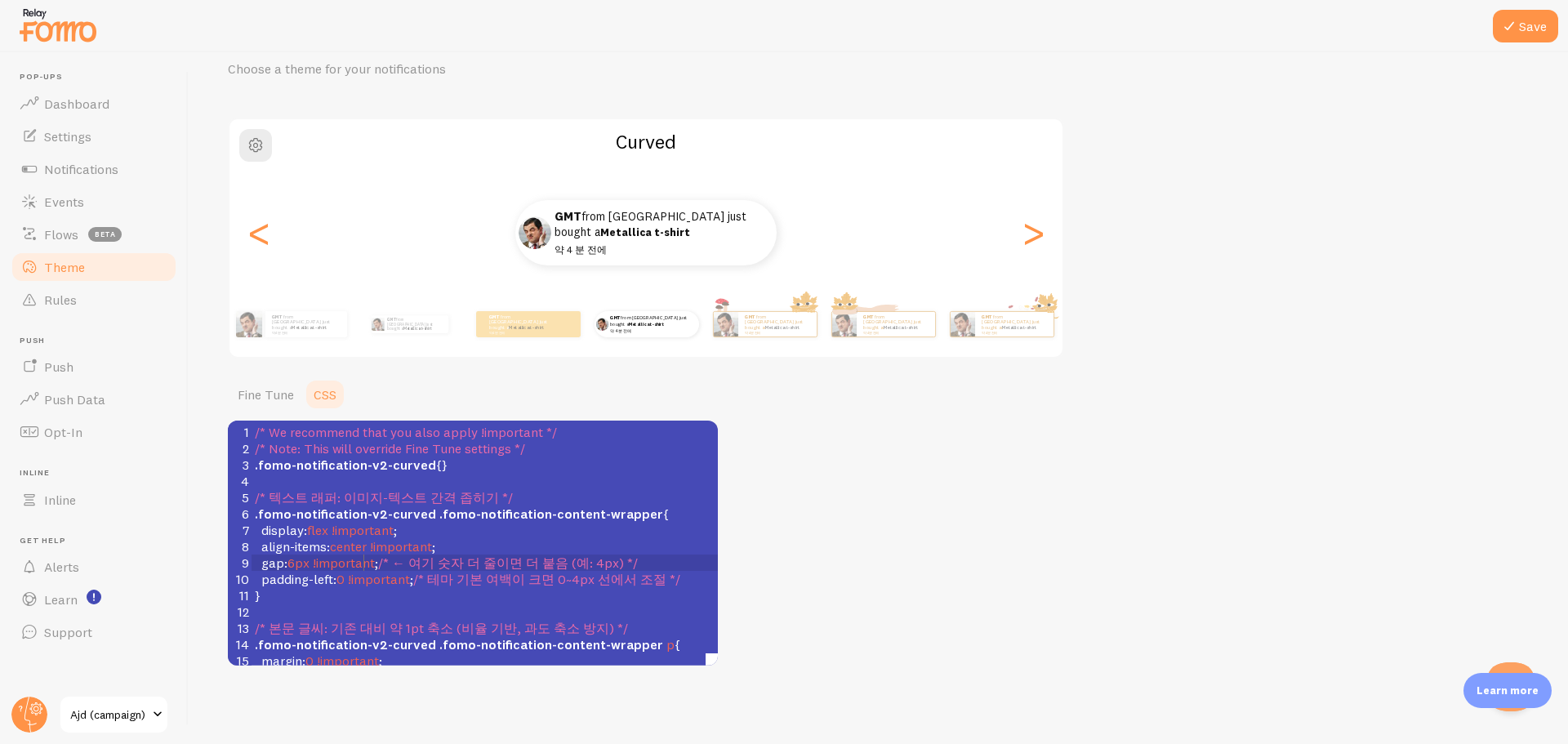
click at [365, 565] on span "!important" at bounding box center [344, 563] width 62 height 16
click at [363, 588] on pre "}" at bounding box center [490, 595] width 477 height 16
click at [349, 577] on span "padding-left : 0 !important ; /* 테마 기본 여백이 크면 0~4px 선에서 조절 */" at bounding box center [467, 579] width 426 height 16
type textarea "4"
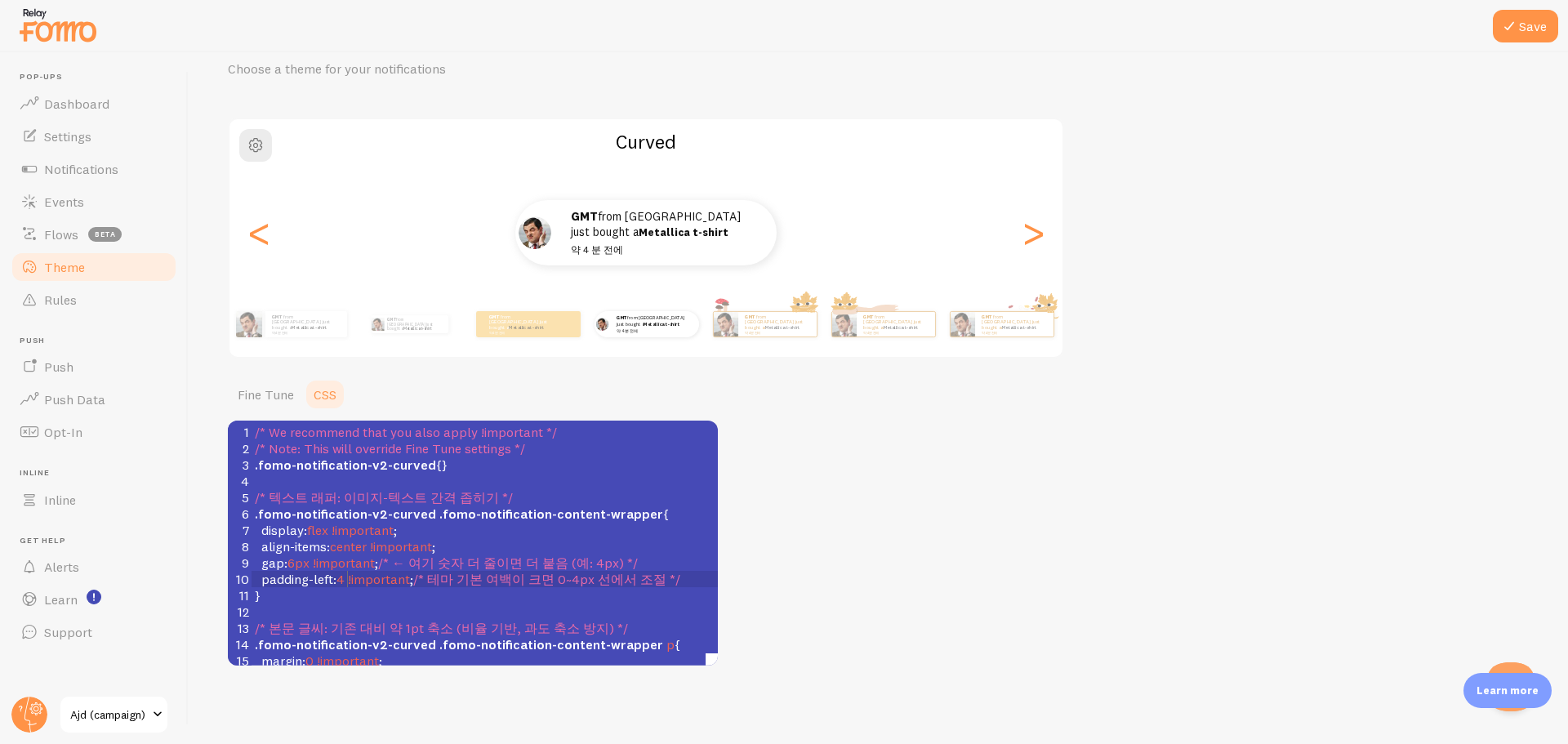
type textarea "0"
type textarea "2"
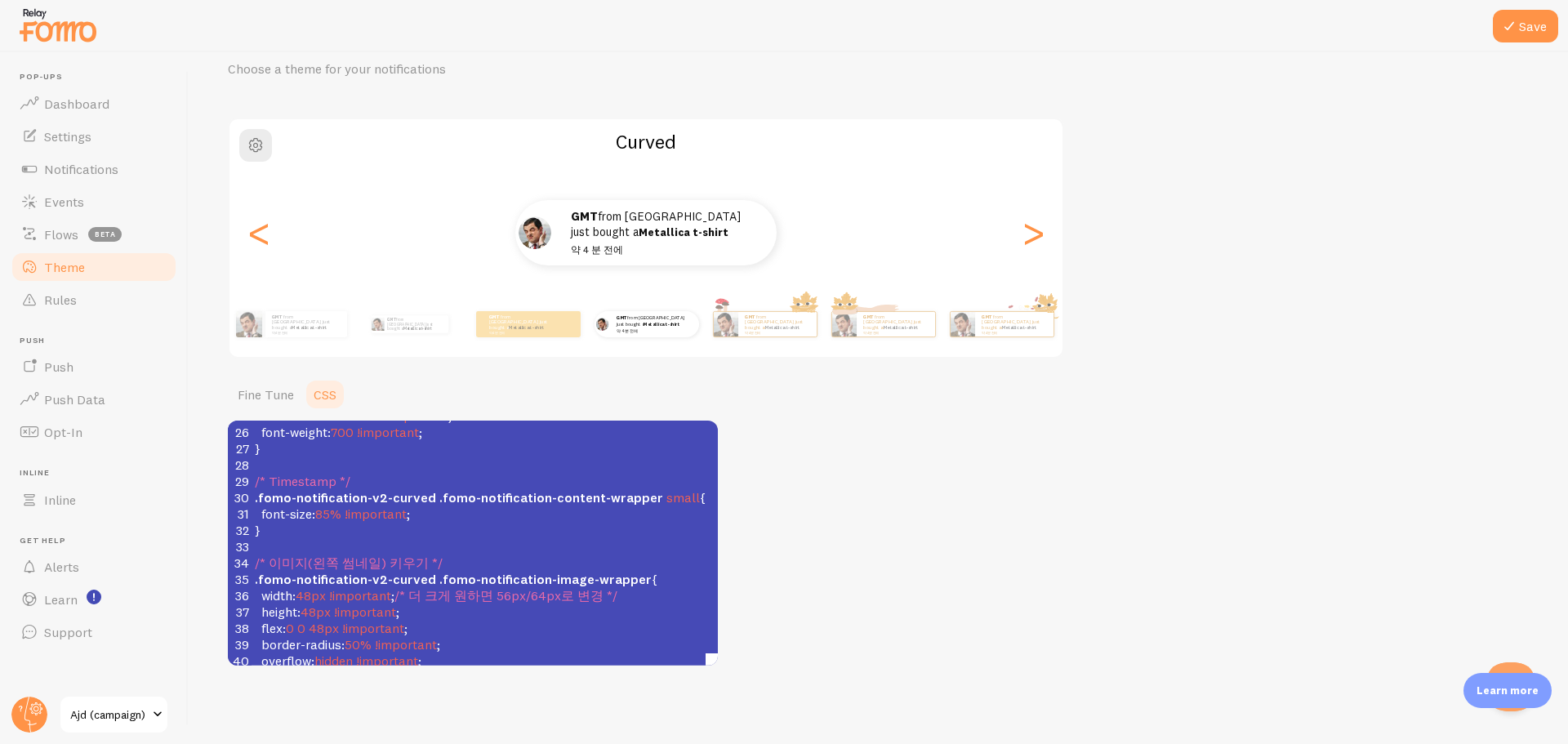
scroll to position [0, 0]
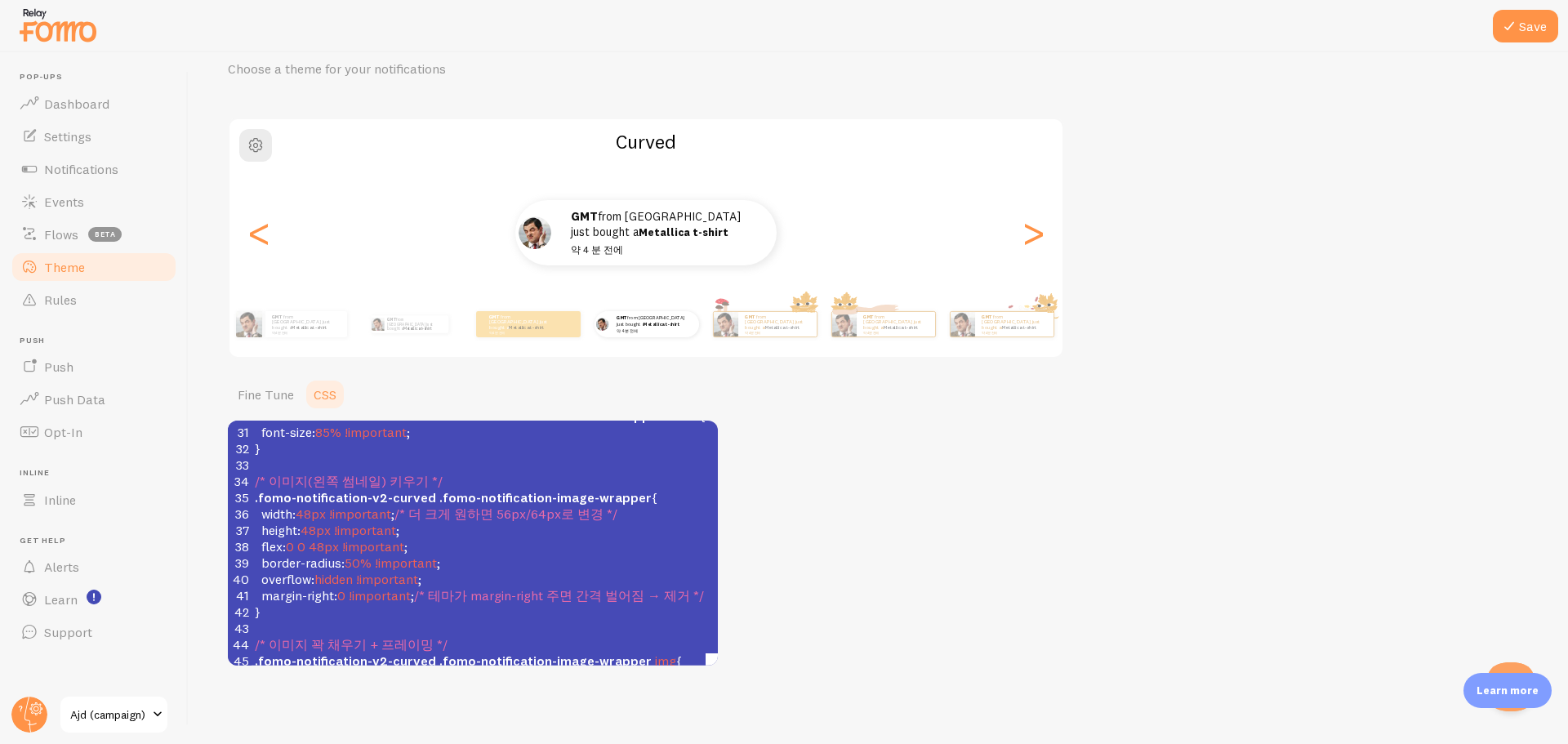
click at [344, 523] on span "!important" at bounding box center [365, 530] width 62 height 16
click at [314, 509] on span "48px" at bounding box center [310, 513] width 30 height 16
type textarea "64"
click at [329, 549] on span "48px" at bounding box center [323, 546] width 30 height 16
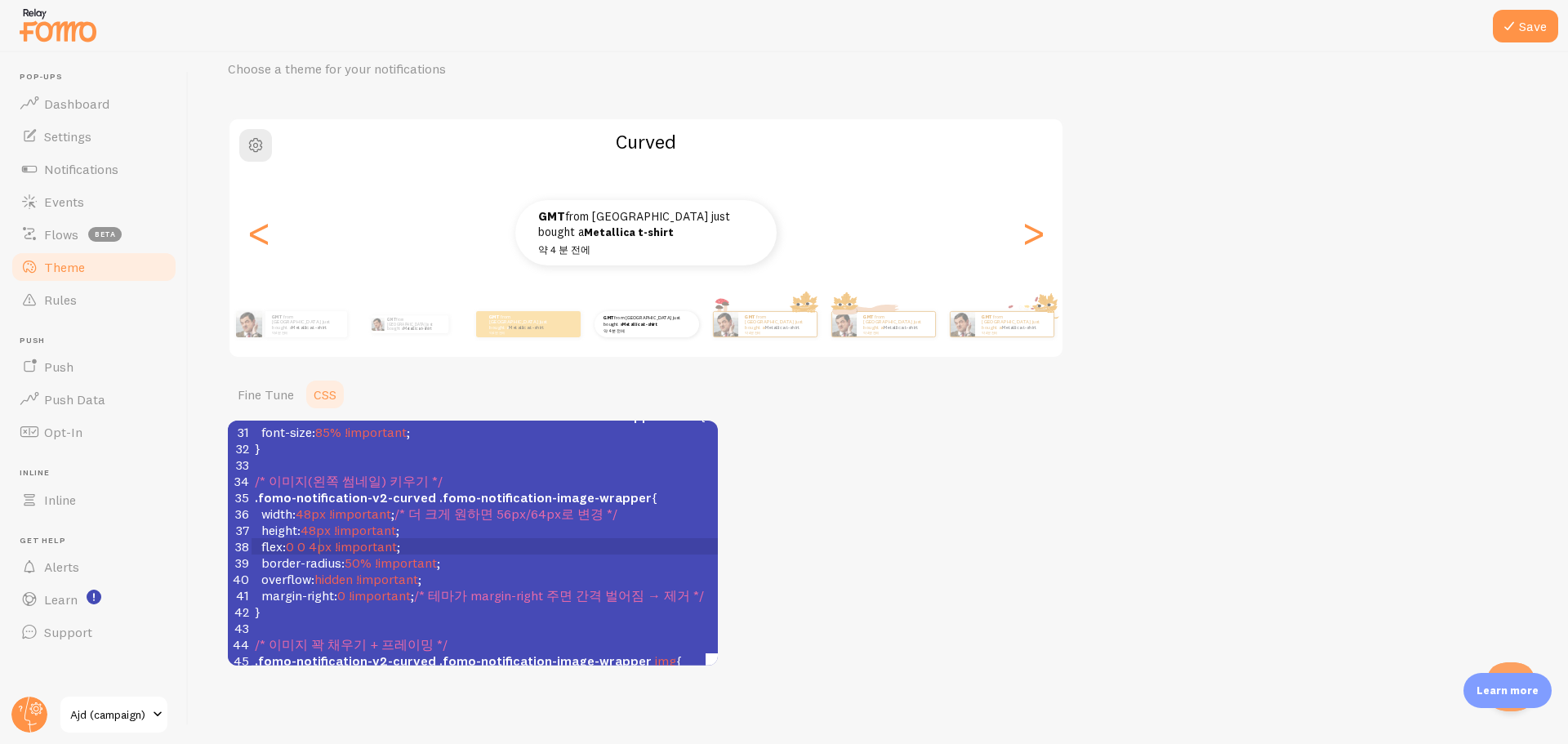
type textarea "64"
click at [574, 556] on pre "border-radius : 50% !important ;" at bounding box center [490, 563] width 477 height 16
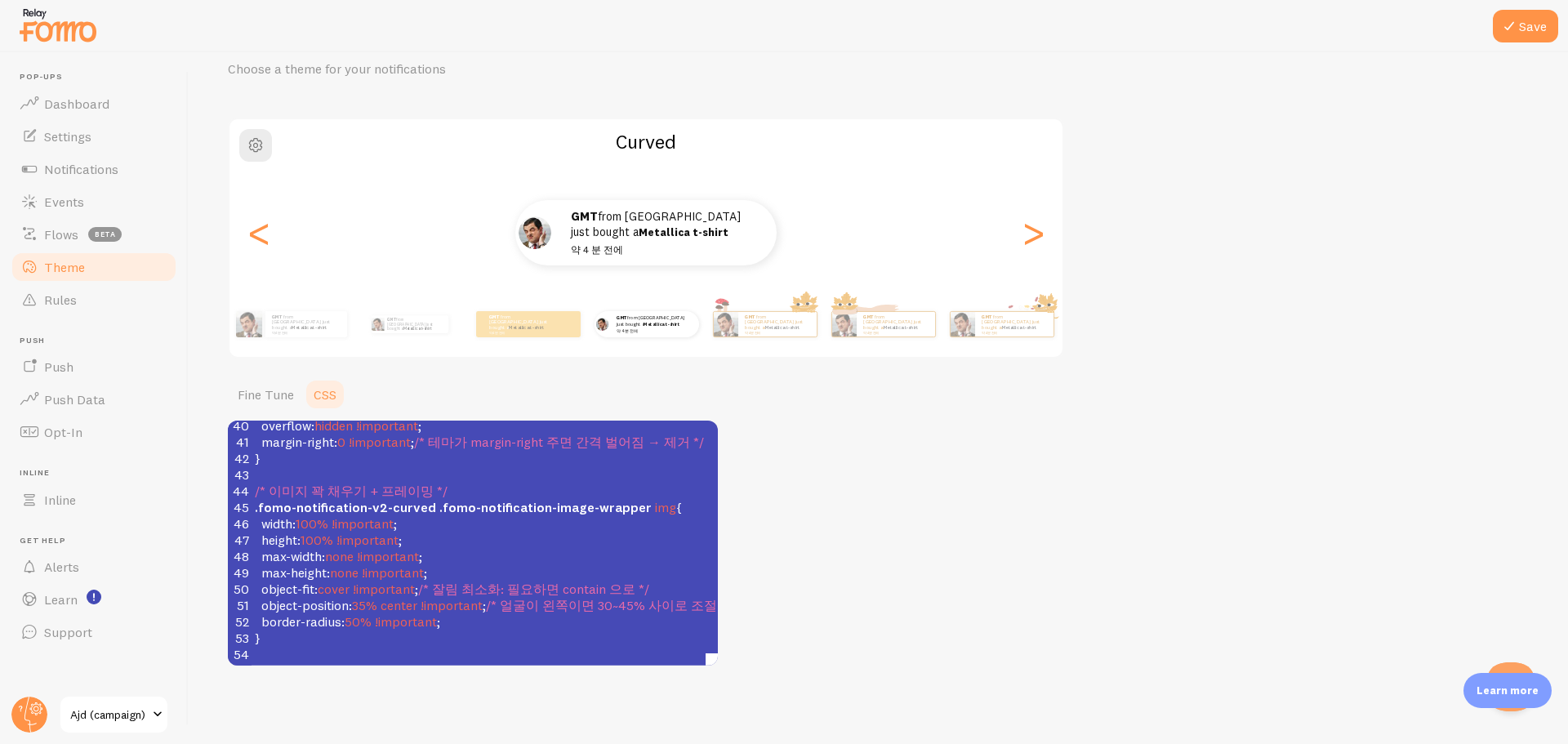
click at [480, 581] on span "/* 잘림 최소화: 필요하면 contain 으로 */" at bounding box center [534, 588] width 232 height 16
click at [530, 601] on span "/* 얼굴이 왼쪽이면 30~45% 사이로 조절 */" at bounding box center [609, 605] width 245 height 16
click at [372, 597] on span "35%" at bounding box center [365, 605] width 25 height 16
type textarea "50"
type textarea "35"
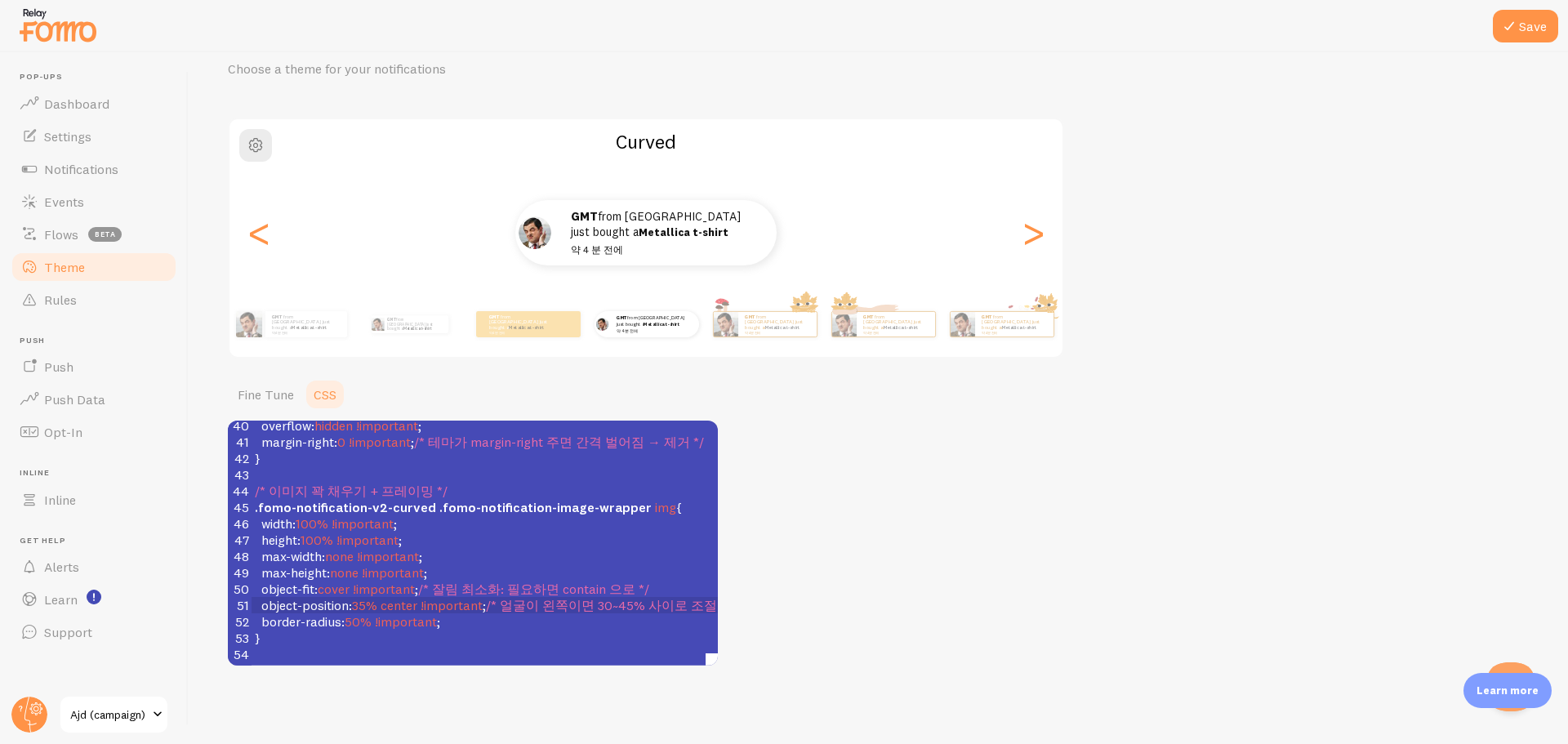
click at [583, 499] on span ".fomo-notification-image-wrapper" at bounding box center [546, 507] width 213 height 16
type textarea "/* We recommend that you also apply !important */ /* Note: This will override F…"
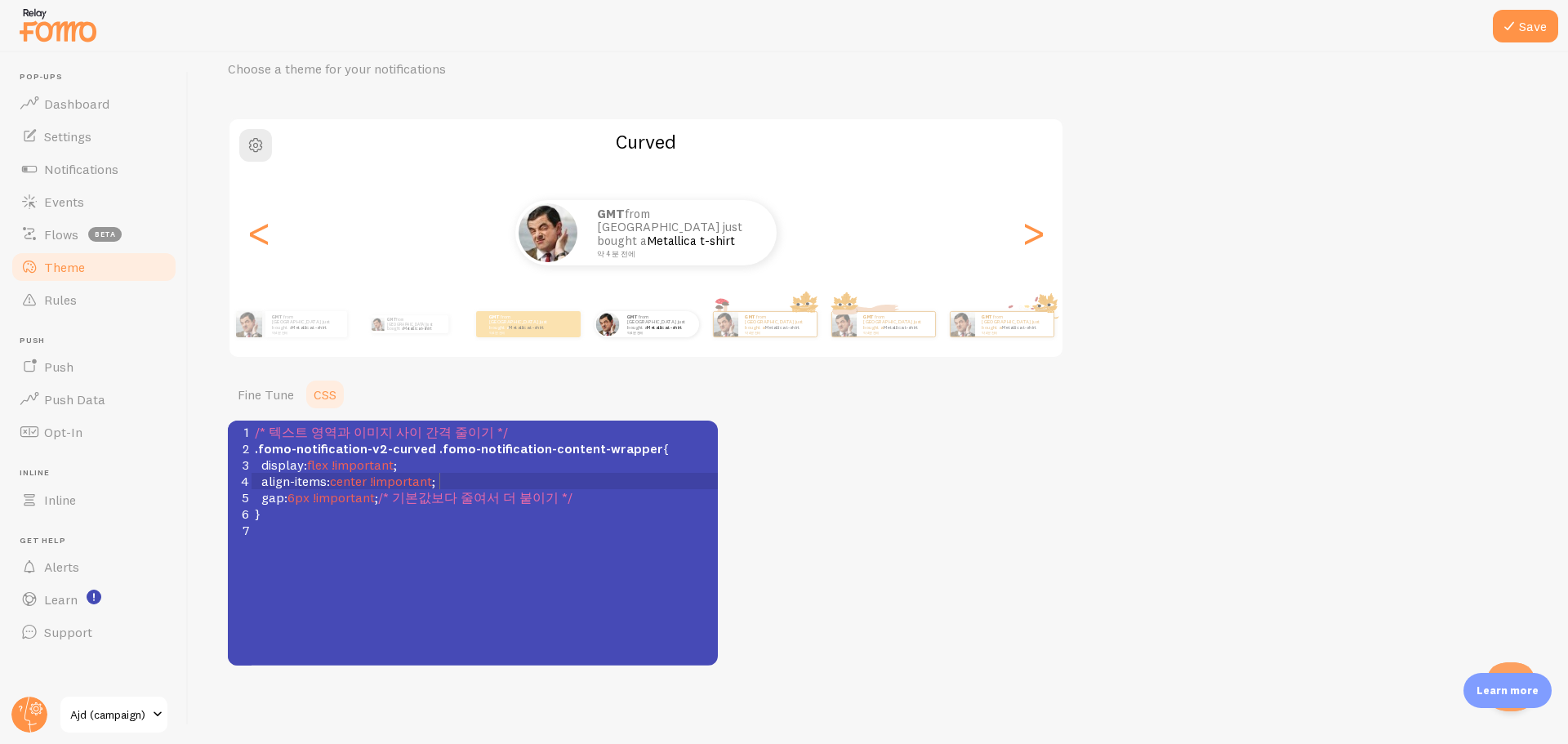
click at [488, 474] on pre "align-items : center !important ;" at bounding box center [491, 480] width 479 height 16
type textarea "/* 텍스트 영역과 이미지 사이 간격 줄이기 */ .fomo-notification-v2-curved .fomo-notification-con…"
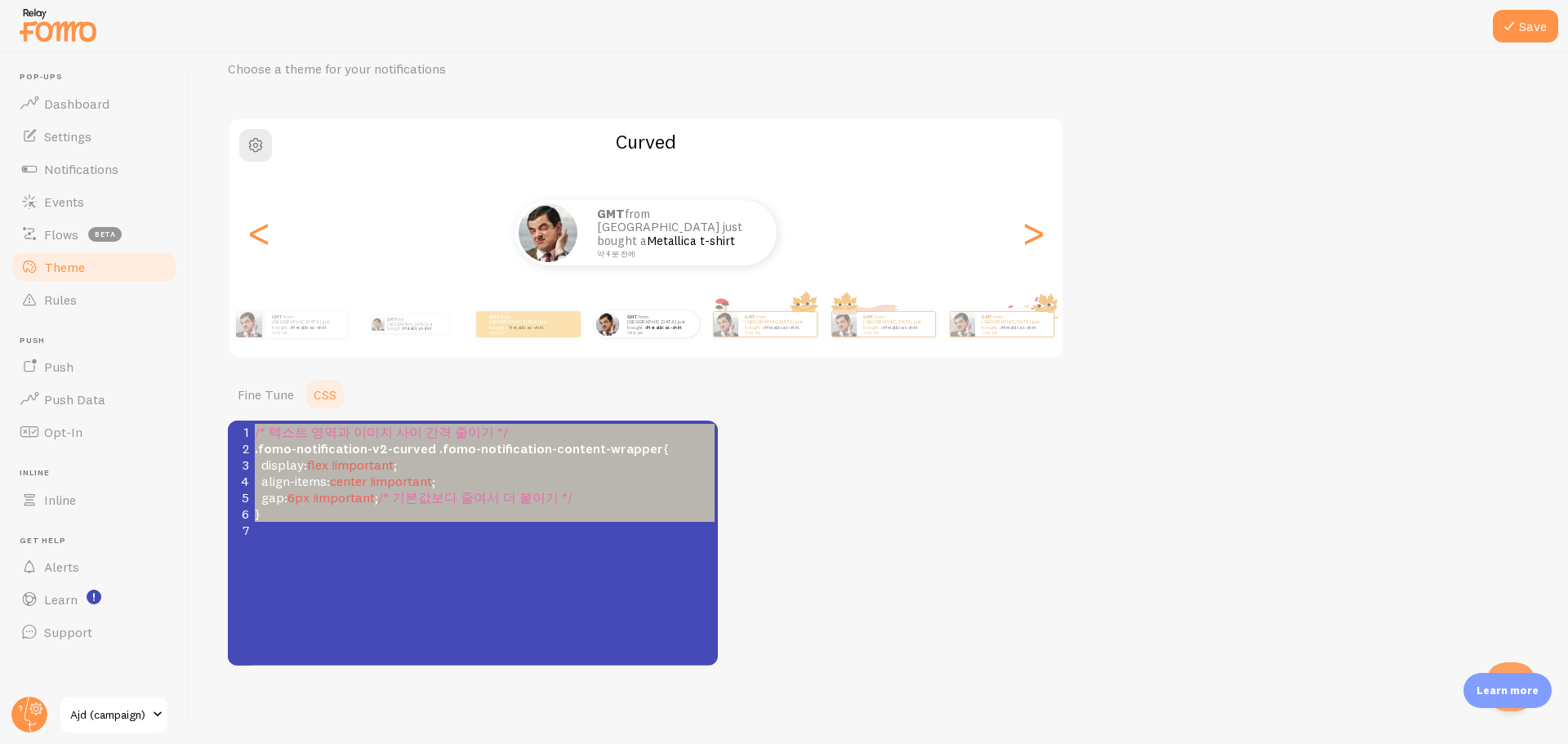
paste textarea
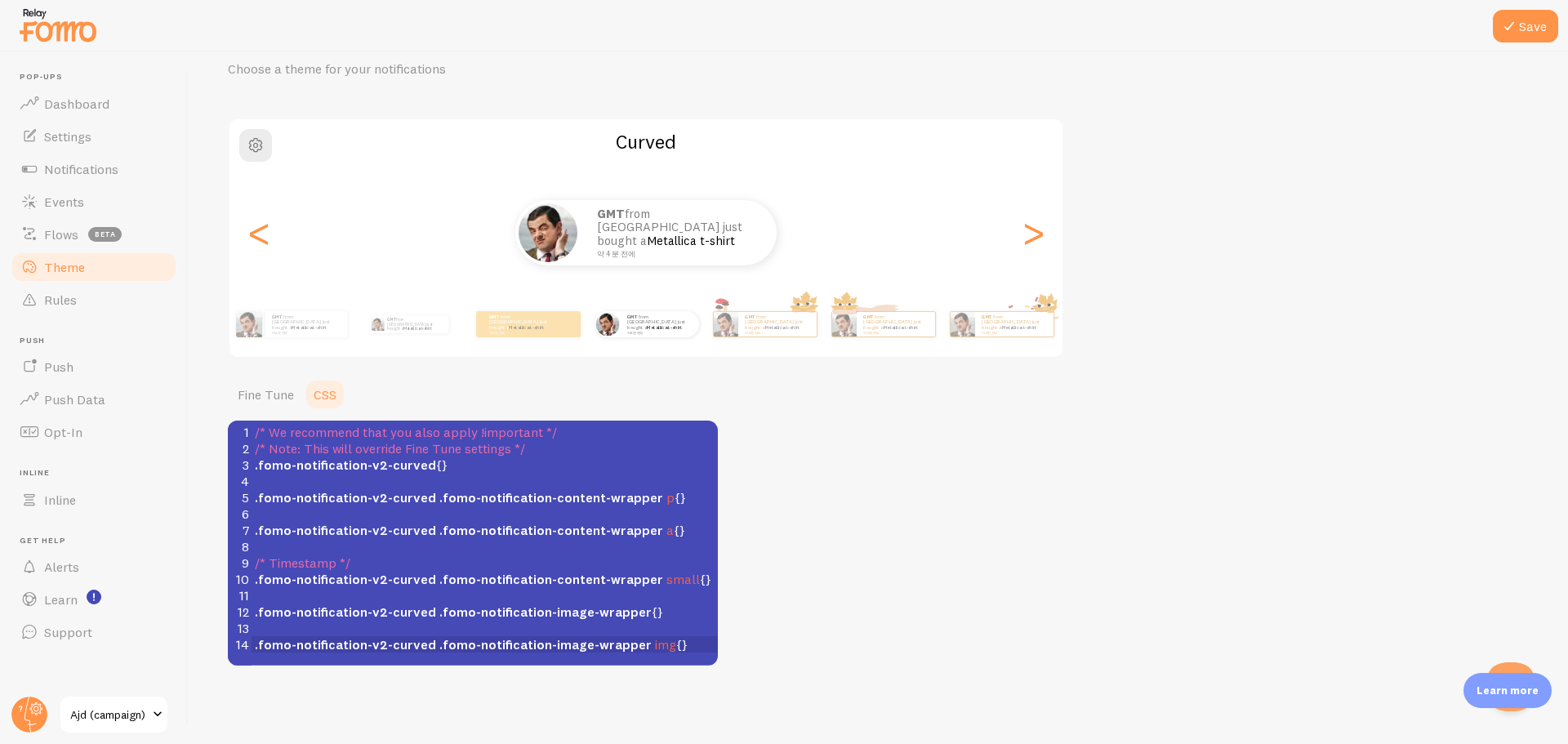
click at [516, 540] on pre "​" at bounding box center [491, 546] width 479 height 16
type textarea "/* 텍스트 영역과 이미지 사이 간격 줄이기 */ .fomo-notification-v2-curved .fomo-notification-con…"
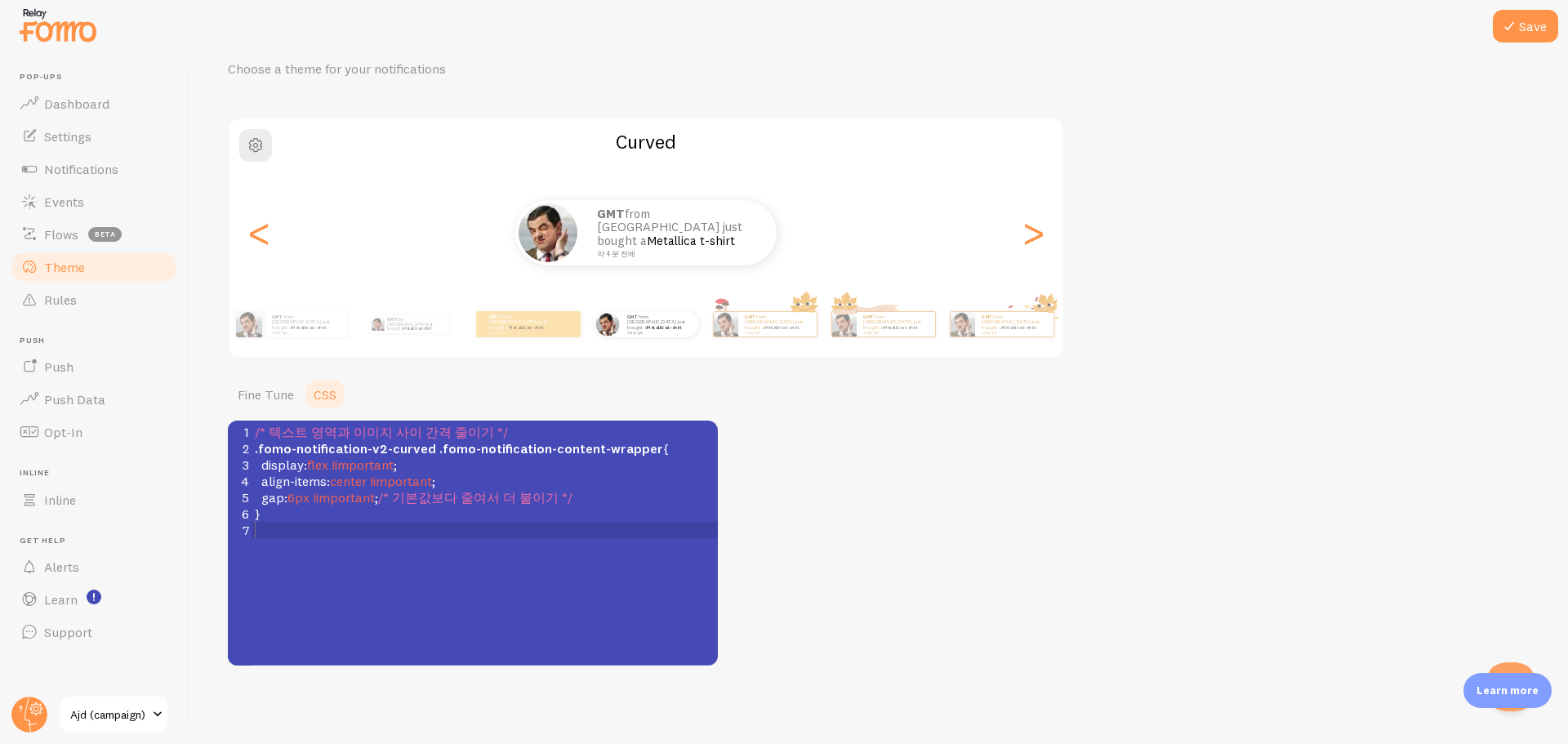
click at [516, 540] on div "xxxxxxxxxx 7 14 7 /* We recommend that you also apply !important */ 1 /* 텍스트 영역…" at bounding box center [491, 481] width 479 height 121
click at [505, 503] on span "/* 기본값보다 줄여서 더 붙이기 */" at bounding box center [475, 497] width 194 height 16
type textarea "/* 텍스트 영역과 이미지 사이 간격 줄이기 */ .fomo-notification-v2-curved .fomo-notification-con…"
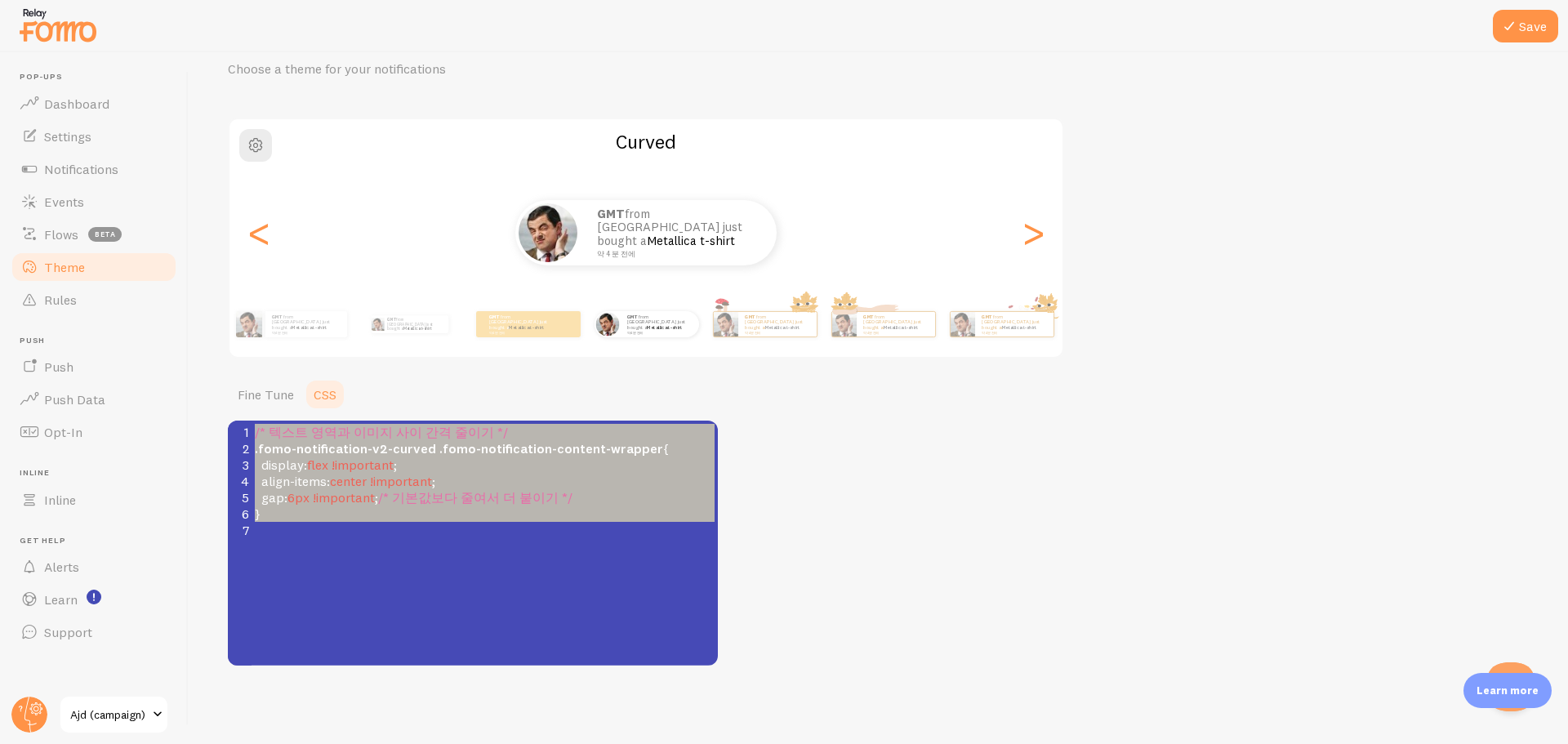
scroll to position [121, 0]
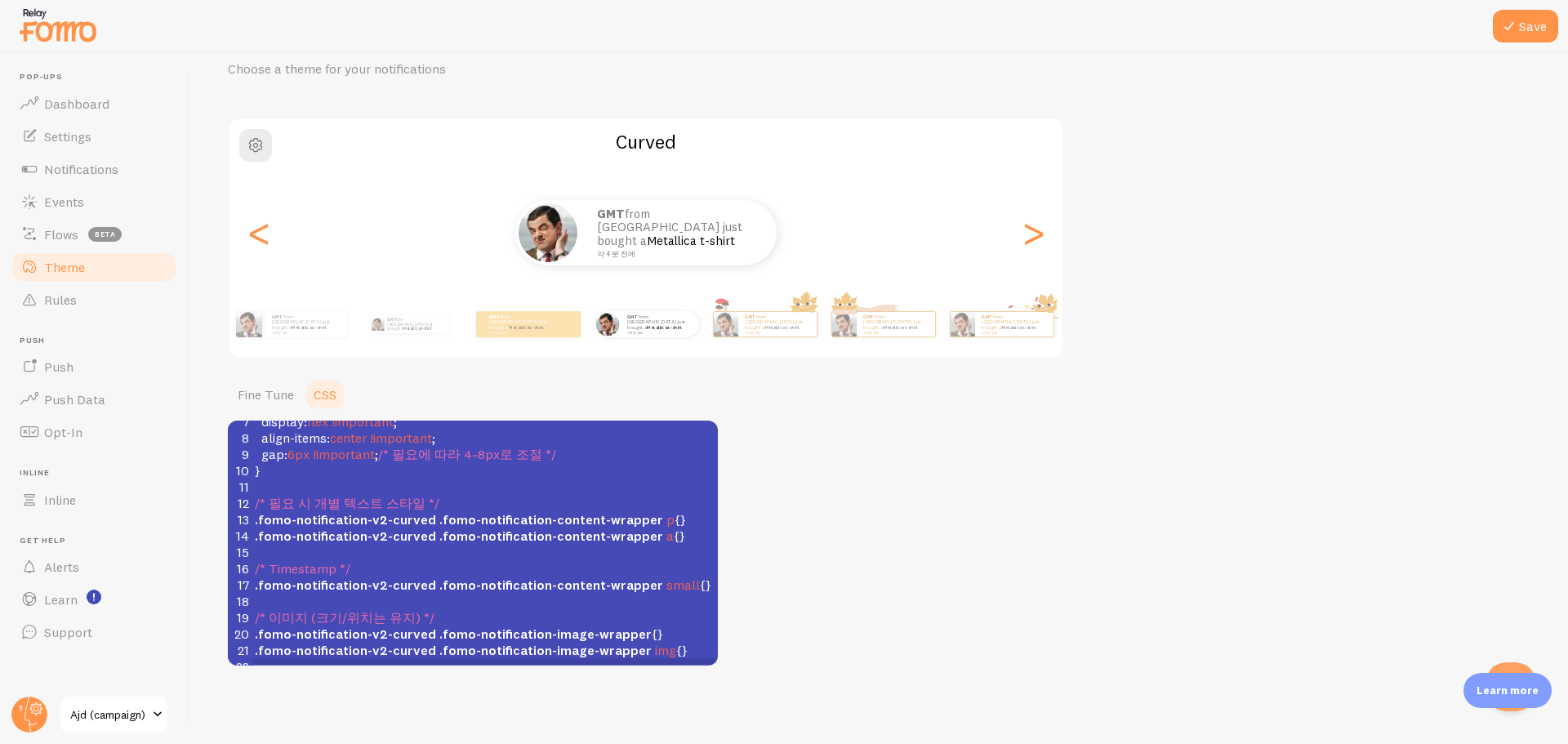
click at [359, 609] on span "/* 이미지 (크기/위치는 유지) */" at bounding box center [345, 617] width 180 height 16
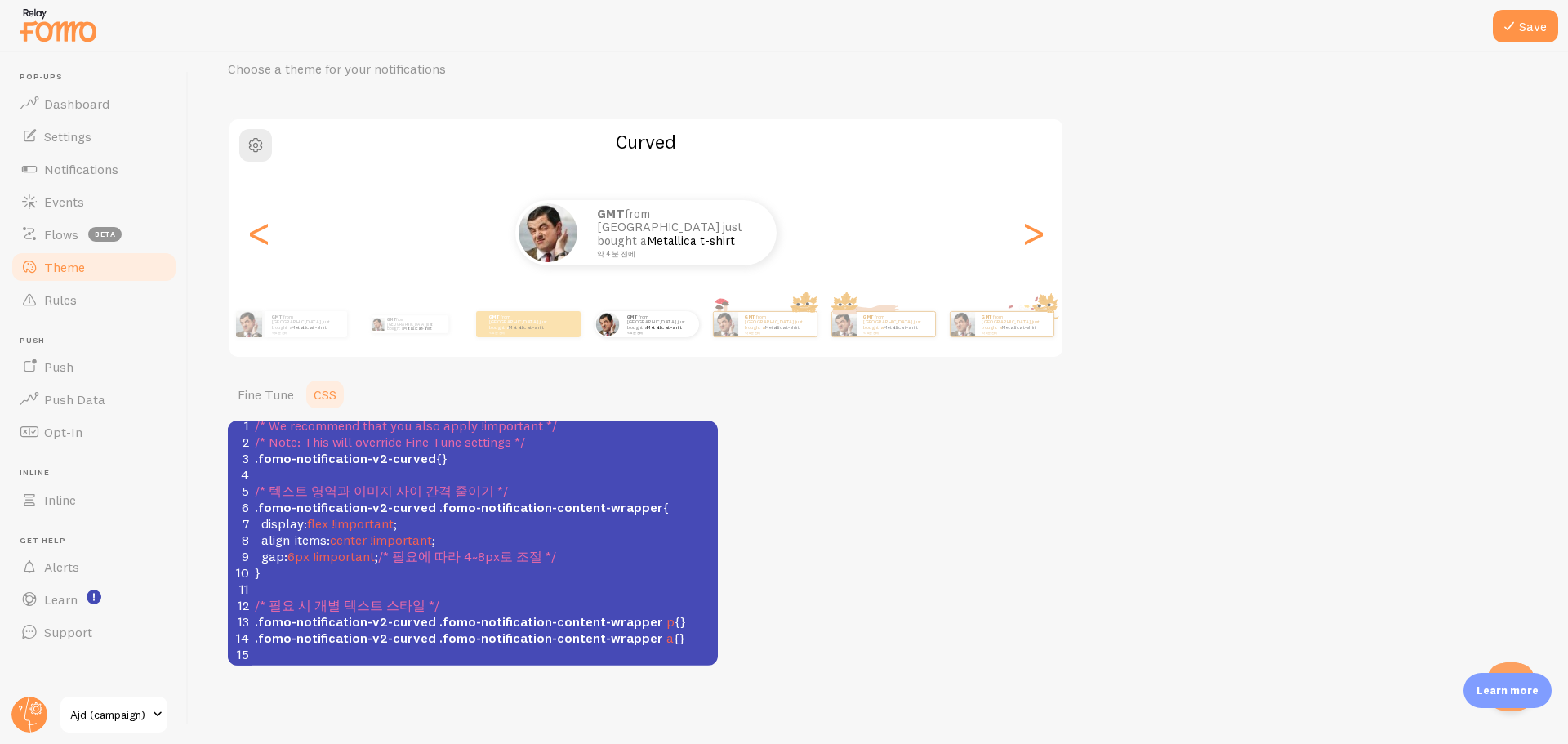
scroll to position [0, 0]
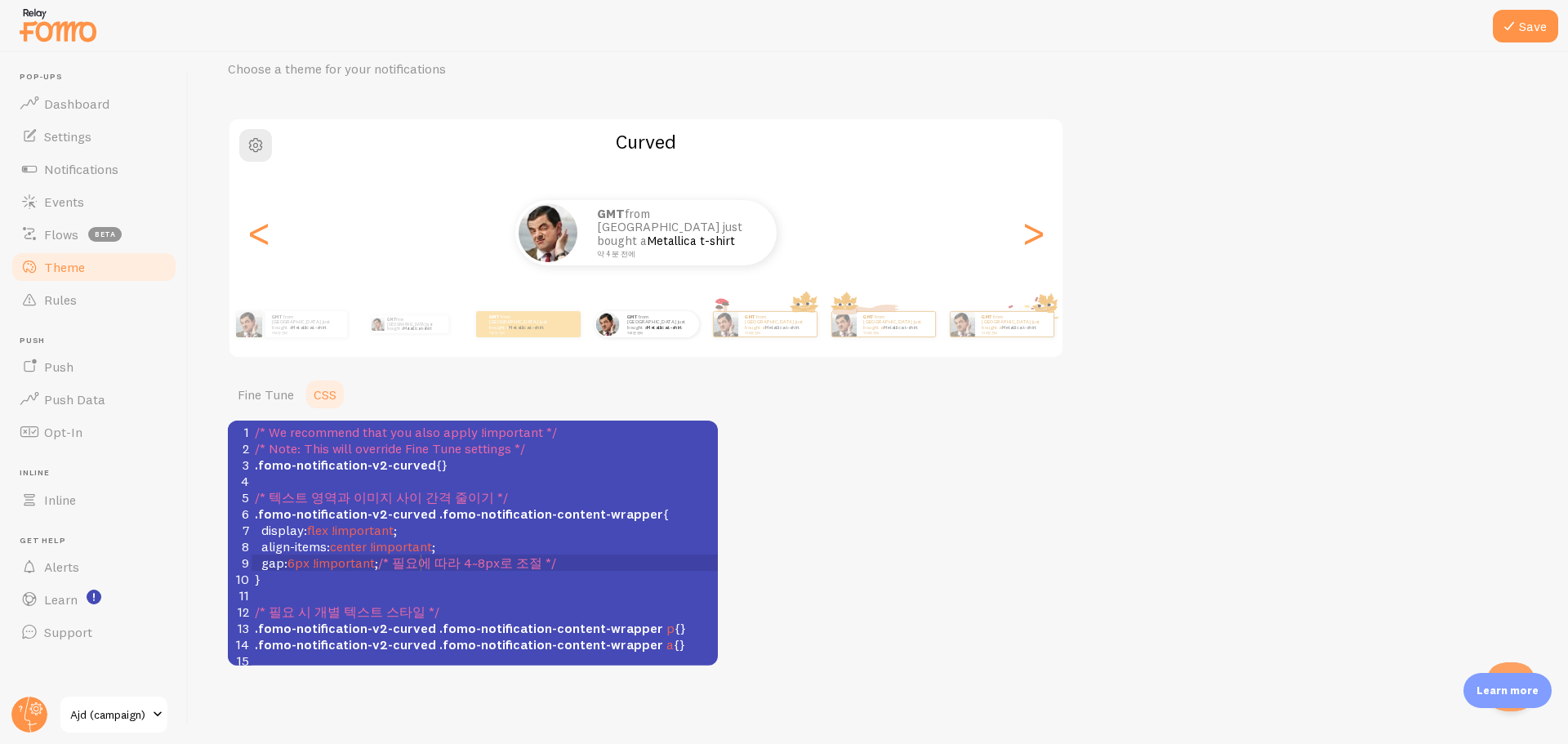
click at [423, 560] on span "/* 필요에 따라 4~8px로 조절 */" at bounding box center [467, 563] width 178 height 16
click at [402, 560] on span "/* 필요에 따라 4~8px로 조절 */" at bounding box center [467, 563] width 178 height 16
click at [514, 566] on span "/* 필요에 따라 4~8px로 조절 */" at bounding box center [467, 563] width 178 height 16
click at [470, 612] on pre "/* 필요 시 개별 텍스트 스타일 */" at bounding box center [485, 612] width 467 height 16
type textarea "/* We recommend that you also apply !important */ /* Note: This will override F…"
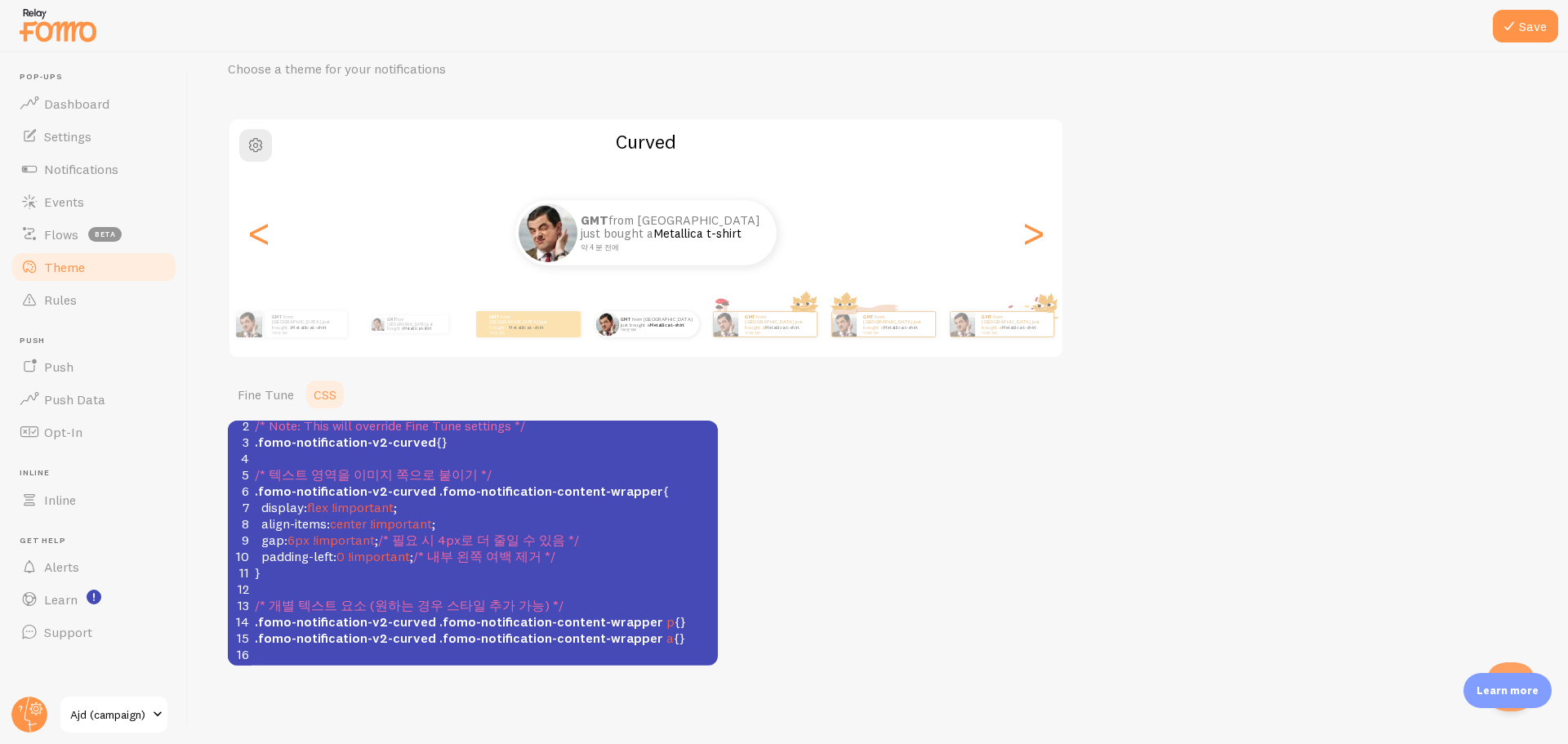
scroll to position [22, 0]
click at [306, 536] on span "6px" at bounding box center [299, 540] width 22 height 16
type textarea "4"
type textarea "6"
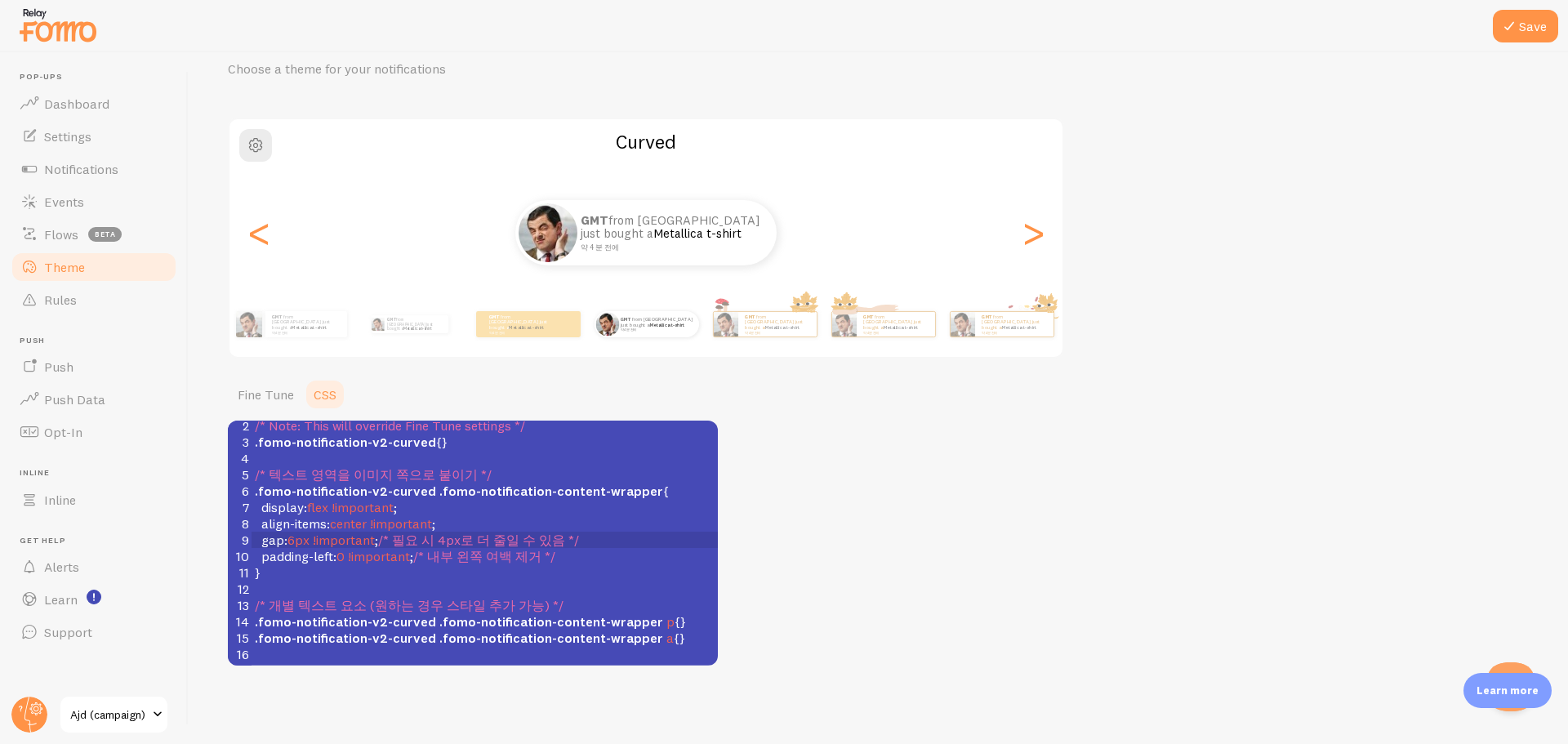
click at [1058, 477] on div "Theme Choose a theme for your notifications Curved GMT from South Korea just bo…" at bounding box center [879, 344] width 1301 height 645
click at [1528, 14] on button "Save" at bounding box center [1526, 26] width 66 height 33
click at [48, 175] on span "Notifications" at bounding box center [81, 169] width 74 height 16
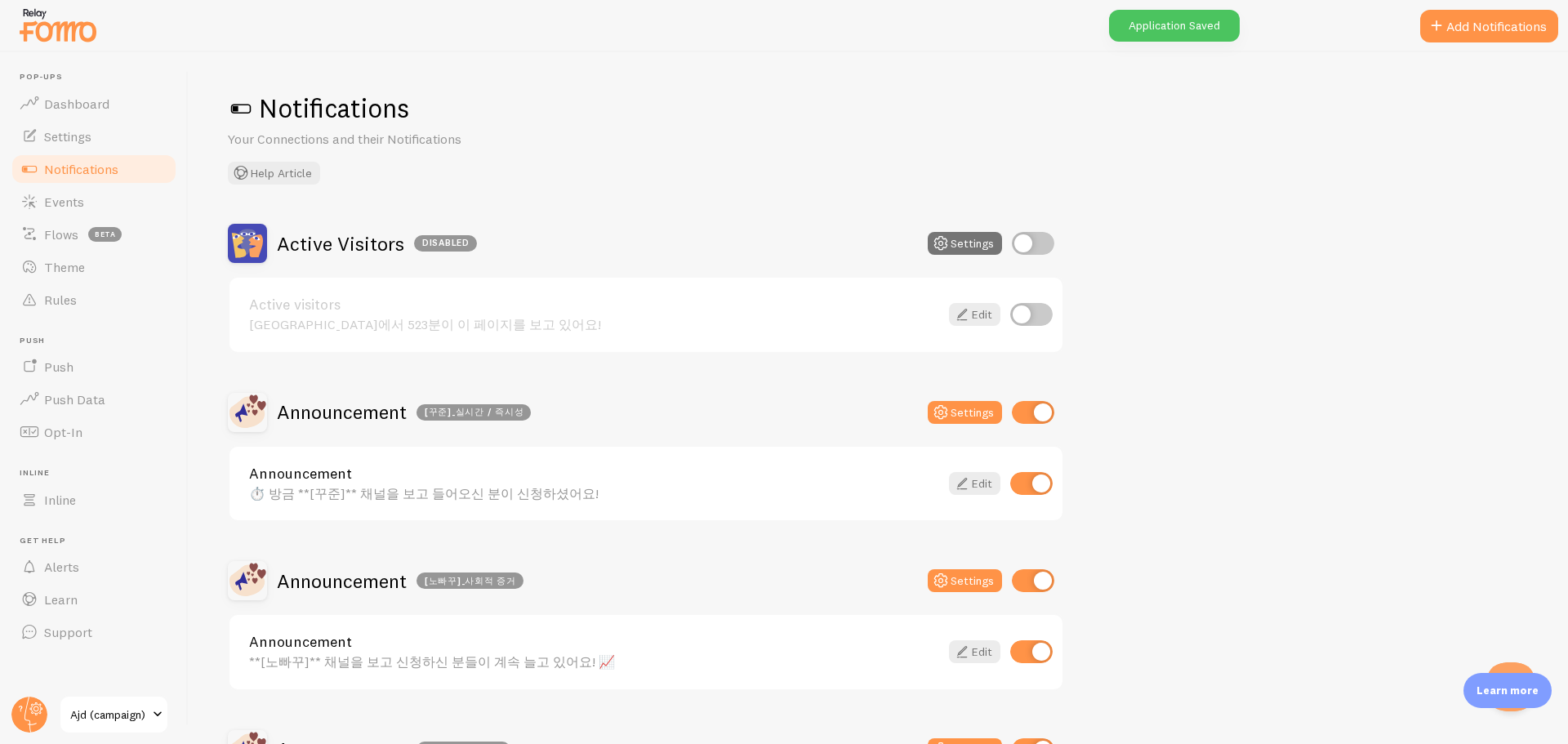
scroll to position [490, 0]
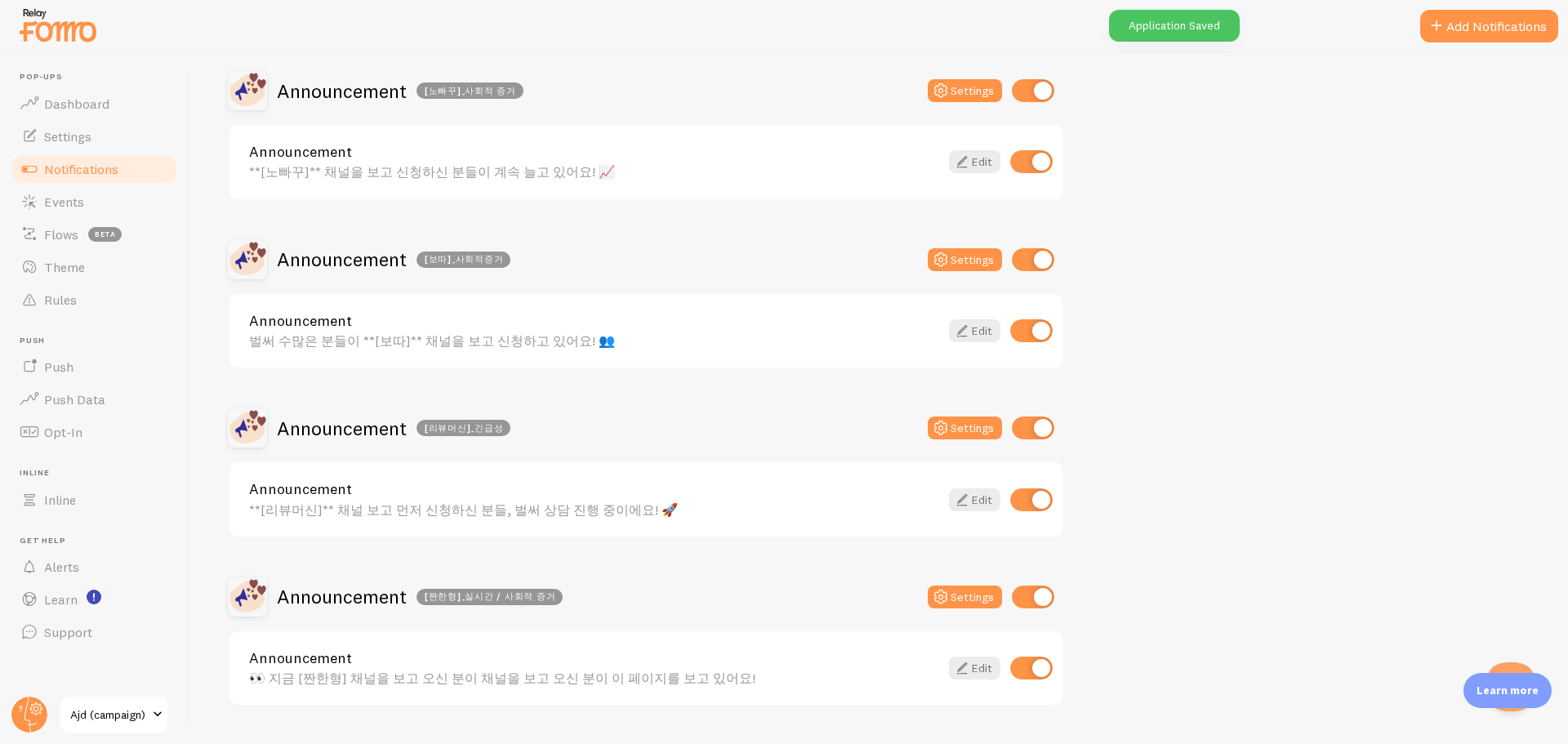
click at [503, 514] on div "**[리뷰머신]** 채널 보고 먼저 신청하신 분들, 벌써 상담 진행 중이에요! 🚀" at bounding box center [594, 509] width 690 height 15
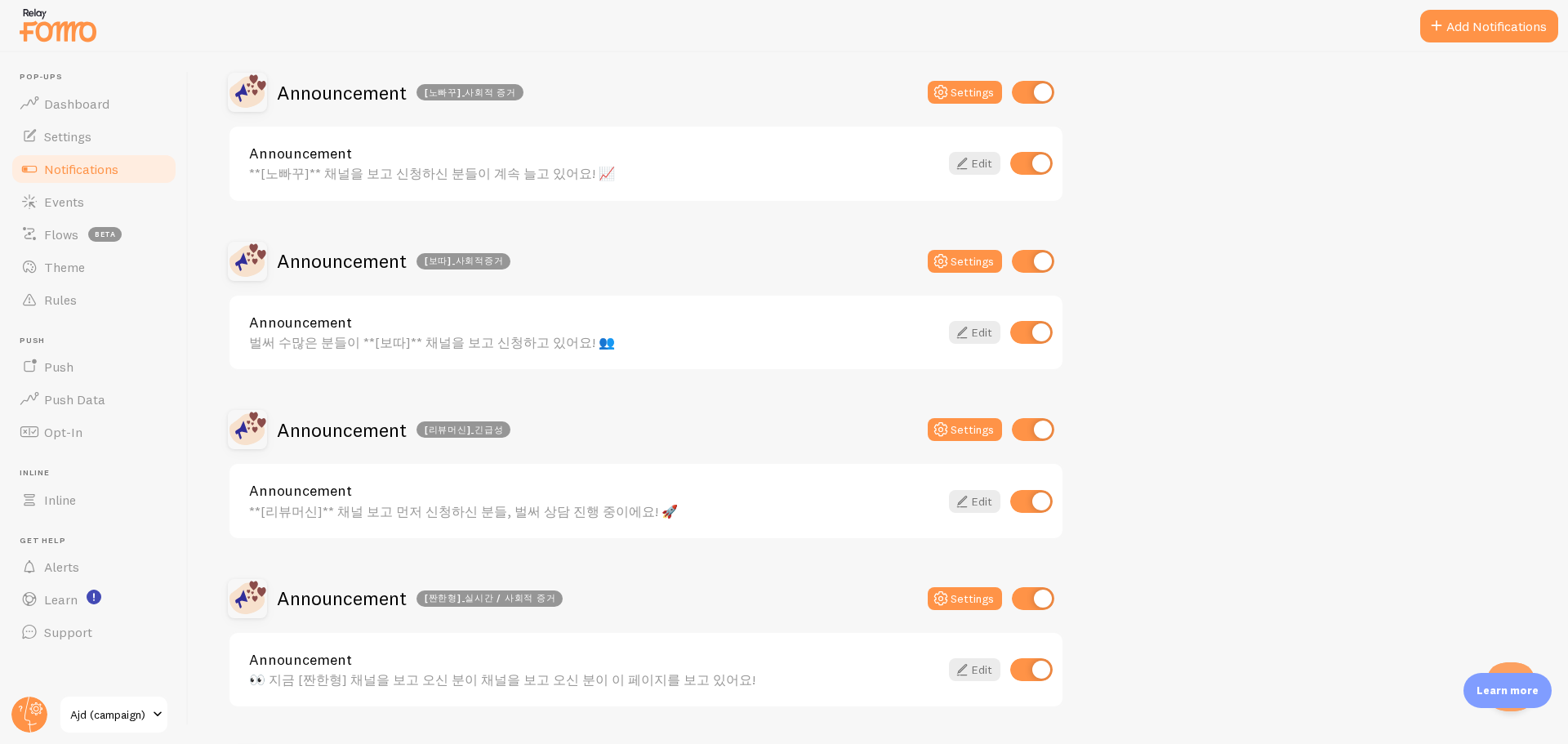
scroll to position [490, 0]
click at [382, 684] on div "👀 지금 [짠한형] 채널을 보고 오신 분이 채널을 보고 오신 분이 이 페이지를 보고 있어요!" at bounding box center [594, 677] width 690 height 15
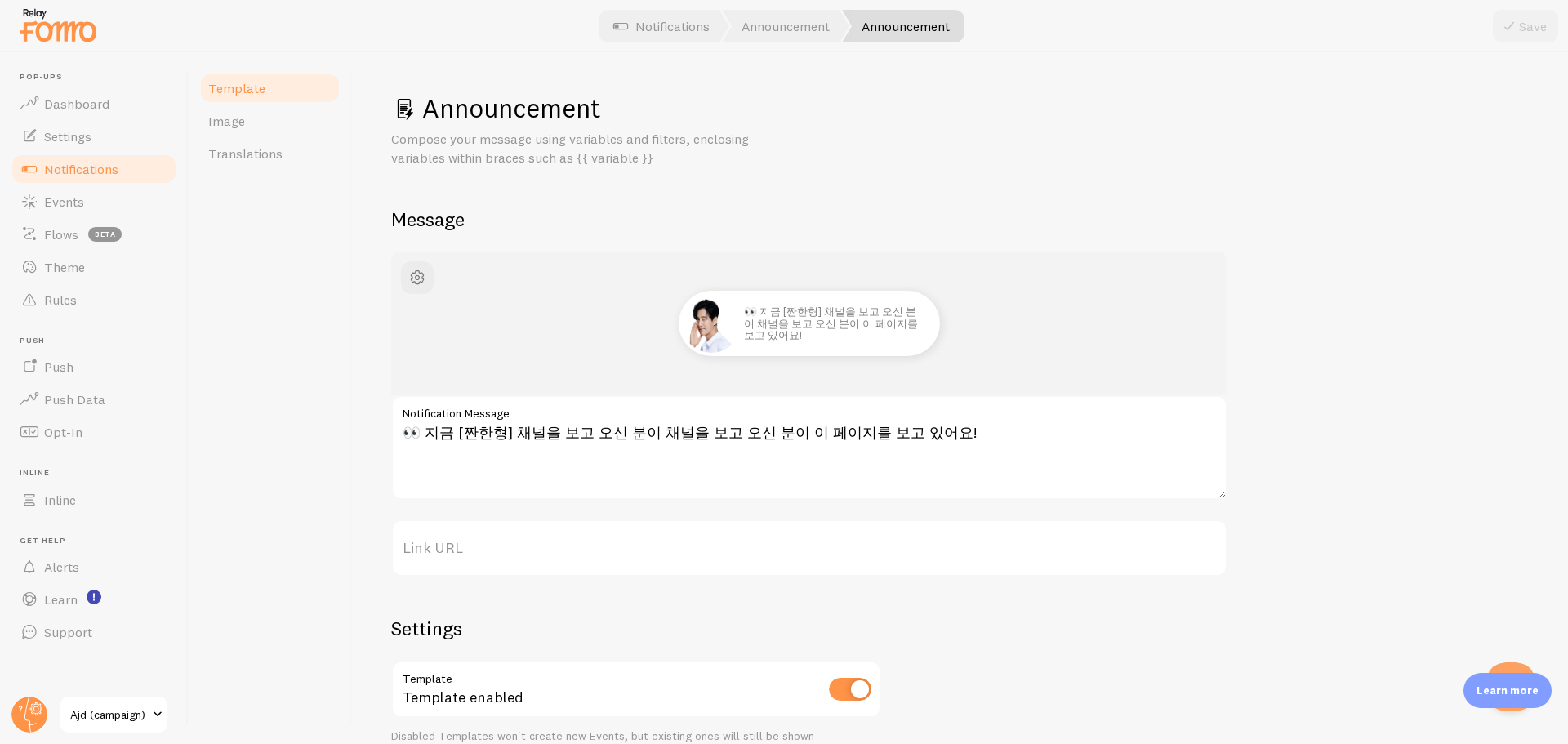
click at [455, 423] on label "Notification Message" at bounding box center [809, 410] width 836 height 28
click at [455, 423] on textarea "👀 지금 [짠한형] 채널을 보고 오신 분이 채널을 보고 오신 분이 이 페이지를 보고 있어요!" at bounding box center [809, 448] width 836 height 105
click at [467, 449] on textarea "👀 지금 [짠한형] 채널을 보고 오신 분이 채널을 보고 오신 분이 이 페이지를 보고 있어요!" at bounding box center [809, 448] width 836 height 105
click at [455, 438] on textarea "👀 지금 [짠한형] 채널을 보고 오신 분이 채널을 보고 오신 분이 이 페이지를 보고 있어요!" at bounding box center [809, 448] width 836 height 105
click at [466, 436] on textarea "👀 지금 [짠한형] 채널을 보고 오신 분이 채널을 보고 오신 분이 이 페이지를 보고 있어요!" at bounding box center [809, 448] width 836 height 105
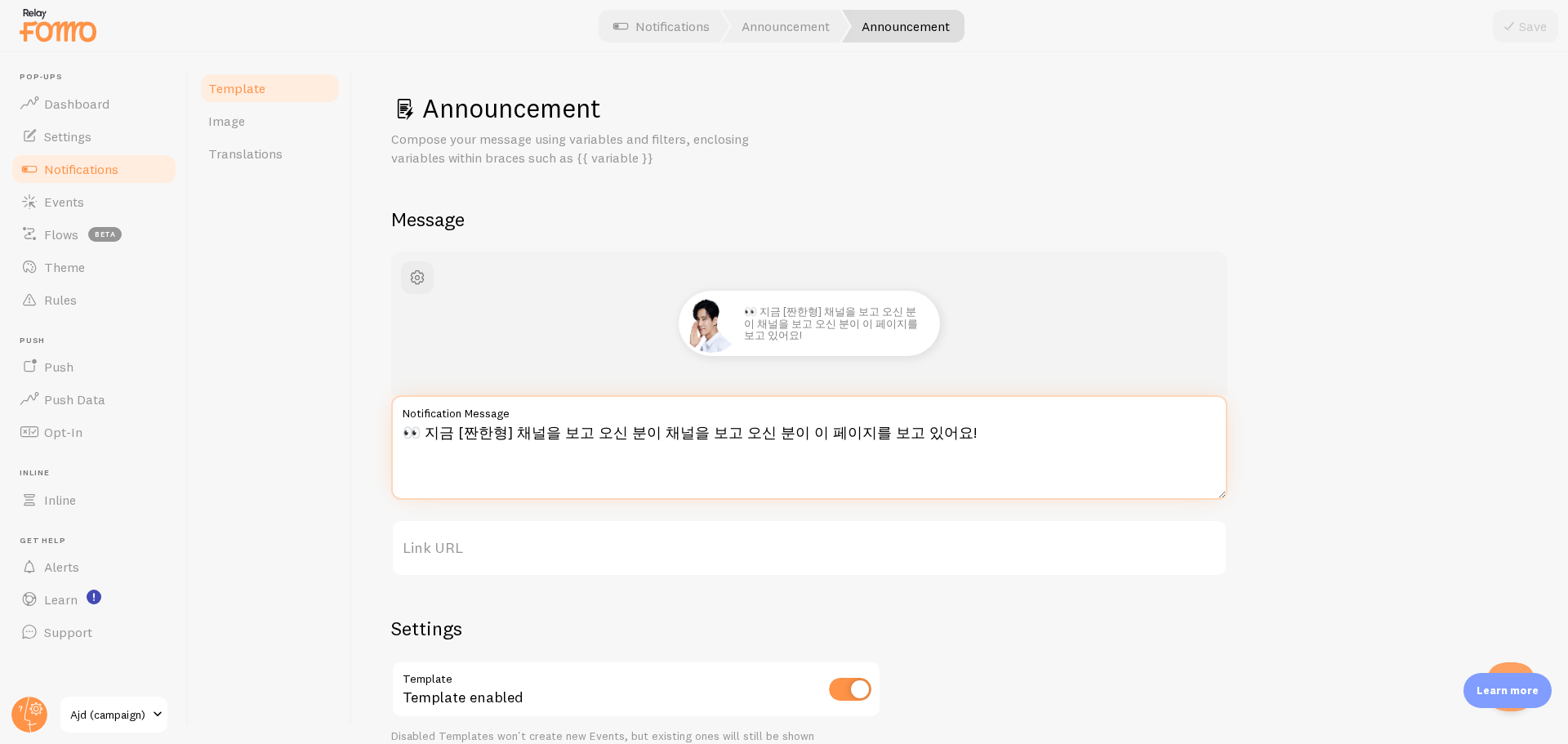
click at [457, 433] on textarea "👀 지금 [짠한형] 채널을 보고 오신 분이 채널을 보고 오신 분이 이 페이지를 보고 있어요!" at bounding box center [809, 448] width 836 height 105
click at [519, 431] on textarea "👀 지금 **[짠한형] 채널을 보고 오신 분이 채널을 보고 오신 분이 이 페이지를 보고 있어요!" at bounding box center [809, 448] width 836 height 105
type textarea "👀 지금 **[짠한형]** 채널을 보고 오신 분이 채널을 보고 오신 분이 이 페이지를 보고 있어요!"
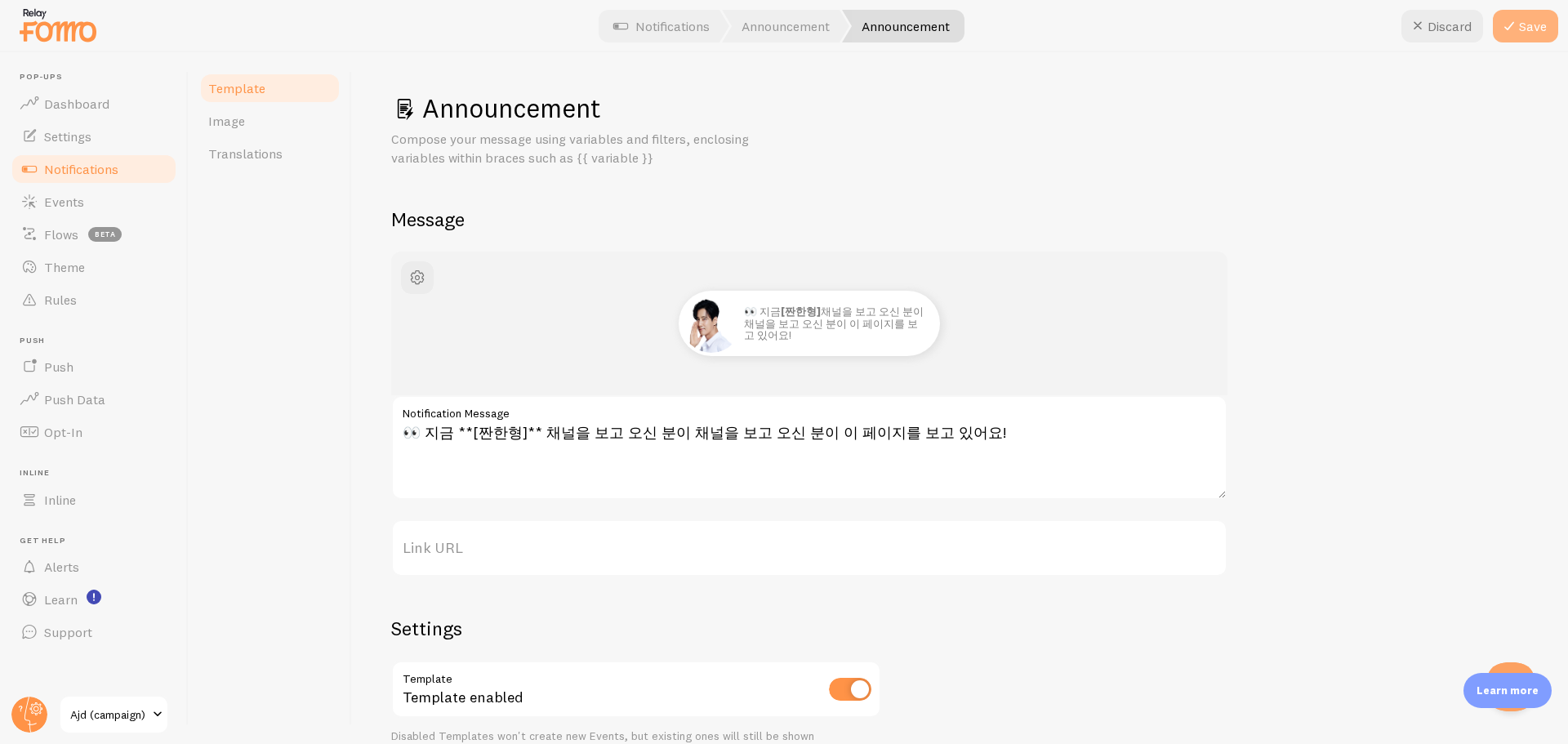
click at [1526, 27] on button "Save" at bounding box center [1526, 26] width 66 height 33
click at [89, 173] on span "Notifications" at bounding box center [81, 169] width 74 height 16
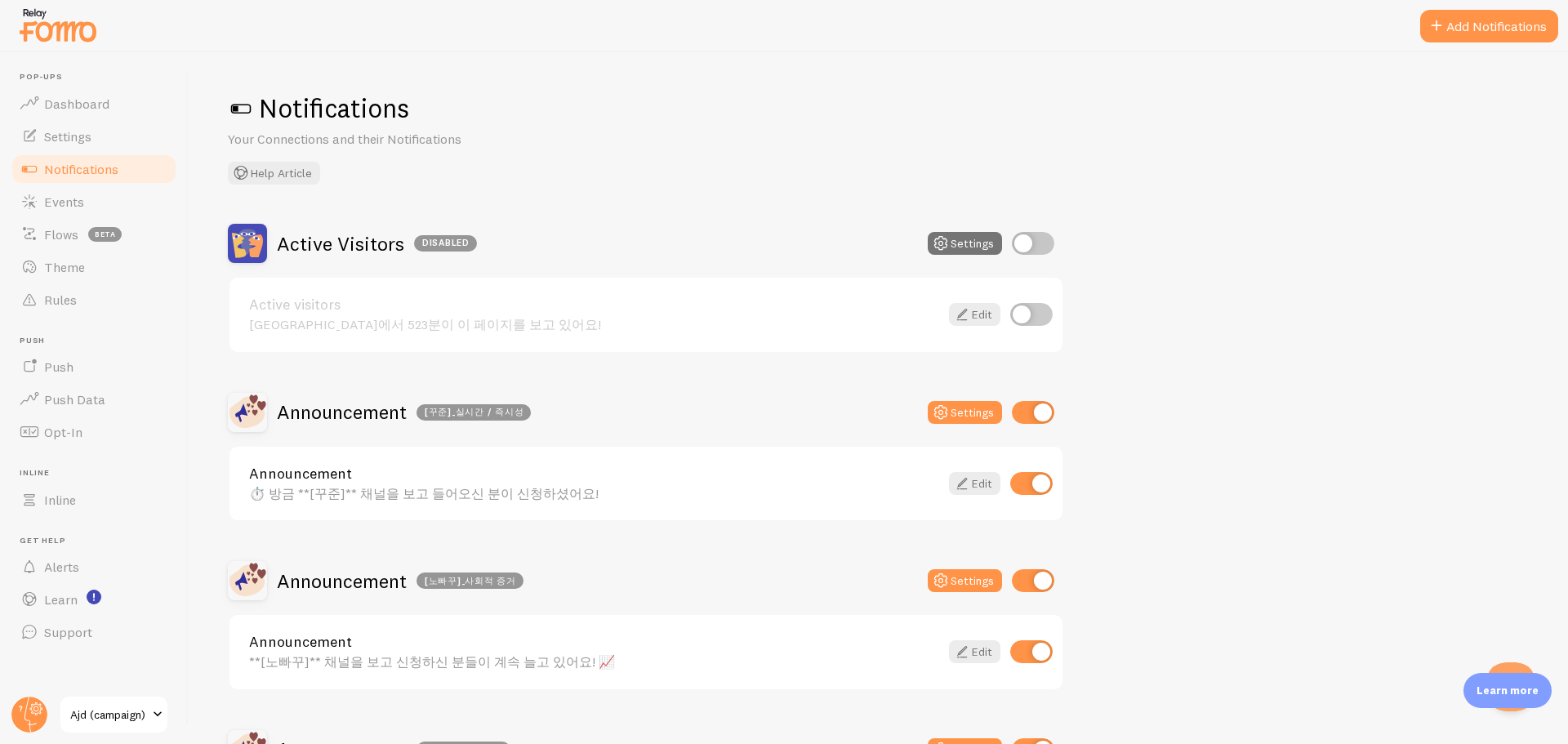
click at [494, 486] on div "⏱️ 방금 **[꾸준]** 채널을 보고 들어오신 분이 신청하셨어요!" at bounding box center [594, 493] width 690 height 15
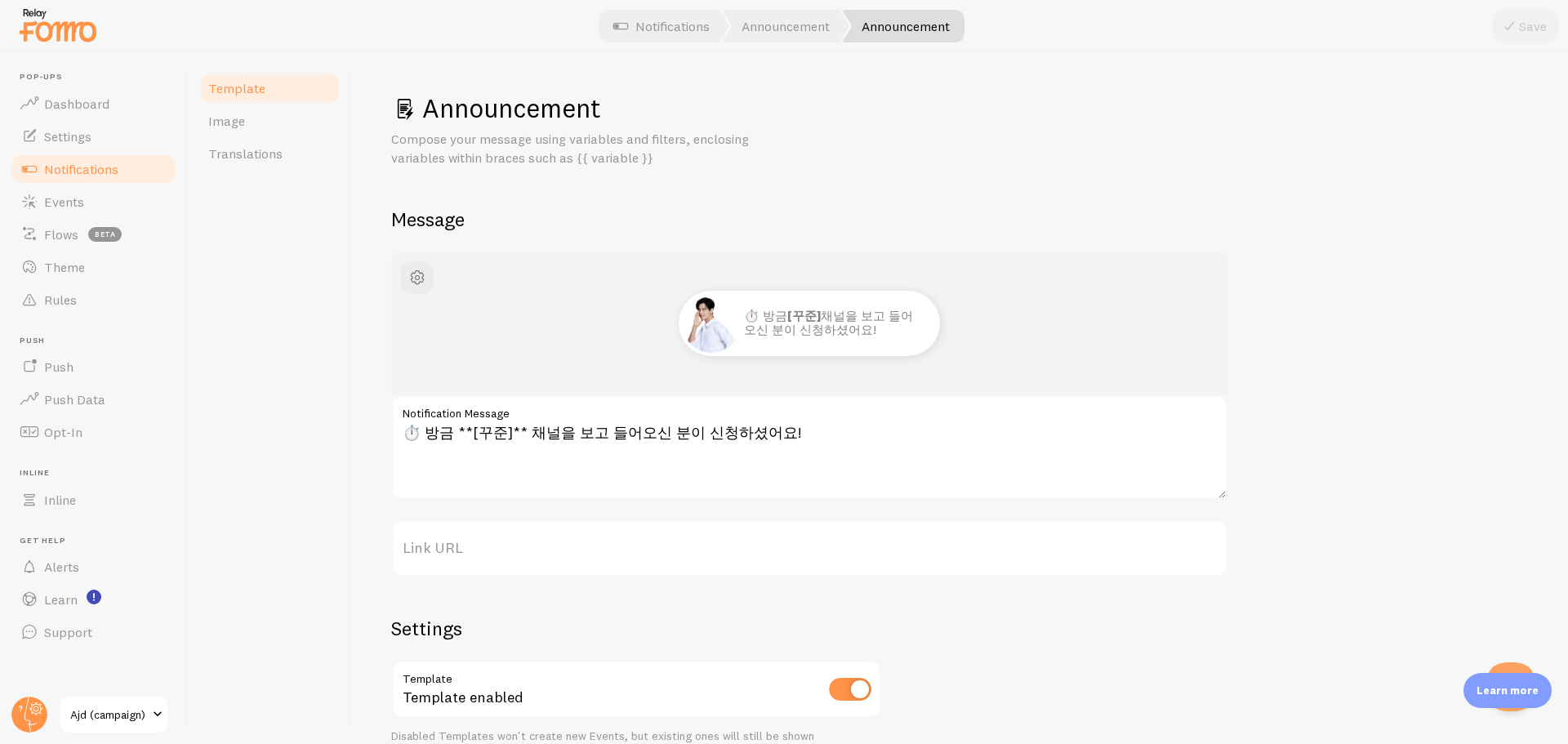
click at [67, 169] on span "Notifications" at bounding box center [81, 169] width 74 height 16
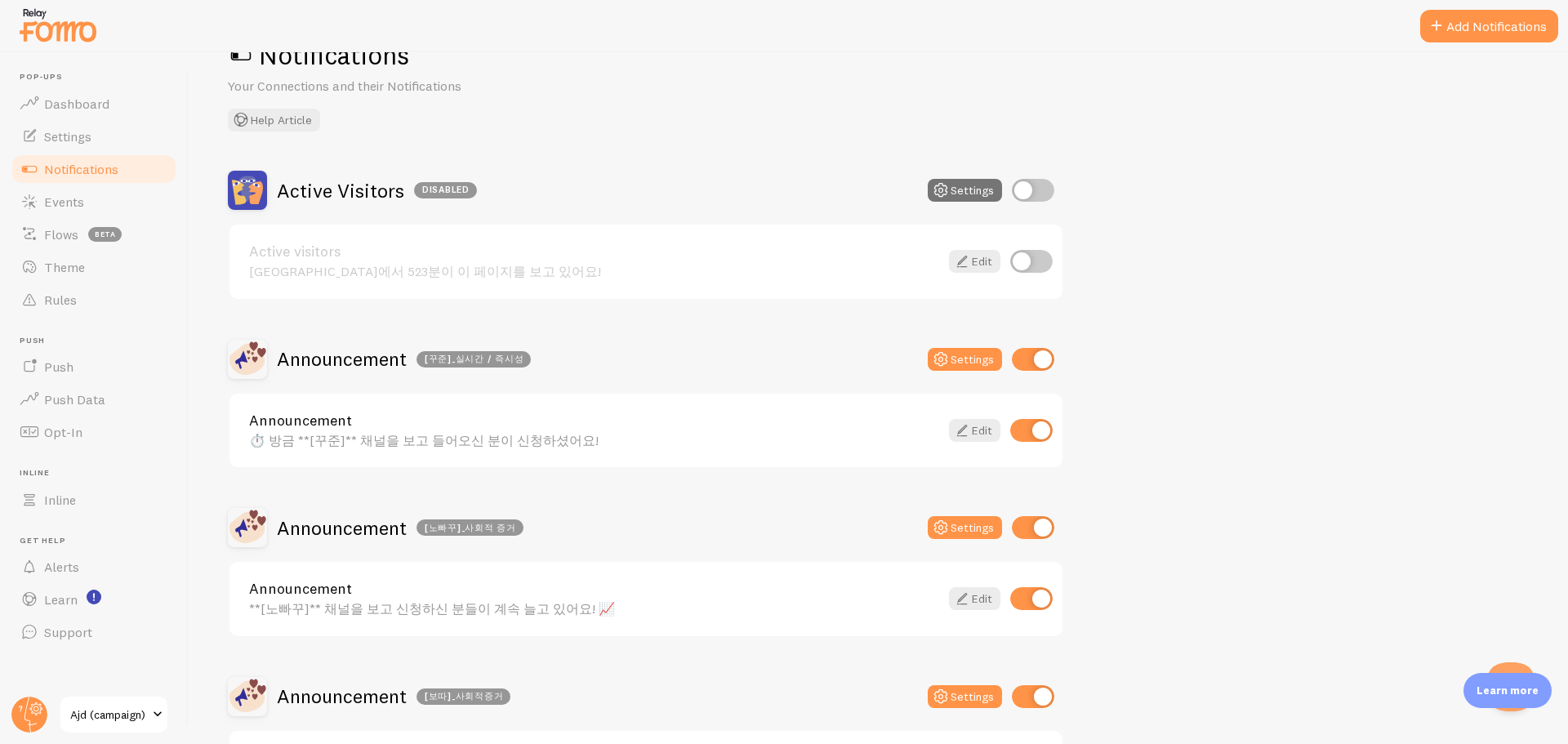
scroll to position [82, 0]
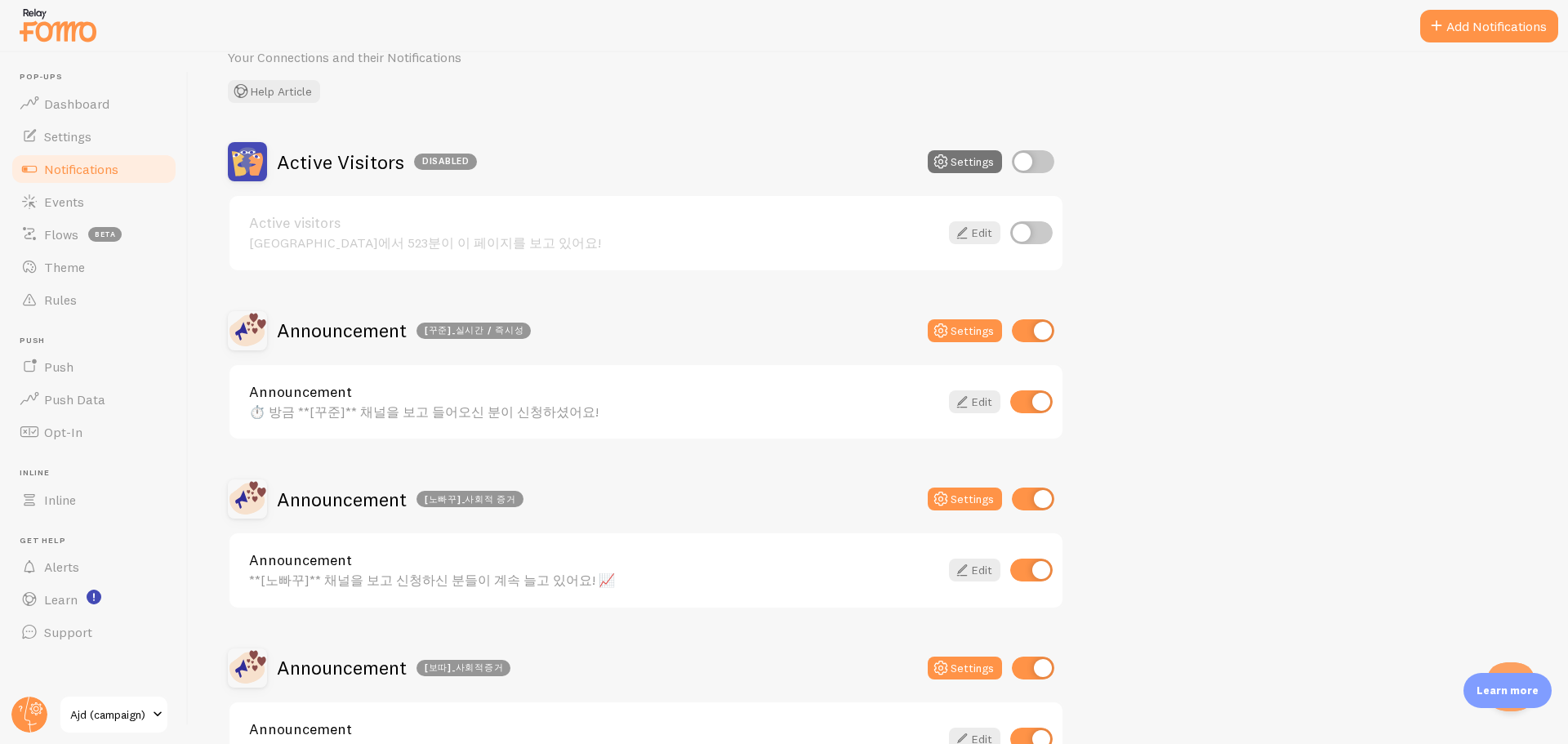
click at [378, 559] on link "Announcement" at bounding box center [594, 560] width 690 height 15
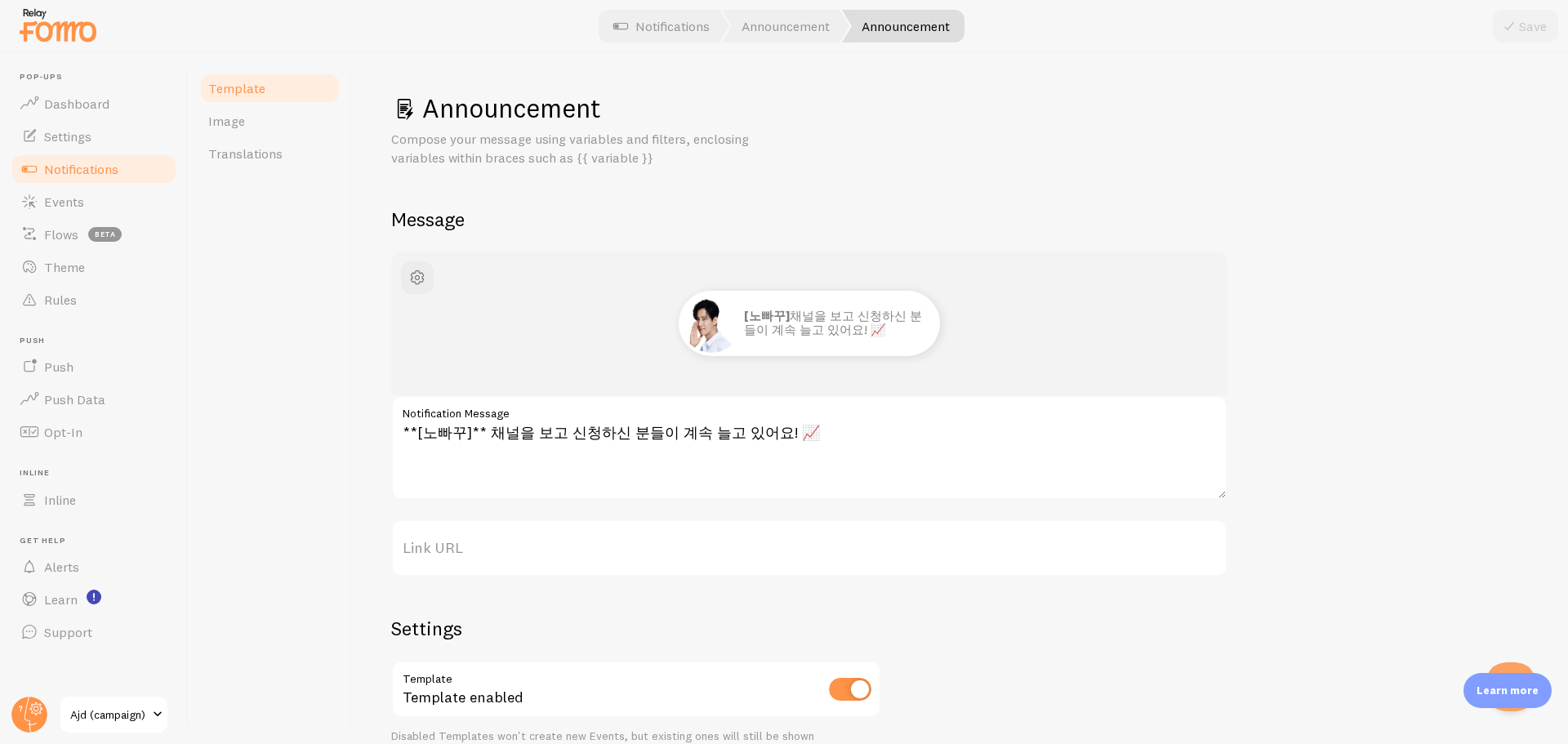
click at [91, 168] on span "Notifications" at bounding box center [81, 169] width 74 height 16
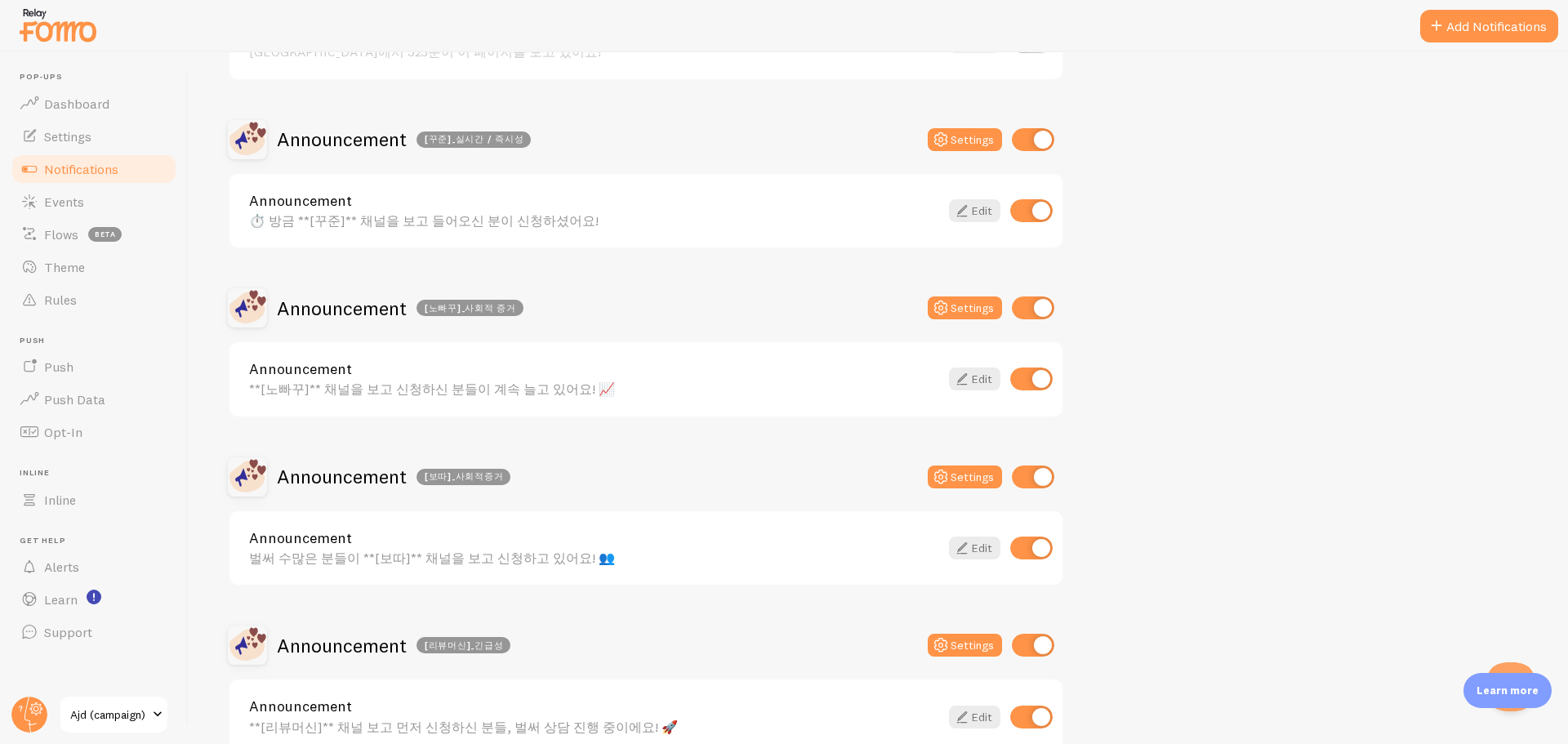
scroll to position [245, 0]
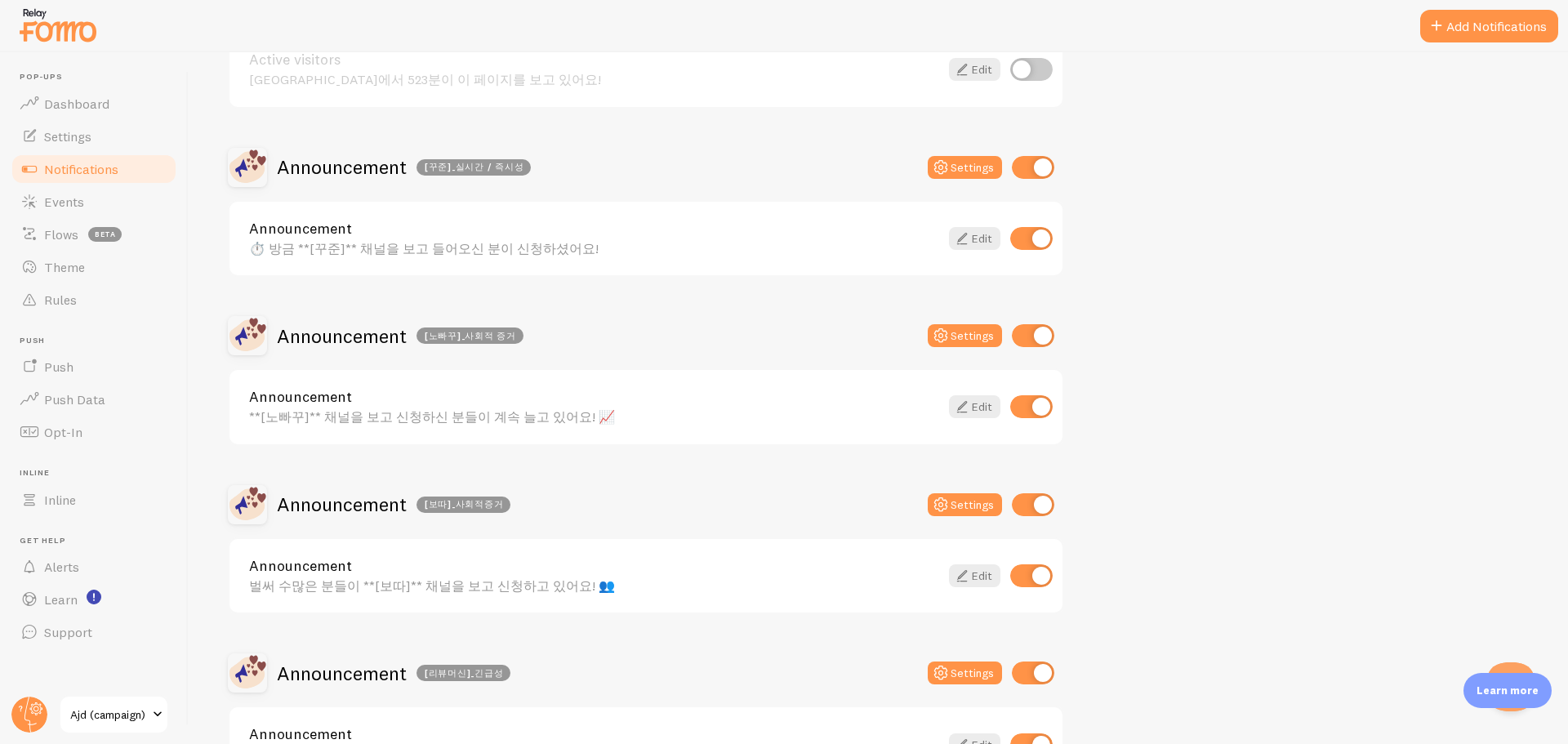
click at [425, 229] on link "Announcement" at bounding box center [594, 228] width 690 height 15
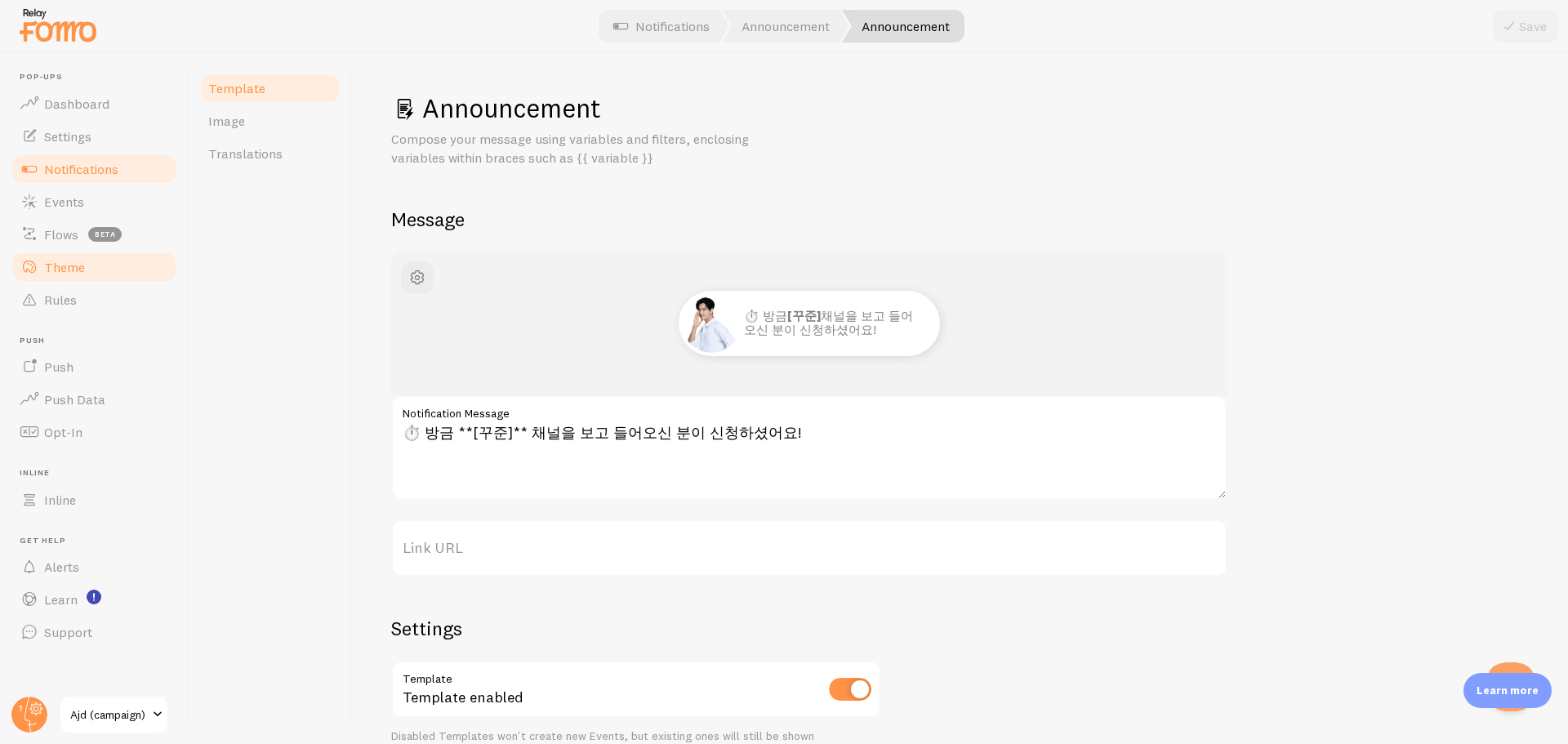
click at [89, 275] on link "Theme" at bounding box center [93, 267] width 168 height 33
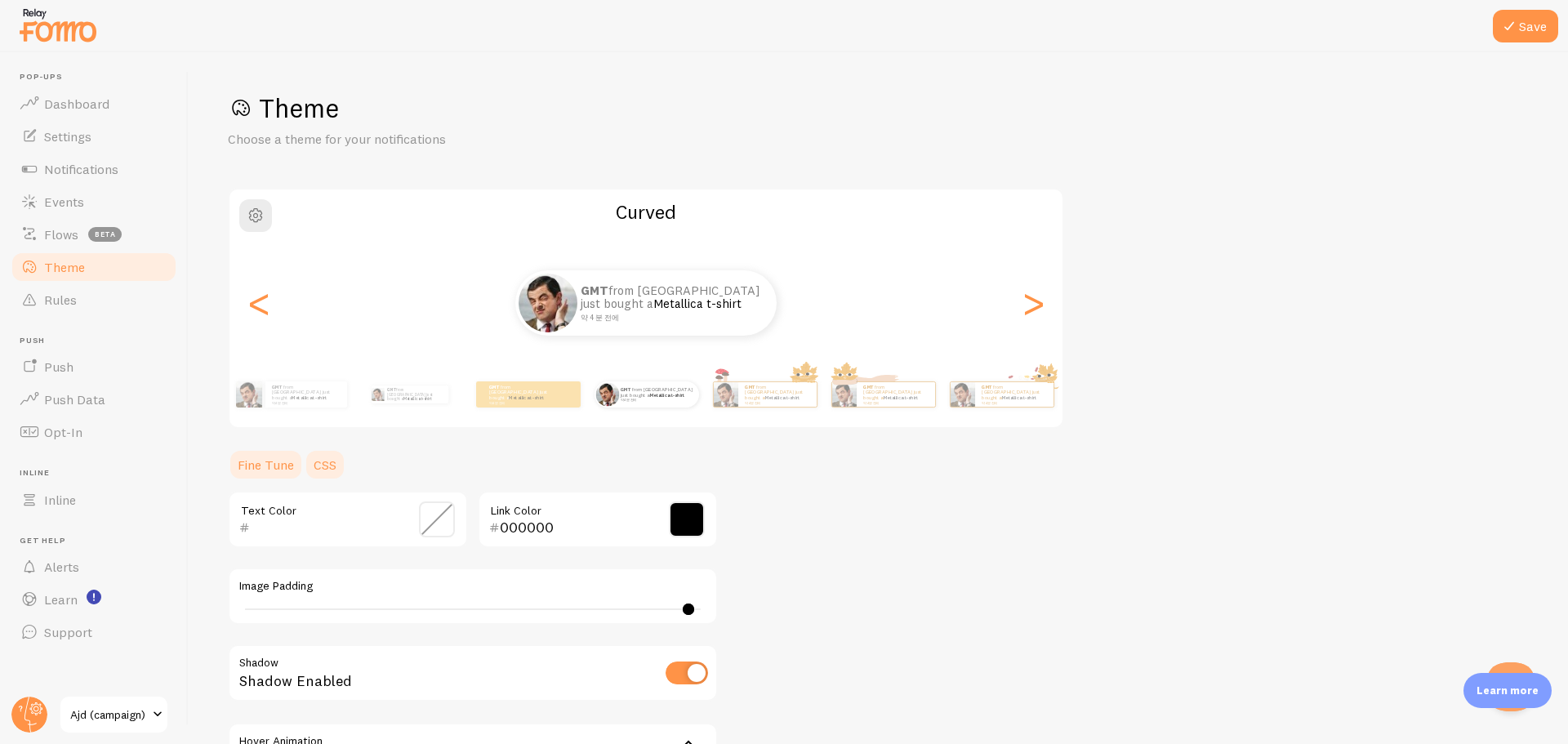
click at [327, 464] on link "CSS" at bounding box center [325, 465] width 42 height 33
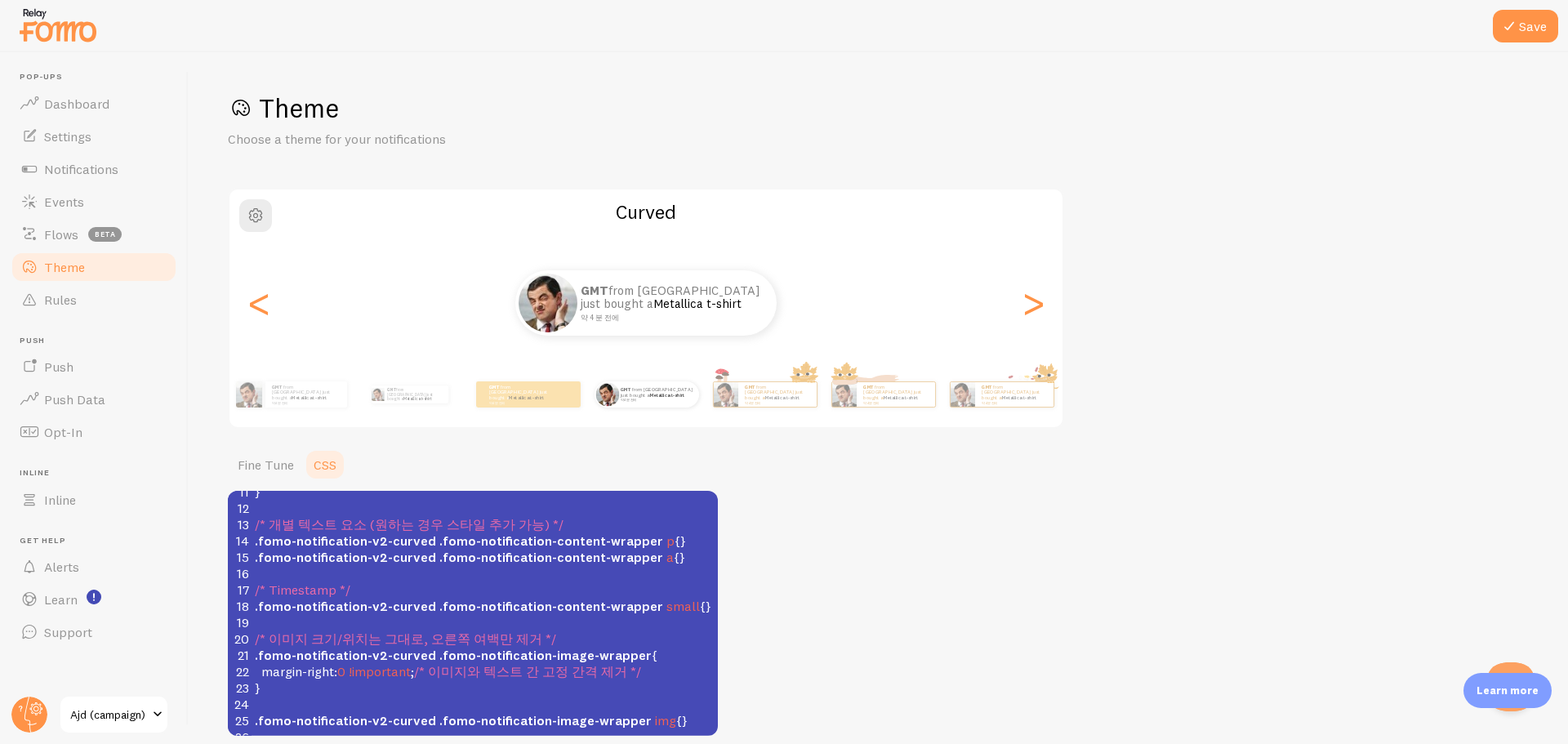
scroll to position [70, 0]
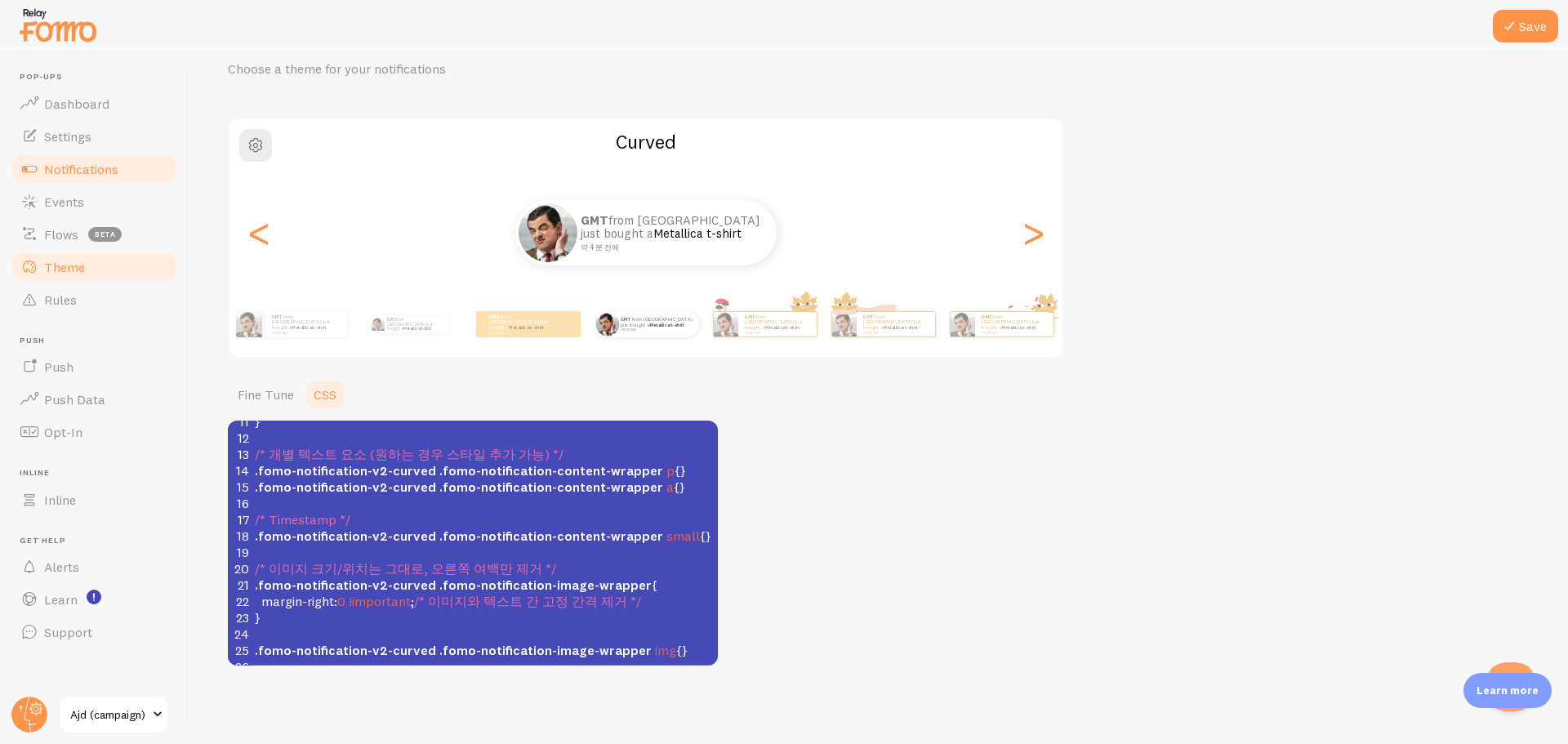
click at [111, 179] on link "Notifications" at bounding box center [93, 169] width 168 height 33
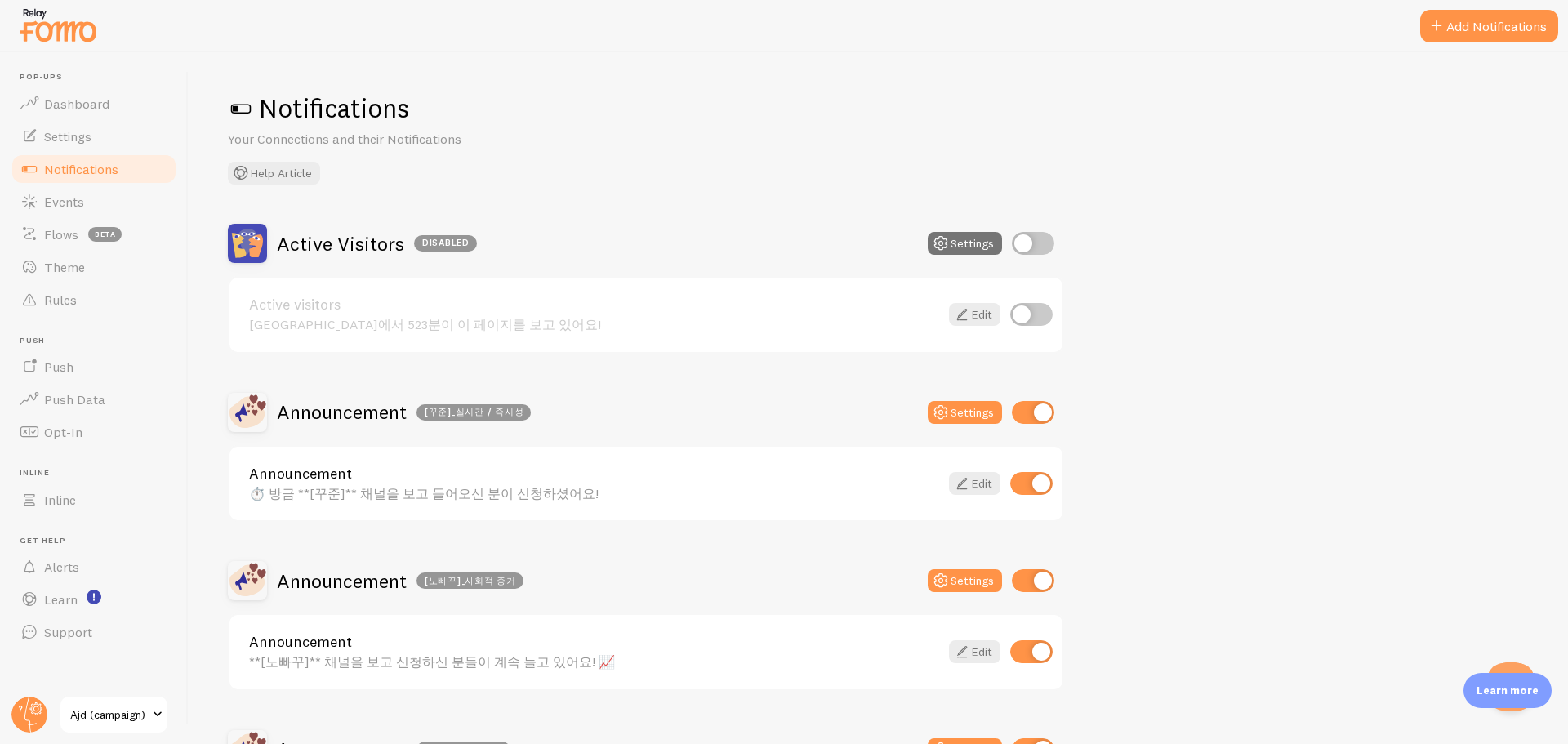
click at [408, 486] on div "⏱️ 방금 **[꾸준]** 채널을 보고 들어오신 분이 신청하셨어요!" at bounding box center [594, 493] width 690 height 15
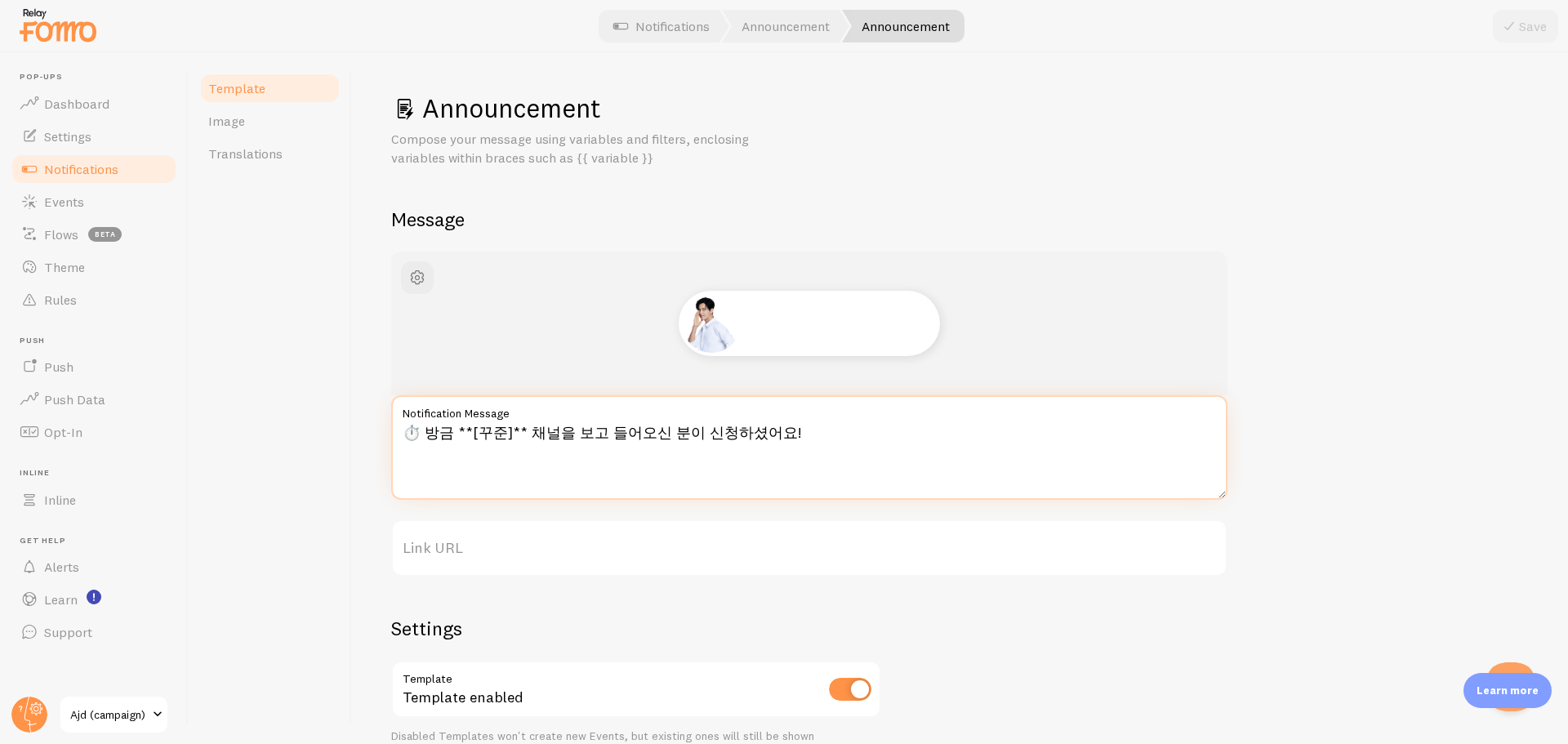
click at [473, 440] on textarea "⏱️ 방금 **[꾸준]** 채널을 보고 들어오신 분이 신청하셨어요!" at bounding box center [809, 448] width 836 height 105
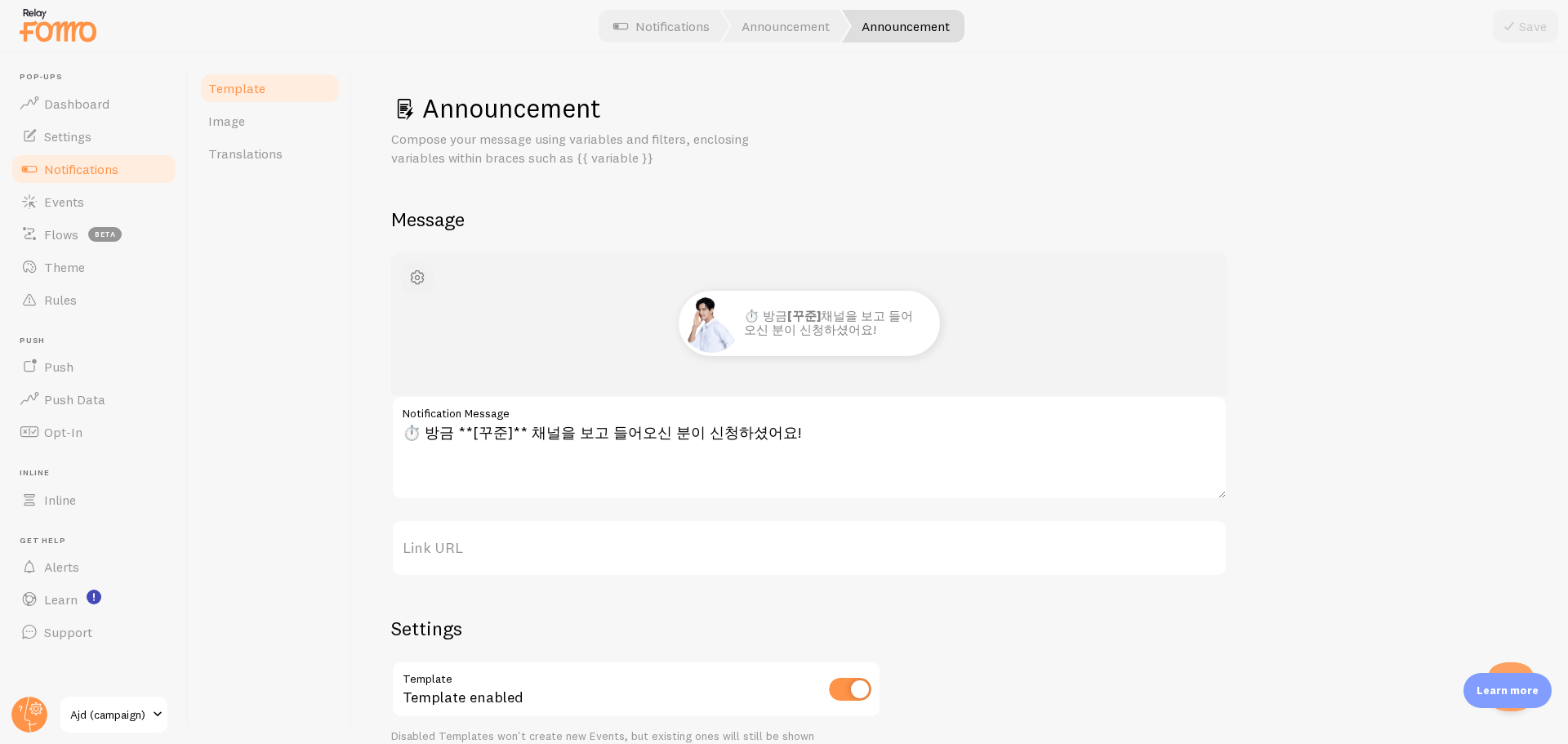
click at [418, 277] on span "button" at bounding box center [417, 277] width 20 height 20
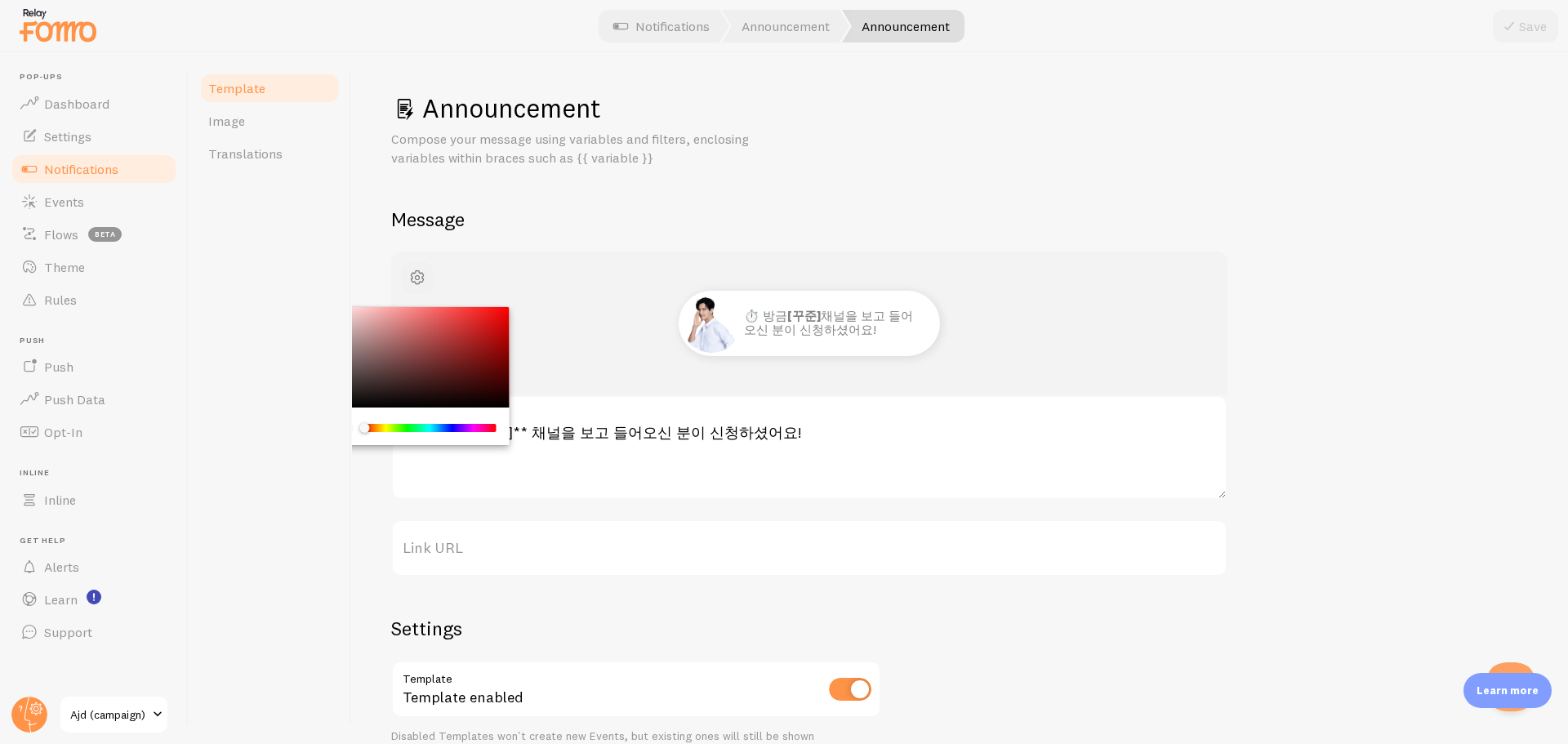
click at [418, 277] on span "button" at bounding box center [417, 277] width 20 height 20
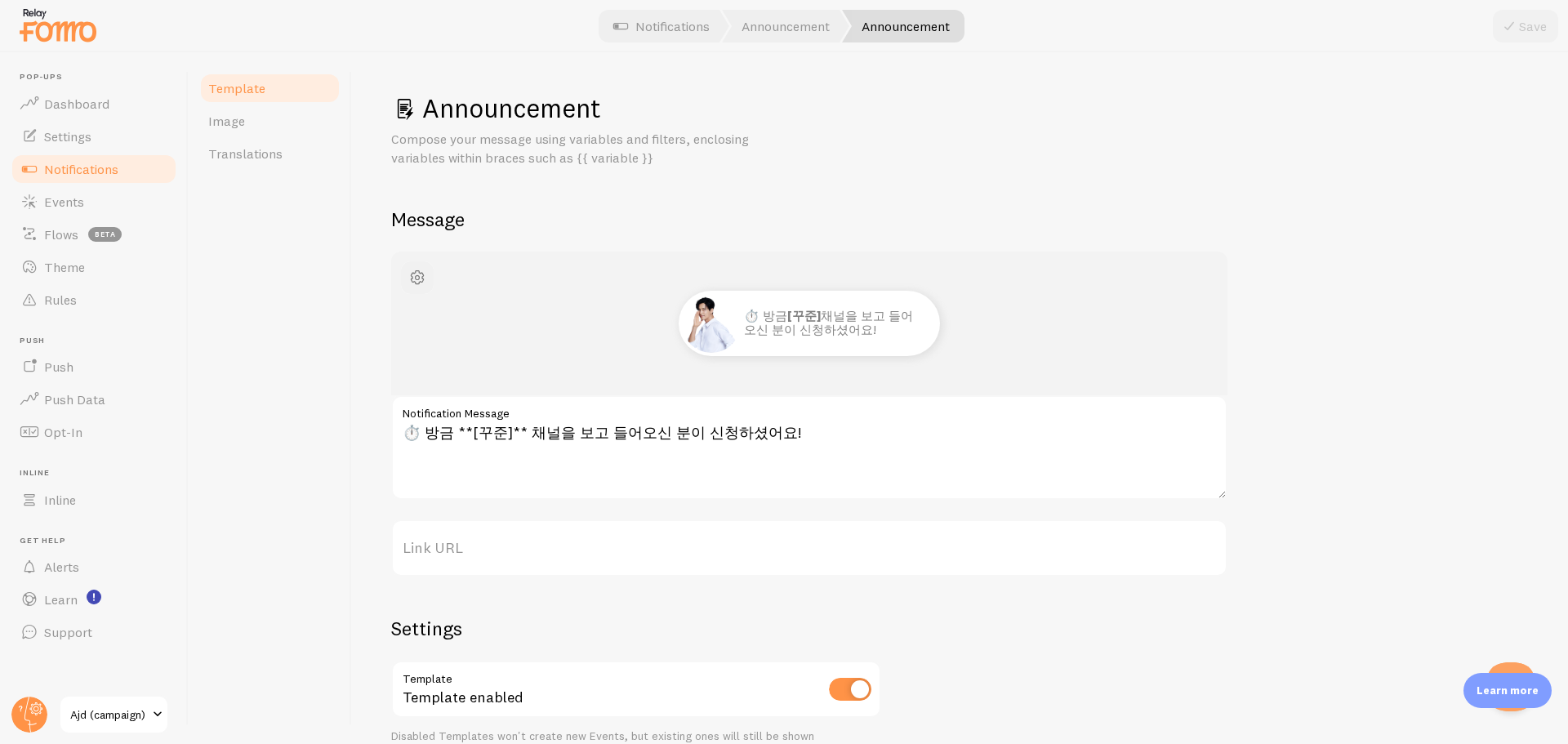
click at [418, 277] on span "button" at bounding box center [417, 277] width 20 height 20
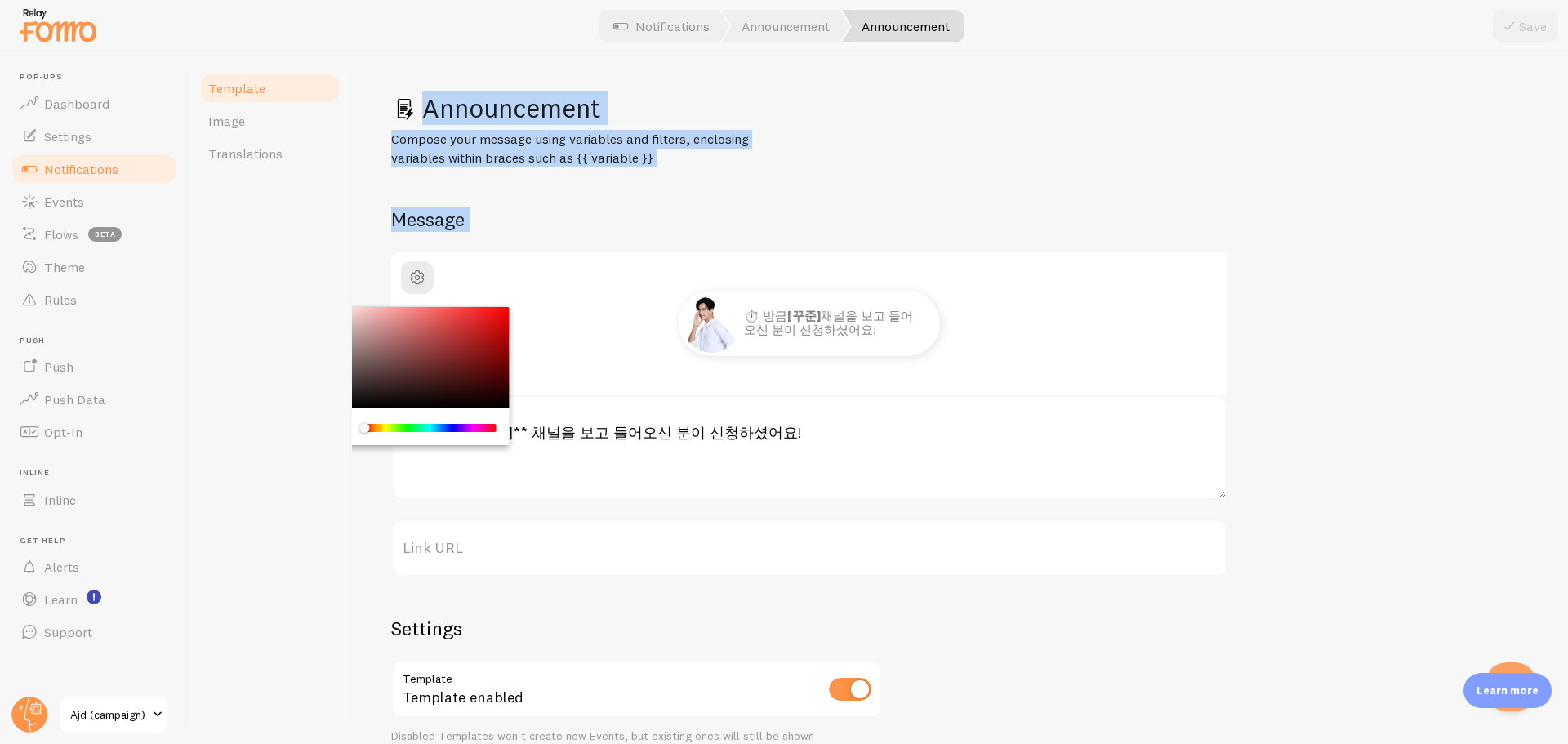
drag, startPoint x: 422, startPoint y: 379, endPoint x: 277, endPoint y: 226, distance: 210.8
click at [277, 226] on div "Template Image Translations Announcement Compose your message using variables a…" at bounding box center [878, 398] width 1380 height 692
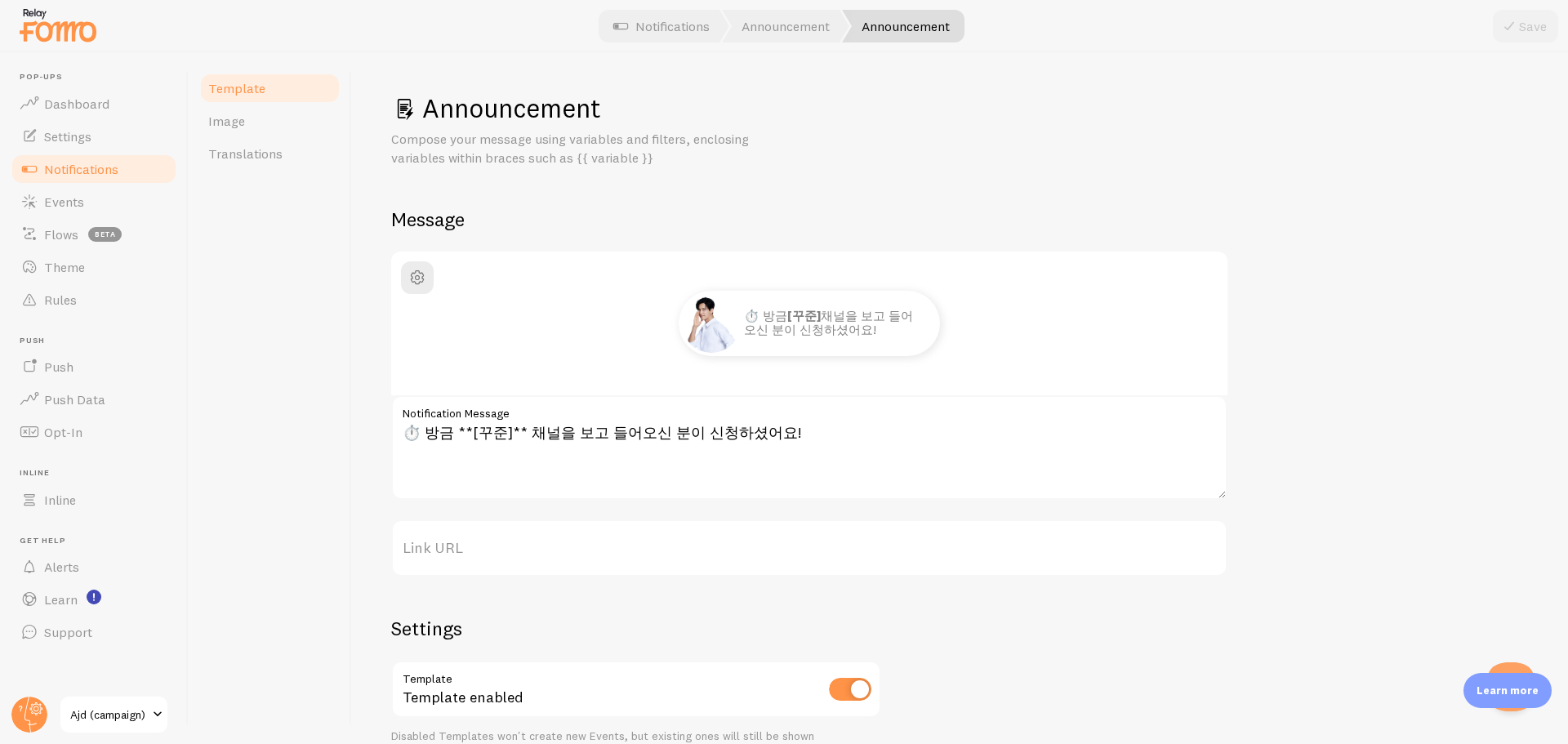
click at [299, 308] on div "Template Image Translations" at bounding box center [270, 398] width 163 height 692
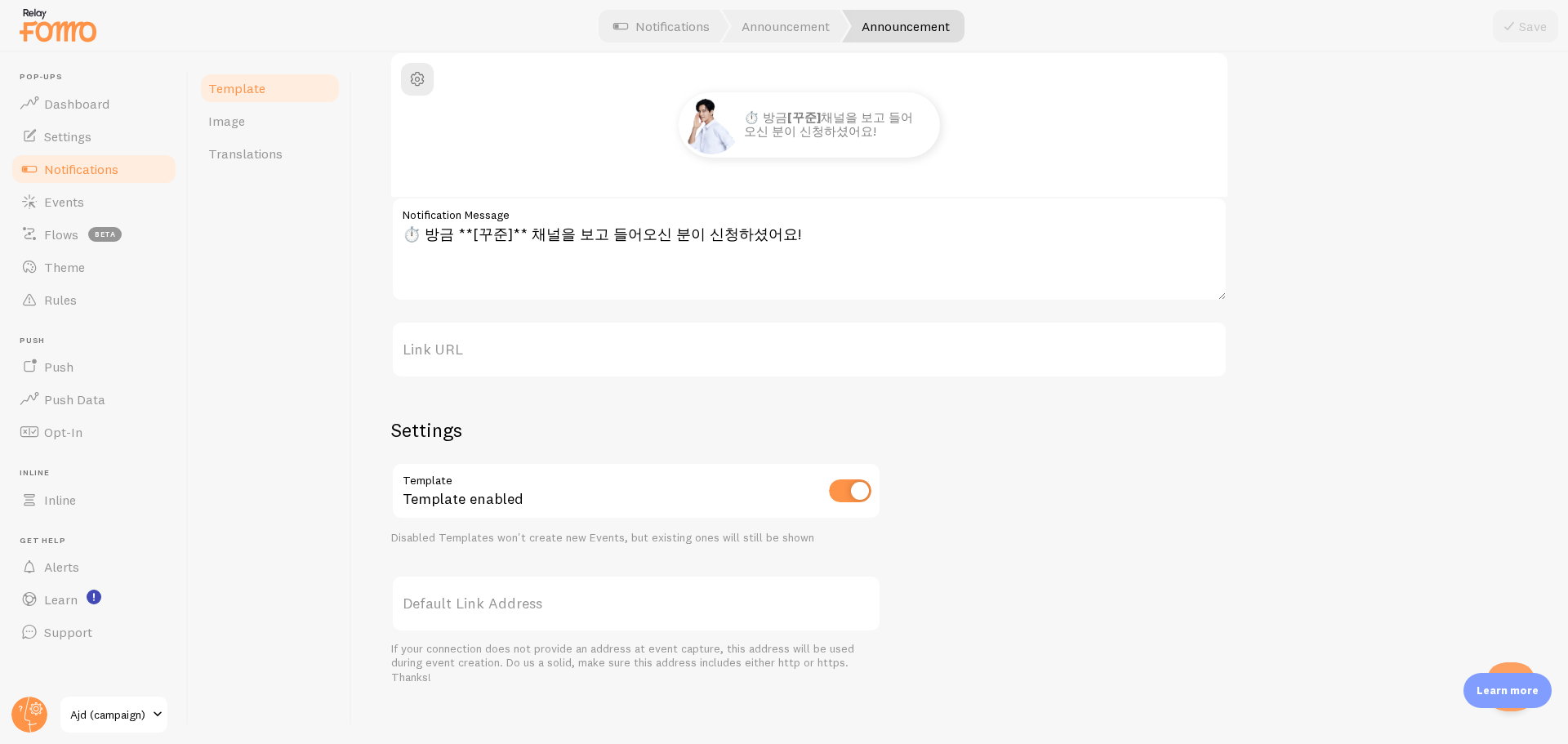
scroll to position [207, 0]
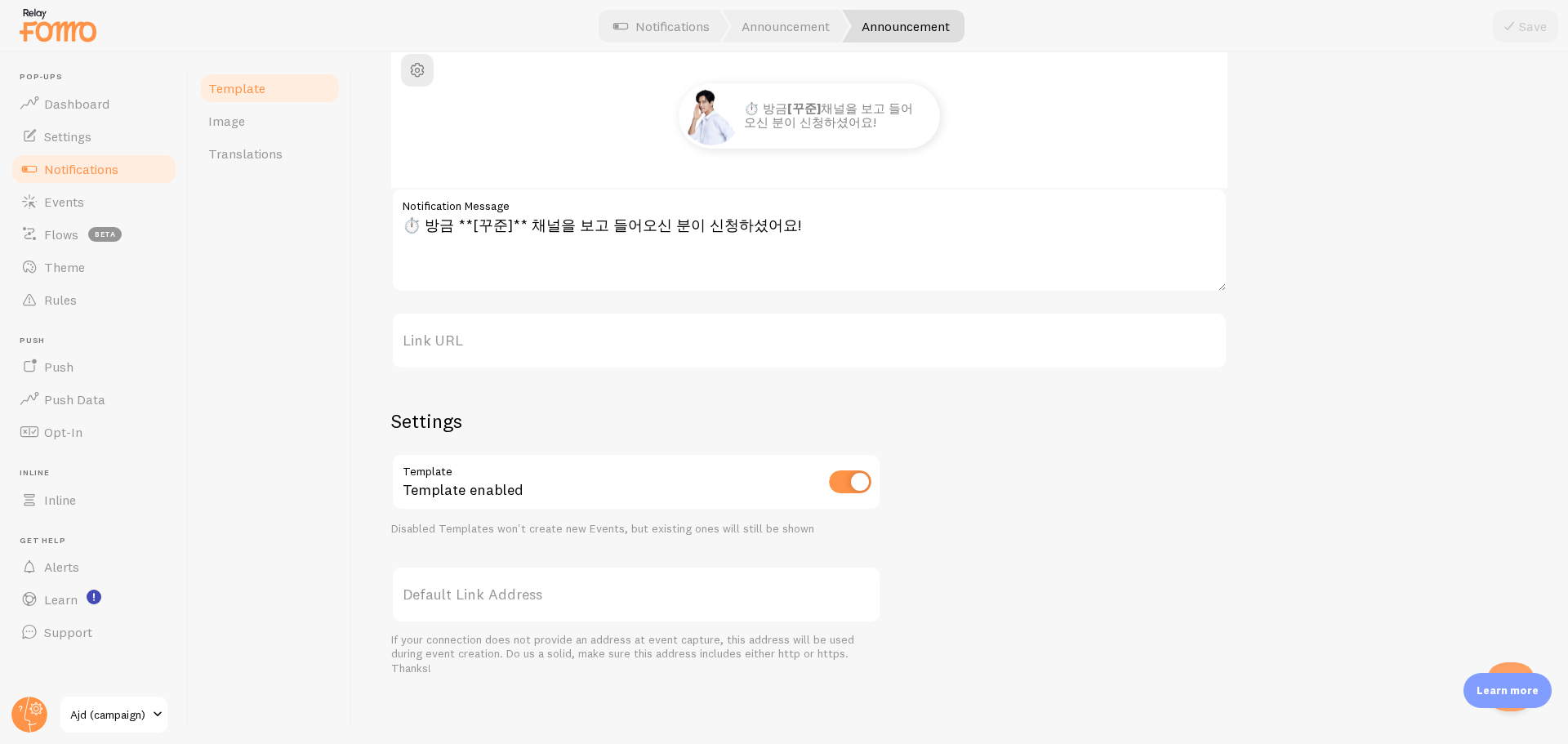
click at [478, 338] on label "Link URL" at bounding box center [809, 340] width 836 height 57
click at [478, 338] on input "Link URL" at bounding box center [809, 340] width 836 height 57
click at [438, 338] on label "Link URL" at bounding box center [809, 340] width 836 height 57
click at [438, 338] on input "Link URL" at bounding box center [809, 340] width 836 height 57
click at [605, 433] on div "Settings Template Template enabled Disabled Templates won't create new Events, …" at bounding box center [636, 542] width 490 height 267
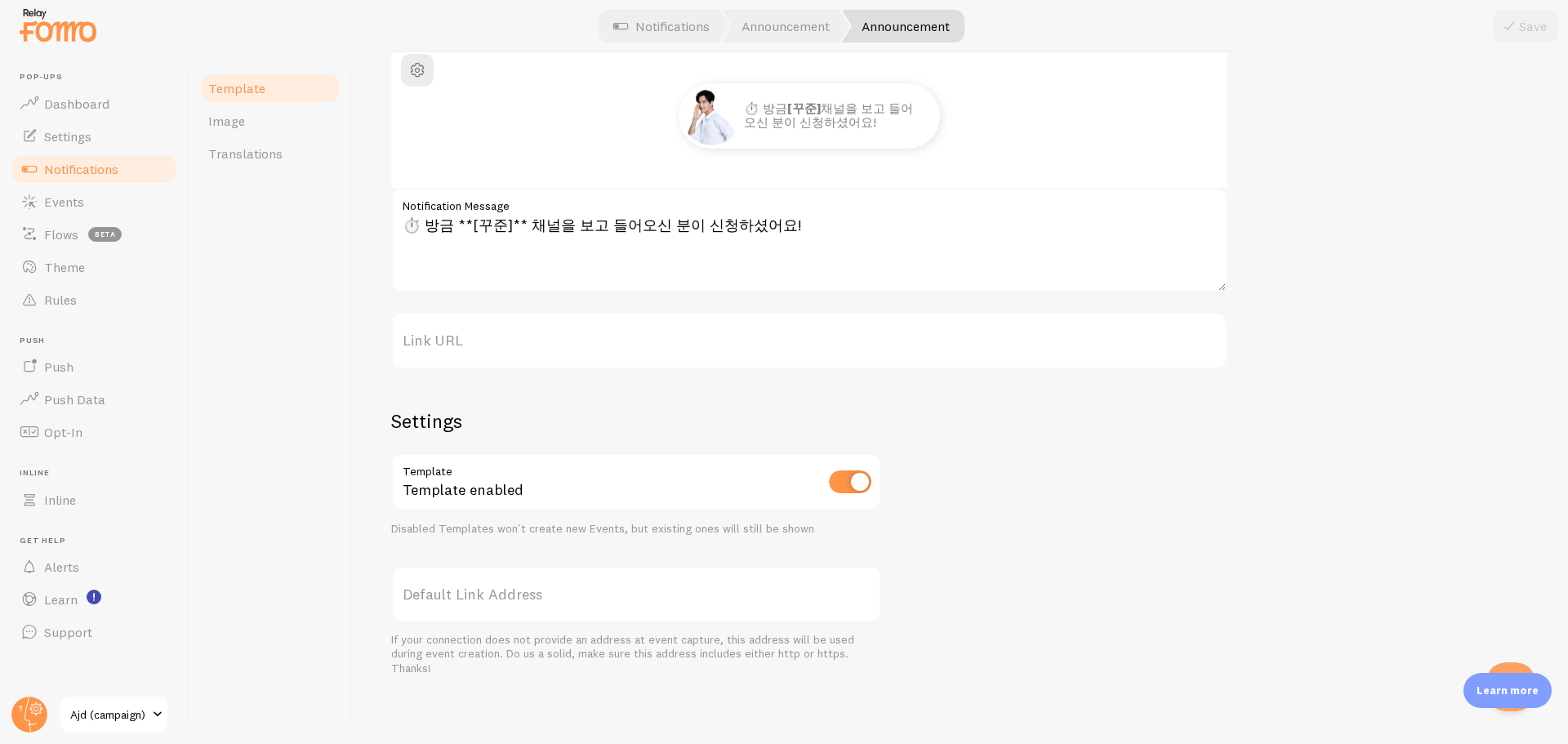
click at [562, 549] on div "Settings Template Template enabled Disabled Templates won't create new Events, …" at bounding box center [636, 542] width 490 height 267
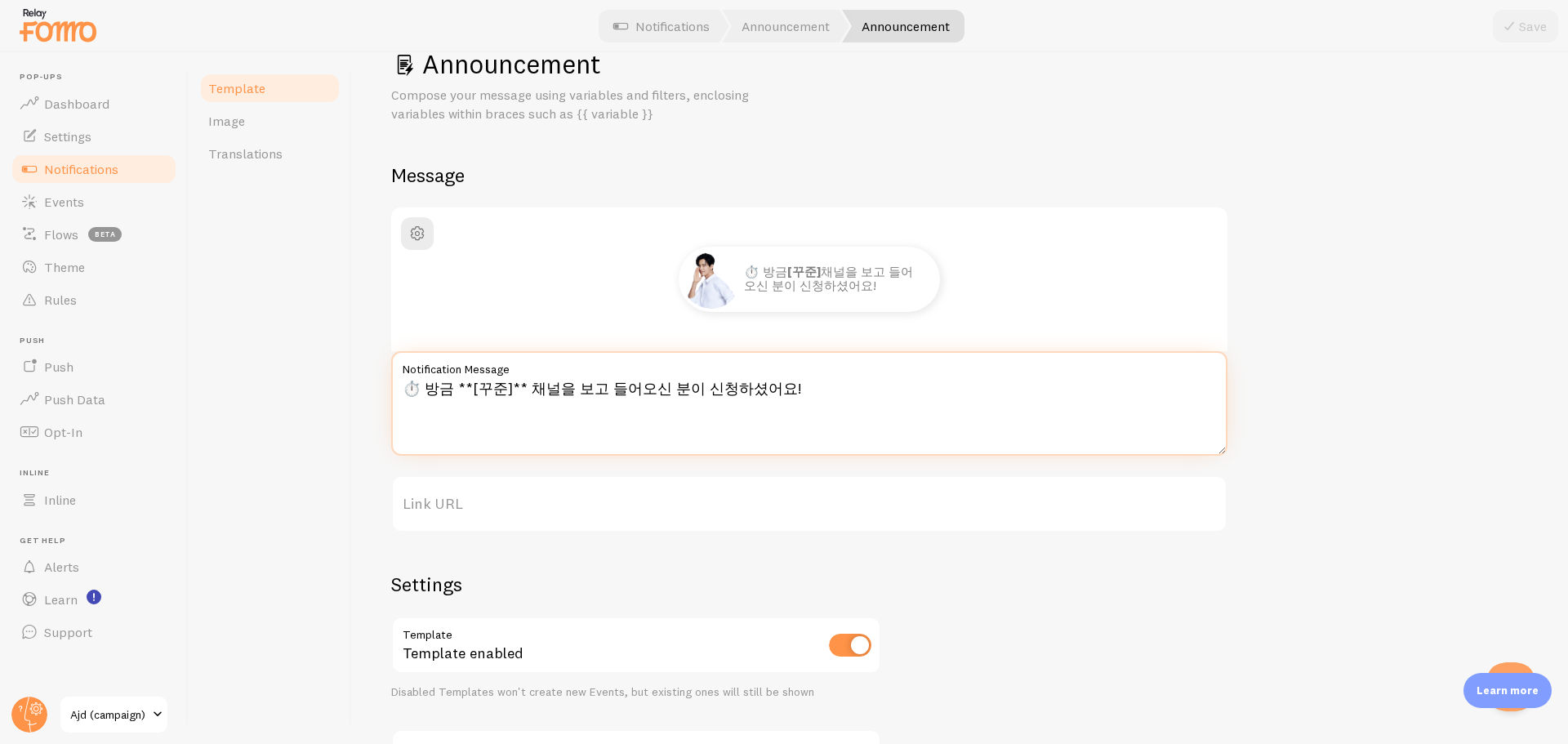
click at [590, 396] on textarea "⏱️ 방금 **[꾸준]** 채널을 보고 들어오신 분이 신청하셨어요!" at bounding box center [809, 404] width 836 height 105
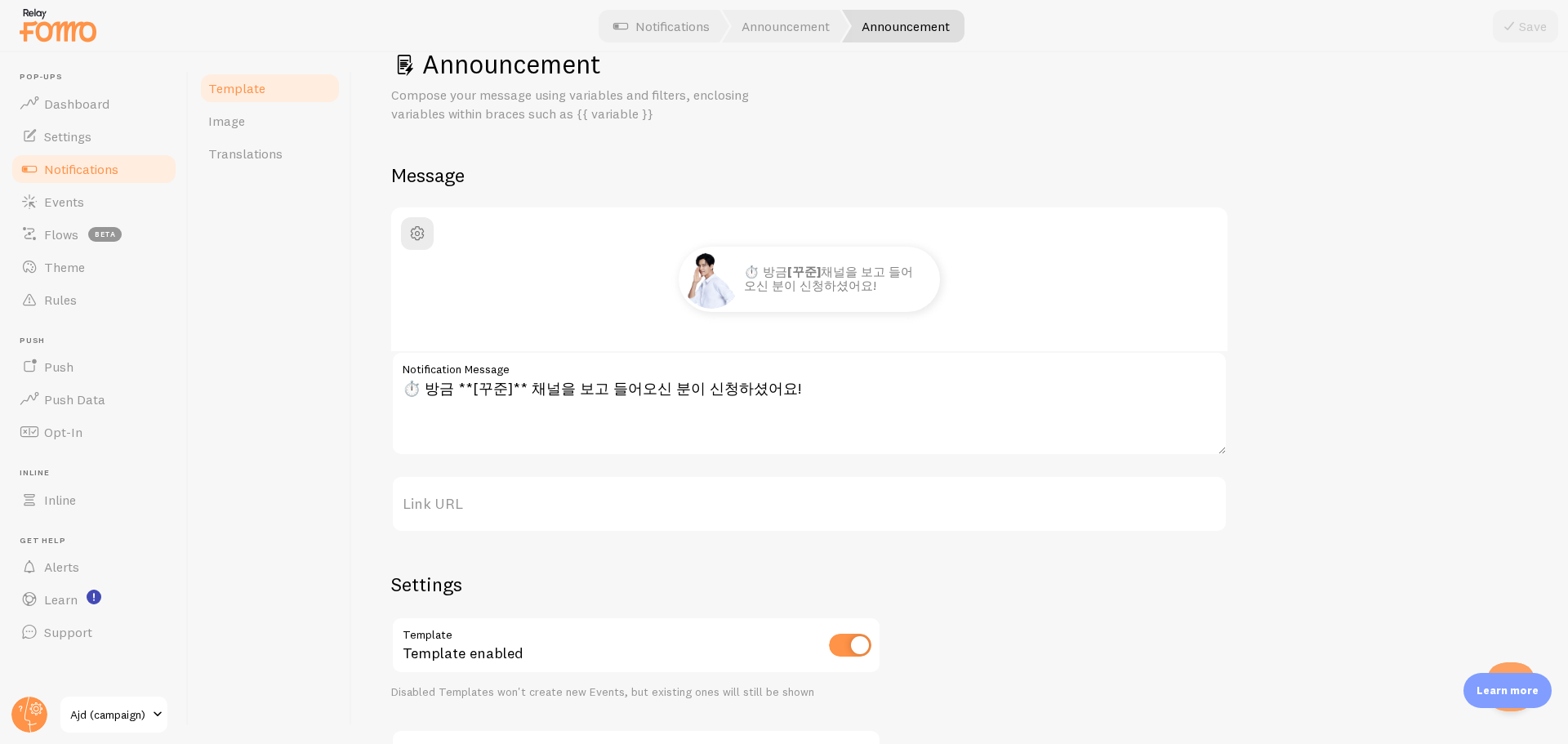
click at [307, 457] on div "Template Image Translations" at bounding box center [270, 398] width 163 height 692
click at [69, 264] on span "Theme" at bounding box center [64, 267] width 41 height 16
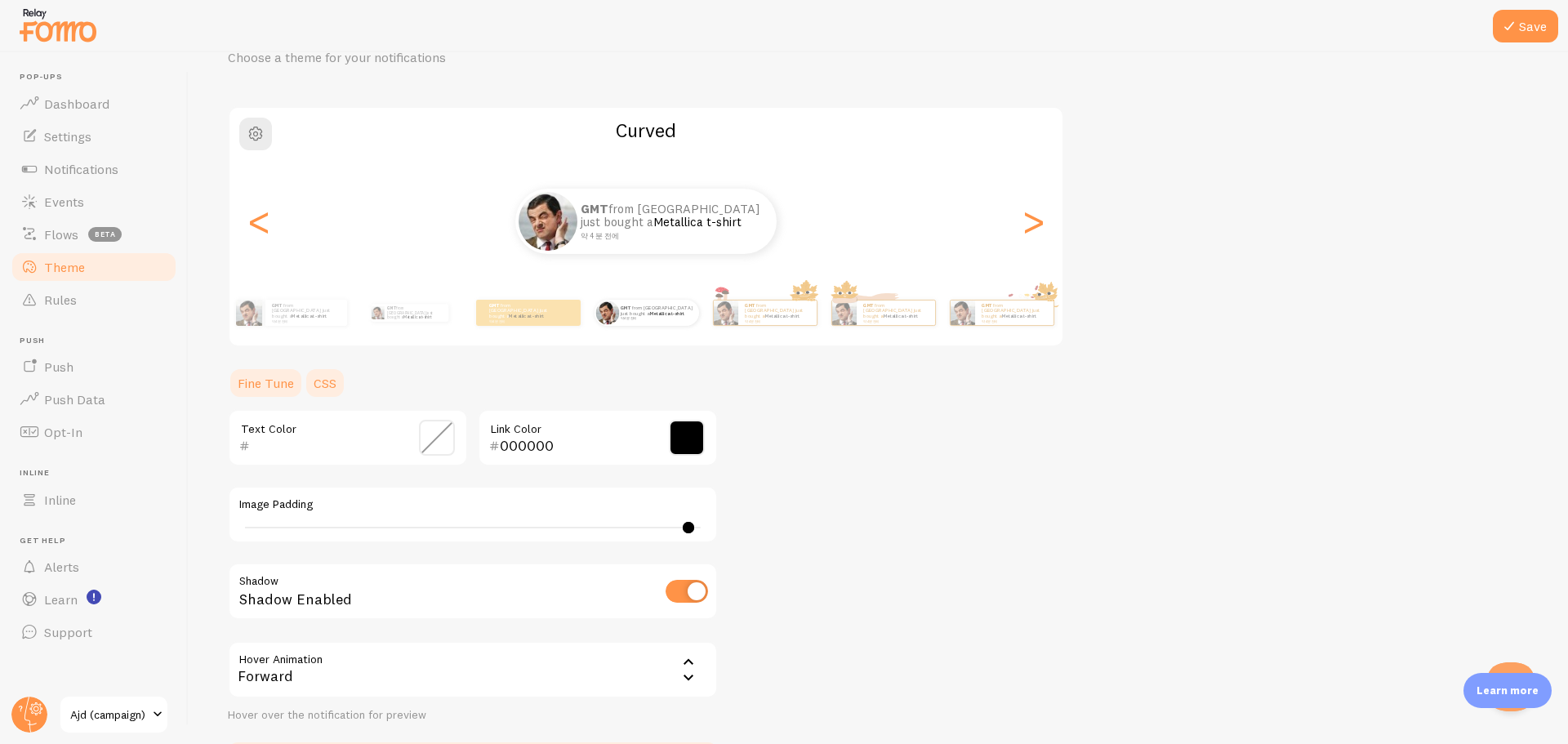
click at [317, 376] on link "CSS" at bounding box center [325, 384] width 42 height 33
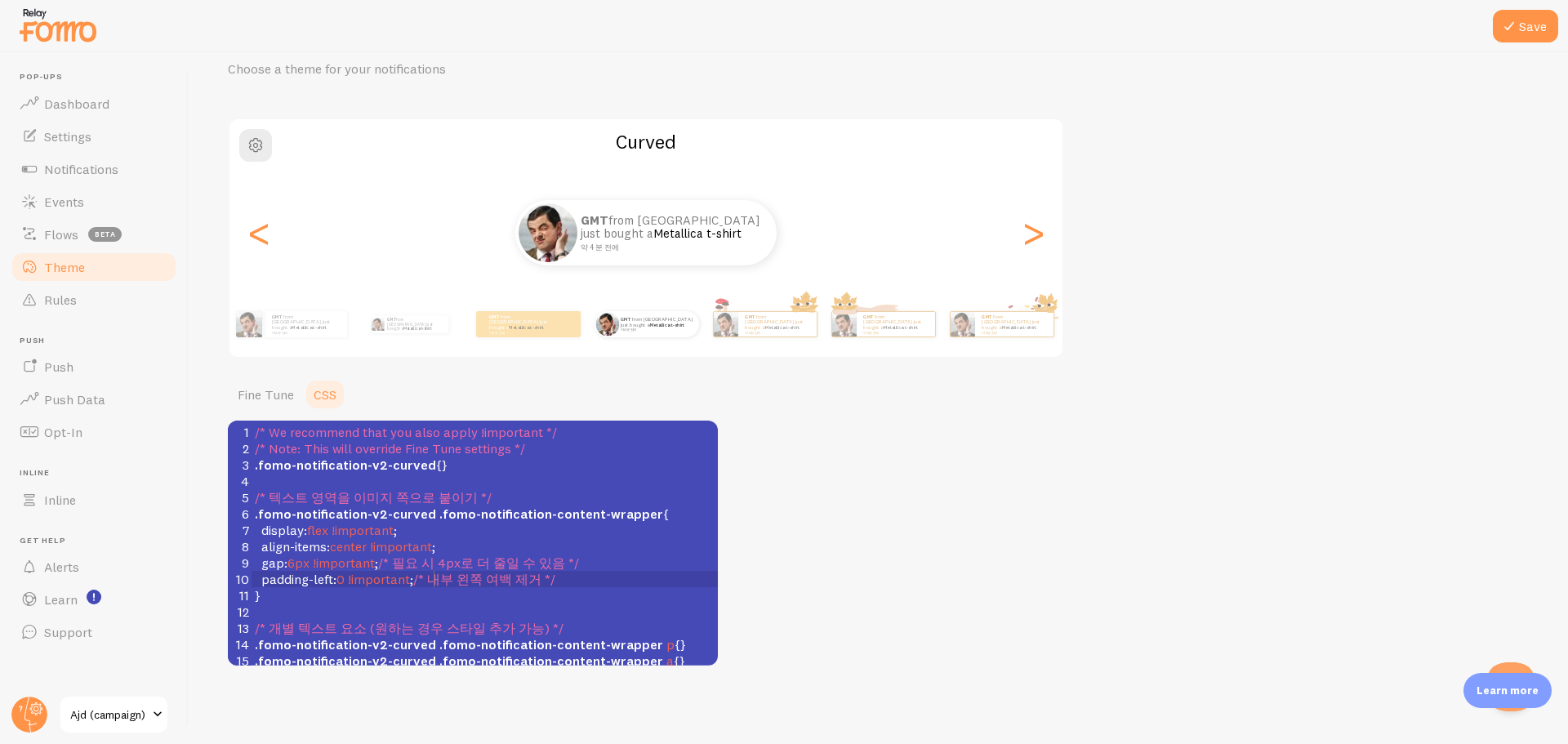
scroll to position [7, 0]
click at [432, 575] on span "/* 내부 왼쪽 여백 제거 */" at bounding box center [484, 579] width 143 height 16
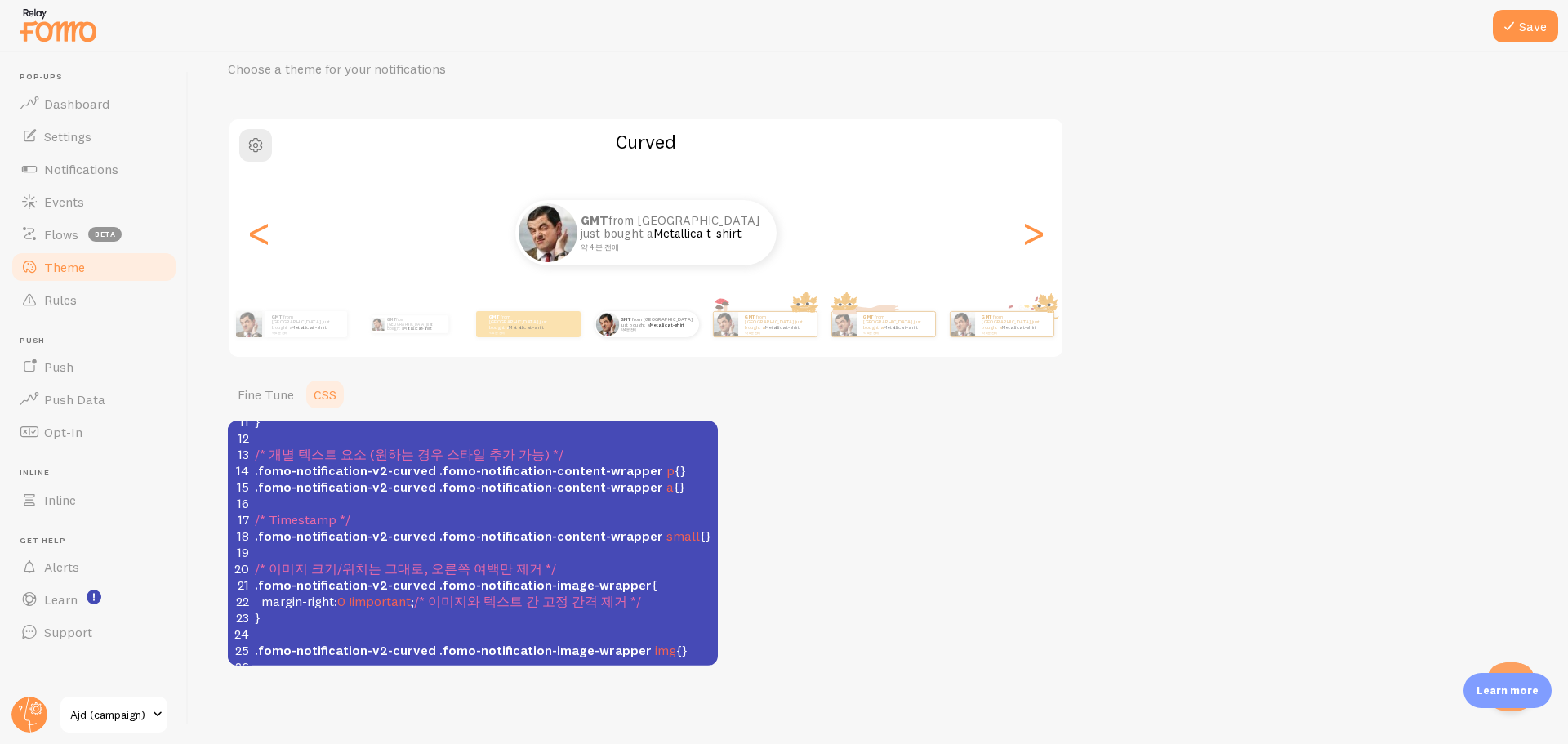
scroll to position [186, 0]
click at [440, 577] on span ".fomo-notification-image-wrapper" at bounding box center [546, 585] width 213 height 16
click at [448, 544] on pre "​" at bounding box center [485, 552] width 467 height 16
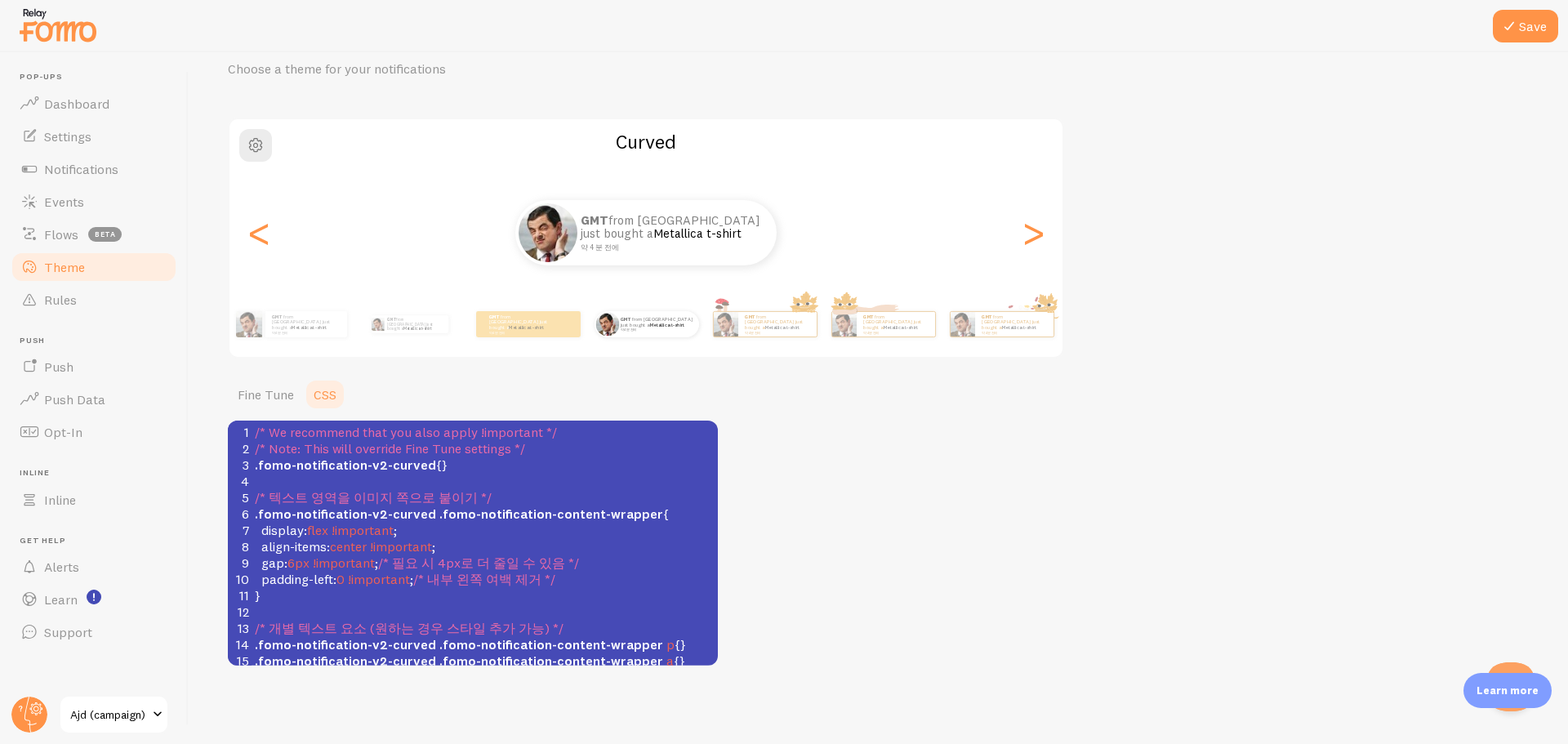
click at [448, 533] on pre "display : flex !important ;" at bounding box center [485, 530] width 467 height 16
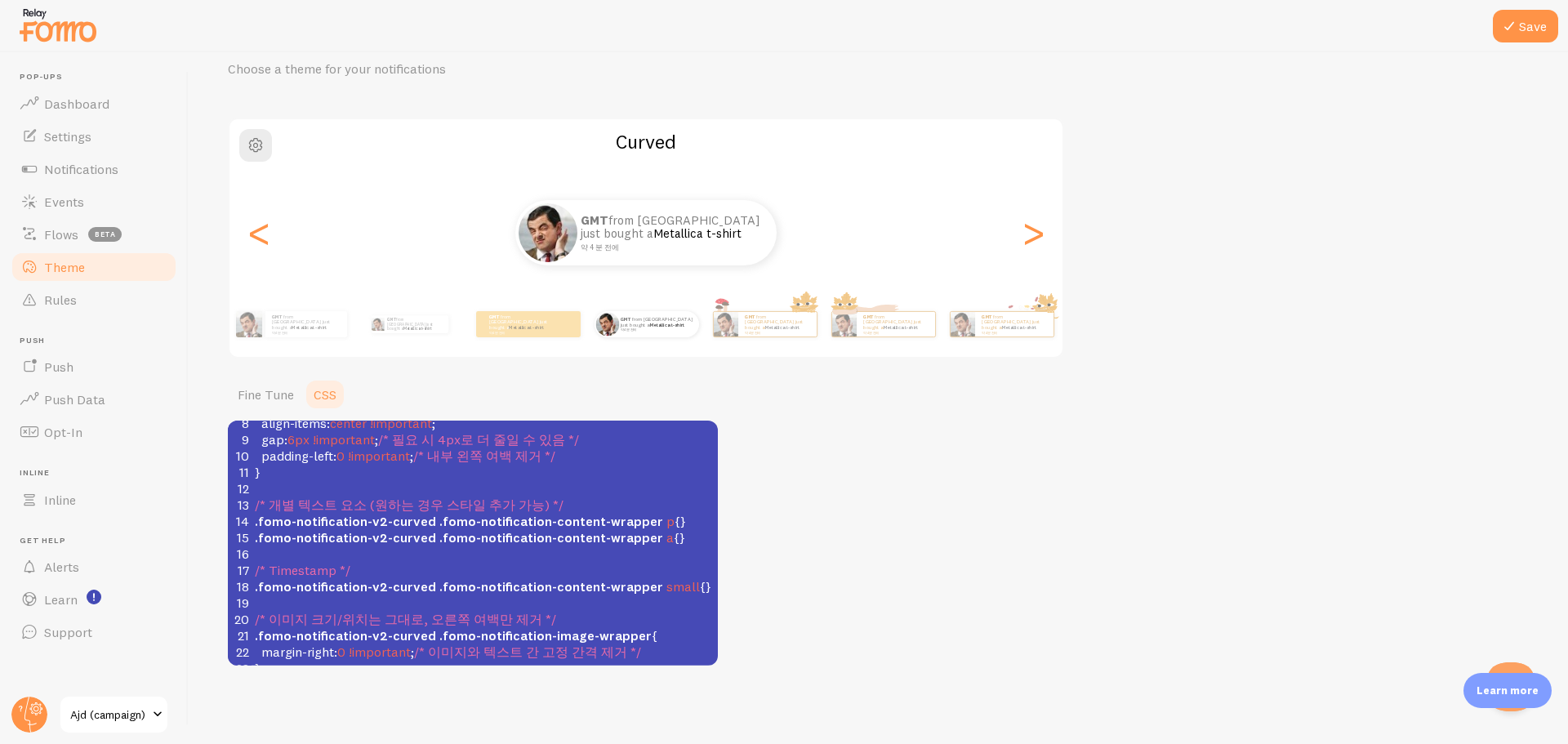
scroll to position [186, 0]
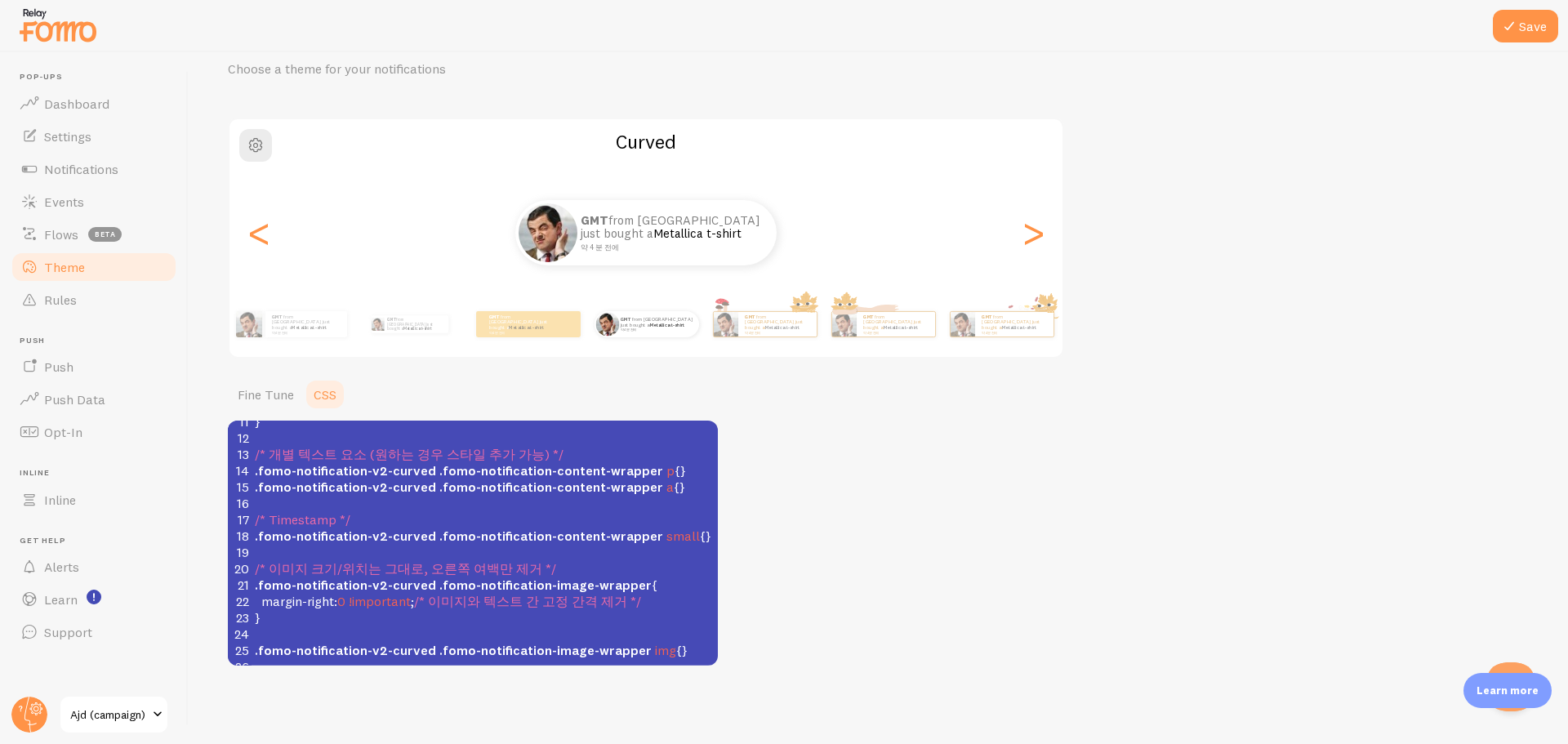
click at [693, 642] on pre ".fomo-notification-v2-curved .fomo-notification-image-wrapper img {}" at bounding box center [485, 650] width 467 height 16
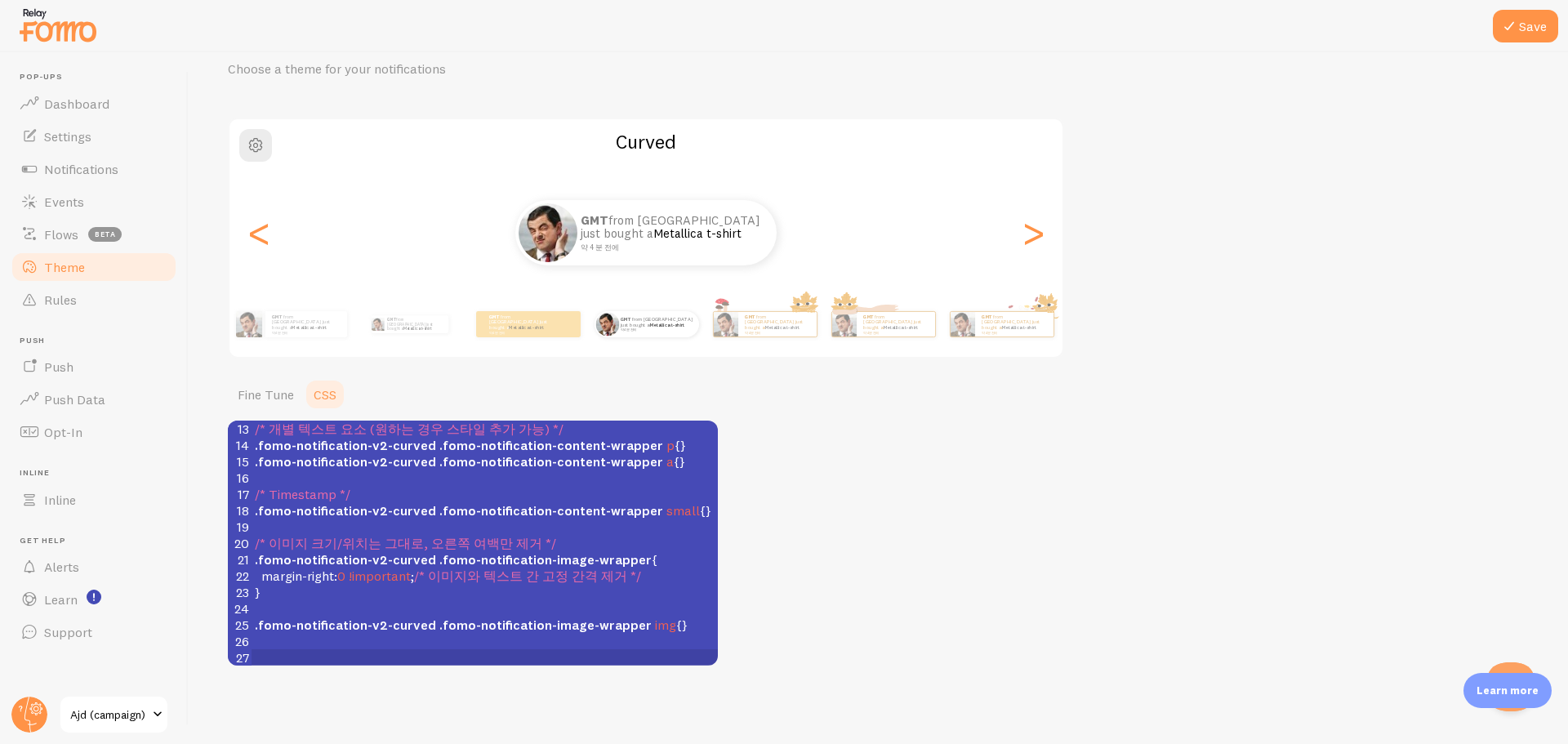
scroll to position [379, 0]
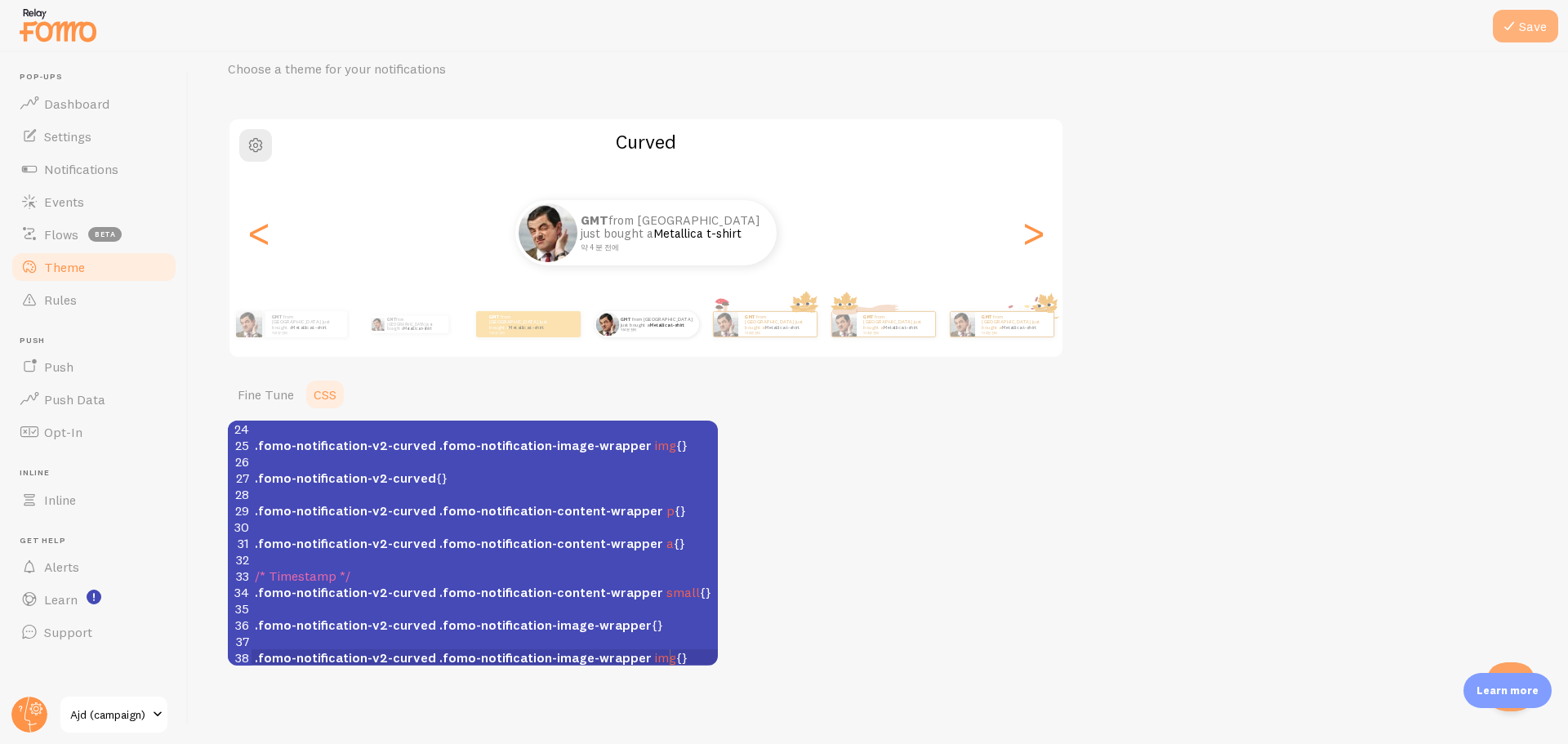
click at [1532, 29] on button "Save" at bounding box center [1526, 26] width 66 height 33
click at [515, 603] on pre "​" at bounding box center [485, 608] width 467 height 16
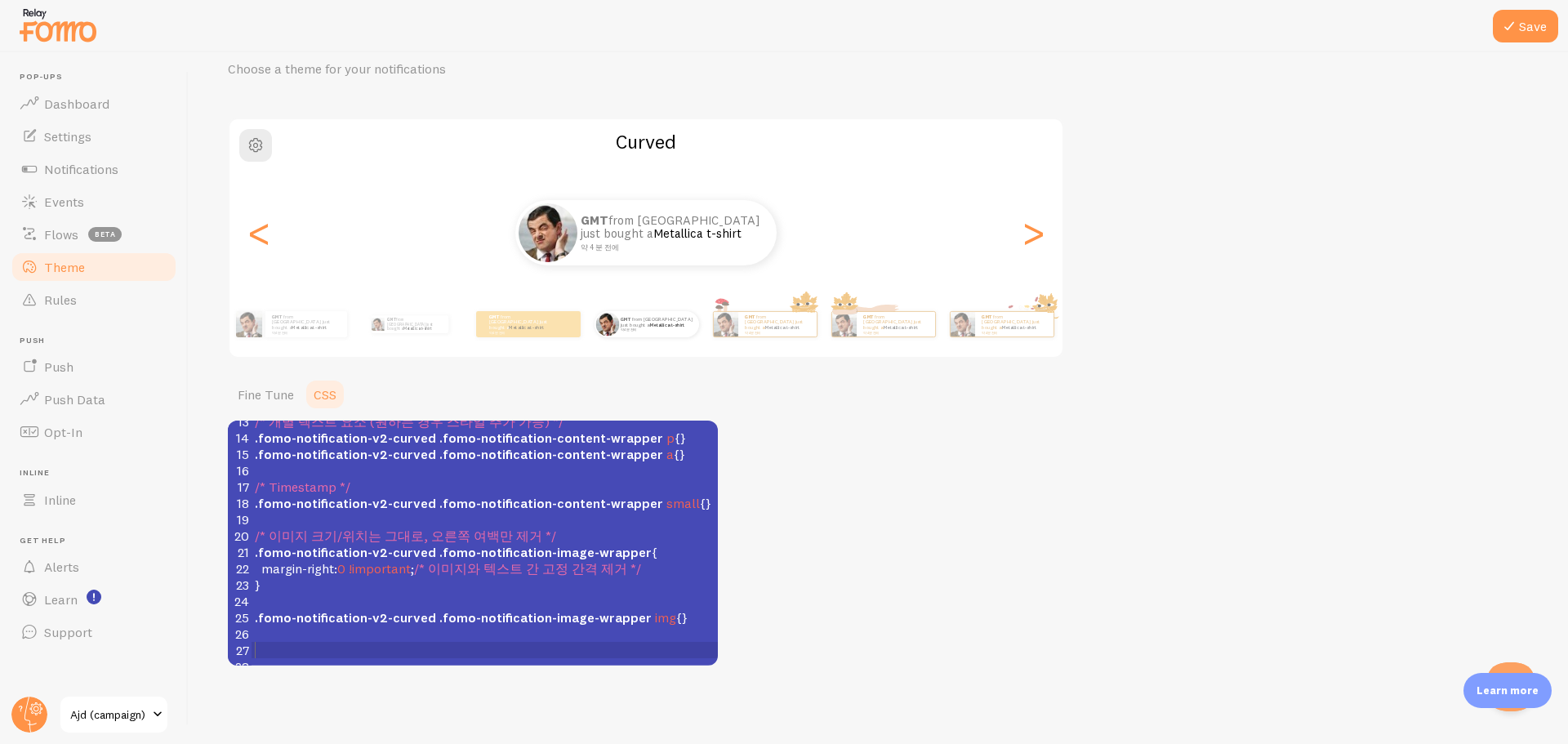
scroll to position [219, 0]
click at [1543, 22] on button "Save" at bounding box center [1526, 26] width 66 height 33
click at [585, 512] on pre "​" at bounding box center [485, 519] width 467 height 16
type textarea "/* We recommend that you also apply !important */ /* Note: This will override F…"
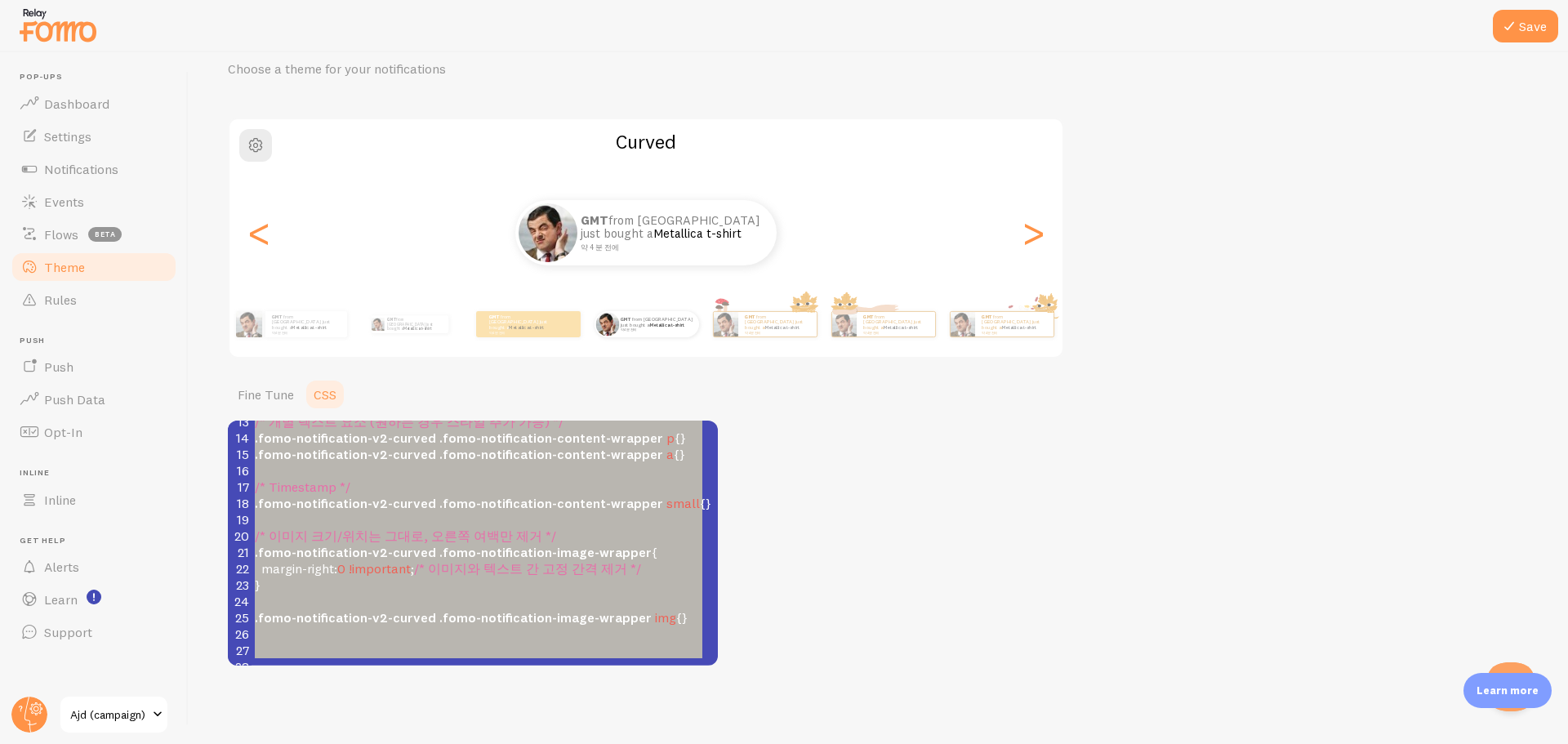
scroll to position [247, 0]
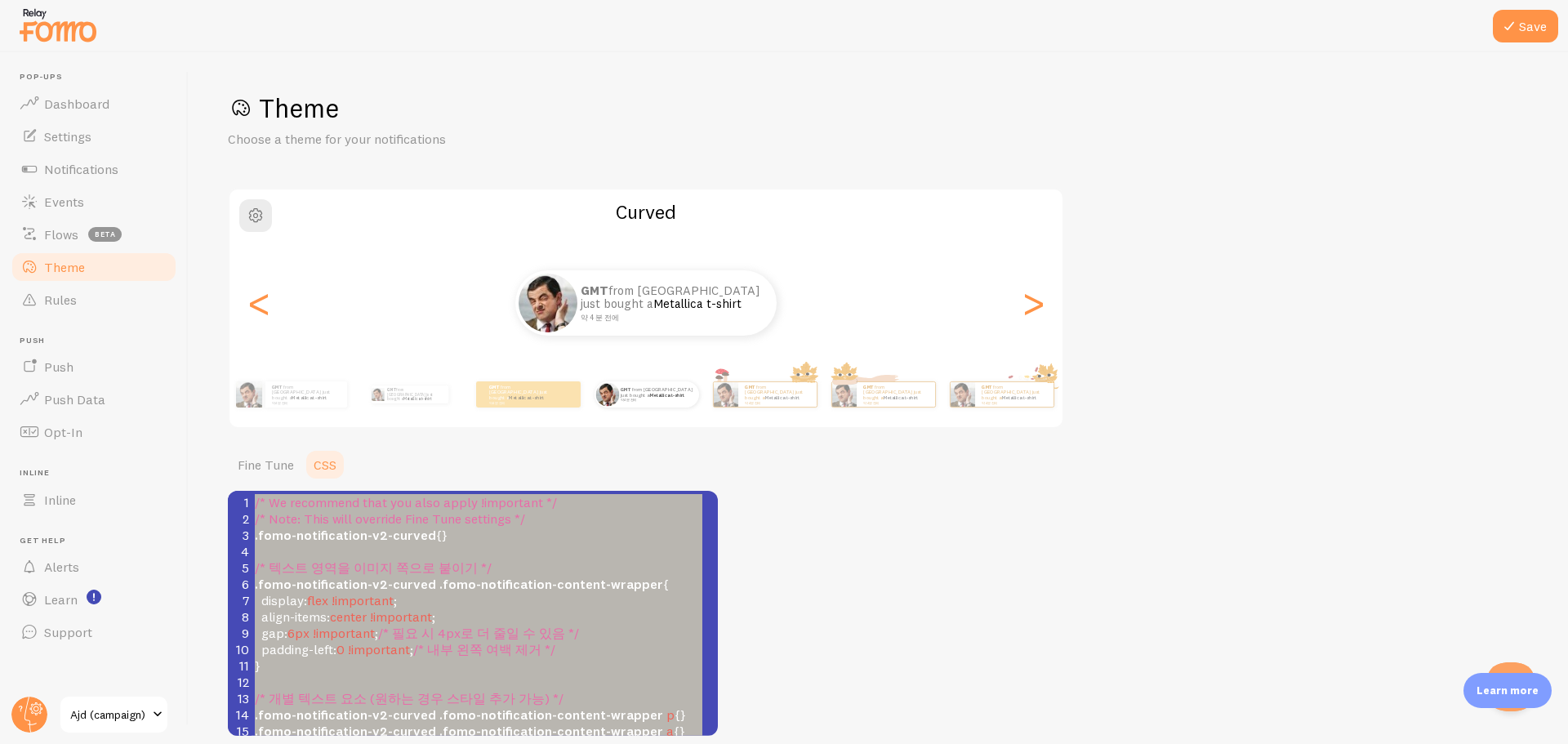
scroll to position [3, 0]
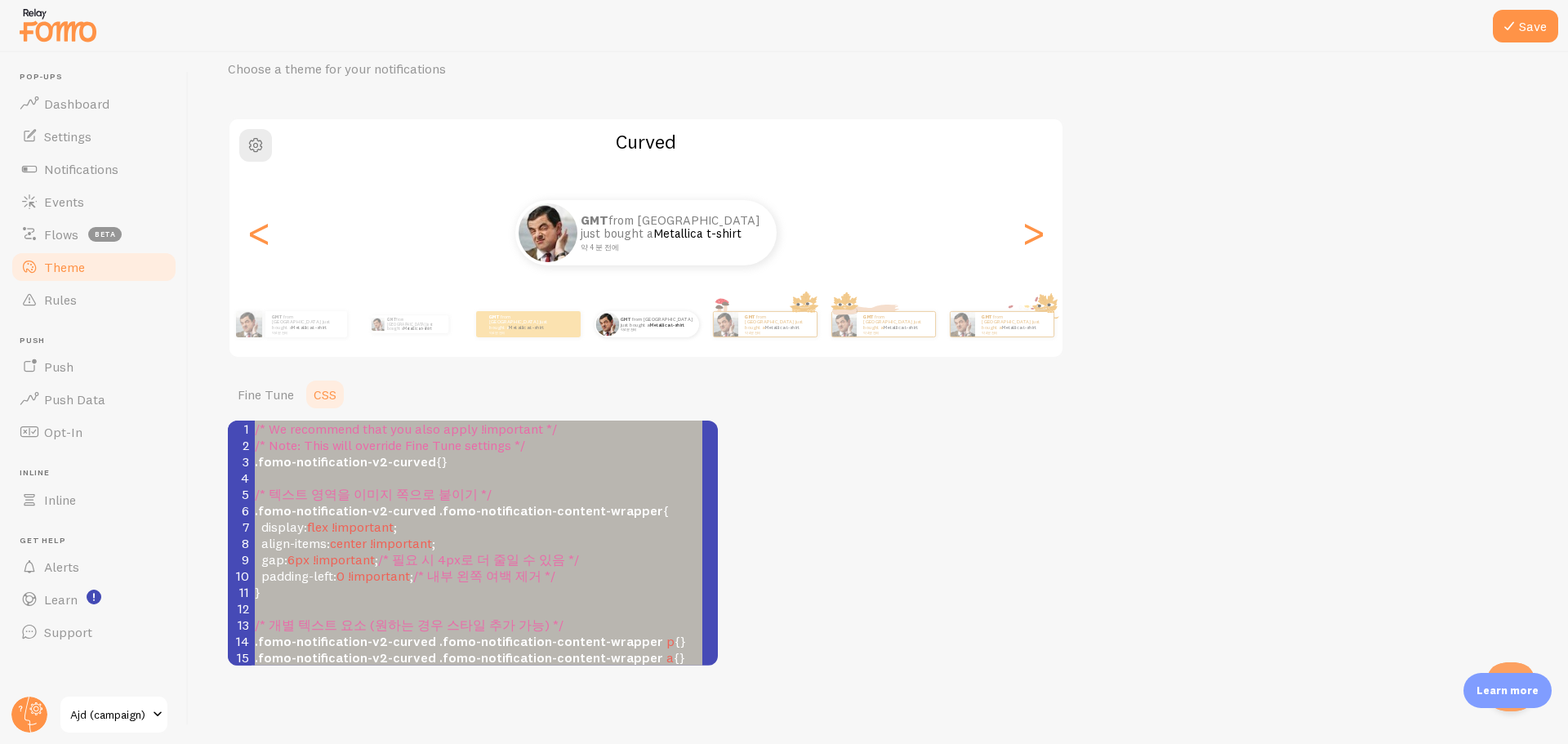
click at [482, 544] on pre "align-items : center !important ;" at bounding box center [485, 543] width 467 height 16
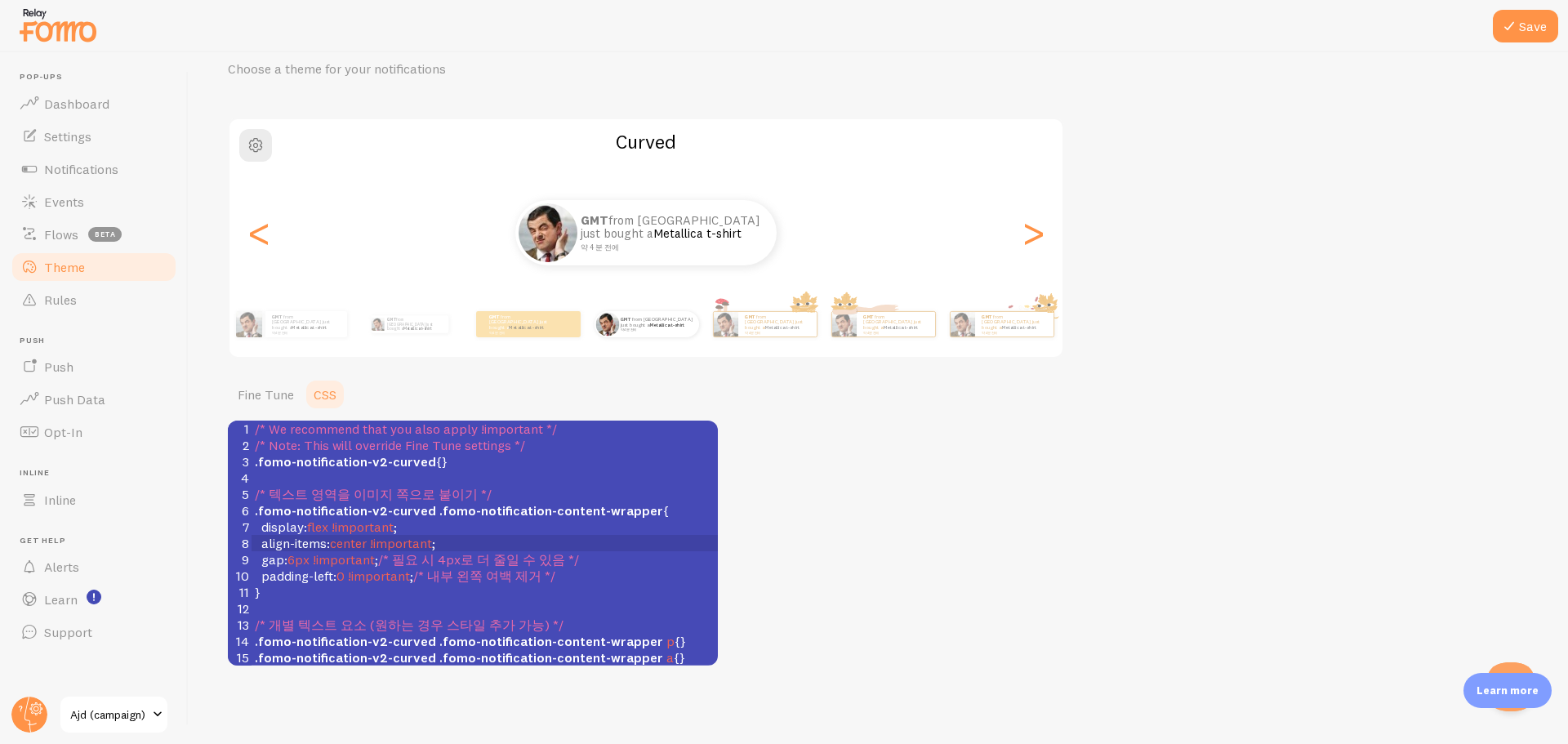
drag, startPoint x: 473, startPoint y: 523, endPoint x: 460, endPoint y: 523, distance: 13.0
click at [473, 523] on pre "display : flex !important ;" at bounding box center [485, 526] width 467 height 16
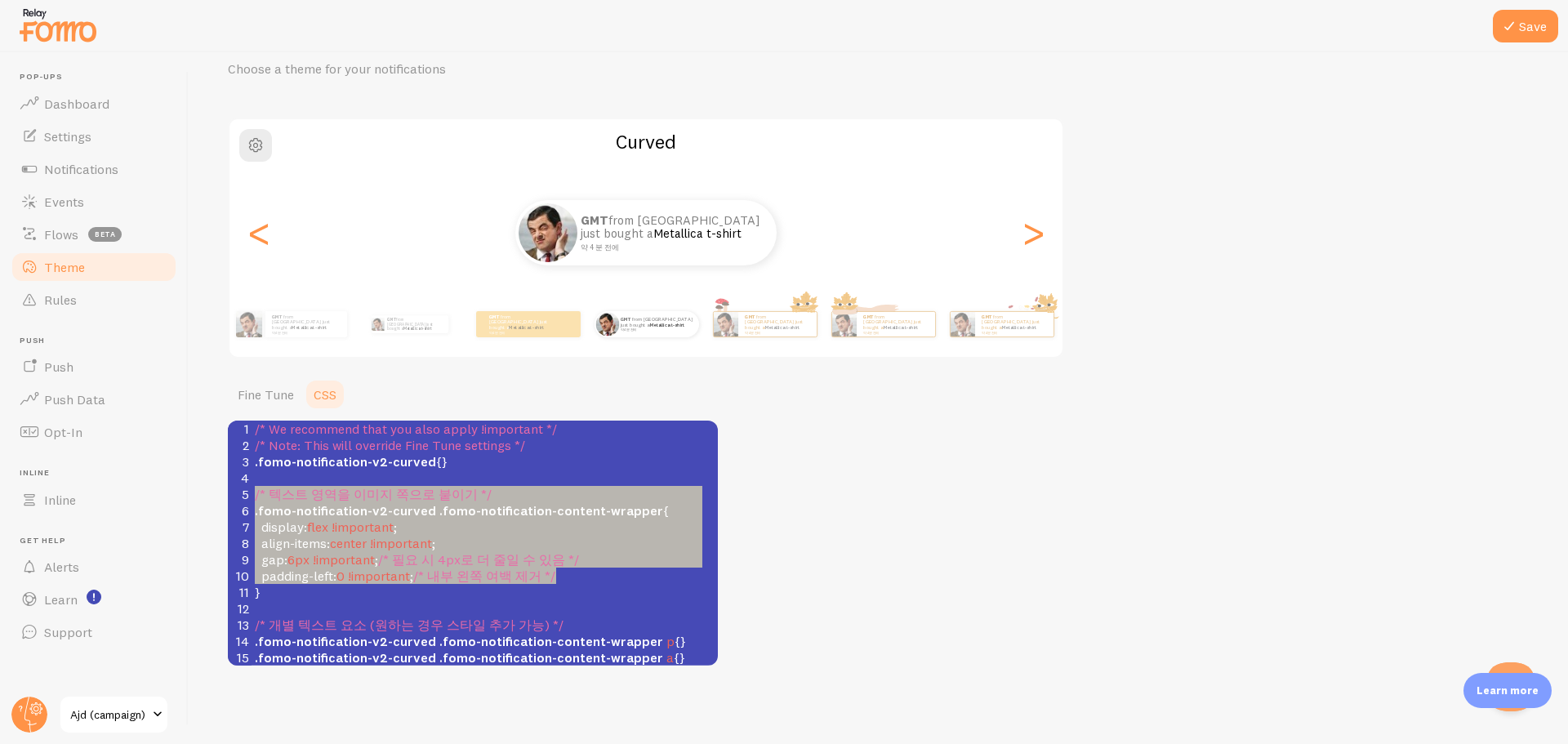
type textarea "/* 텍스트 영역을 이미지 쪽으로 붙이기 */ .fomo-notification-v2-curved .fomo-notification-conte…"
drag, startPoint x: 254, startPoint y: 489, endPoint x: 625, endPoint y: 592, distance: 385.0
click at [625, 592] on div "1 /* We recommend that you also apply !important */ 2 /* Note: This will overri…" at bounding box center [485, 625] width 467 height 409
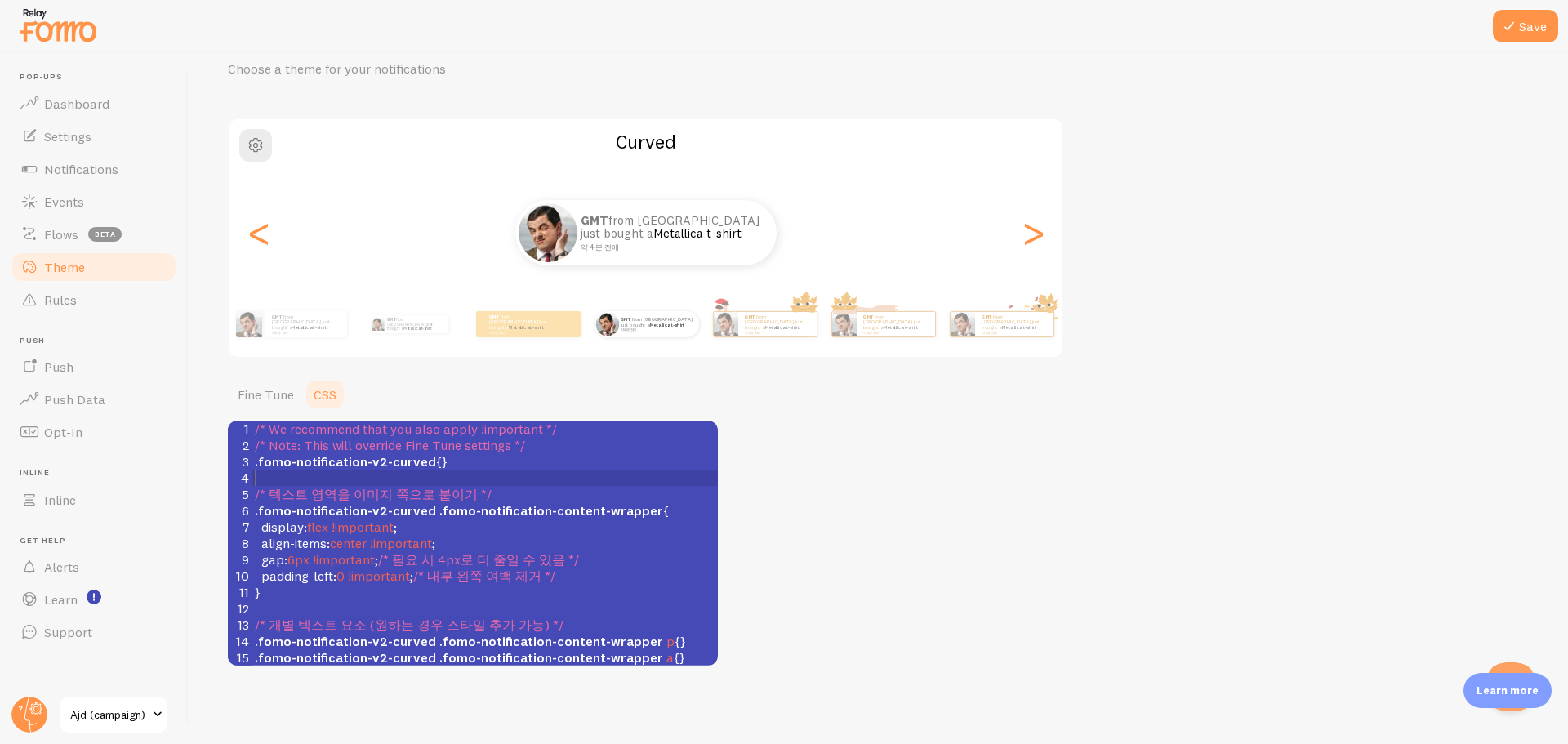
click at [358, 481] on pre "​" at bounding box center [485, 478] width 467 height 16
type textarea "/* Lo ipsumdolo sita con adip elits !doeiusmod */ /* Temp: Inci utla etdolore M…"
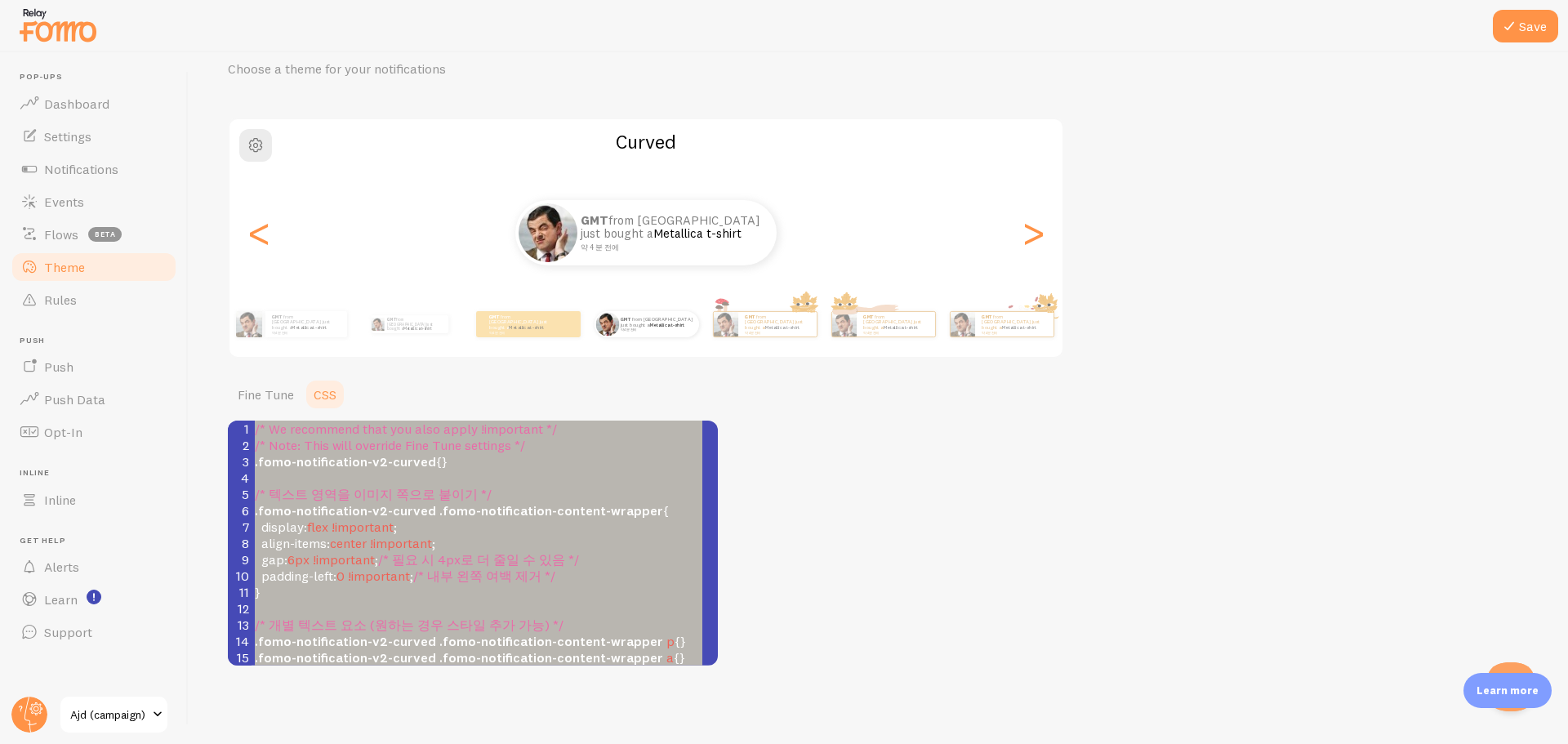
paste textarea
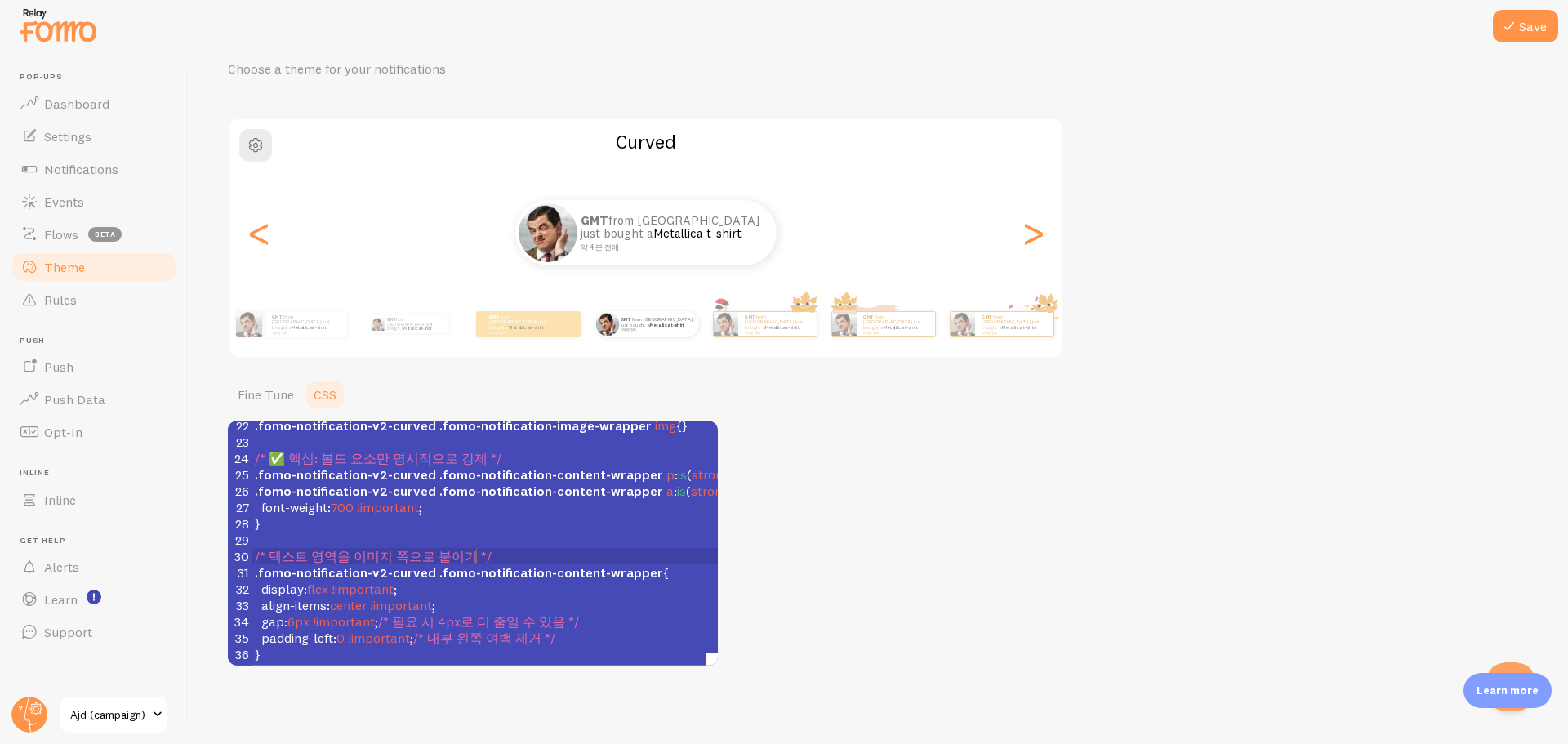
click at [491, 548] on pre "/* 텍스트 영역을 이미지 쪽으로 붙이기 */" at bounding box center [542, 556] width 581 height 16
type textarea "/* Lo ipsumdolo sita con adip elits !doeiusmod */ /* Temp: Inci utla etdolore M…"
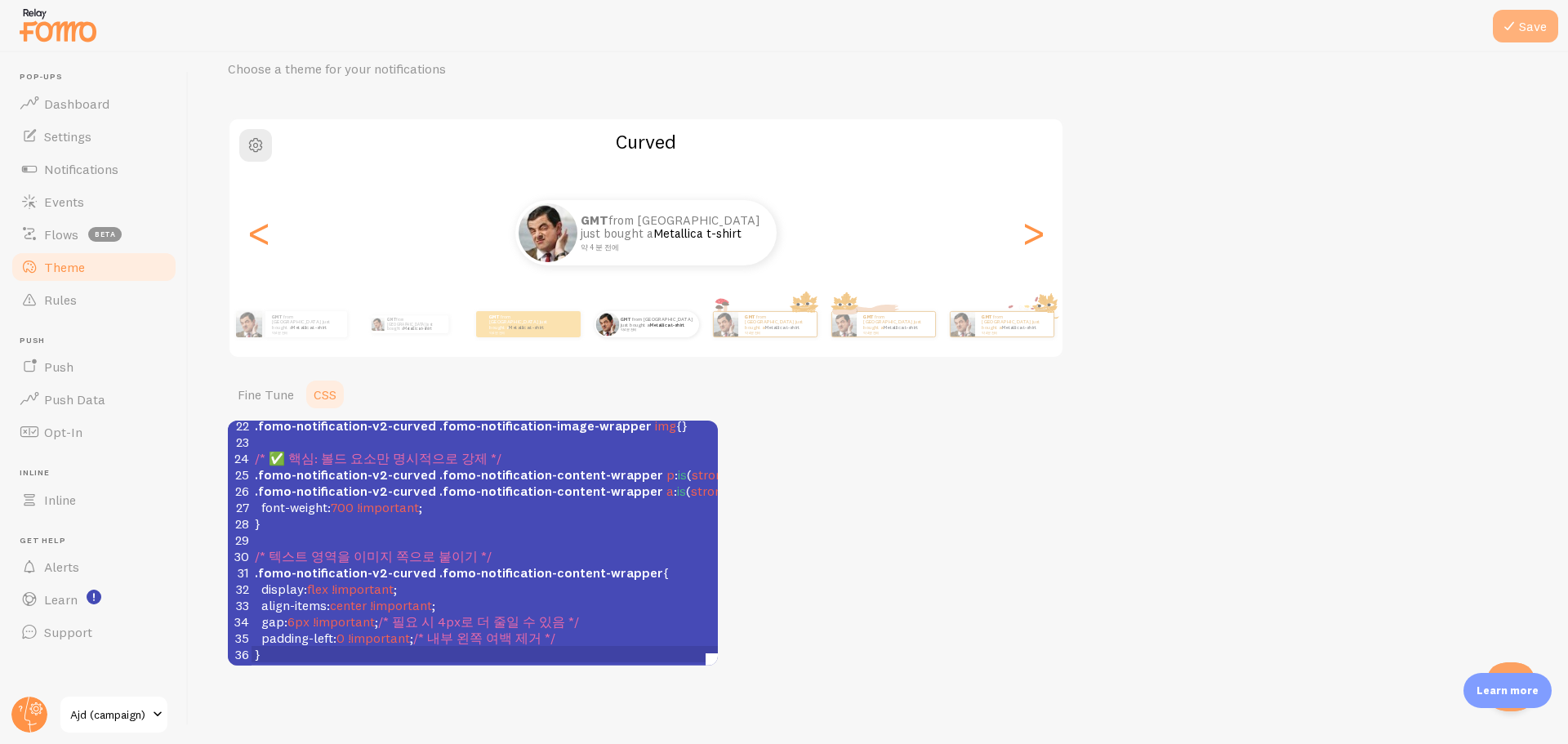
click at [1501, 22] on icon at bounding box center [1509, 26] width 20 height 20
click at [87, 165] on span "Notifications" at bounding box center [81, 169] width 74 height 16
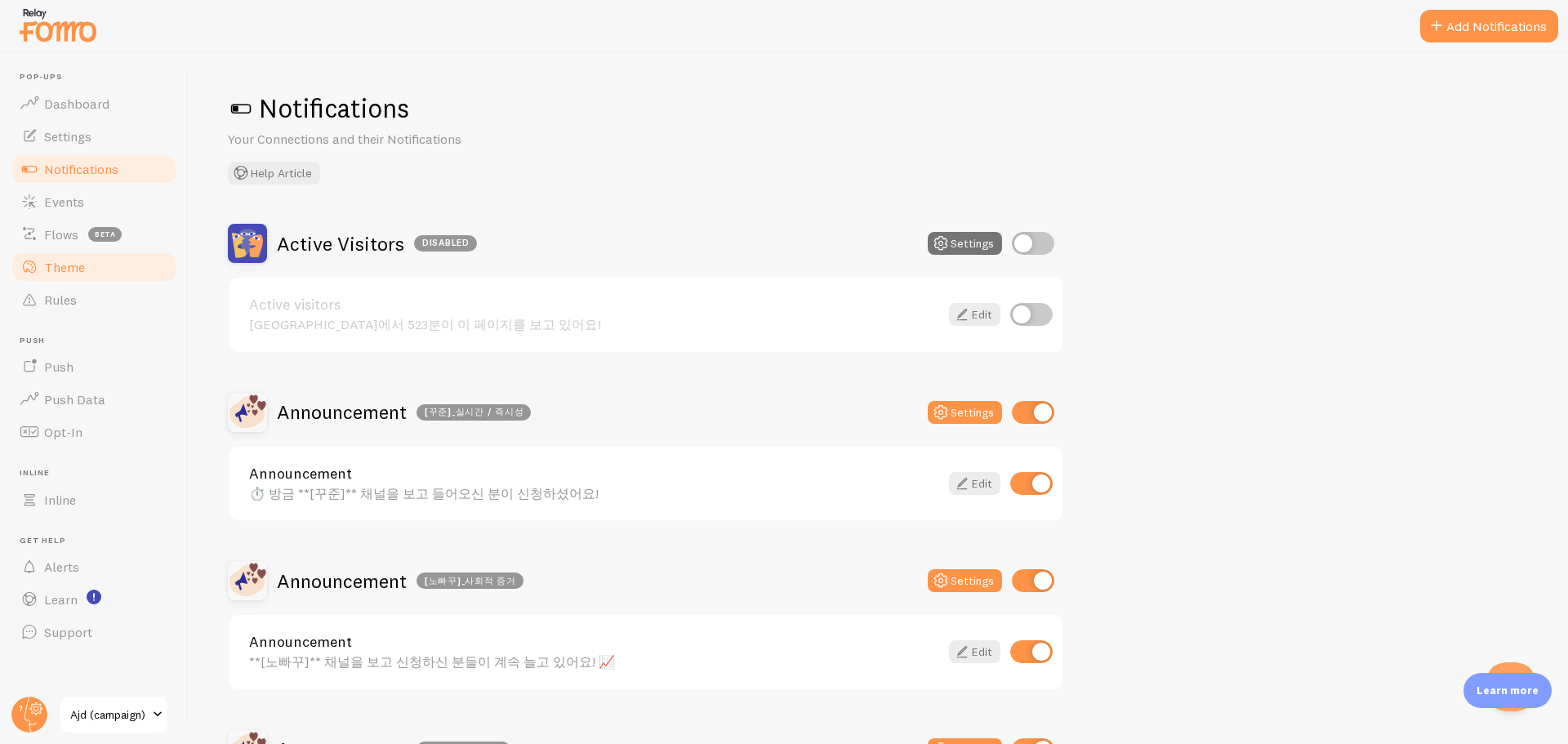
click at [65, 274] on span "Theme" at bounding box center [64, 267] width 41 height 16
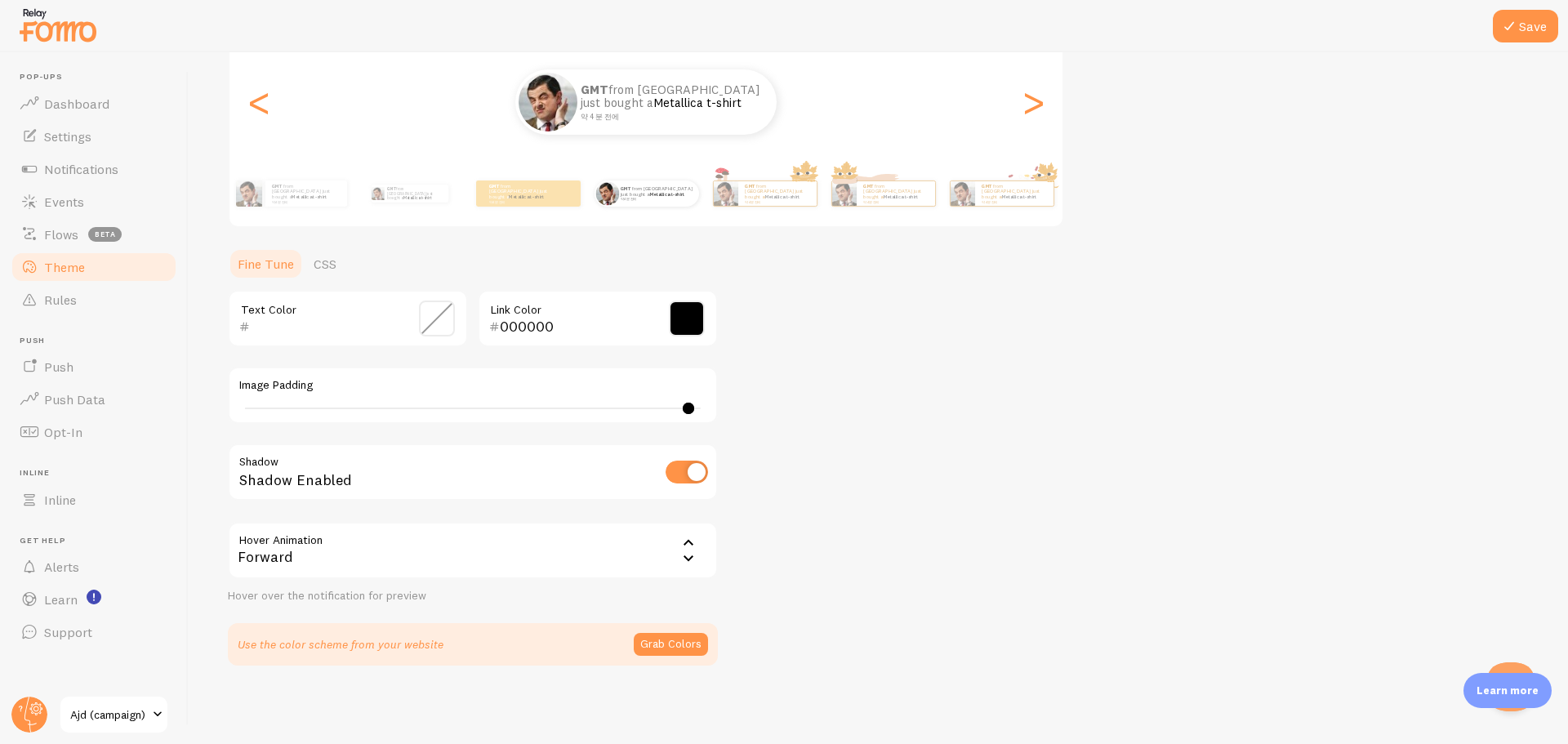
click at [322, 260] on link "CSS" at bounding box center [325, 264] width 42 height 33
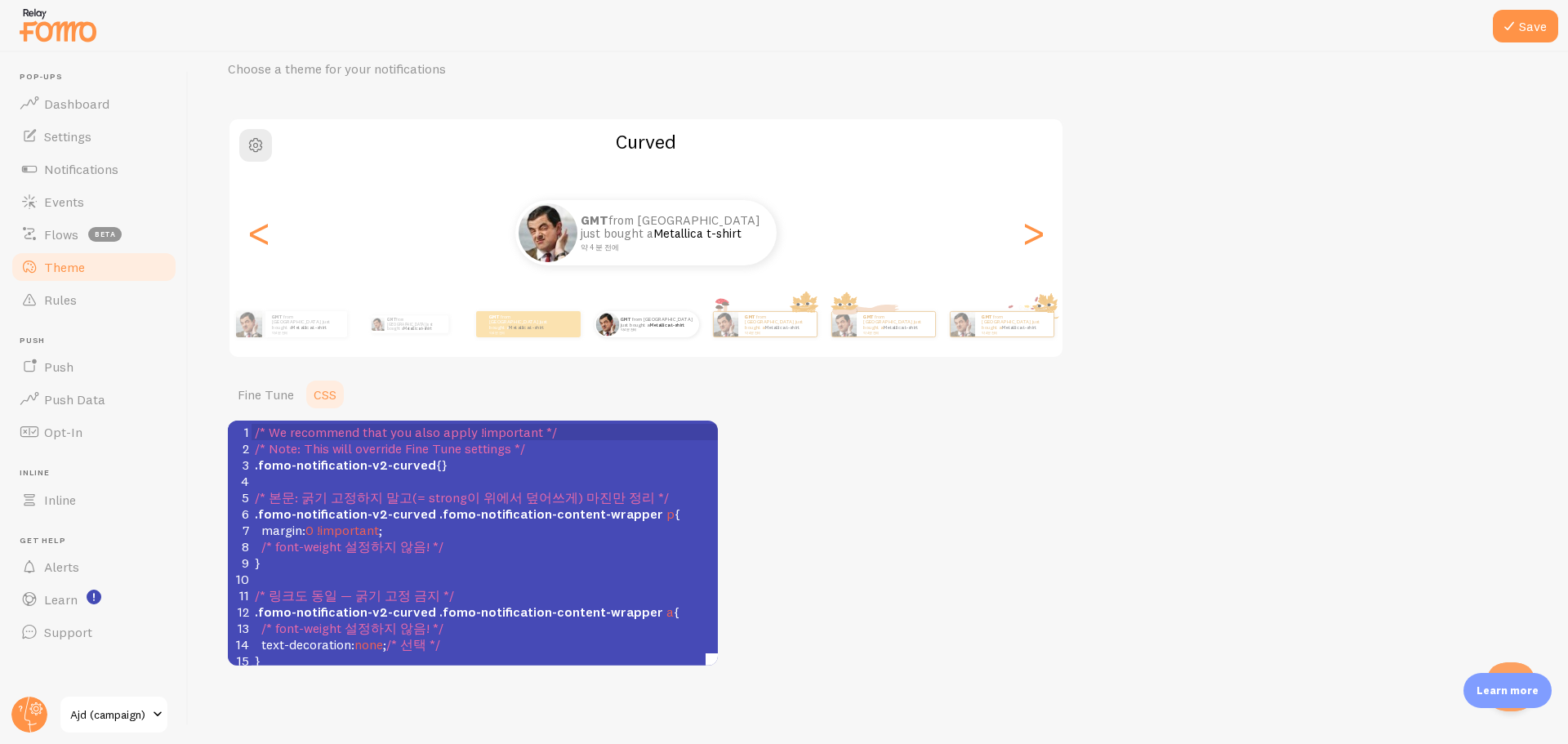
scroll to position [7, 0]
click at [403, 607] on span ".fomo-notification-v2-curved" at bounding box center [346, 612] width 181 height 16
type textarea "/* We recommend that you also apply !important */ /* Note: This will override F…"
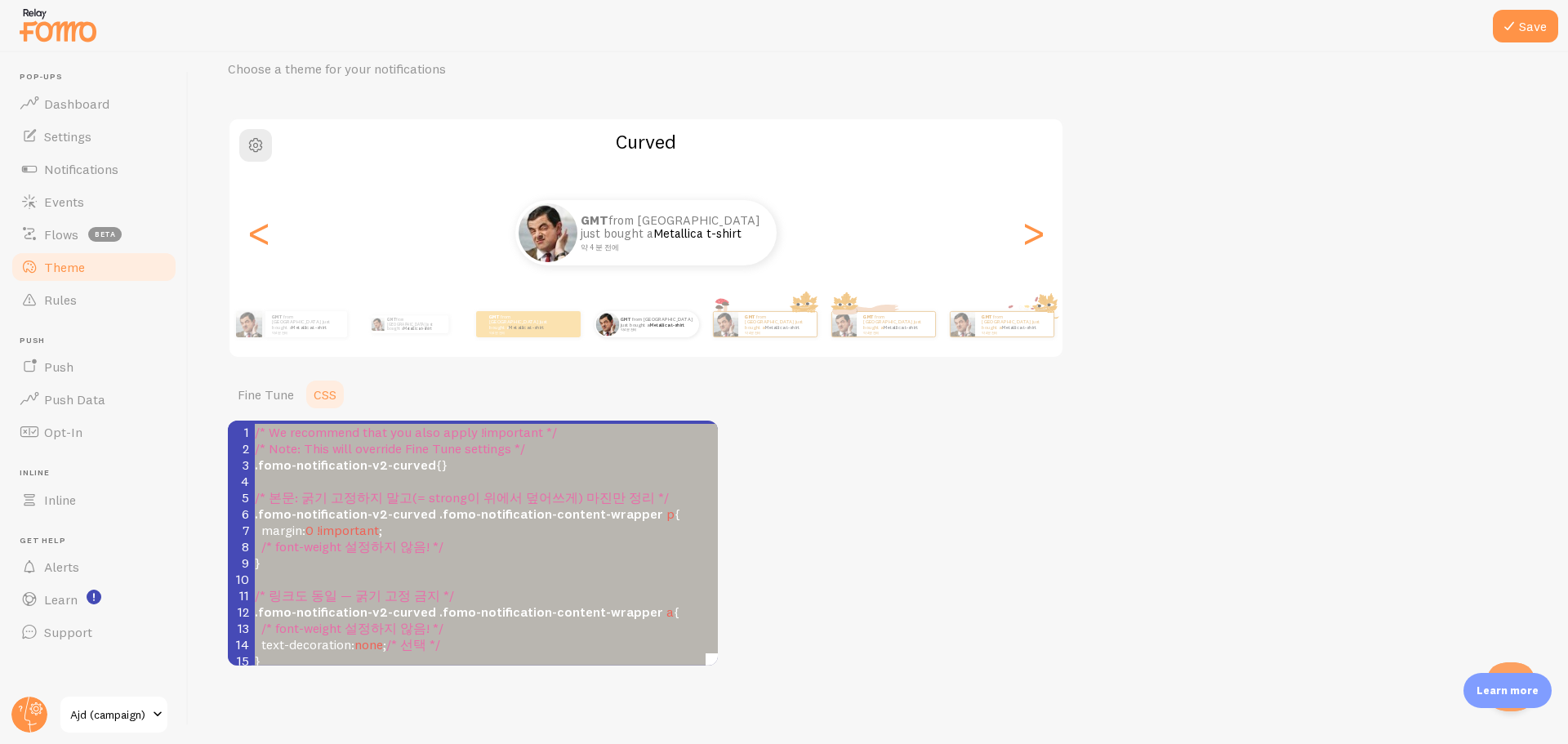
click at [1008, 442] on div "Theme Choose a theme for your notifications Curved GMT from South Korea just bo…" at bounding box center [879, 344] width 1301 height 645
click at [511, 502] on span "/* 본문: 굵기 고정하지 말고(= strong이 위에서 덮어쓰게) 마진만 정리 */" at bounding box center [461, 497] width 414 height 16
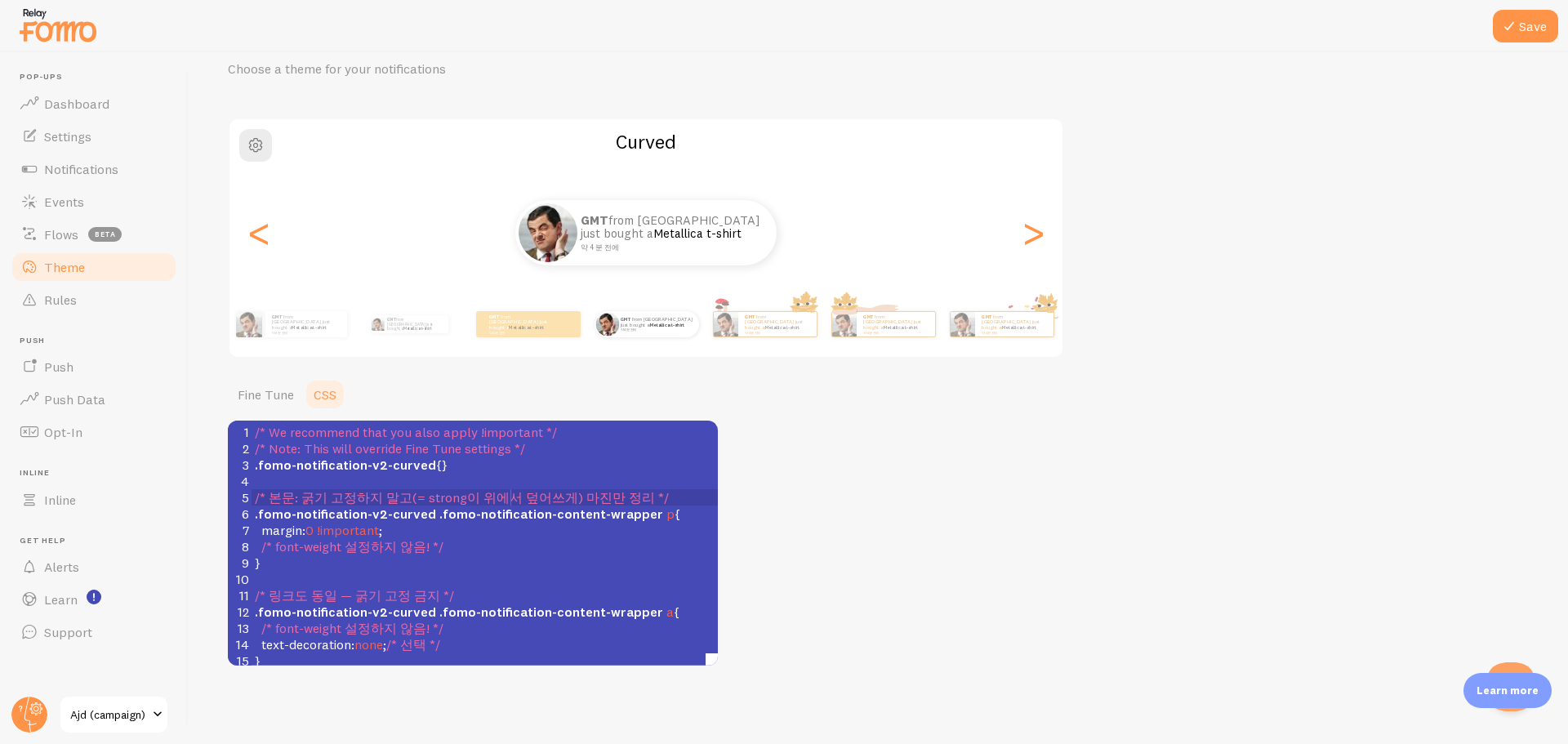
scroll to position [362, 0]
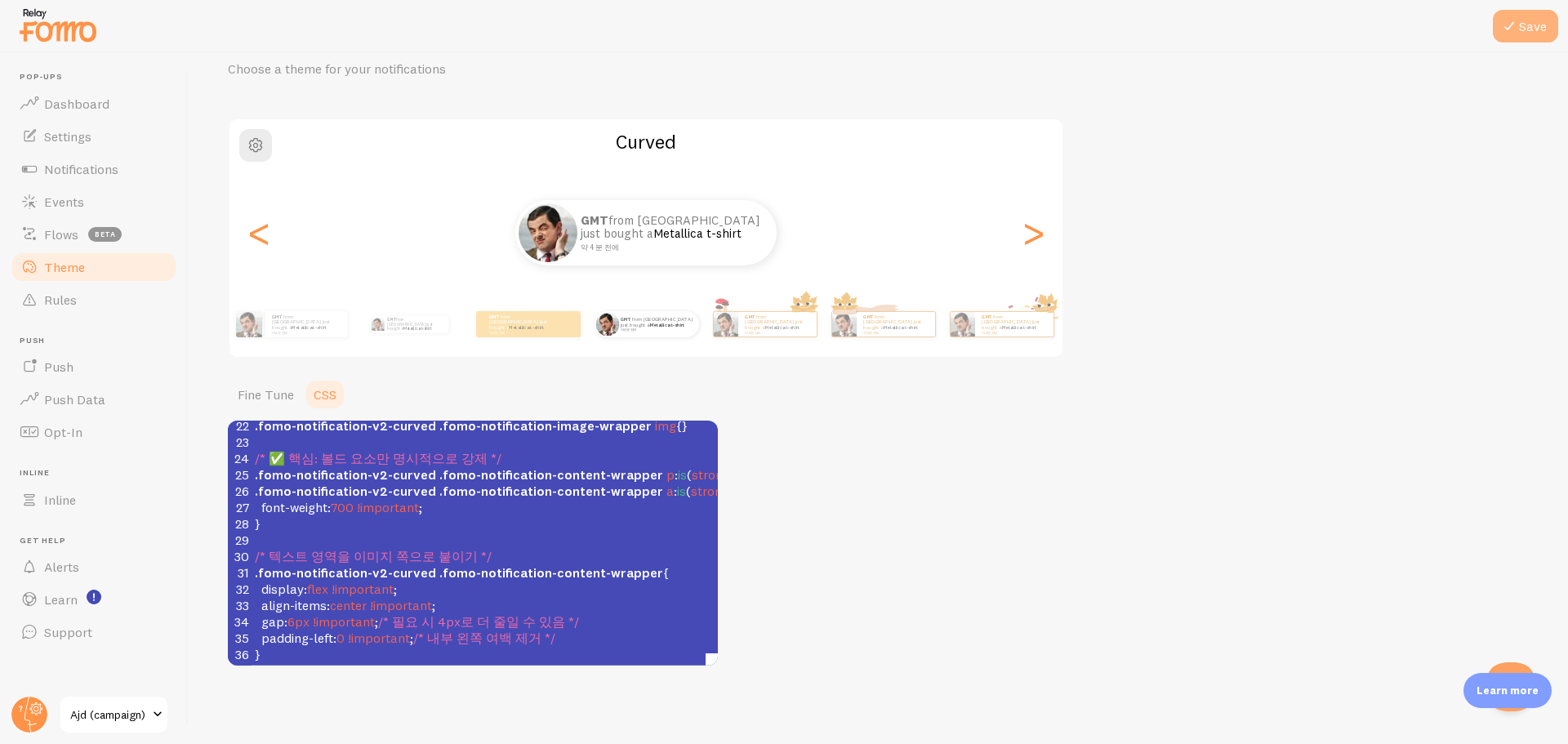
click at [1521, 29] on button "Save" at bounding box center [1526, 26] width 66 height 33
click at [124, 204] on link "Events" at bounding box center [93, 202] width 168 height 33
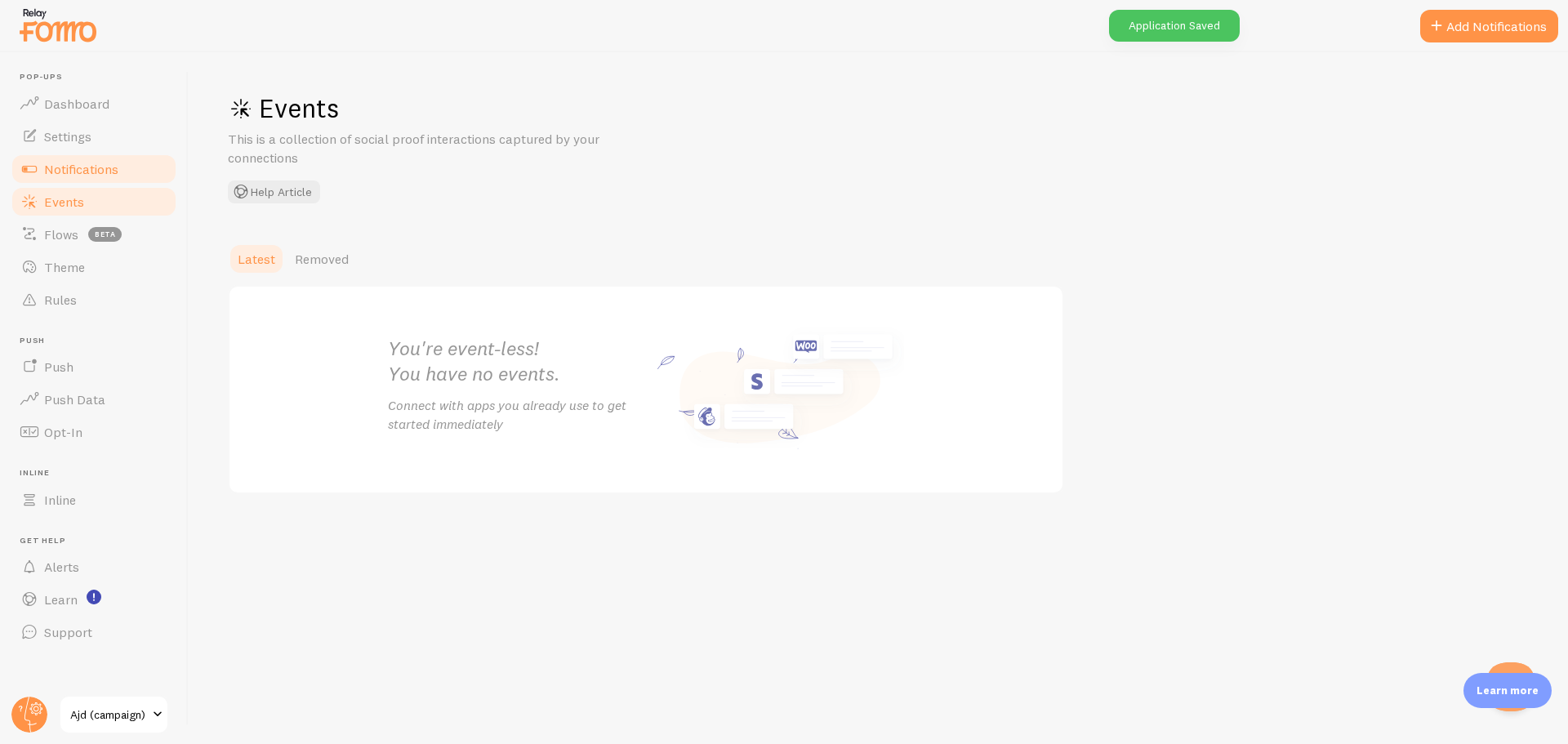
click at [109, 162] on span "Notifications" at bounding box center [81, 169] width 74 height 16
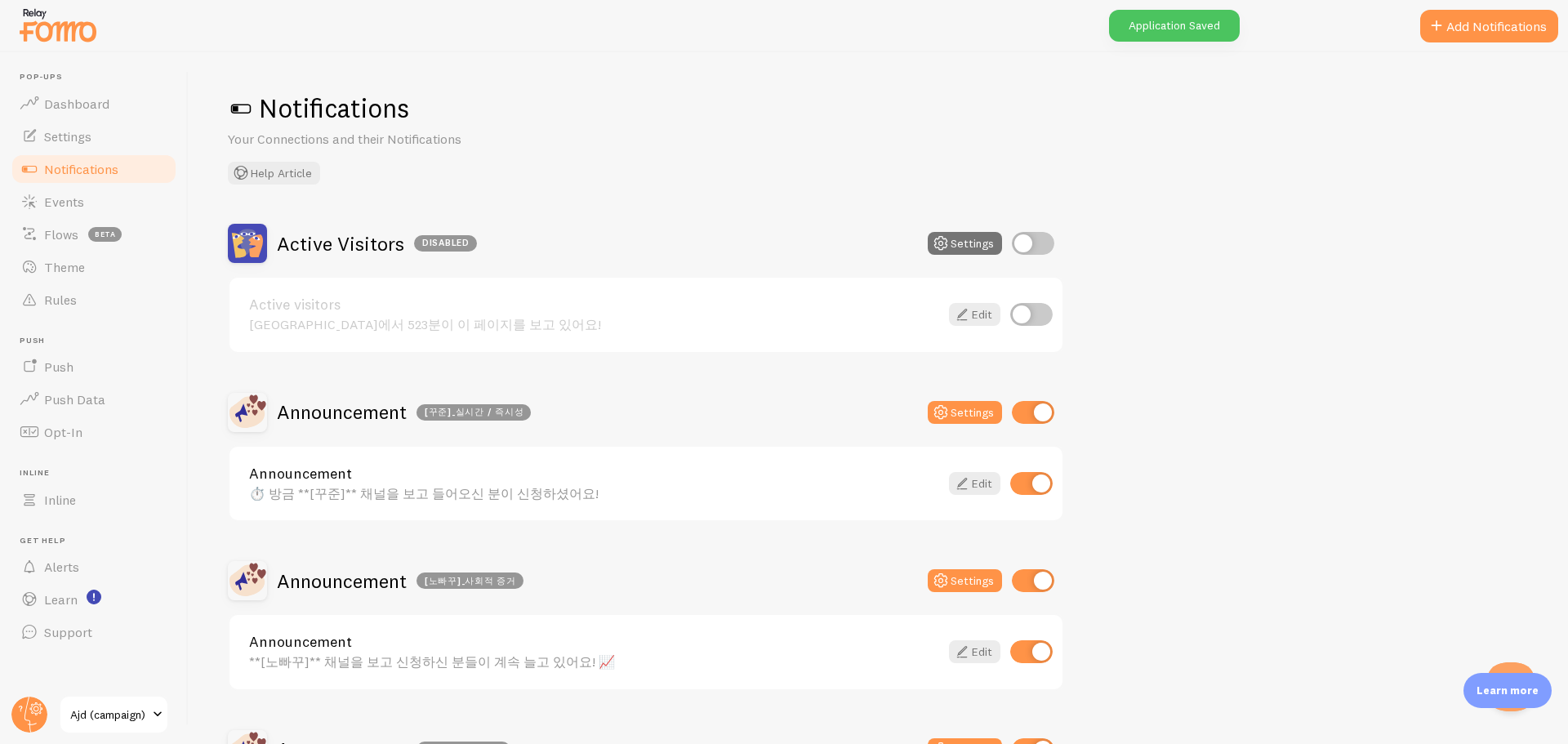
click at [689, 417] on div "Announcement [꾸준]_실시간 / 즉시성 Settings" at bounding box center [646, 412] width 836 height 39
click at [89, 24] on img at bounding box center [58, 25] width 82 height 41
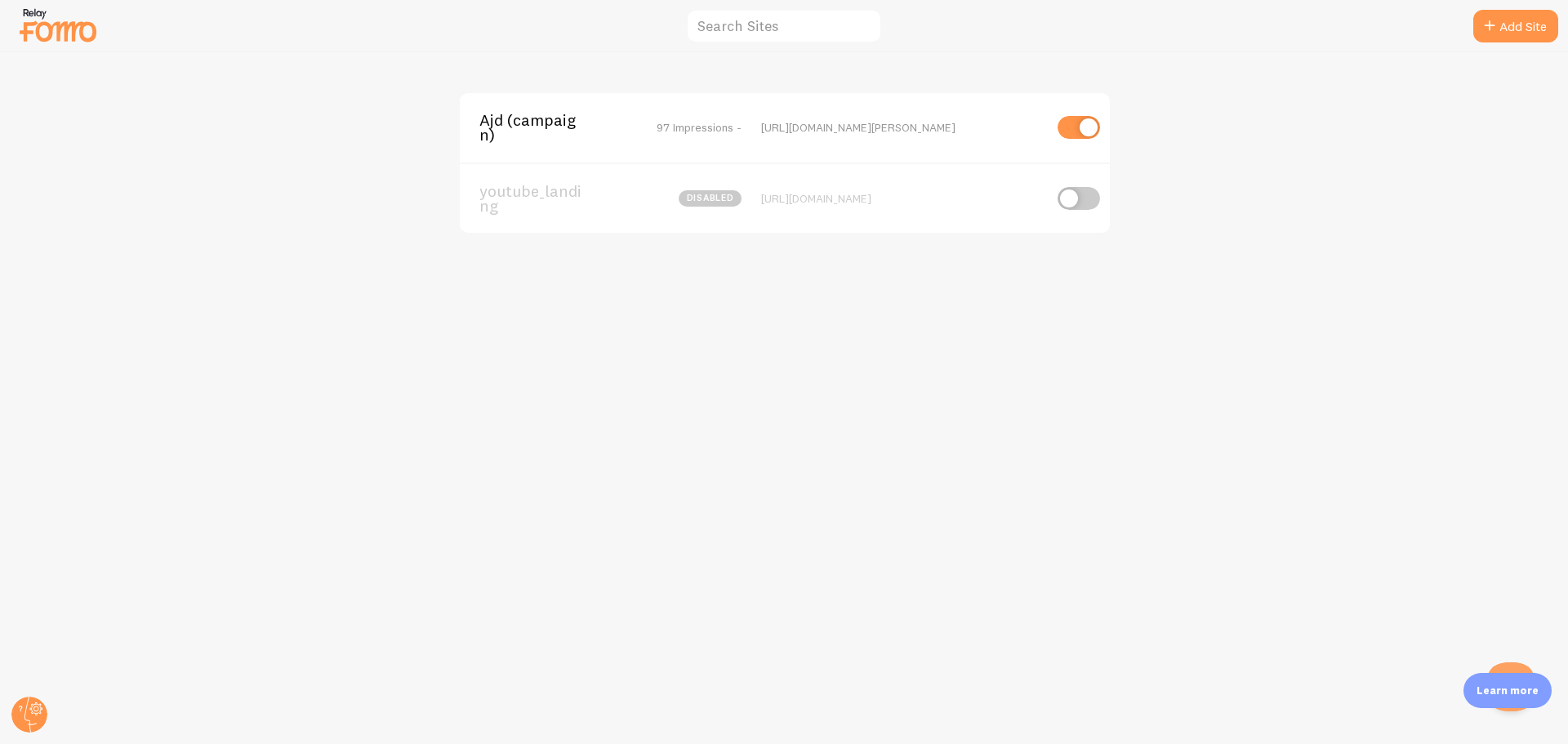
drag, startPoint x: 972, startPoint y: 197, endPoint x: 757, endPoint y: 202, distance: 215.1
click at [757, 202] on div "youtube_landing disabled https://www.ajd.co.kr/landing/youtube--" at bounding box center [784, 198] width 651 height 71
copy div "[URL][DOMAIN_NAME]"
